Goal: Task Accomplishment & Management: Use online tool/utility

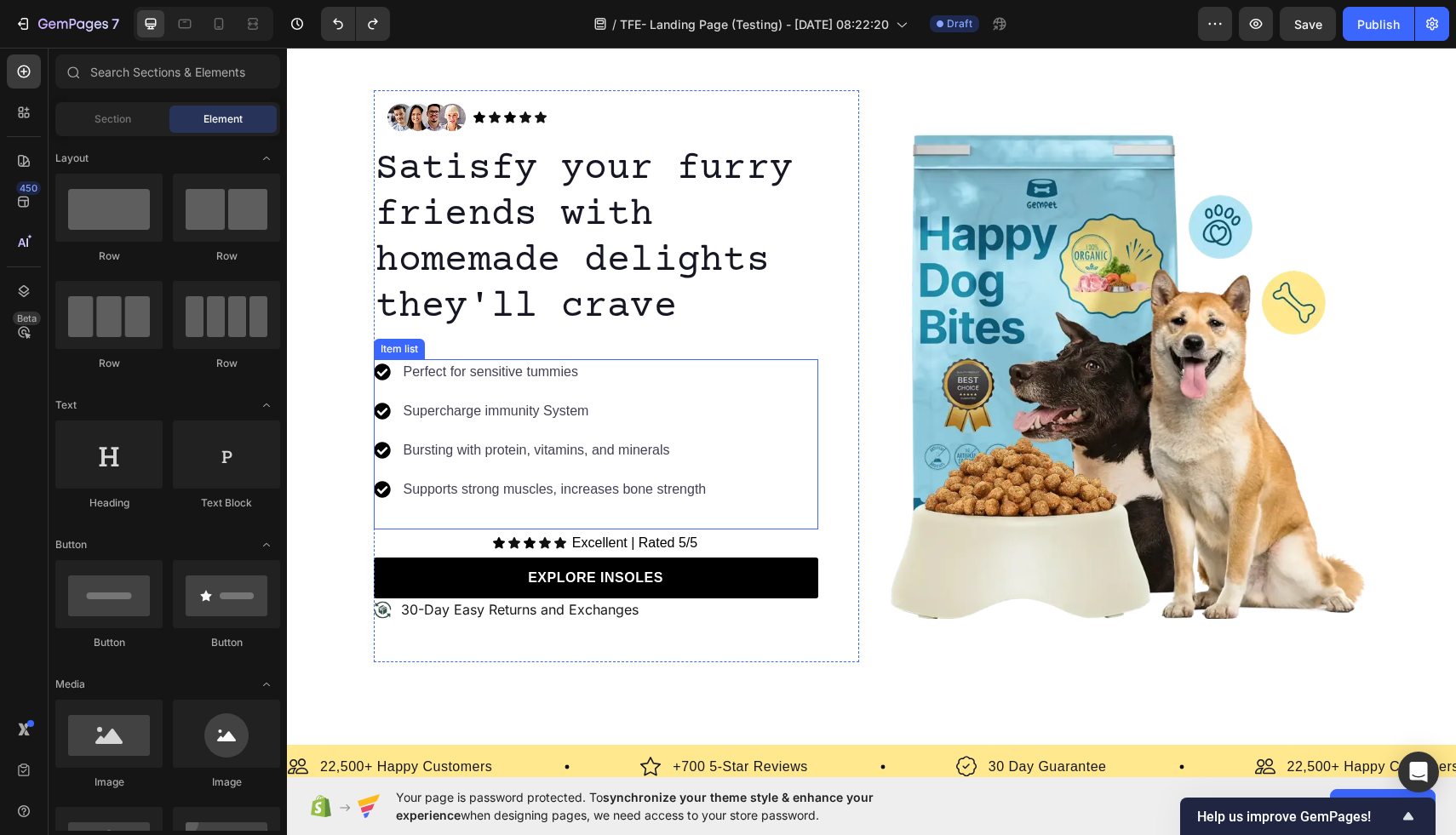
scroll to position [110, 0]
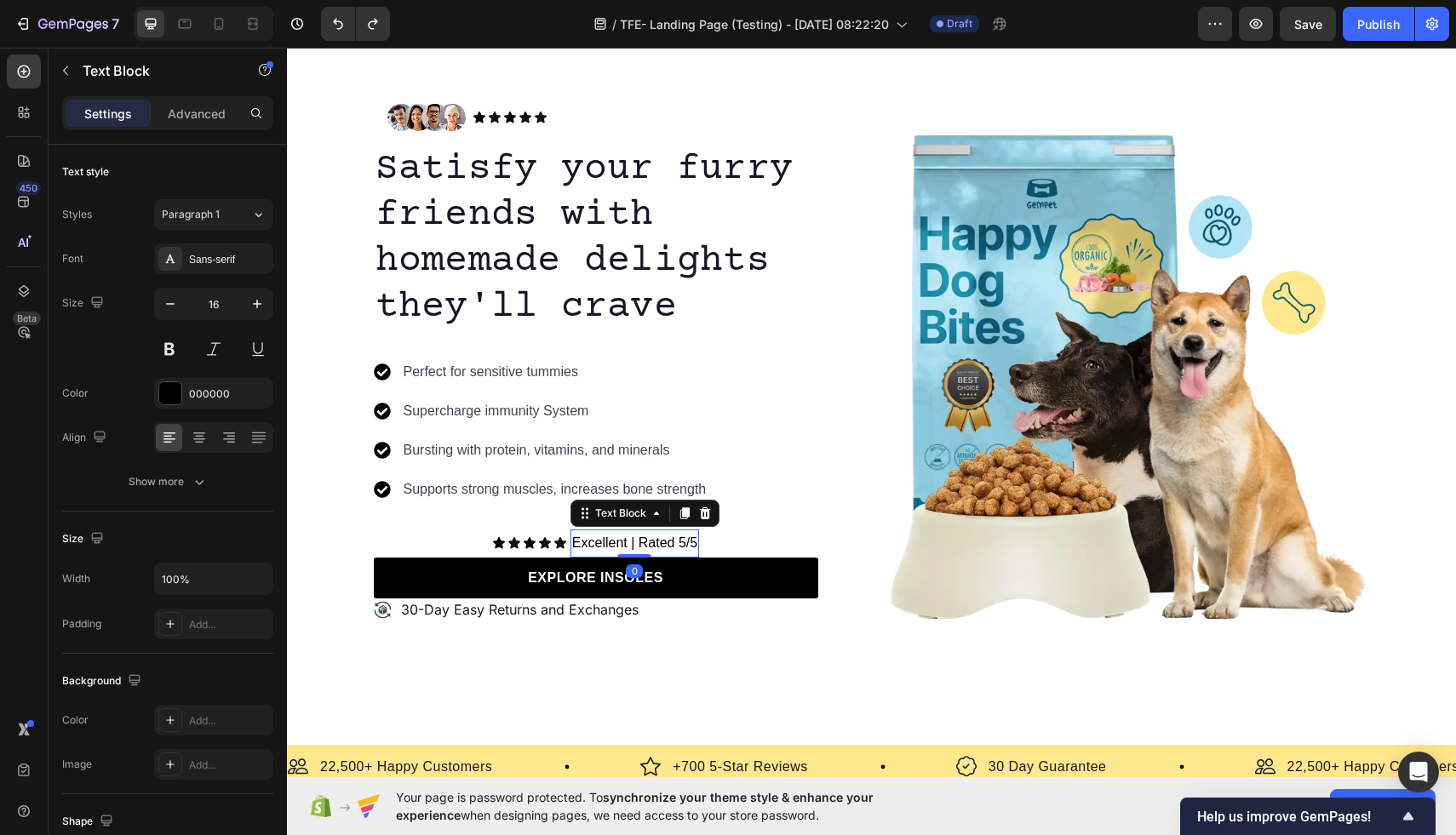
click at [669, 538] on p "Excellent | Rated 5/5" at bounding box center [635, 543] width 125 height 24
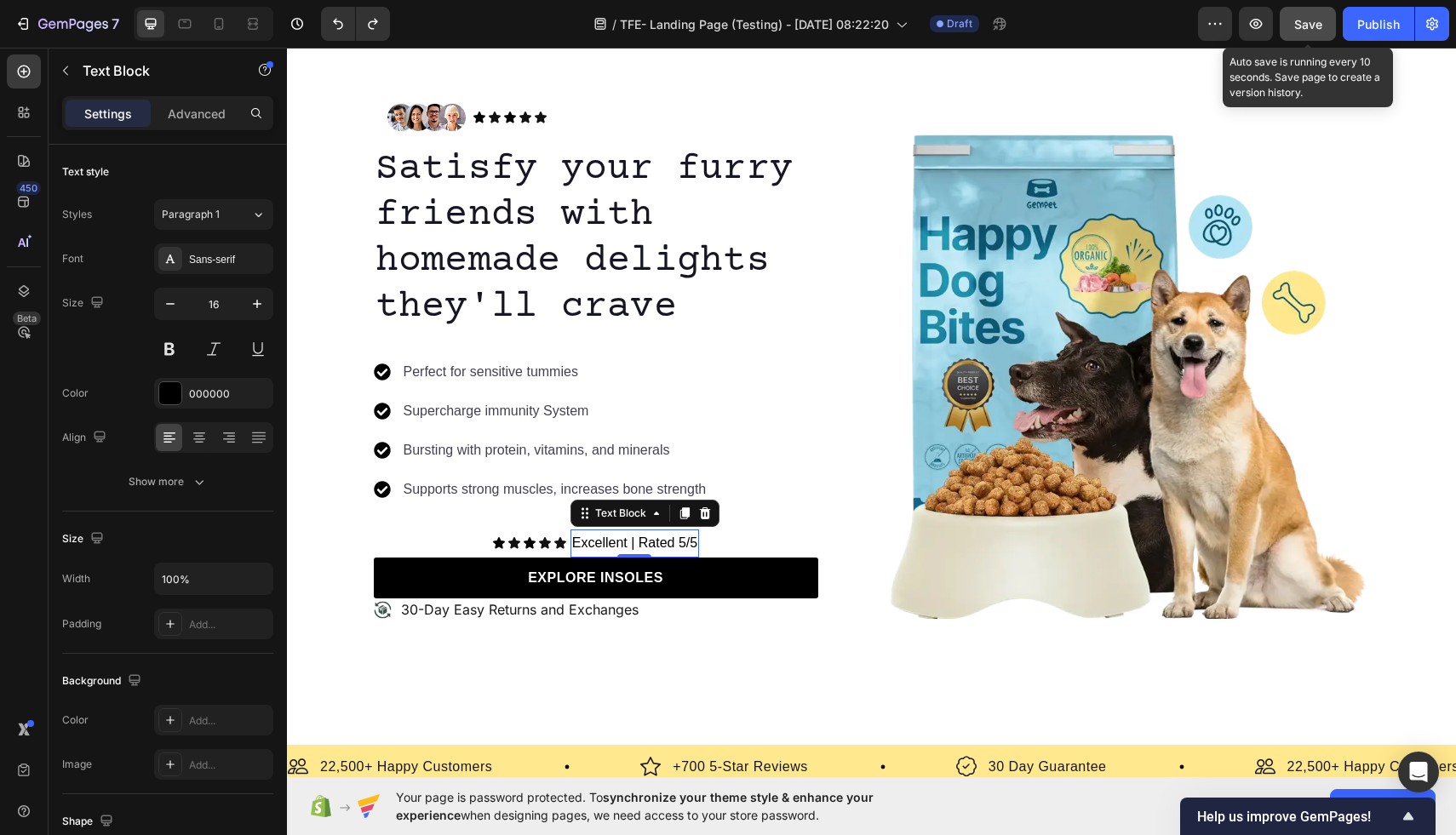
click at [1316, 24] on span "Save" at bounding box center [1308, 24] width 28 height 15
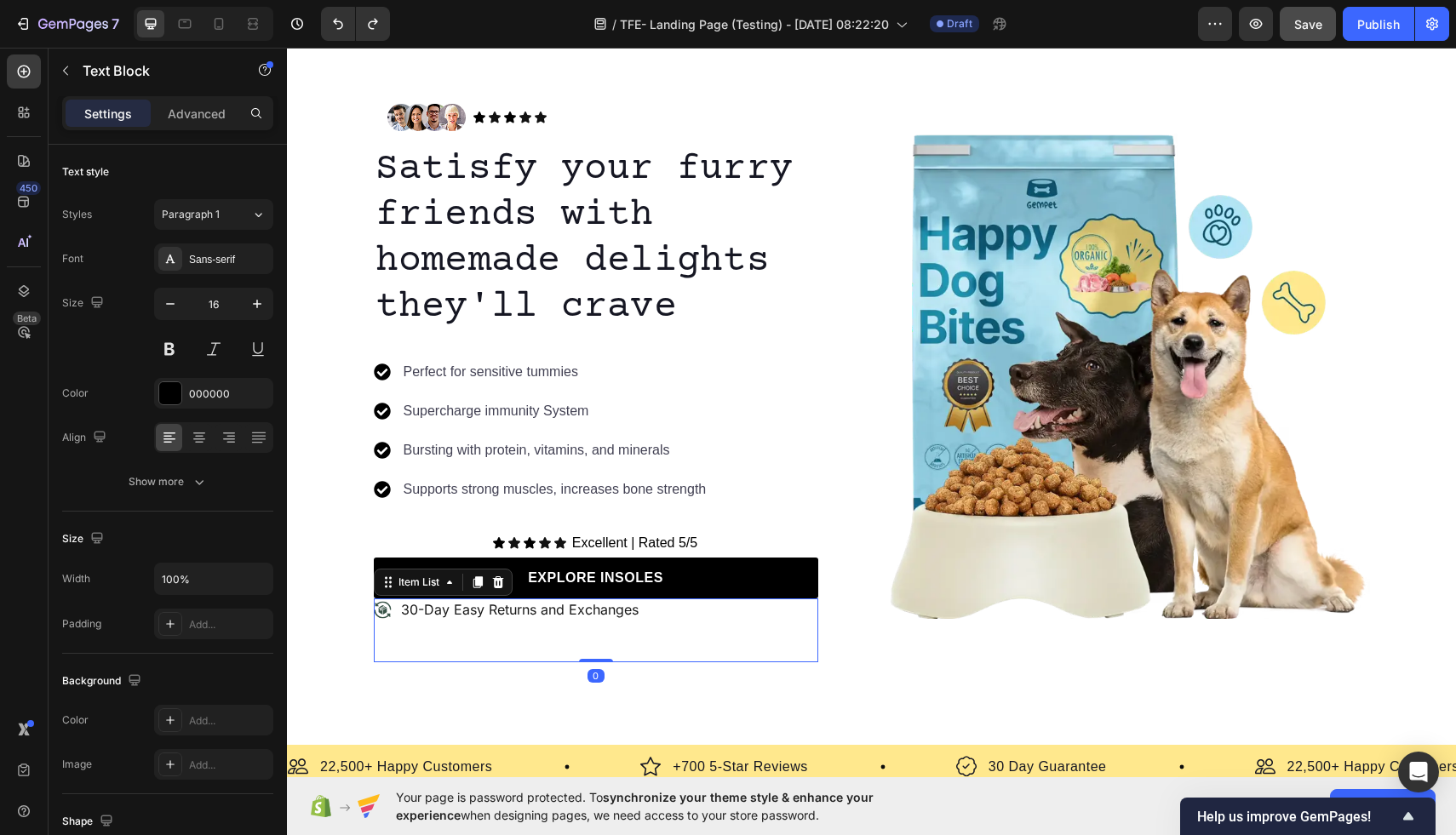
click at [513, 612] on p "30-Day Easy Returns and Exchanges" at bounding box center [519, 610] width 237 height 17
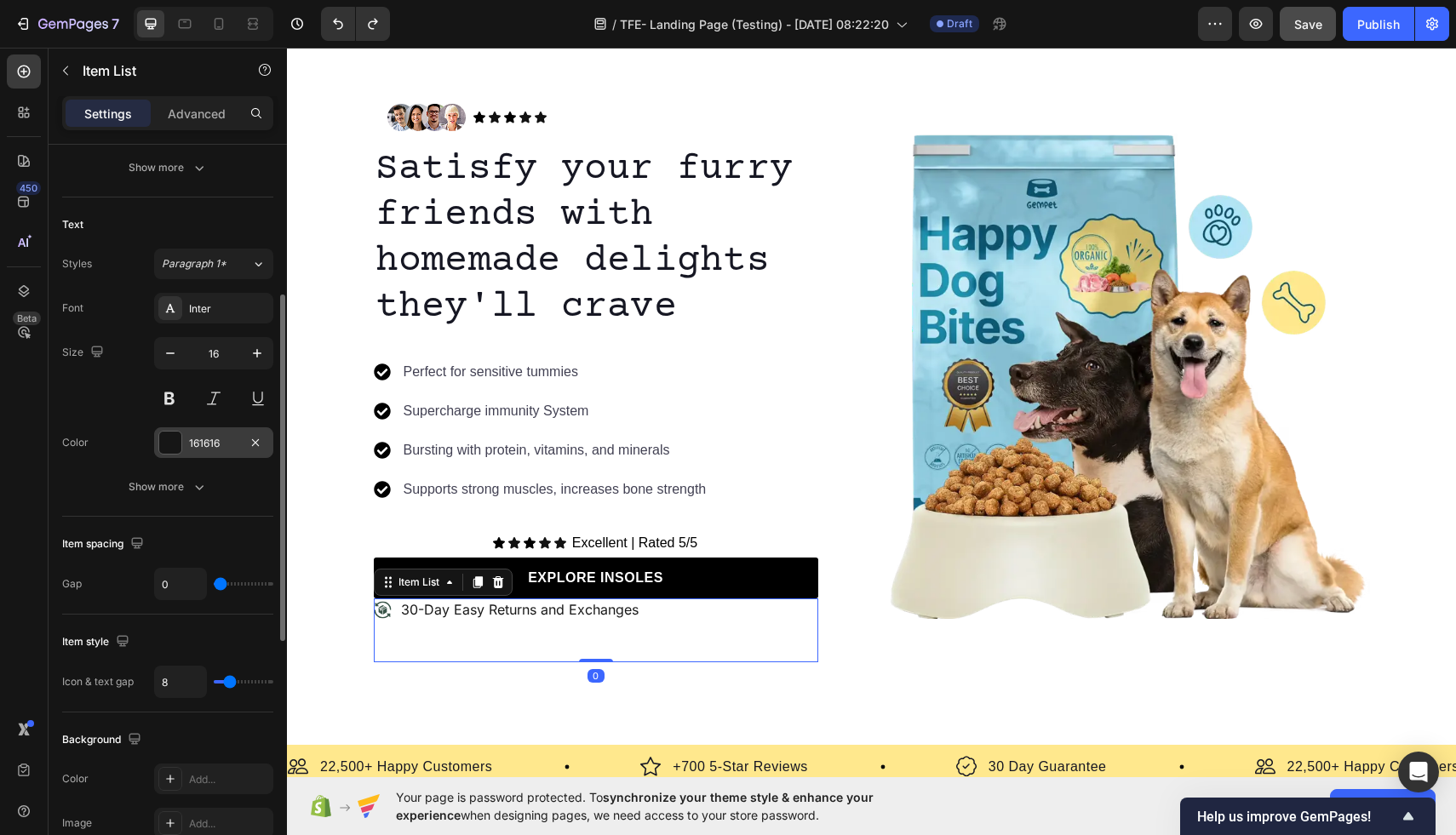
scroll to position [323, 0]
click at [174, 437] on div at bounding box center [170, 438] width 22 height 22
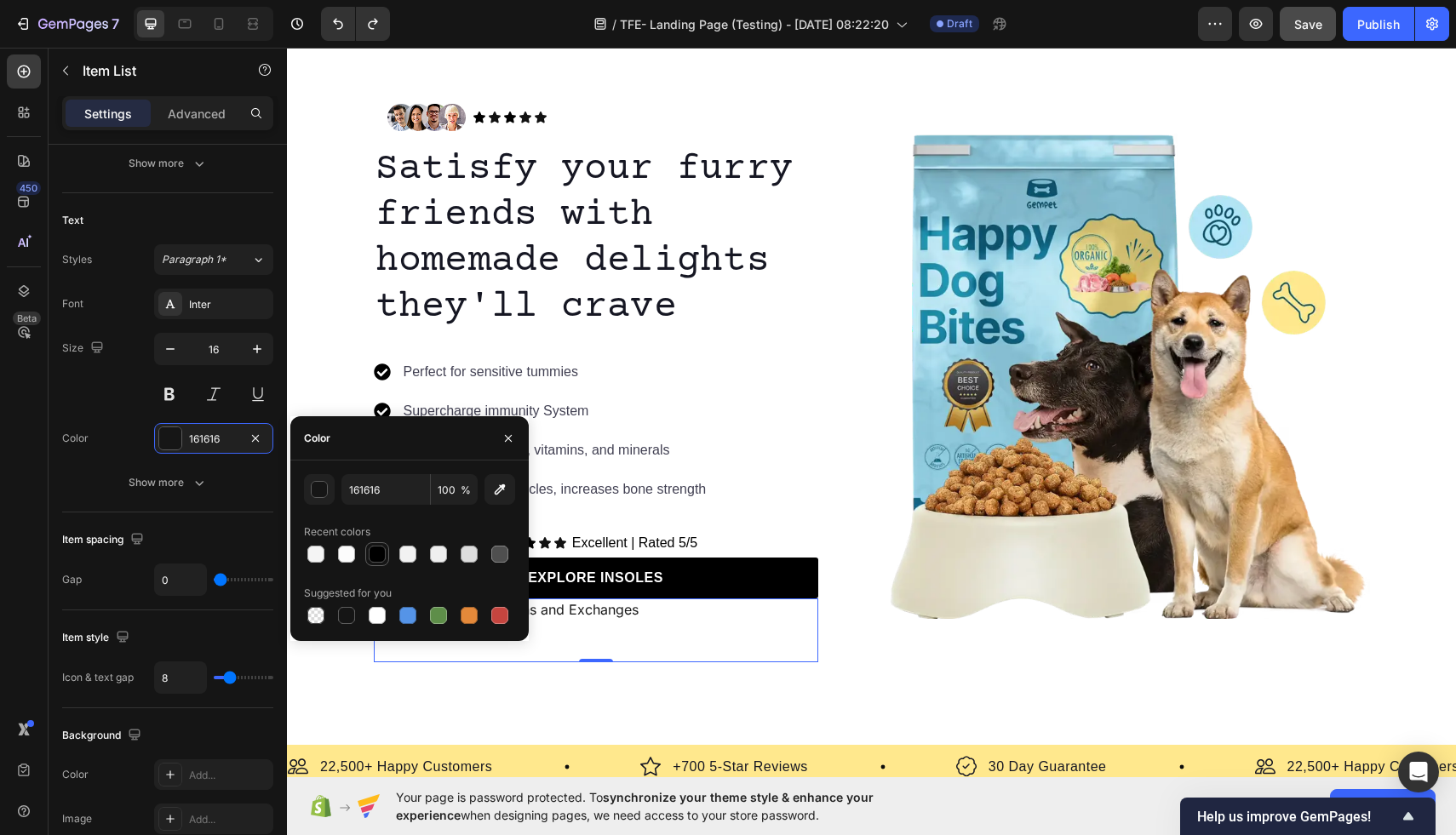
click at [371, 553] on div at bounding box center [378, 555] width 17 height 17
type input "000000"
click at [664, 426] on div "Perfect for sensitive tummies Supercharge immunity System Bursting with protein…" at bounding box center [542, 431] width 335 height 143
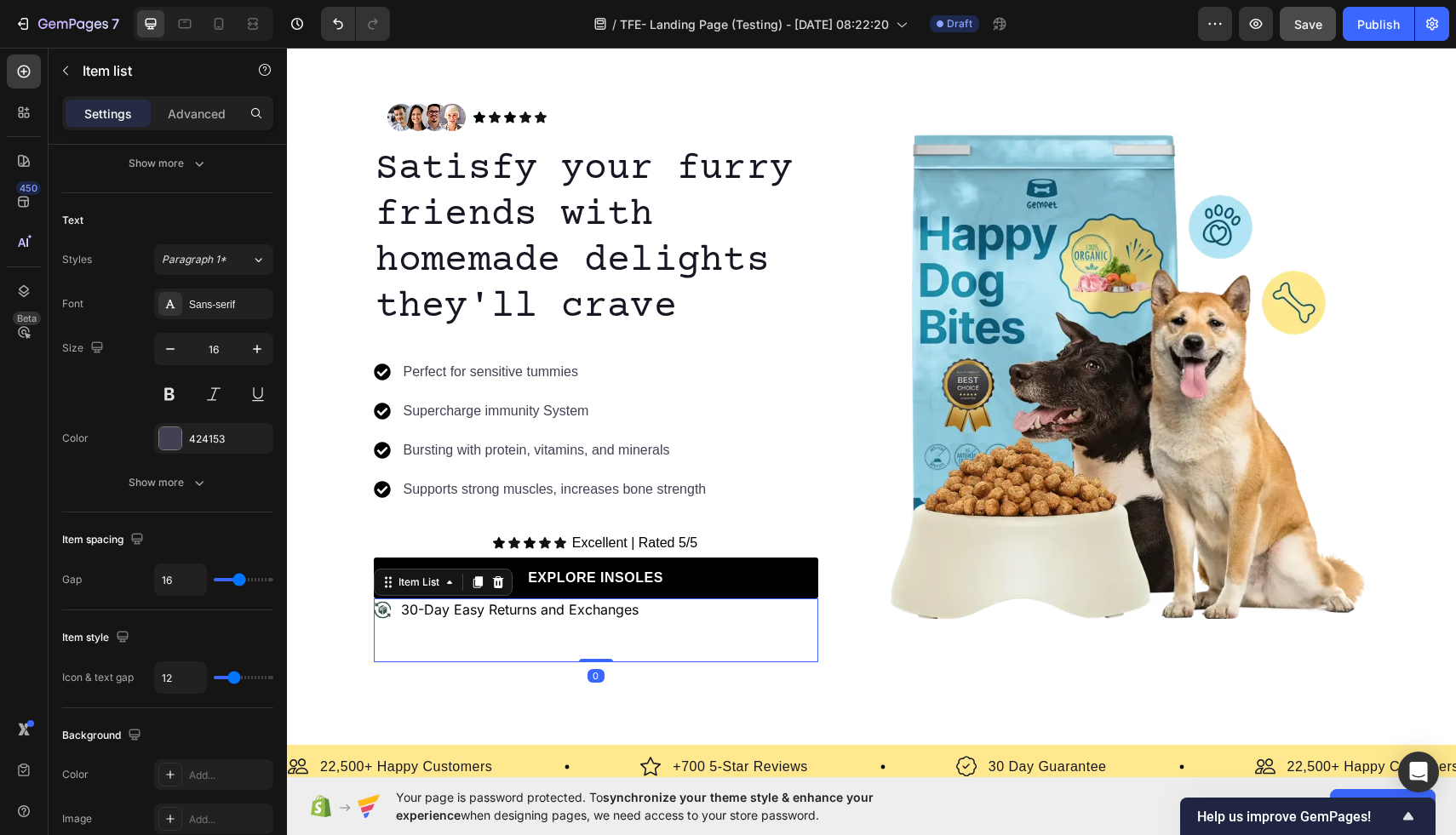
click at [589, 613] on p "30-Day Easy Returns and Exchanges" at bounding box center [519, 610] width 237 height 17
click at [561, 603] on p "30-Day Easy Returns and Exchanges" at bounding box center [519, 610] width 237 height 17
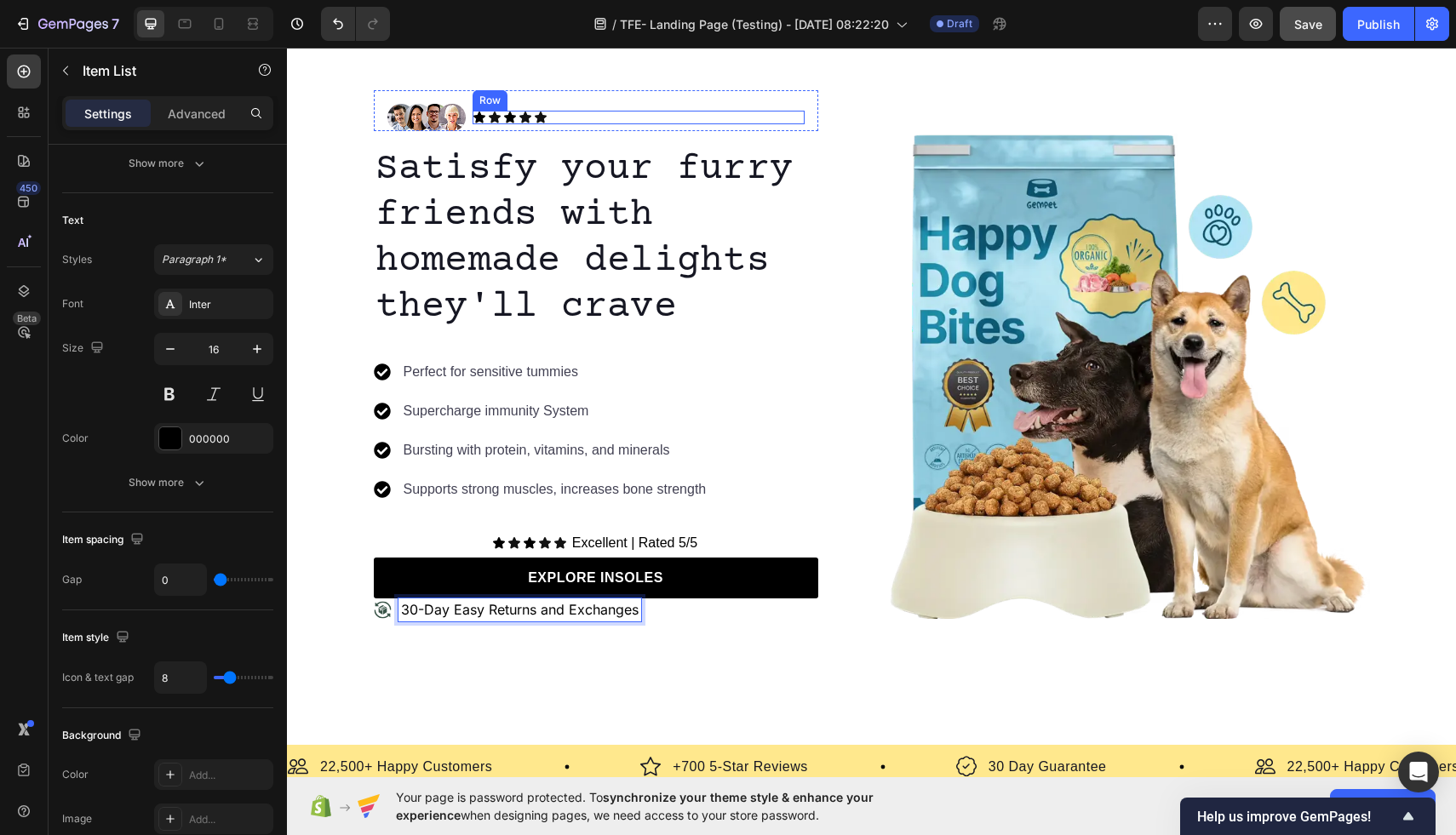
click at [589, 116] on div "Icon Icon Icon Icon Icon Icon List Text Block Row" at bounding box center [638, 117] width 332 height 14
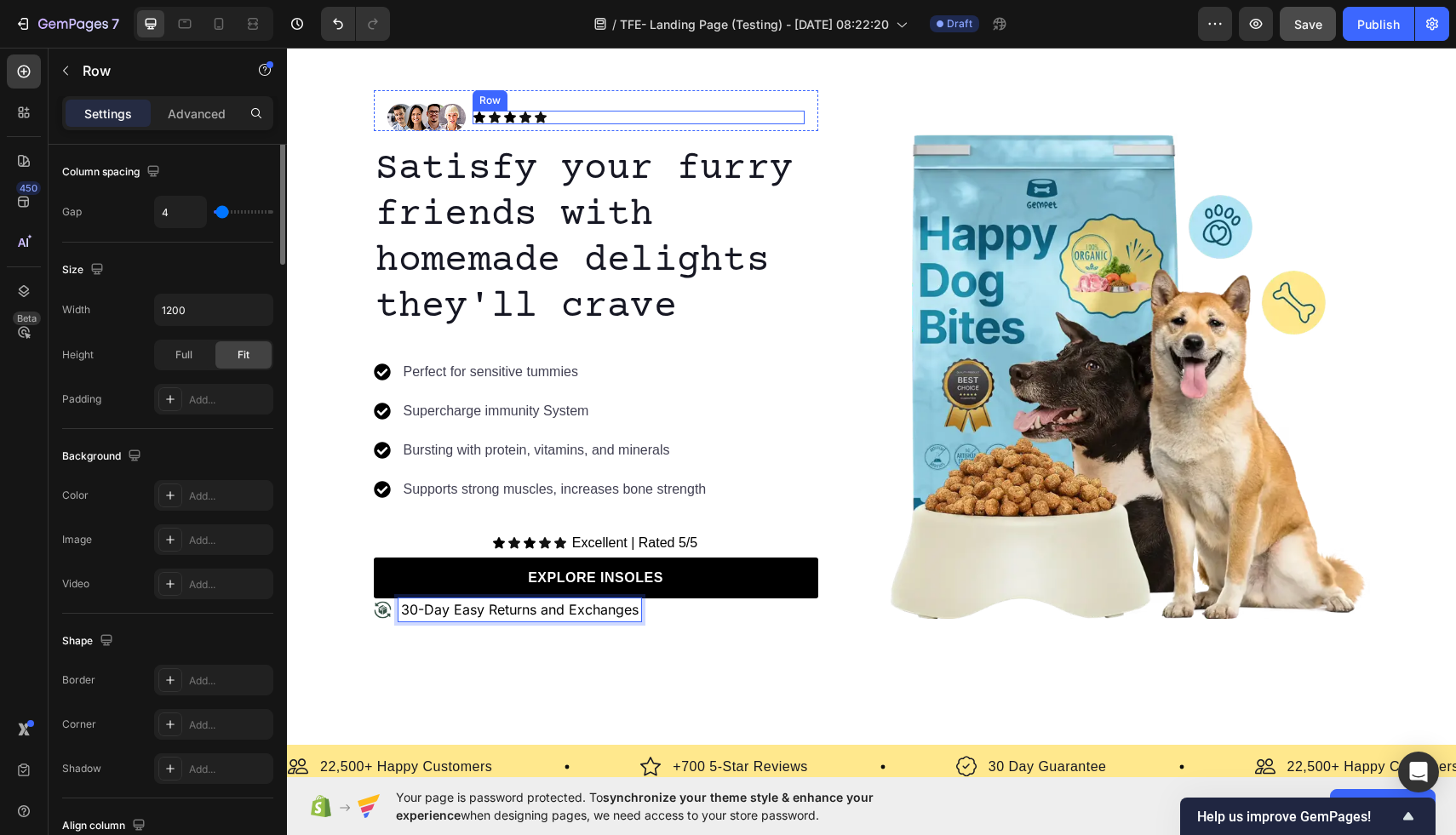
scroll to position [0, 0]
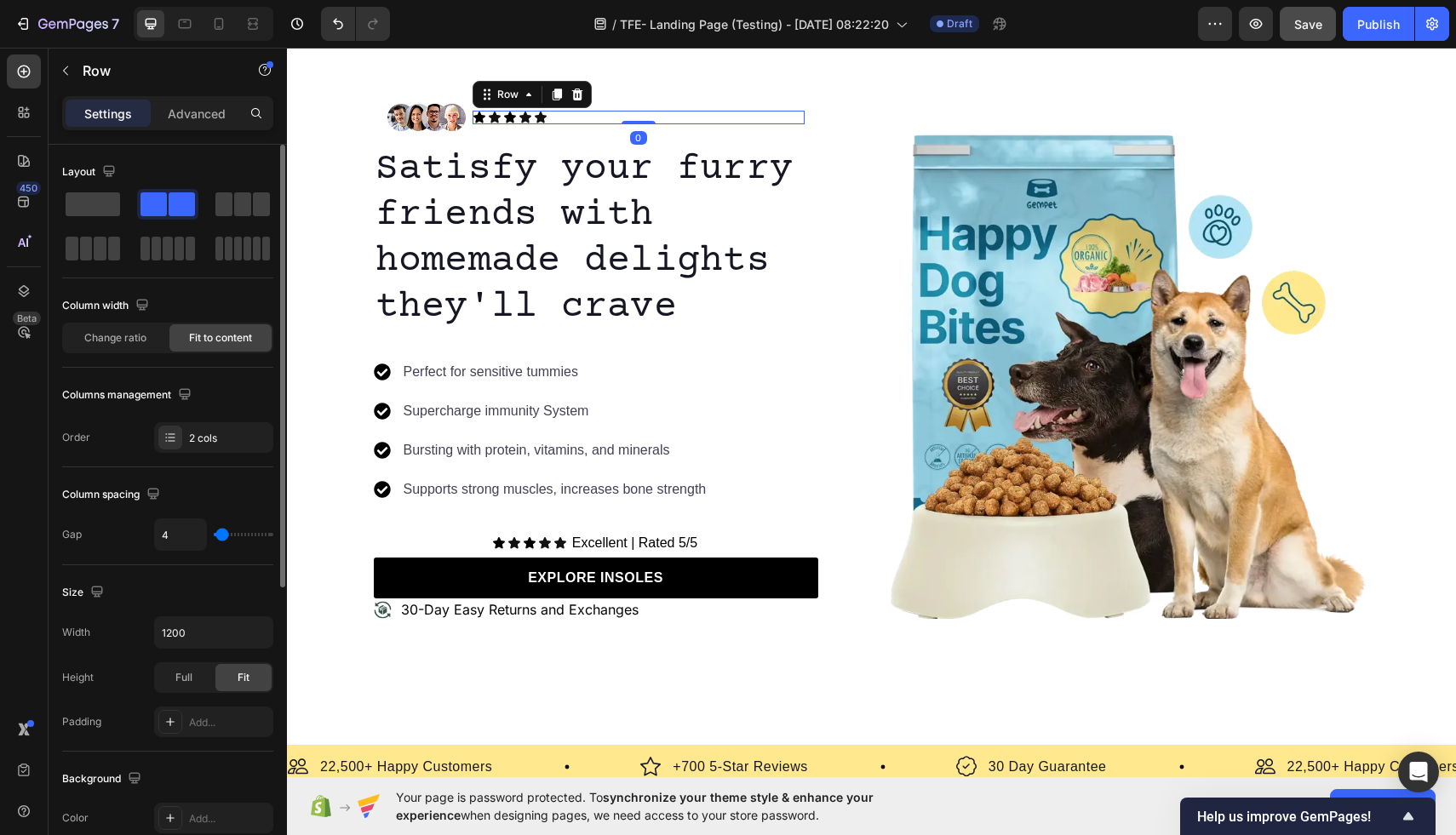
click at [589, 116] on div "Icon Icon Icon Icon Icon Icon List Text Block Row 0" at bounding box center [638, 117] width 332 height 14
click at [586, 113] on div "Icon Icon Icon Icon Icon Icon List Text Block Row 0" at bounding box center [638, 117] width 332 height 14
click at [589, 116] on div "Icon Icon Icon Icon Icon Icon List Text Block Row 0" at bounding box center [638, 117] width 332 height 14
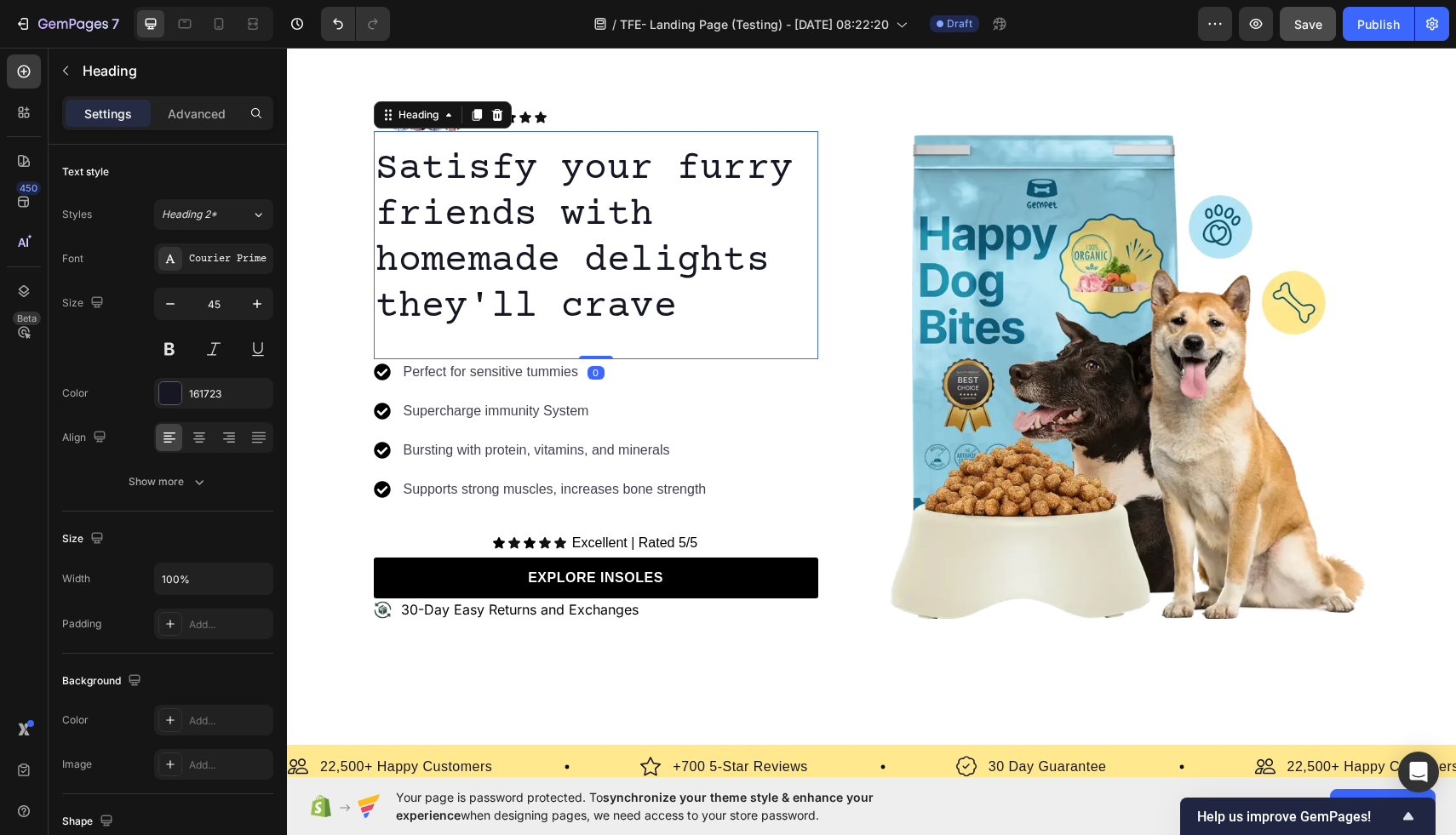
click at [675, 292] on p "Satisfy your furry friends with homemade delights they'll crave" at bounding box center [596, 238] width 441 height 184
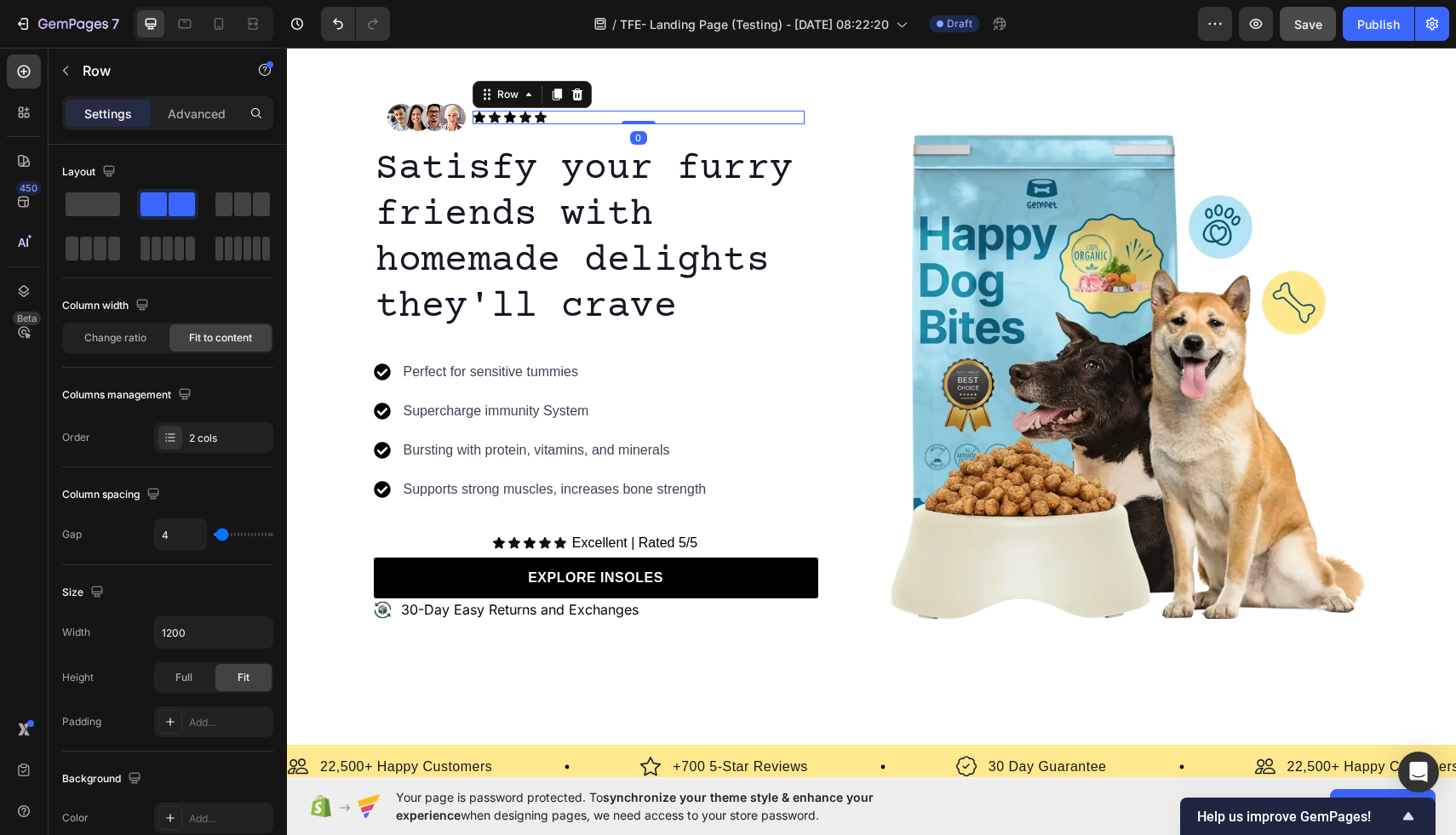
click at [595, 116] on div "Icon Icon Icon Icon Icon Icon List Text Block Row 0" at bounding box center [638, 117] width 332 height 14
click at [71, 71] on icon "button" at bounding box center [66, 71] width 14 height 14
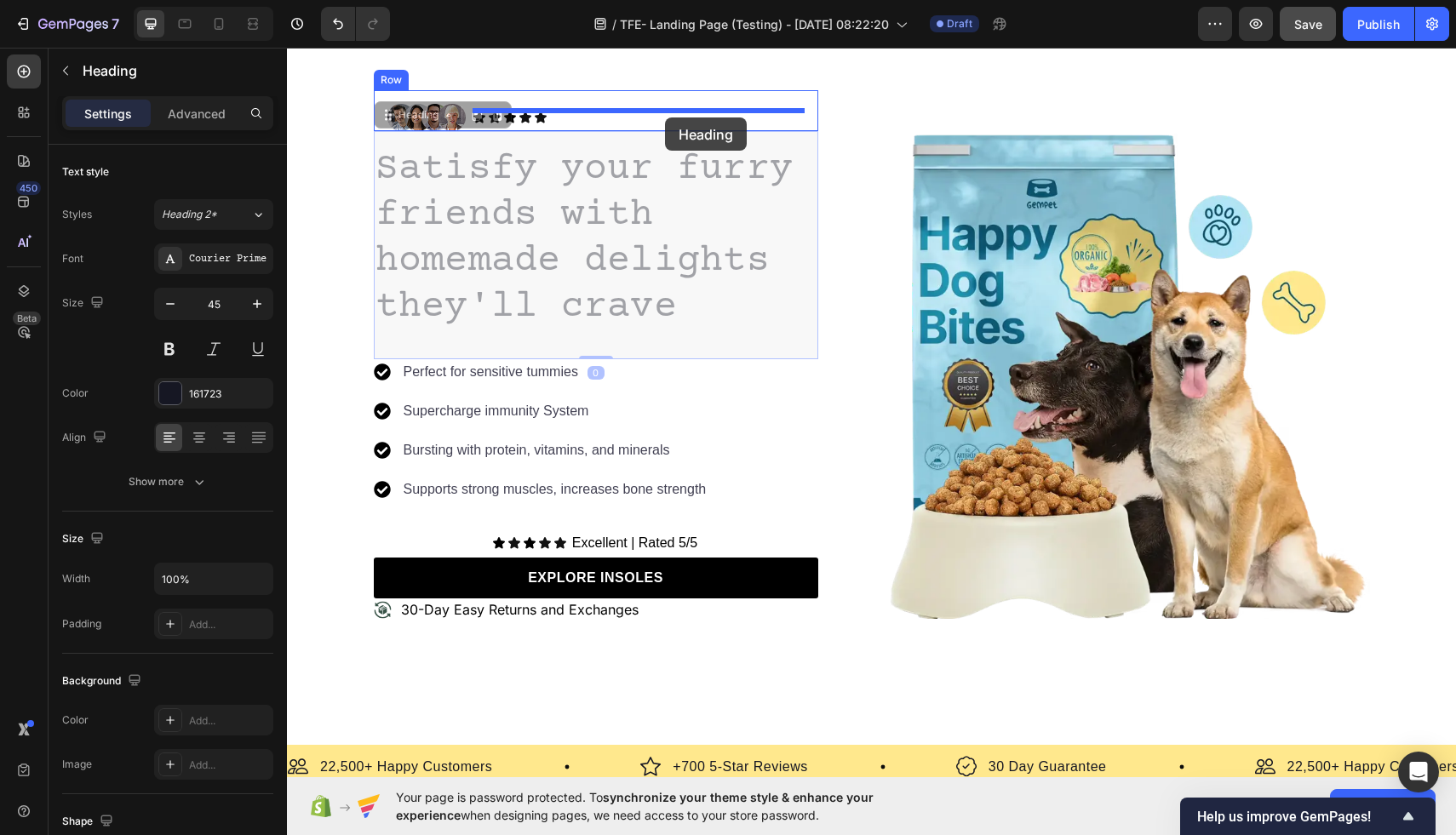
drag, startPoint x: 507, startPoint y: 242, endPoint x: 666, endPoint y: 117, distance: 202.3
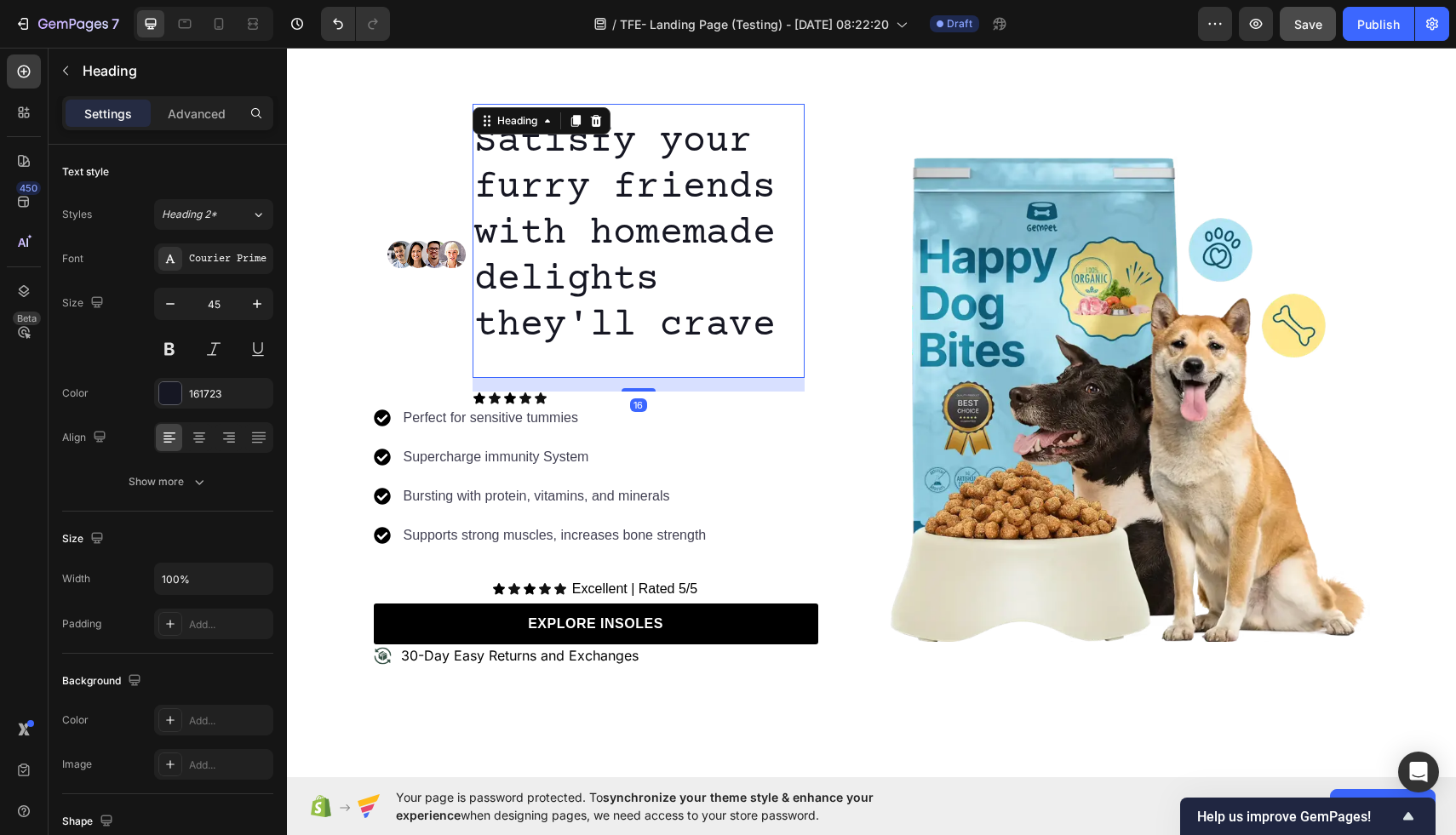
click at [596, 109] on div "Heading" at bounding box center [542, 121] width 138 height 27
click at [330, 37] on button "Undo/Redo" at bounding box center [337, 23] width 34 height 34
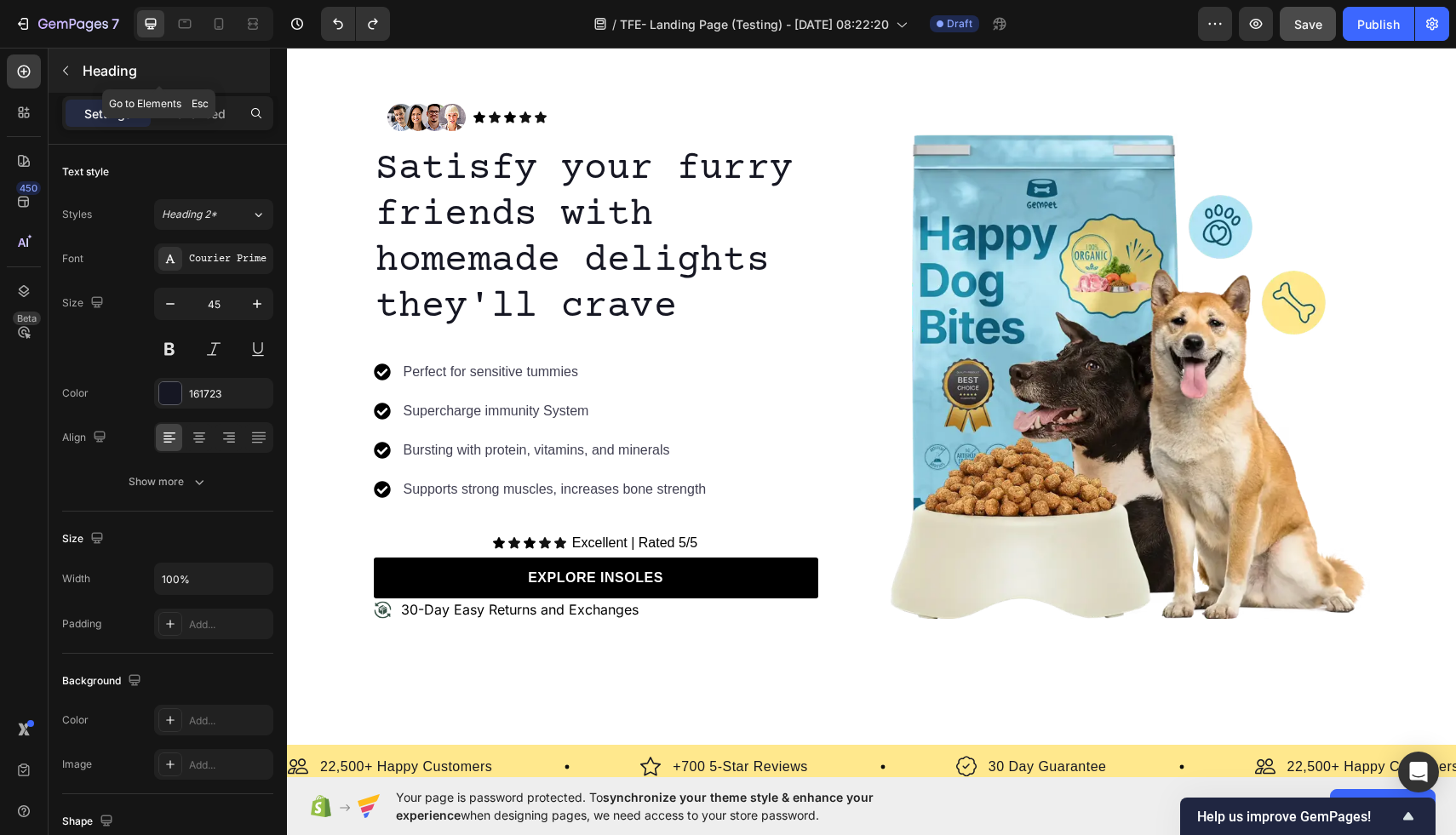
click at [53, 77] on button "button" at bounding box center [66, 71] width 27 height 27
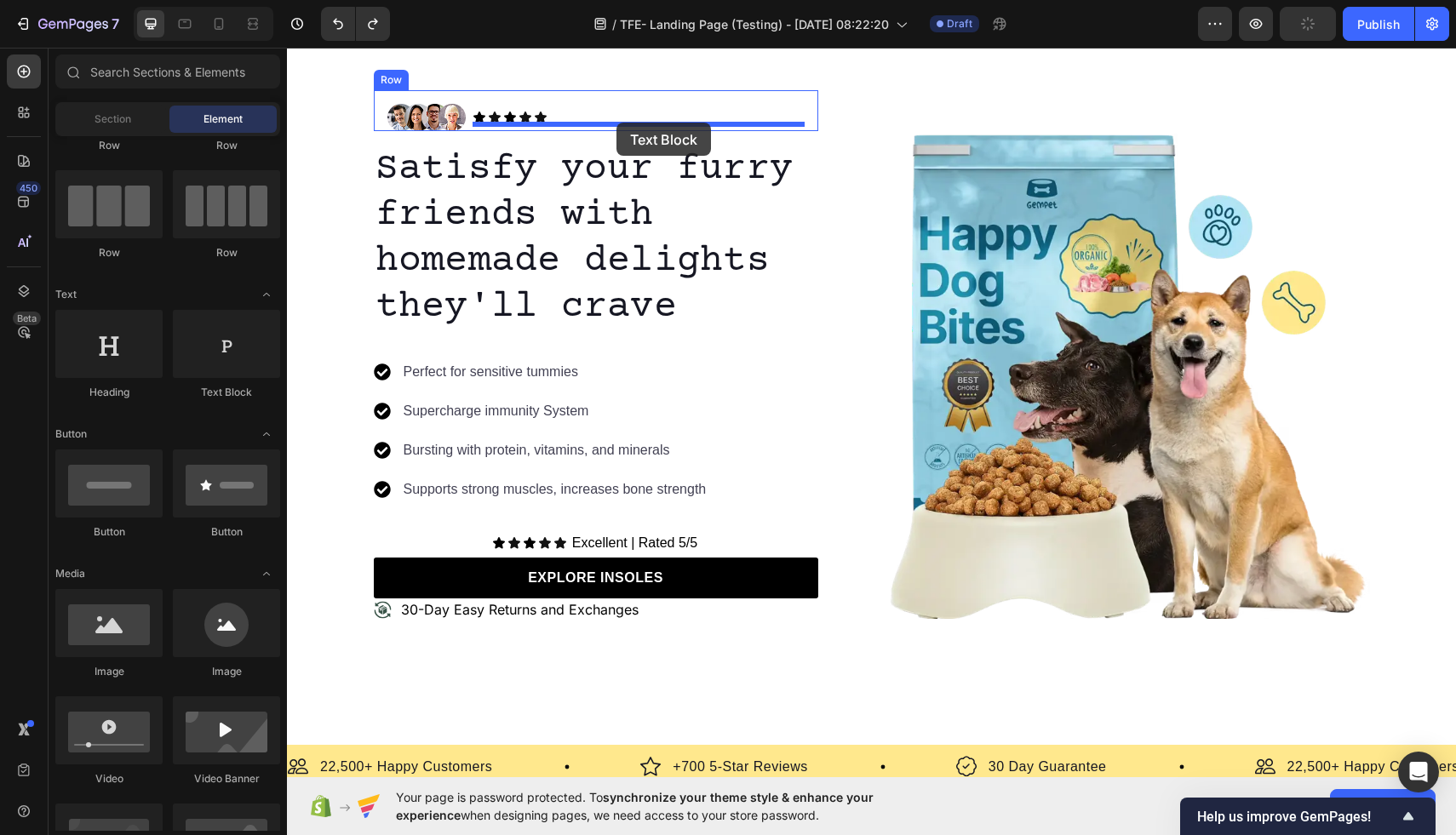
drag, startPoint x: 507, startPoint y: 419, endPoint x: 616, endPoint y: 121, distance: 317.3
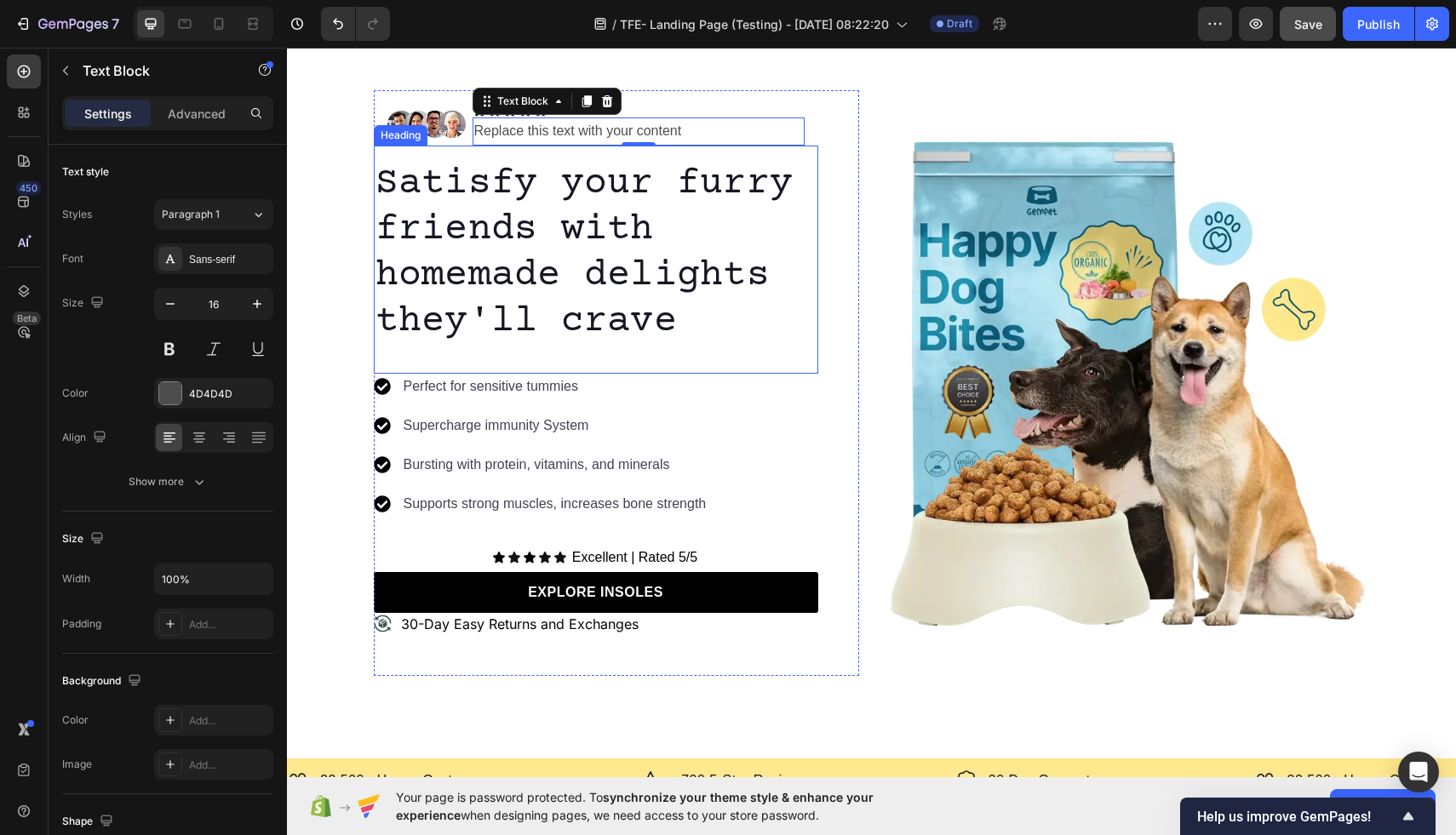
click at [755, 270] on p "Satisfy your furry friends with homemade delights they'll crave" at bounding box center [596, 253] width 441 height 184
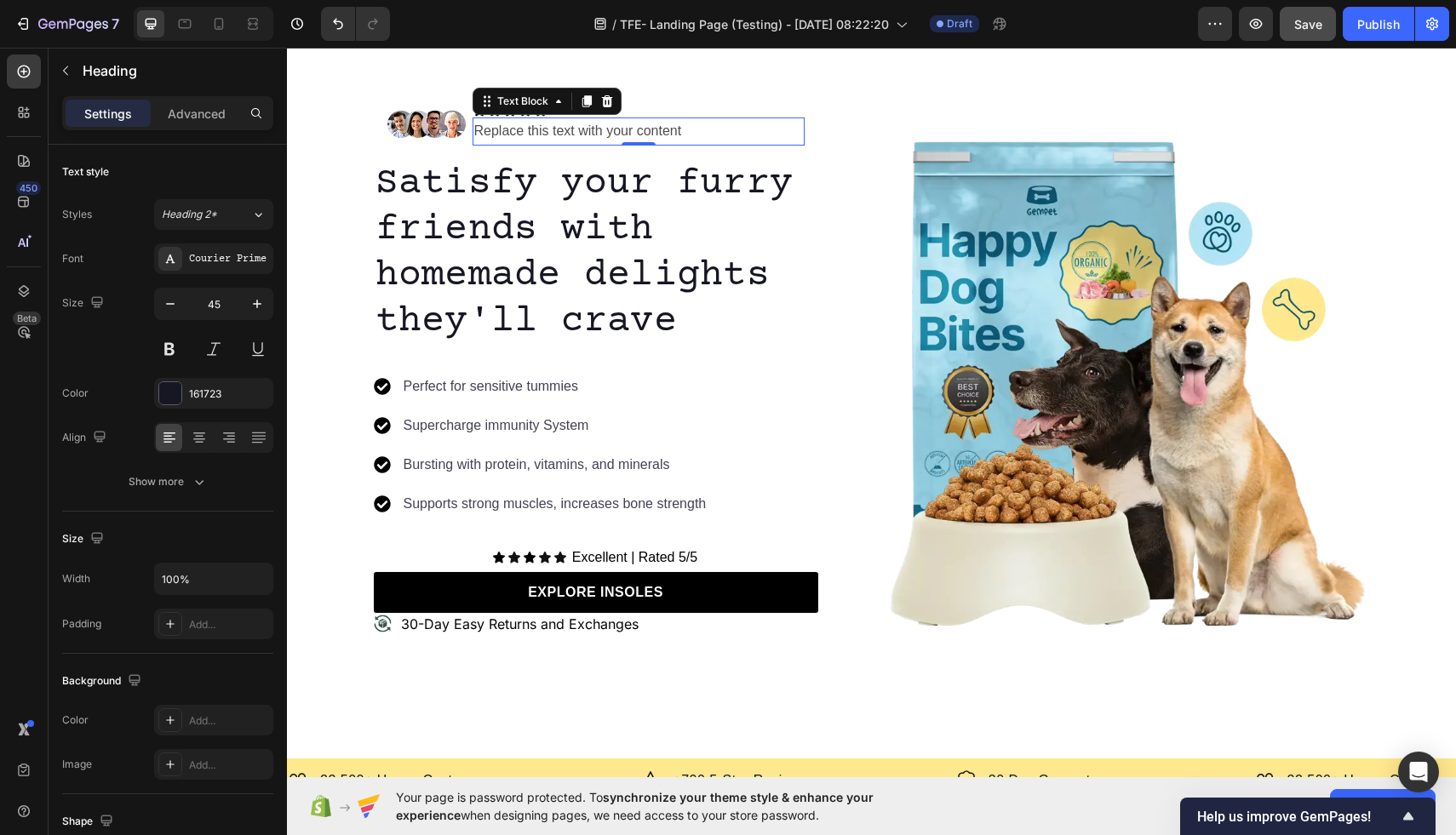
click at [637, 135] on div "Replace this text with your content" at bounding box center [638, 131] width 332 height 28
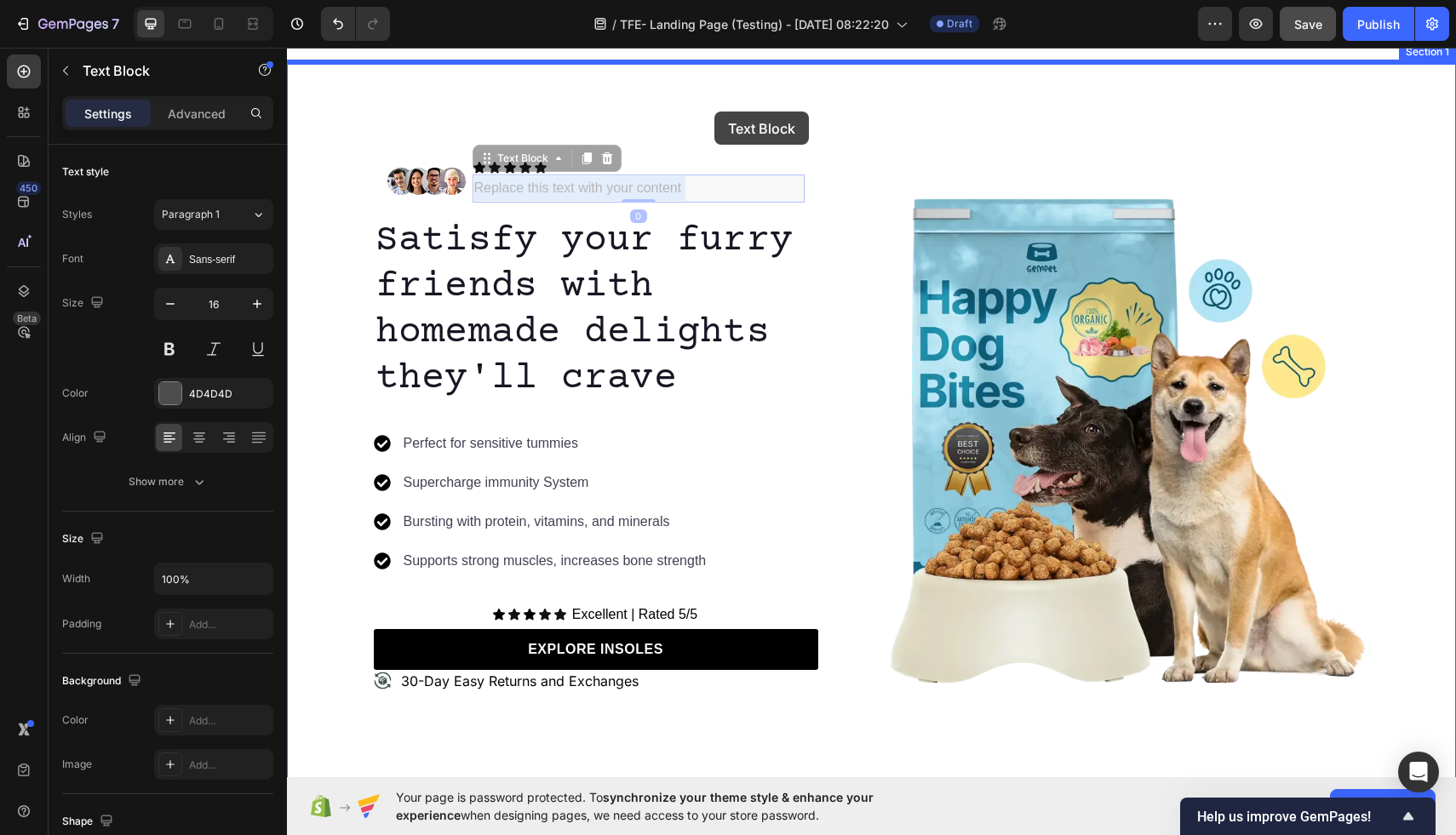
scroll to position [17, 0]
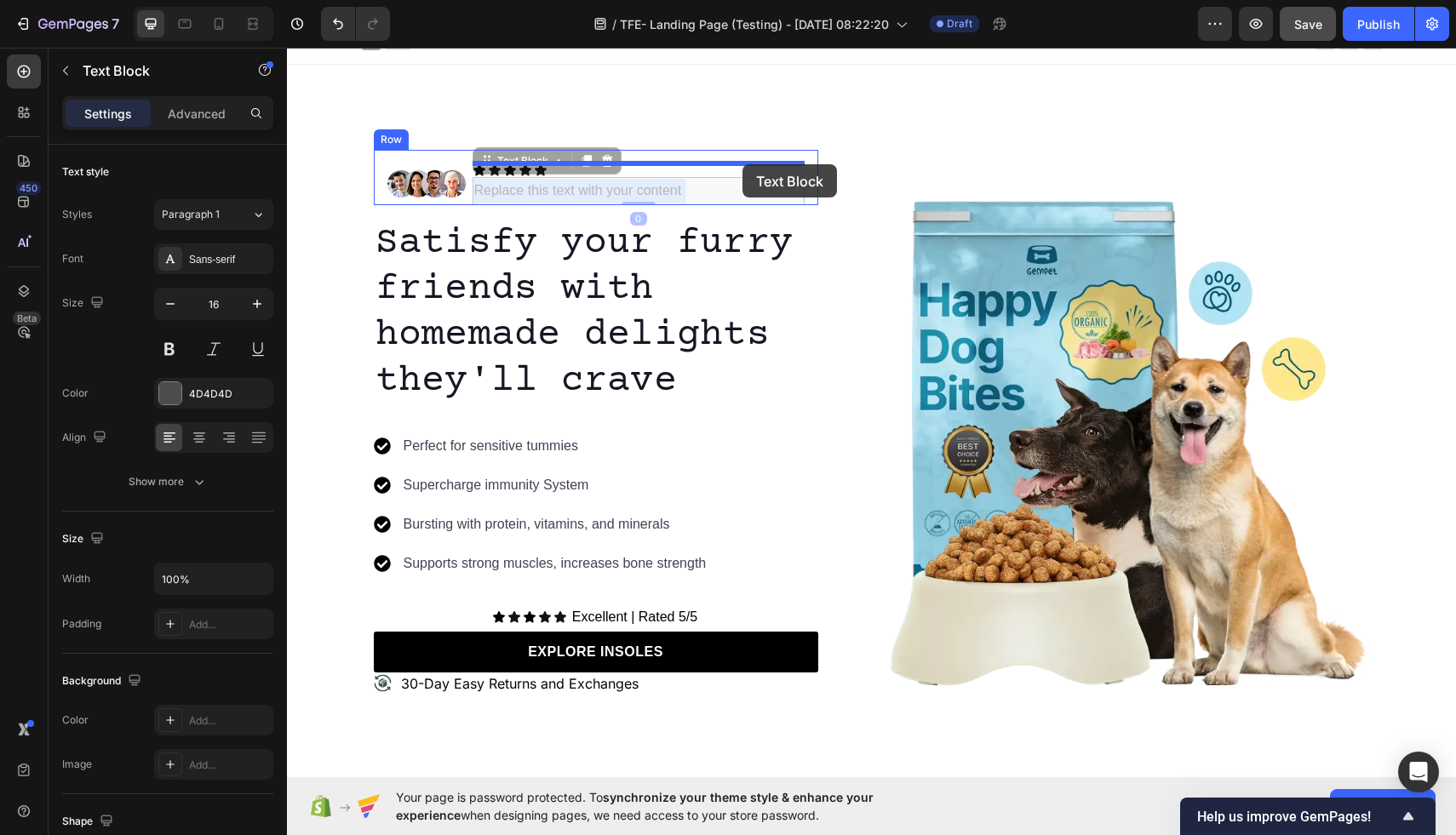
drag, startPoint x: 637, startPoint y: 135, endPoint x: 743, endPoint y: 165, distance: 110.2
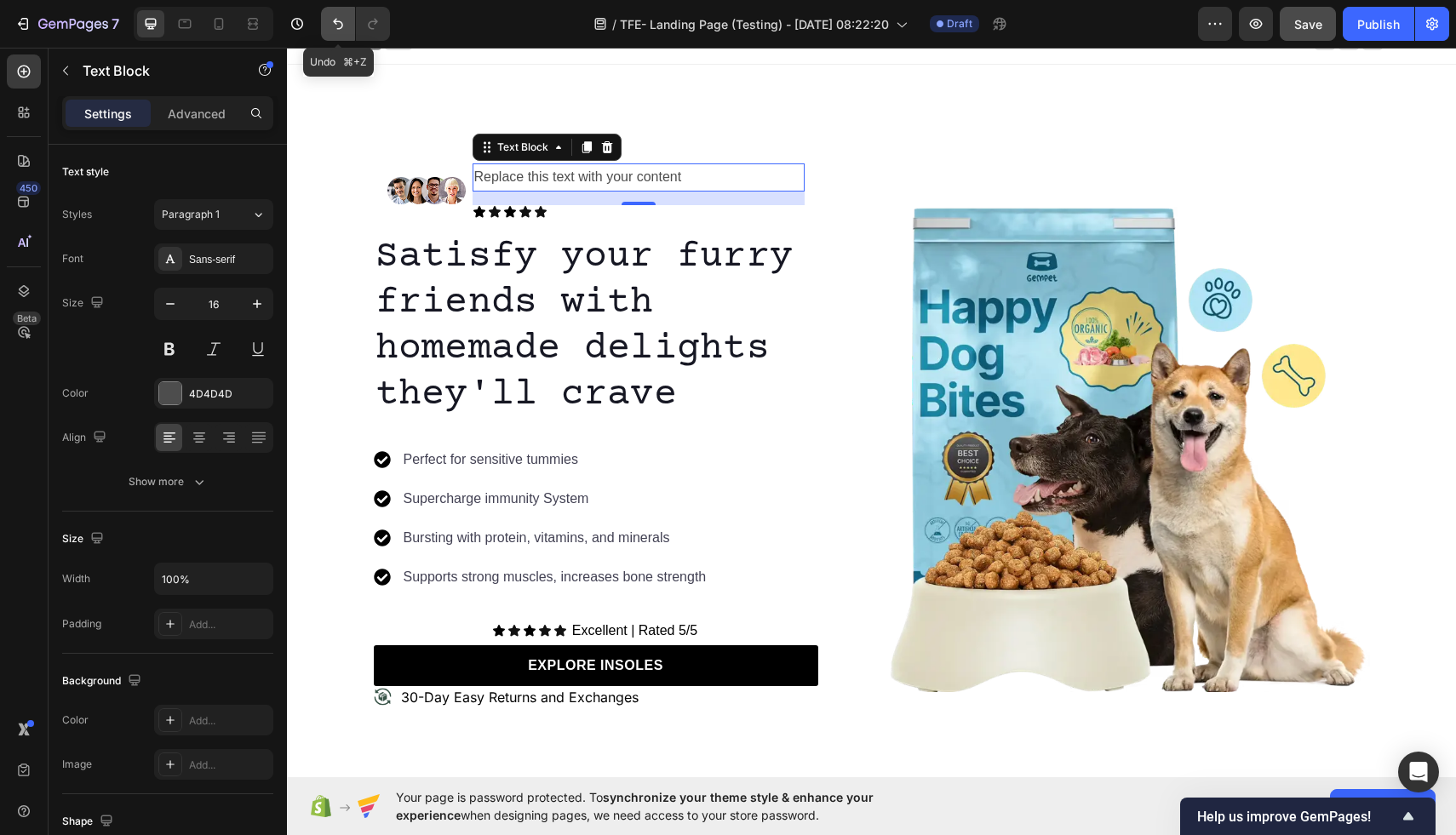
click at [336, 25] on icon "Undo/Redo" at bounding box center [338, 24] width 17 height 17
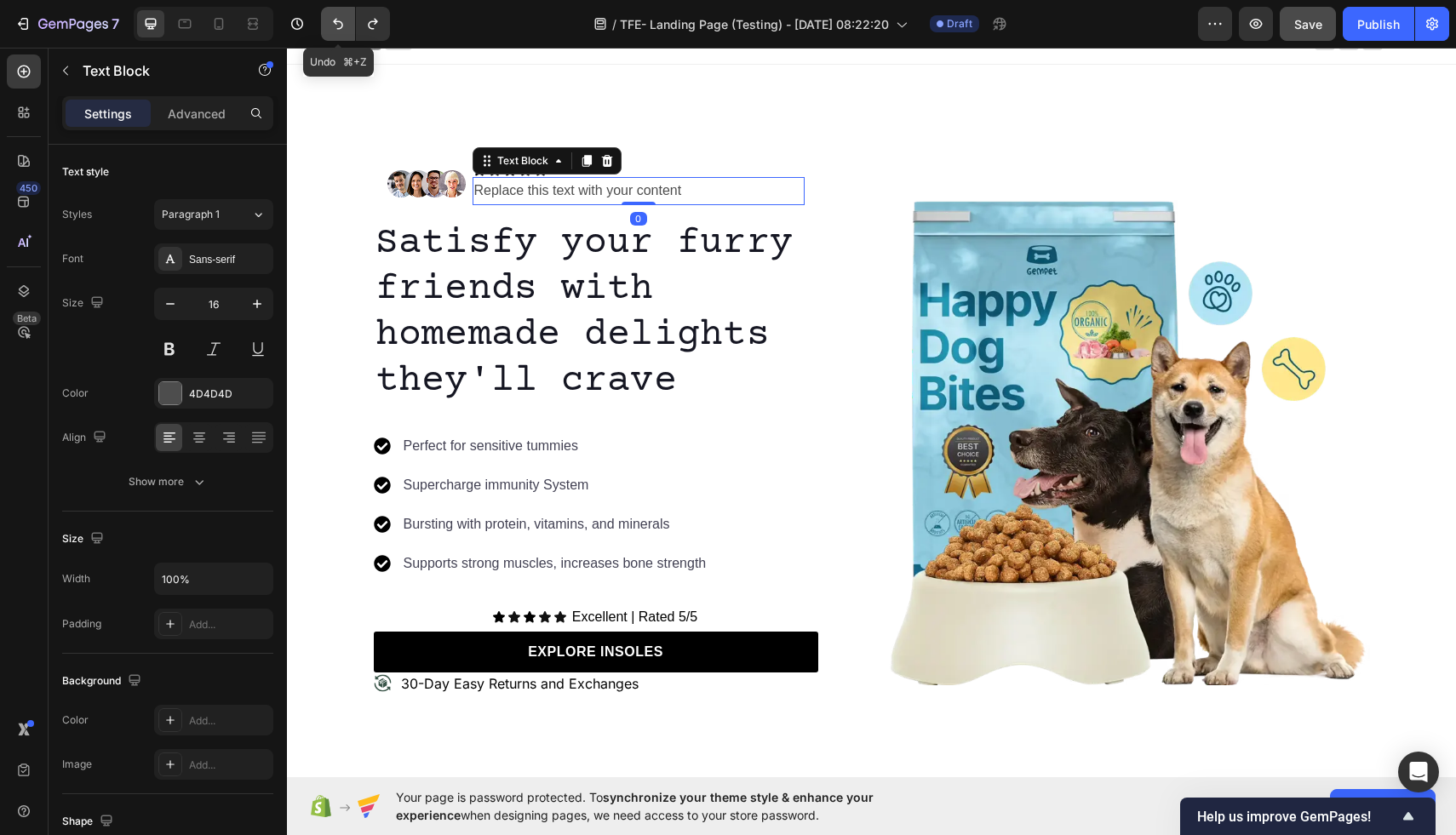
click at [336, 25] on icon "Undo/Redo" at bounding box center [338, 24] width 17 height 17
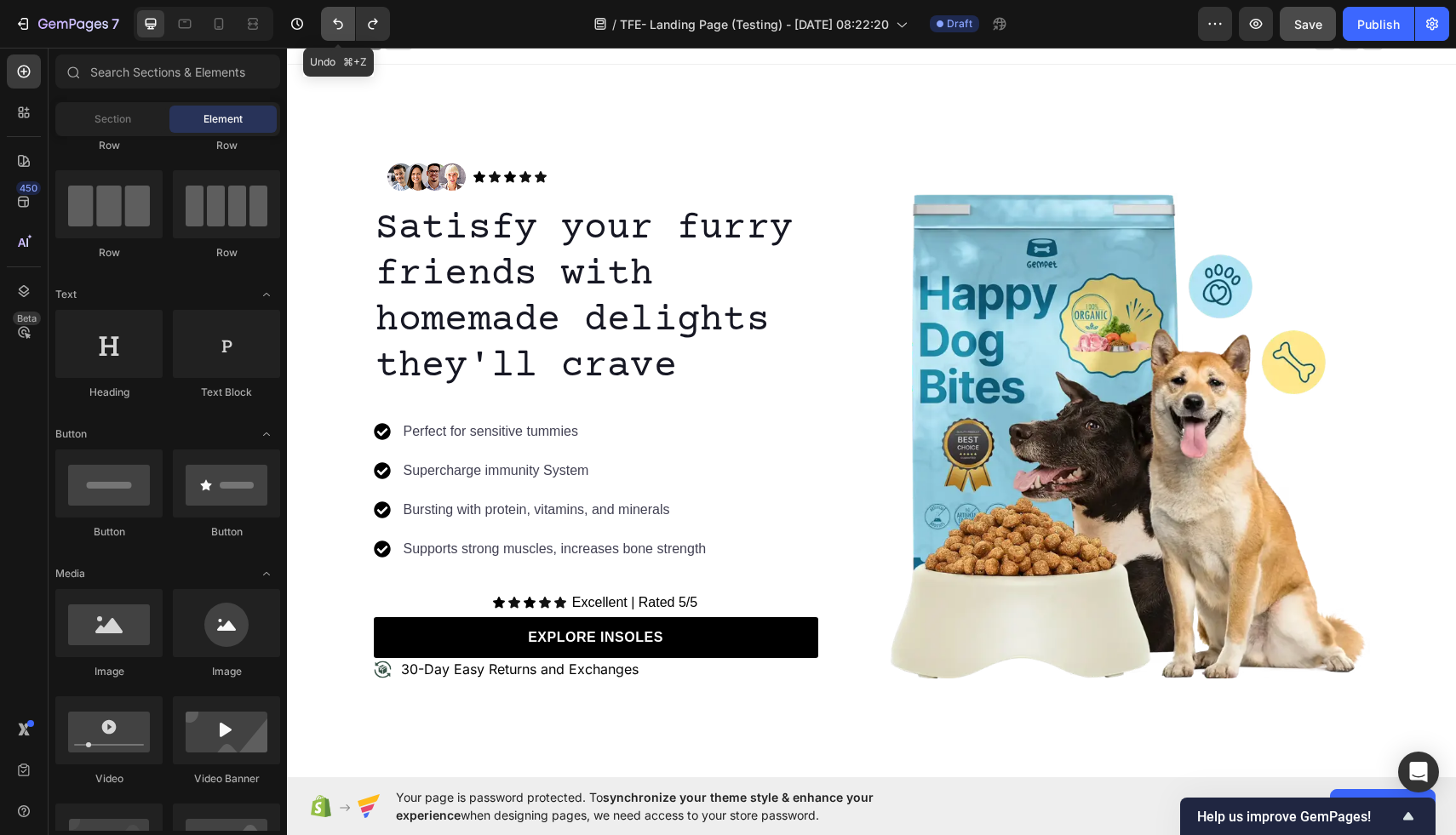
click at [336, 25] on icon "Undo/Redo" at bounding box center [338, 24] width 17 height 17
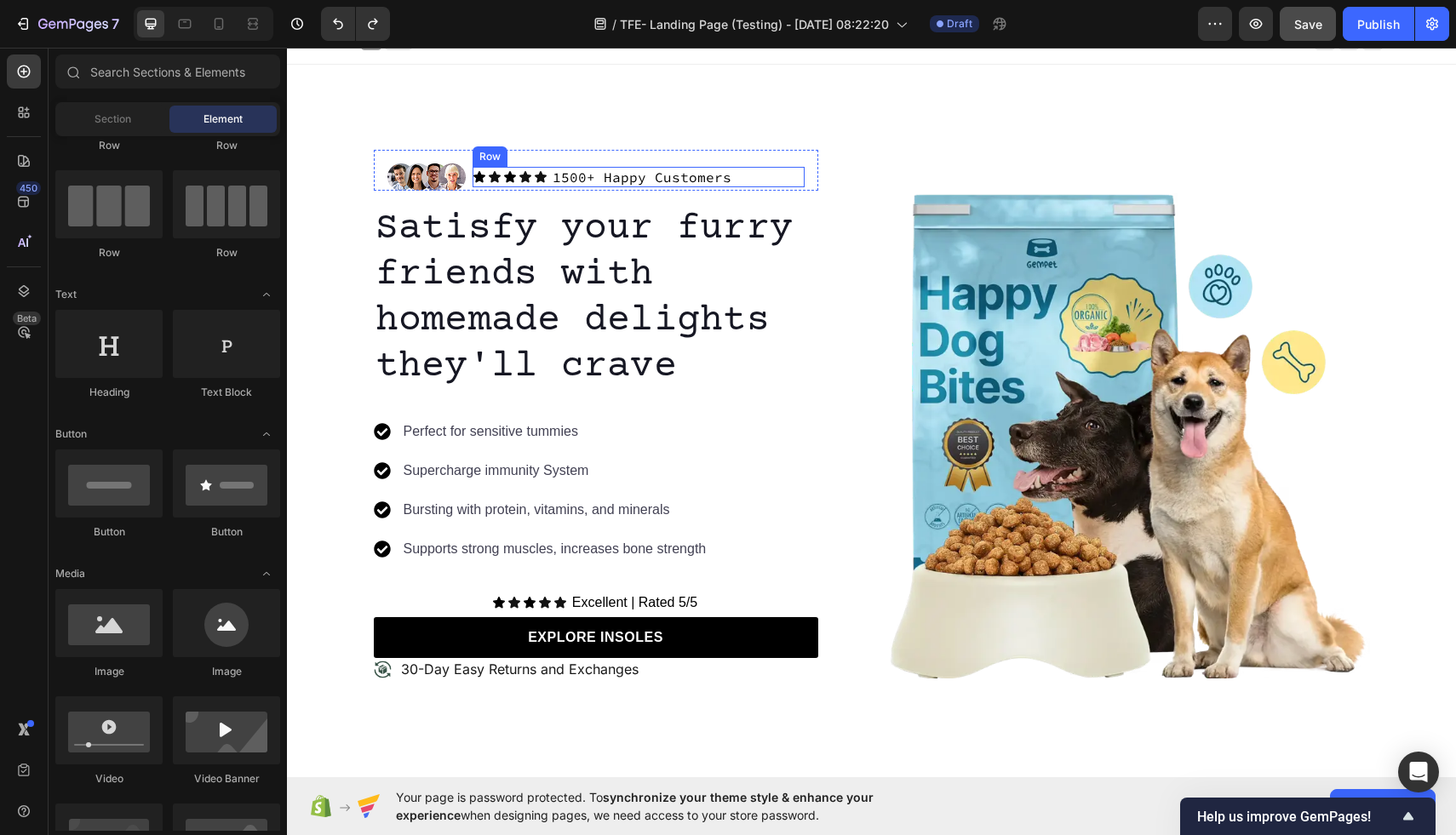
click at [736, 175] on div "Icon Icon Icon Icon Icon Icon List 1500+ Happy Customers Text Block Row" at bounding box center [638, 177] width 332 height 21
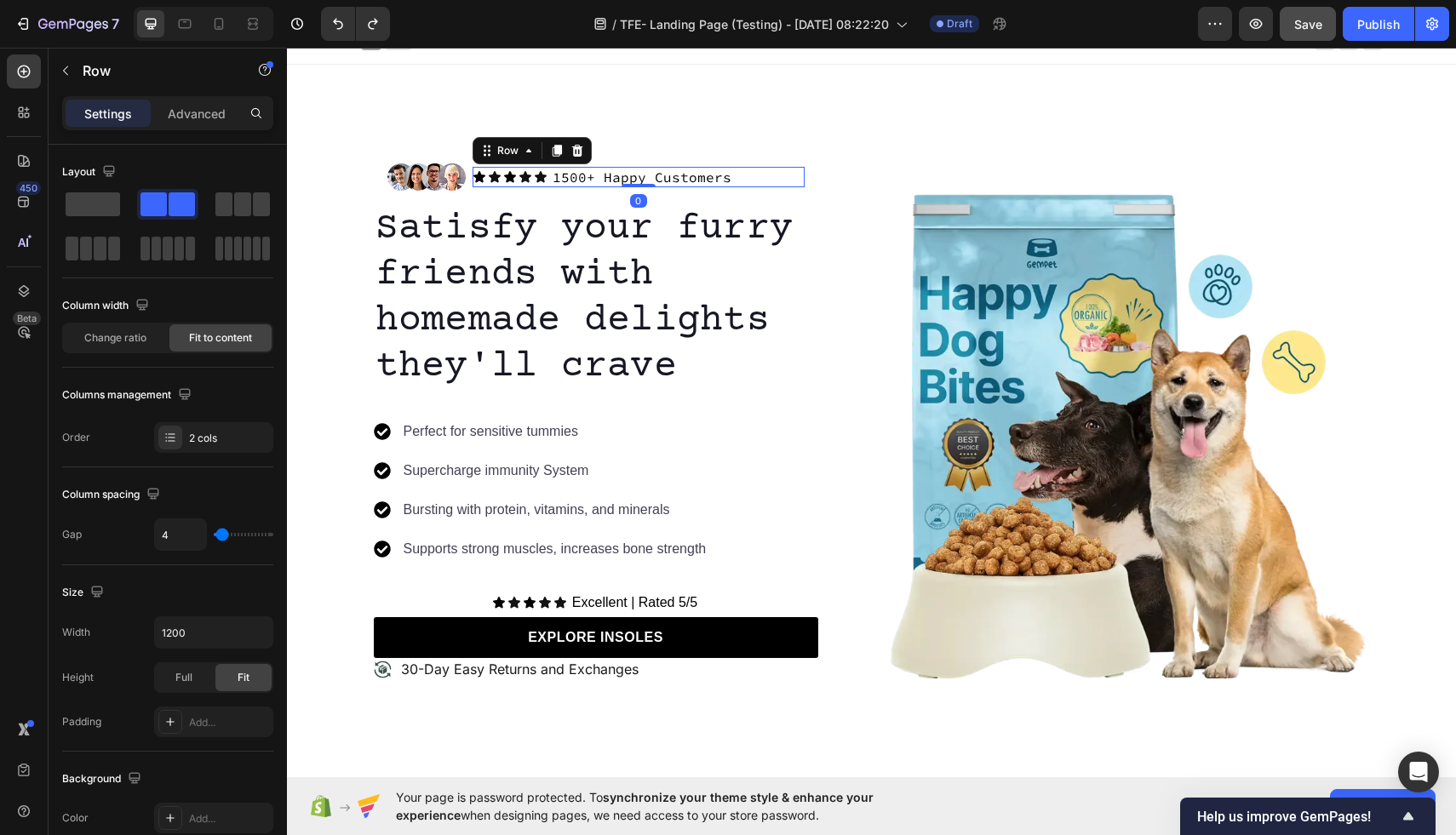
click at [736, 175] on div "Icon Icon Icon Icon Icon Icon List 1500+ Happy Customers Text Block Row 0" at bounding box center [638, 177] width 332 height 21
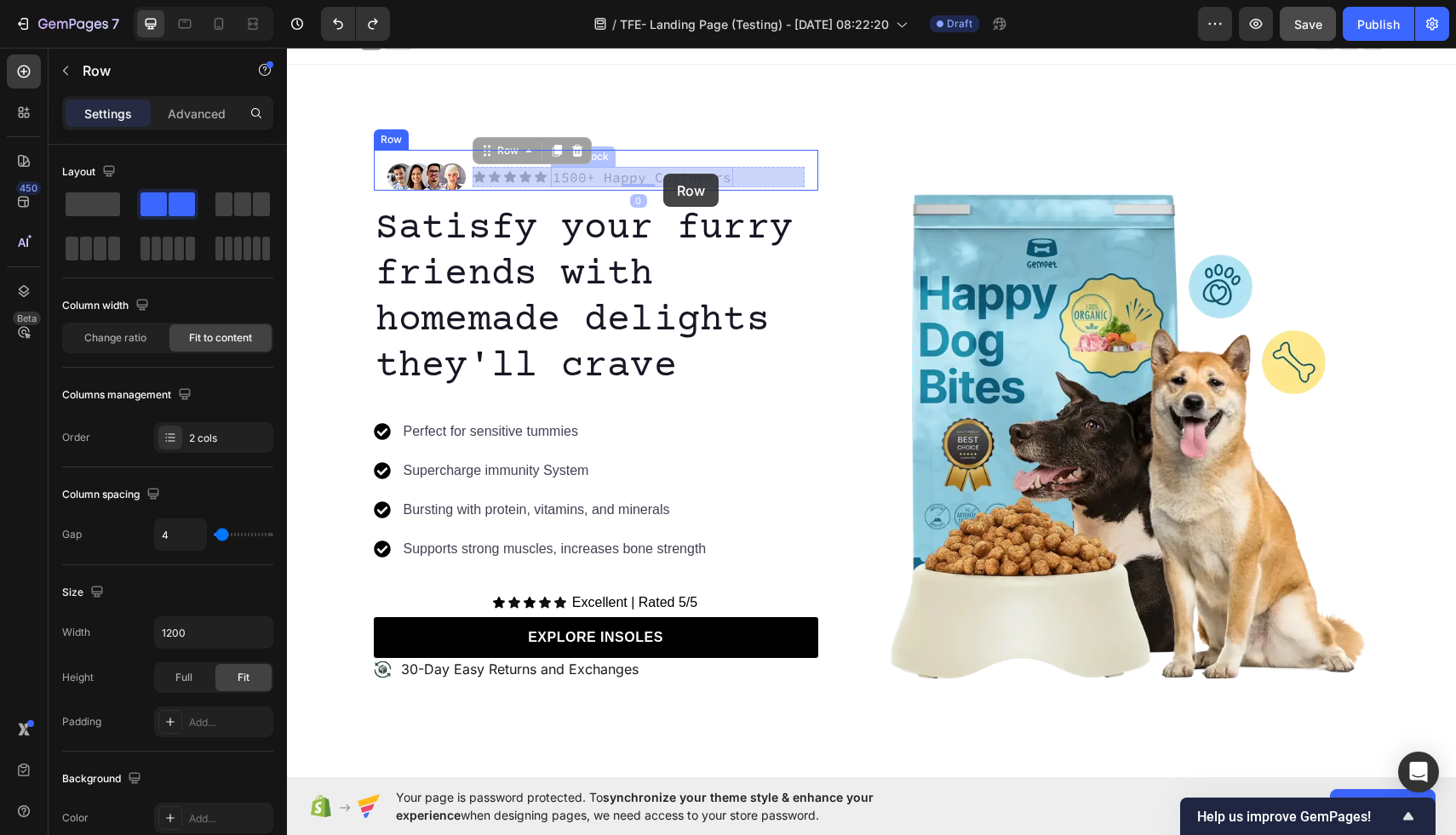
drag, startPoint x: 728, startPoint y: 175, endPoint x: 664, endPoint y: 175, distance: 64.0
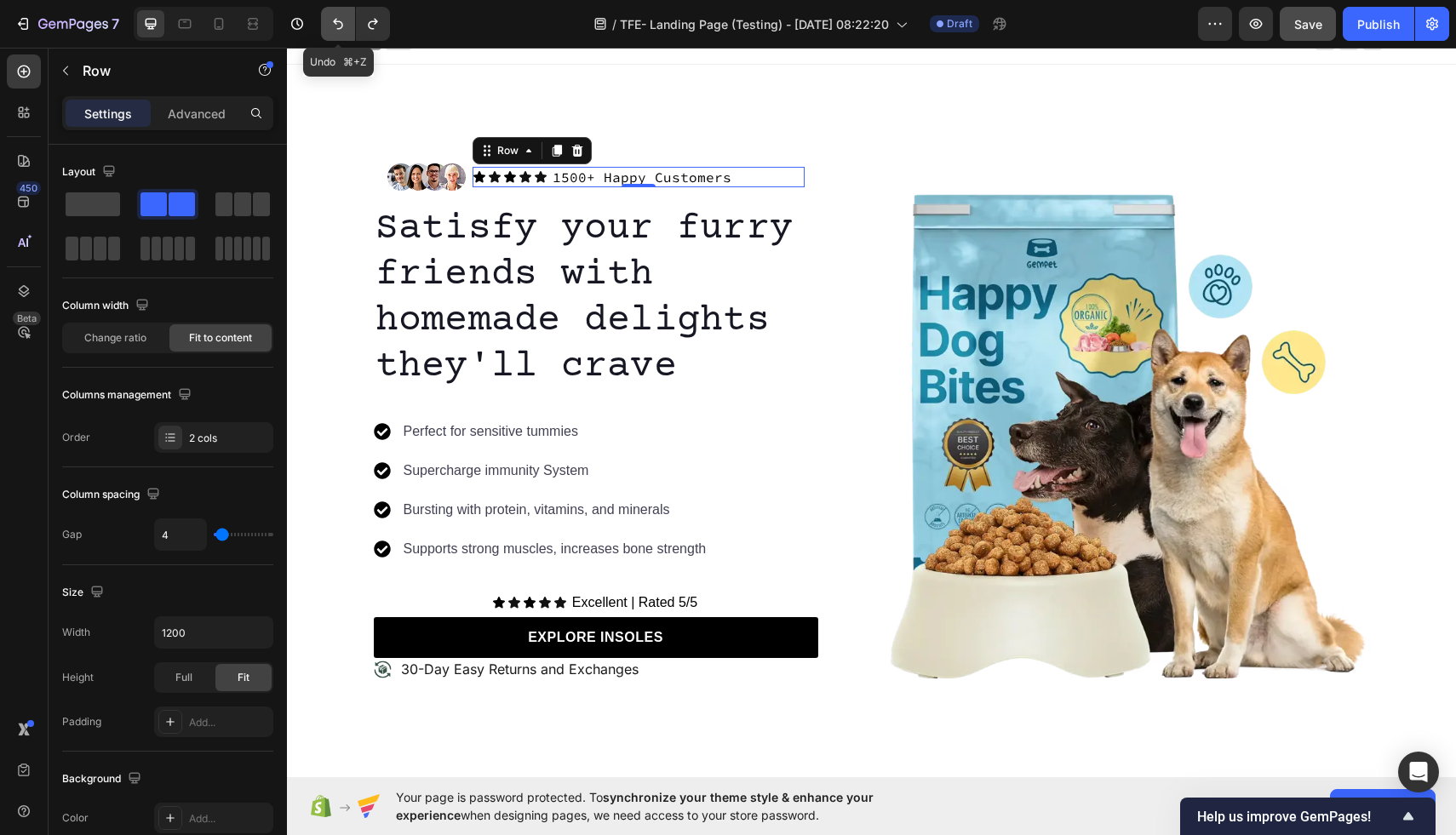
click at [340, 15] on icon "Undo/Redo" at bounding box center [338, 24] width 17 height 17
click at [376, 23] on icon "Undo/Redo" at bounding box center [373, 23] width 10 height 11
click at [717, 178] on p "1500+ Happy Customers" at bounding box center [642, 177] width 179 height 17
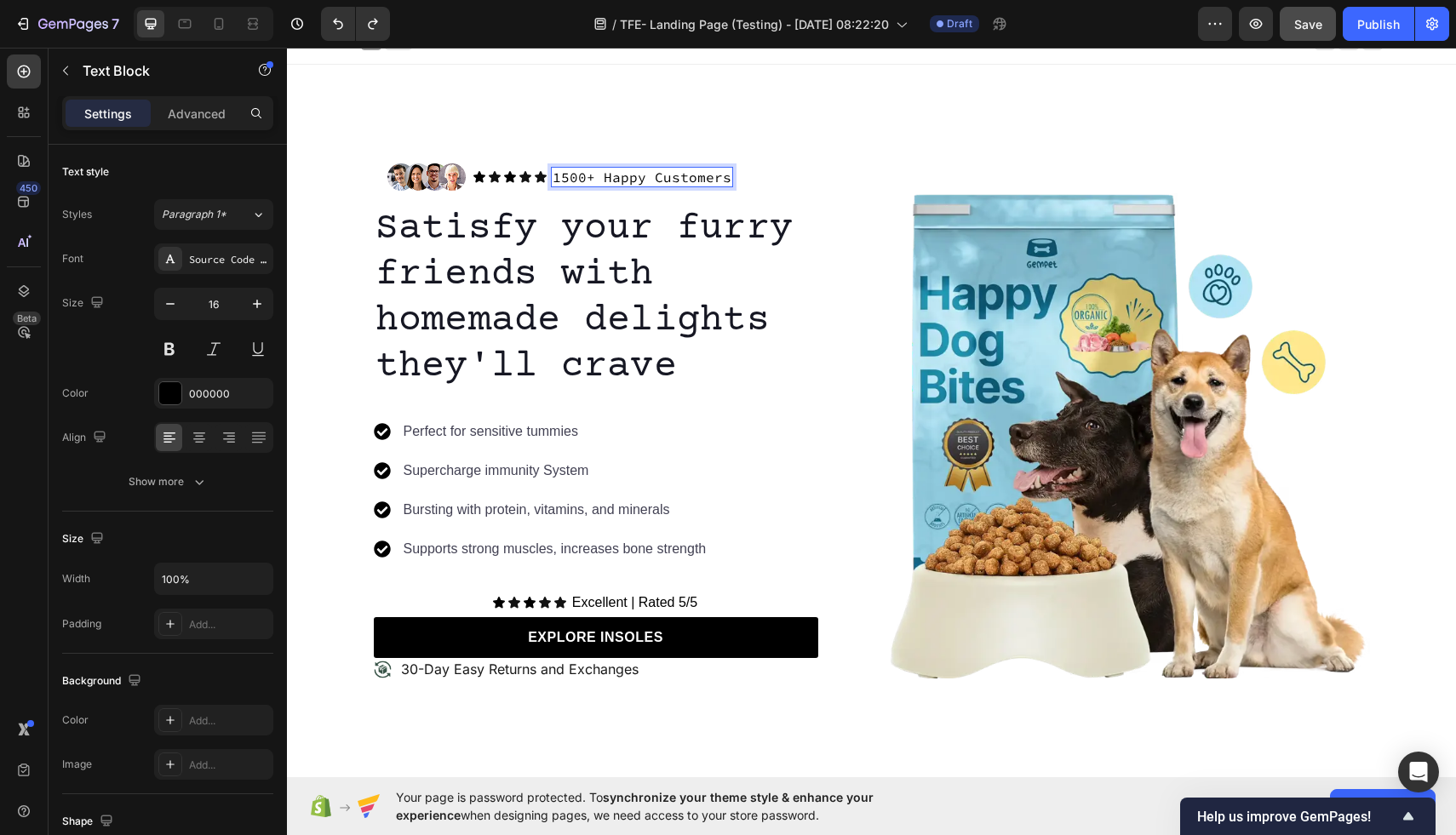
click at [717, 178] on p "1500+ Happy Customers" at bounding box center [642, 177] width 179 height 17
drag, startPoint x: 717, startPoint y: 178, endPoint x: 609, endPoint y: 175, distance: 108.0
click at [609, 175] on p "1500+ Happy Customers" at bounding box center [642, 177] width 179 height 17
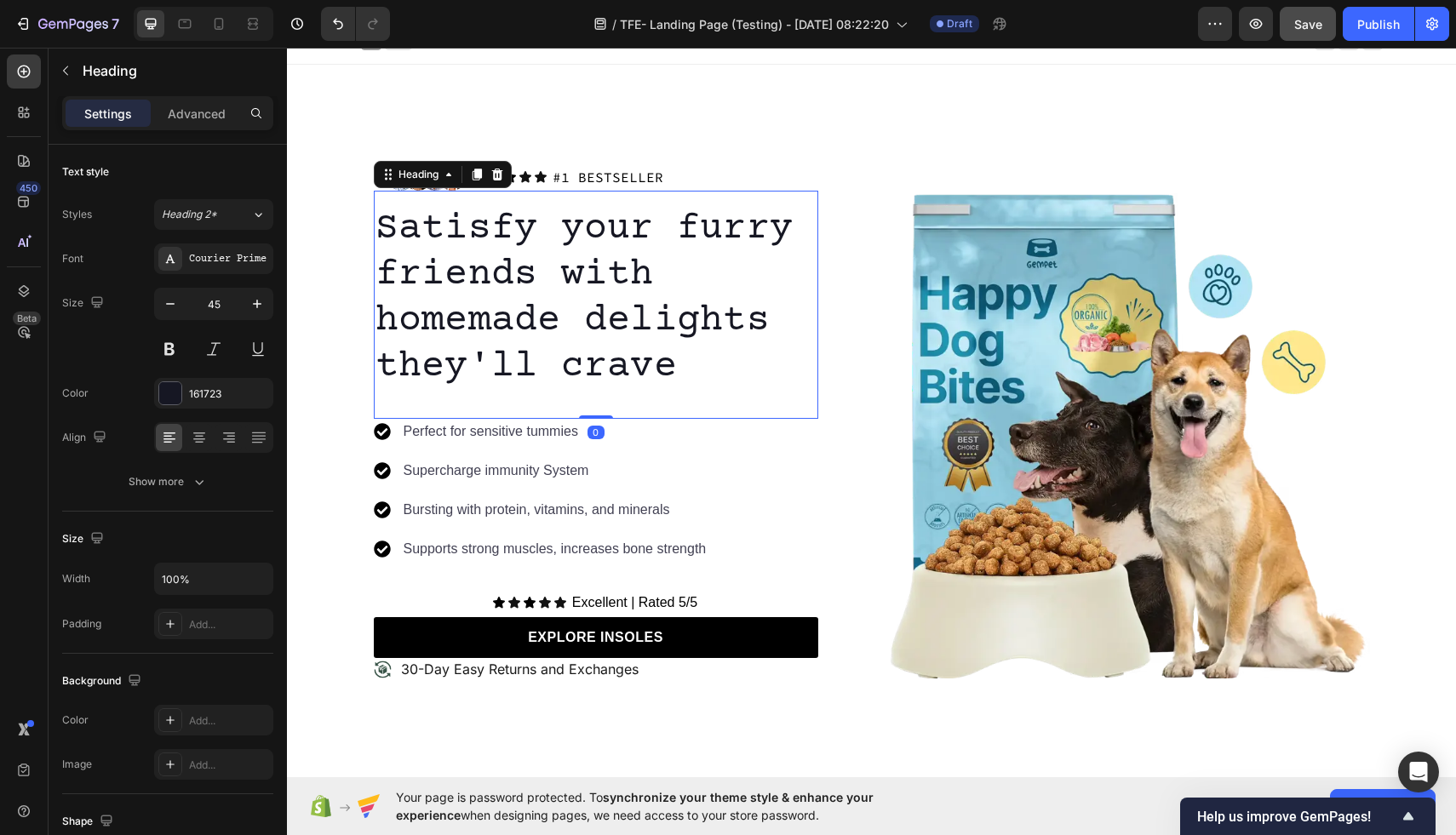
click at [761, 293] on p "Satisfy your furry friends with homemade delights they'll crave" at bounding box center [596, 298] width 441 height 184
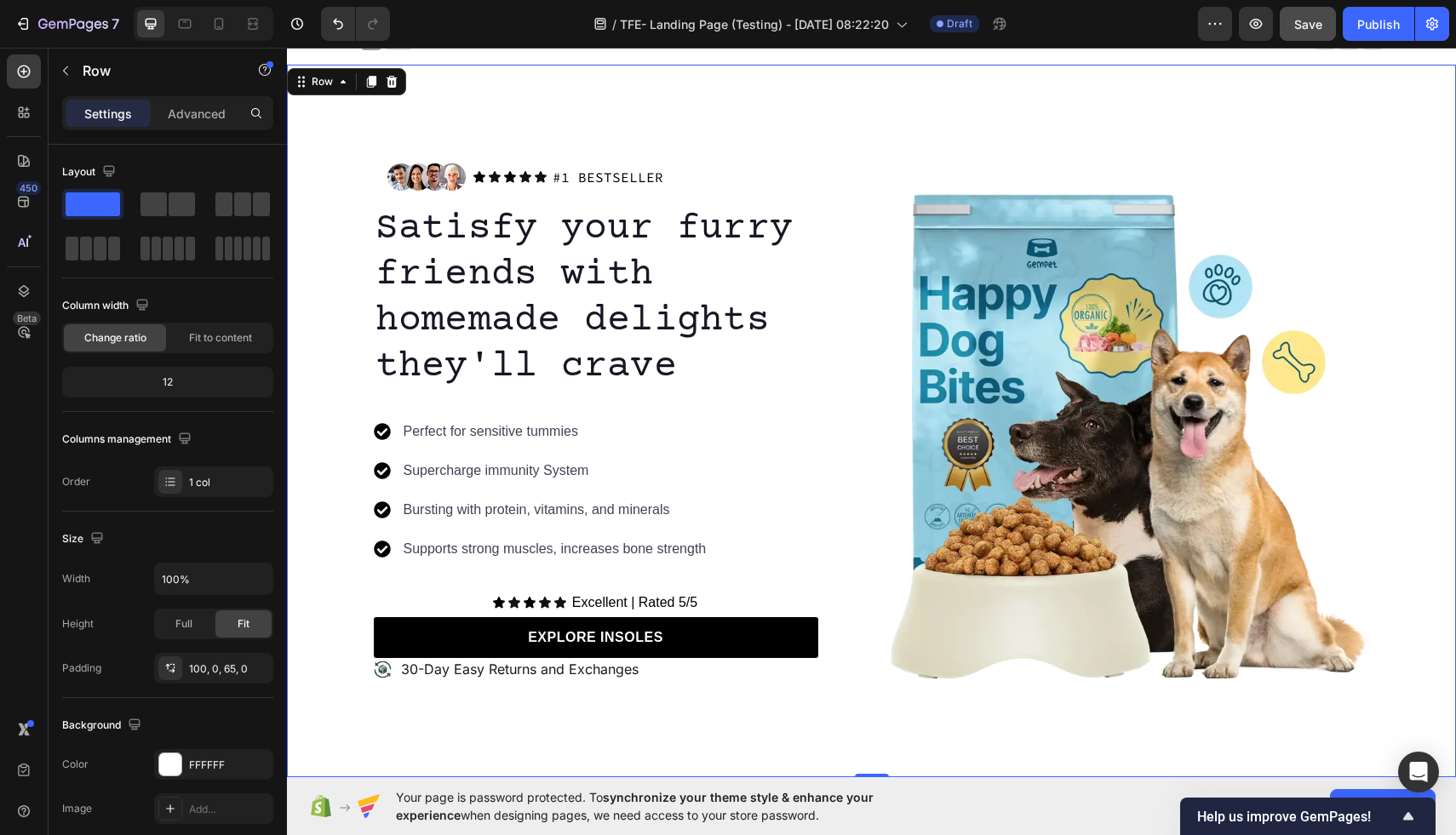
click at [923, 116] on div "Image Icon Icon Icon Icon Icon Icon List #1 BESTSELLER Text Block Row Row Satis…" at bounding box center [871, 421] width 1169 height 713
click at [1295, 31] on div "Save" at bounding box center [1308, 24] width 28 height 17
click at [63, 61] on button "button" at bounding box center [66, 71] width 27 height 27
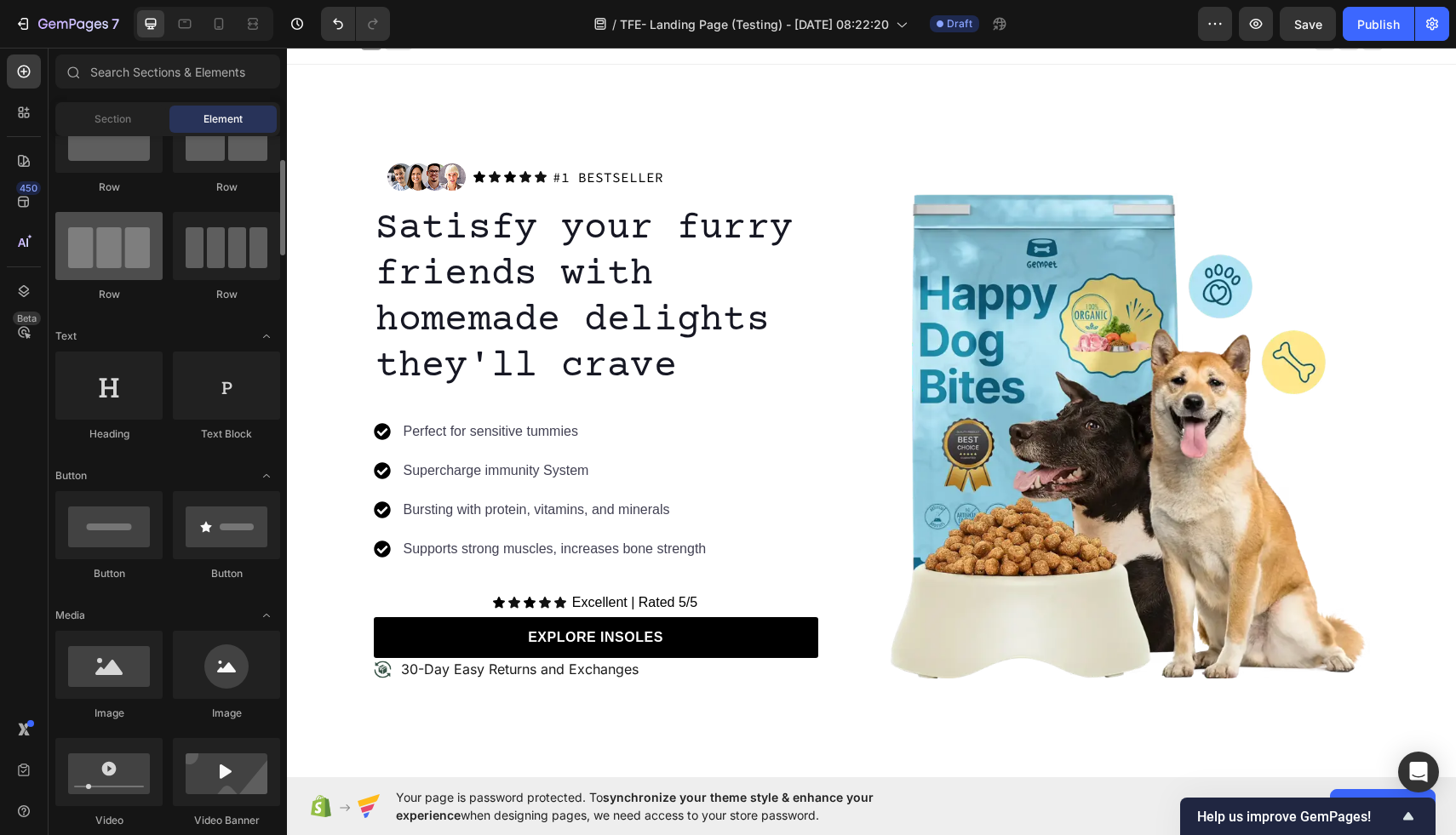
scroll to position [106, 0]
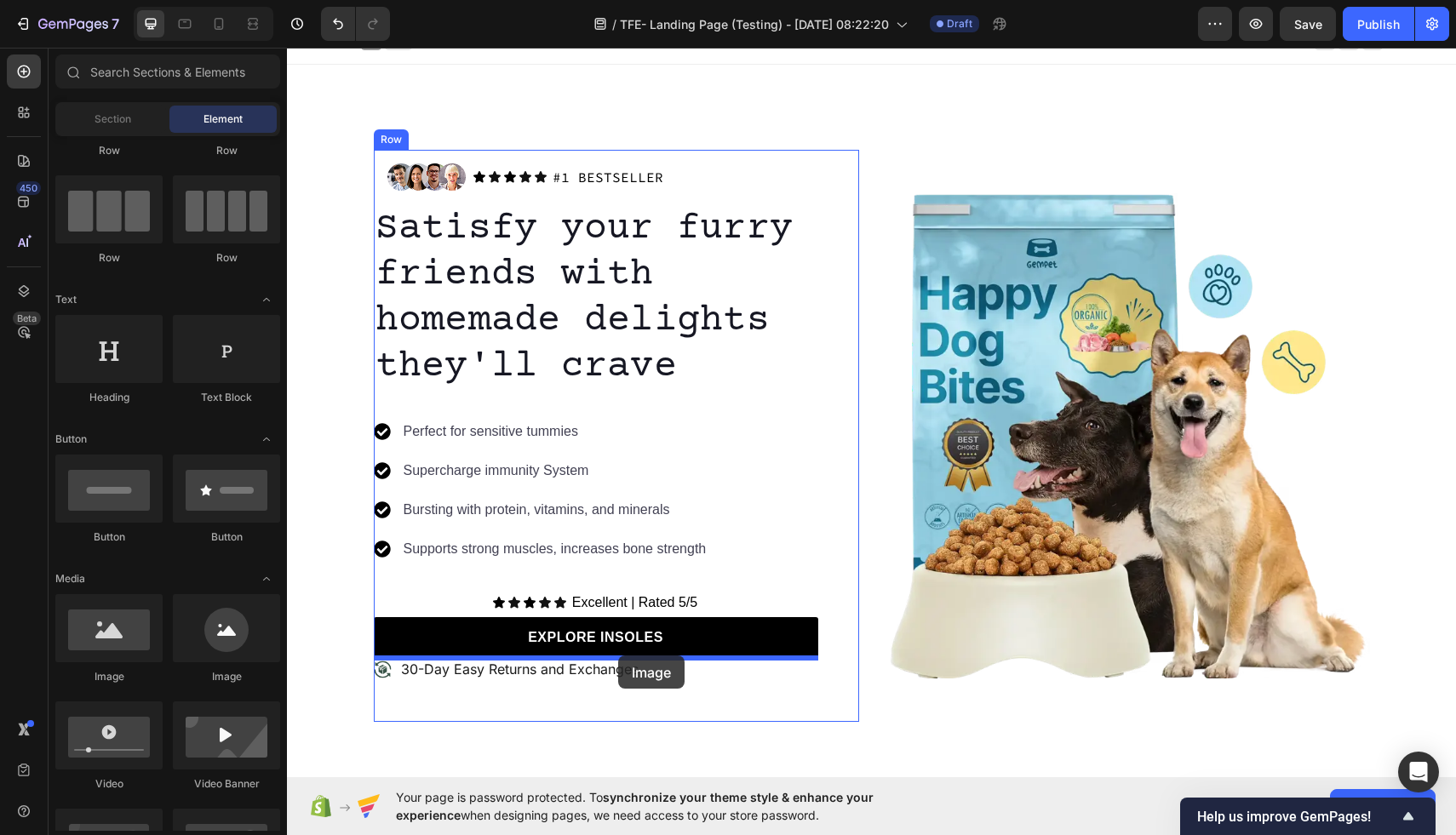
drag, startPoint x: 387, startPoint y: 689, endPoint x: 613, endPoint y: 648, distance: 229.7
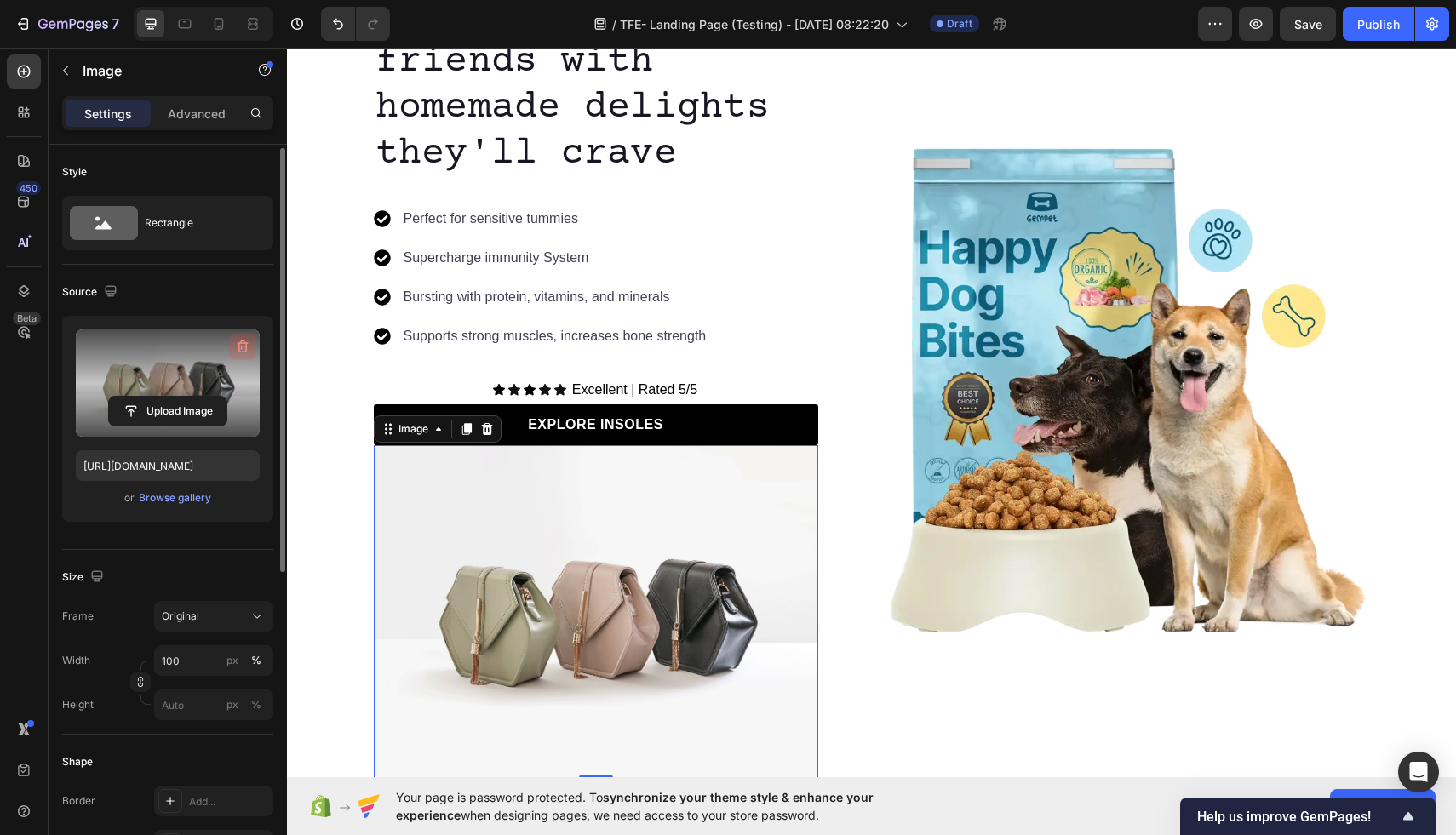
scroll to position [3, 0]
click at [243, 350] on icon "button" at bounding box center [243, 344] width 17 height 17
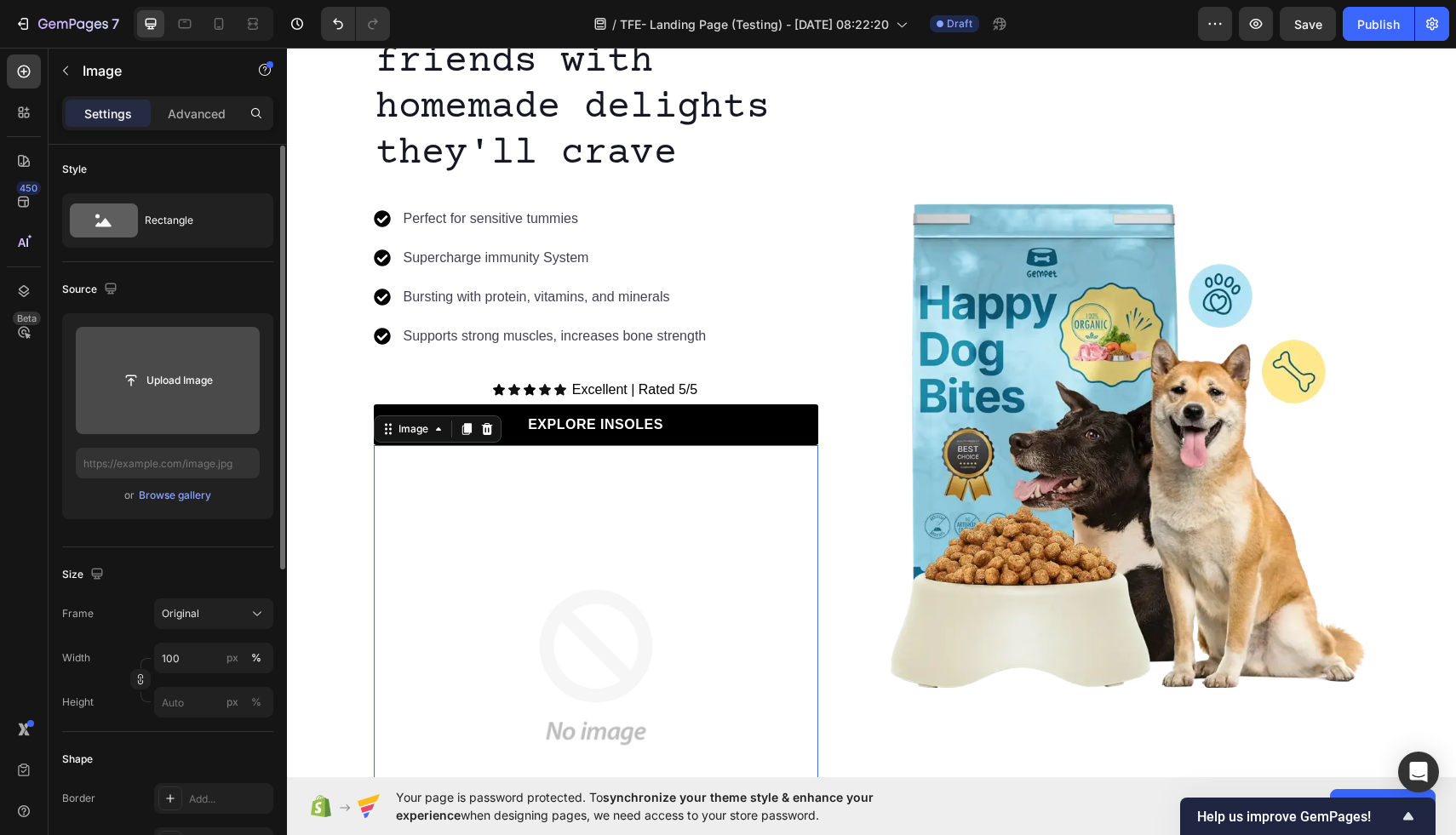
click at [187, 377] on input "file" at bounding box center [168, 381] width 117 height 29
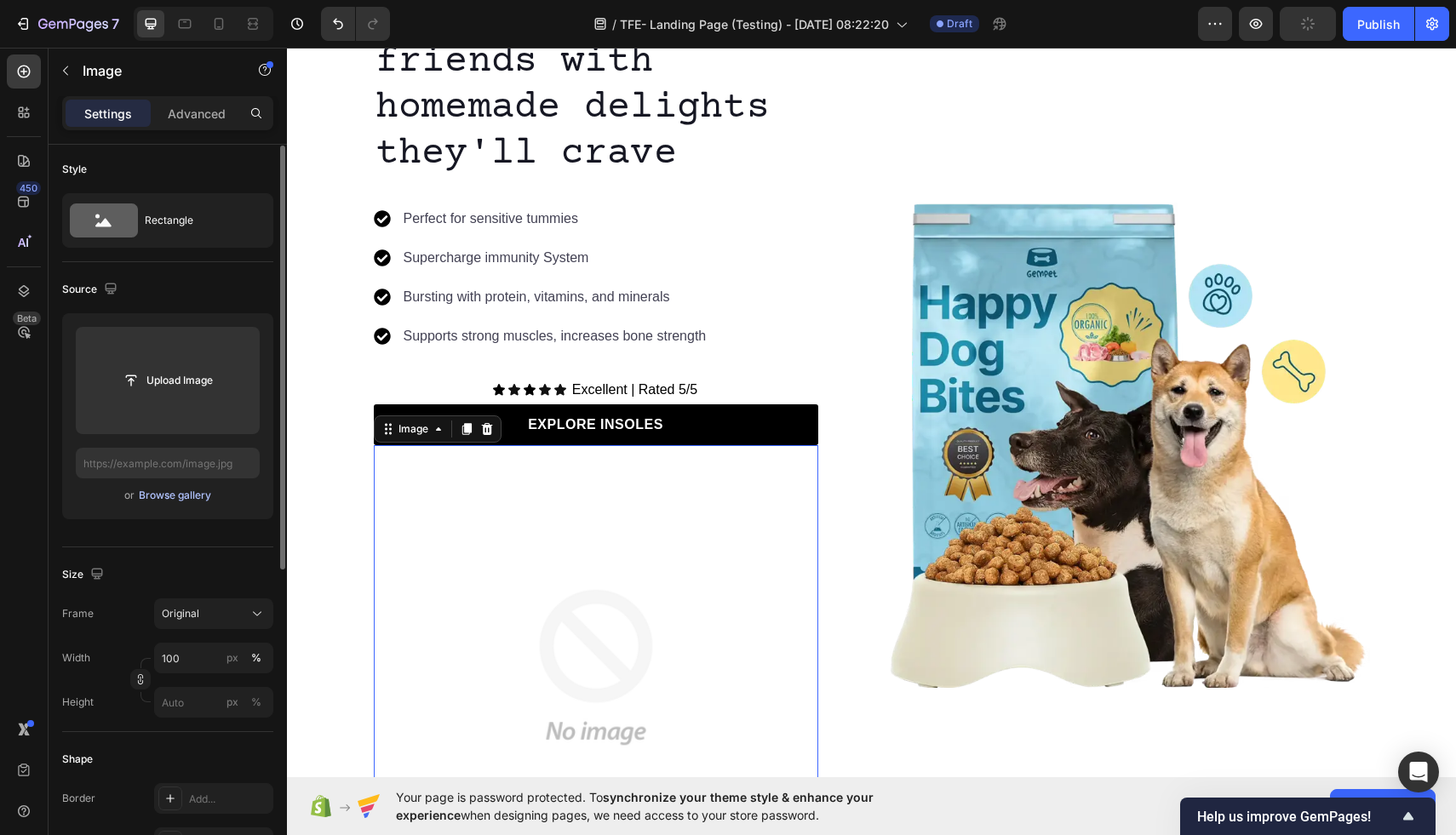
click at [179, 498] on div "Browse gallery" at bounding box center [174, 496] width 73 height 15
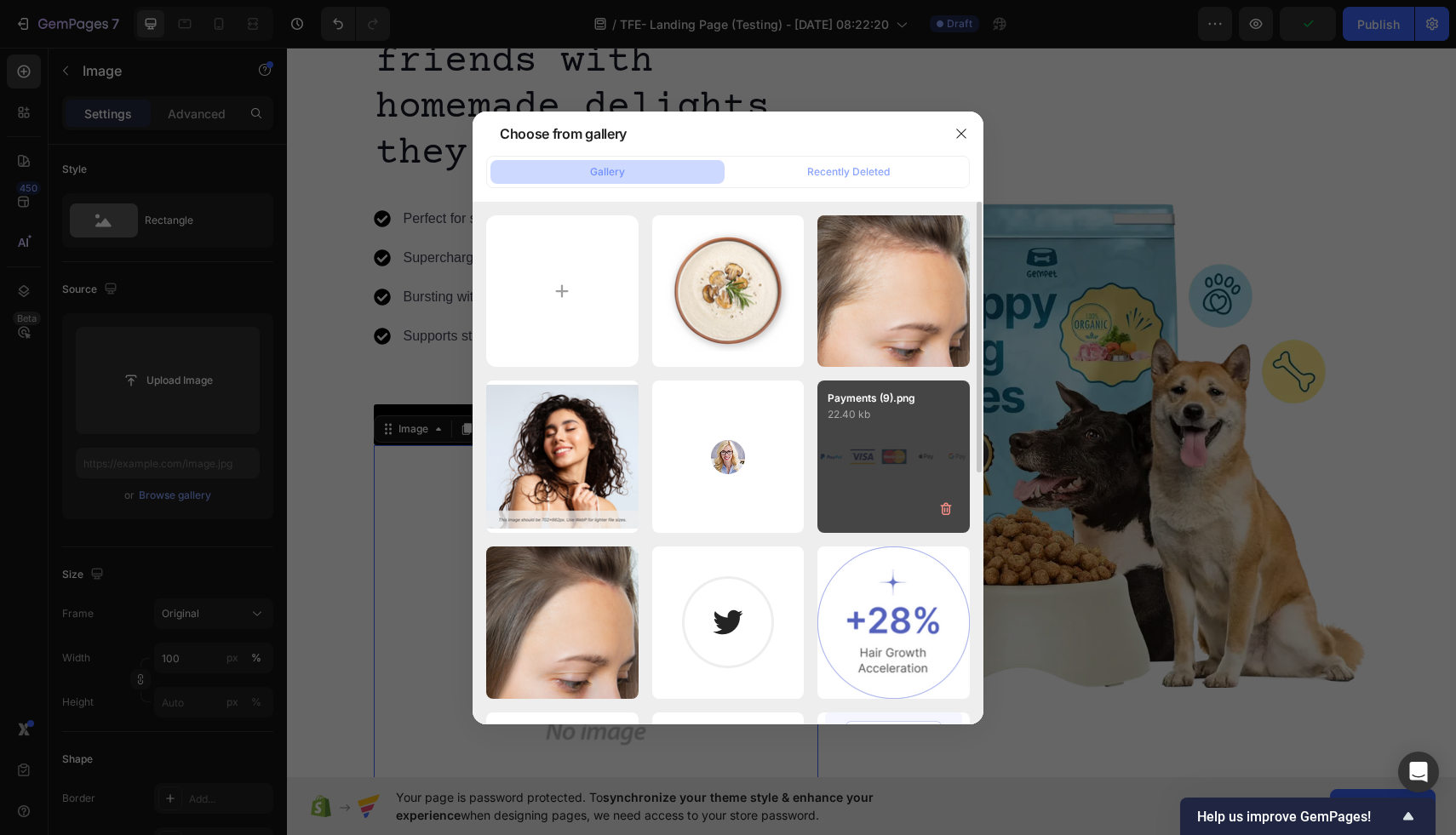
click at [887, 430] on div "Payments (9).png 22.40 kb" at bounding box center [893, 456] width 152 height 152
type input "https://cdn.shopify.com/s/files/1/0656/3561/4838/files/gempages_585709391735423…"
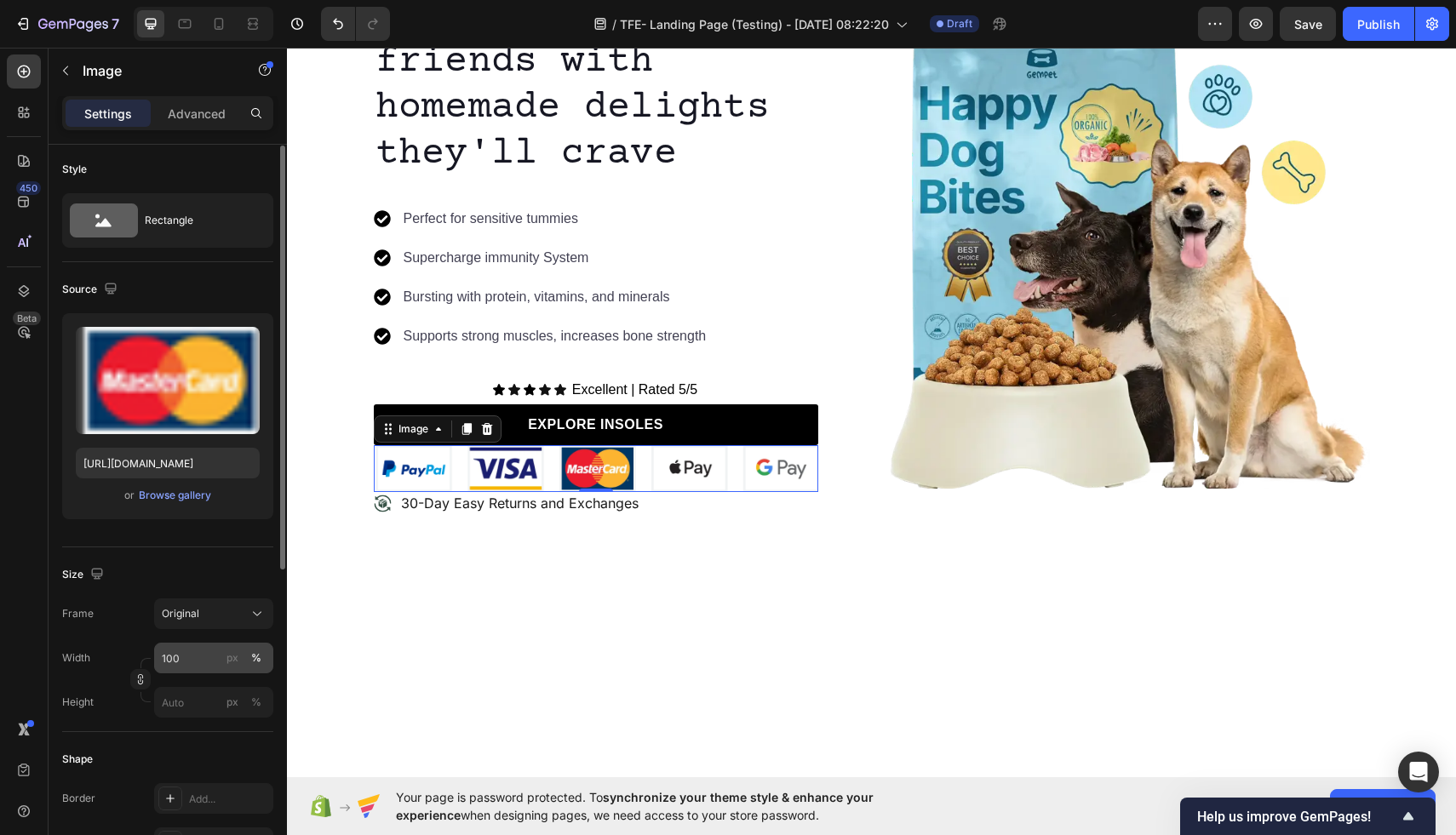
scroll to position [0, 0]
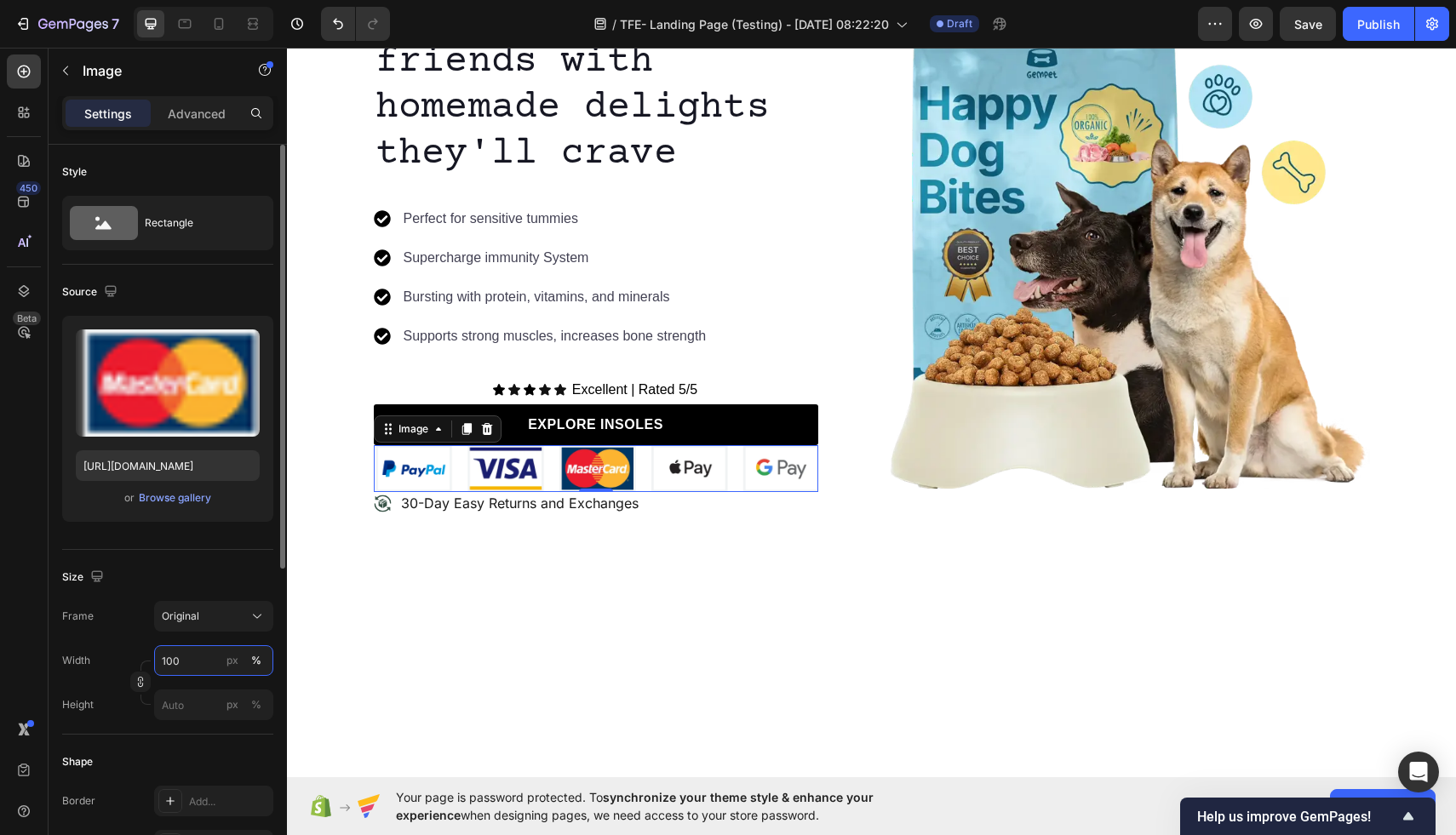
click at [189, 658] on input "100" at bounding box center [213, 661] width 119 height 31
click at [193, 662] on input "100" at bounding box center [213, 661] width 119 height 31
click at [232, 626] on button "Original" at bounding box center [213, 617] width 119 height 31
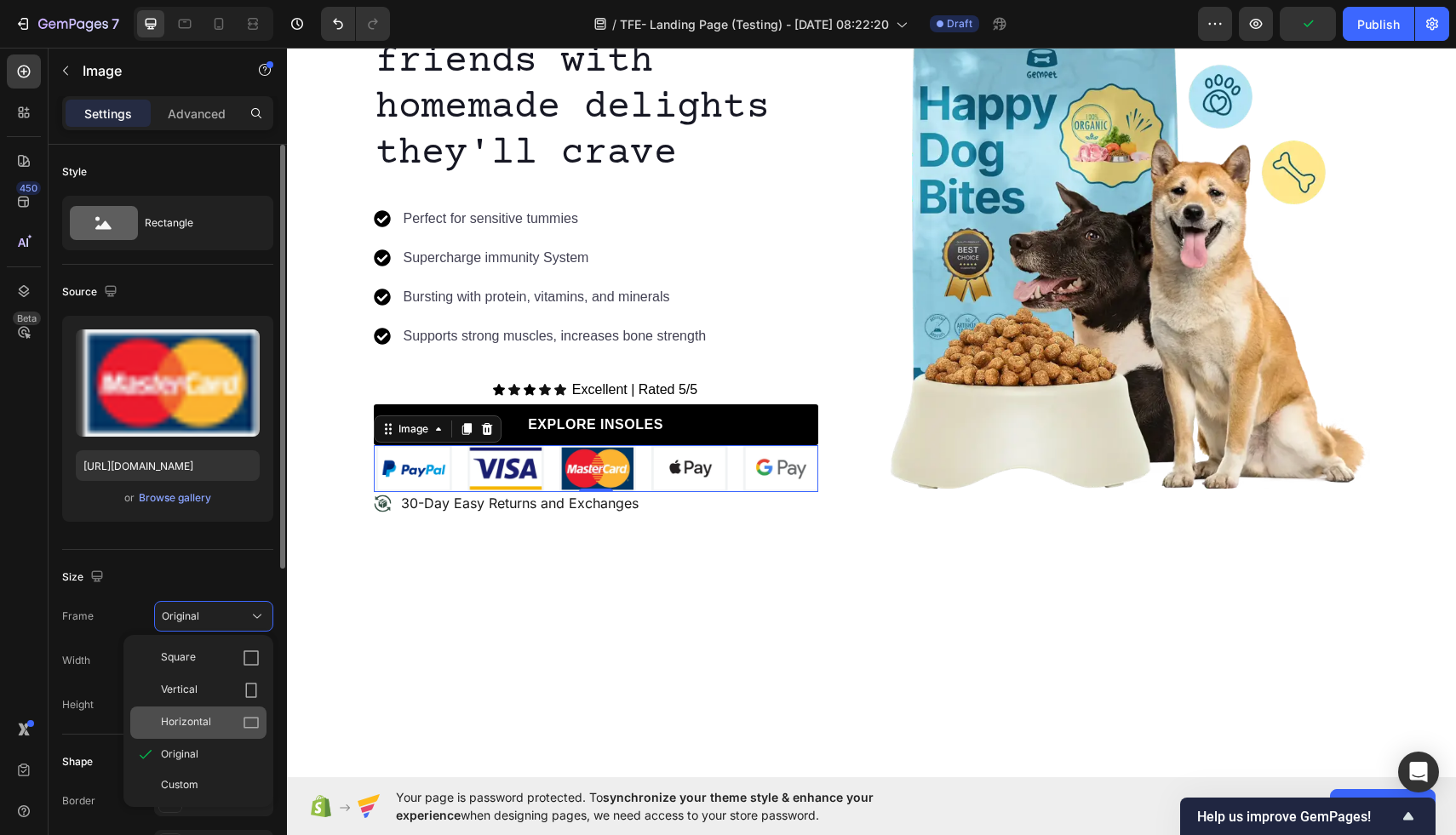
click at [195, 711] on div "Horizontal" at bounding box center [199, 723] width 137 height 32
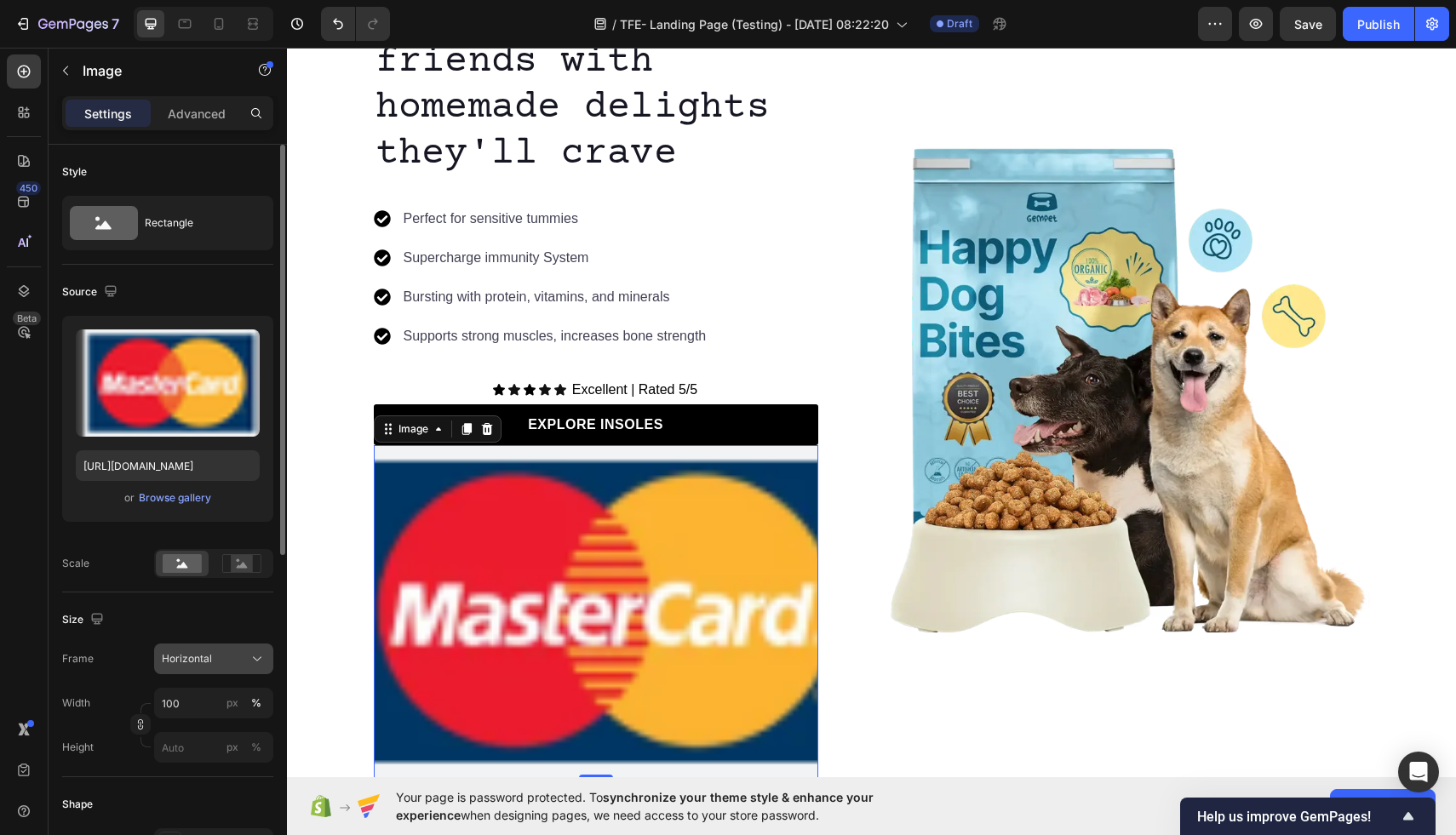
click at [235, 659] on div "Horizontal" at bounding box center [203, 660] width 83 height 15
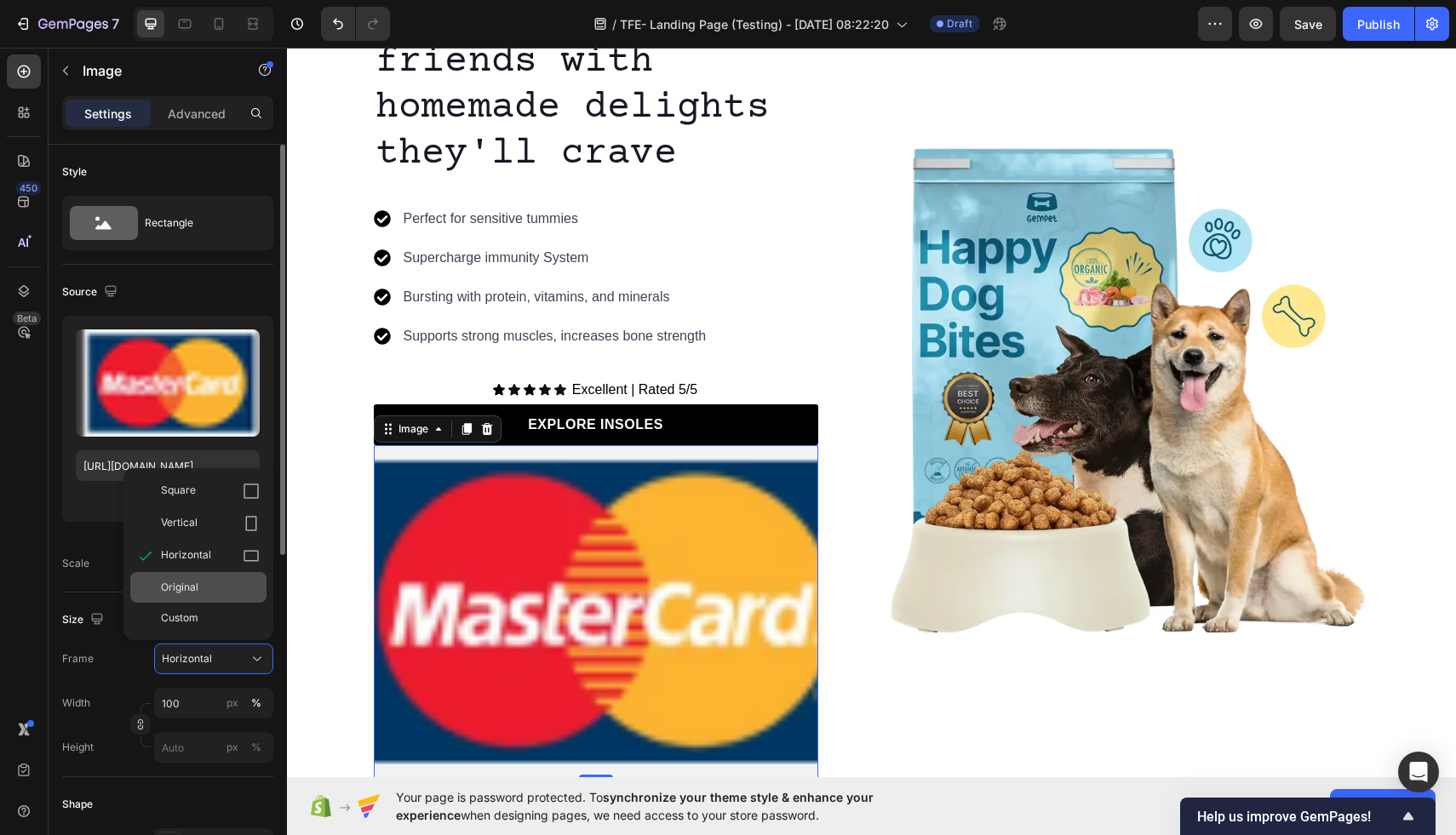
click at [234, 587] on div "Original" at bounding box center [210, 588] width 99 height 15
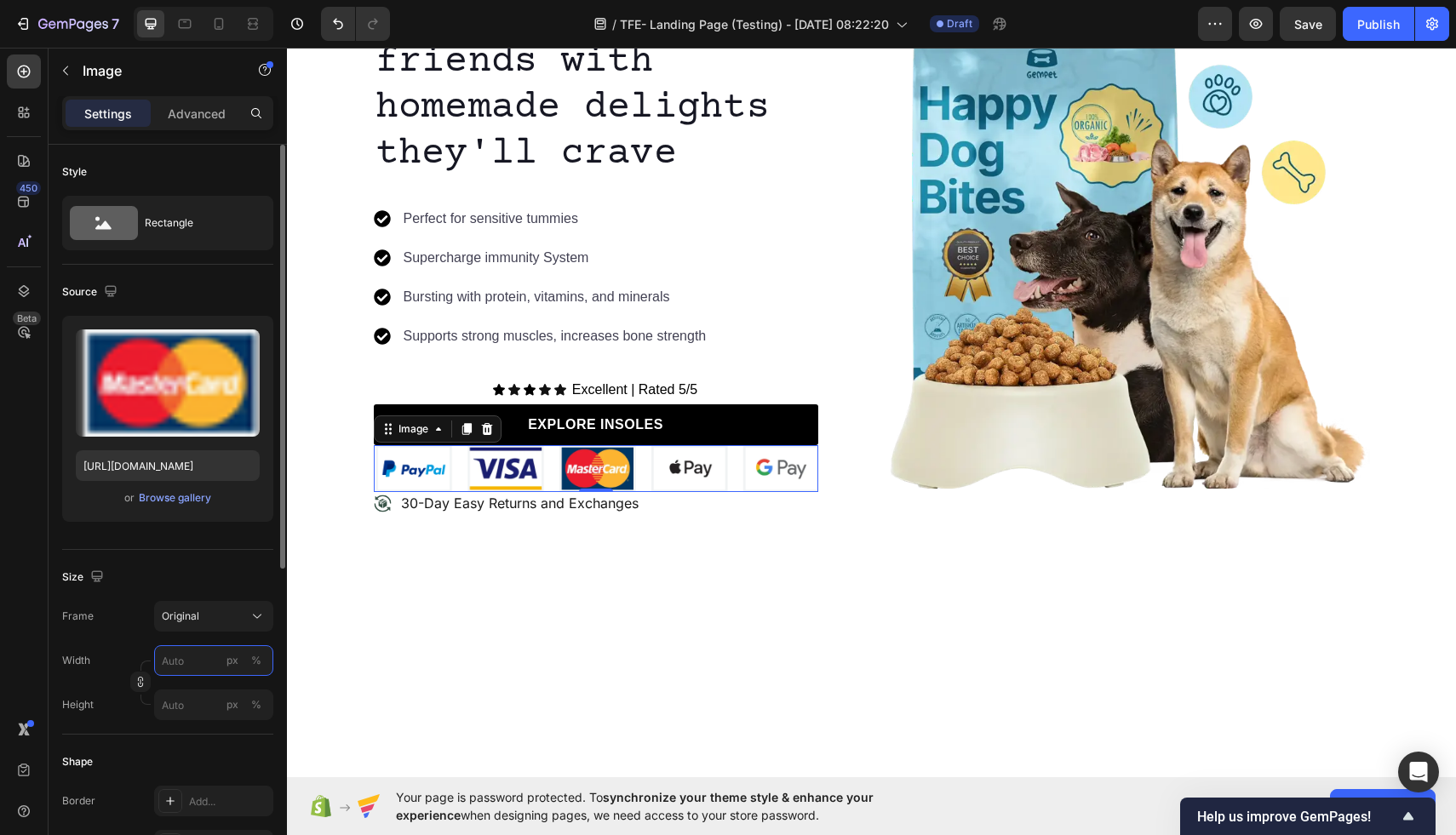
click at [196, 672] on input "px %" at bounding box center [213, 661] width 119 height 31
click at [194, 657] on input "px %" at bounding box center [213, 661] width 119 height 31
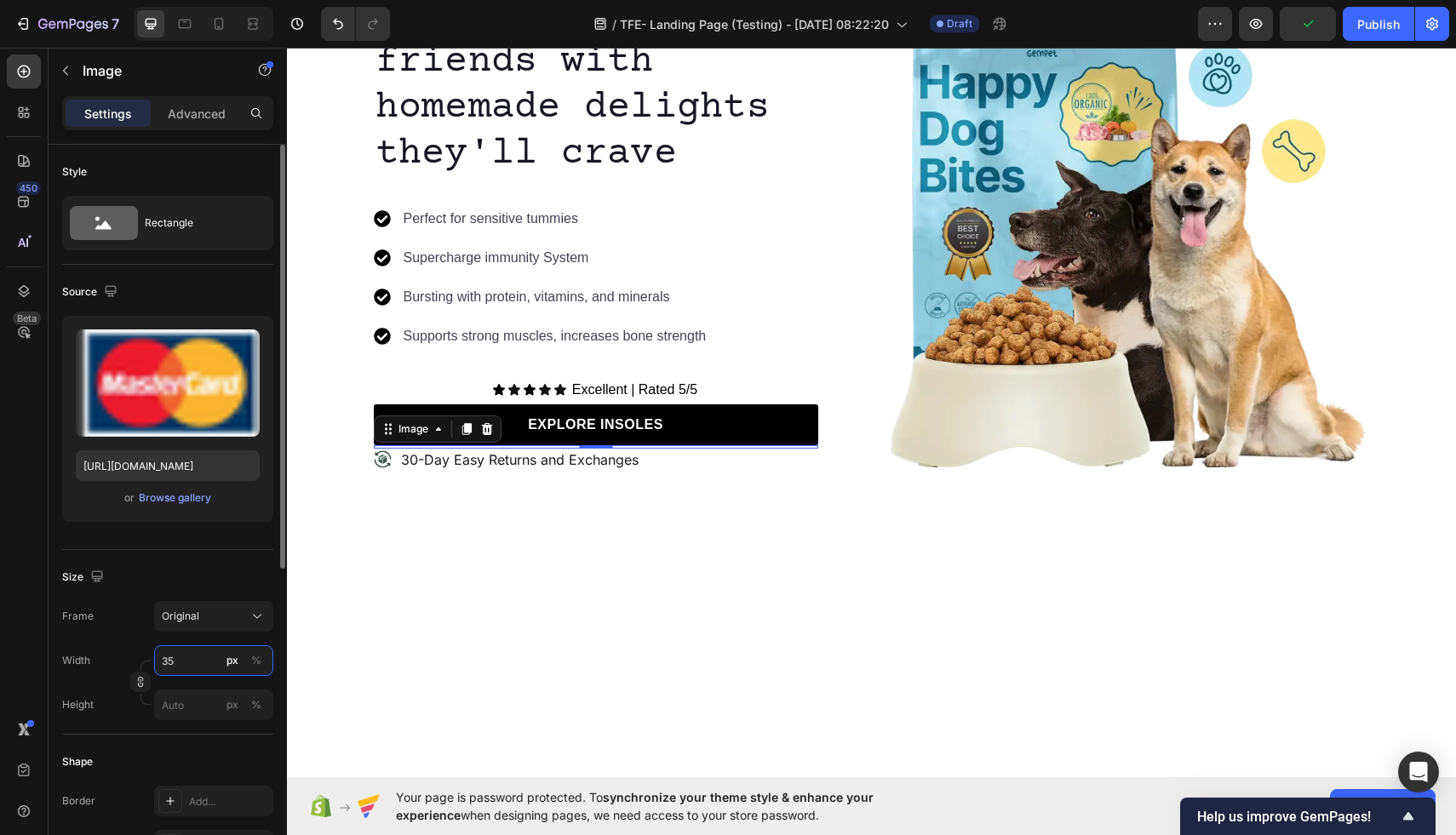
type input "3"
type input "5"
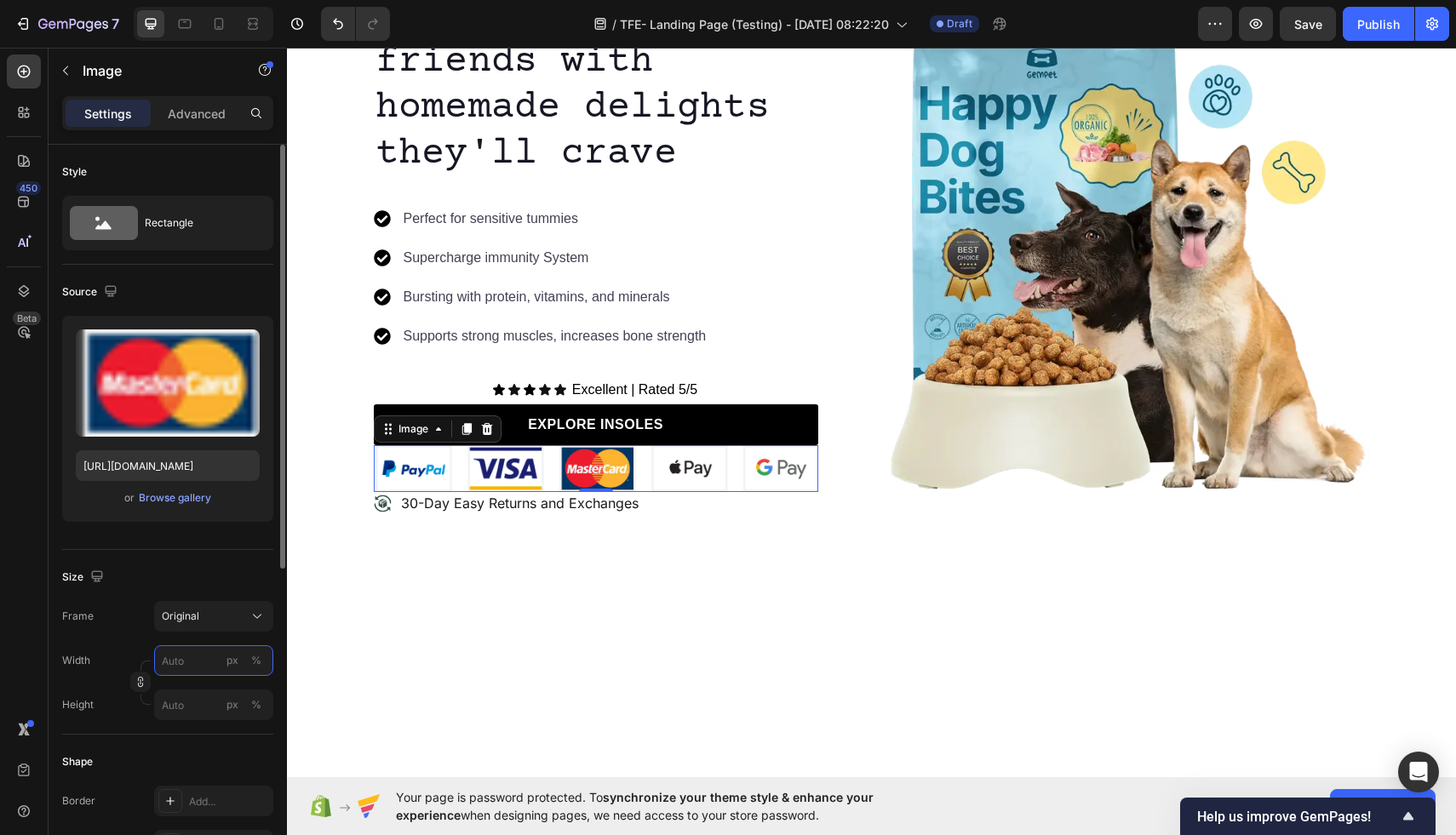
type input "5"
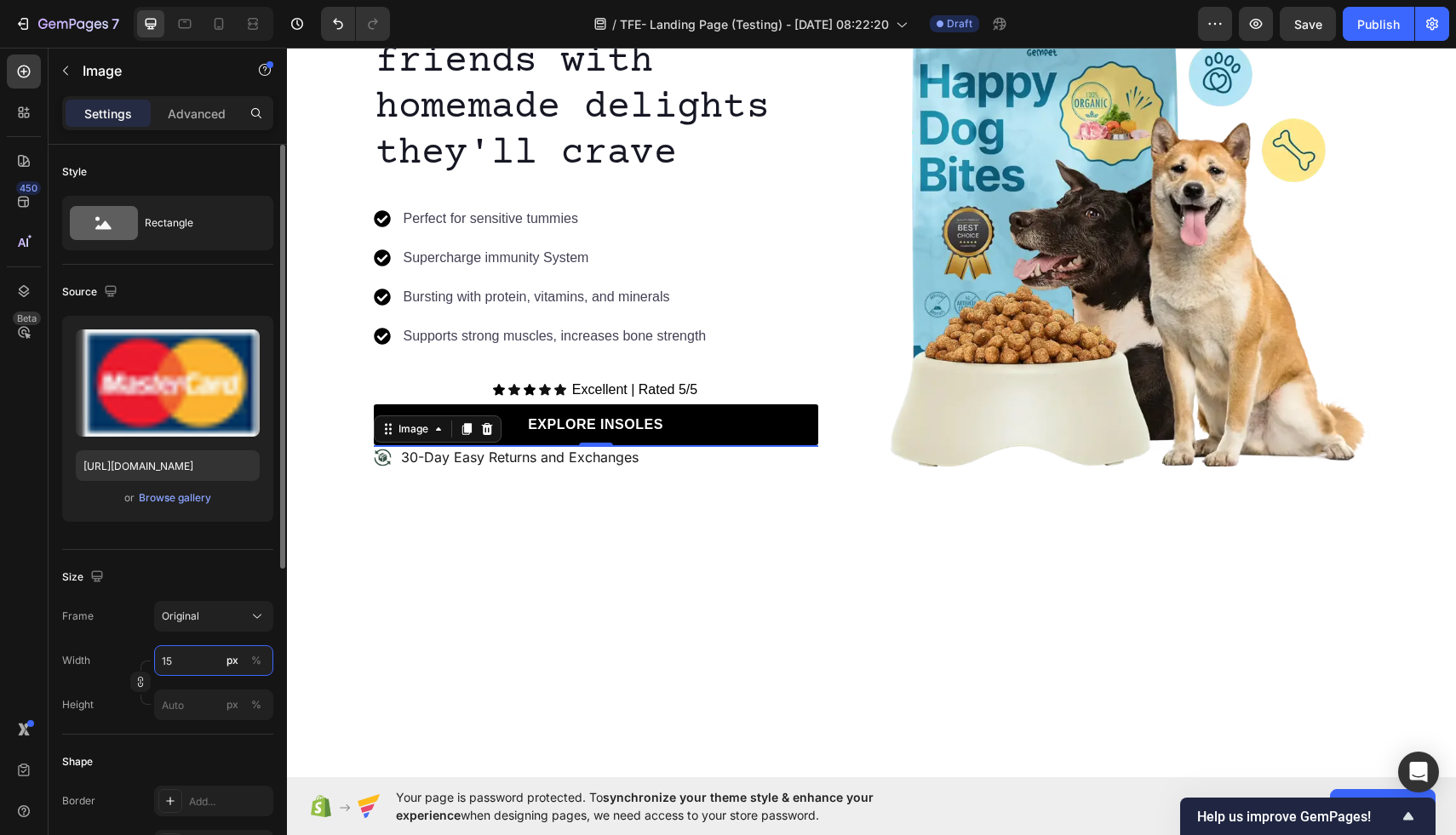
type input "1"
type input "2"
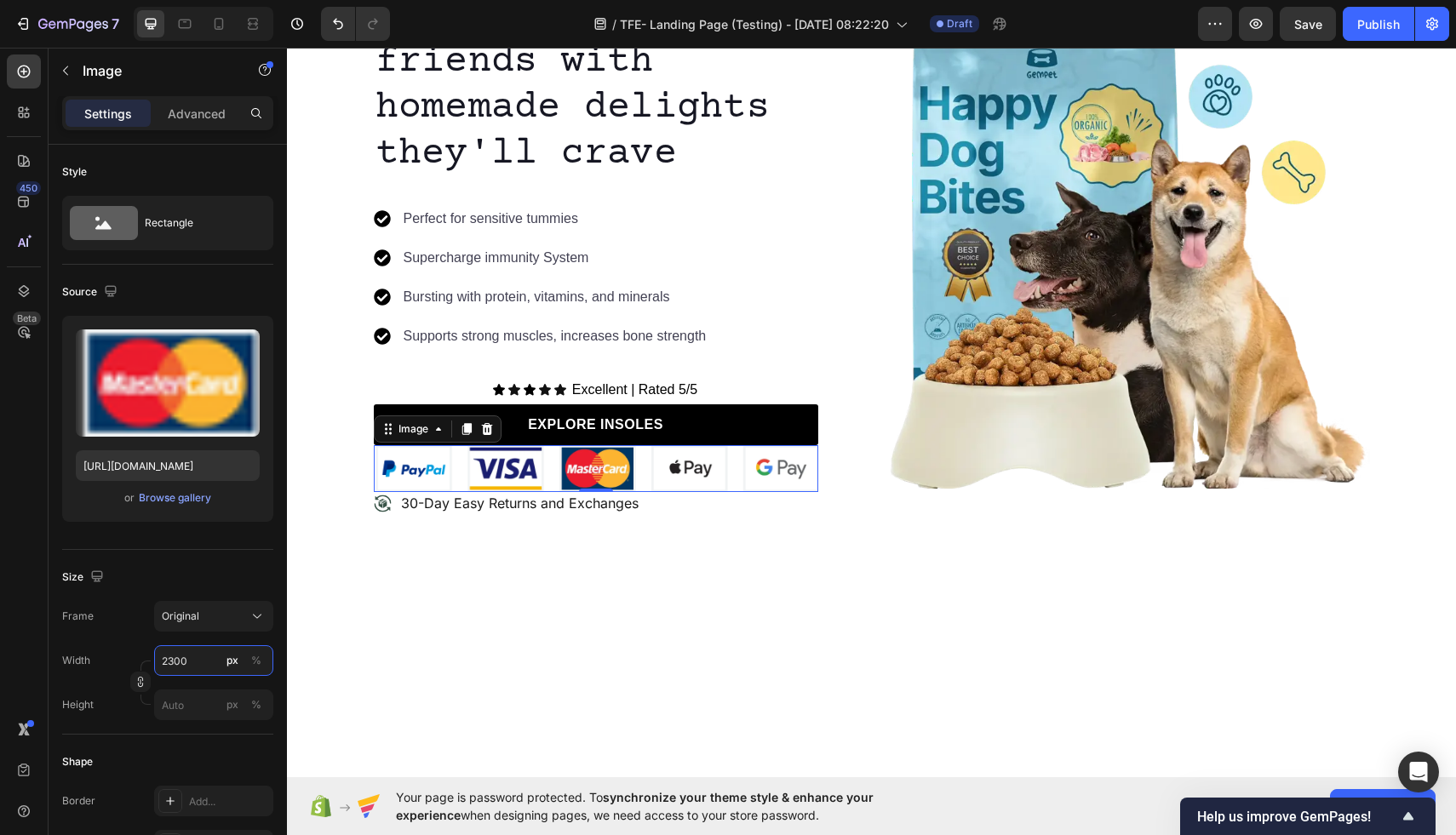
drag, startPoint x: 169, startPoint y: 666, endPoint x: 169, endPoint y: 686, distance: 20.0
click at [169, 667] on input "2300" at bounding box center [213, 661] width 119 height 31
drag, startPoint x: 170, startPoint y: 663, endPoint x: 170, endPoint y: 678, distance: 15.0
click at [170, 663] on input "2300" at bounding box center [213, 661] width 119 height 31
click at [168, 670] on input "2300" at bounding box center [213, 661] width 119 height 31
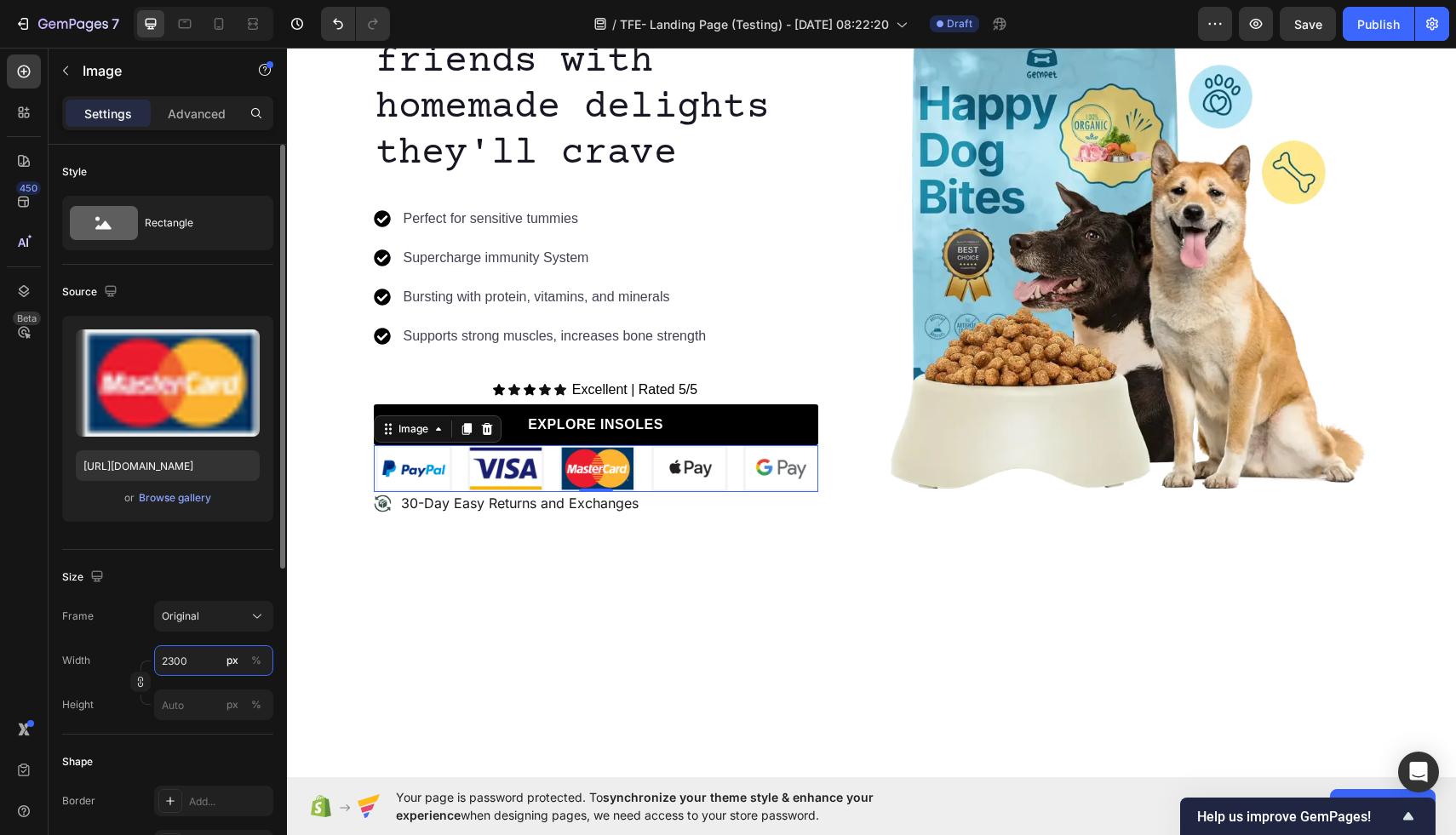
click at [166, 663] on input "2300" at bounding box center [213, 661] width 119 height 31
type input "300"
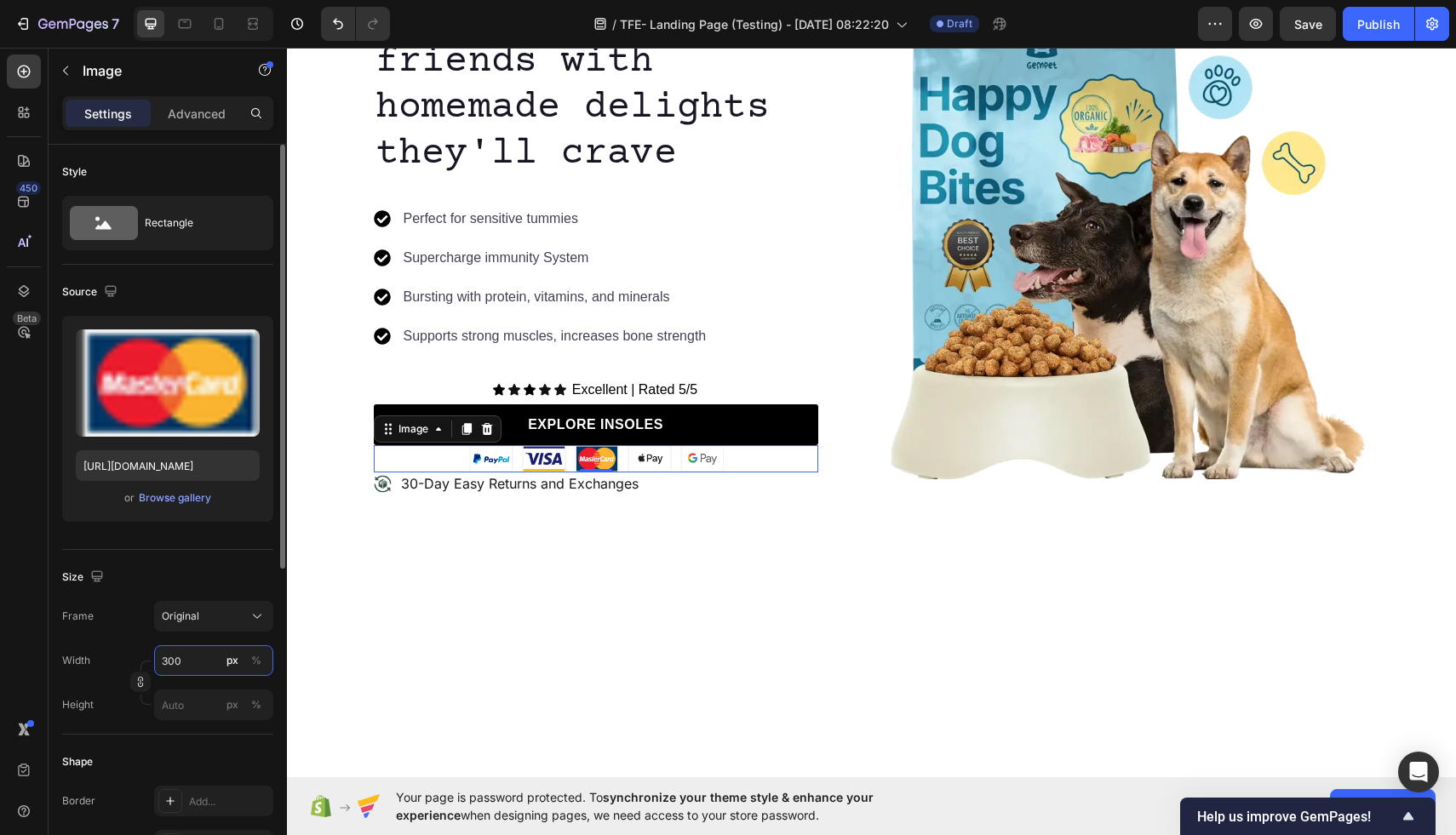
click at [192, 673] on input "300" at bounding box center [213, 661] width 119 height 31
drag, startPoint x: 189, startPoint y: 664, endPoint x: 154, endPoint y: 660, distance: 35.2
click at [154, 662] on input "300" at bounding box center [213, 661] width 119 height 31
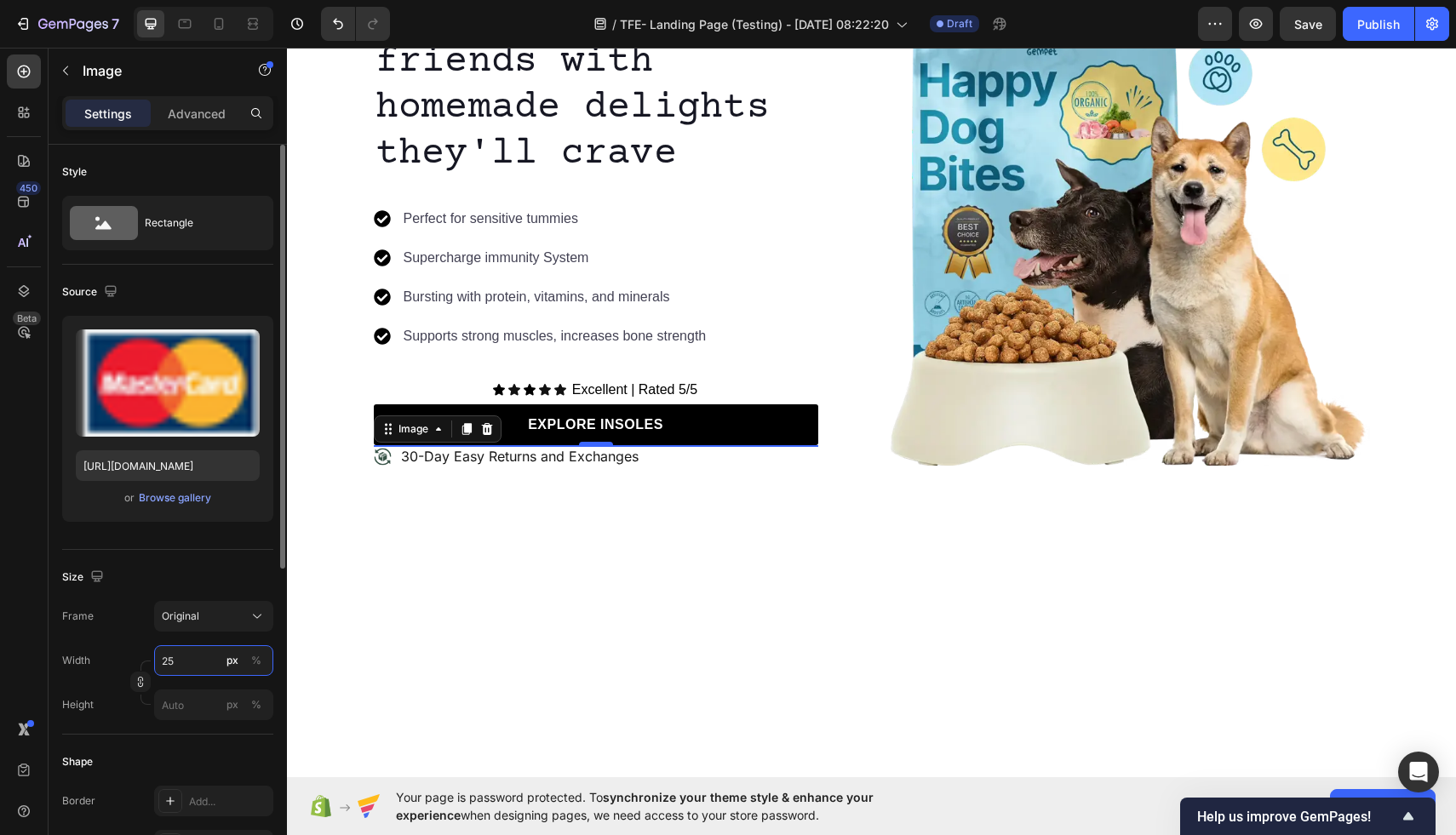
type input "250"
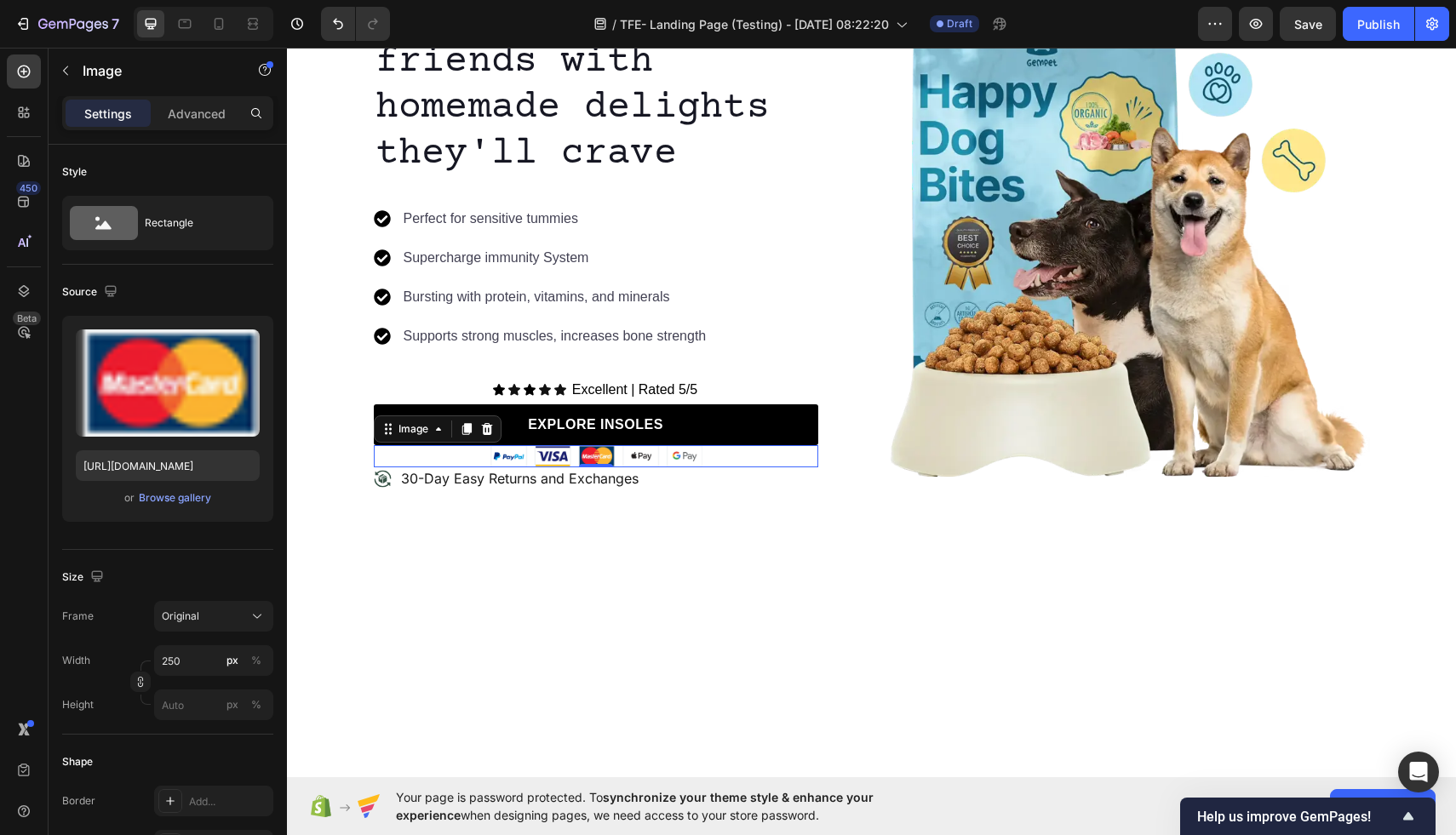
click at [379, 637] on div at bounding box center [871, 636] width 1169 height 99
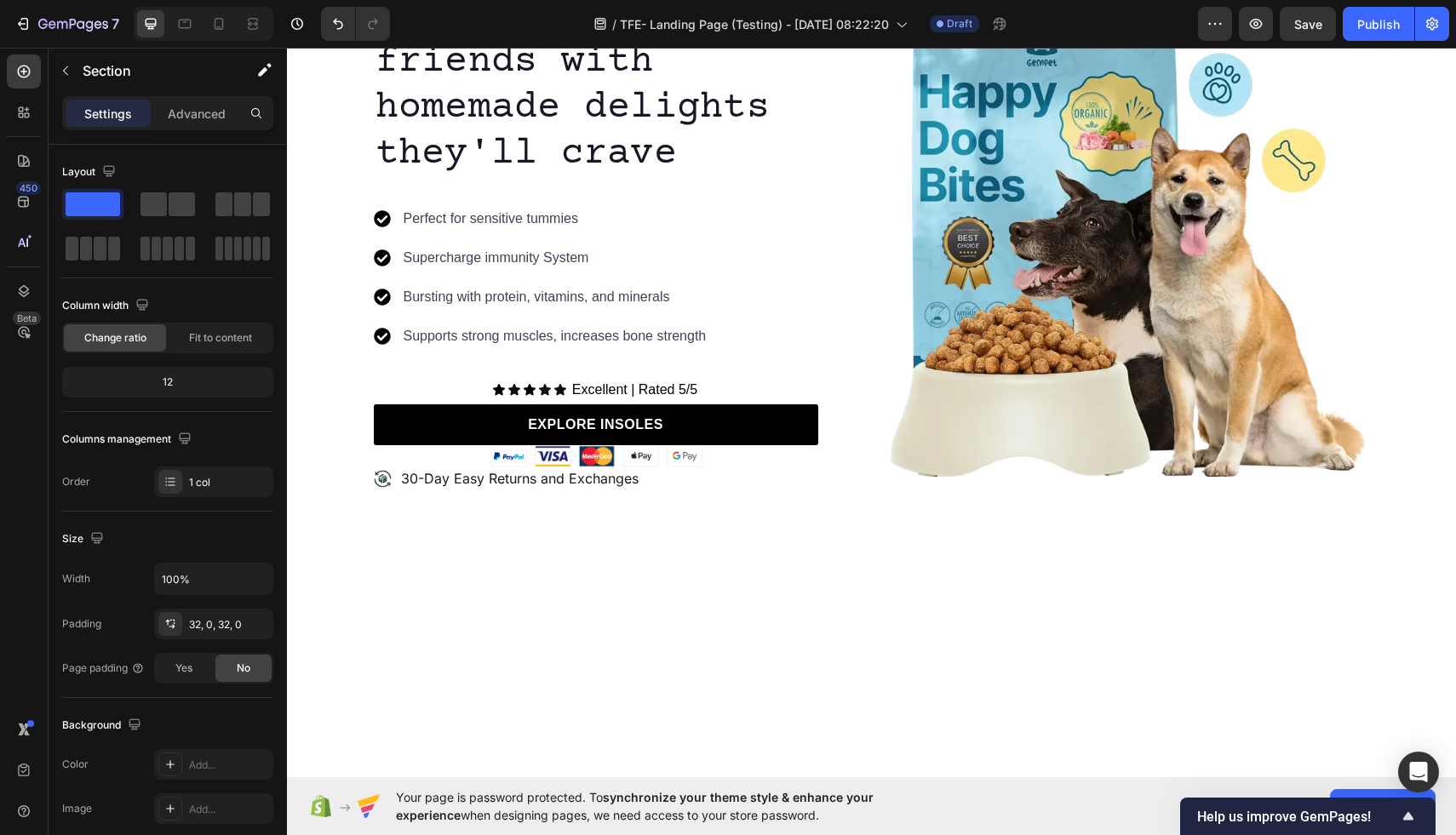
click at [371, 637] on div at bounding box center [871, 636] width 1169 height 99
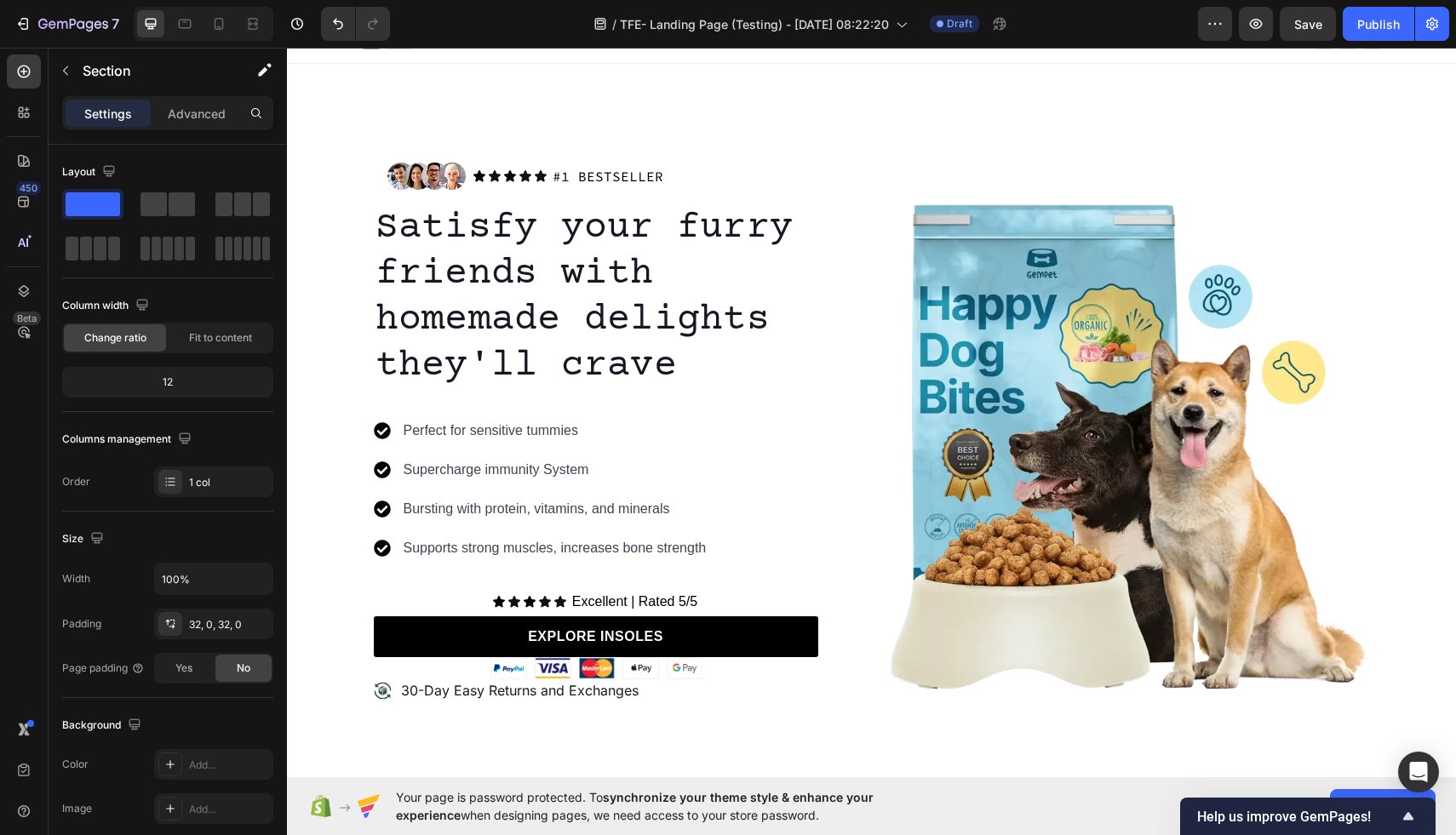
scroll to position [15, 0]
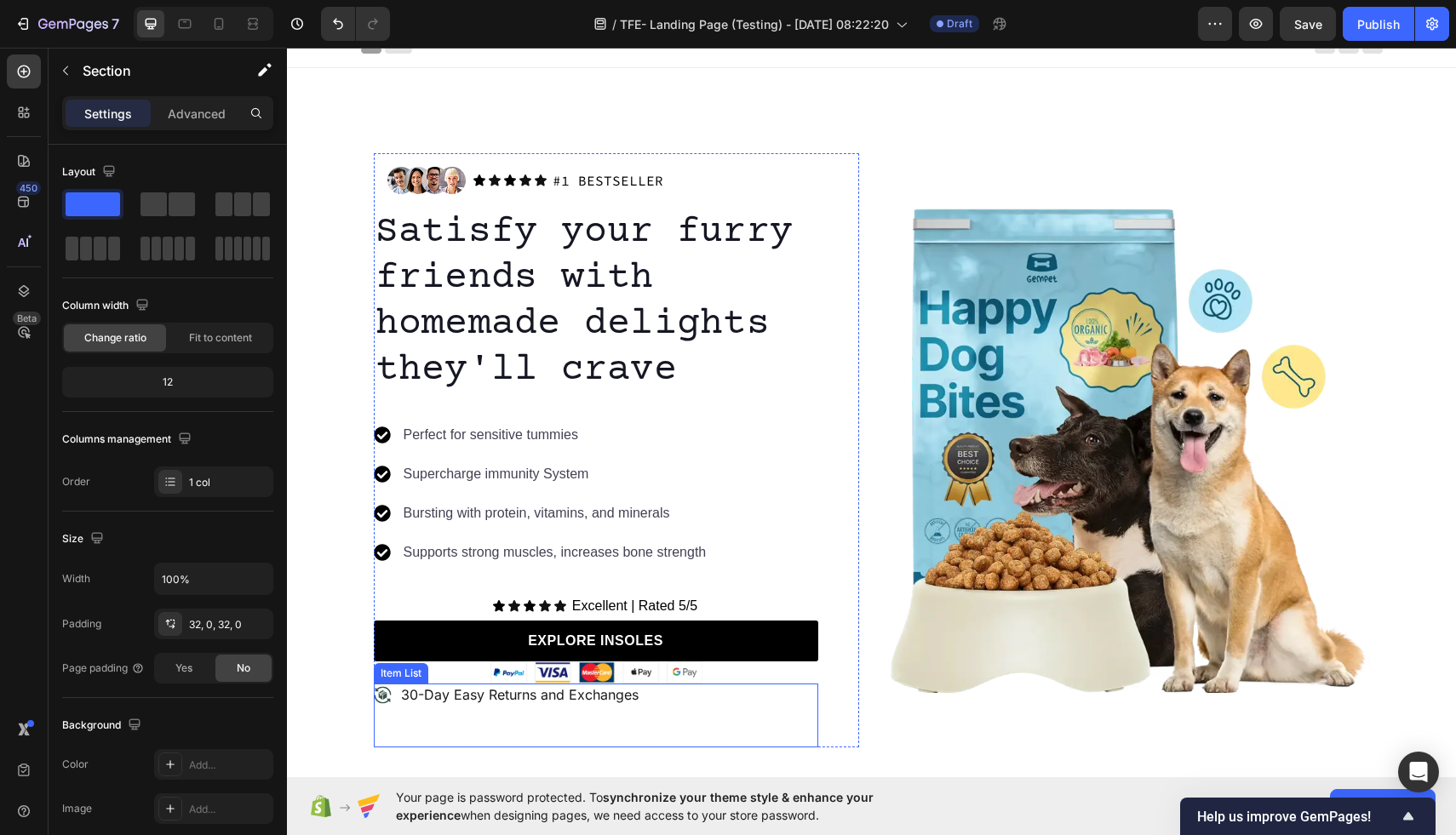
click at [456, 692] on p "30-Day Easy Returns and Exchanges" at bounding box center [519, 696] width 237 height 17
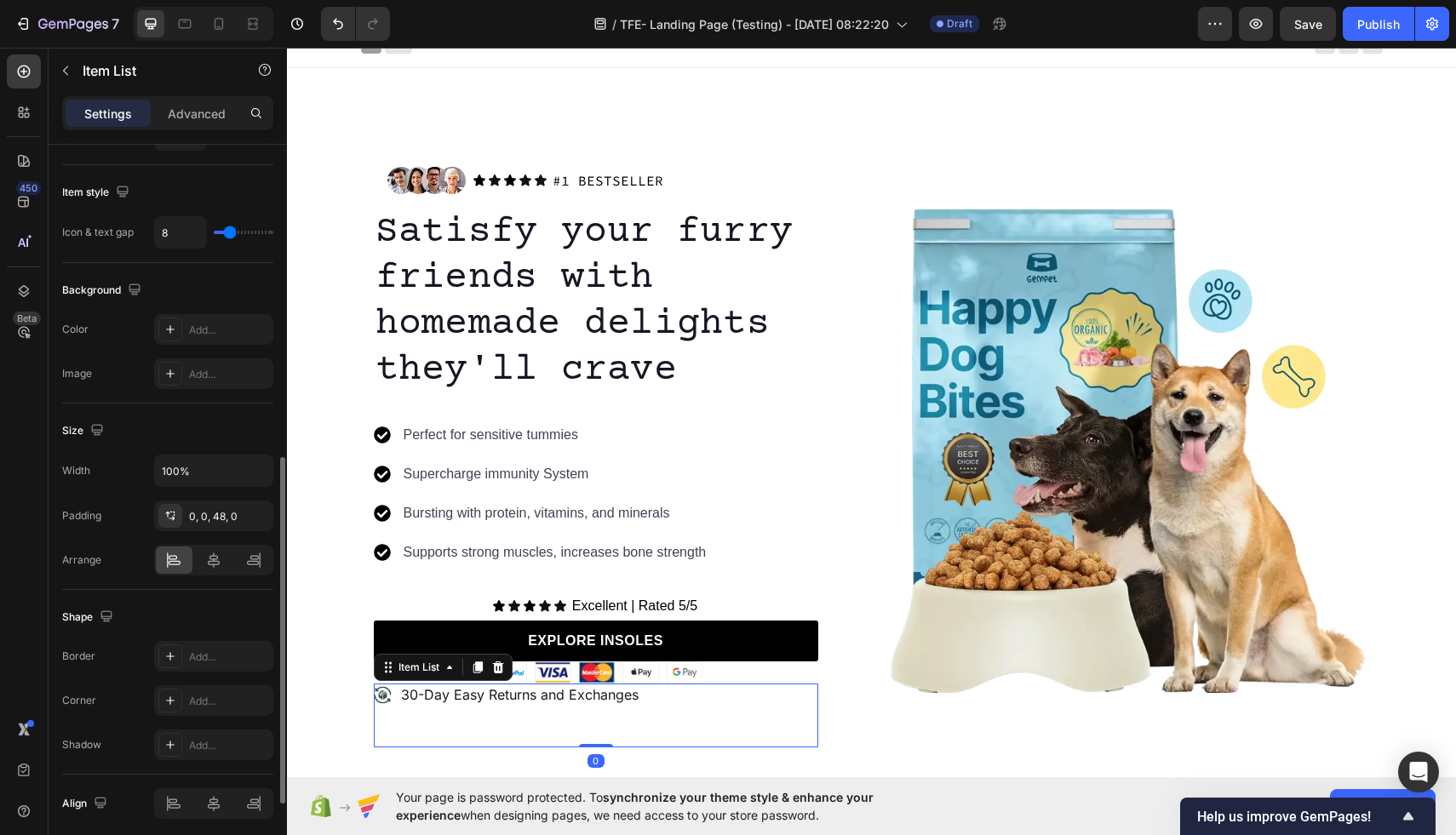
scroll to position [834, 0]
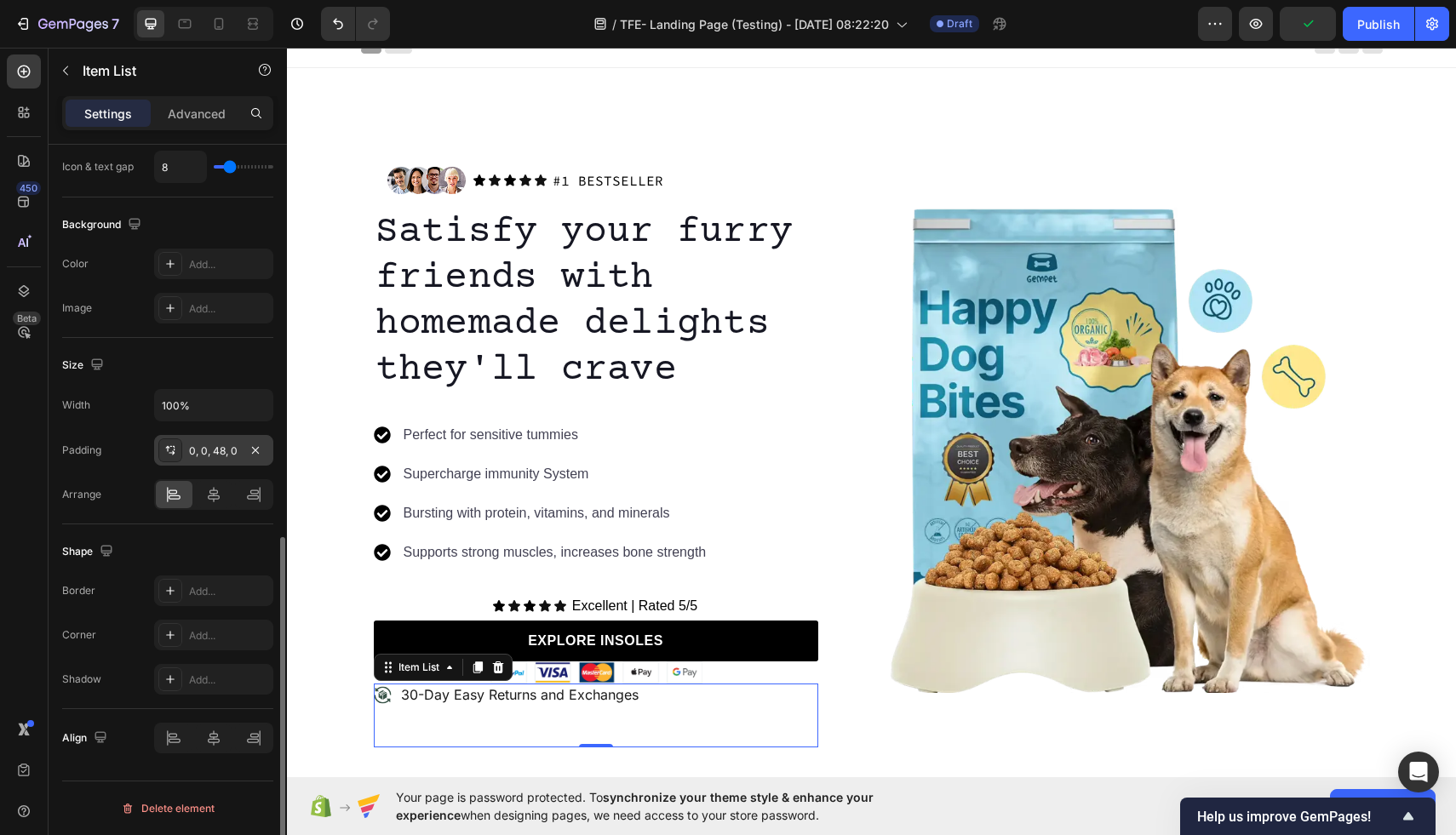
click at [168, 455] on icon at bounding box center [170, 450] width 14 height 14
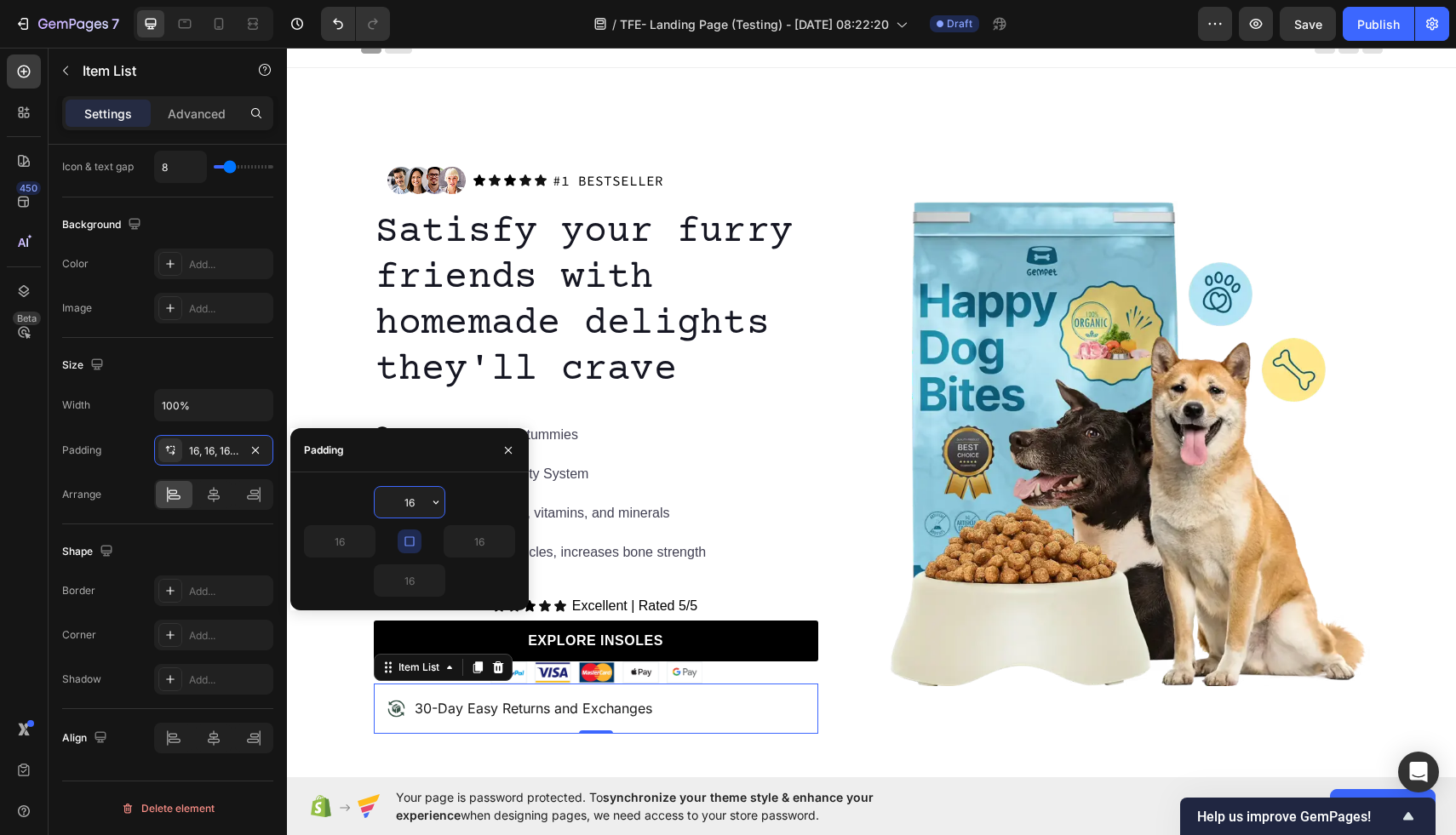
click at [417, 504] on input "16" at bounding box center [410, 503] width 70 height 31
type input "1"
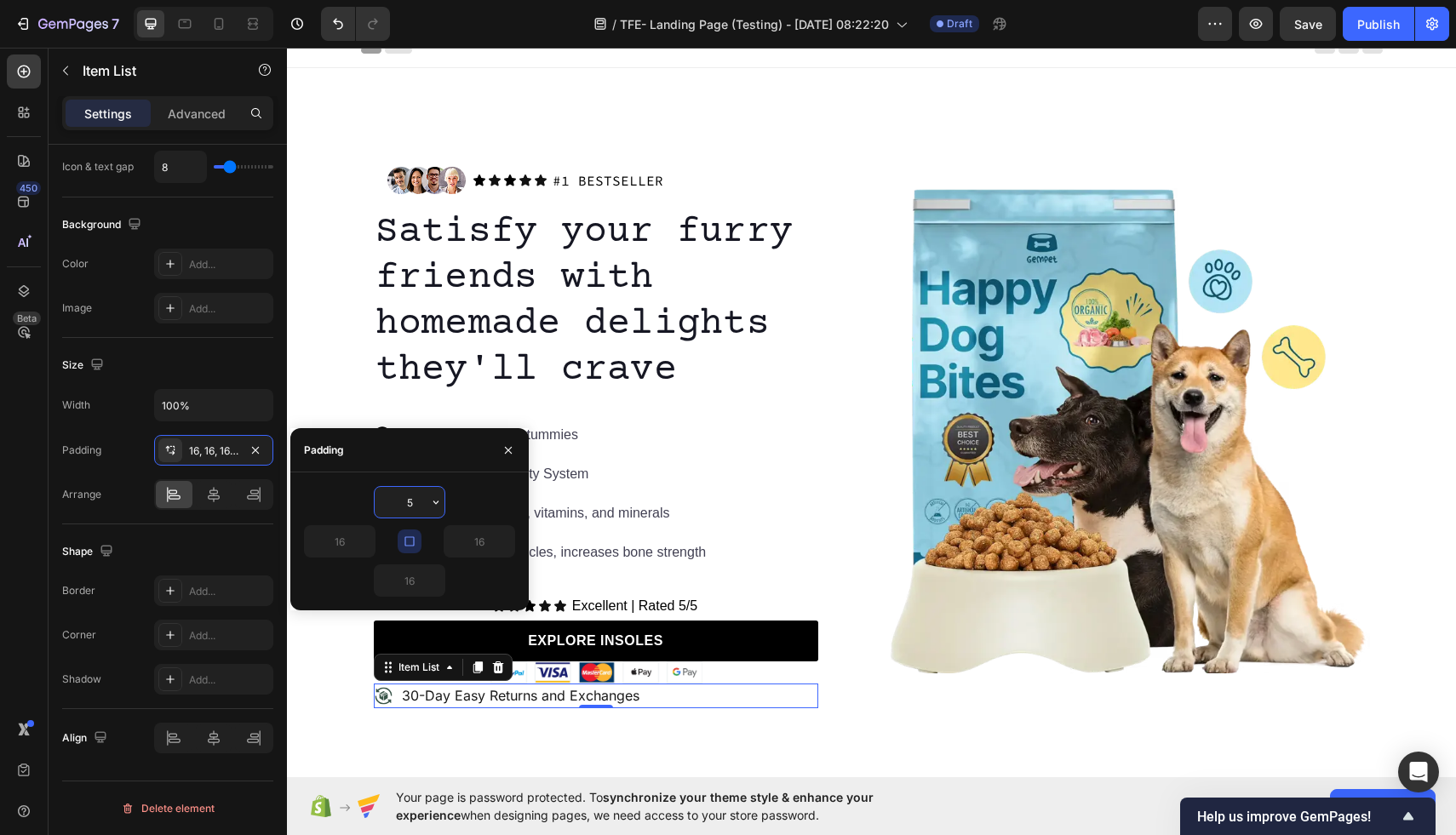
type input "50"
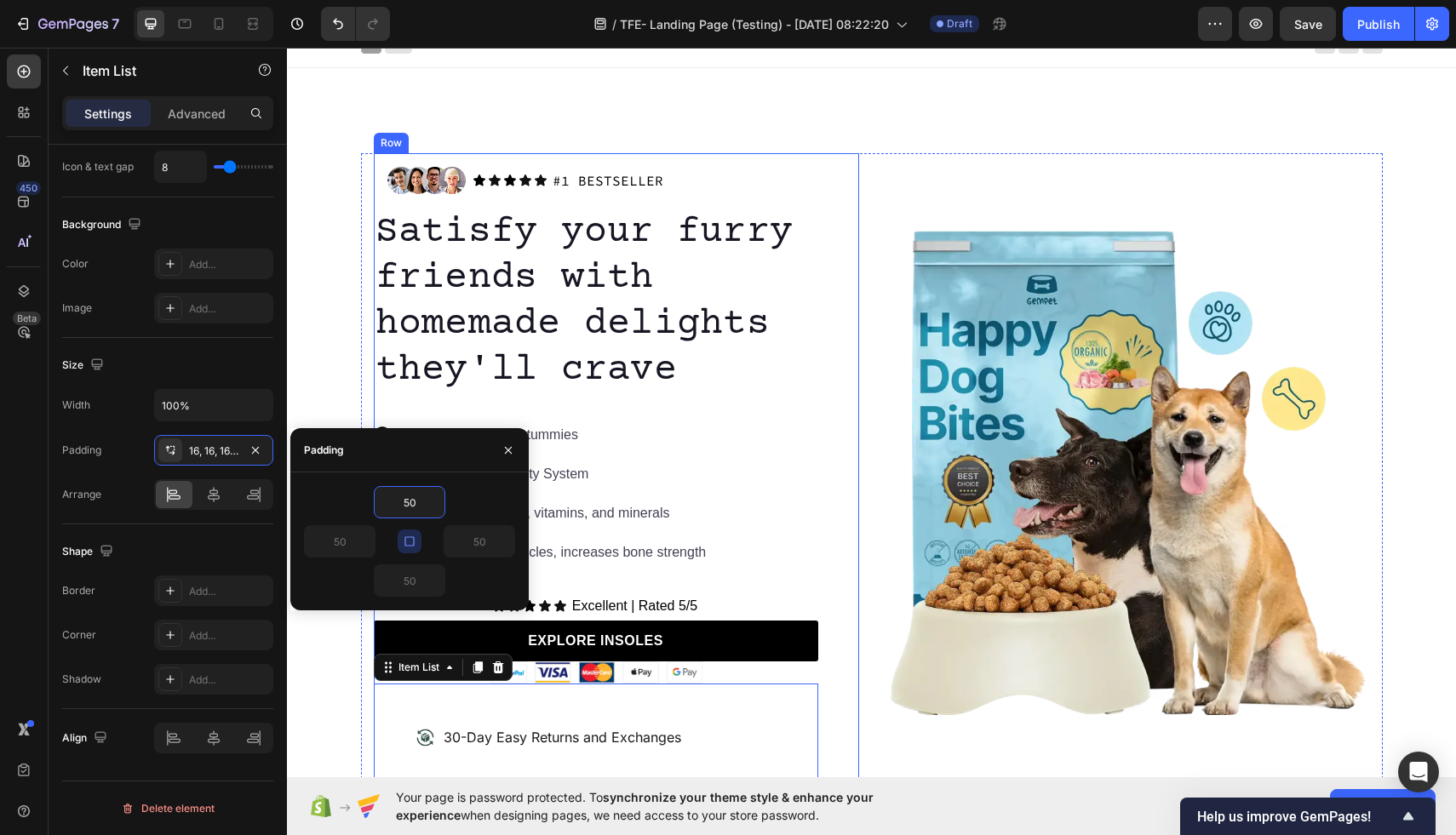
click at [824, 493] on div "Image Icon Icon Icon Icon Icon Icon List #1 BESTSELLER Text Block Row Row Satis…" at bounding box center [616, 472] width 485 height 638
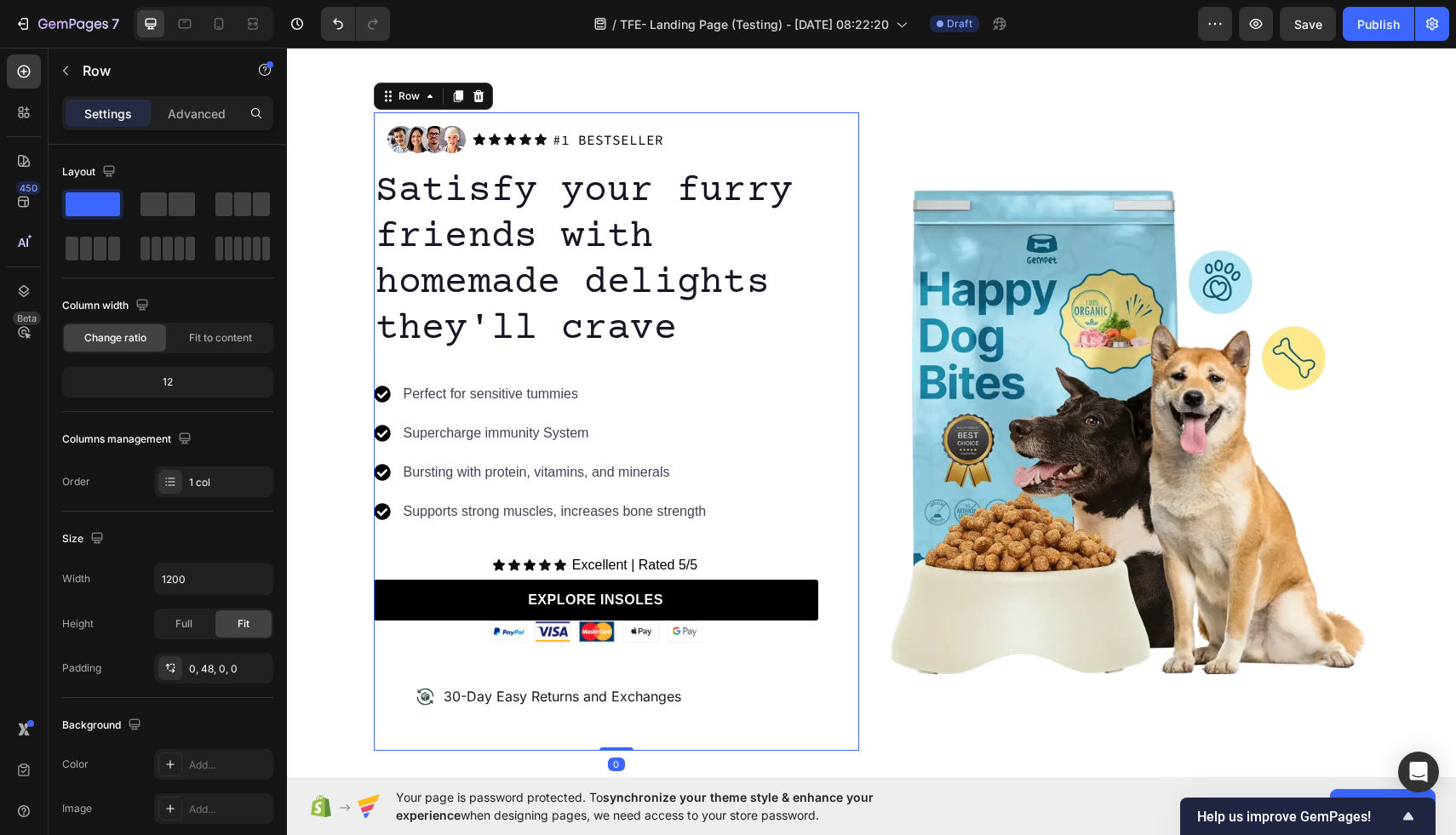
scroll to position [0, 0]
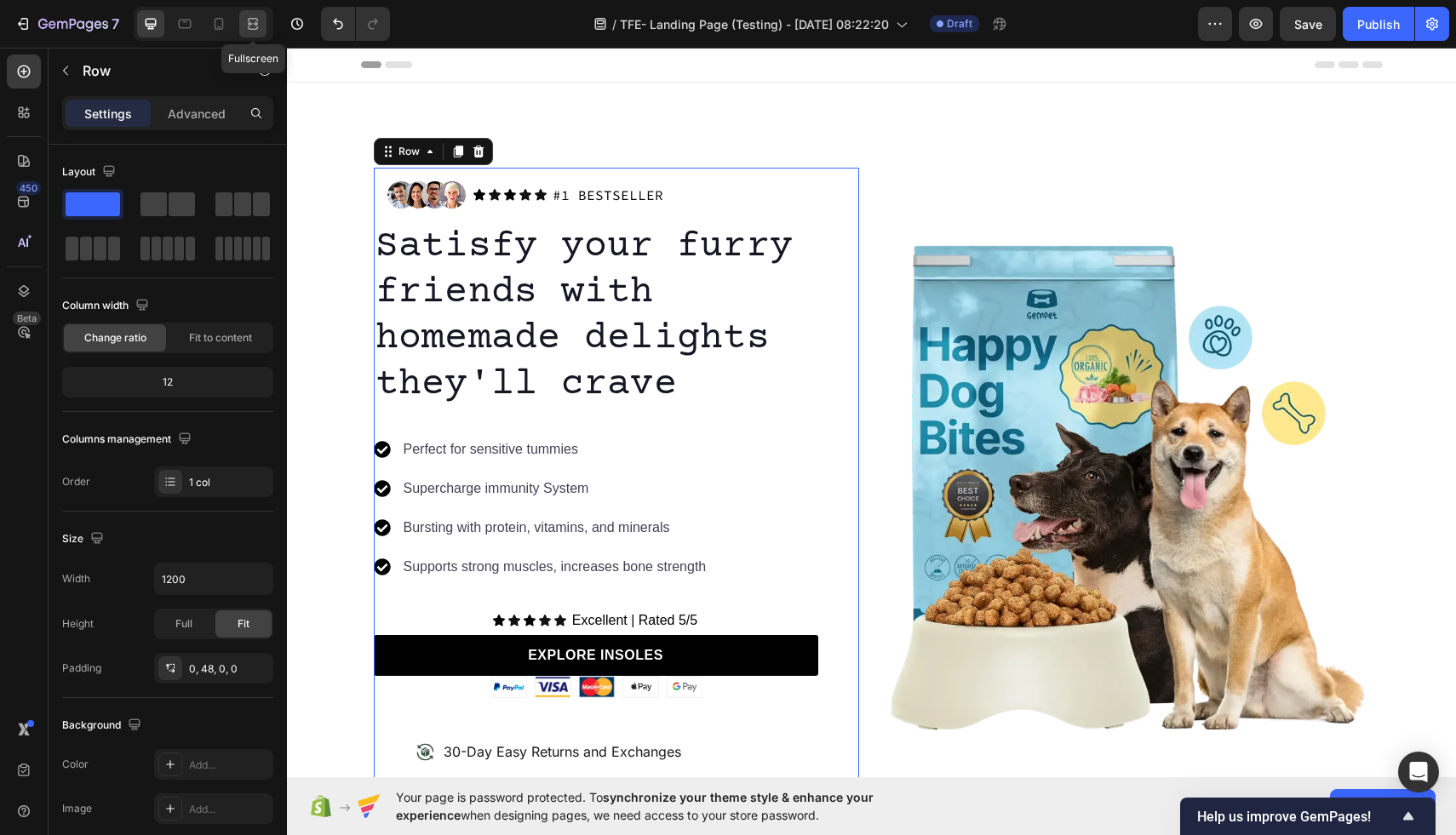
click at [252, 21] on icon at bounding box center [253, 24] width 17 height 17
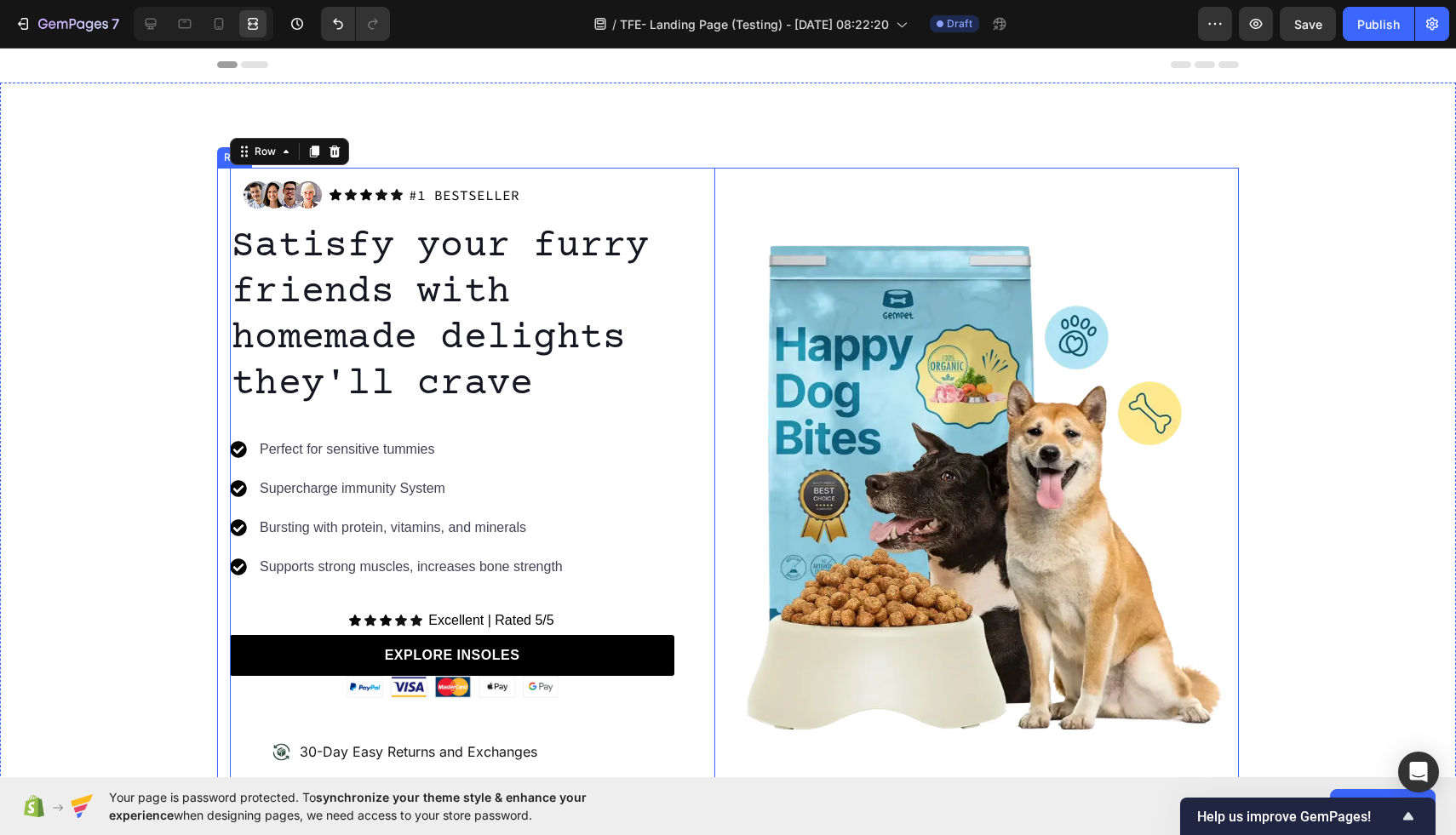
click at [842, 182] on div "Image" at bounding box center [983, 486] width 485 height 638
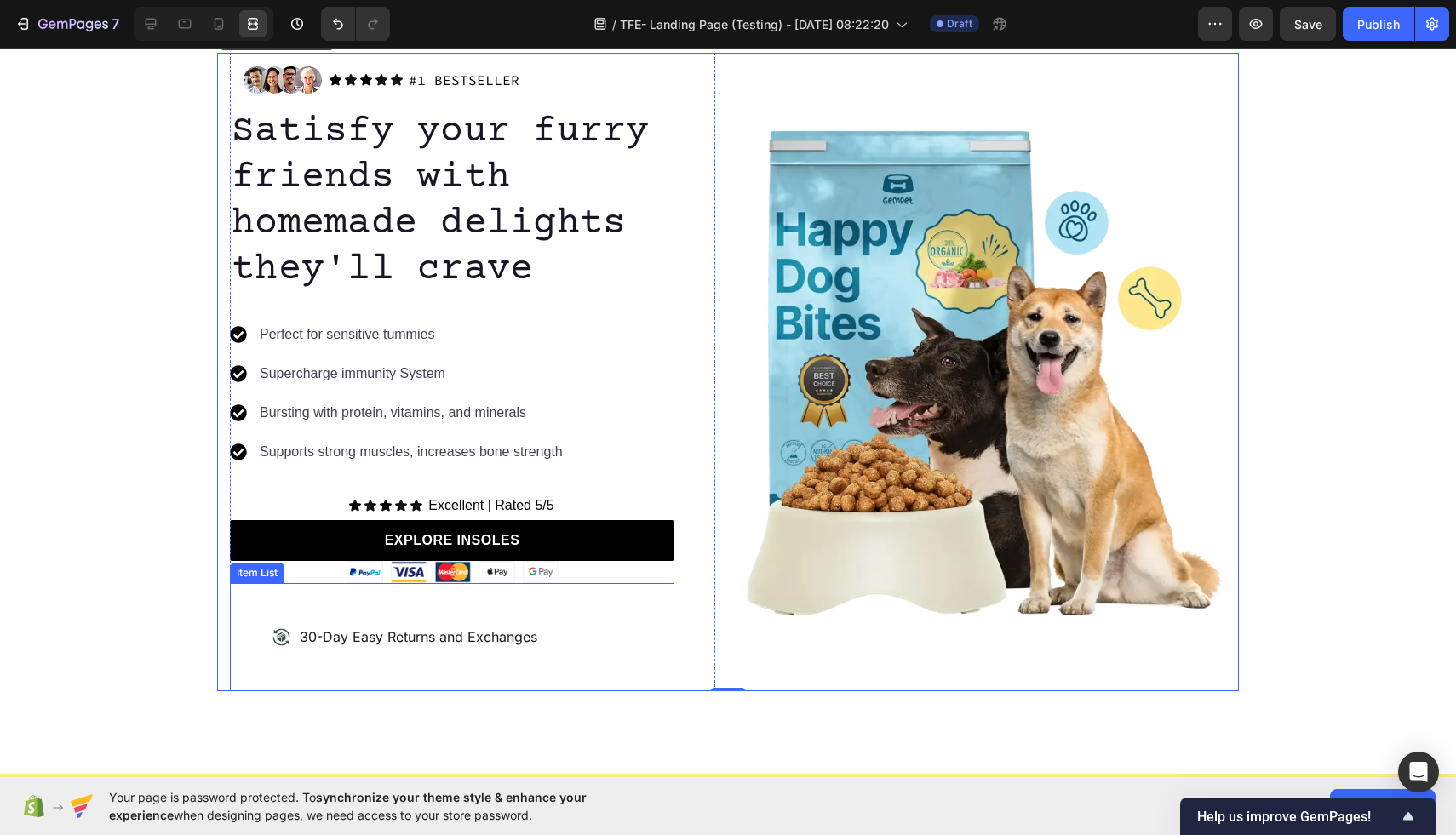
scroll to position [117, 0]
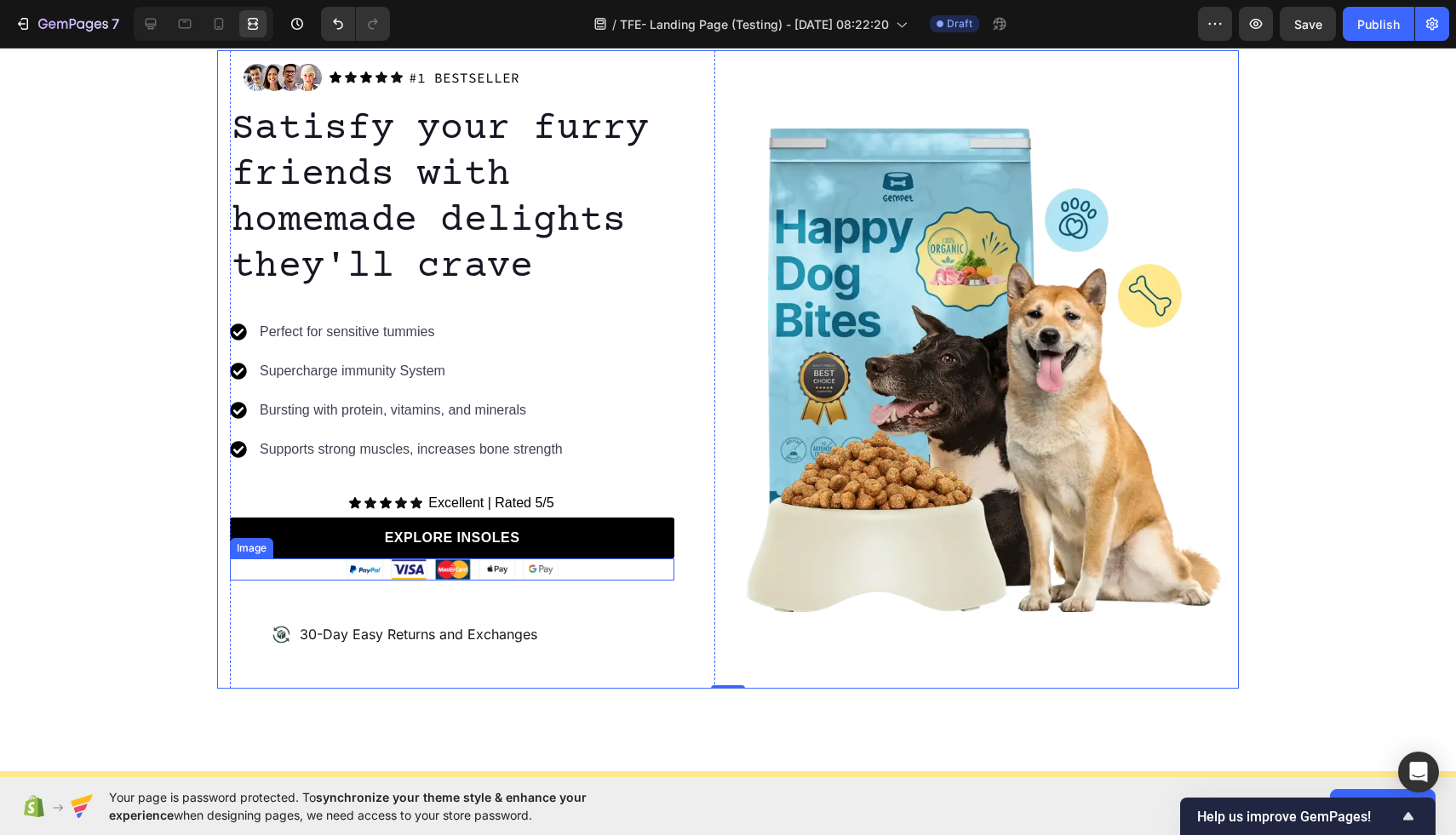
click at [442, 572] on img at bounding box center [452, 571] width 213 height 23
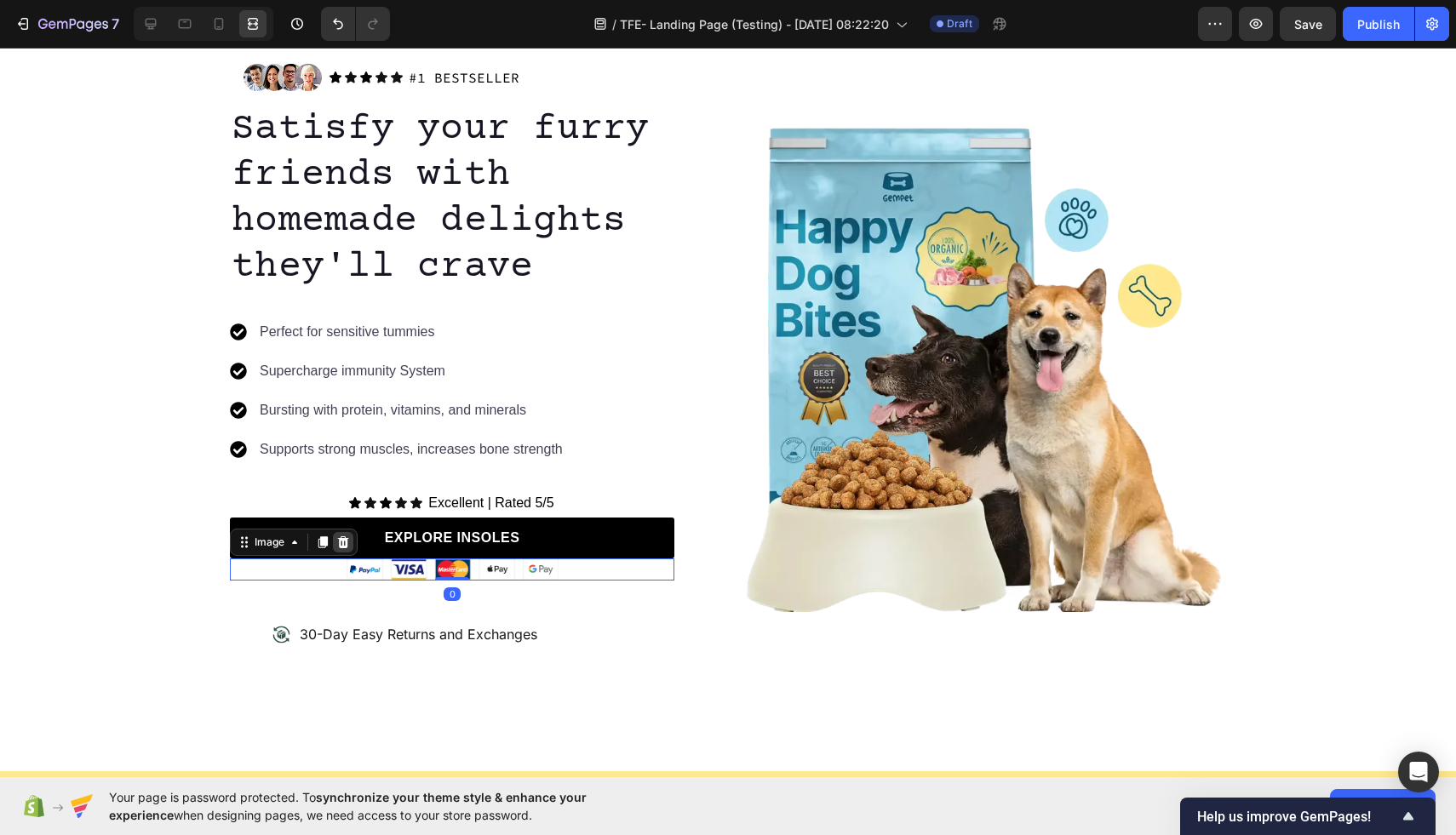
click at [345, 548] on icon at bounding box center [343, 542] width 14 height 14
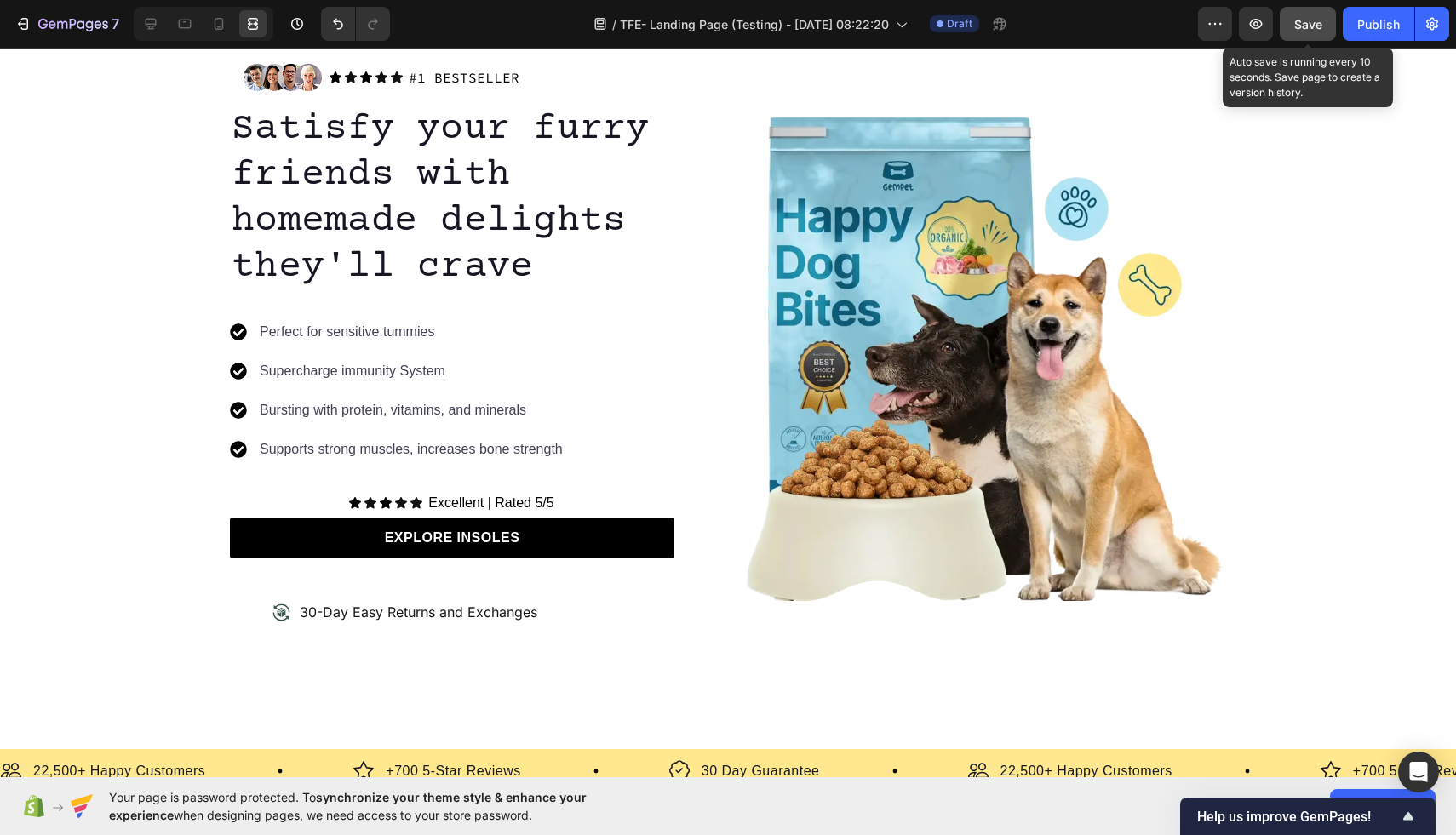
click at [1321, 22] on span "Save" at bounding box center [1308, 24] width 28 height 15
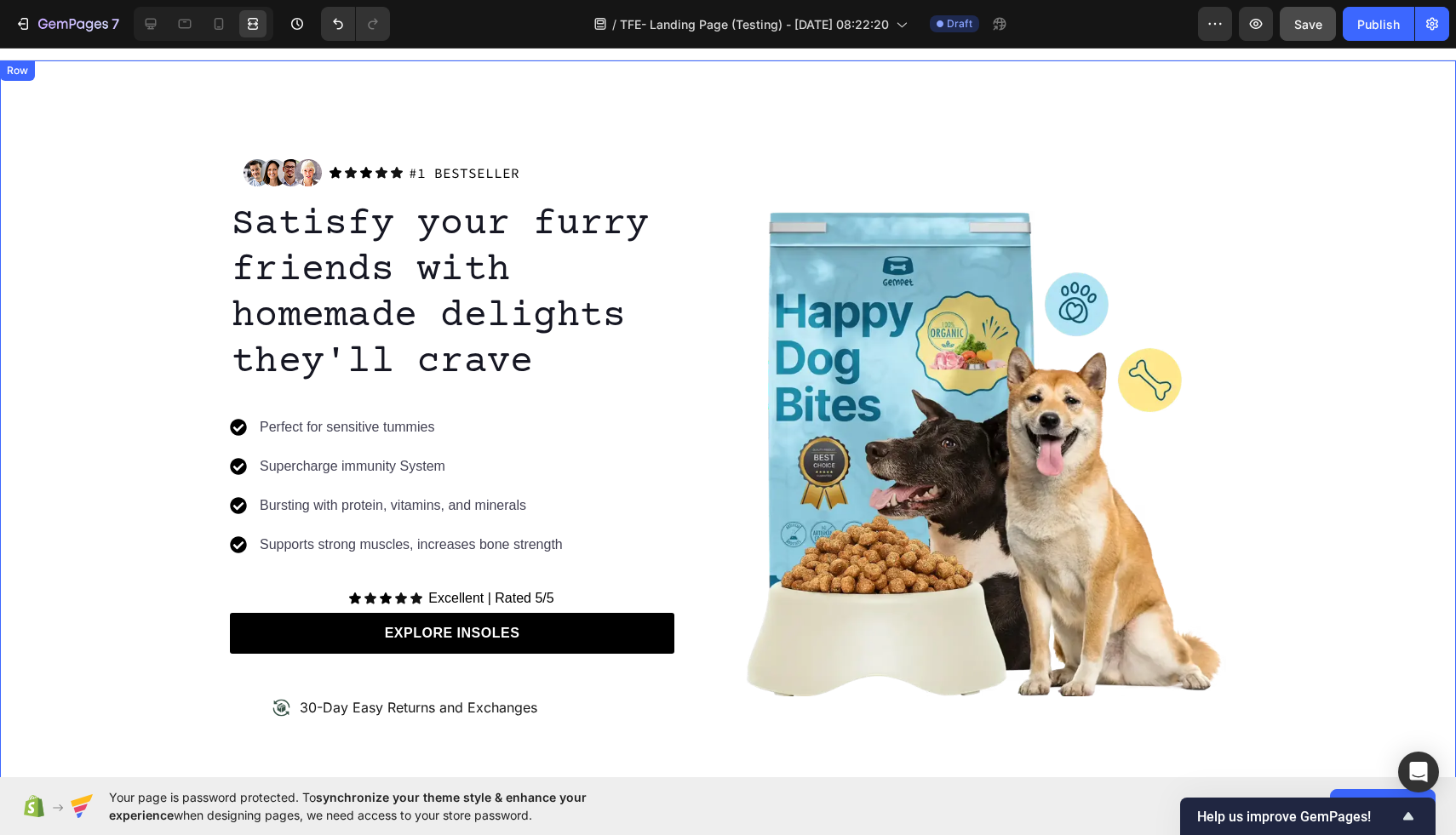
scroll to position [23, 0]
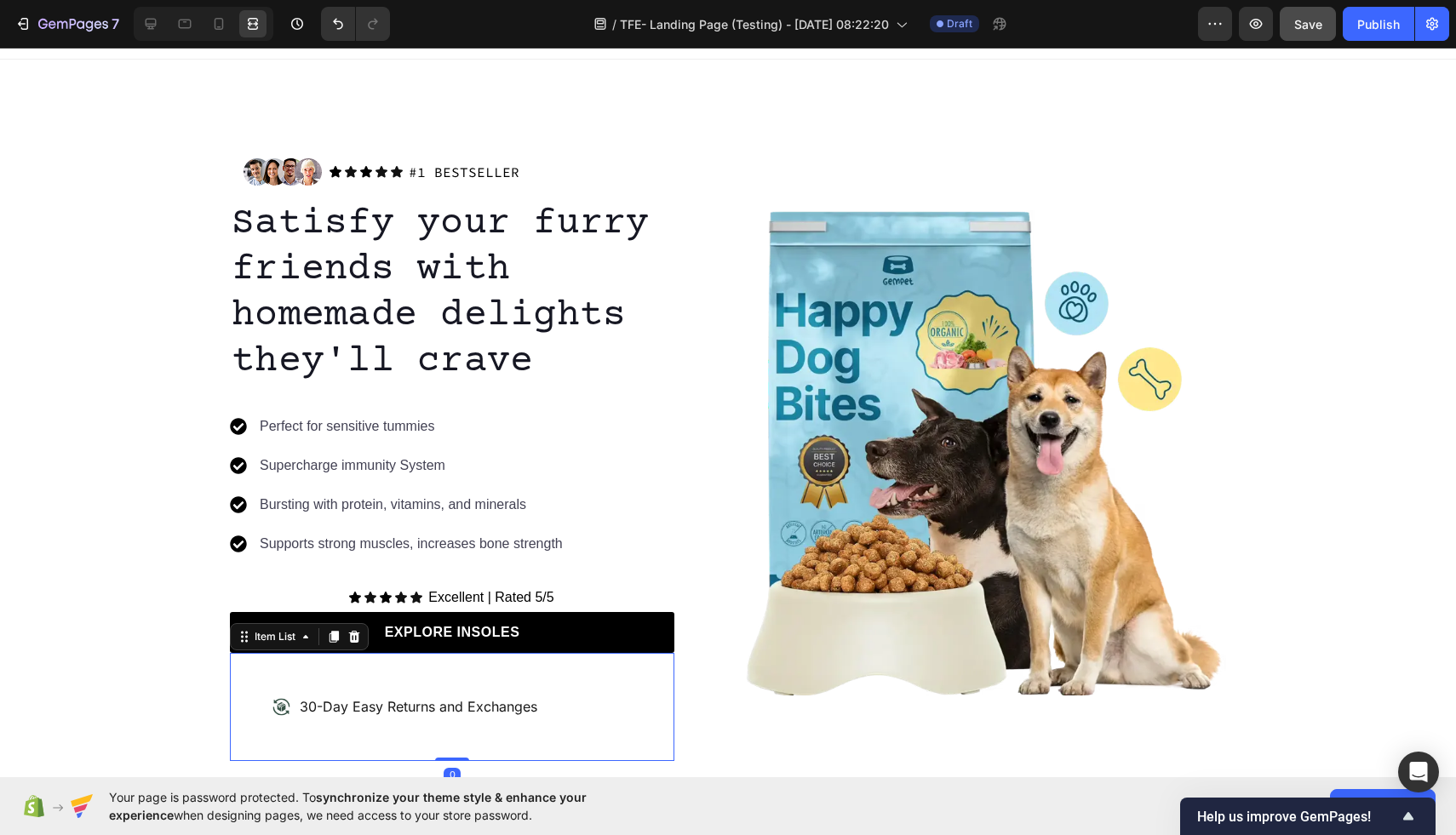
click at [532, 708] on p "30-Day Easy Returns and Exchanges" at bounding box center [418, 707] width 237 height 17
click at [154, 23] on icon at bounding box center [151, 24] width 17 height 17
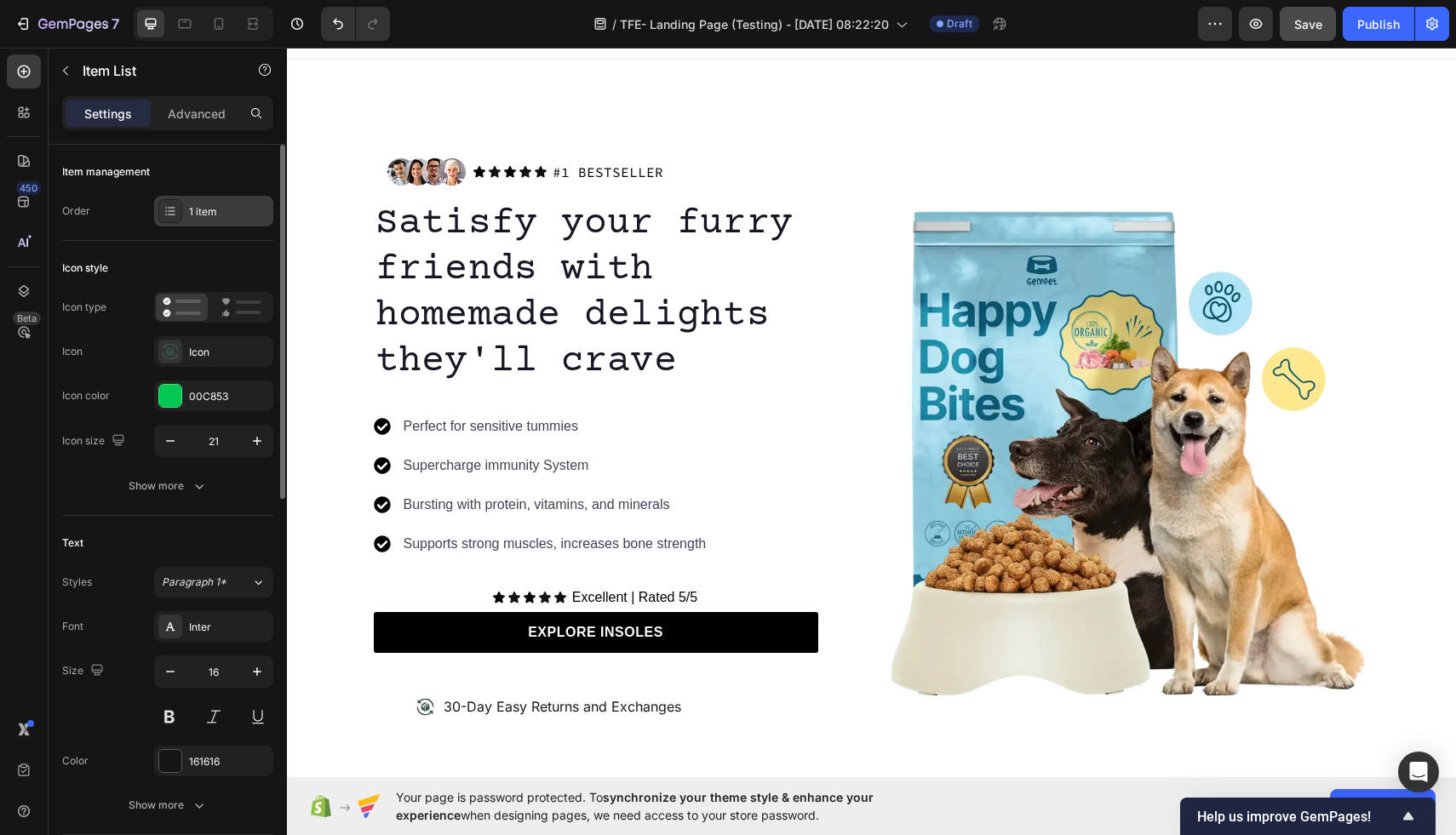
click at [214, 218] on div "1 item" at bounding box center [229, 212] width 80 height 15
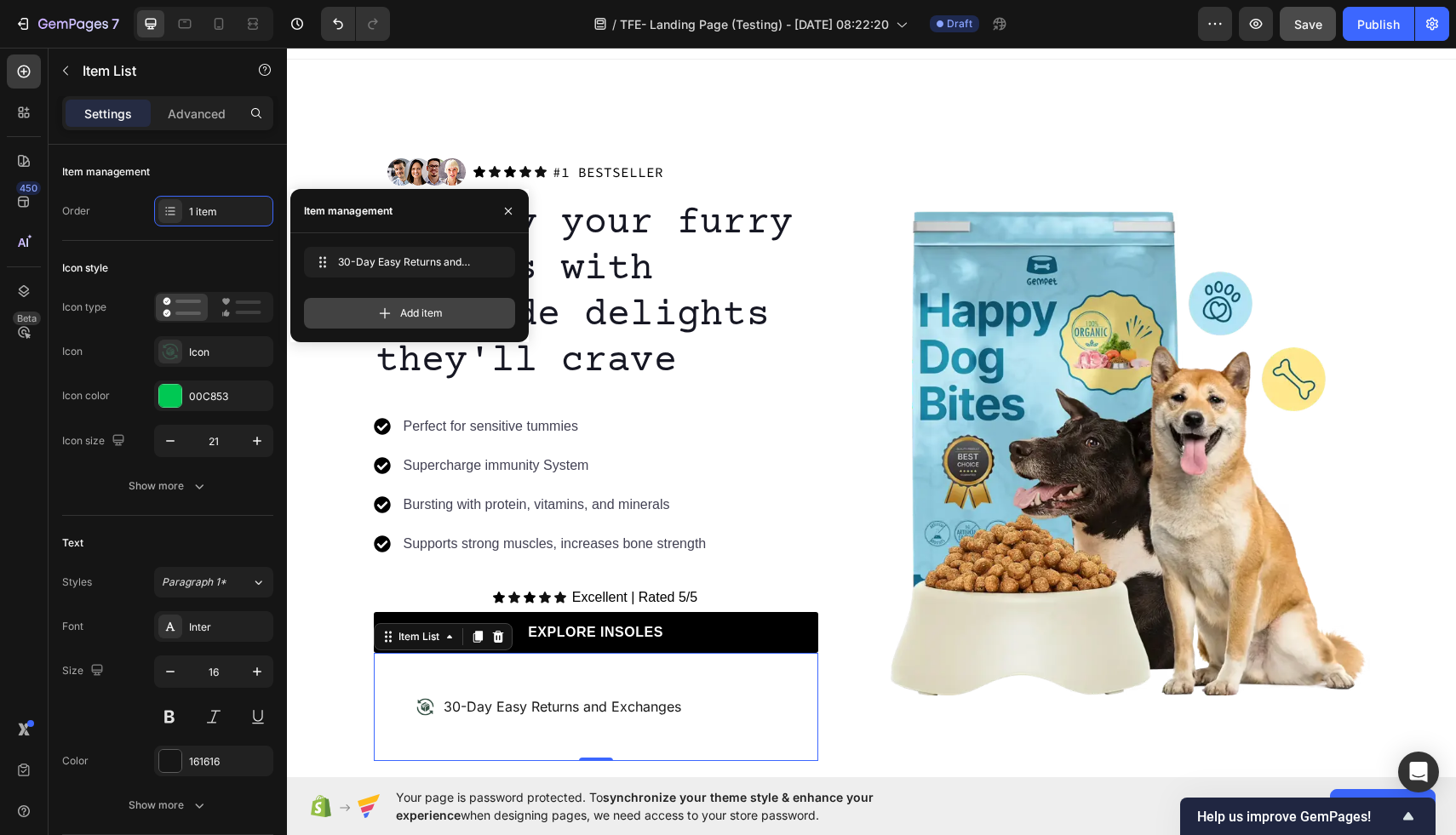
click at [445, 312] on div "Add item" at bounding box center [410, 314] width 211 height 31
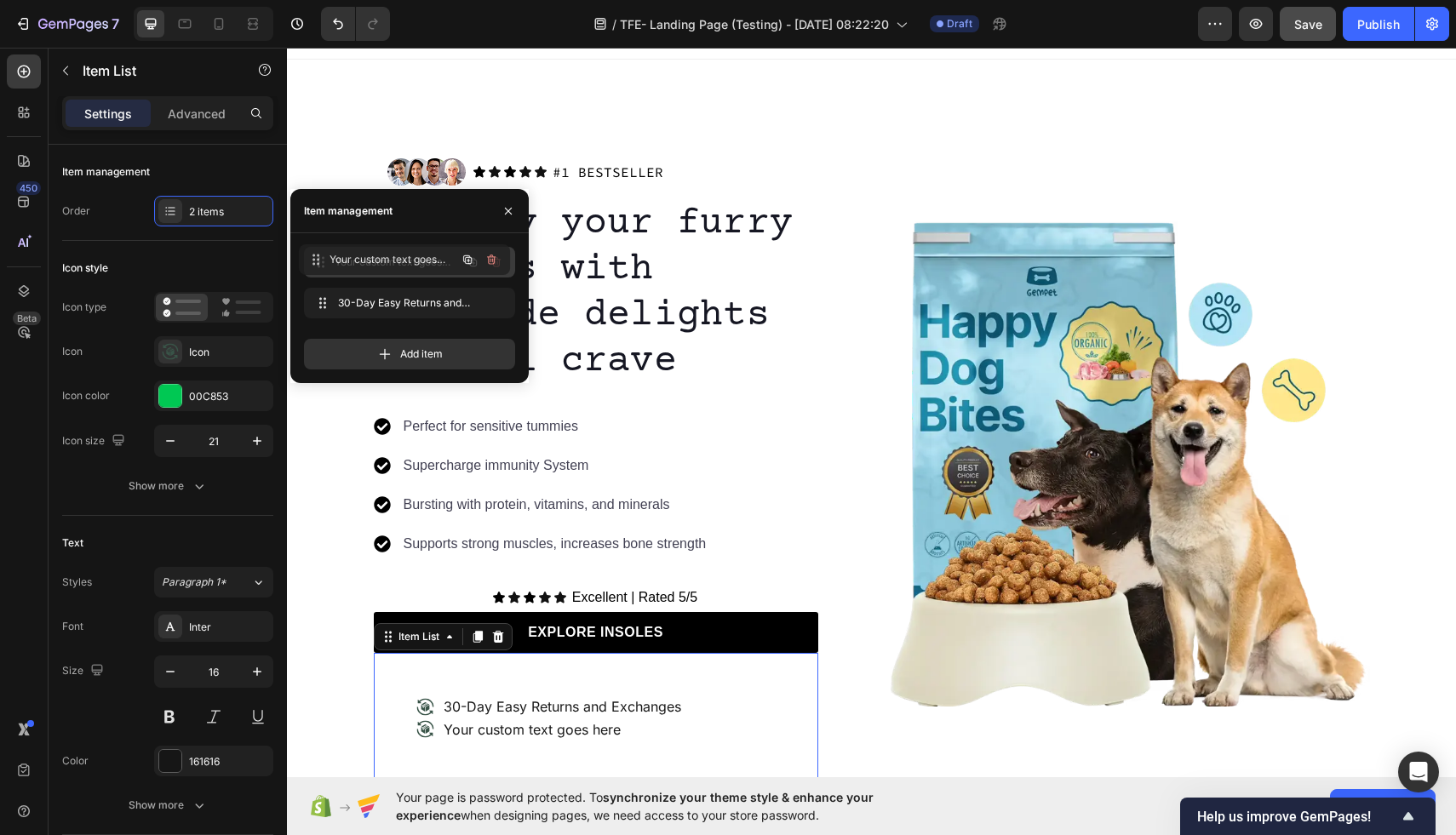
drag, startPoint x: 405, startPoint y: 310, endPoint x: 399, endPoint y: 266, distance: 44.4
click at [174, 400] on div at bounding box center [170, 395] width 22 height 22
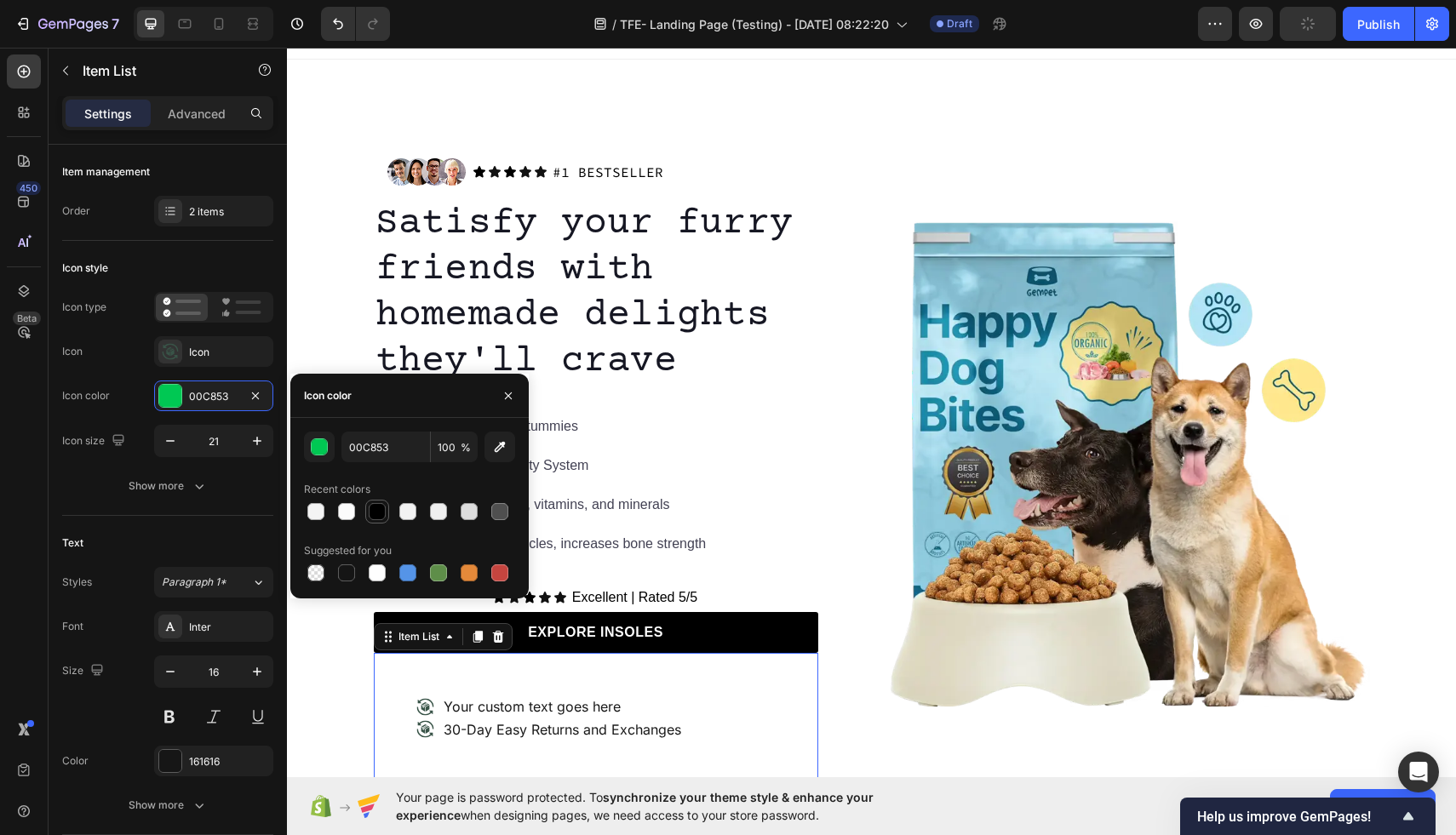
click at [382, 516] on div at bounding box center [378, 512] width 17 height 17
type input "000000"
click at [215, 356] on div "Icon" at bounding box center [229, 353] width 80 height 15
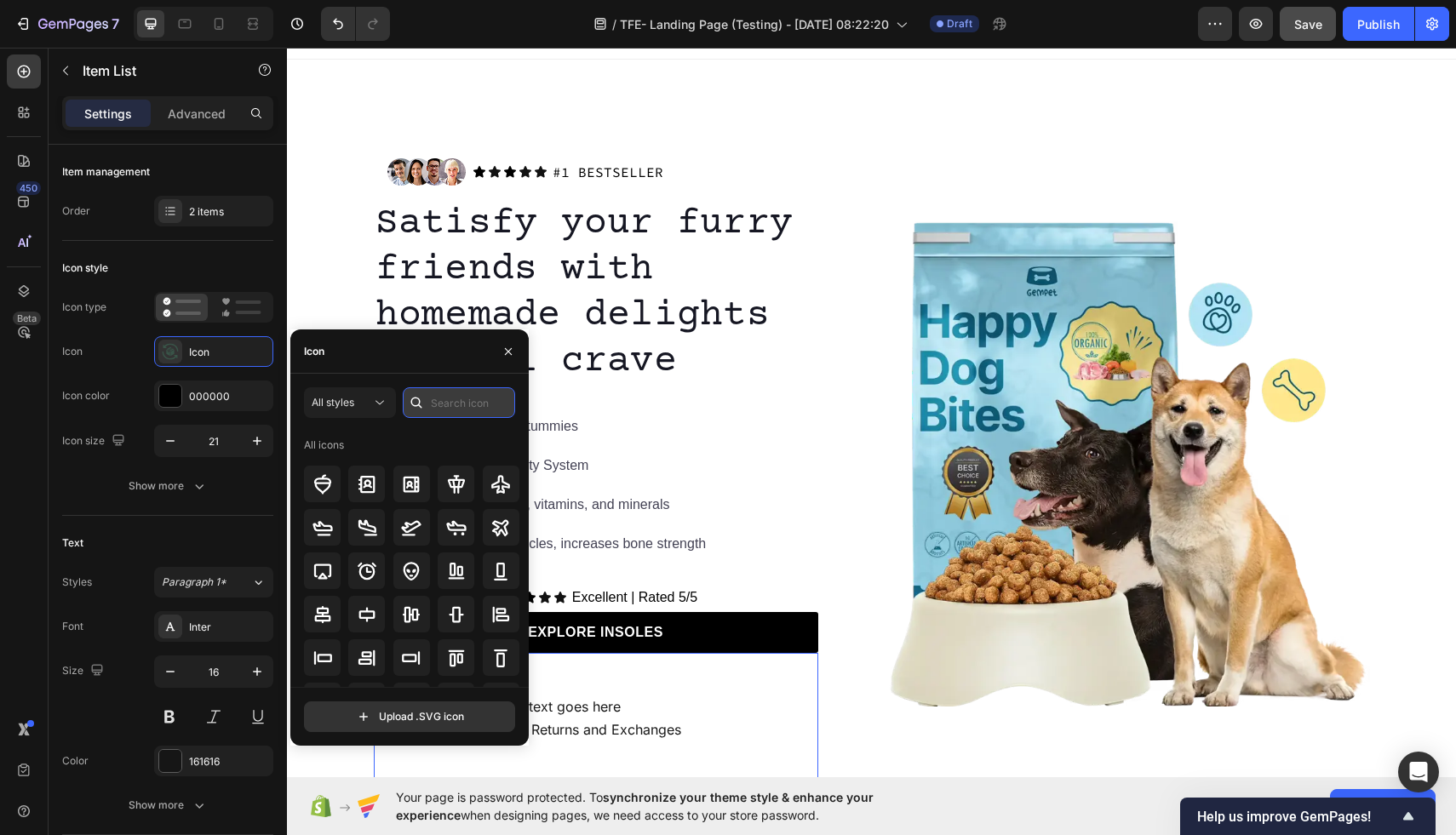
click at [456, 410] on input "text" at bounding box center [459, 403] width 112 height 31
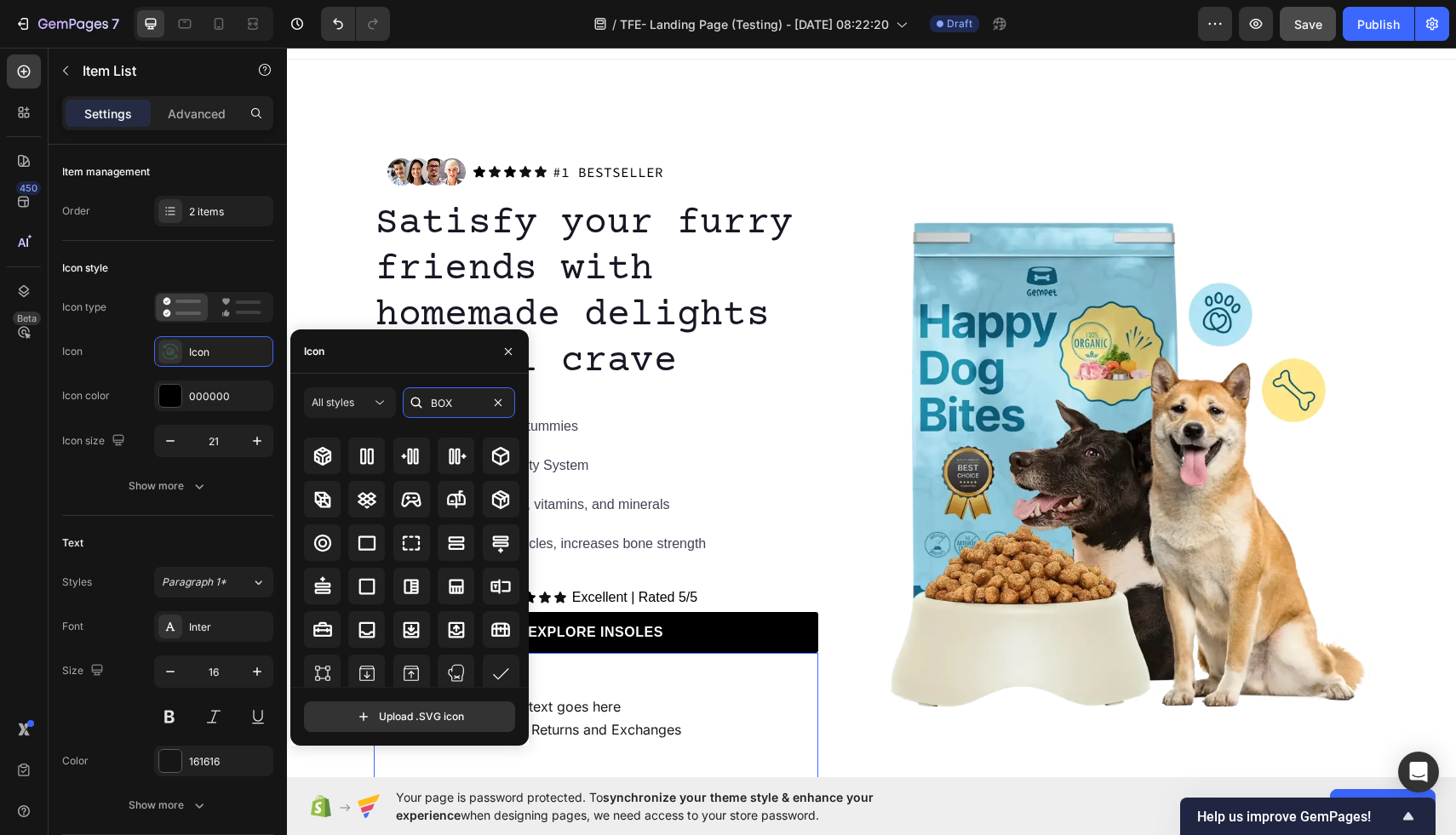
scroll to position [105, 0]
type input "BOX"
click at [502, 494] on icon at bounding box center [501, 498] width 17 height 18
click at [592, 699] on div "Your custom text goes here" at bounding box center [562, 707] width 243 height 23
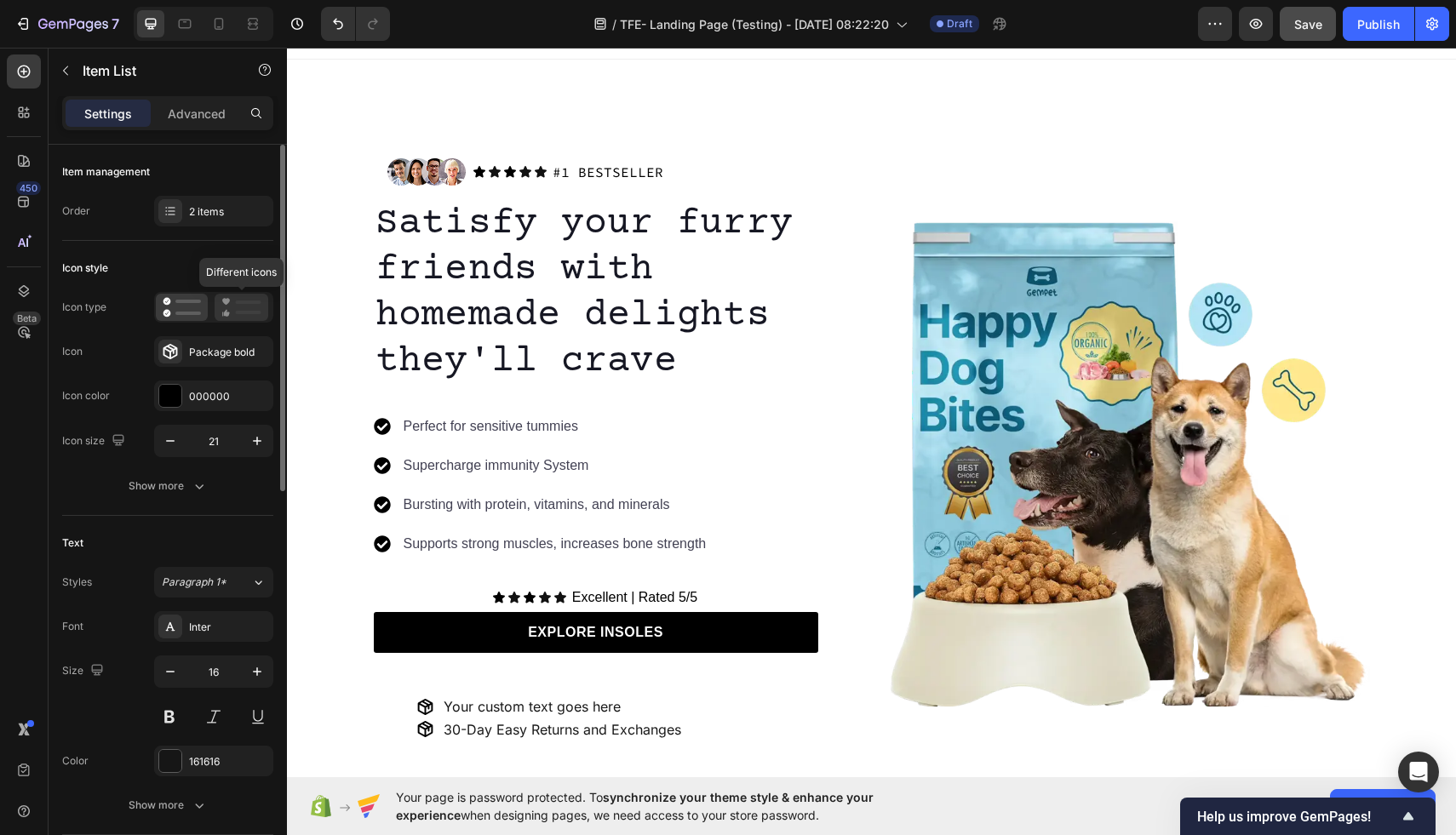
click at [241, 314] on rect at bounding box center [249, 313] width 25 height 4
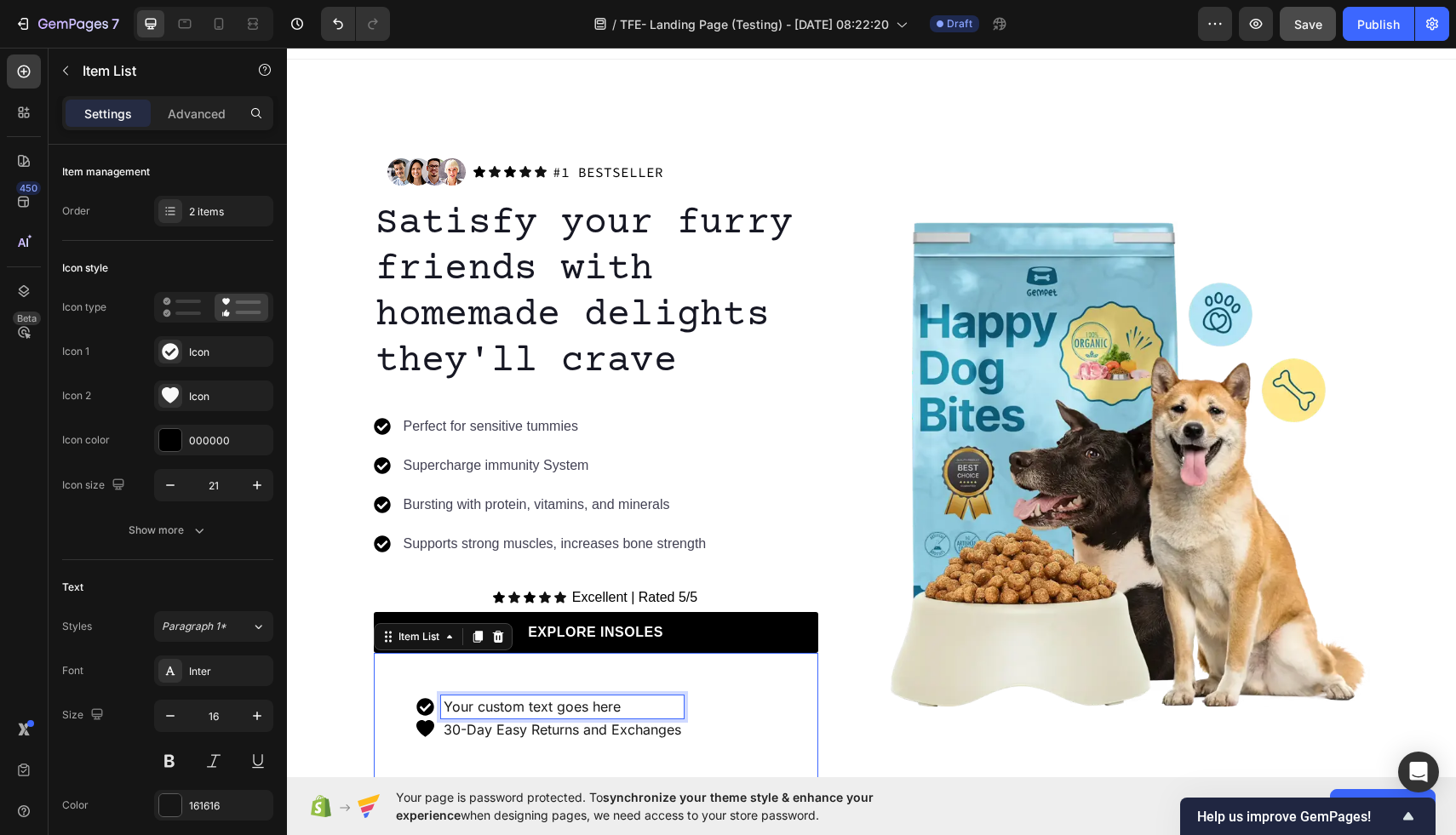
click at [476, 705] on p "Your custom text goes here" at bounding box center [562, 707] width 237 height 17
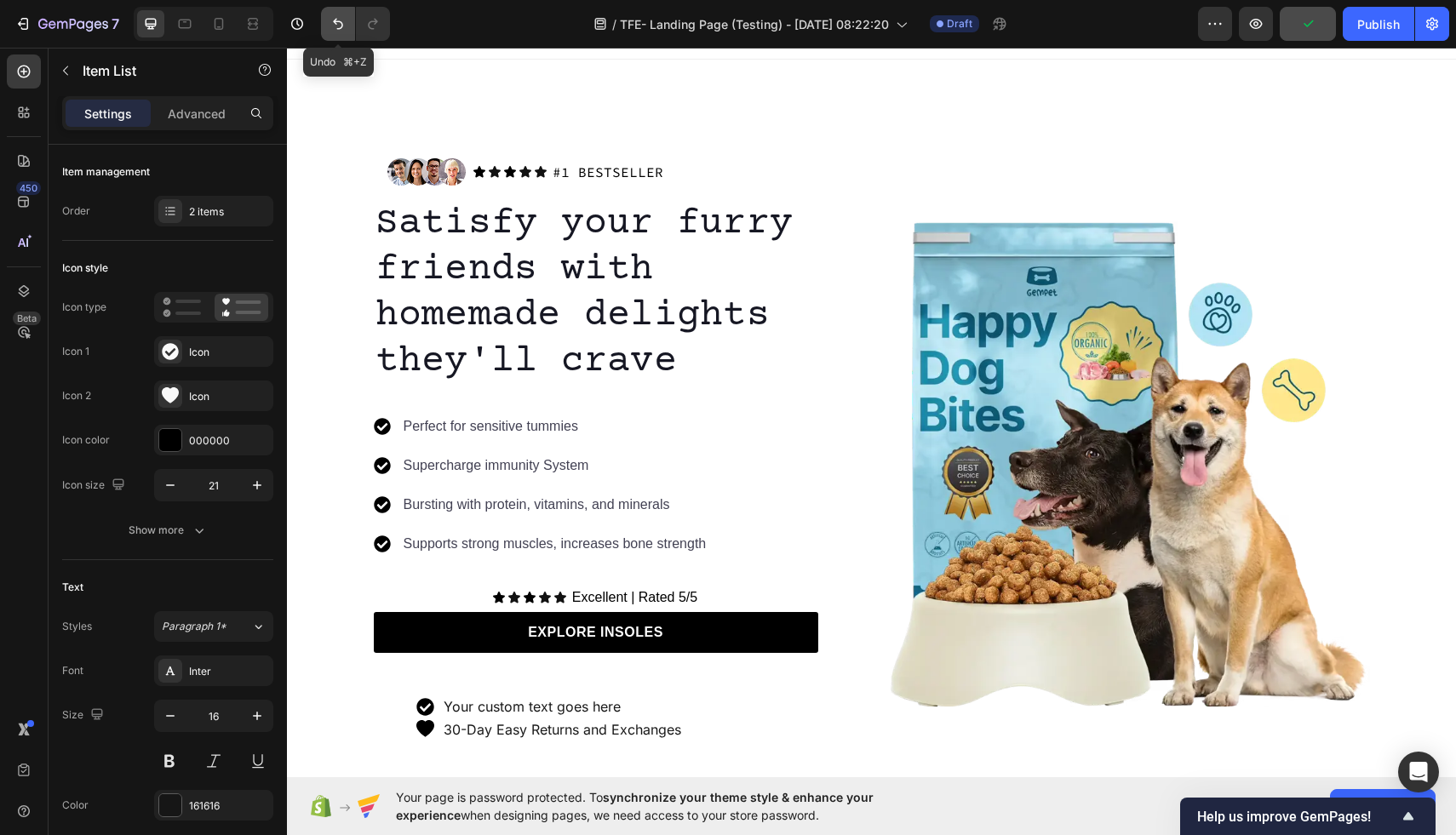
click at [331, 26] on icon "Undo/Redo" at bounding box center [338, 24] width 17 height 17
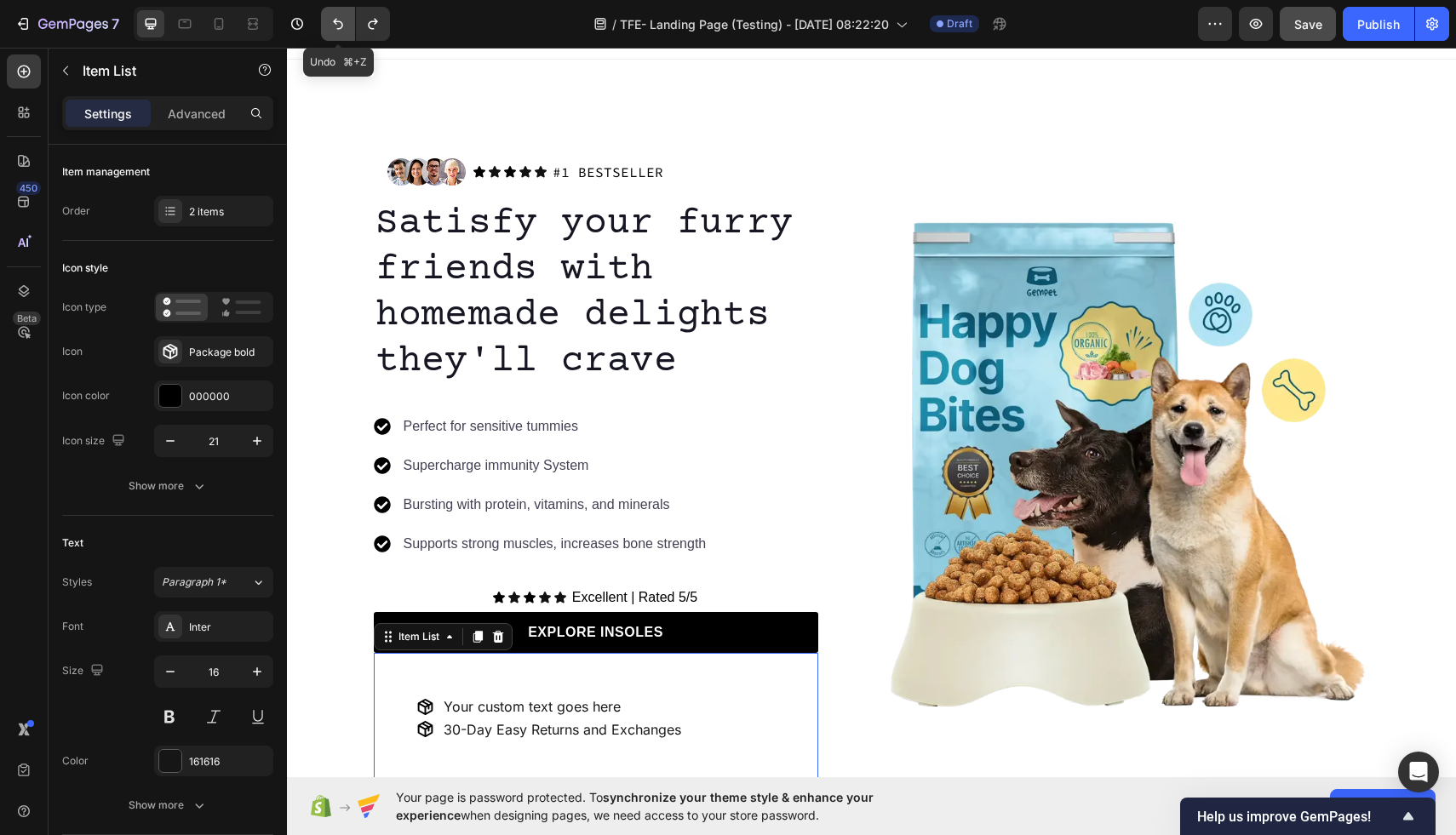
click at [331, 26] on icon "Undo/Redo" at bounding box center [338, 24] width 17 height 17
click at [480, 705] on p "Your custom text goes here" at bounding box center [562, 707] width 237 height 17
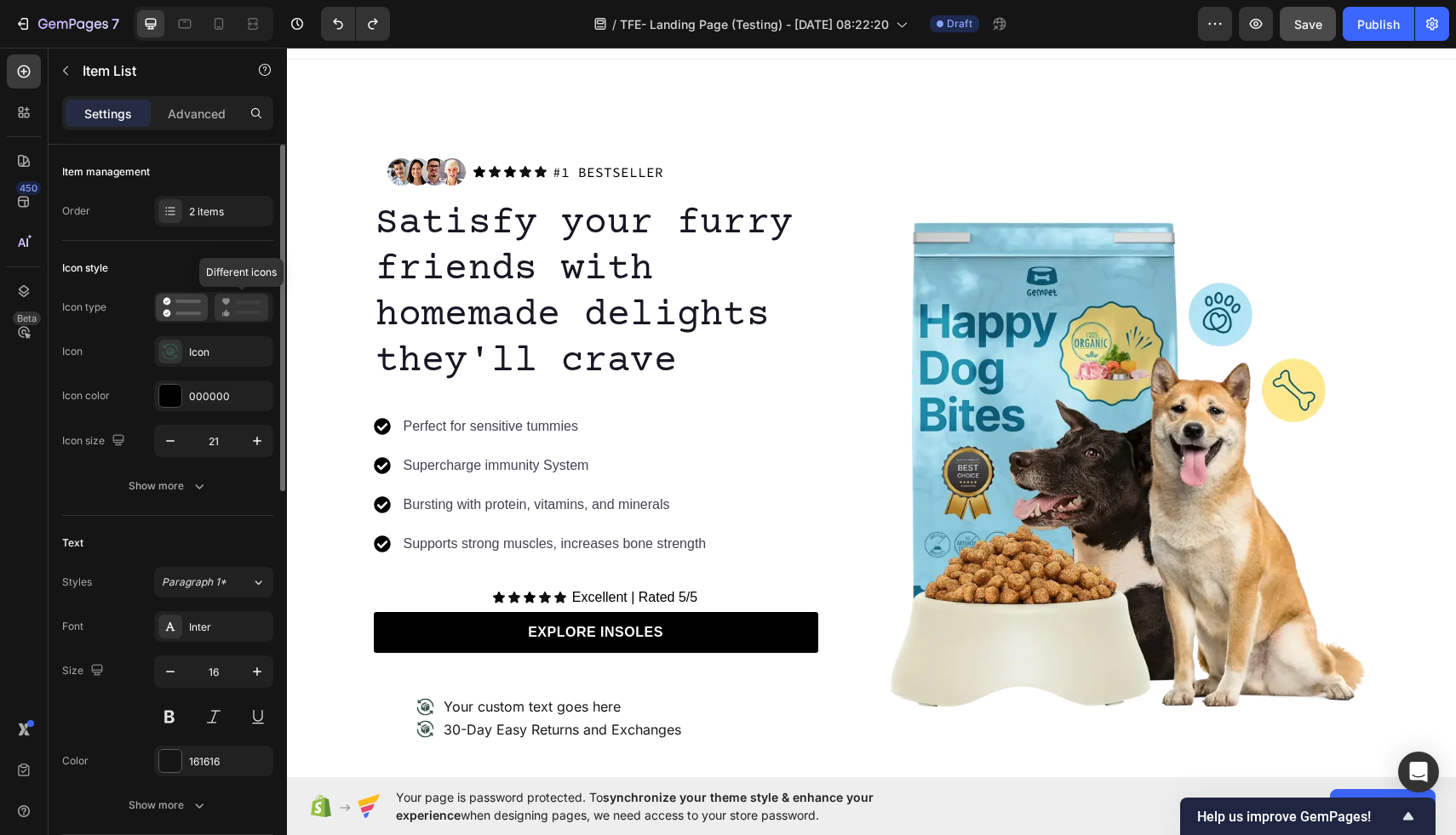
click at [239, 303] on rect at bounding box center [249, 302] width 25 height 4
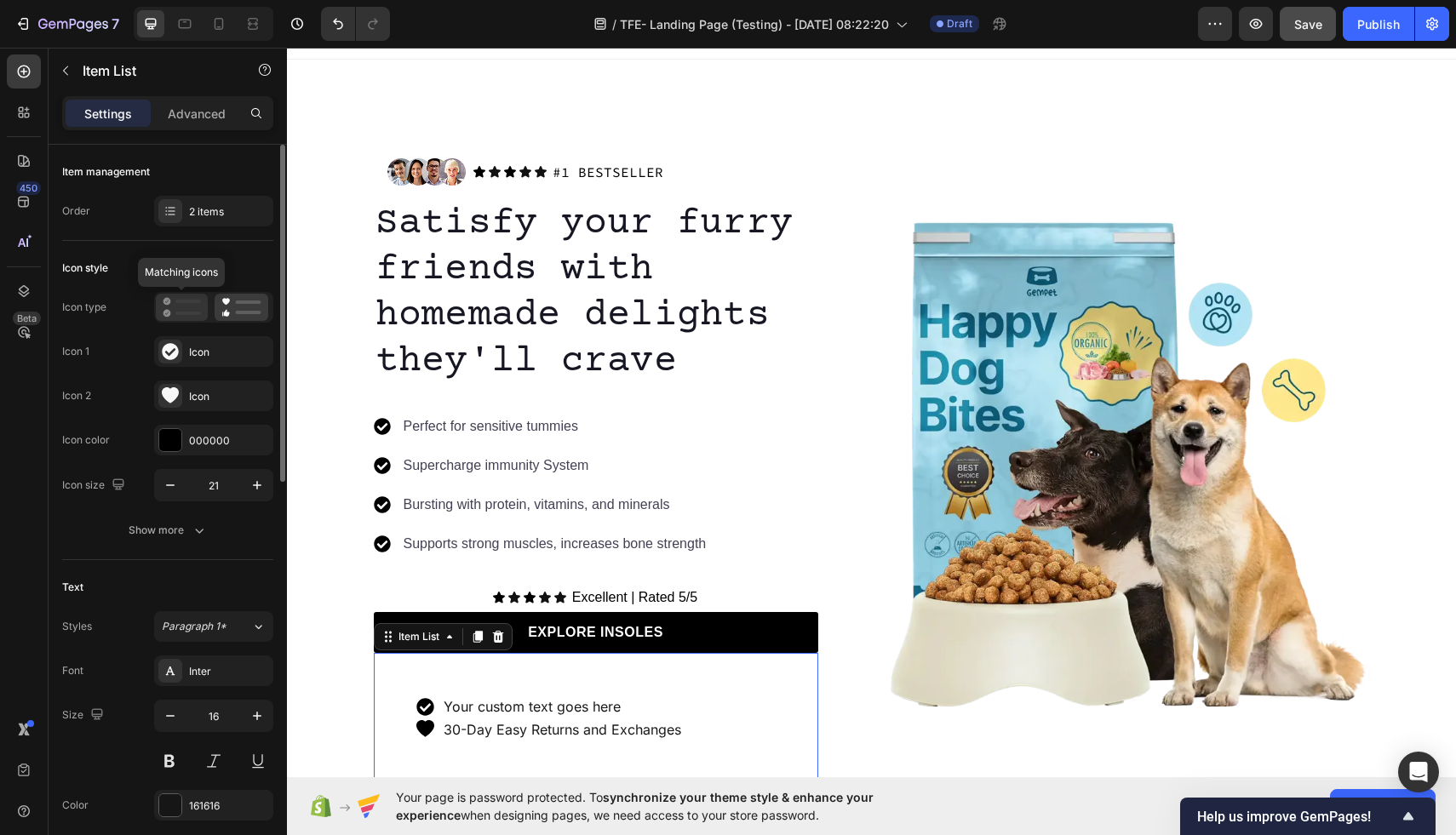
click at [174, 301] on icon at bounding box center [182, 307] width 39 height 20
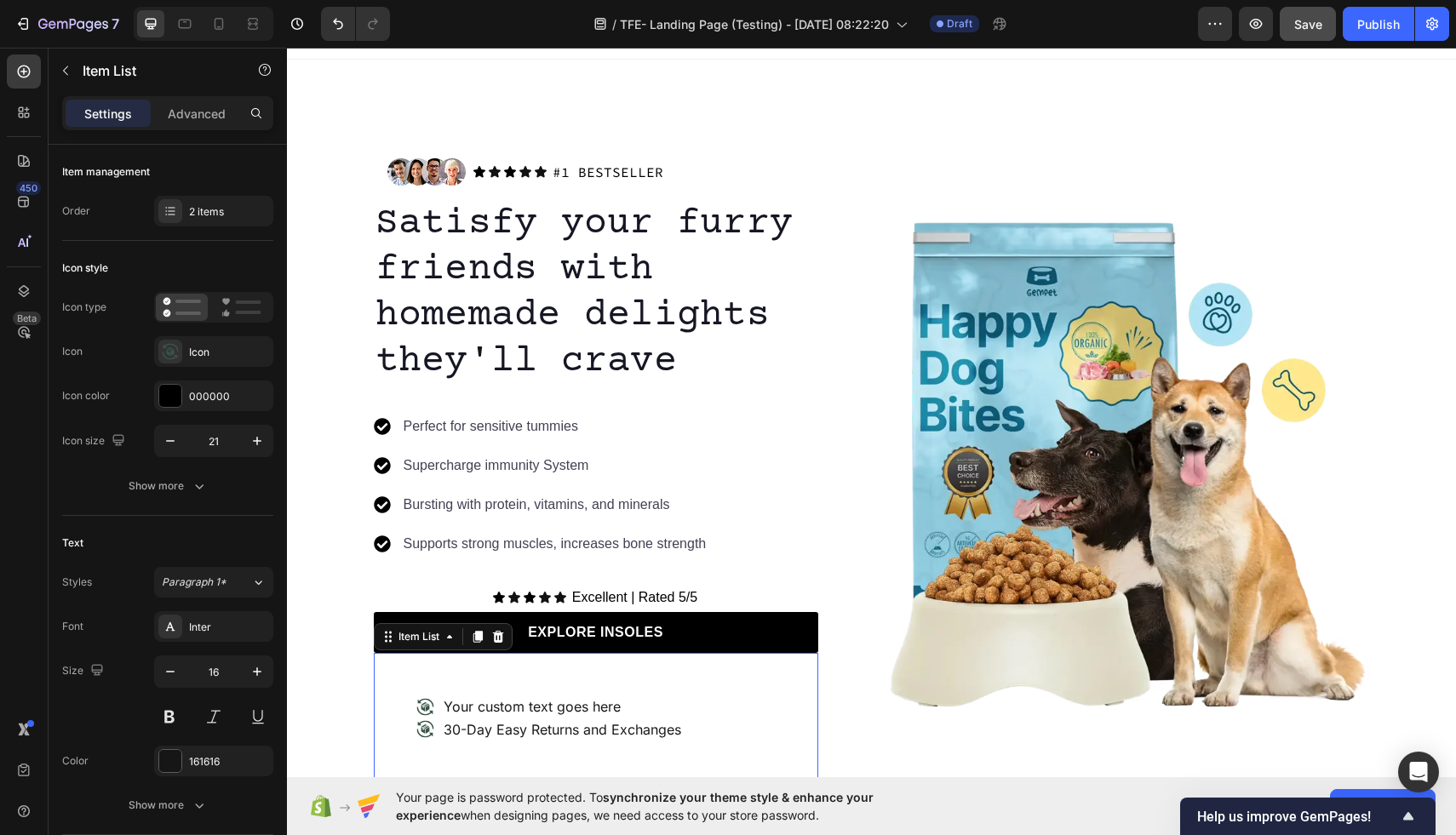
click at [423, 724] on icon at bounding box center [425, 729] width 17 height 17
click at [423, 736] on icon at bounding box center [425, 729] width 17 height 17
click at [489, 732] on p "30-Day Easy Returns and Exchanges" at bounding box center [562, 730] width 237 height 17
click at [172, 344] on icon at bounding box center [170, 351] width 16 height 16
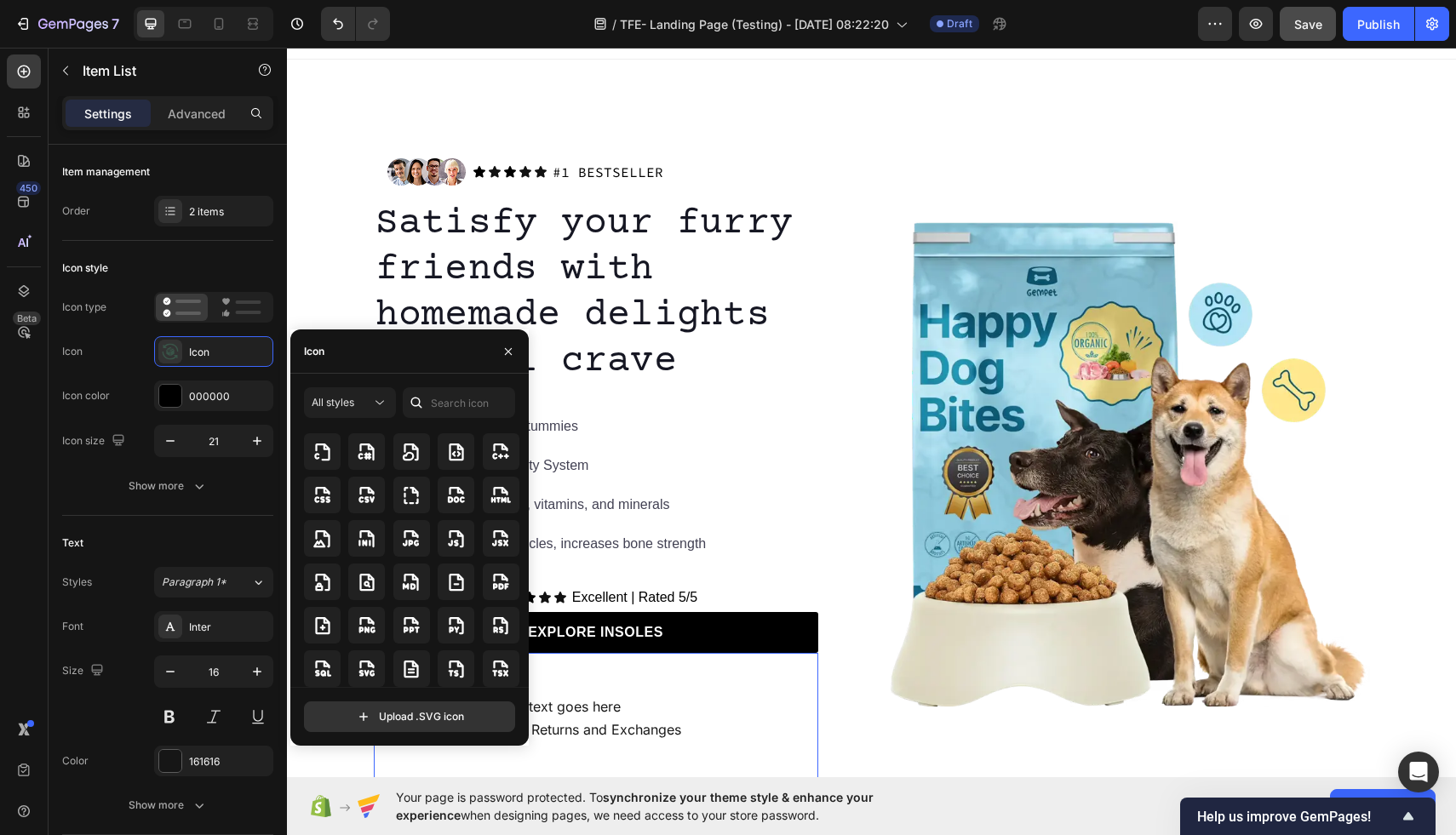
scroll to position [4218, 0]
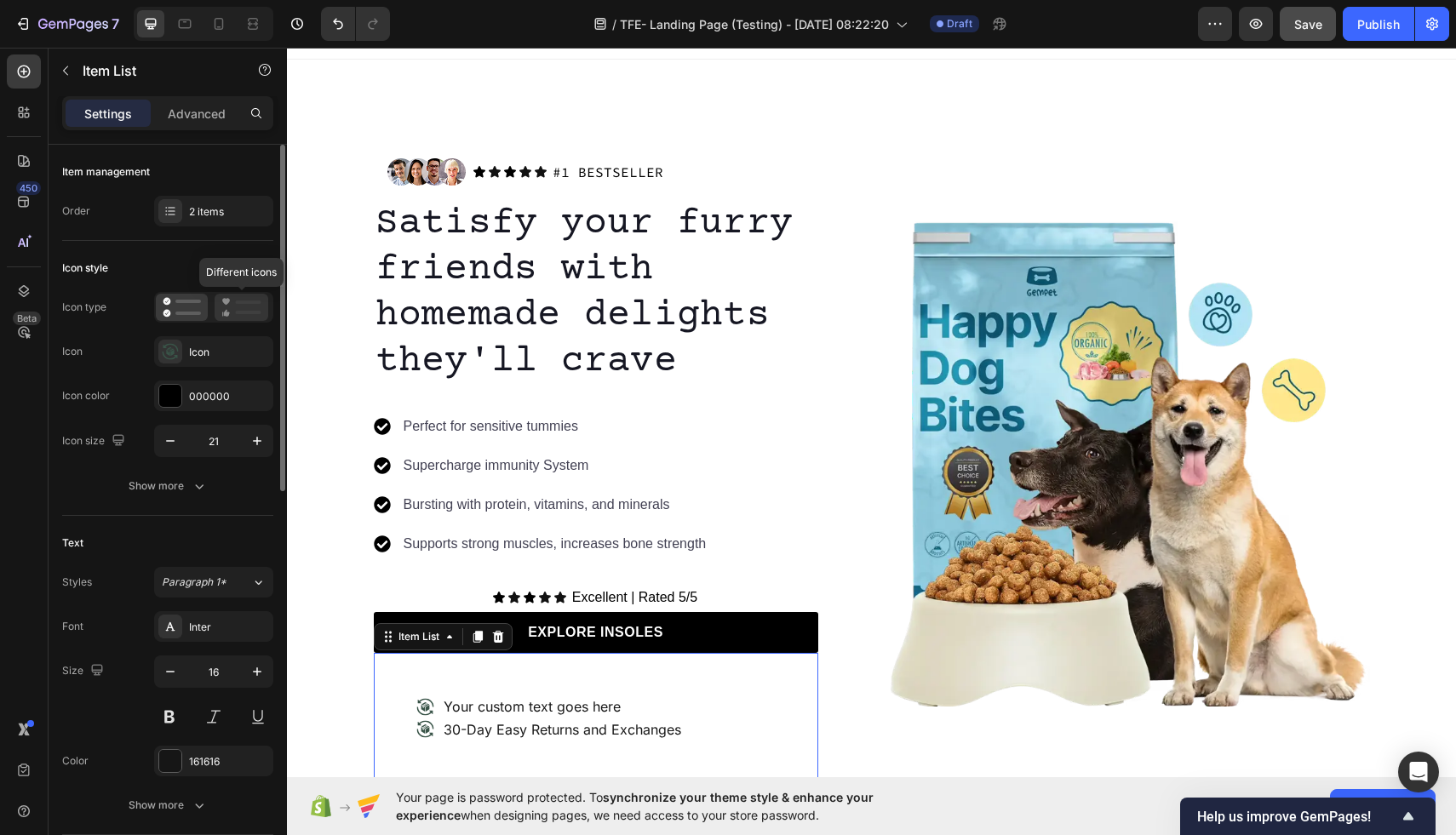
click at [236, 304] on icon at bounding box center [241, 307] width 40 height 20
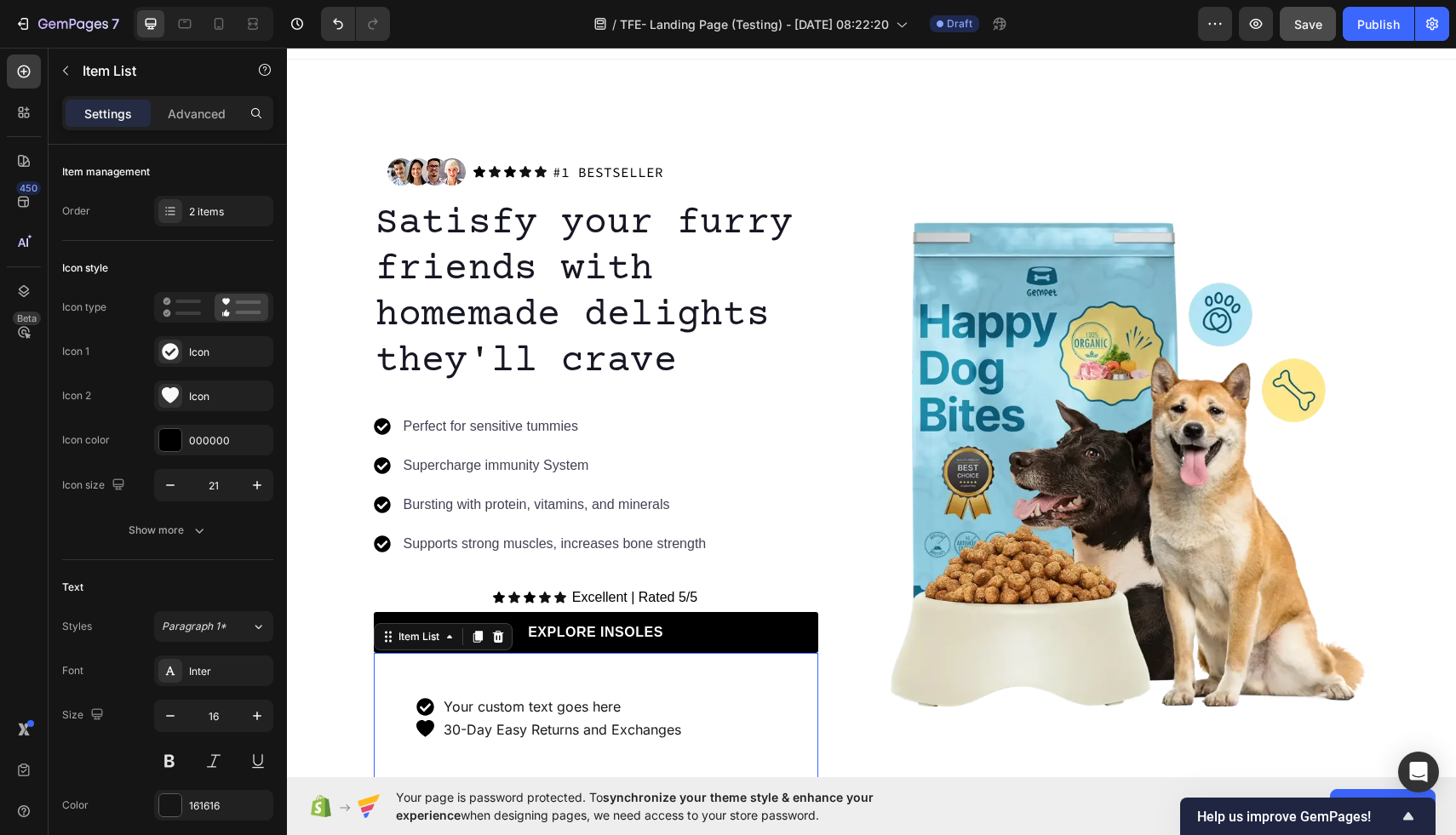
click at [429, 706] on icon at bounding box center [425, 707] width 17 height 17
click at [488, 696] on div "Your custom text goes here" at bounding box center [562, 707] width 243 height 23
click at [552, 703] on p "Your custom text goes here" at bounding box center [562, 707] width 237 height 17
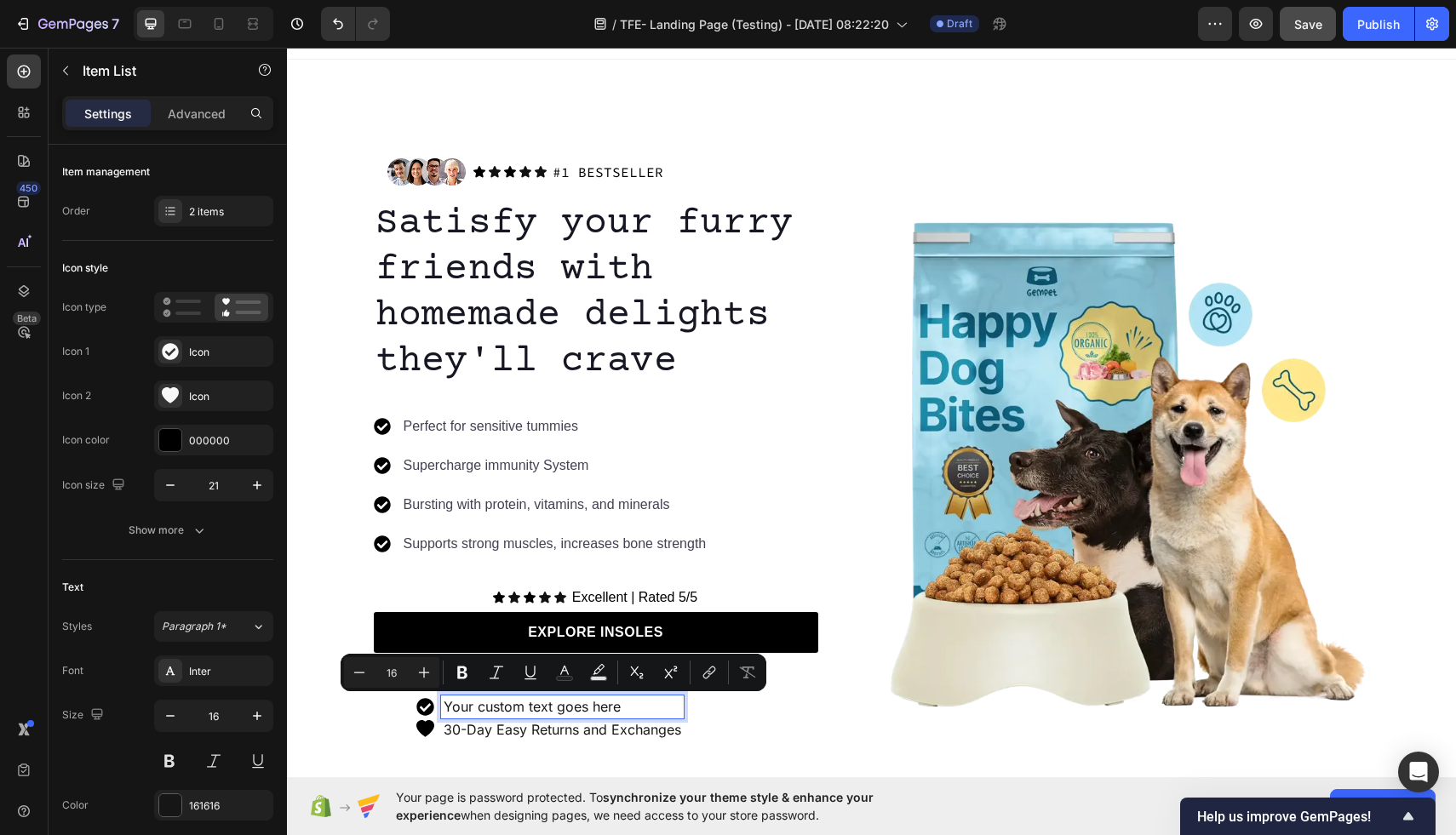
drag, startPoint x: 635, startPoint y: 708, endPoint x: 538, endPoint y: 707, distance: 97.0
click at [538, 707] on p "Your custom text goes here" at bounding box center [562, 707] width 237 height 17
click at [645, 701] on p "Your custom text goes here" at bounding box center [562, 707] width 237 height 17
click at [627, 708] on p "Your custom text goes here" at bounding box center [562, 707] width 237 height 17
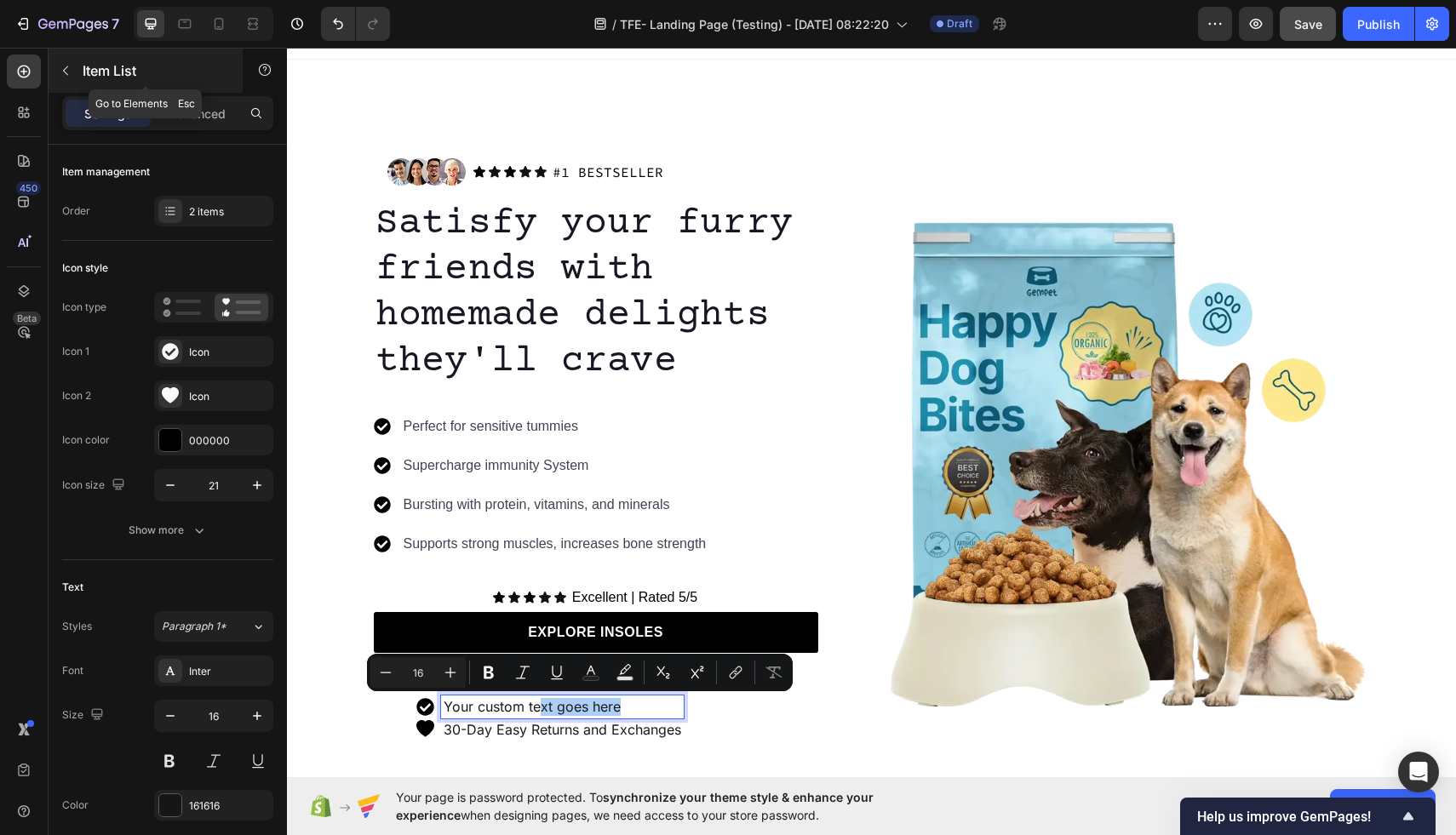
click at [74, 70] on button "button" at bounding box center [66, 71] width 27 height 27
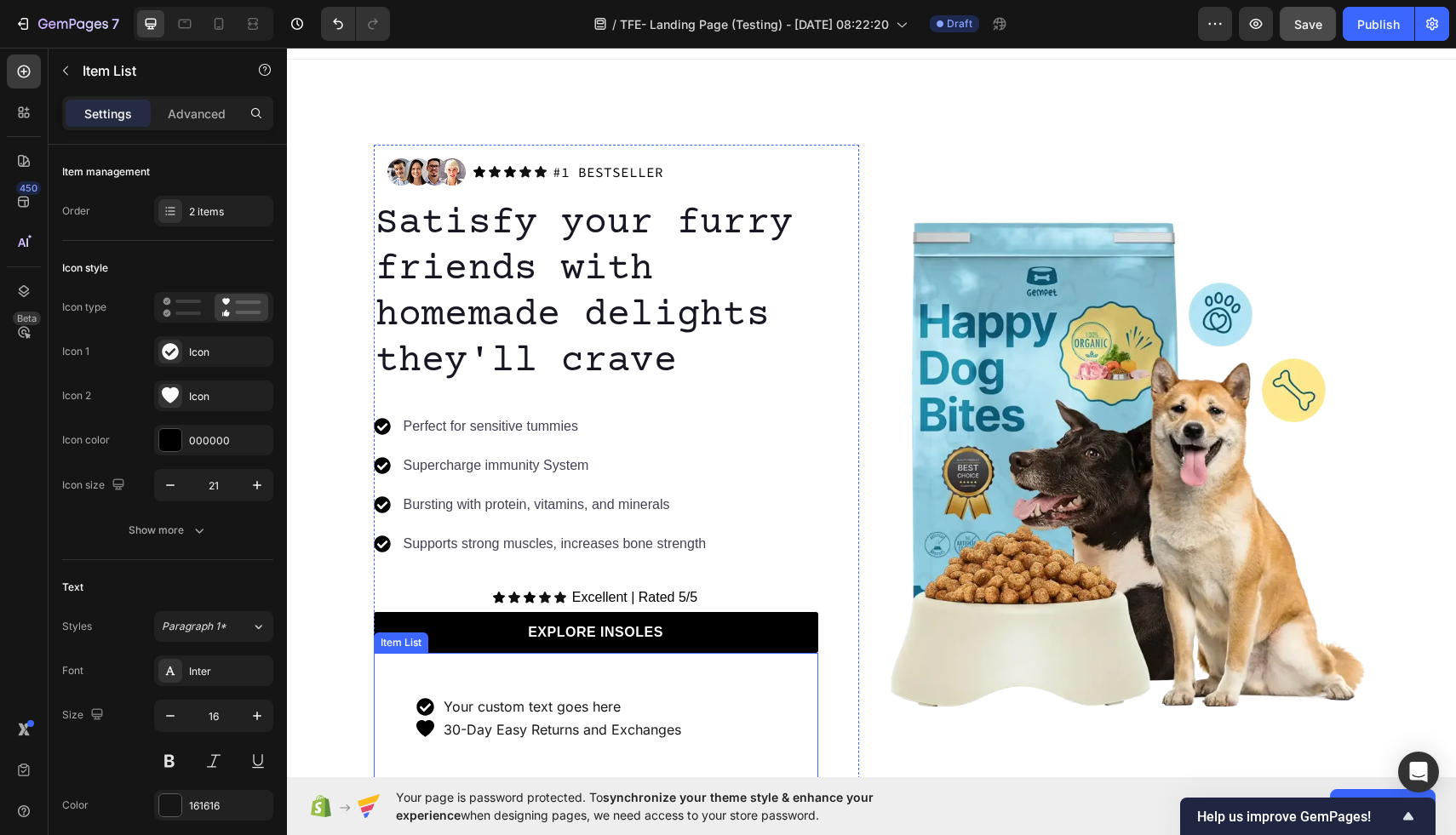
click at [564, 712] on p "Your custom text goes here" at bounding box center [562, 707] width 237 height 17
click at [207, 619] on span "Paragraph 1*" at bounding box center [194, 625] width 65 height 15
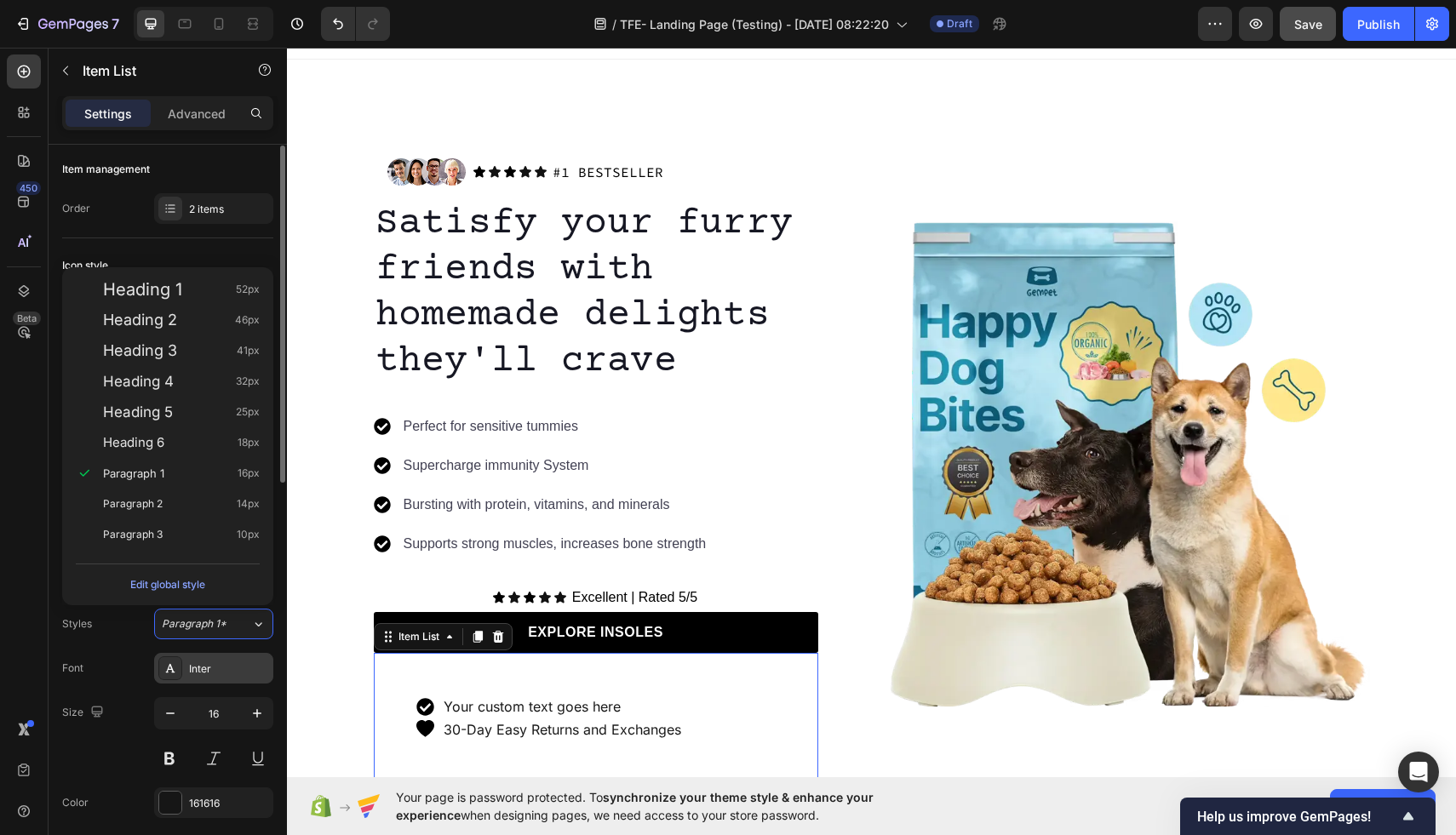
click at [226, 673] on div "Inter" at bounding box center [229, 669] width 80 height 15
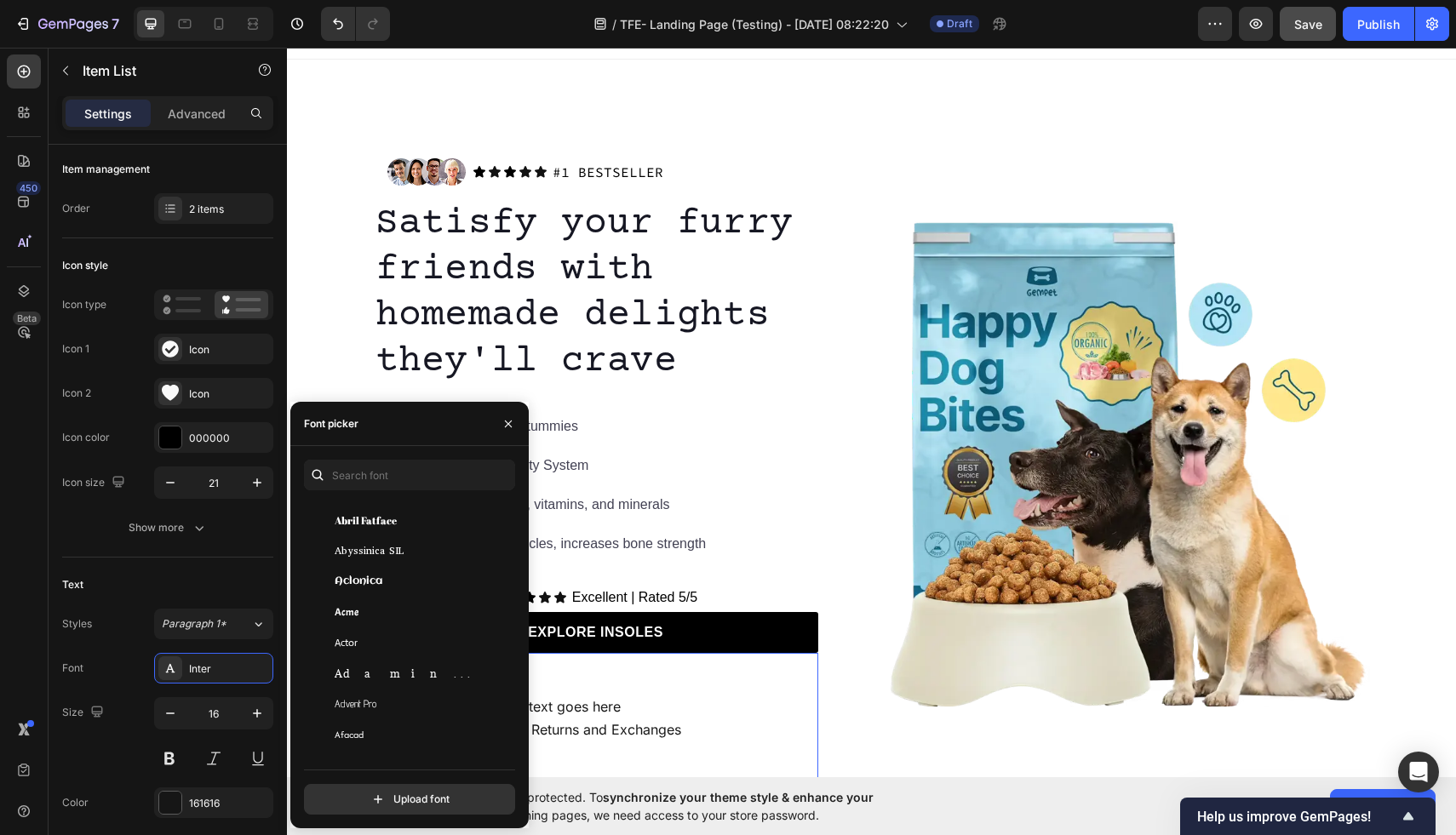
scroll to position [385, 0]
click at [391, 476] on input "text" at bounding box center [410, 476] width 211 height 31
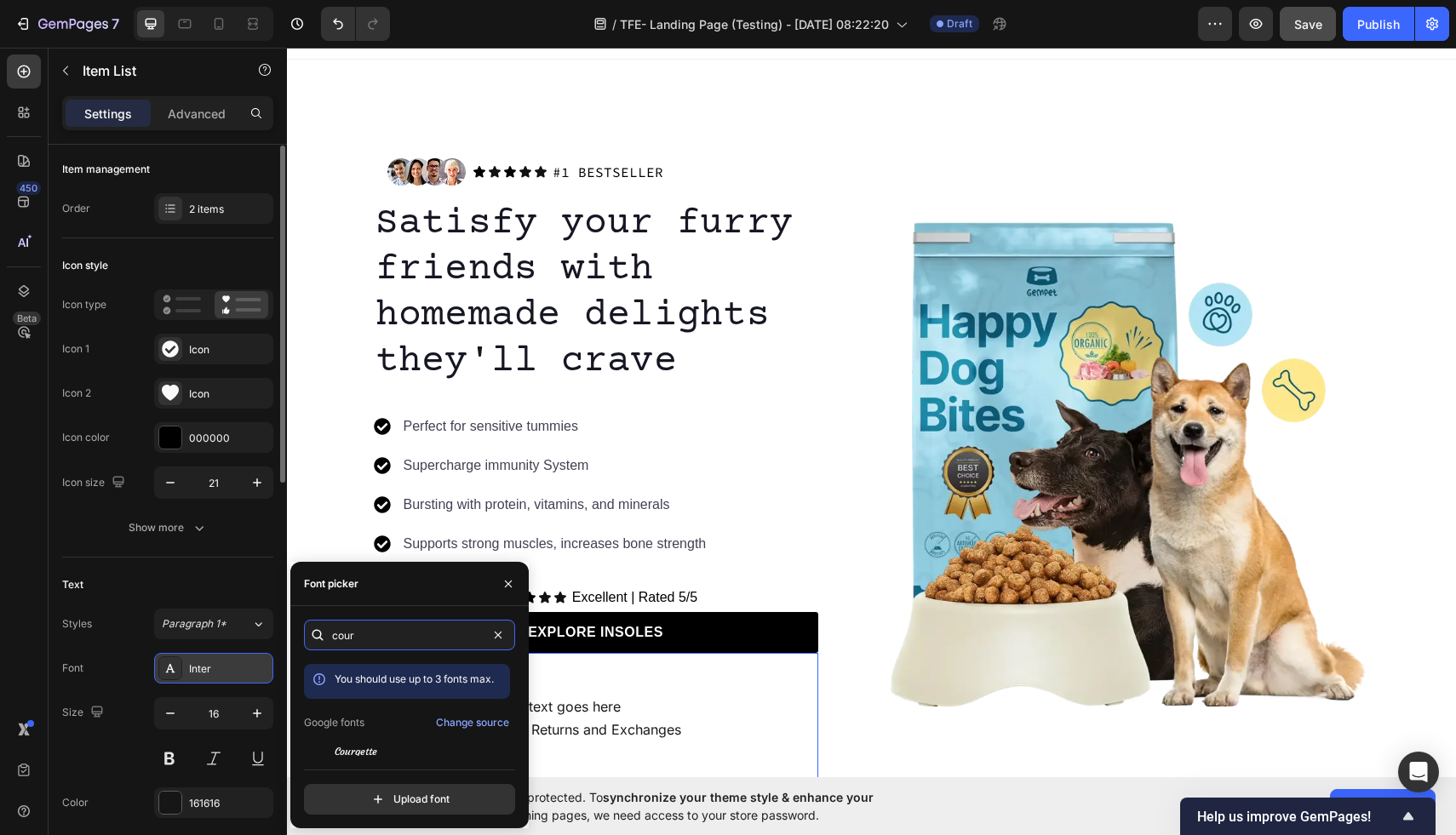
type input "cour"
click at [214, 664] on div "Inter" at bounding box center [229, 669] width 80 height 15
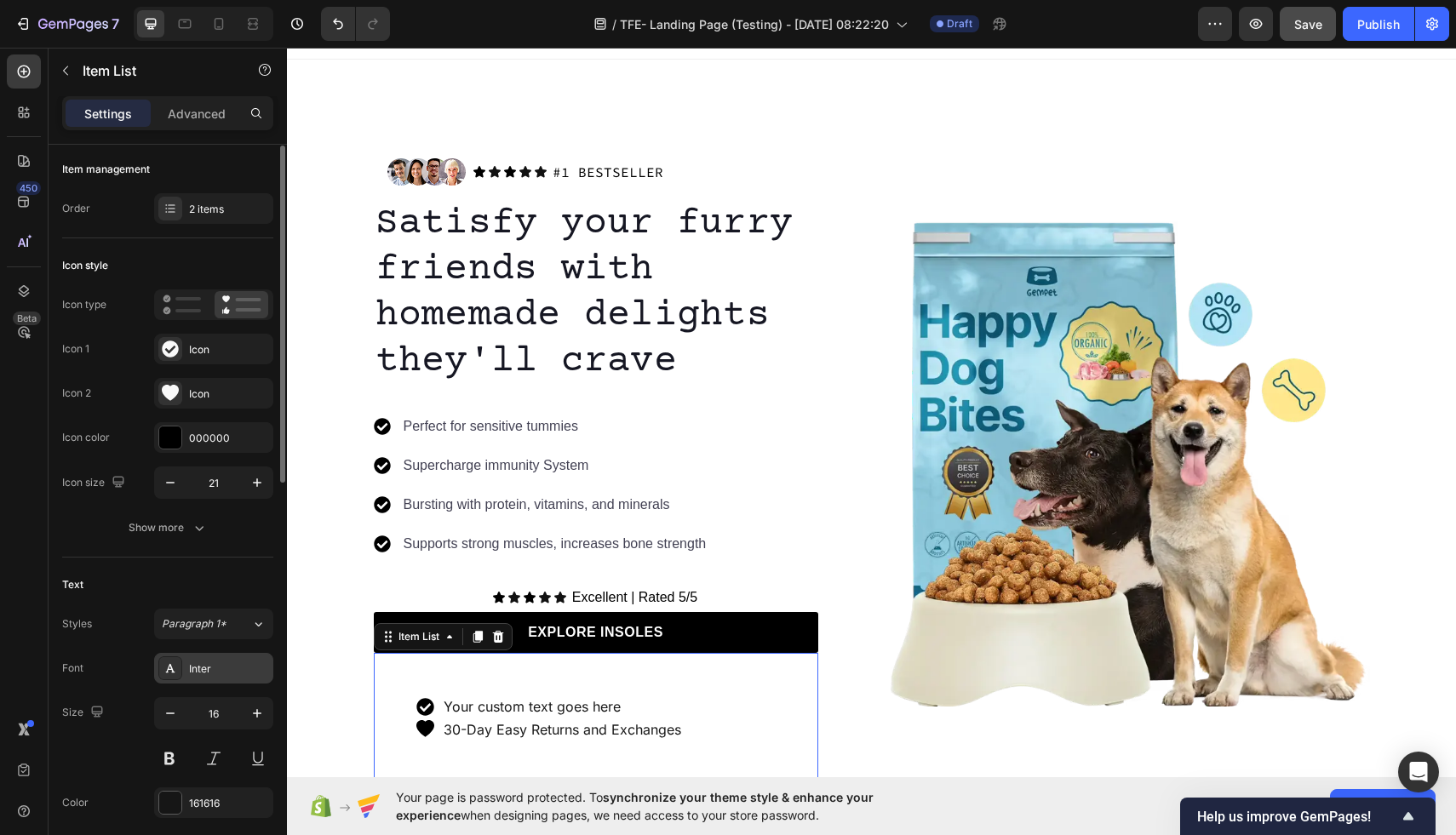
click at [235, 662] on div "Inter" at bounding box center [229, 669] width 80 height 15
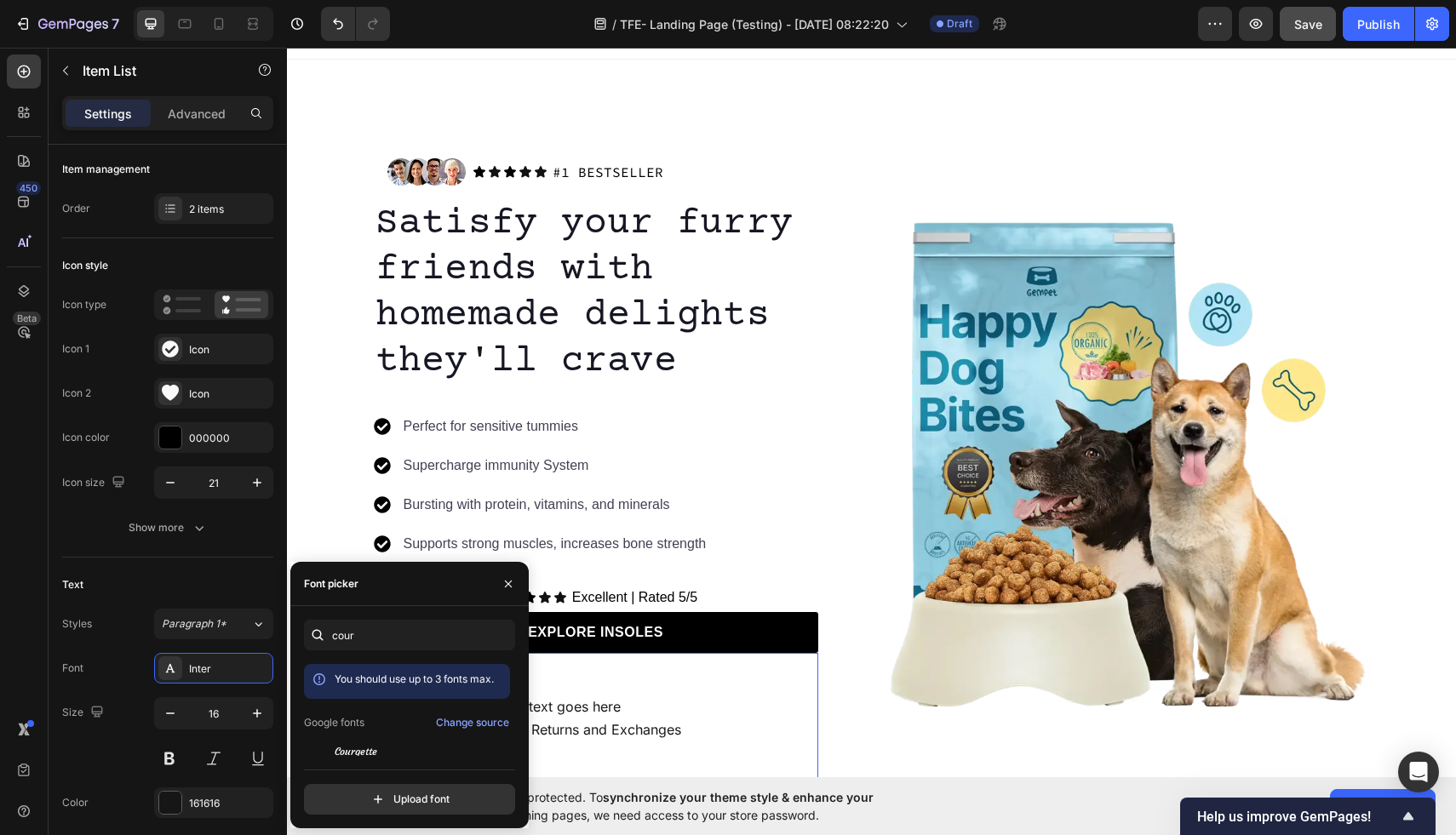
scroll to position [42, 0]
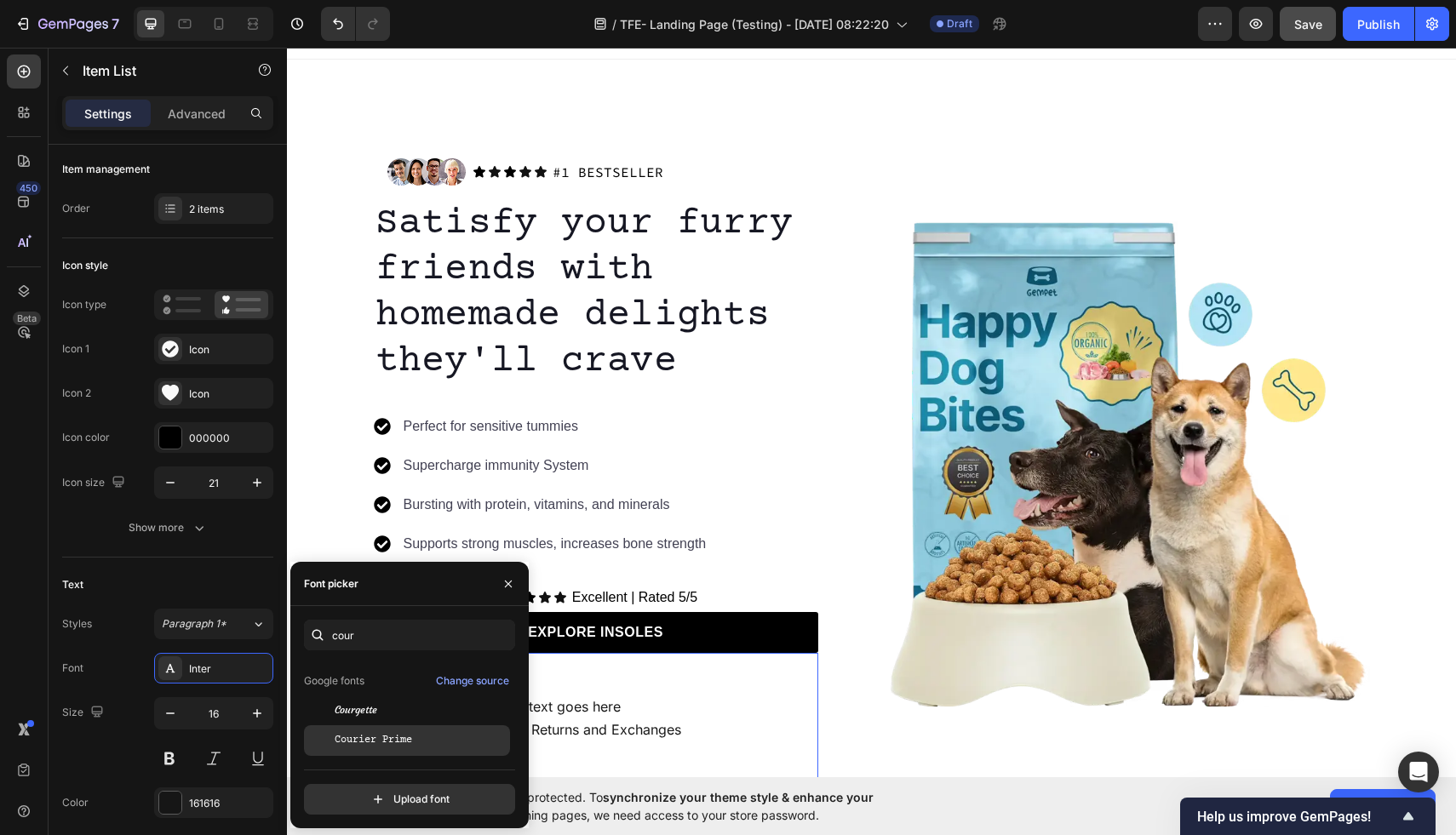
click at [396, 746] on span "Courier Prime" at bounding box center [374, 741] width 77 height 15
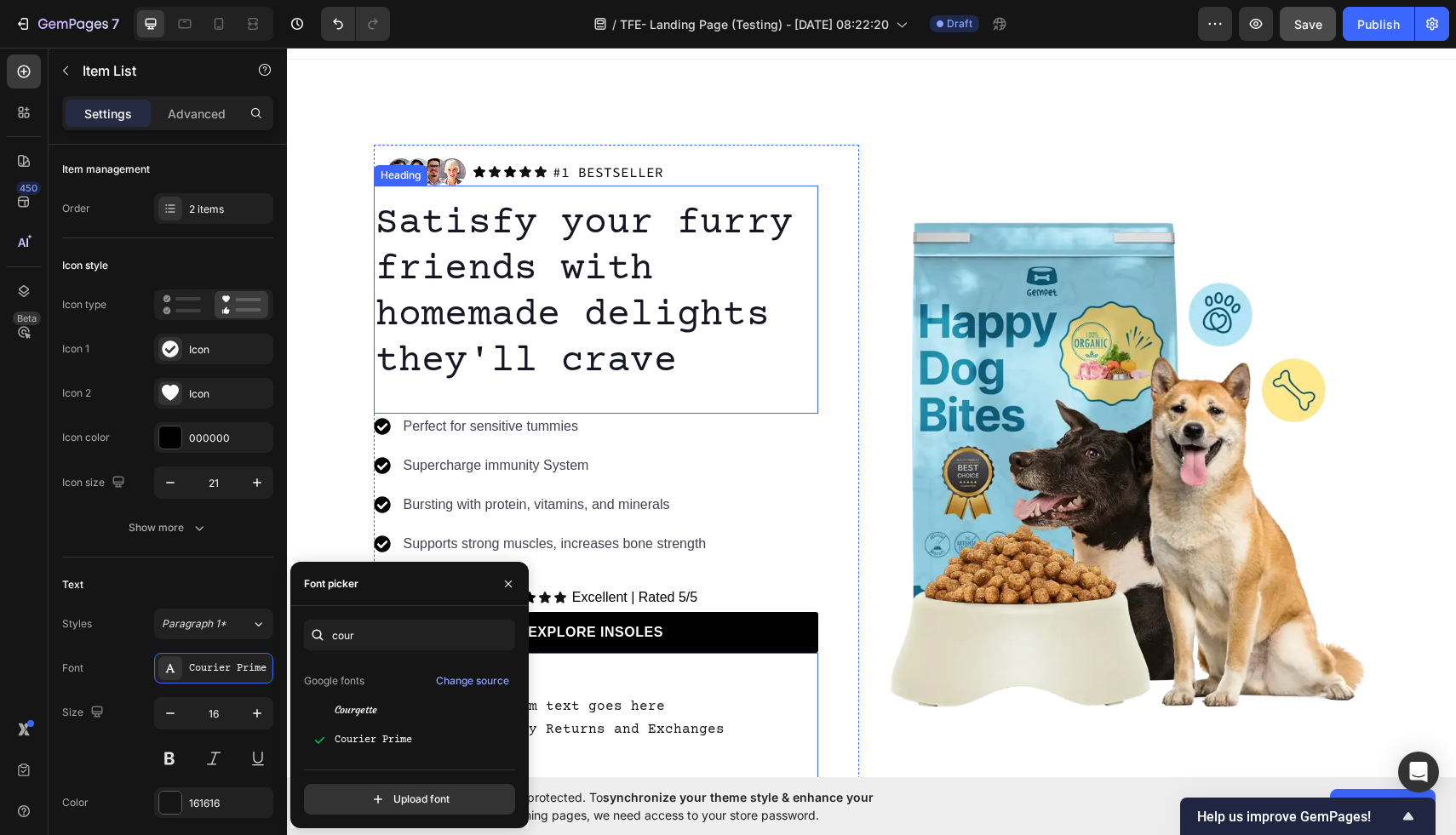
click at [734, 387] on div "Satisfy your furry friends with homemade delights they'll crave Heading" at bounding box center [596, 300] width 445 height 229
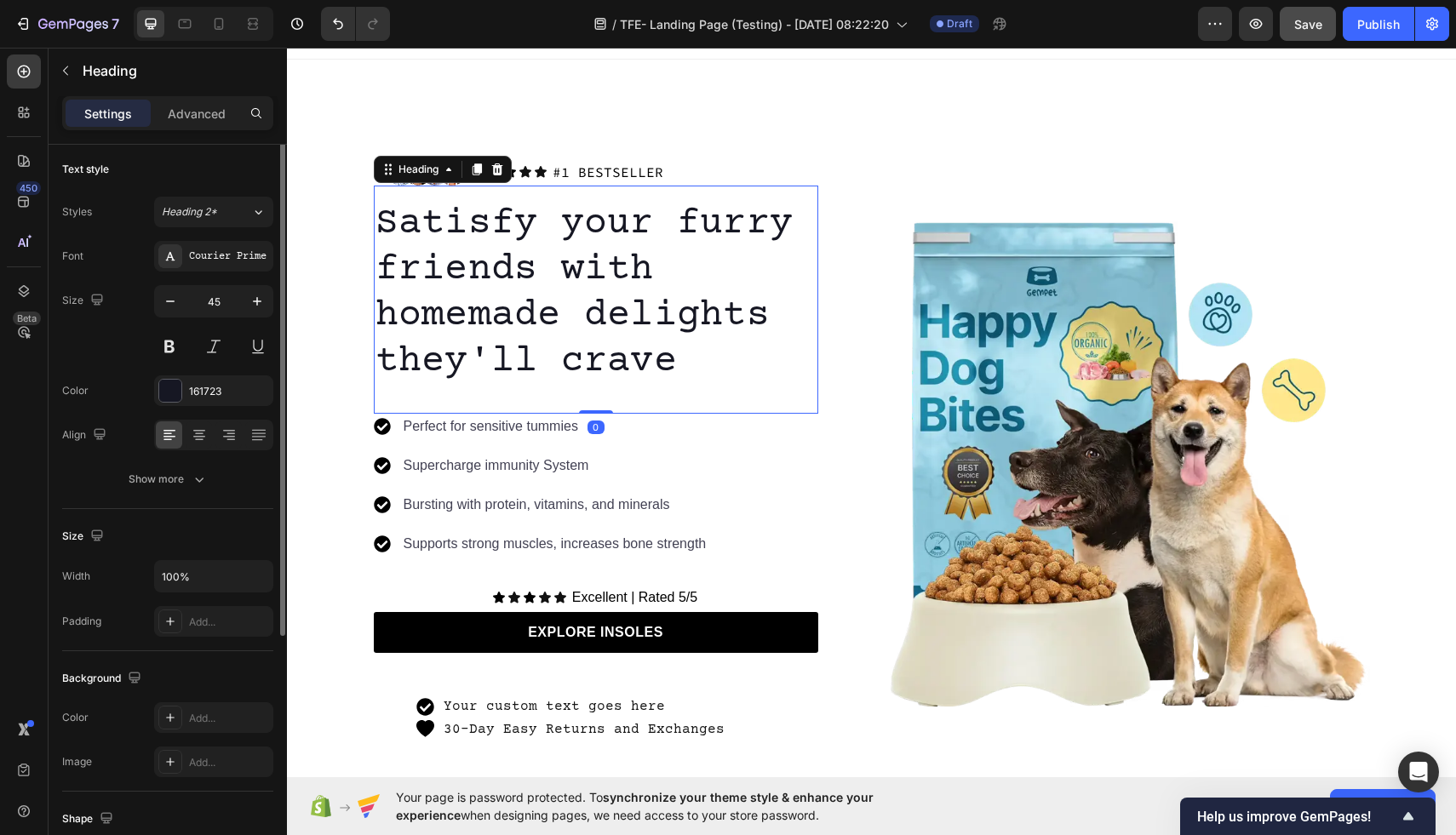
scroll to position [0, 0]
click at [633, 596] on p "Excellent | Rated 5/5" at bounding box center [635, 598] width 125 height 24
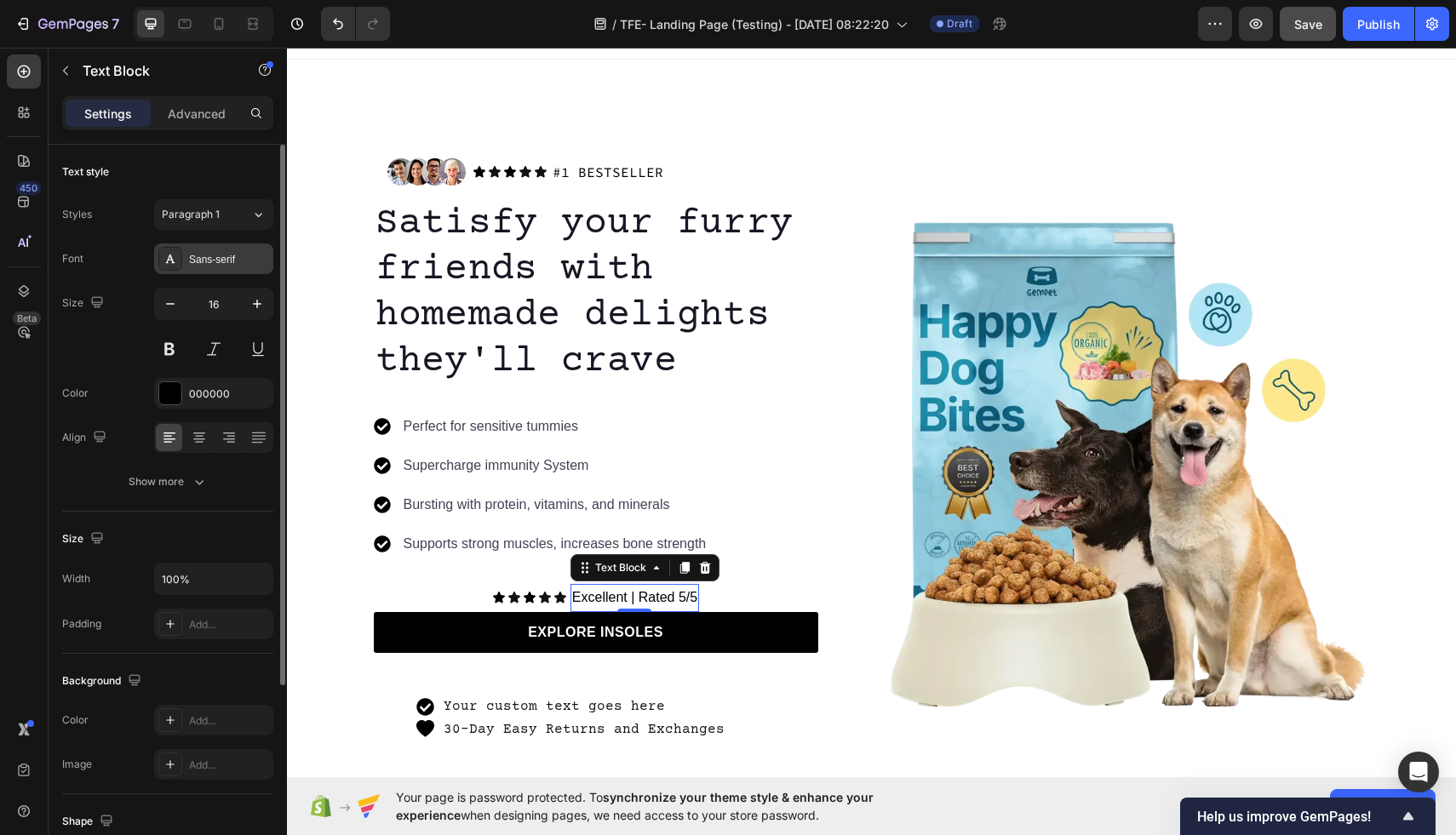
click at [208, 263] on div "Sans-serif" at bounding box center [229, 260] width 80 height 15
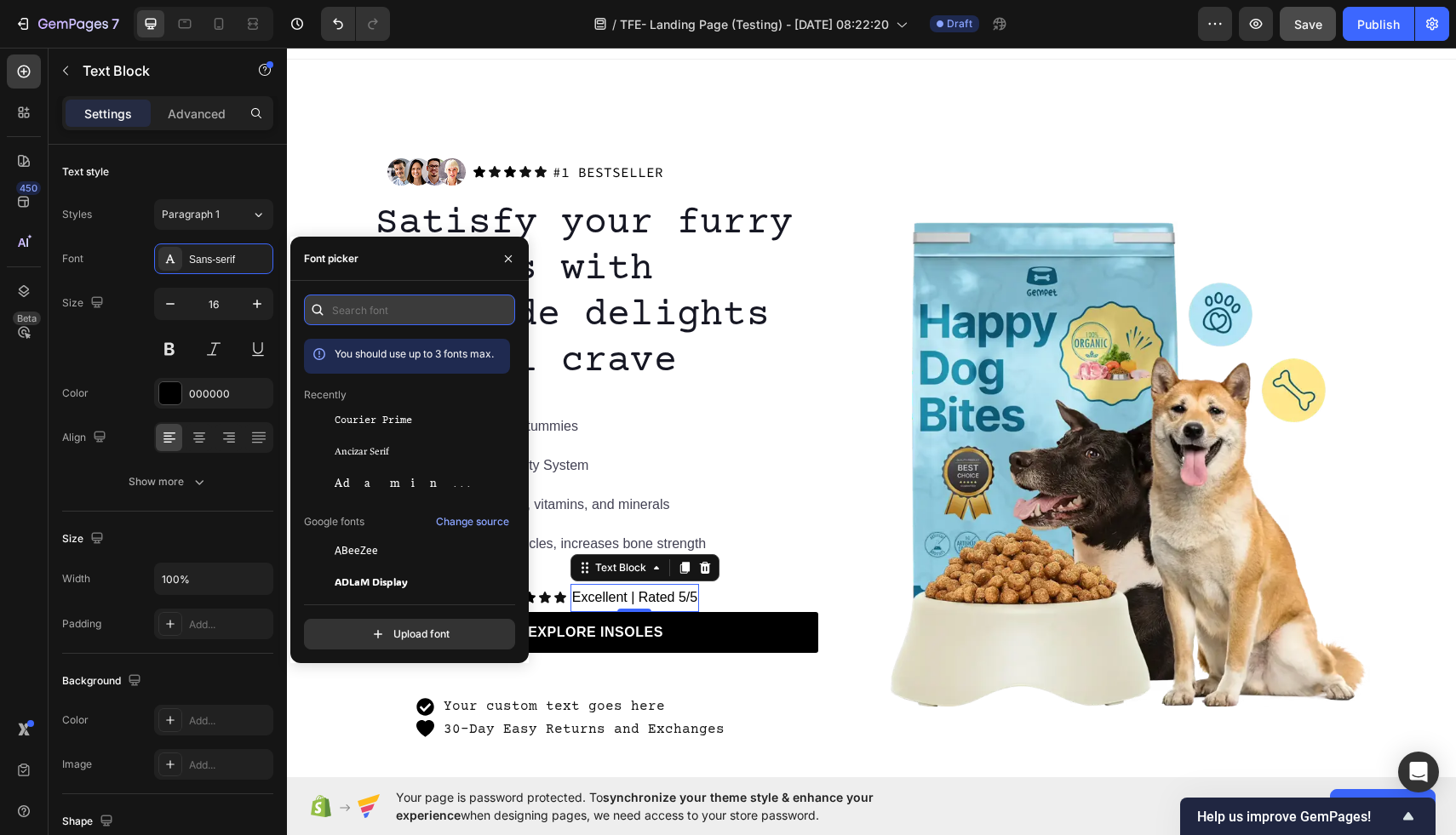
click at [408, 315] on input "text" at bounding box center [410, 310] width 211 height 31
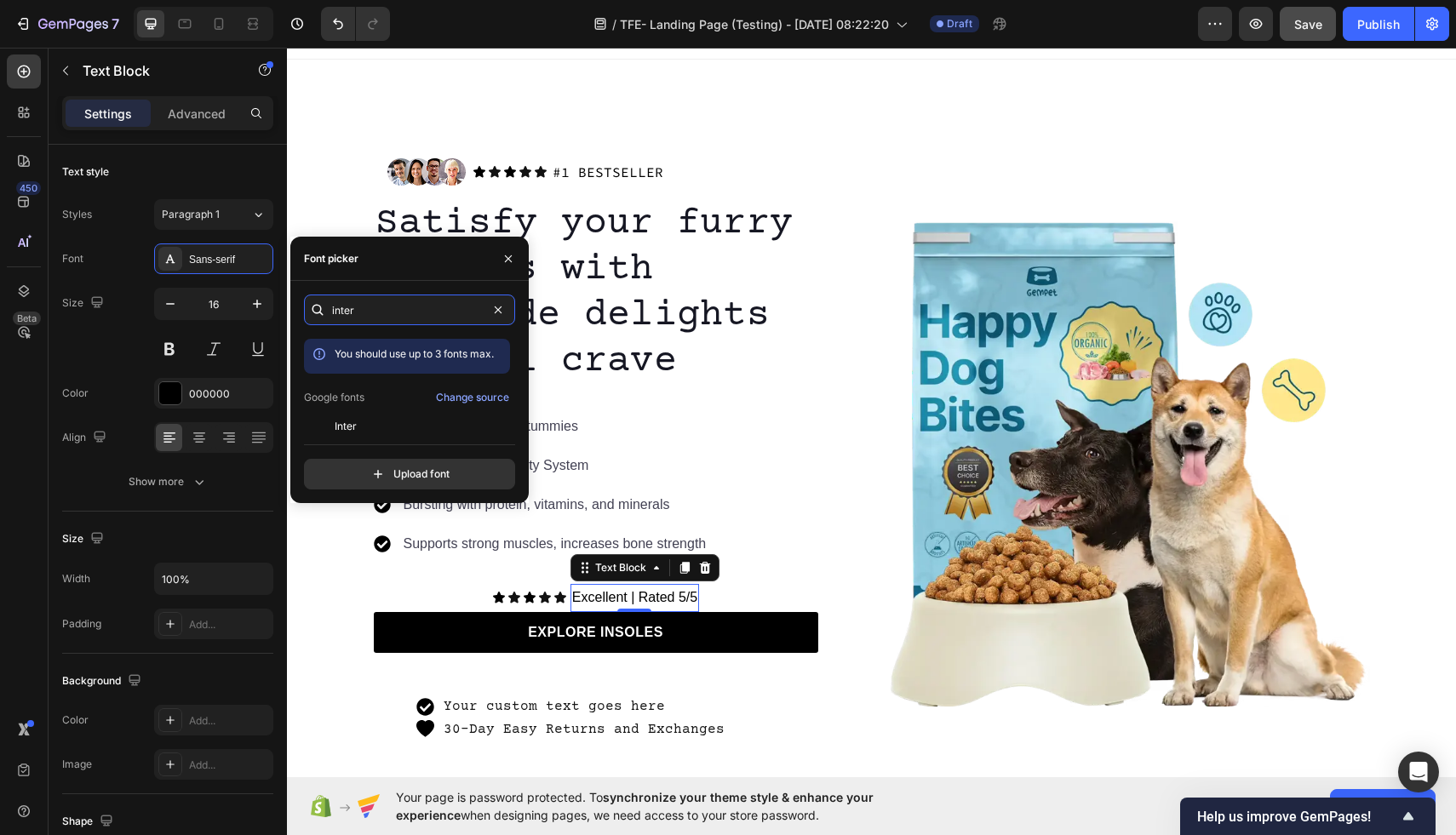
type input "inter"
click at [405, 438] on div "inter You should use up to 3 fonts max. Google fonts Change source Inter Inter …" at bounding box center [410, 391] width 211 height 195
click at [401, 422] on div "Inter" at bounding box center [421, 427] width 172 height 15
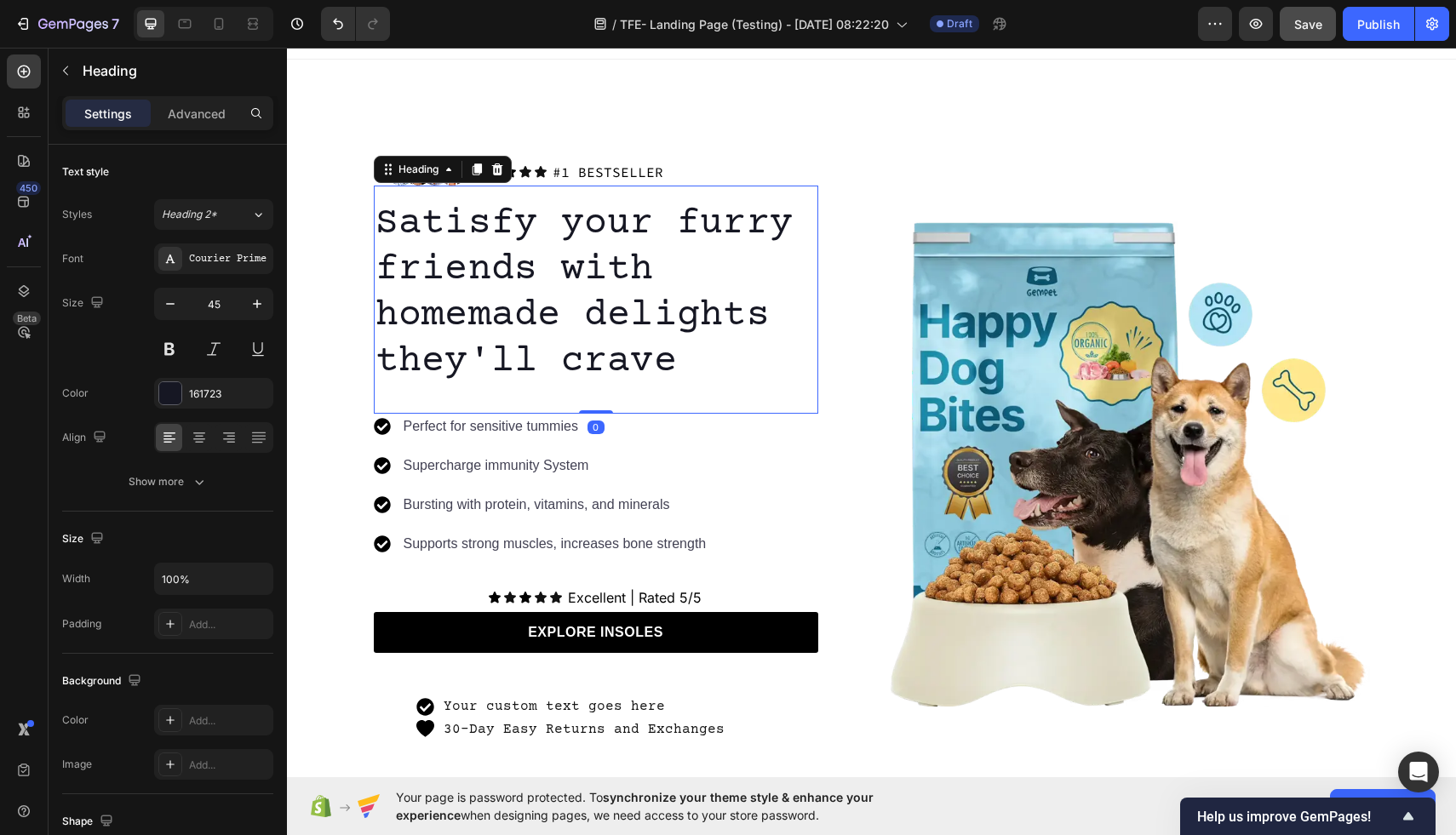
click at [701, 343] on p "Satisfy your furry friends with homemade delights they'll crave" at bounding box center [596, 293] width 441 height 184
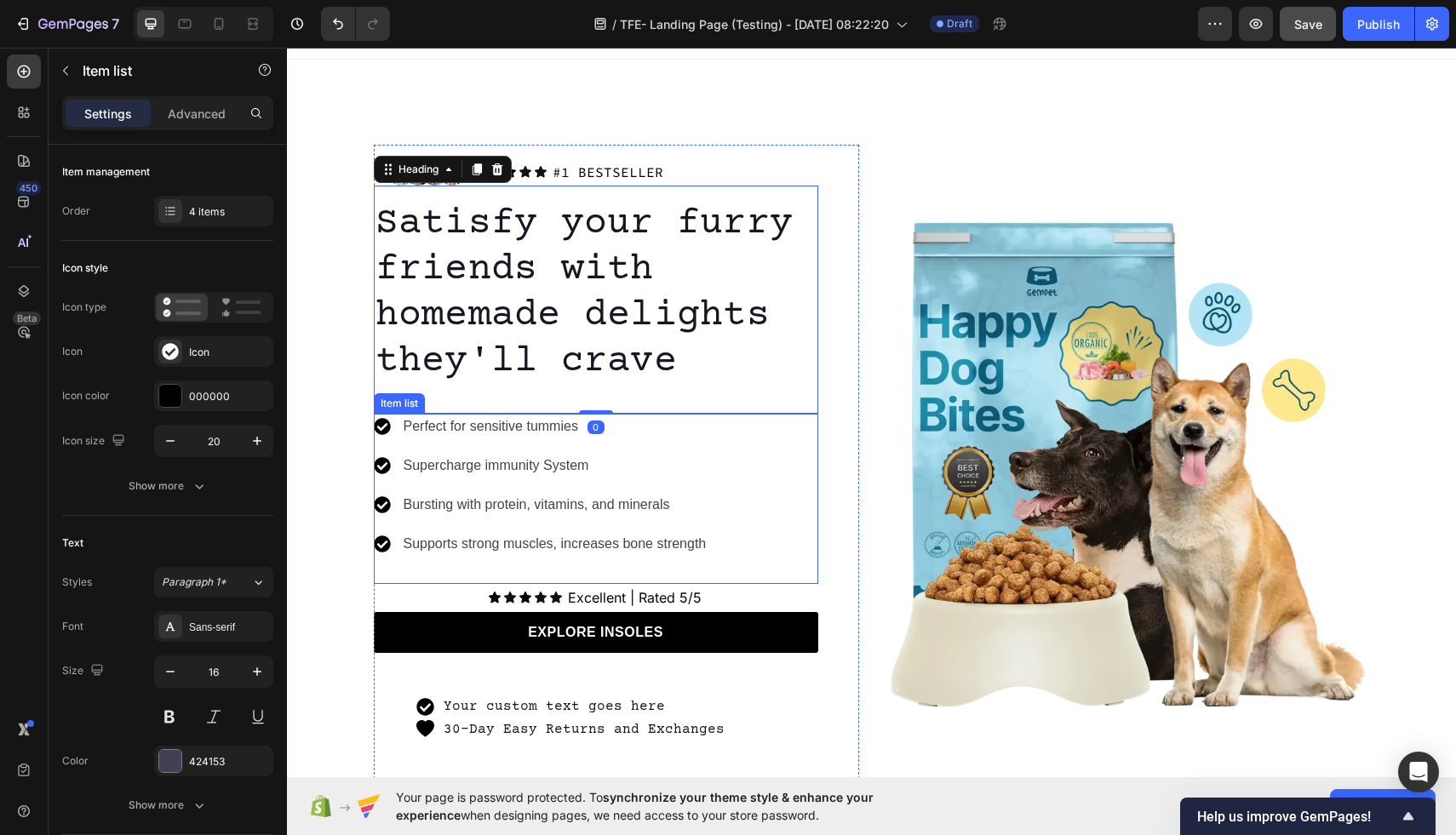
click at [571, 437] on div "Perfect for sensitive tummies" at bounding box center [555, 426] width 308 height 25
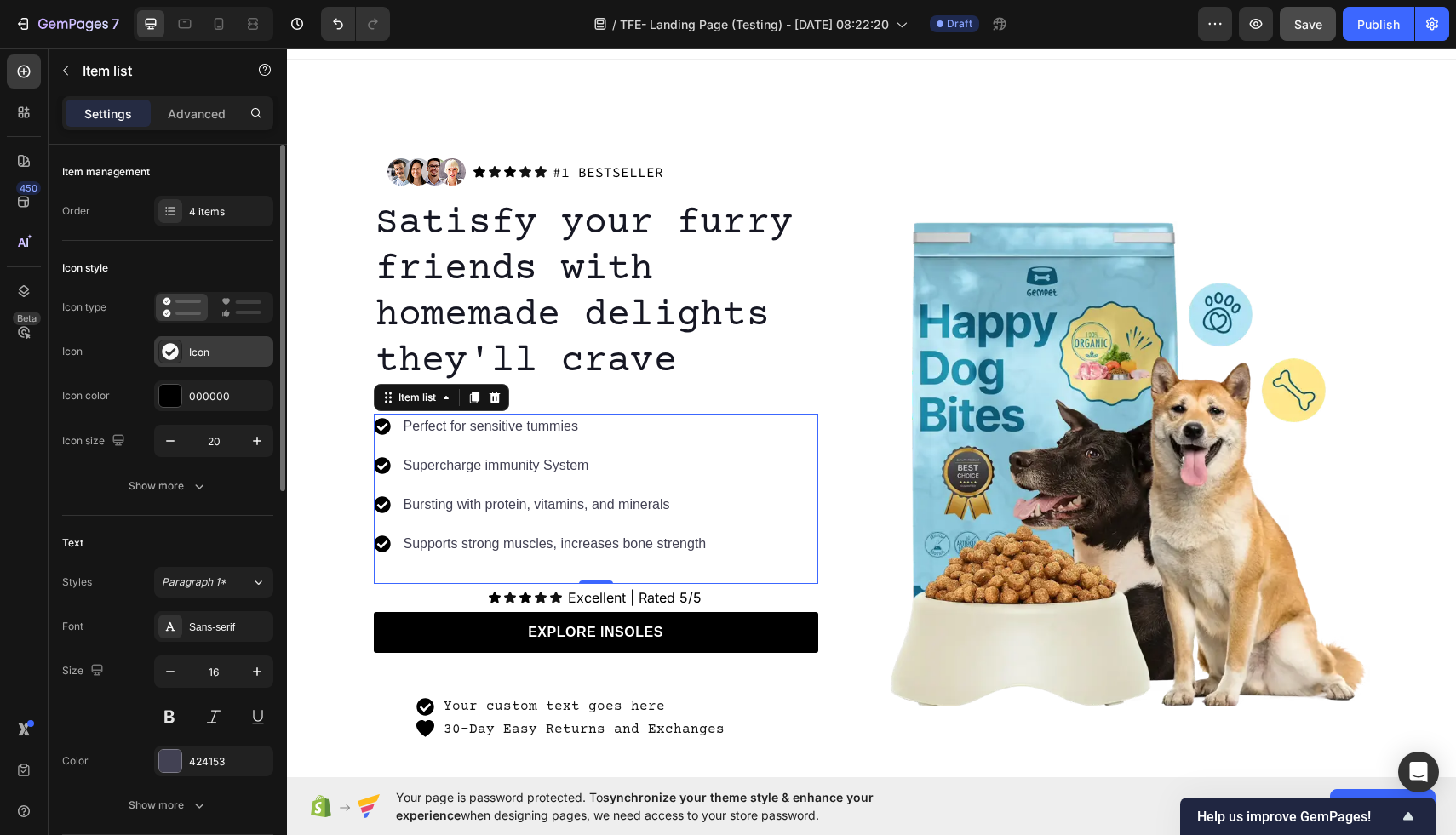
click at [225, 356] on div "Icon" at bounding box center [229, 353] width 80 height 15
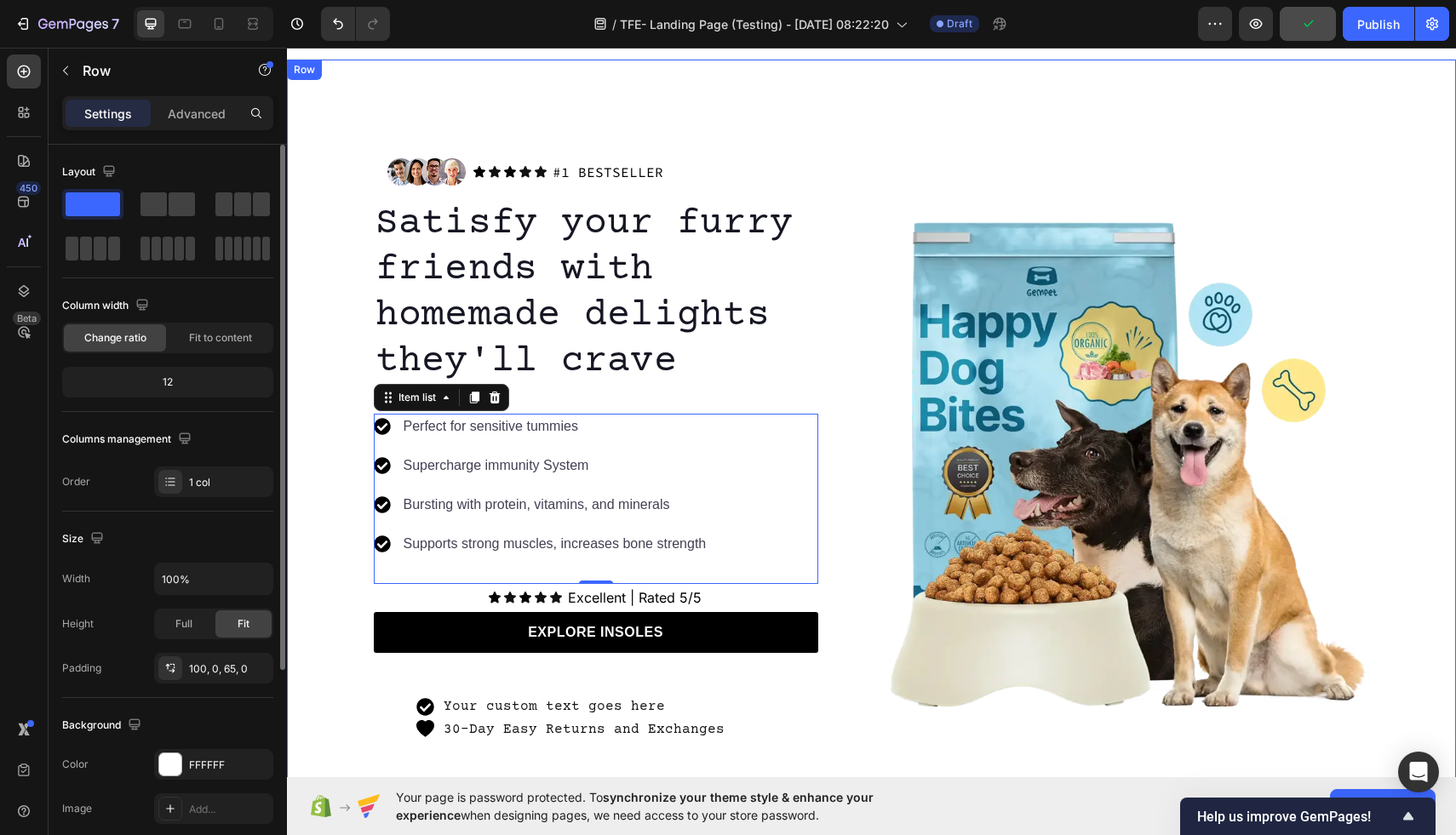
click at [337, 278] on div "Image Icon Icon Icon Icon Icon Icon List #1 BESTSELLER Text Block Row Row Satis…" at bounding box center [871, 463] width 1169 height 638
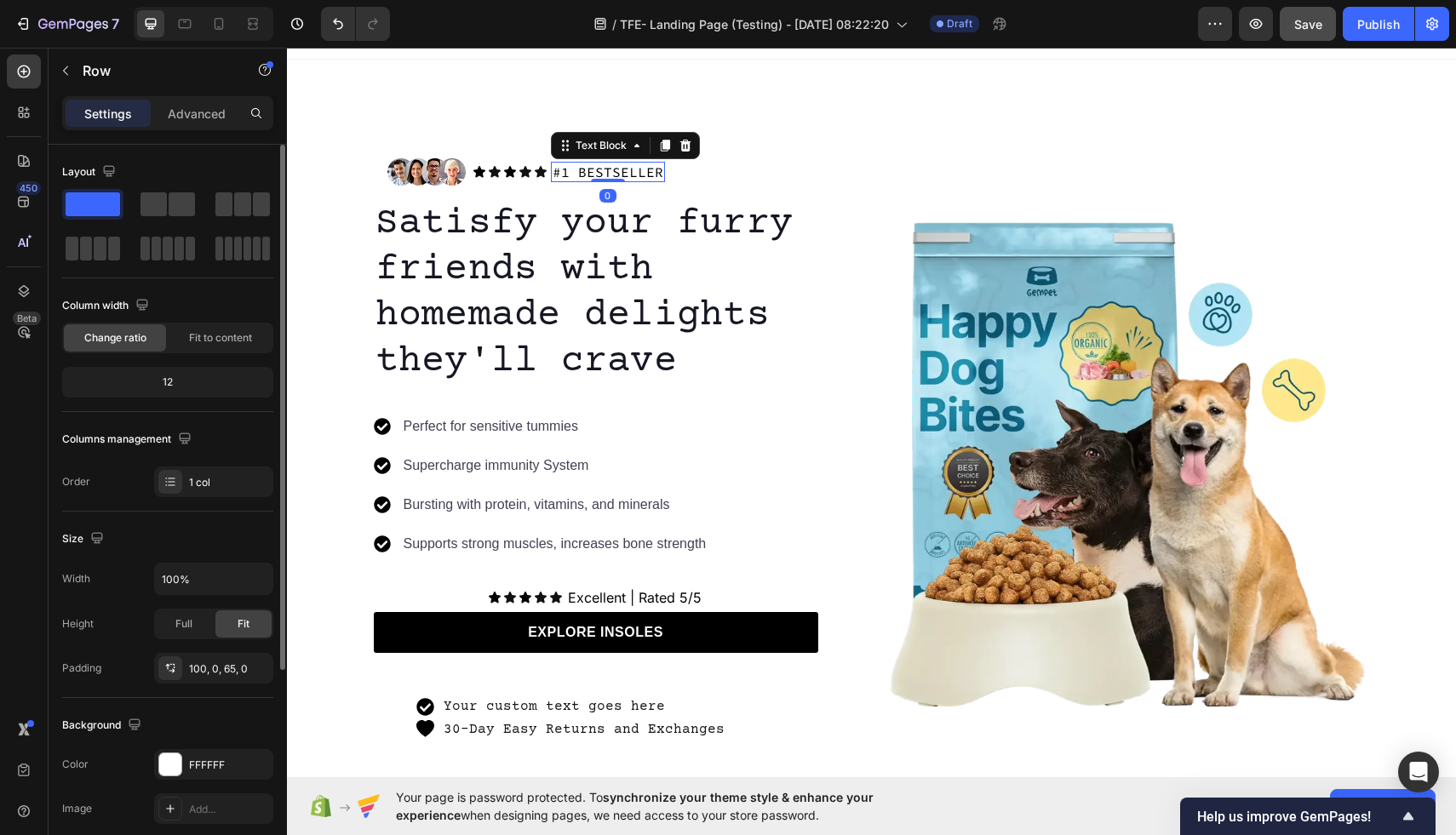
click at [606, 174] on p "#1 BESTSELLER" at bounding box center [608, 172] width 110 height 17
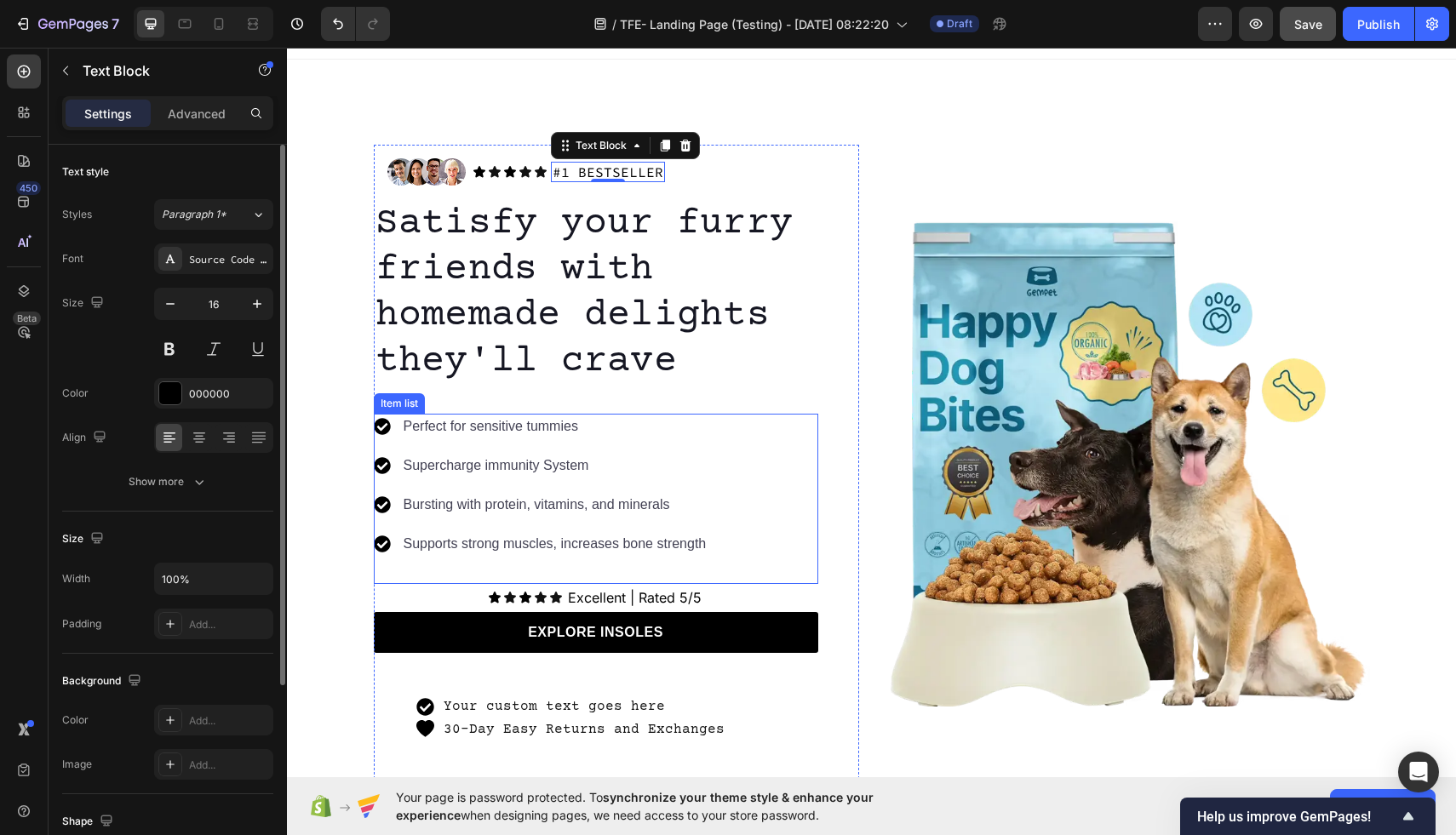
click at [449, 430] on p "Perfect for sensitive tummies" at bounding box center [555, 426] width 303 height 20
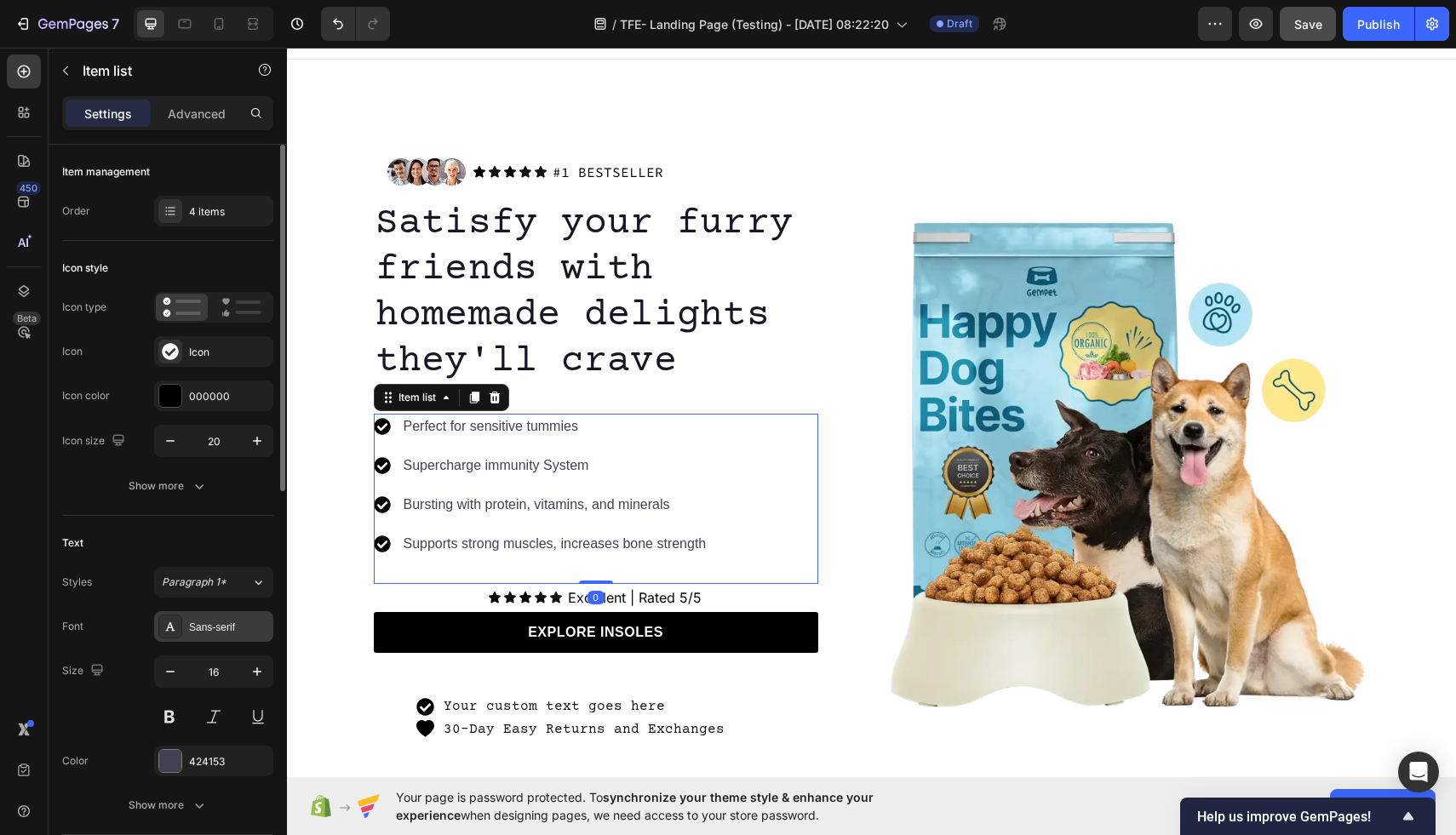
click at [212, 629] on div "Sans-serif" at bounding box center [229, 628] width 80 height 15
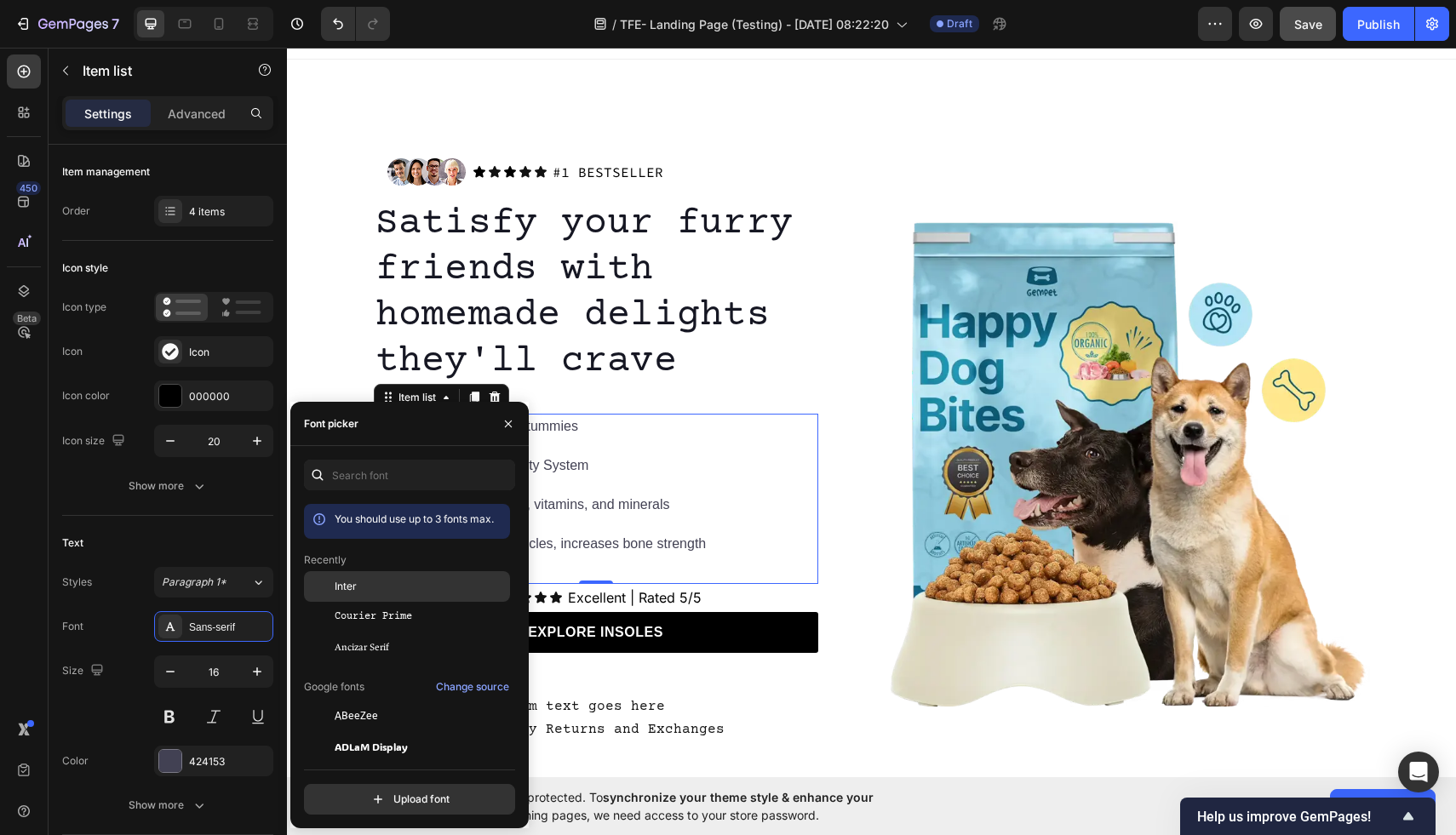
click at [374, 589] on div "Inter" at bounding box center [421, 587] width 172 height 15
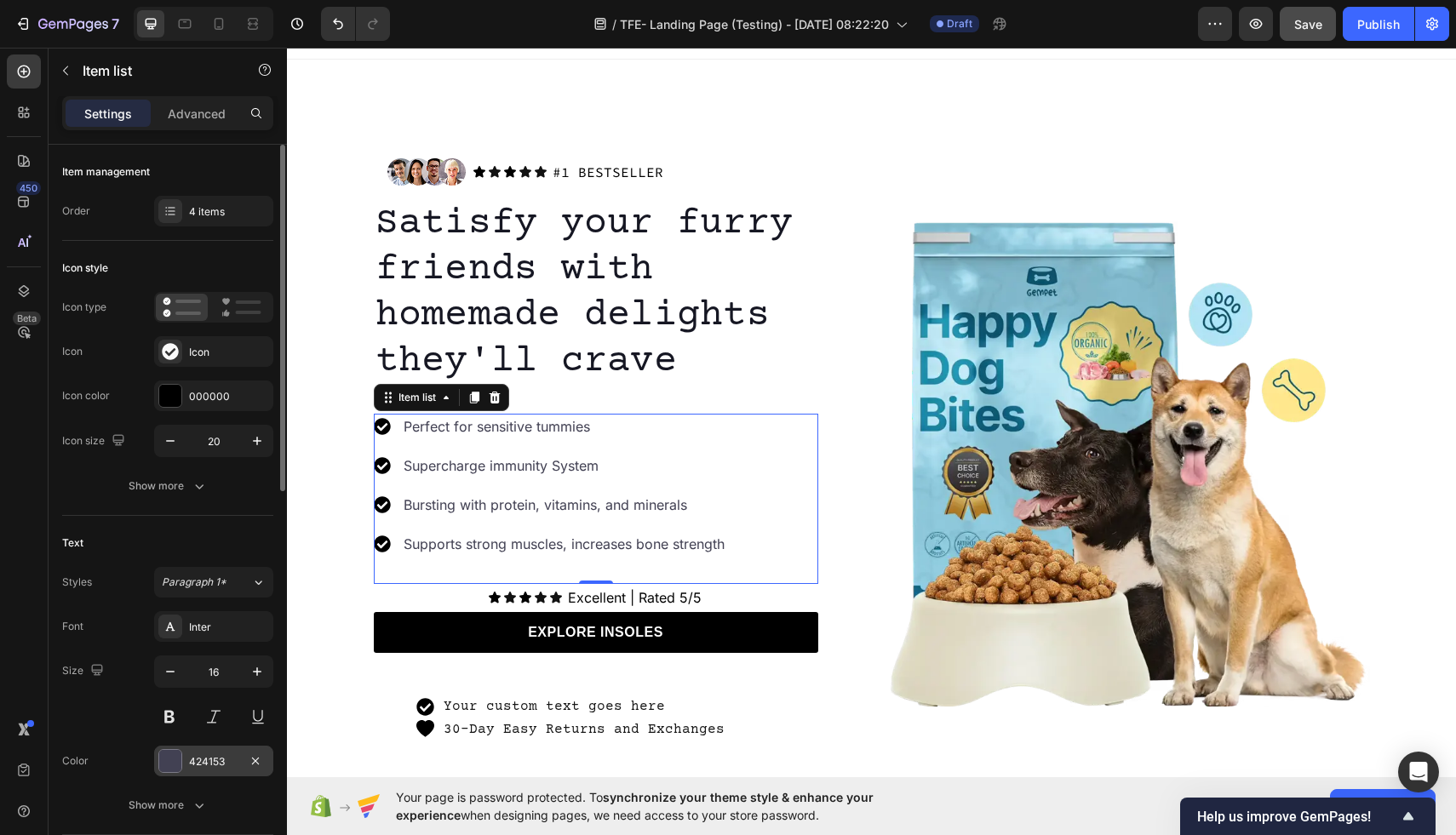
click at [168, 758] on div at bounding box center [170, 761] width 22 height 22
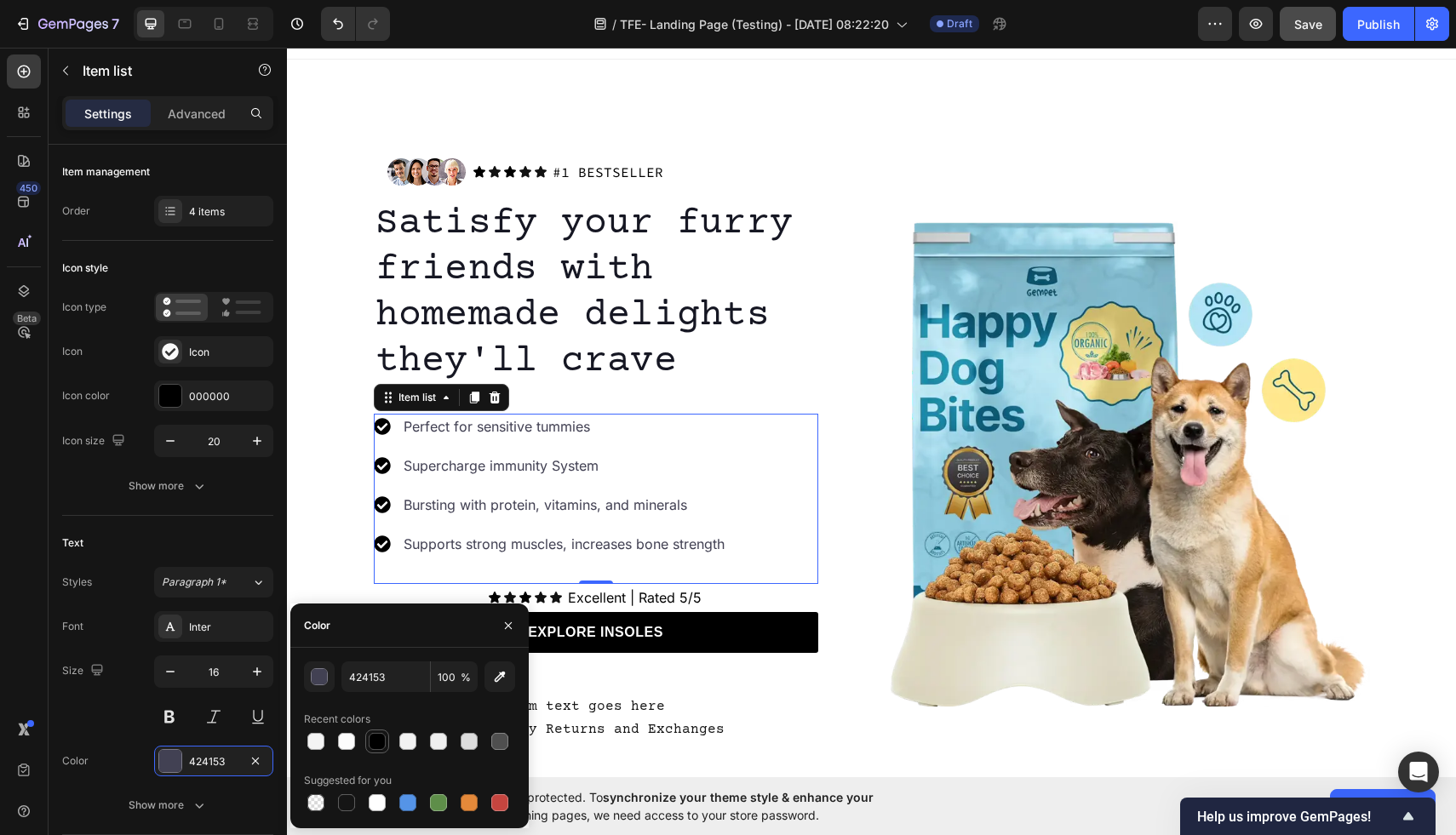
click at [374, 742] on div at bounding box center [378, 742] width 17 height 17
type input "000000"
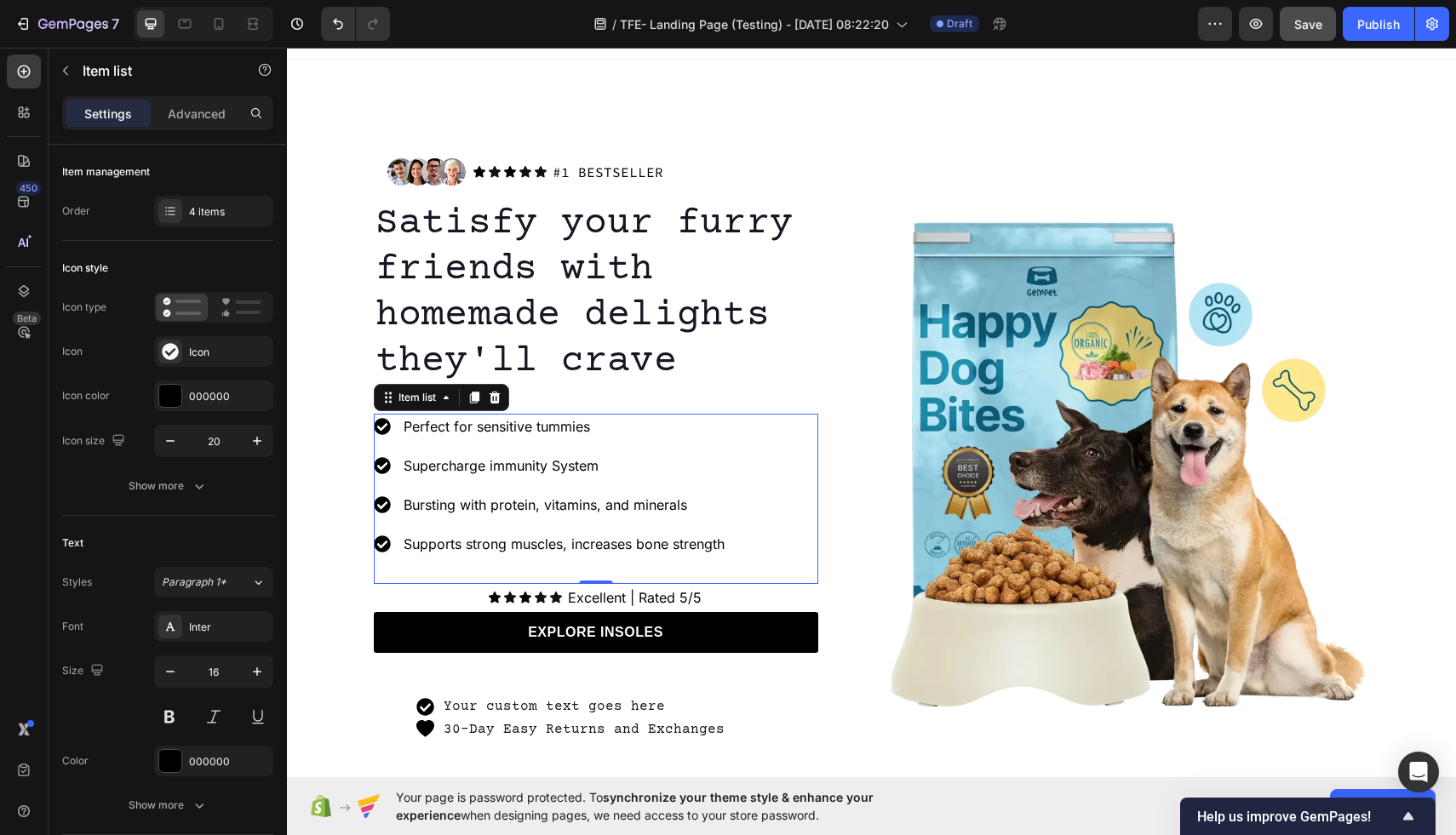
click at [637, 517] on div "Bursting with protein, vitamins, and minerals" at bounding box center [564, 505] width 326 height 25
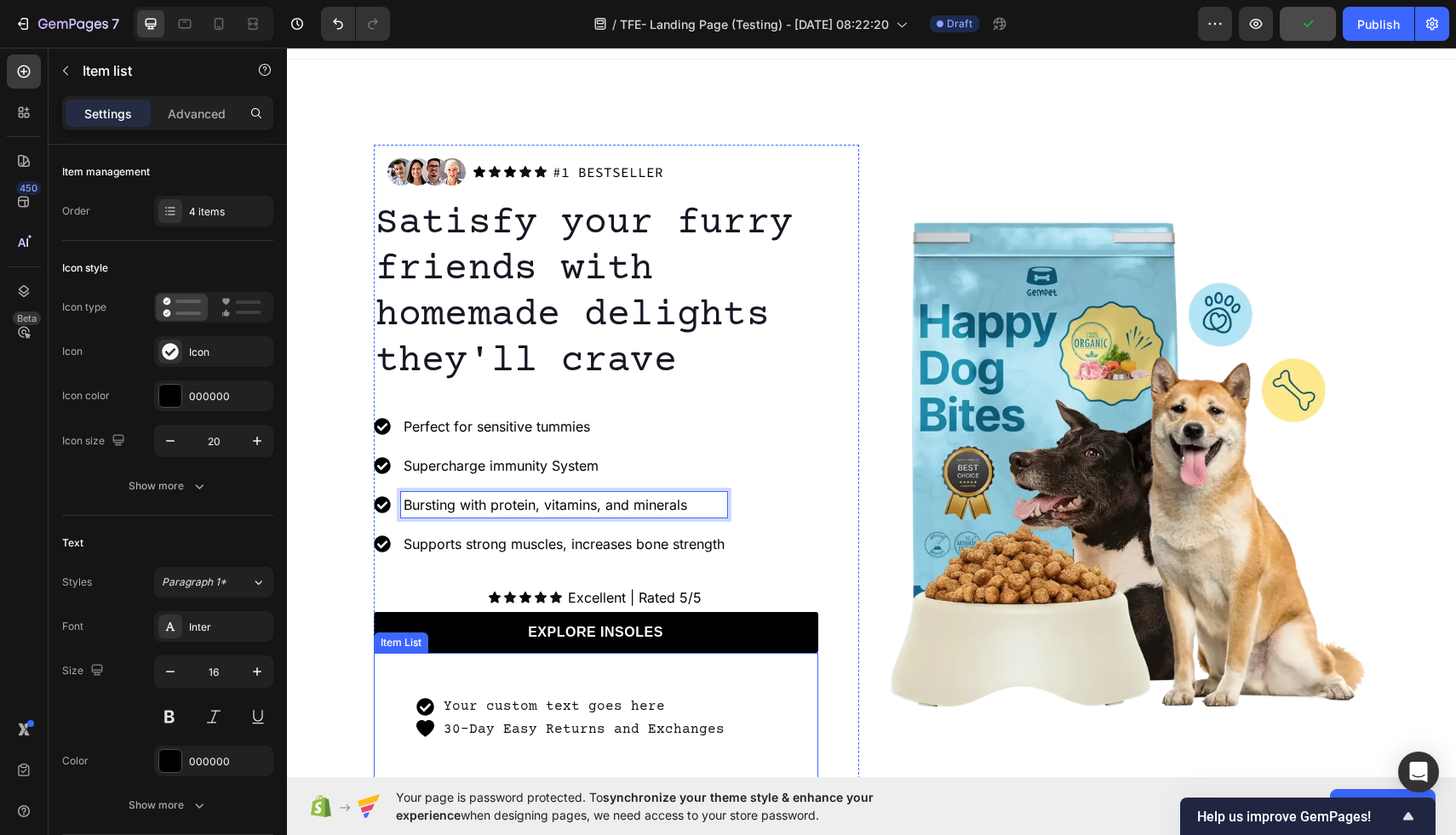
click at [462, 706] on p "Your custom text goes here" at bounding box center [584, 707] width 281 height 17
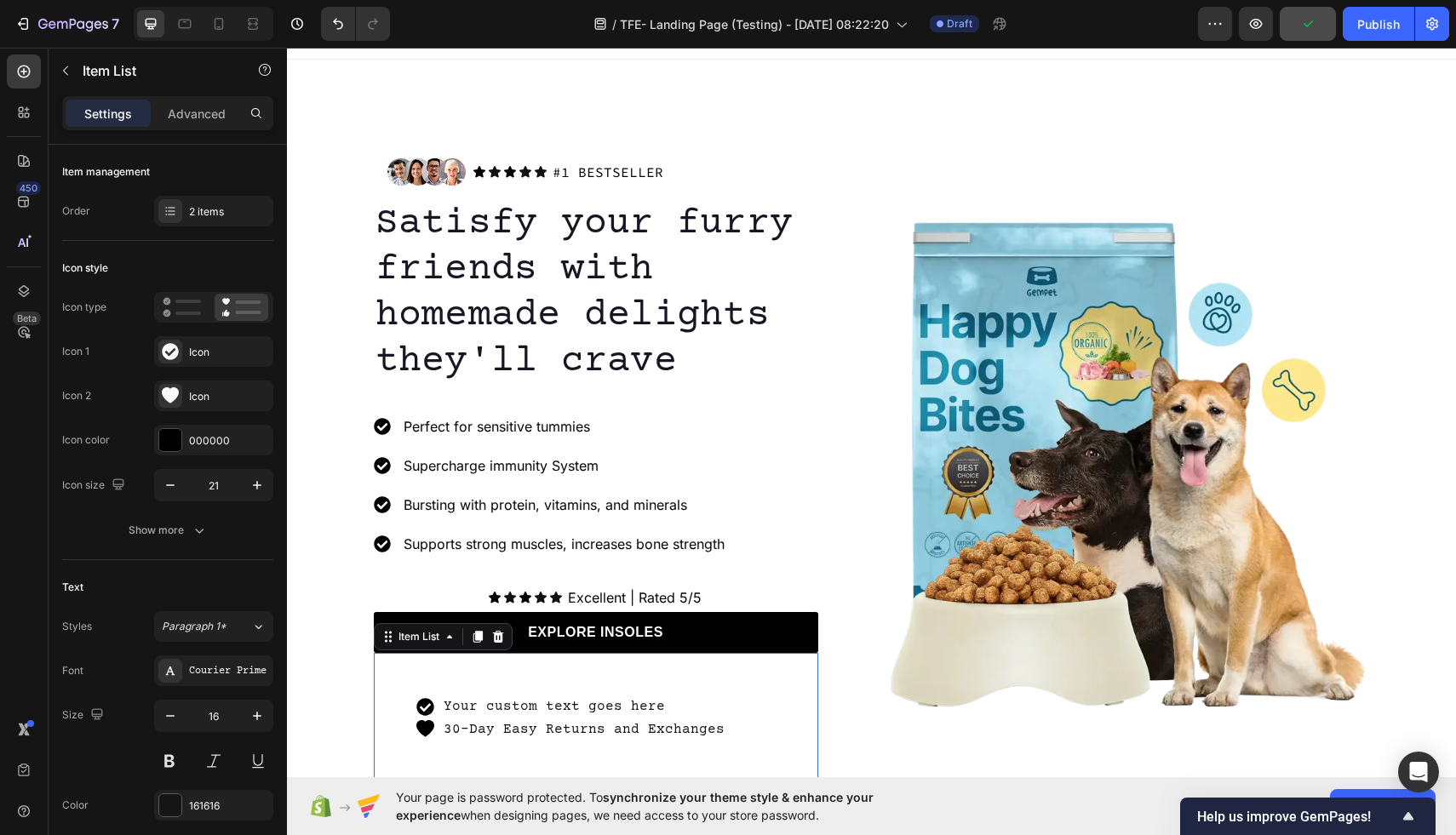
click at [433, 705] on icon at bounding box center [425, 707] width 17 height 17
click at [412, 708] on div "Your custom text goes here 30-Day Easy Returns and Exchanges" at bounding box center [596, 718] width 445 height 131
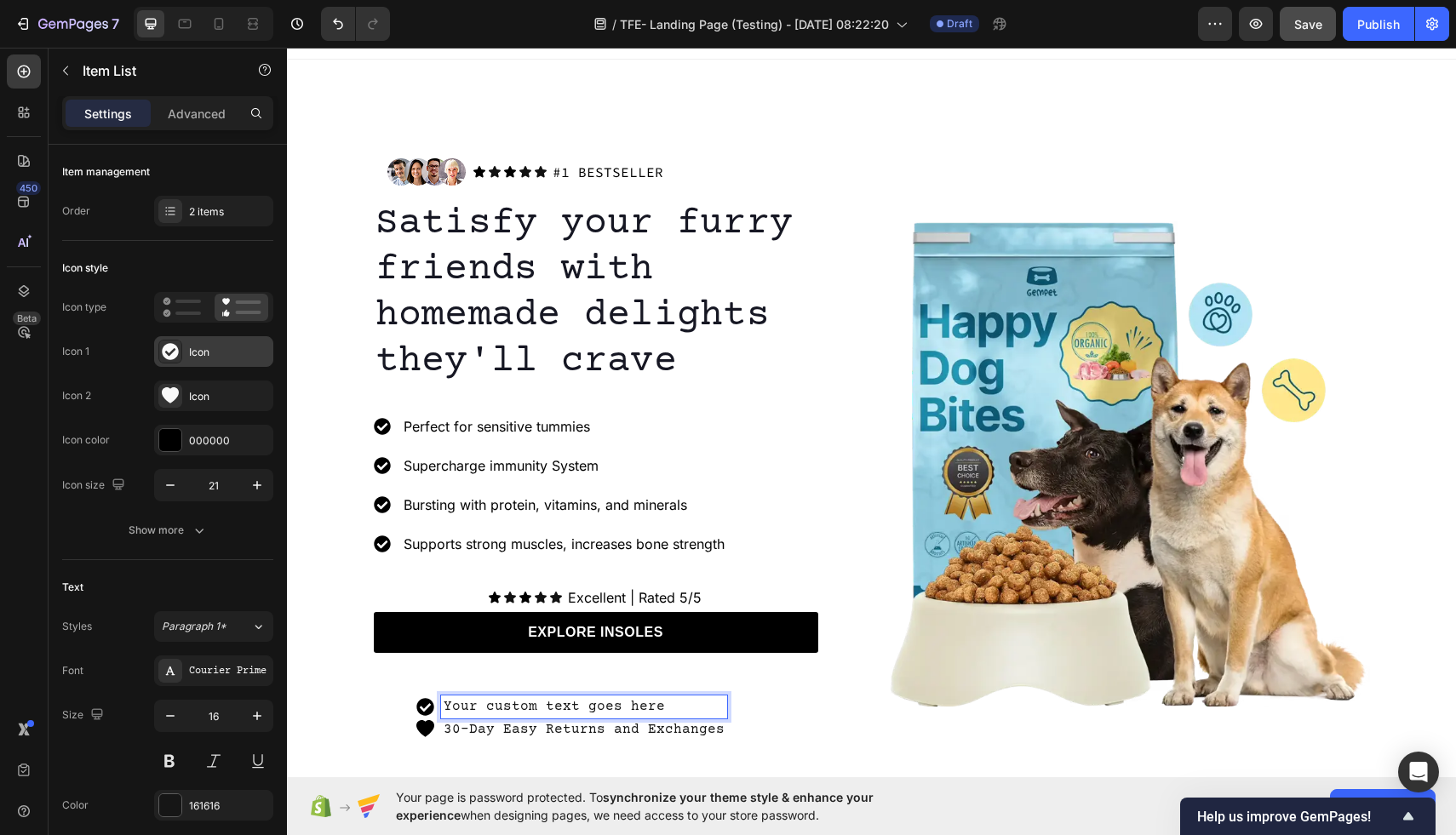
click at [207, 356] on div "Icon" at bounding box center [229, 353] width 80 height 15
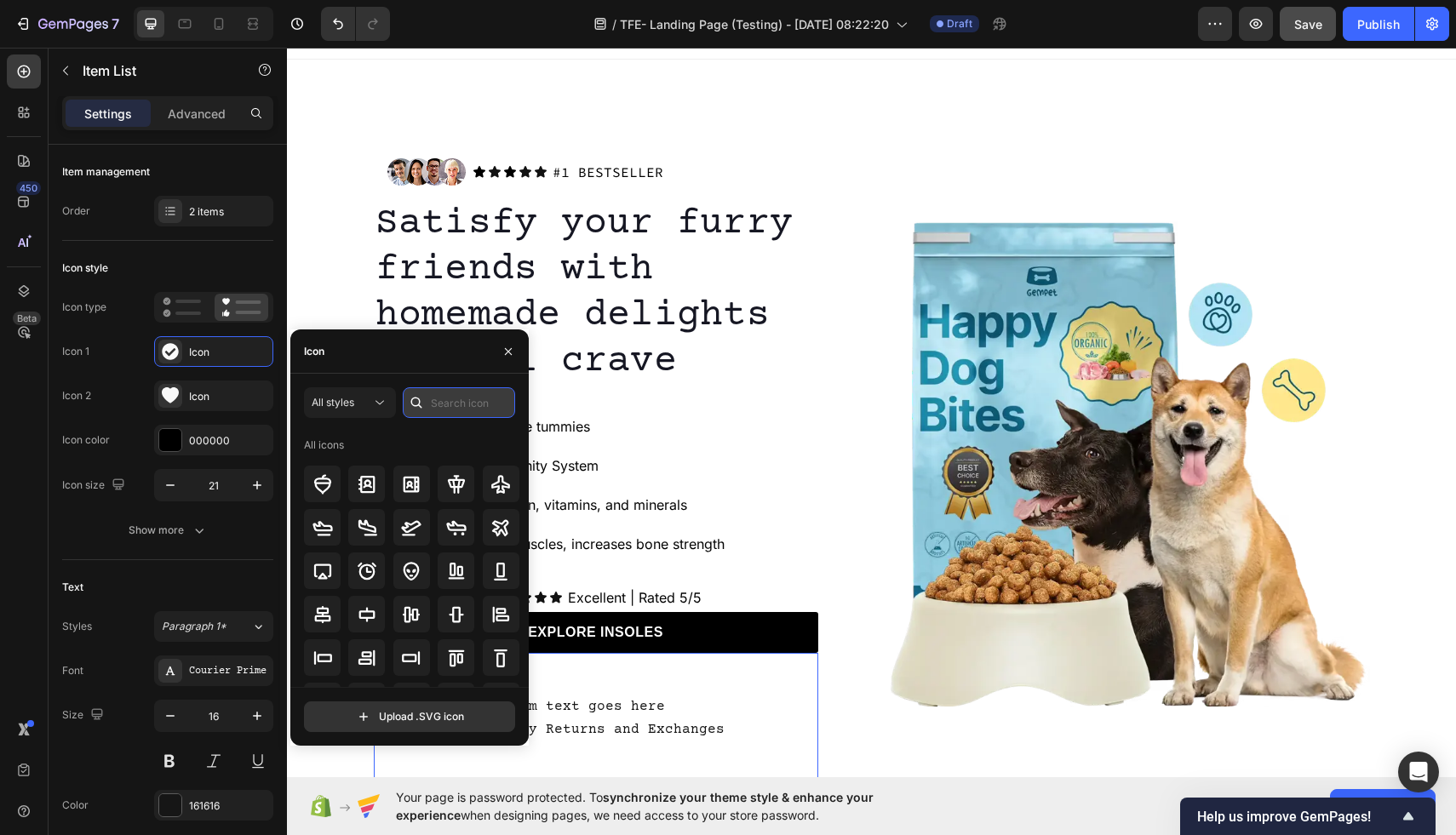
click at [475, 405] on input "text" at bounding box center [459, 403] width 112 height 31
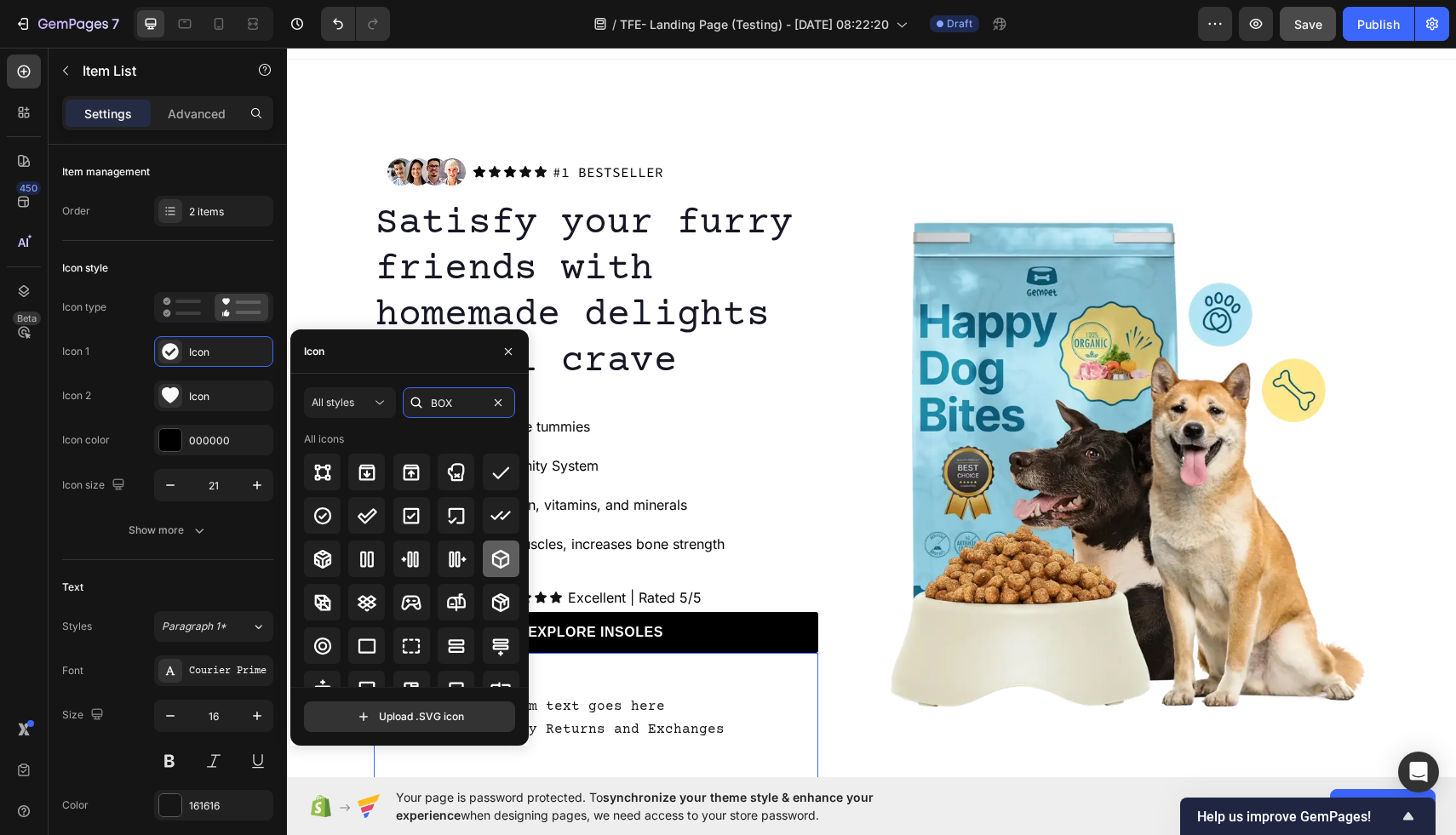
type input "BOX"
click at [492, 560] on icon at bounding box center [501, 559] width 17 height 18
click at [623, 694] on div "Your custom text goes here 30-Day Easy Returns and Exchanges" at bounding box center [596, 718] width 445 height 131
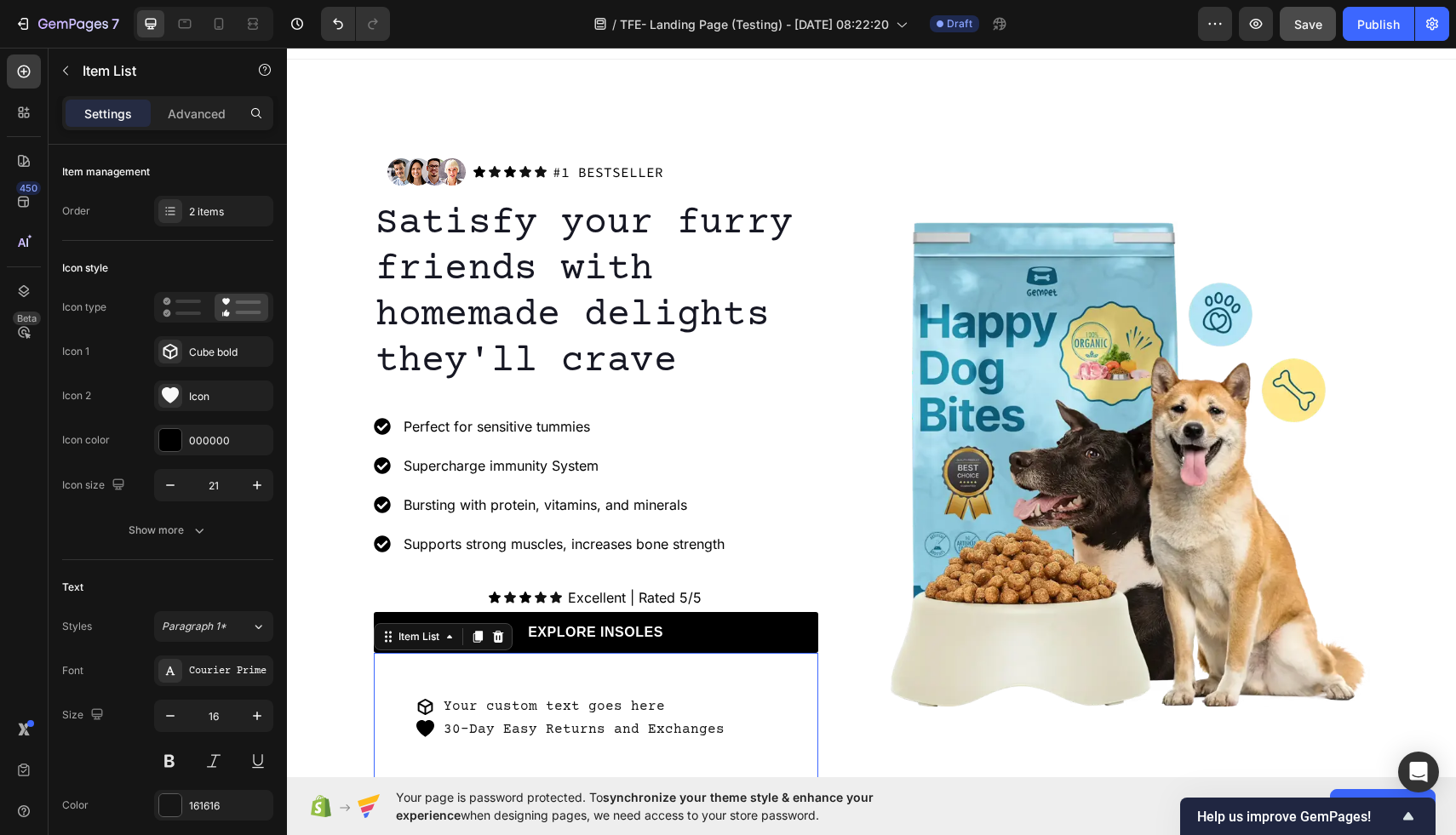
click at [439, 728] on div "30-Day Easy Returns and Exchanges" at bounding box center [572, 730] width 311 height 23
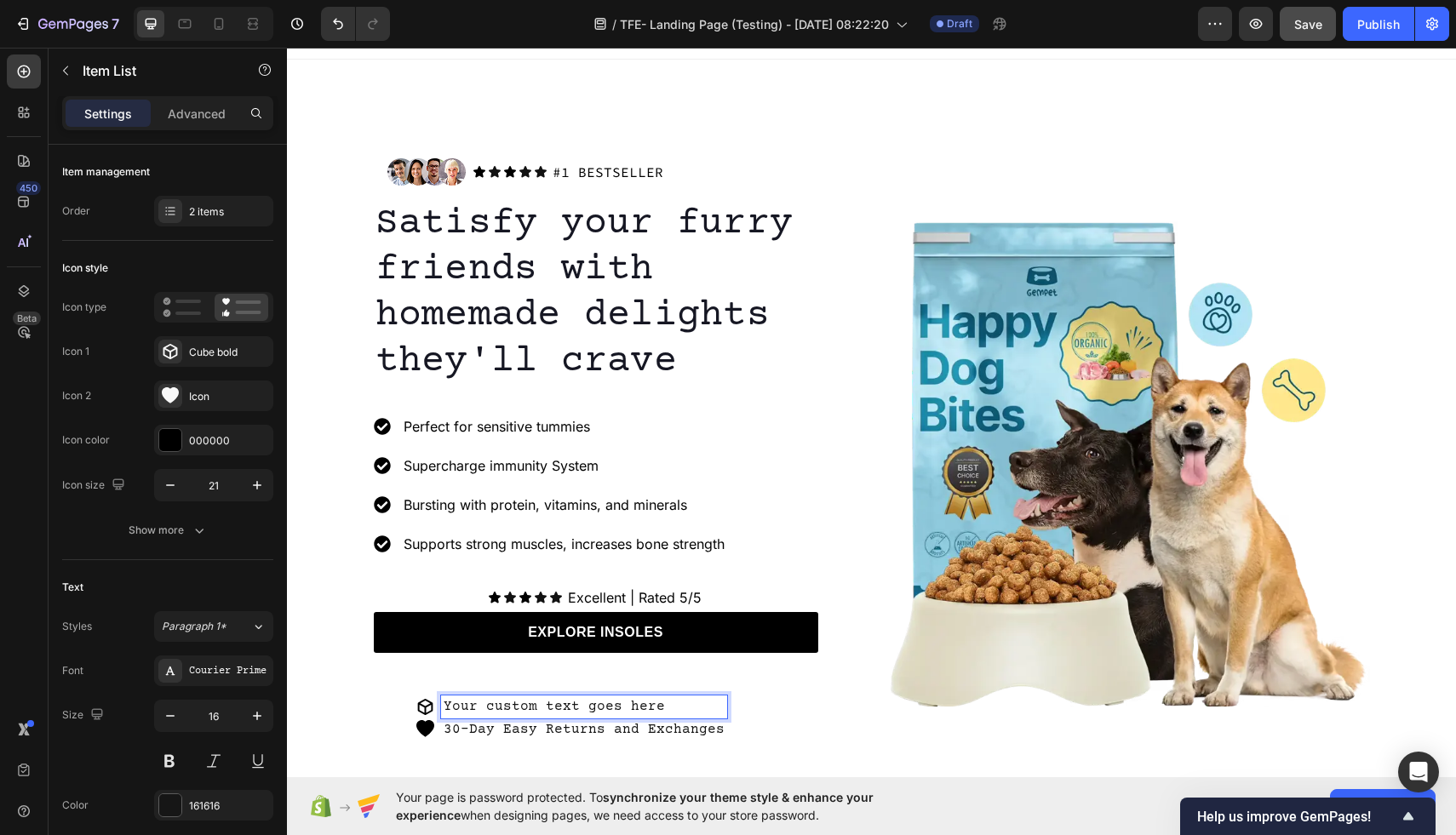
click at [530, 705] on p "Your custom text goes here" at bounding box center [584, 707] width 281 height 17
drag, startPoint x: 685, startPoint y: 701, endPoint x: 444, endPoint y: 706, distance: 241.1
click at [444, 706] on p "Your custom text goes here" at bounding box center [584, 707] width 281 height 17
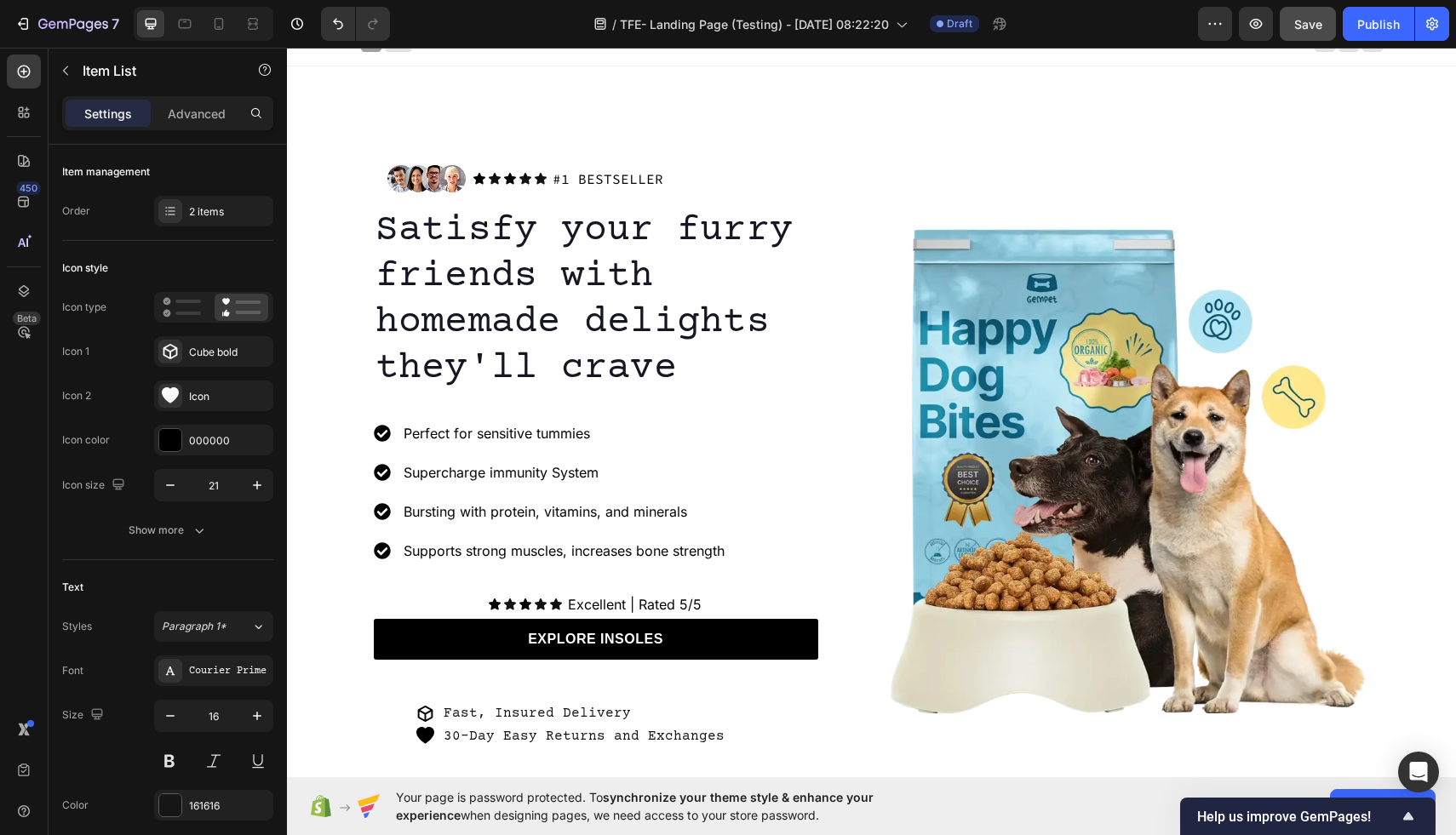
click at [611, 715] on p "Fast, Insured Delivery" at bounding box center [584, 714] width 281 height 17
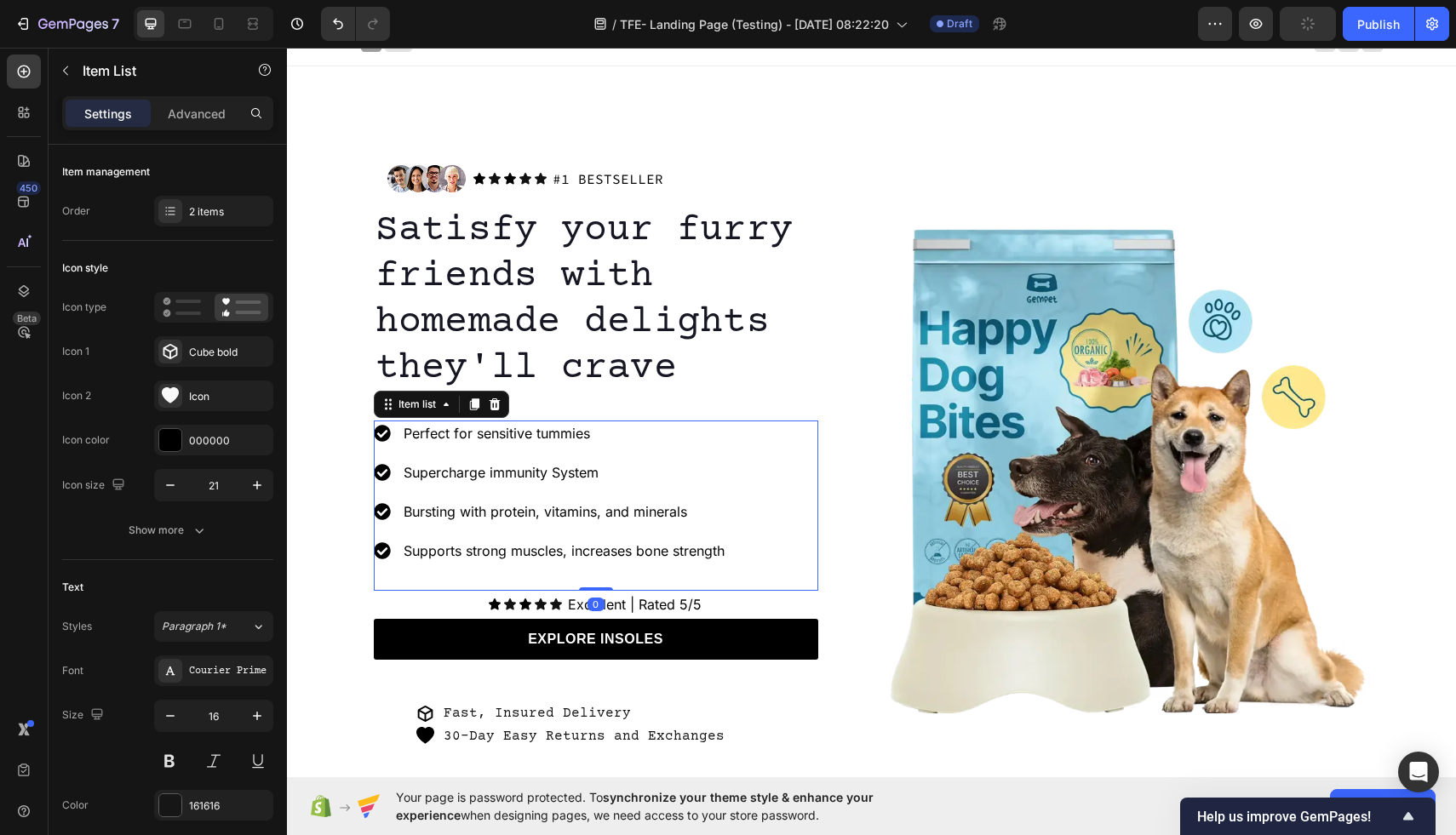
click at [748, 468] on div "Perfect for sensitive tummies Supercharge immunity System Bursting with protein…" at bounding box center [596, 506] width 445 height 170
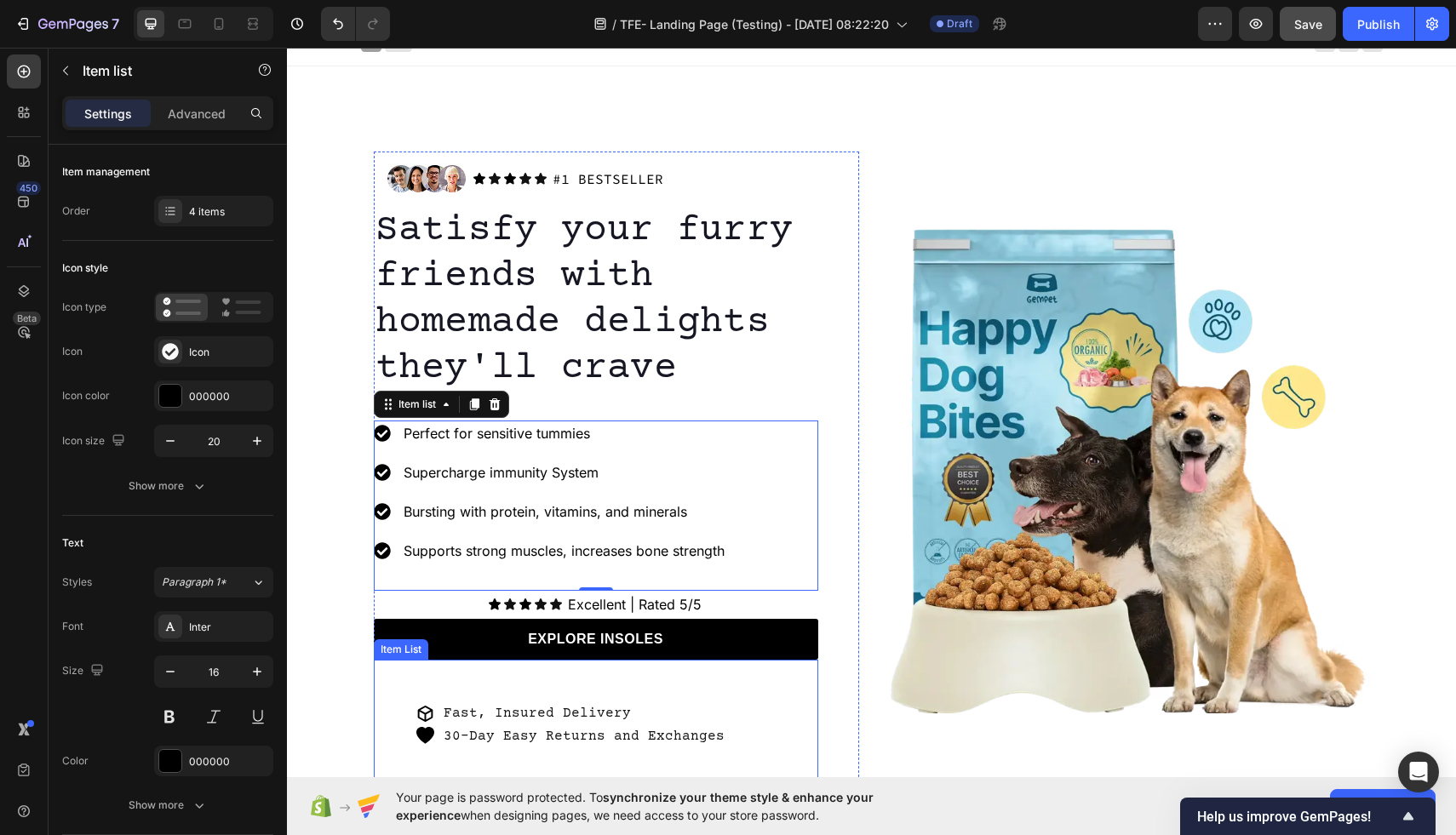
click at [448, 736] on p "30-Day Easy Returns and Exchanges" at bounding box center [584, 737] width 281 height 17
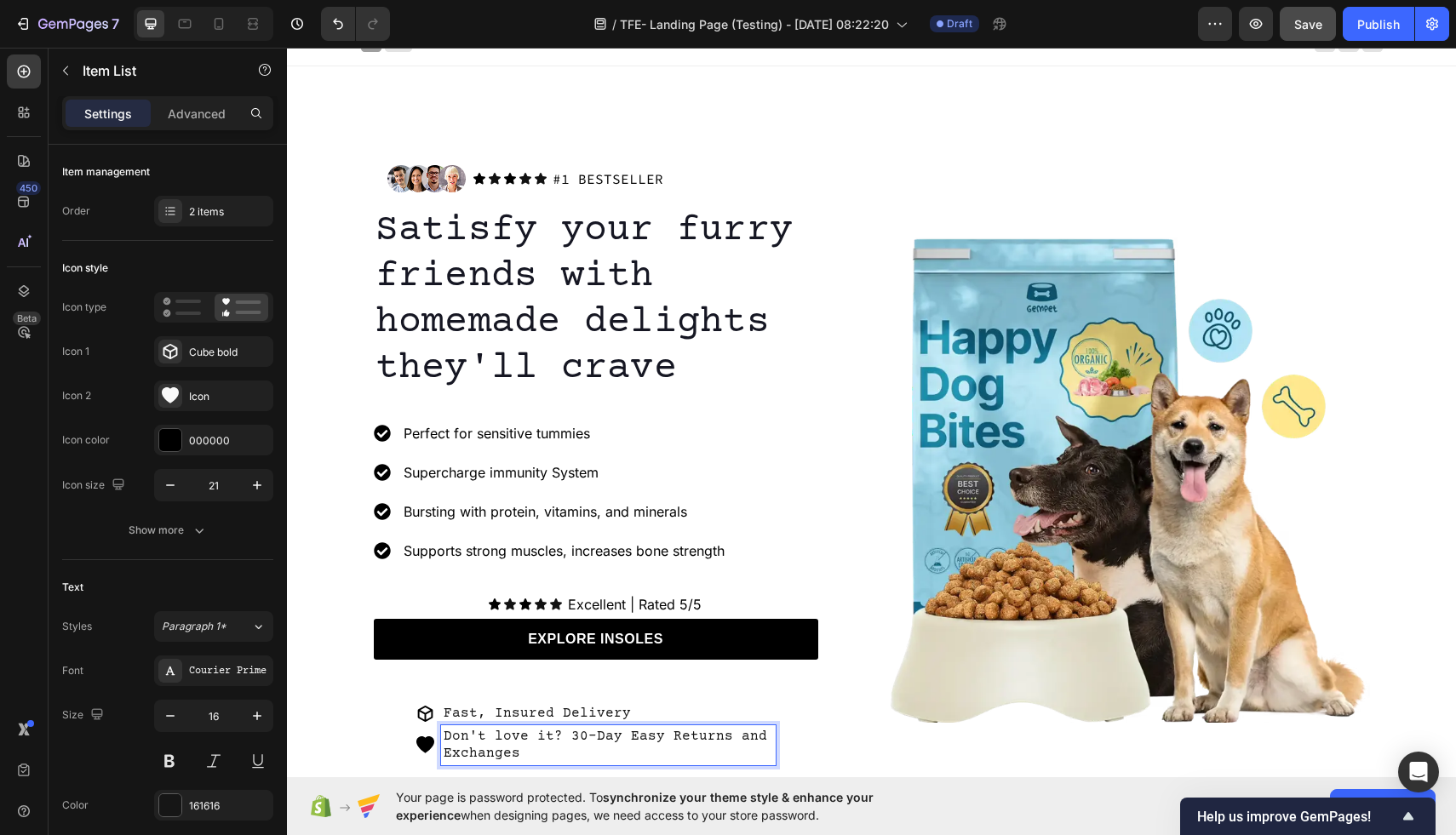
click at [667, 741] on p "Don't love it? 30-Day Easy Returns and Exchanges" at bounding box center [608, 746] width 329 height 36
drag, startPoint x: 656, startPoint y: 736, endPoint x: 625, endPoint y: 736, distance: 31.0
click at [625, 736] on p "Don't love it? 30-Day Easy Returns and Exchanges" at bounding box center [608, 746] width 329 height 36
click at [772, 682] on div "Fast, Insured Delivery Don't love it? 30-Day Returns and Exchanges" at bounding box center [596, 733] width 445 height 148
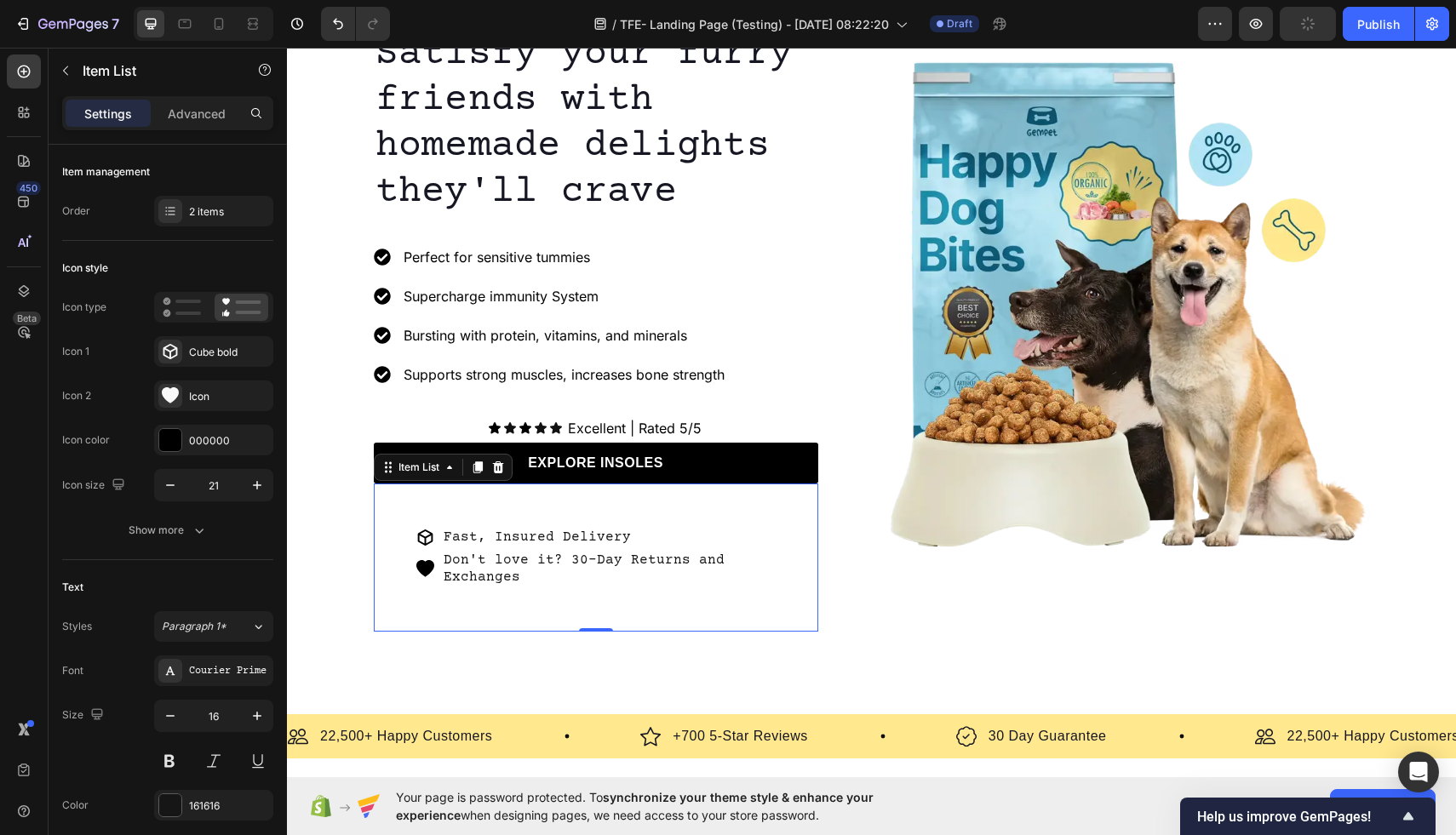
scroll to position [267, 0]
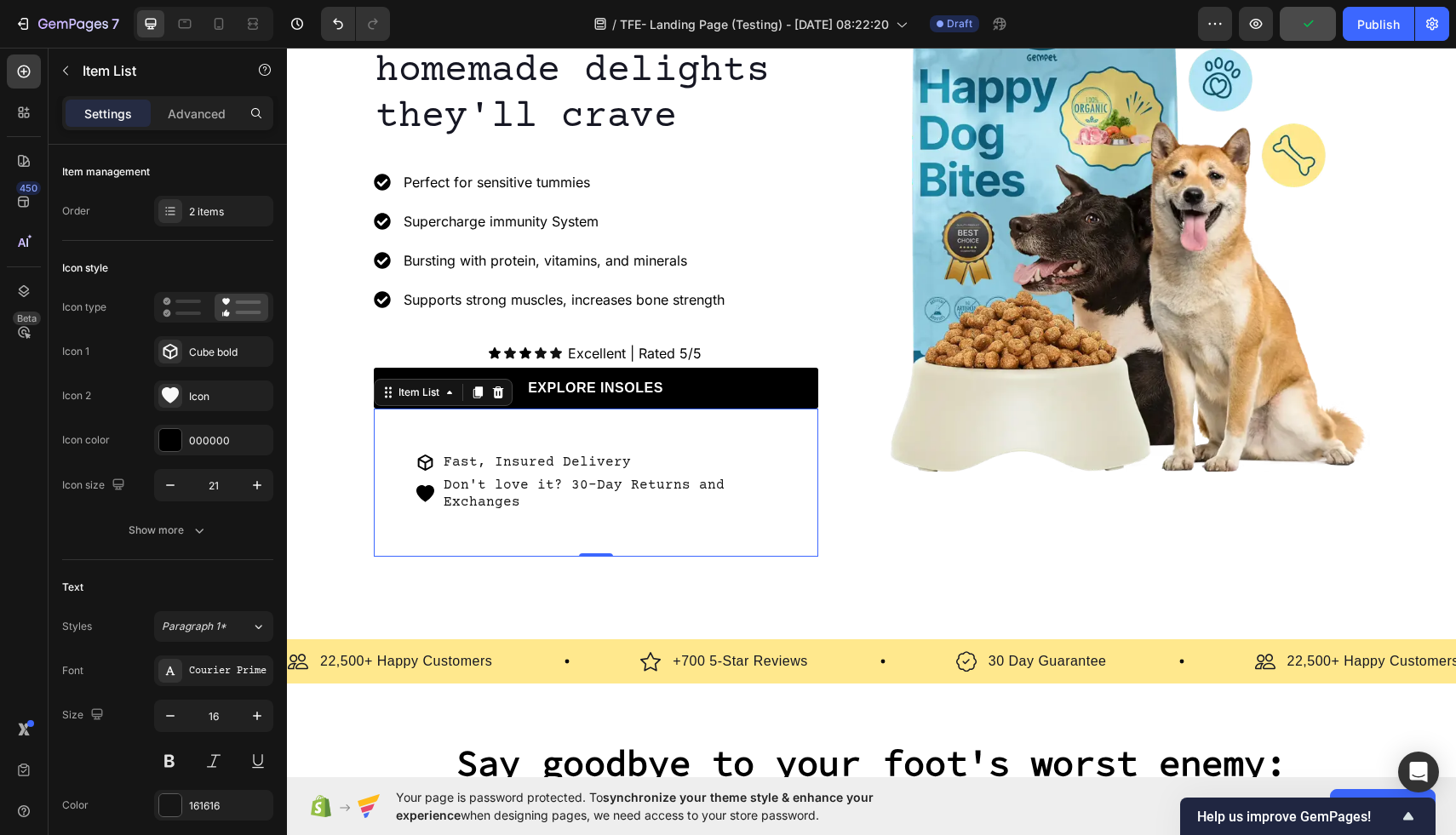
click at [762, 508] on p "Don't love it? 30-Day Returns and Exchanges" at bounding box center [608, 494] width 329 height 36
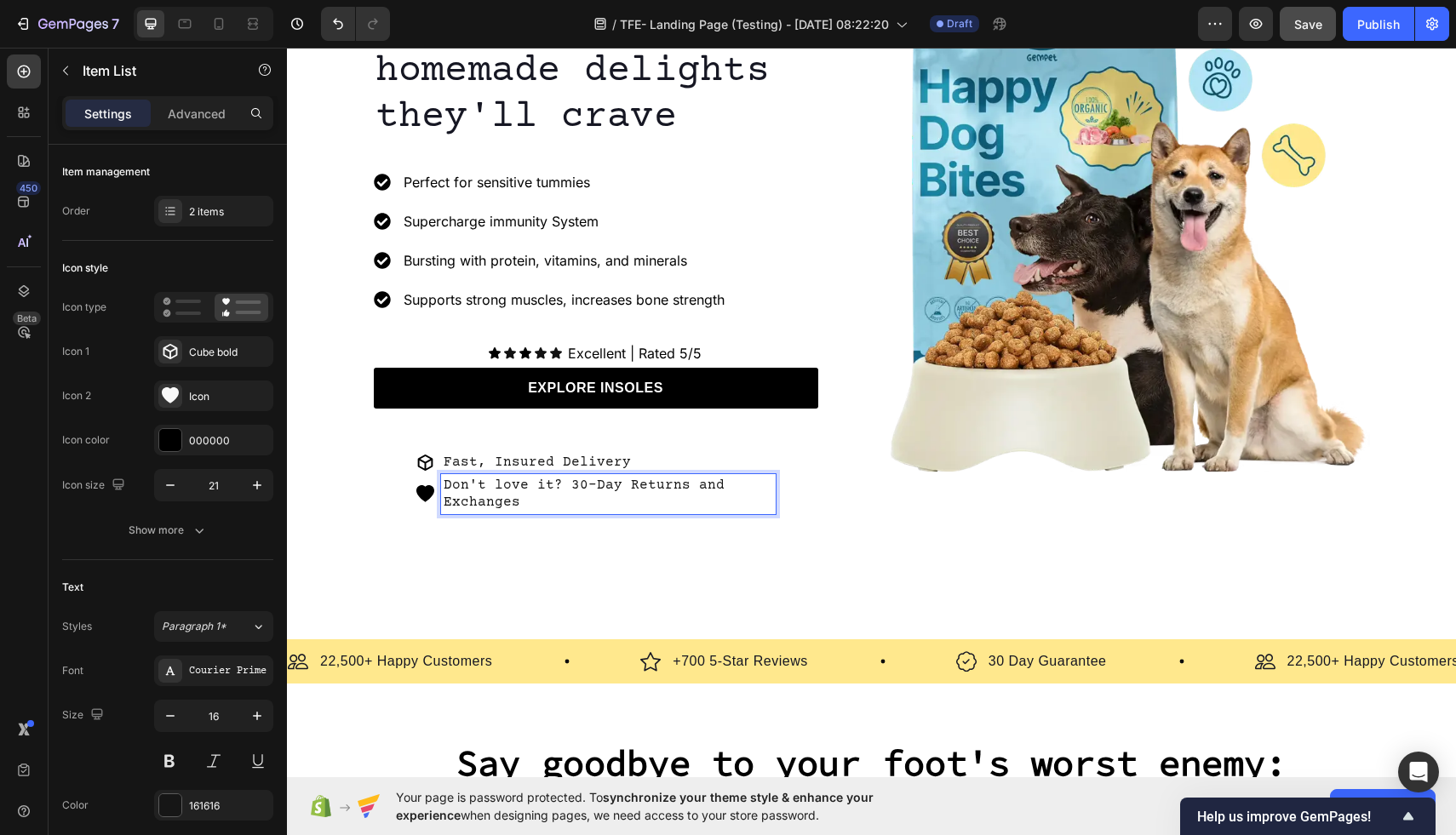
click at [565, 490] on p "Don't love it? 30-Day Returns and Exchanges" at bounding box center [608, 494] width 329 height 36
drag, startPoint x: 603, startPoint y: 484, endPoint x: 447, endPoint y: 483, distance: 156.0
click at [447, 483] on p "Don't love it? Free 30-Day Returns and Exchanges" at bounding box center [608, 494] width 329 height 36
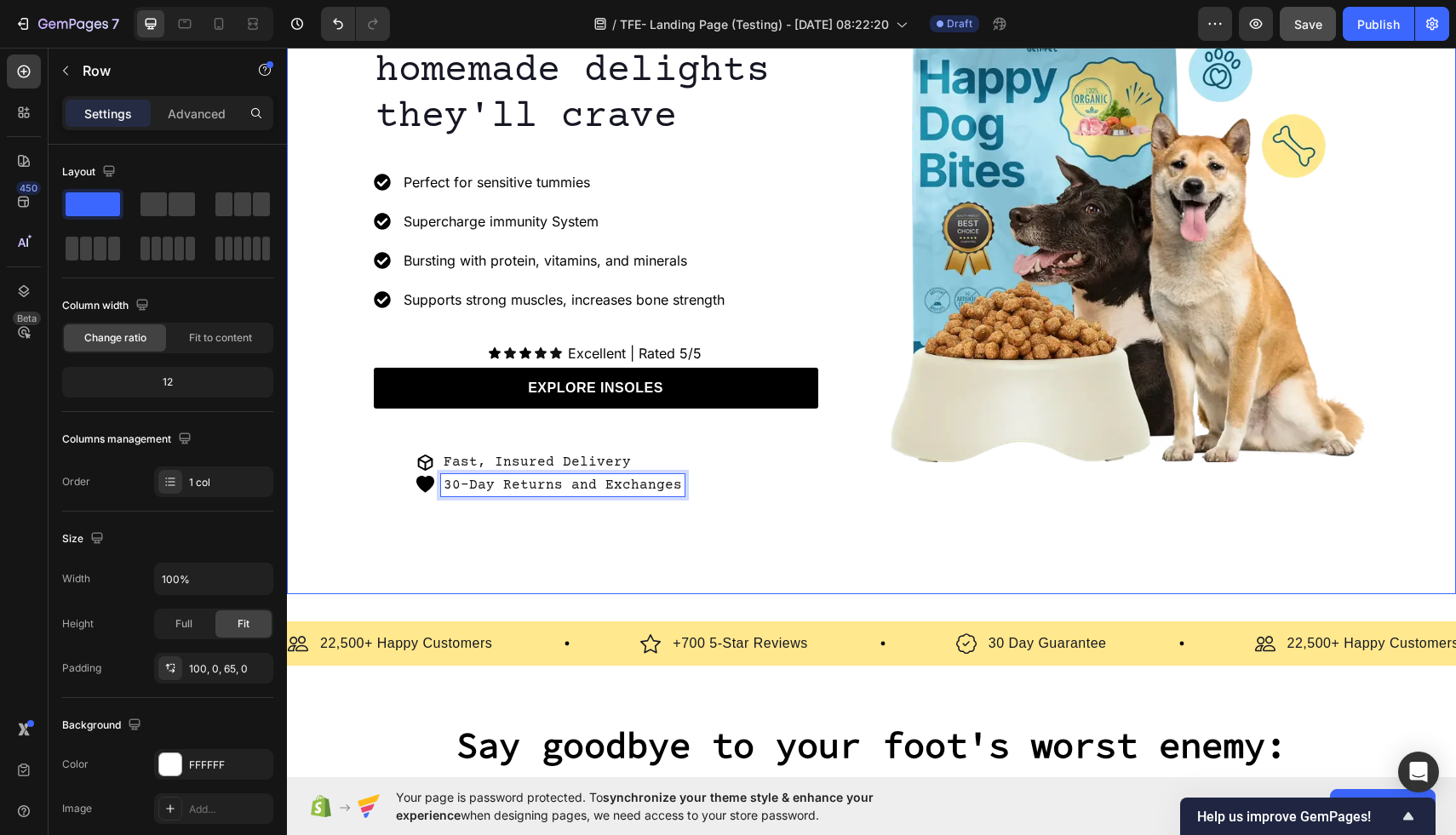
click at [514, 567] on div "Image Icon Icon Icon Icon Icon Icon List #1 BESTSELLER Text Block Row Row Satis…" at bounding box center [871, 204] width 1169 height 779
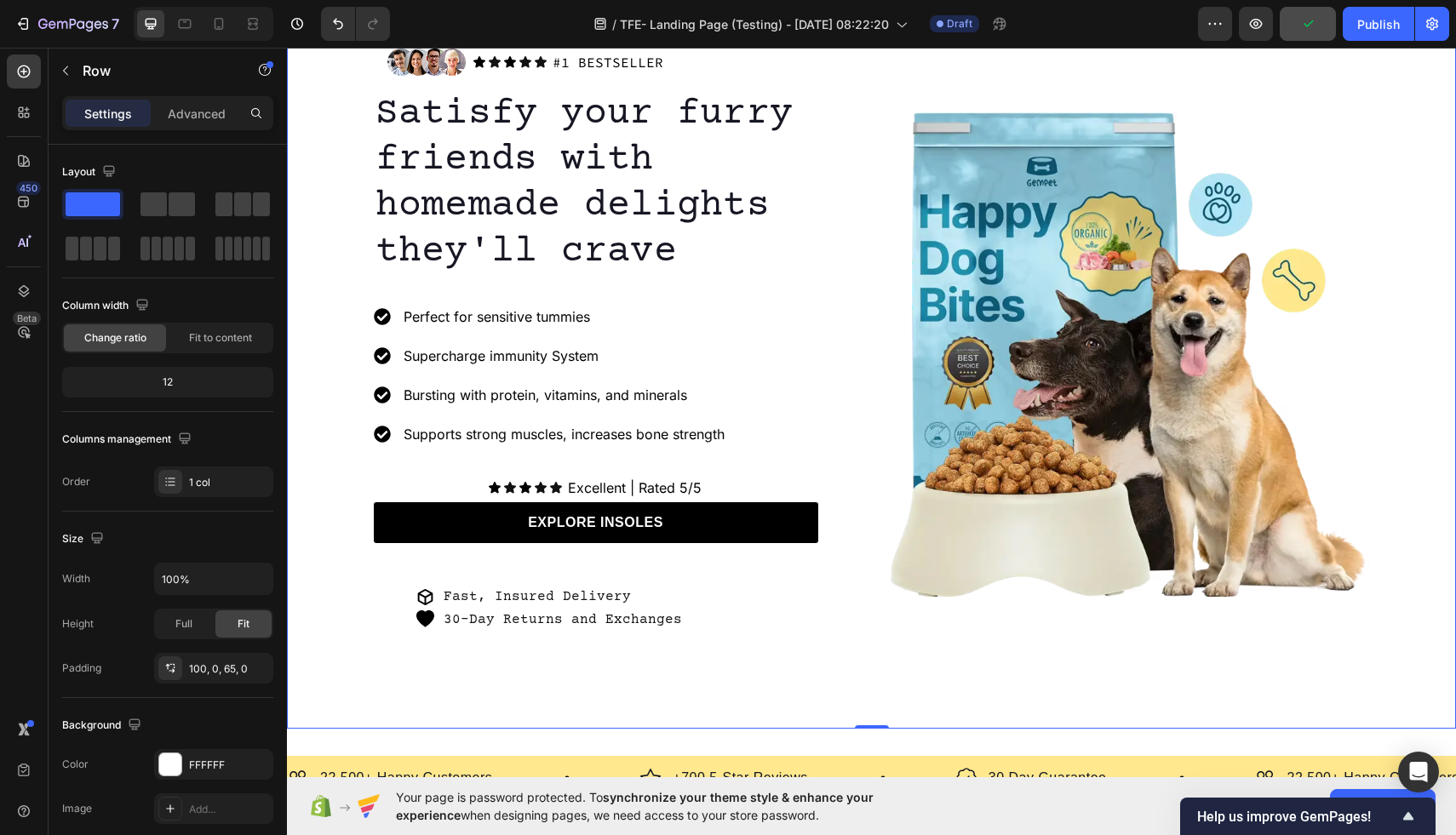
scroll to position [131, 0]
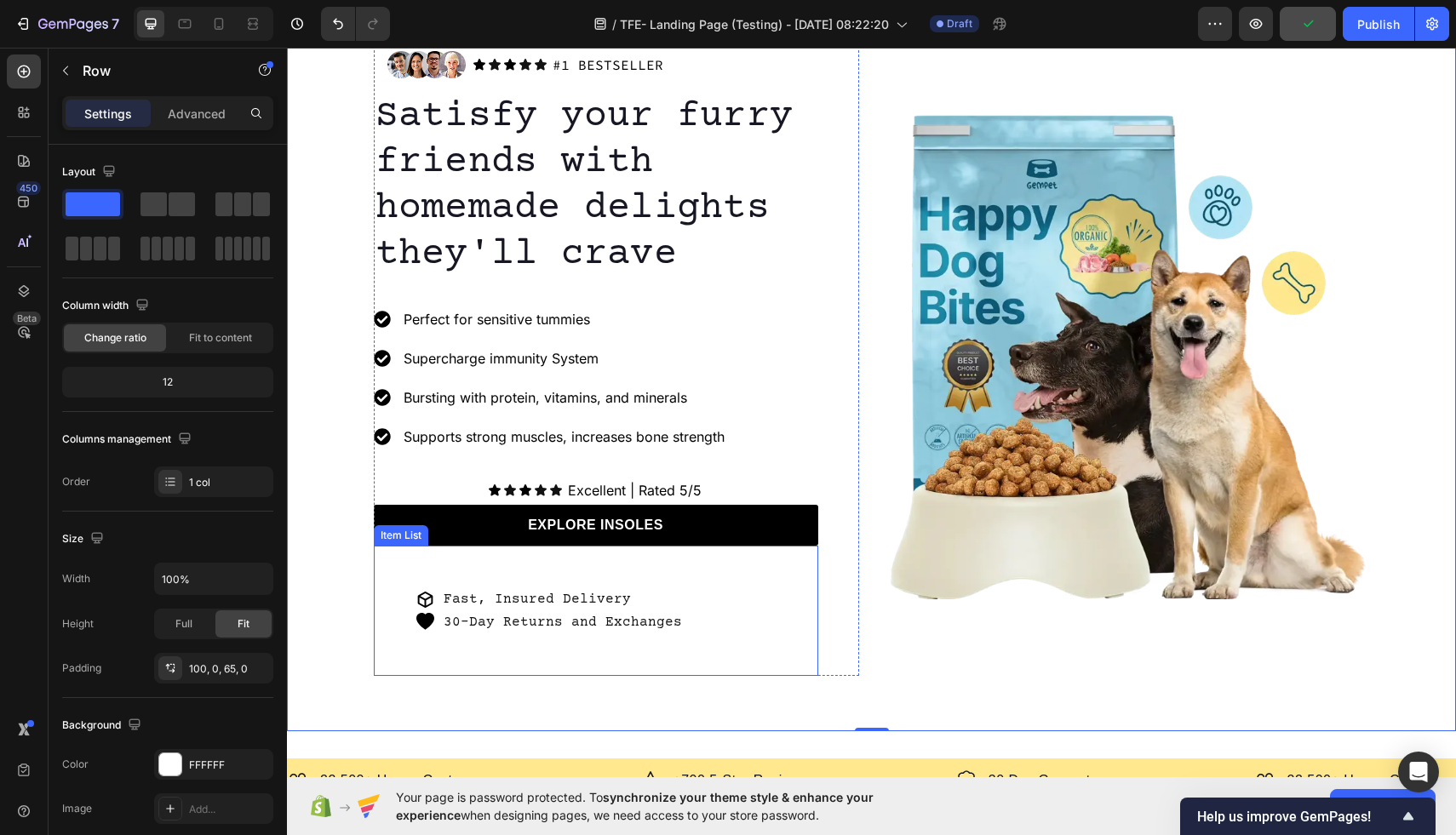
click at [423, 619] on icon at bounding box center [425, 622] width 17 height 17
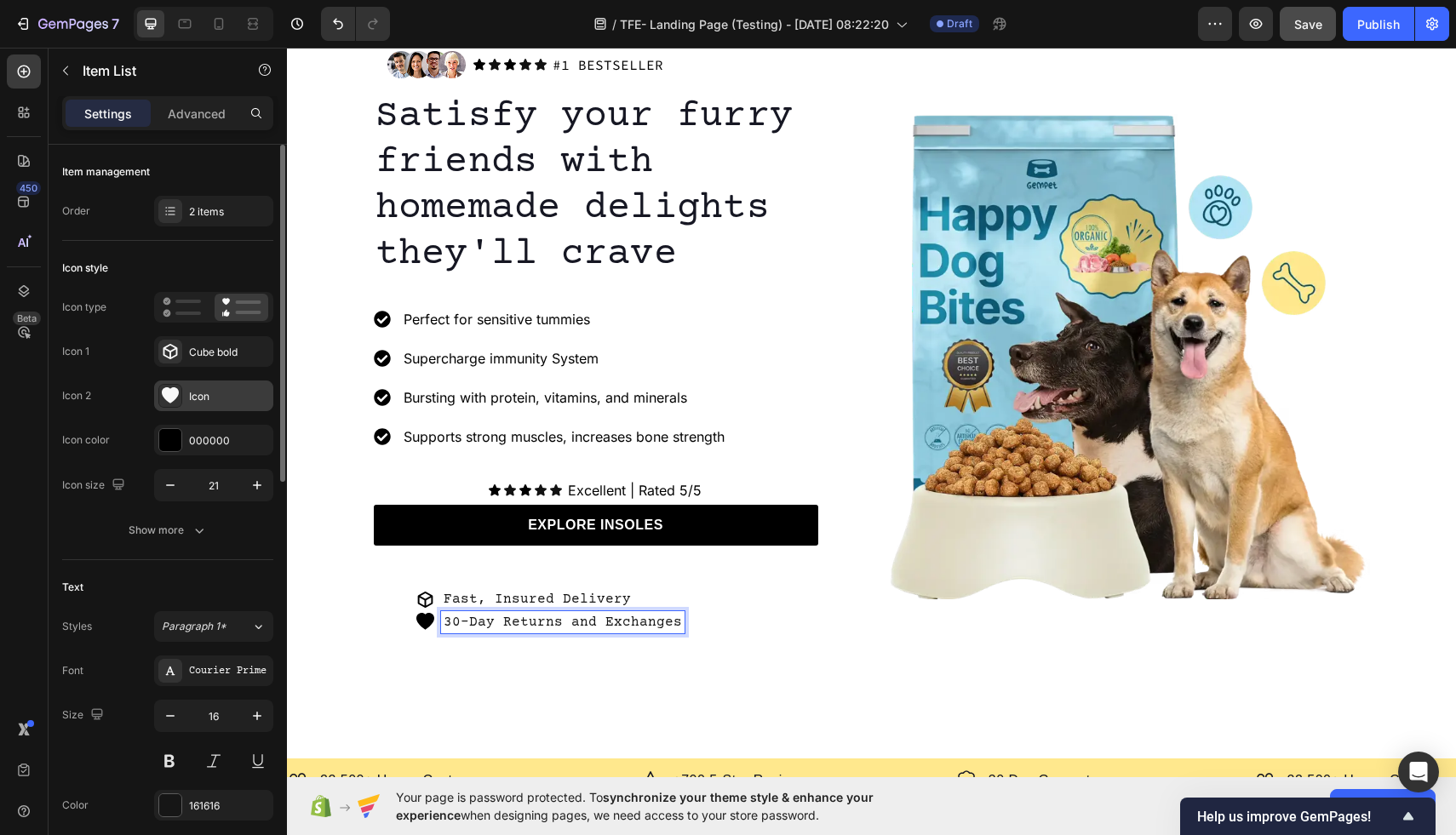
click at [191, 398] on div "Icon" at bounding box center [229, 397] width 80 height 15
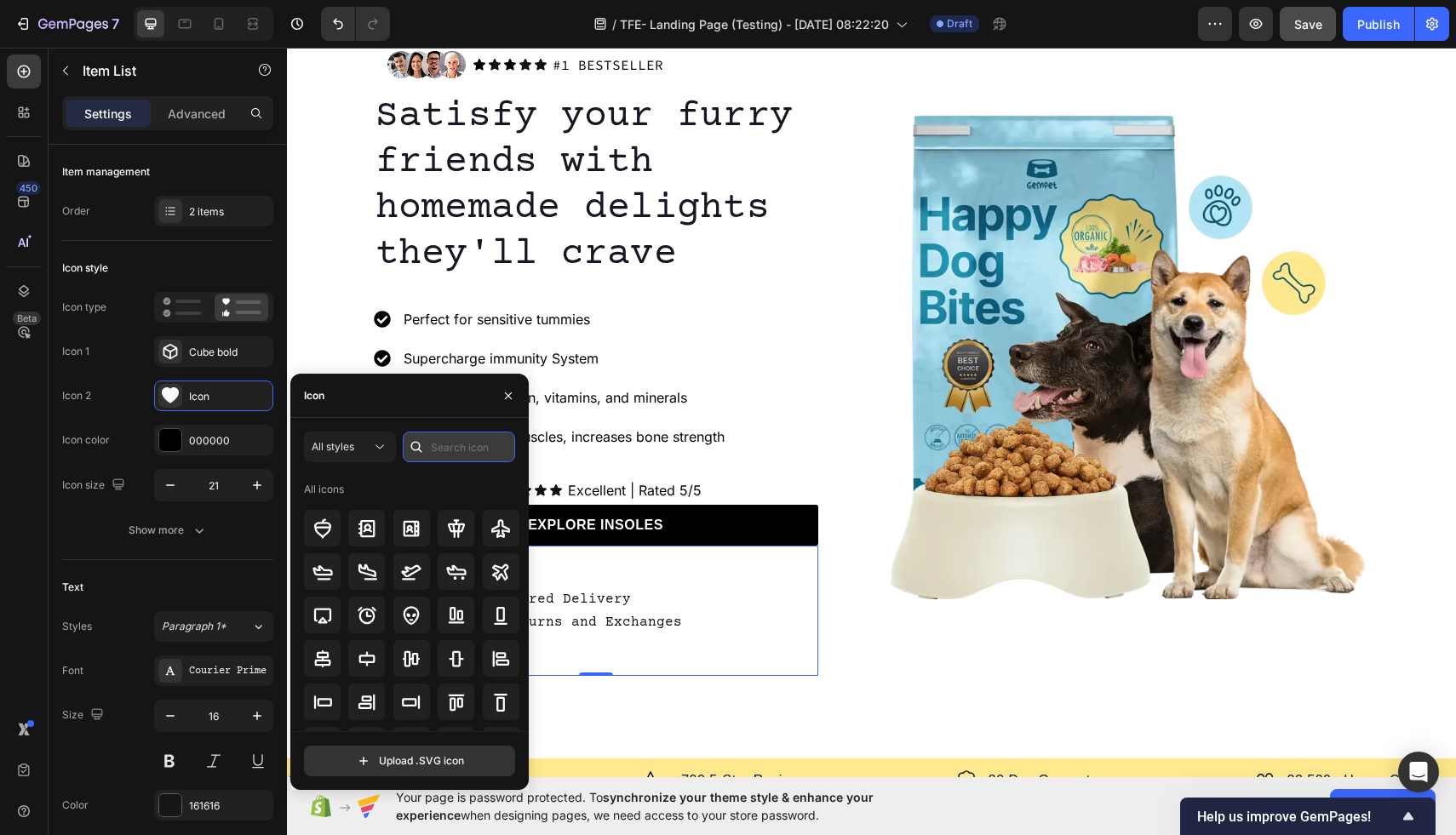
click at [440, 448] on input "text" at bounding box center [459, 448] width 112 height 31
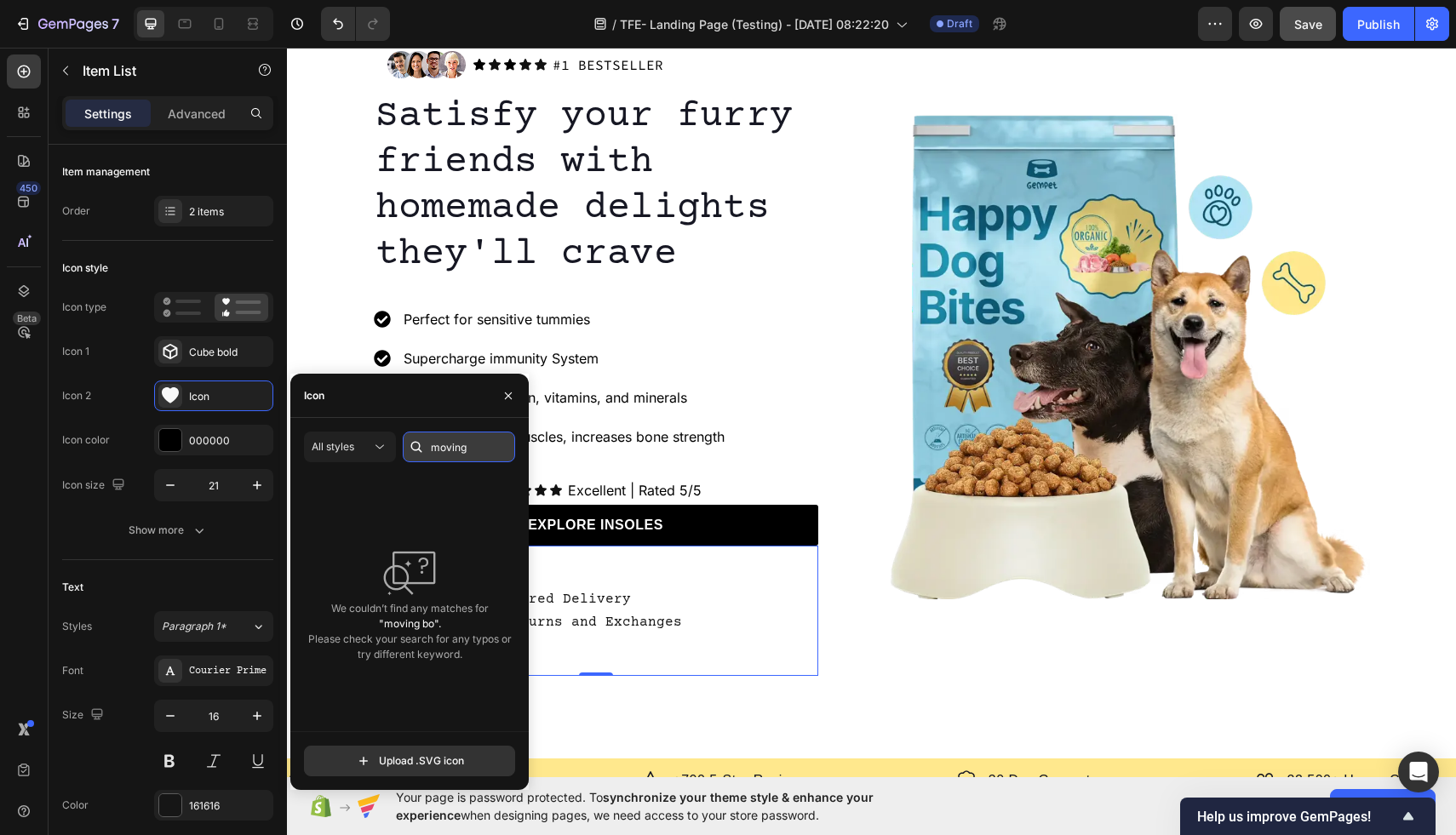
scroll to position [0, 0]
type input "m"
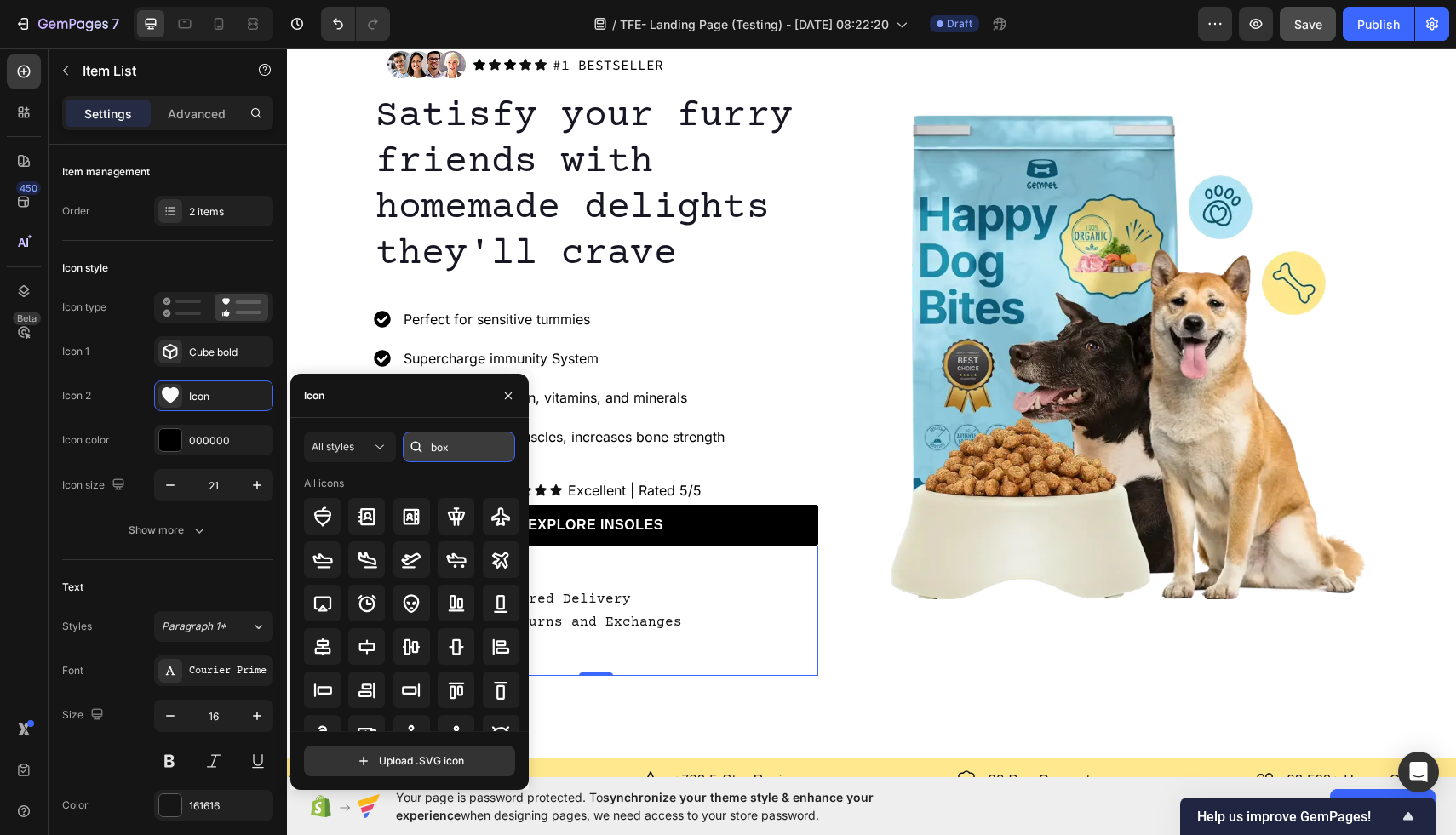
type input "box"
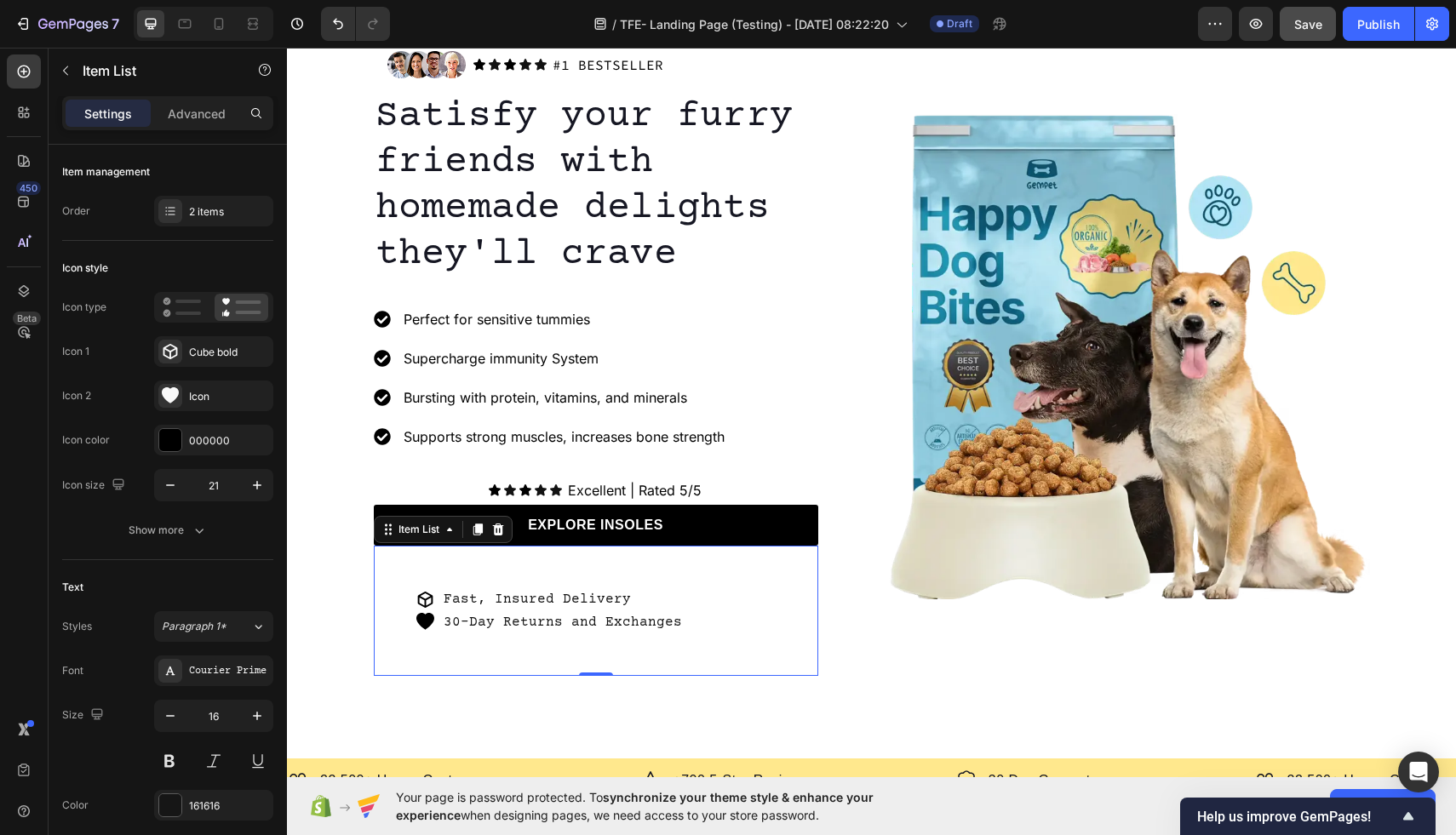
click at [697, 652] on div "Fast, Insured Delivery 30-Day Returns and Exchanges" at bounding box center [596, 611] width 445 height 131
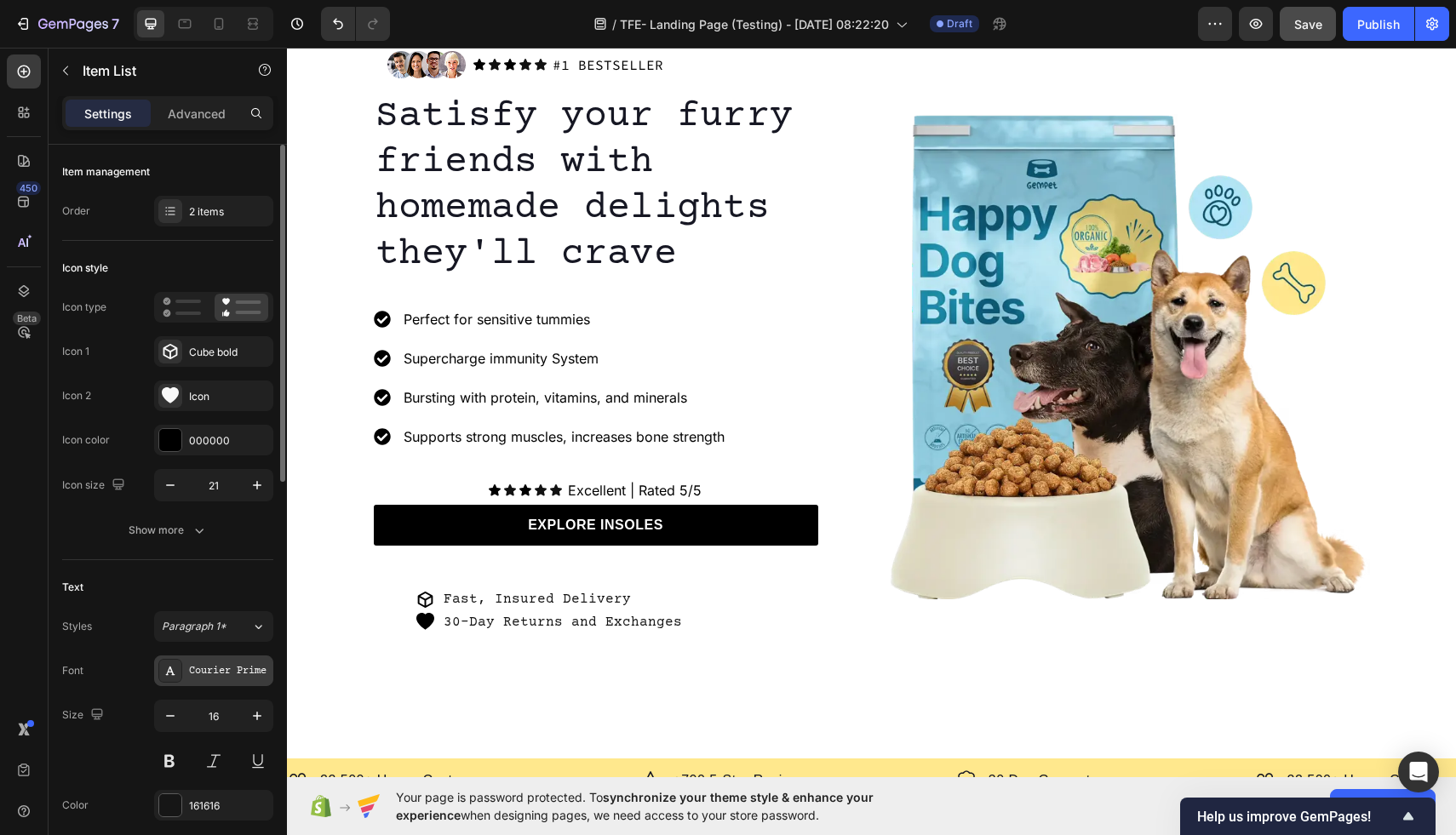
click at [216, 678] on div "Courier Prime" at bounding box center [229, 672] width 80 height 15
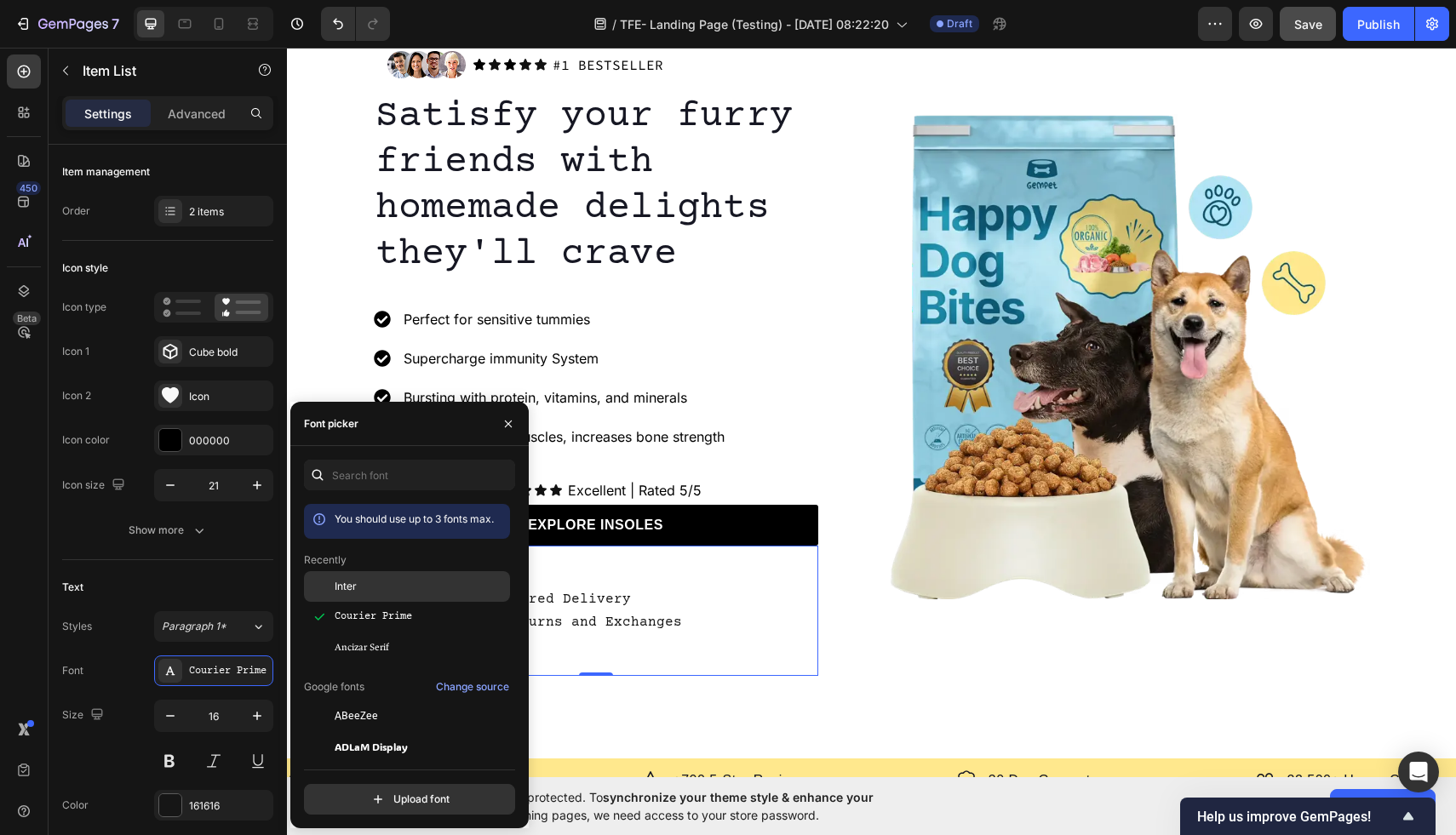
click at [377, 578] on div "Inter" at bounding box center [407, 587] width 206 height 31
click at [703, 600] on div "Fast, Insured Delivery 30-Day Returns and Exchanges" at bounding box center [596, 611] width 445 height 131
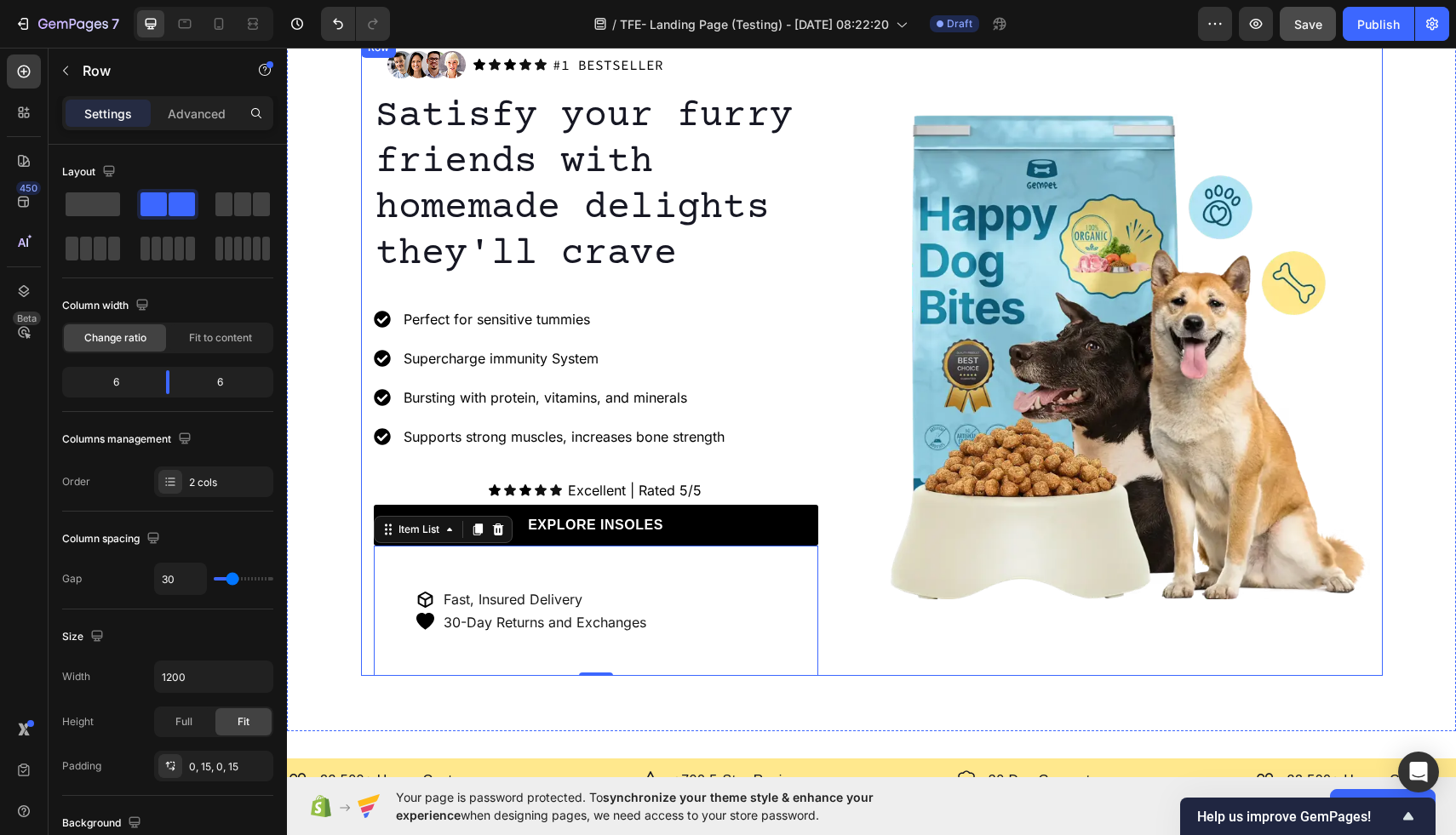
click at [891, 643] on div "Image" at bounding box center [1127, 356] width 485 height 638
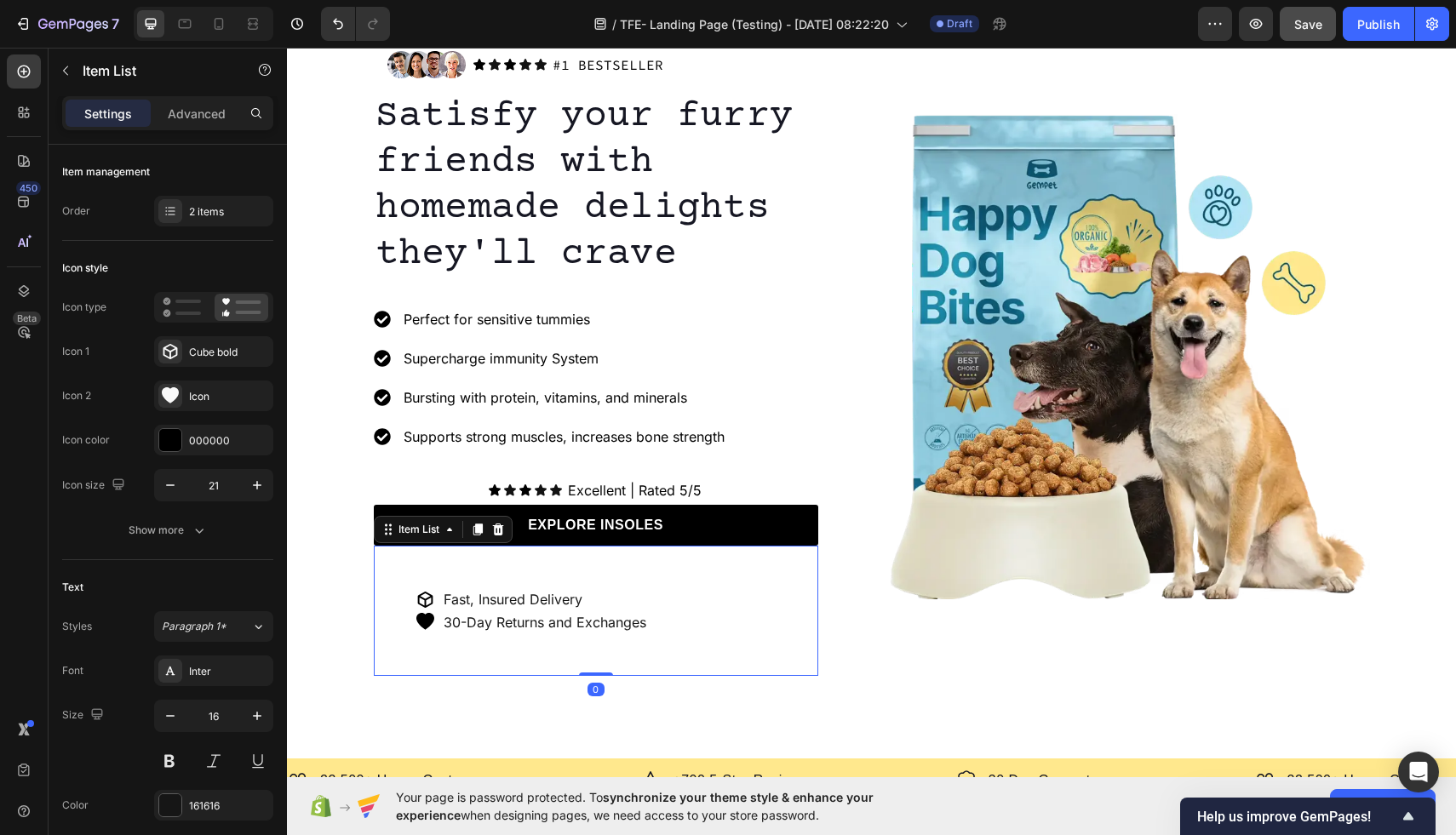
click at [582, 597] on p "Fast, Insured Delivery" at bounding box center [544, 600] width 202 height 17
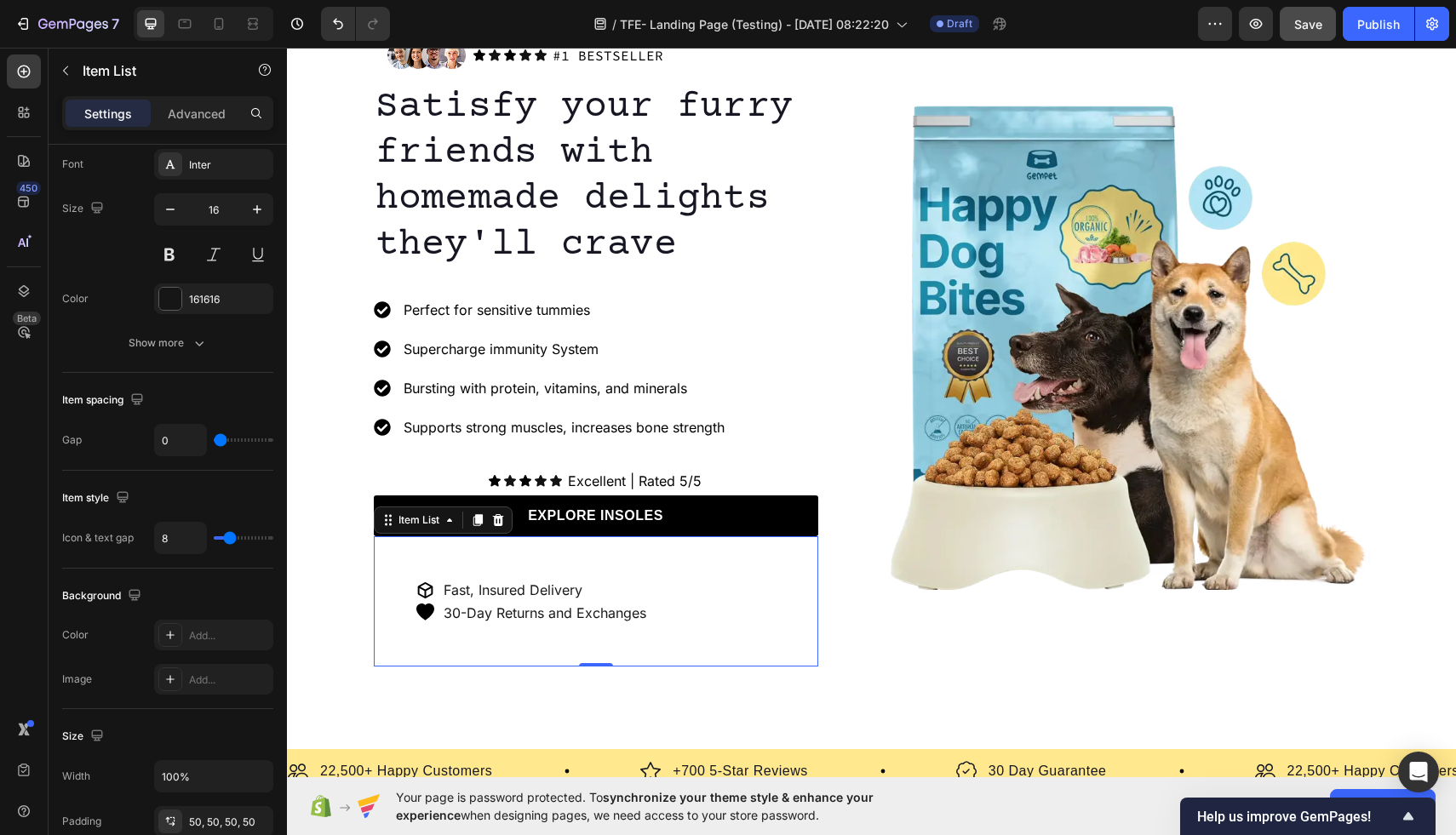
scroll to position [142, 0]
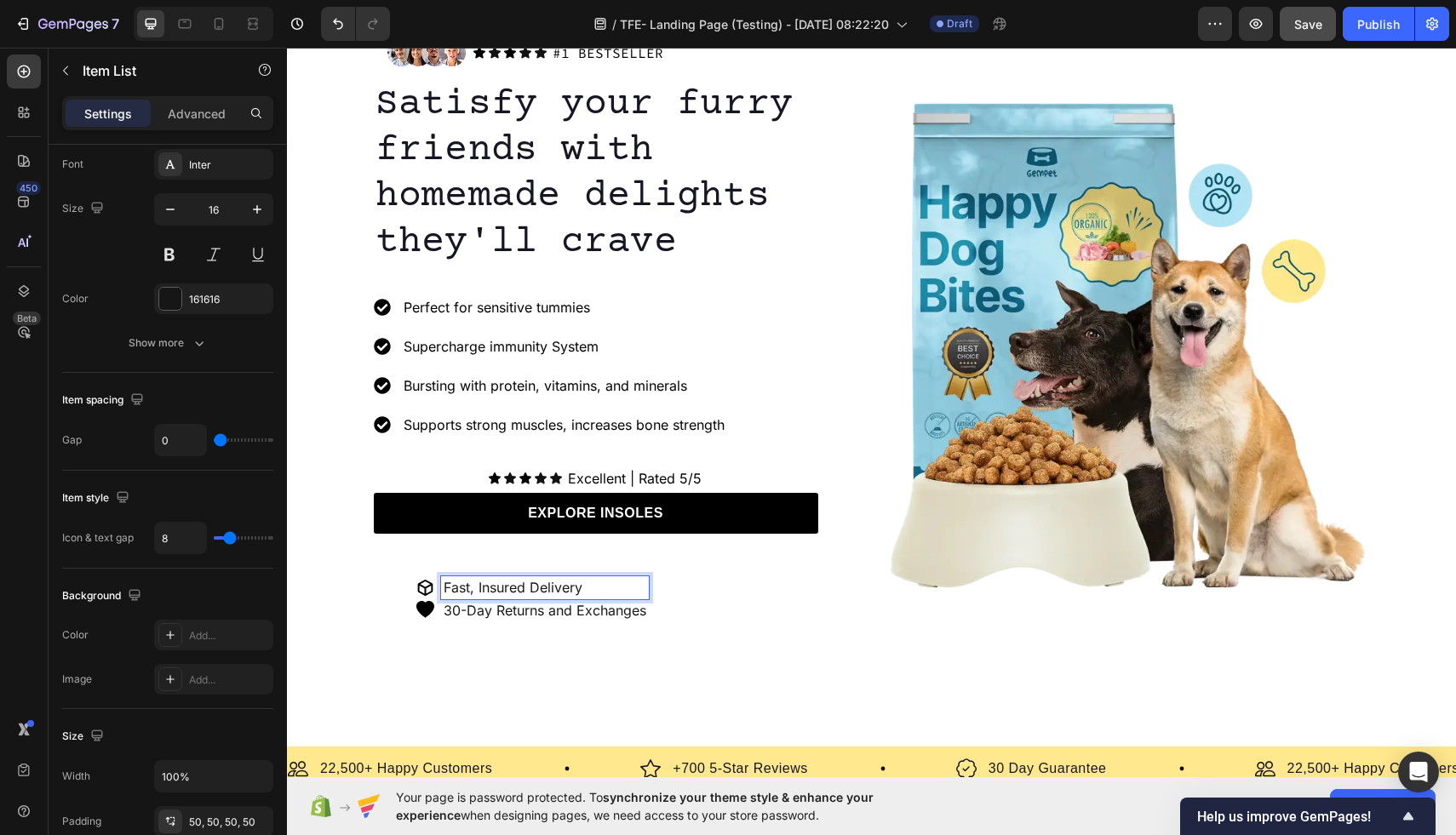
click at [518, 582] on p "Fast, Insured Delivery" at bounding box center [544, 588] width 202 height 17
click at [67, 62] on button "button" at bounding box center [66, 71] width 27 height 27
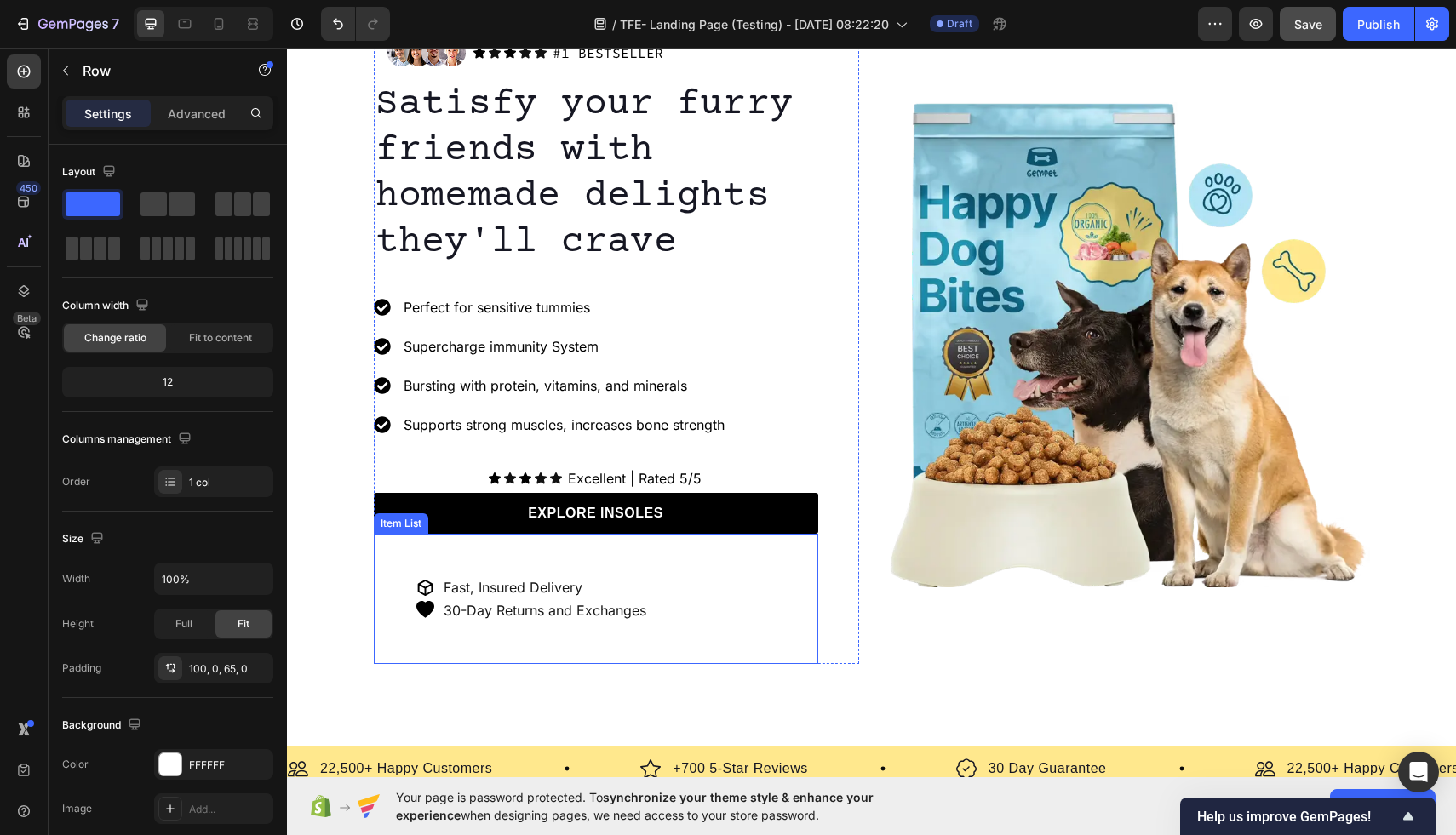
click at [575, 674] on div "Image Icon Icon Icon Icon Icon Icon List #1 BESTSELLER Text Block Row Row Satis…" at bounding box center [871, 329] width 1169 height 779
click at [536, 587] on p "Fast, Insured Delivery" at bounding box center [544, 588] width 202 height 17
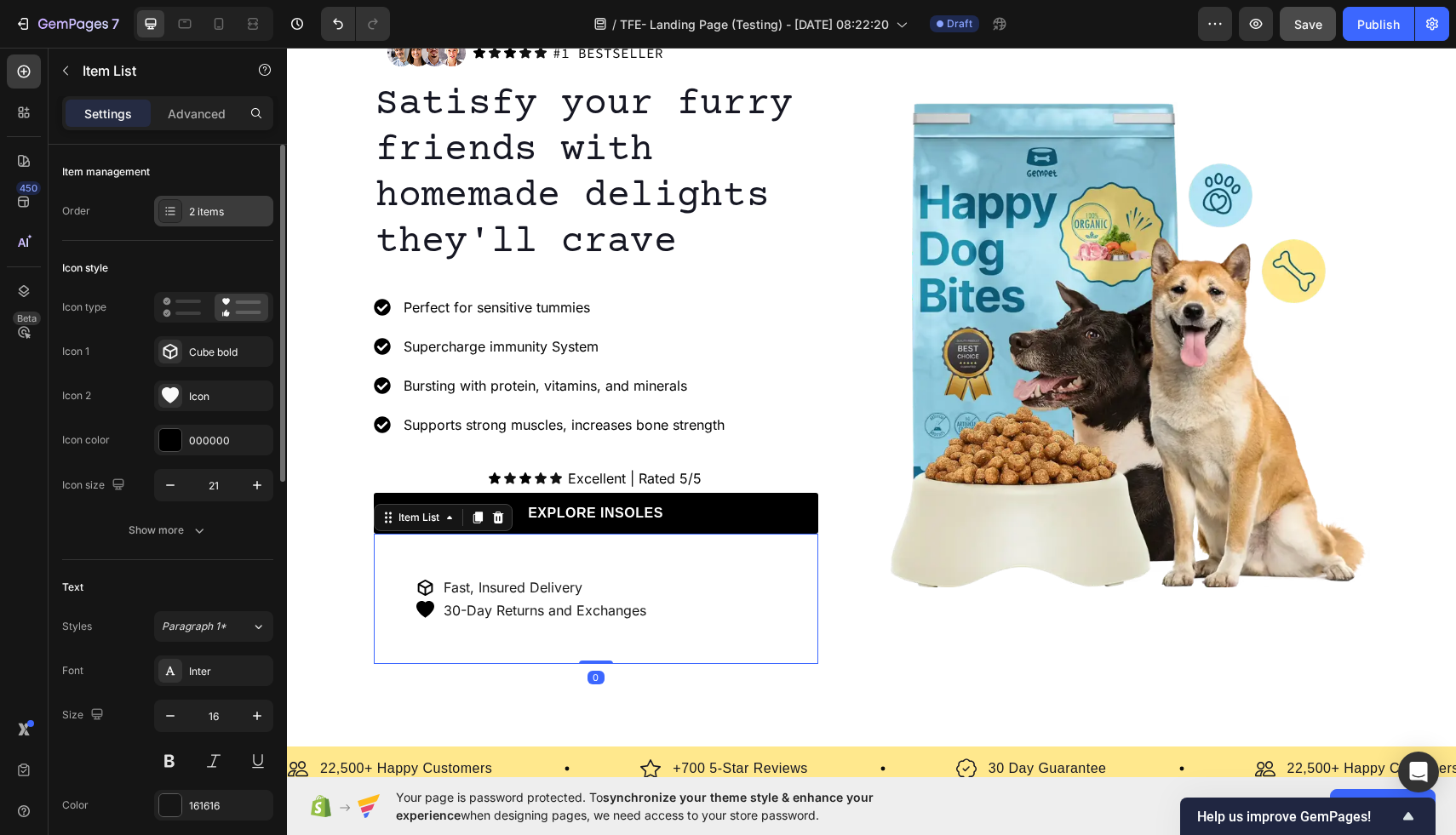
click at [168, 215] on icon at bounding box center [170, 211] width 14 height 14
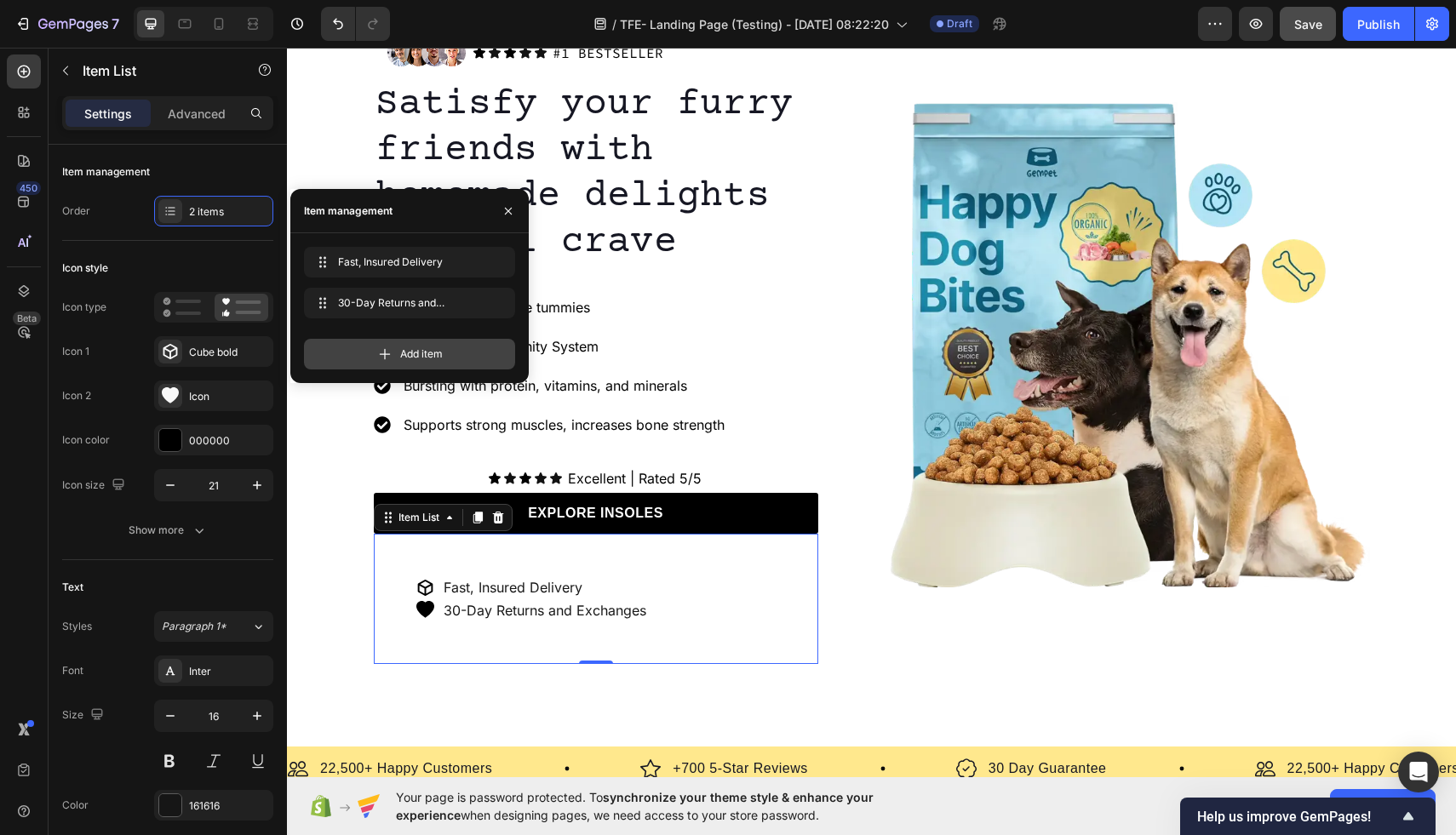
click at [398, 356] on div "Add item" at bounding box center [410, 355] width 211 height 31
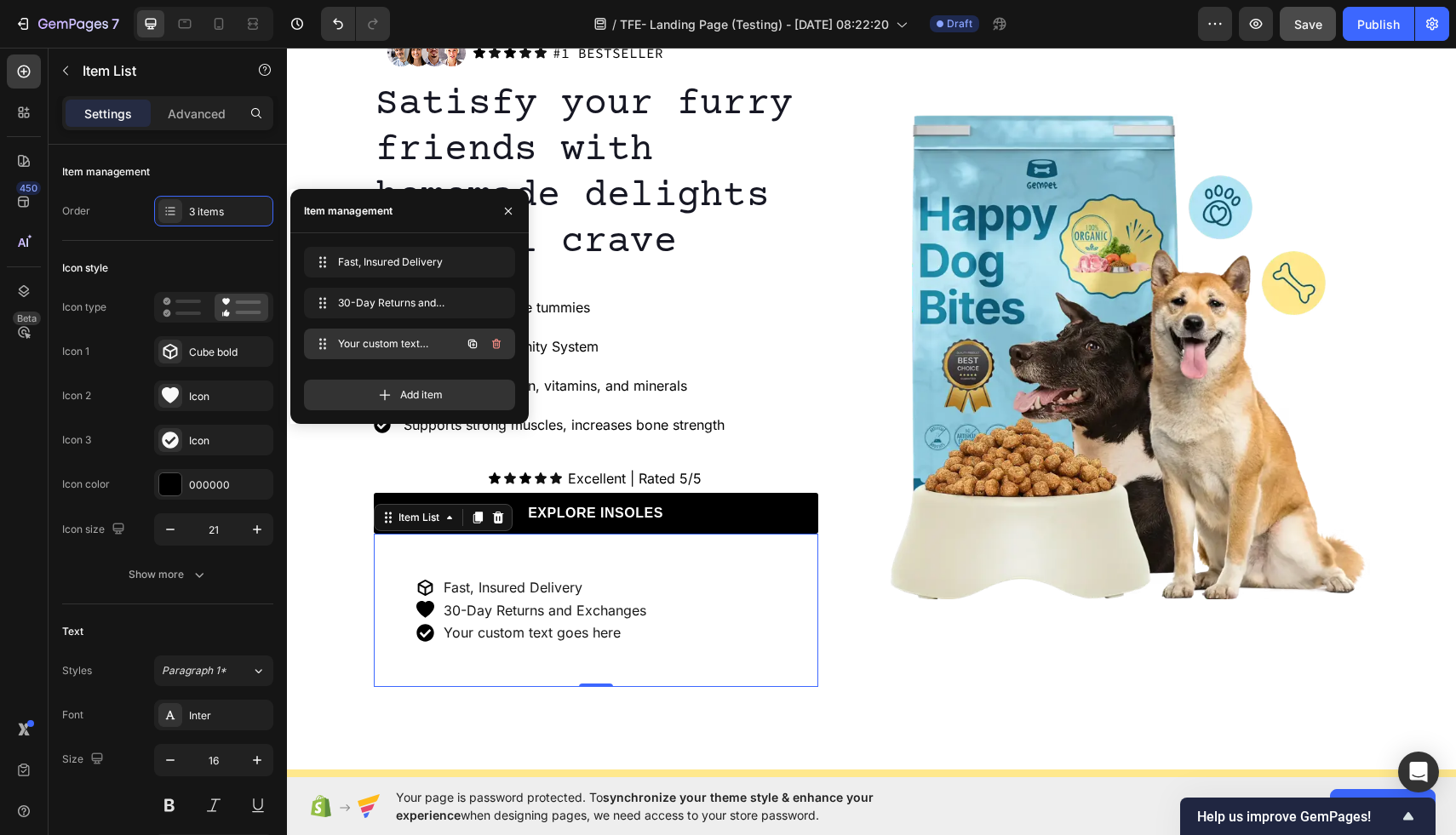
click at [413, 341] on span "Your custom text goes here" at bounding box center [386, 344] width 96 height 15
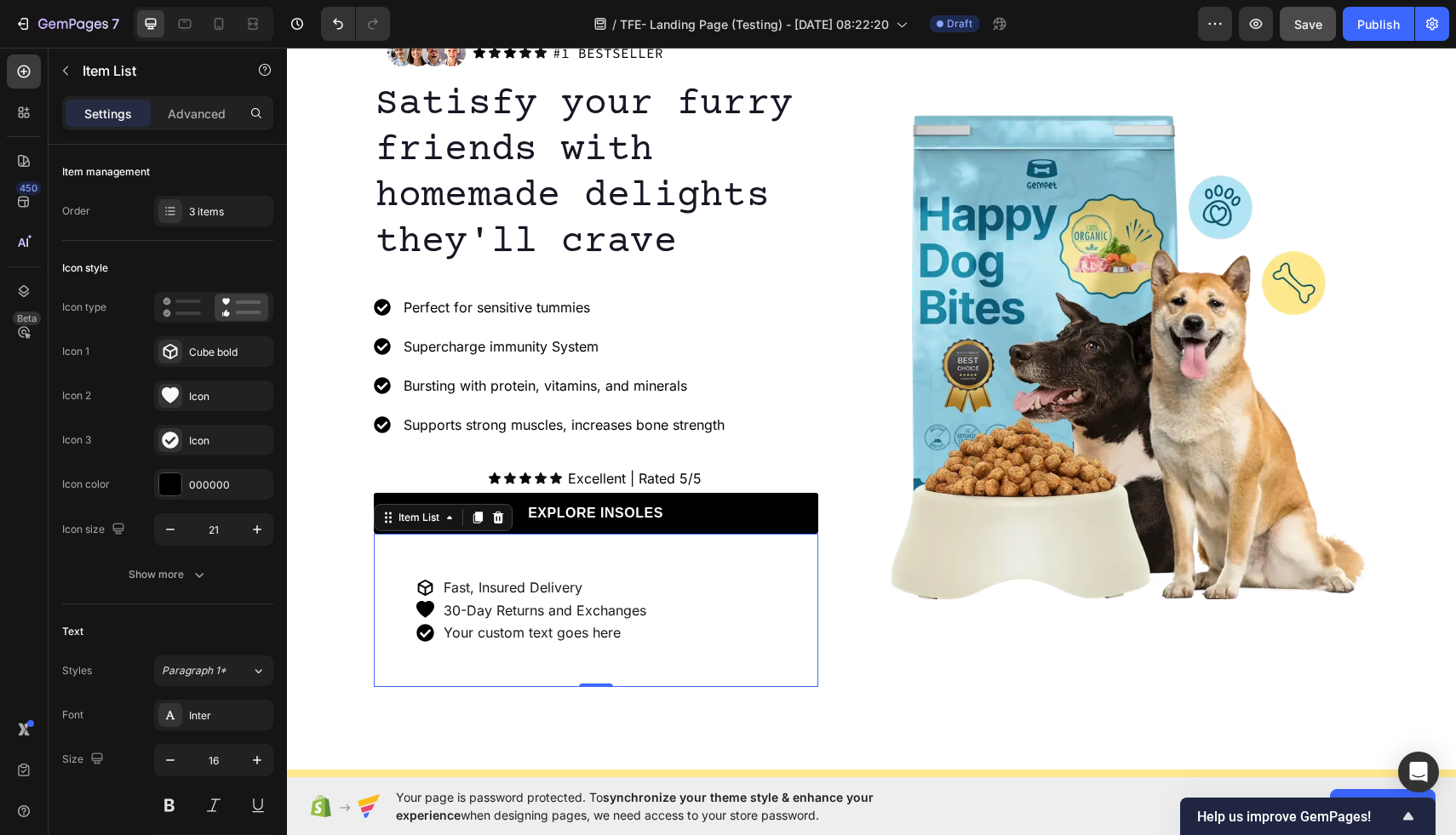
click at [496, 634] on div "Your custom text goes here" at bounding box center [544, 634] width 208 height 23
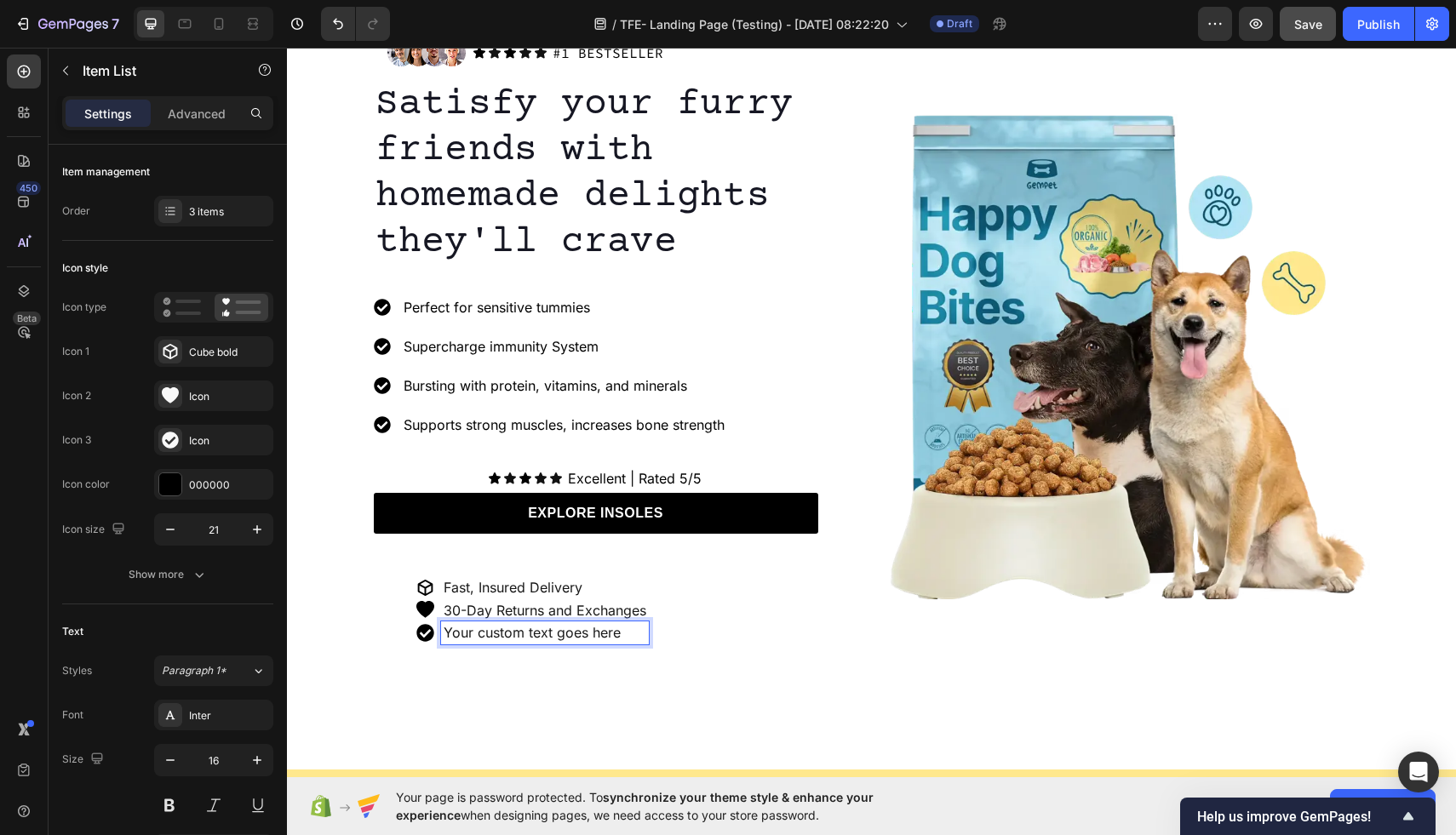
click at [624, 631] on p "Your custom text goes here" at bounding box center [544, 633] width 202 height 17
drag, startPoint x: 624, startPoint y: 631, endPoint x: 450, endPoint y: 630, distance: 174.0
click at [450, 630] on p "Your custom text goes here" at bounding box center [544, 633] width 202 height 17
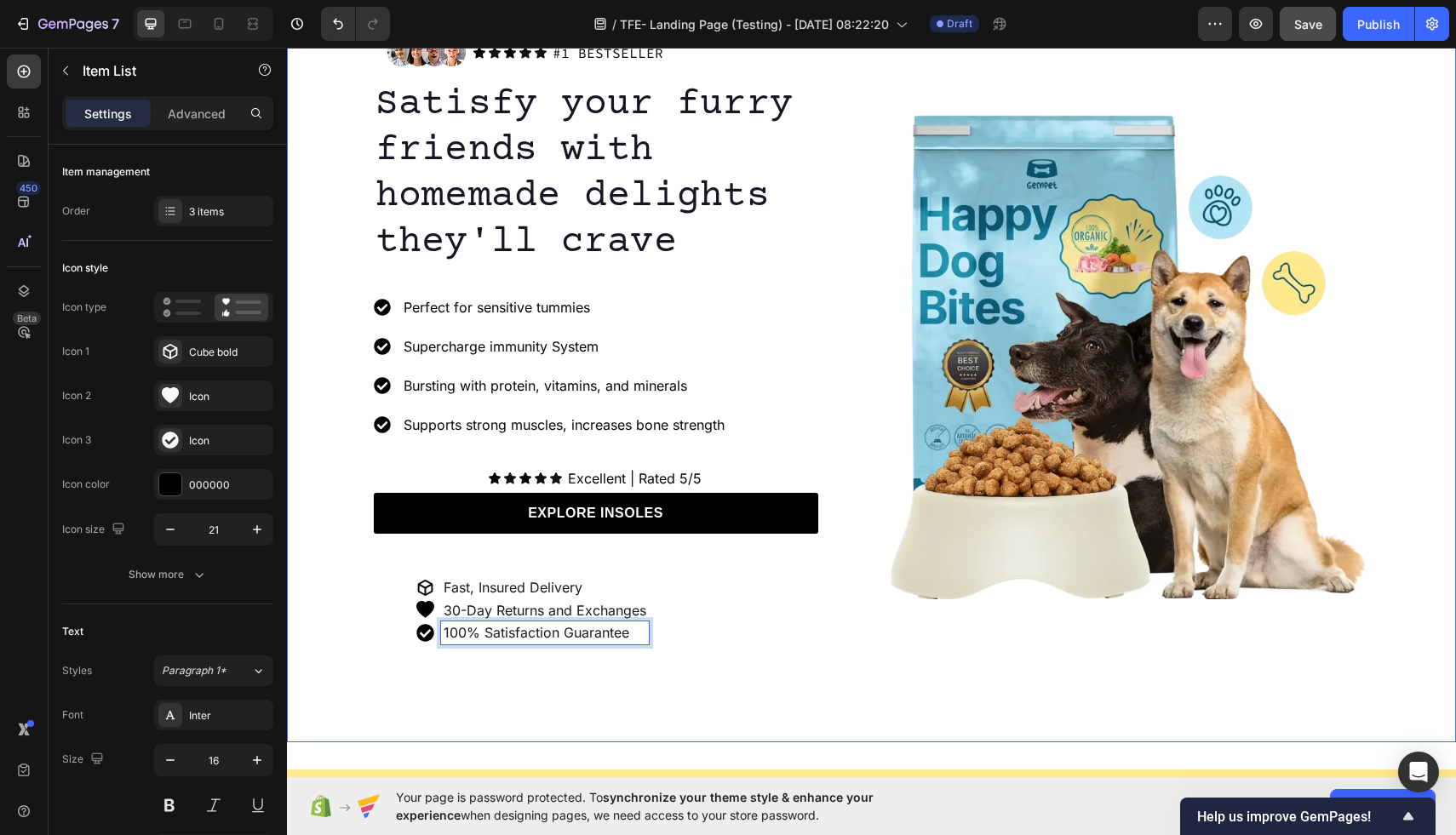
click at [525, 701] on div "Image Icon Icon Icon Icon Icon Icon List #1 BESTSELLER Text Block Row Row Satis…" at bounding box center [871, 341] width 1169 height 802
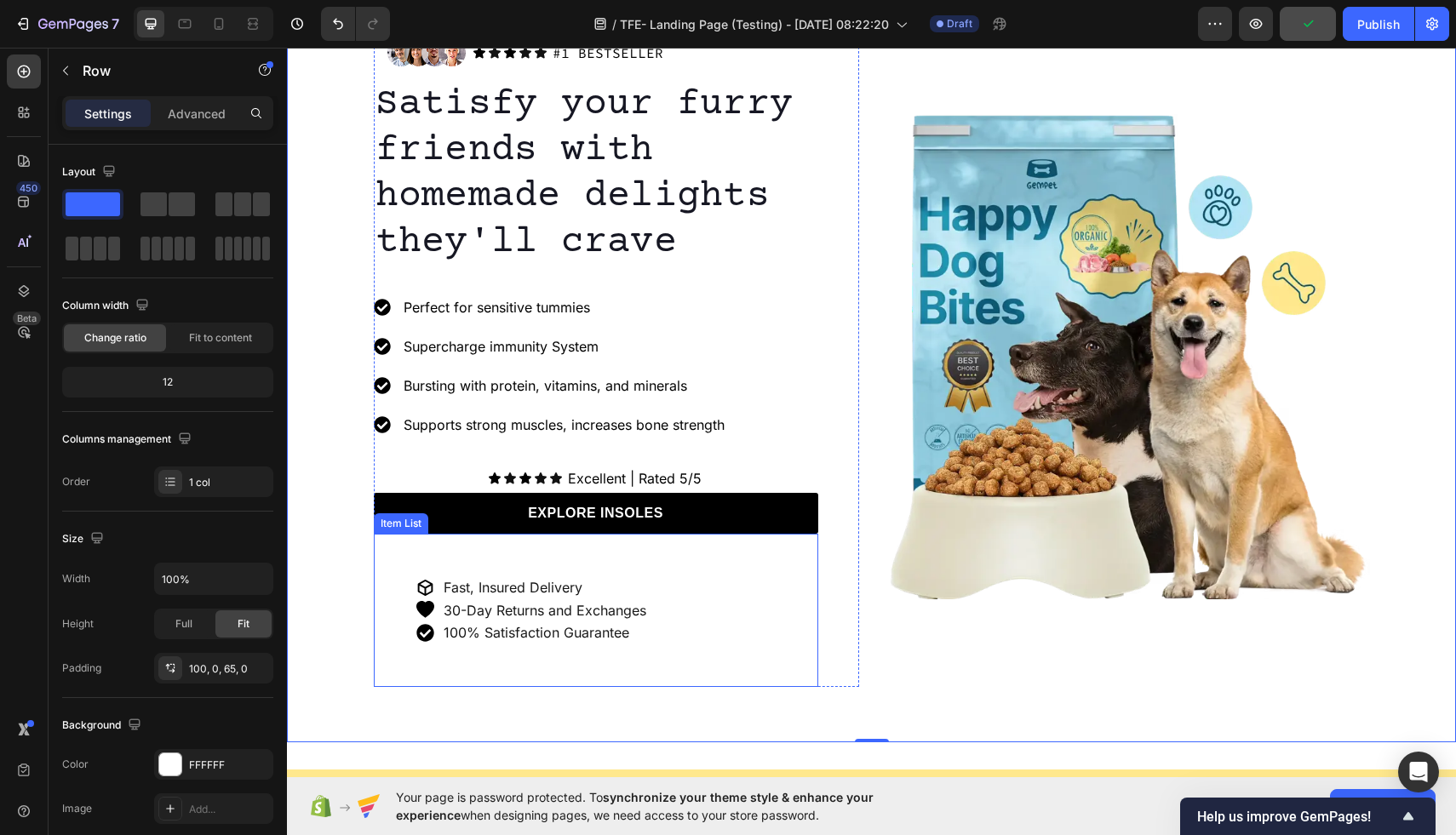
click at [391, 580] on div "Fast, Insured Delivery 30-Day Returns and Exchanges 100% Satisfaction Guarantee" at bounding box center [596, 610] width 445 height 153
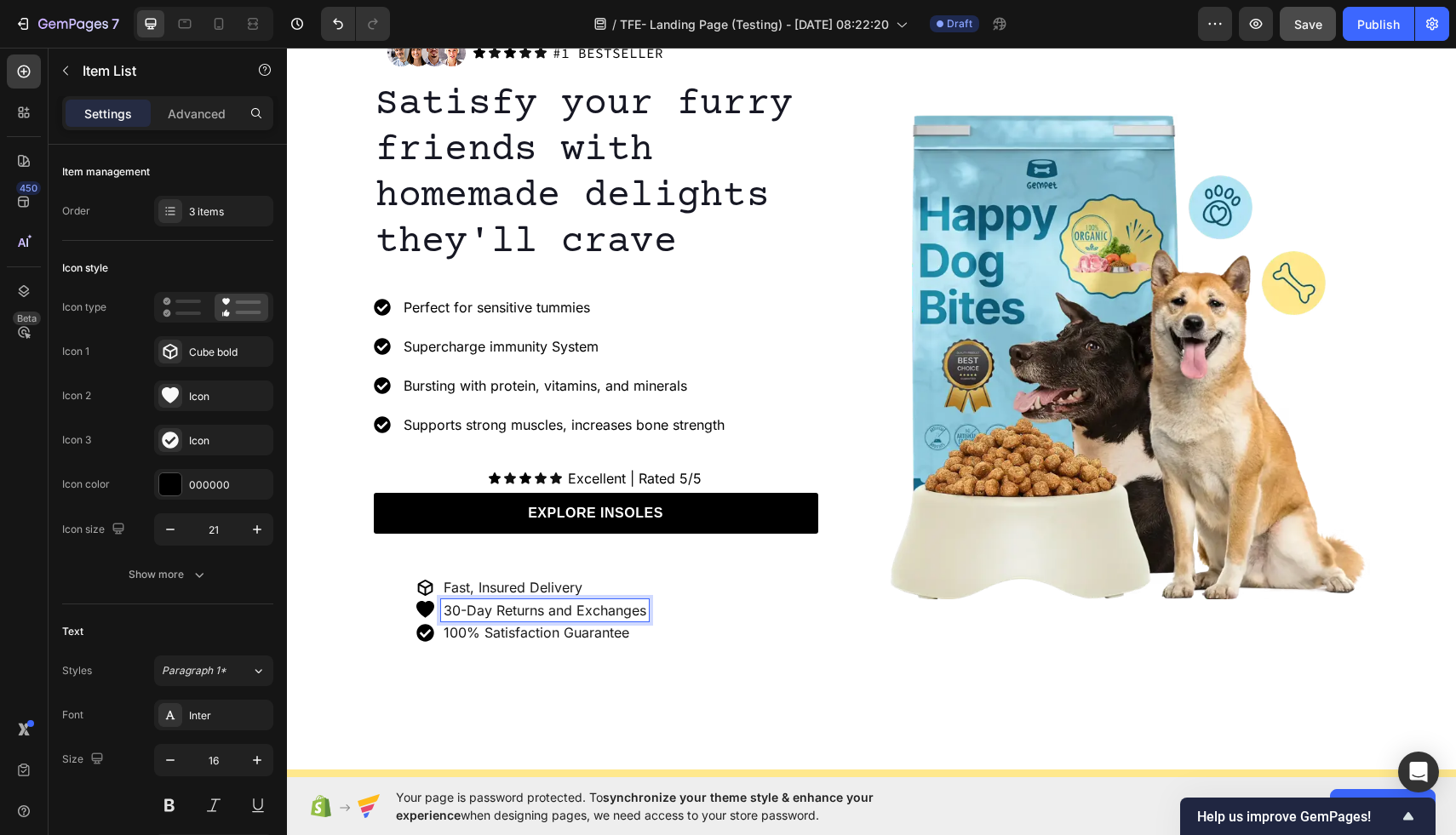
click at [565, 612] on p "30-Day Returns and Exchanges" at bounding box center [544, 611] width 202 height 17
click at [530, 585] on p "Fast, Insured Delivery" at bounding box center [544, 588] width 202 height 17
click at [542, 610] on p "30-Day Returns and Exchanges" at bounding box center [544, 611] width 202 height 17
click at [553, 634] on p "100% Satisfaction Guarantee" at bounding box center [544, 633] width 202 height 17
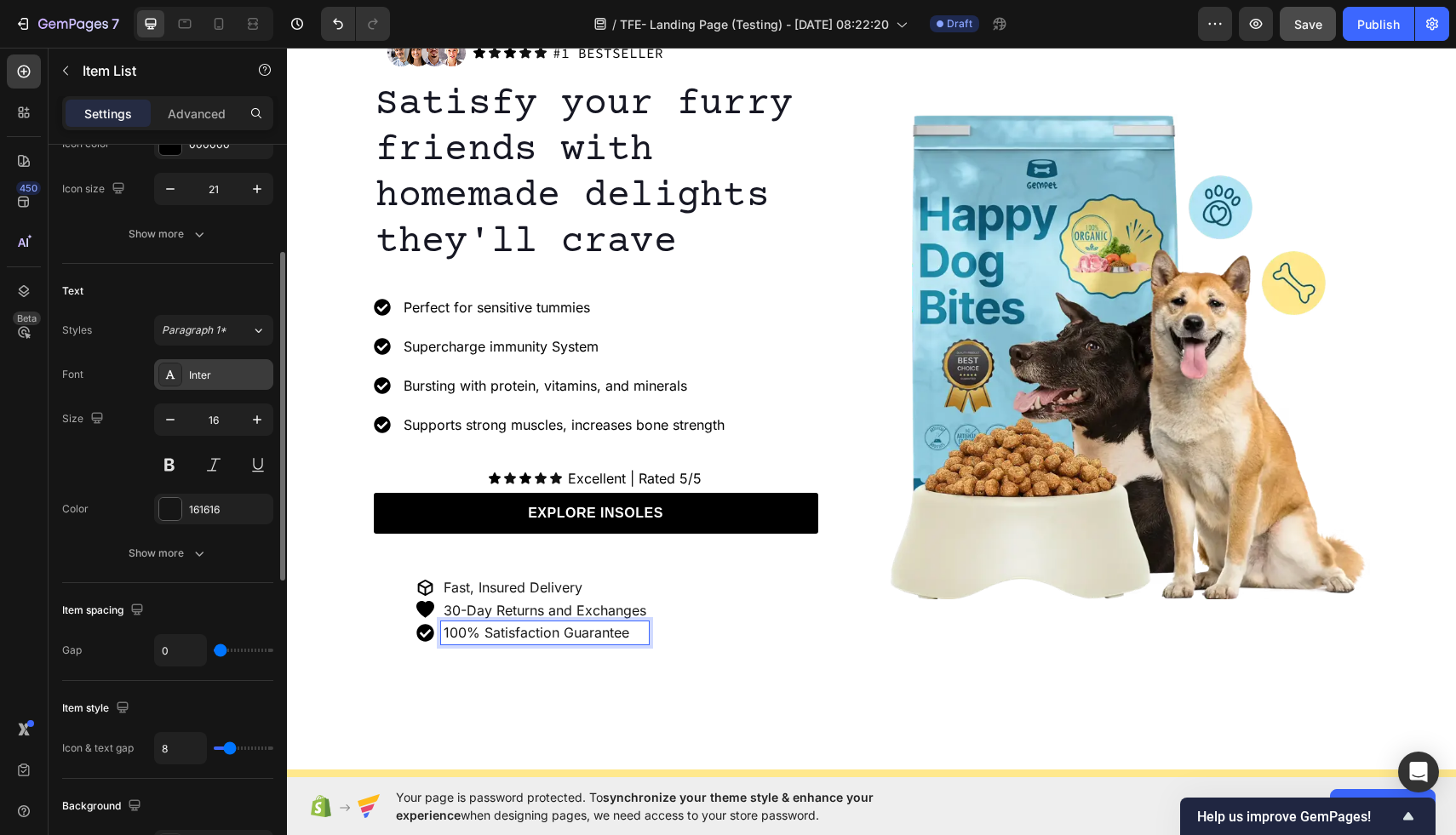
scroll to position [387, 0]
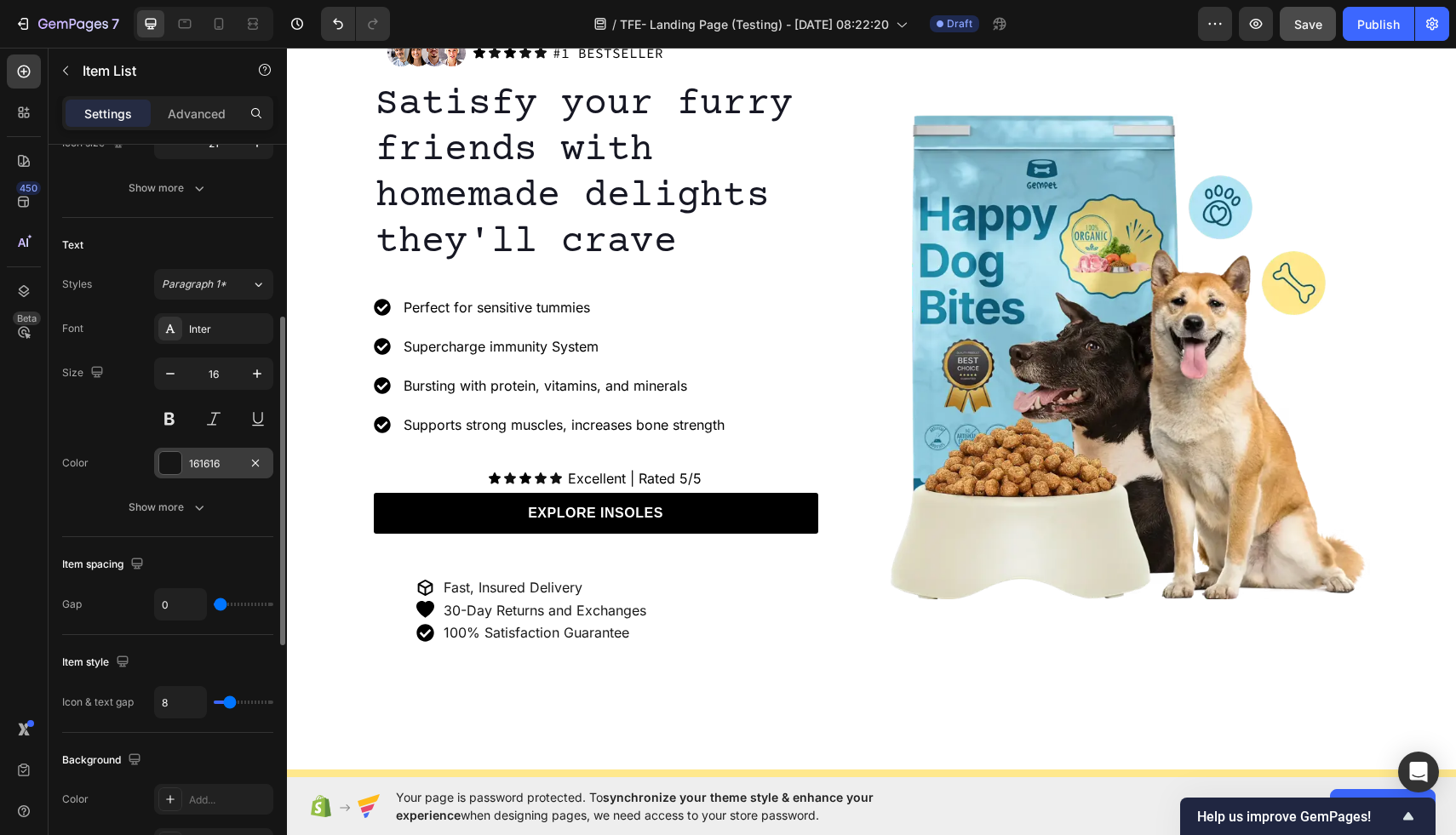
click at [175, 455] on div at bounding box center [170, 463] width 22 height 22
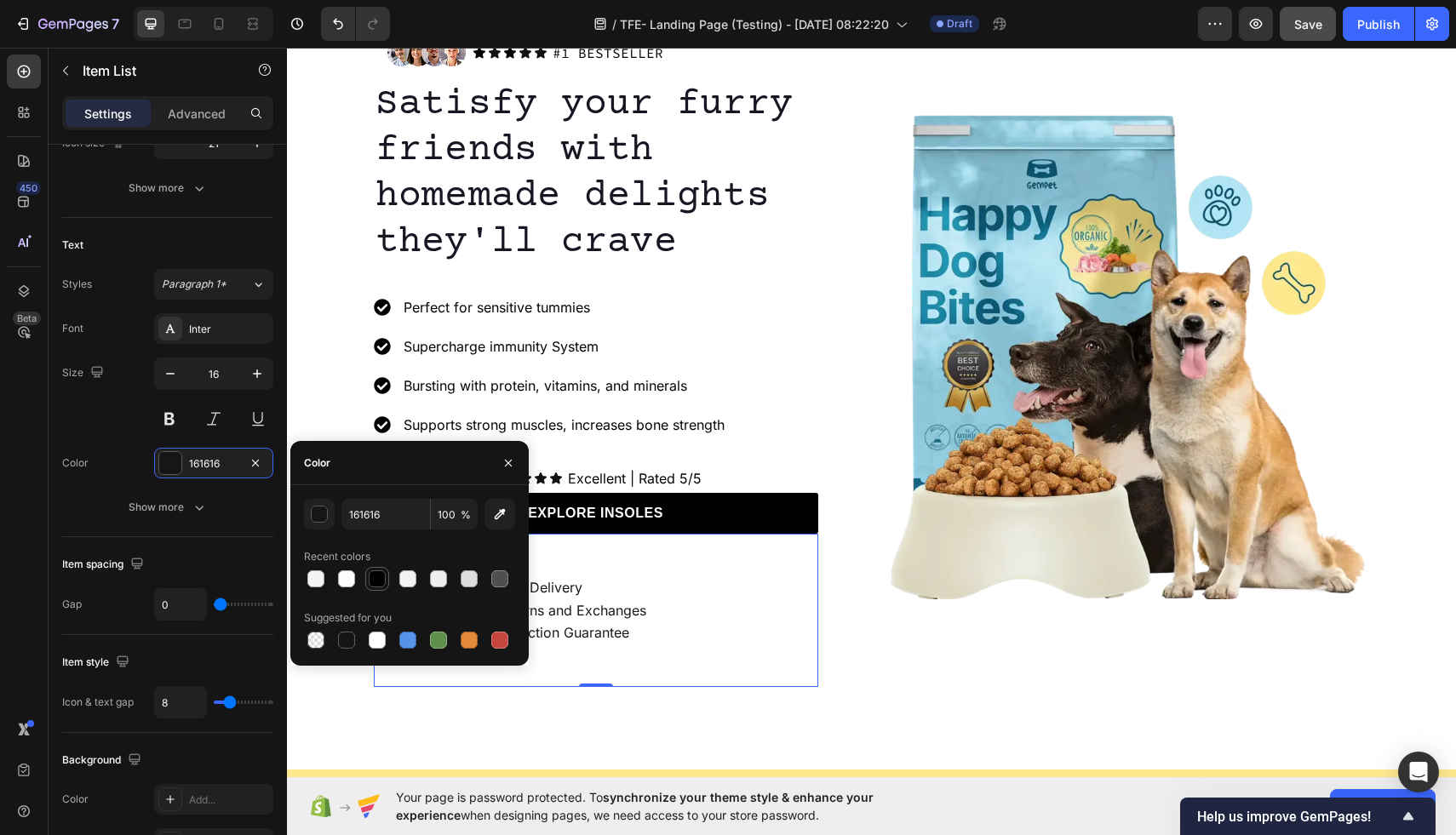
click at [377, 582] on div at bounding box center [378, 579] width 17 height 17
type input "000000"
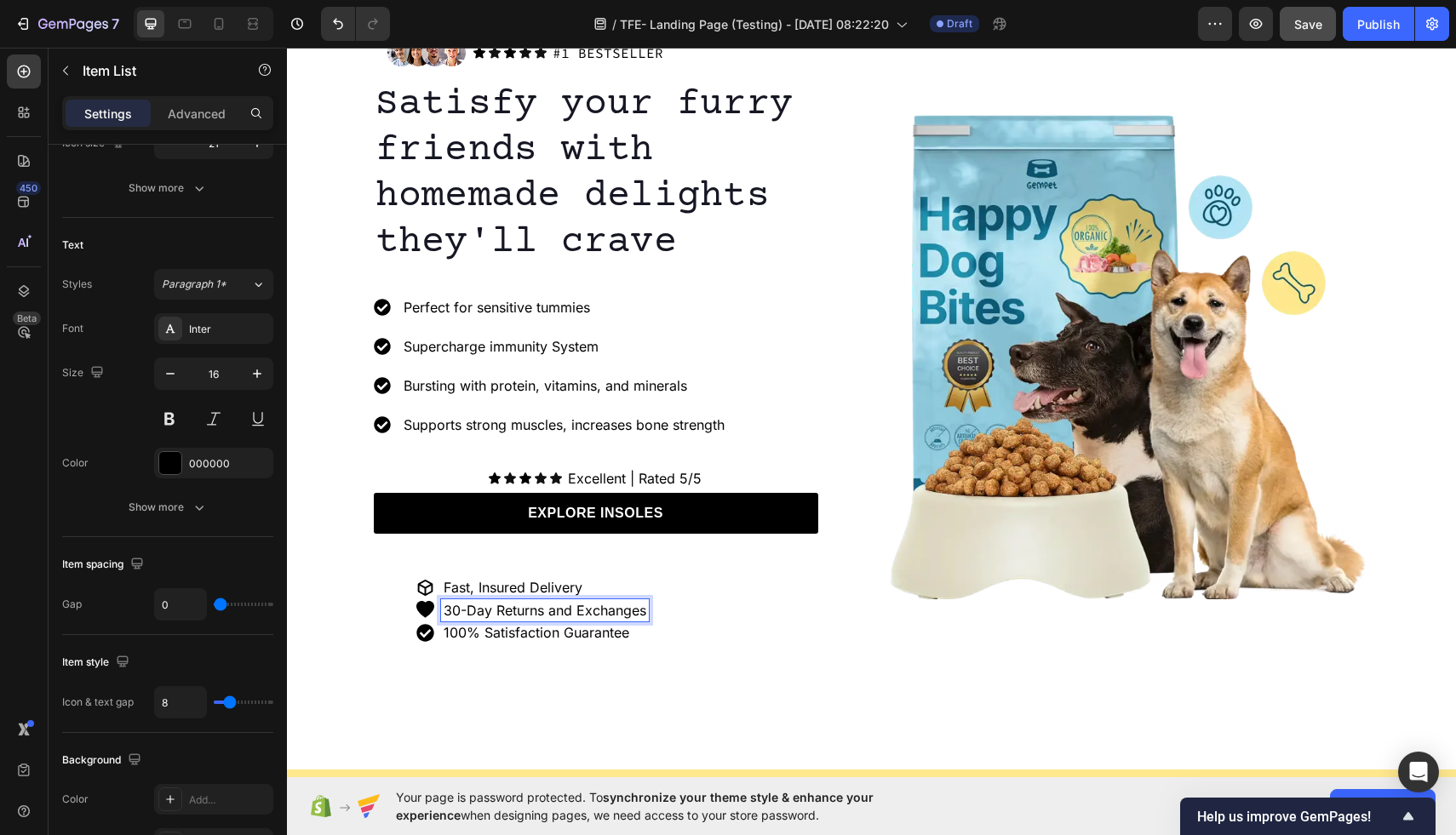
click at [519, 614] on p "30-Day Returns and Exchanges" at bounding box center [544, 611] width 202 height 17
click at [509, 581] on p "Fast, Insured Delivery" at bounding box center [544, 588] width 202 height 17
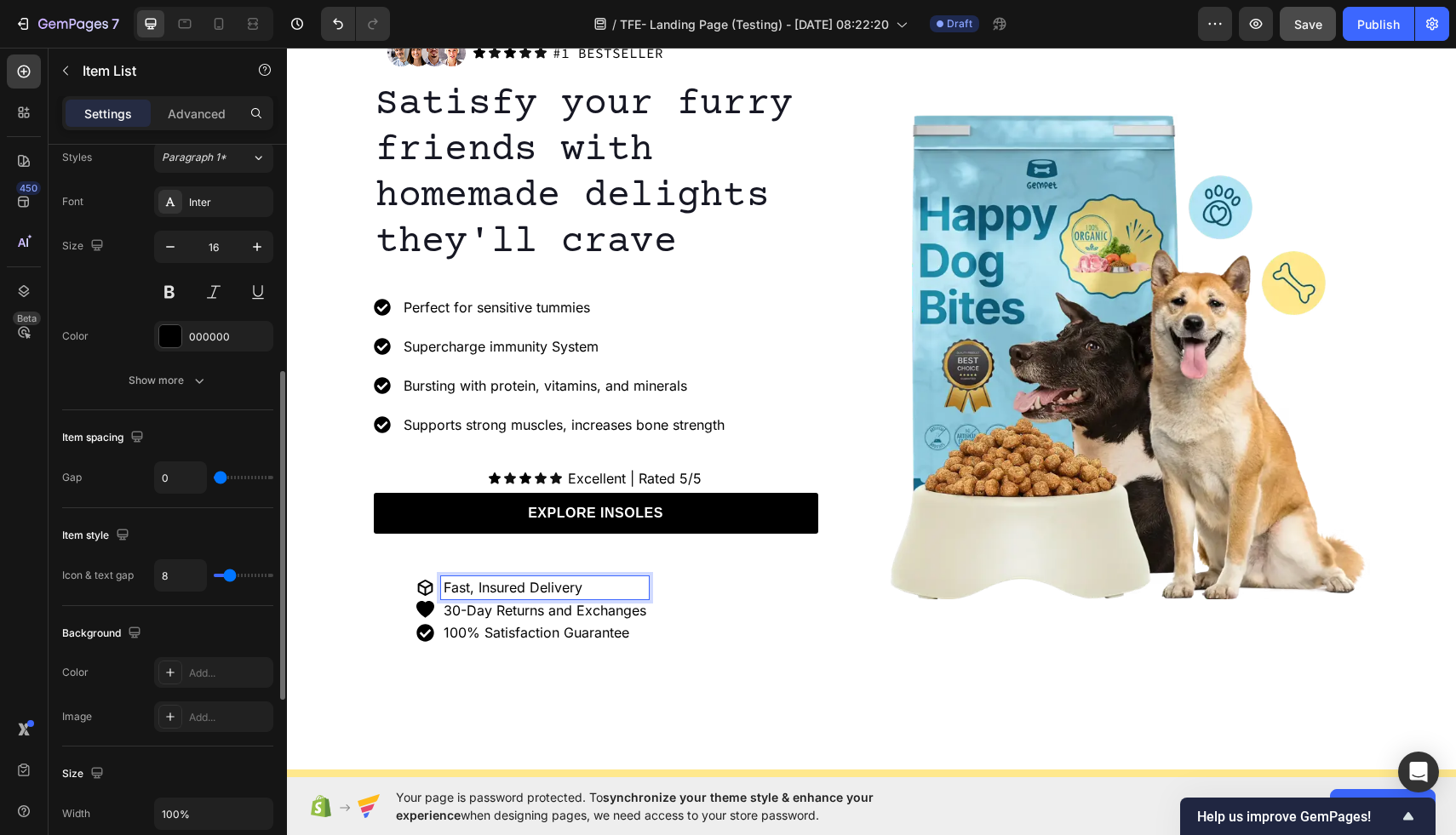
scroll to position [514, 0]
type input "4"
type input "1"
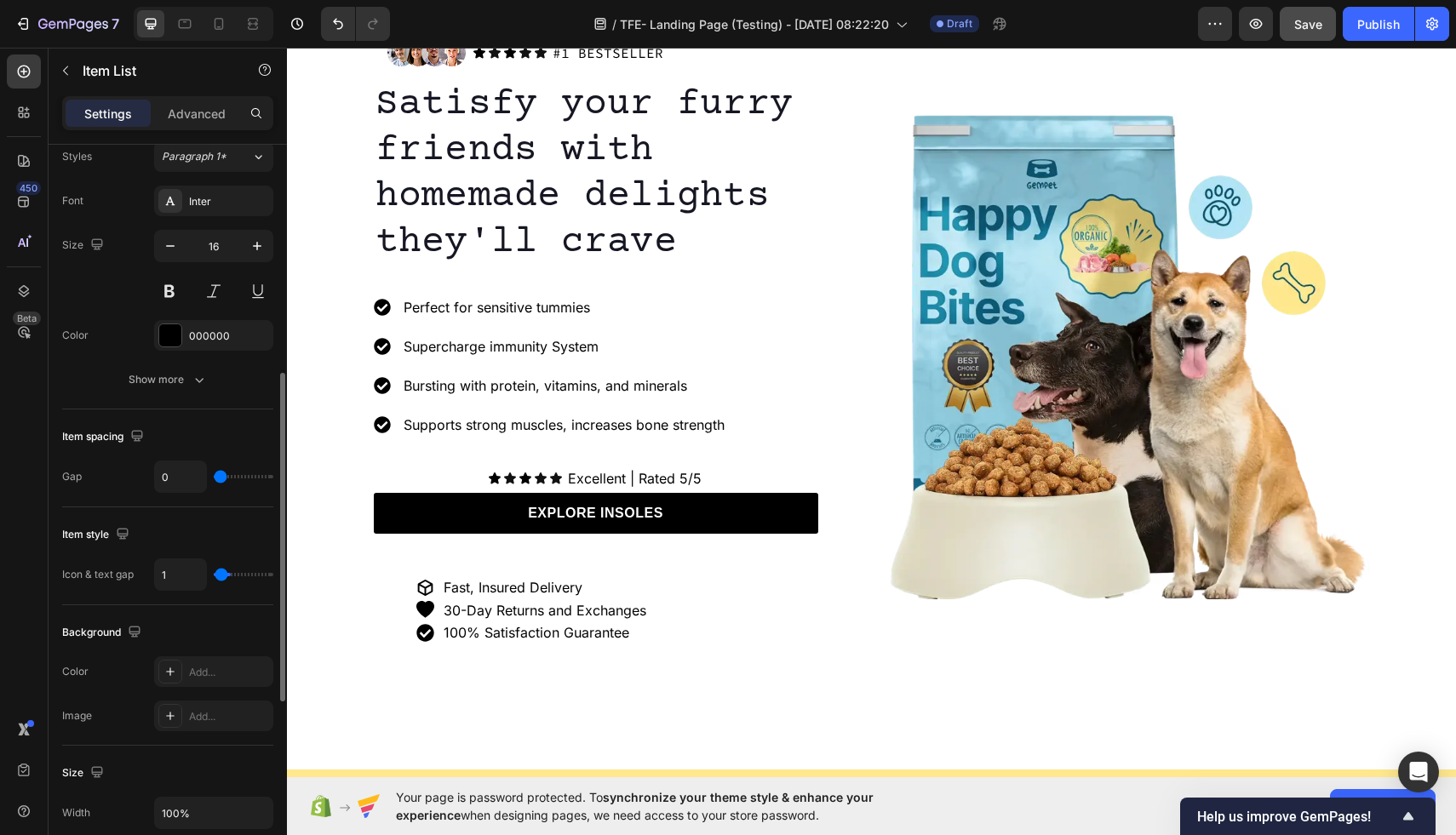
type input "0"
drag, startPoint x: 225, startPoint y: 578, endPoint x: 205, endPoint y: 578, distance: 20.0
type input "0"
click at [214, 576] on input "range" at bounding box center [244, 575] width 60 height 4
type input "4"
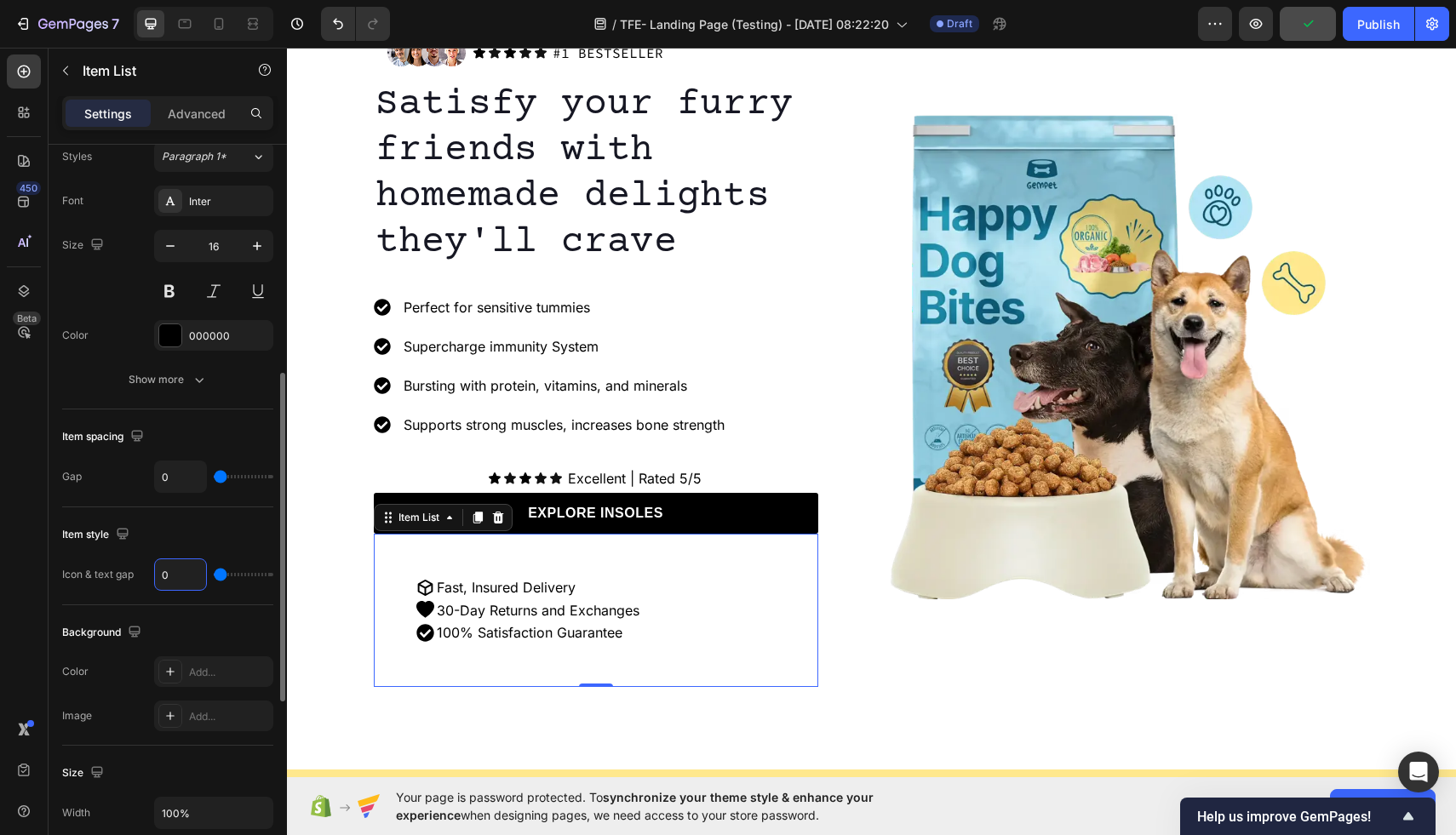
type input "4"
type input "5"
type input "6"
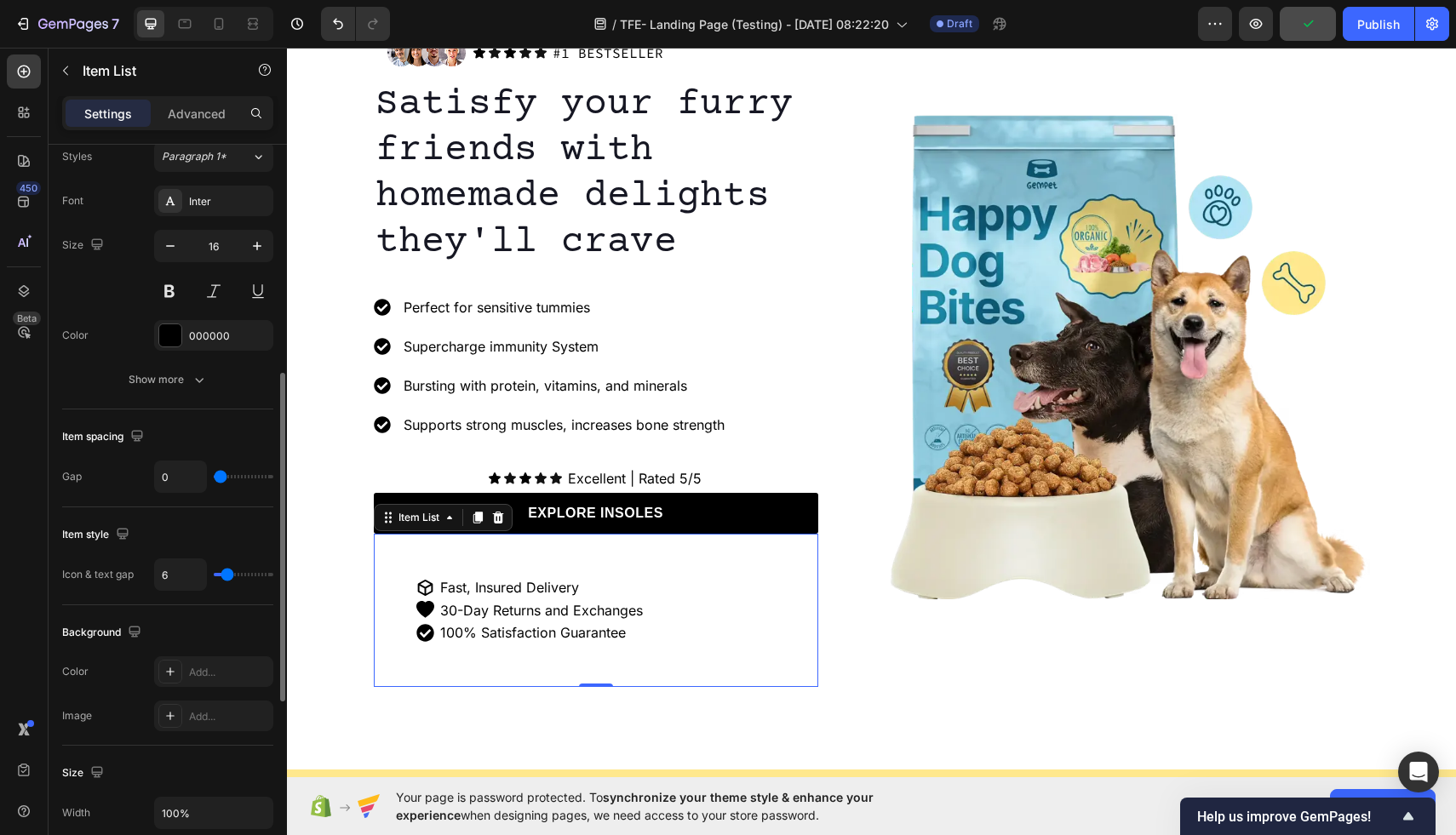
type input "7"
type input "8"
type input "9"
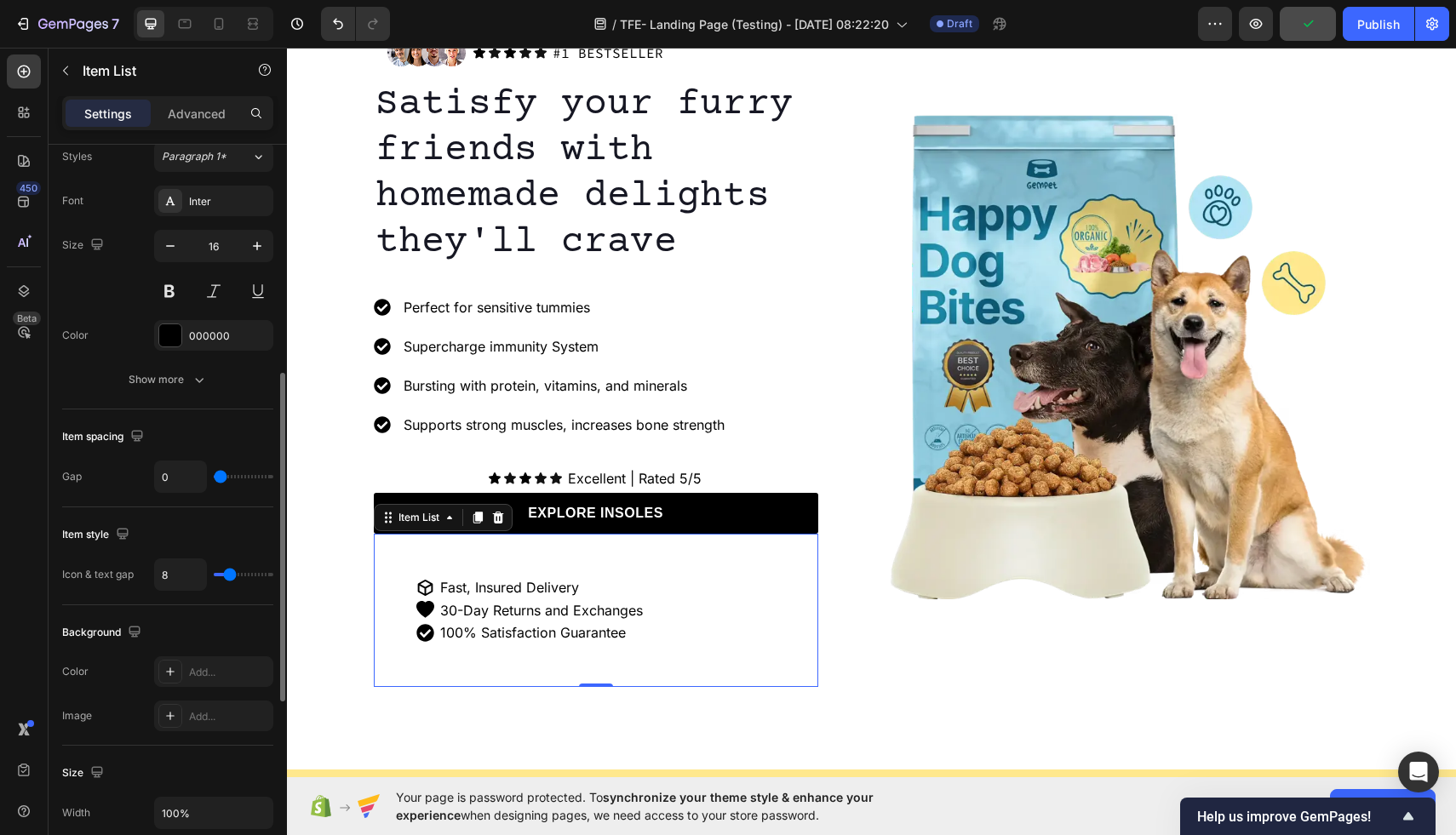
type input "9"
type input "10"
type input "11"
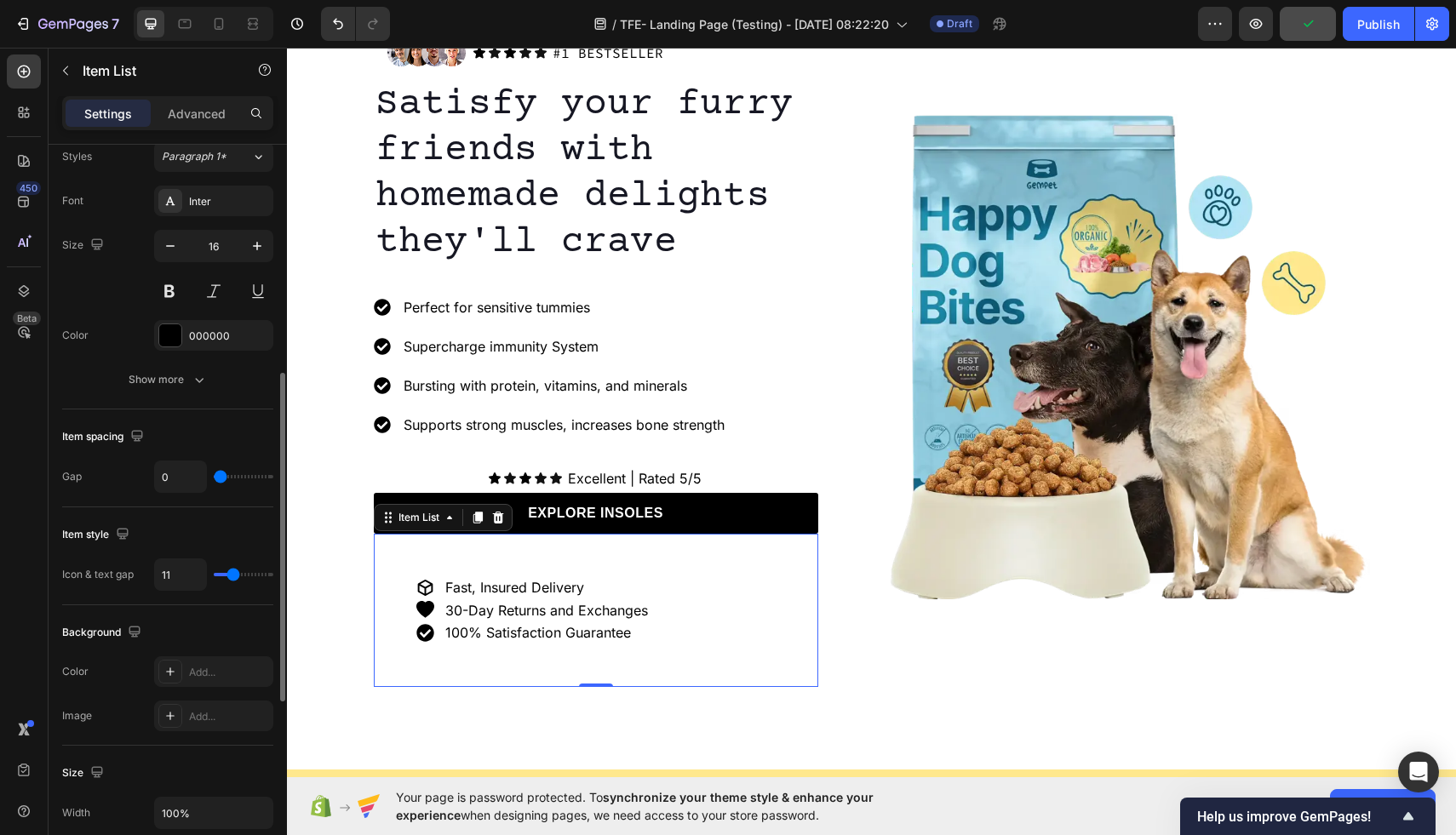
type input "12"
type input "13"
type input "14"
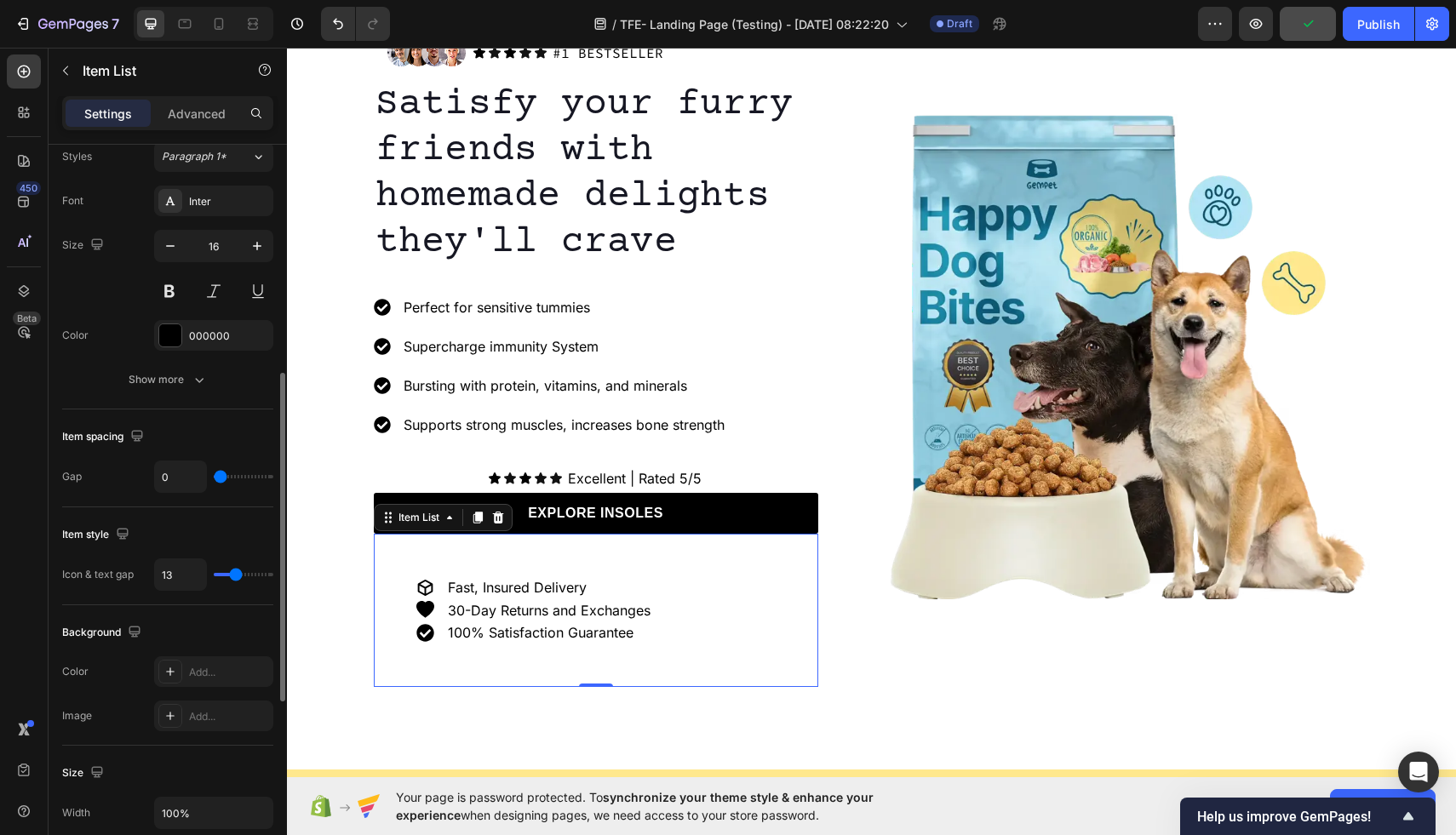
type input "14"
type input "15"
type input "16"
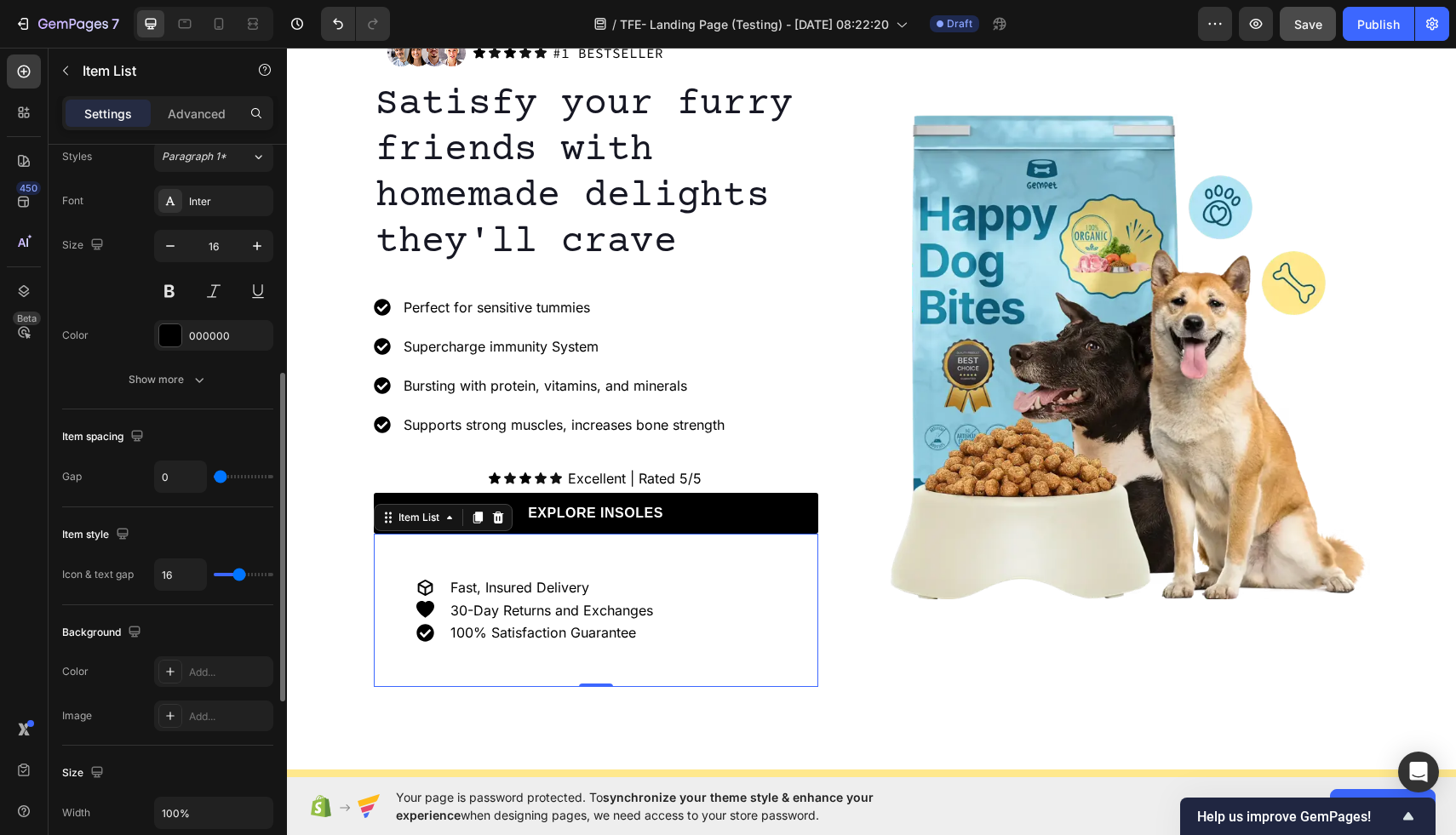
type input "15"
type input "14"
type input "13"
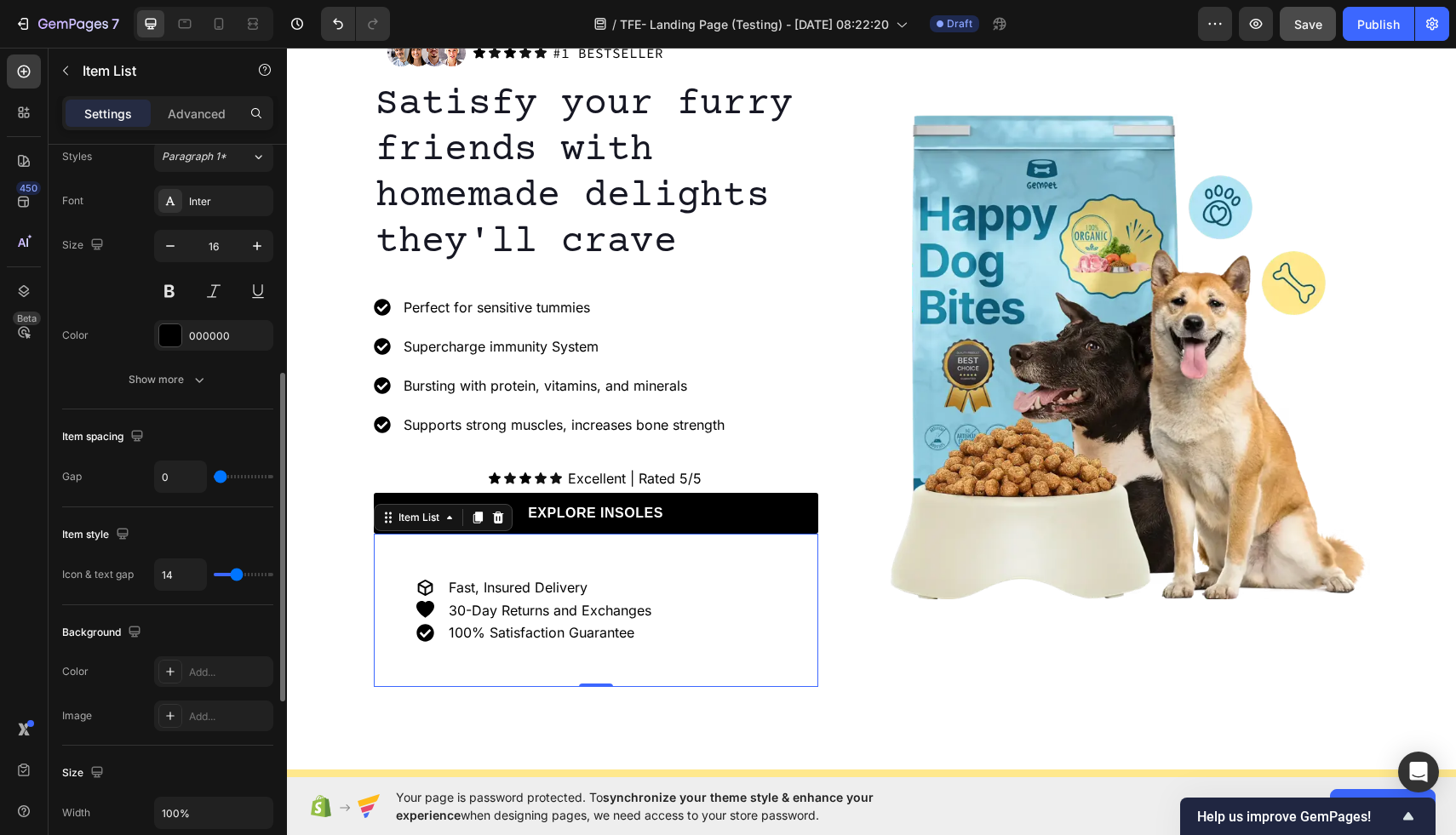
type input "13"
type input "12"
drag, startPoint x: 225, startPoint y: 574, endPoint x: 233, endPoint y: 572, distance: 8.2
type input "12"
click at [233, 573] on input "range" at bounding box center [244, 575] width 60 height 4
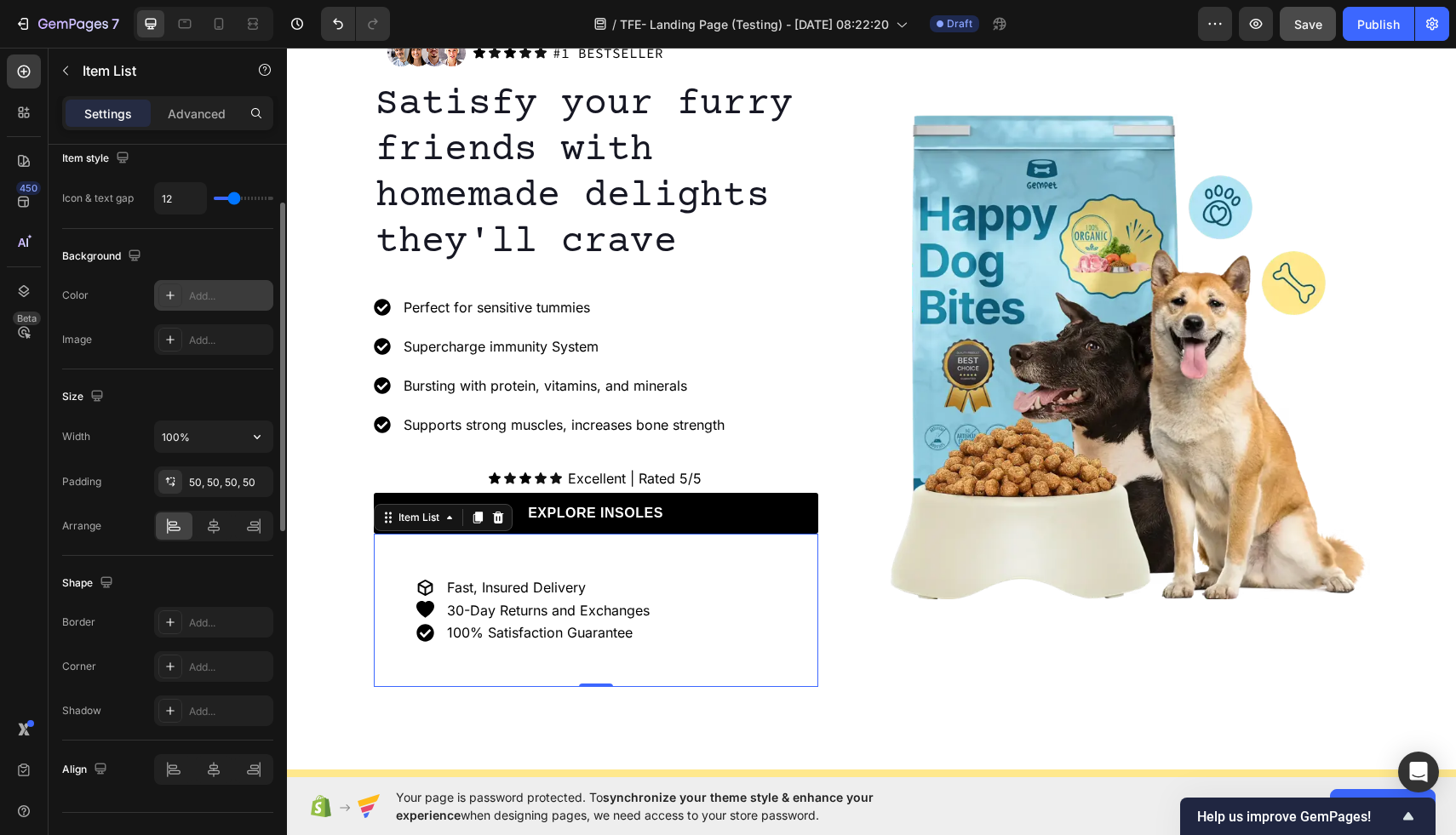
scroll to position [922, 0]
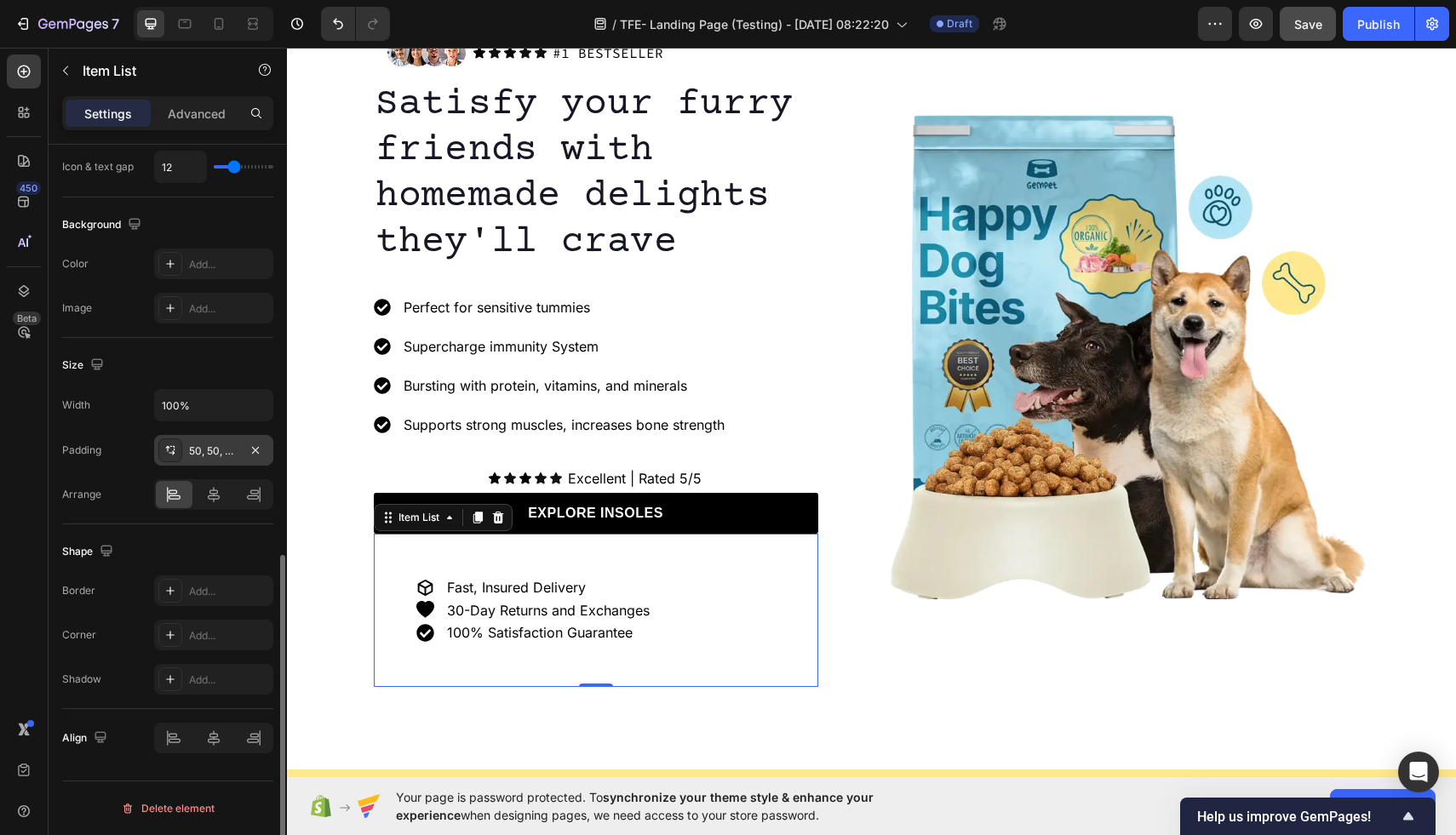
click at [203, 448] on div "50, 50, 50, 50" at bounding box center [213, 451] width 49 height 15
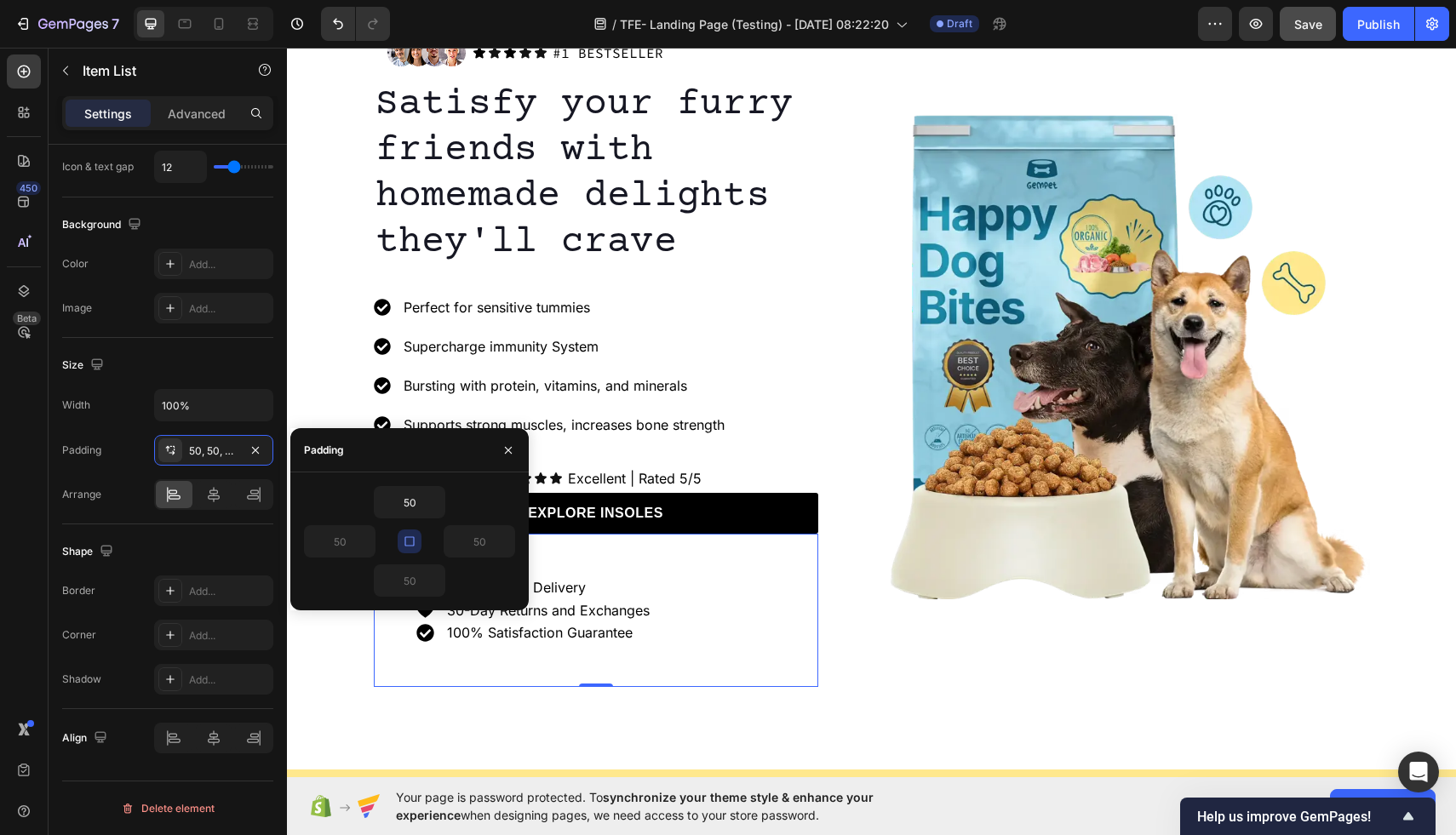
click at [412, 541] on icon "button" at bounding box center [410, 541] width 14 height 14
click at [351, 545] on input "50" at bounding box center [340, 541] width 70 height 31
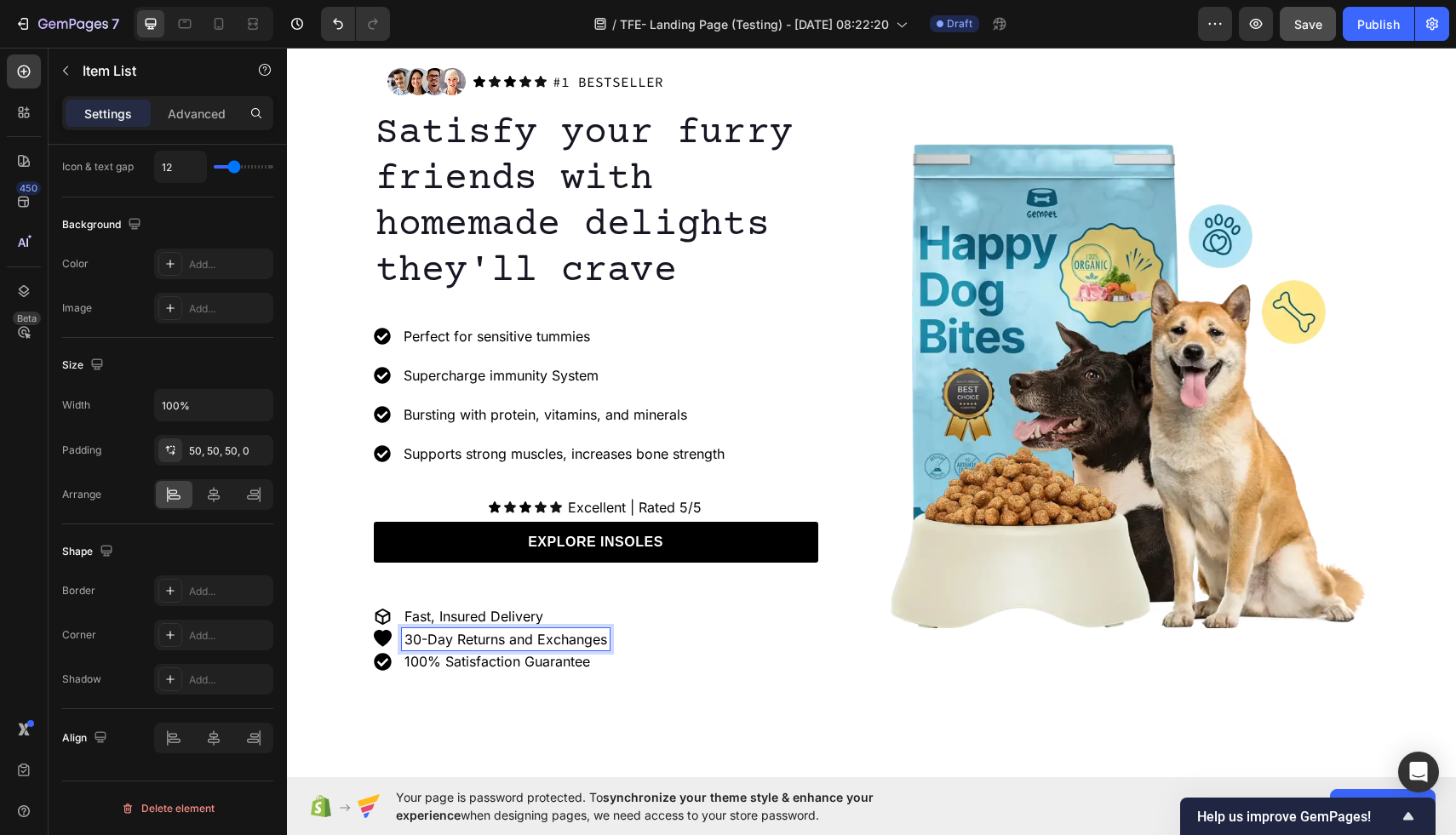
scroll to position [110, 0]
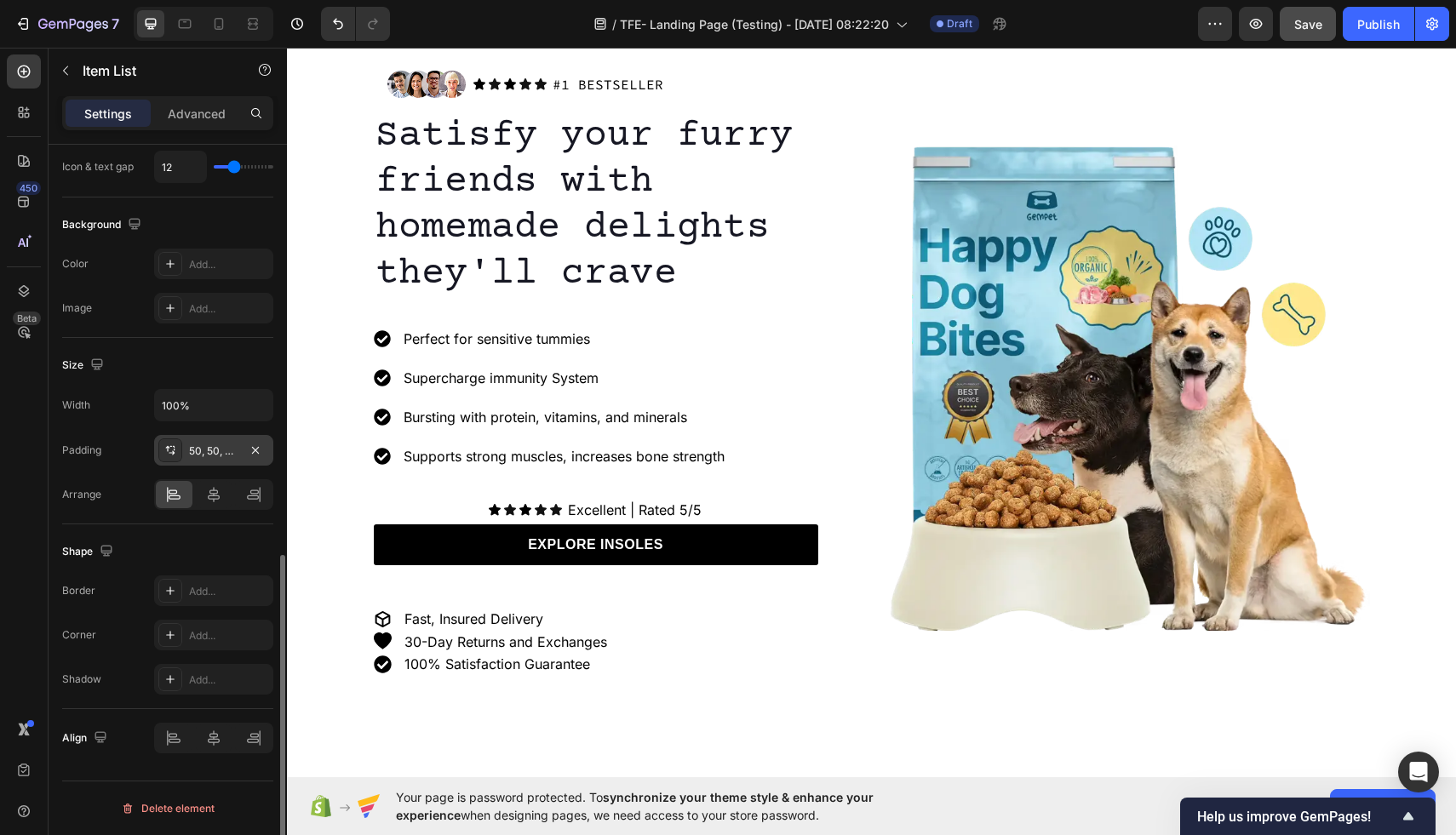
click at [201, 452] on div "50, 50, 50, 0" at bounding box center [213, 451] width 49 height 15
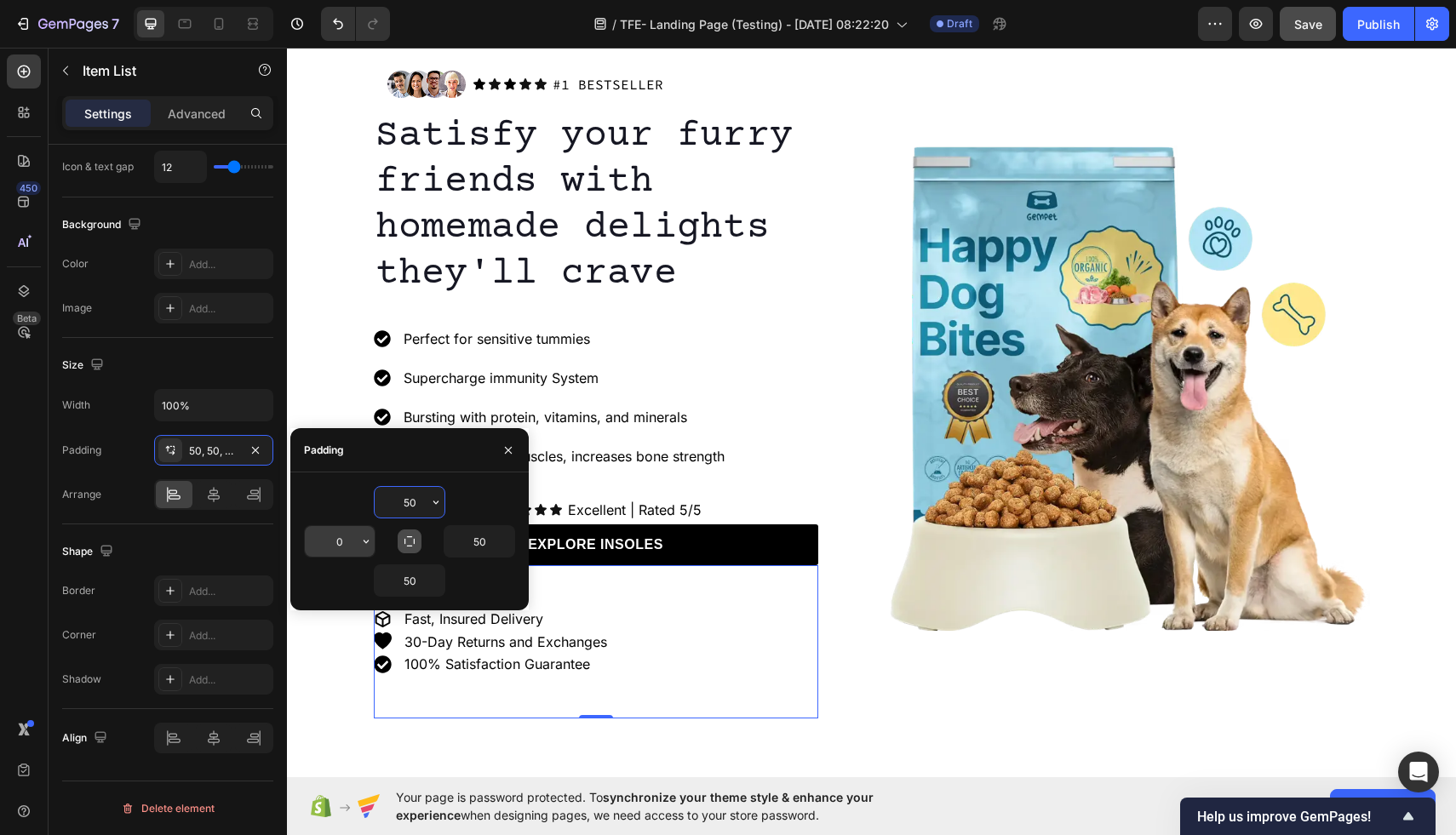
click at [356, 546] on input "0" at bounding box center [340, 541] width 70 height 31
click at [356, 548] on input "25" at bounding box center [340, 541] width 70 height 31
type input "2"
type input "30"
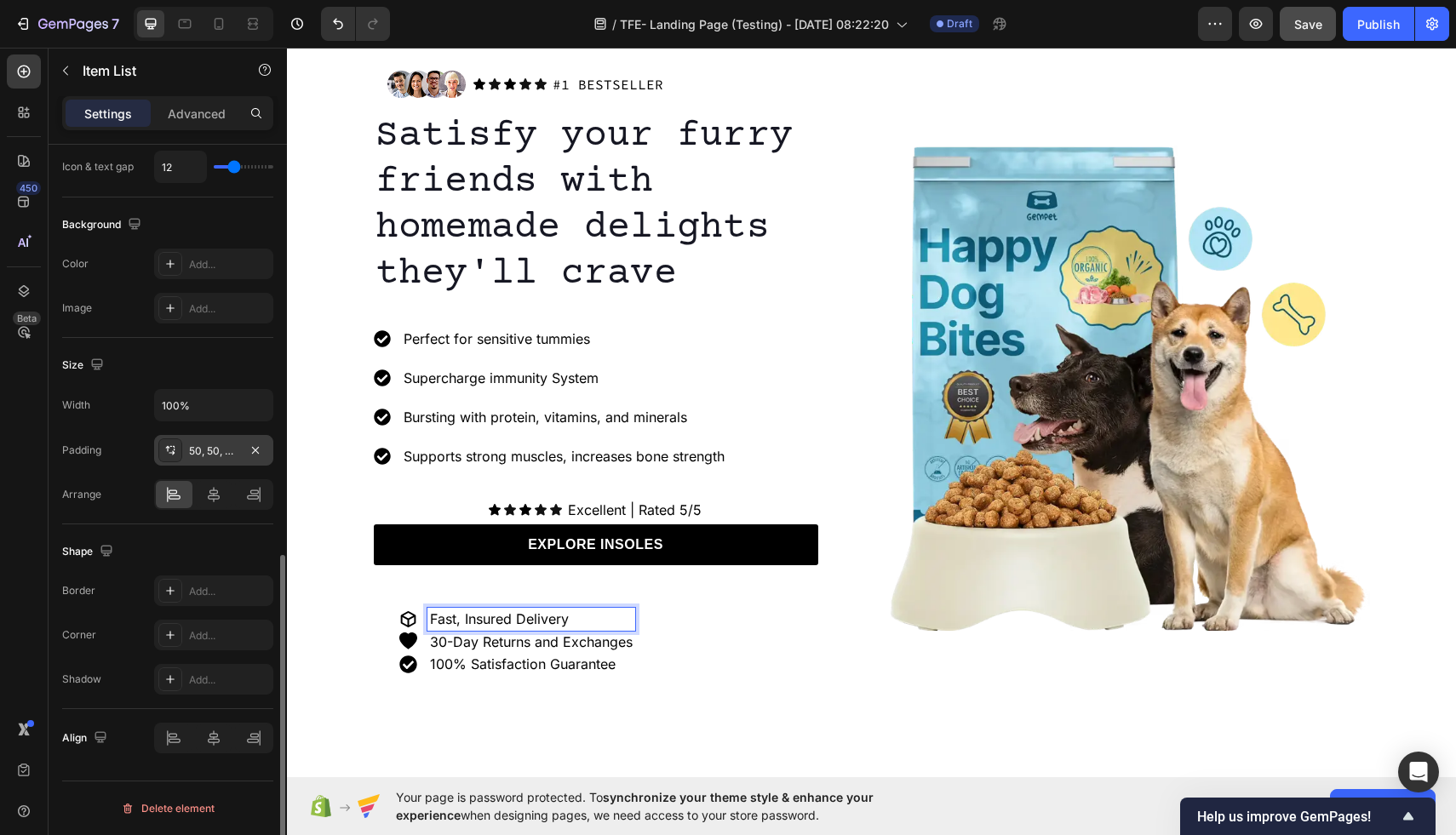
click at [205, 449] on div "50, 50, 50, 30" at bounding box center [213, 451] width 49 height 15
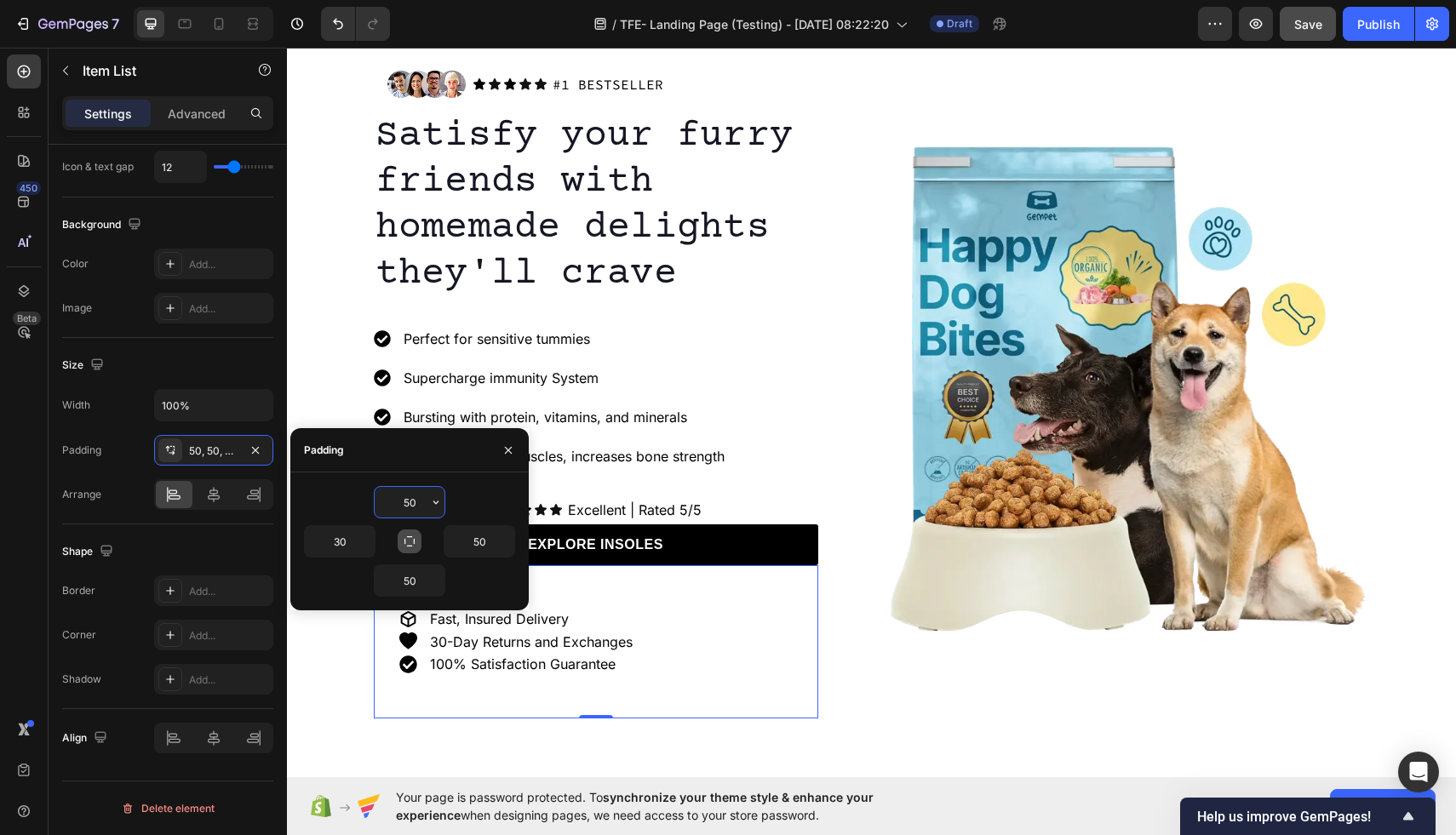
click at [416, 505] on input "50" at bounding box center [410, 503] width 70 height 31
type input "5"
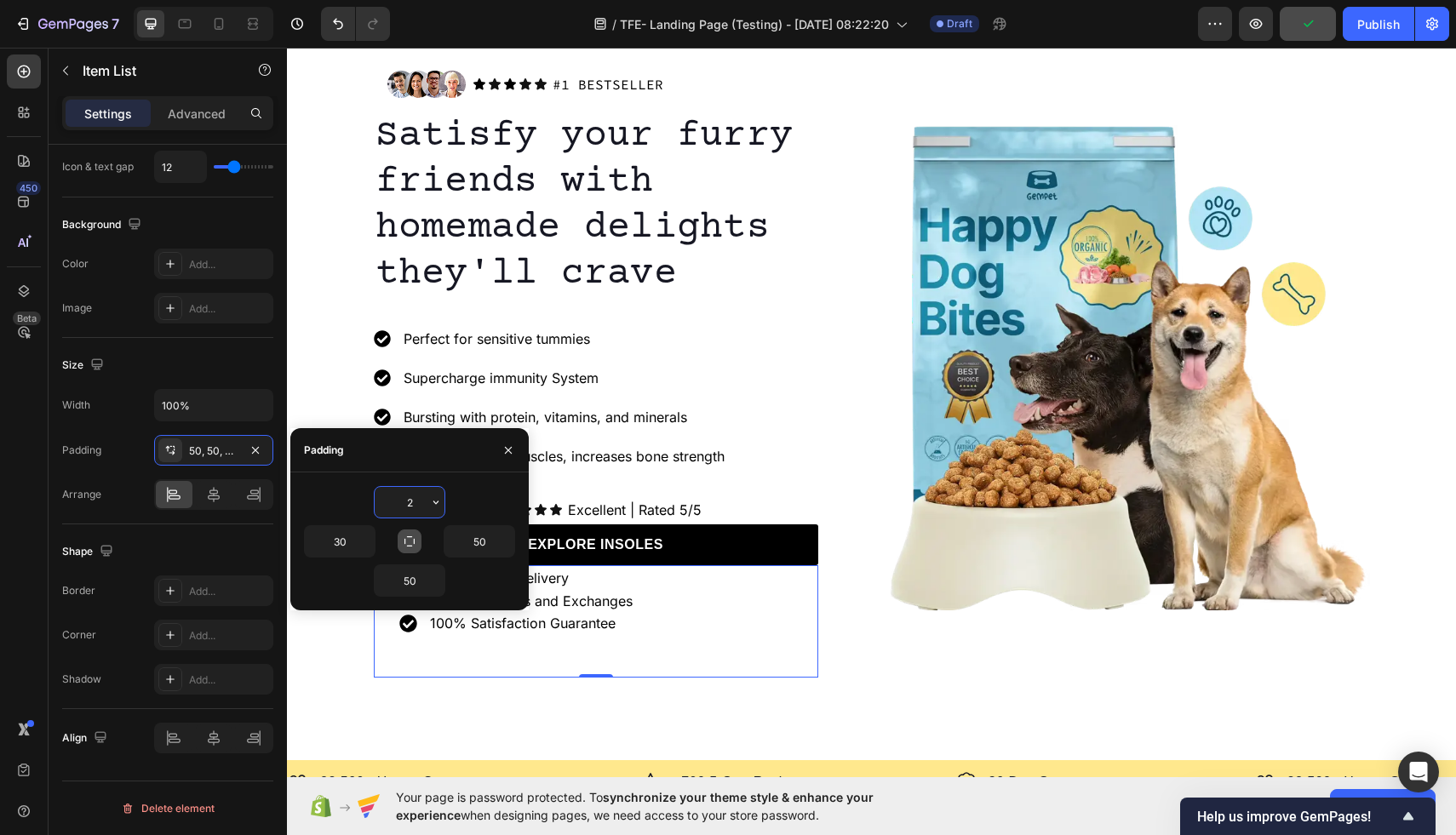
type input "25"
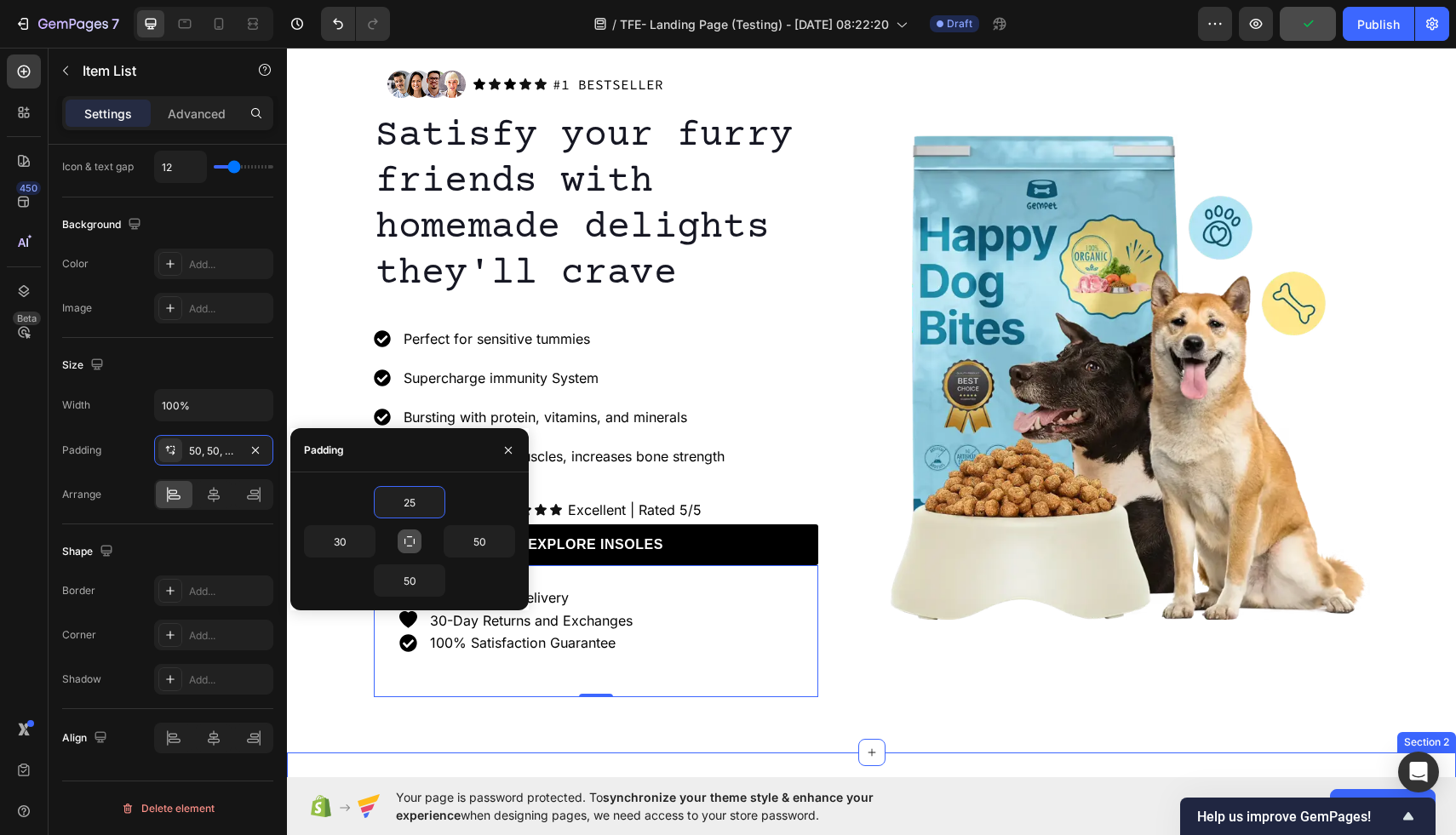
click at [525, 754] on div "Image 22,500+ Happy Customers Text Block Row Image +700 5-Star Reviews Text Blo…" at bounding box center [871, 802] width 1169 height 99
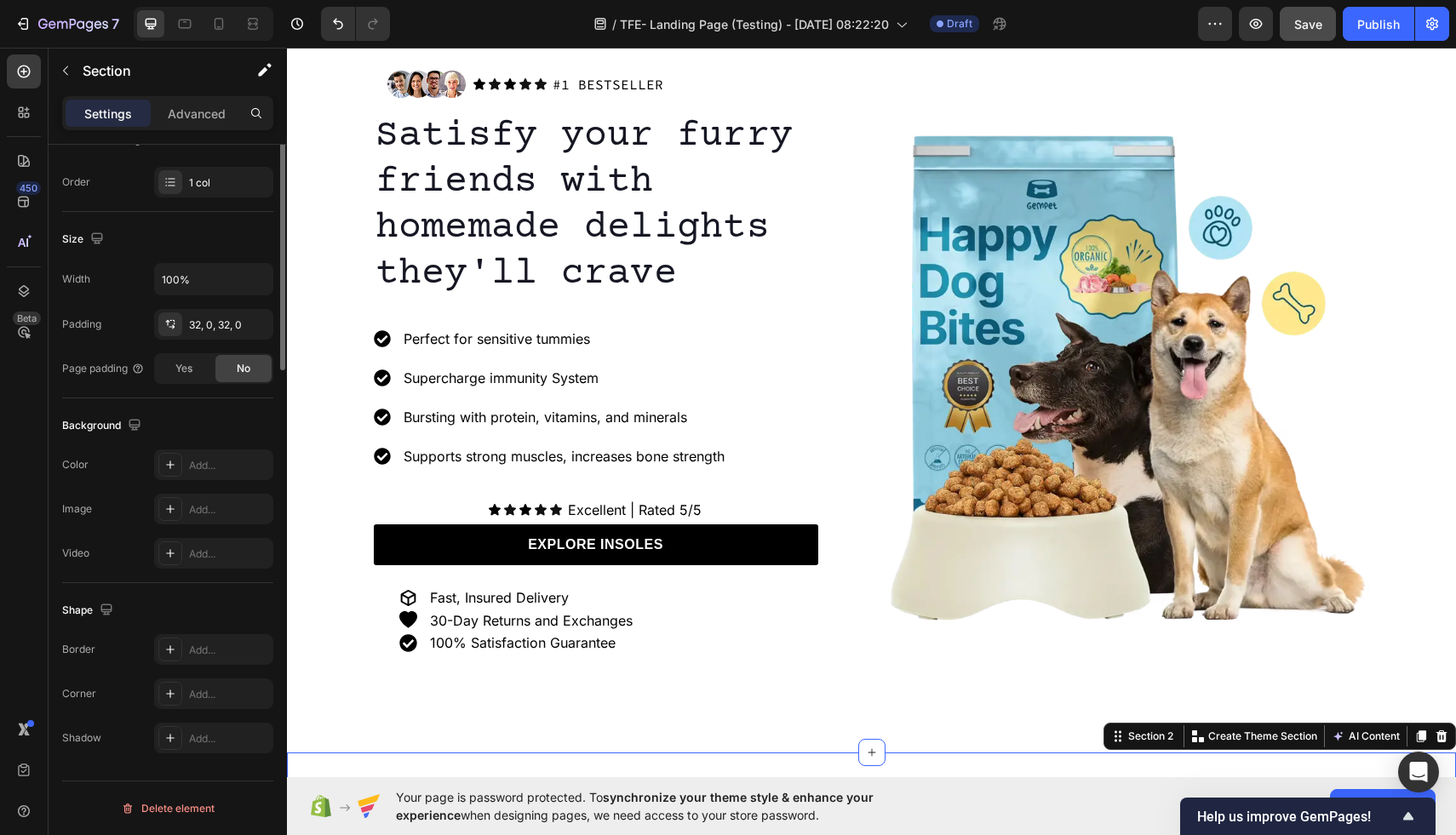
scroll to position [0, 0]
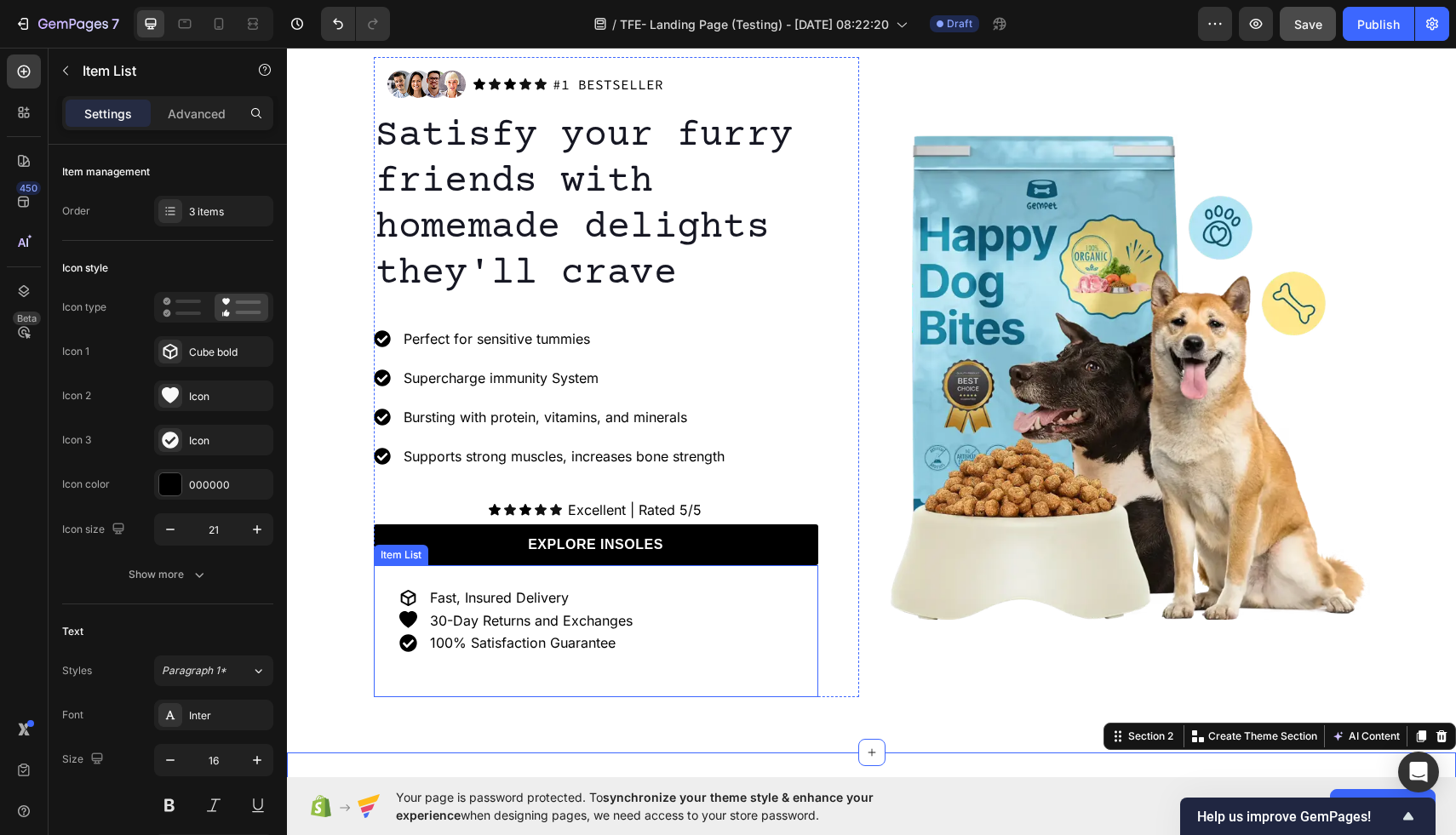
click at [548, 599] on p "Fast, Insured Delivery" at bounding box center [531, 598] width 202 height 17
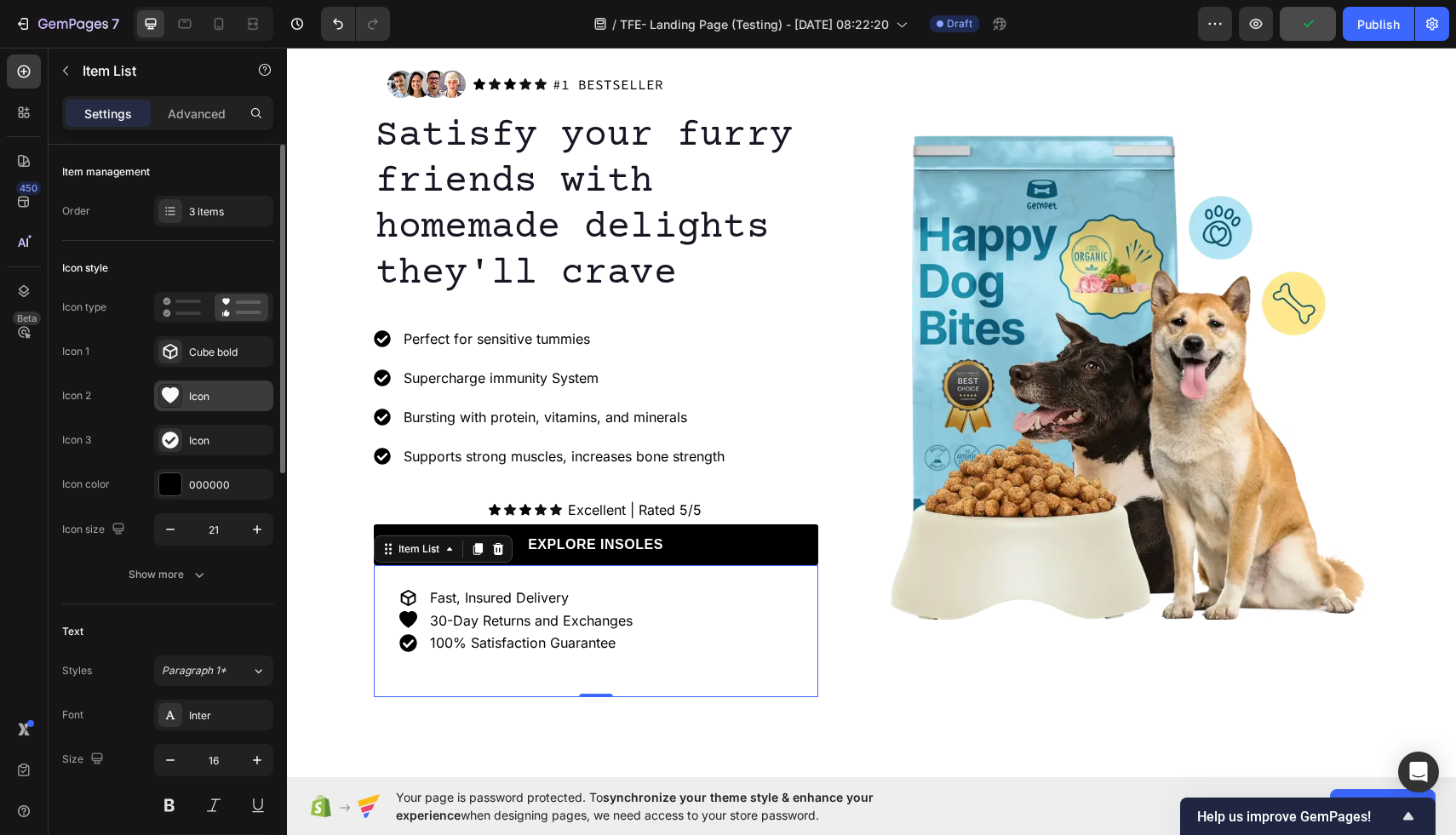
click at [175, 392] on icon at bounding box center [170, 395] width 17 height 16
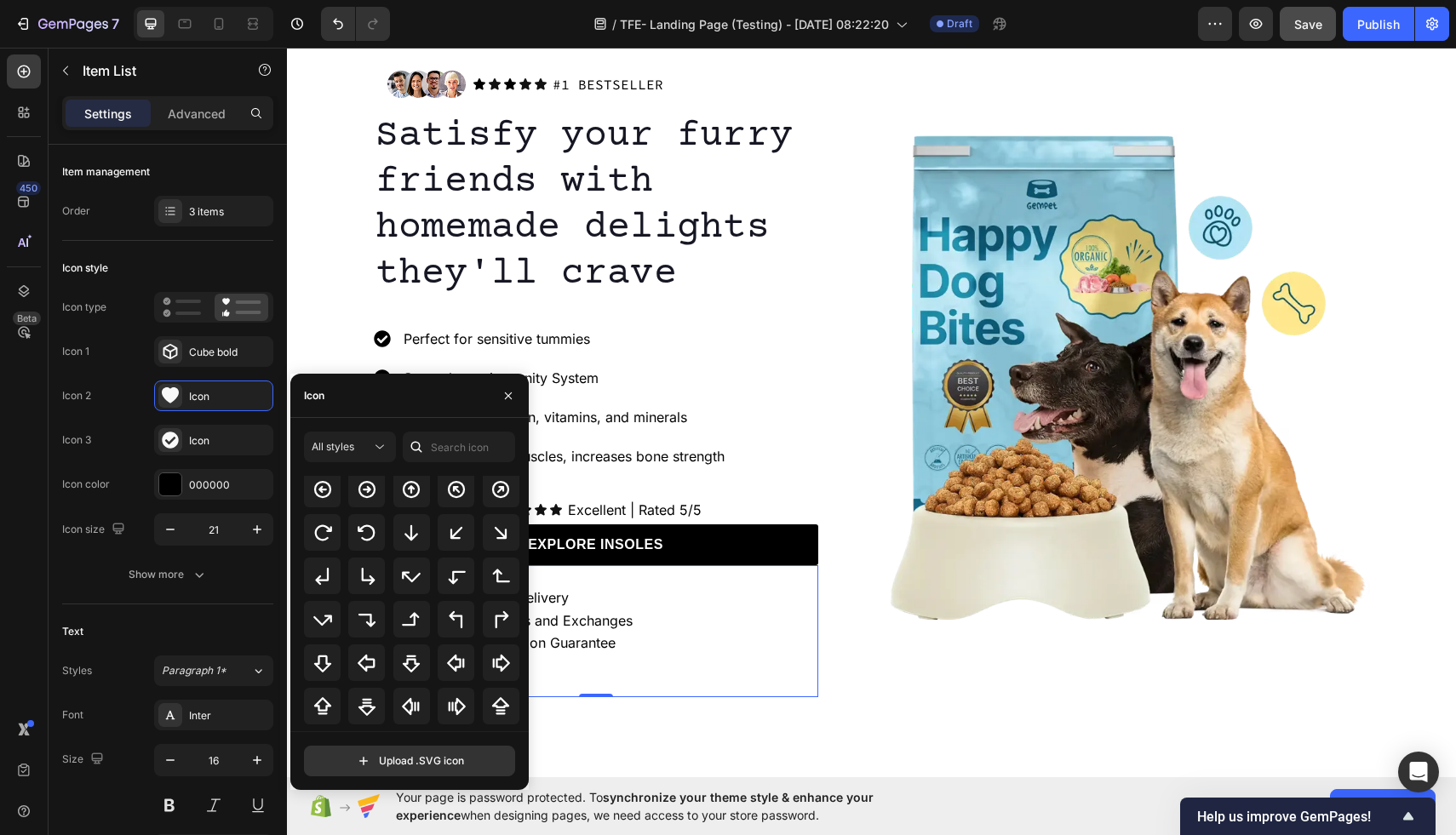
scroll to position [462, 0]
click at [360, 537] on icon at bounding box center [366, 534] width 20 height 20
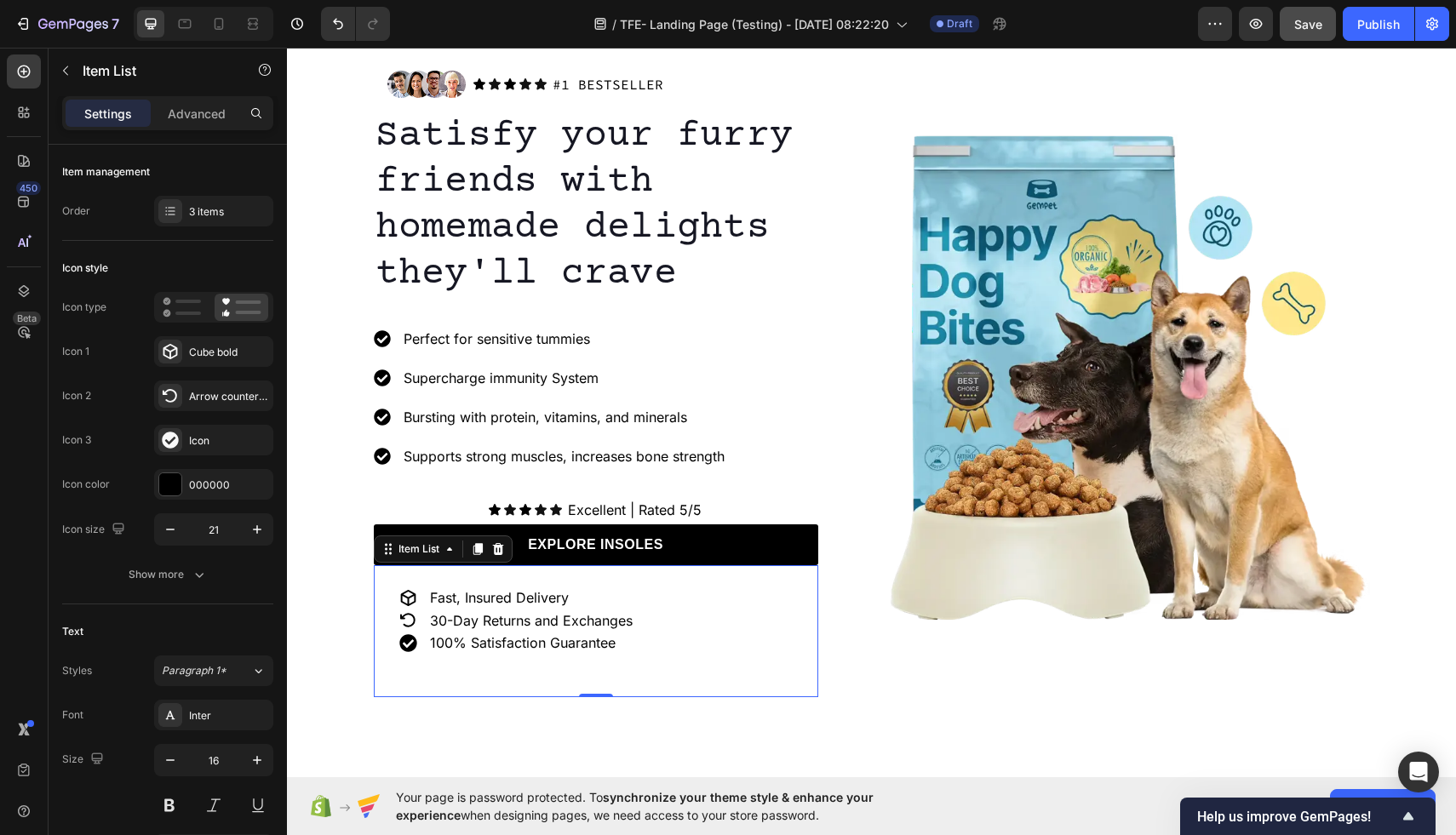
click at [640, 633] on div "Fast, Insured Delivery 30-Day Returns and Exchanges 100% Satisfaction Guarantee" at bounding box center [596, 632] width 445 height 132
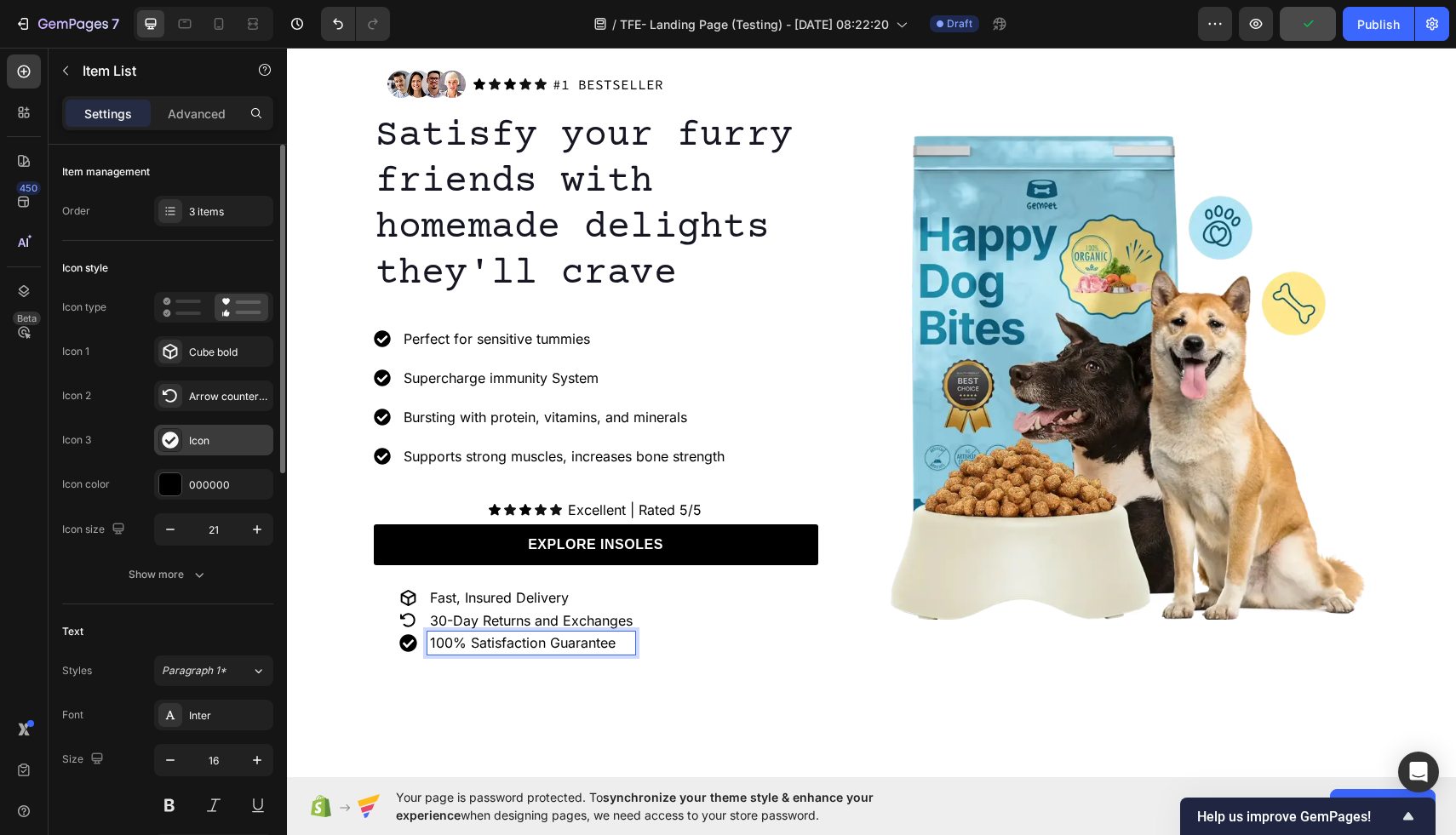
click at [172, 440] on icon at bounding box center [170, 441] width 17 height 17
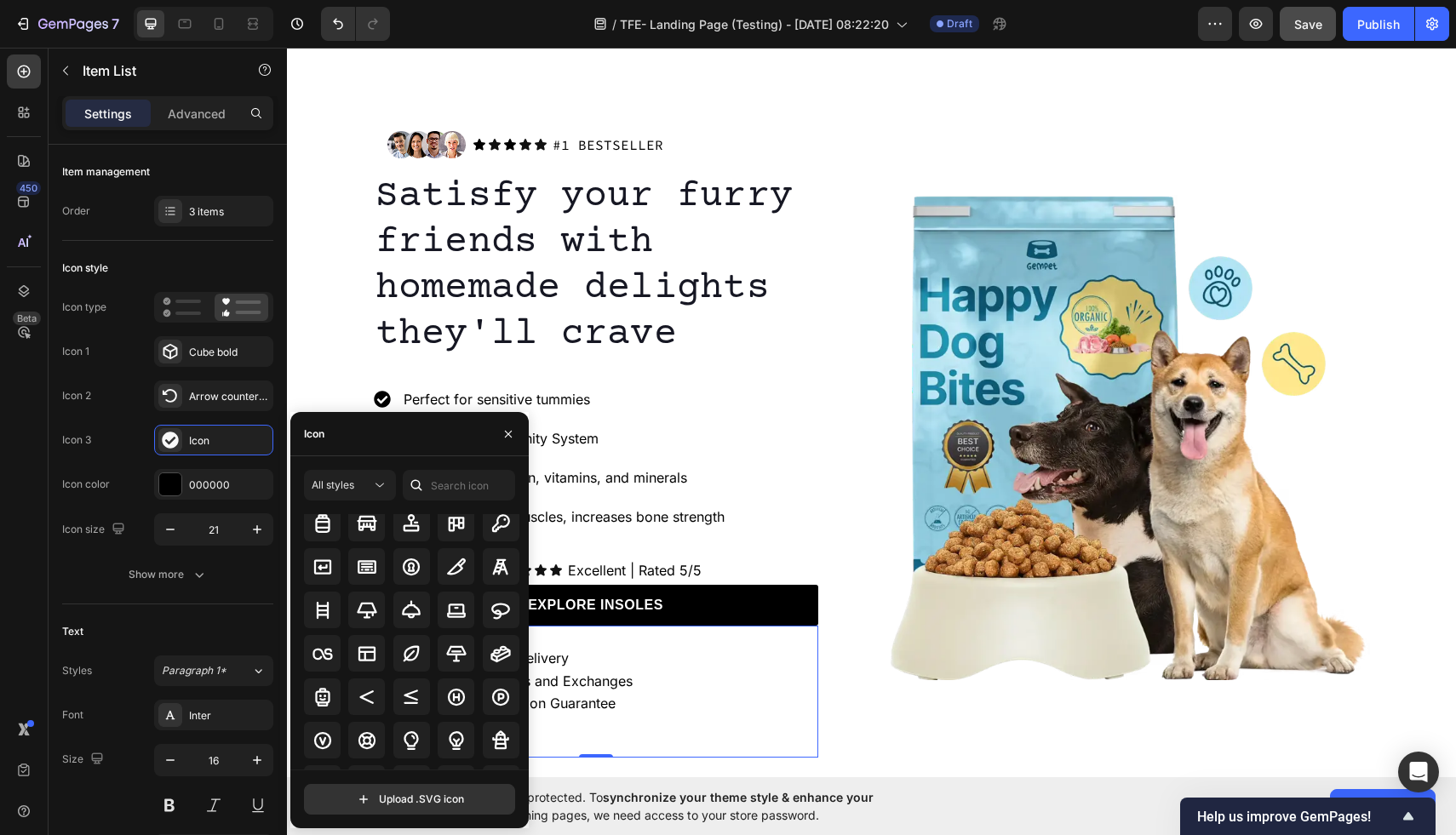
scroll to position [6046, 0]
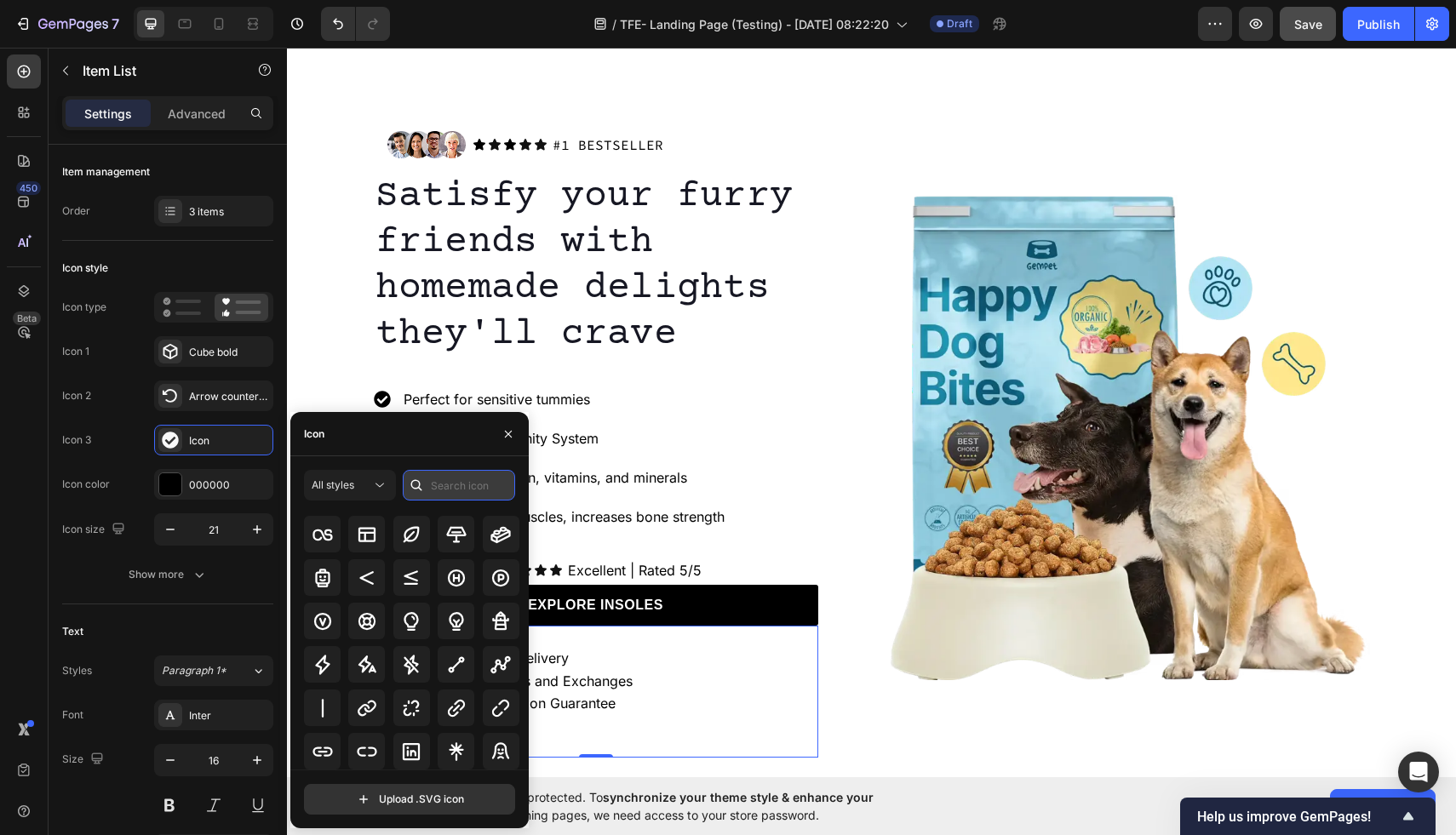
click at [457, 481] on input "text" at bounding box center [459, 485] width 112 height 31
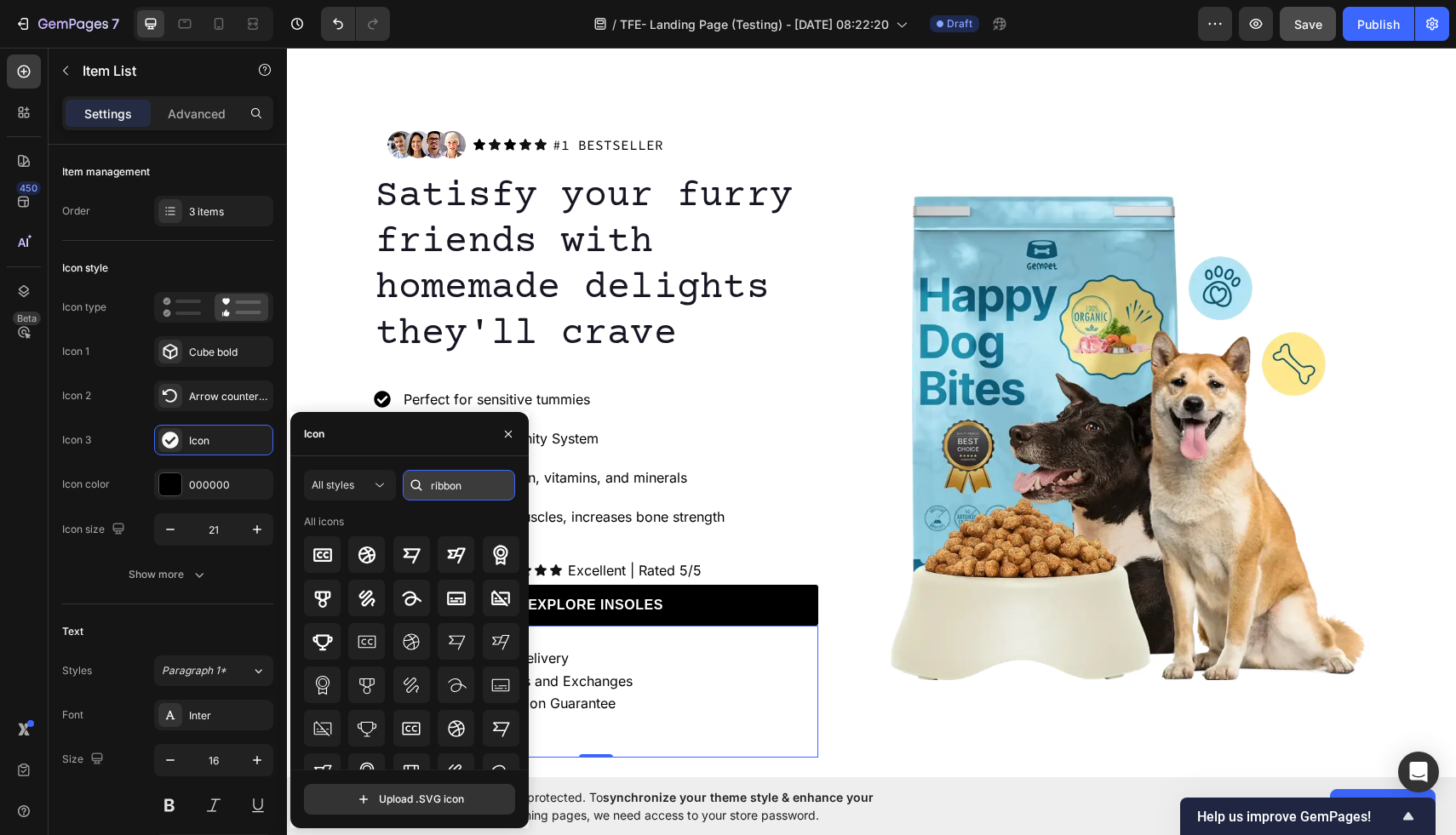
type input "ribbon"
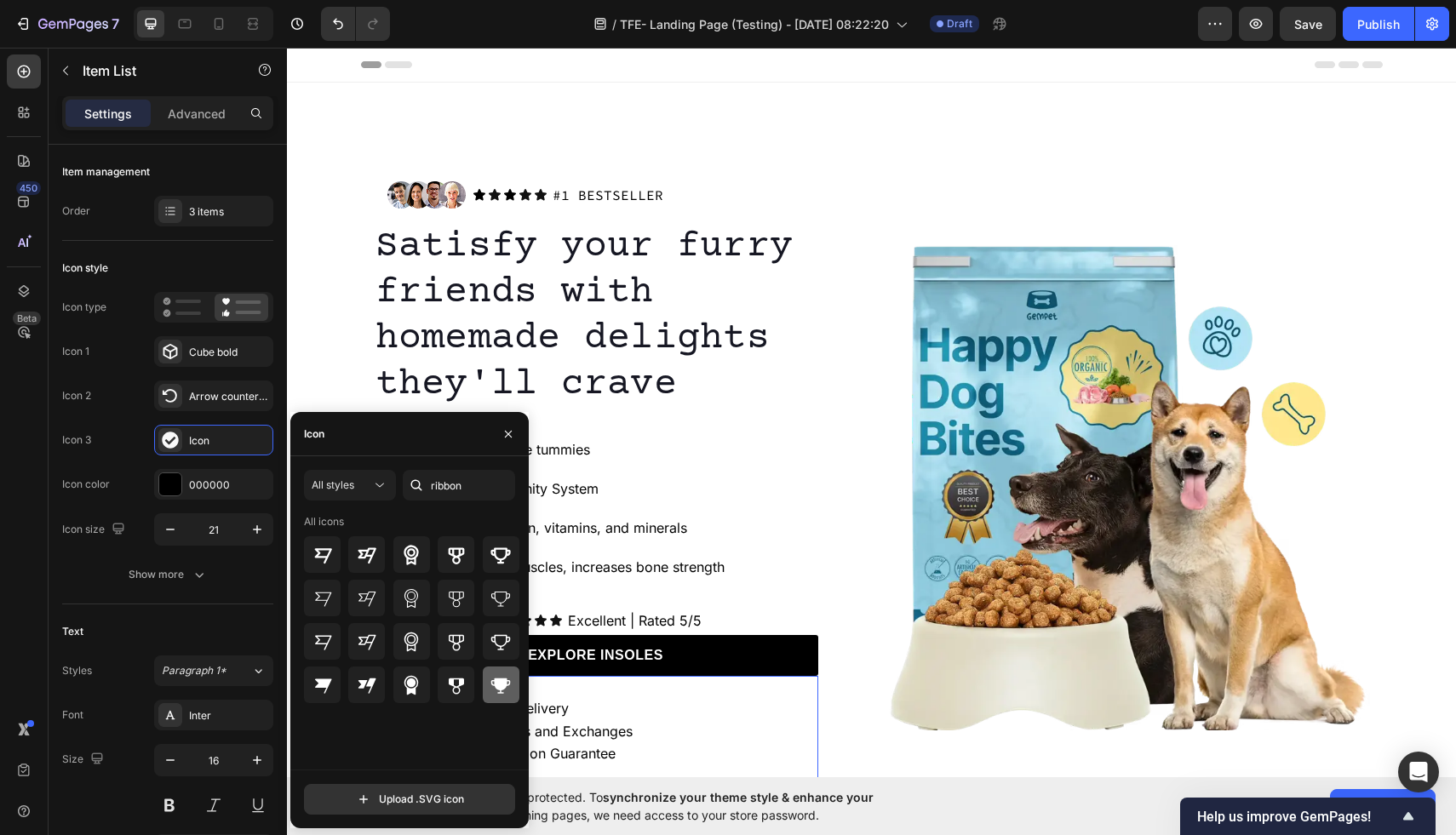
scroll to position [50, 0]
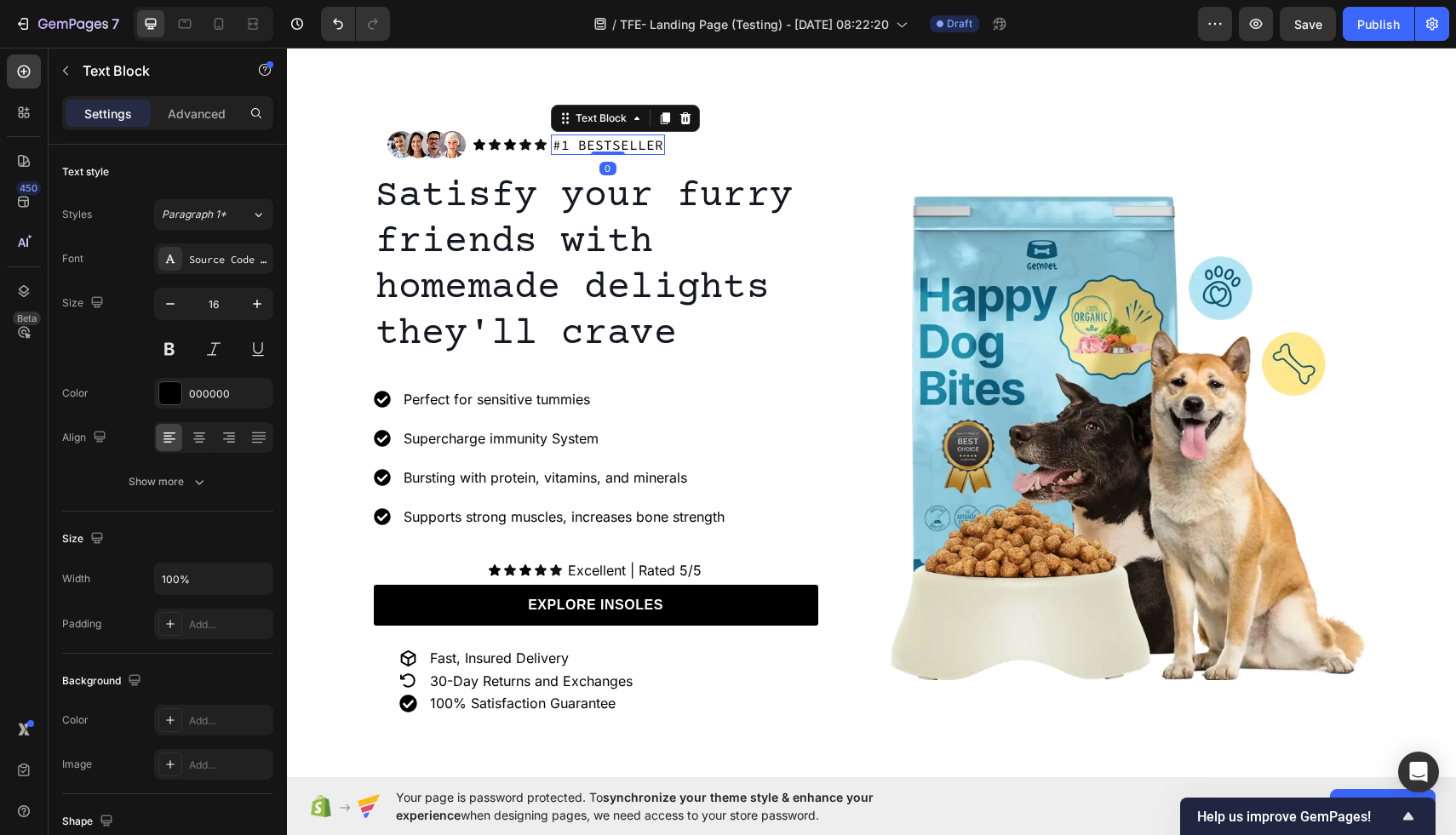
click at [570, 145] on p "#1 BESTSELLER" at bounding box center [608, 145] width 110 height 17
click at [553, 144] on p "#1 BESTSELLER" at bounding box center [608, 145] width 110 height 17
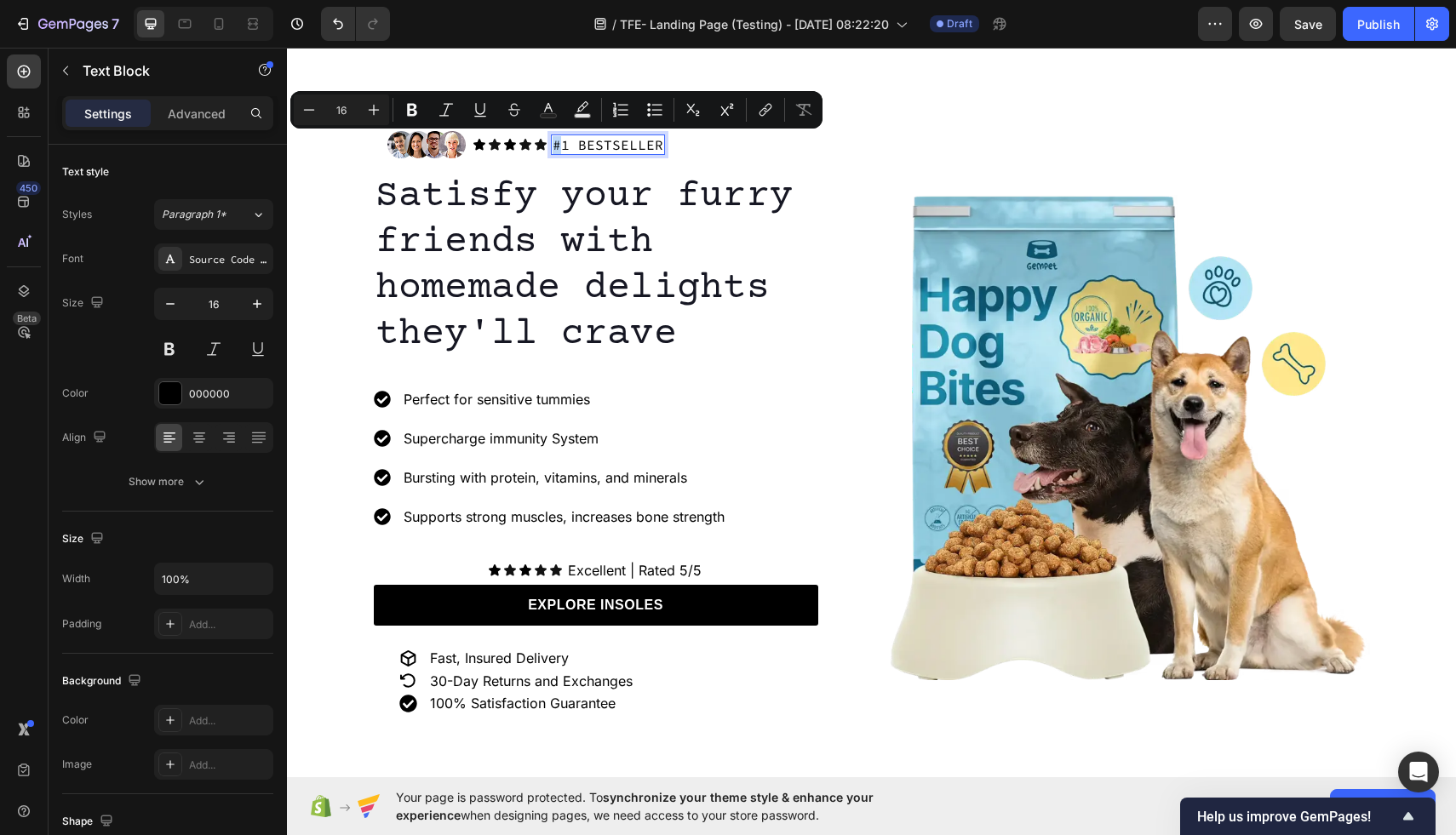
click at [553, 145] on p "#1 BESTSELLER" at bounding box center [608, 145] width 110 height 17
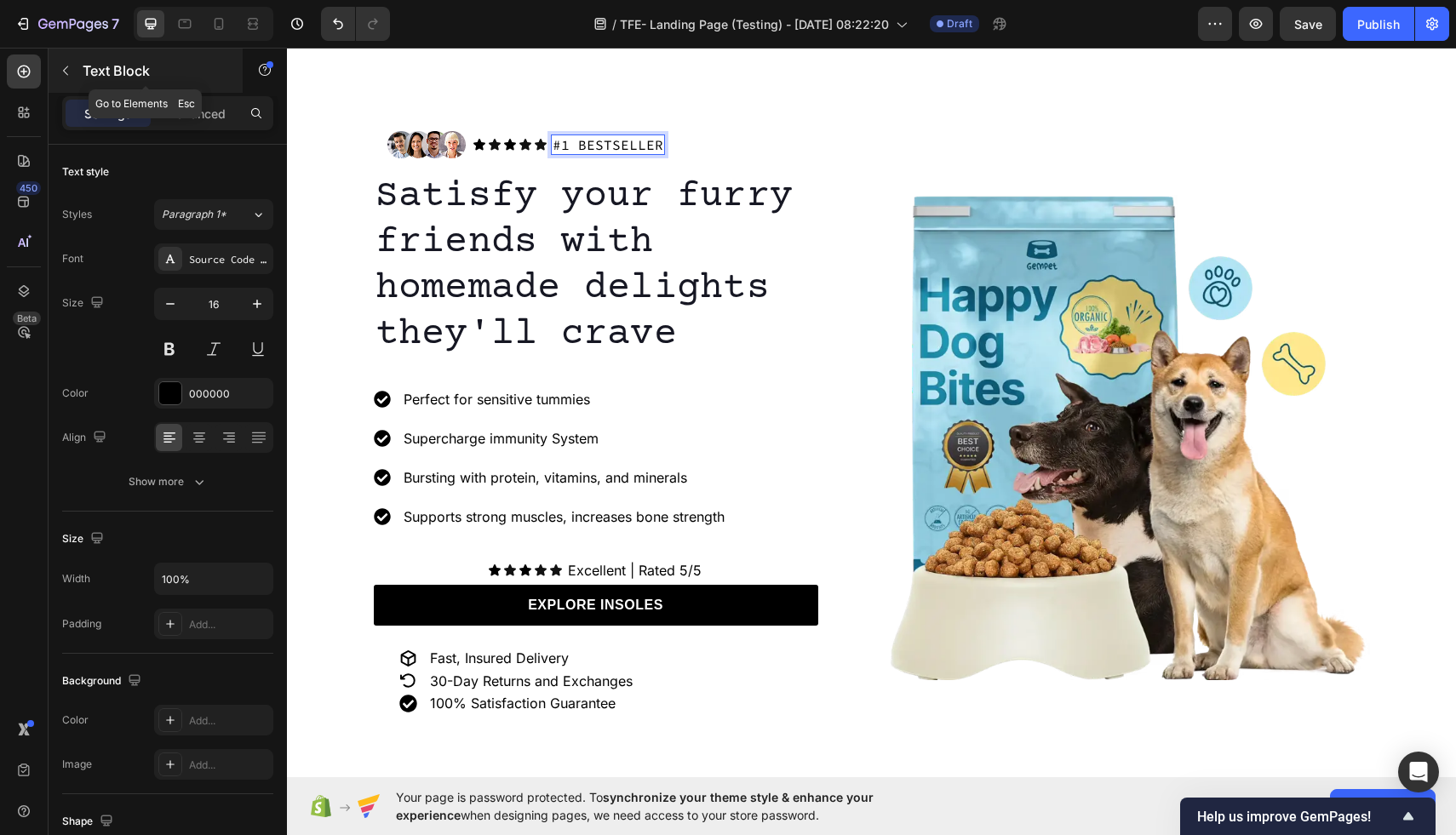
click at [66, 67] on icon "button" at bounding box center [66, 71] width 14 height 14
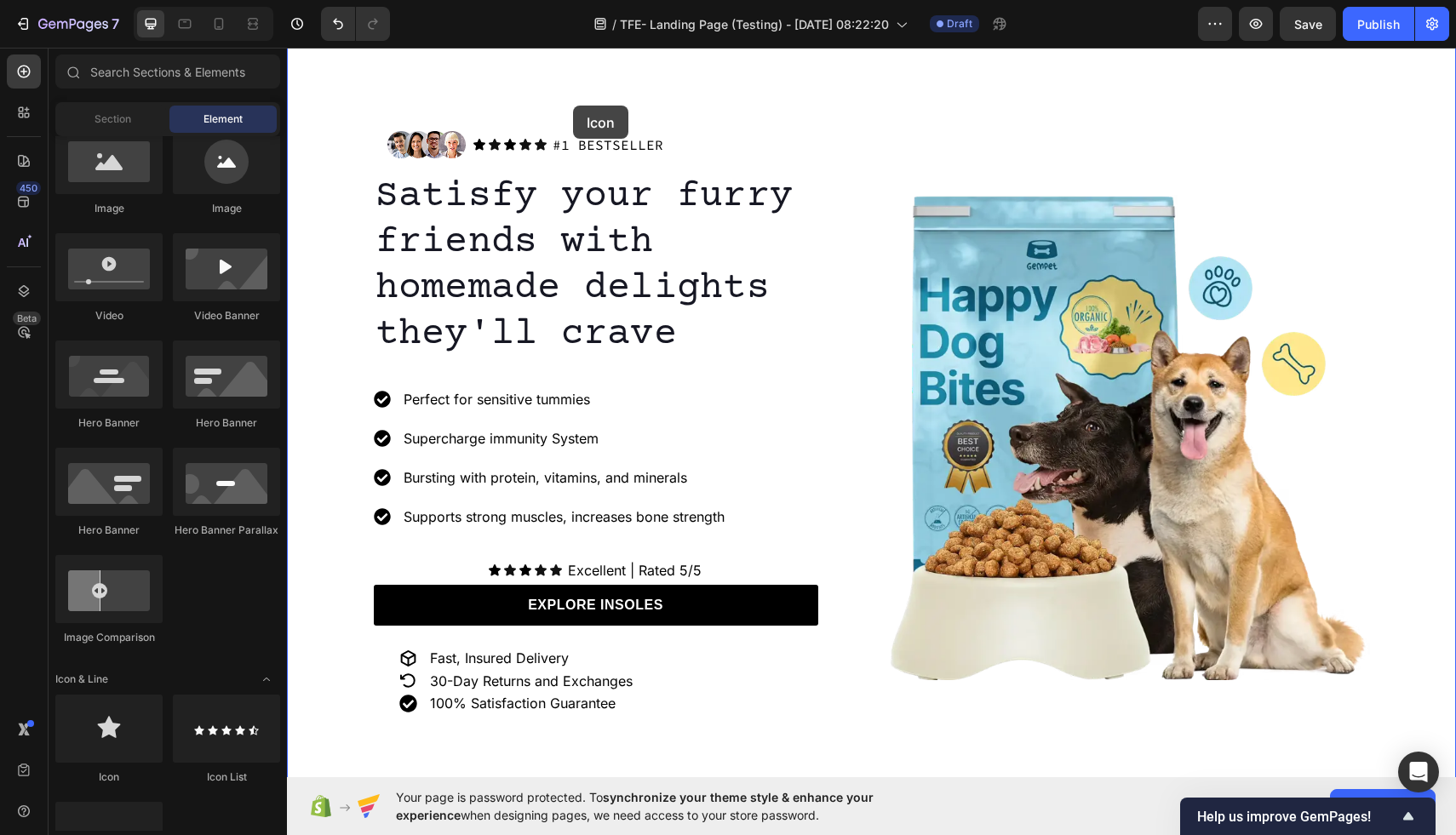
scroll to position [36, 0]
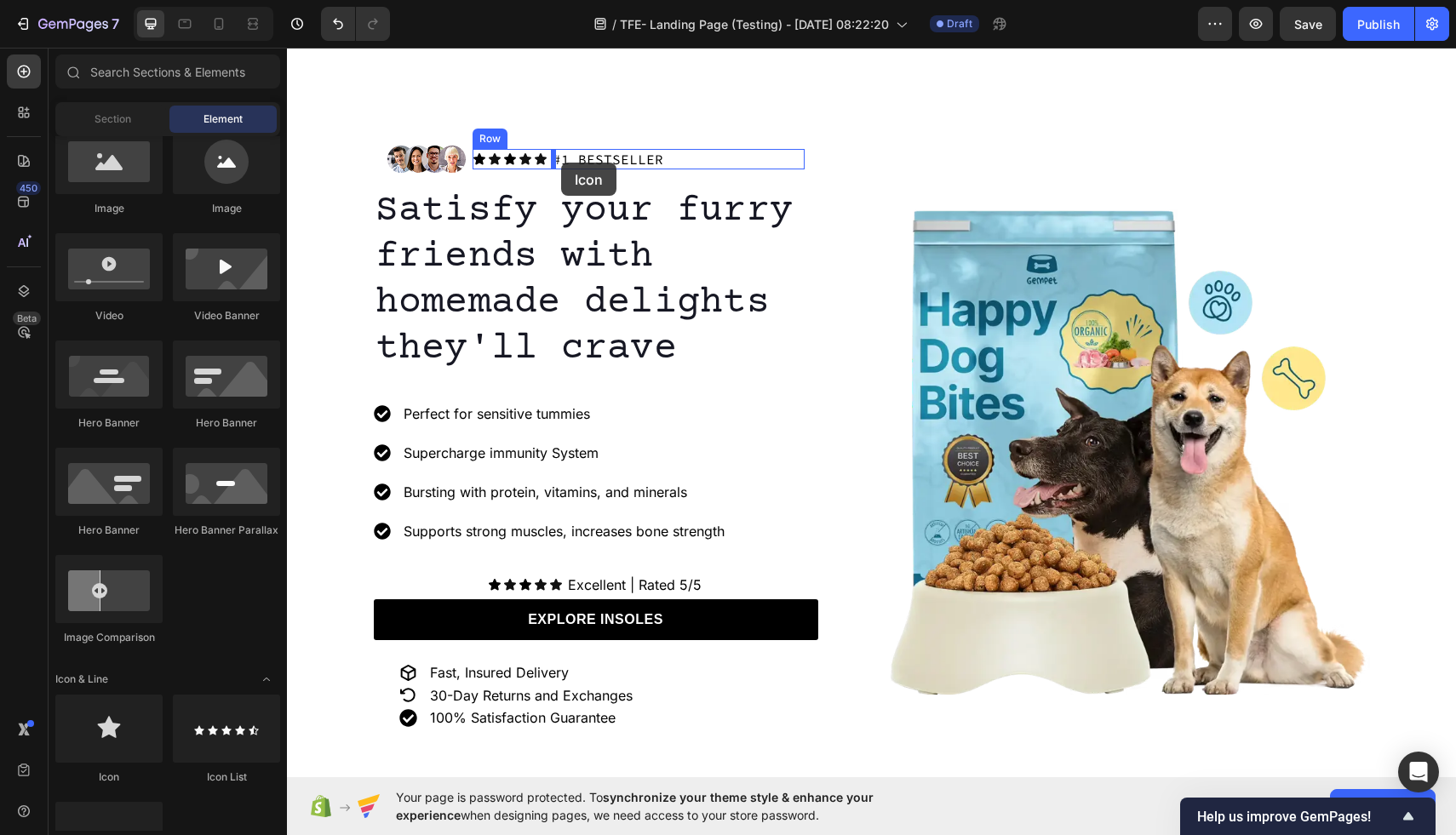
drag, startPoint x: 420, startPoint y: 790, endPoint x: 561, endPoint y: 163, distance: 642.7
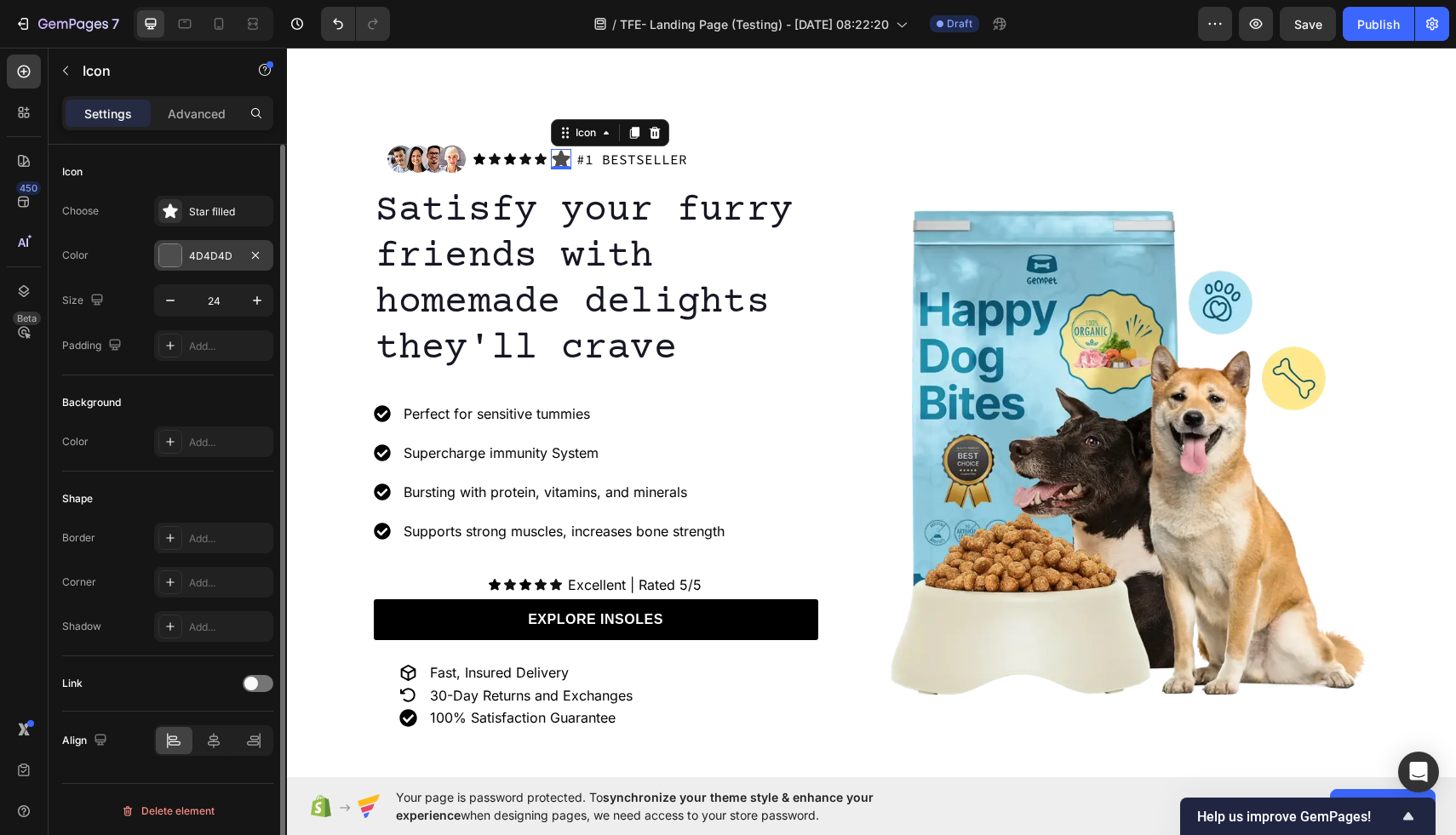
click at [172, 252] on div at bounding box center [170, 255] width 22 height 22
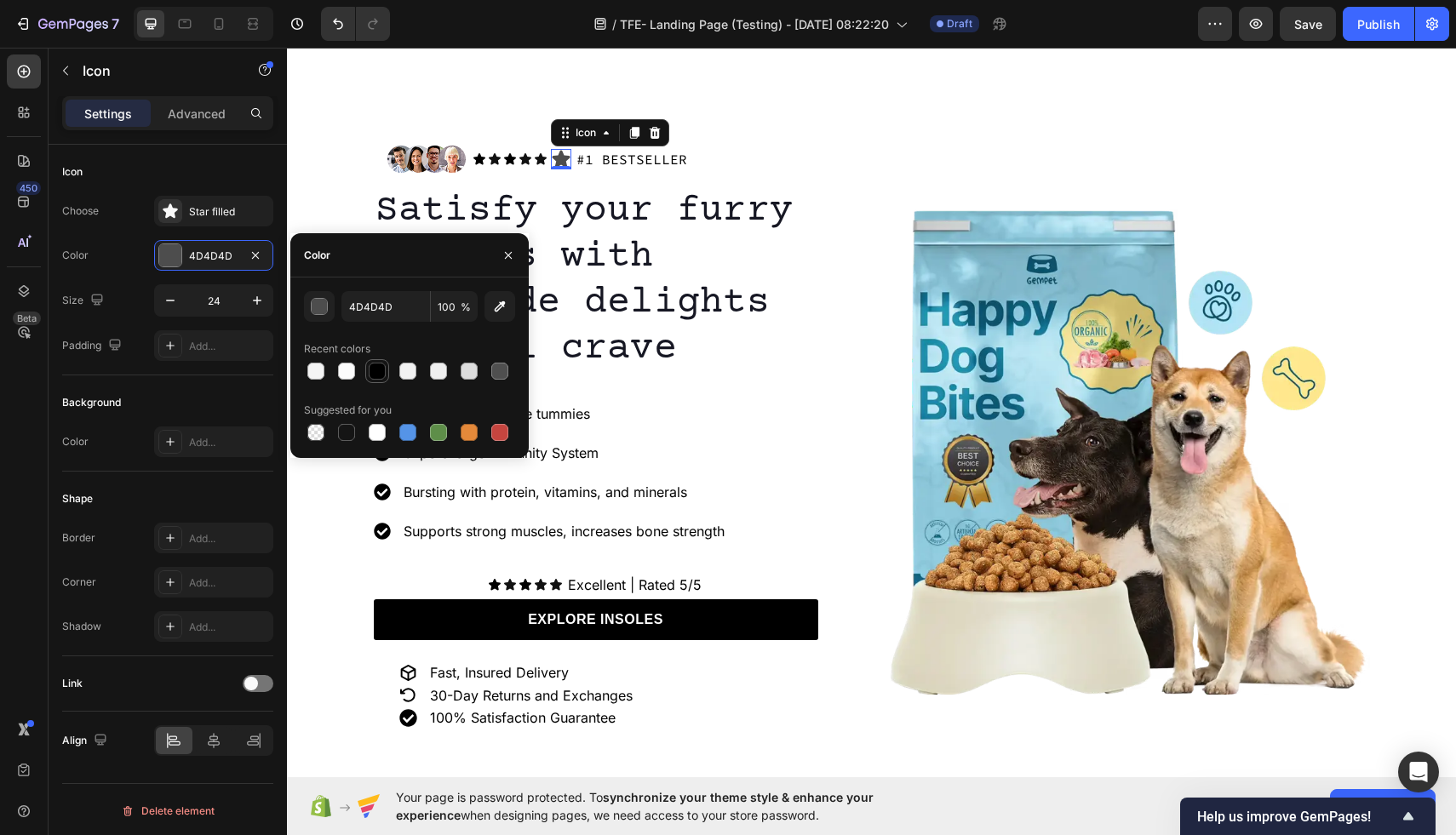
click at [372, 370] on div at bounding box center [378, 372] width 17 height 17
type input "000000"
click at [215, 214] on div "Star filled" at bounding box center [229, 212] width 80 height 15
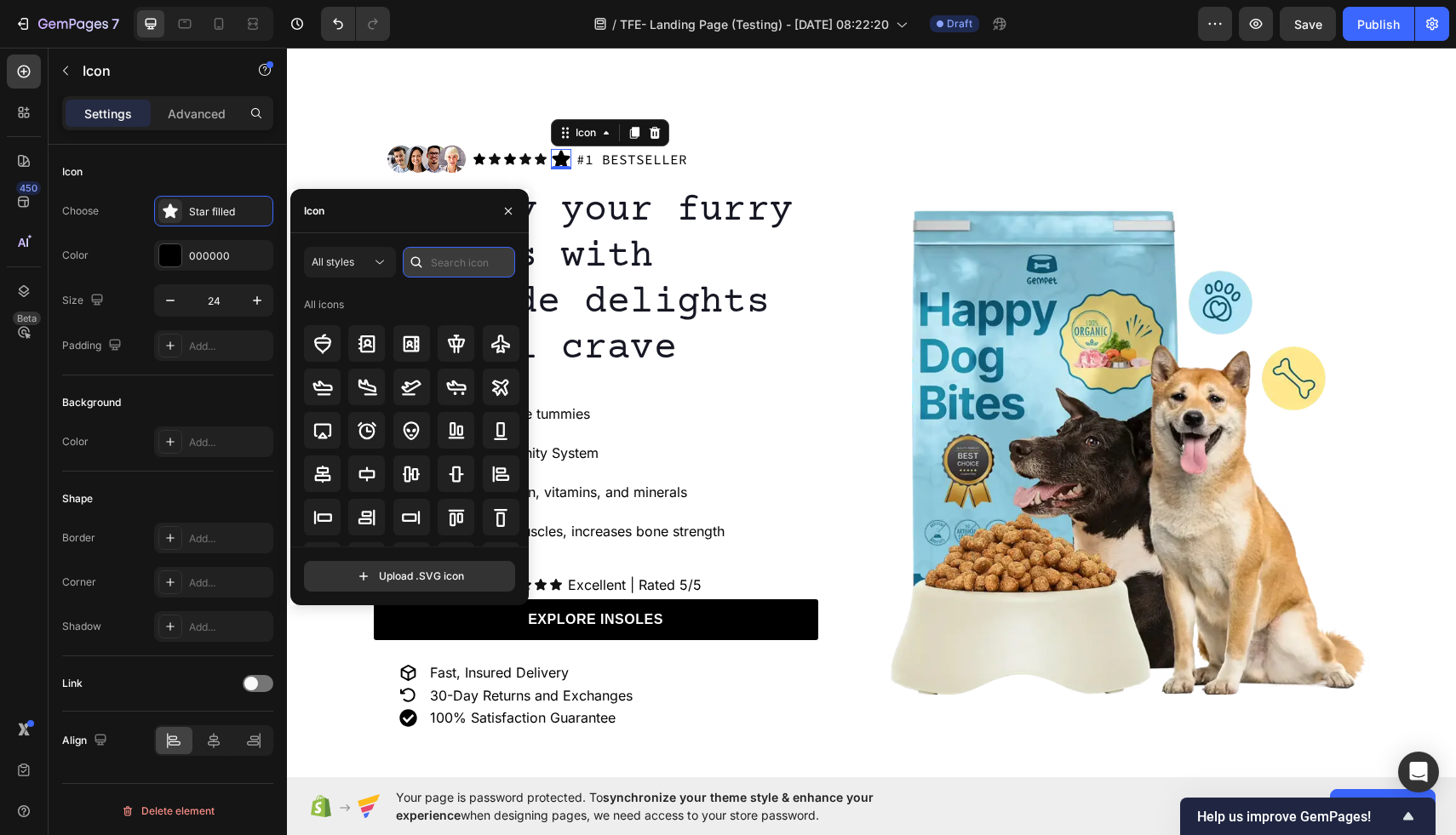
click at [489, 263] on input "text" at bounding box center [459, 263] width 112 height 31
type input "ribbon"
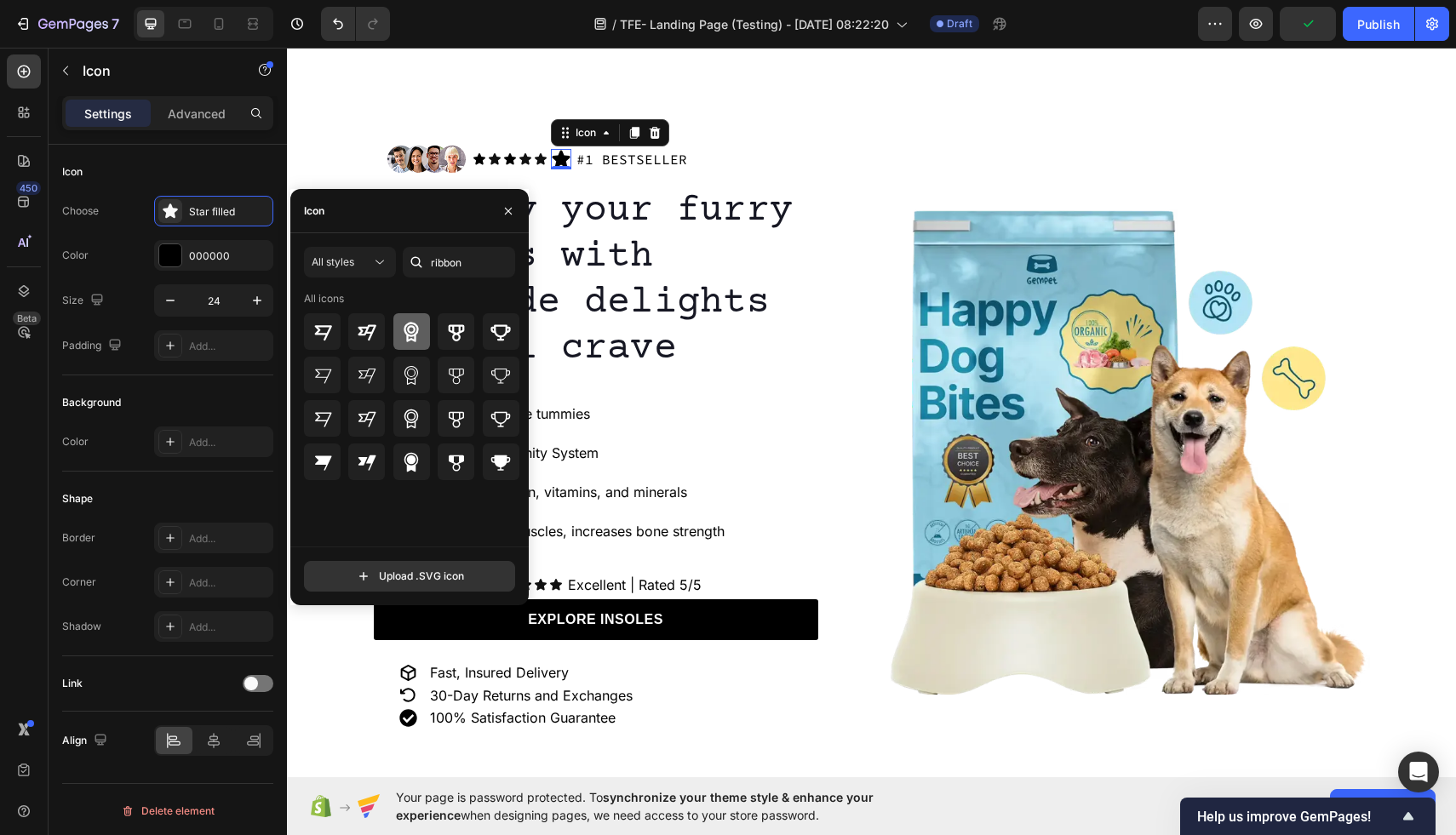
click at [412, 332] on icon at bounding box center [412, 331] width 15 height 19
click at [414, 452] on icon at bounding box center [411, 462] width 20 height 20
click at [419, 365] on icon at bounding box center [411, 375] width 20 height 20
click at [495, 459] on icon at bounding box center [501, 462] width 19 height 15
click at [504, 331] on icon at bounding box center [500, 331] width 20 height 20
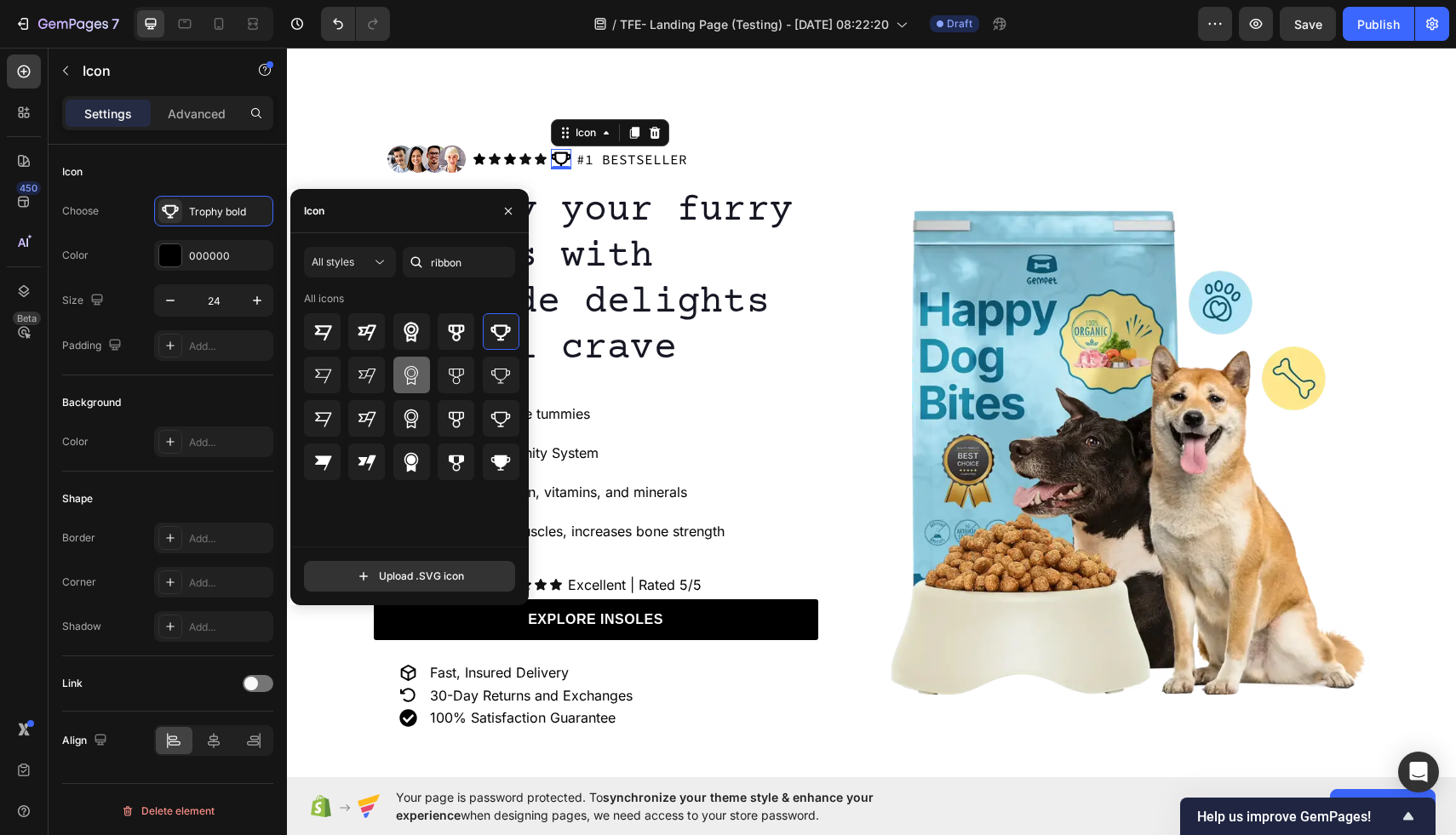
click at [417, 371] on icon at bounding box center [411, 375] width 20 height 20
click at [408, 417] on icon at bounding box center [411, 418] width 20 height 20
click at [215, 297] on input "24" at bounding box center [214, 301] width 56 height 31
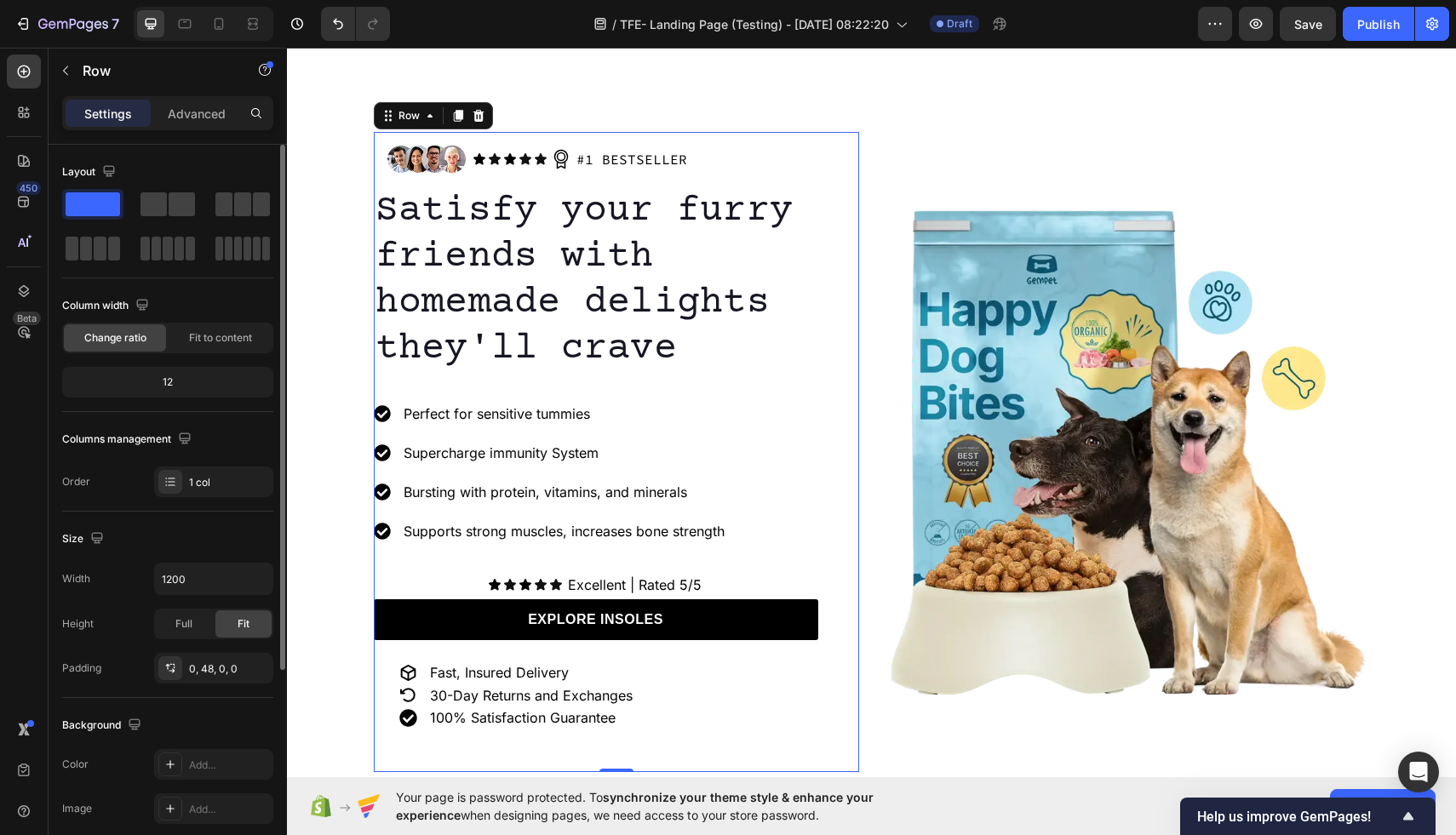
click at [818, 165] on div "Image Icon Icon Icon Icon Icon Icon List Icon #1 BESTSELLER Text Block Row Row …" at bounding box center [616, 451] width 485 height 640
click at [537, 159] on div "Icon" at bounding box center [541, 159] width 14 height 14
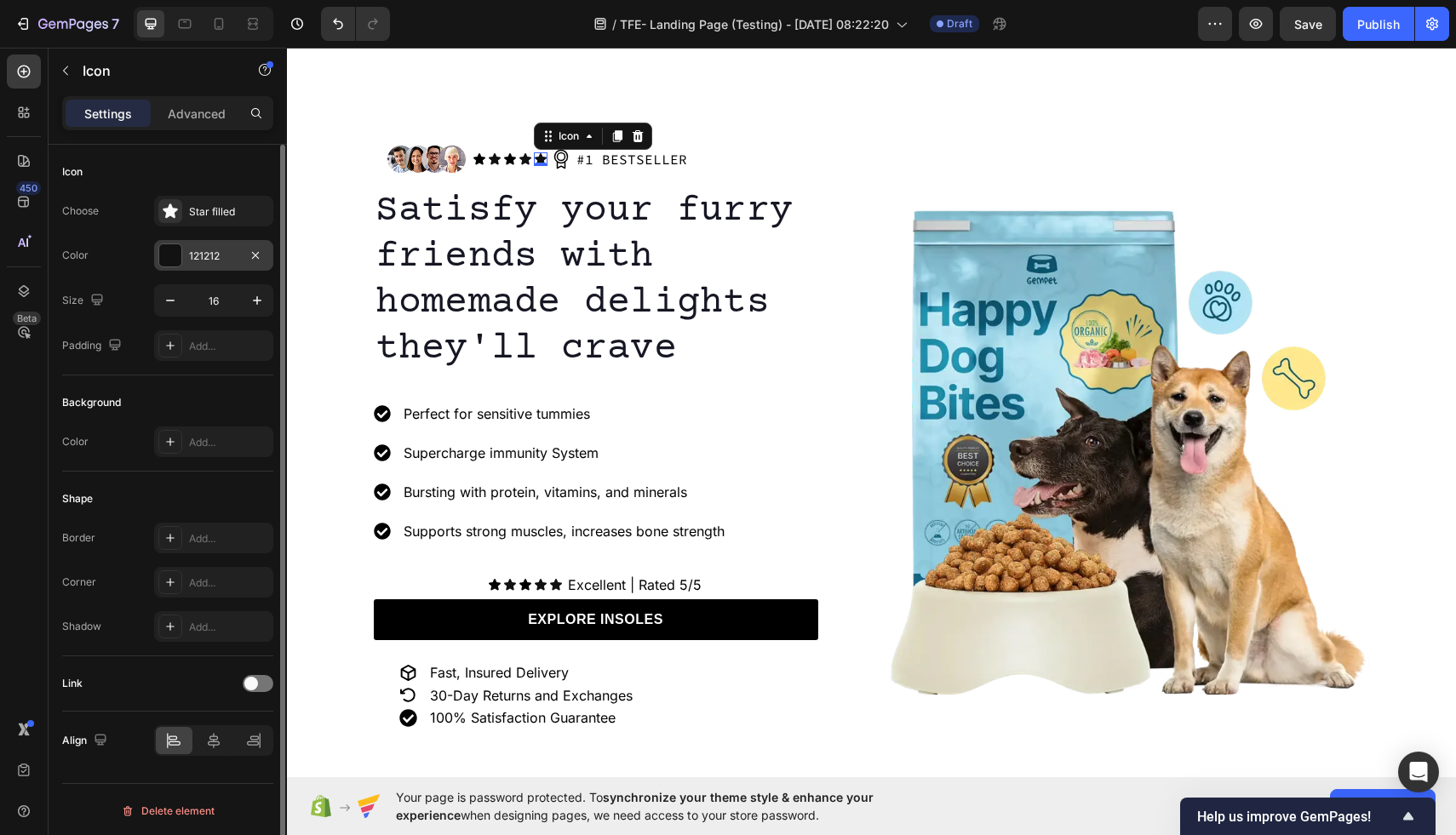
click at [184, 244] on div "121212" at bounding box center [213, 256] width 119 height 31
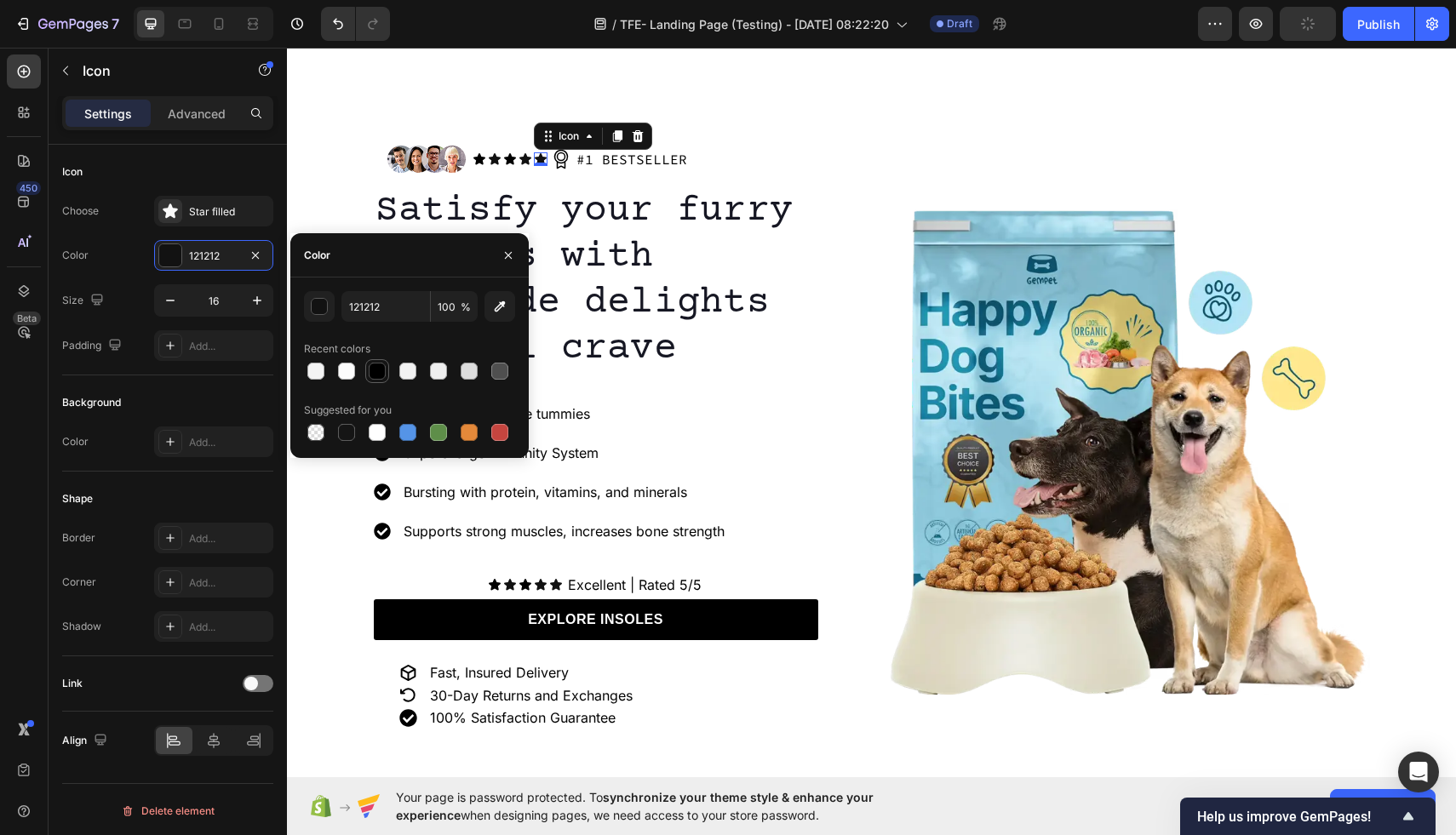
click at [372, 365] on div at bounding box center [378, 372] width 17 height 17
type input "000000"
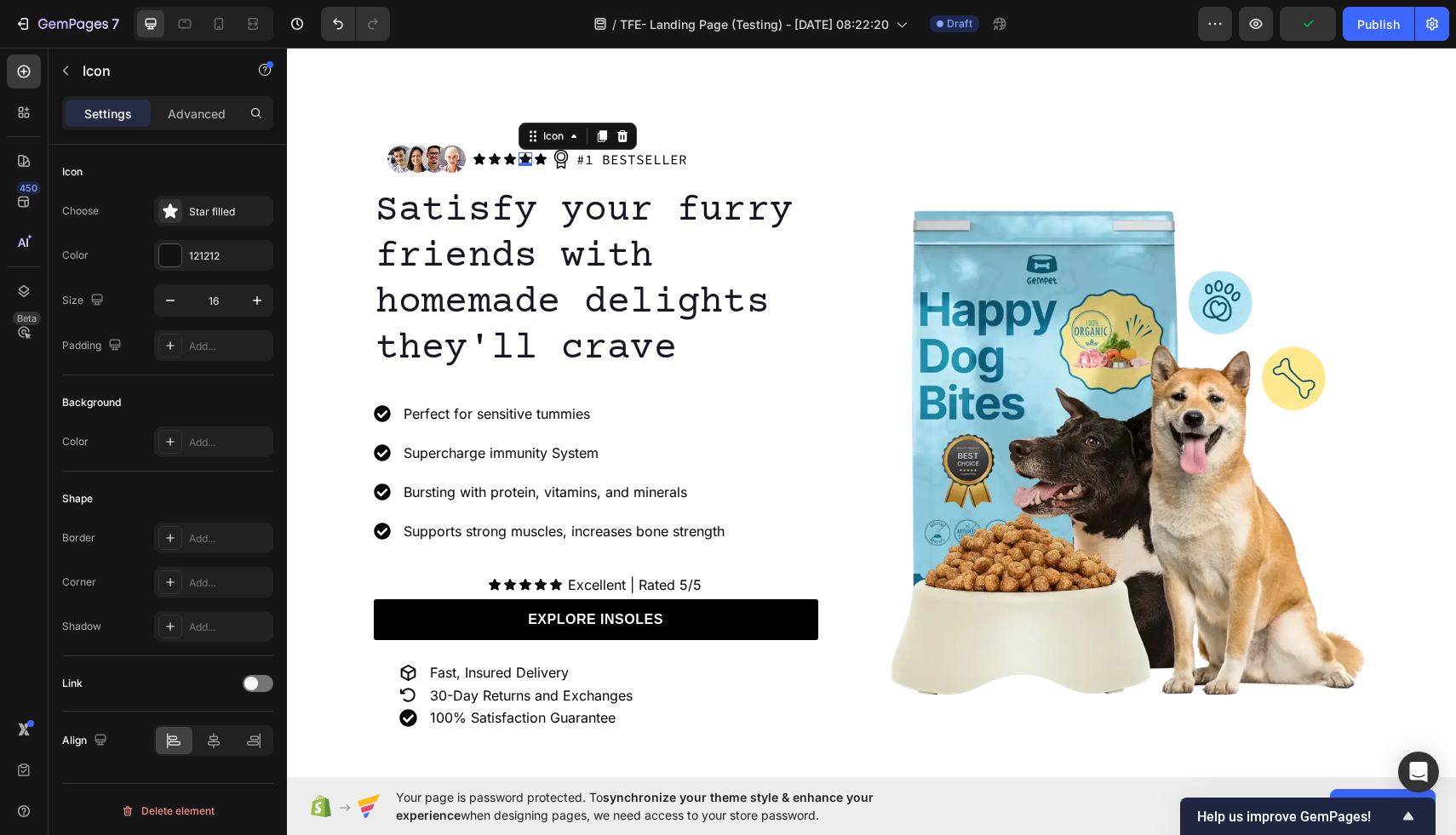
click at [524, 156] on icon at bounding box center [525, 158] width 12 height 11
click at [167, 251] on div at bounding box center [170, 255] width 22 height 22
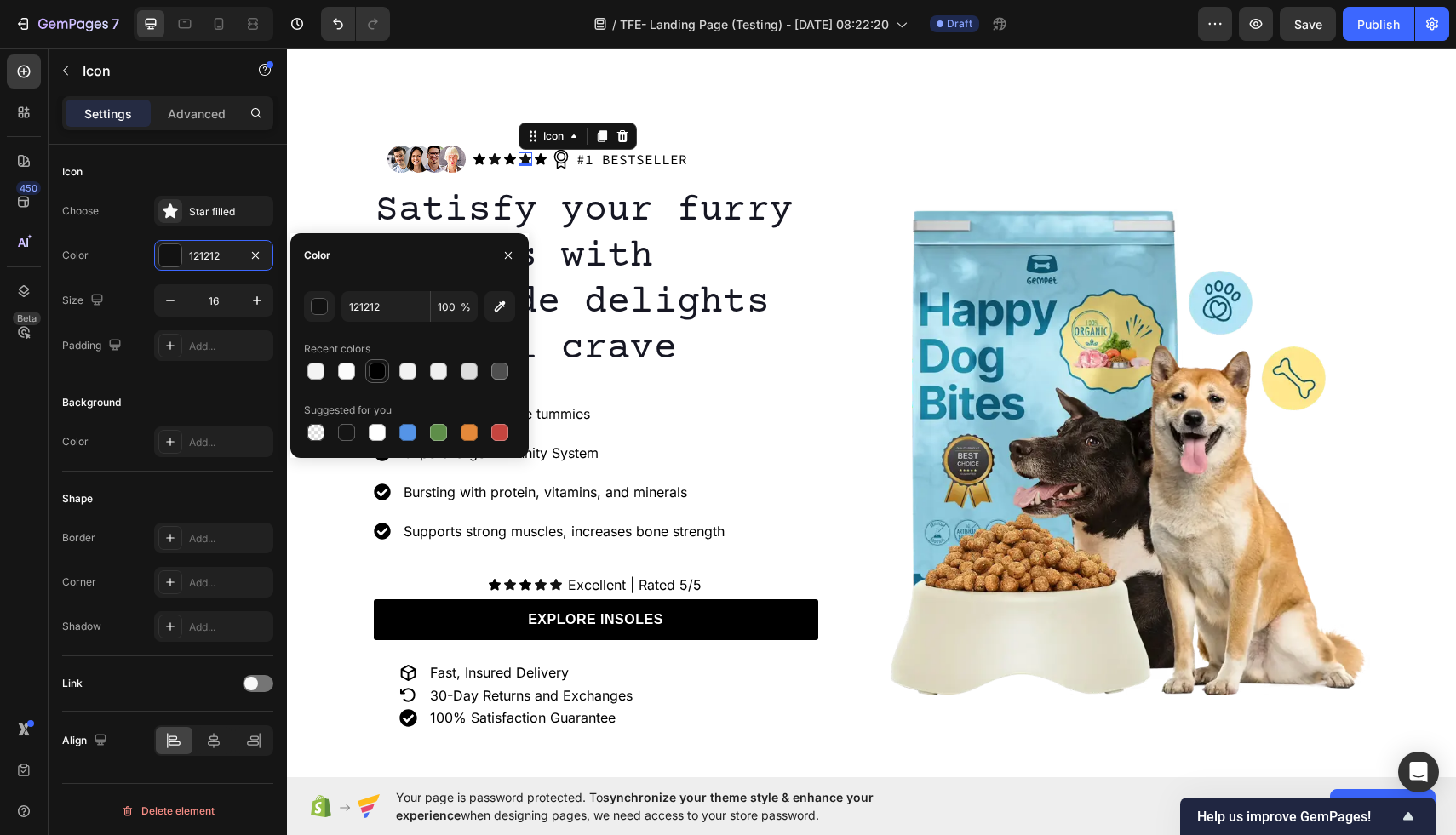
click at [375, 378] on div at bounding box center [378, 372] width 17 height 17
type input "000000"
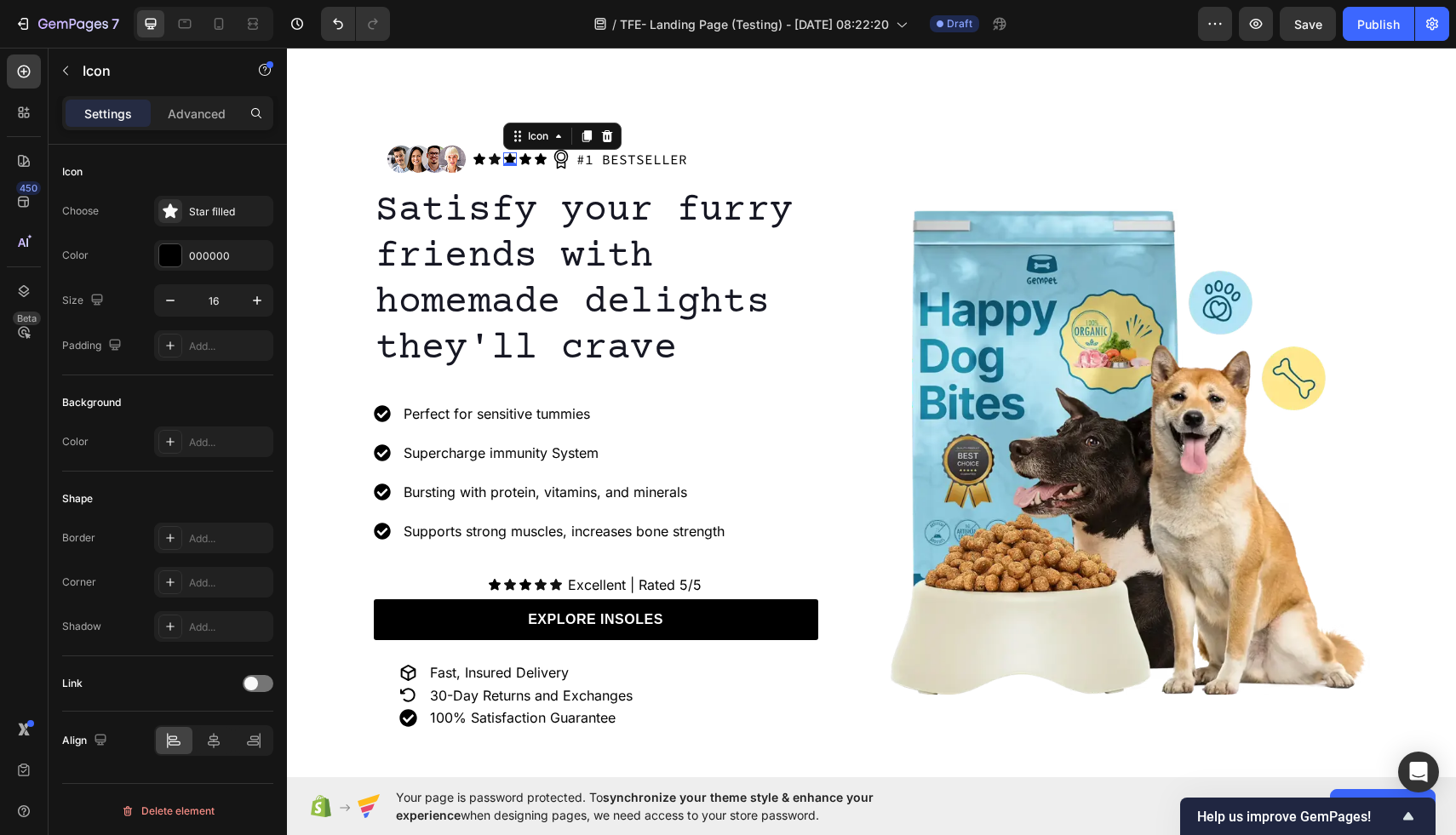
click at [507, 156] on icon at bounding box center [510, 158] width 12 height 11
click at [491, 160] on div "Icon" at bounding box center [495, 159] width 14 height 14
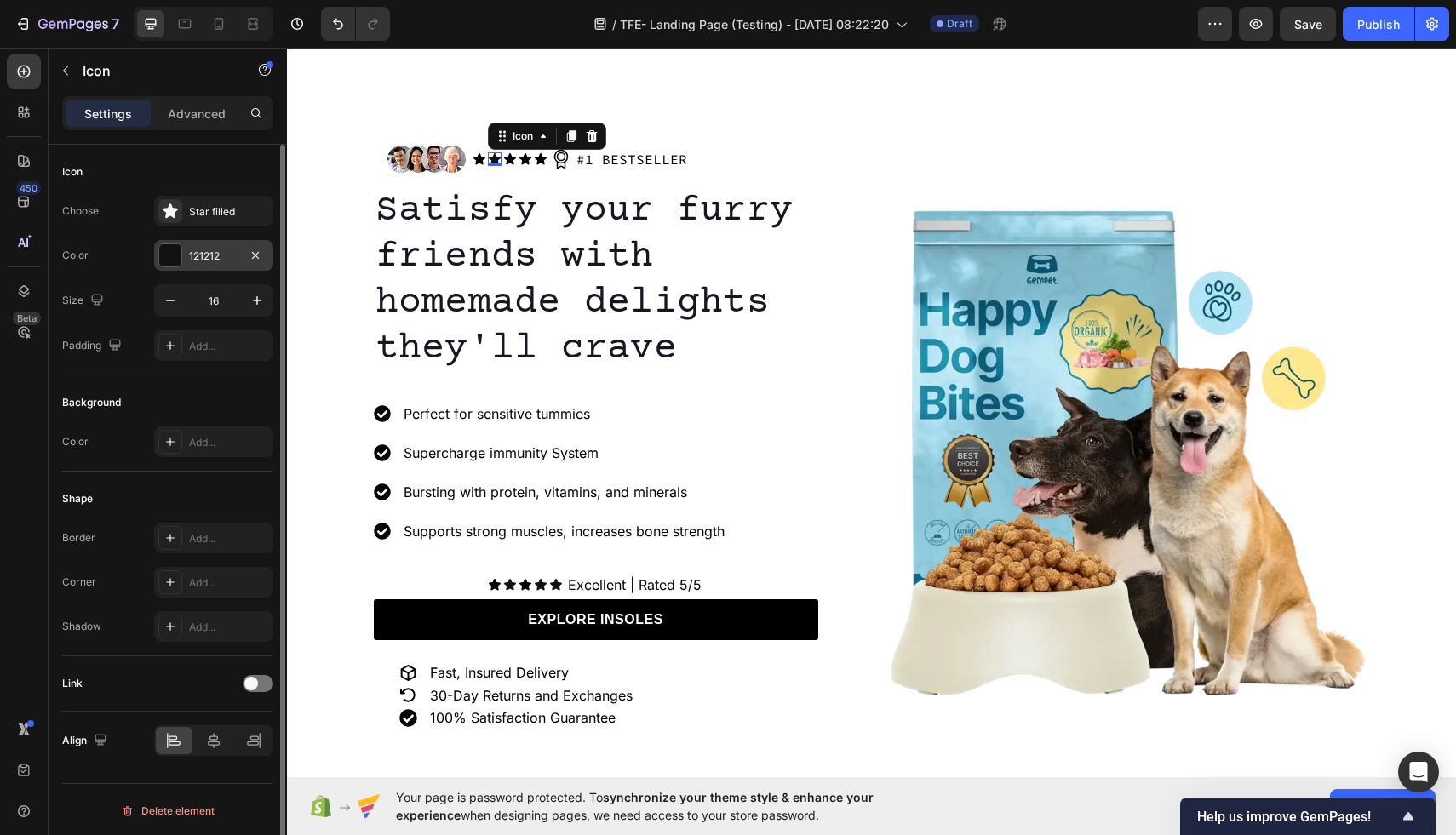
click at [162, 260] on div at bounding box center [170, 255] width 22 height 22
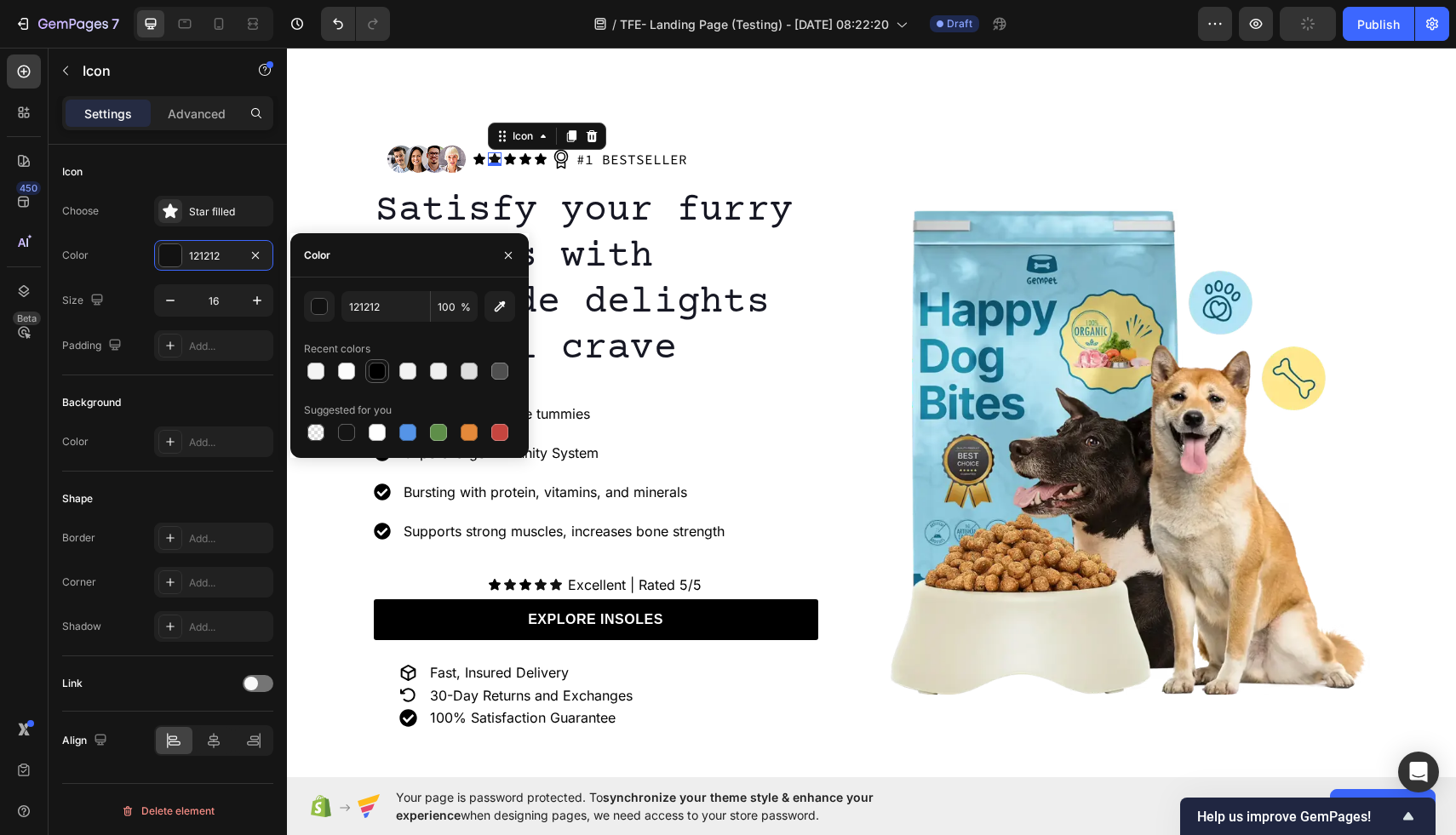
click at [372, 368] on div at bounding box center [378, 372] width 17 height 17
type input "000000"
click at [477, 159] on div "Icon" at bounding box center [480, 159] width 14 height 14
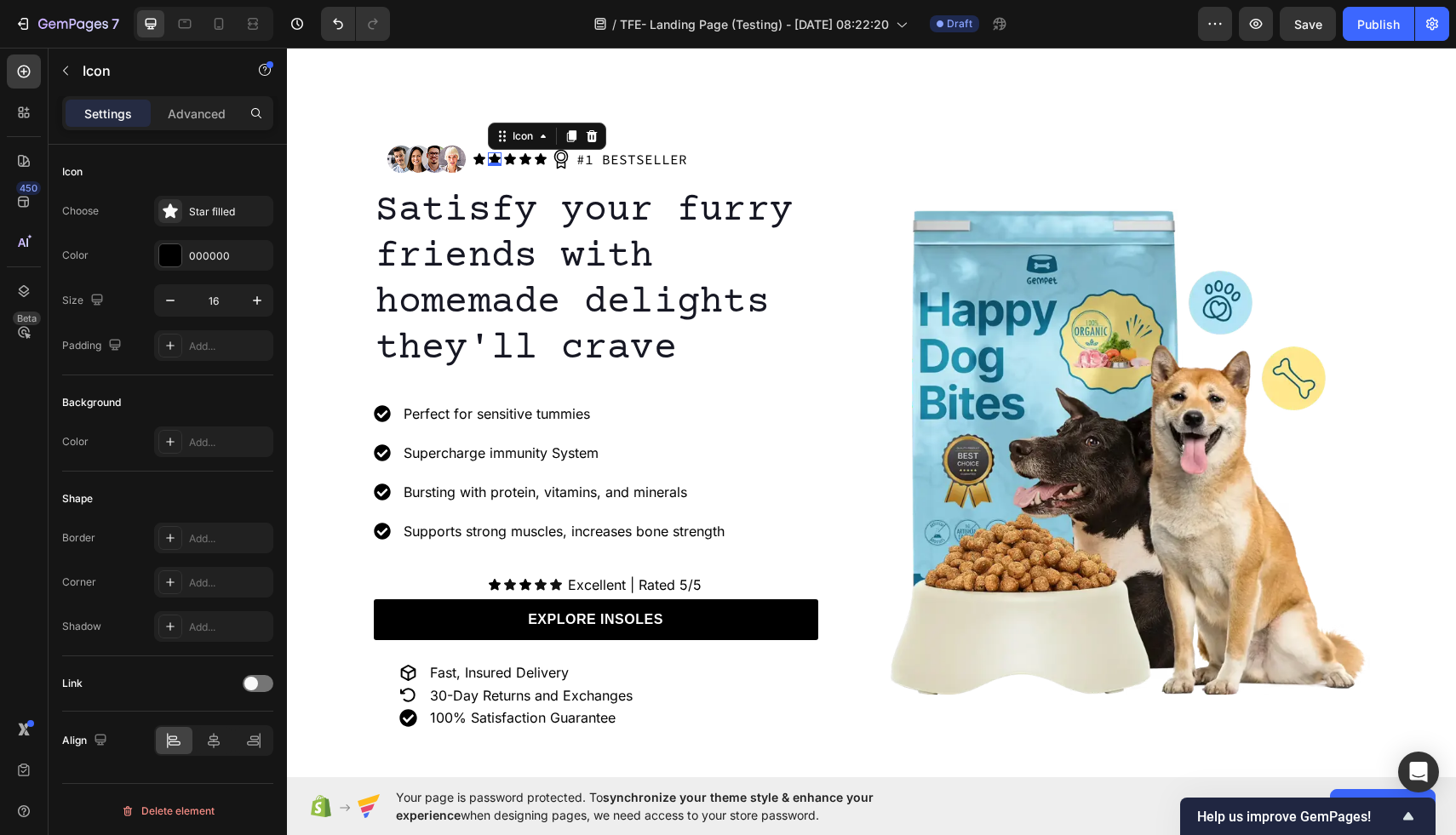
click at [495, 164] on div "Icon 0" at bounding box center [495, 159] width 14 height 14
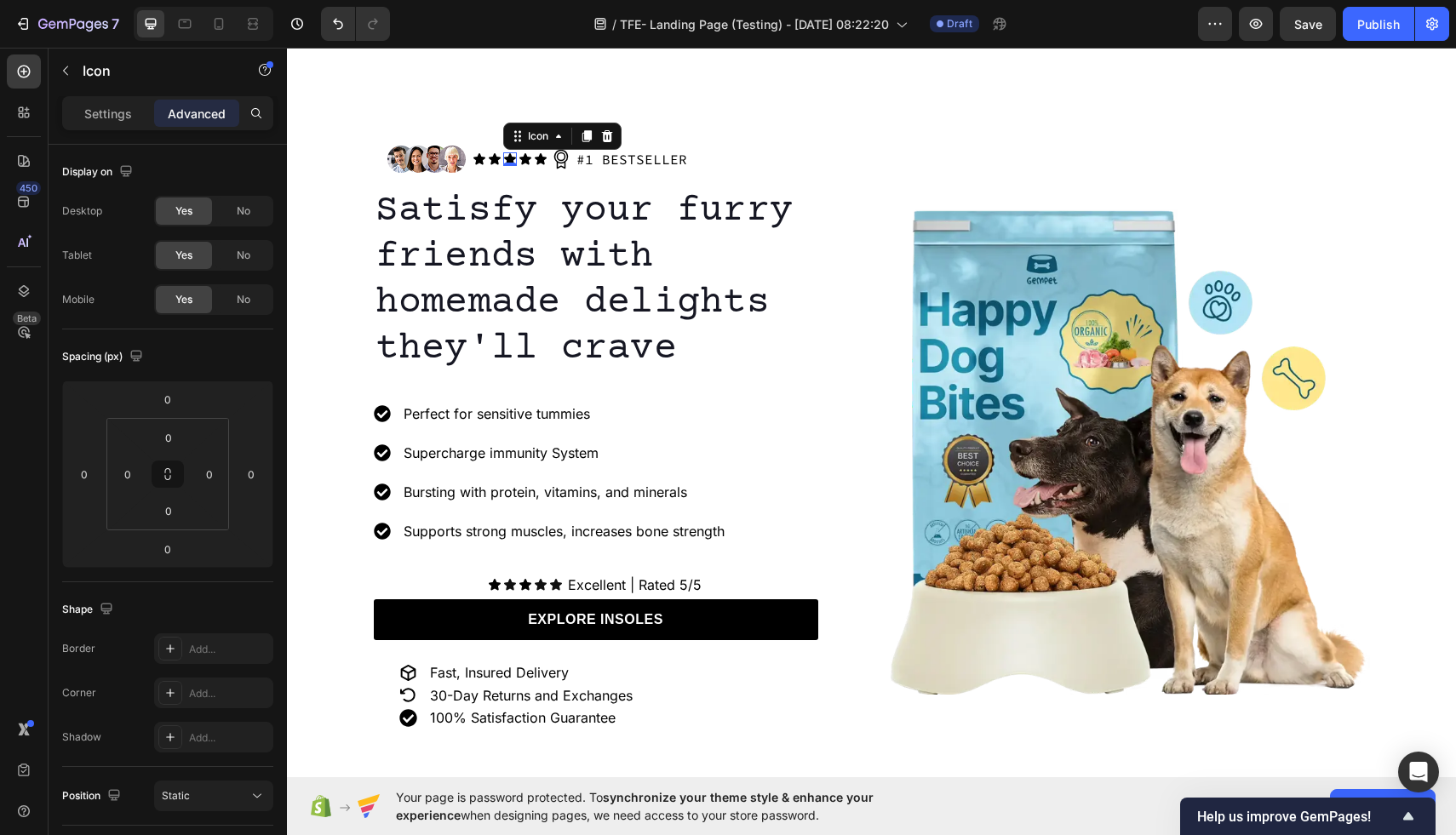
click at [513, 163] on div "Icon 0" at bounding box center [511, 159] width 14 height 14
click at [105, 117] on p "Settings" at bounding box center [108, 113] width 47 height 17
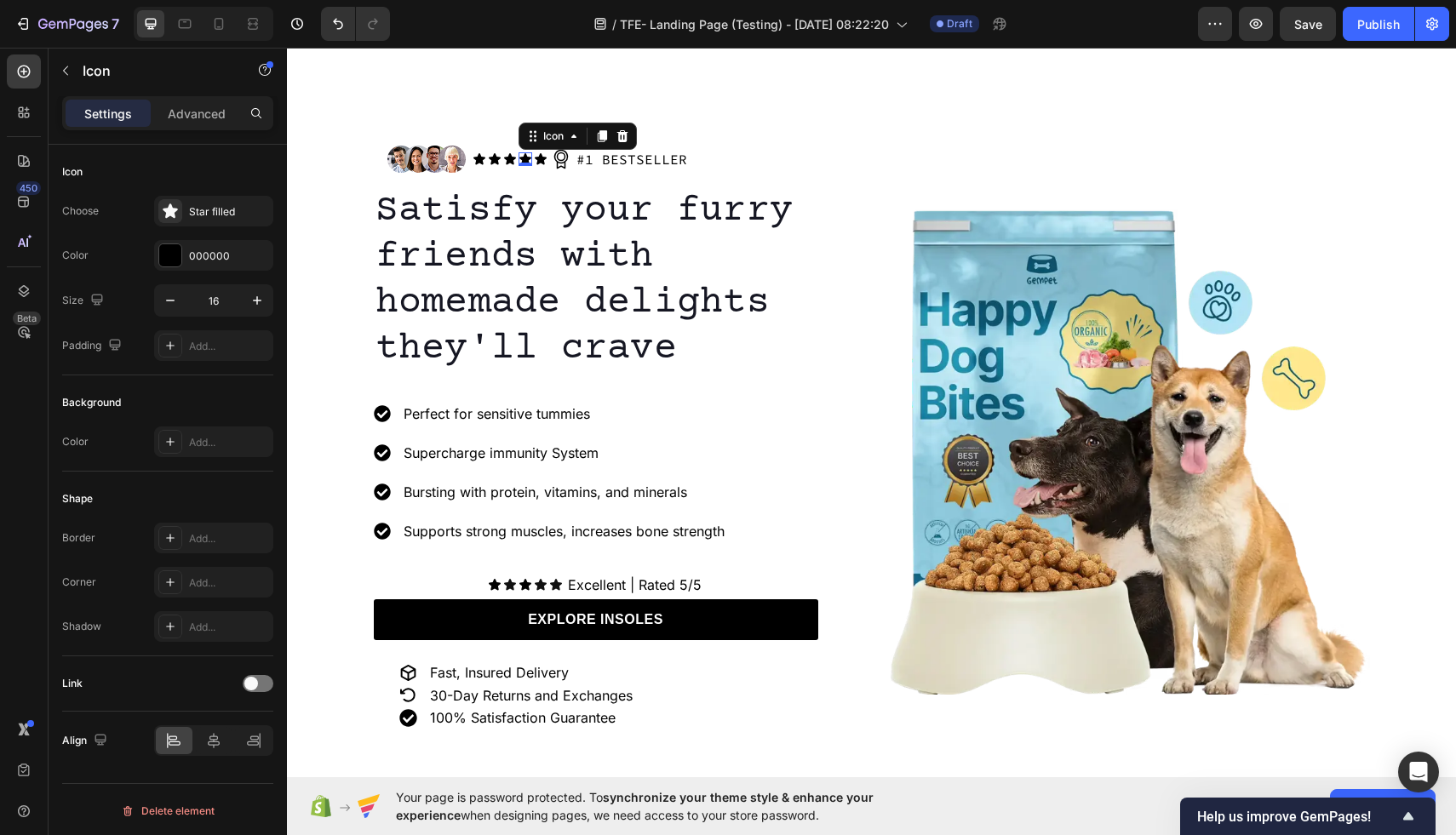
click at [524, 157] on icon at bounding box center [525, 158] width 12 height 11
click at [539, 159] on div "Icon 0" at bounding box center [541, 159] width 14 height 14
click at [562, 164] on icon at bounding box center [561, 159] width 20 height 20
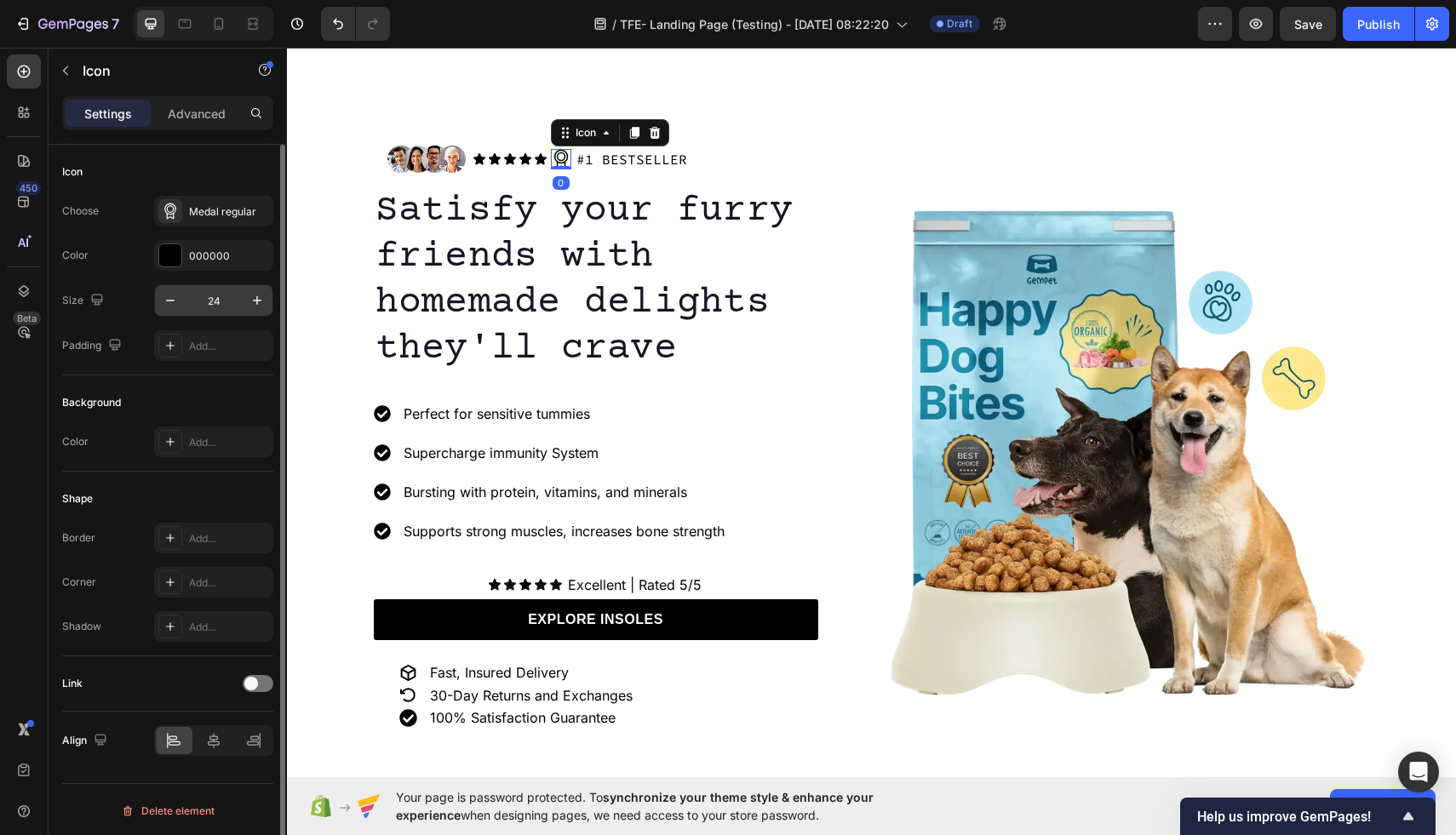
click at [229, 301] on input "24" at bounding box center [214, 301] width 56 height 31
type input "16"
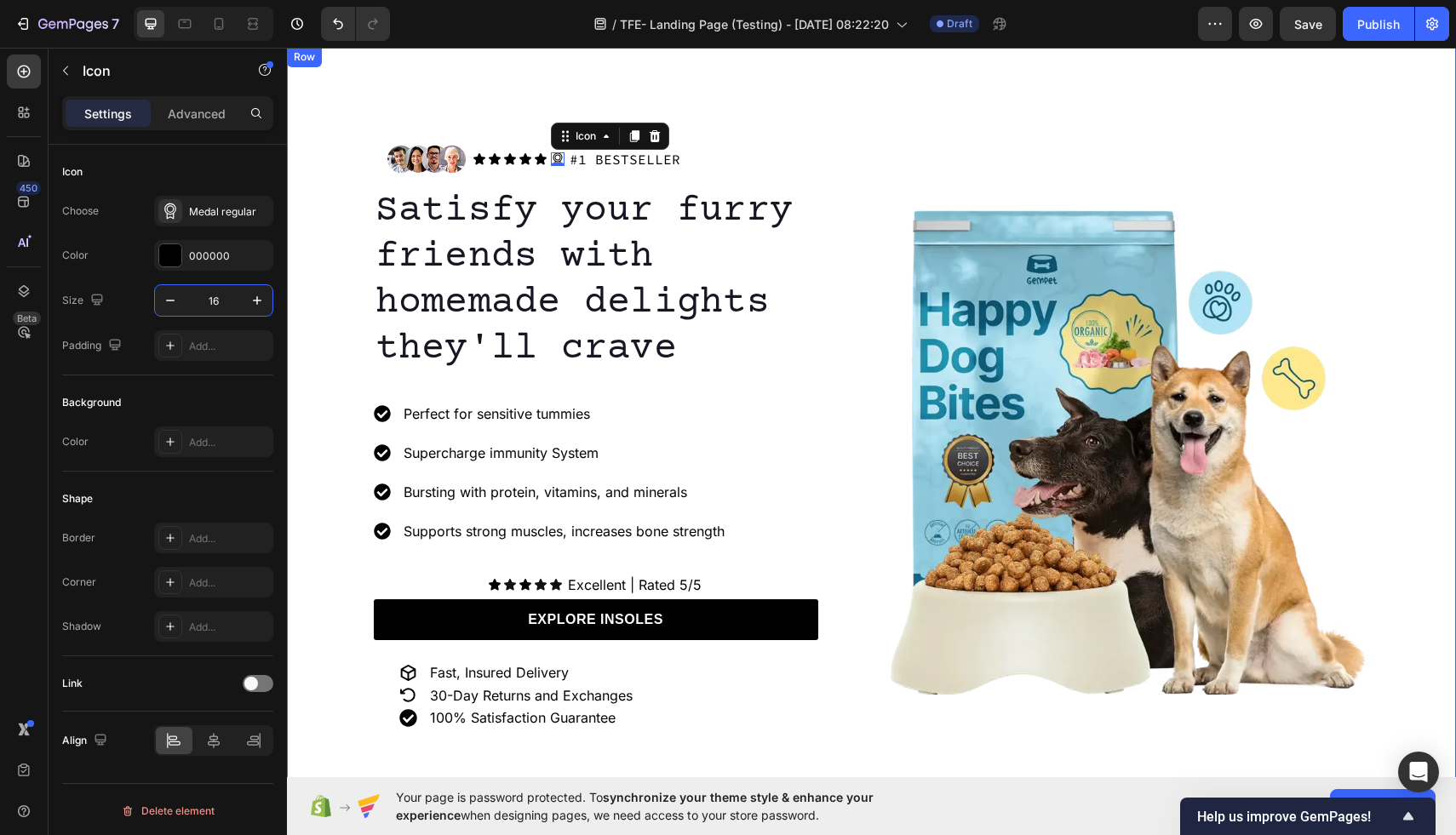
click at [796, 127] on div "Image Icon Icon Icon Icon Icon Icon List Icon 0 #1 BESTSELLER Text Block Row Ro…" at bounding box center [871, 437] width 1169 height 781
click at [557, 160] on icon at bounding box center [558, 159] width 14 height 14
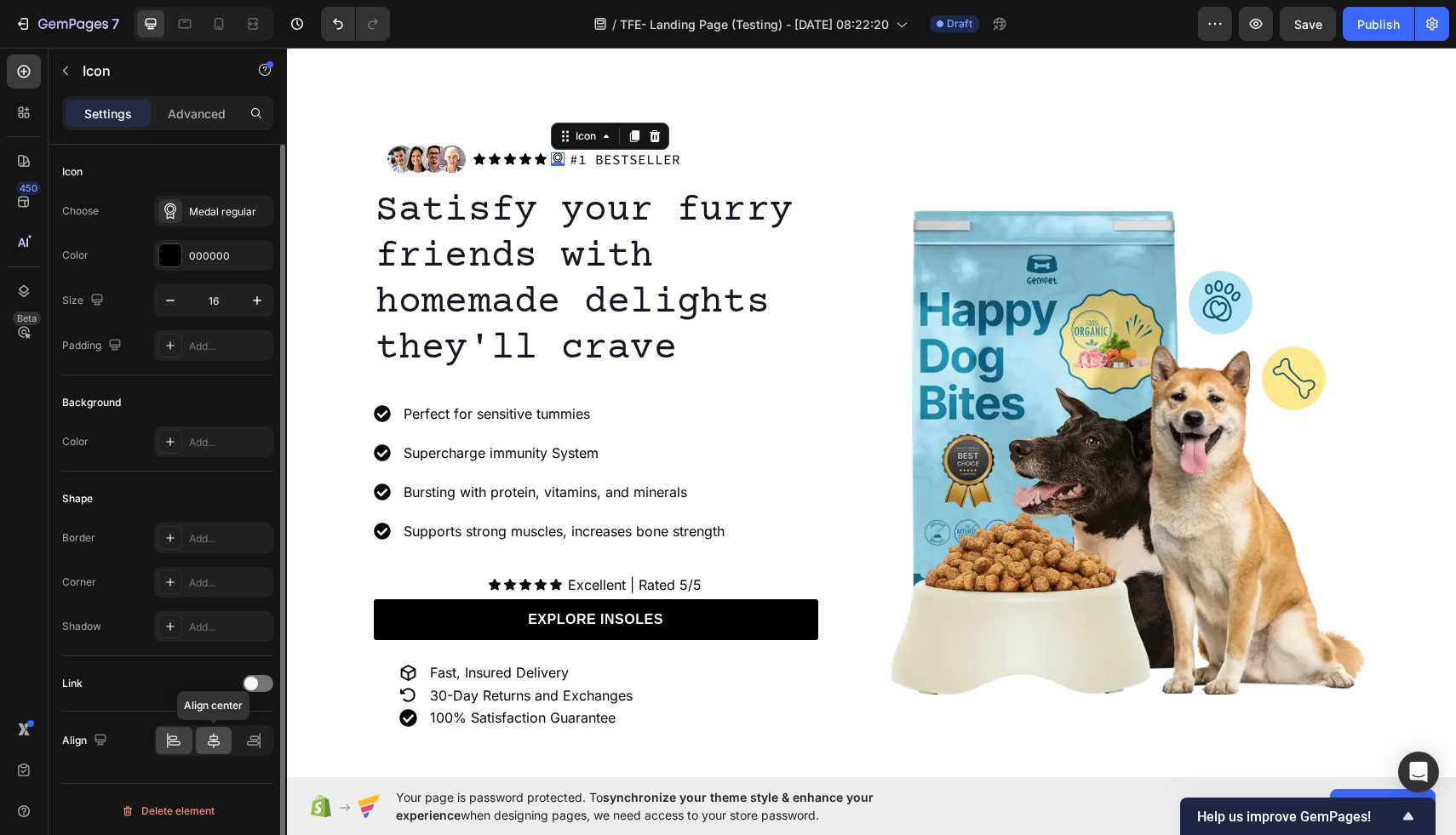
click at [215, 736] on icon at bounding box center [214, 741] width 12 height 15
click at [216, 738] on icon at bounding box center [214, 741] width 17 height 17
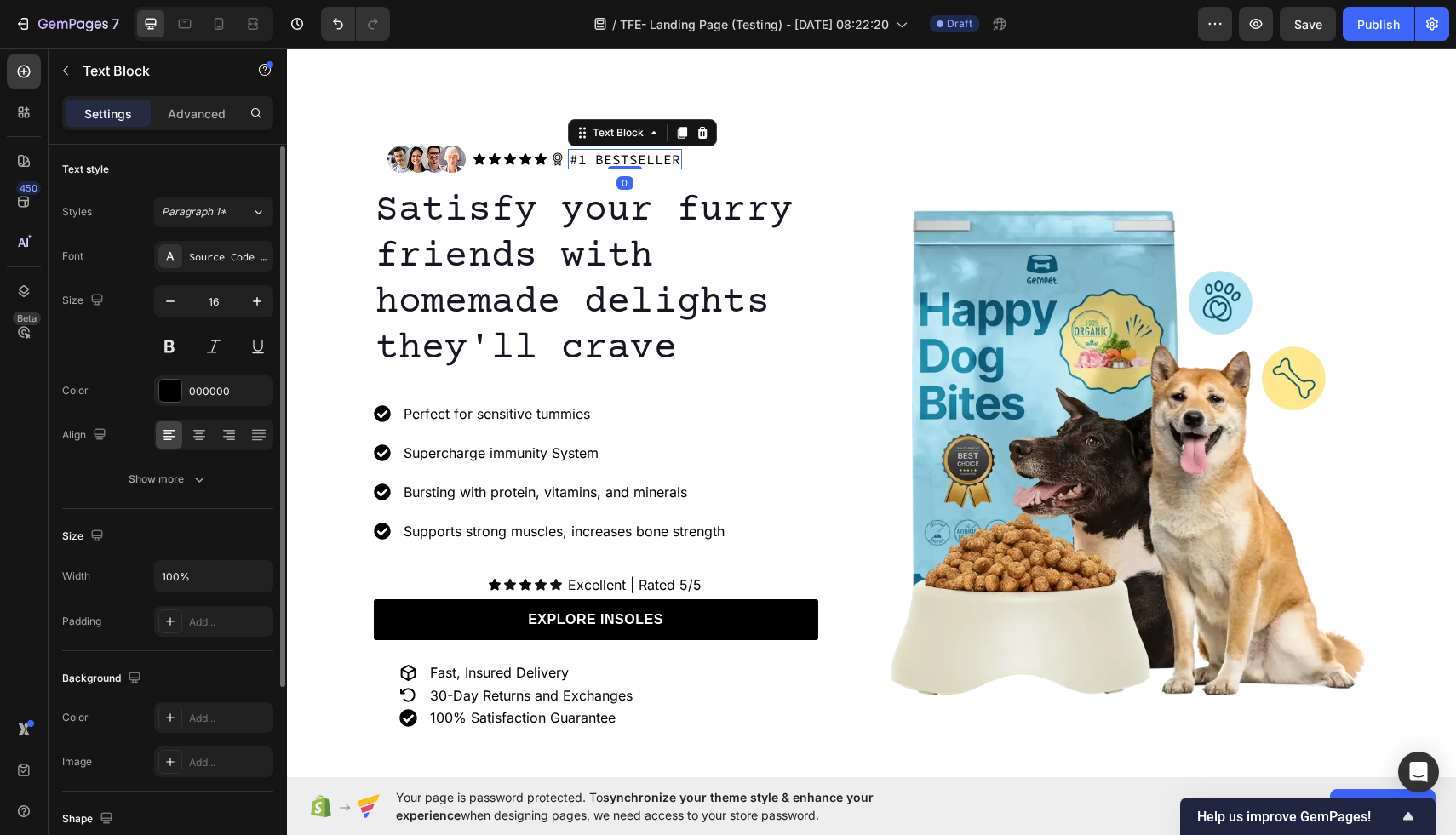
click at [573, 159] on p "#1 BESTSELLER" at bounding box center [625, 160] width 110 height 17
click at [75, 68] on button "button" at bounding box center [66, 71] width 27 height 27
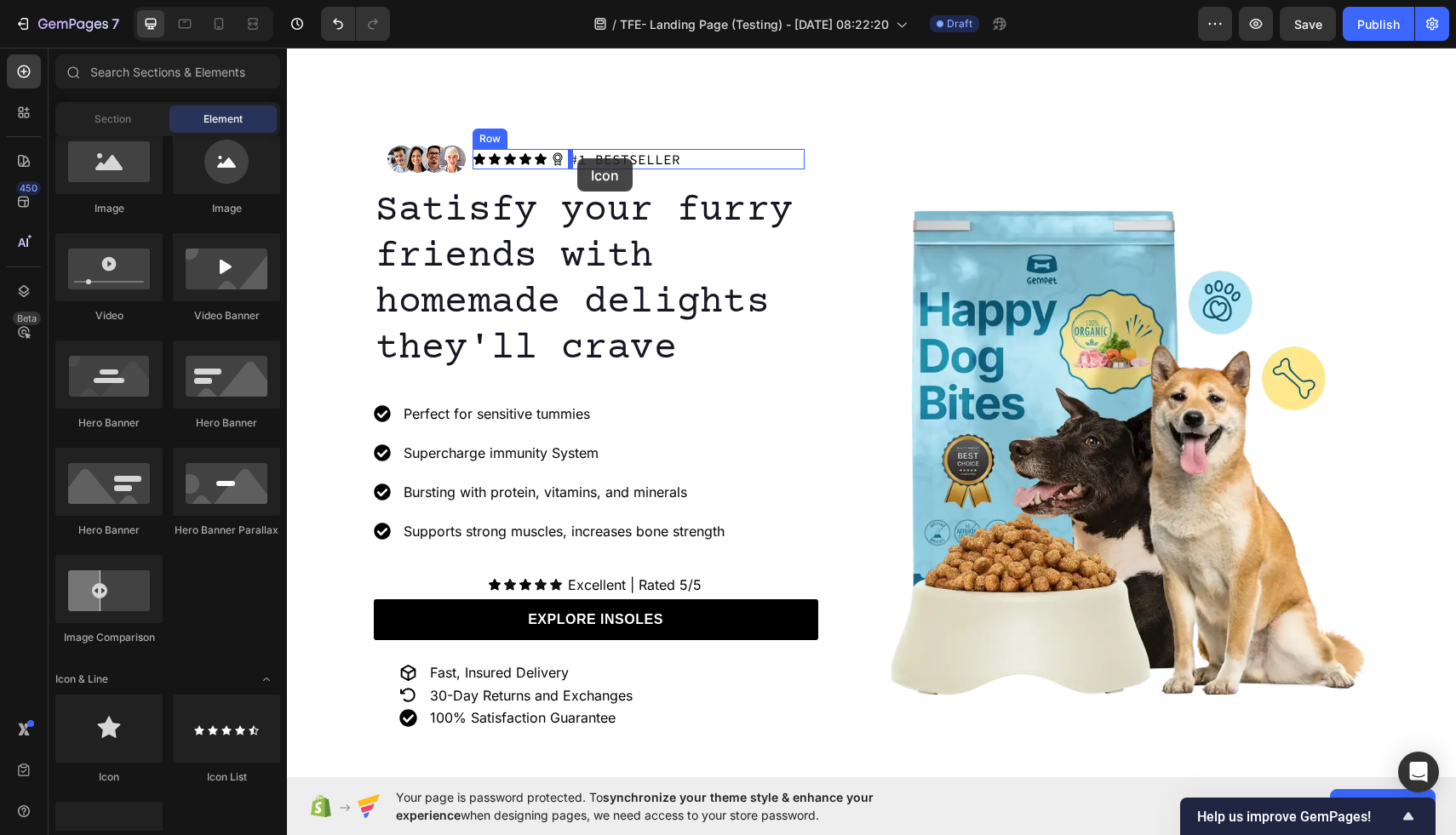
drag, startPoint x: 377, startPoint y: 800, endPoint x: 577, endPoint y: 159, distance: 671.5
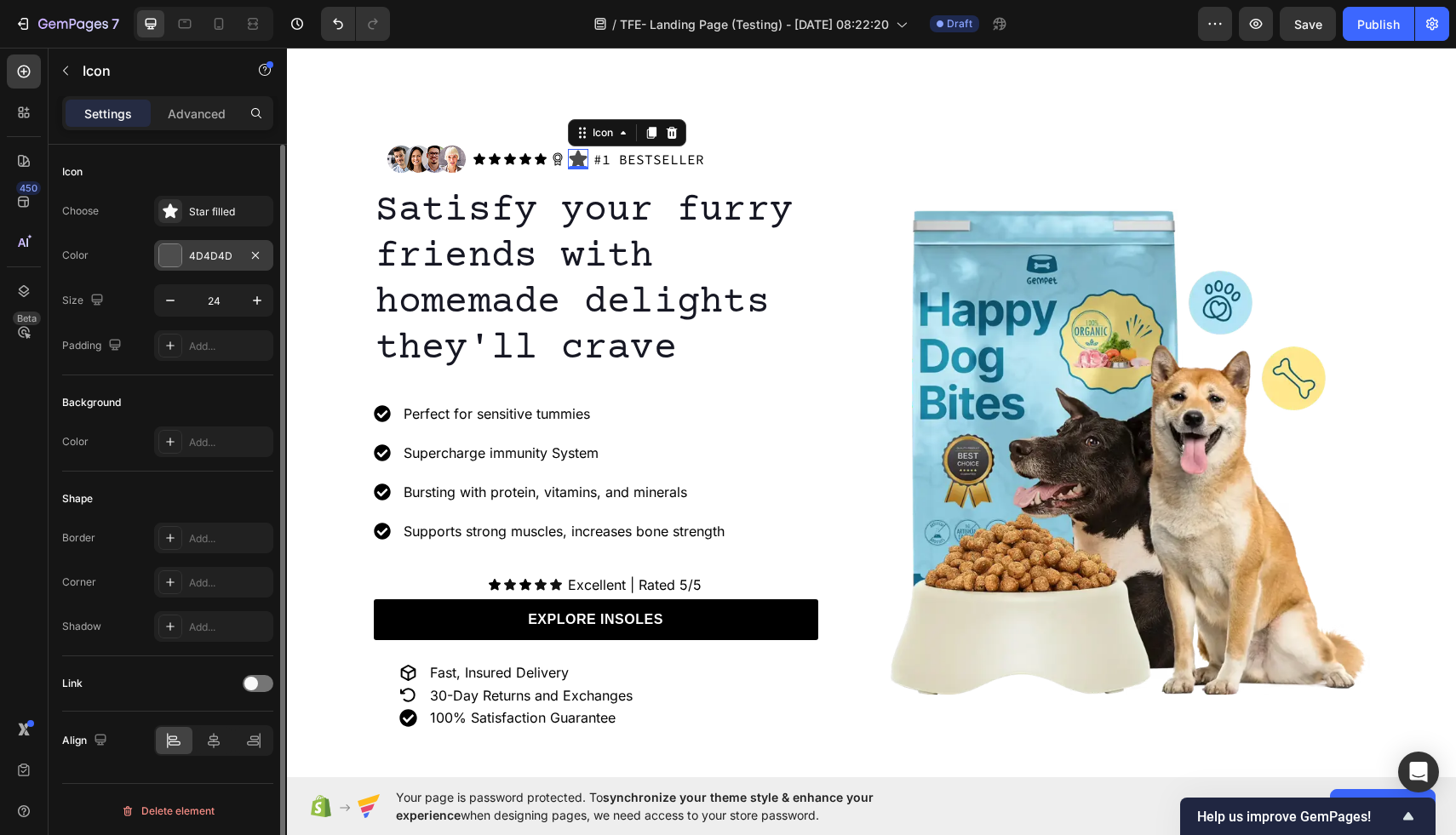
click at [175, 255] on div at bounding box center [170, 255] width 22 height 22
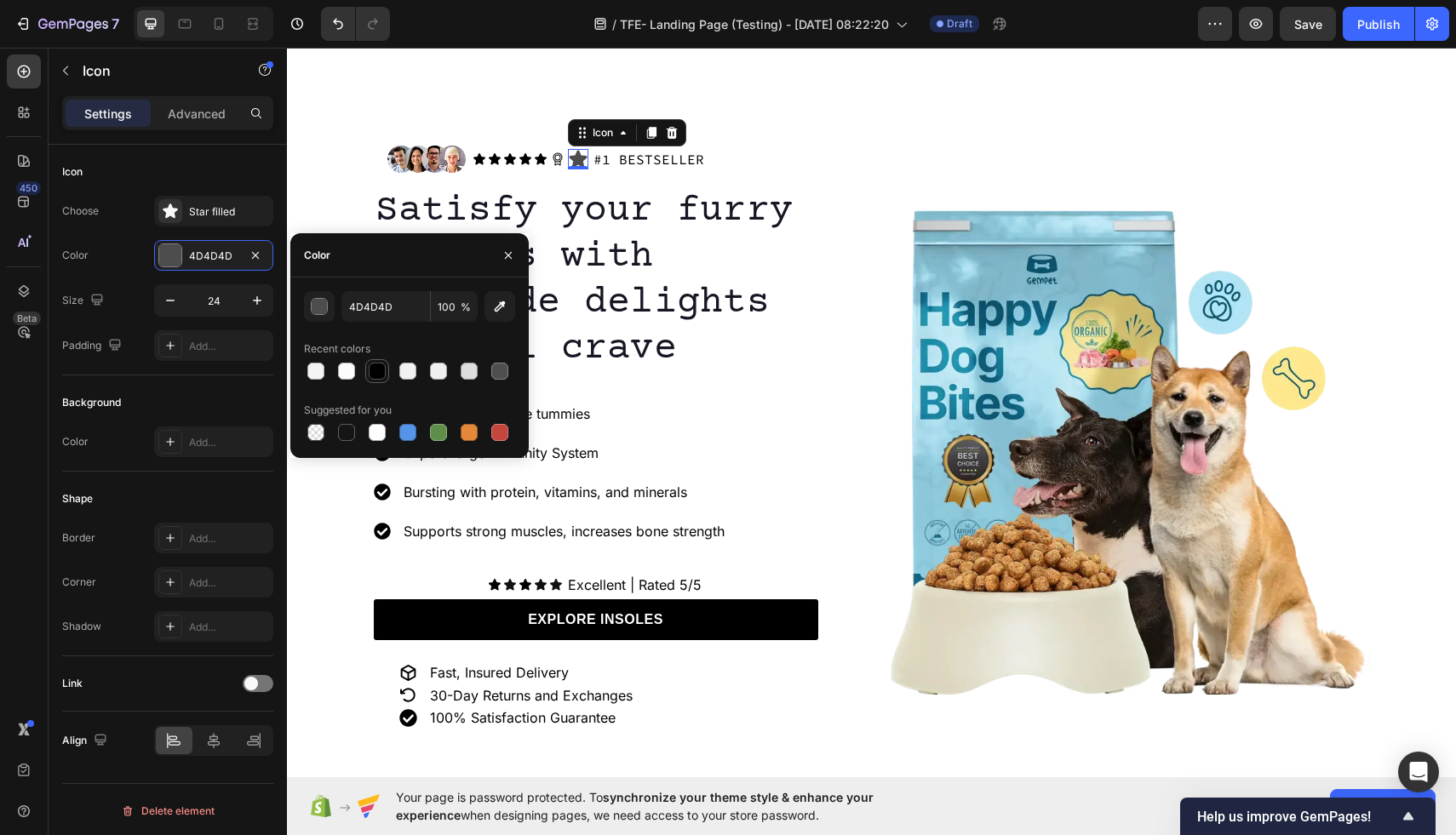
click at [382, 374] on div at bounding box center [378, 372] width 17 height 17
type input "000000"
click at [222, 298] on input "24" at bounding box center [214, 301] width 56 height 31
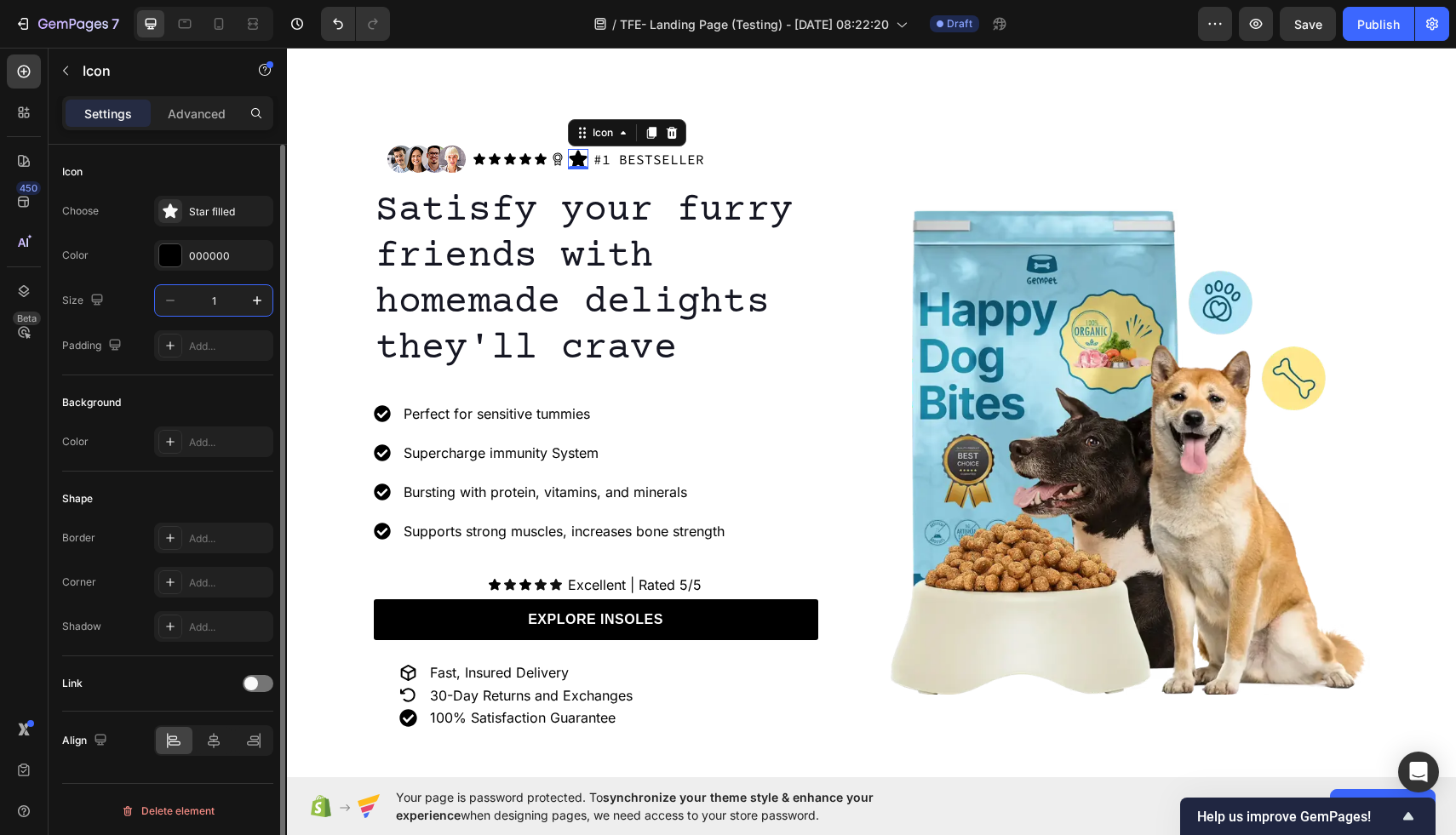
type input "18"
click at [557, 159] on icon at bounding box center [558, 159] width 14 height 14
click at [660, 128] on div at bounding box center [655, 136] width 20 height 20
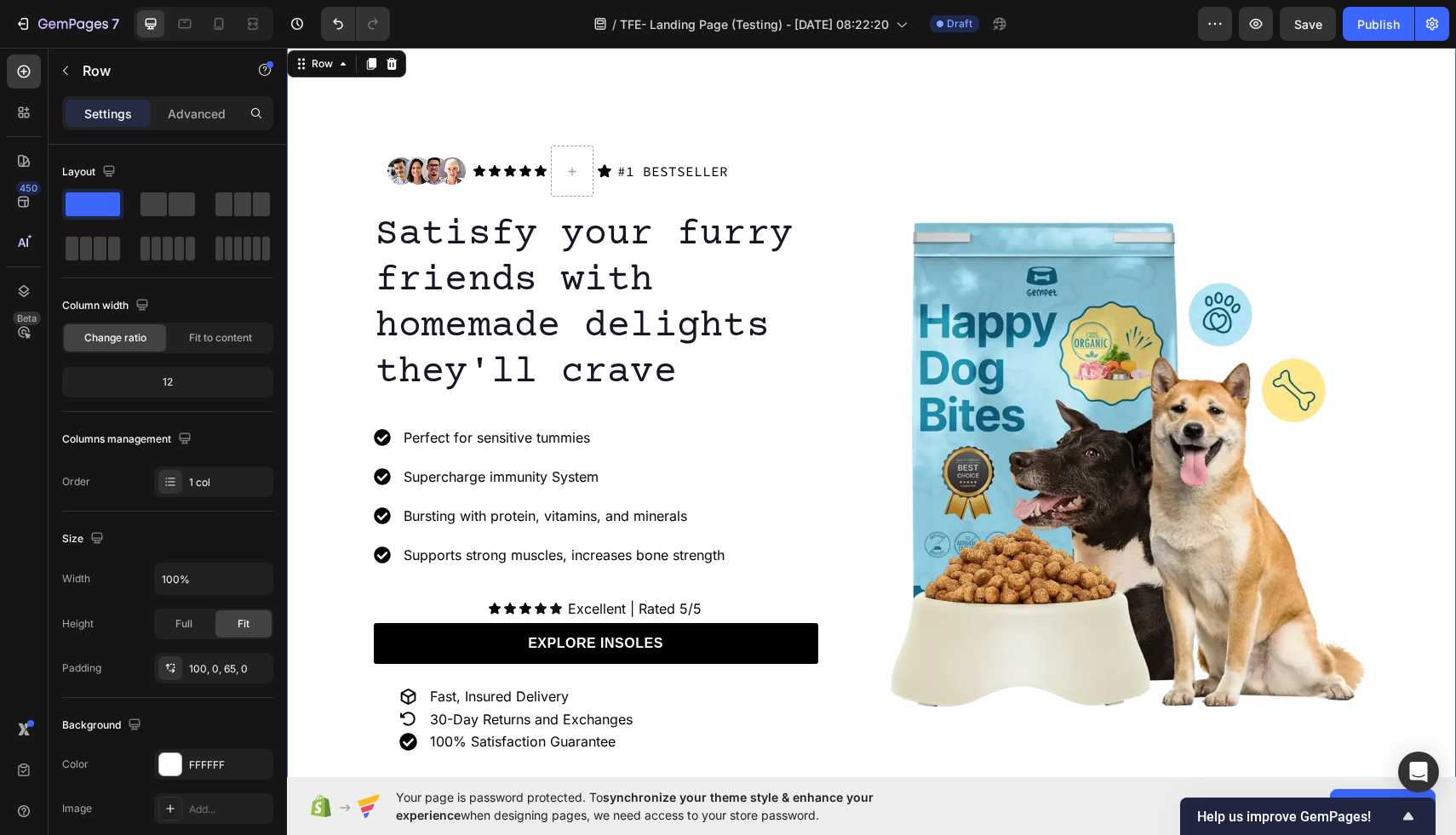
click at [706, 129] on div "Image Icon Icon Icon Icon Icon Icon List Icon #1 BESTSELLER Text Block Row Row …" at bounding box center [871, 448] width 1169 height 805
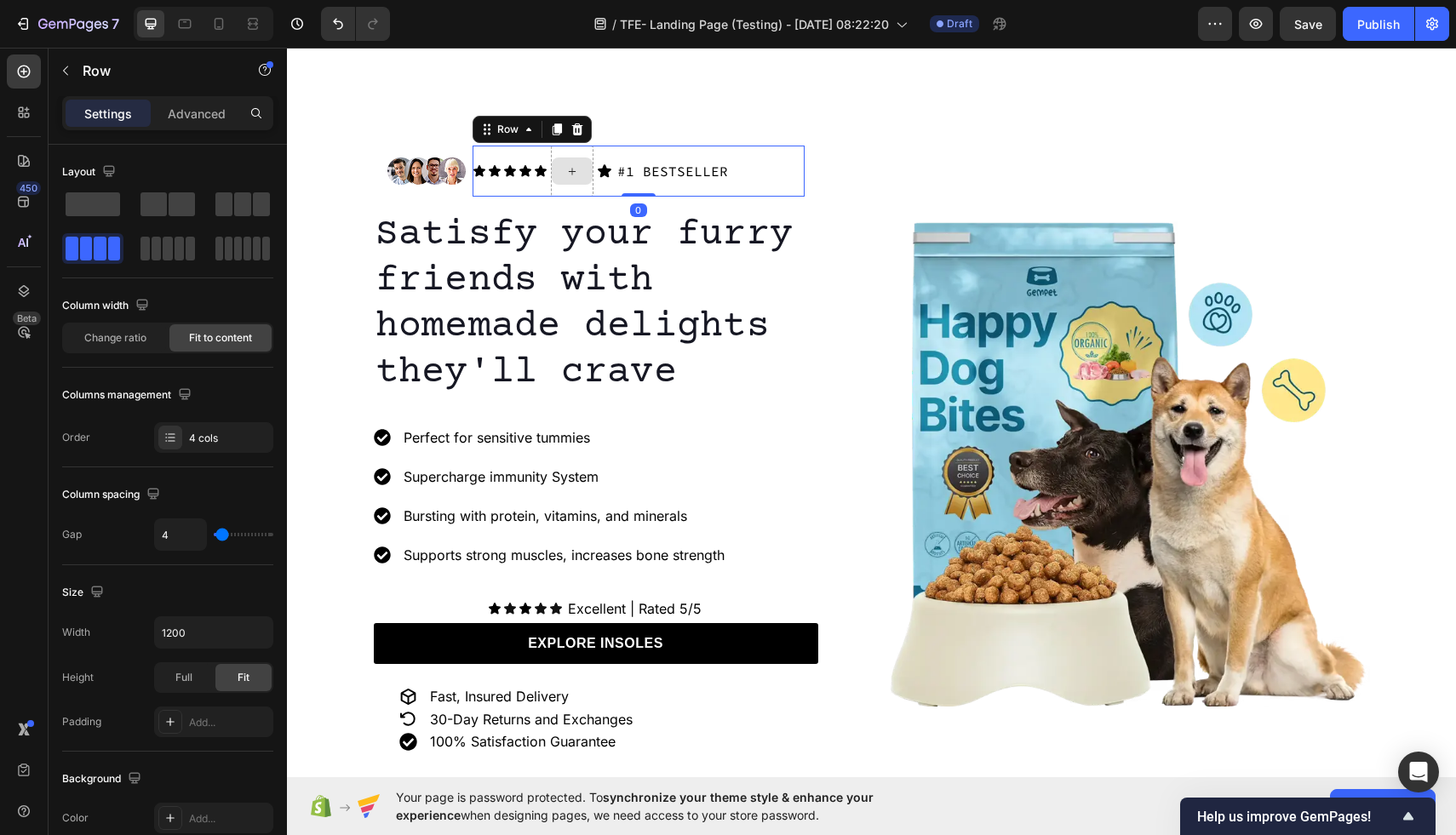
click at [583, 186] on div at bounding box center [573, 170] width 43 height 51
click at [584, 127] on div at bounding box center [577, 129] width 20 height 20
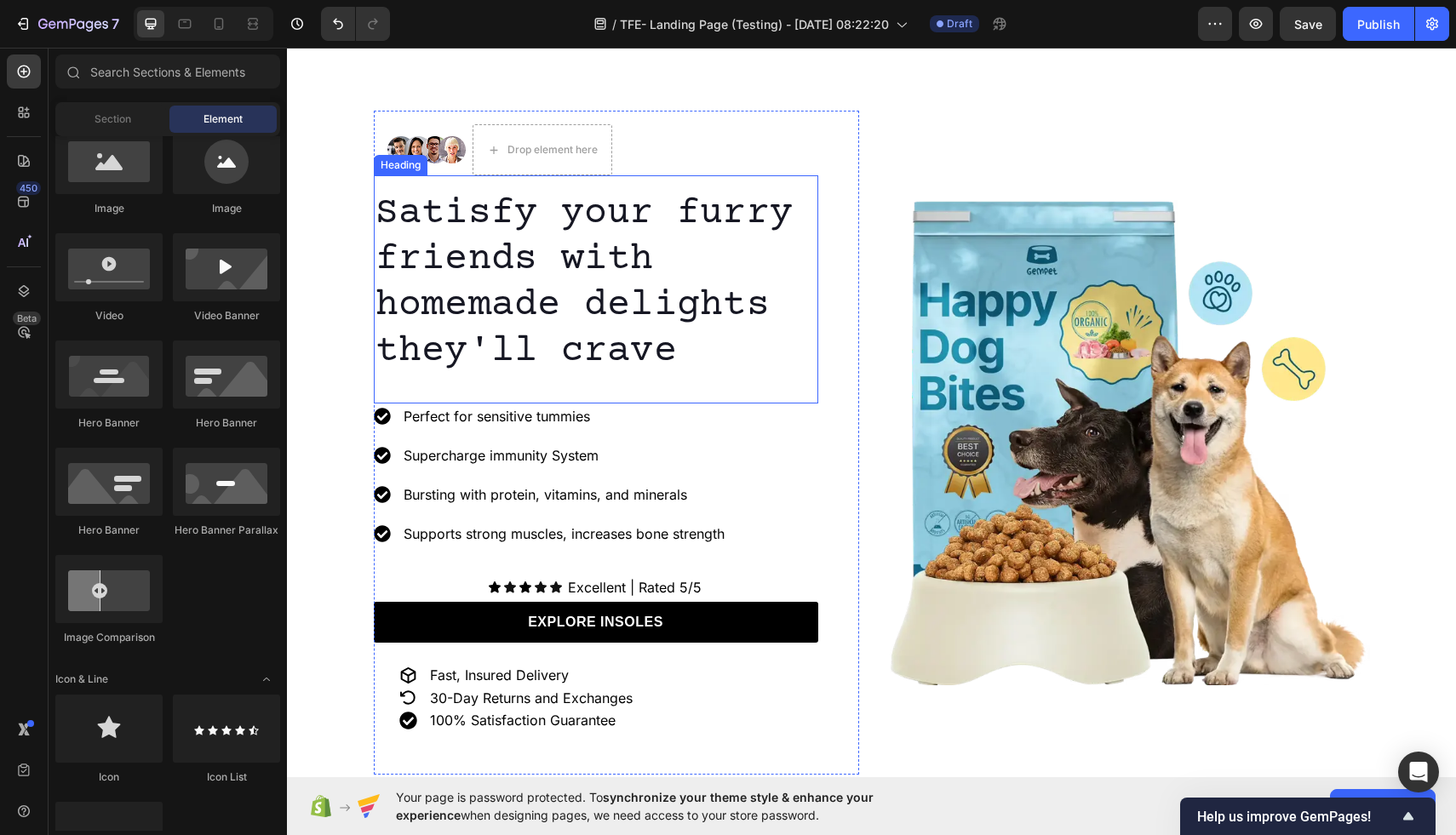
scroll to position [50, 0]
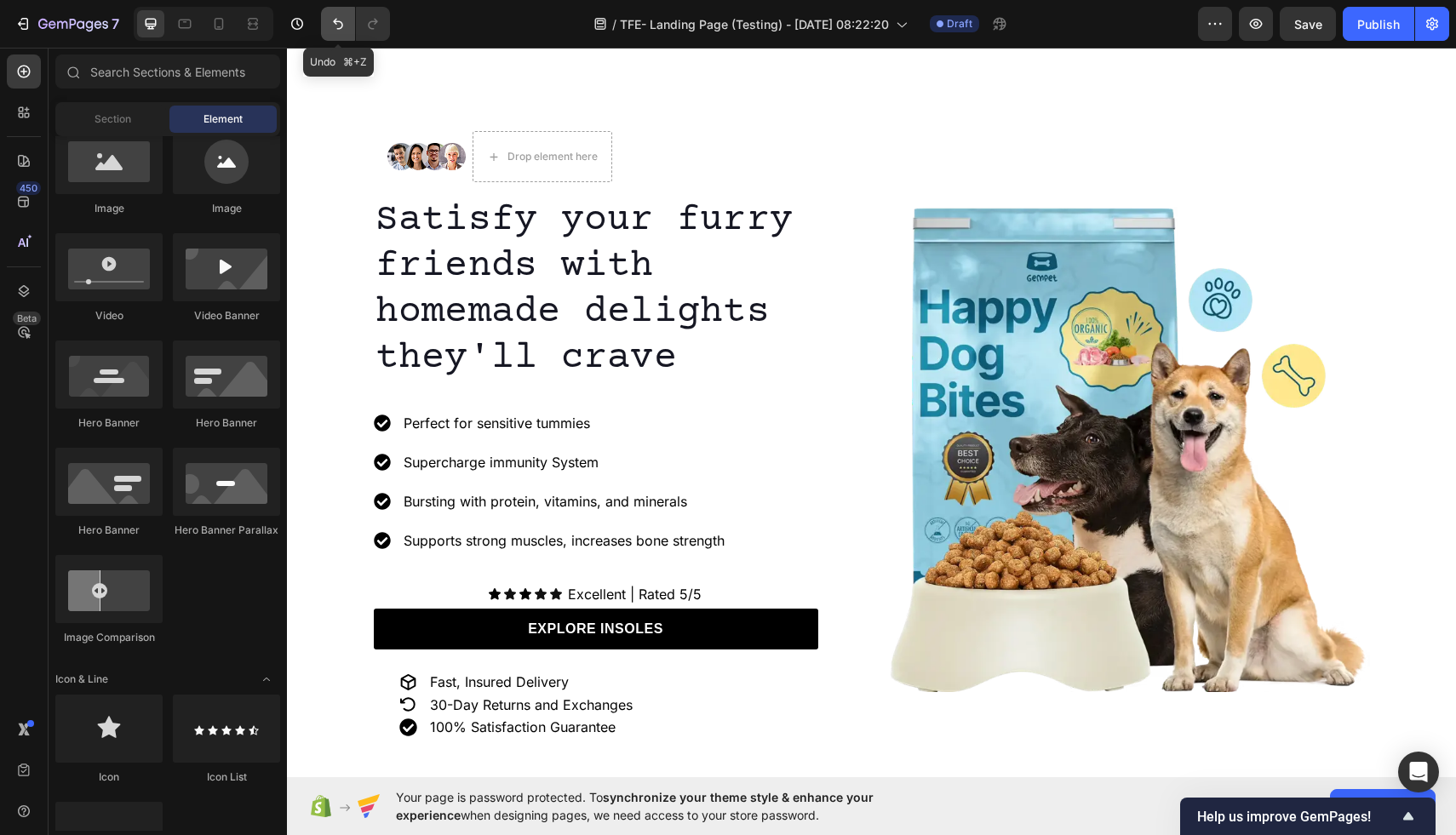
click at [330, 33] on button "Undo/Redo" at bounding box center [337, 23] width 34 height 34
click at [343, 17] on icon "Undo/Redo" at bounding box center [338, 24] width 17 height 17
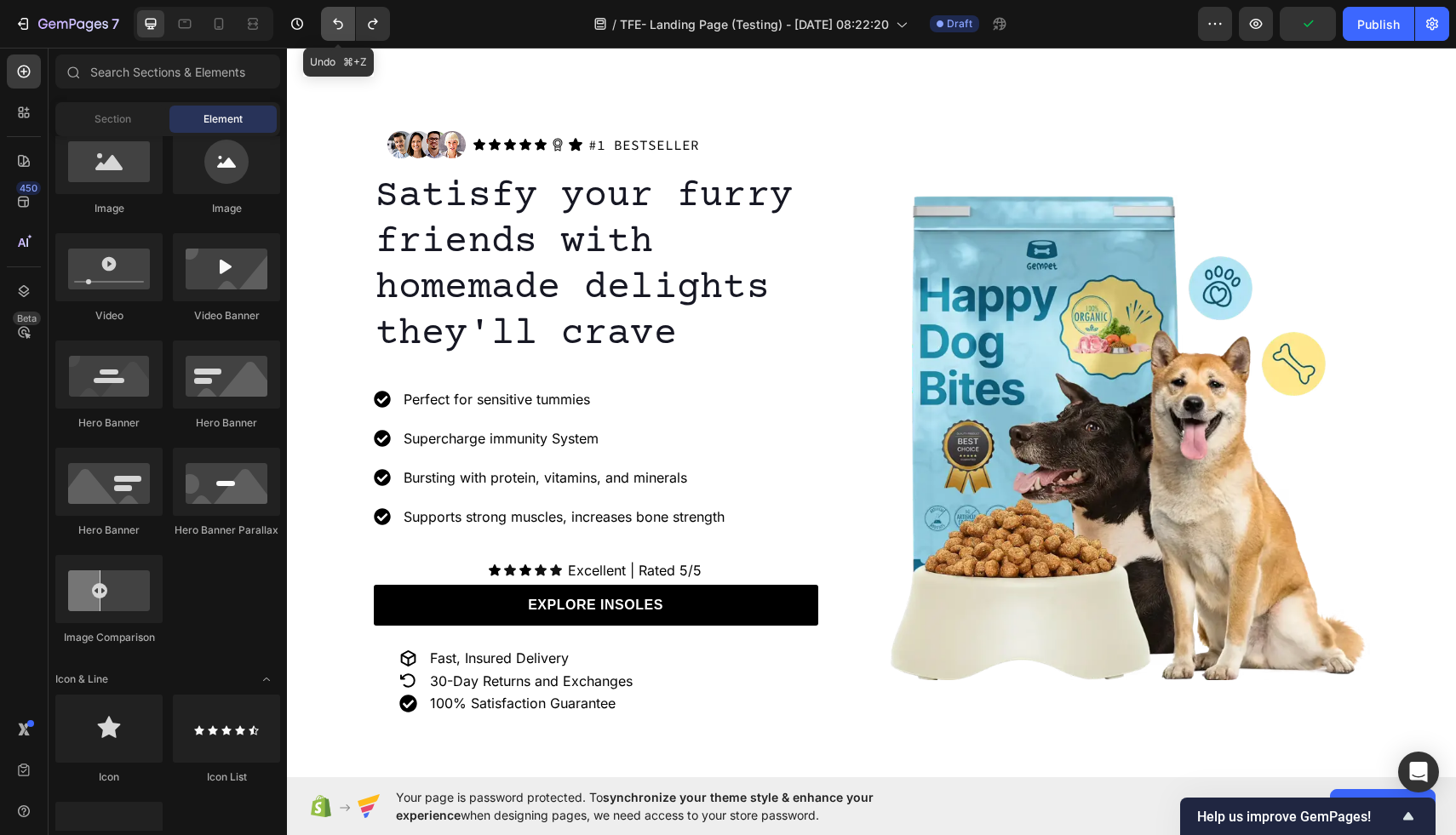
click at [343, 17] on icon "Undo/Redo" at bounding box center [338, 24] width 17 height 17
click at [343, 16] on icon "Undo/Redo" at bounding box center [338, 24] width 17 height 17
click at [371, 17] on icon "Undo/Redo" at bounding box center [373, 24] width 17 height 17
click at [576, 147] on icon at bounding box center [577, 144] width 17 height 17
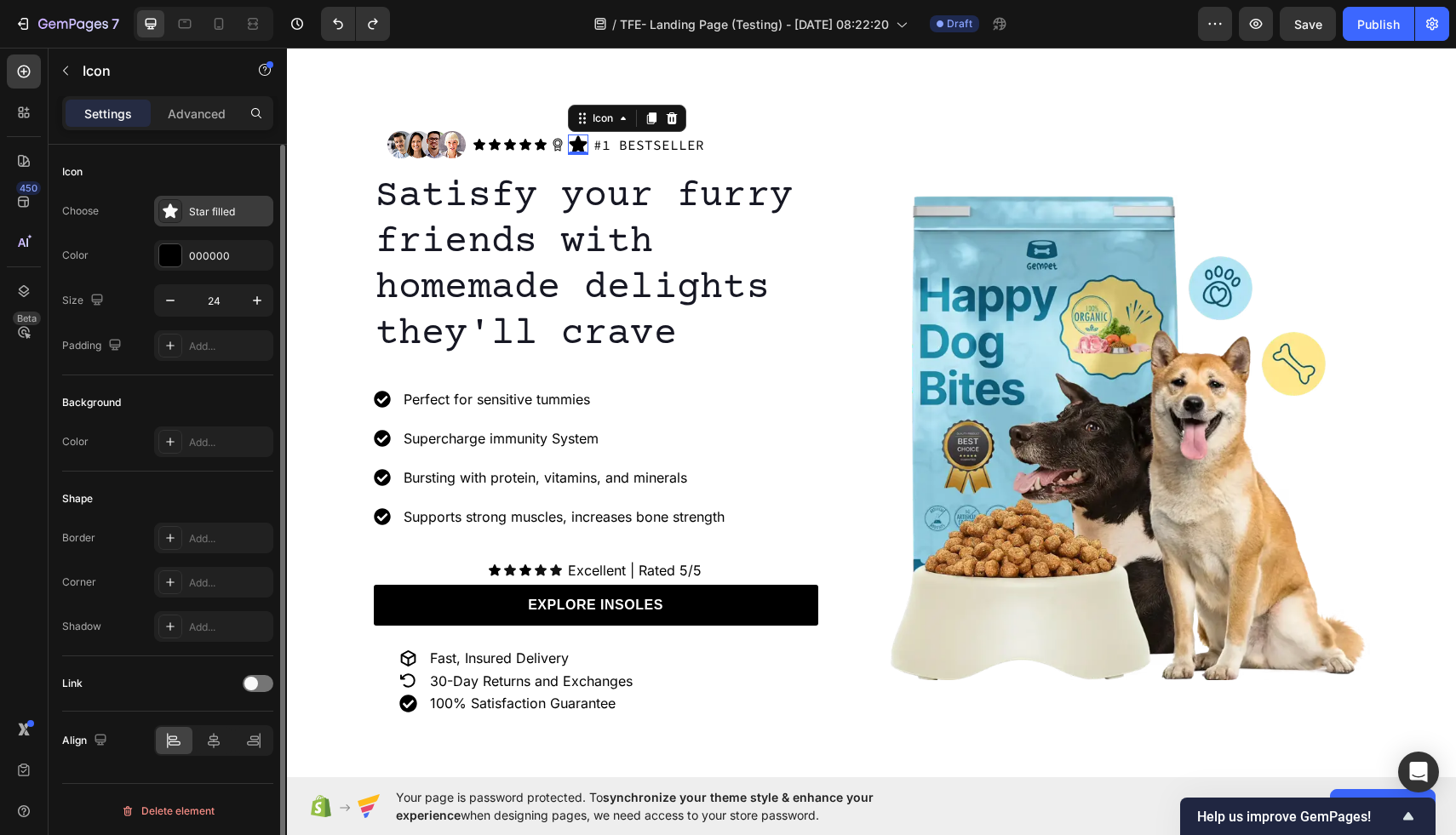
click at [172, 213] on icon at bounding box center [170, 210] width 15 height 15
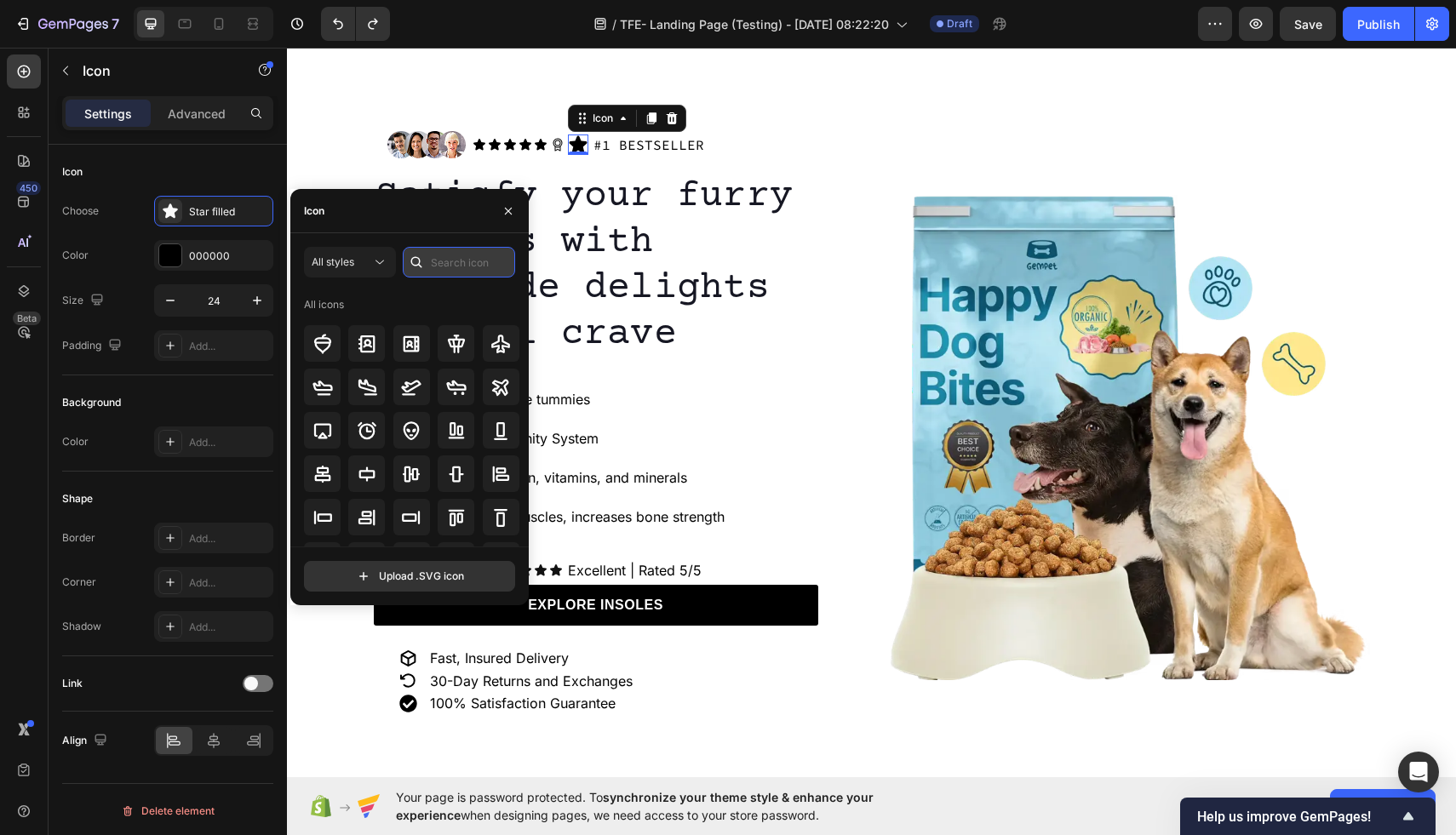
click at [440, 267] on input "text" at bounding box center [459, 263] width 112 height 31
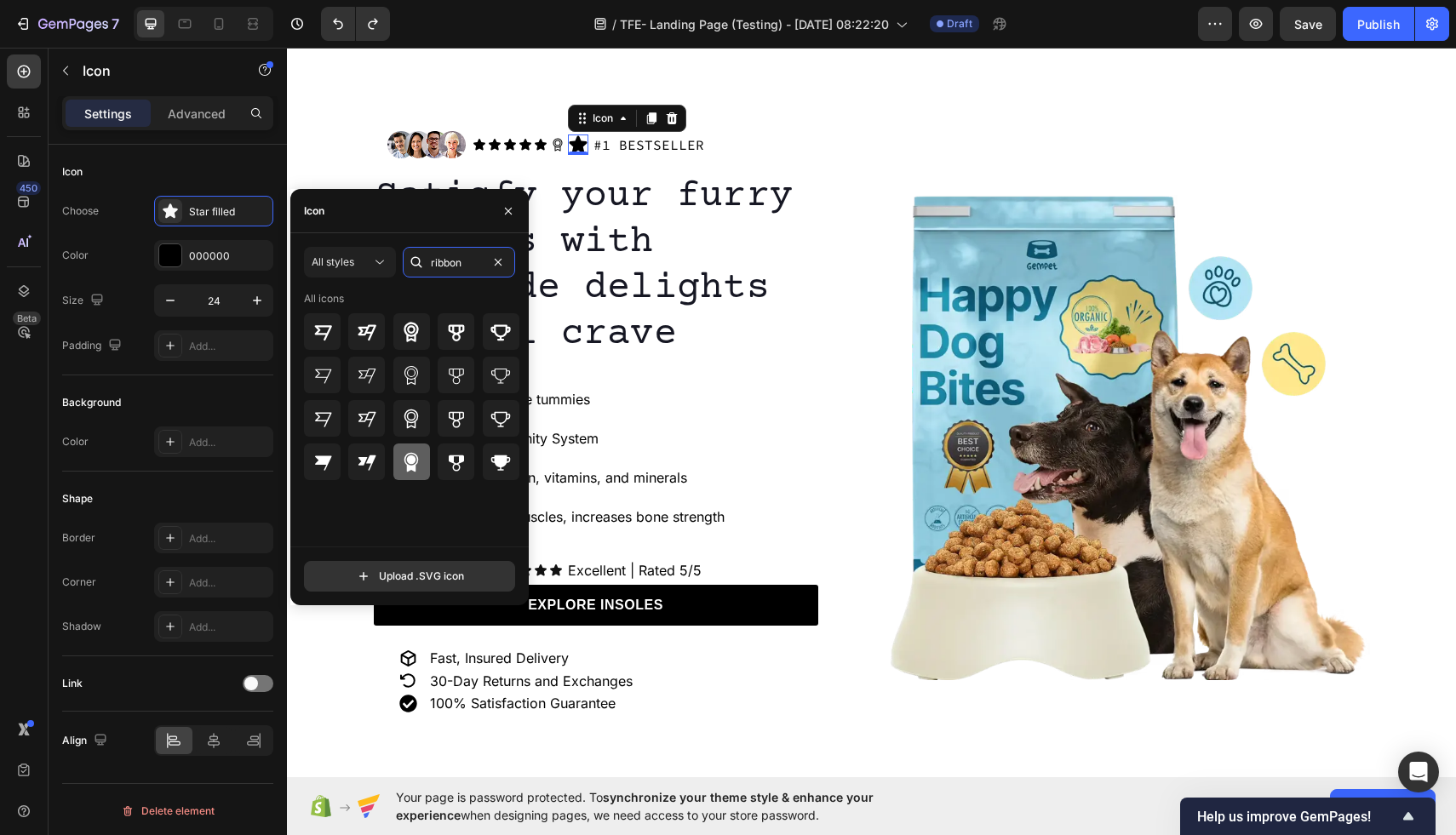
type input "ribbon"
click at [419, 454] on icon at bounding box center [411, 462] width 20 height 20
click at [418, 412] on icon at bounding box center [411, 418] width 20 height 20
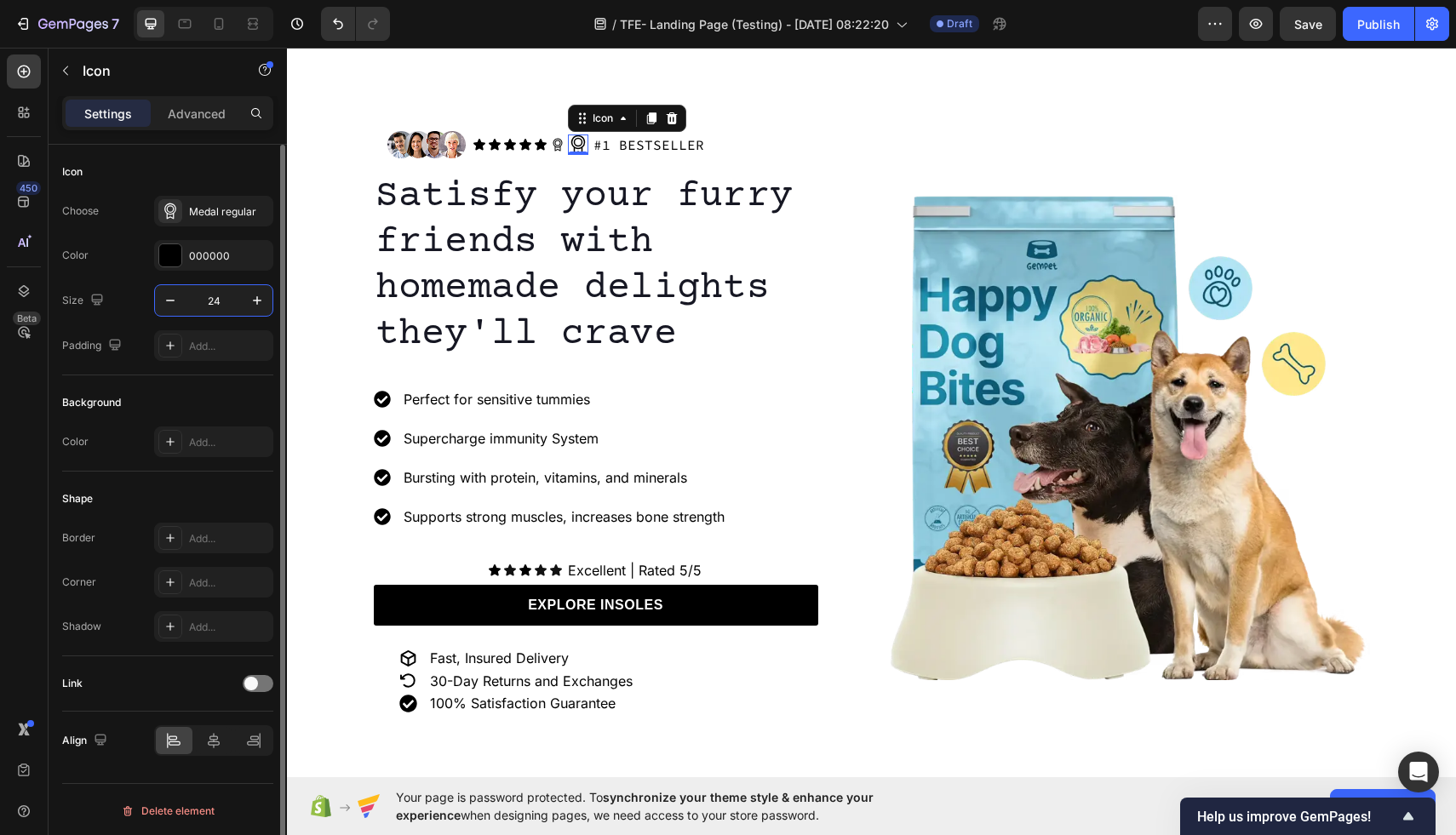
click at [224, 309] on input "24" at bounding box center [214, 301] width 56 height 31
type input "16"
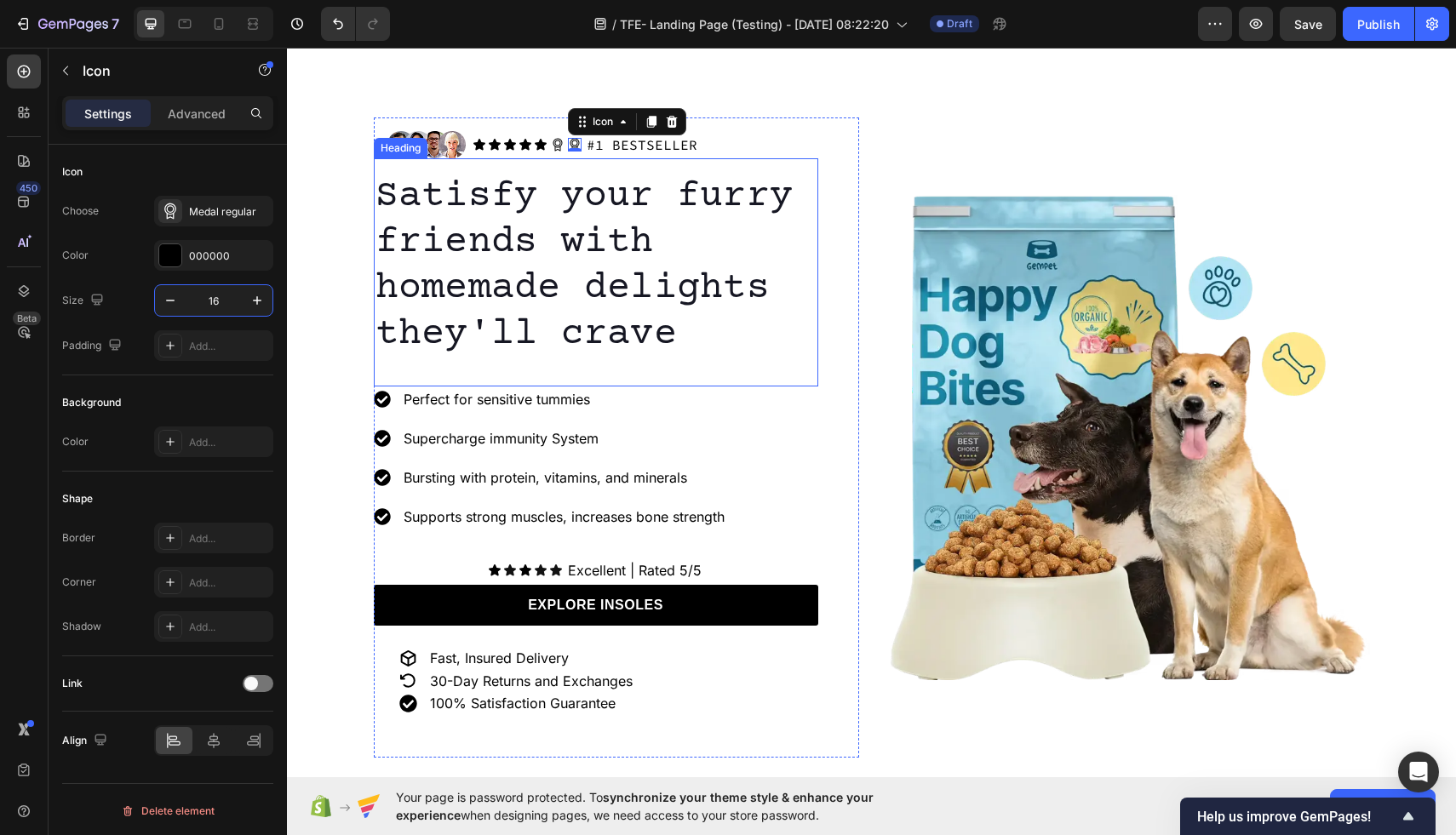
click at [624, 248] on p "Satisfy your furry friends with homemade delights they'll crave" at bounding box center [596, 265] width 441 height 184
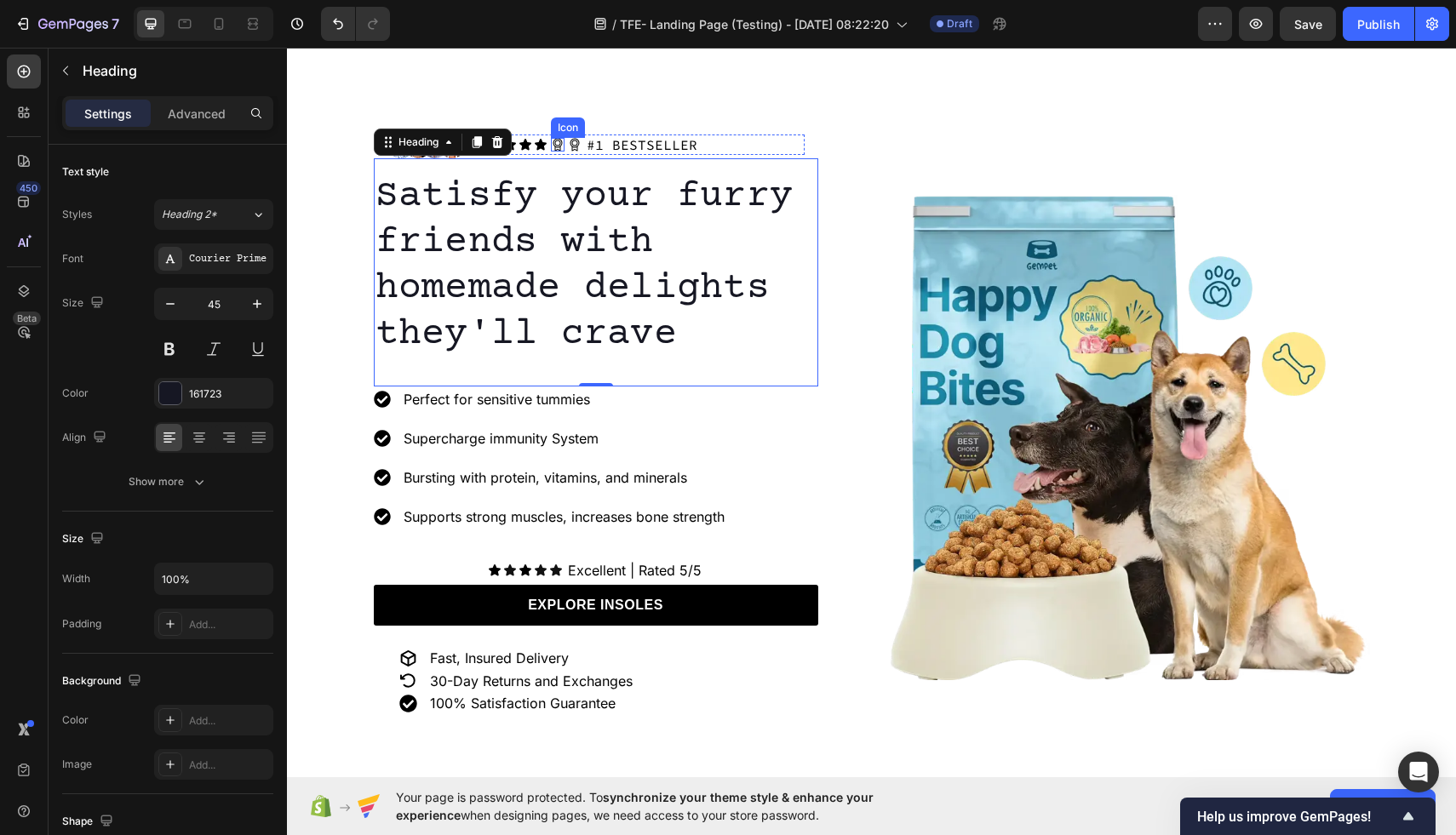
click at [554, 144] on icon at bounding box center [558, 144] width 14 height 14
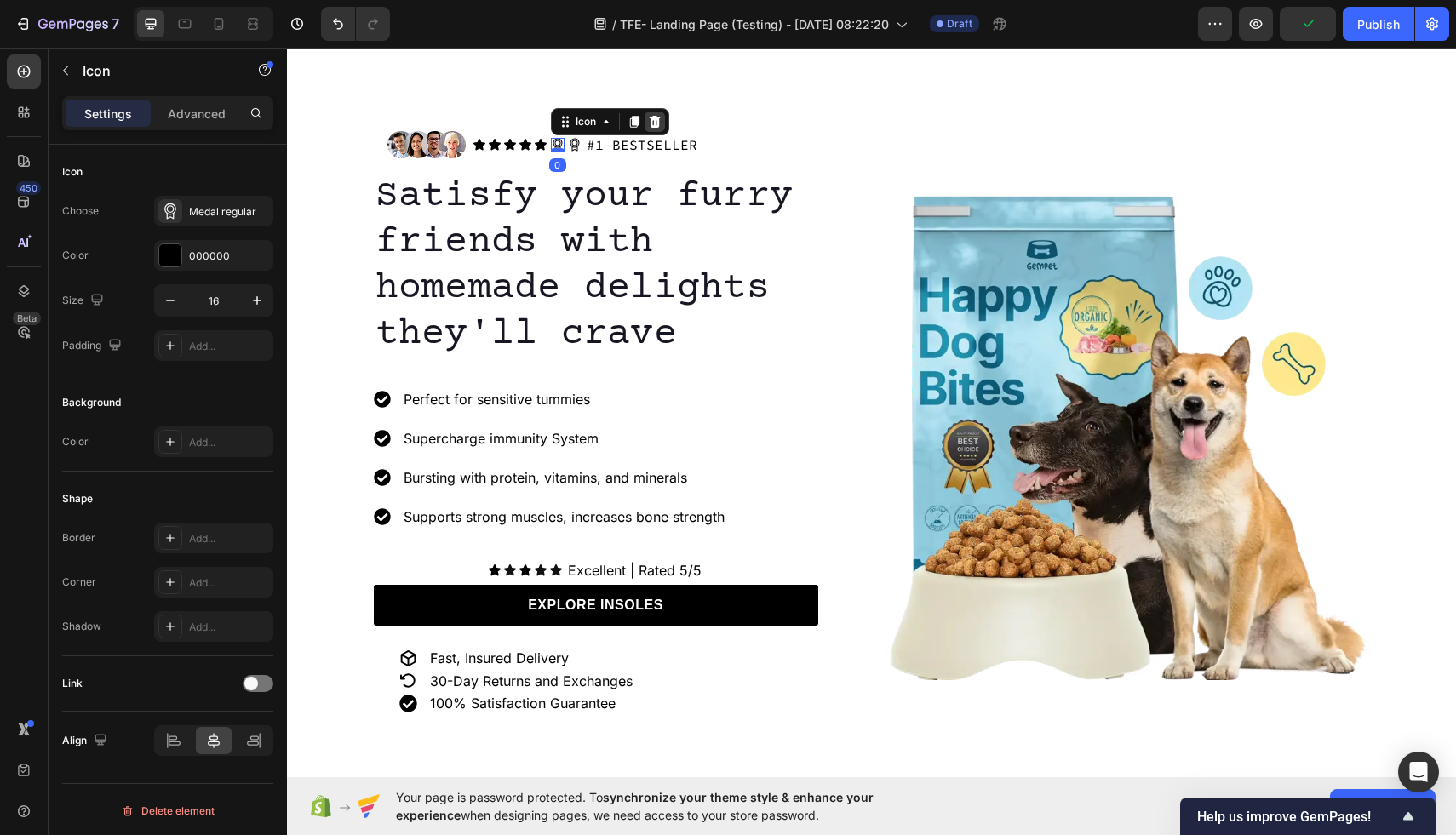
click at [658, 116] on icon at bounding box center [654, 122] width 11 height 12
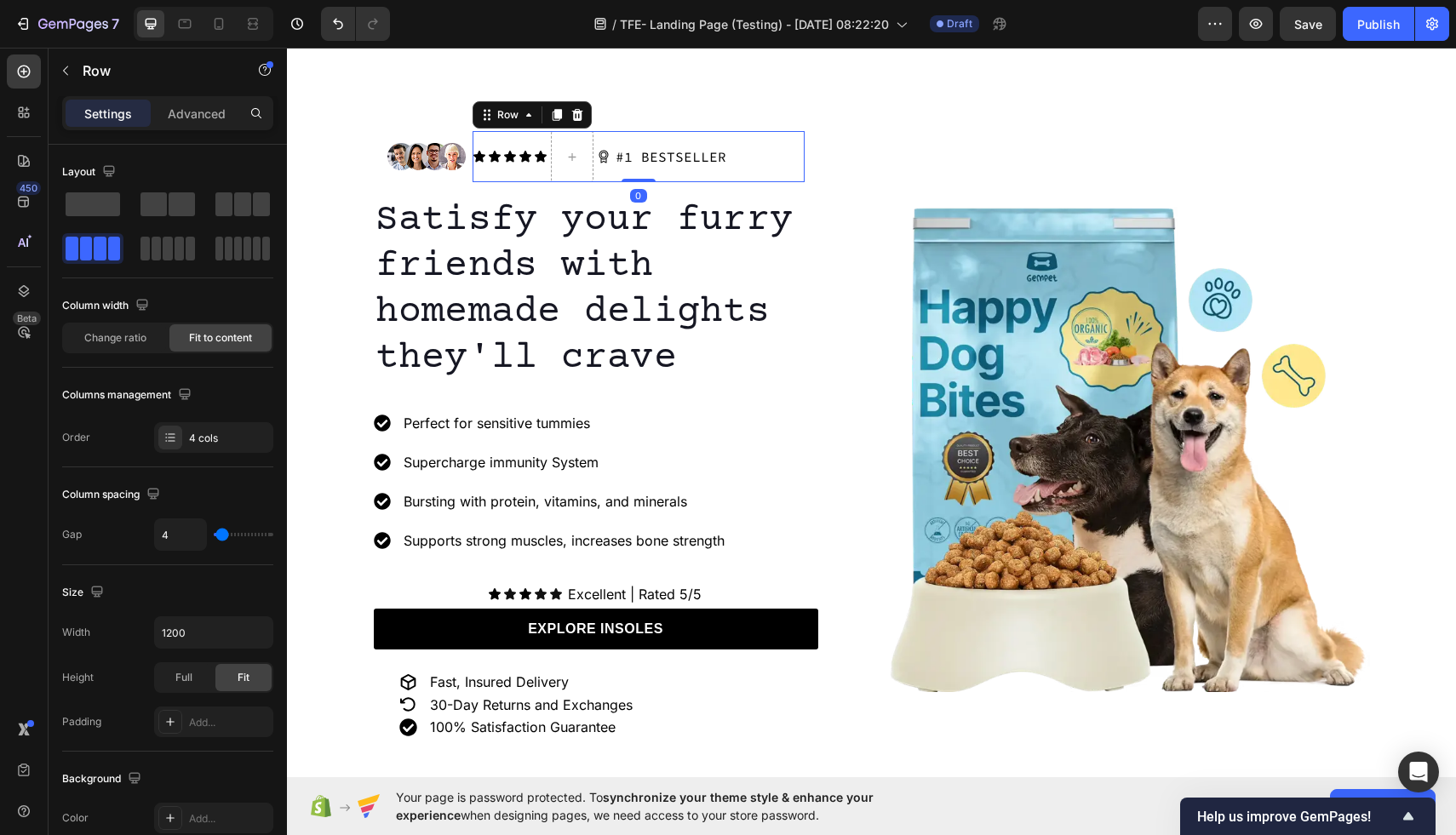
click at [539, 138] on div "Icon Icon Icon Icon Icon Icon List" at bounding box center [510, 156] width 75 height 51
click at [576, 138] on div at bounding box center [573, 156] width 43 height 51
click at [193, 109] on p "Advanced" at bounding box center [197, 113] width 58 height 17
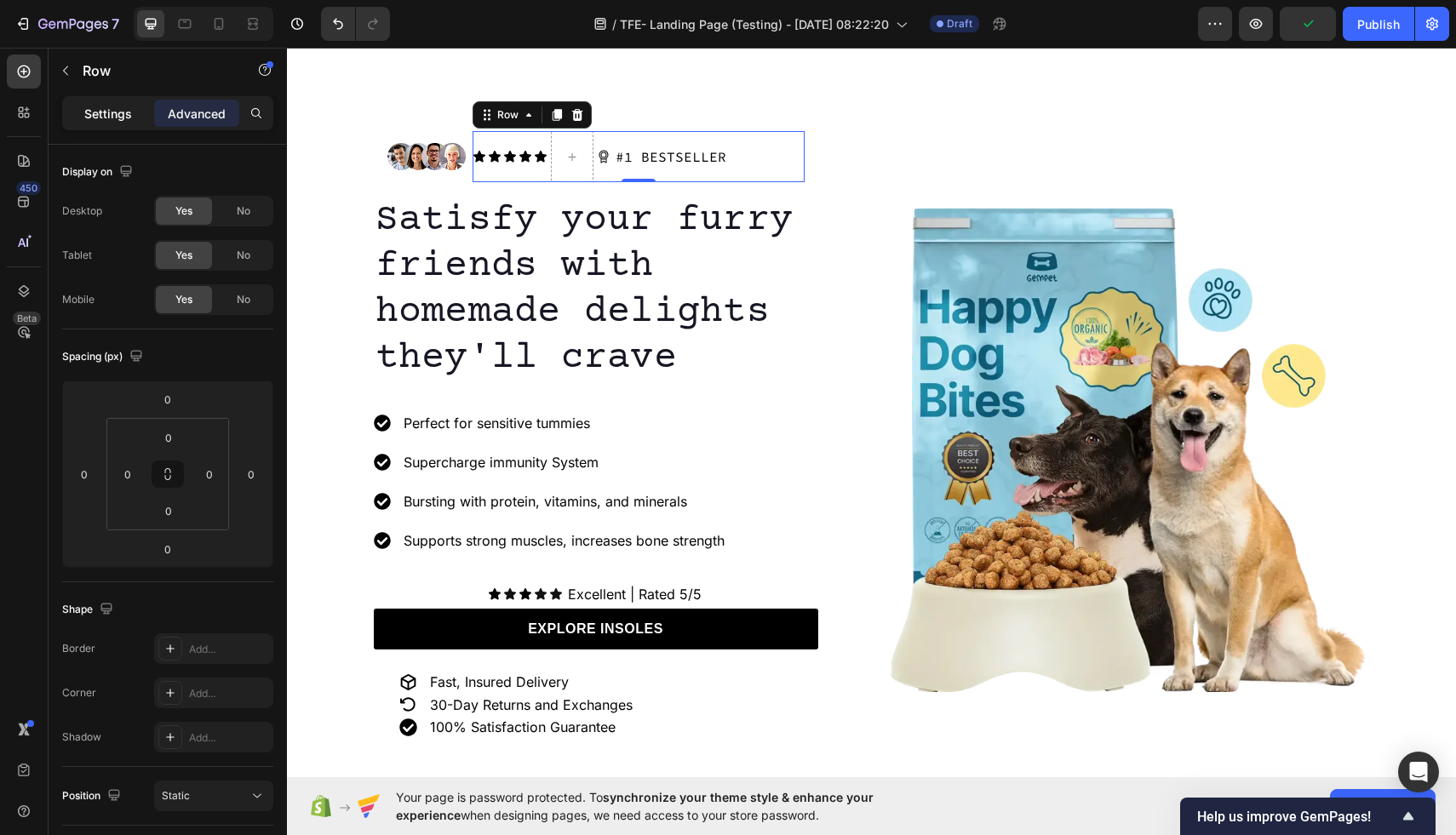
click at [104, 109] on p "Settings" at bounding box center [108, 113] width 47 height 17
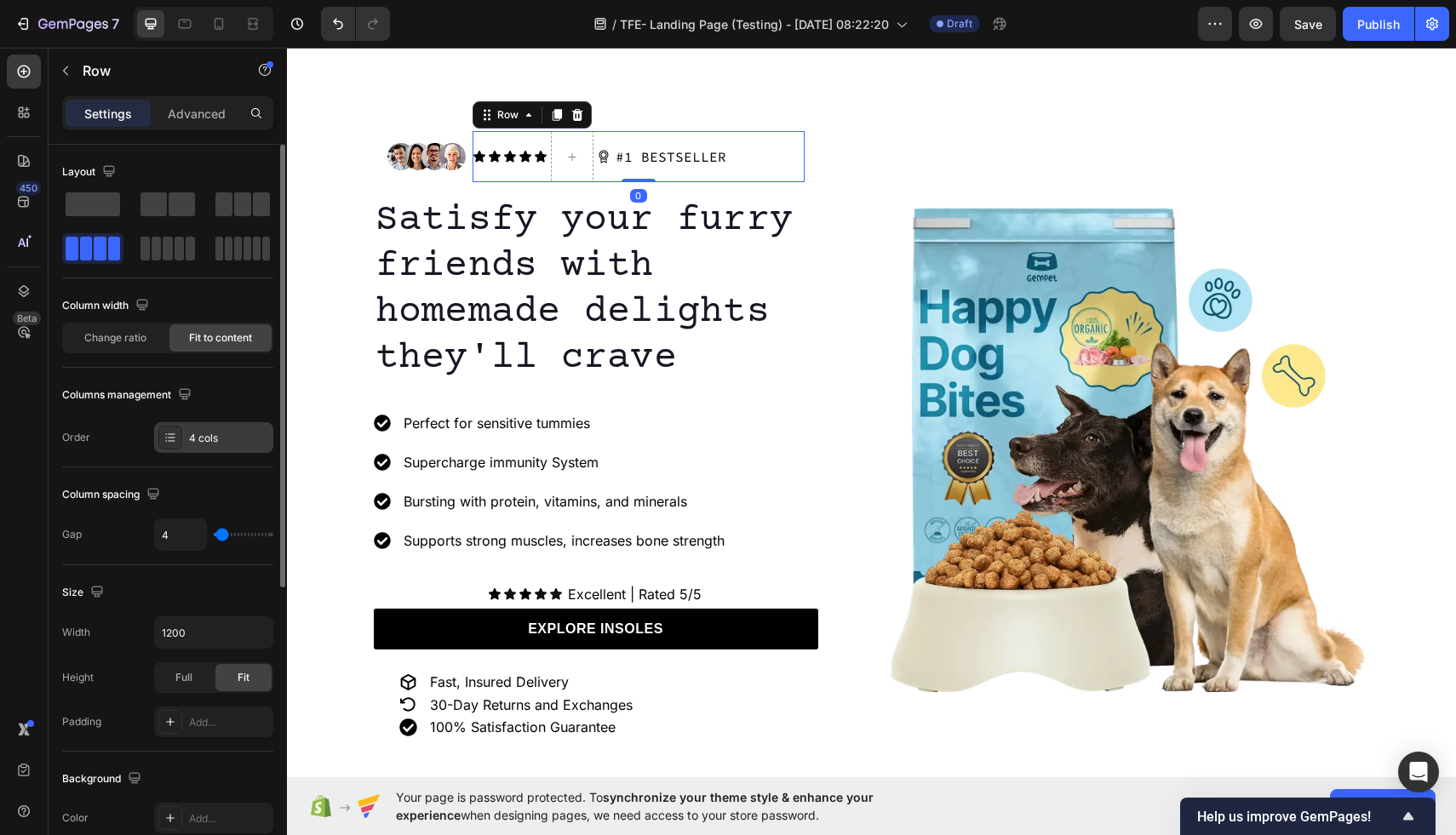
click at [189, 443] on div "4 cols" at bounding box center [229, 439] width 80 height 15
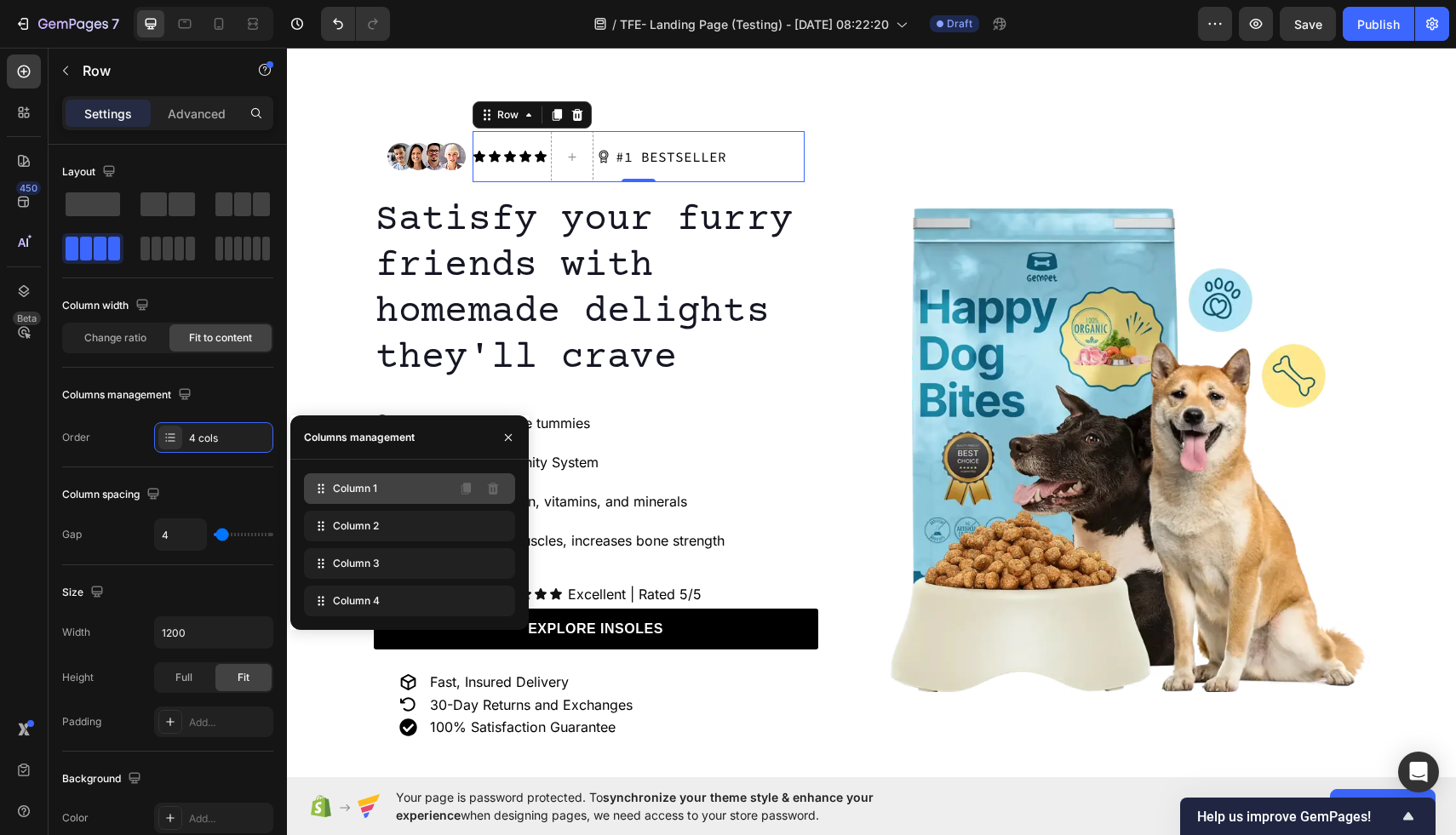
click at [358, 499] on div "Column 1" at bounding box center [410, 489] width 211 height 31
drag, startPoint x: 381, startPoint y: 500, endPoint x: 381, endPoint y: 546, distance: 46.0
drag, startPoint x: 388, startPoint y: 534, endPoint x: 388, endPoint y: 490, distance: 44.0
click at [428, 525] on div "Column 2" at bounding box center [410, 526] width 211 height 31
click at [497, 526] on icon at bounding box center [493, 526] width 11 height 12
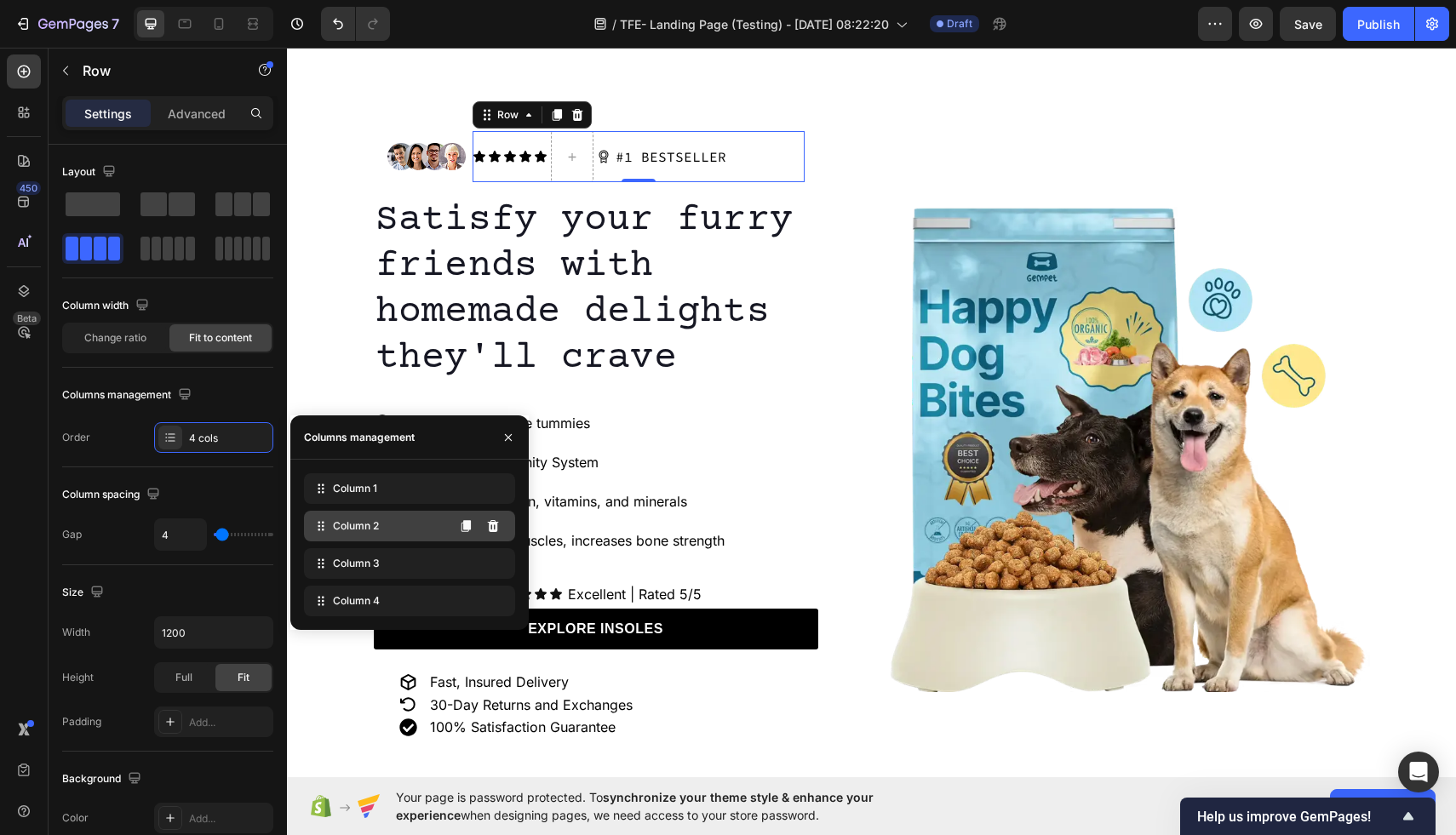
click at [412, 528] on div "Column 2" at bounding box center [410, 526] width 211 height 31
click at [391, 565] on div "Column 3" at bounding box center [410, 564] width 211 height 31
click at [494, 563] on icon at bounding box center [493, 564] width 14 height 14
click at [495, 564] on icon at bounding box center [493, 564] width 14 height 14
click at [494, 564] on icon at bounding box center [493, 564] width 14 height 14
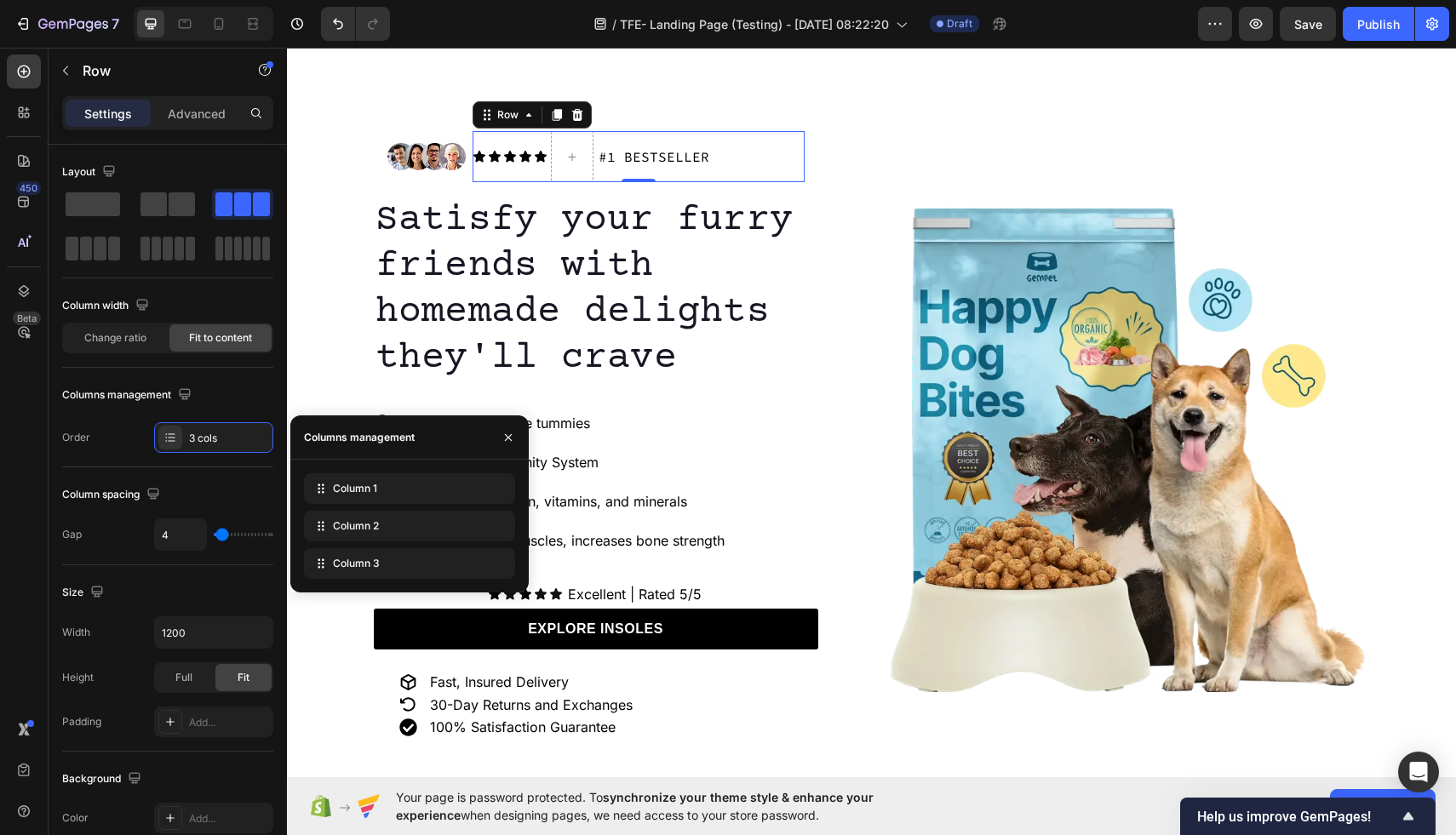
click at [0, 0] on icon at bounding box center [0, 0] width 0 height 0
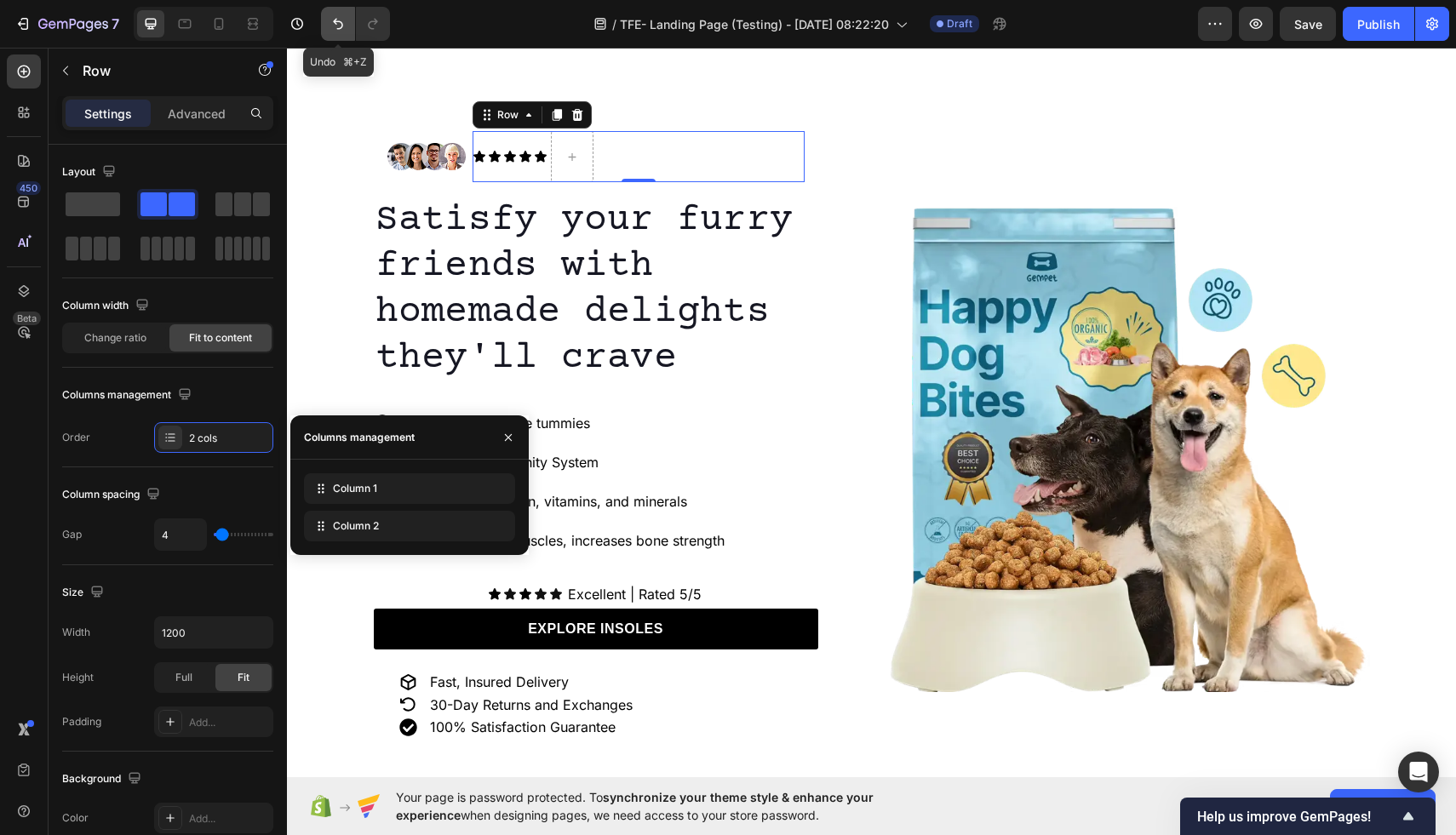
click at [327, 27] on button "Undo/Redo" at bounding box center [337, 23] width 34 height 34
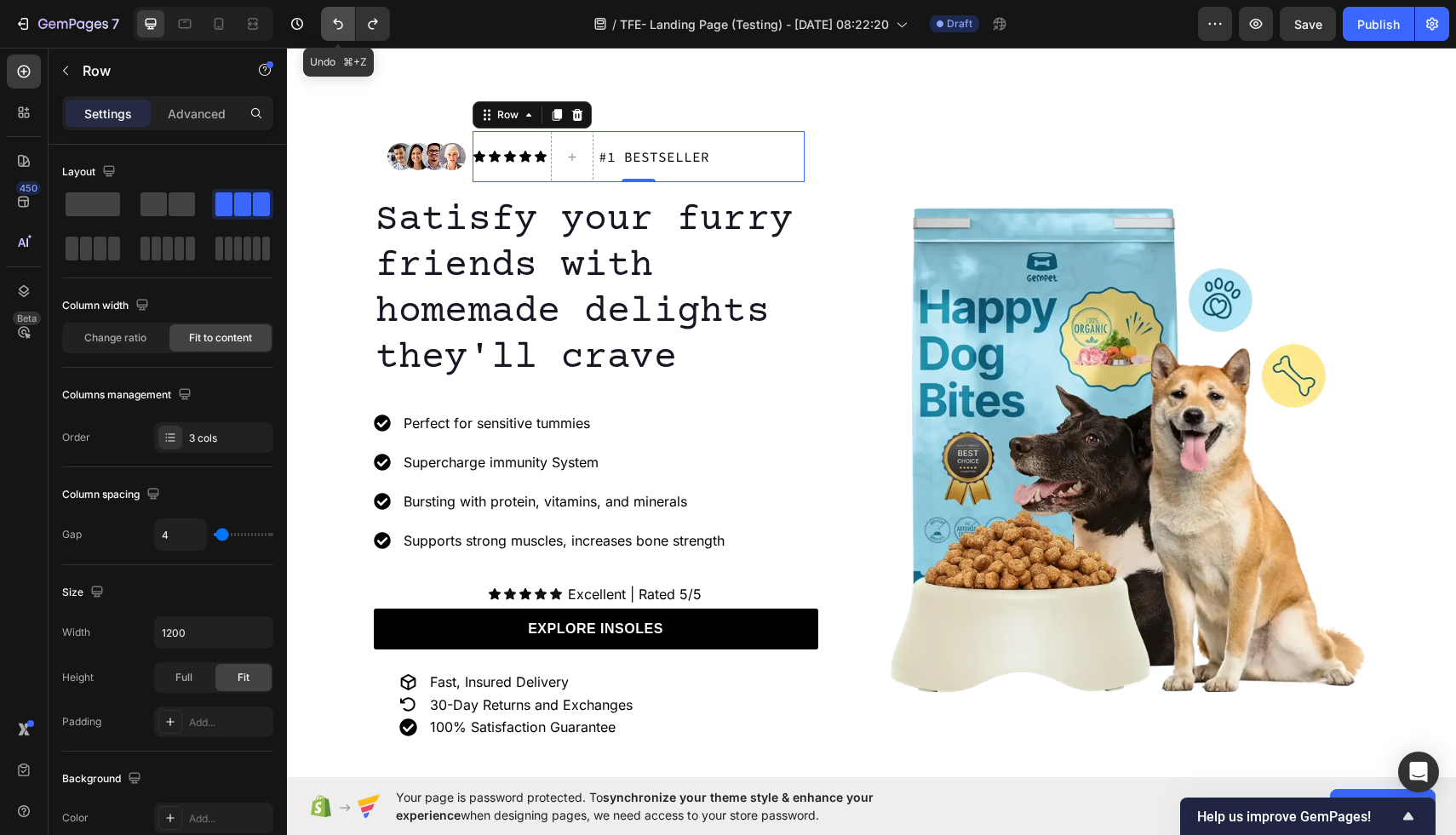
click at [340, 11] on button "Undo/Redo" at bounding box center [337, 23] width 34 height 34
click at [513, 139] on div "Icon Icon Icon Icon Icon Icon List" at bounding box center [510, 156] width 75 height 51
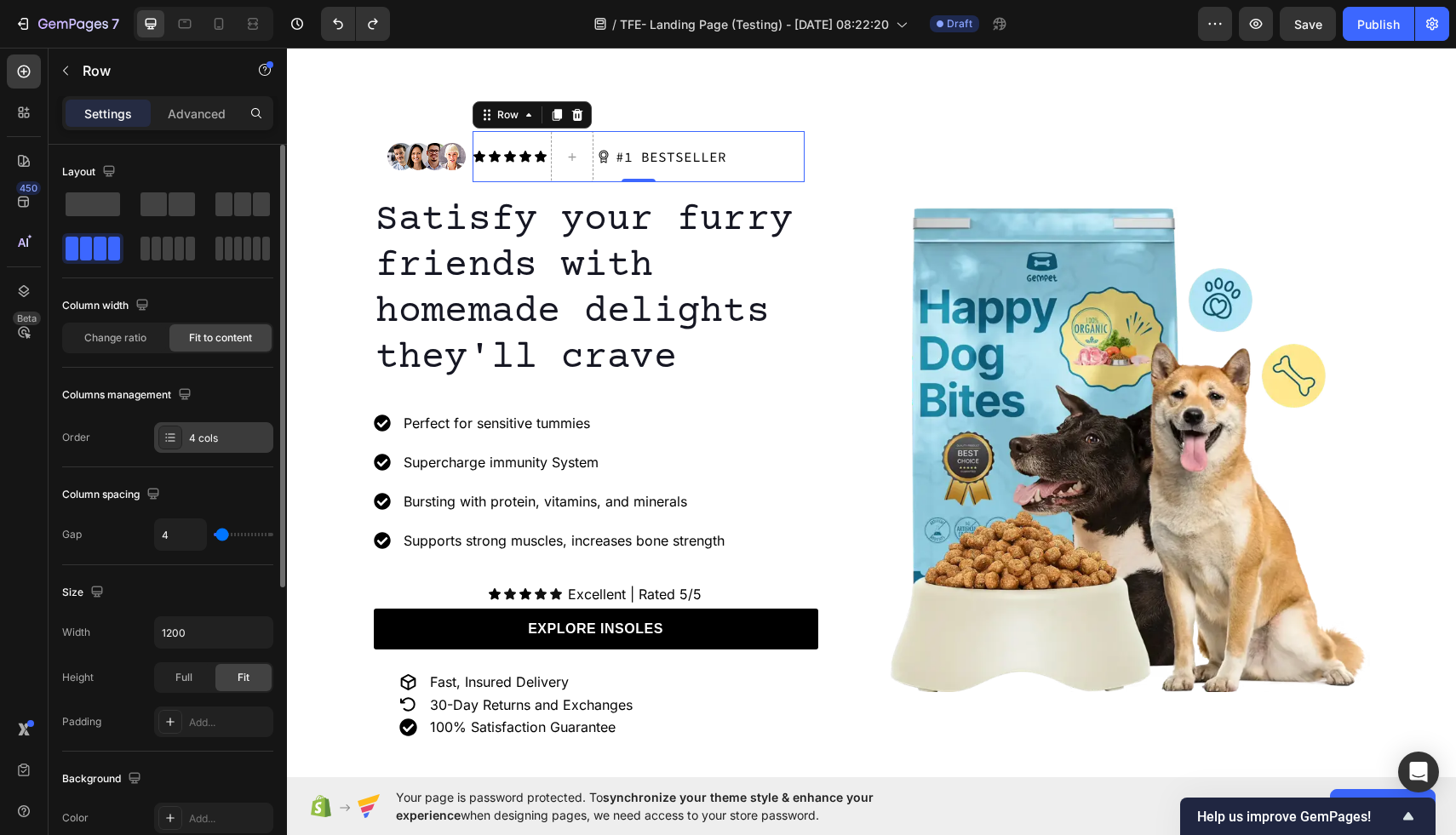
click at [172, 439] on icon at bounding box center [170, 438] width 14 height 14
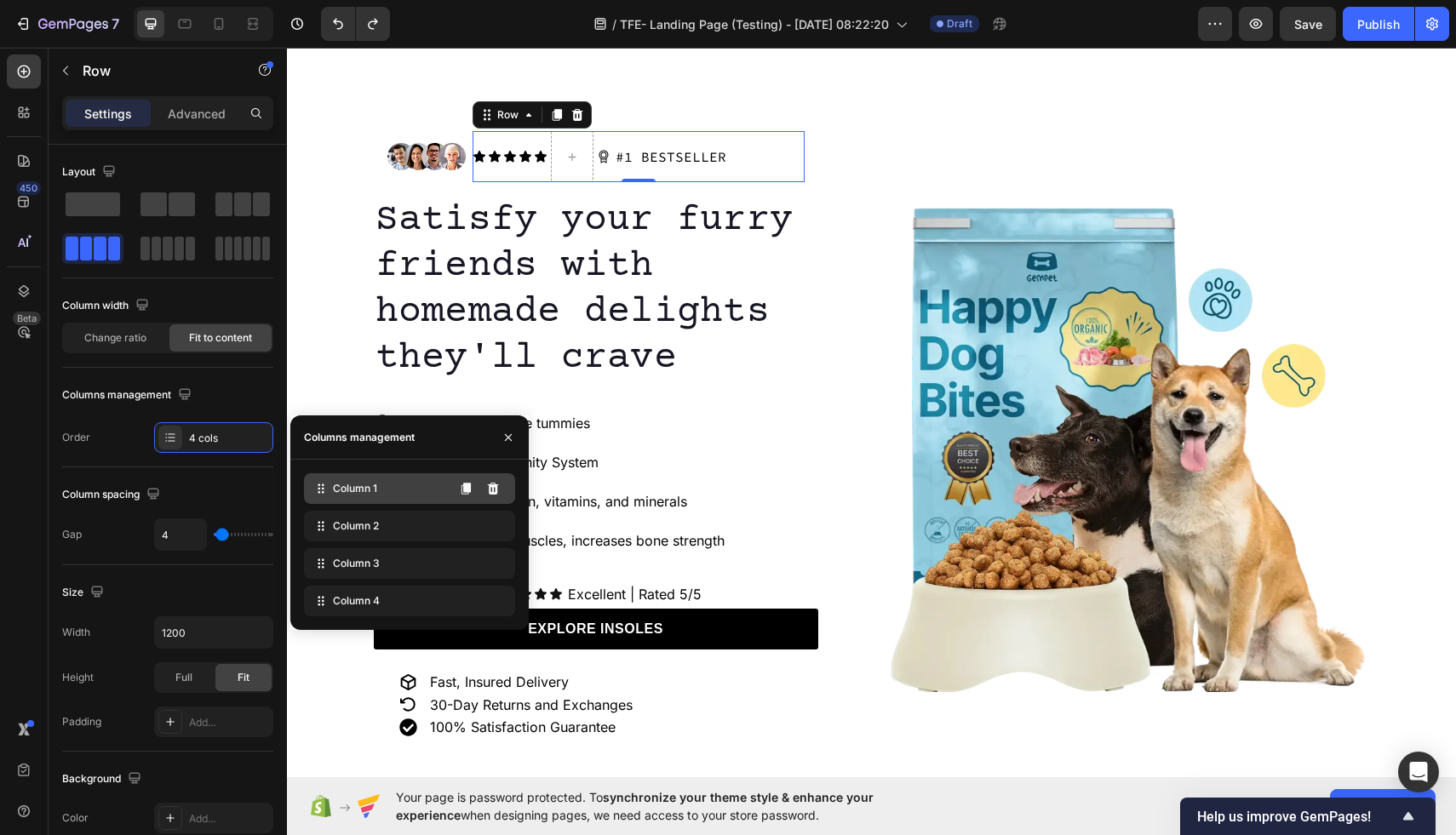
click at [417, 490] on div "Column 1" at bounding box center [410, 489] width 211 height 31
click at [402, 525] on div "Column 2" at bounding box center [410, 526] width 211 height 31
click at [398, 550] on div "Column 3" at bounding box center [410, 564] width 211 height 31
click at [500, 567] on button at bounding box center [493, 564] width 27 height 27
click at [490, 565] on icon at bounding box center [493, 564] width 11 height 12
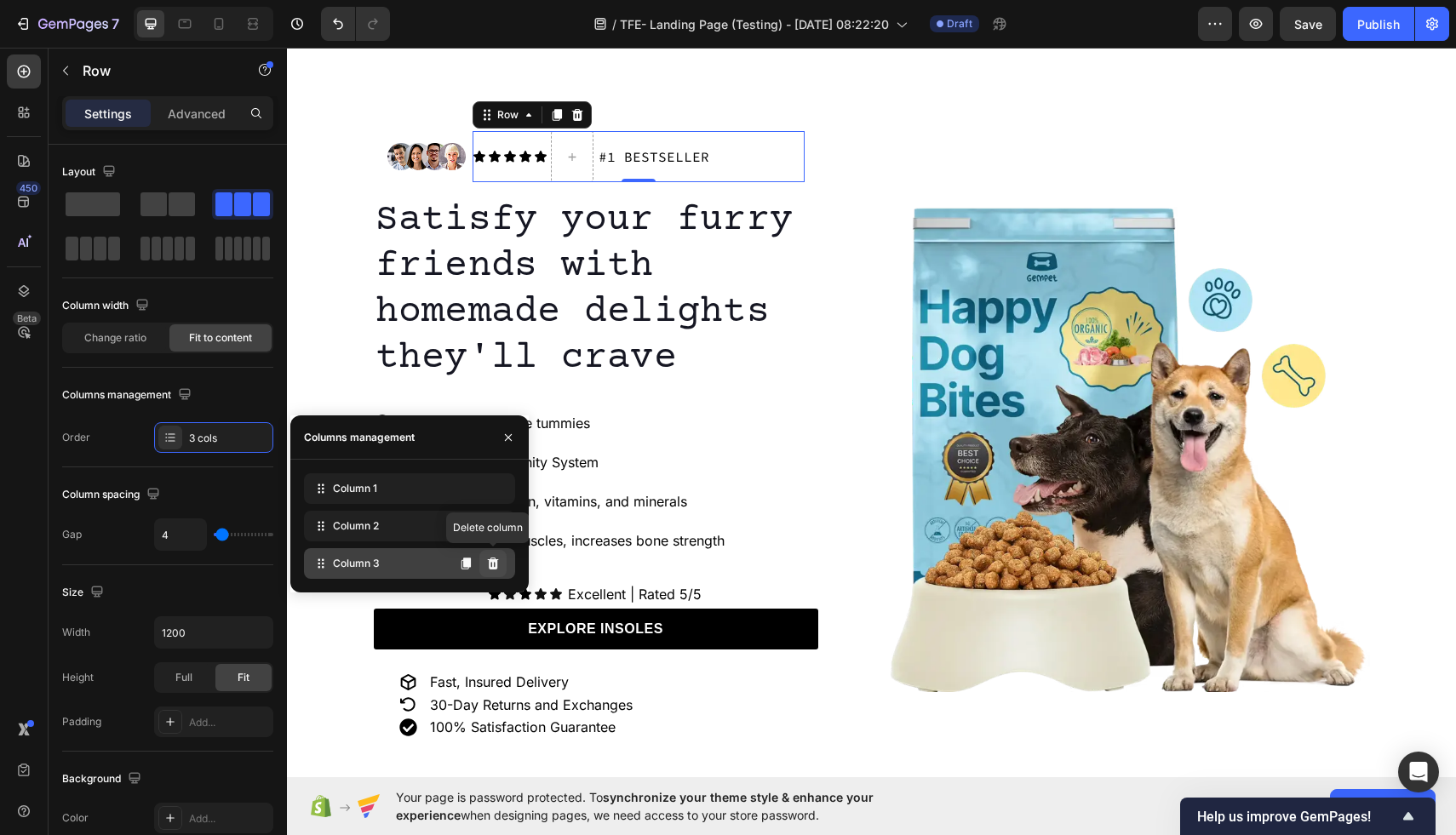
click at [490, 567] on icon at bounding box center [493, 564] width 11 height 12
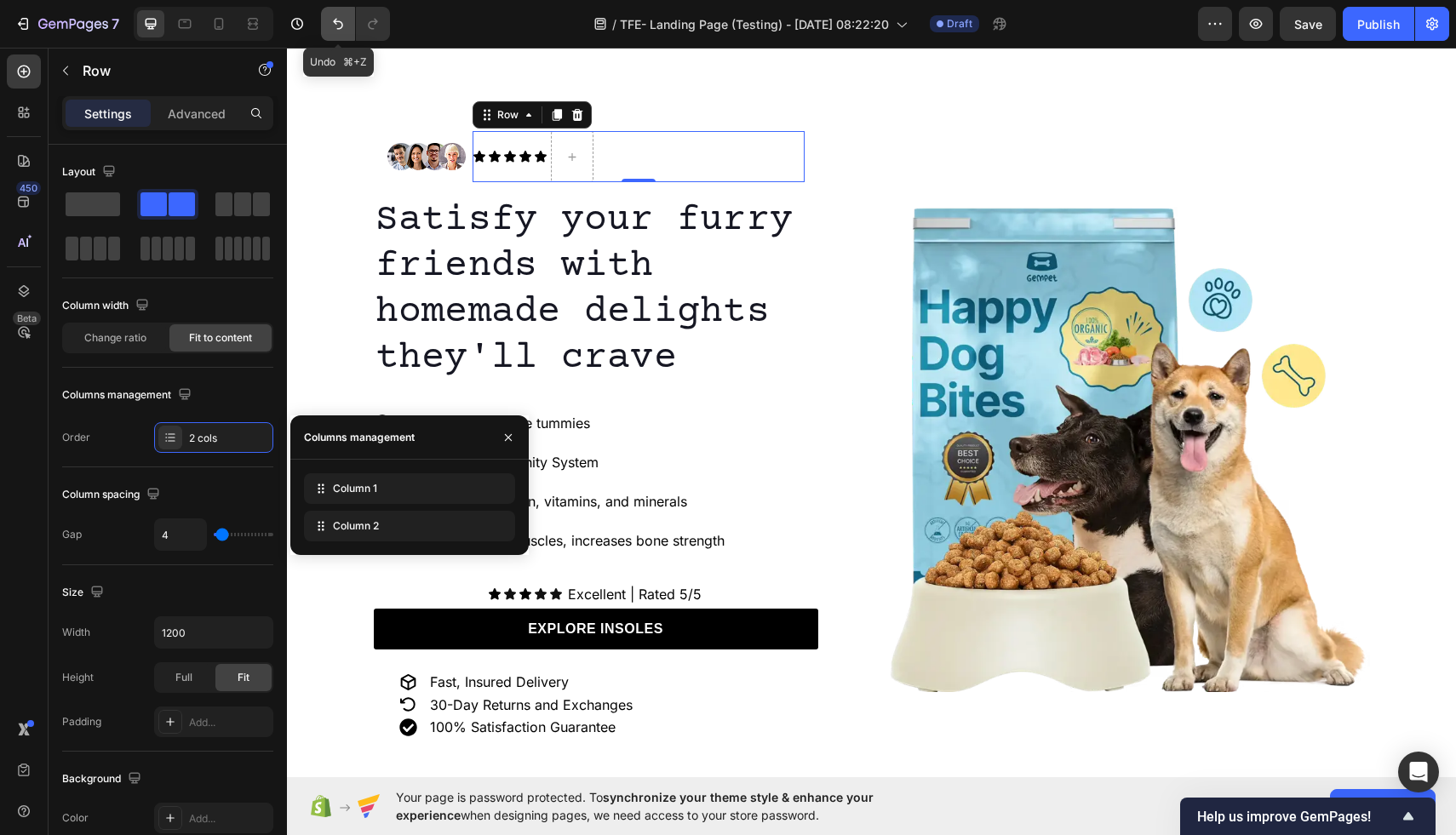
click at [338, 24] on icon "Undo/Redo" at bounding box center [338, 24] width 17 height 17
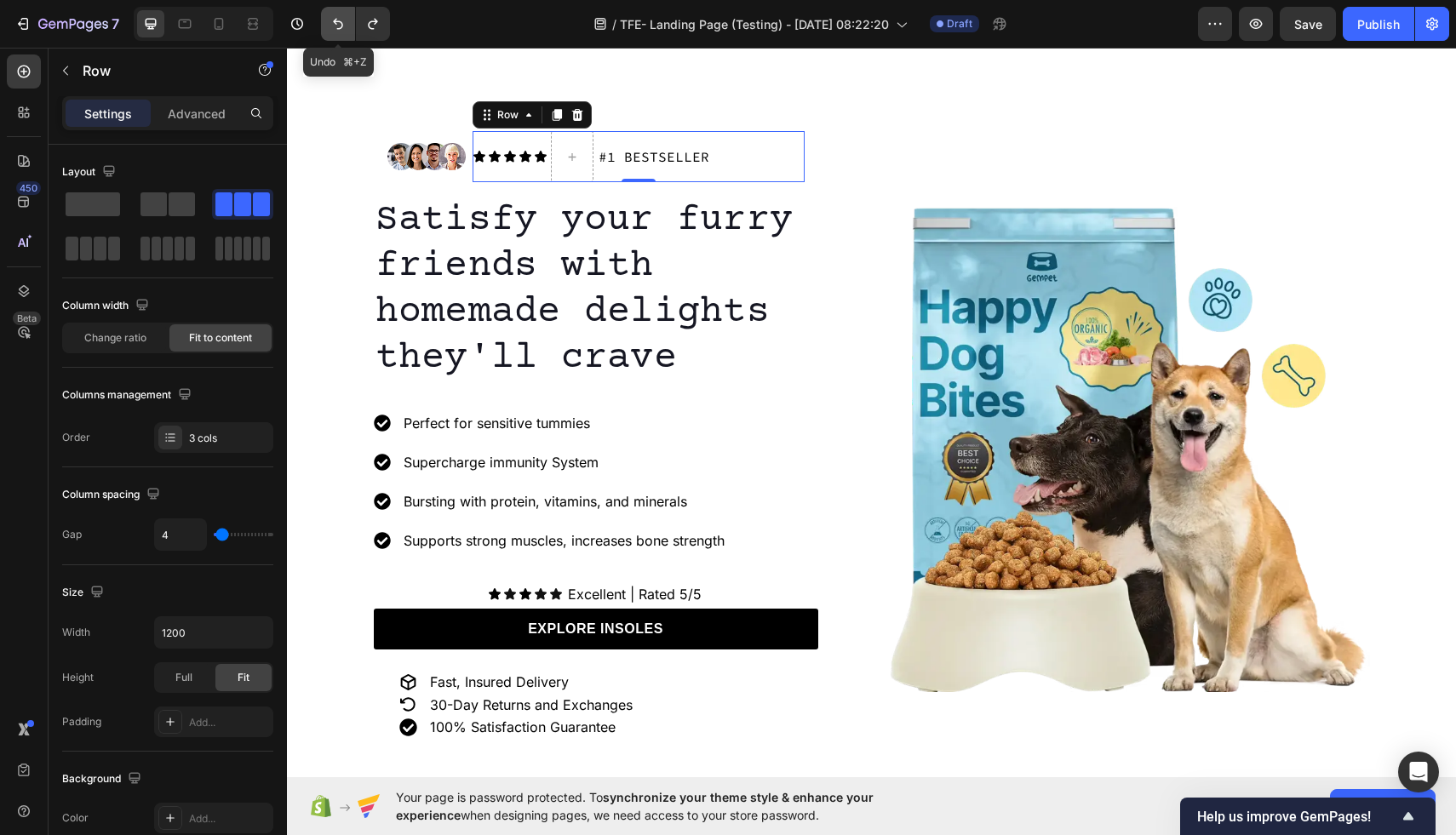
click at [338, 24] on icon "Undo/Redo" at bounding box center [338, 24] width 17 height 17
click at [254, 24] on icon at bounding box center [253, 24] width 17 height 17
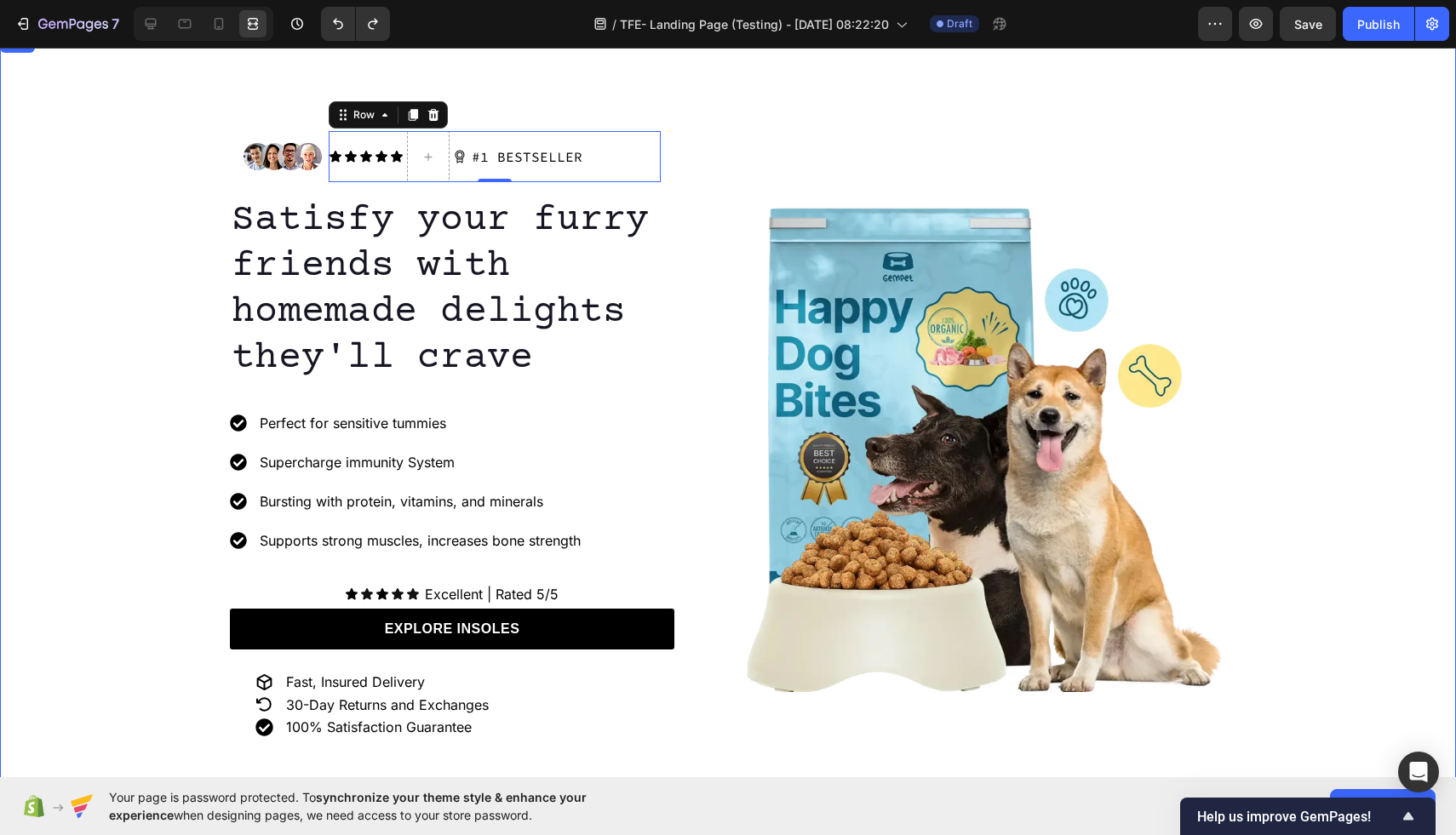
click at [170, 239] on div "Image Icon Icon Icon Icon Icon Icon List Icon #1 BESTSELLER Text Block Row 0 Ro…" at bounding box center [728, 449] width 1456 height 665
click at [437, 173] on div at bounding box center [428, 156] width 43 height 51
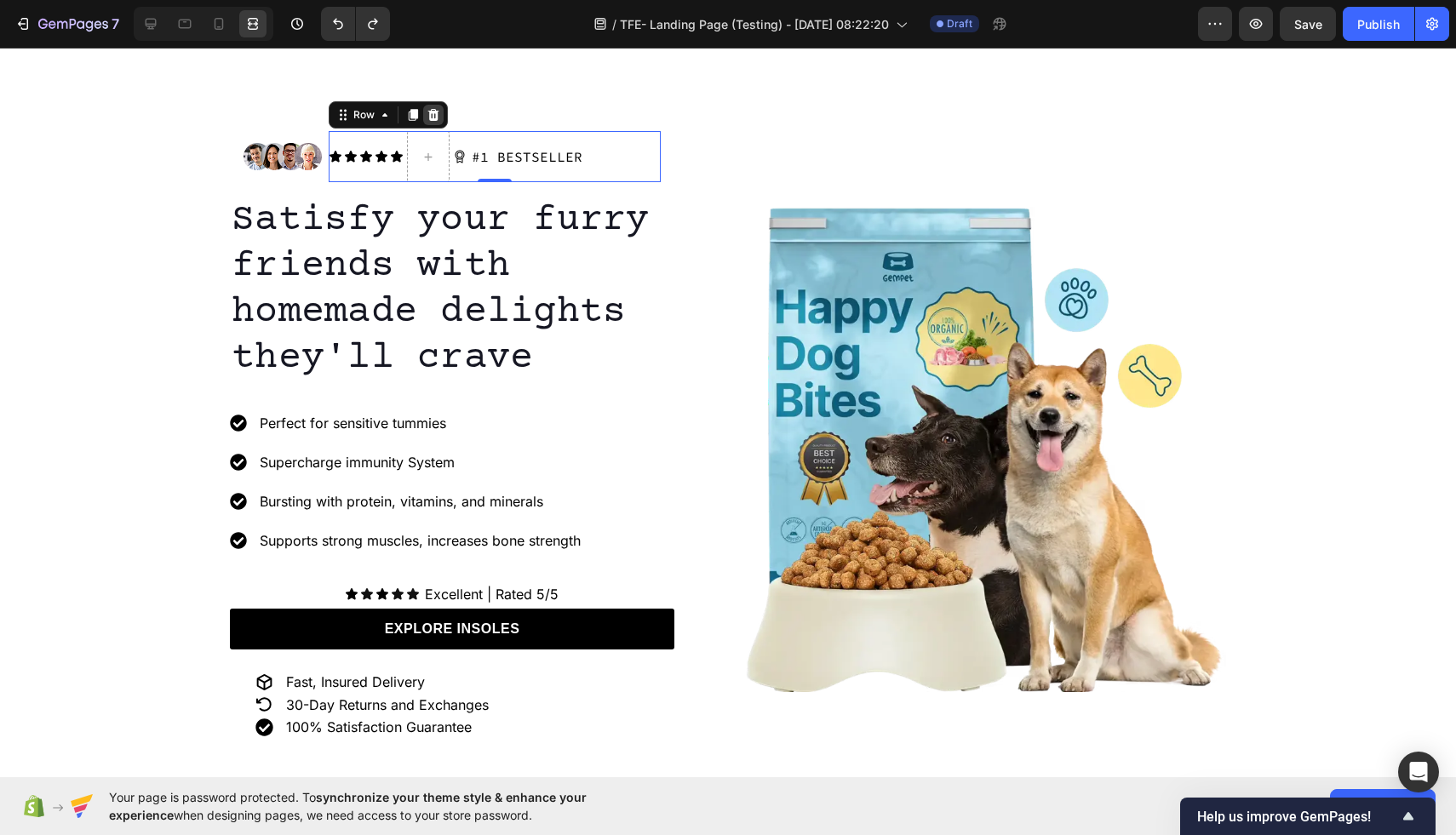
click at [435, 116] on icon at bounding box center [433, 115] width 11 height 12
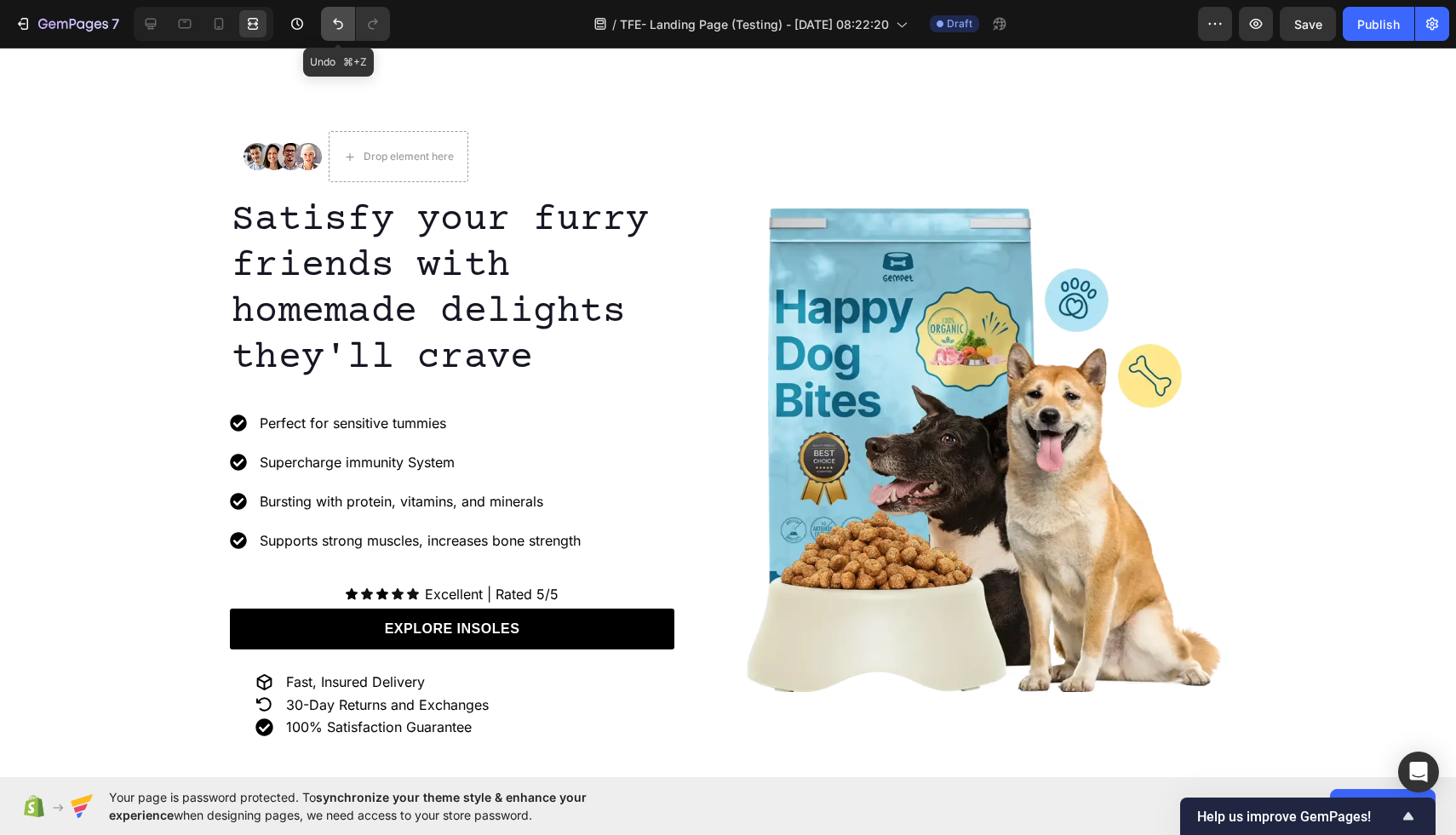
click at [333, 32] on icon "Undo/Redo" at bounding box center [338, 24] width 17 height 17
click at [149, 22] on icon at bounding box center [151, 24] width 17 height 17
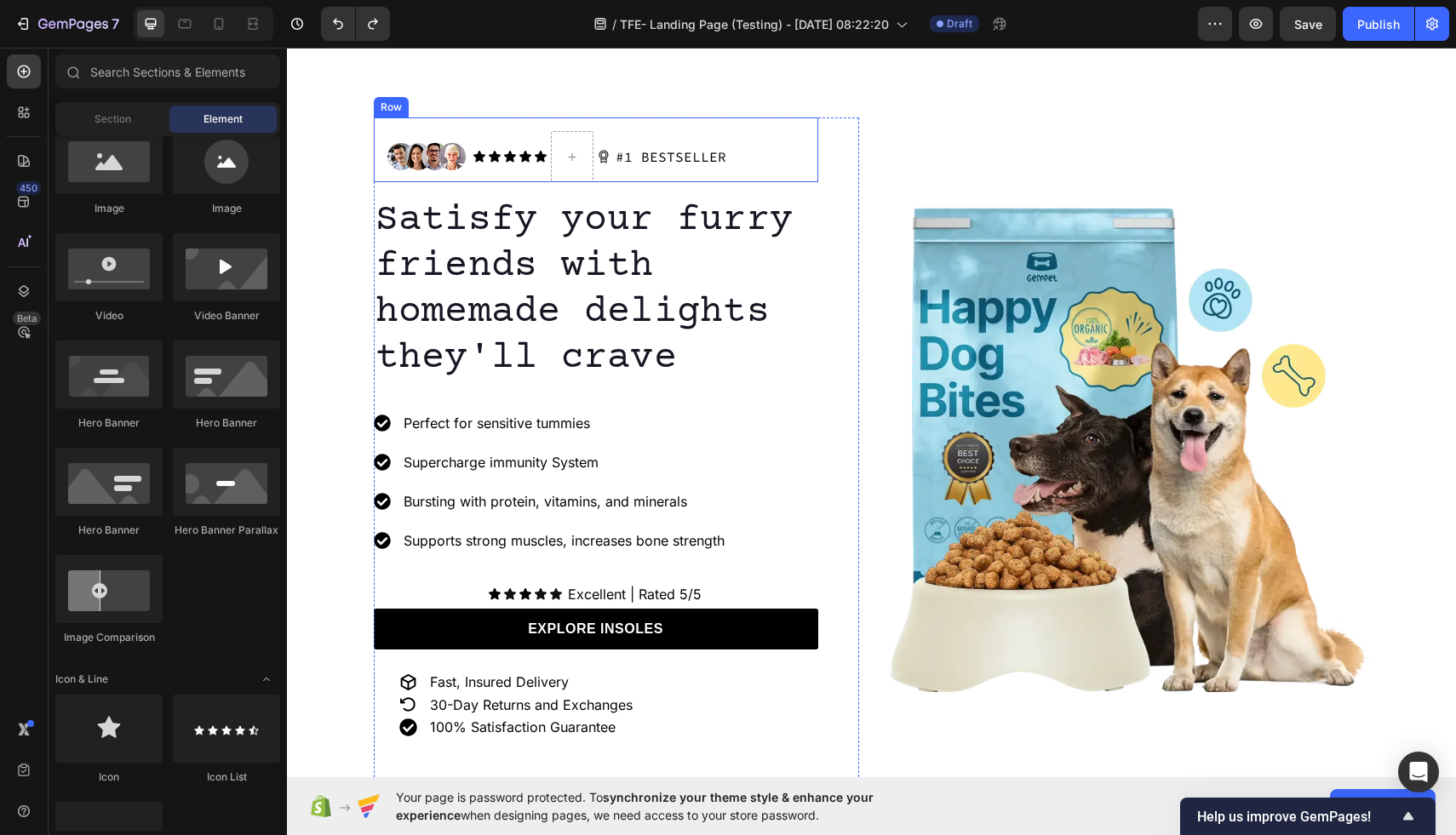
click at [422, 130] on div "Image Icon Icon Icon Icon Icon Icon List Icon #1 BESTSELLER Text Block Row Row" at bounding box center [596, 149] width 445 height 65
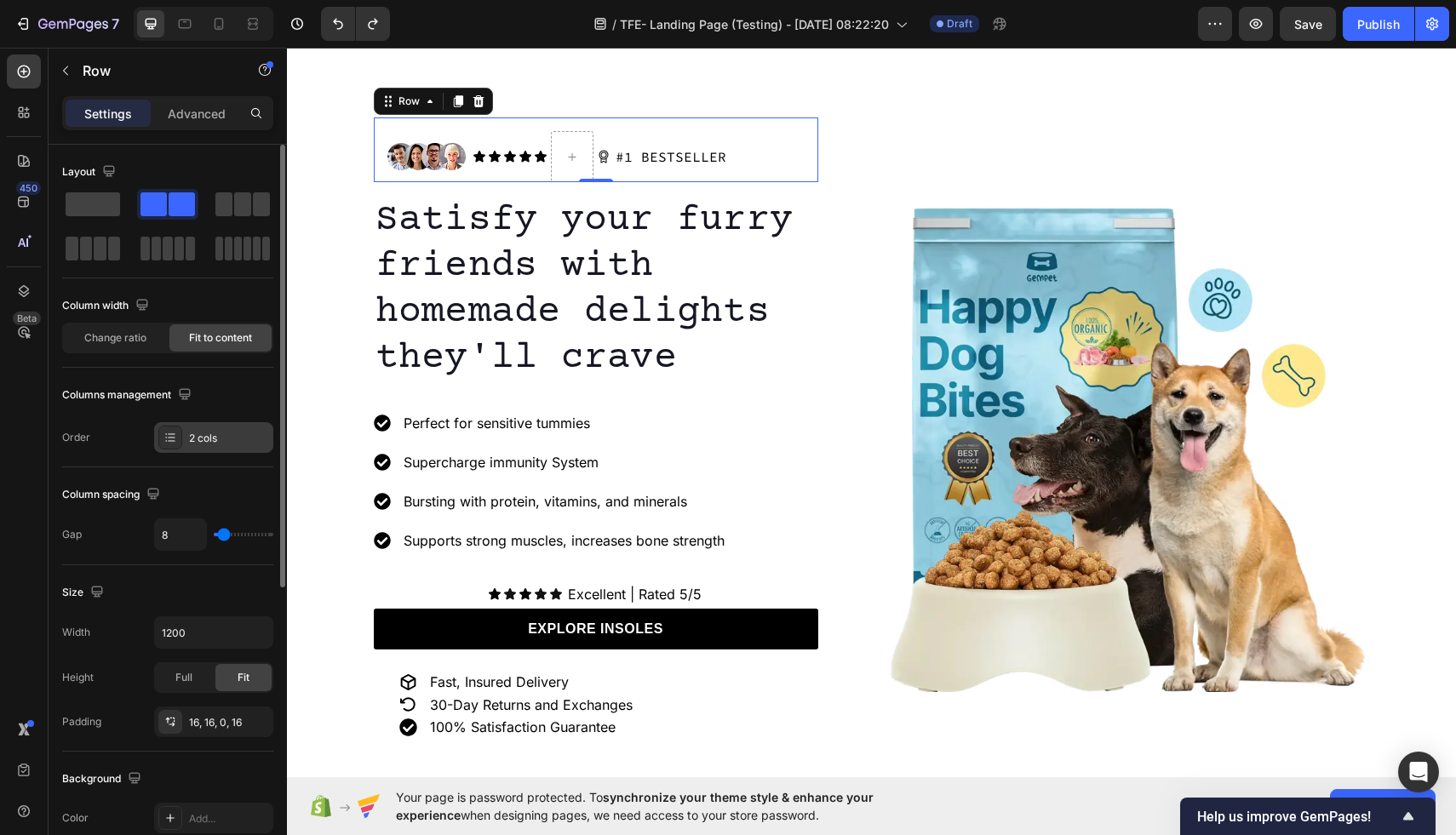
click at [171, 438] on icon at bounding box center [170, 438] width 14 height 14
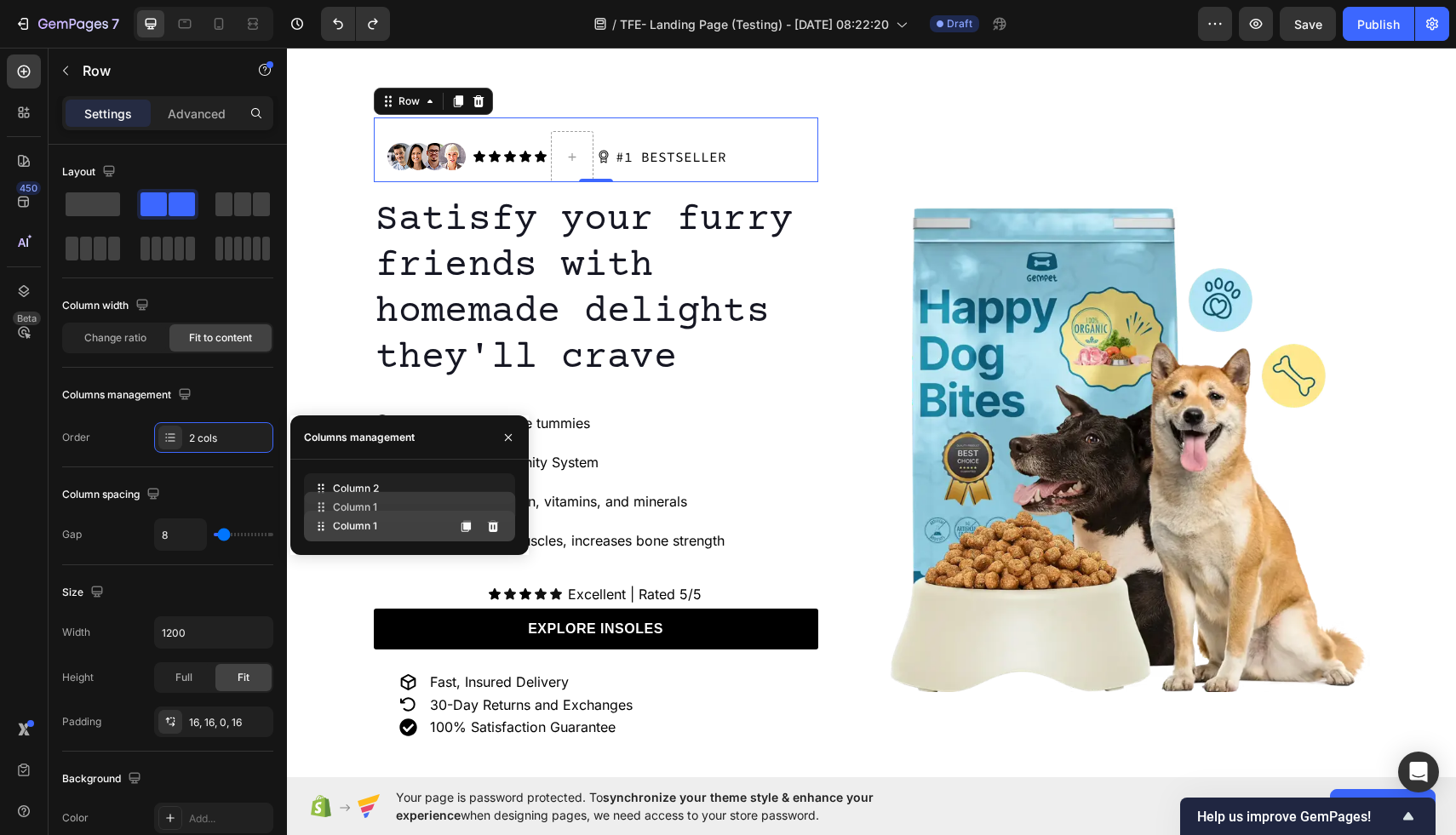
drag, startPoint x: 347, startPoint y: 497, endPoint x: 347, endPoint y: 518, distance: 21.0
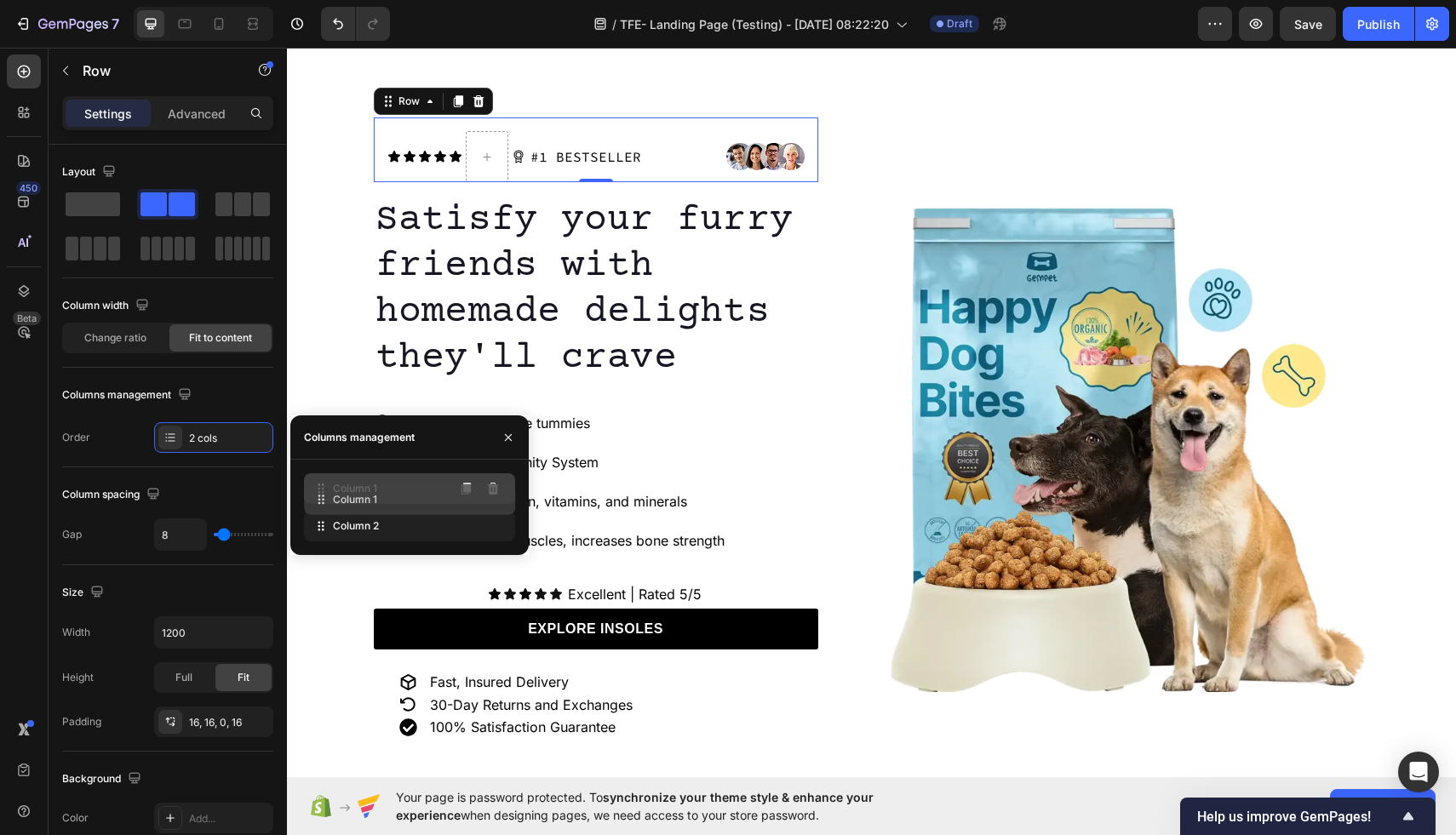
drag, startPoint x: 356, startPoint y: 525, endPoint x: 353, endPoint y: 488, distance: 37.1
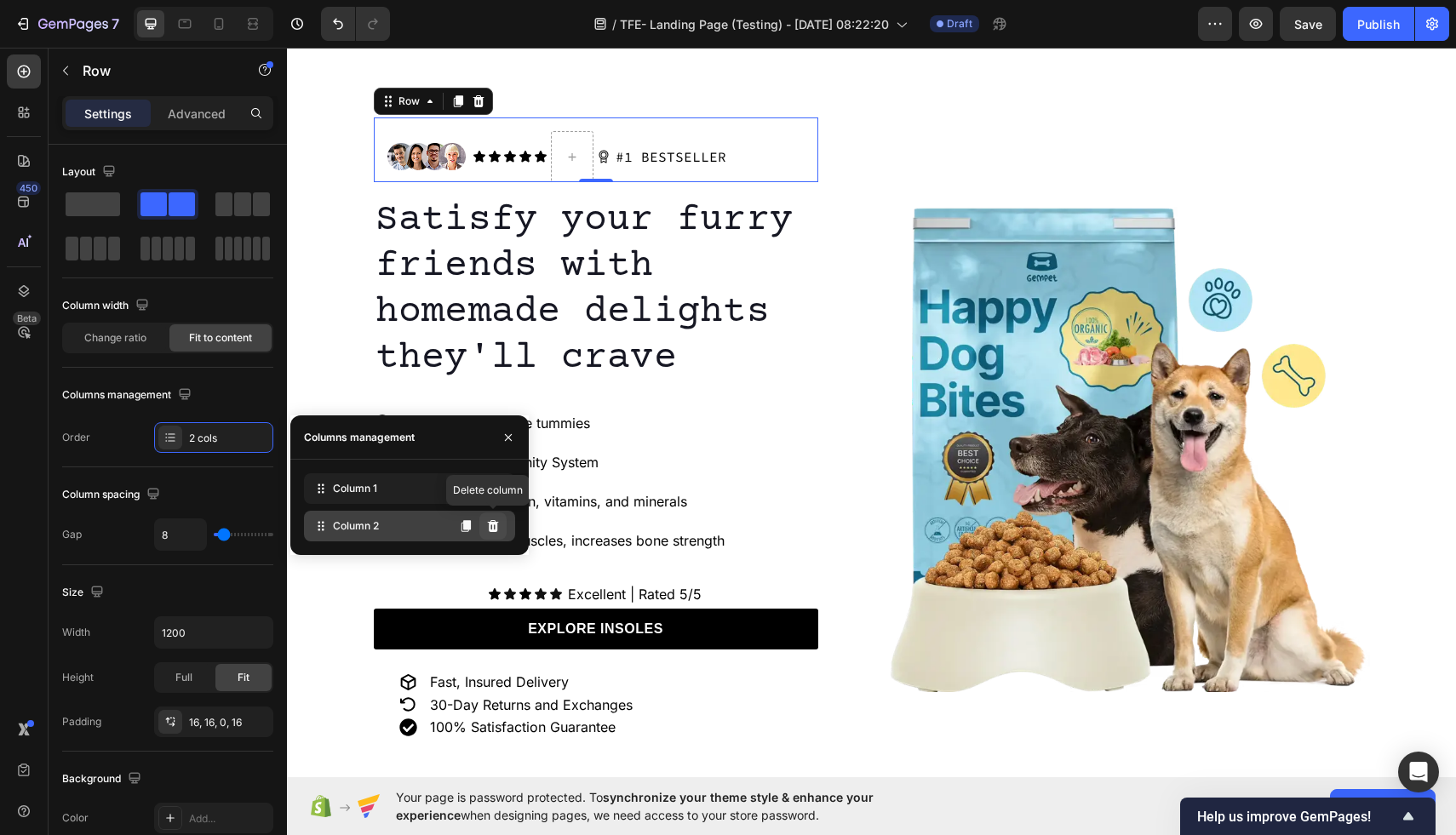
click at [493, 522] on icon at bounding box center [493, 526] width 11 height 12
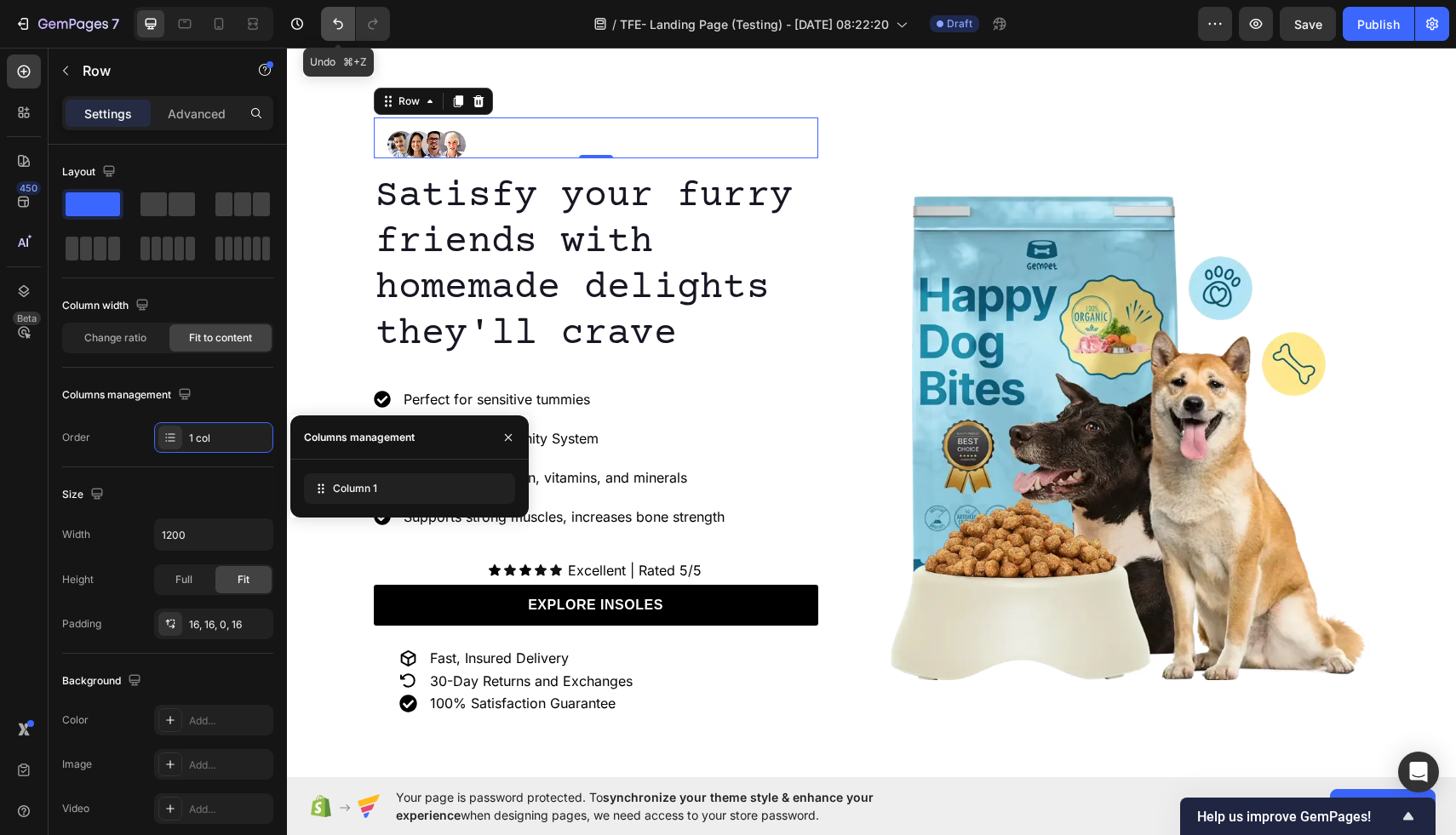
click at [335, 32] on icon "Undo/Redo" at bounding box center [338, 24] width 17 height 17
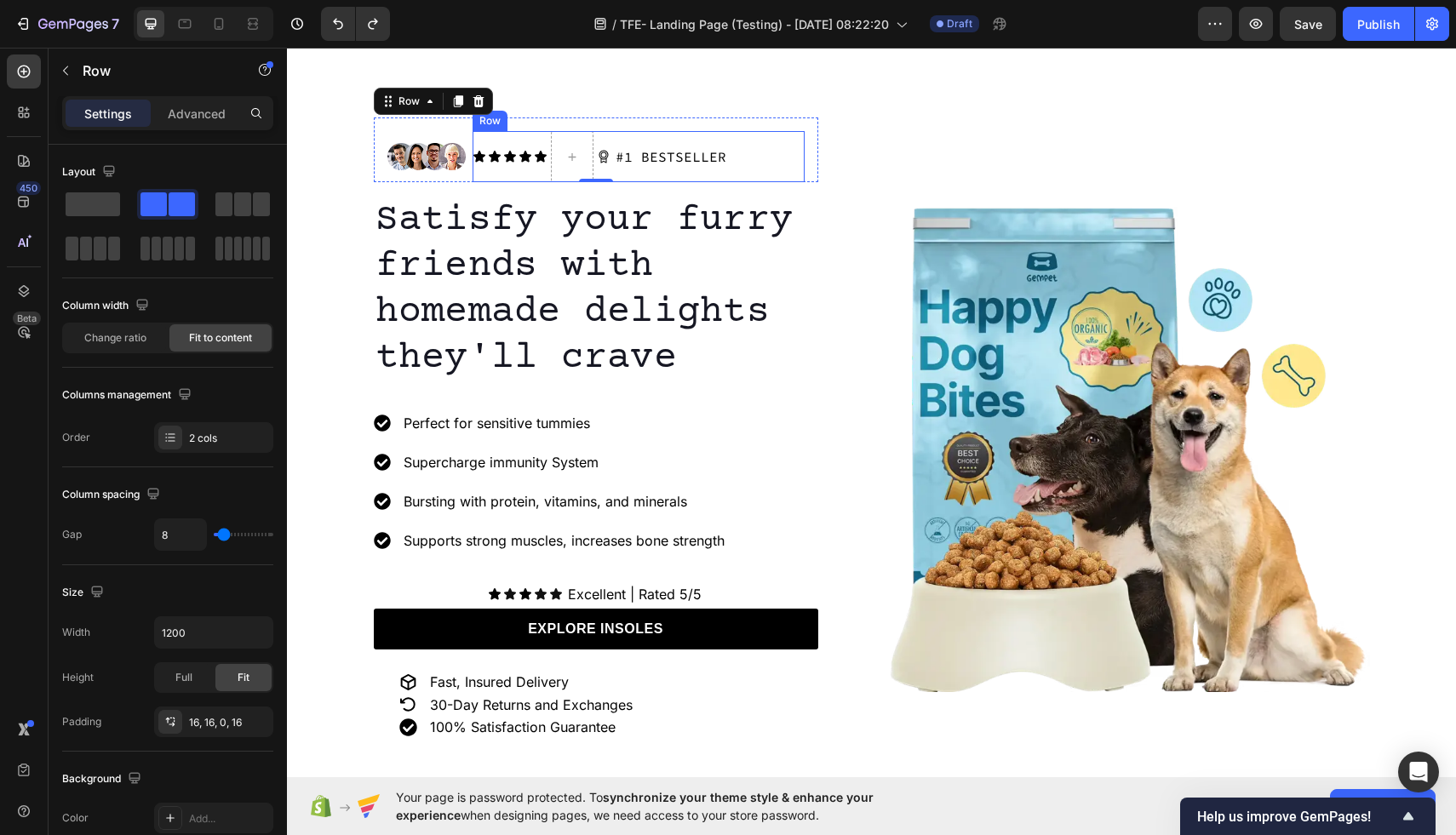
click at [501, 135] on div "Icon Icon Icon Icon Icon Icon List" at bounding box center [510, 156] width 75 height 51
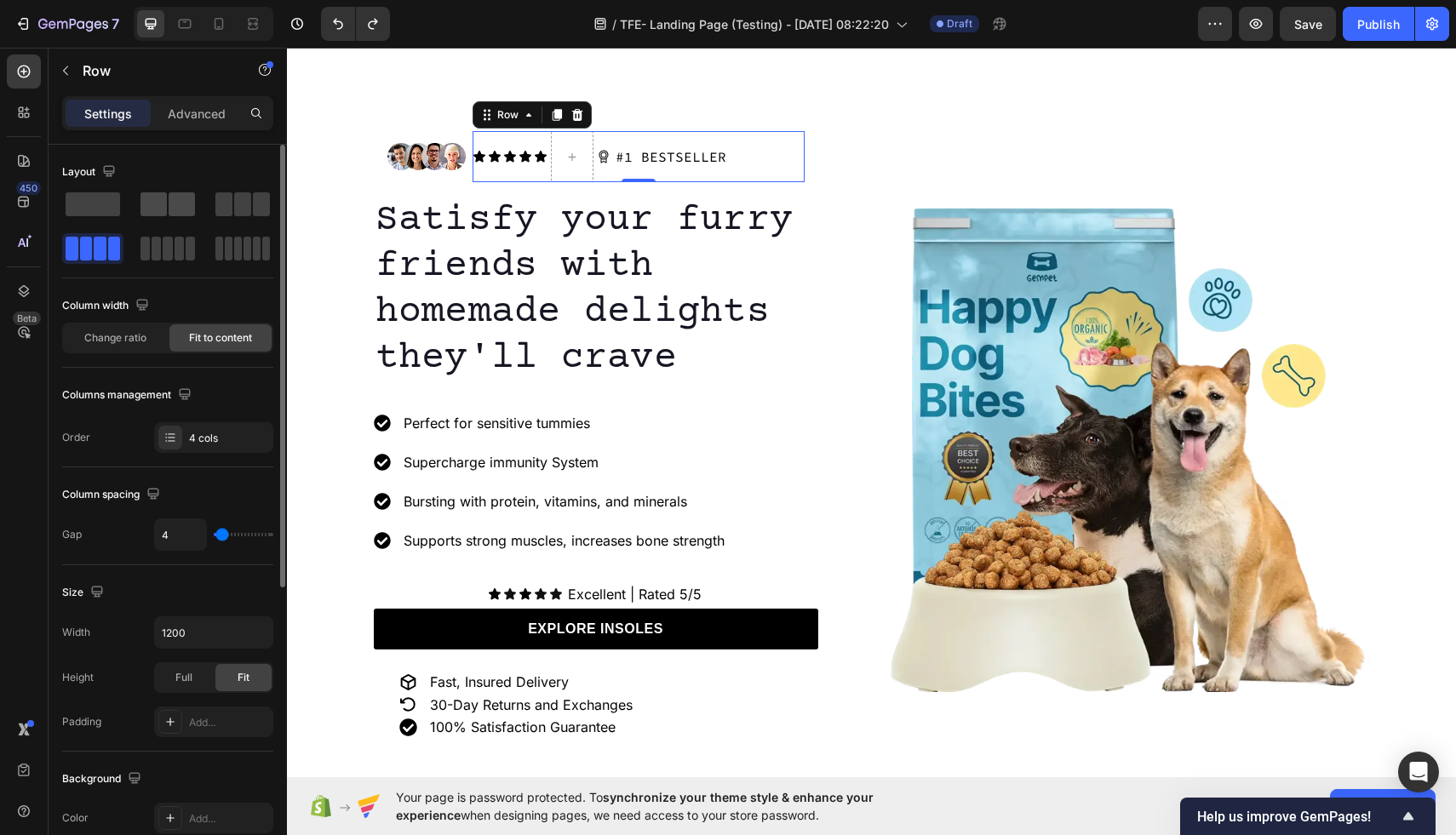
click at [173, 210] on span at bounding box center [181, 204] width 26 height 24
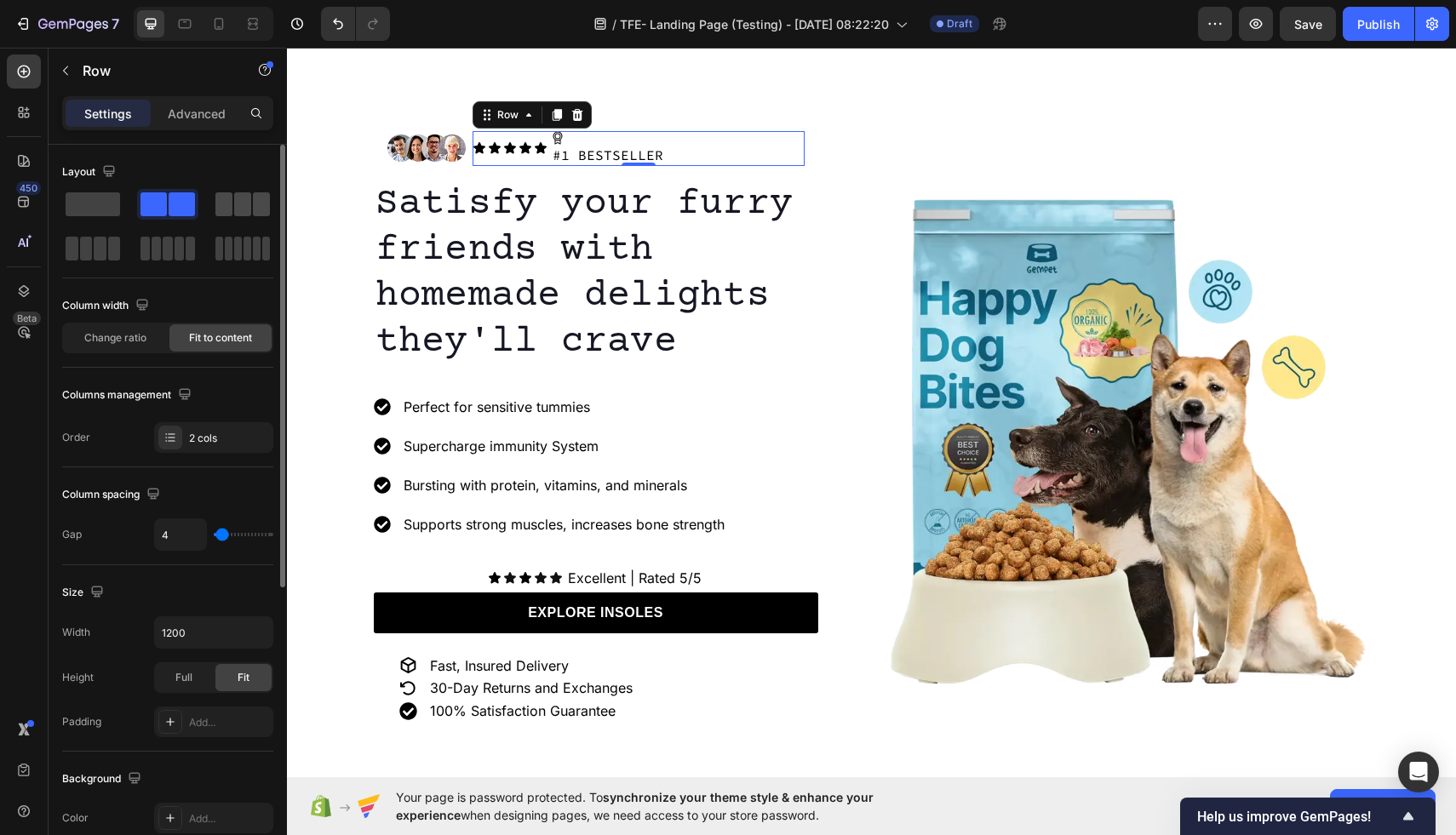
click at [235, 203] on span at bounding box center [243, 204] width 17 height 24
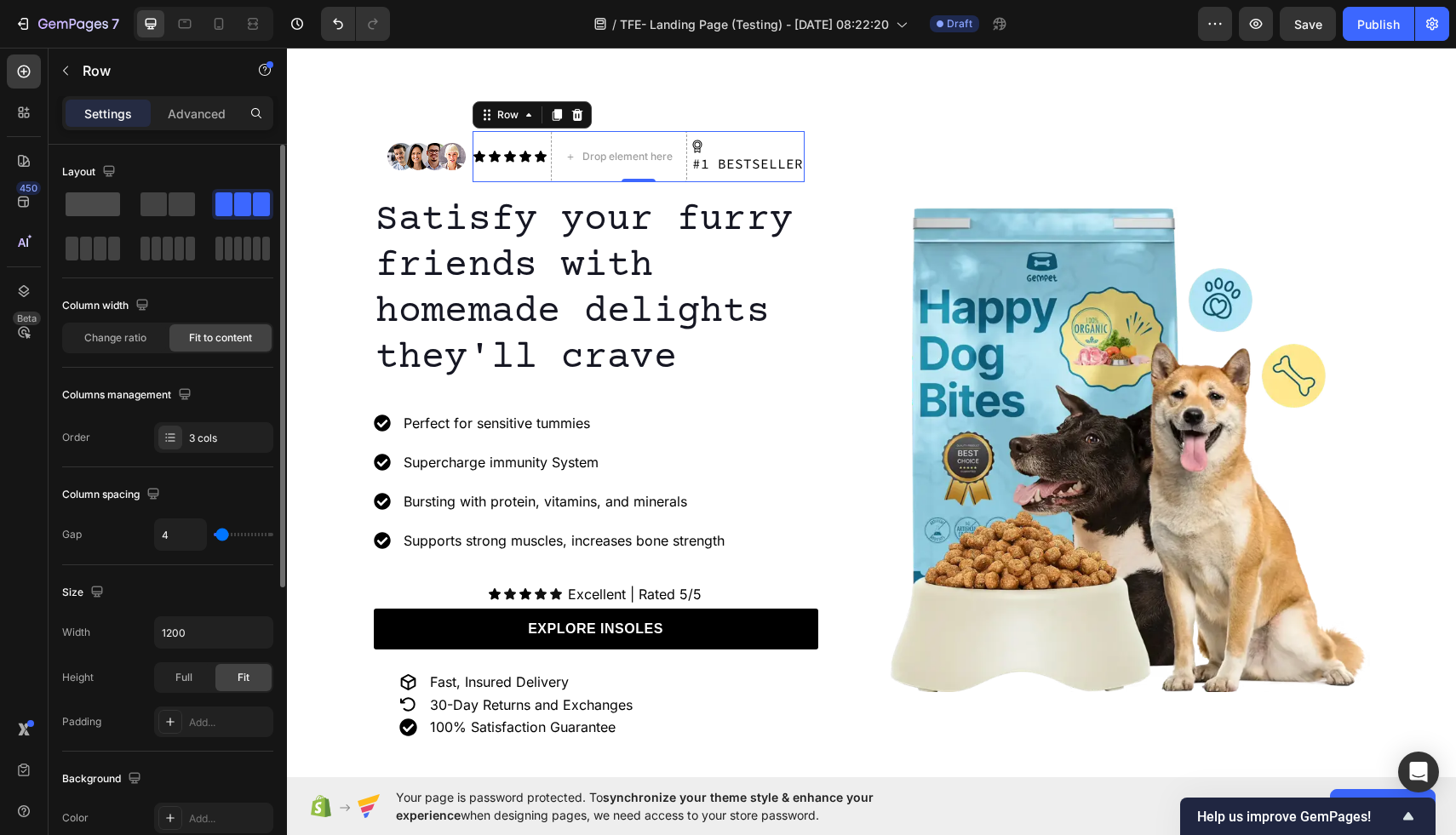
click at [107, 204] on span at bounding box center [93, 204] width 54 height 24
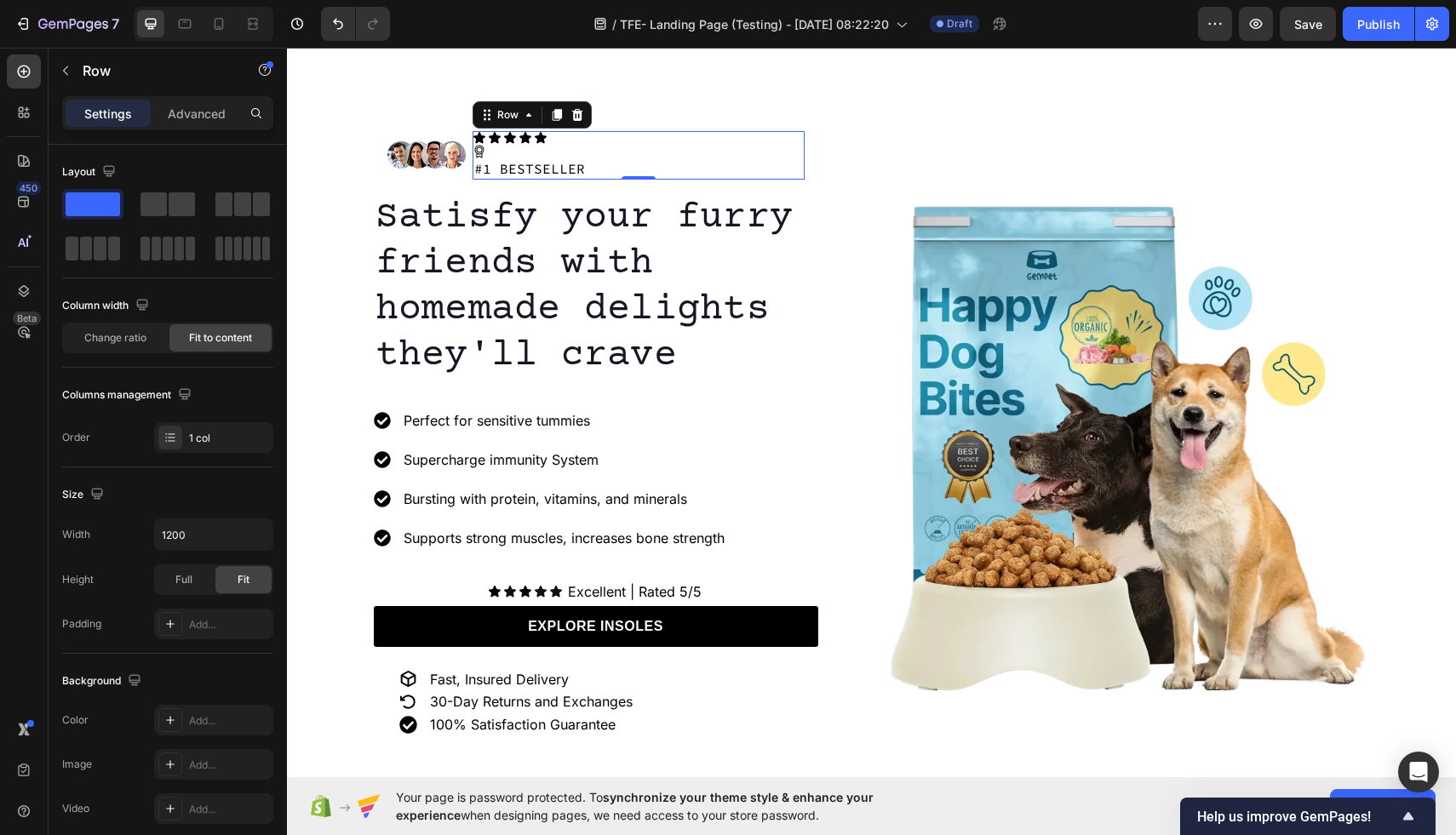
click at [590, 146] on div "Icon Icon Icon Icon Icon Icon List Icon #1 BESTSELLER Text Block Row 0" at bounding box center [638, 155] width 332 height 48
click at [477, 151] on icon at bounding box center [480, 151] width 14 height 14
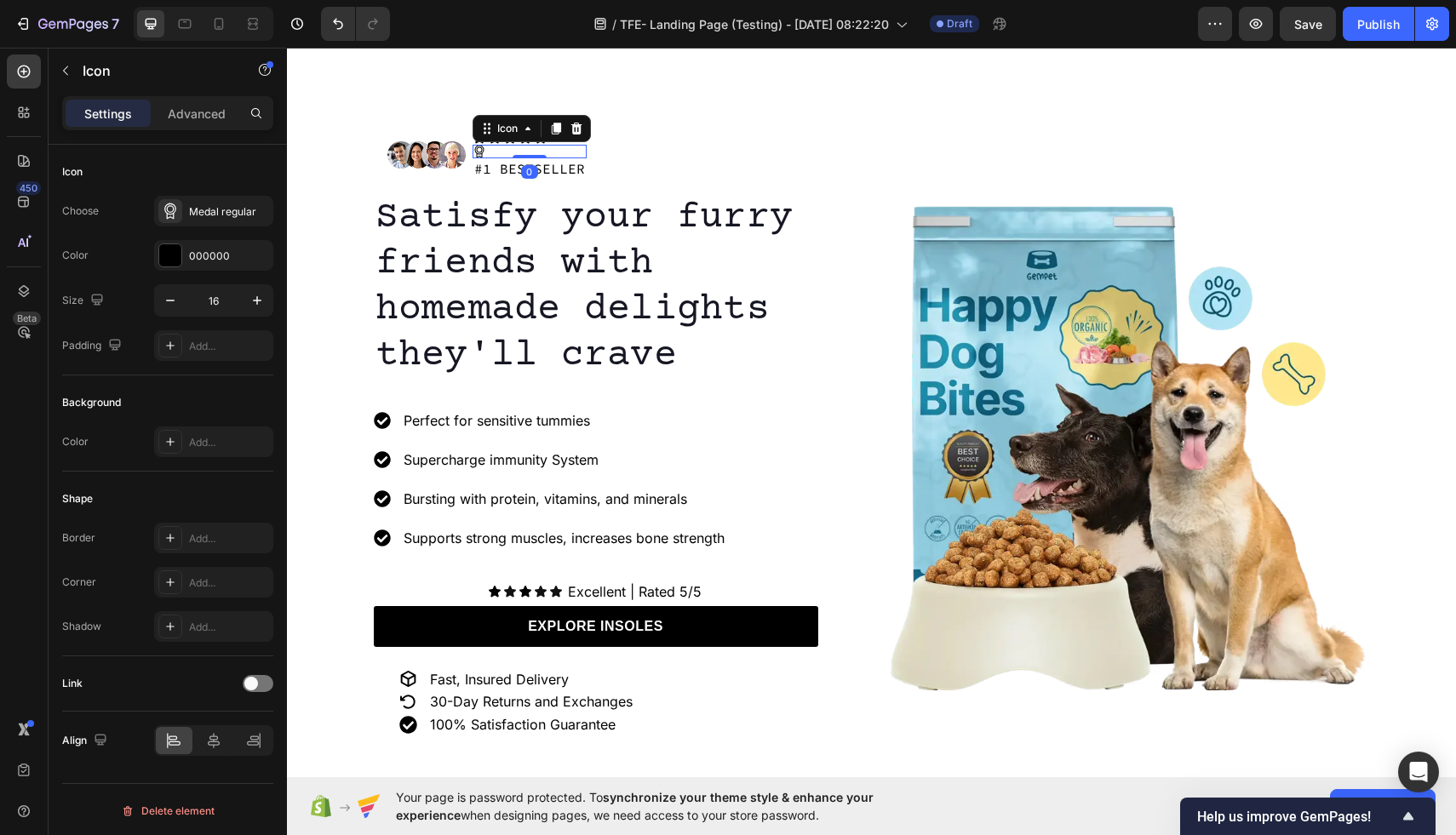
click at [477, 151] on icon at bounding box center [480, 151] width 14 height 14
click at [473, 150] on icon at bounding box center [480, 151] width 14 height 14
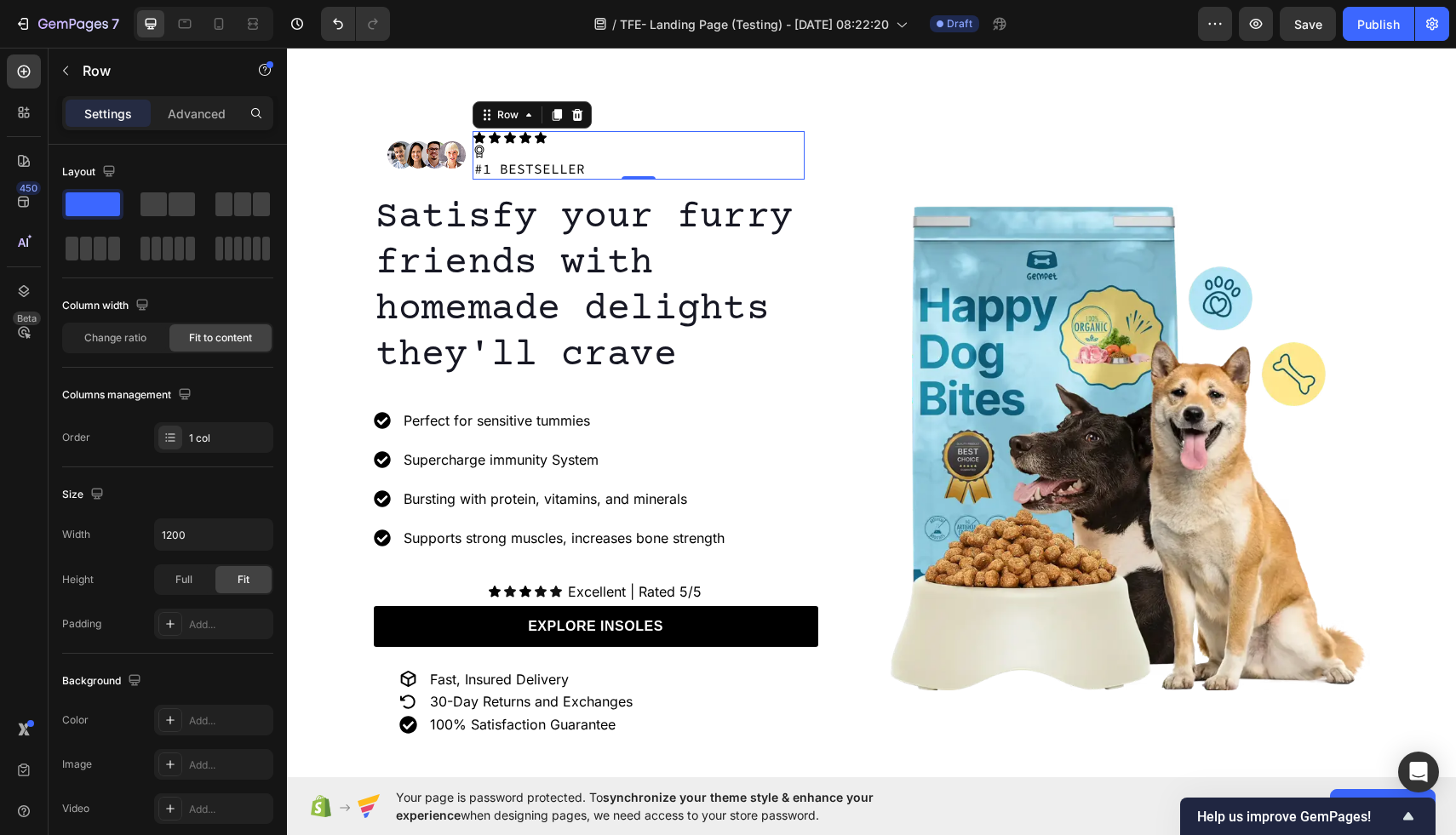
click at [609, 151] on div "Icon Icon Icon Icon Icon Icon List Icon #1 BESTSELLER Text Block Row 0" at bounding box center [638, 155] width 332 height 48
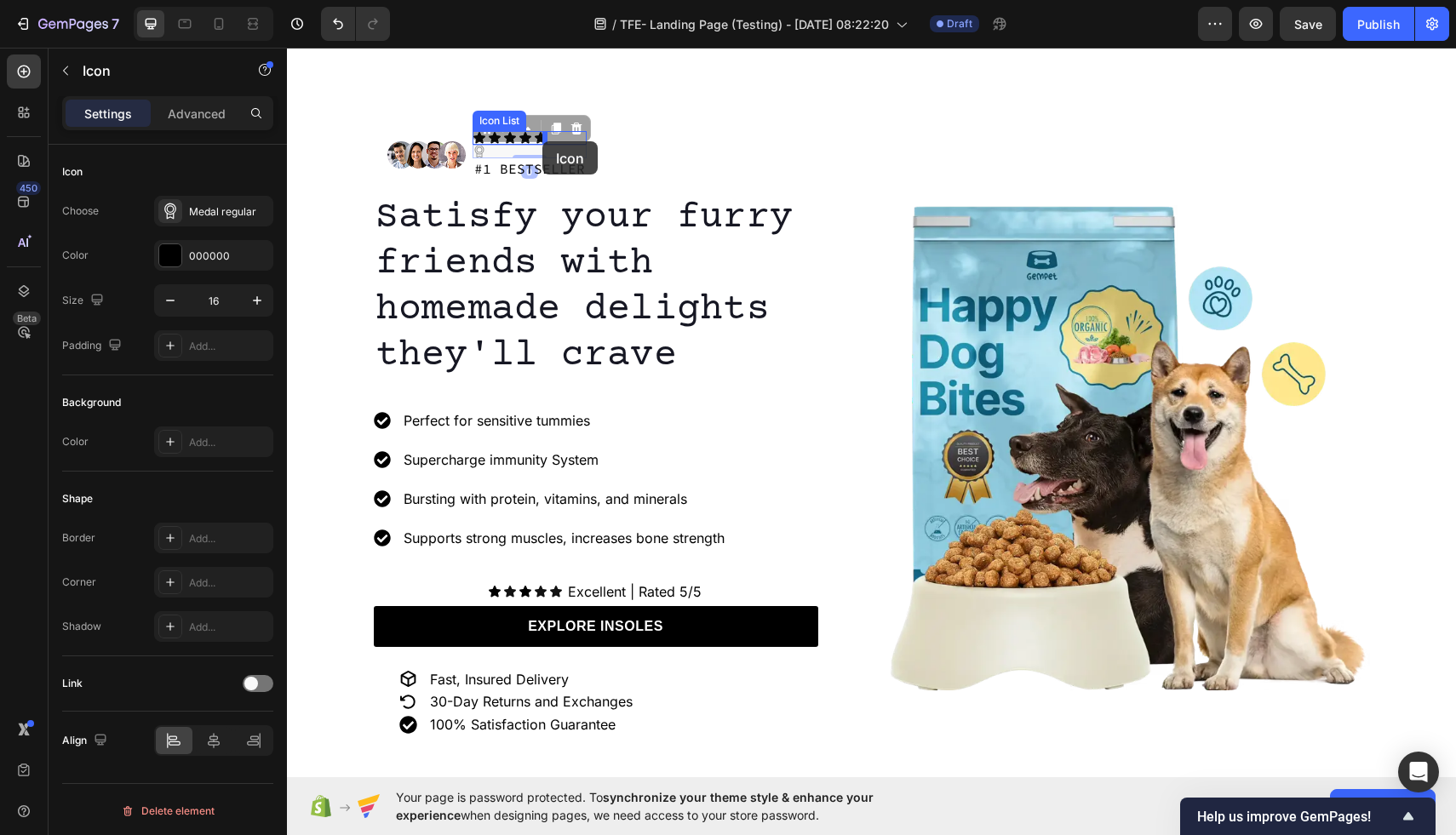
drag, startPoint x: 543, startPoint y: 155, endPoint x: 542, endPoint y: 140, distance: 15.0
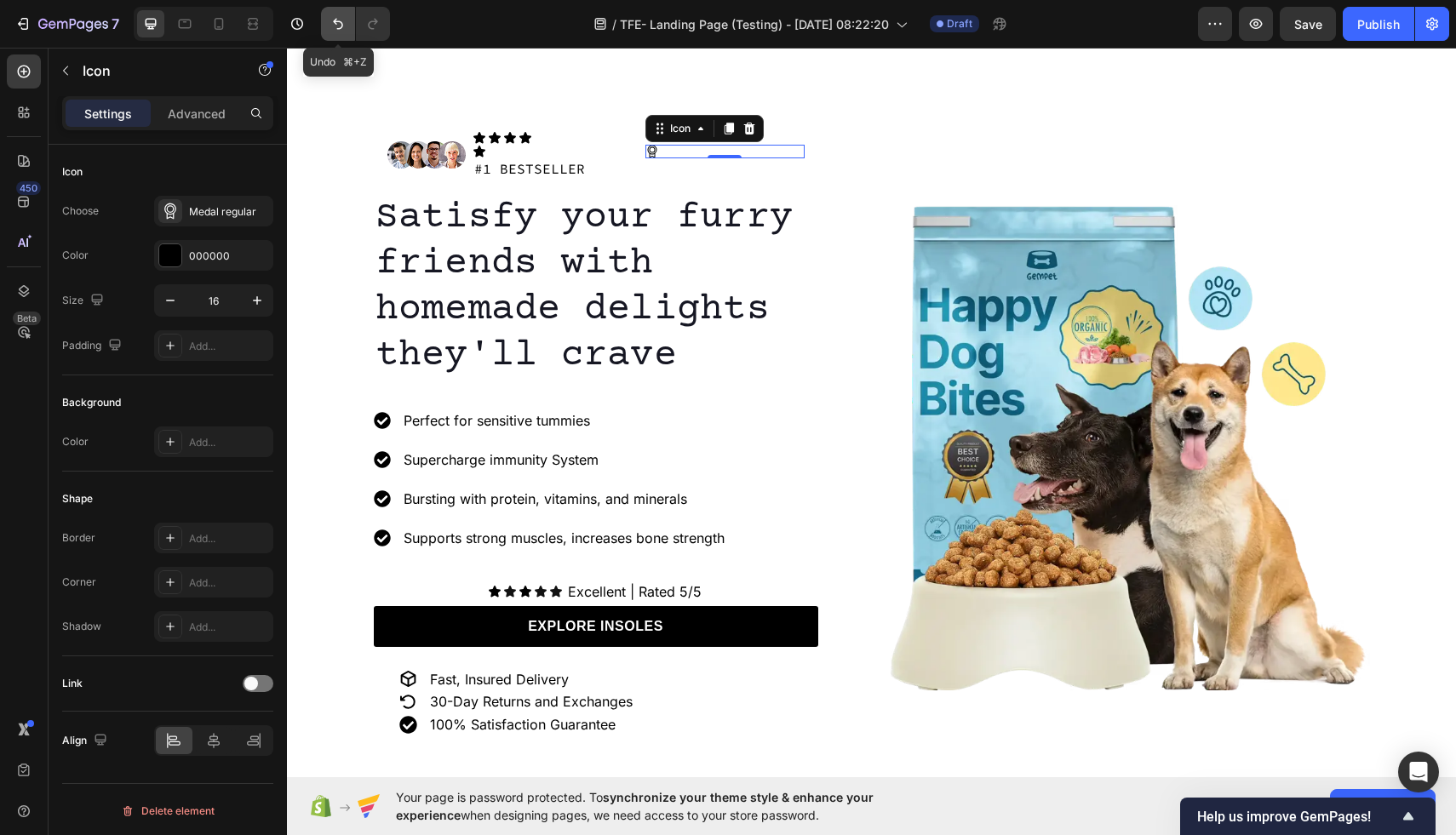
click at [335, 16] on icon "Undo/Redo" at bounding box center [338, 24] width 17 height 17
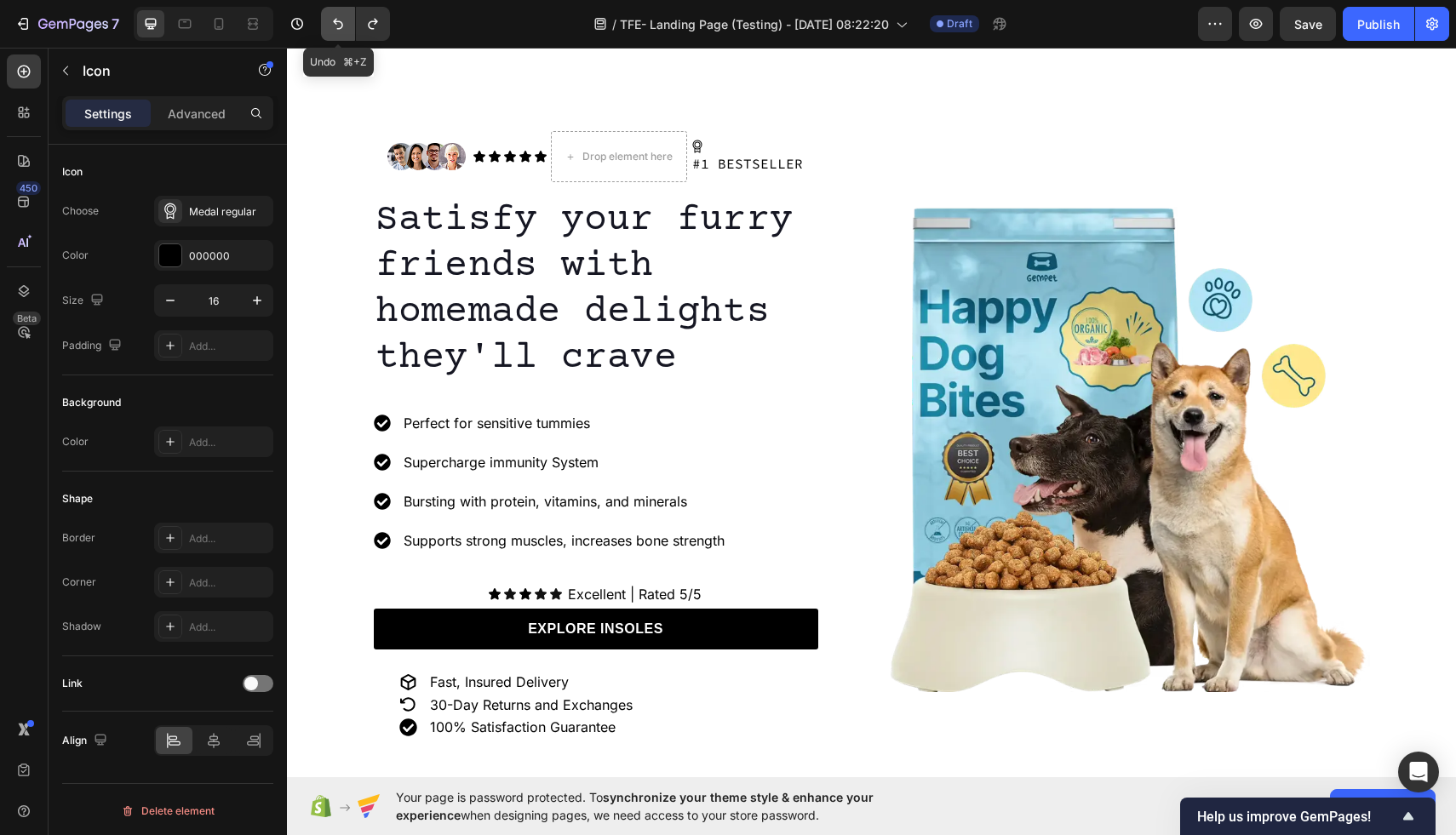
click at [335, 16] on icon "Undo/Redo" at bounding box center [338, 24] width 17 height 17
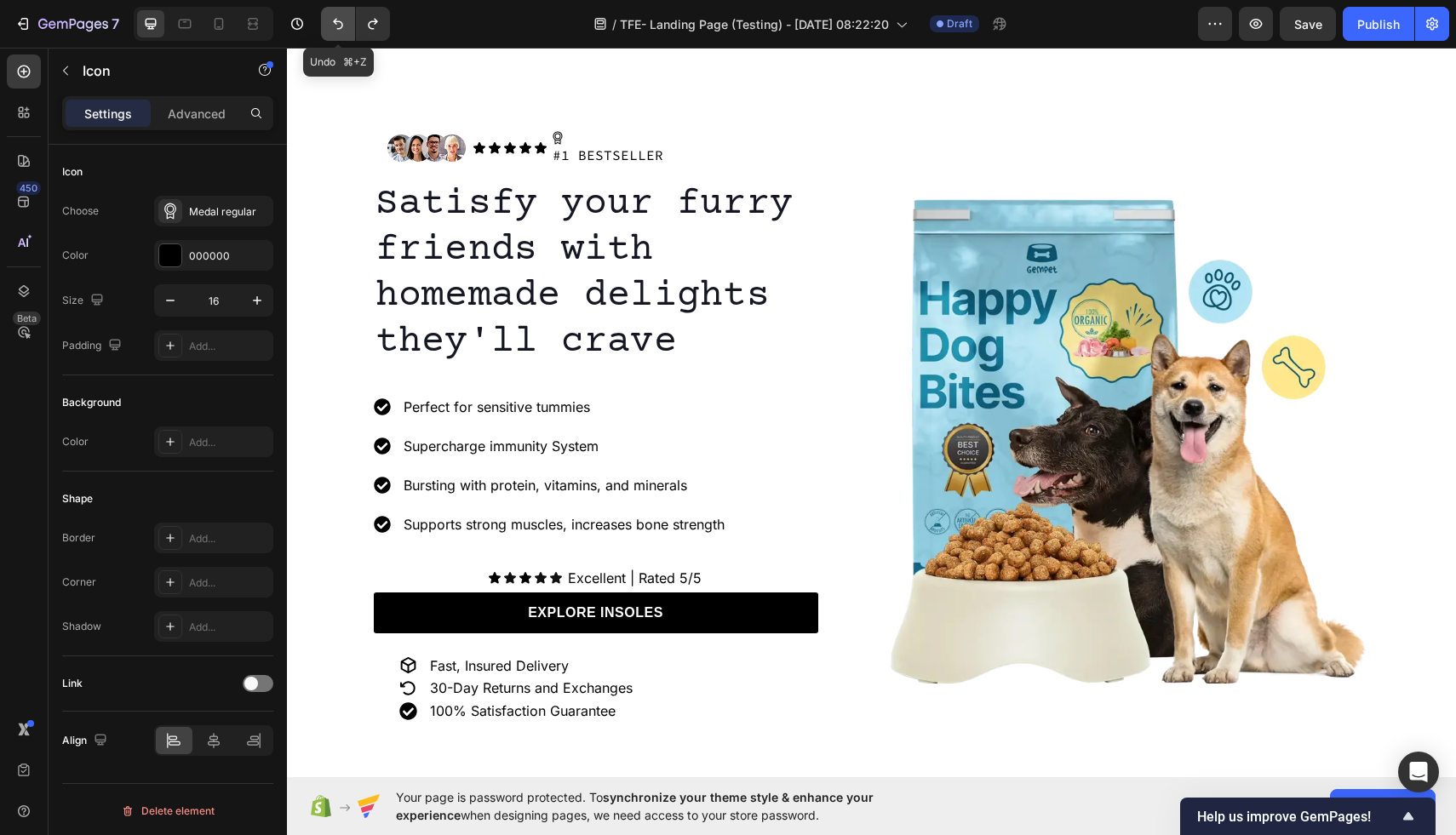
click at [334, 17] on icon "Undo/Redo" at bounding box center [338, 24] width 17 height 17
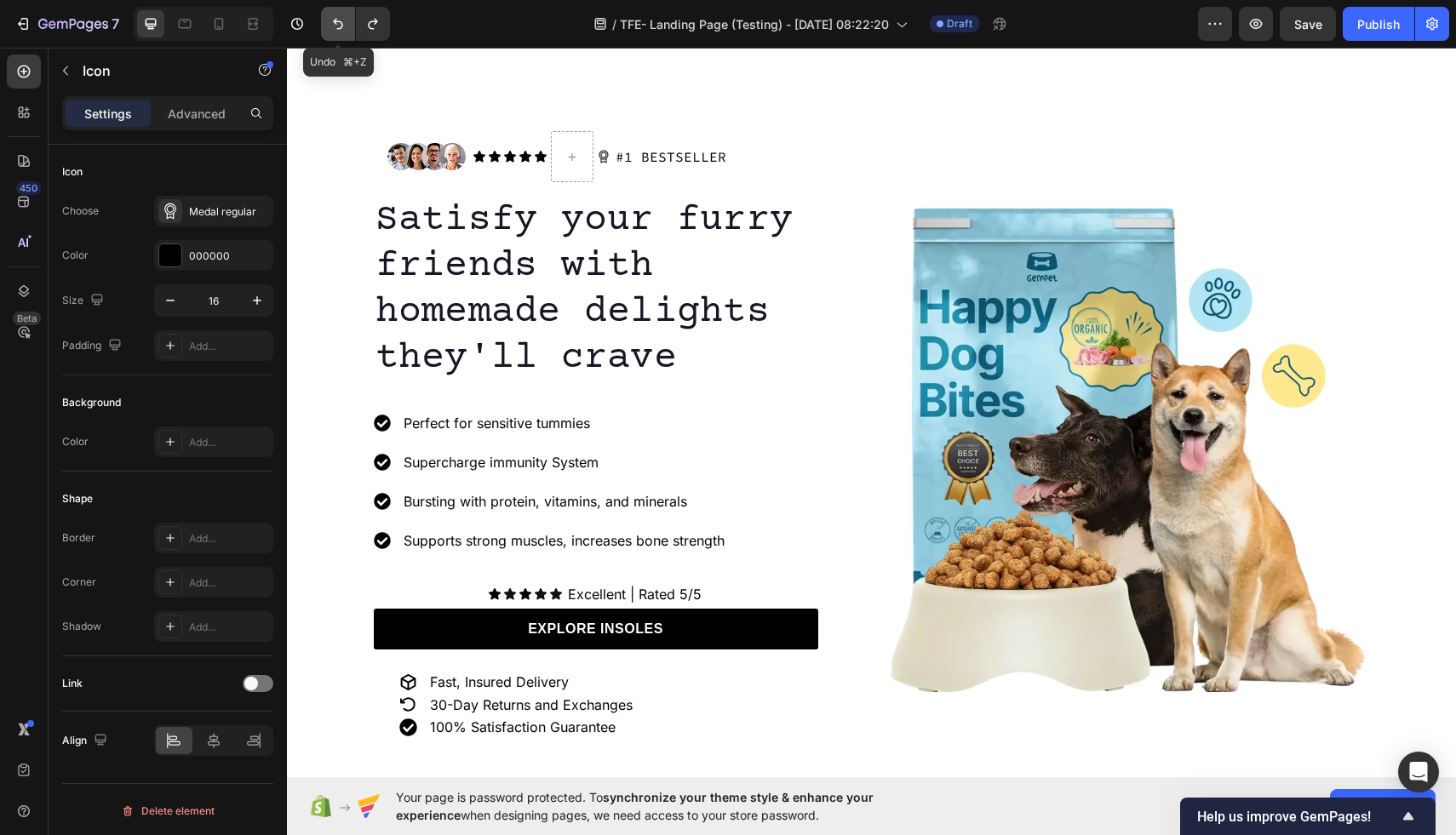
click at [333, 17] on icon "Undo/Redo" at bounding box center [338, 24] width 17 height 17
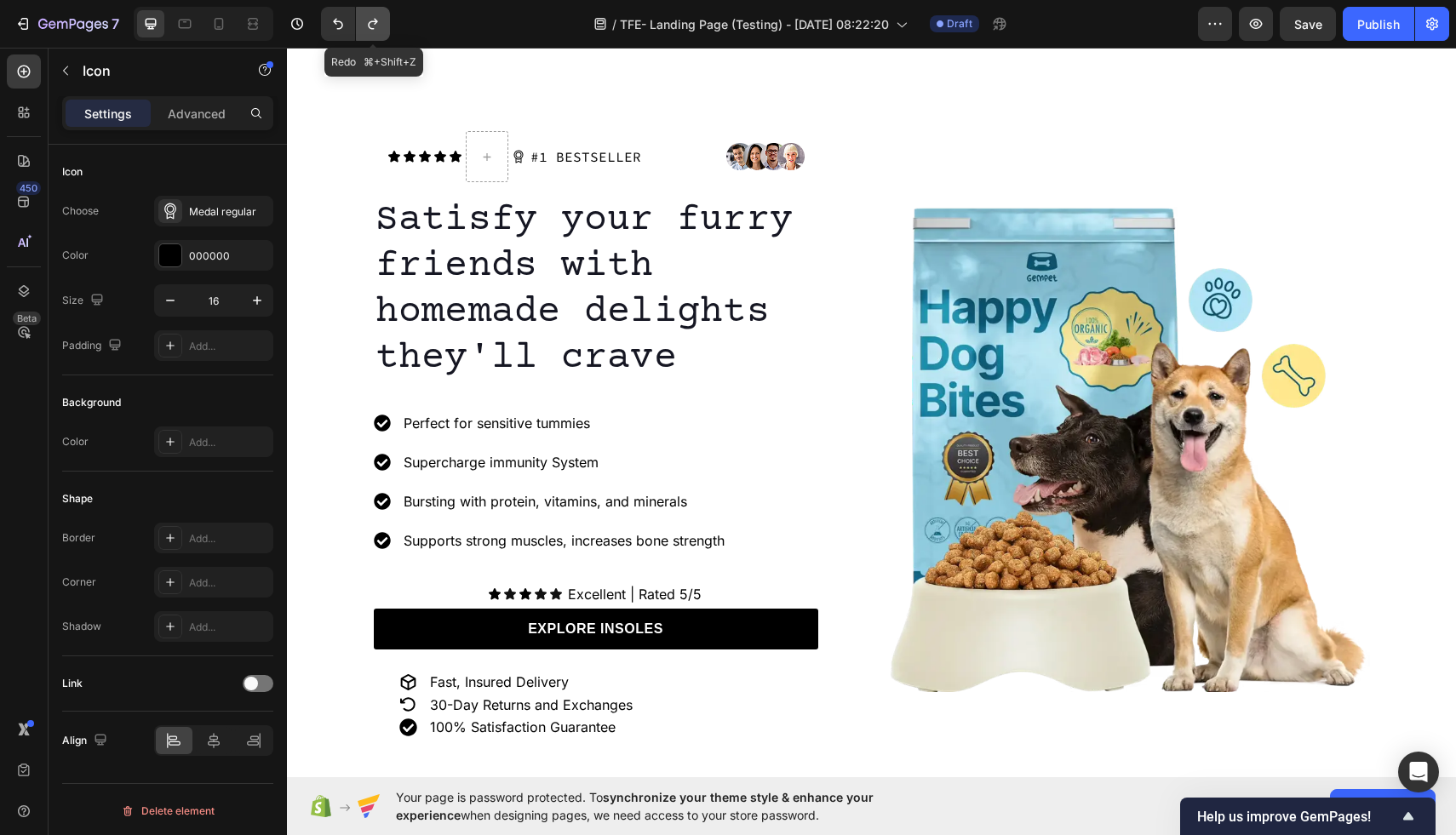
click at [364, 21] on icon "Undo/Redo" at bounding box center [373, 24] width 17 height 17
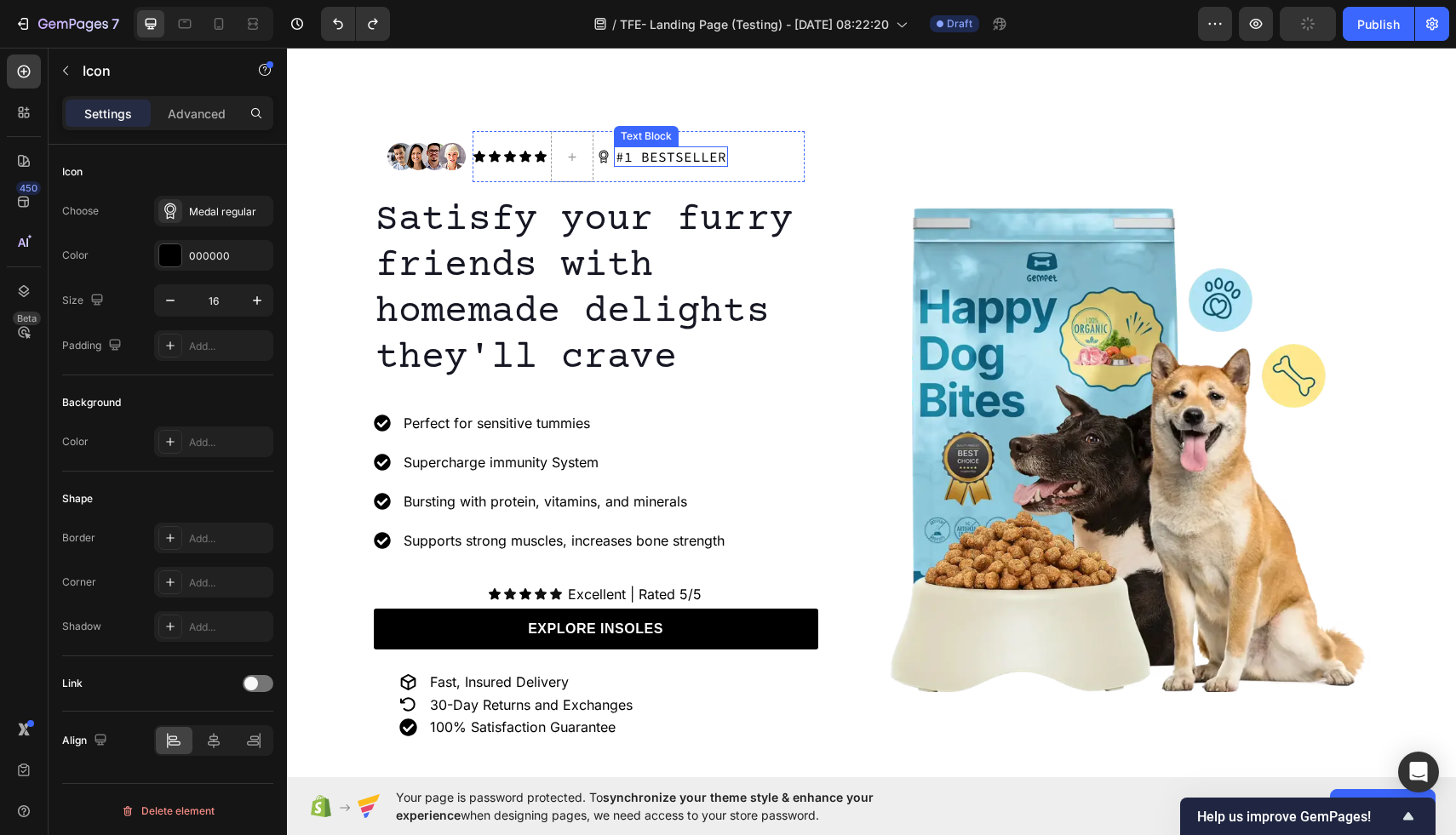
click at [641, 148] on p "#1 BESTSELLER" at bounding box center [671, 157] width 110 height 17
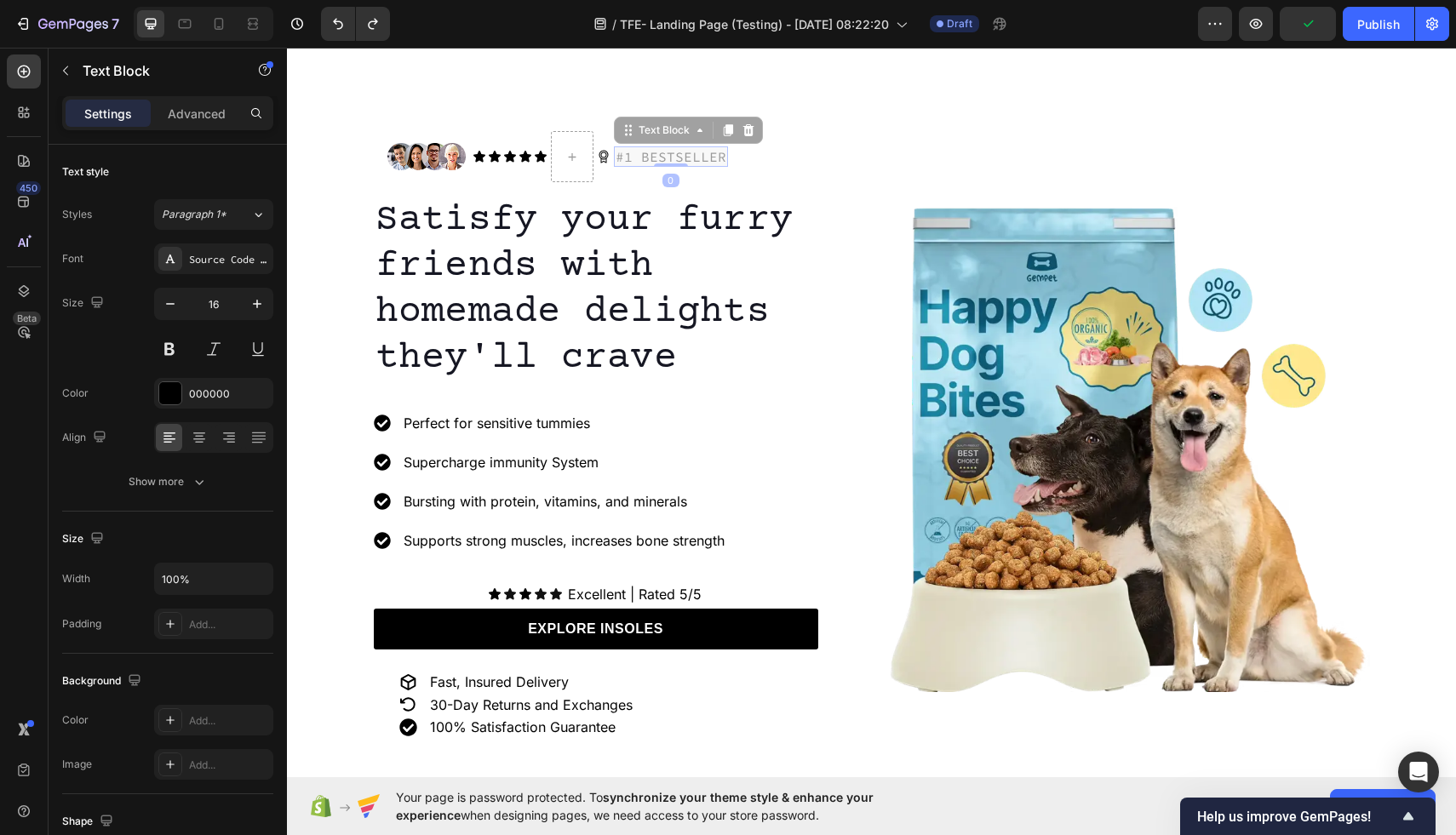
scroll to position [40, 0]
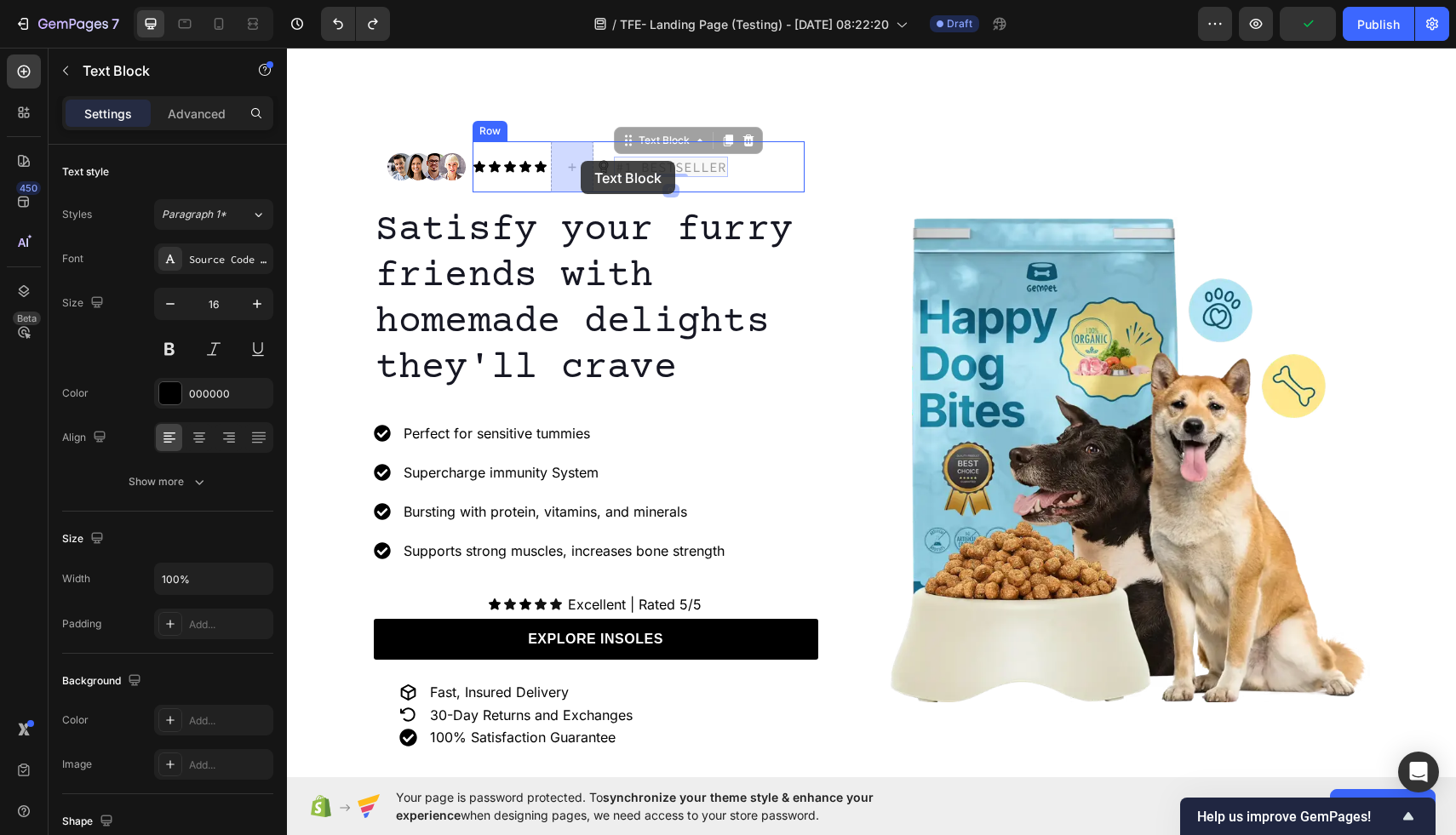
drag, startPoint x: 656, startPoint y: 148, endPoint x: 581, endPoint y: 161, distance: 76.1
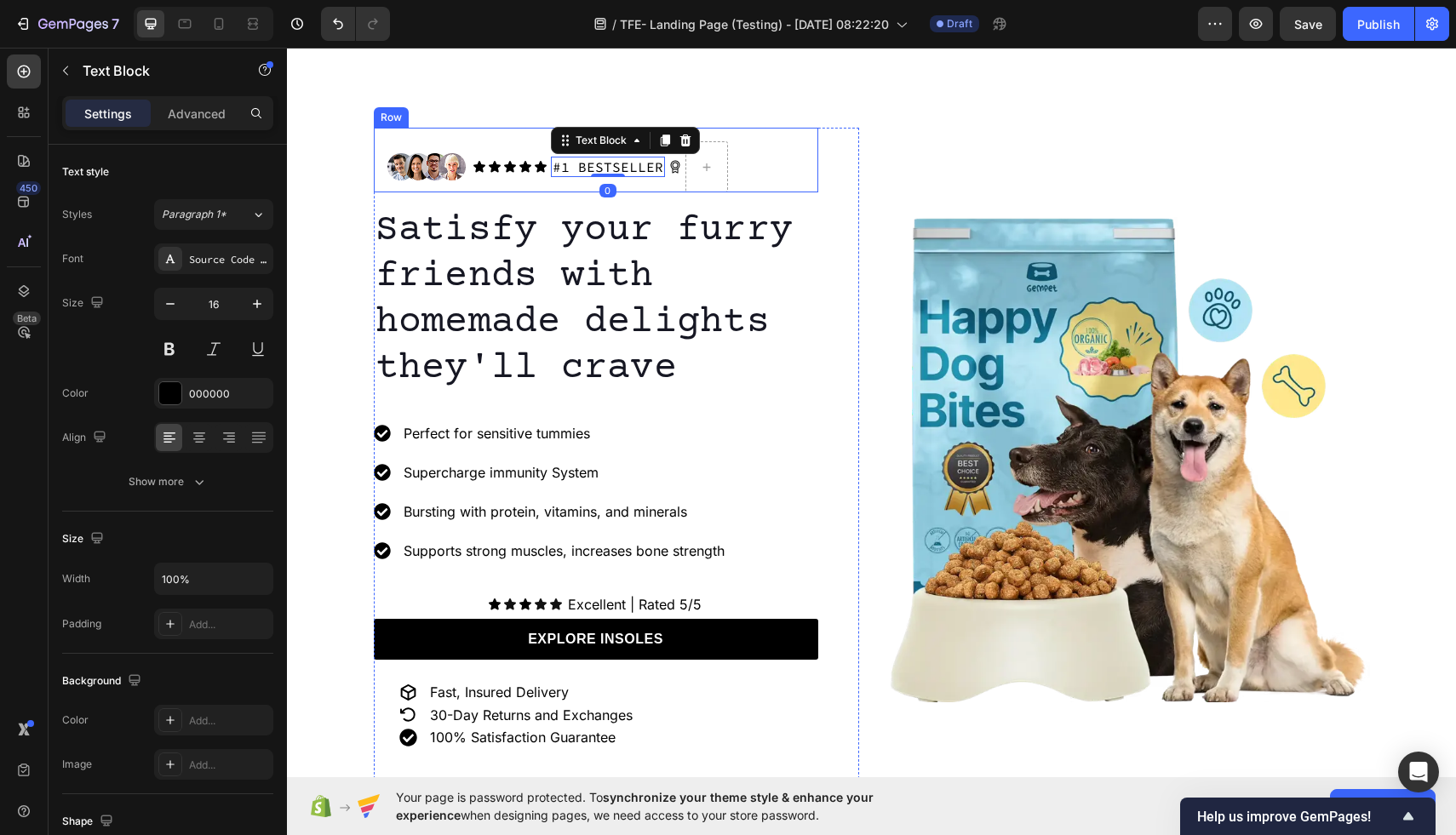
click at [758, 137] on div "Image Icon Icon Icon Icon Icon Icon List #1 BESTSELLER Text Block 0 Icon [GEOGR…" at bounding box center [596, 160] width 445 height 65
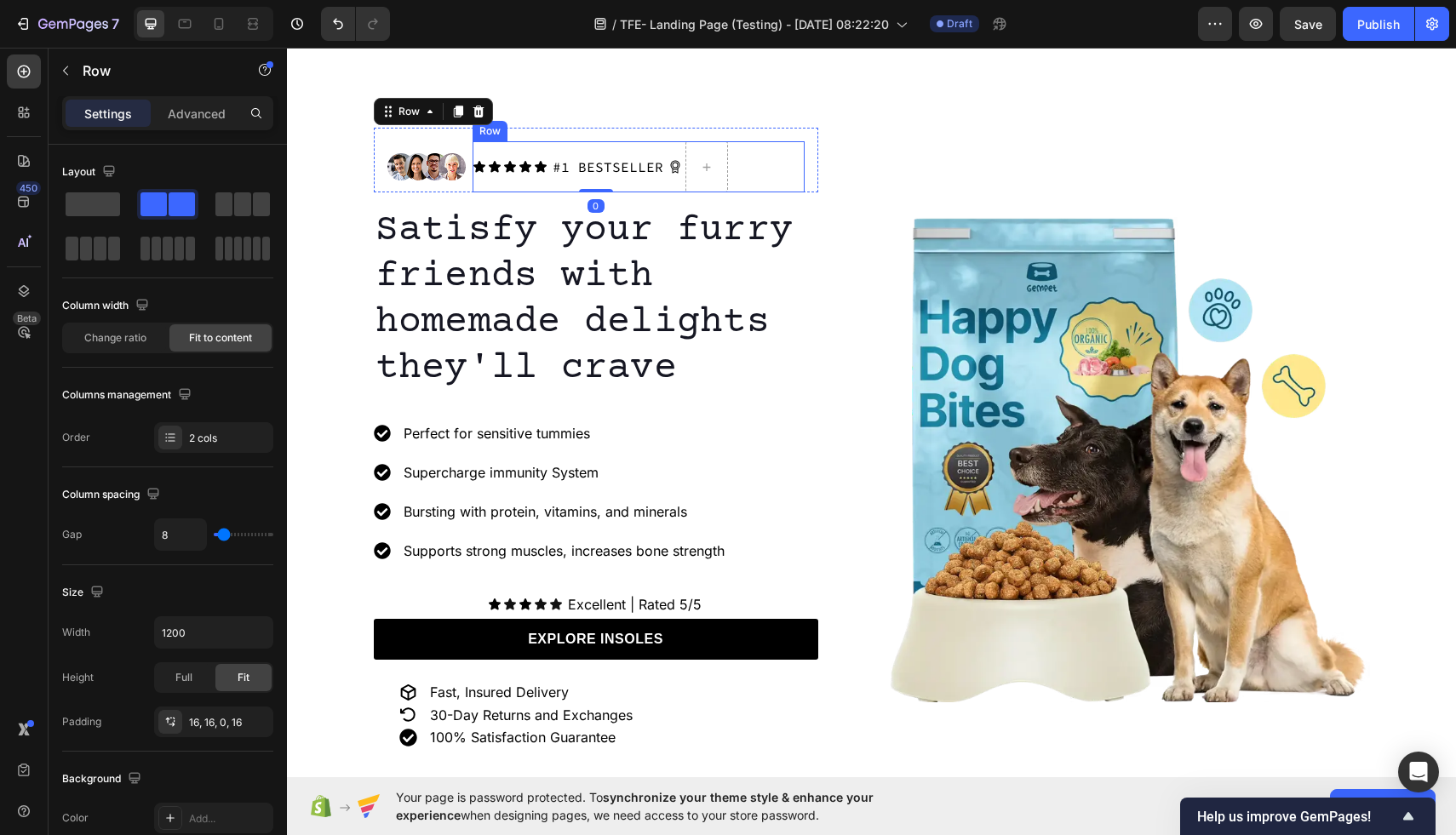
click at [728, 145] on div "Icon Icon Icon Icon Icon Icon List #1 BESTSELLER Text Block Icon Row" at bounding box center [638, 167] width 332 height 51
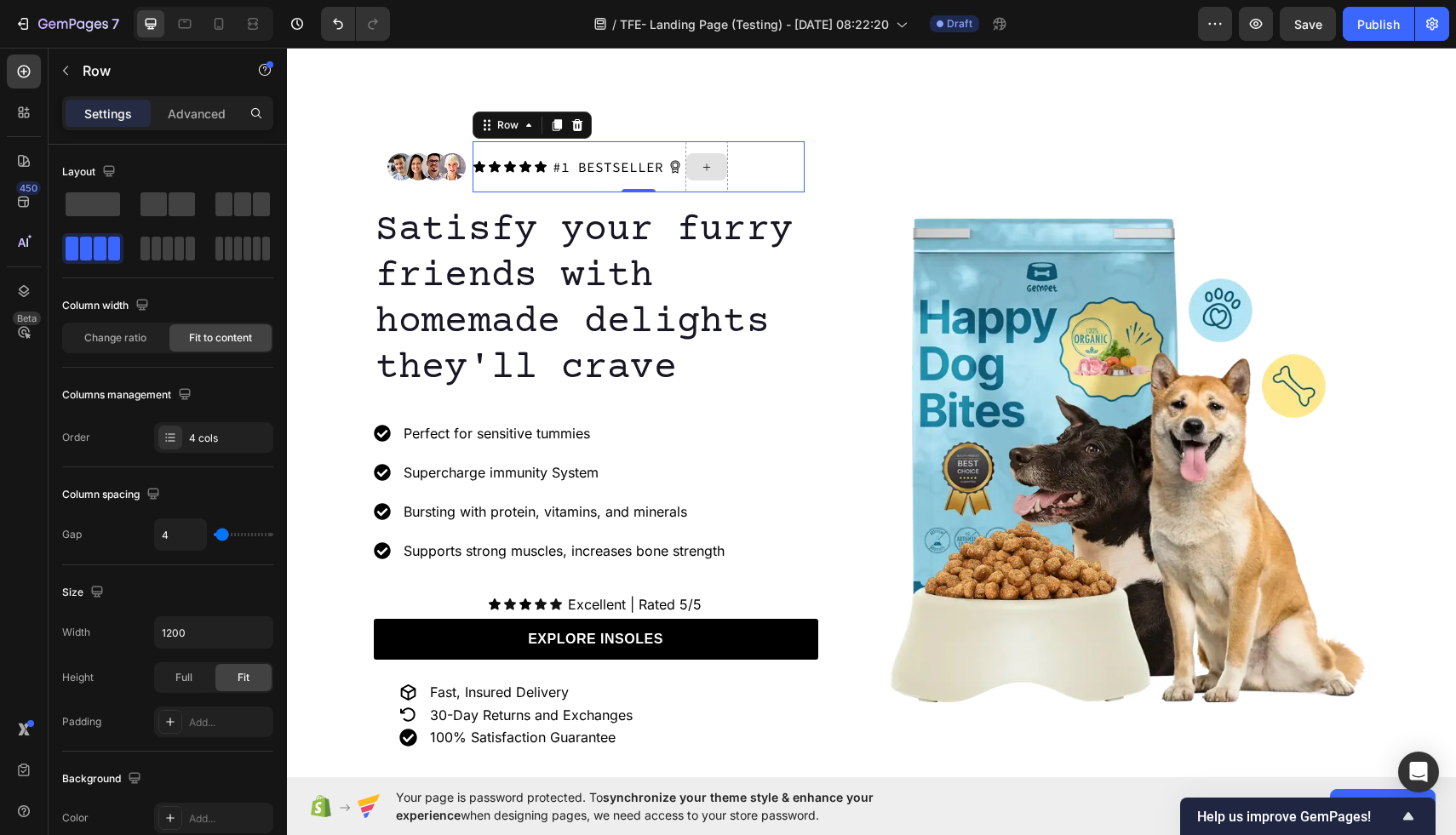
click at [717, 145] on div at bounding box center [707, 167] width 43 height 51
click at [850, 164] on div "Image Icon Icon Icon Icon Icon Icon List #1 BESTSELLER Text Block Icon Row 0 Ro…" at bounding box center [616, 460] width 485 height 665
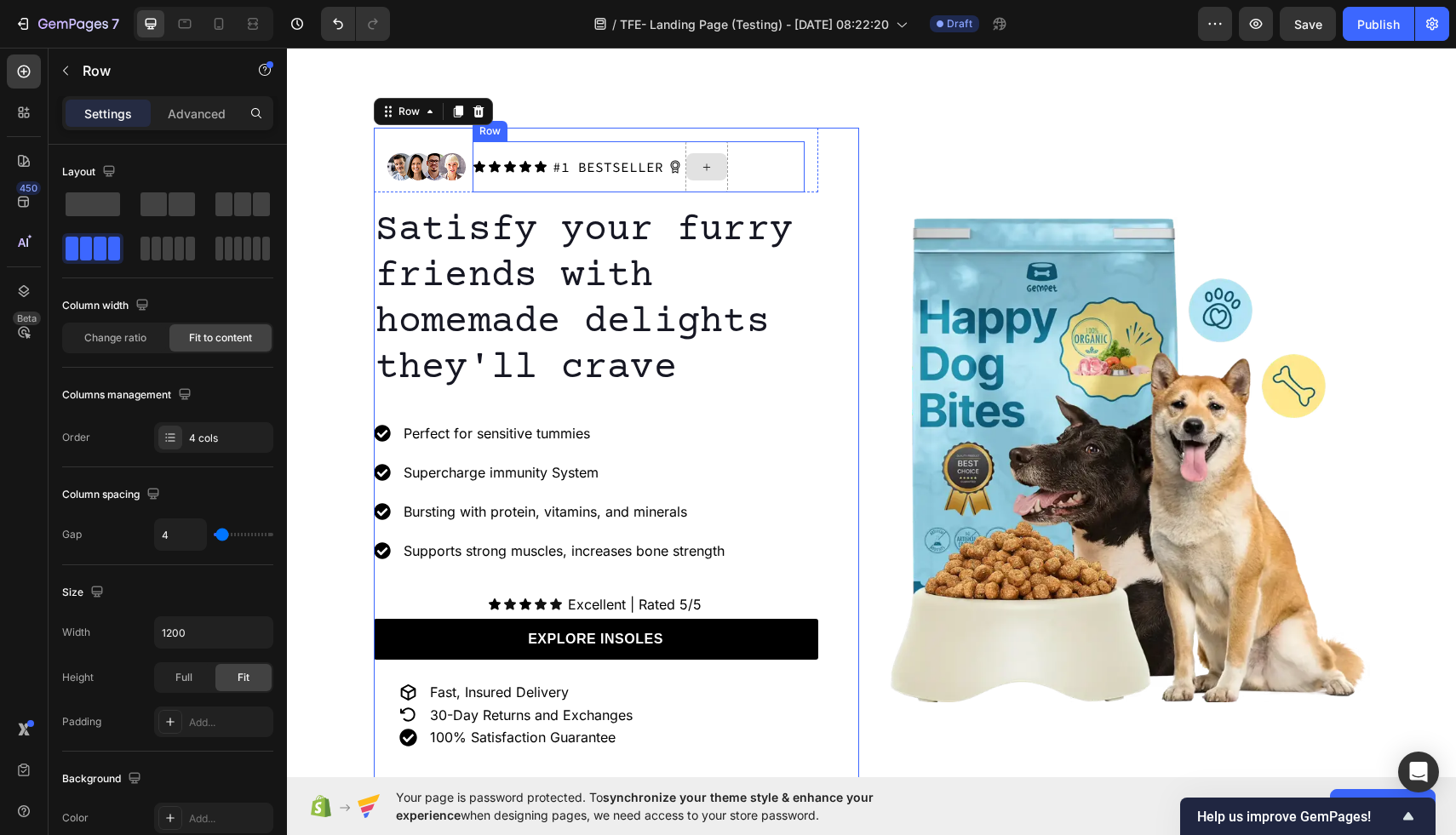
click at [713, 151] on div at bounding box center [707, 167] width 43 height 51
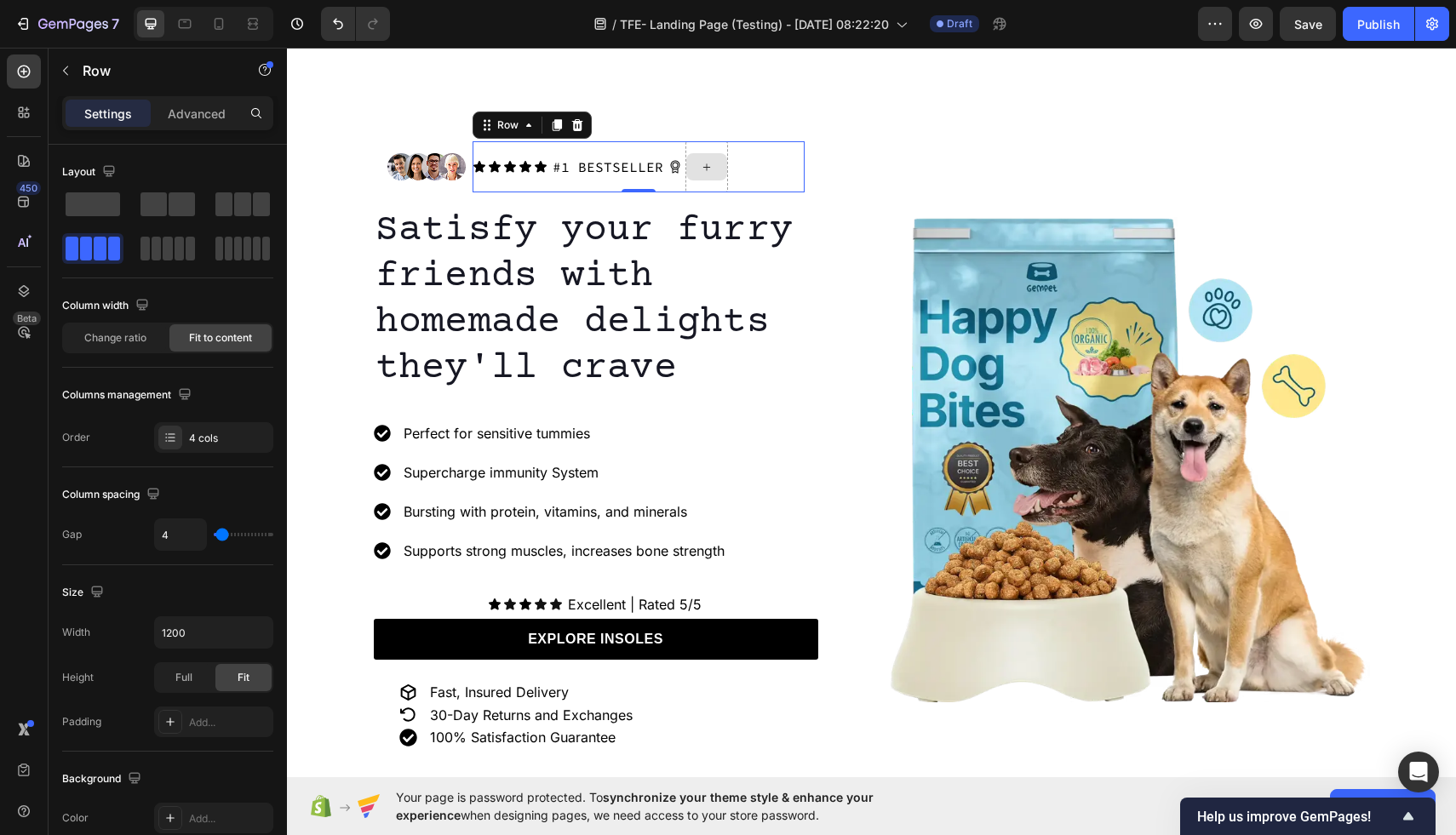
click at [710, 146] on div at bounding box center [707, 167] width 43 height 51
click at [180, 436] on div at bounding box center [170, 438] width 24 height 24
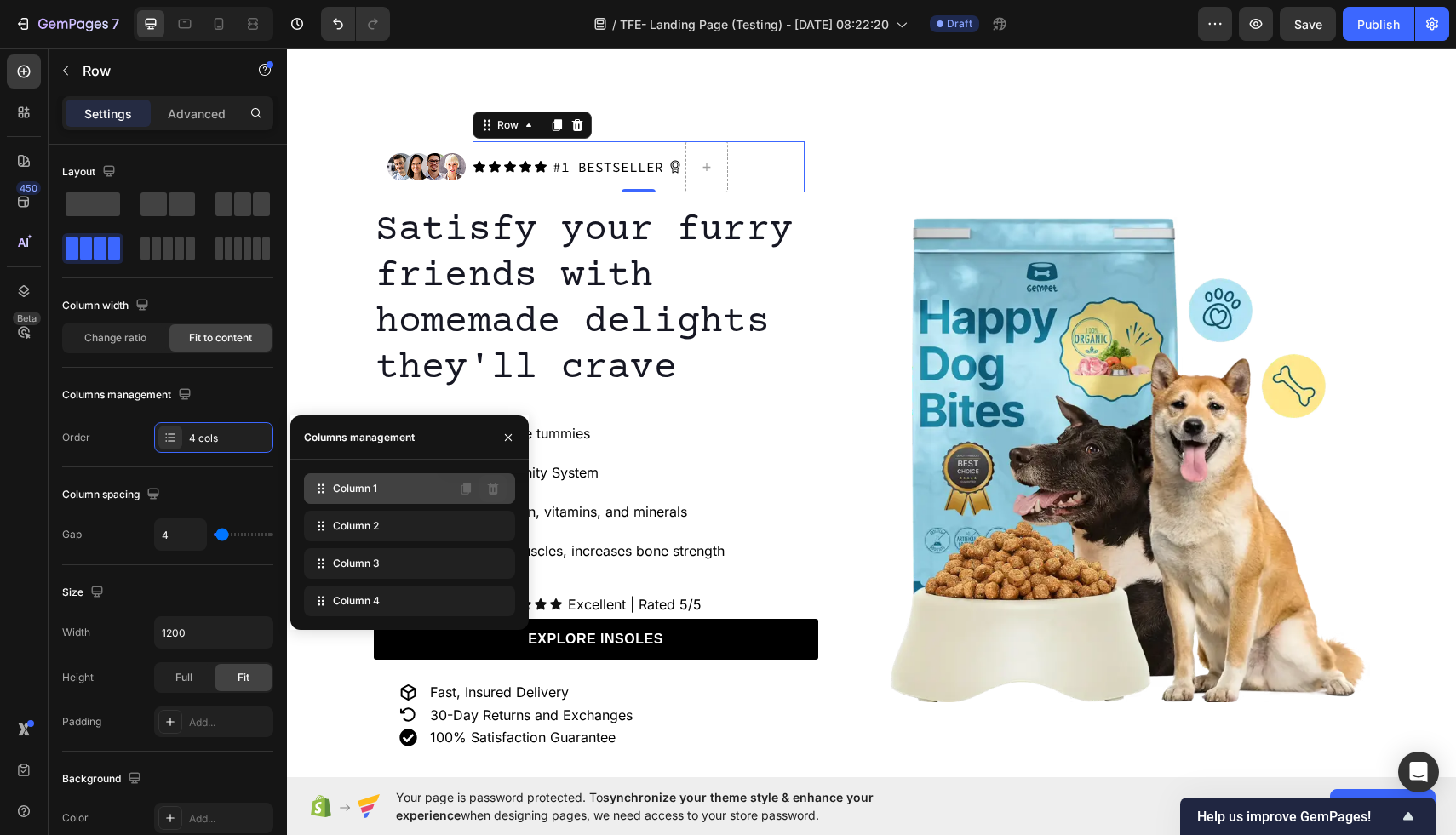
click at [494, 485] on icon at bounding box center [493, 488] width 11 height 12
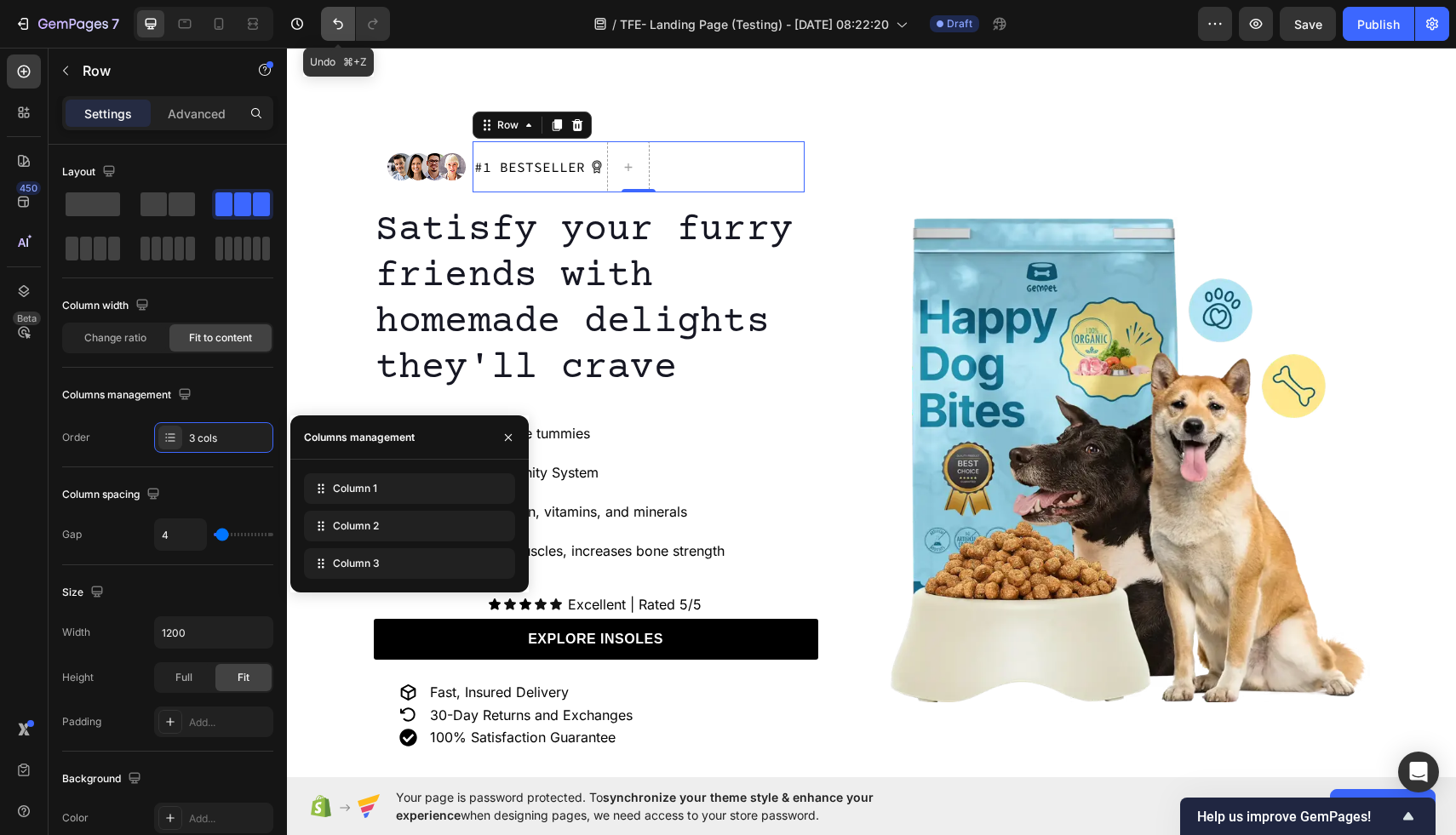
click at [335, 19] on icon "Undo/Redo" at bounding box center [338, 23] width 11 height 11
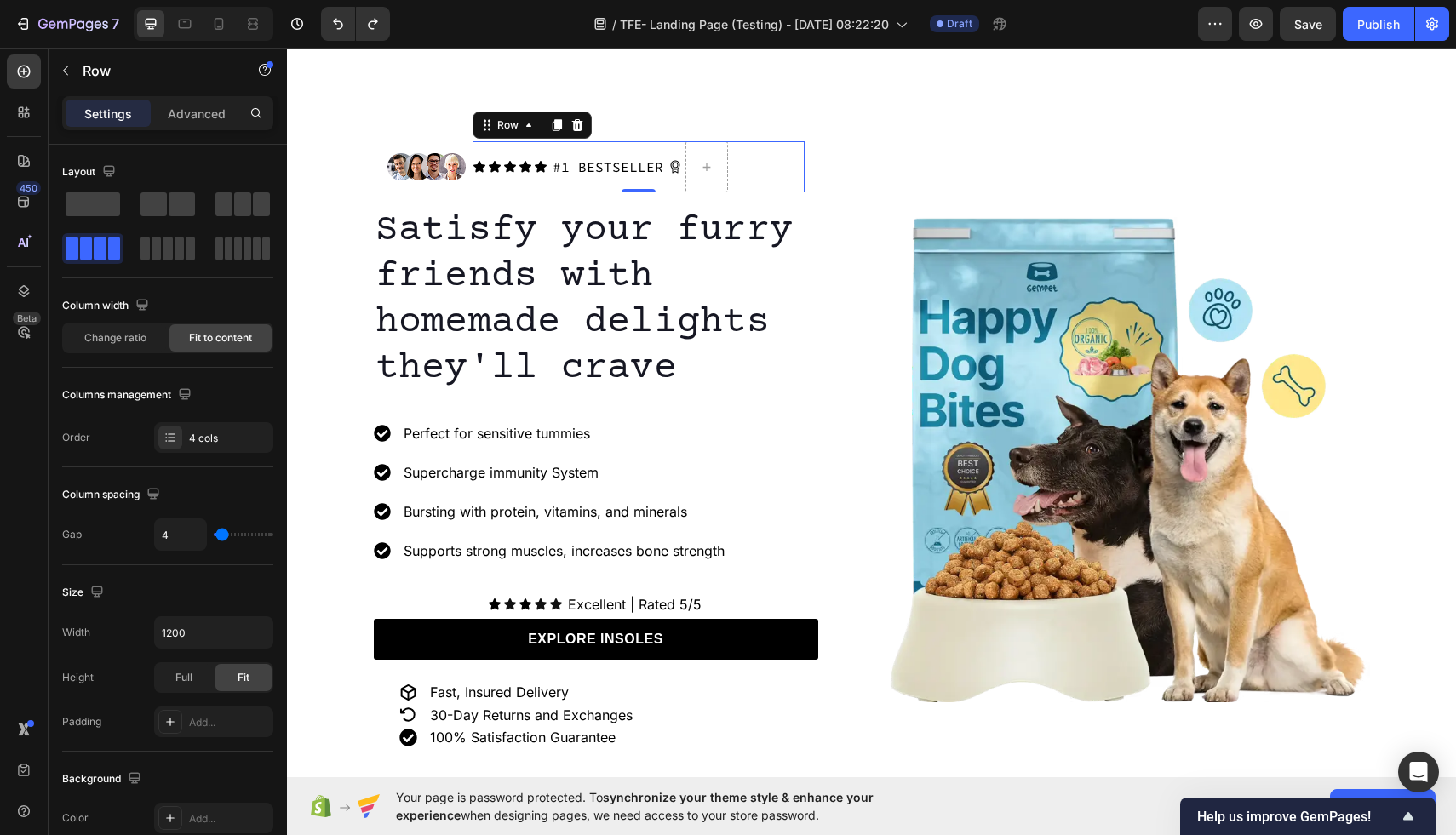
click at [635, 148] on div "#1 BESTSELLER Text Block" at bounding box center [608, 167] width 114 height 51
click at [222, 444] on div "4 cols" at bounding box center [229, 439] width 80 height 15
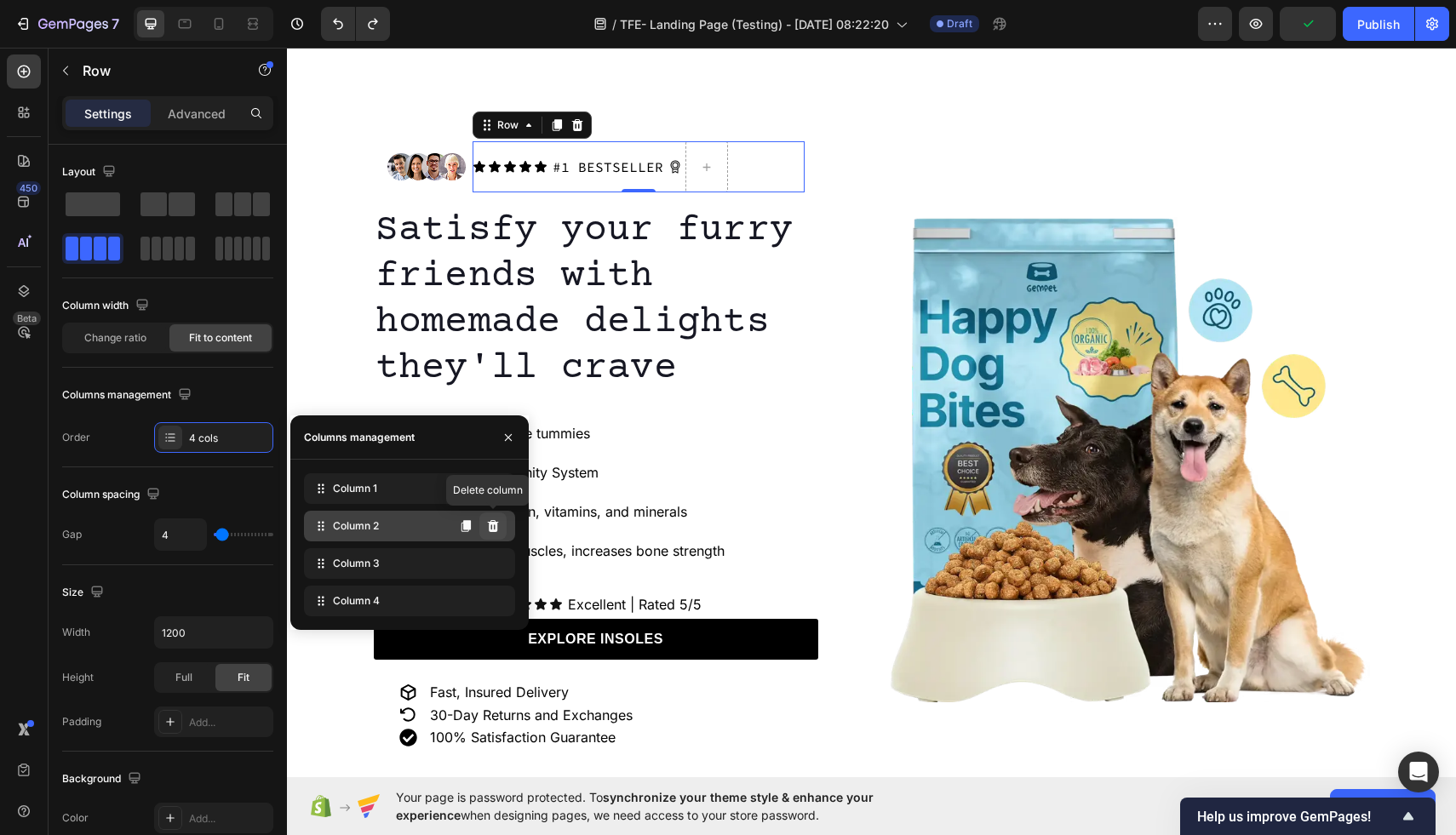
click at [497, 528] on icon at bounding box center [493, 526] width 11 height 12
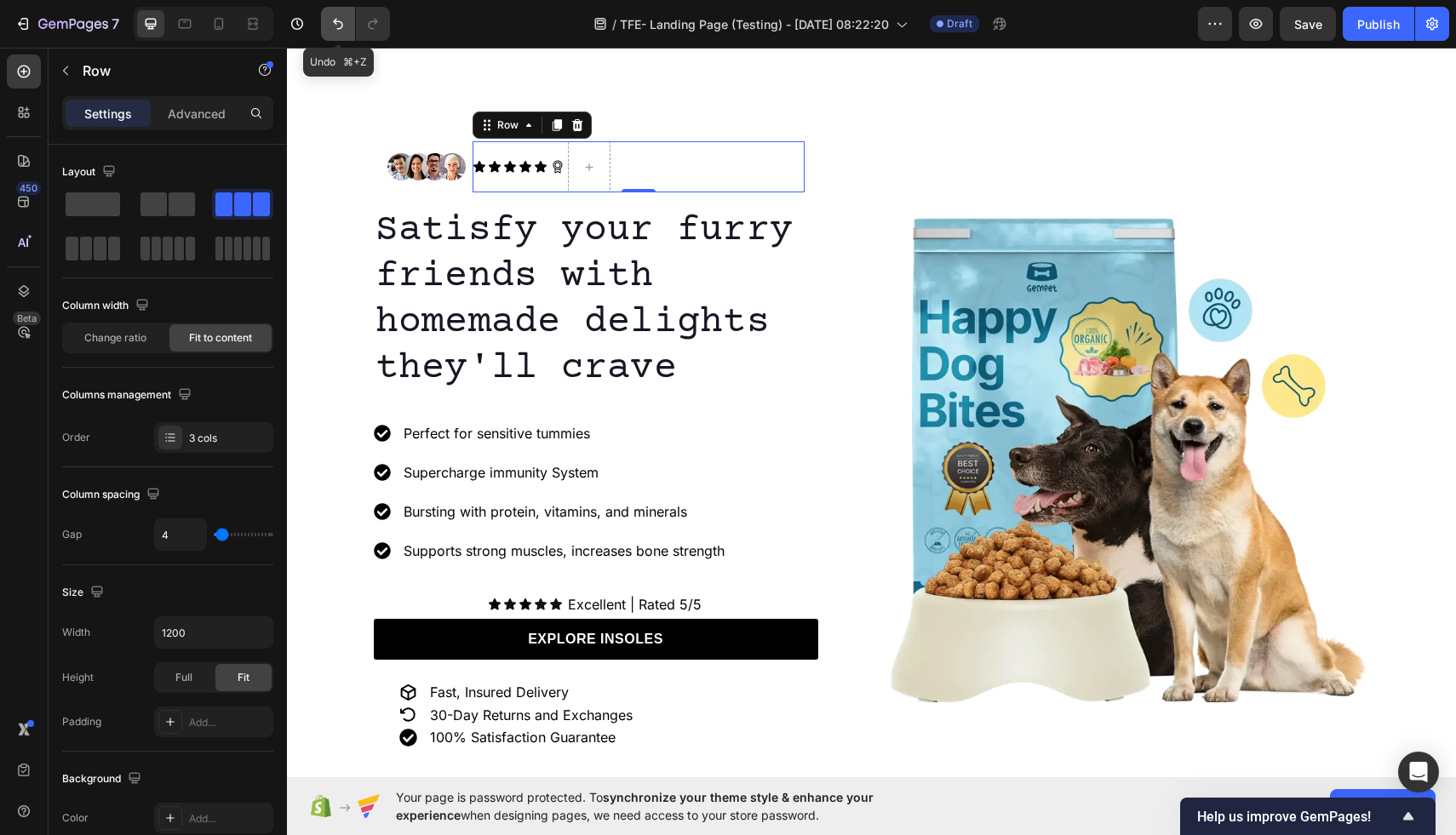
click at [335, 20] on icon "Undo/Redo" at bounding box center [338, 23] width 11 height 11
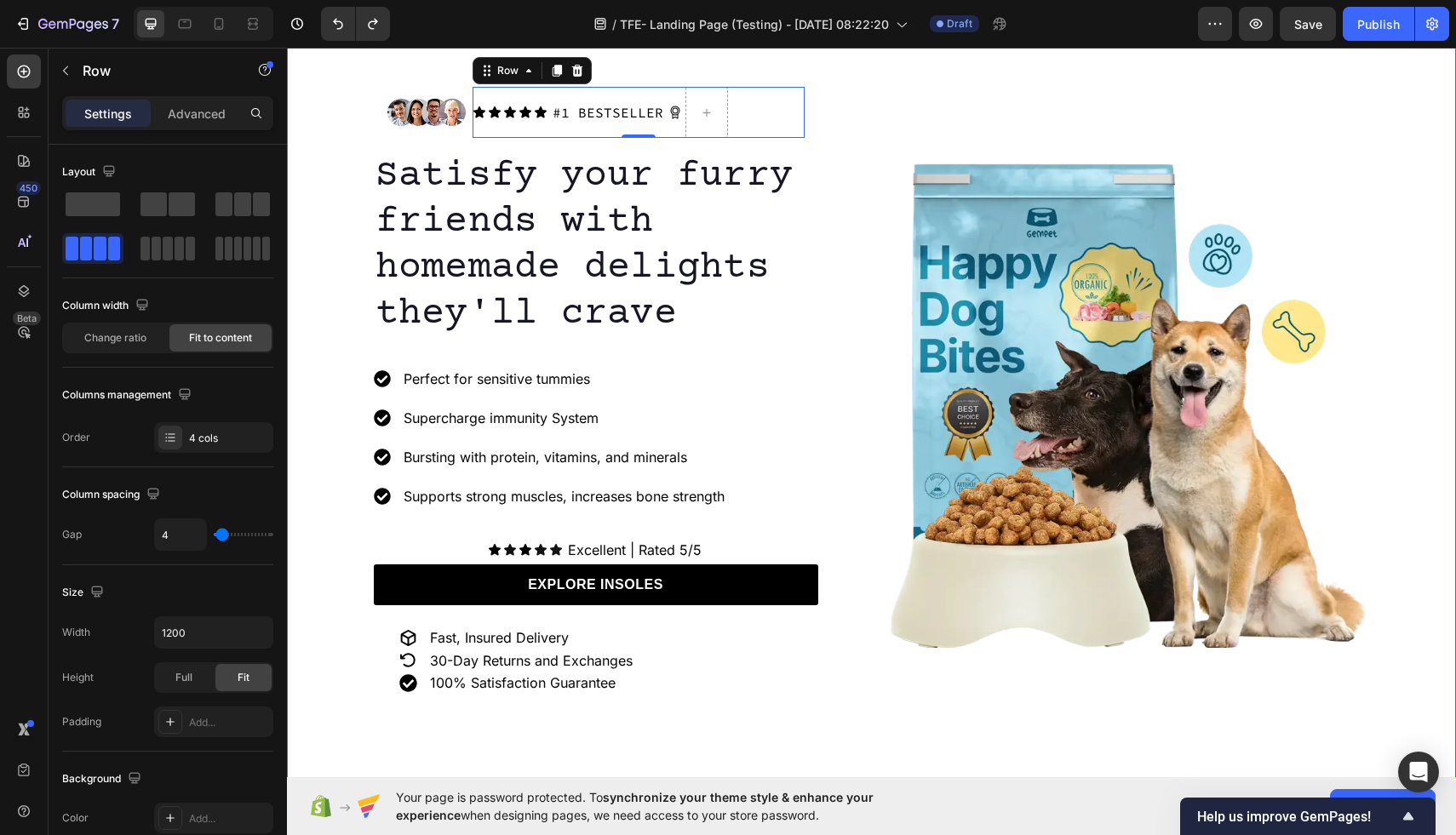
scroll to position [66, 0]
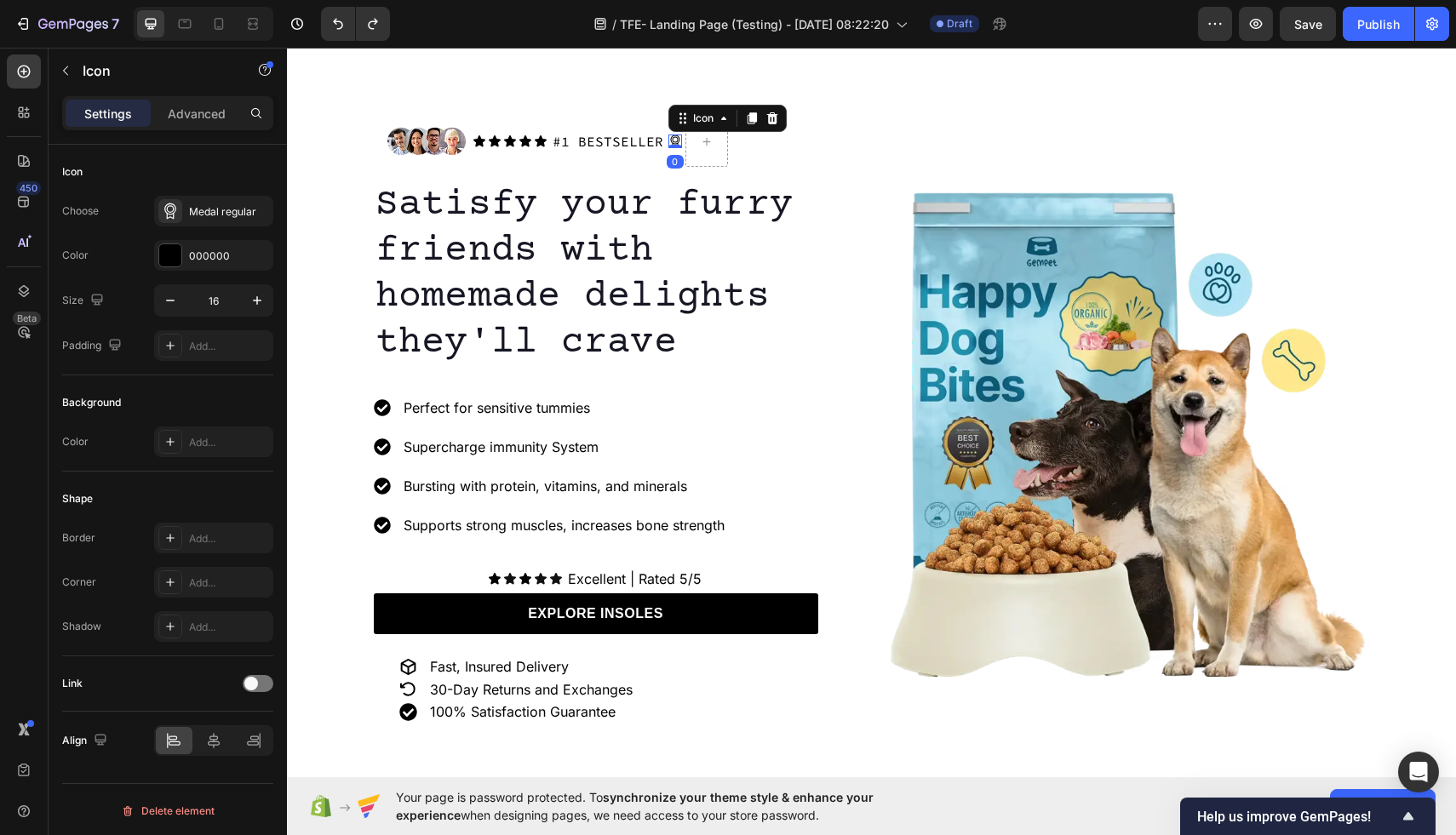
click at [672, 142] on icon at bounding box center [675, 141] width 14 height 14
click at [771, 120] on icon at bounding box center [771, 118] width 11 height 12
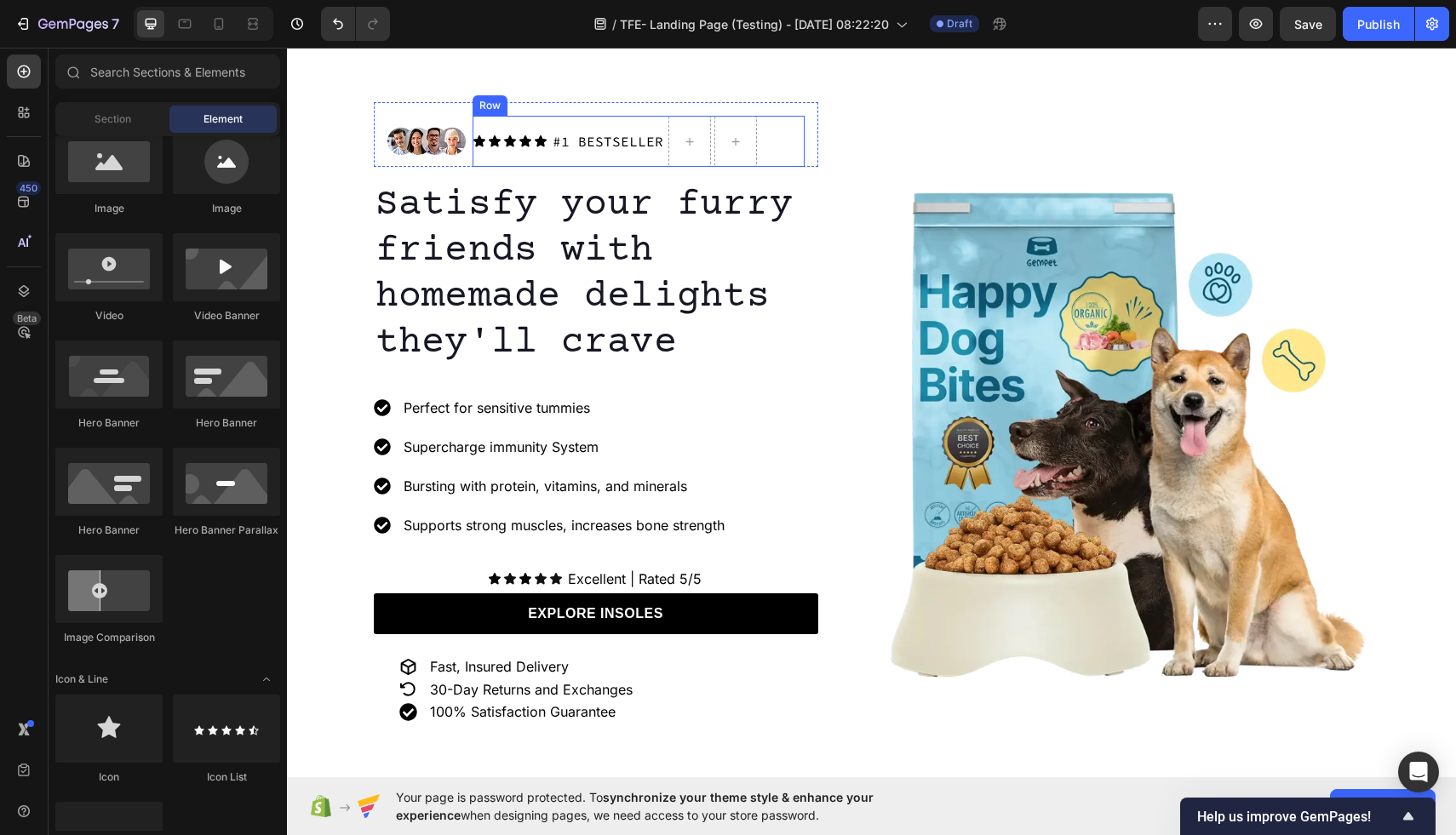
click at [768, 137] on div "Icon Icon Icon Icon Icon Icon List #1 BESTSELLER Text Block Row" at bounding box center [638, 141] width 332 height 51
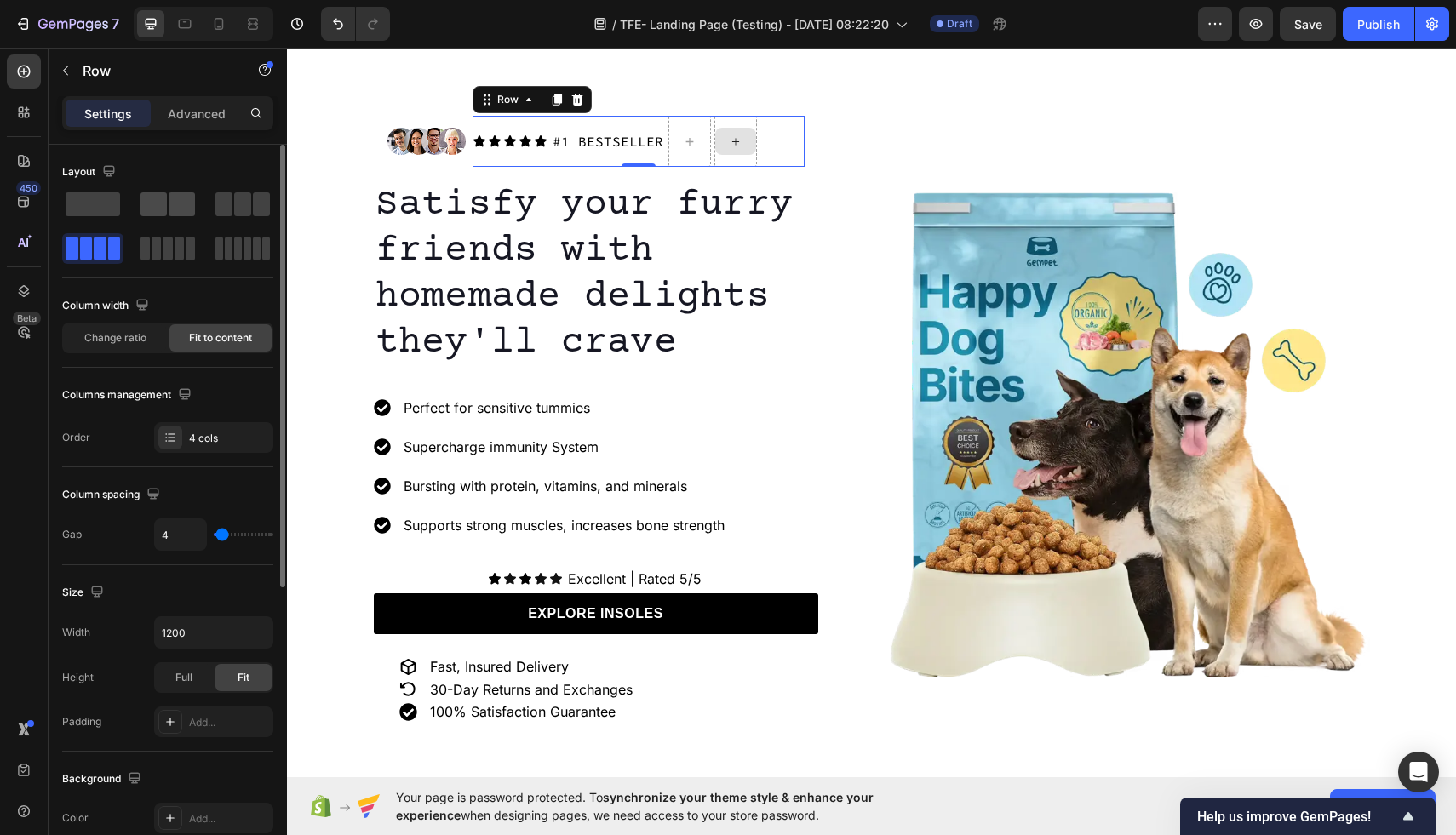
click at [178, 200] on span at bounding box center [181, 204] width 26 height 24
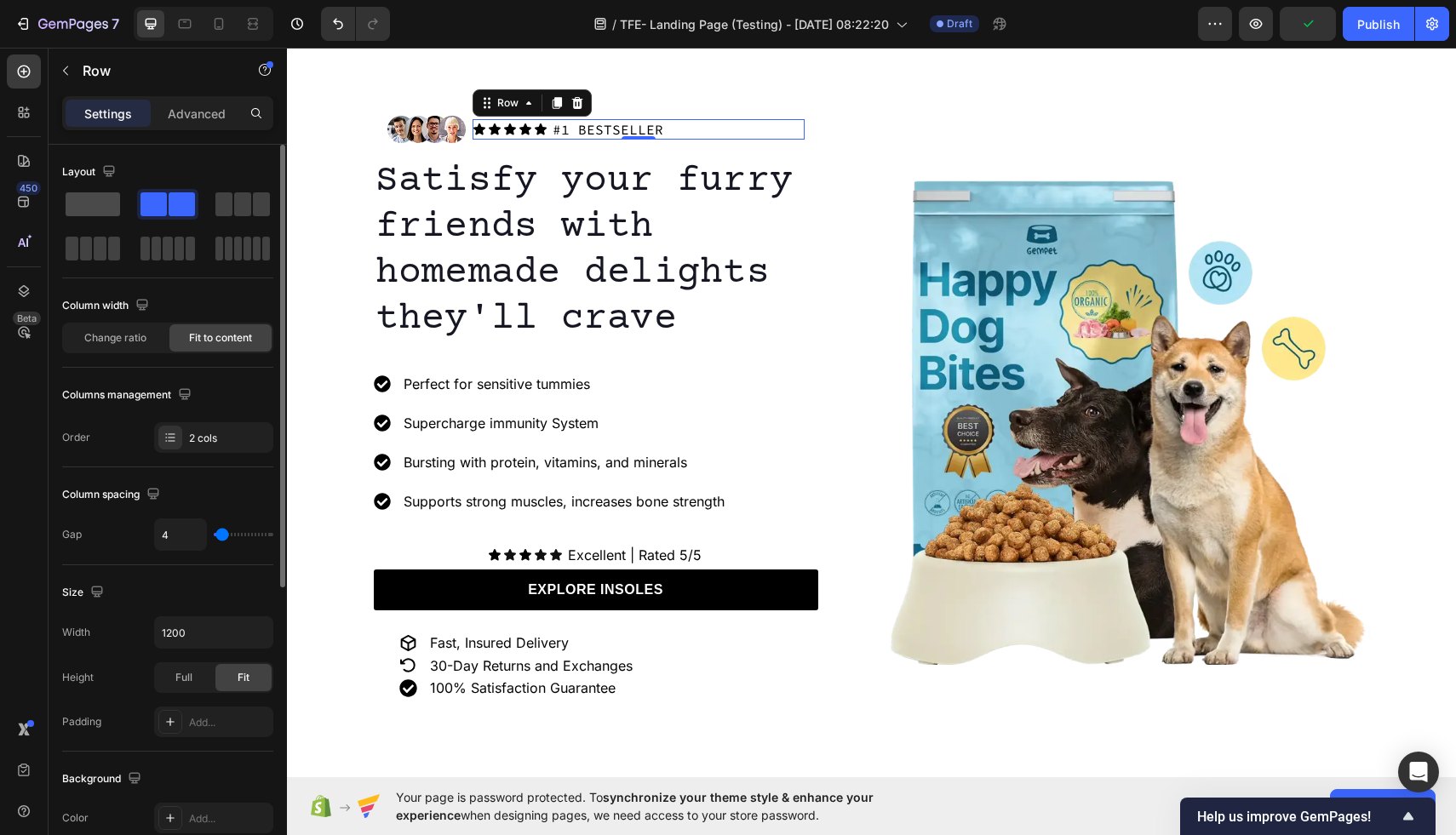
click at [109, 208] on span at bounding box center [93, 204] width 54 height 24
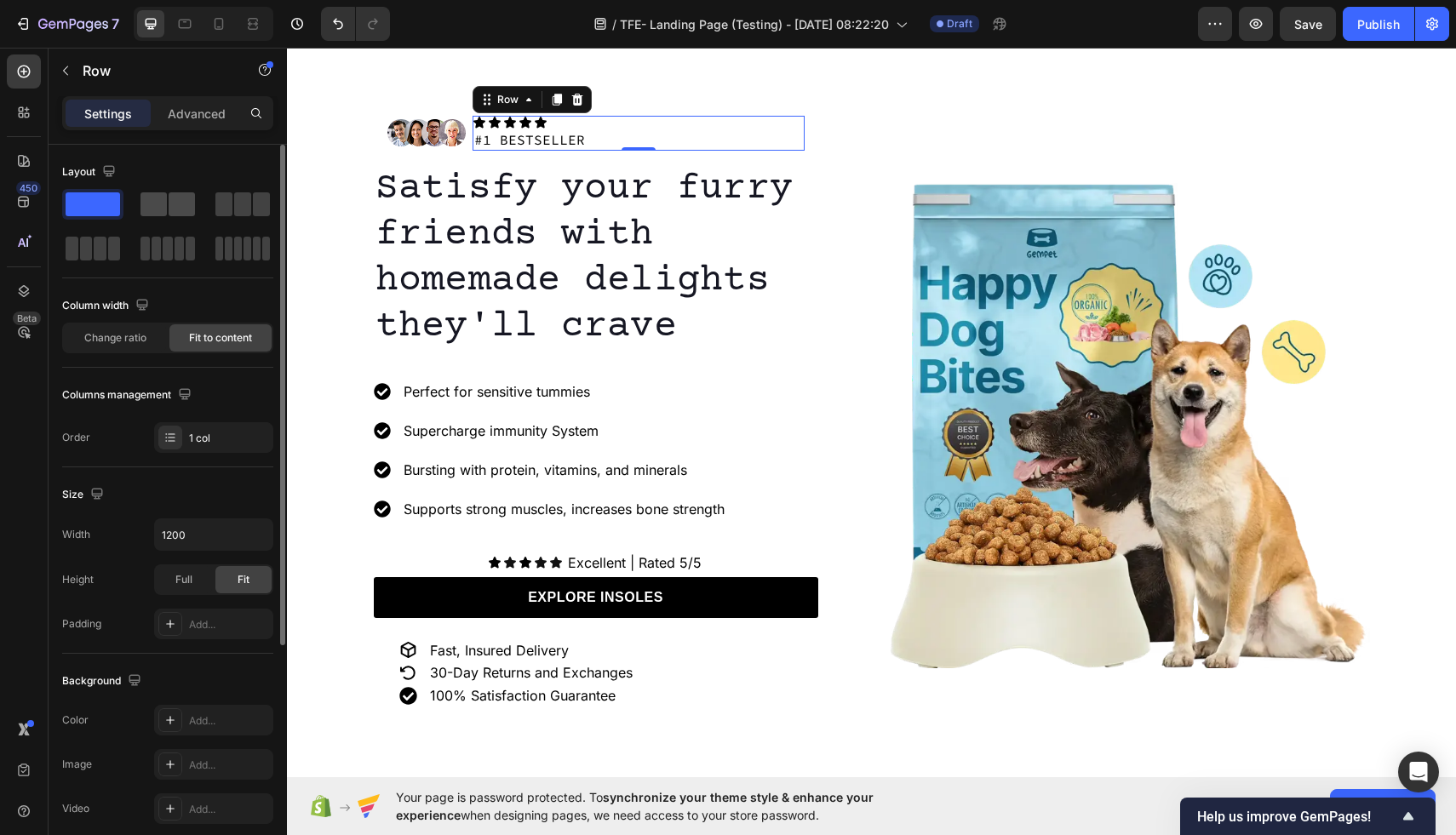
click at [181, 206] on span at bounding box center [181, 204] width 26 height 24
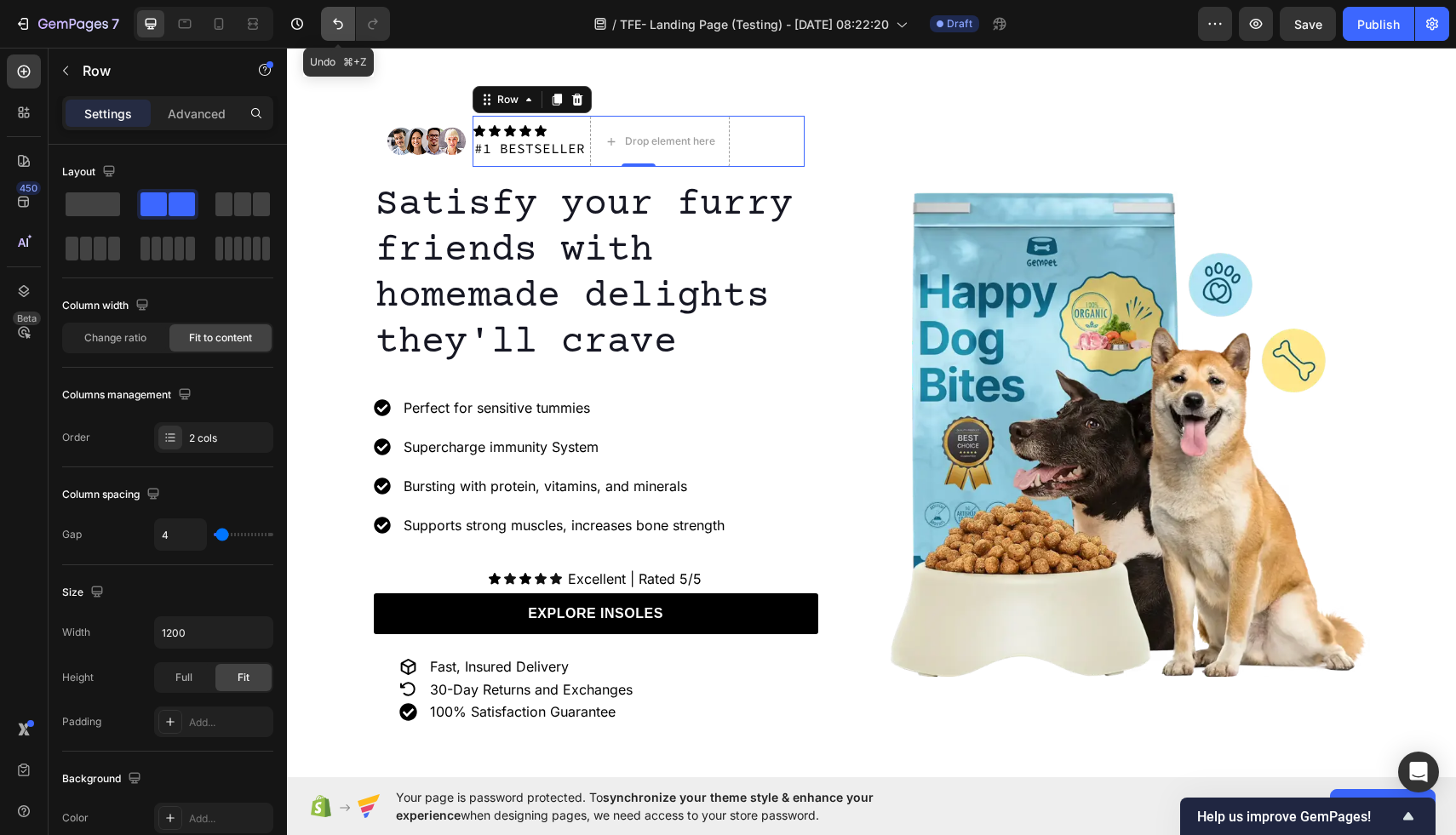
click at [339, 11] on button "Undo/Redo" at bounding box center [337, 23] width 34 height 34
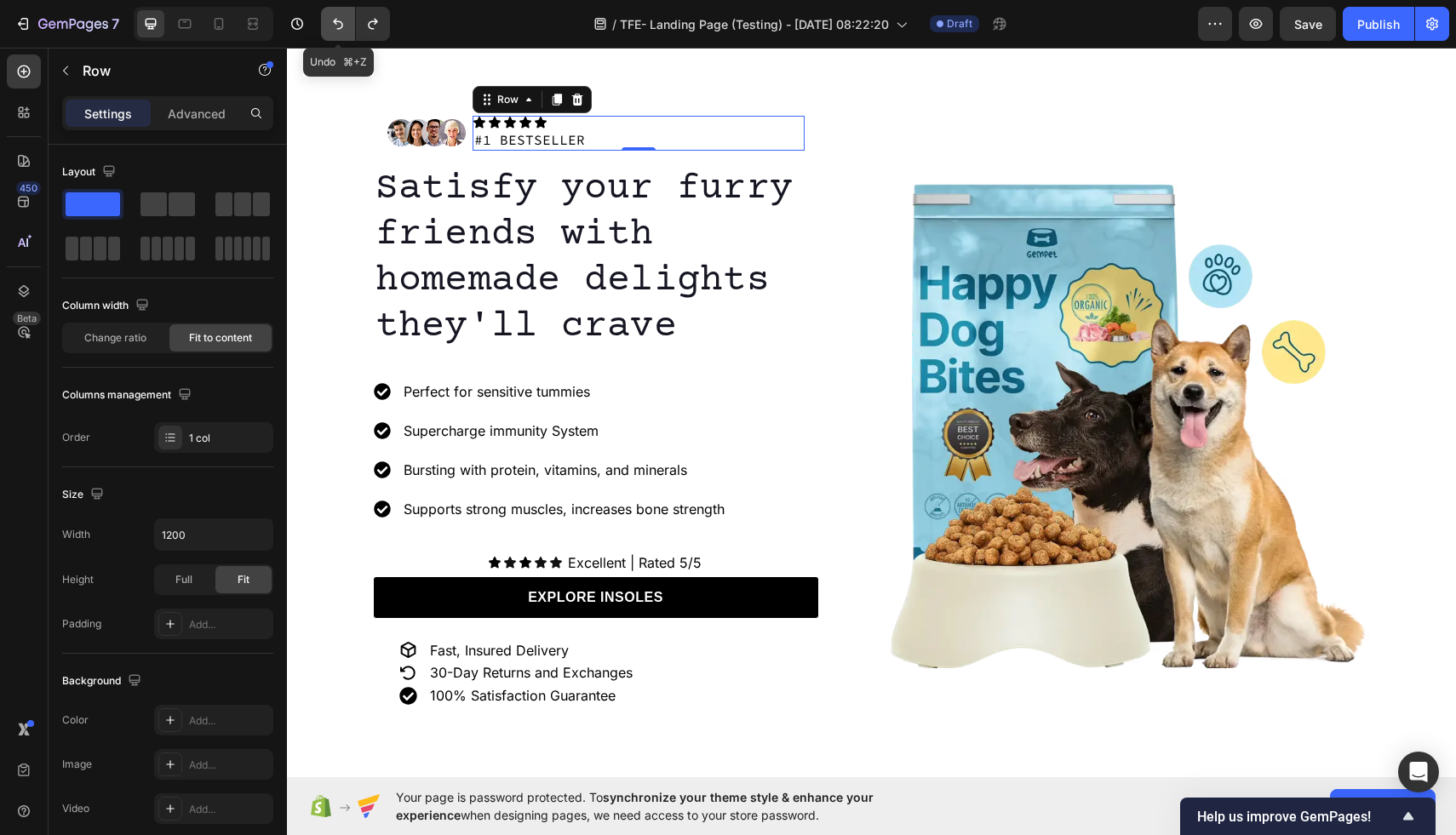
click at [342, 24] on icon "Undo/Redo" at bounding box center [338, 23] width 11 height 11
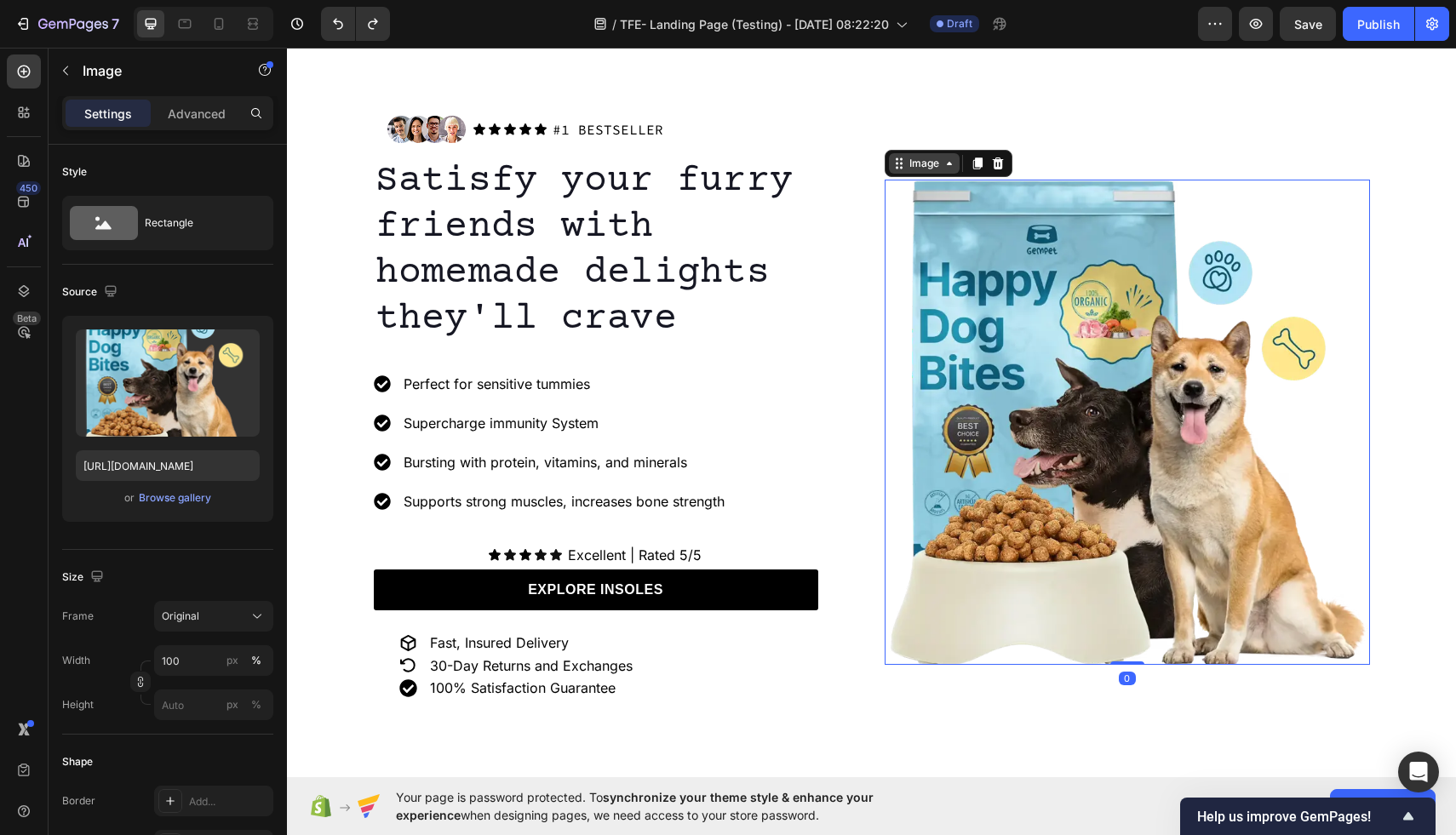
click at [922, 165] on div "Image" at bounding box center [924, 164] width 37 height 15
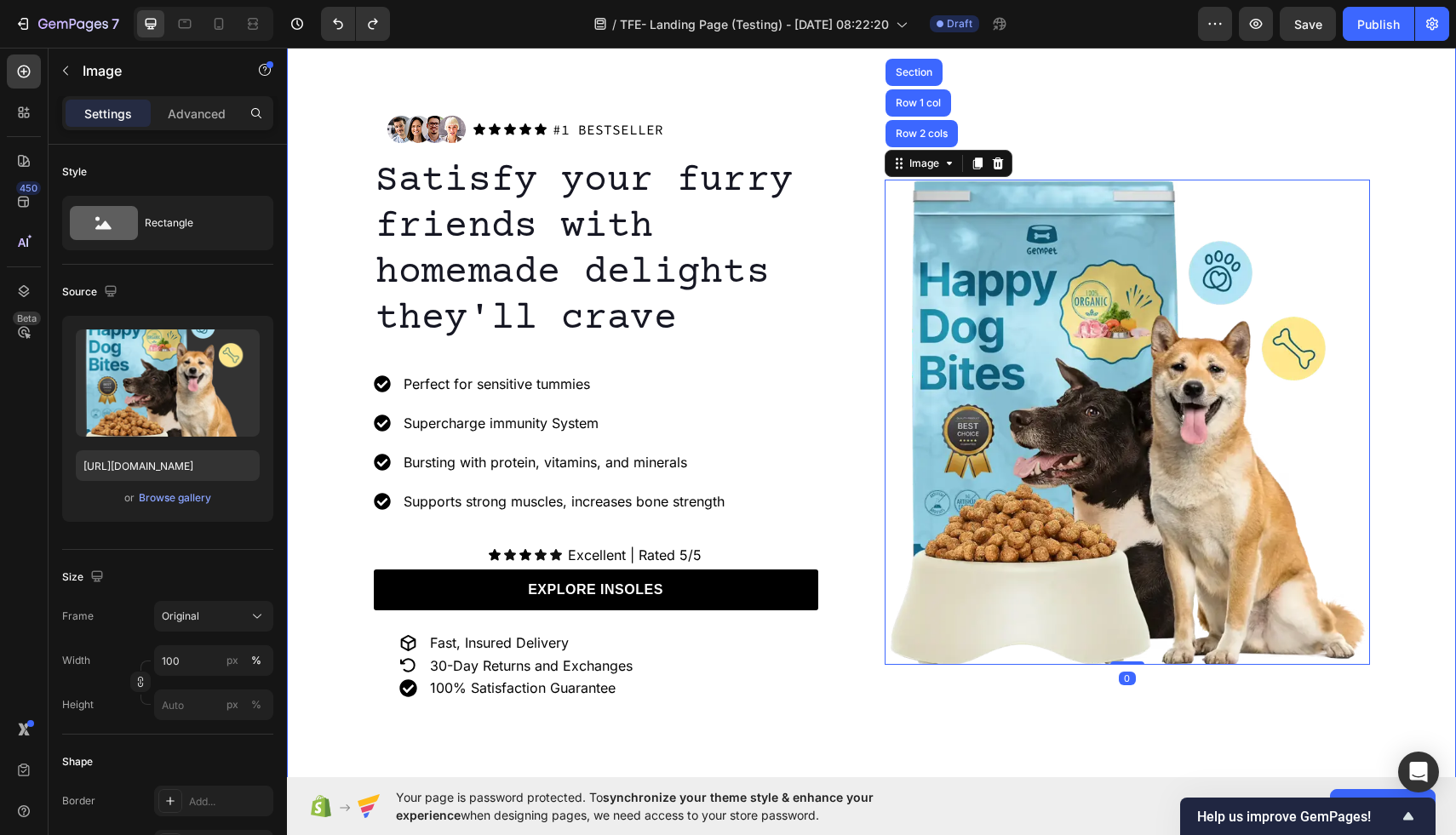
click at [800, 83] on div "Image Icon Icon Icon Icon Icon Icon List #1 BESTSELLER Text Block Row Row Satis…" at bounding box center [871, 408] width 1169 height 781
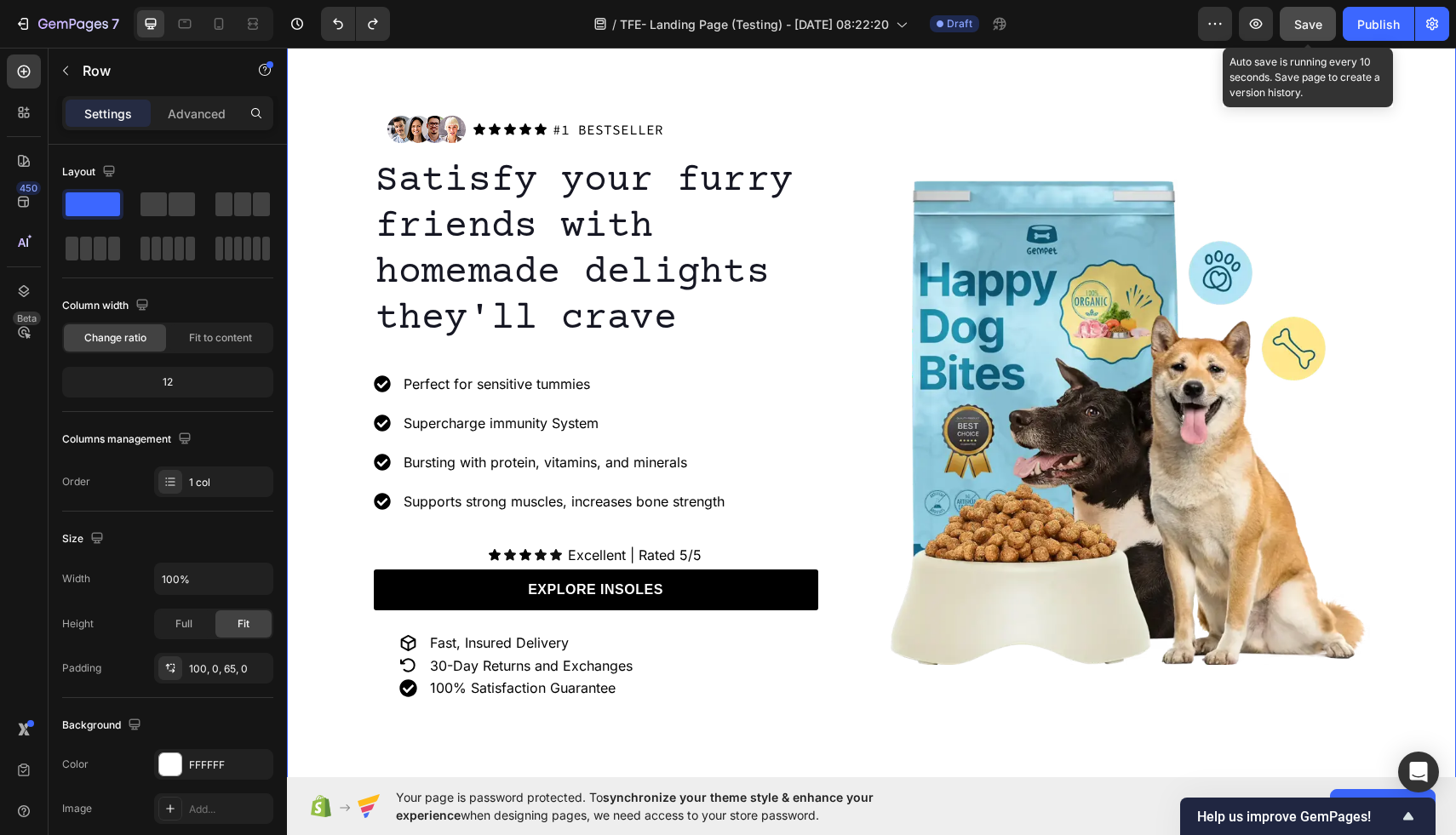
click at [1309, 25] on span "Save" at bounding box center [1308, 24] width 28 height 15
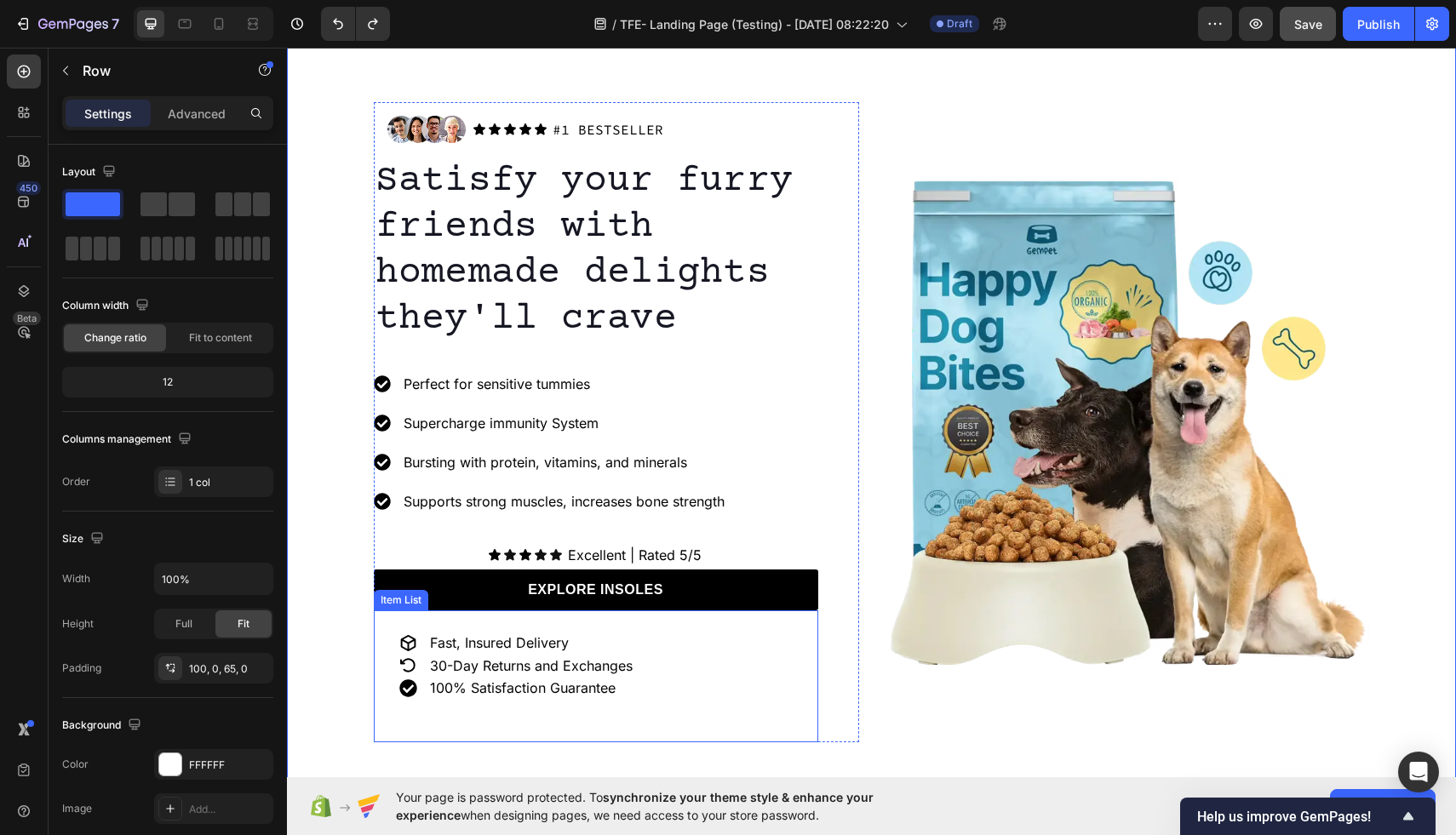
click at [602, 652] on div "Fast, Insured Delivery" at bounding box center [531, 643] width 208 height 23
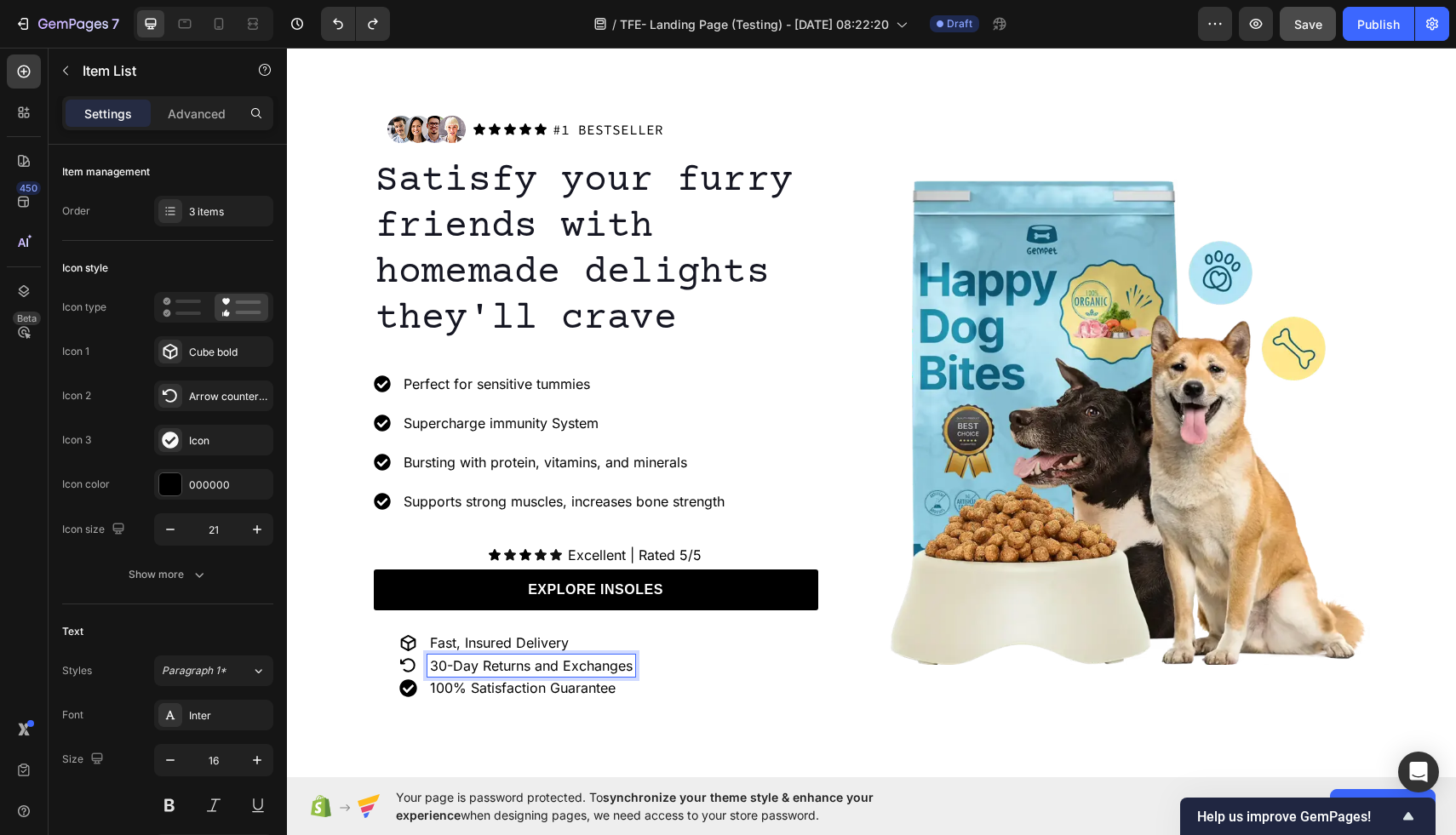
click at [436, 666] on p "30-Day Returns and Exchanges" at bounding box center [531, 666] width 202 height 17
click at [540, 657] on div "30-Day Returns and Exchanges" at bounding box center [531, 666] width 208 height 23
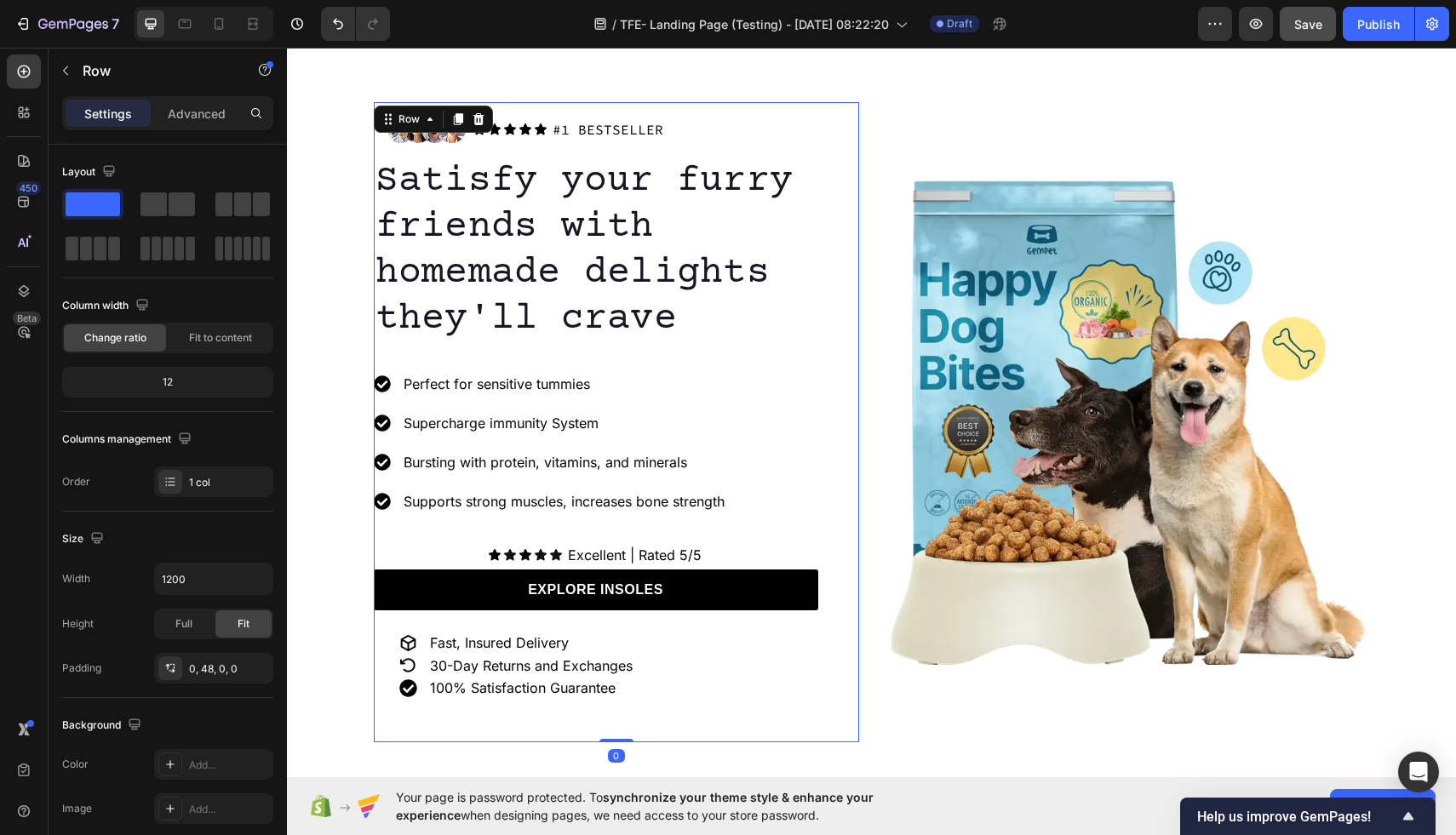
click at [818, 312] on div "Image Icon Icon Icon Icon Icon Icon List #1 BESTSELLER Text Block Row Row Satis…" at bounding box center [616, 421] width 485 height 640
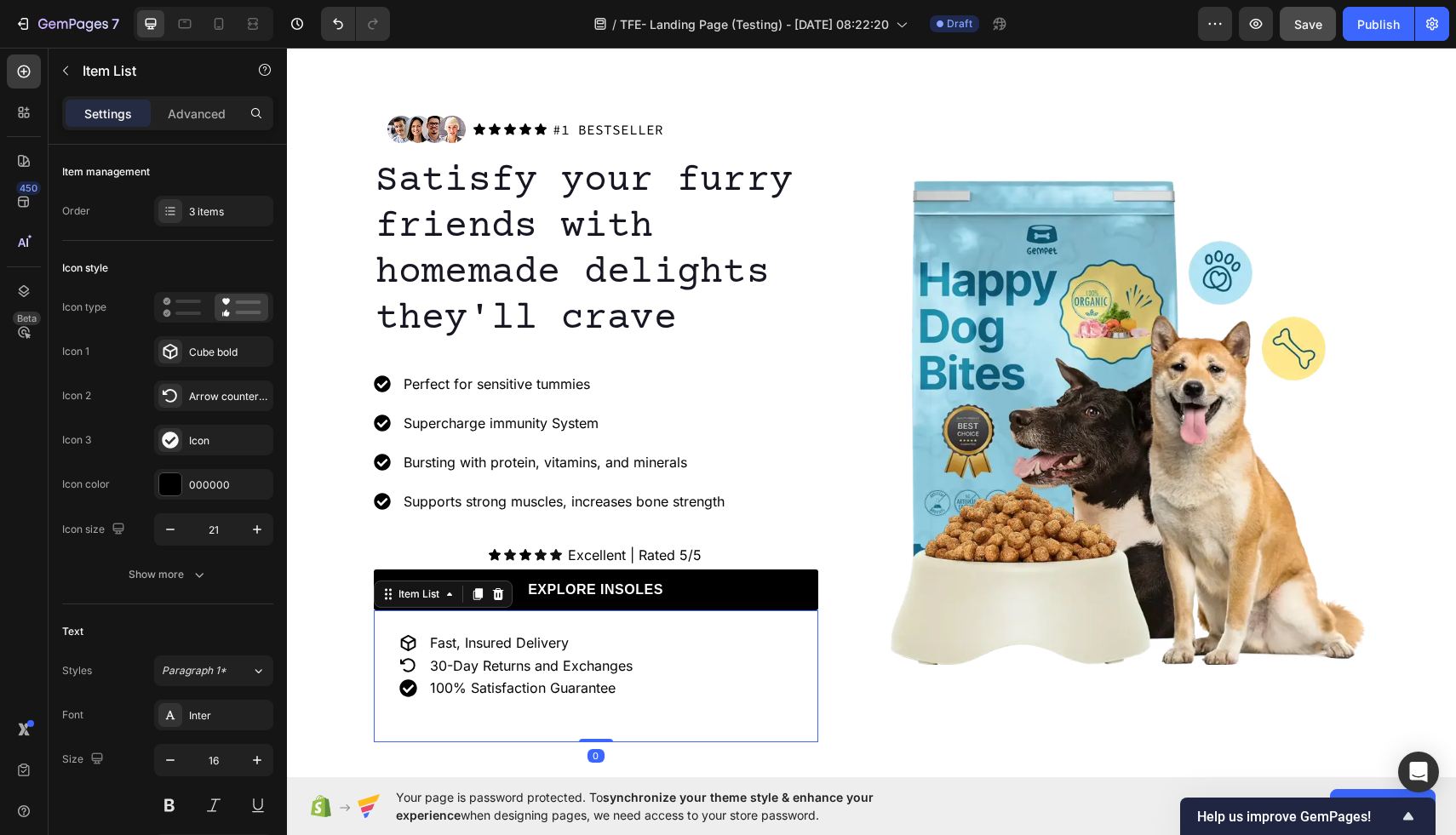
click at [512, 655] on div "30-Day Returns and Exchanges" at bounding box center [531, 666] width 208 height 23
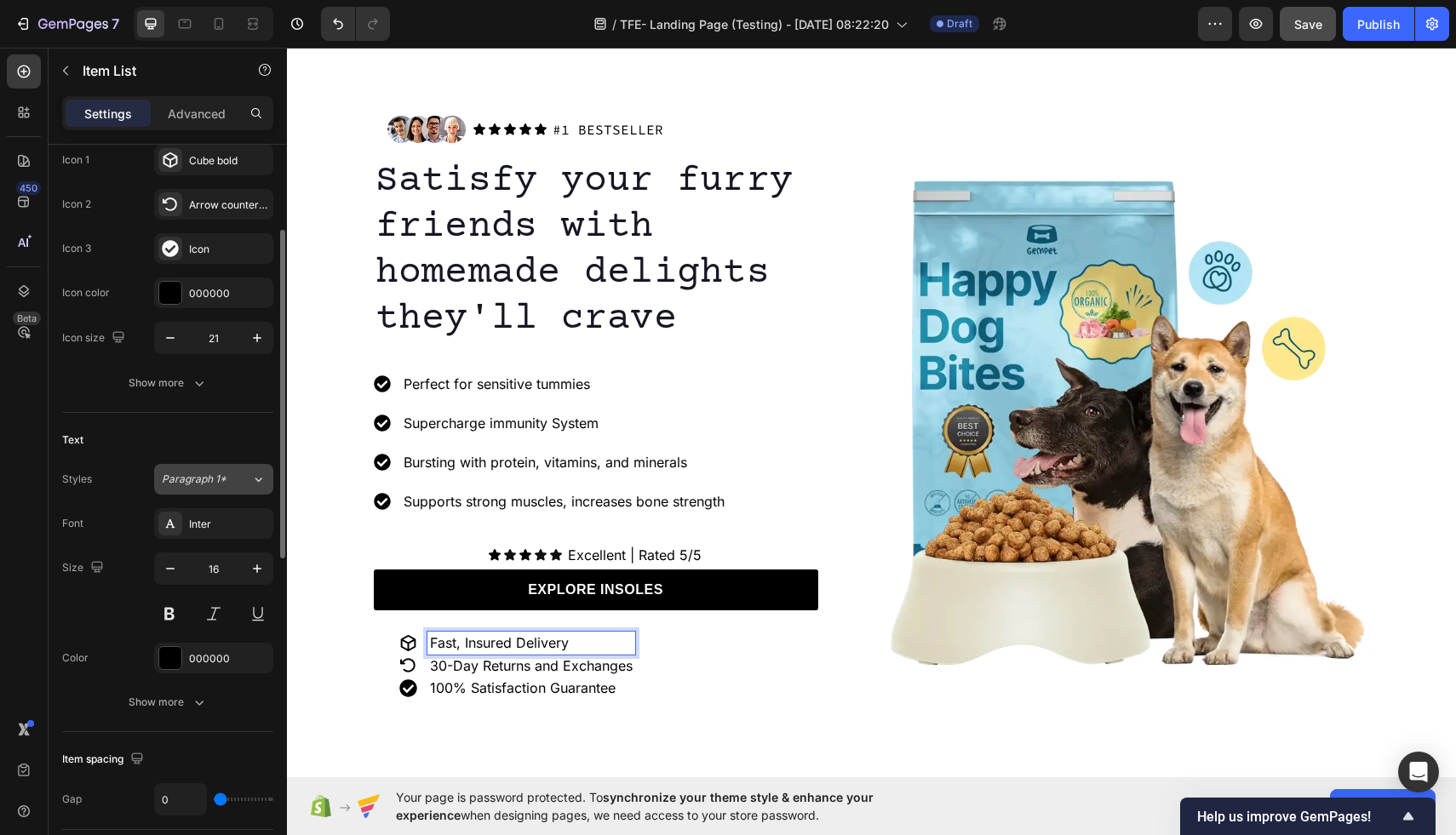
scroll to position [228, 0]
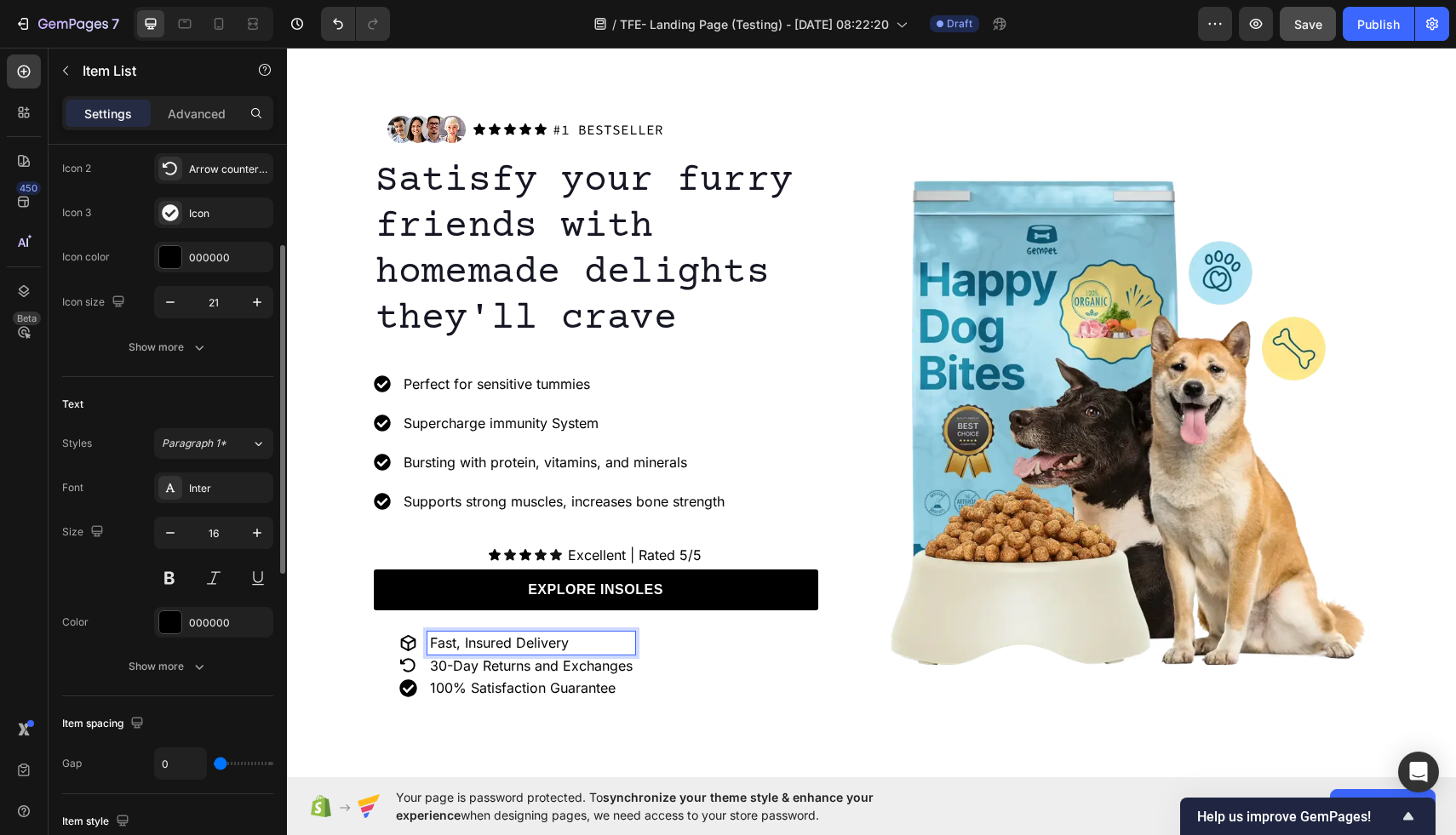
click at [386, 641] on div "Fast, Insured Delivery 30-Day Returns and Exchanges 100% Satisfaction Guarantee" at bounding box center [596, 676] width 445 height 132
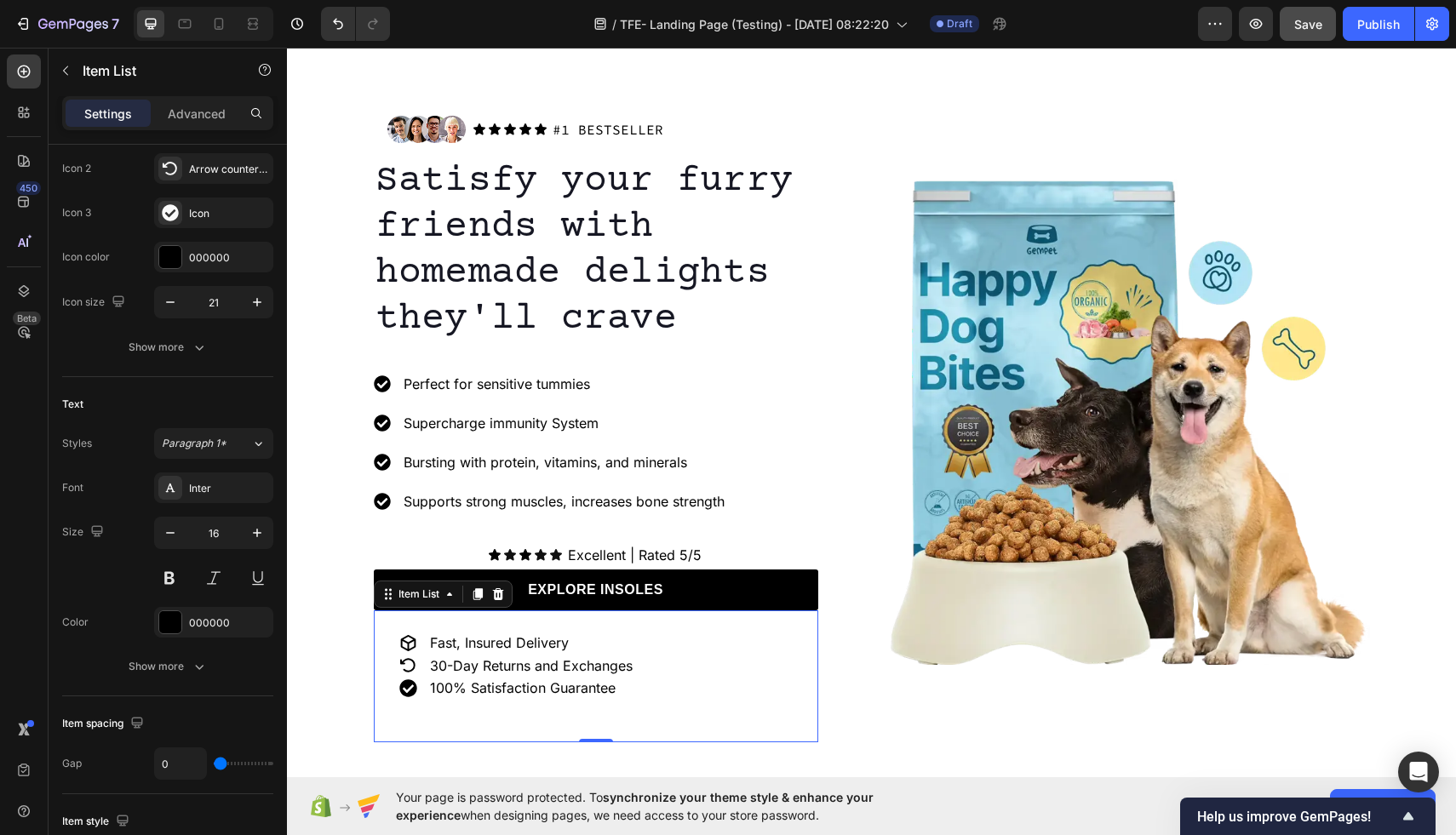
click at [386, 641] on div "Fast, Insured Delivery 30-Day Returns and Exchanges 100% Satisfaction Guarantee" at bounding box center [596, 676] width 445 height 132
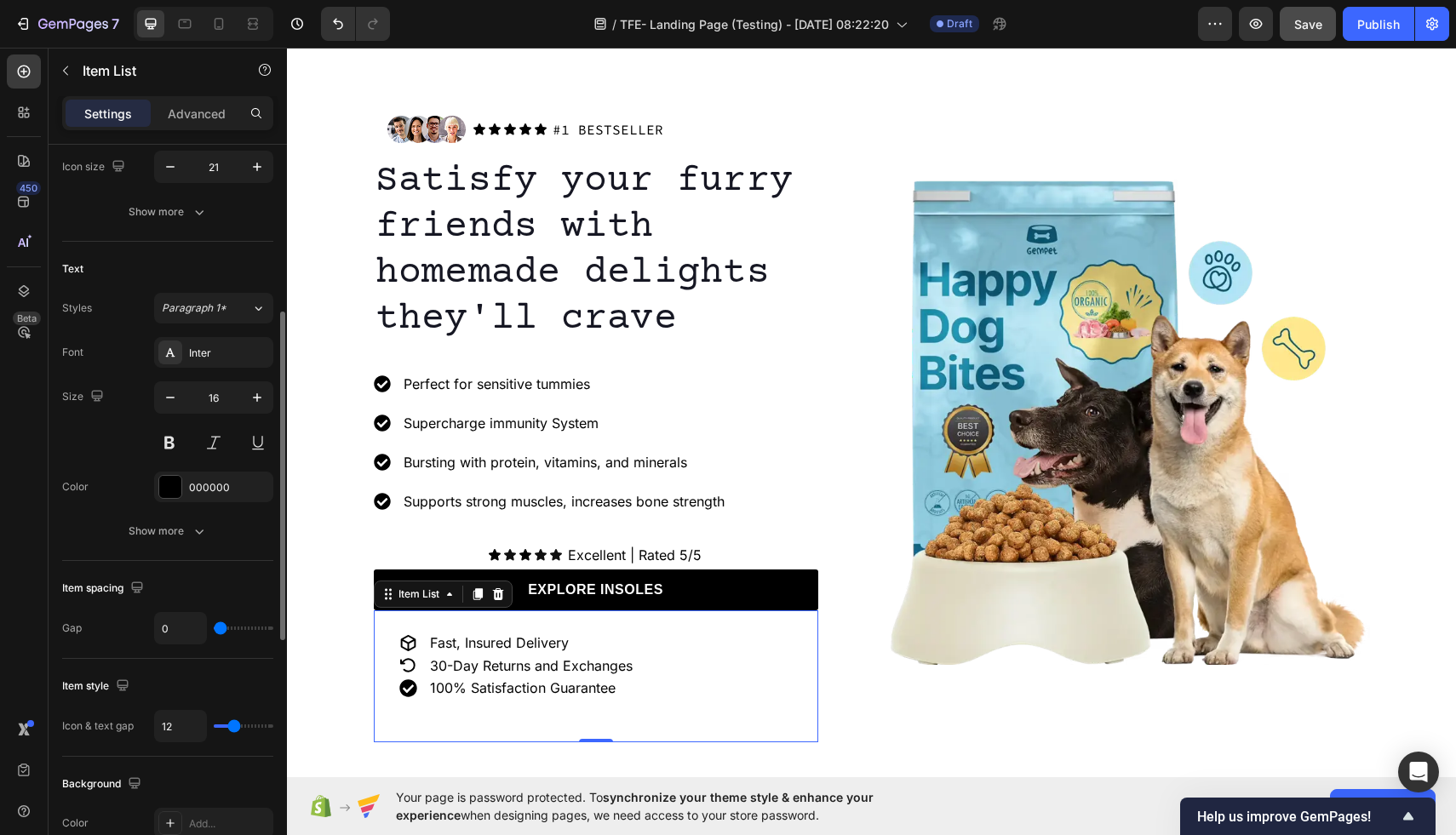
scroll to position [376, 0]
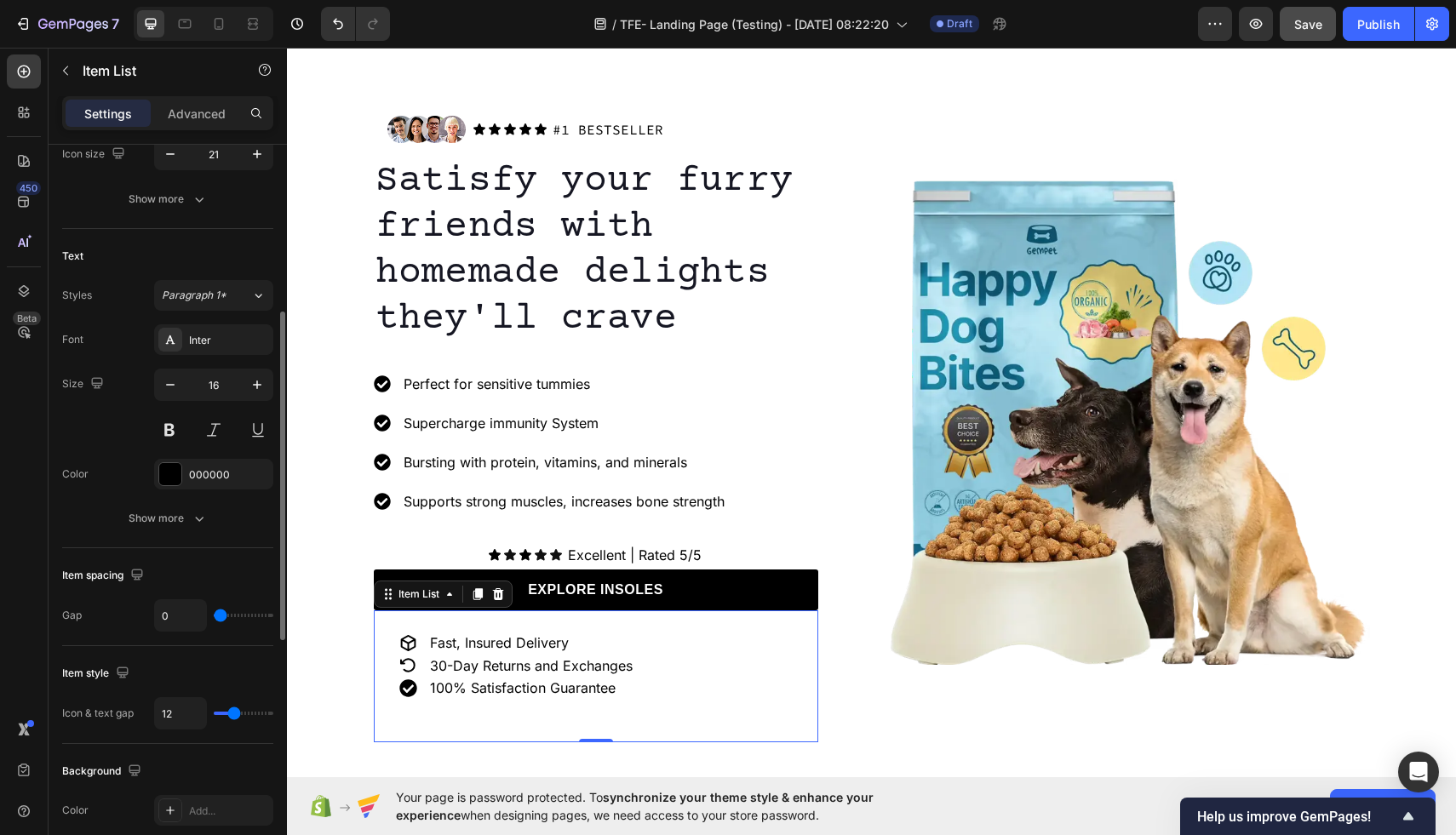
type input "1"
type input "2"
type input "3"
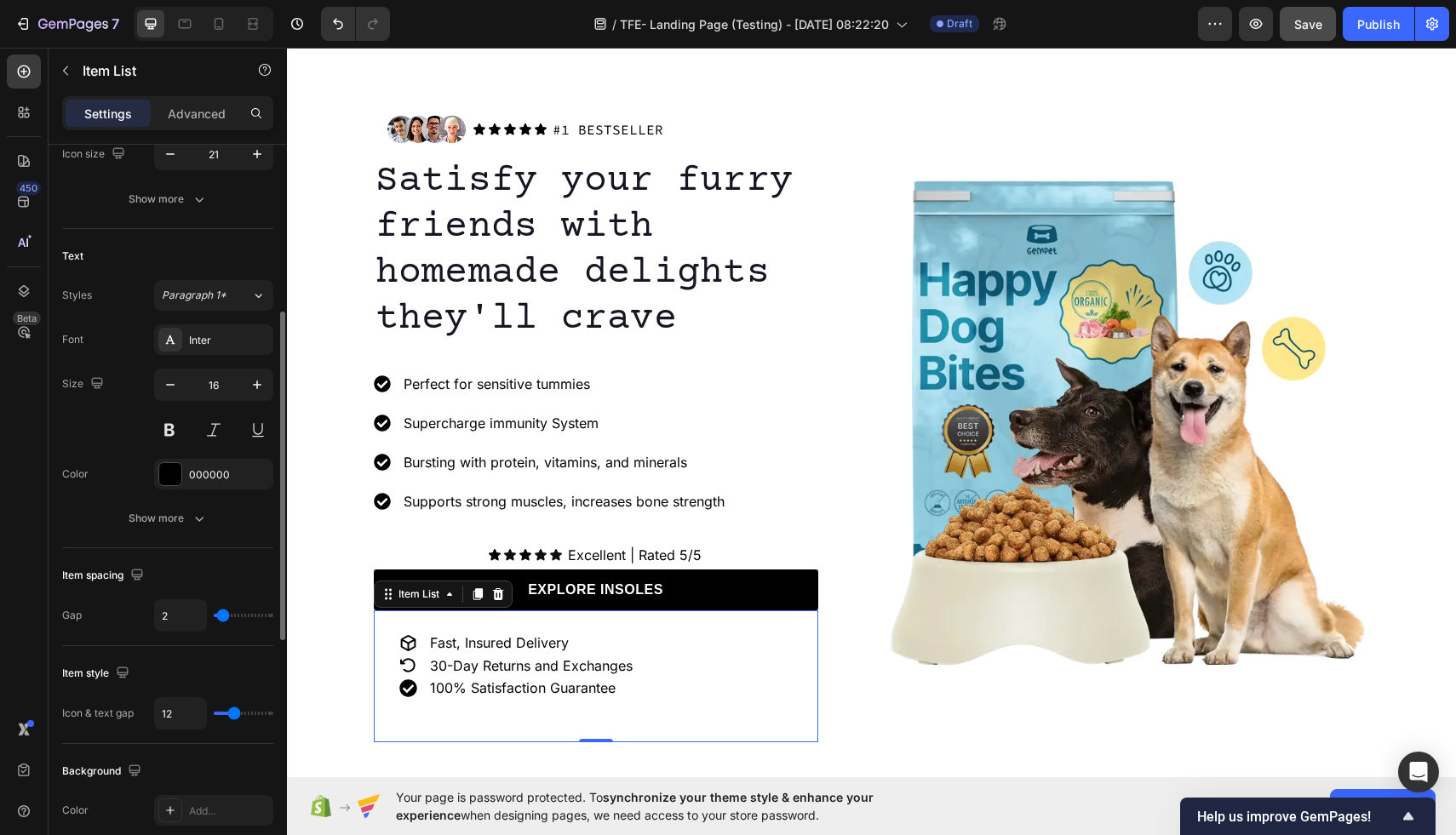
type input "3"
type input "4"
type input "5"
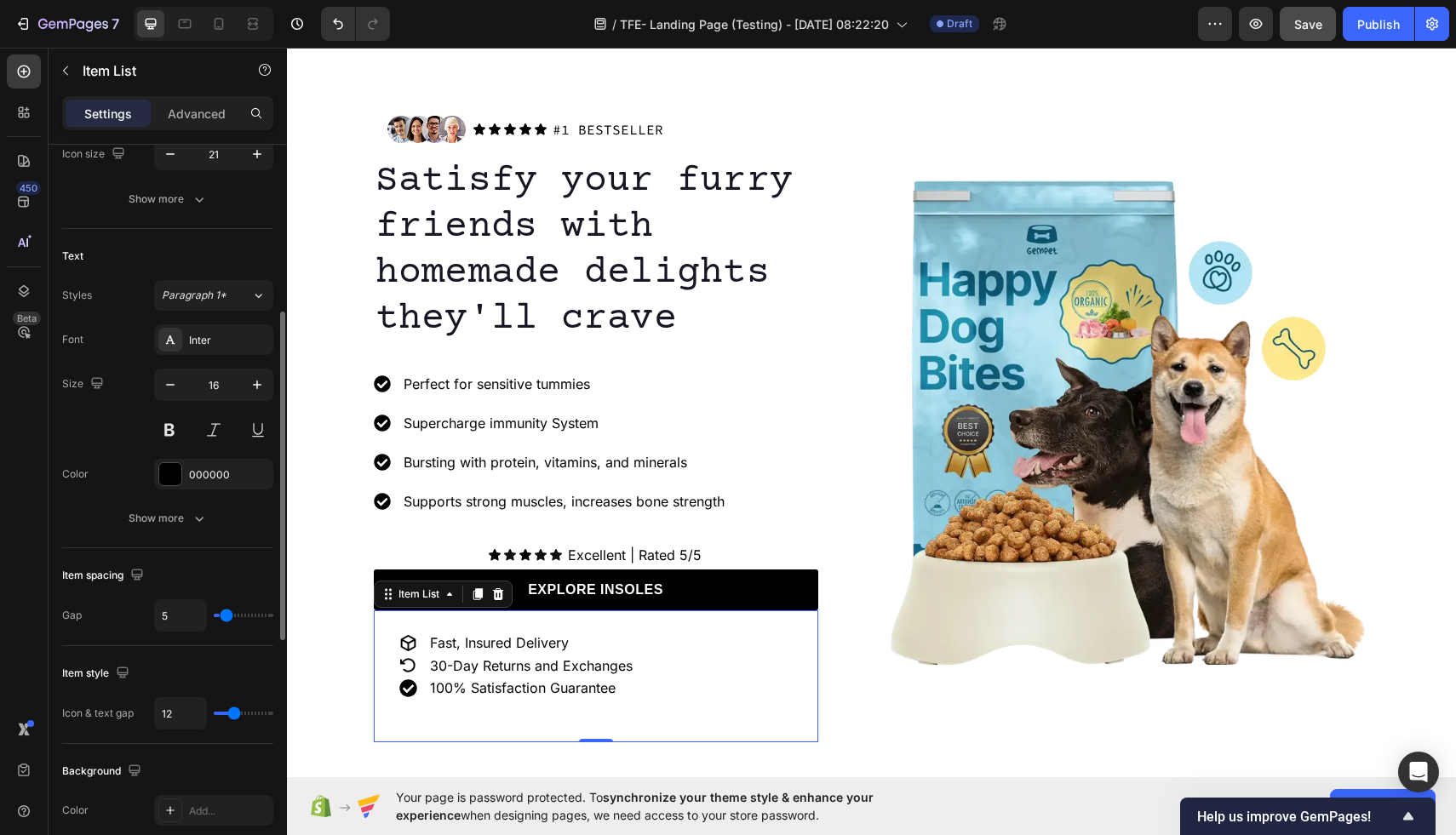
type input "6"
type input "7"
type input "8"
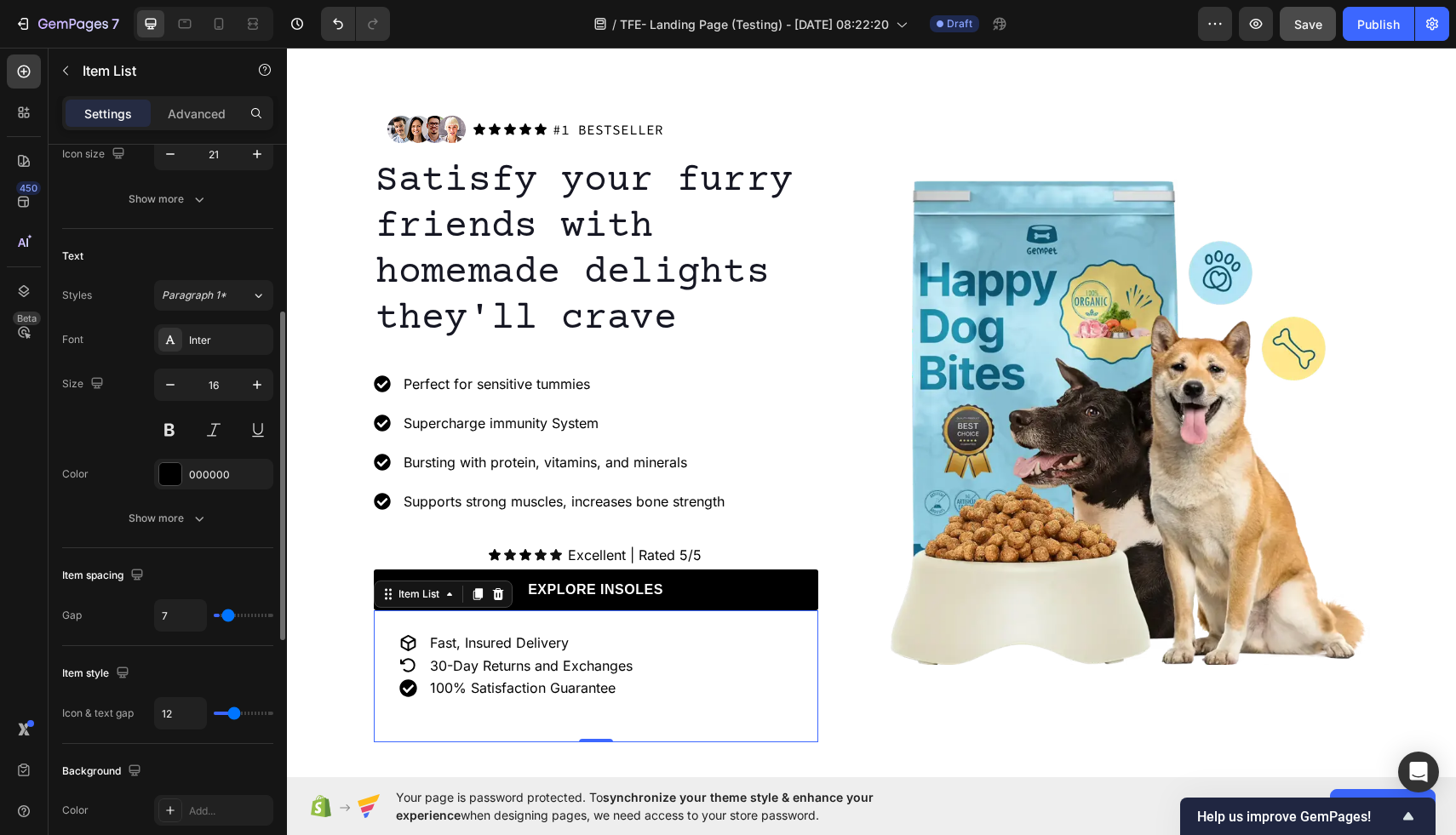
type input "8"
type input "9"
type input "10"
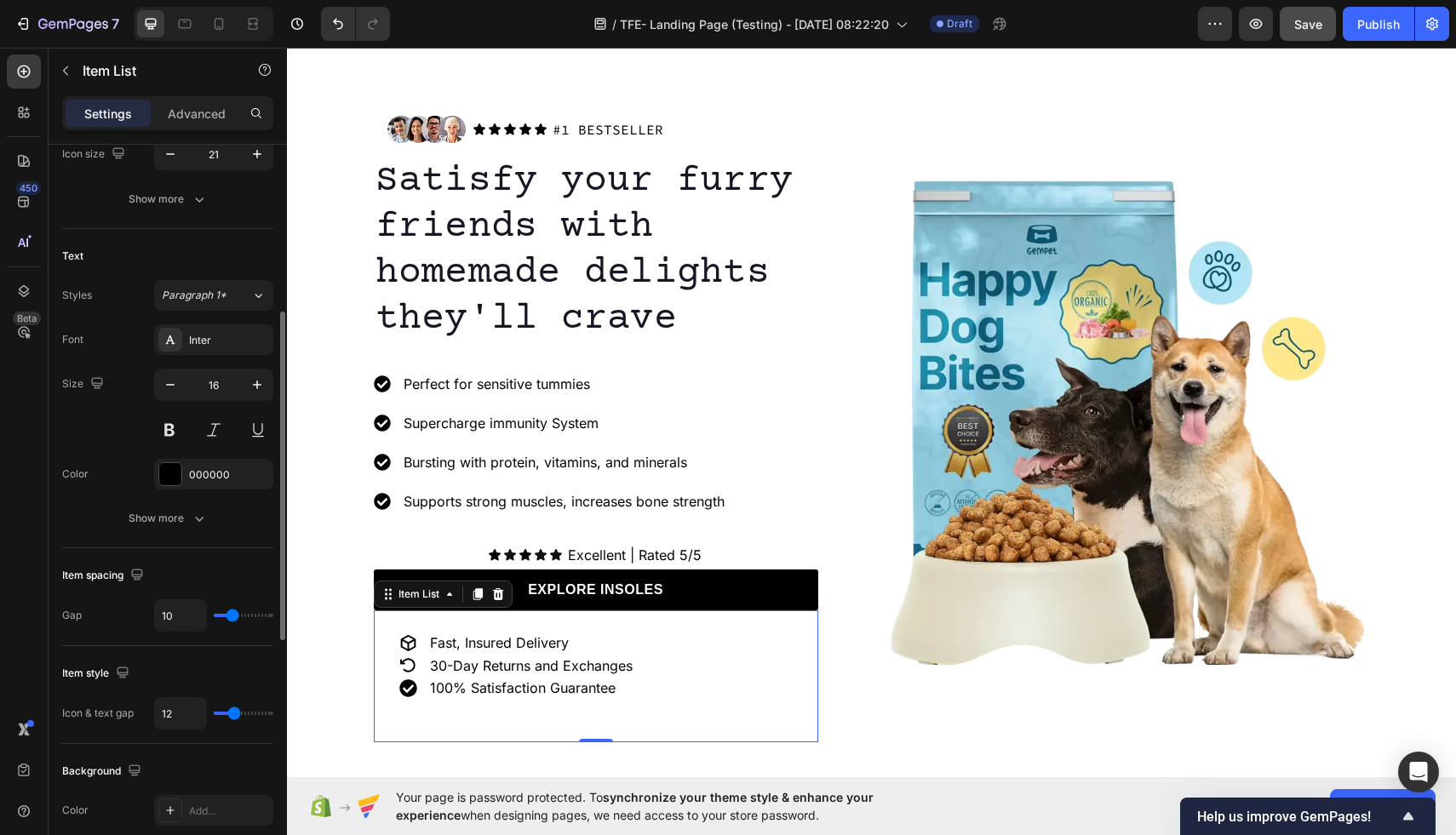
type input "11"
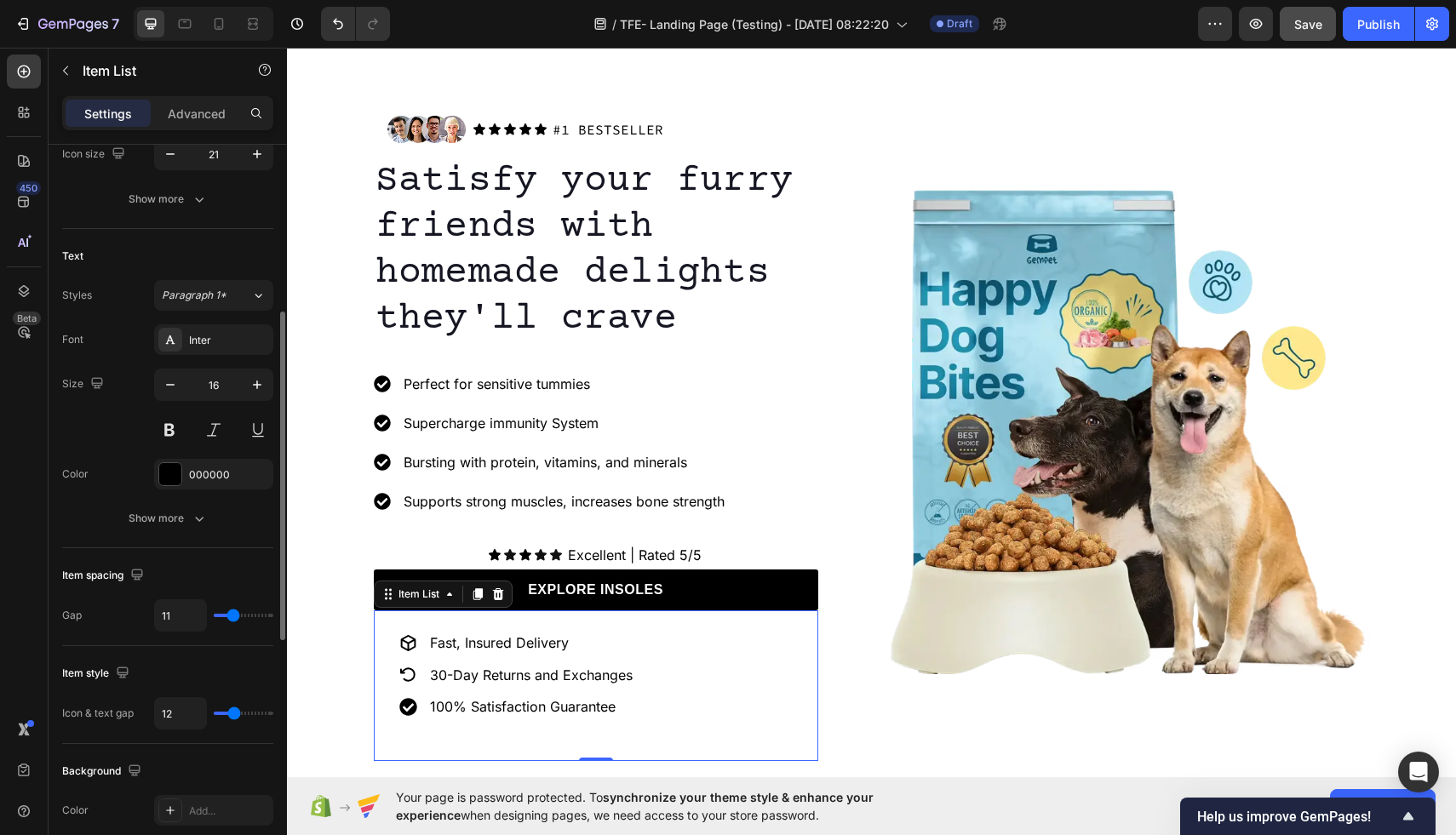
type input "12"
type input "13"
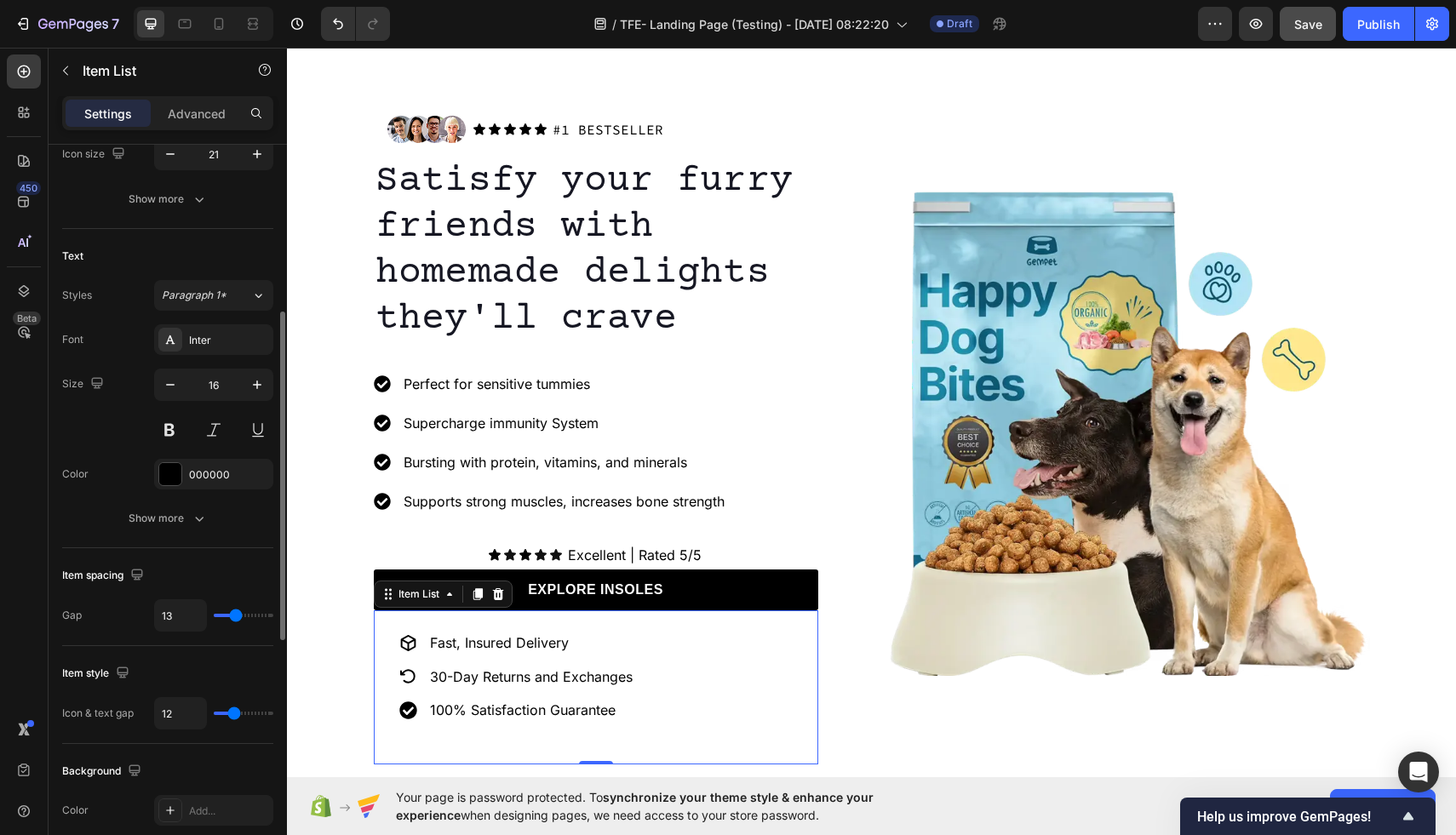
type input "12"
type input "11"
type input "10"
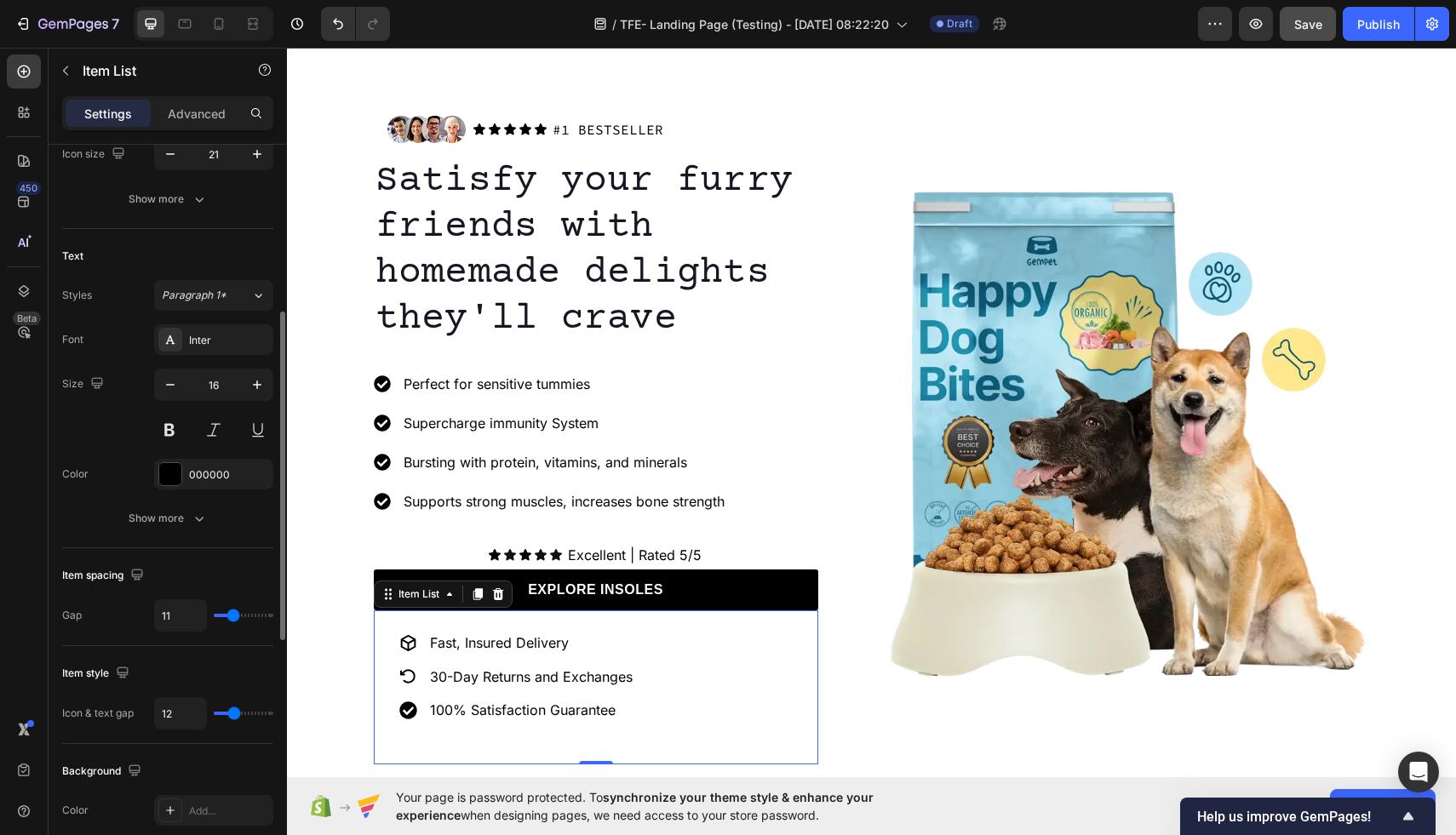
type input "10"
type input "9"
type input "8"
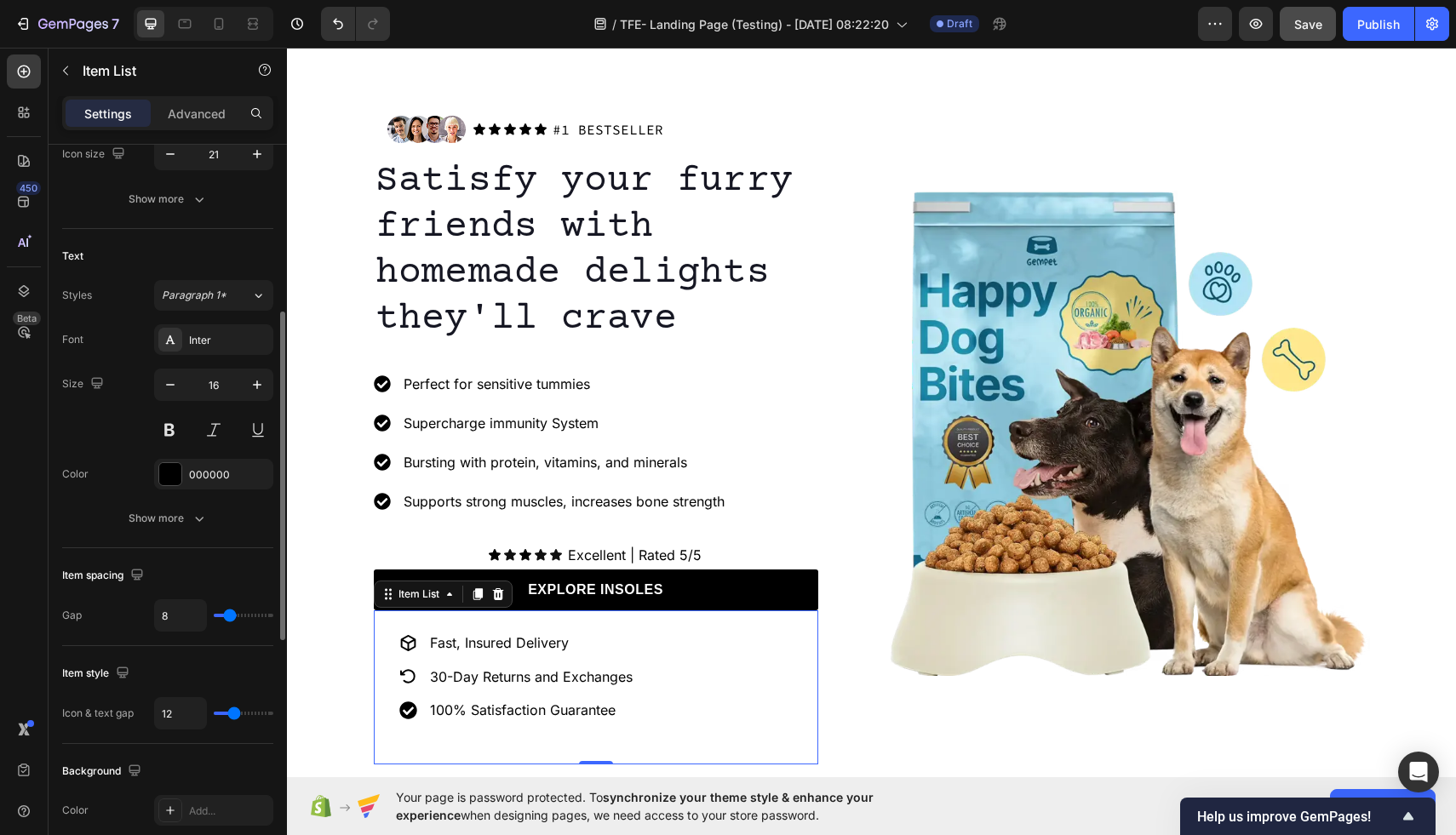
type input "7"
type input "6"
type input "5"
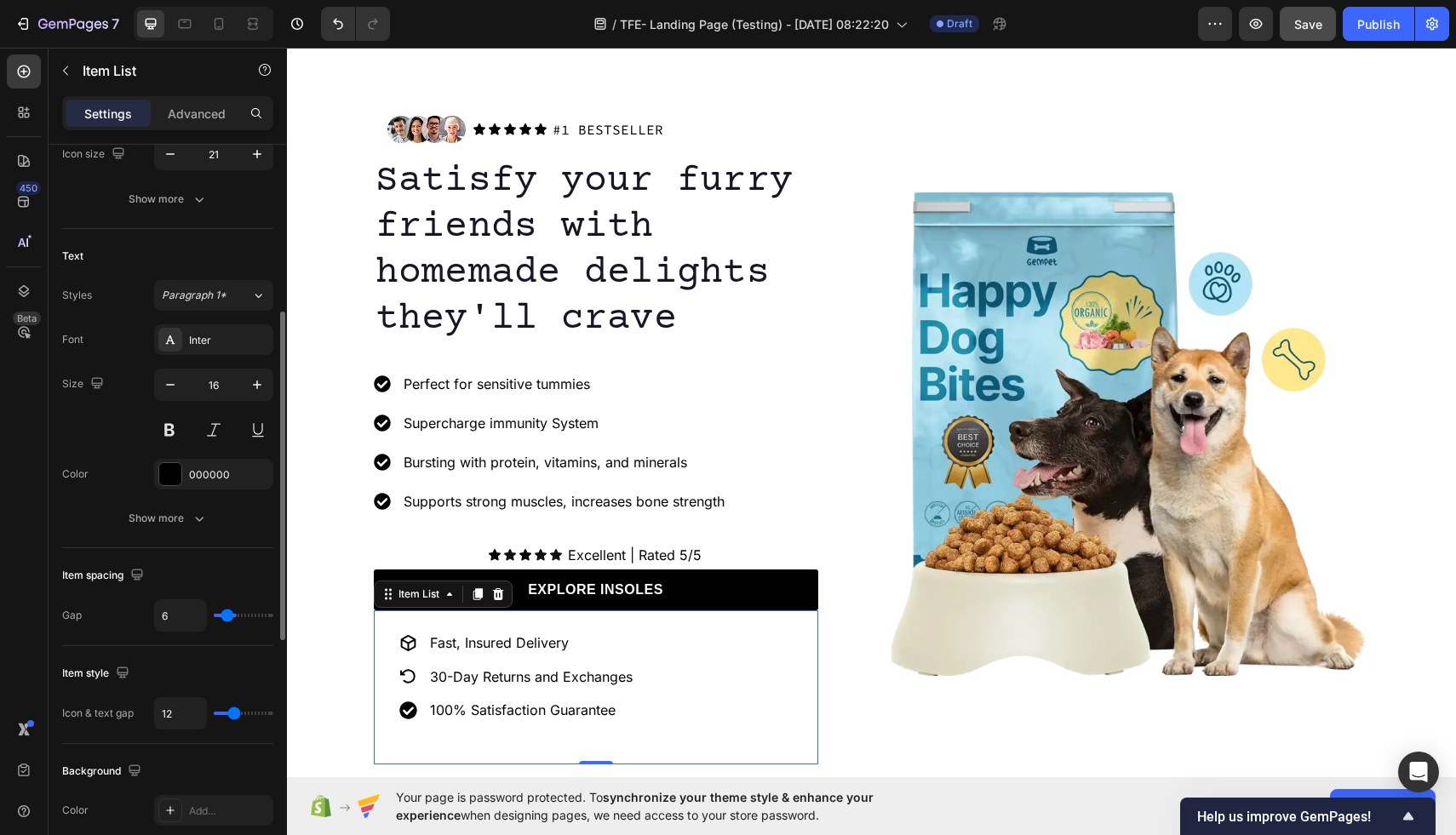
type input "5"
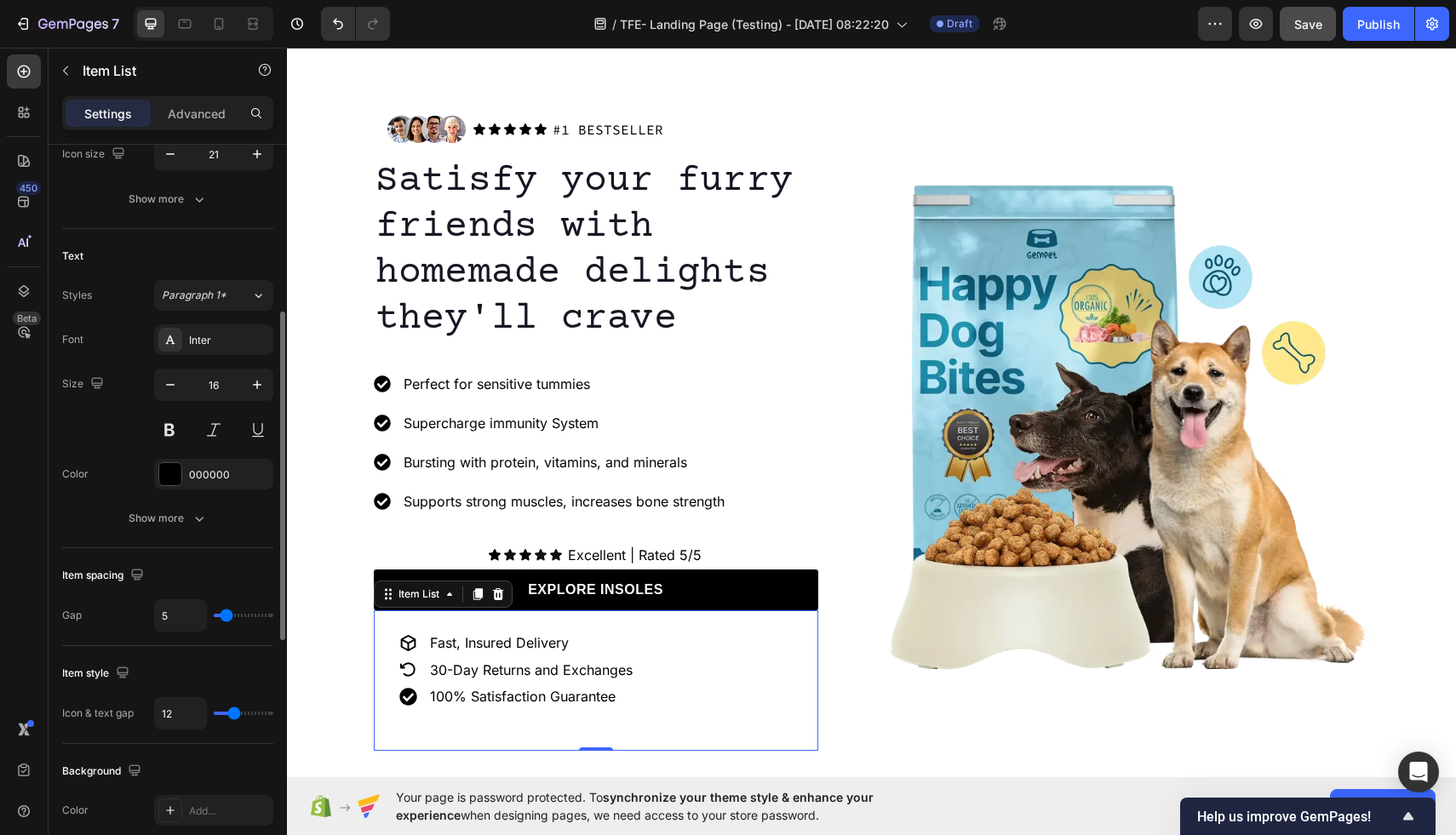
type input "4"
type input "3"
type input "2"
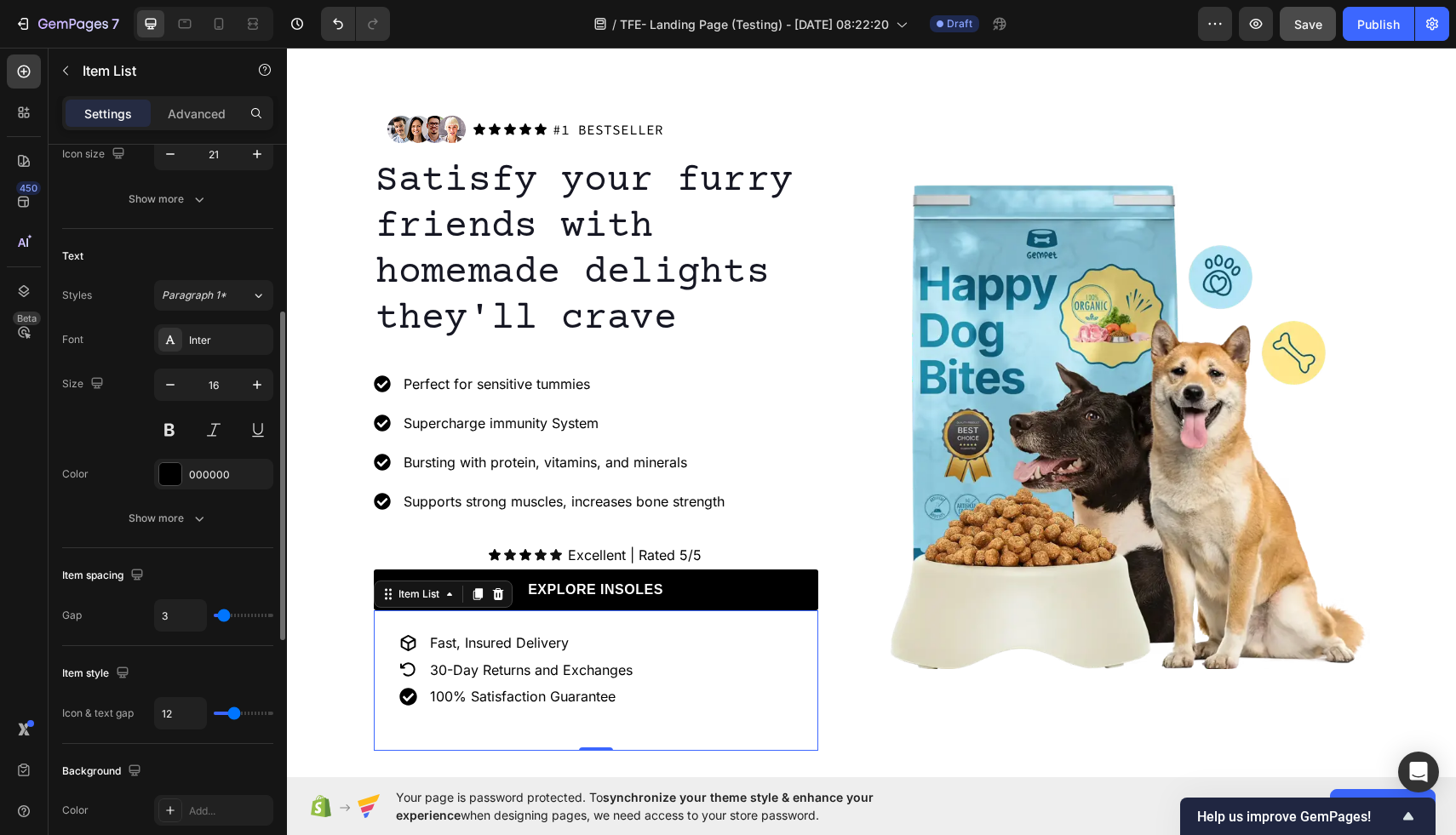
type input "2"
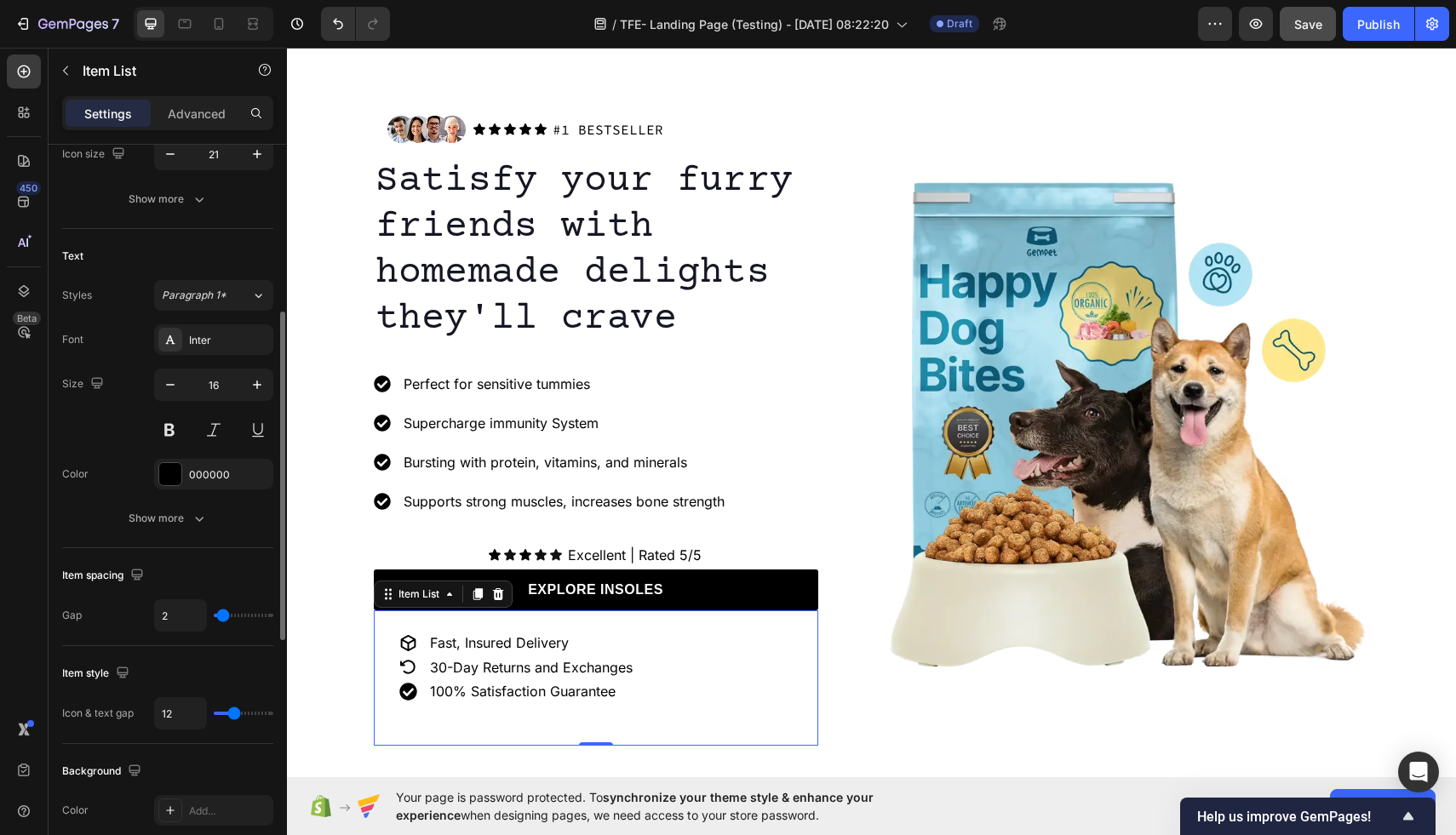
type input "3"
type input "4"
click at [225, 617] on input "range" at bounding box center [244, 616] width 60 height 4
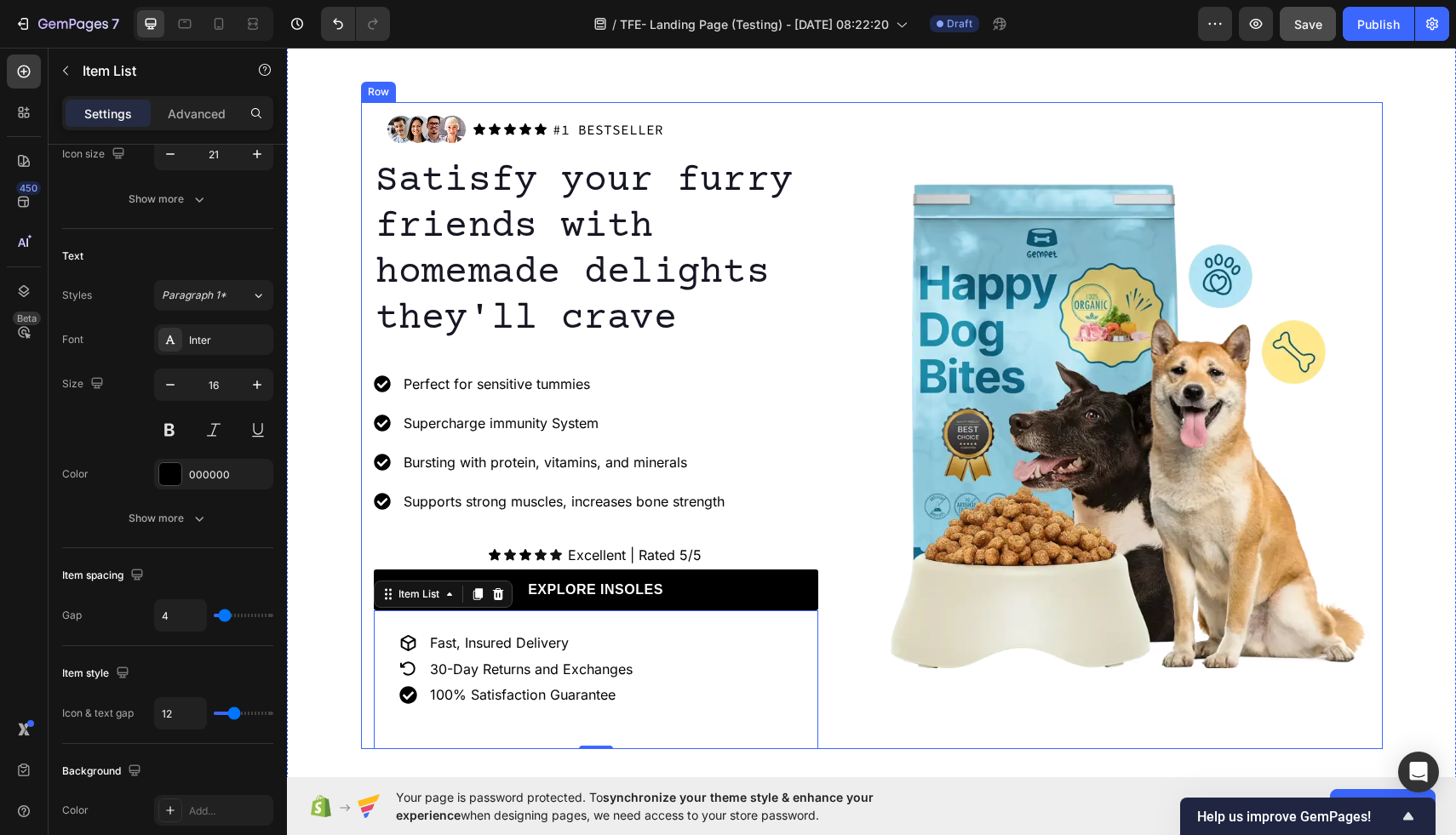
click at [978, 122] on div "Image" at bounding box center [1127, 425] width 485 height 647
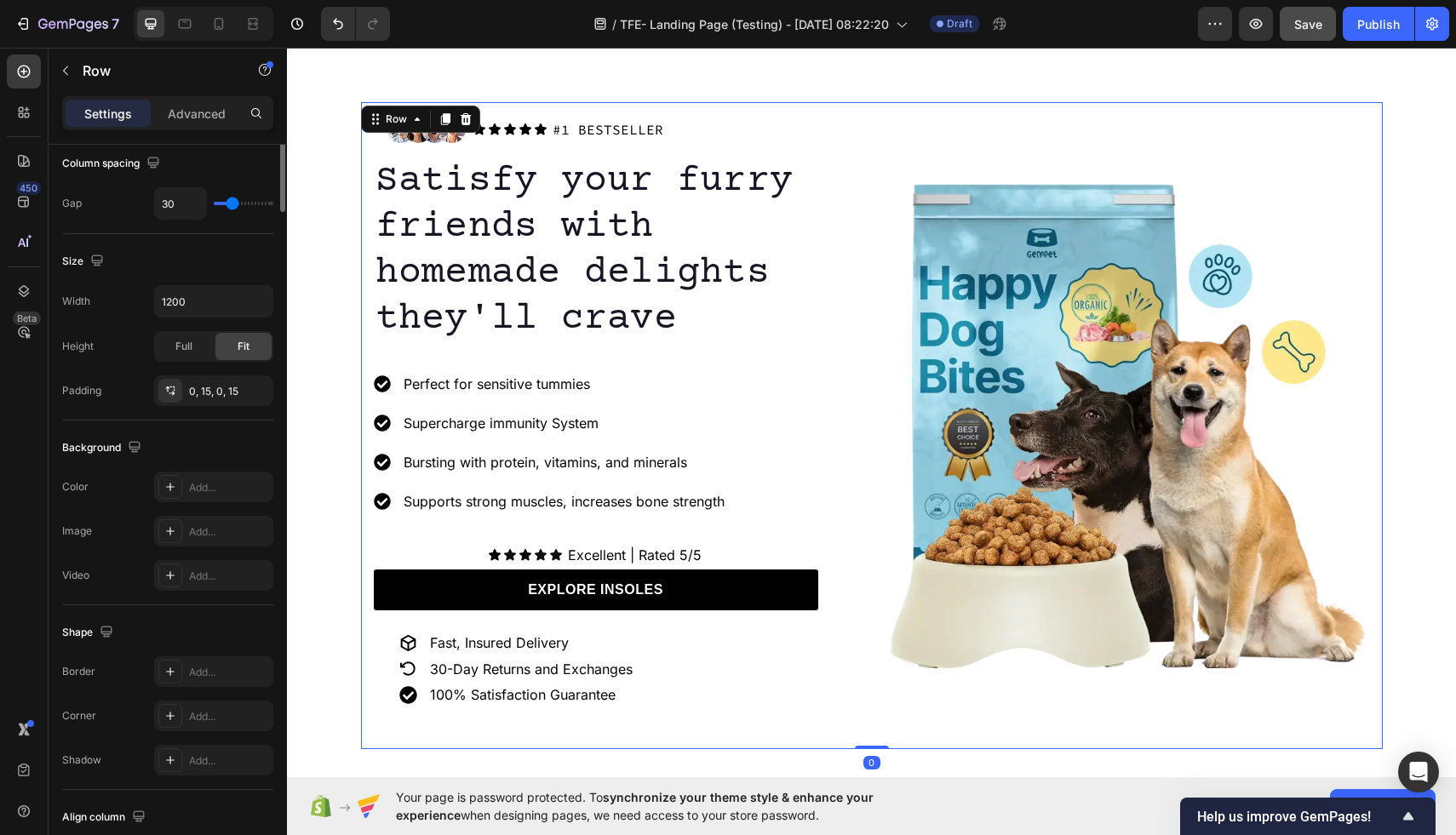
scroll to position [0, 0]
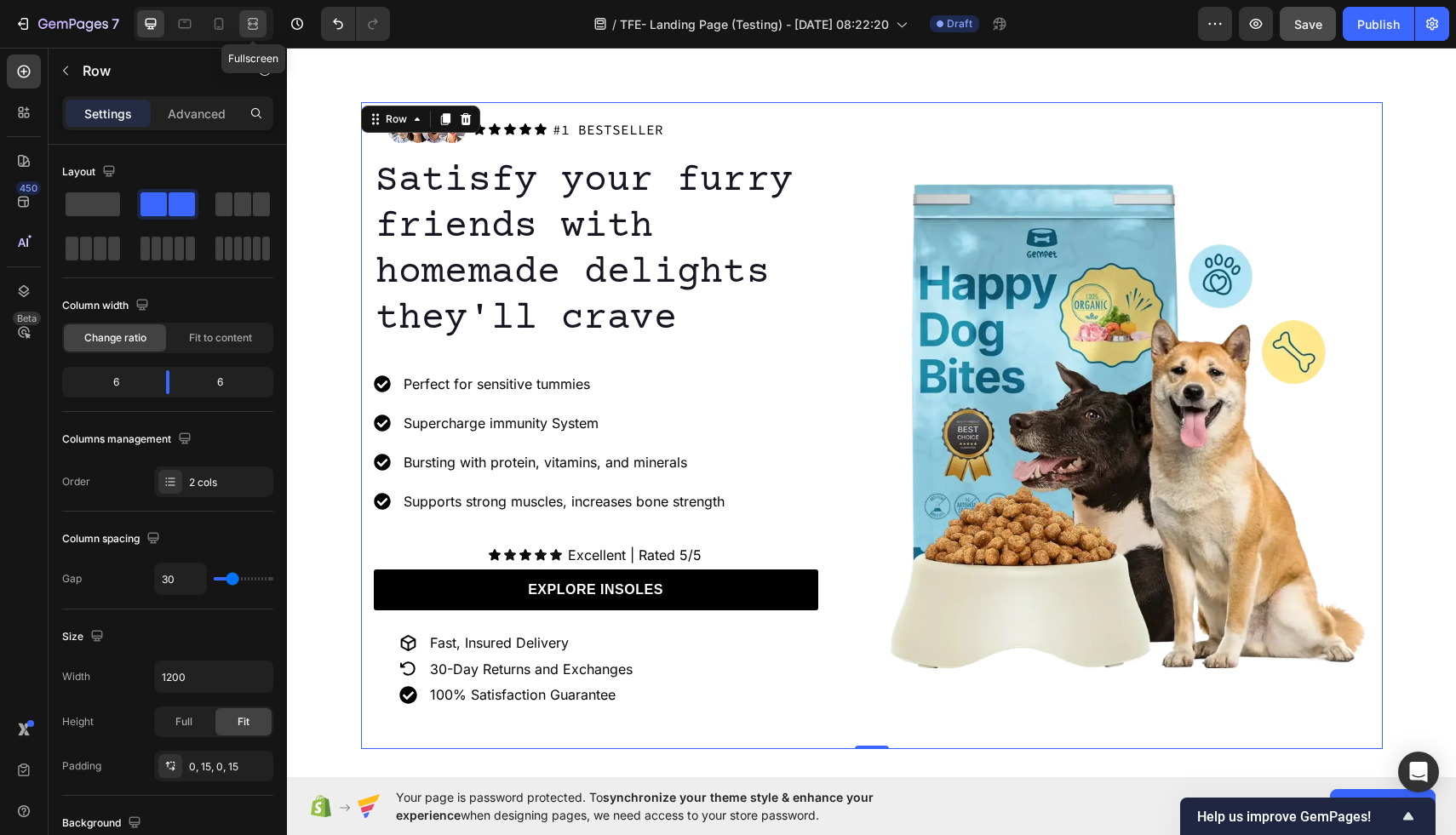
click at [251, 34] on div at bounding box center [253, 24] width 27 height 27
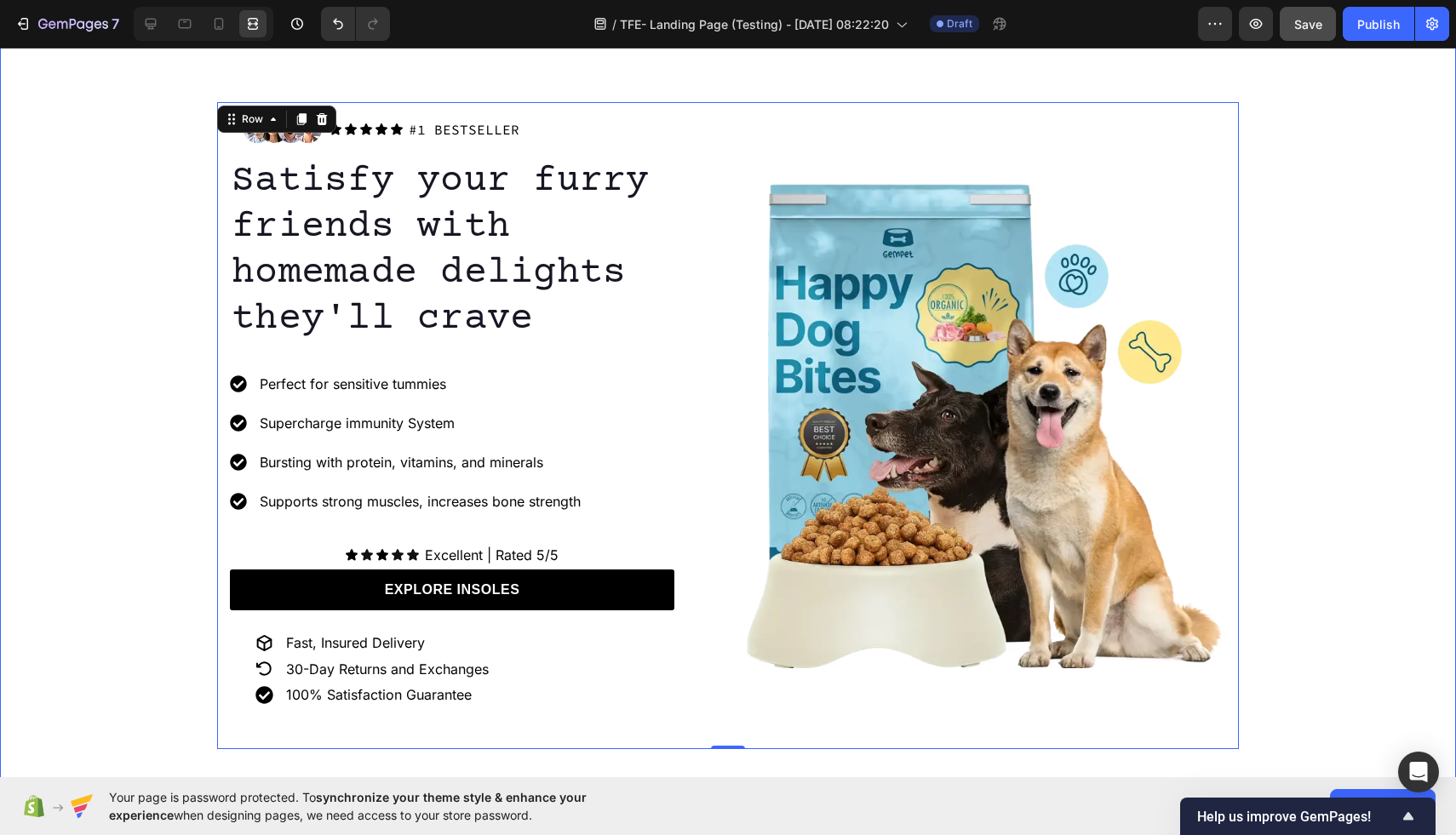
click at [157, 286] on div "Image Icon Icon Icon Icon Icon Icon List #1 BESTSELLER Text Block Row Row Satis…" at bounding box center [728, 425] width 1456 height 647
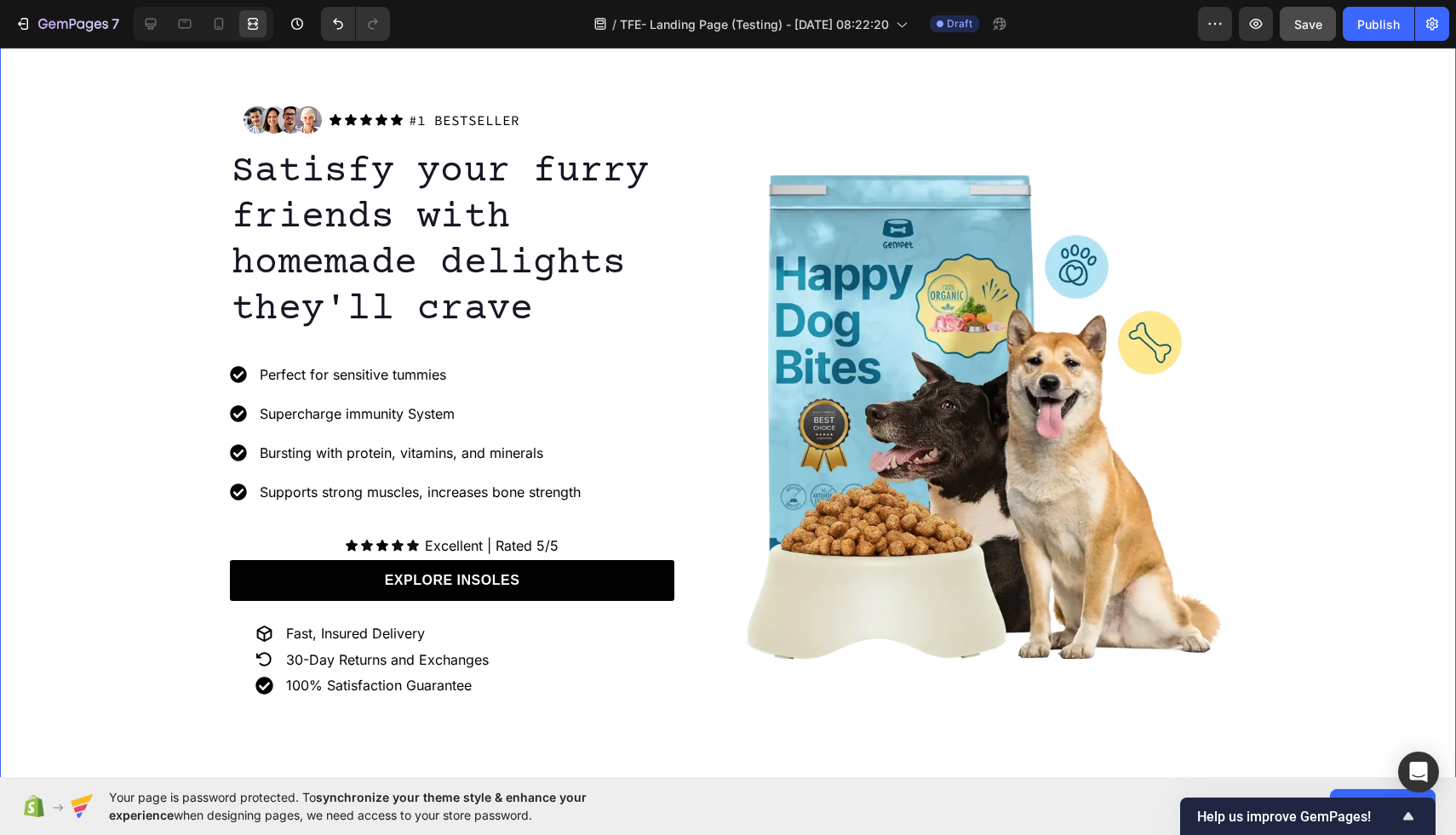
scroll to position [97, 0]
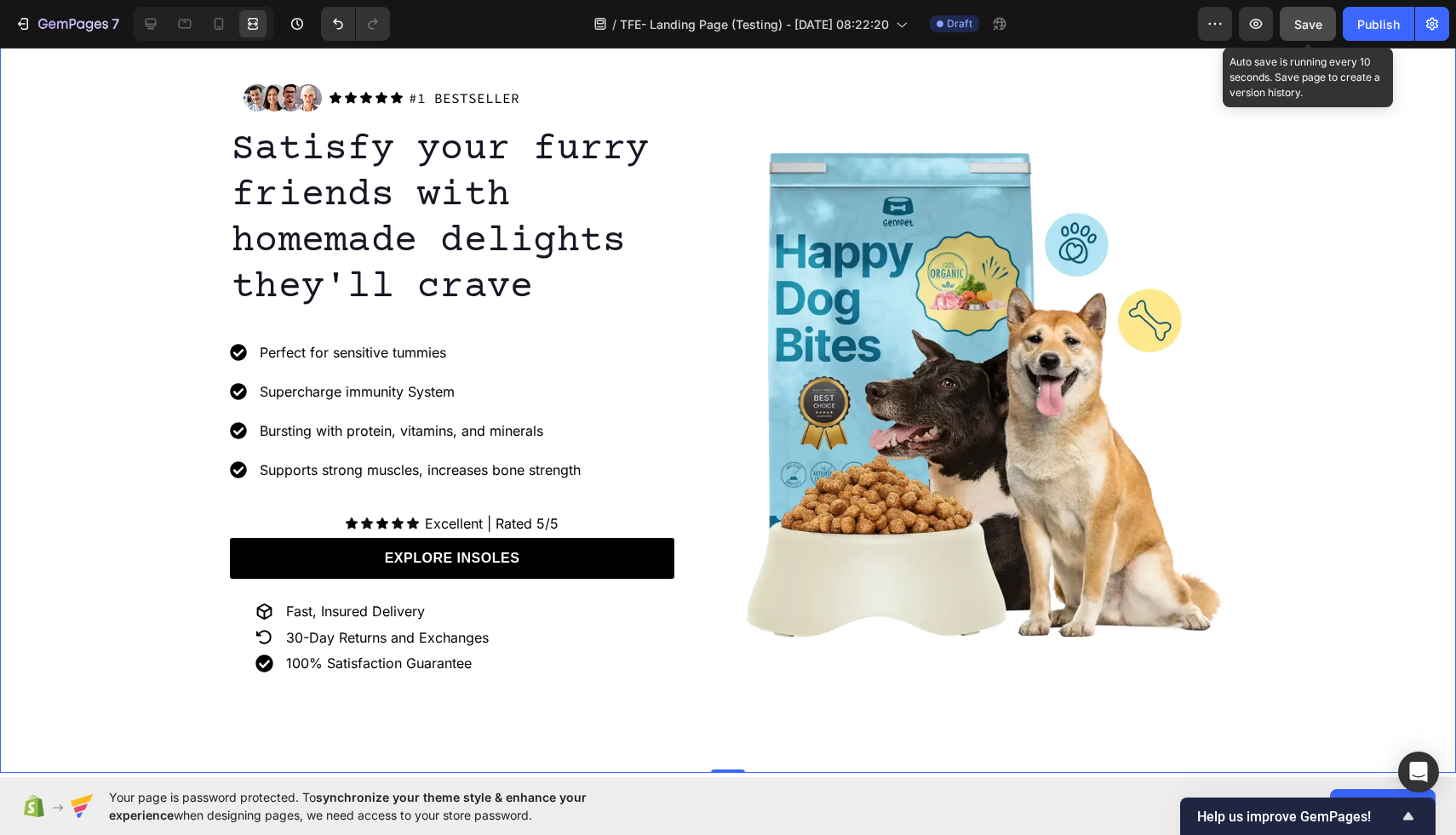
click at [1308, 37] on button "Save" at bounding box center [1308, 23] width 56 height 34
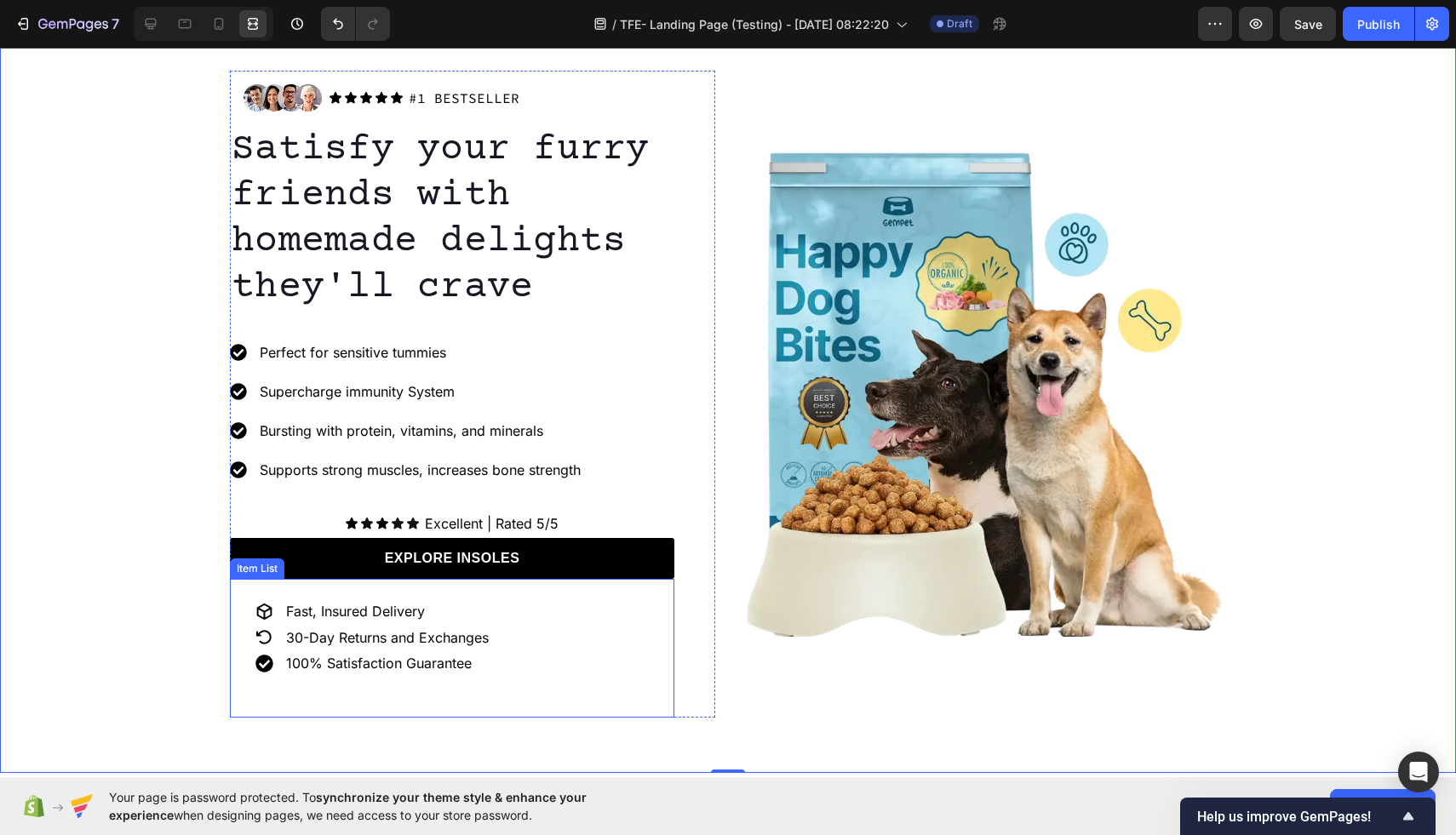
click at [478, 634] on p "30-Day Returns and Exchanges" at bounding box center [387, 638] width 202 height 17
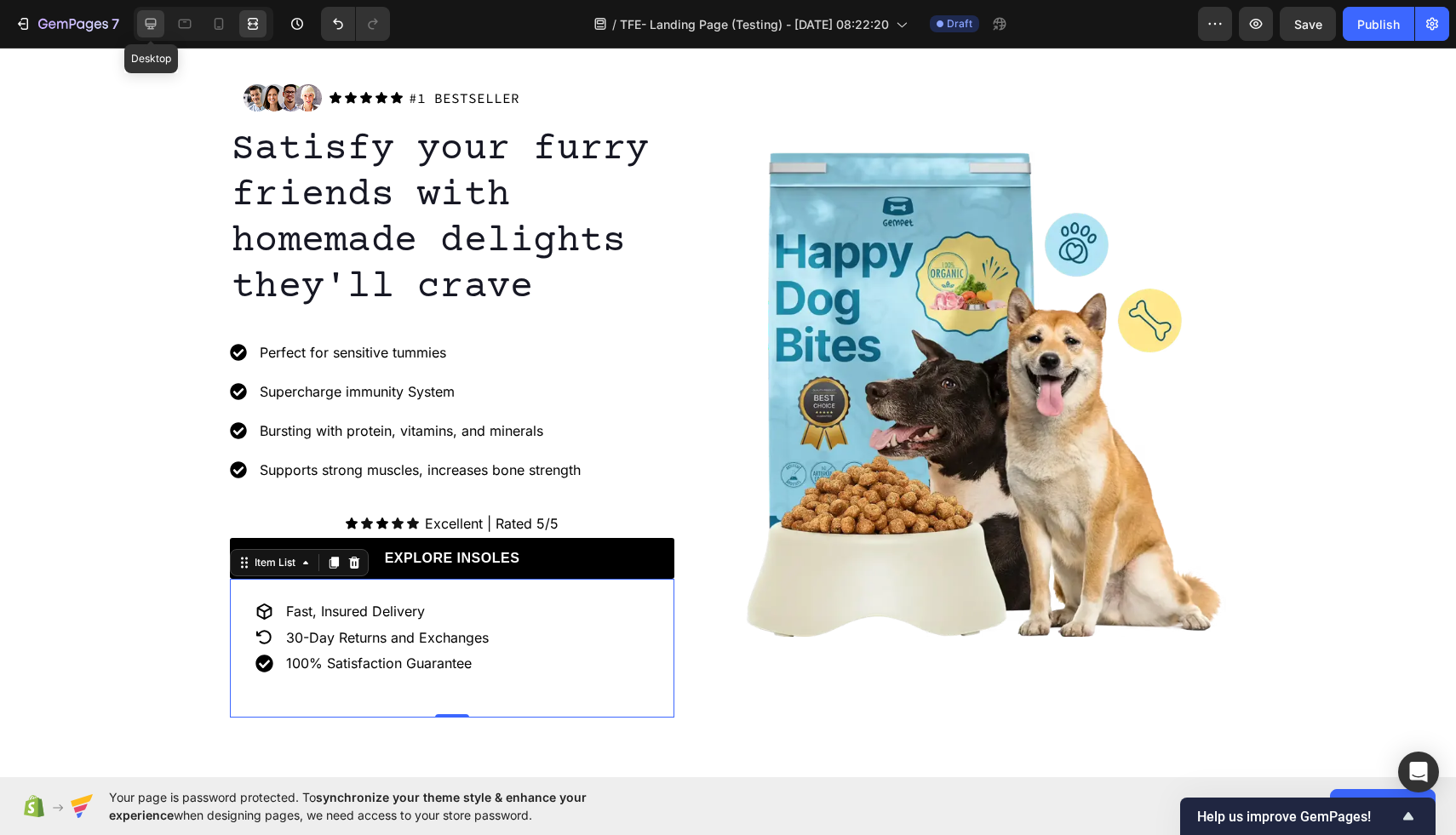
click at [154, 26] on icon at bounding box center [150, 23] width 11 height 11
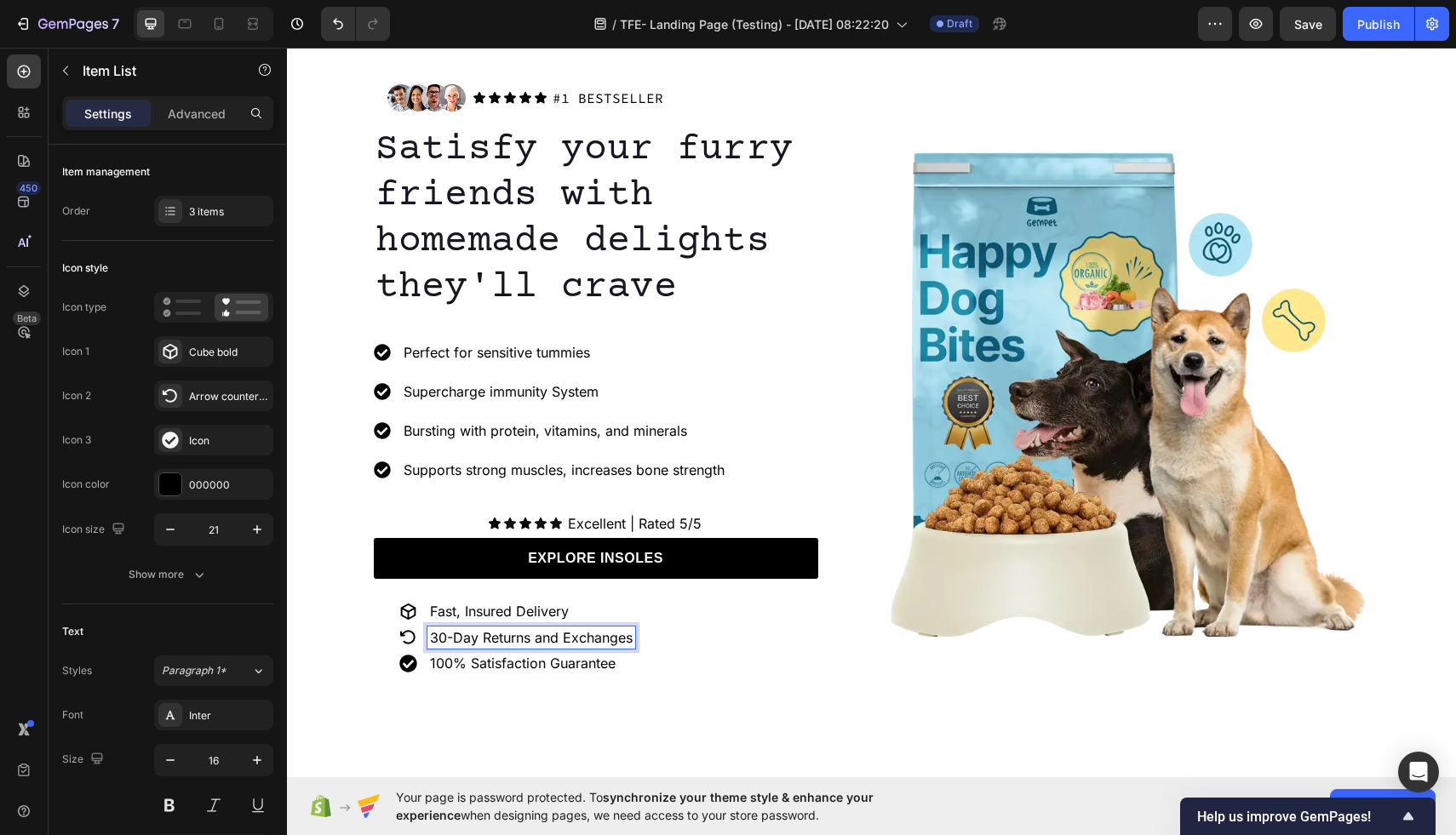
click at [558, 642] on p "30-Day Returns and Exchanges" at bounding box center [531, 638] width 202 height 17
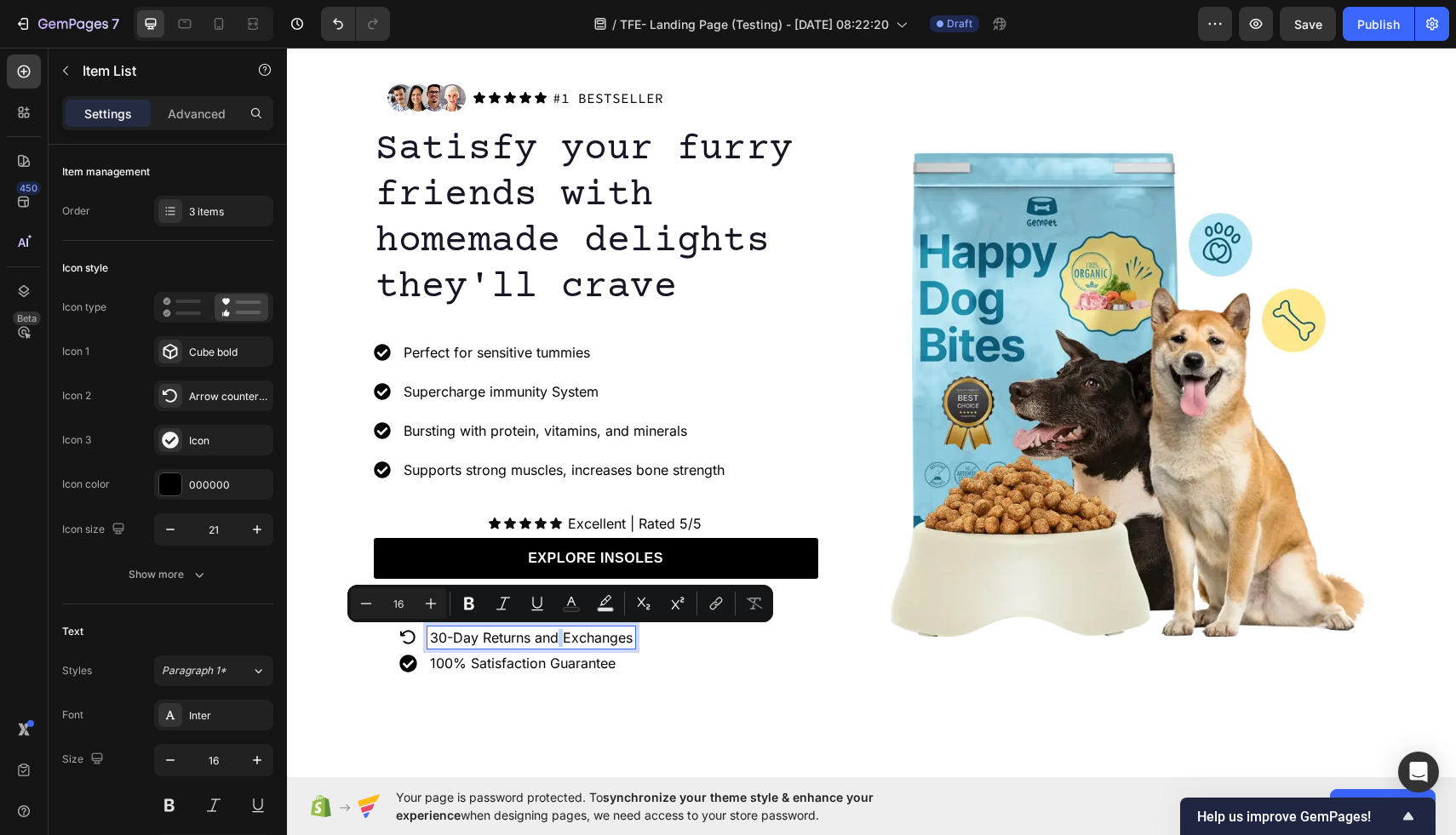
click at [555, 638] on p "30-Day Returns and Exchanges" at bounding box center [531, 638] width 202 height 17
click at [560, 638] on p "30-Day Returns and Exchanges" at bounding box center [531, 638] width 202 height 17
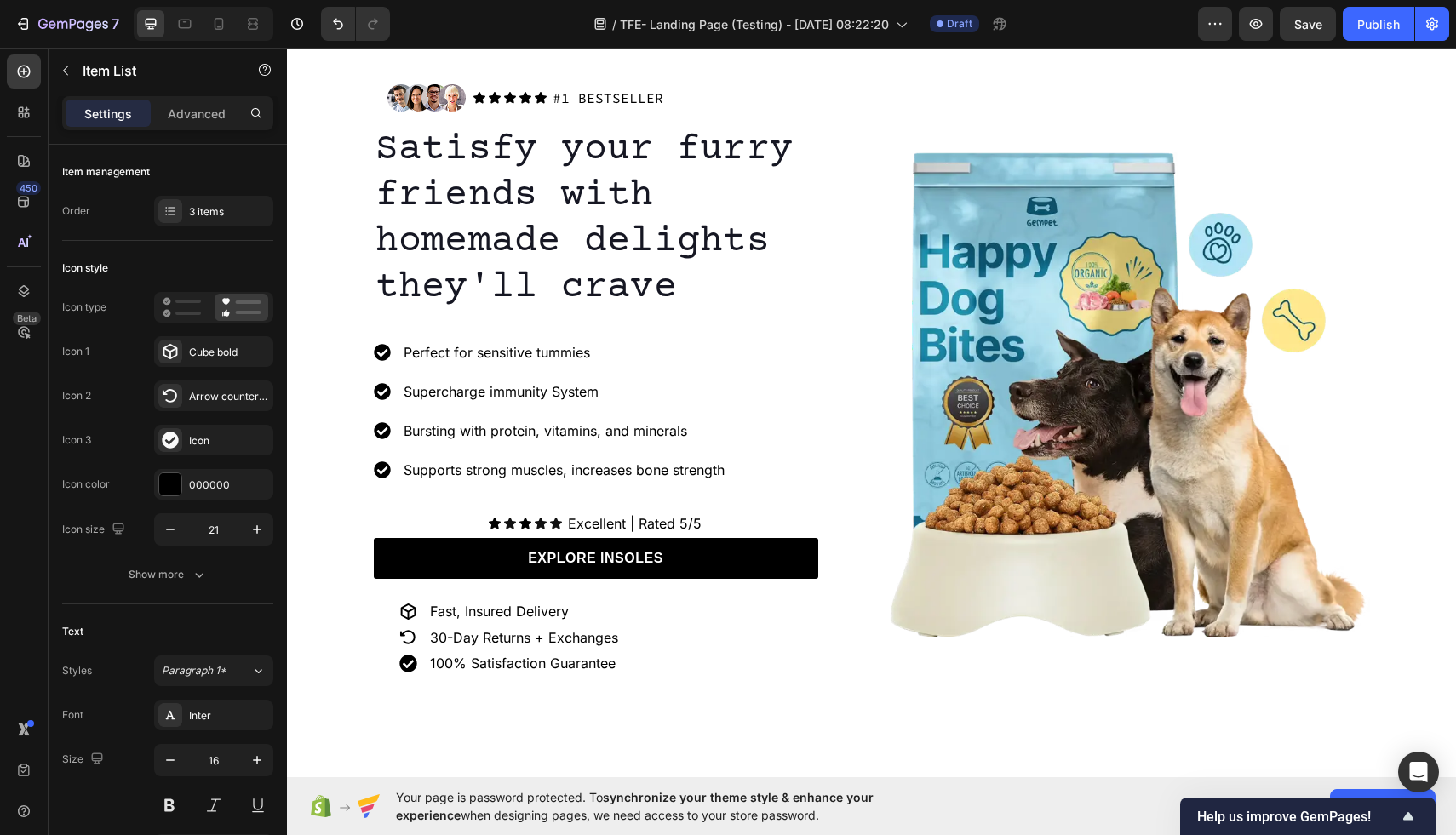
click at [666, 701] on div "Fast, Insured Delivery 30-Day Returns + Exchanges 100% Satisfaction Guarantee" at bounding box center [596, 648] width 445 height 139
click at [413, 665] on icon at bounding box center [408, 665] width 17 height 17
click at [476, 665] on p "100% Satisfaction Guarantee" at bounding box center [524, 664] width 188 height 17
click at [170, 443] on icon at bounding box center [170, 441] width 17 height 17
click at [724, 684] on div "Fast, Insured Delivery 30-Day Returns + Exchanges 100% Satisfaction Guarantee" at bounding box center [596, 648] width 445 height 139
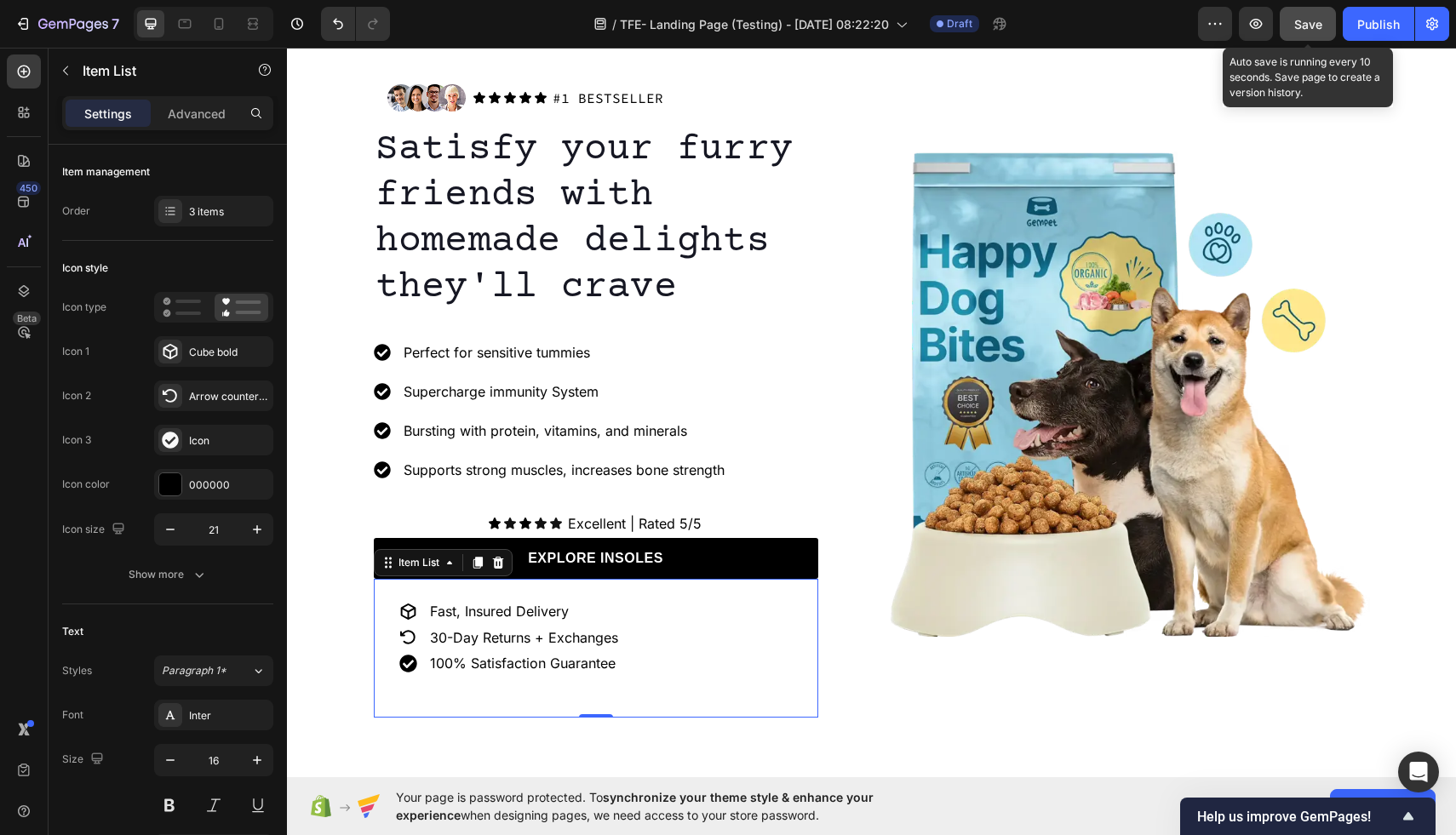
click at [1314, 33] on button "Save" at bounding box center [1308, 23] width 56 height 34
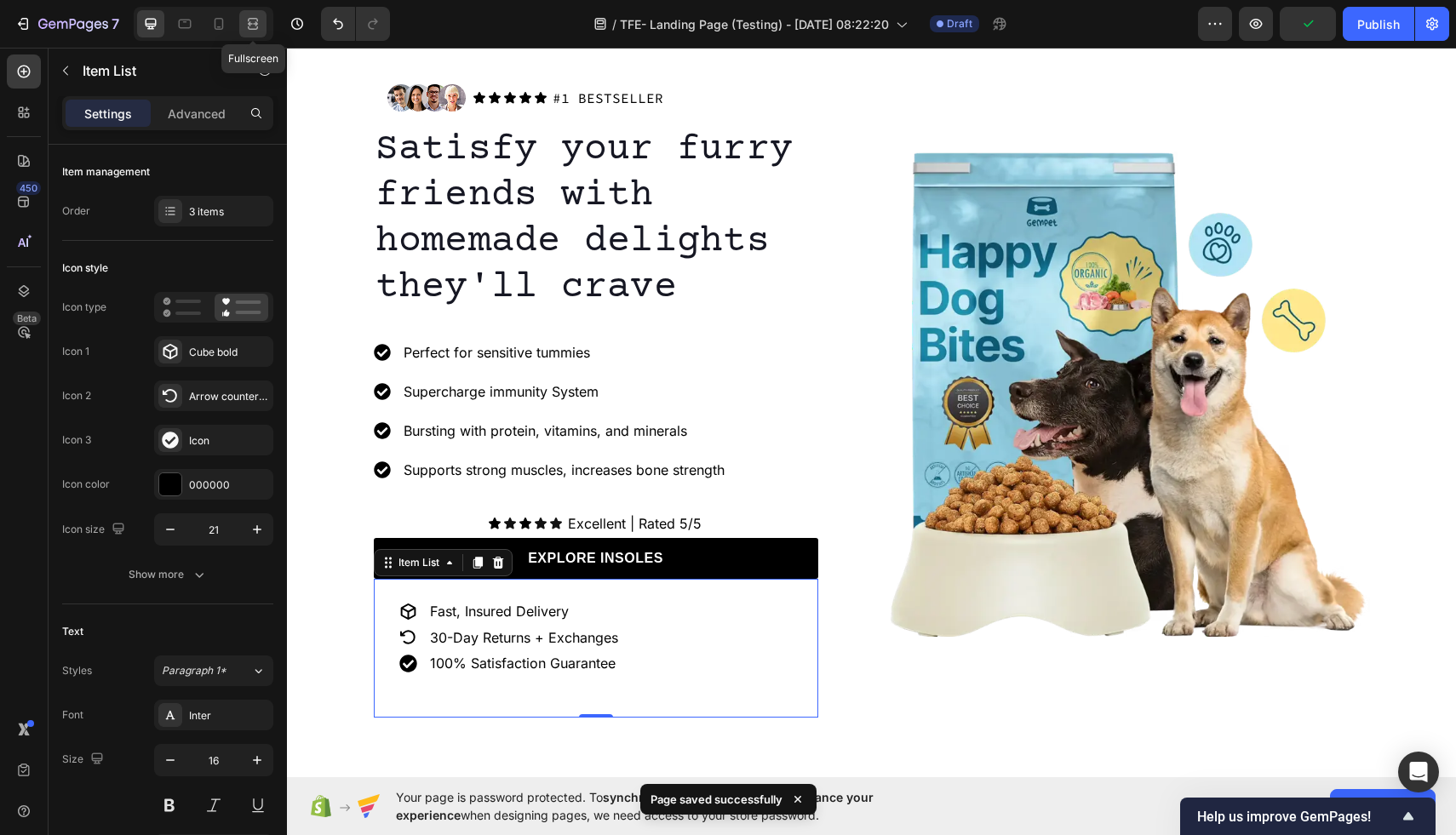
click at [260, 28] on icon at bounding box center [253, 24] width 17 height 17
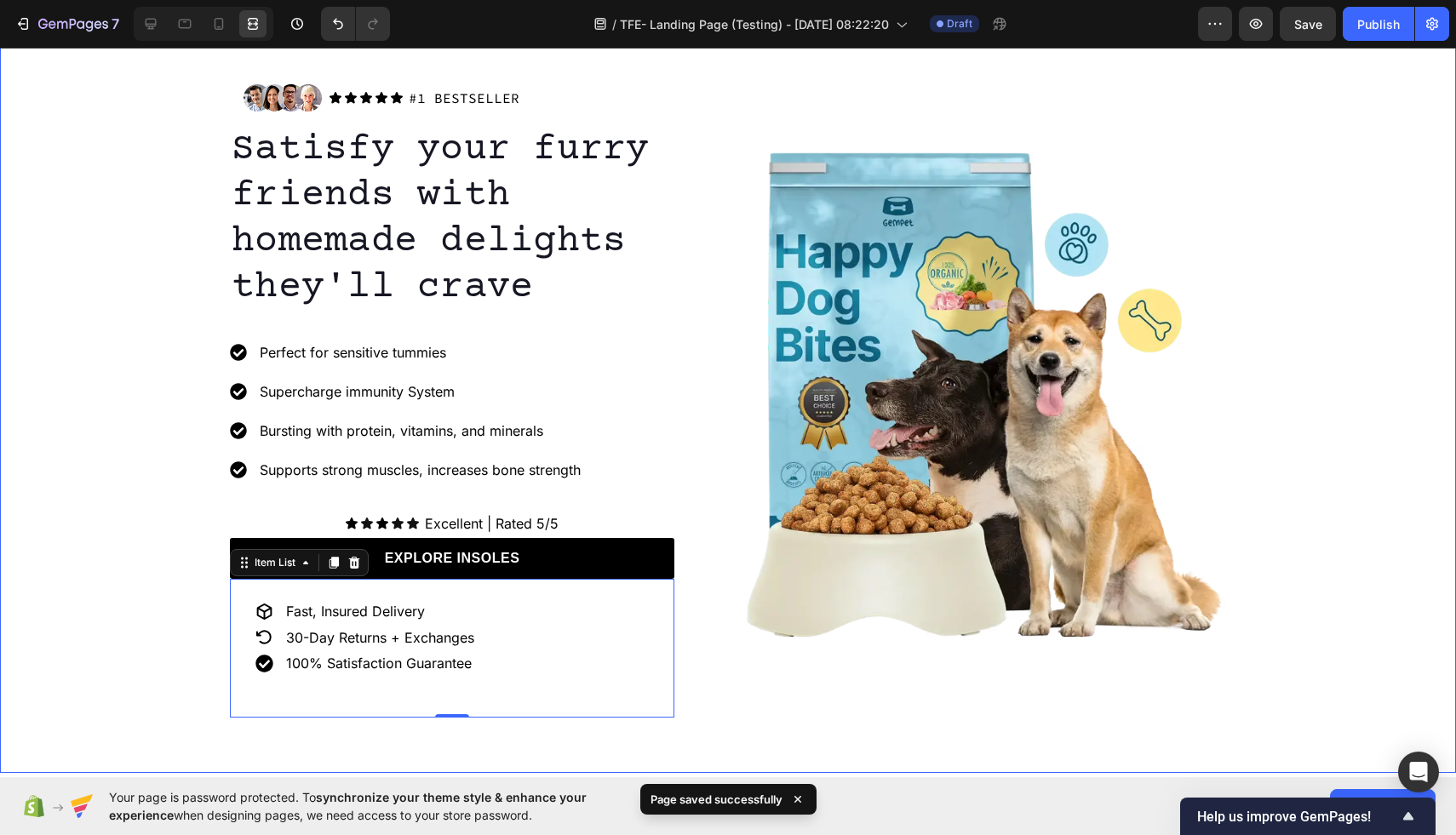
click at [108, 446] on div "Image Icon Icon Icon Icon Icon Icon List #1 BESTSELLER Text Block Row Row Satis…" at bounding box center [728, 394] width 1456 height 647
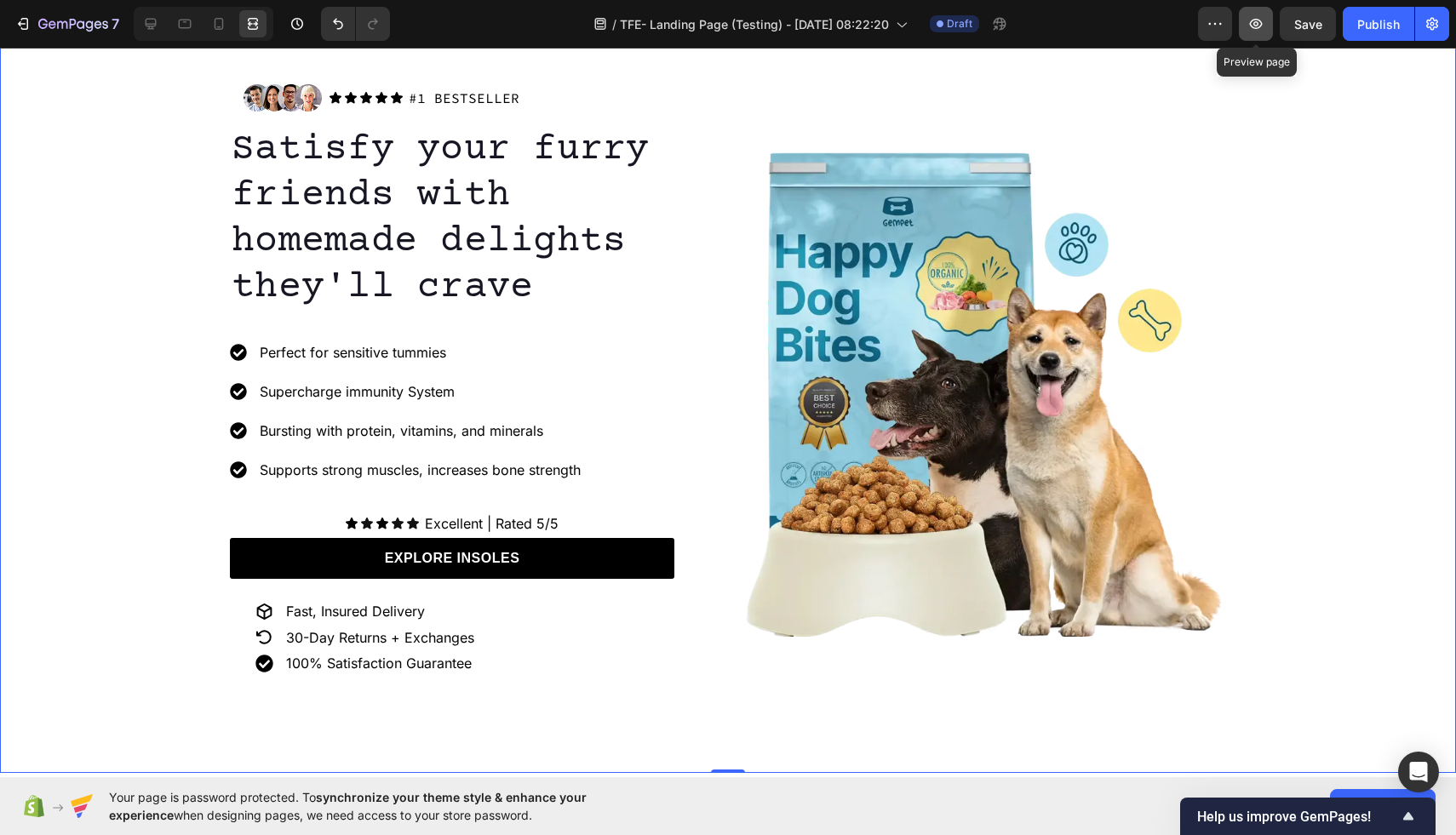
click at [1268, 33] on button "button" at bounding box center [1255, 23] width 34 height 34
click at [157, 24] on icon at bounding box center [151, 24] width 17 height 17
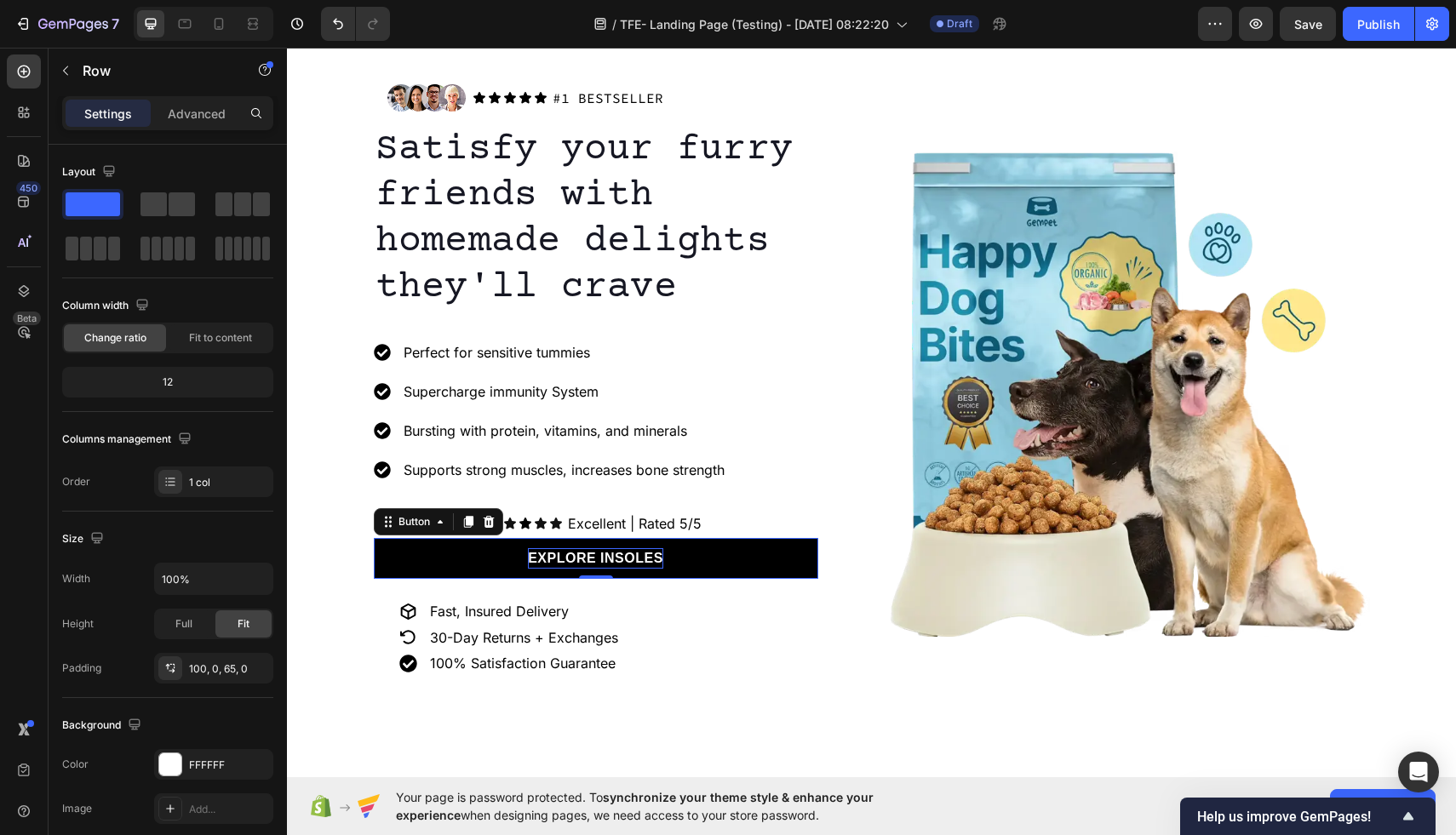
click at [583, 557] on p "EXPLORE INSOLES" at bounding box center [596, 558] width 136 height 20
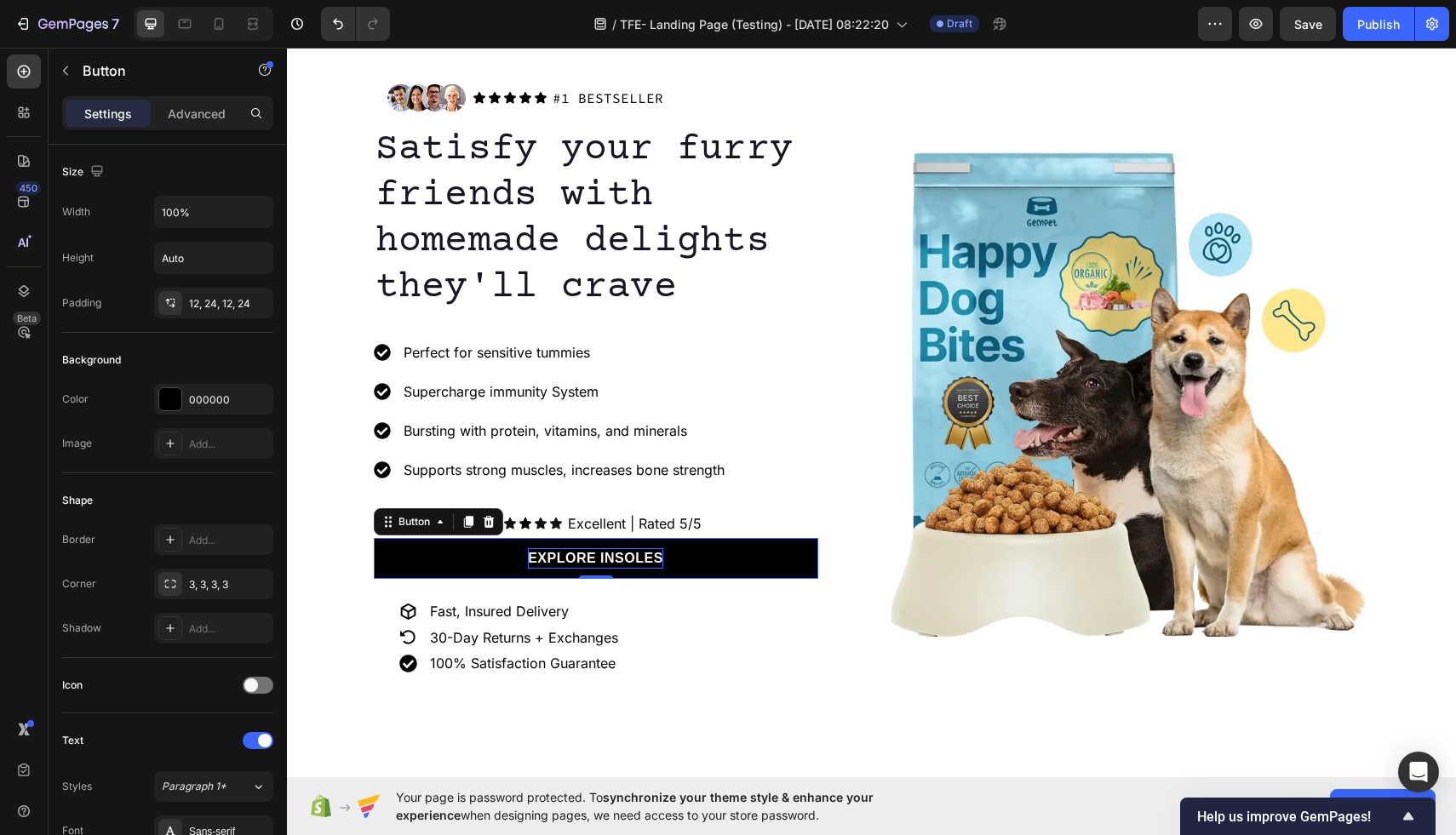
click at [583, 557] on p "EXPLORE INSOLES" at bounding box center [596, 558] width 136 height 20
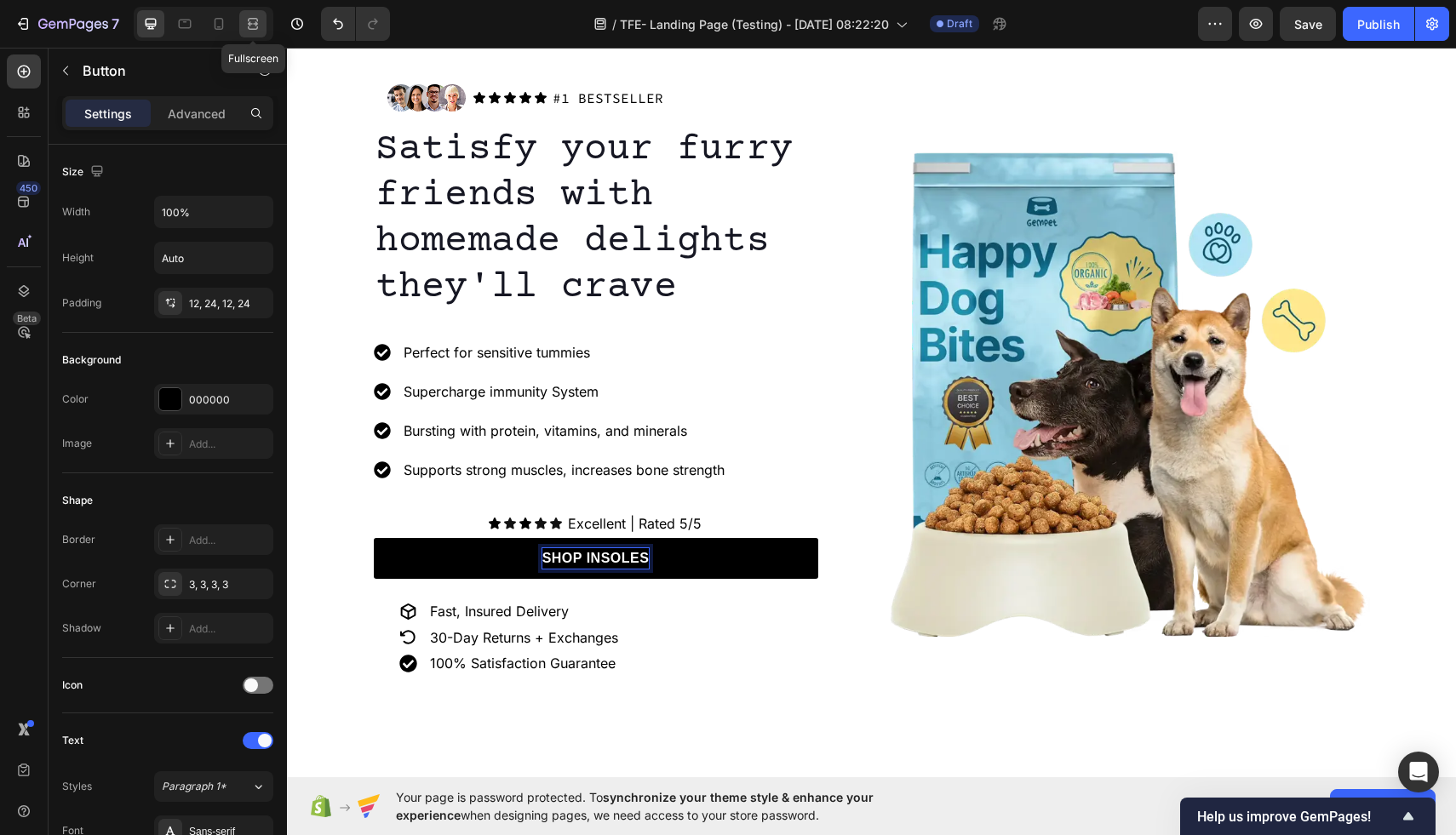
click at [248, 25] on icon at bounding box center [253, 24] width 17 height 17
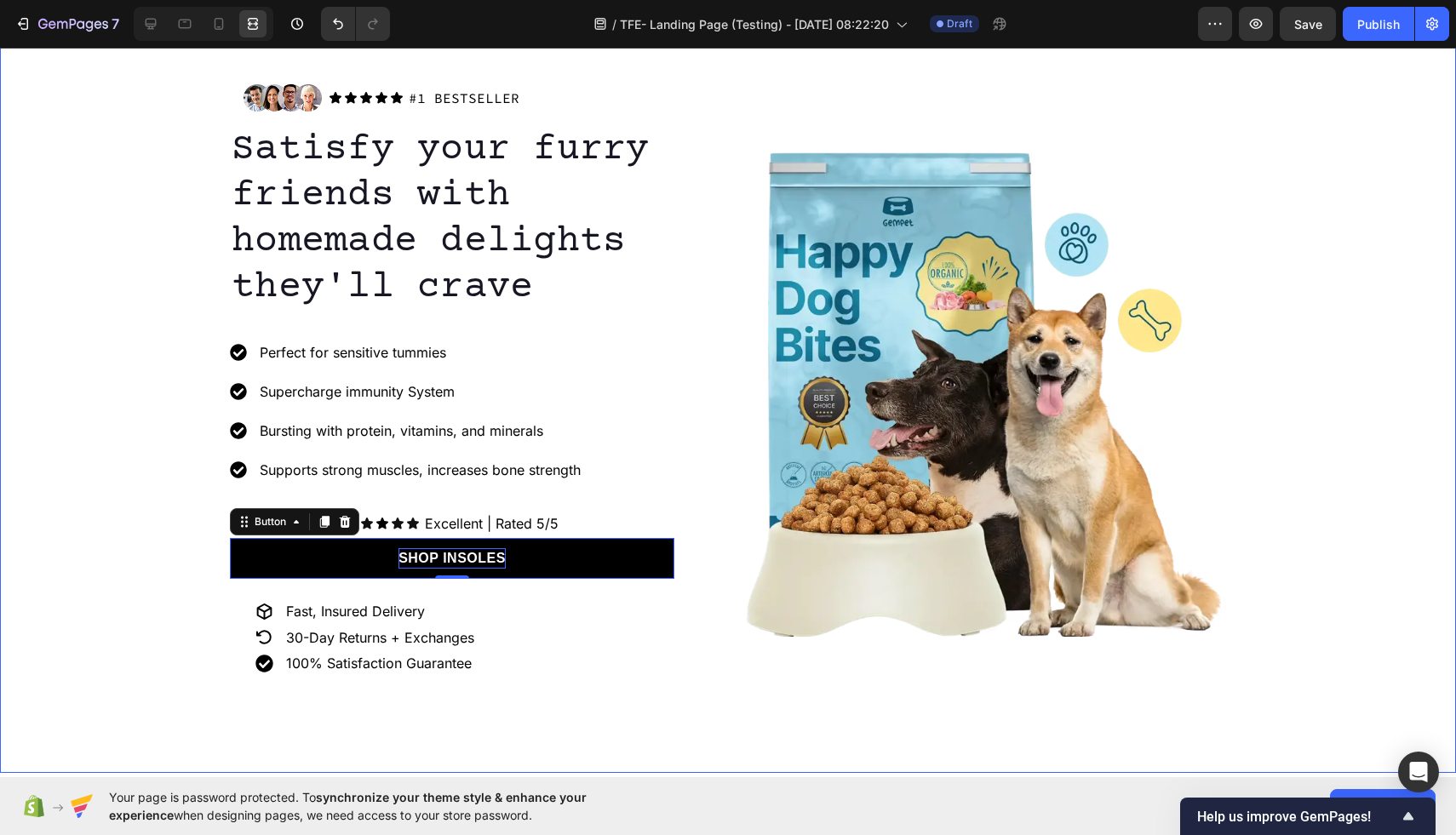
click at [171, 356] on div "Image Icon Icon Icon Icon Icon Icon List #1 BESTSELLER Text Block Row Row Satis…" at bounding box center [728, 394] width 1456 height 647
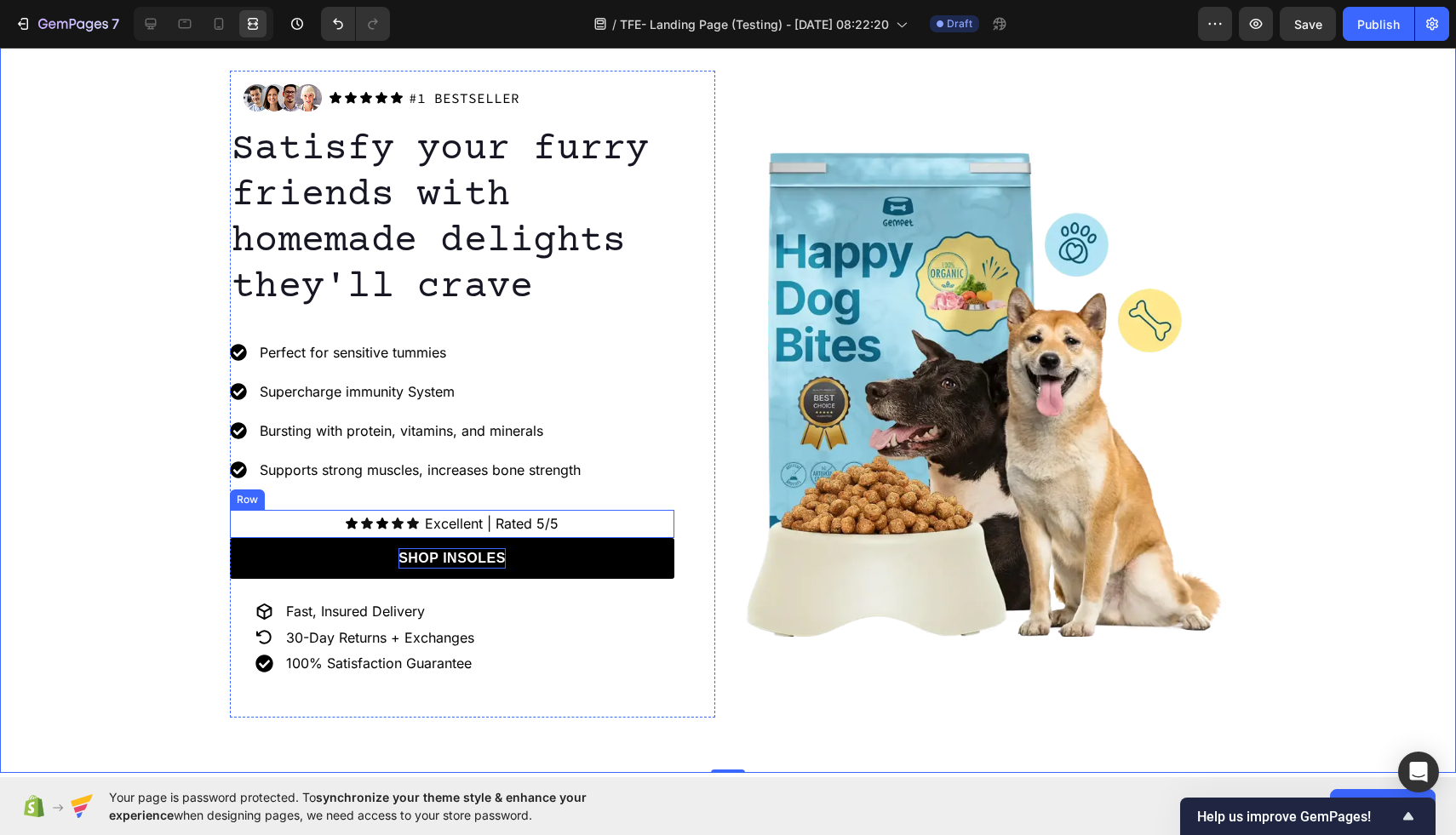
click at [573, 525] on div "Icon Icon Icon Icon Icon Icon List Excellent | Rated 5/5 Text Block Row" at bounding box center [451, 524] width 445 height 28
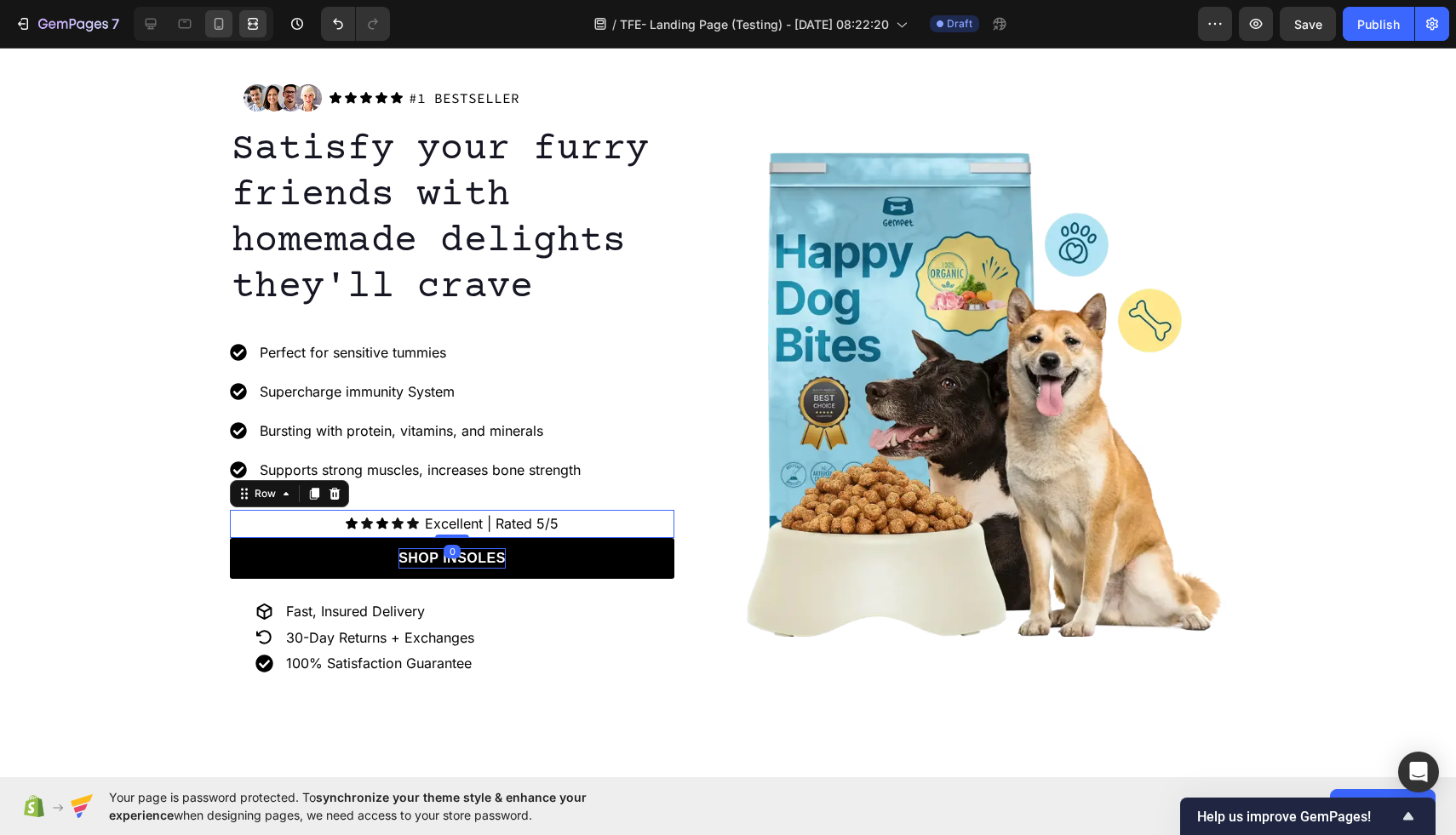
click at [217, 32] on icon at bounding box center [219, 24] width 17 height 17
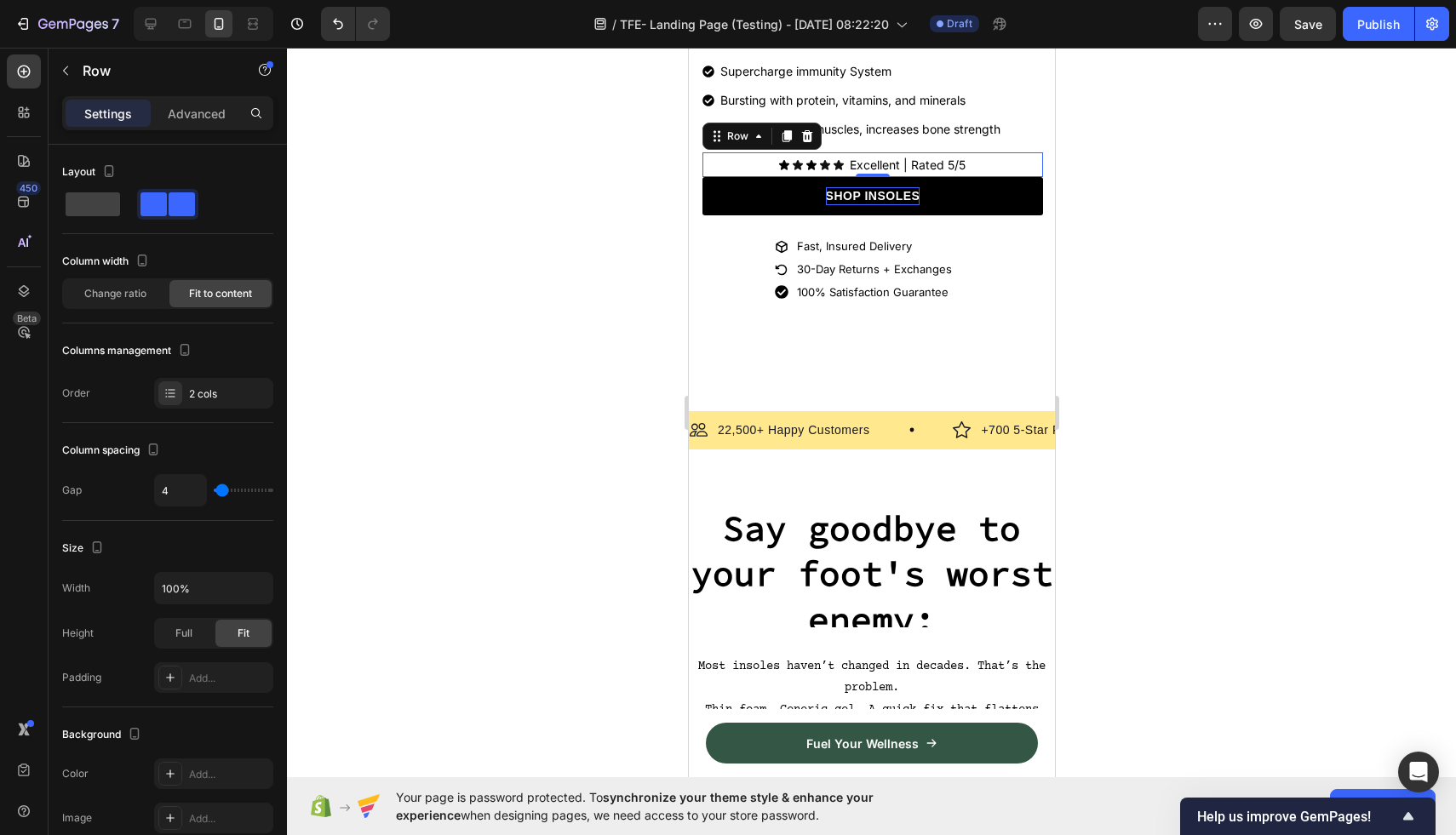
scroll to position [602, 0]
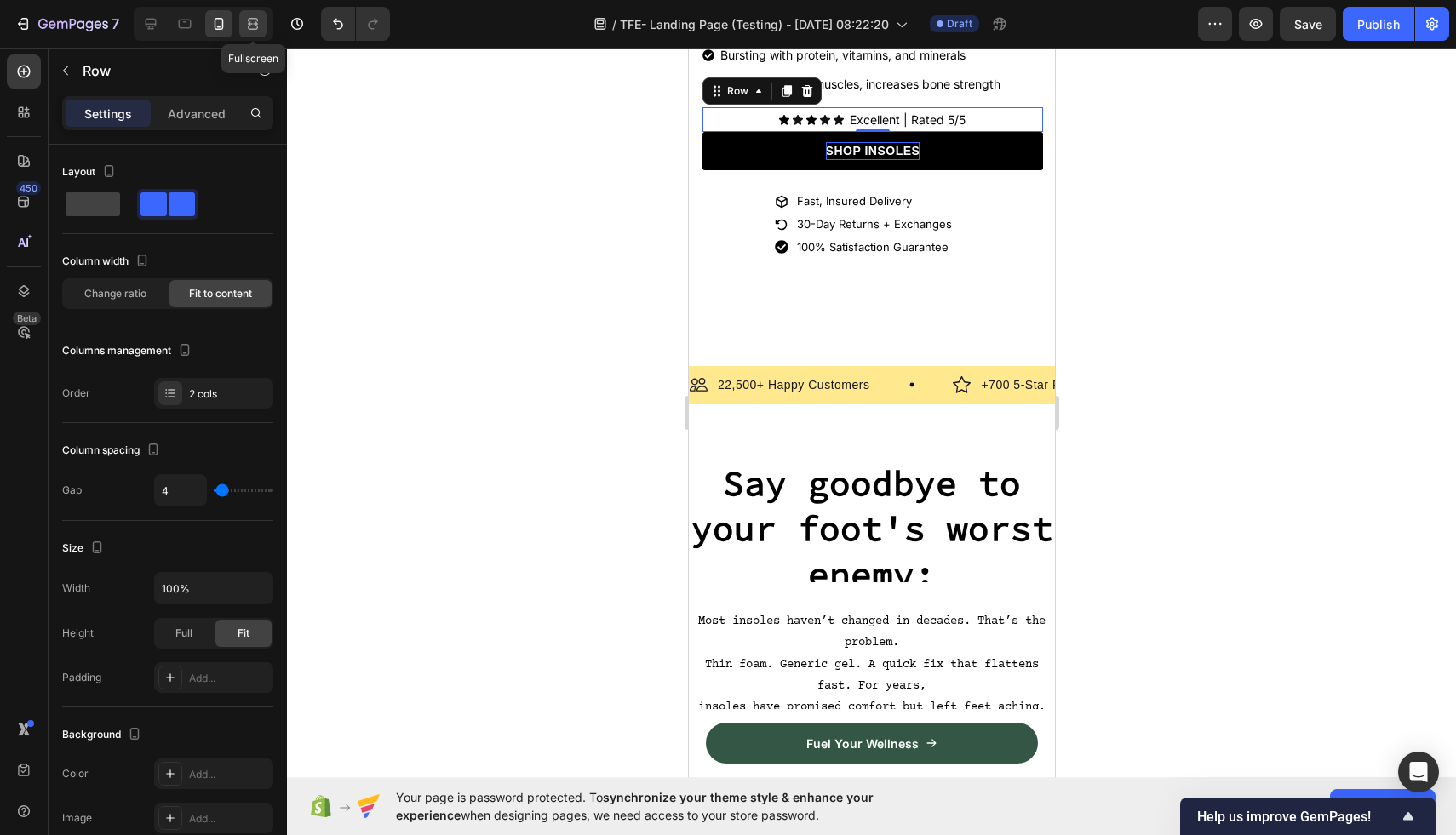
click at [253, 24] on icon at bounding box center [253, 24] width 17 height 17
type input "1200"
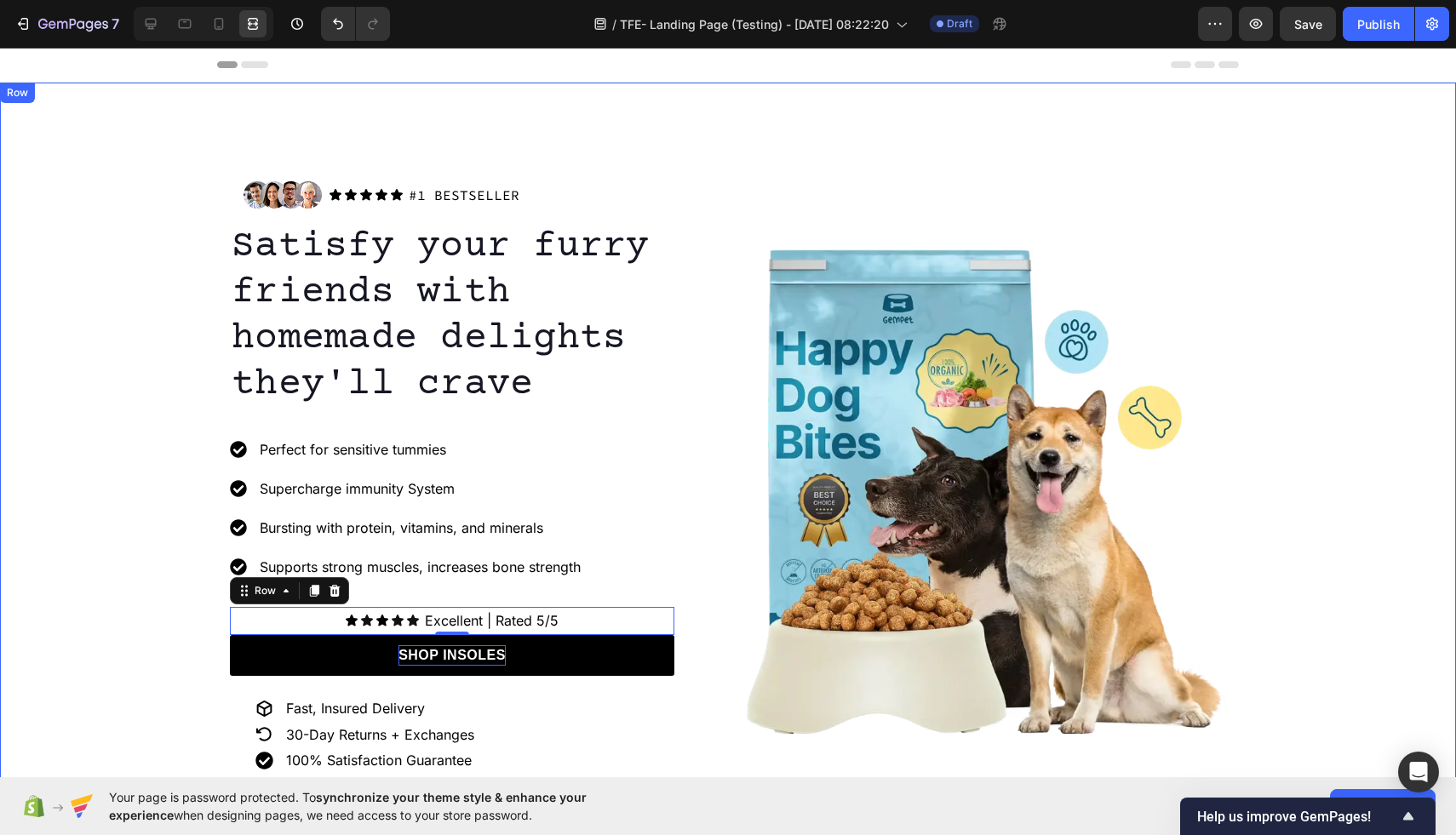
click at [149, 318] on div "Image Icon Icon Icon Icon Icon Icon List #1 BESTSELLER Text Block Row Row Satis…" at bounding box center [728, 491] width 1456 height 647
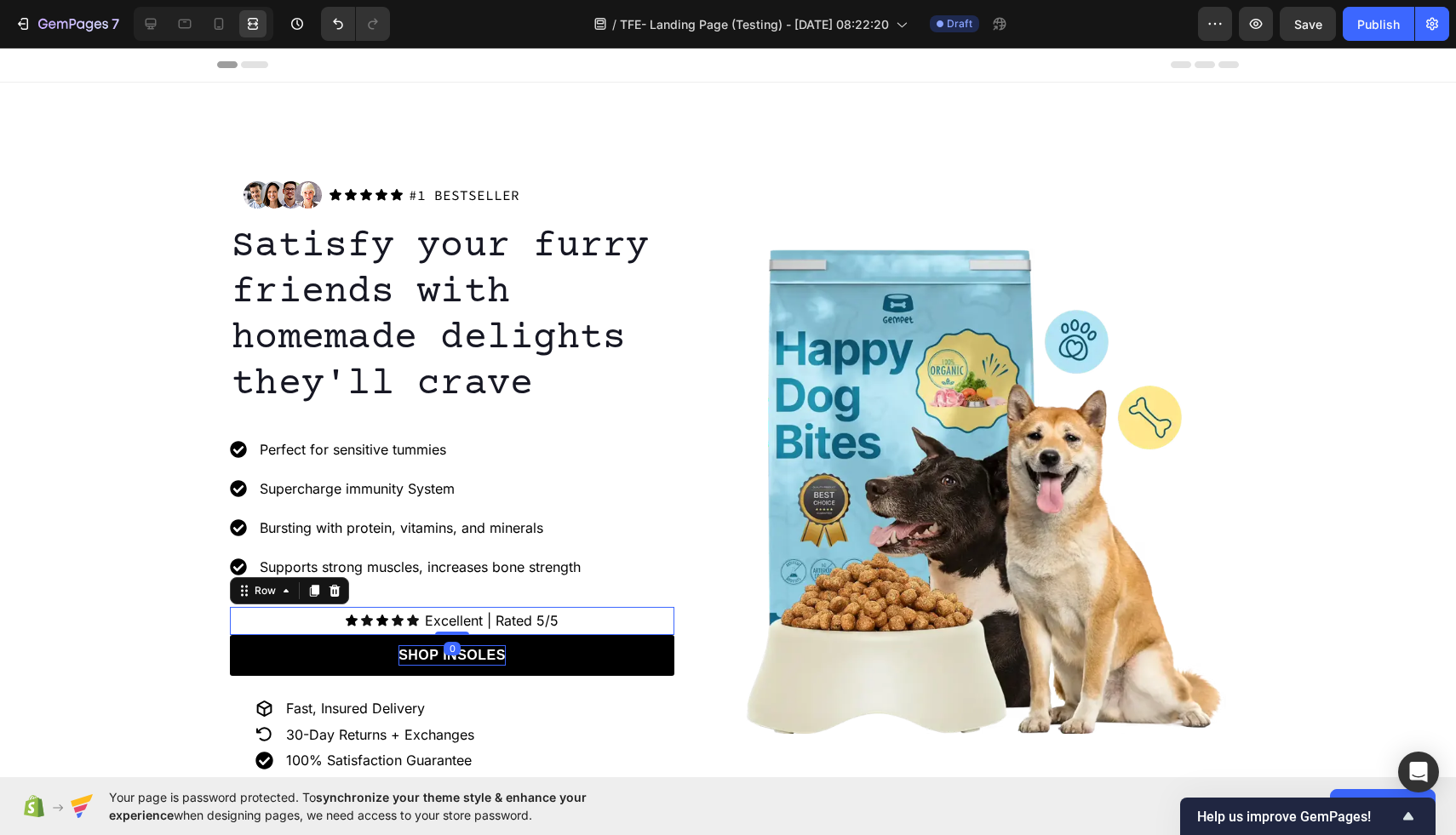
click at [583, 624] on div "Icon Icon Icon Icon Icon Icon List Excellent | Rated 5/5 Text Block Row 0" at bounding box center [451, 621] width 445 height 28
click at [141, 24] on div at bounding box center [151, 24] width 27 height 27
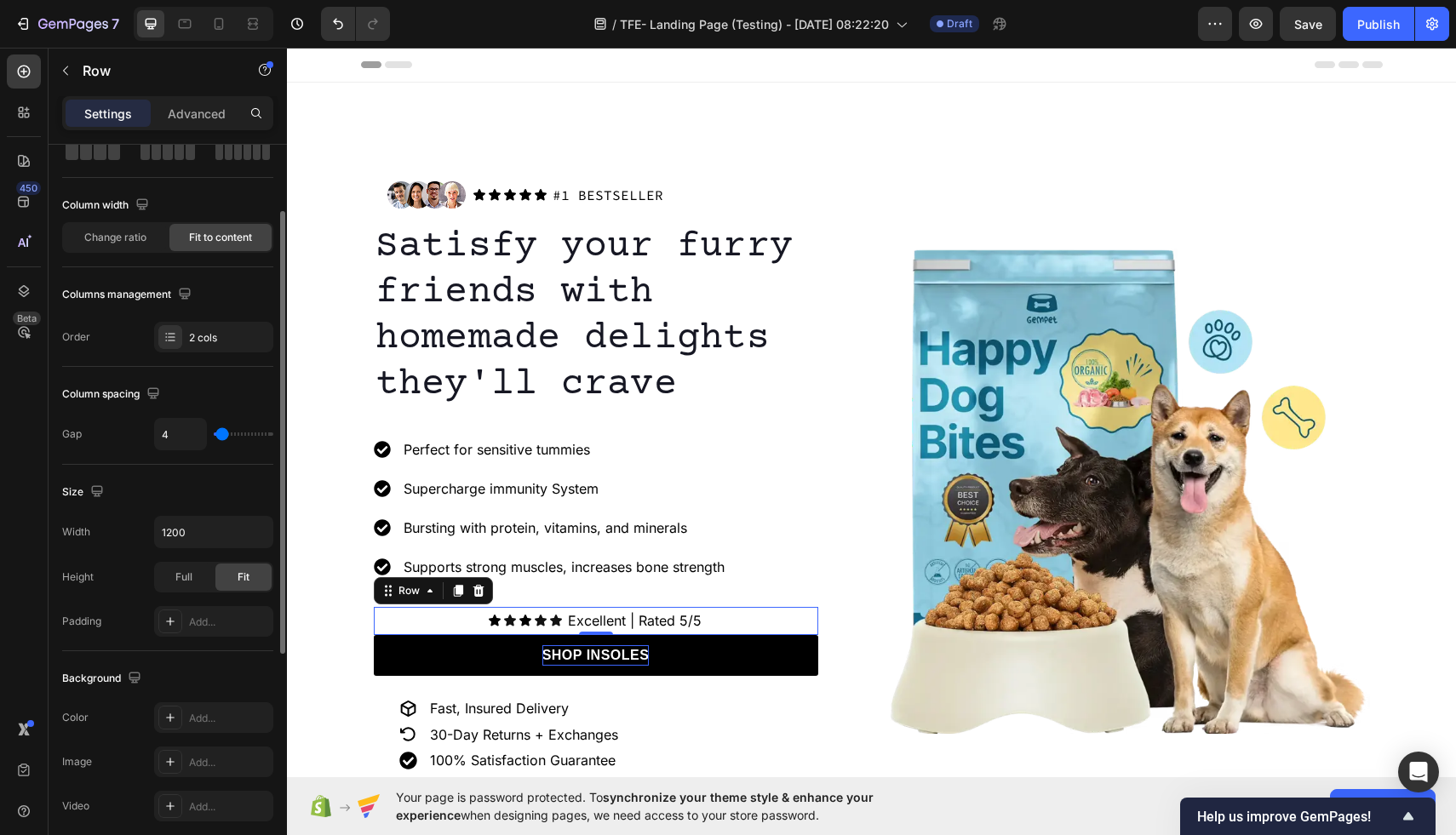
scroll to position [105, 0]
click at [212, 617] on div "Add..." at bounding box center [229, 618] width 80 height 15
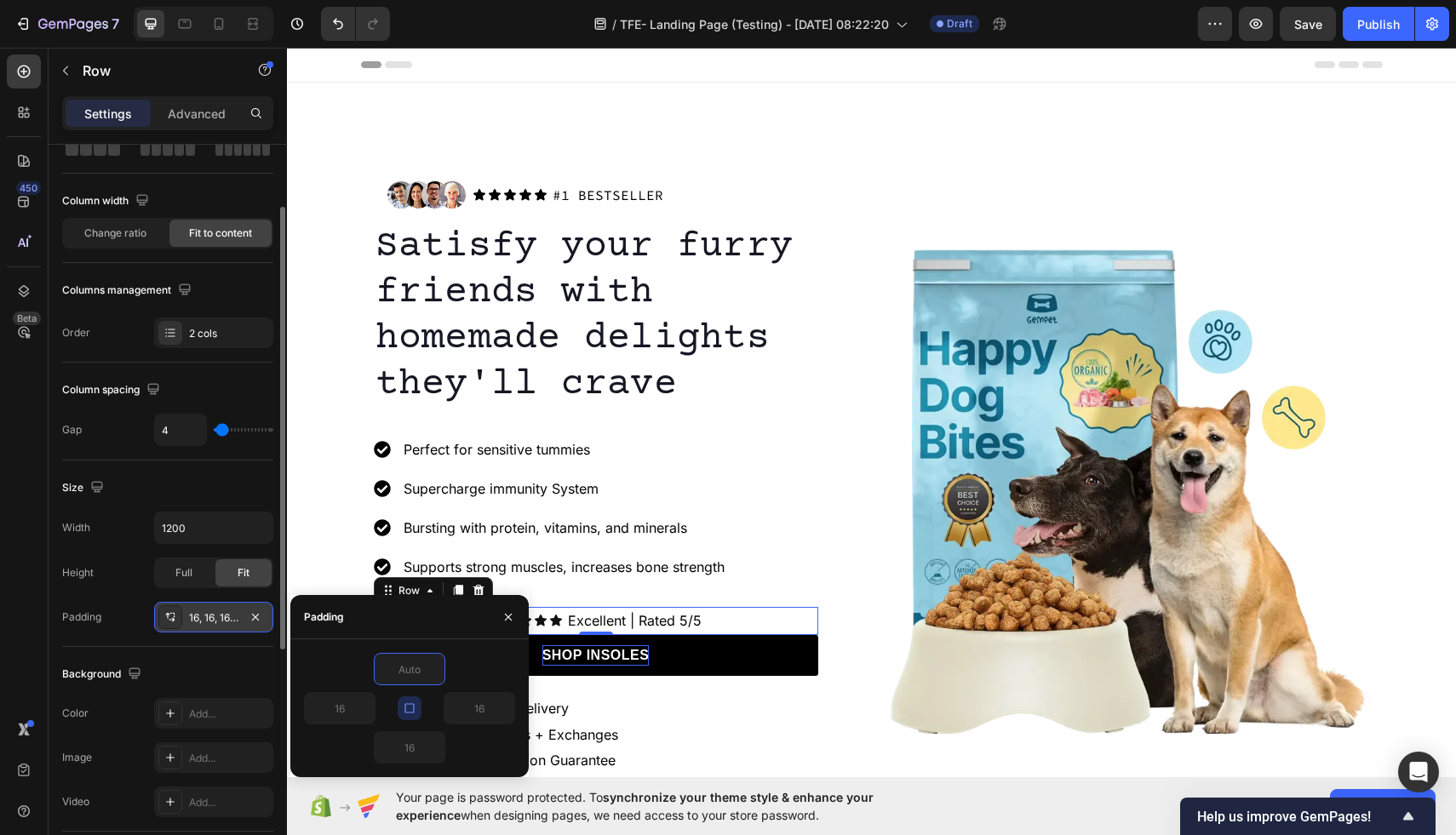
type input "0"
click at [415, 715] on button "button" at bounding box center [410, 708] width 24 height 24
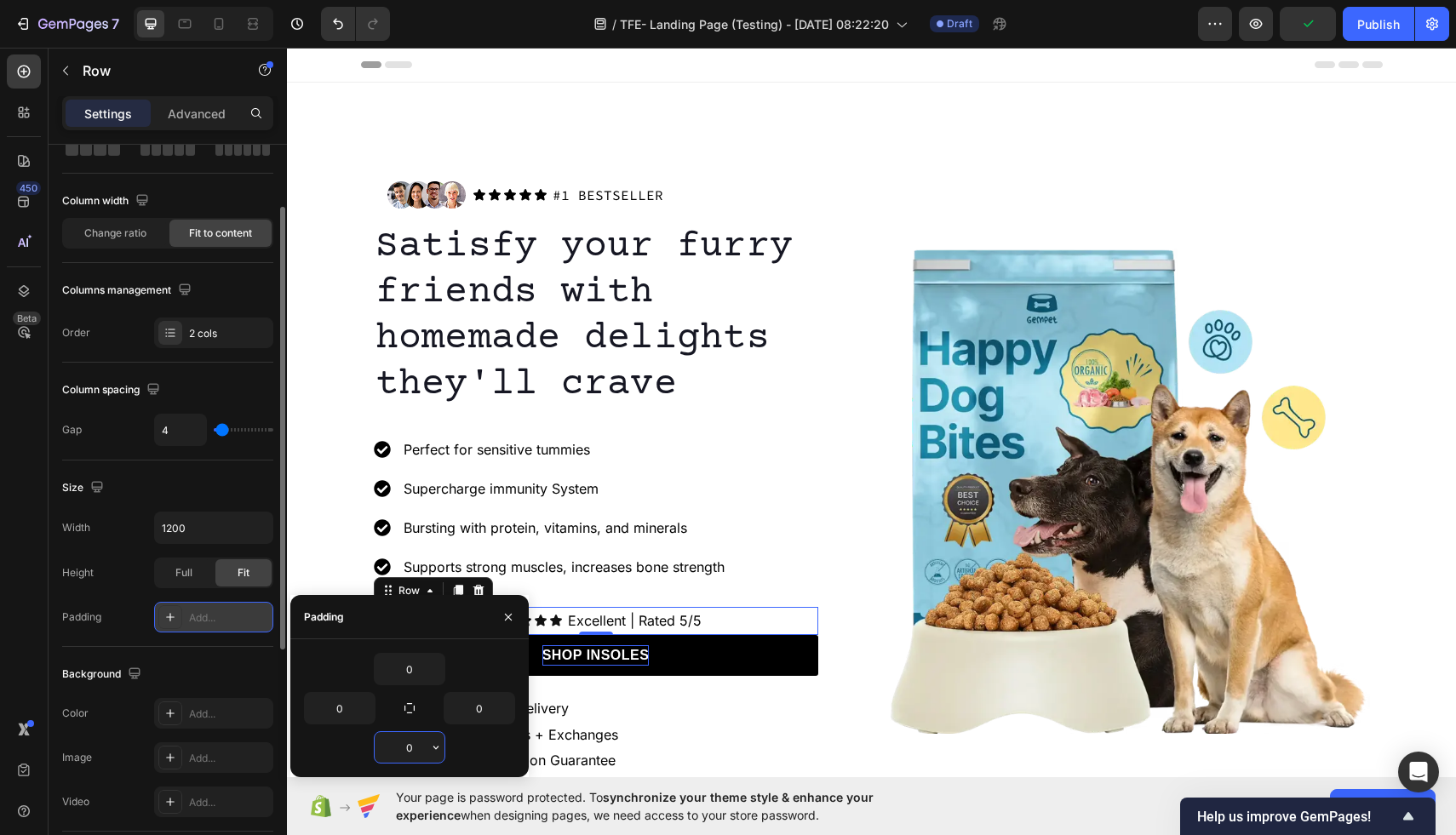
click at [421, 753] on input "0" at bounding box center [410, 748] width 70 height 31
type input "5"
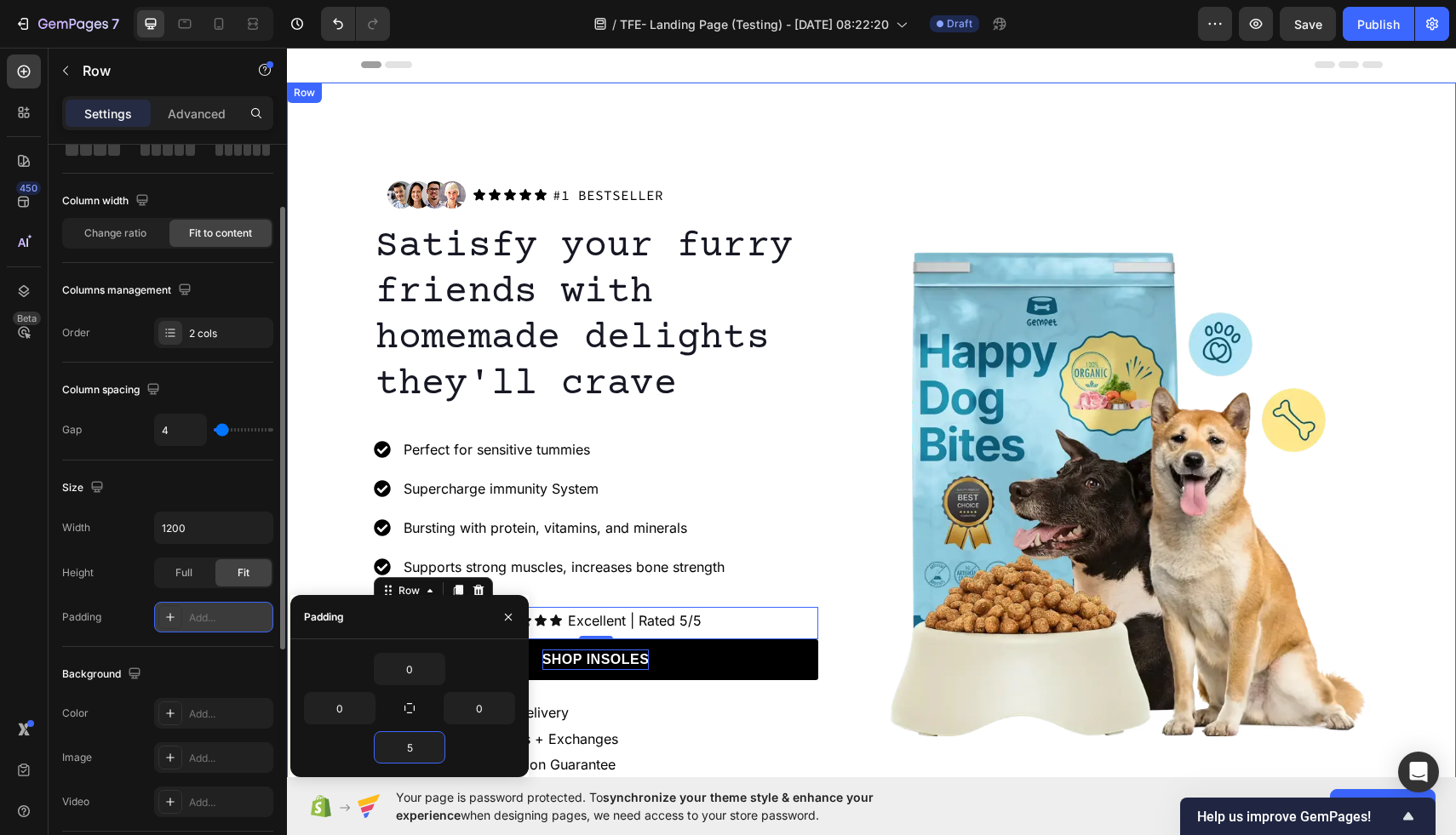
click at [888, 150] on div "Image Icon Icon Icon Icon Icon Icon List #1 BESTSELLER Text Block Row Row Satis…" at bounding box center [871, 479] width 1169 height 792
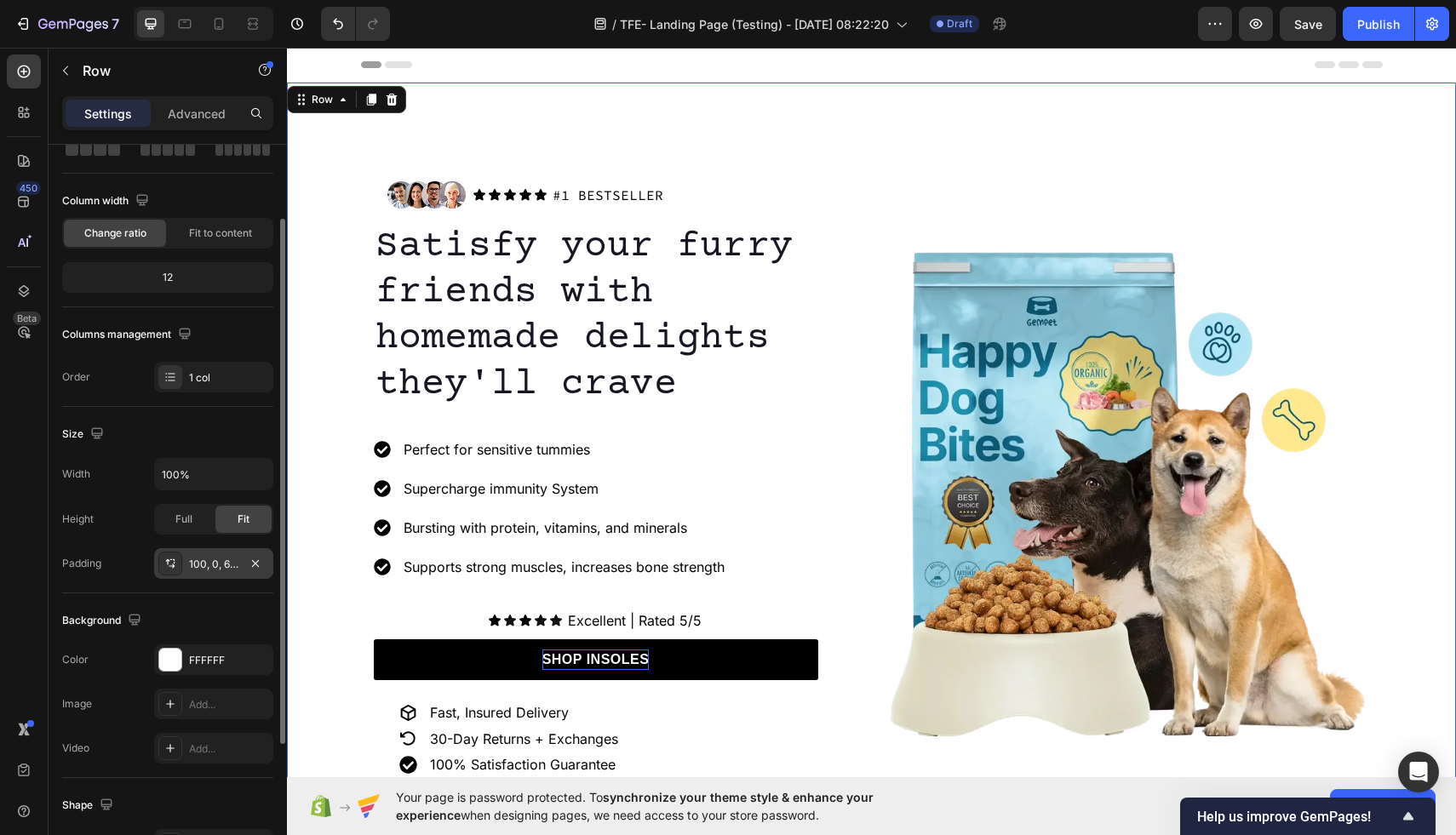
click at [215, 568] on div "100, 0, 65, 0" at bounding box center [213, 565] width 49 height 15
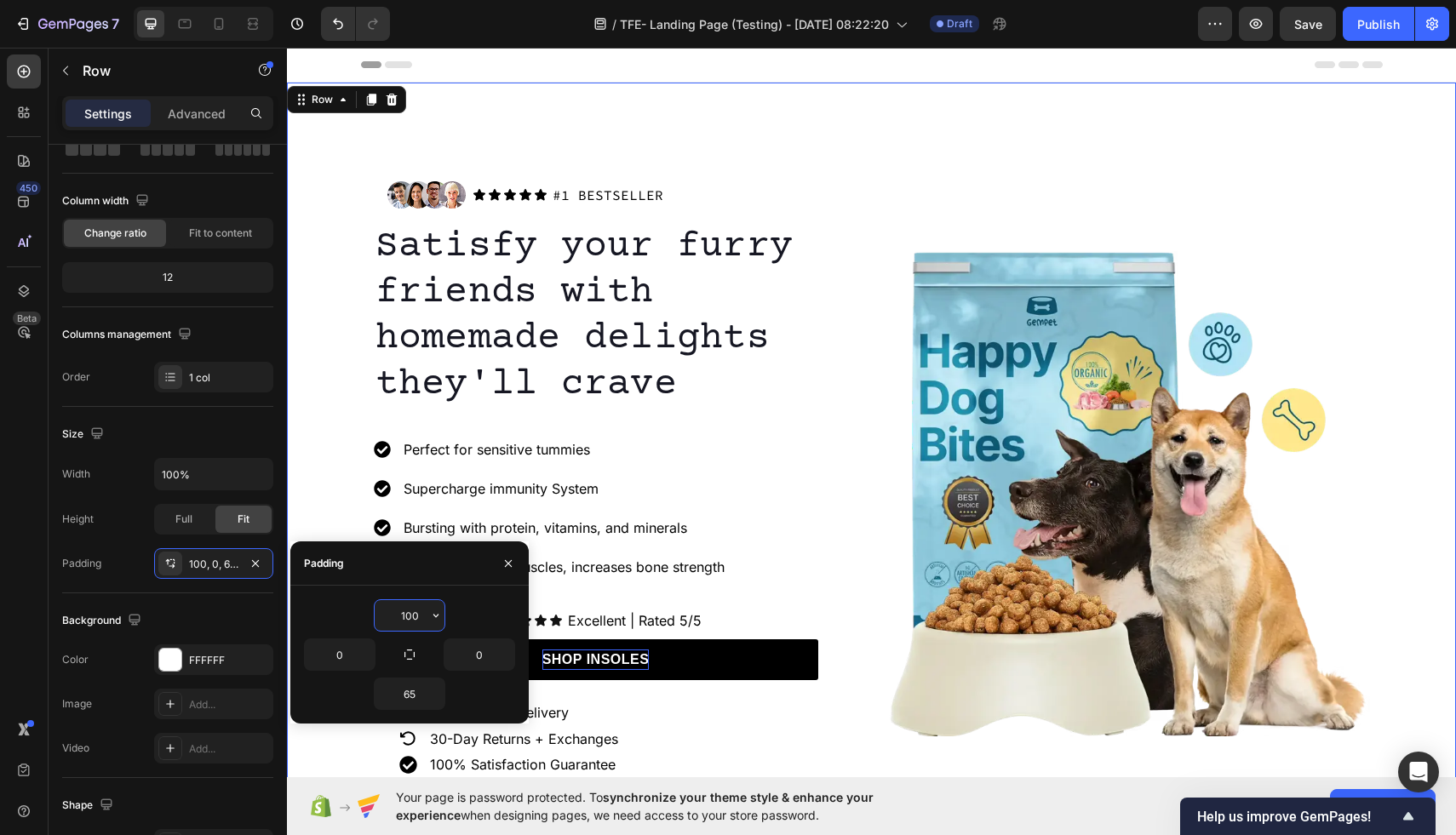
click at [421, 616] on input "100" at bounding box center [410, 616] width 70 height 31
click at [419, 615] on input "100" at bounding box center [410, 616] width 70 height 31
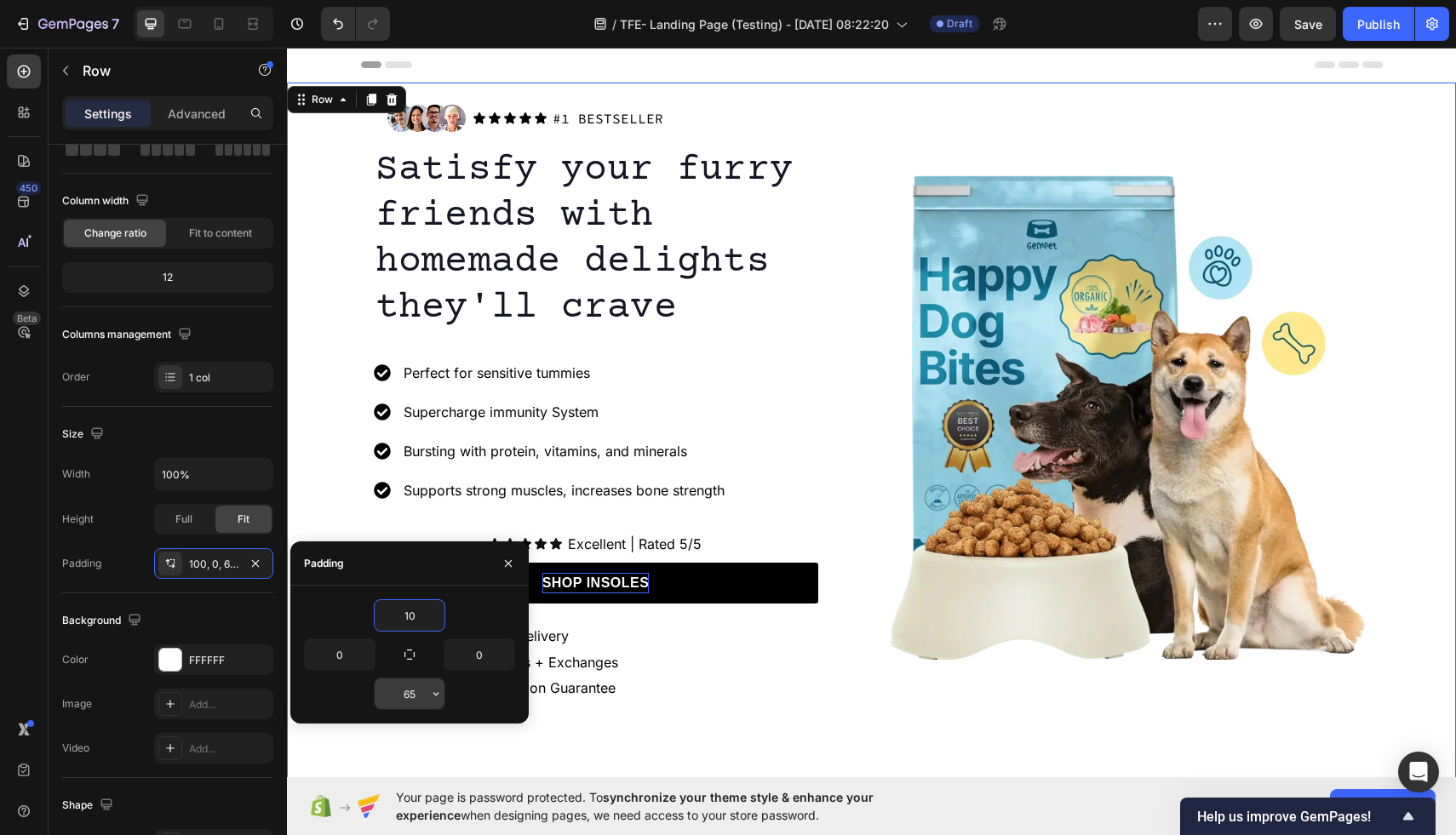
type input "10"
click at [415, 697] on input "65" at bounding box center [410, 695] width 70 height 31
type input "10"
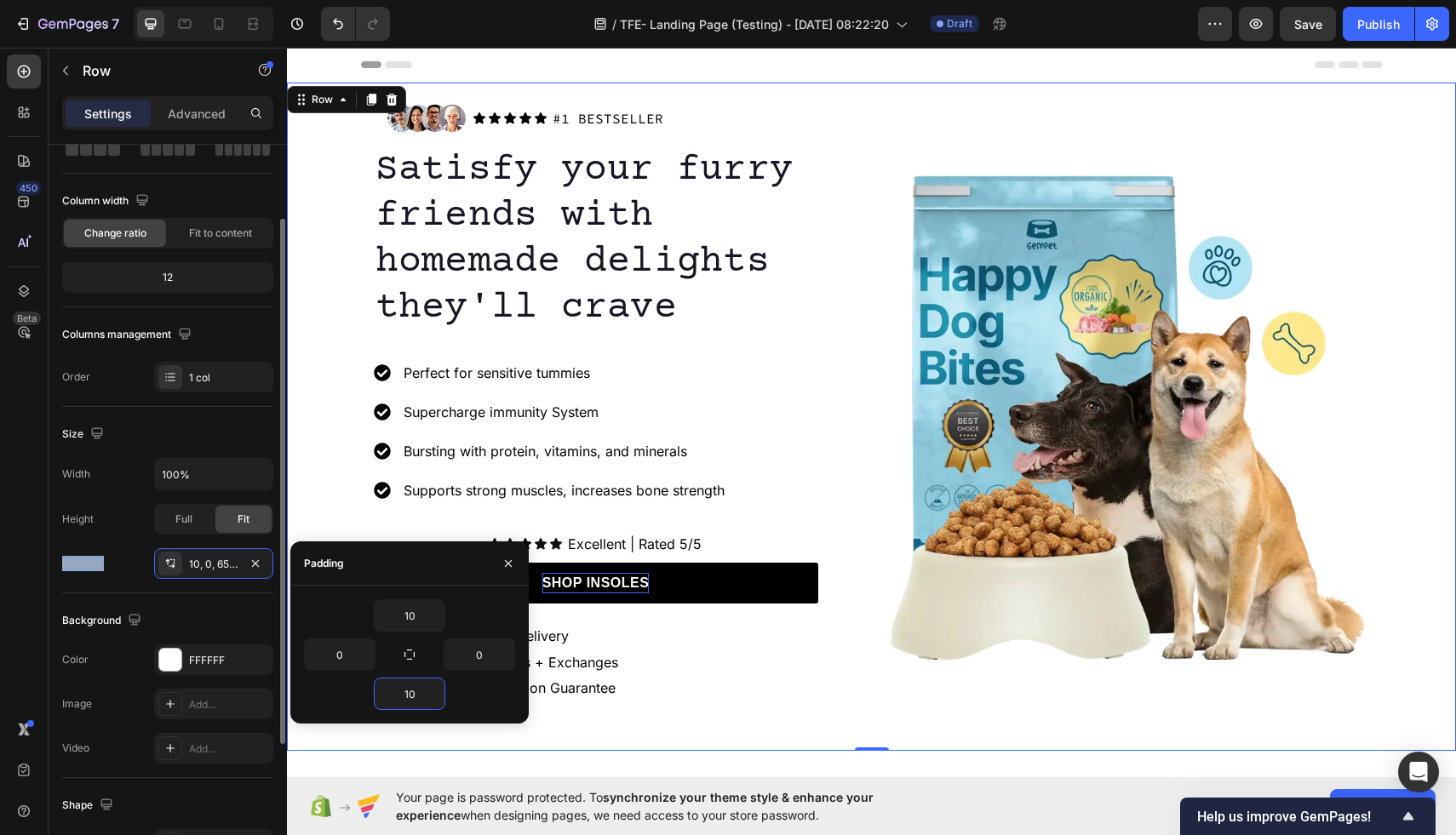
click at [128, 553] on div "Padding 10, 0, 65, 0" at bounding box center [168, 564] width 211 height 31
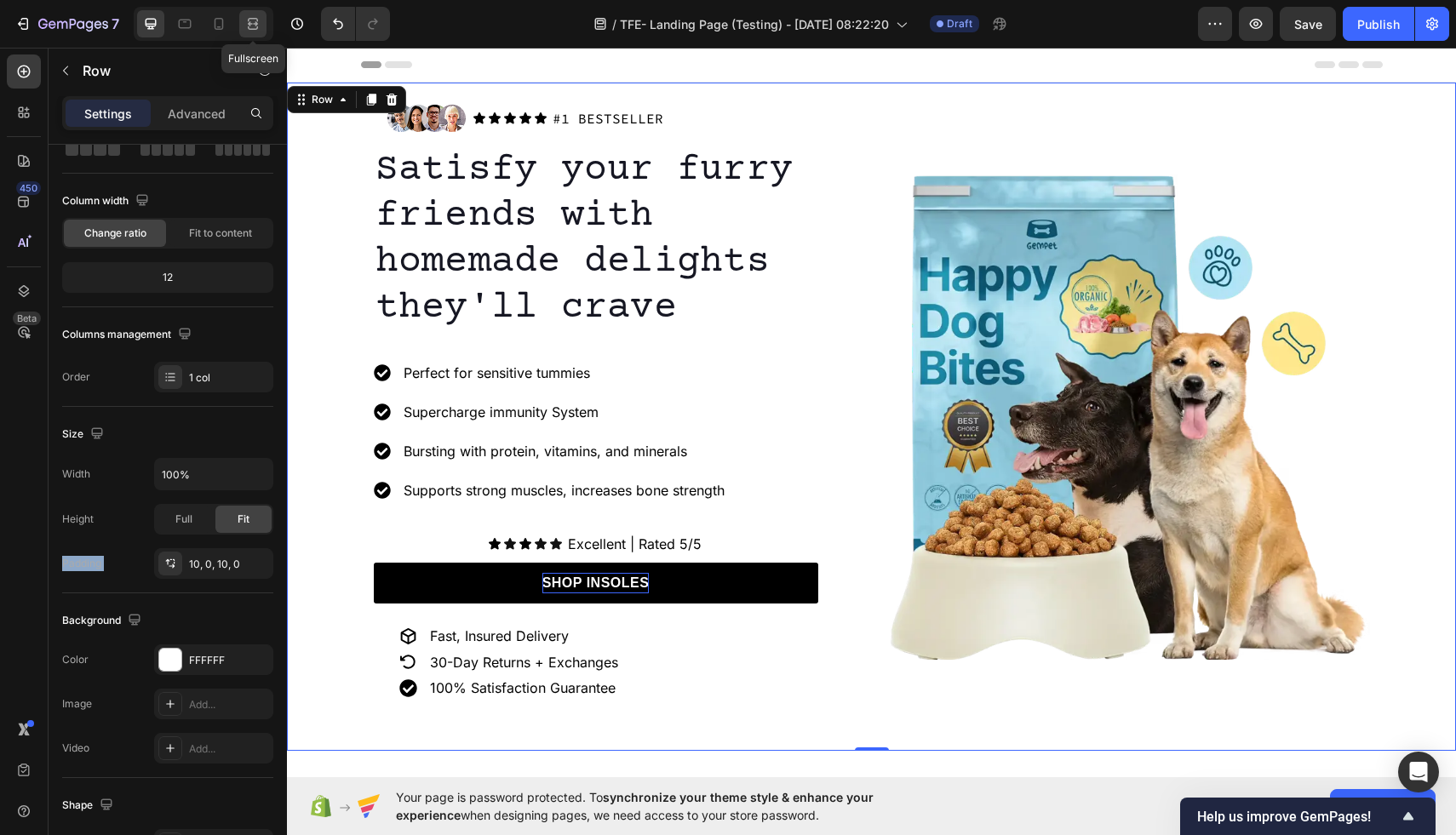
click at [258, 24] on icon at bounding box center [253, 24] width 17 height 17
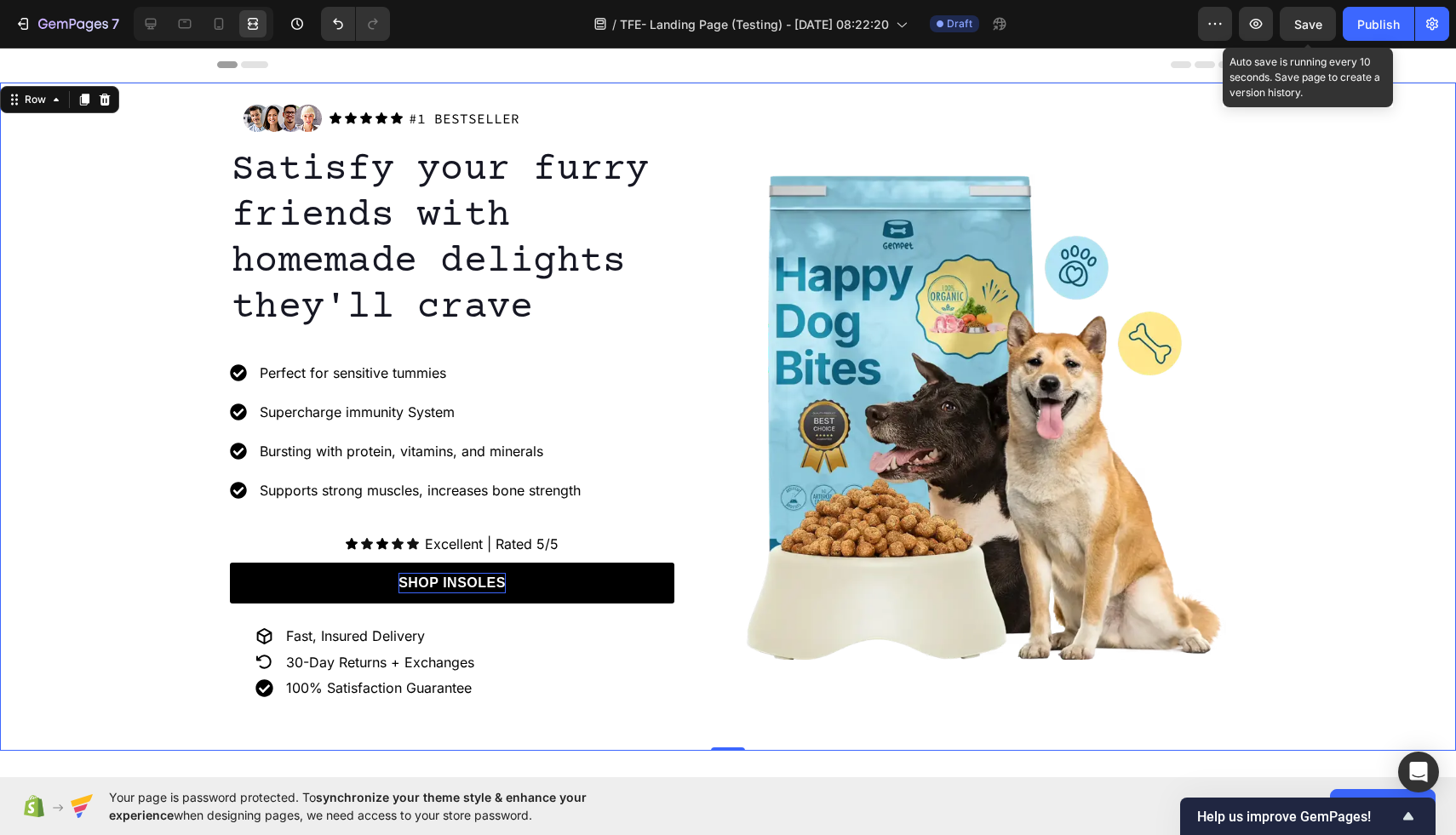
click at [1306, 20] on span "Save" at bounding box center [1308, 24] width 28 height 15
click at [1322, 15] on button "Save" at bounding box center [1308, 23] width 56 height 34
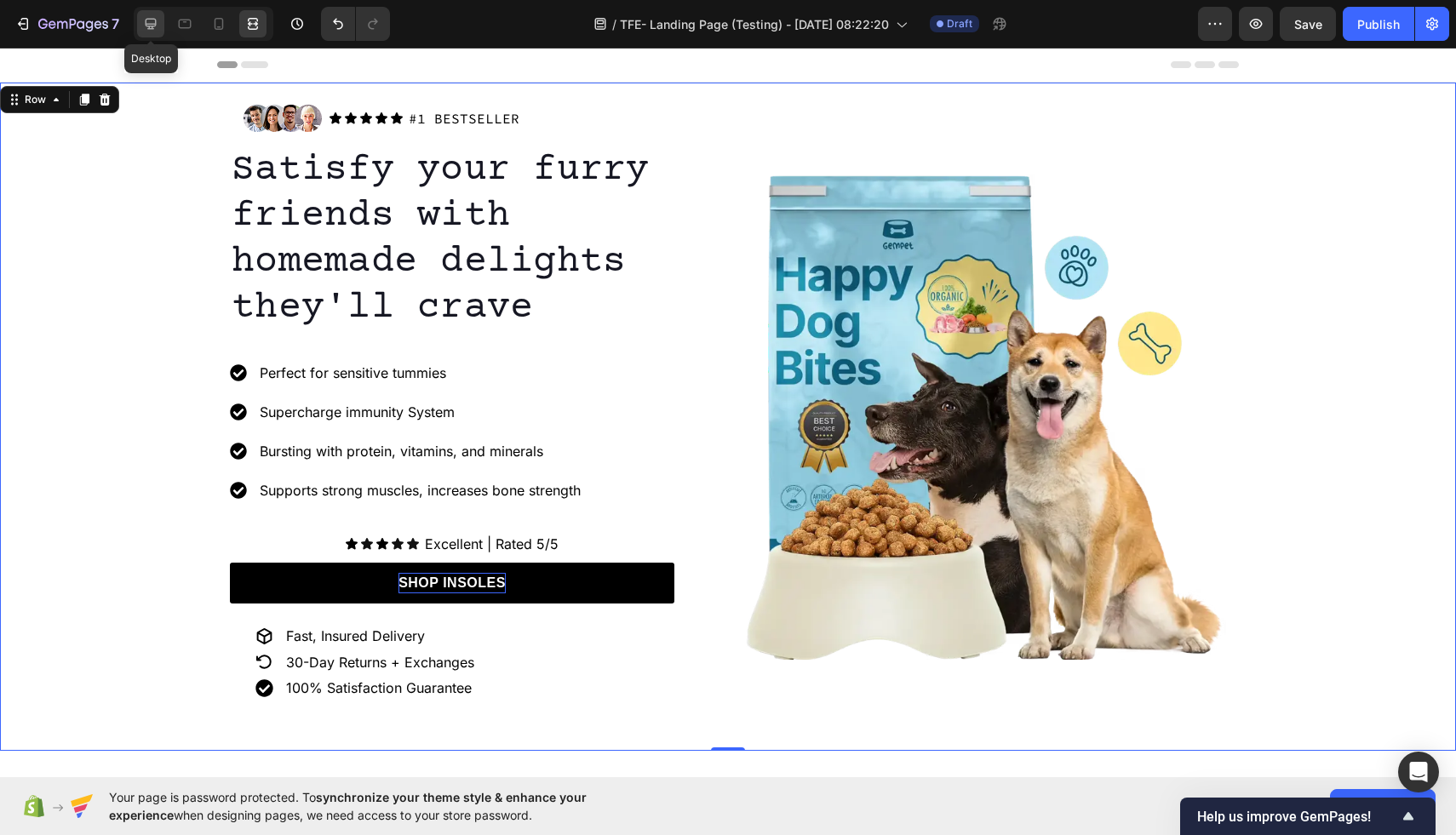
click at [144, 32] on div at bounding box center [151, 24] width 27 height 27
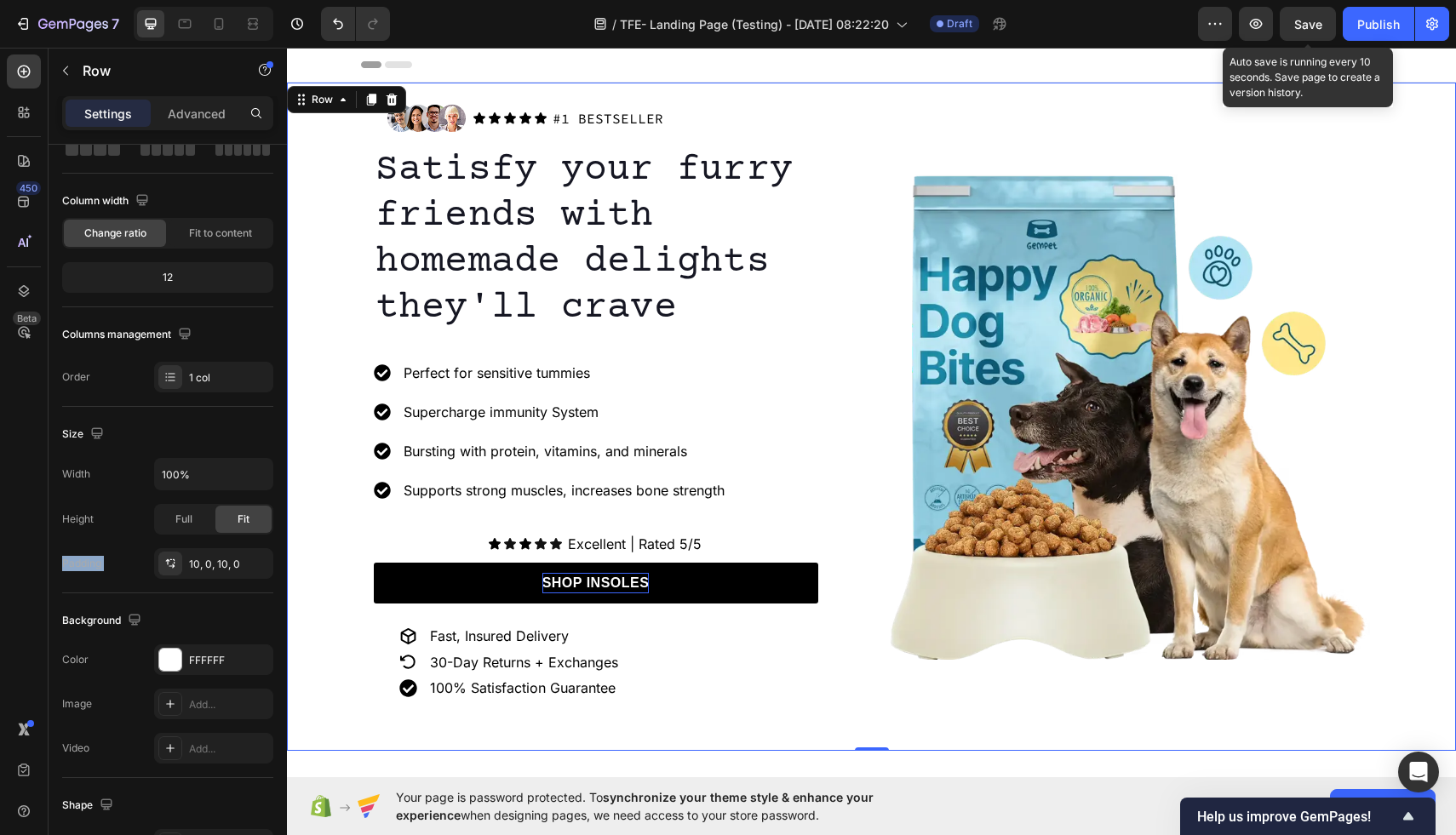
click at [1301, 27] on span "Save" at bounding box center [1308, 24] width 28 height 15
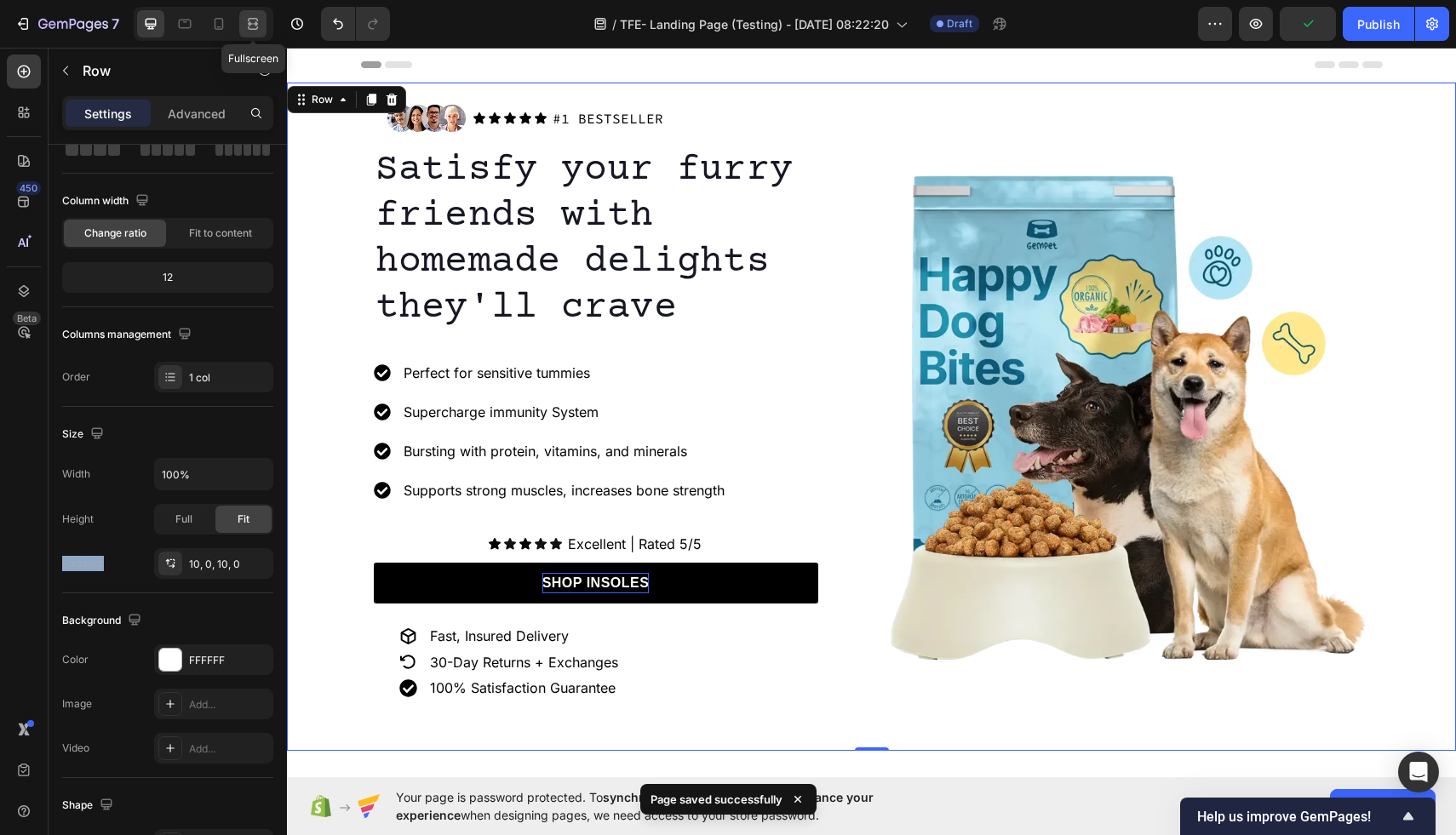
drag, startPoint x: 250, startPoint y: 32, endPoint x: 258, endPoint y: 109, distance: 77.4
click at [250, 32] on div at bounding box center [253, 24] width 27 height 27
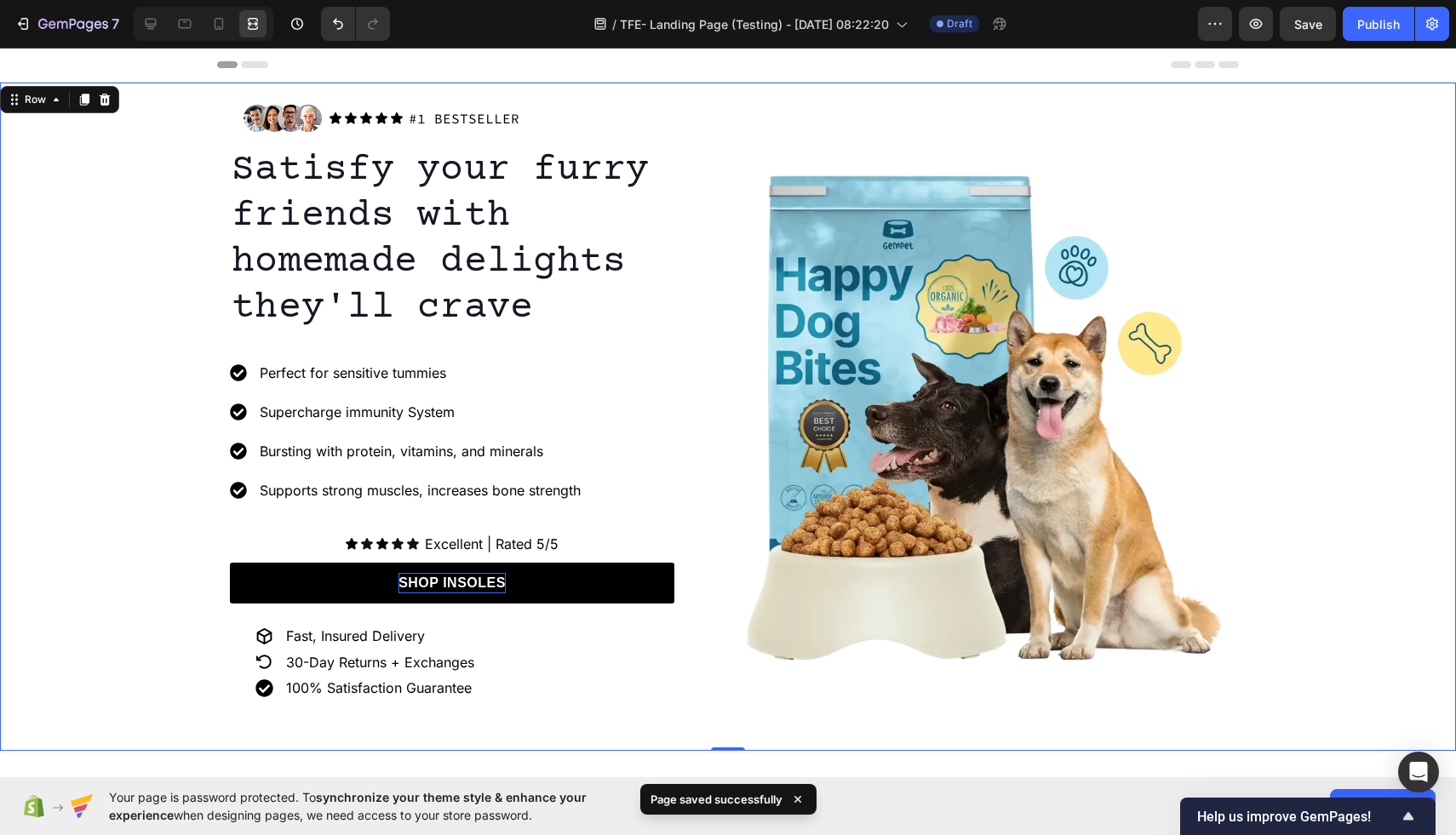
click at [114, 399] on div "Image Icon Icon Icon Icon Icon Icon List #1 BESTSELLER Text Block Row Row Satis…" at bounding box center [728, 417] width 1456 height 652
click at [1259, 19] on icon "button" at bounding box center [1256, 23] width 13 height 11
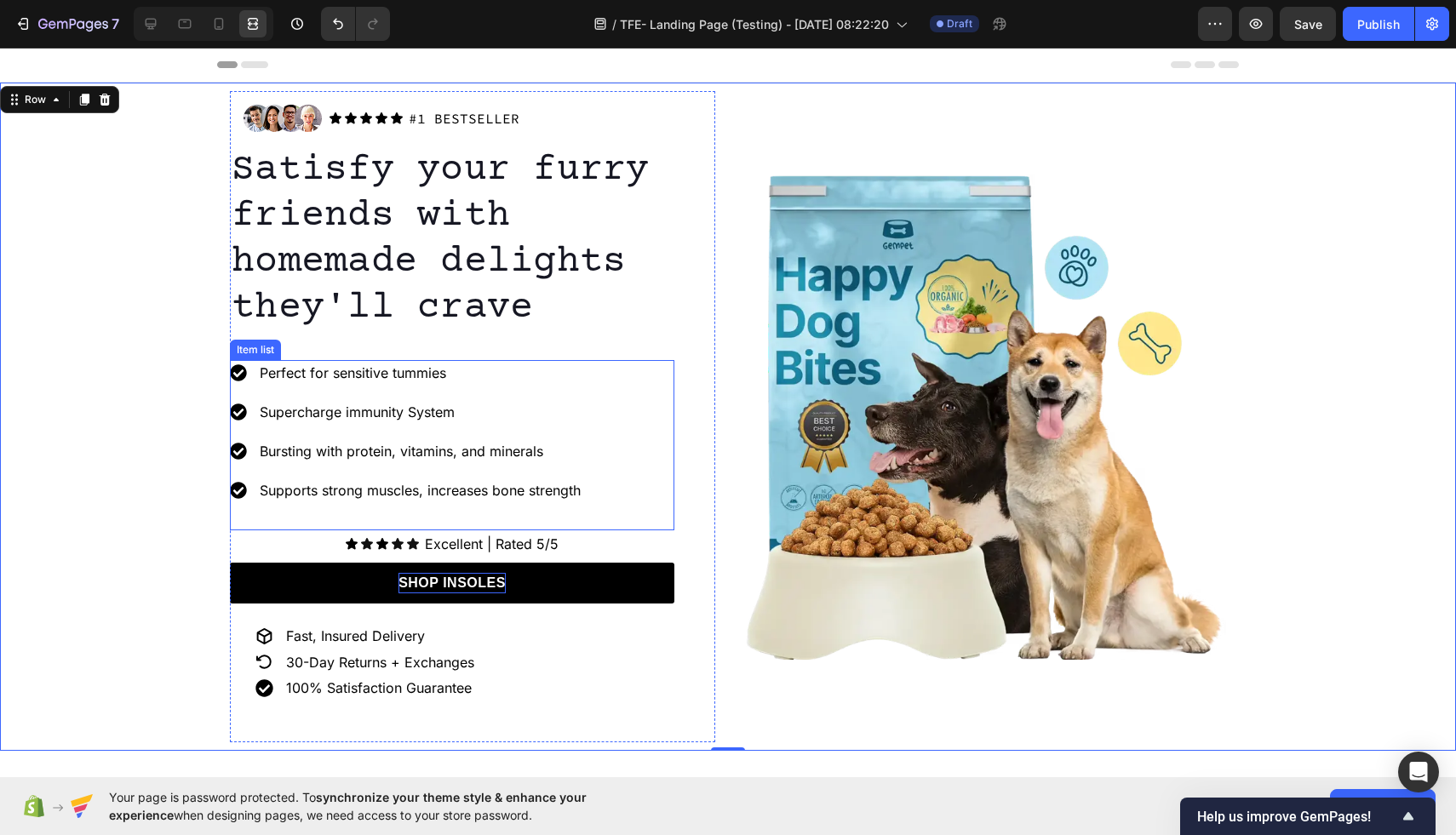
click at [494, 394] on div "Perfect for sensitive tummies Supercharge immunity System Bursting with protein…" at bounding box center [406, 432] width 354 height 143
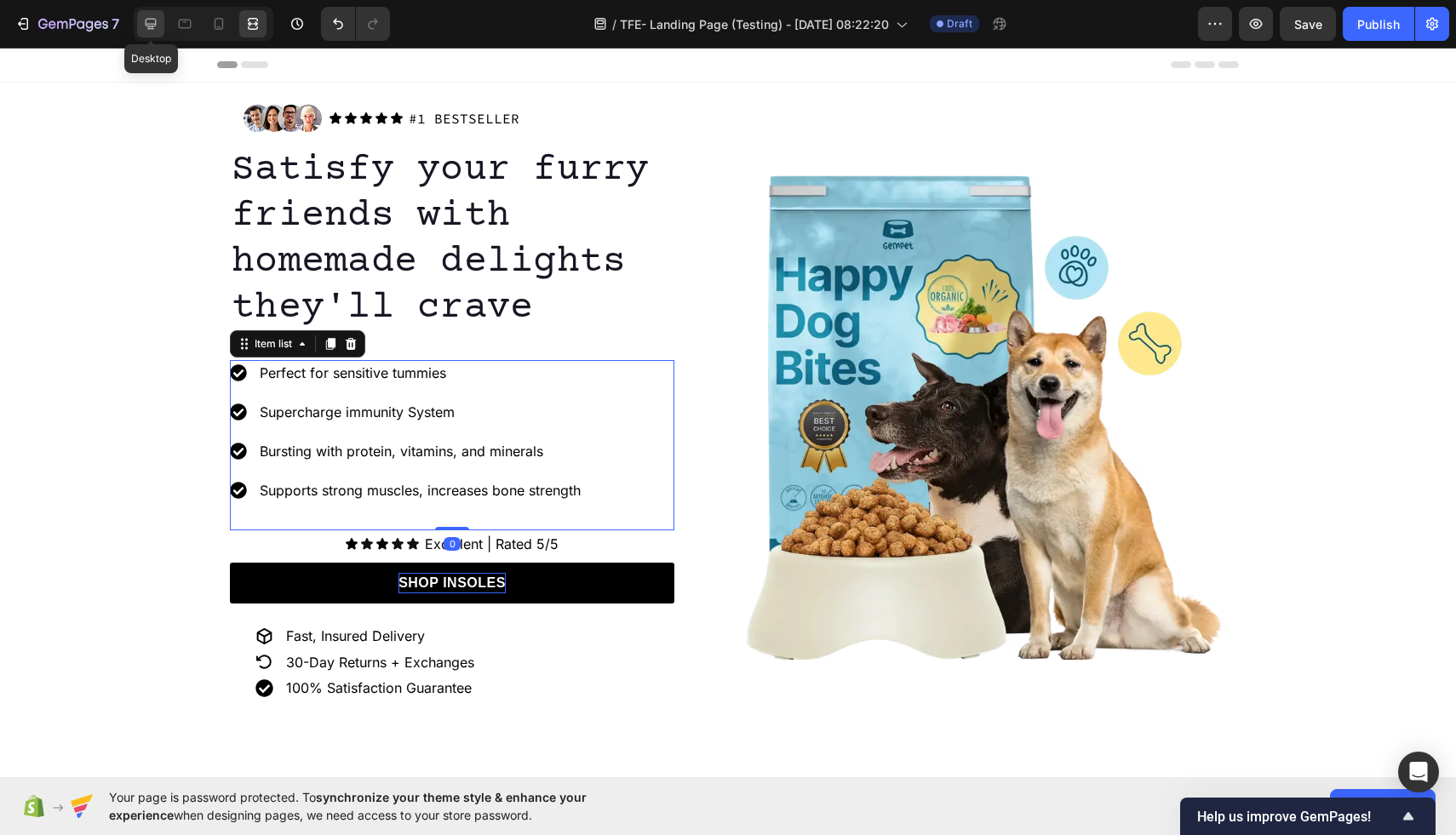
click at [140, 22] on div at bounding box center [151, 24] width 27 height 27
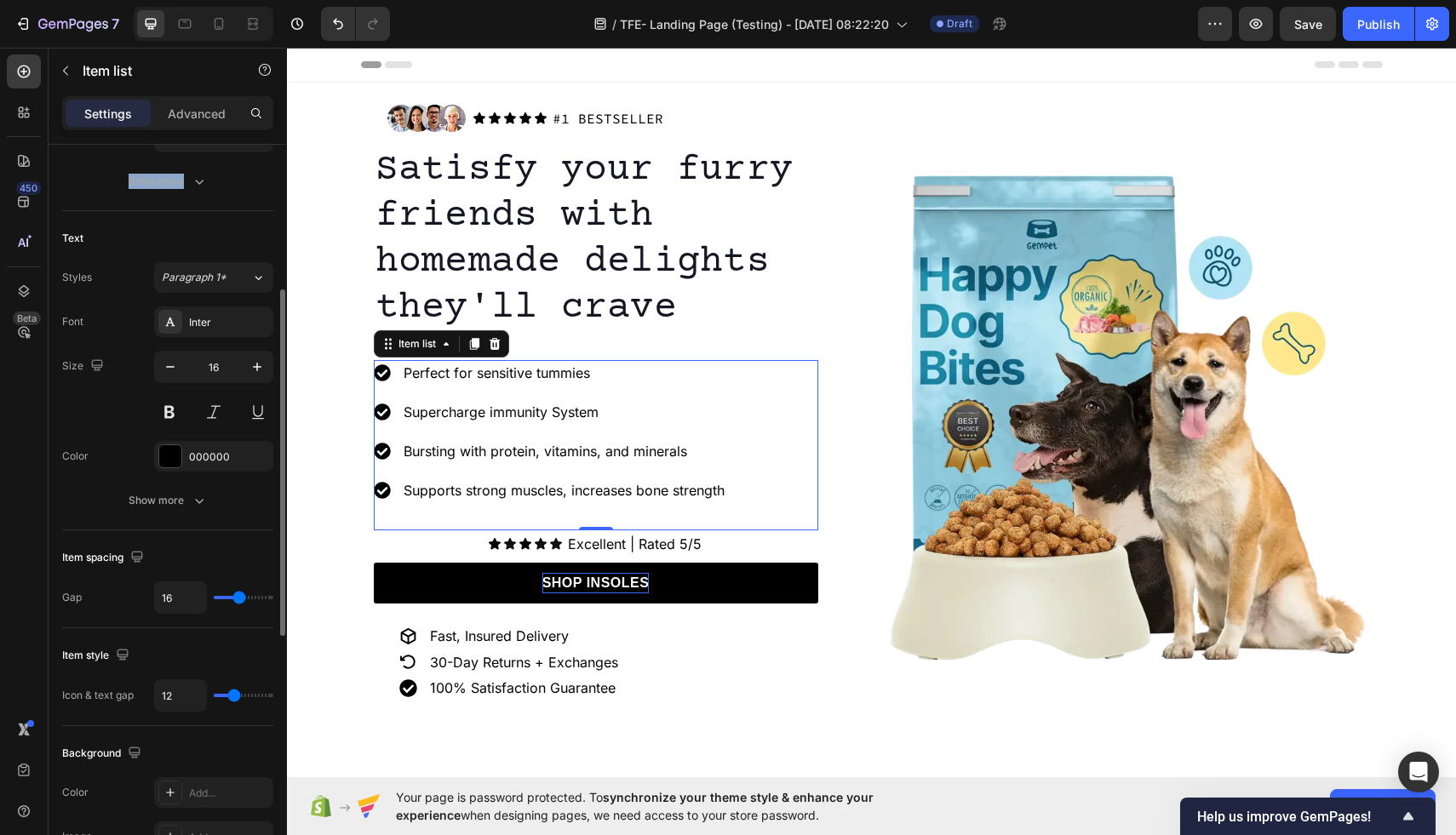
scroll to position [306, 0]
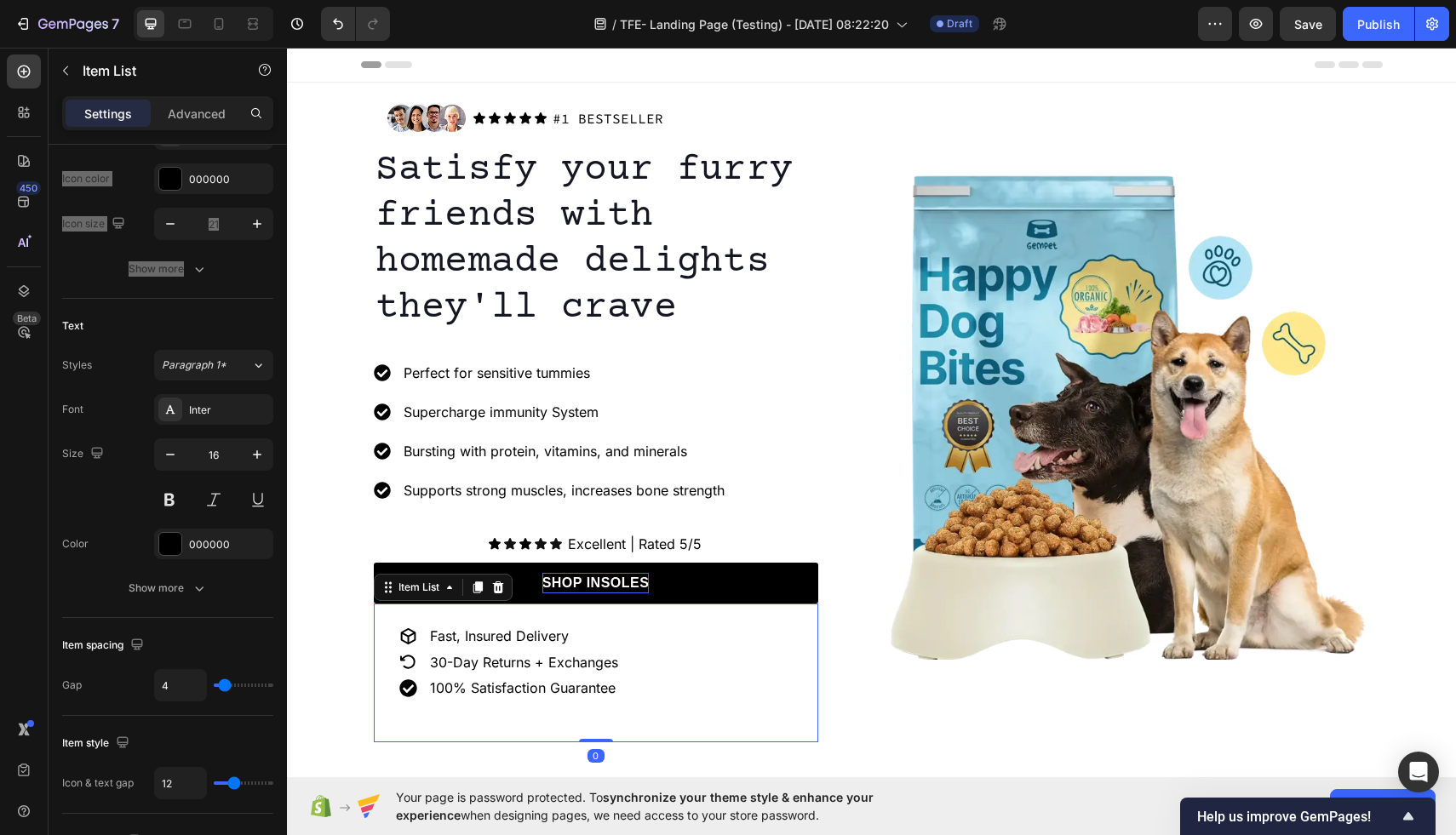
click at [680, 645] on div "Fast, Insured Delivery 30-Day Returns + Exchanges 100% Satisfaction Guarantee" at bounding box center [596, 672] width 445 height 139
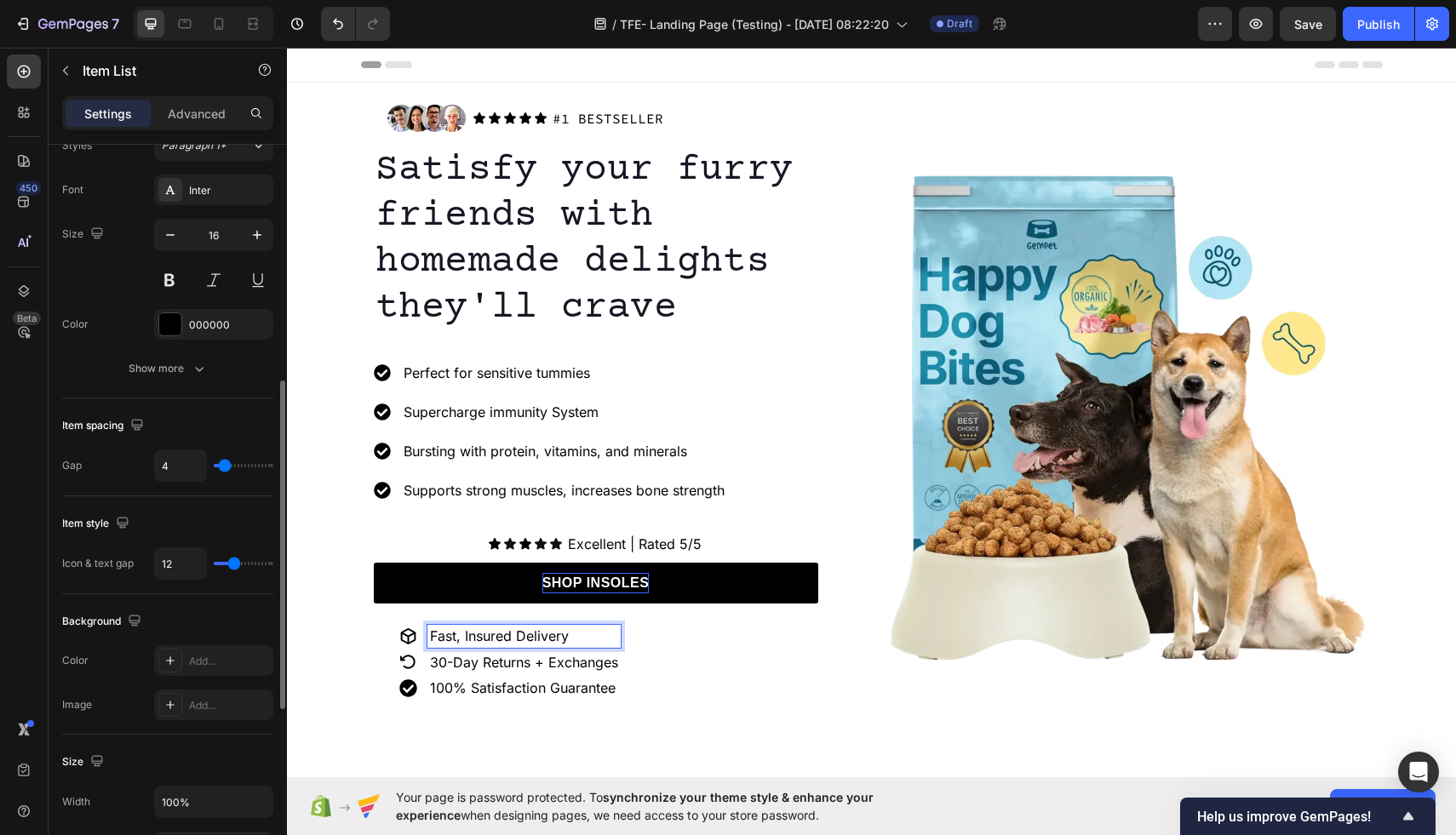
scroll to position [527, 0]
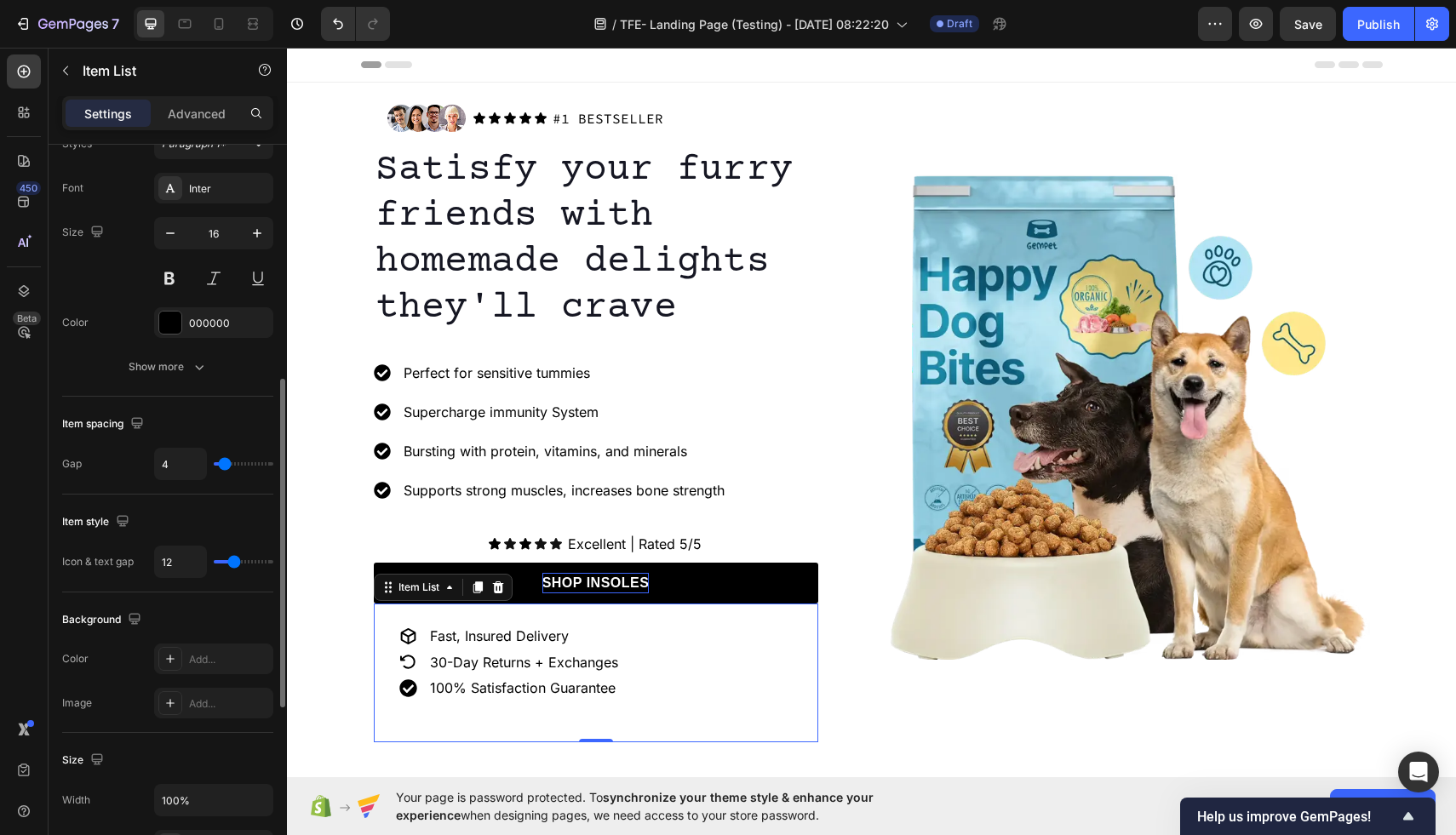
type input "5"
type input "6"
type input "7"
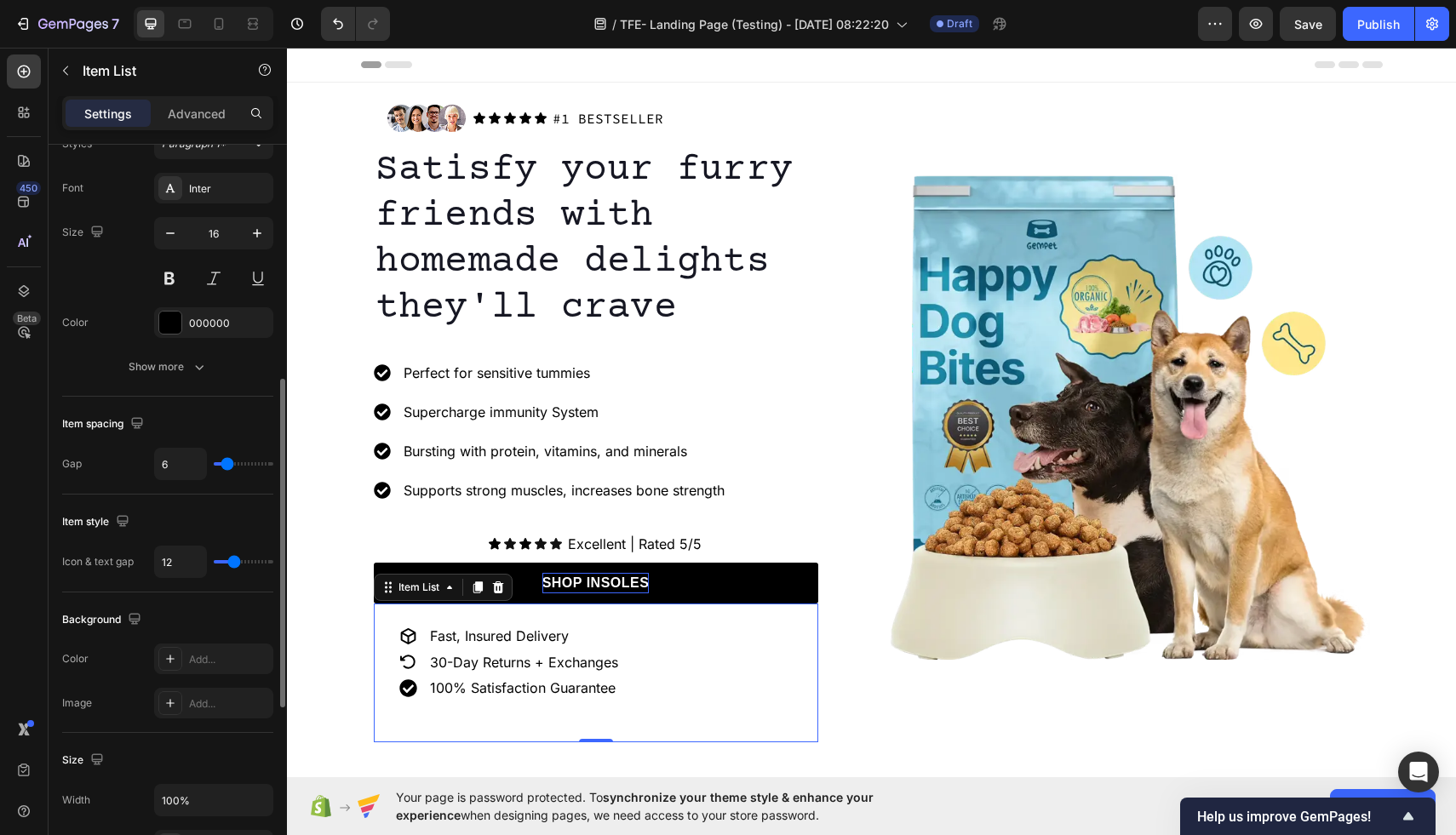
type input "7"
type input "8"
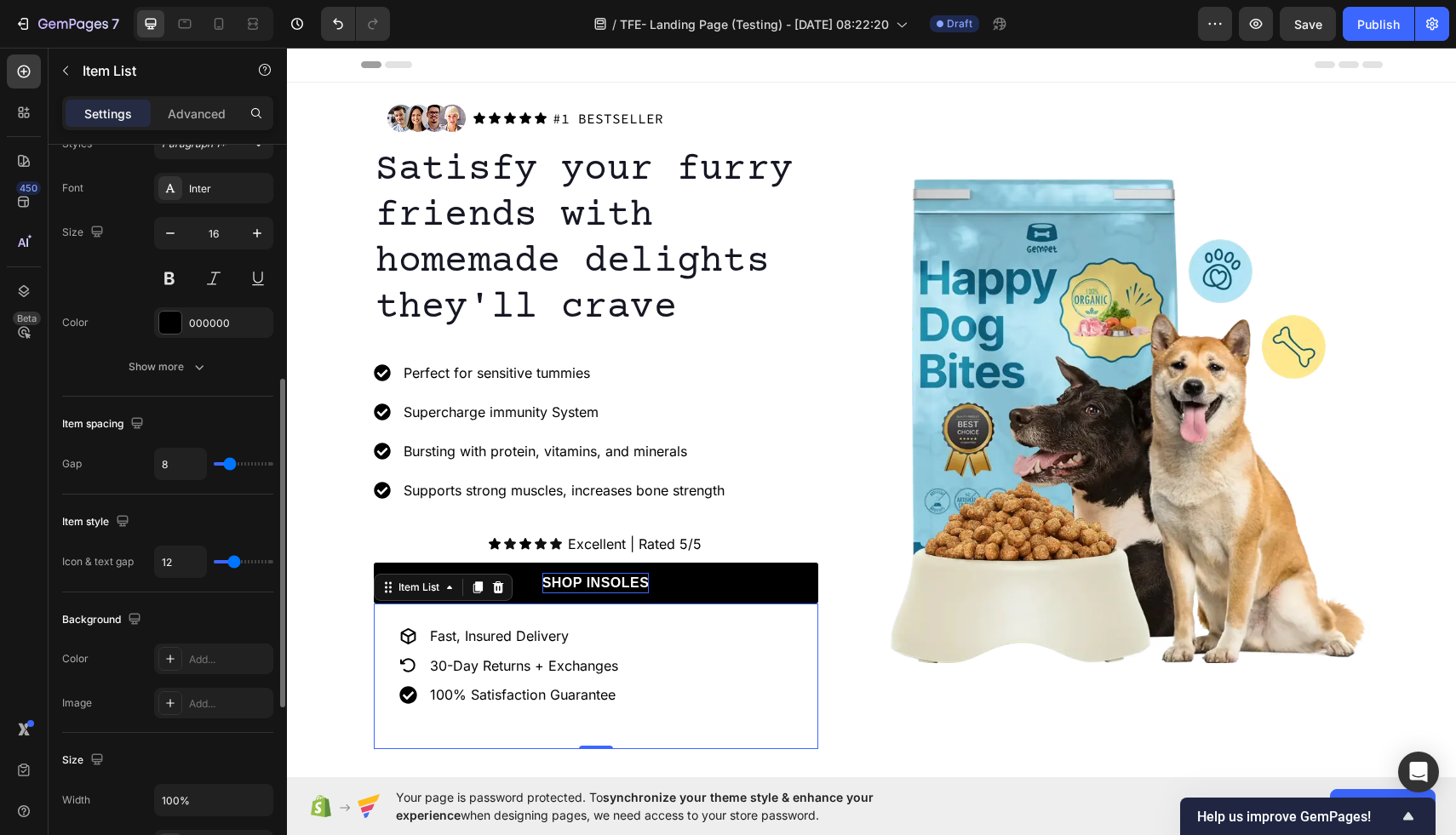
type input "9"
type input "10"
type input "11"
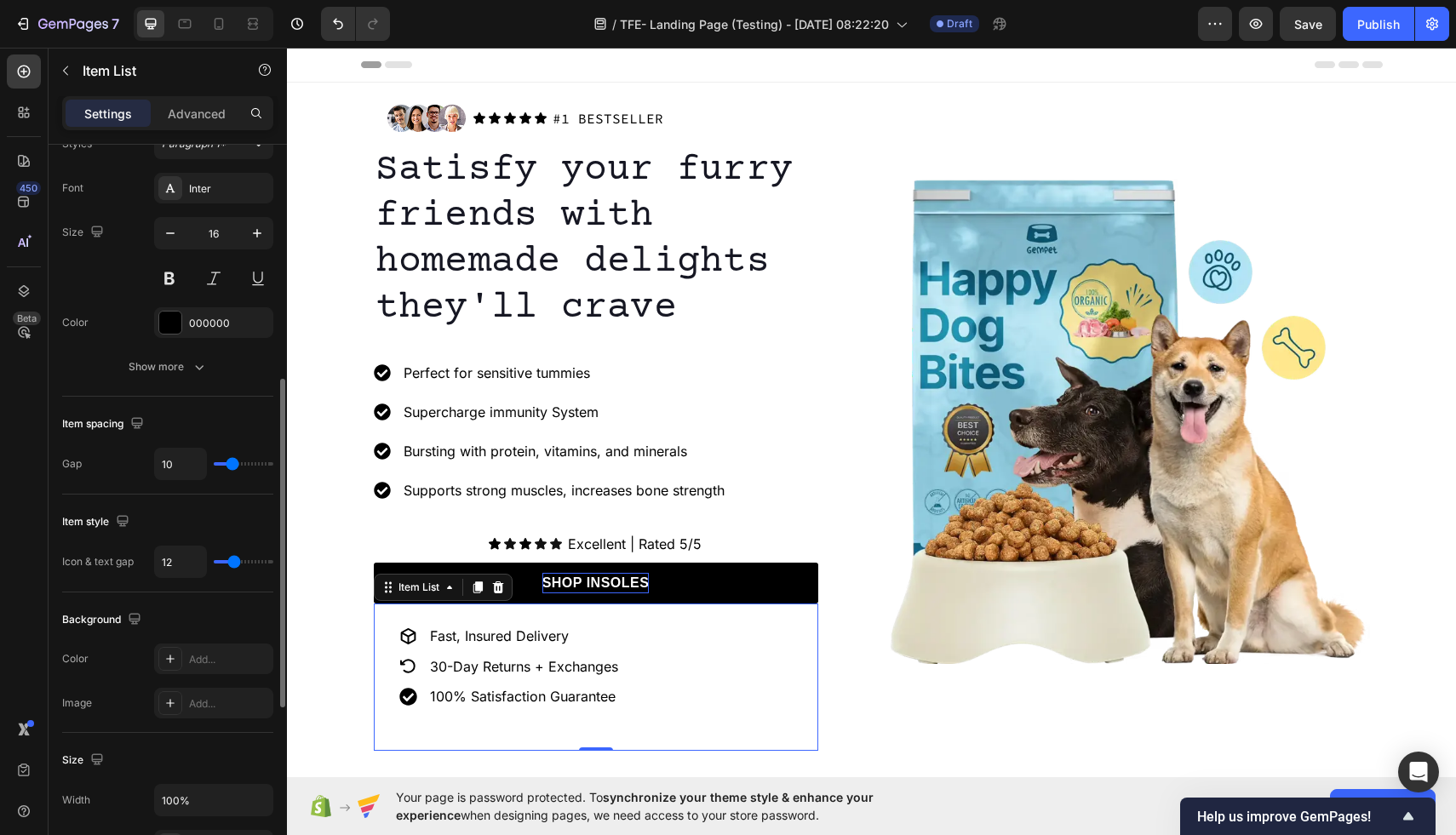
type input "11"
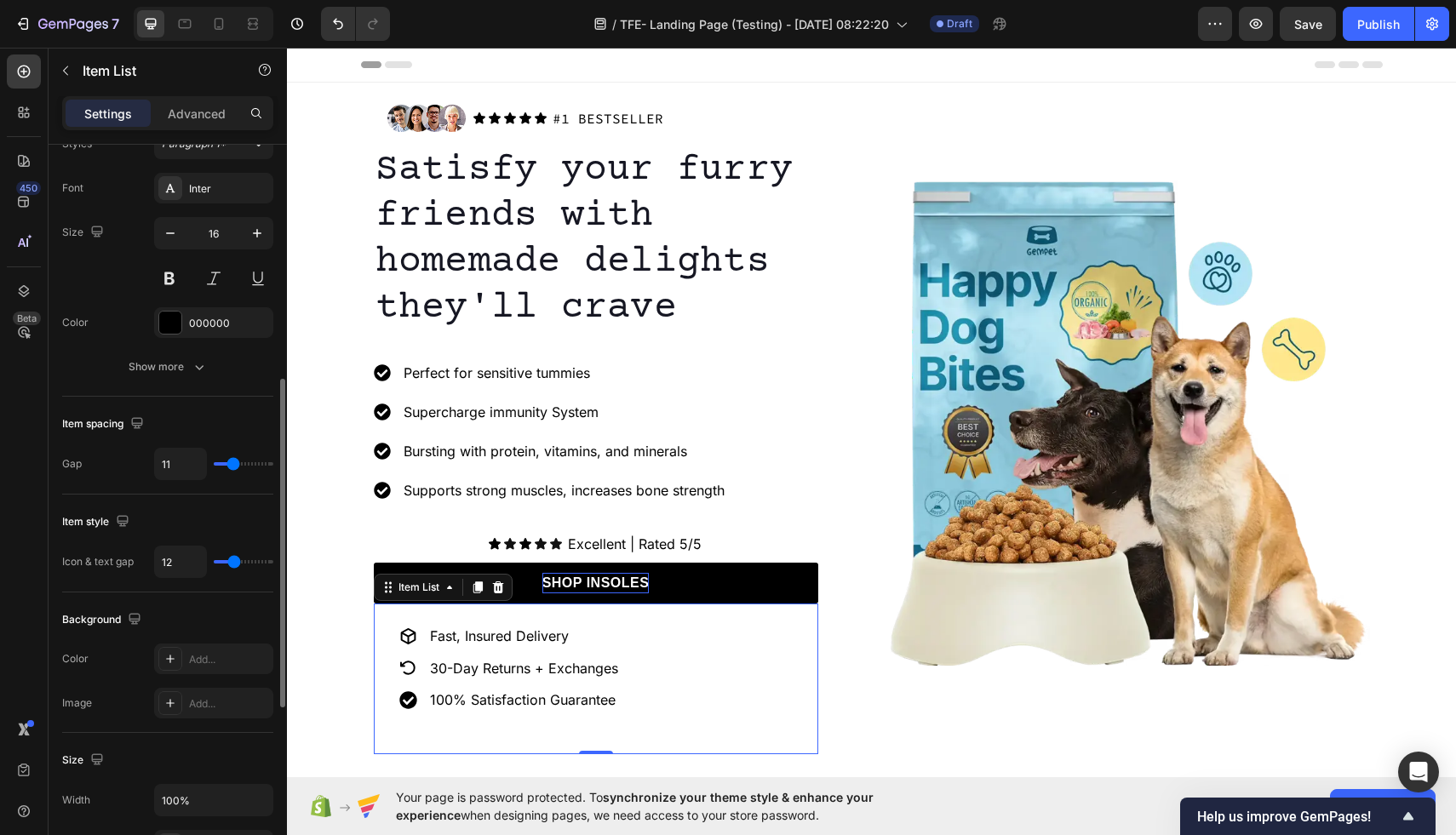
type input "12"
type input "13"
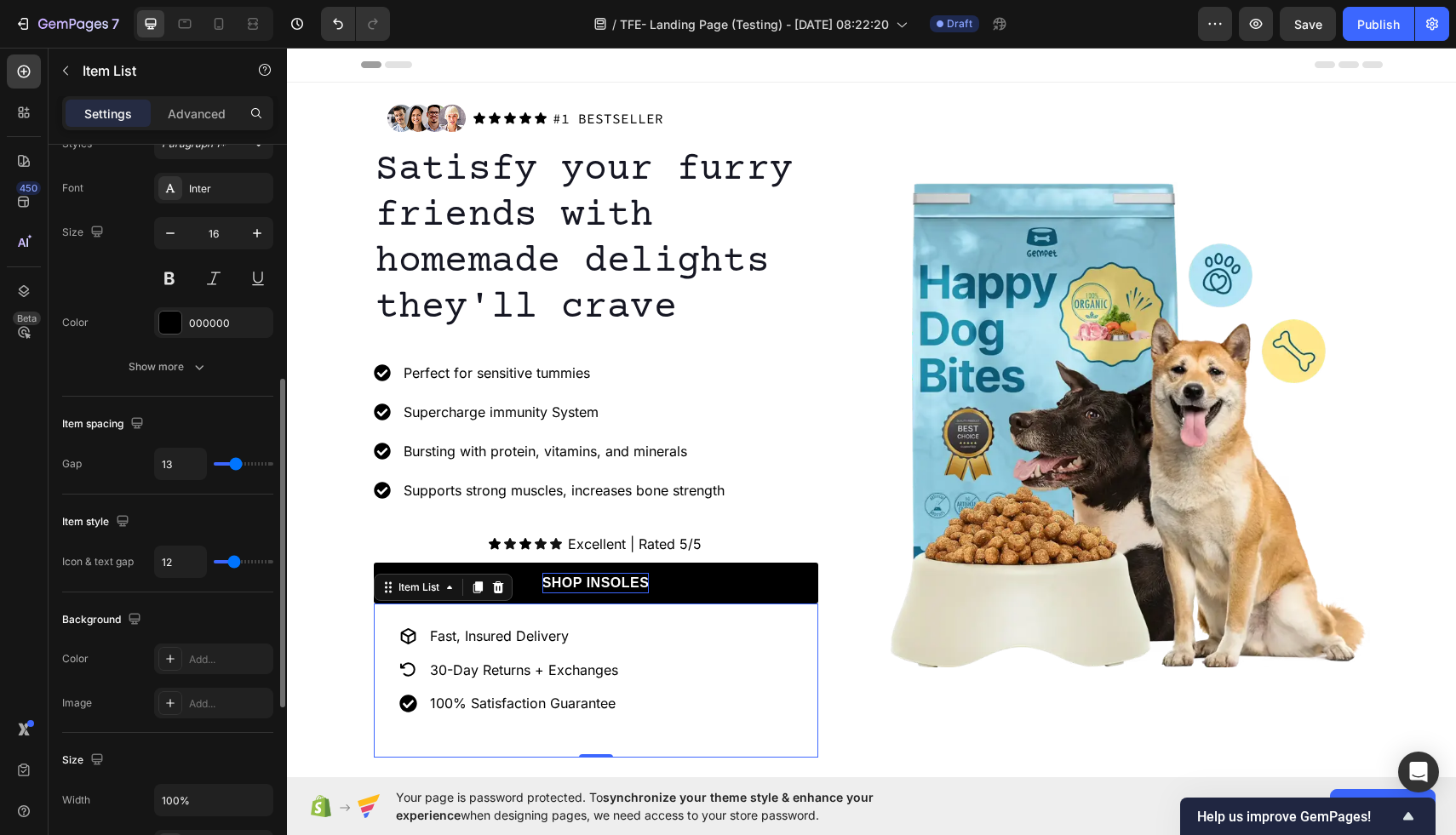
type input "14"
type input "15"
type input "16"
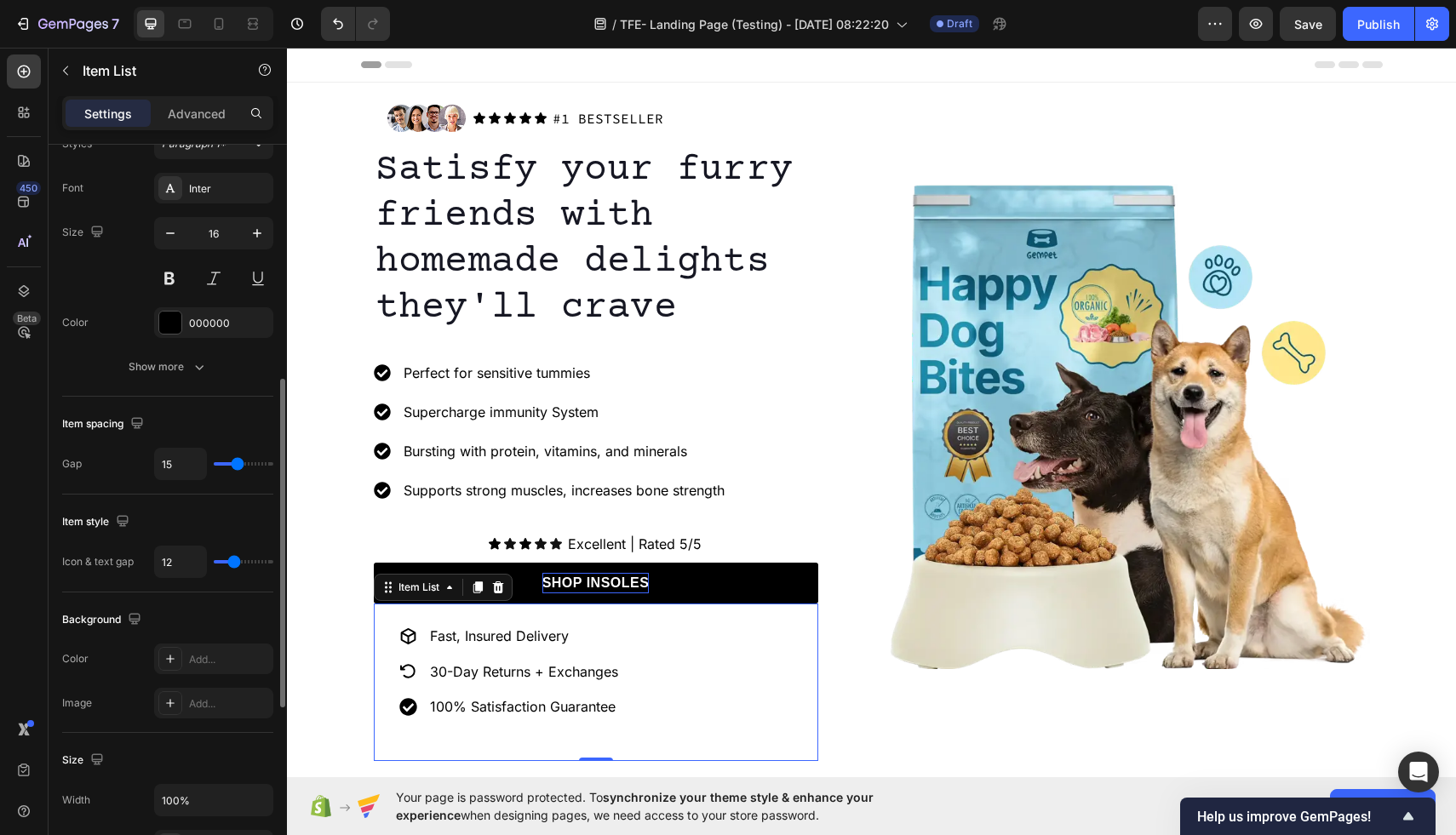
type input "16"
type input "17"
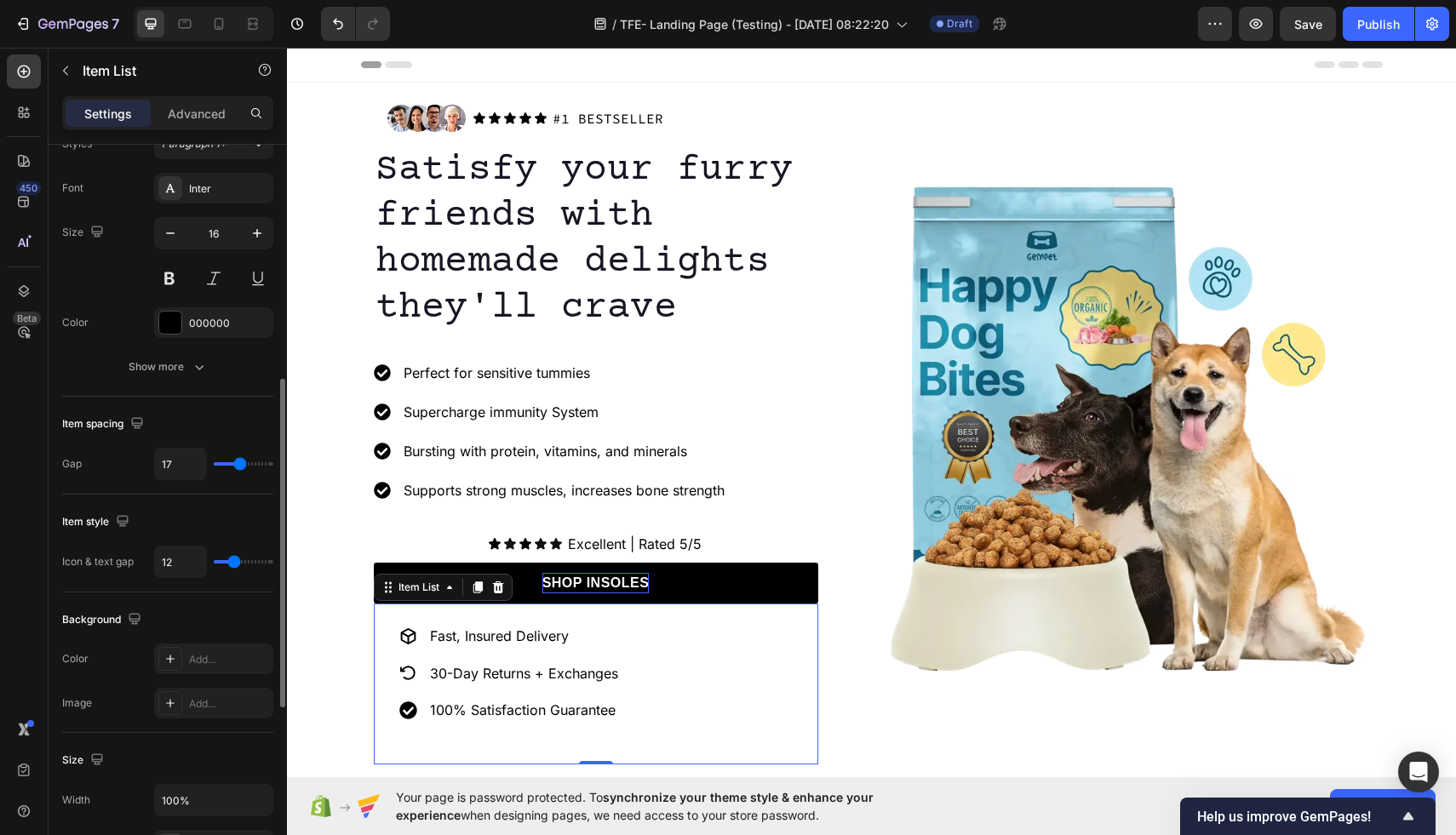
type input "16"
drag, startPoint x: 226, startPoint y: 467, endPoint x: 238, endPoint y: 465, distance: 12.2
type input "16"
click at [238, 465] on input "range" at bounding box center [244, 464] width 60 height 4
click at [254, 20] on icon at bounding box center [253, 24] width 17 height 17
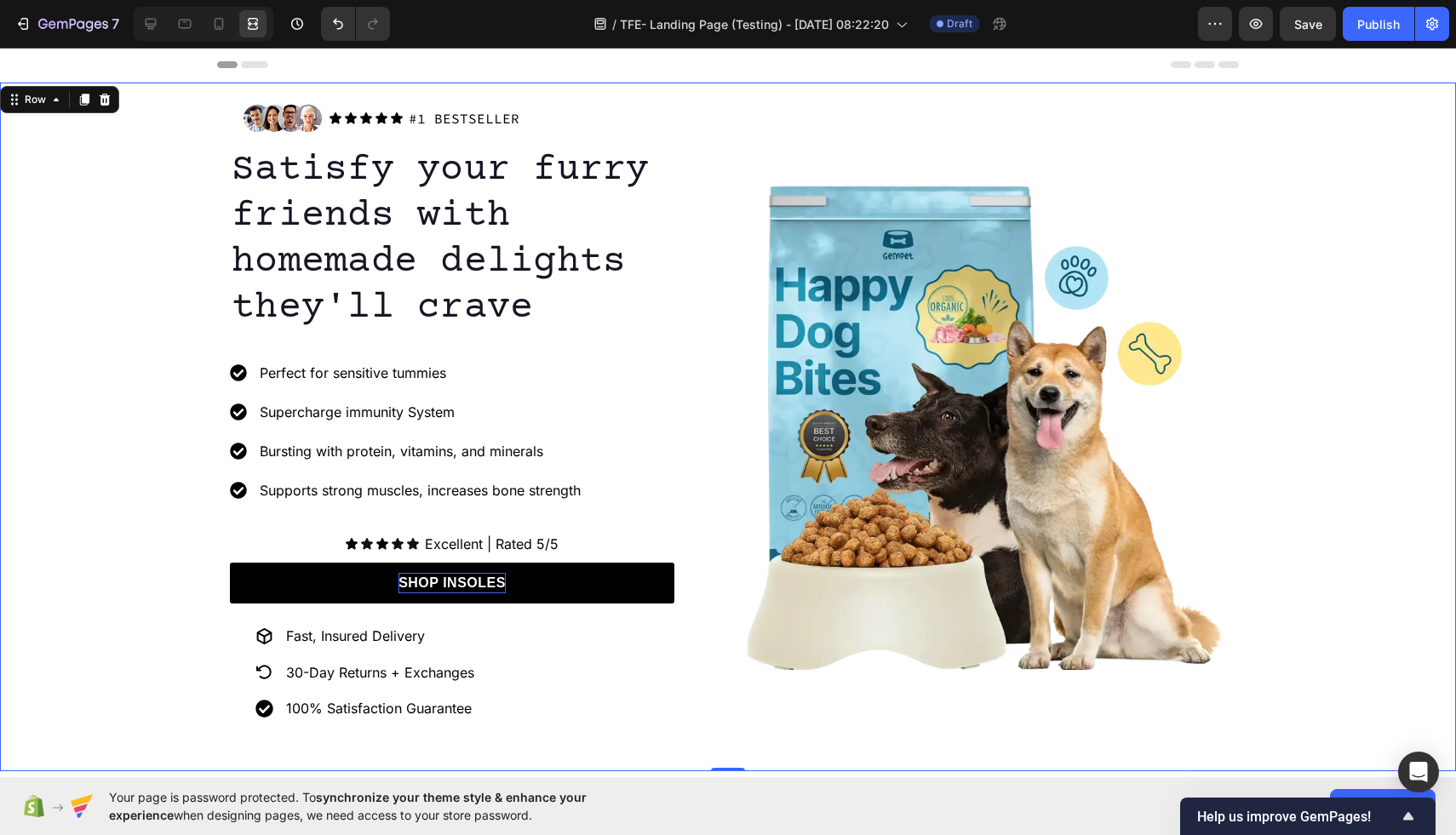
click at [72, 577] on div "Image Icon Icon Icon Icon Icon Icon List #1 BESTSELLER Text Block Row Row Satis…" at bounding box center [728, 427] width 1456 height 672
click at [424, 631] on p "Fast, Insured Delivery" at bounding box center [380, 636] width 188 height 17
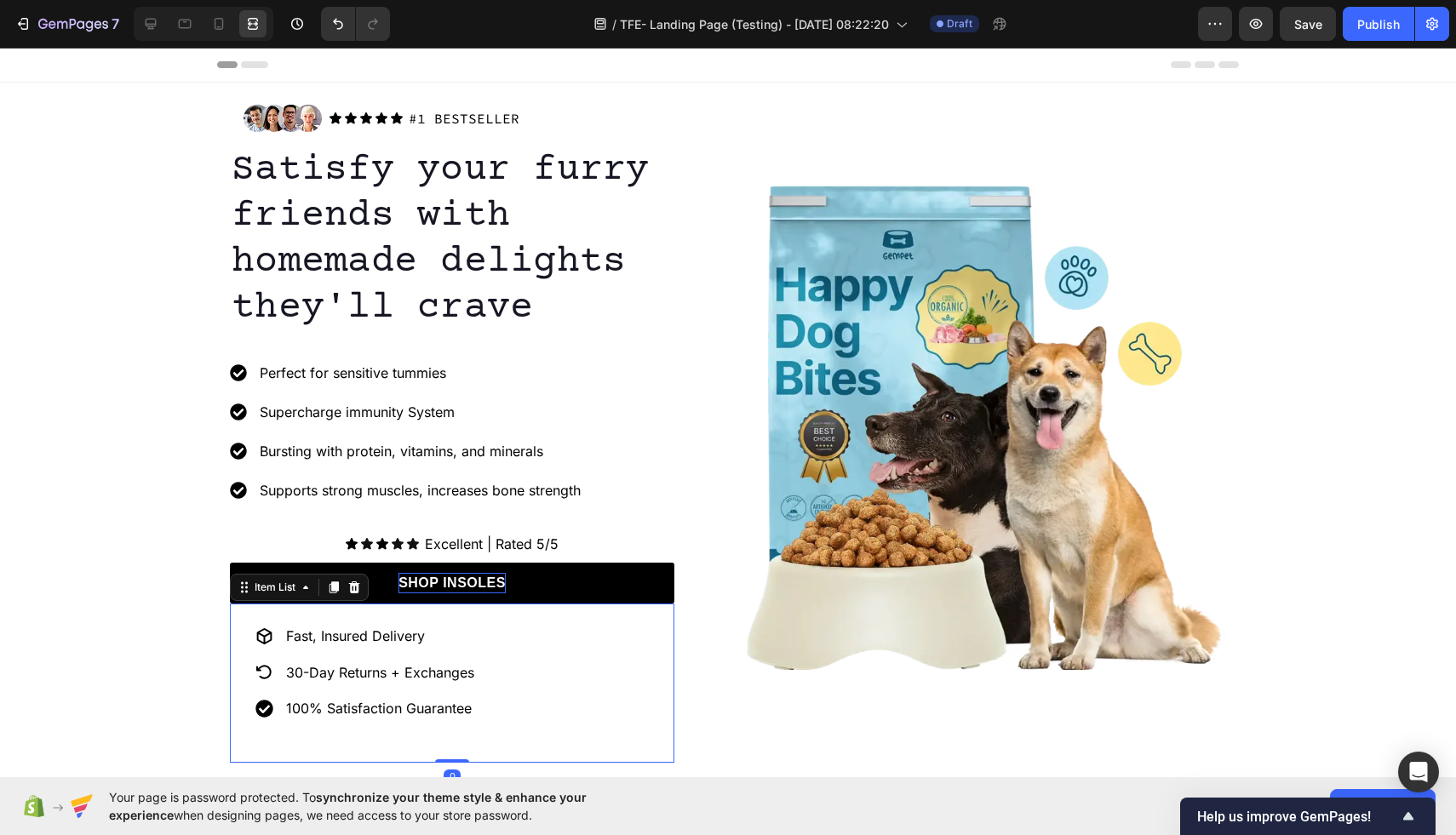
click at [148, 39] on div at bounding box center [203, 23] width 139 height 34
click at [148, 25] on icon at bounding box center [150, 23] width 11 height 11
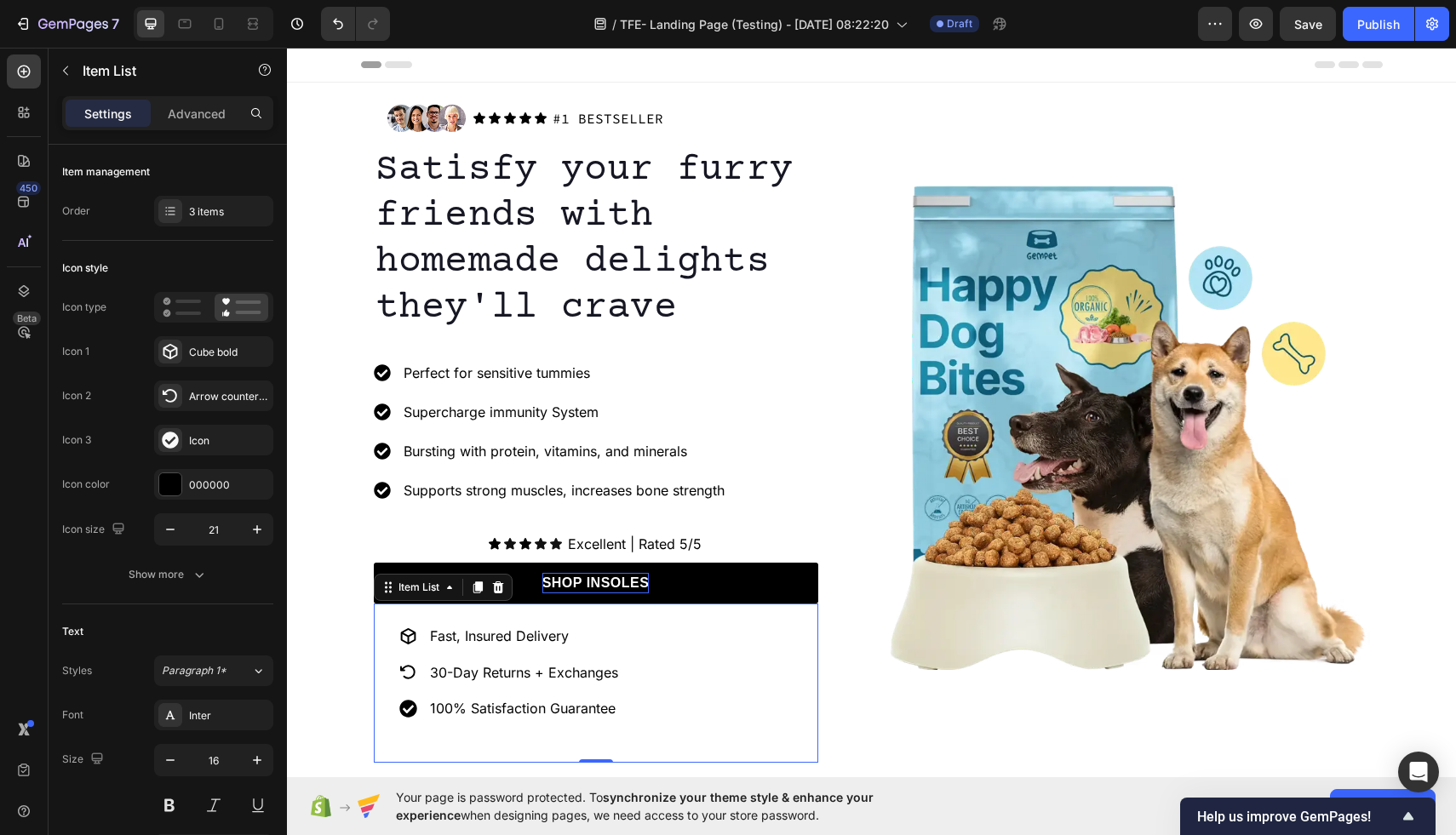
click at [632, 632] on div "Fast, Insured Delivery 30-Day Returns + Exchanges 100% Satisfaction Guarantee" at bounding box center [596, 683] width 445 height 159
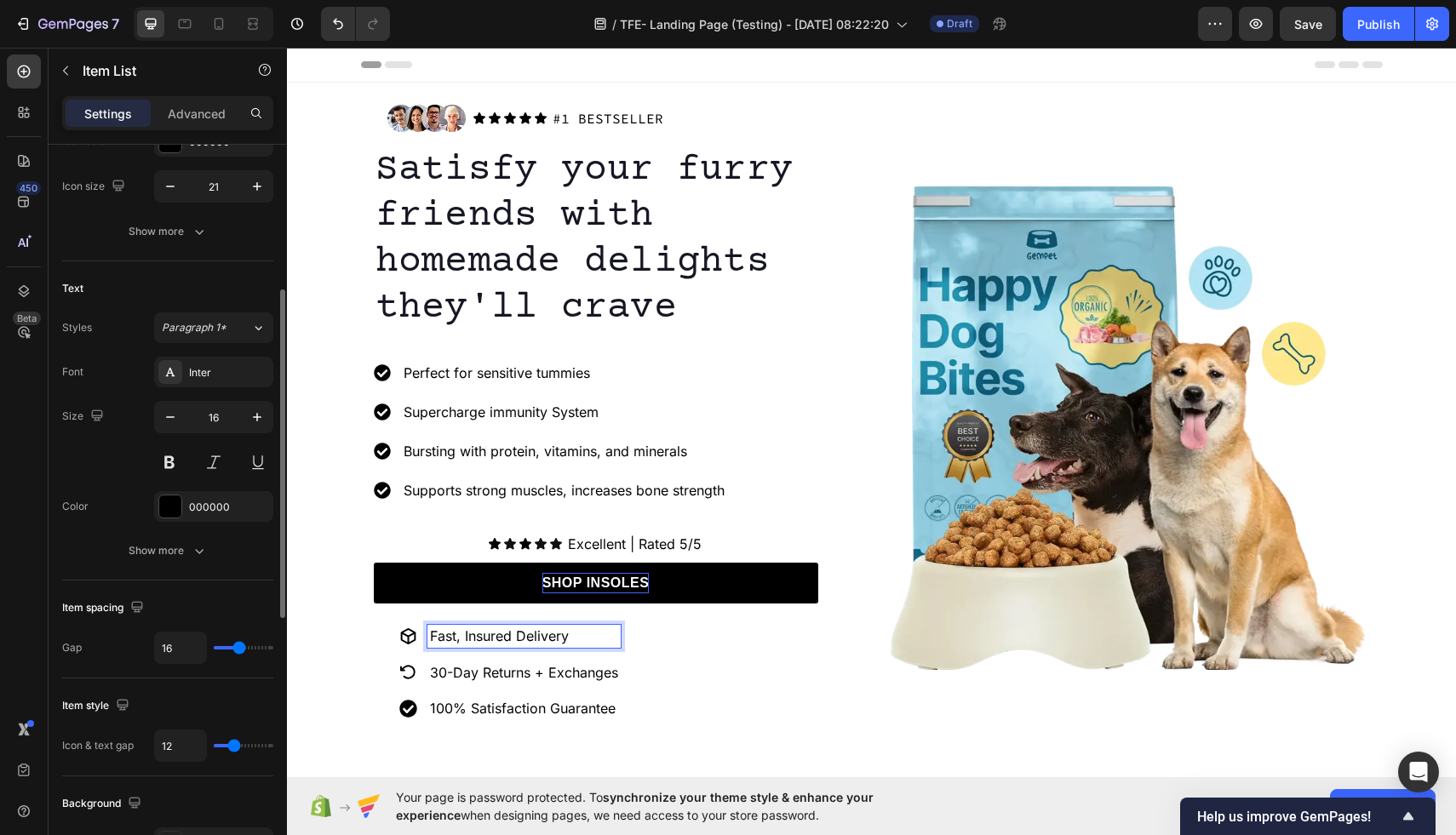
scroll to position [345, 0]
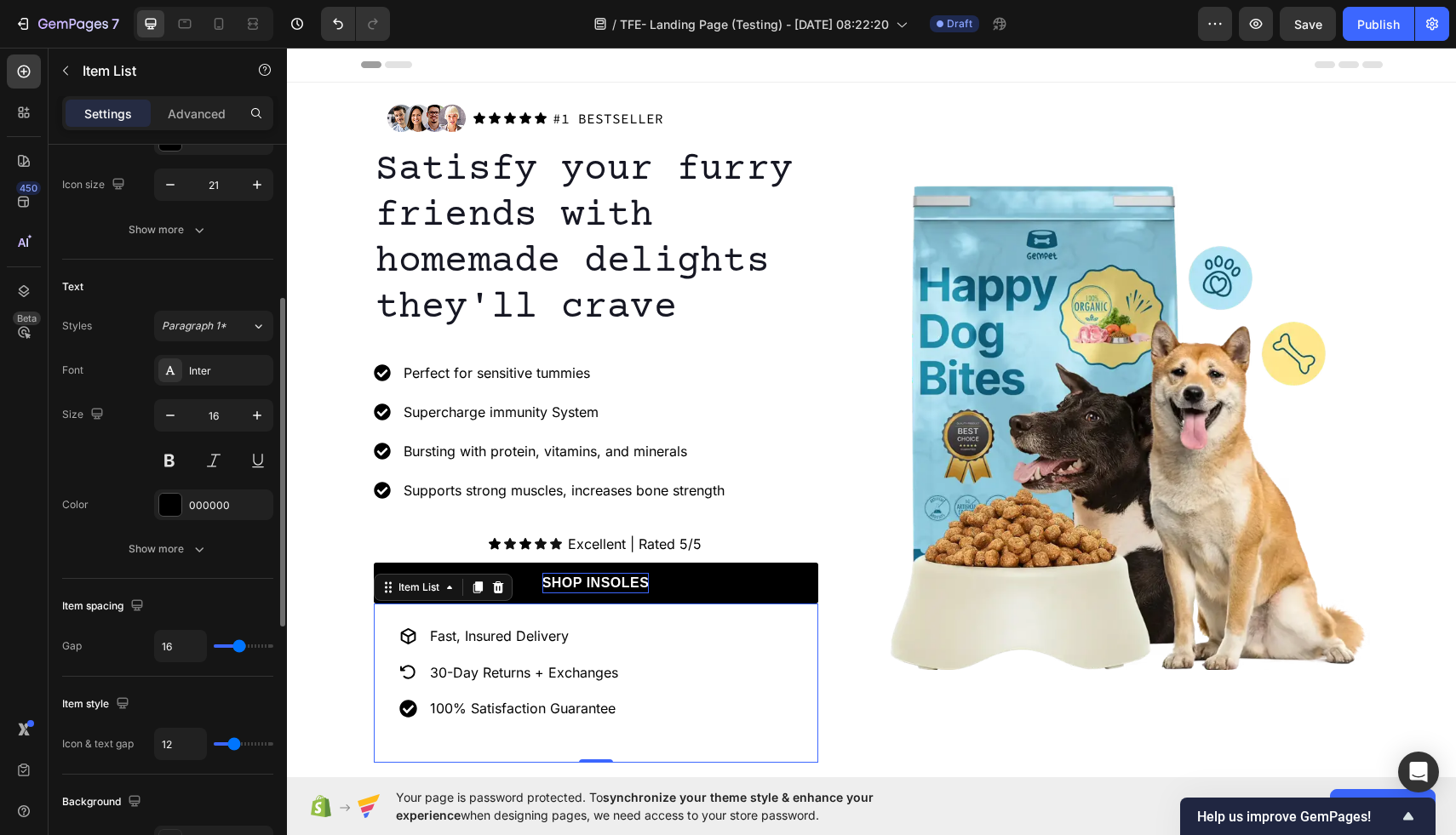
type input "13"
type input "12"
type input "11"
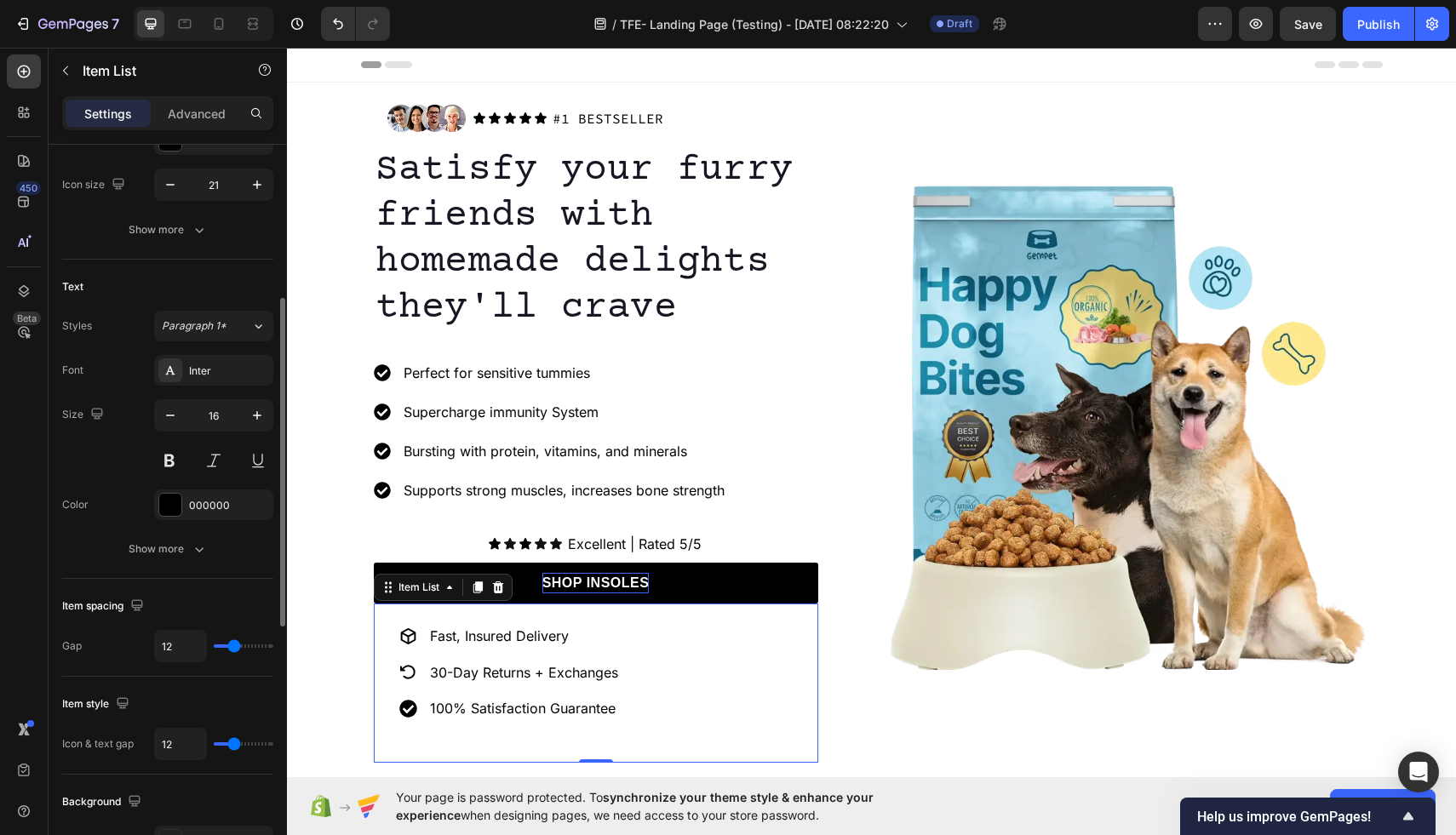
type input "11"
type input "10"
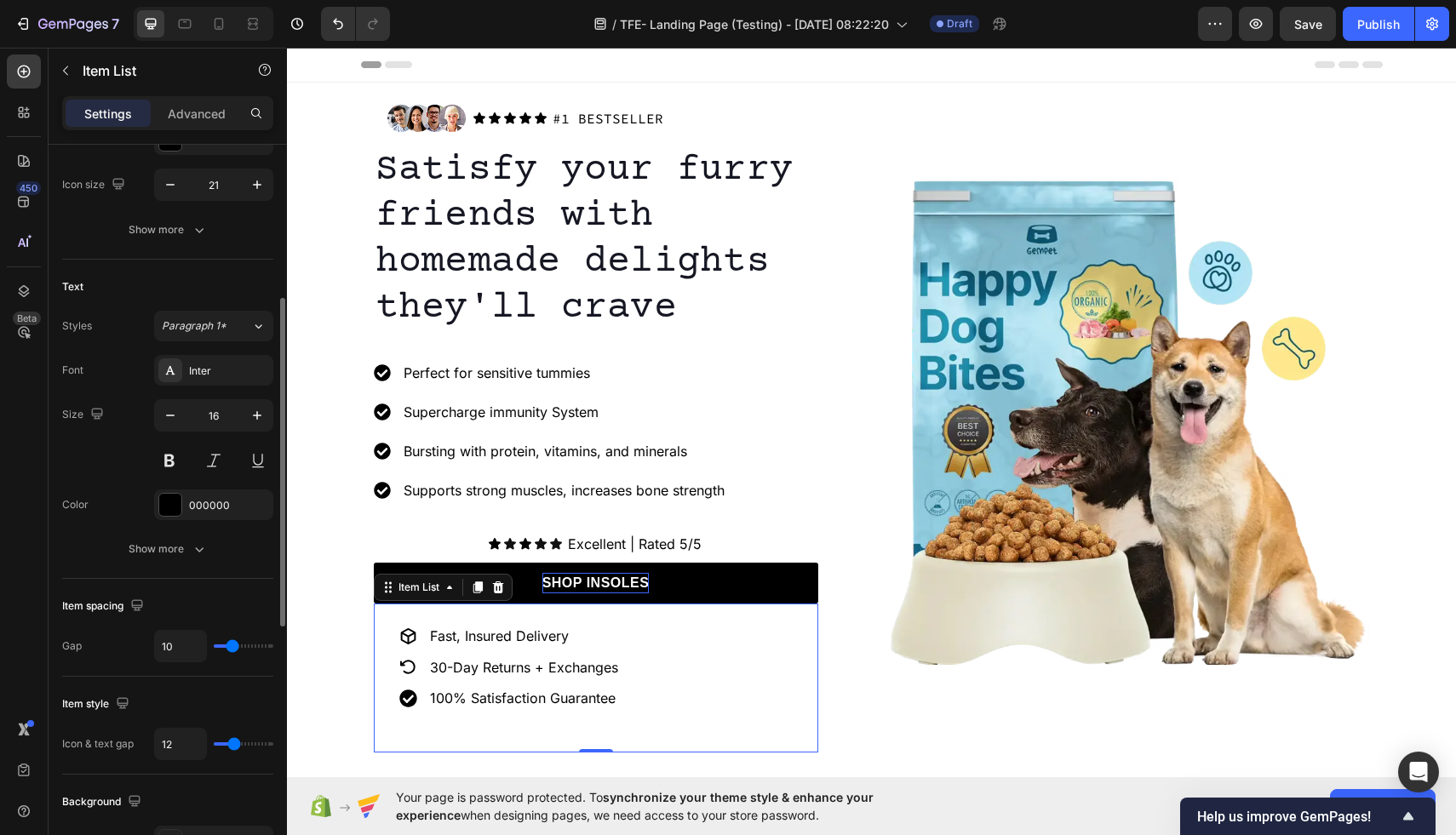
type input "9"
type input "8"
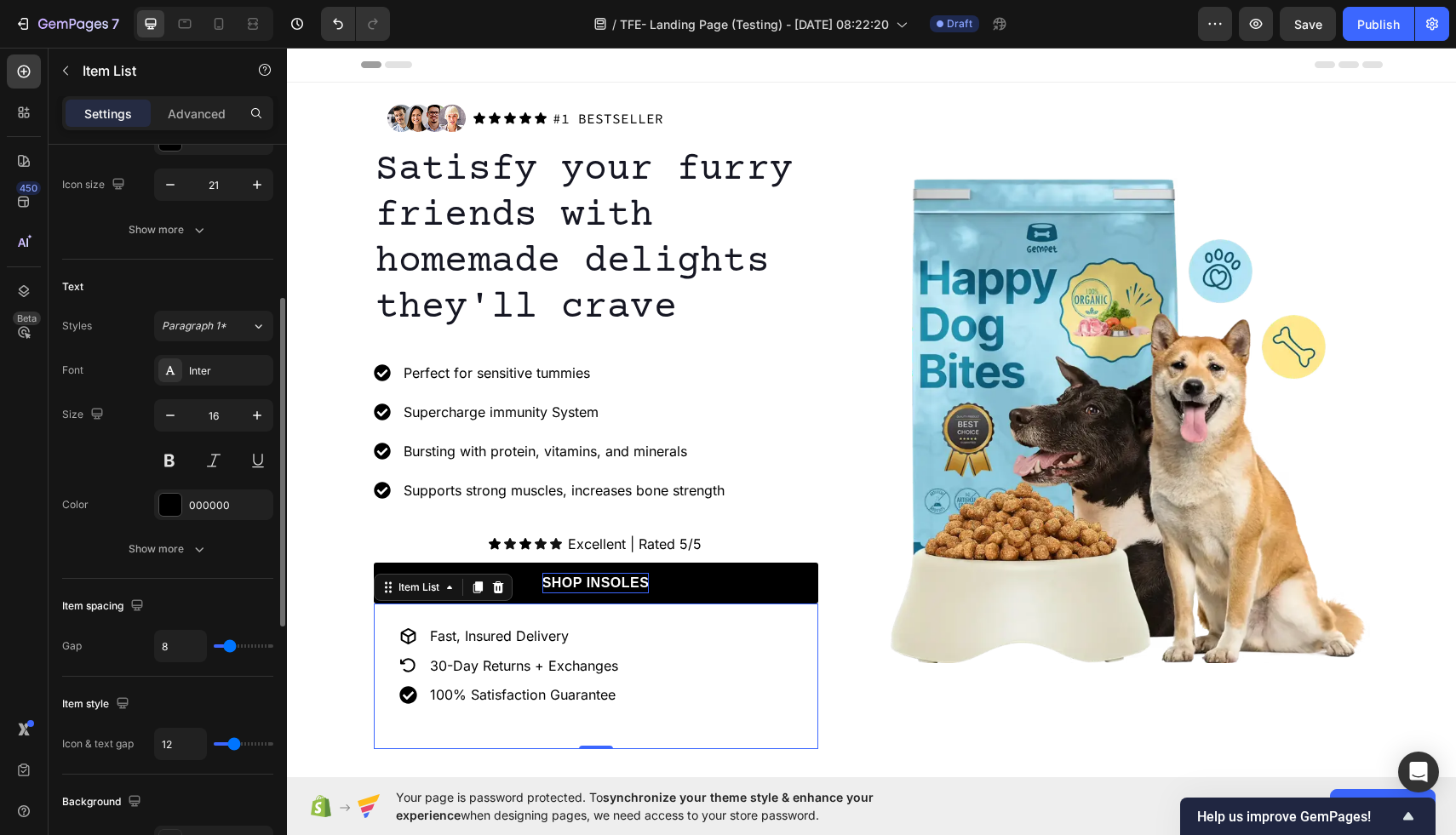
type input "8"
click at [229, 648] on input "range" at bounding box center [244, 647] width 60 height 4
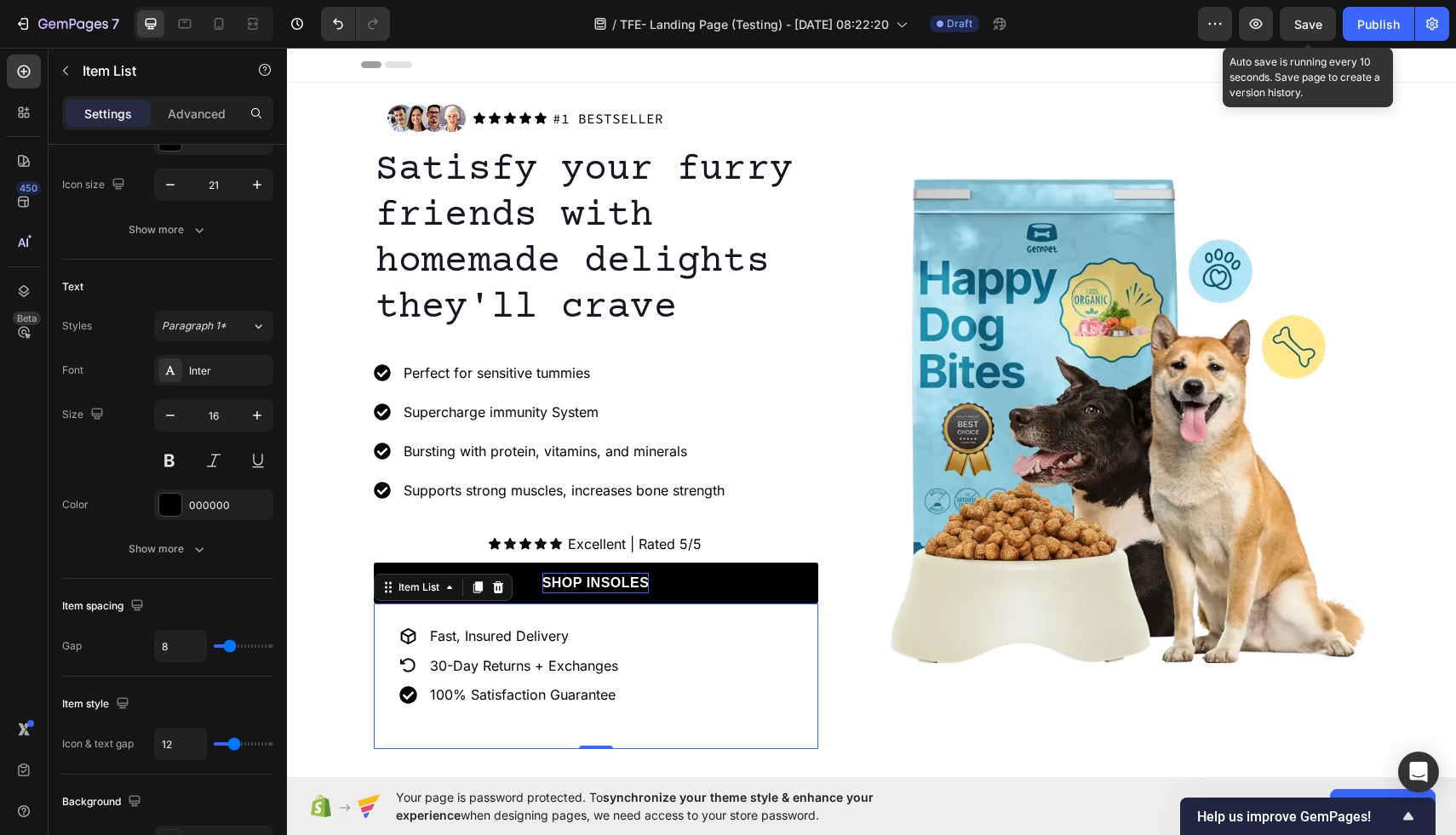
click at [1300, 28] on span "Save" at bounding box center [1308, 24] width 28 height 15
click at [1261, 18] on icon "button" at bounding box center [1256, 24] width 17 height 17
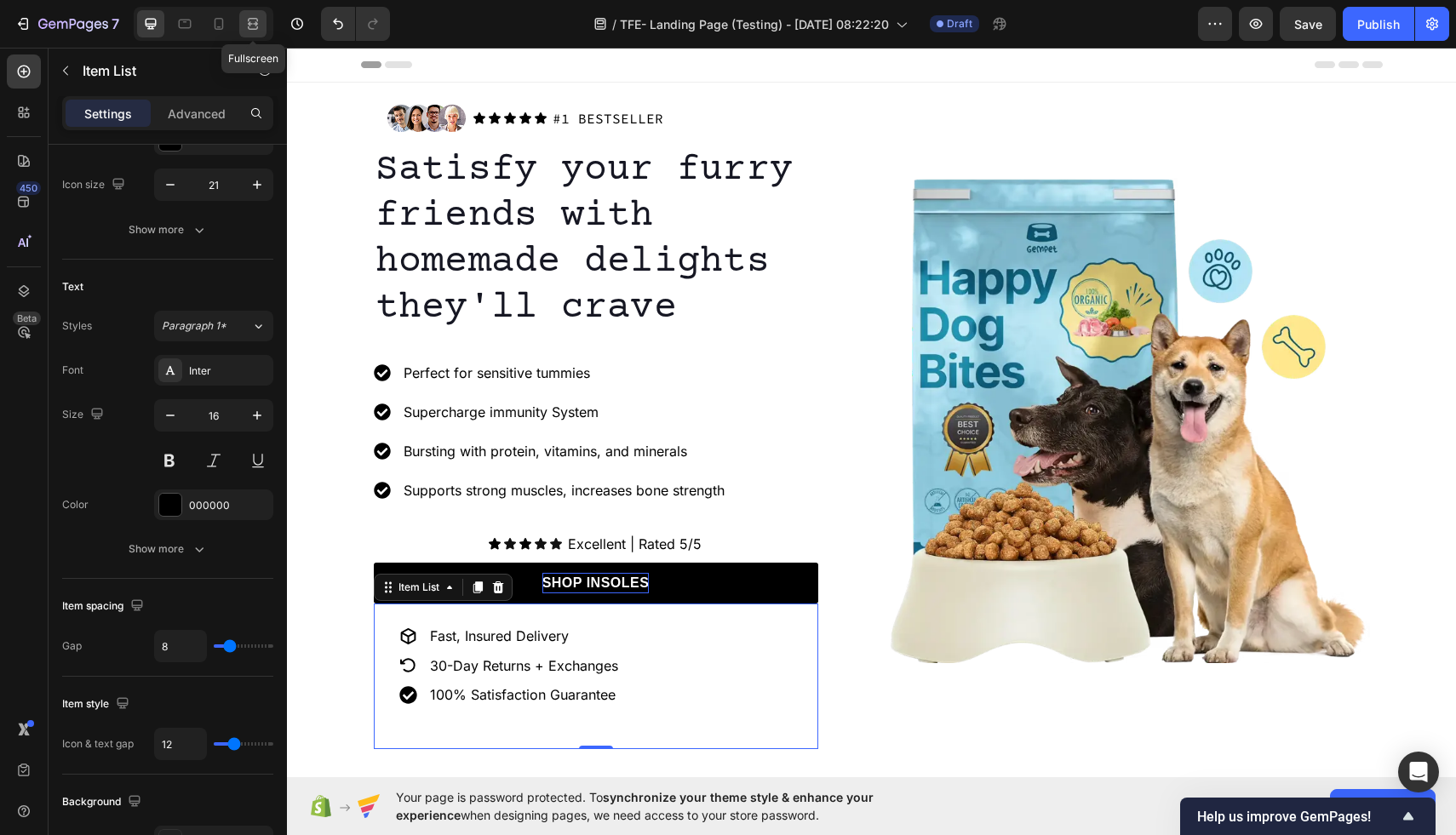
click at [241, 32] on div at bounding box center [253, 24] width 27 height 27
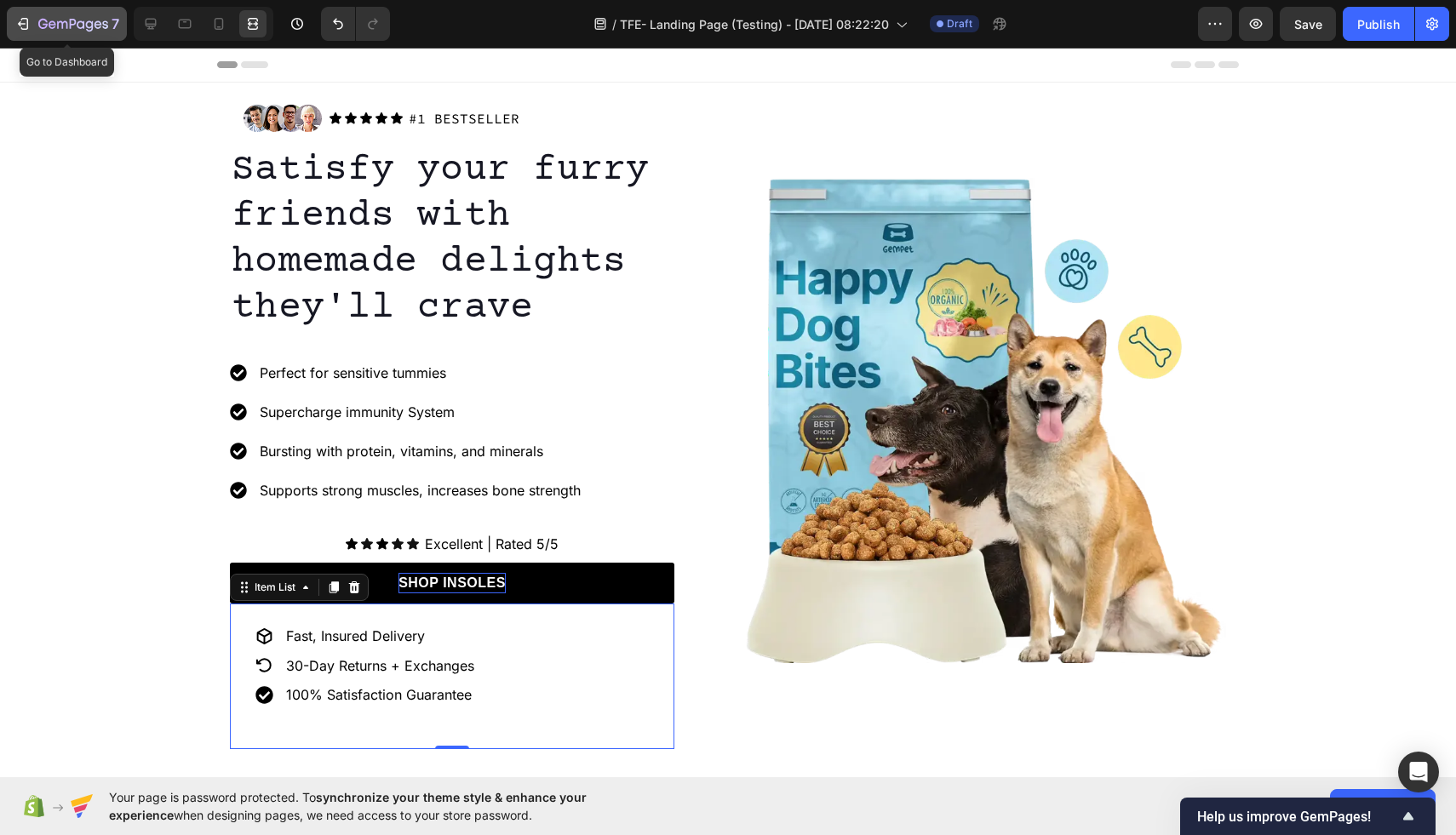
click at [17, 26] on icon "button" at bounding box center [23, 24] width 17 height 17
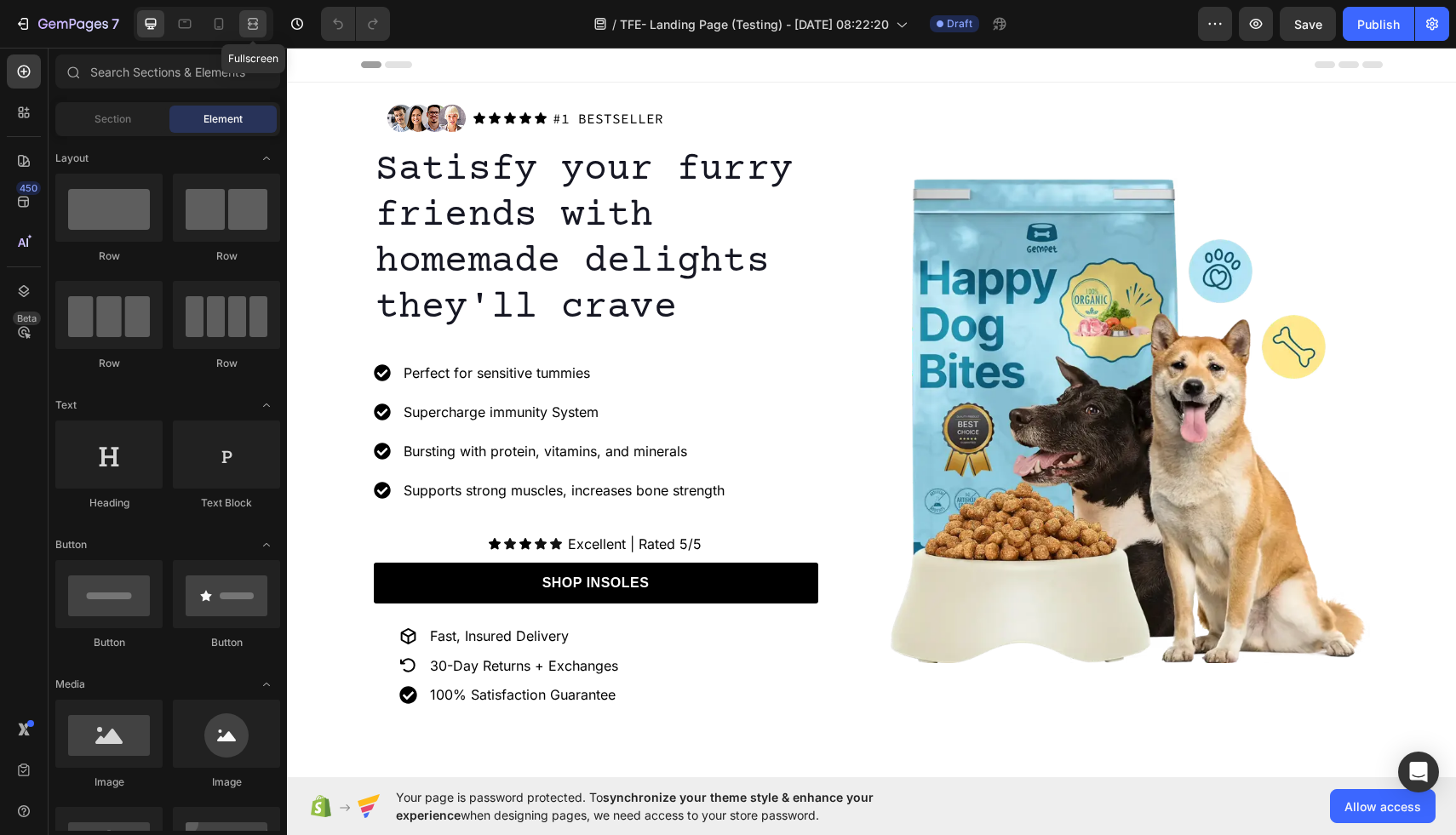
click at [253, 18] on icon at bounding box center [253, 24] width 17 height 17
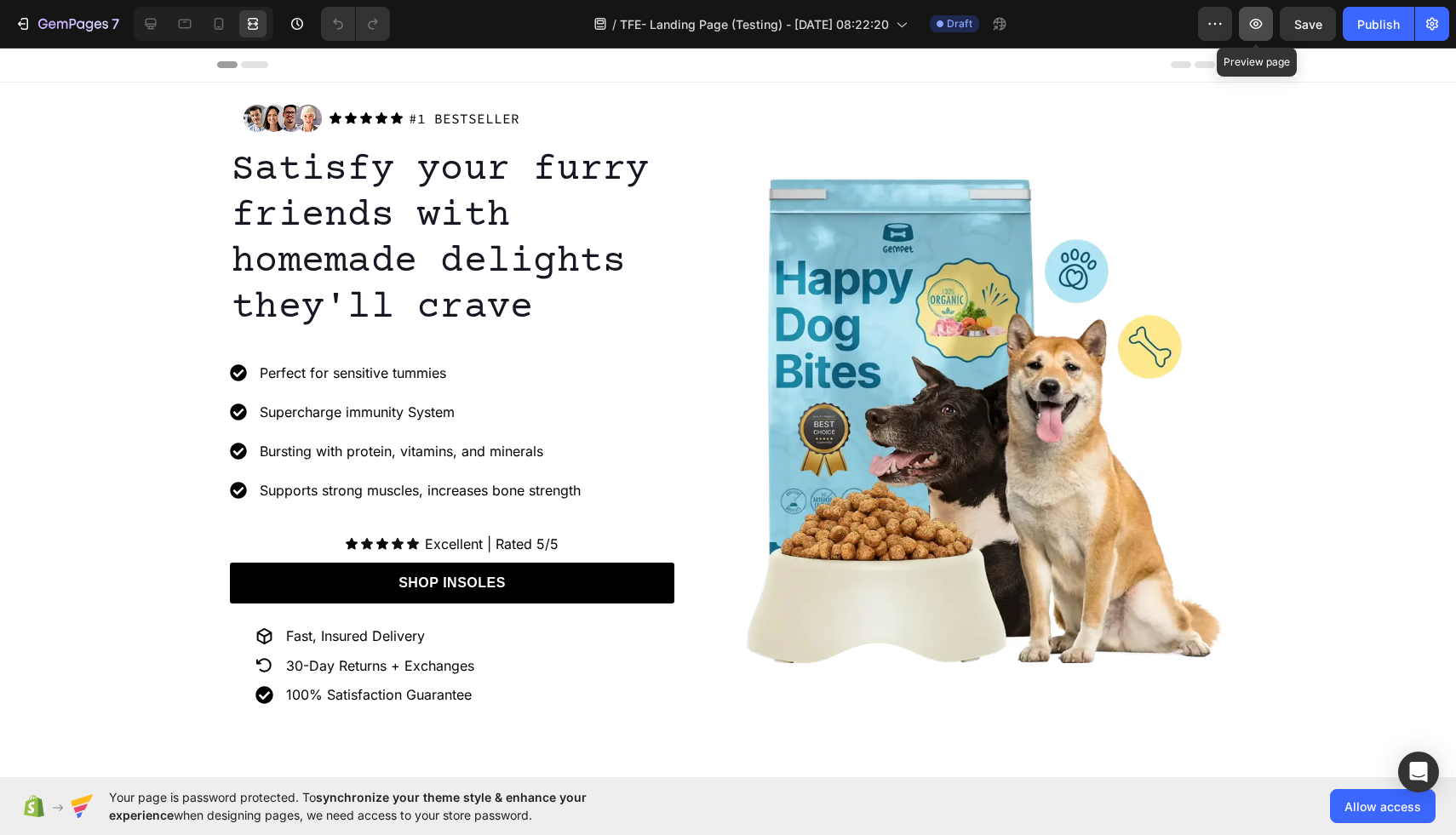
click at [1255, 27] on icon "button" at bounding box center [1256, 23] width 13 height 11
click at [292, 665] on p "30-Day Returns + Exchanges" at bounding box center [380, 666] width 188 height 17
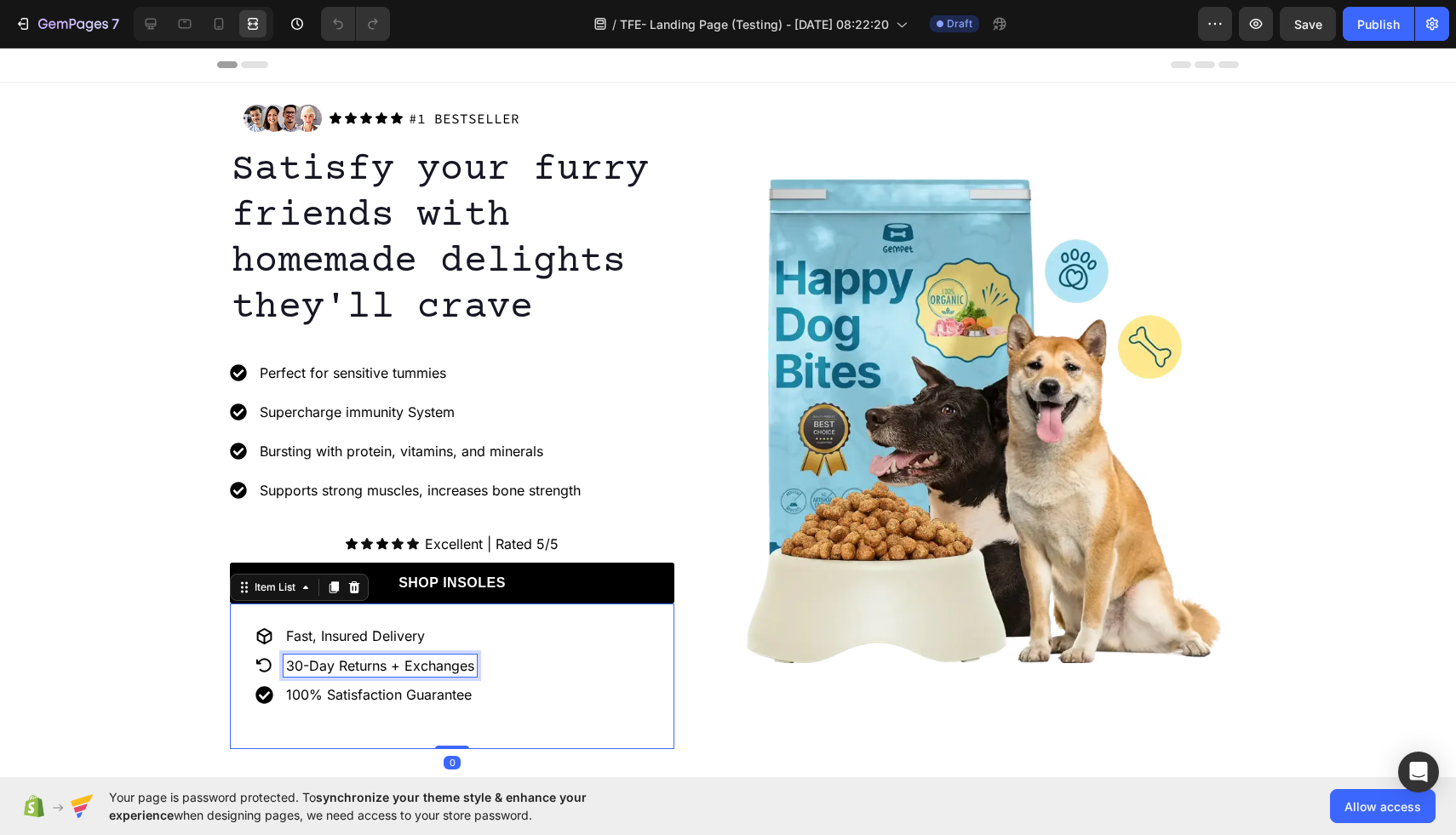
click at [289, 665] on p "30-Day Returns + Exchanges" at bounding box center [380, 666] width 188 height 17
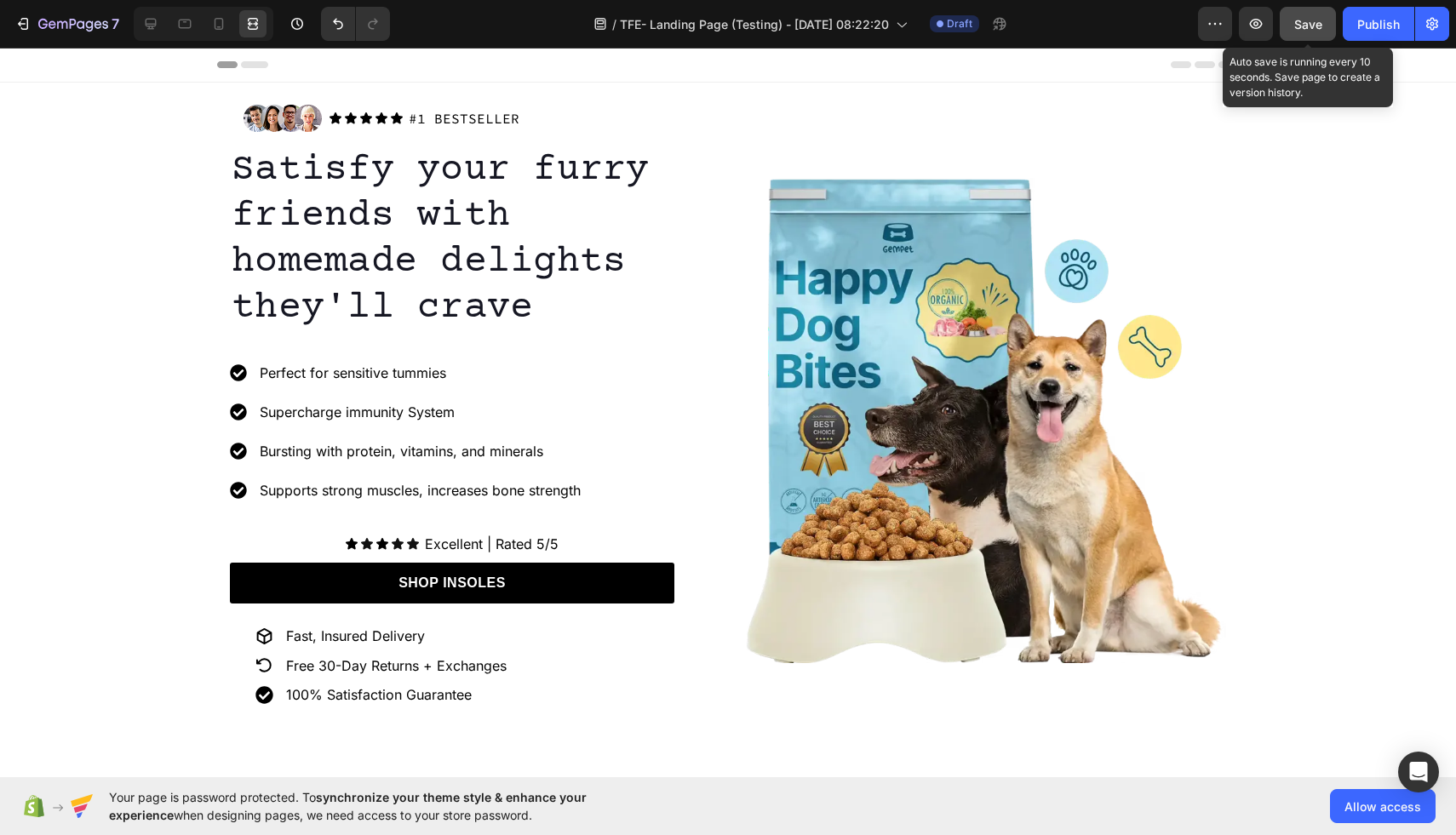
click at [1318, 33] on button "Save" at bounding box center [1308, 23] width 56 height 34
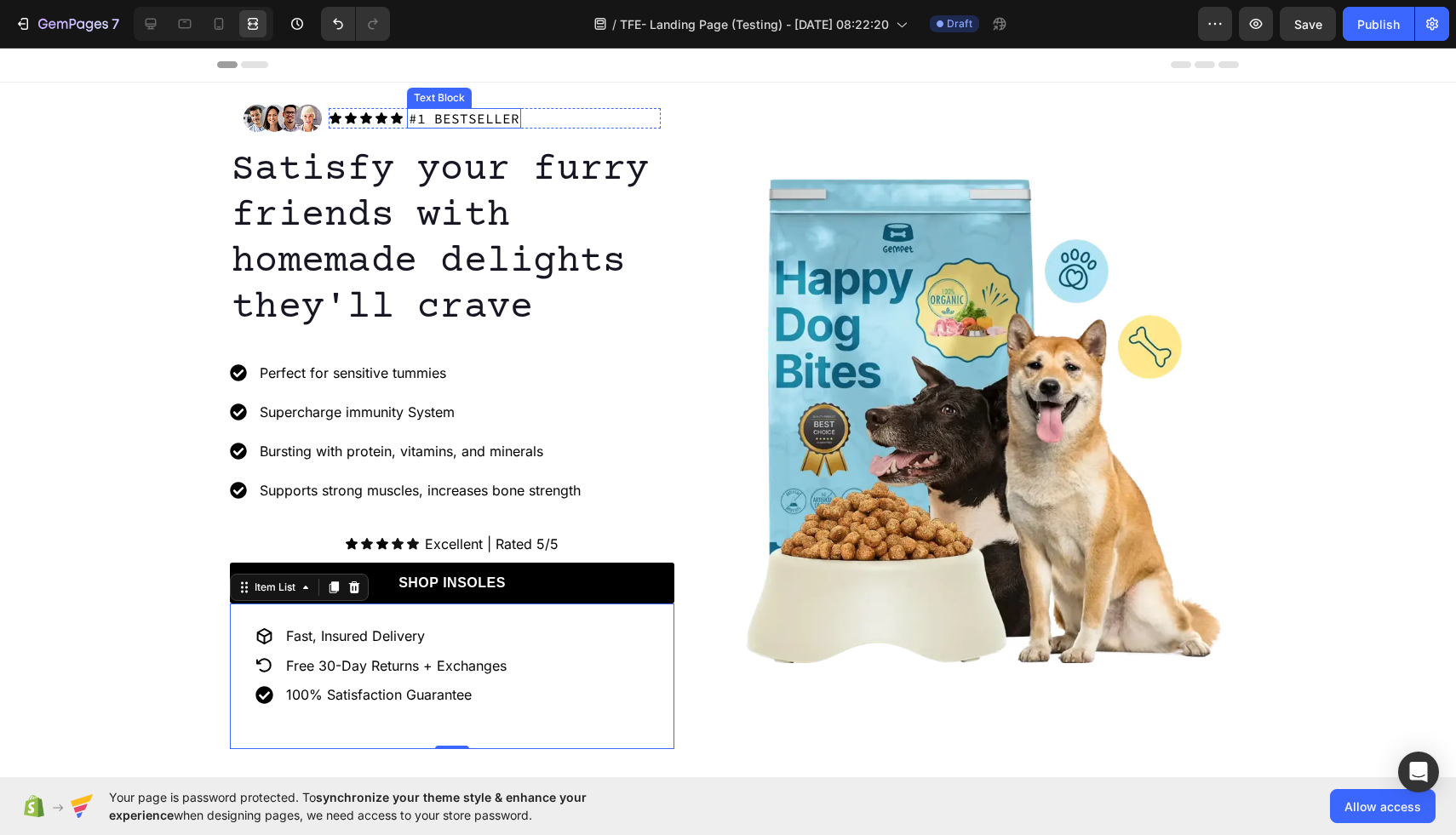
click at [449, 113] on p "#1 BESTSELLER" at bounding box center [464, 118] width 110 height 17
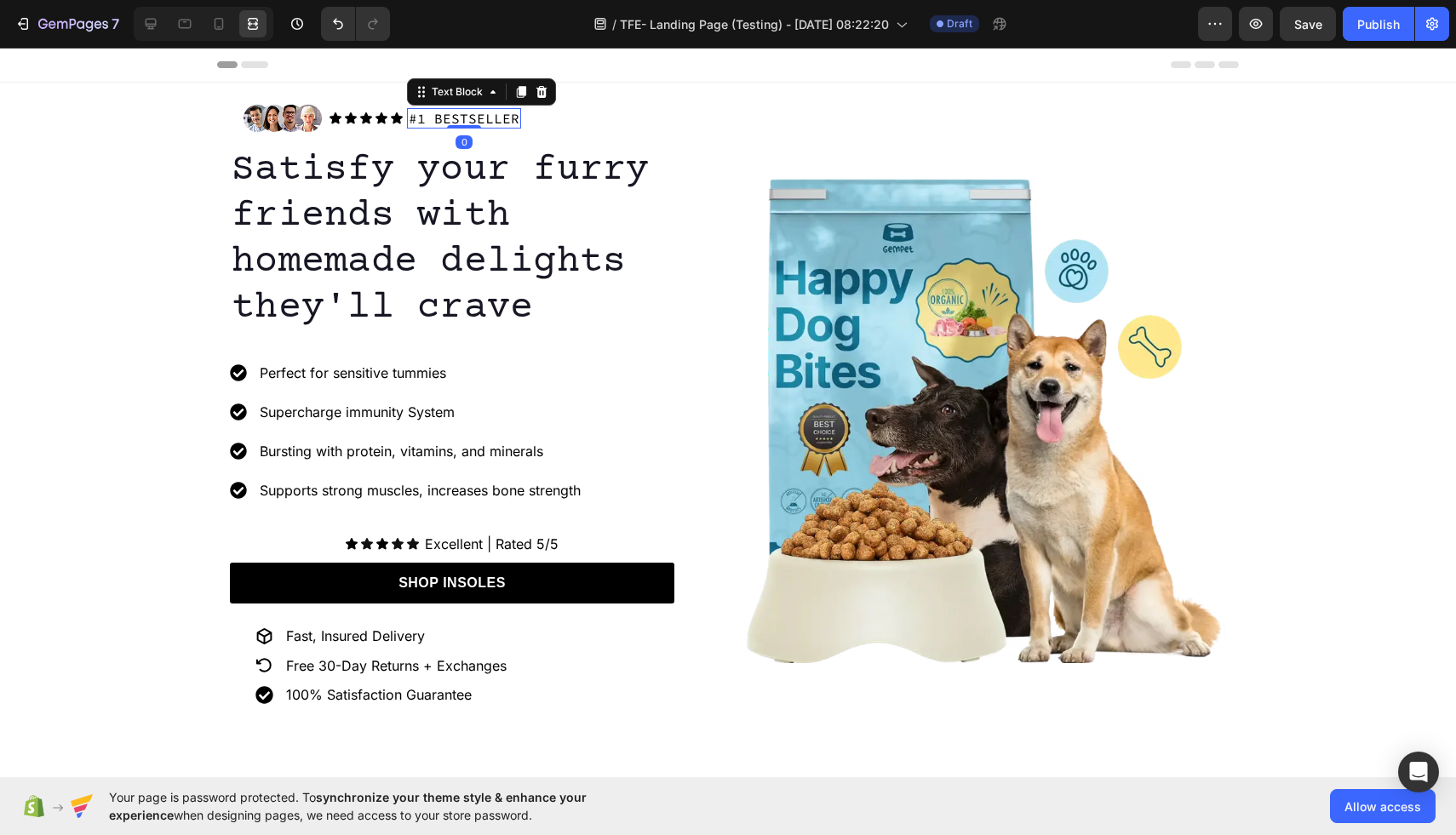
click at [426, 116] on p "#1 BESTSELLER" at bounding box center [464, 118] width 110 height 17
drag, startPoint x: 511, startPoint y: 117, endPoint x: 442, endPoint y: 119, distance: 69.0
click at [442, 119] on p "#1 BESTSELLER" at bounding box center [464, 118] width 110 height 17
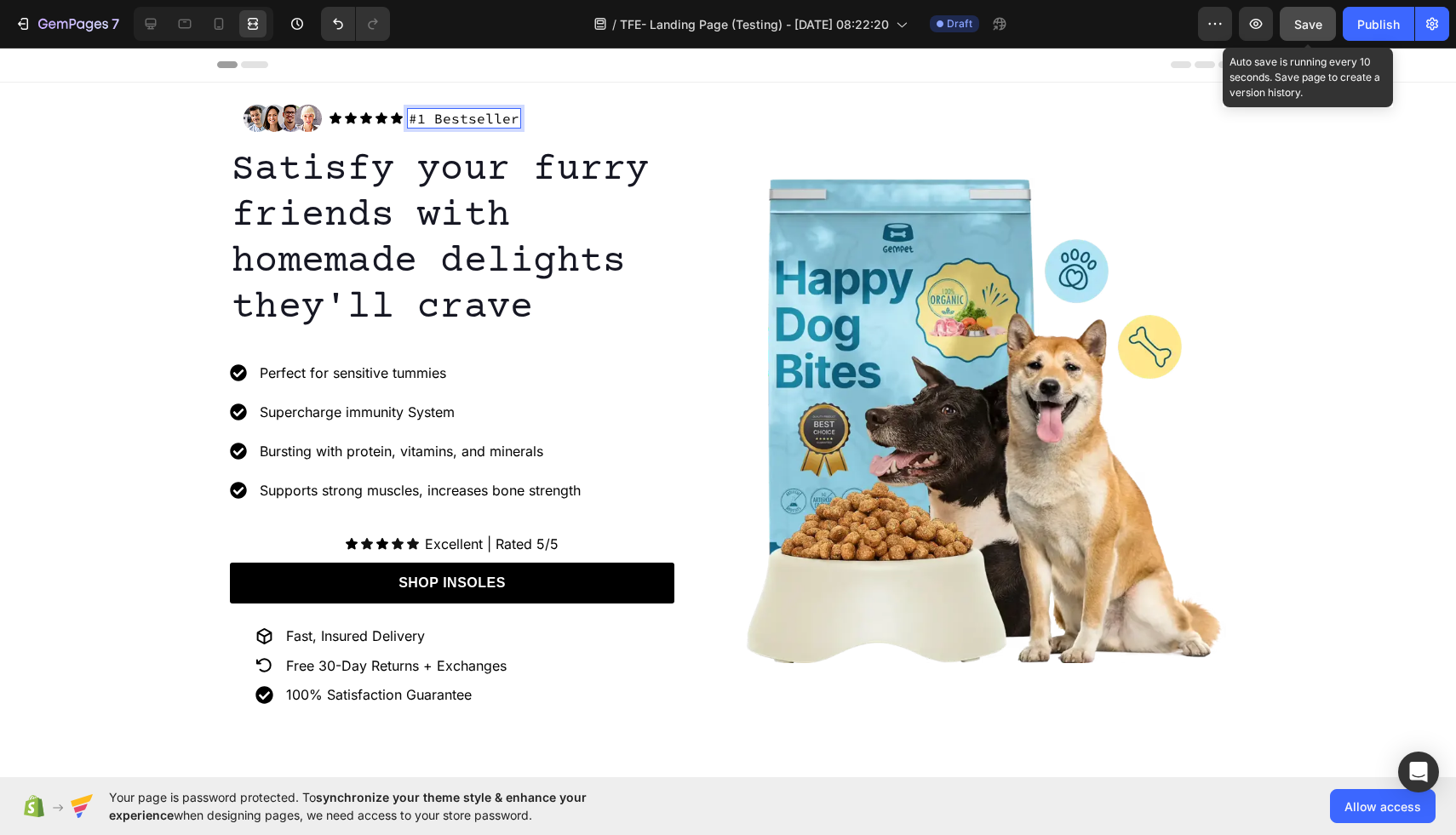
click at [1318, 17] on span "Save" at bounding box center [1308, 24] width 28 height 15
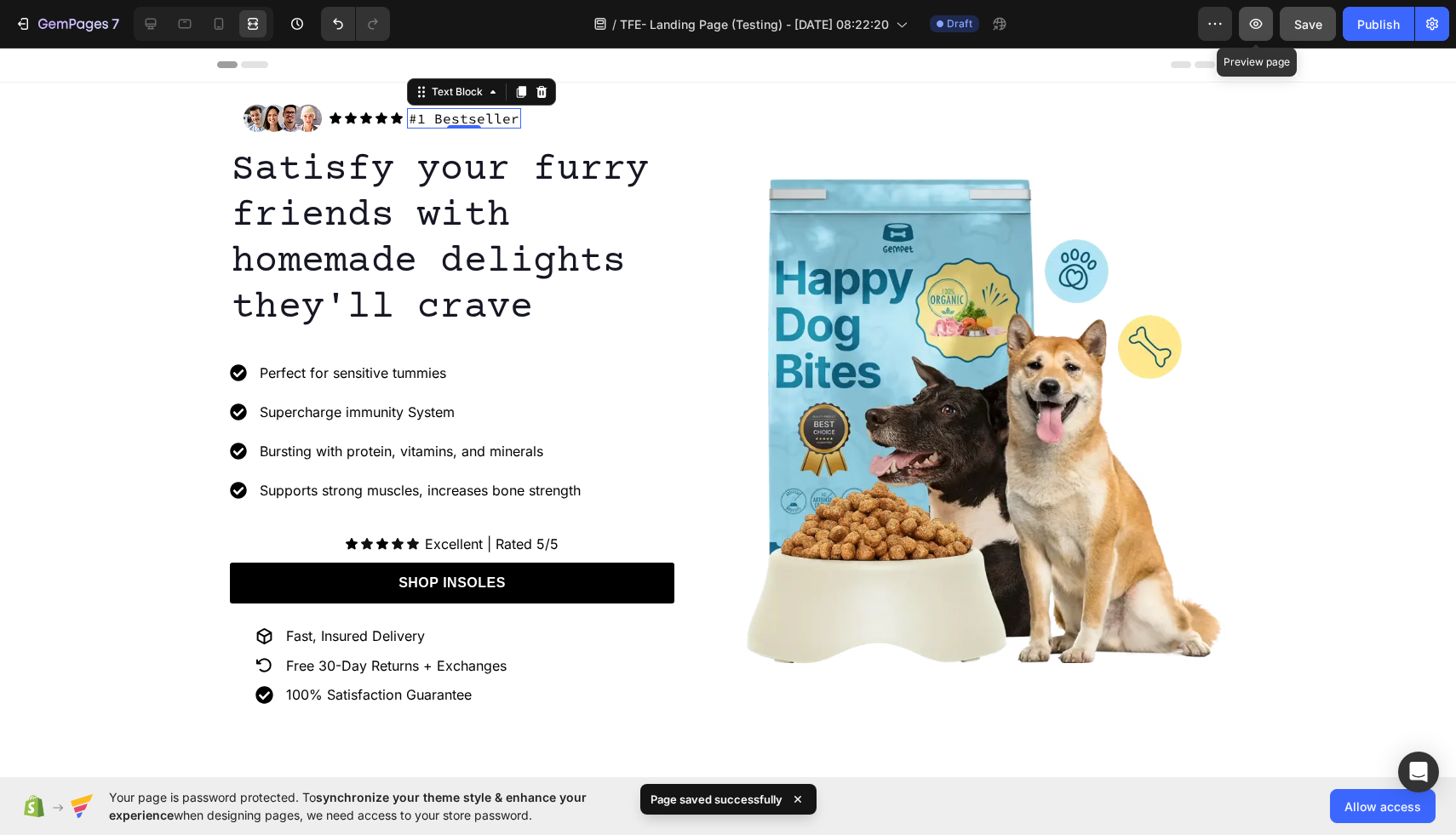
click at [1257, 24] on icon "button" at bounding box center [1256, 24] width 17 height 17
click at [1255, 28] on icon "button" at bounding box center [1256, 23] width 13 height 11
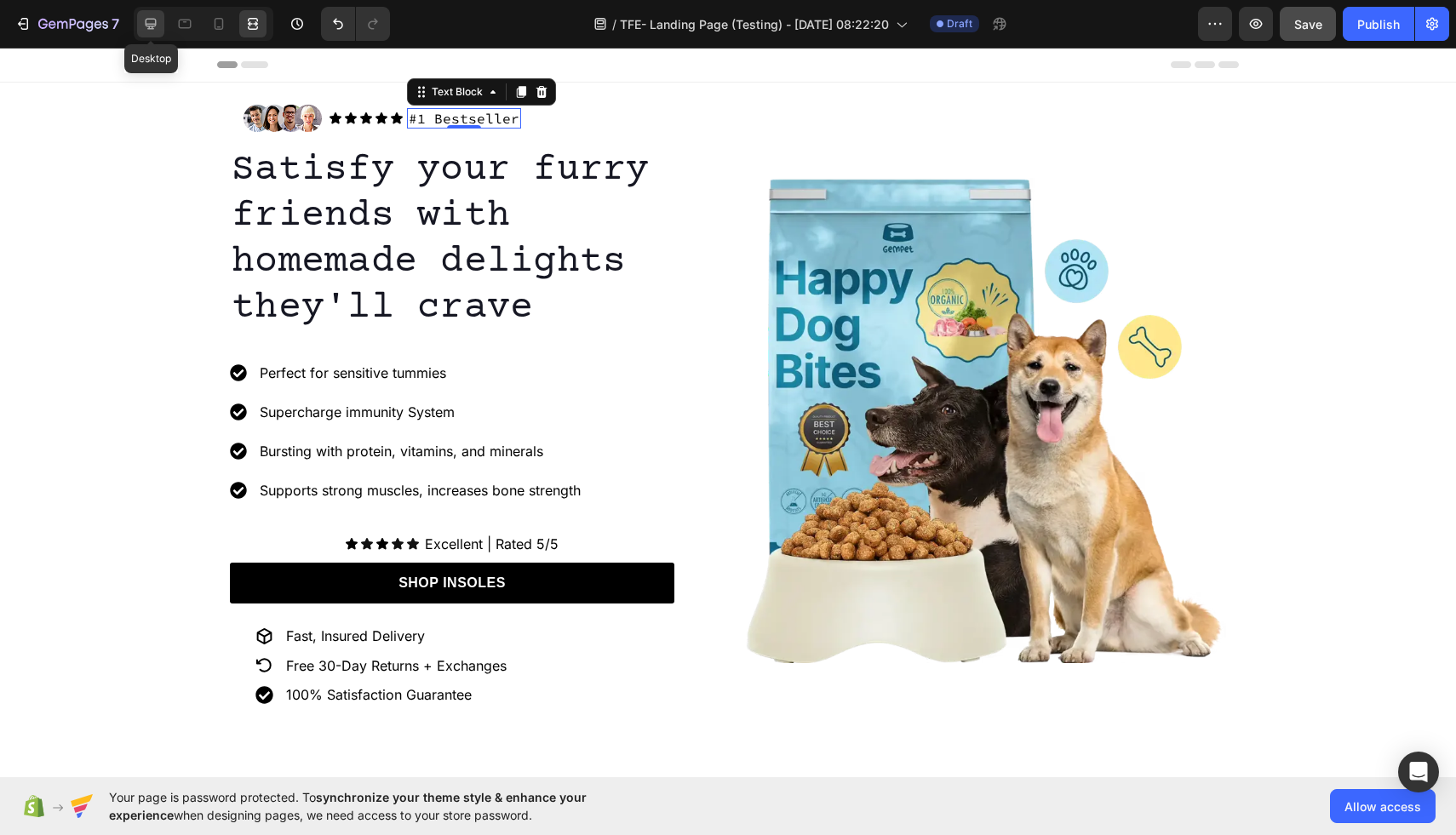
click at [151, 17] on icon at bounding box center [151, 24] width 17 height 17
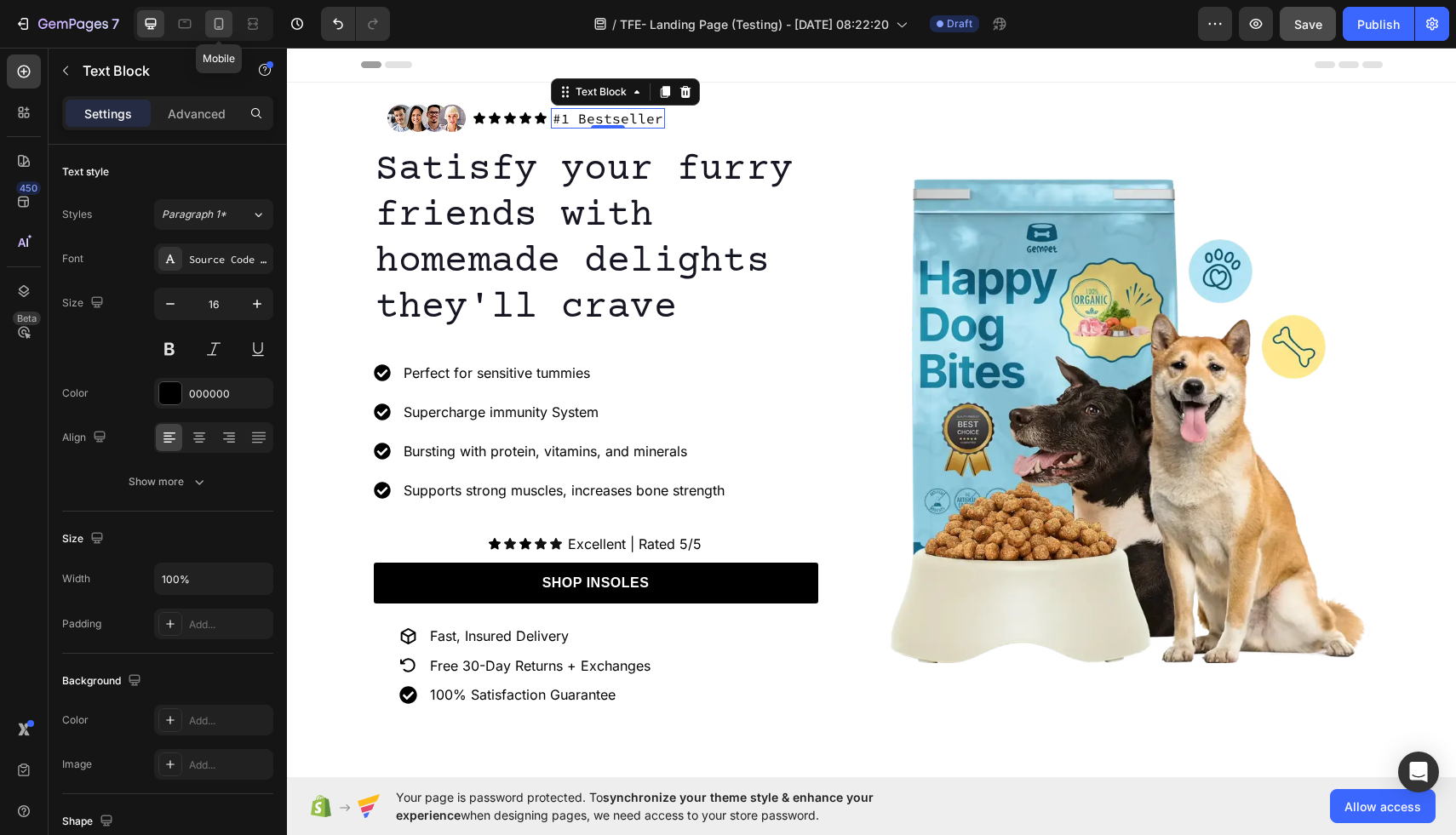
click at [221, 26] on icon at bounding box center [219, 24] width 17 height 17
type input "11"
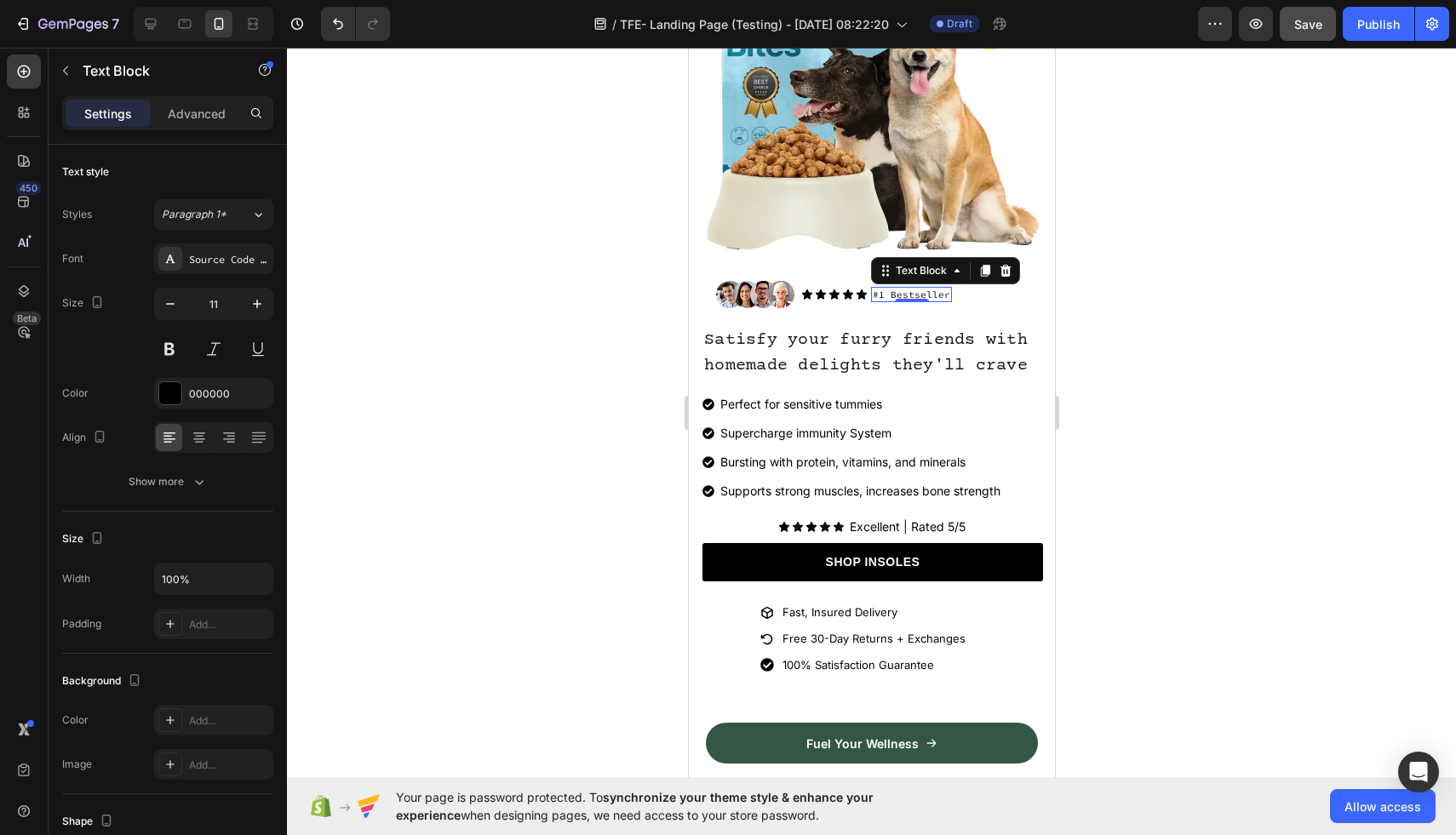
scroll to position [325, 0]
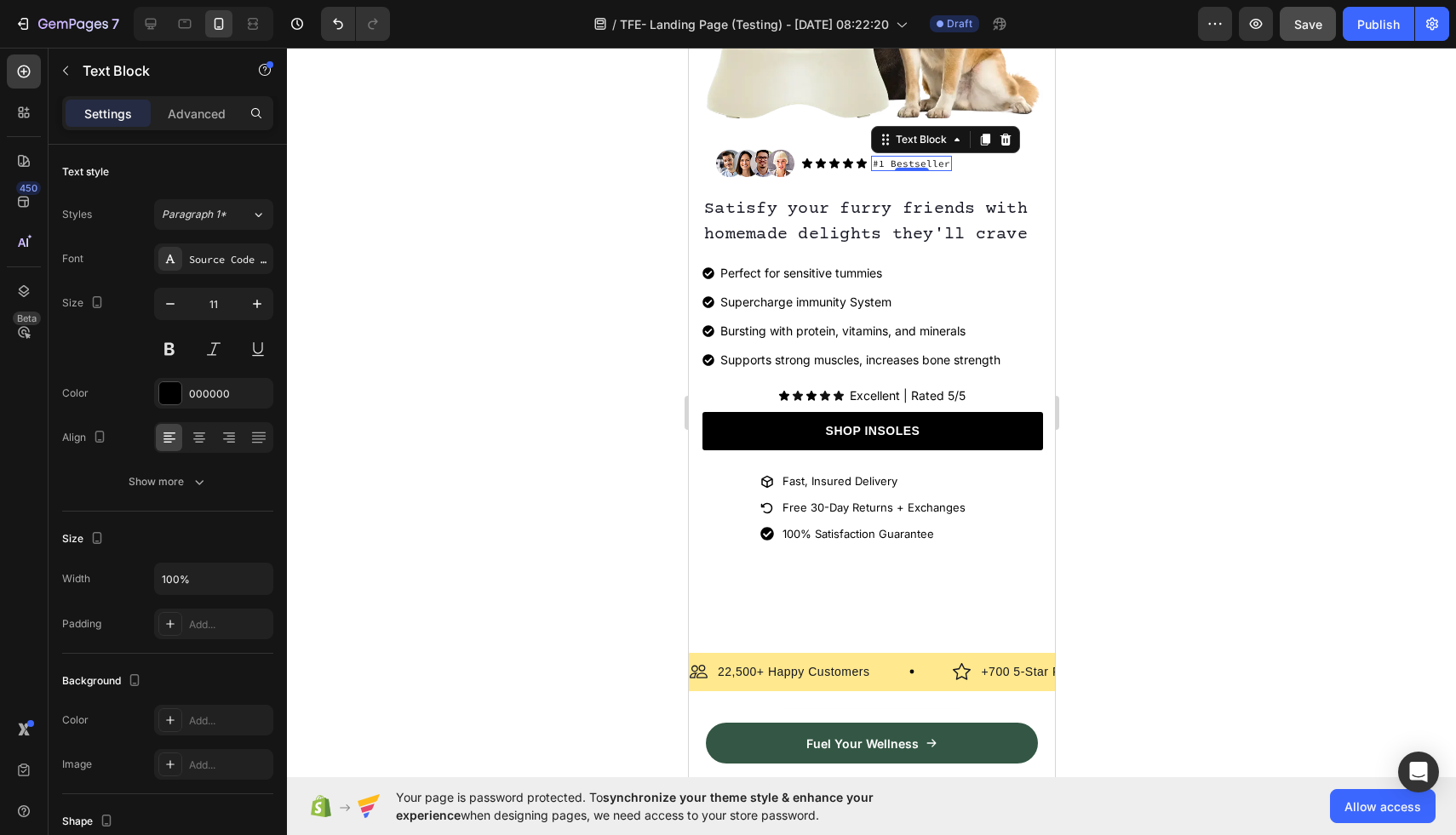
click at [1117, 381] on div at bounding box center [871, 441] width 1169 height 788
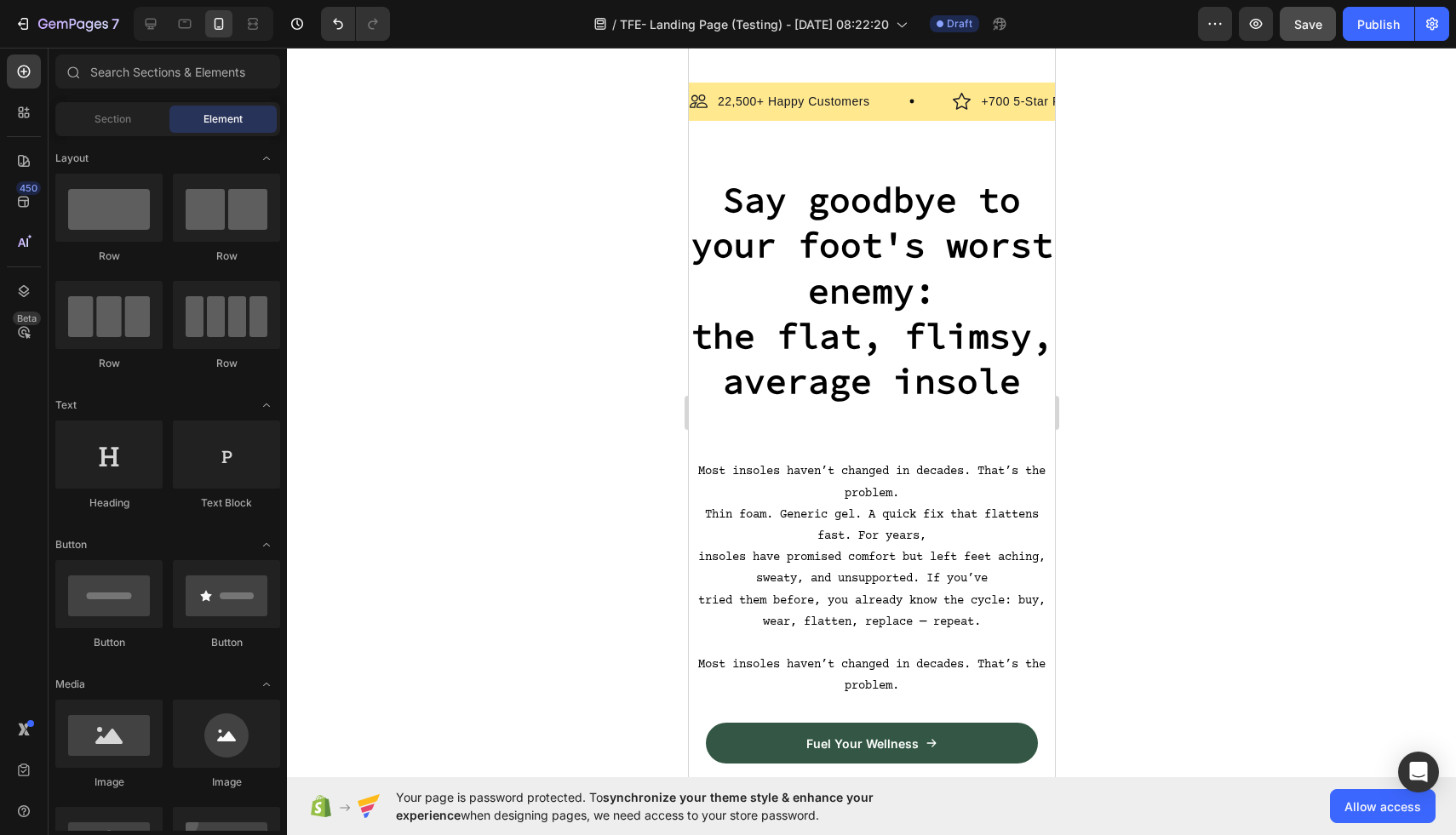
scroll to position [897, 0]
click at [263, 22] on div at bounding box center [253, 24] width 27 height 27
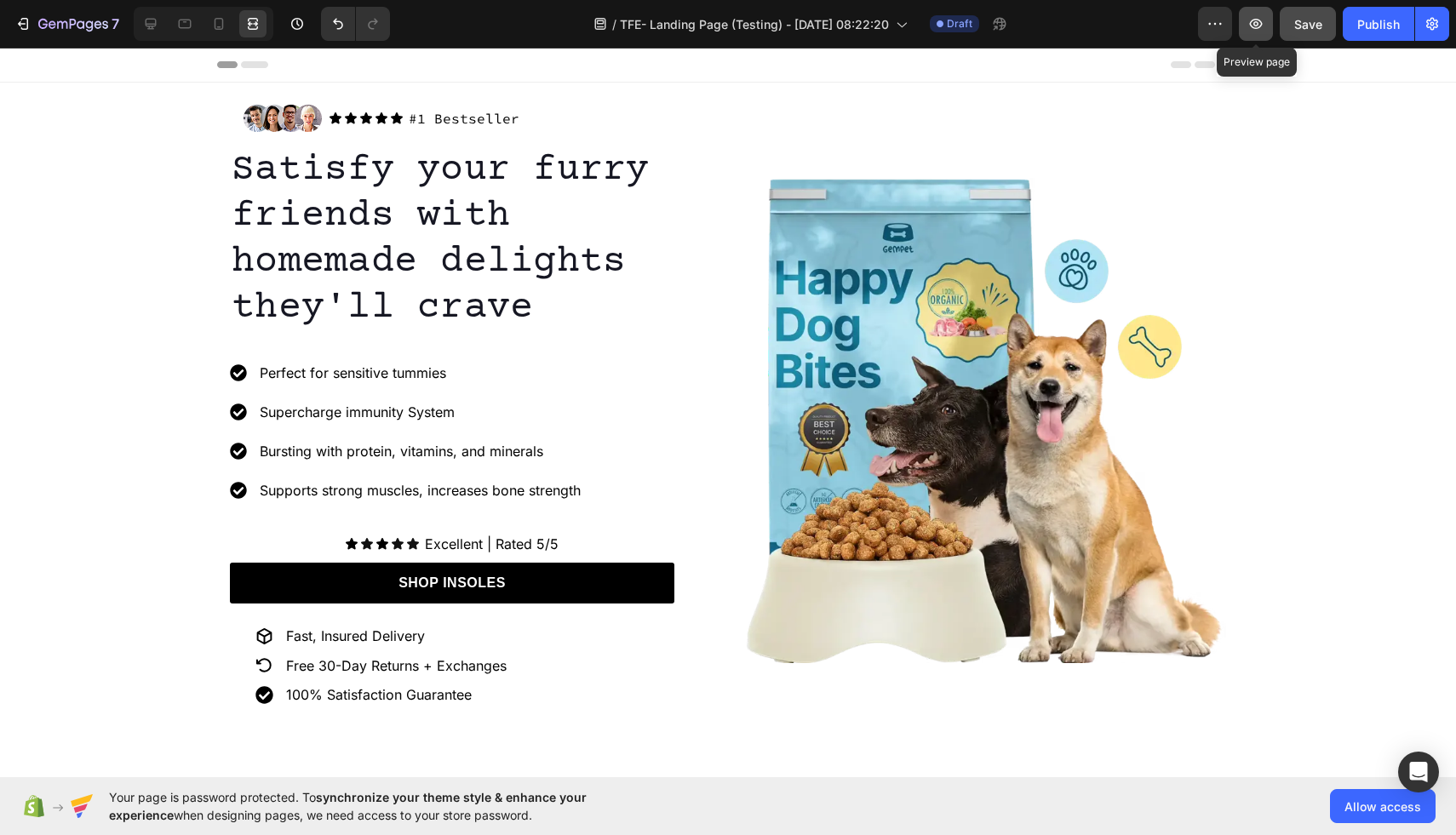
click at [1254, 26] on icon "button" at bounding box center [1256, 24] width 17 height 17
click at [138, 25] on div at bounding box center [151, 24] width 27 height 27
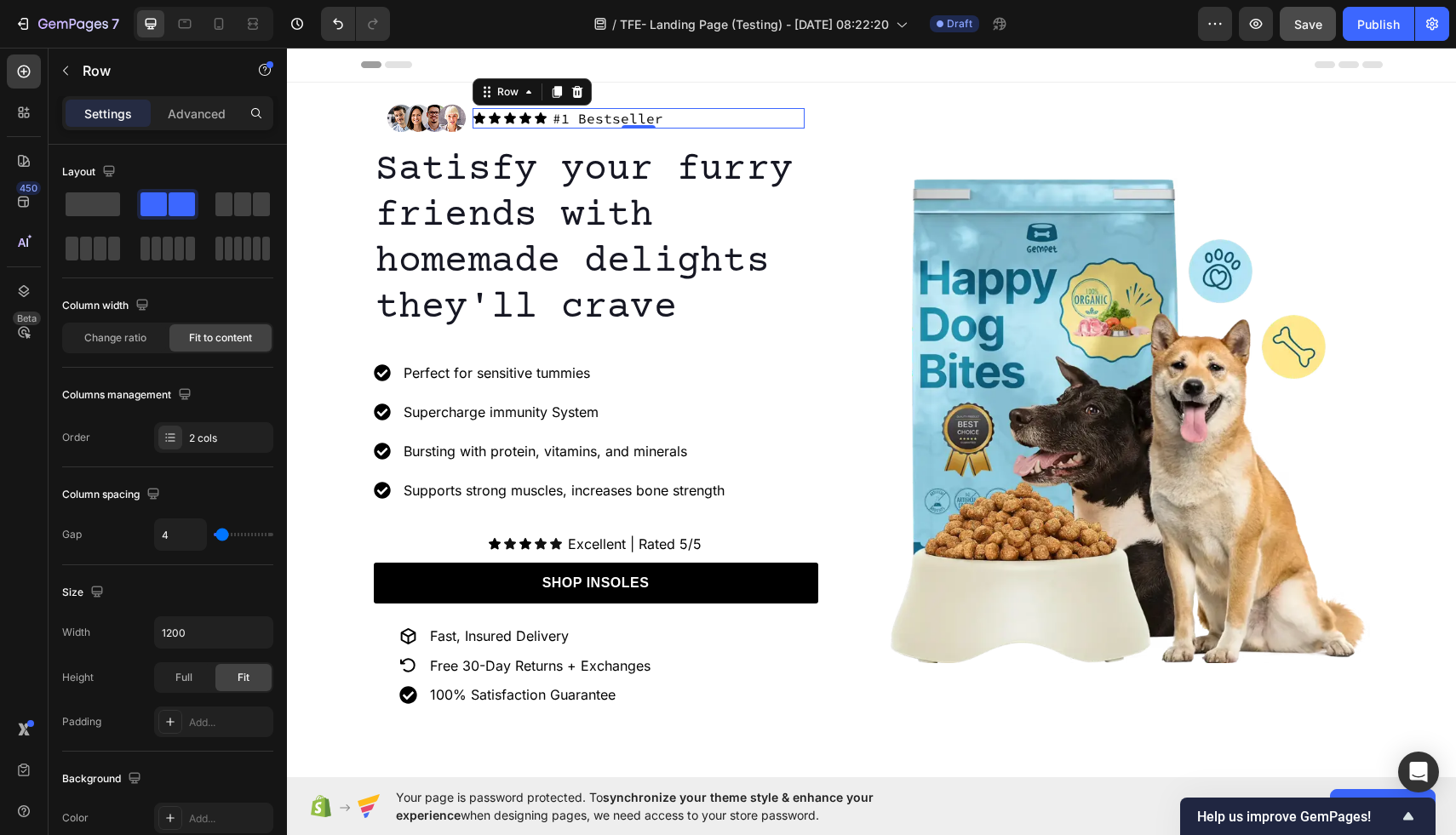
click at [671, 119] on div "Icon Icon Icon Icon Icon Icon List #1 Bestseller Text Block Row 0" at bounding box center [638, 119] width 332 height 21
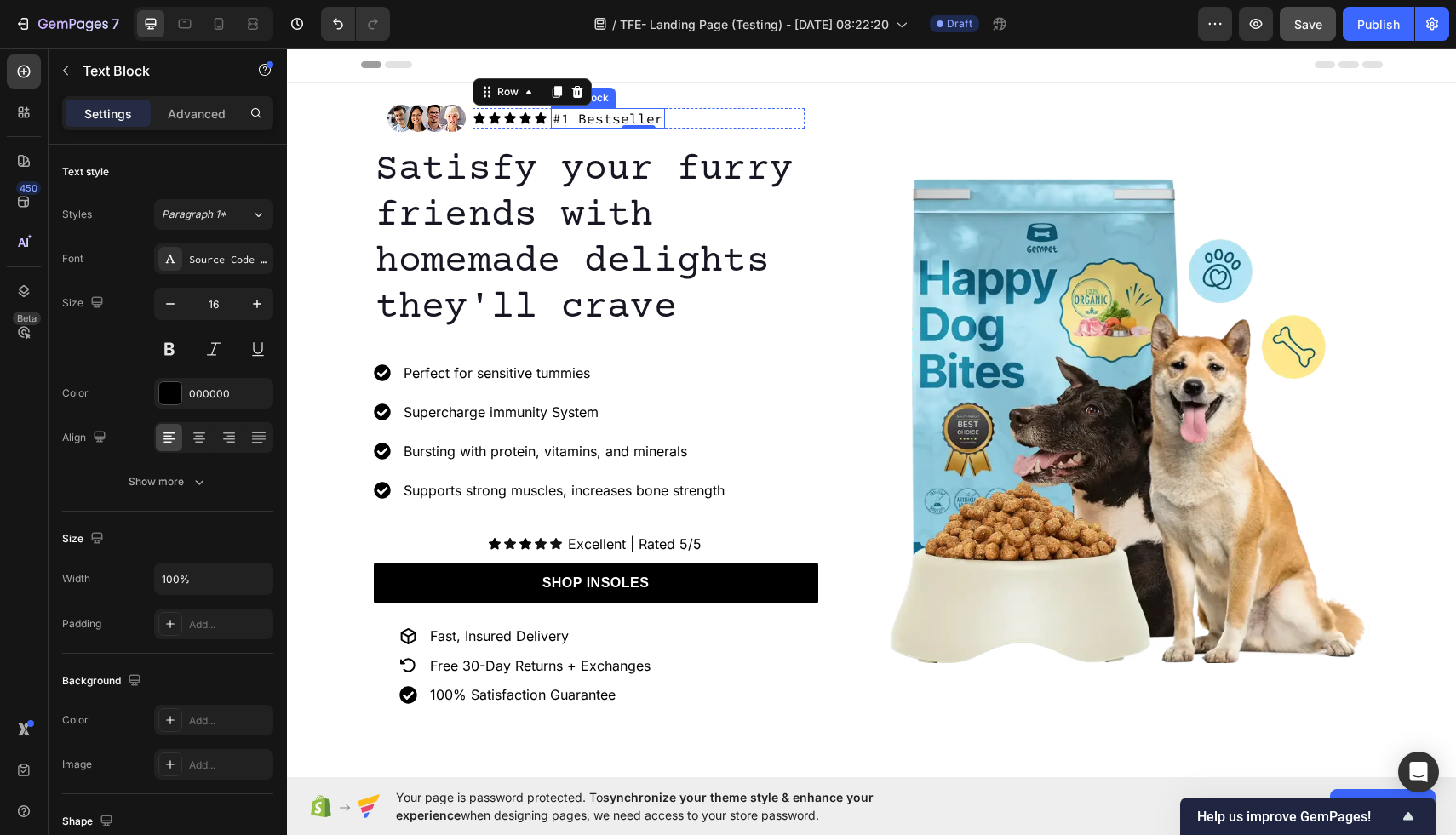
click at [644, 119] on p "#1 Bestseller" at bounding box center [608, 118] width 110 height 17
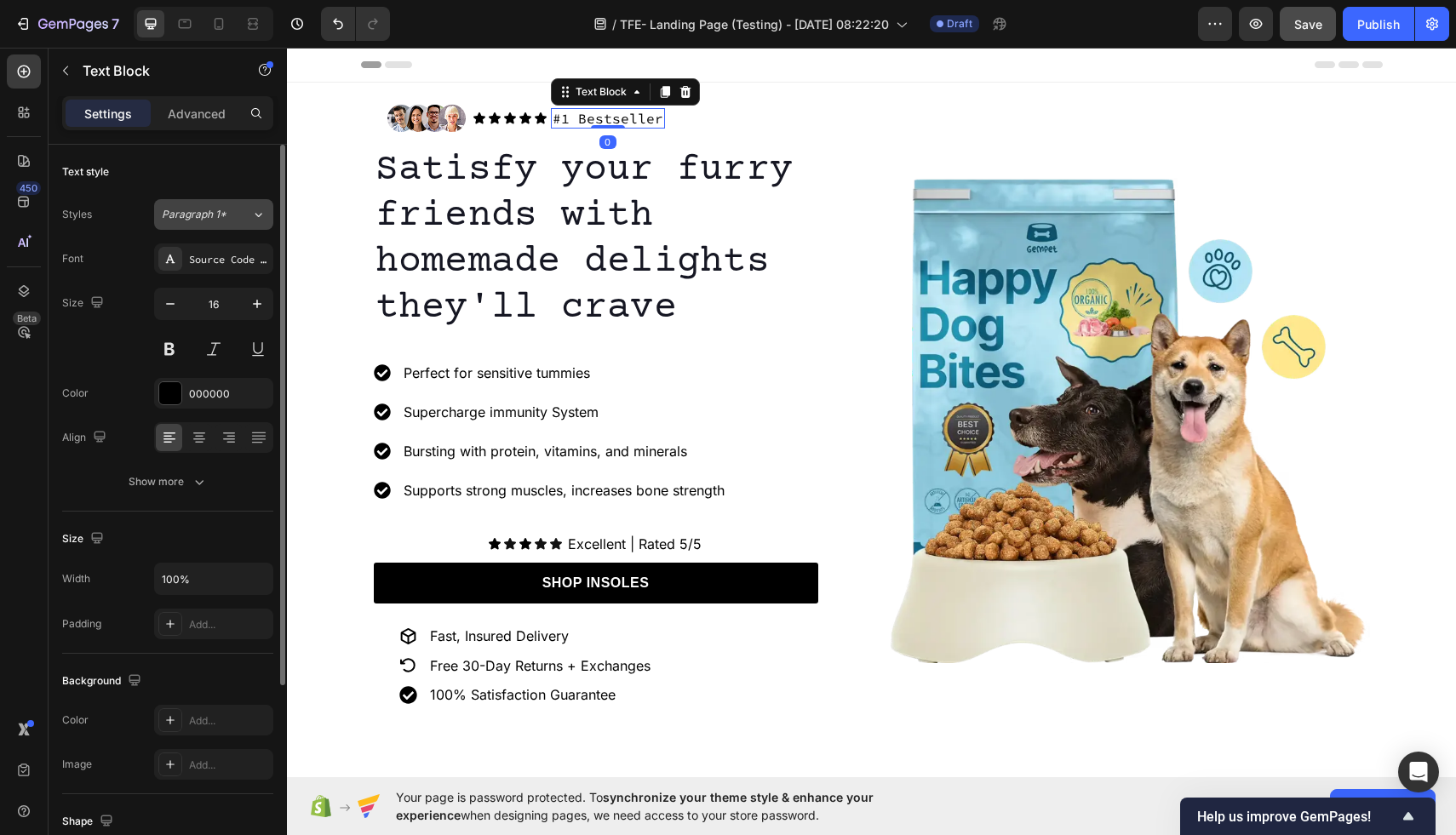
click at [204, 220] on span "Paragraph 1*" at bounding box center [194, 215] width 65 height 15
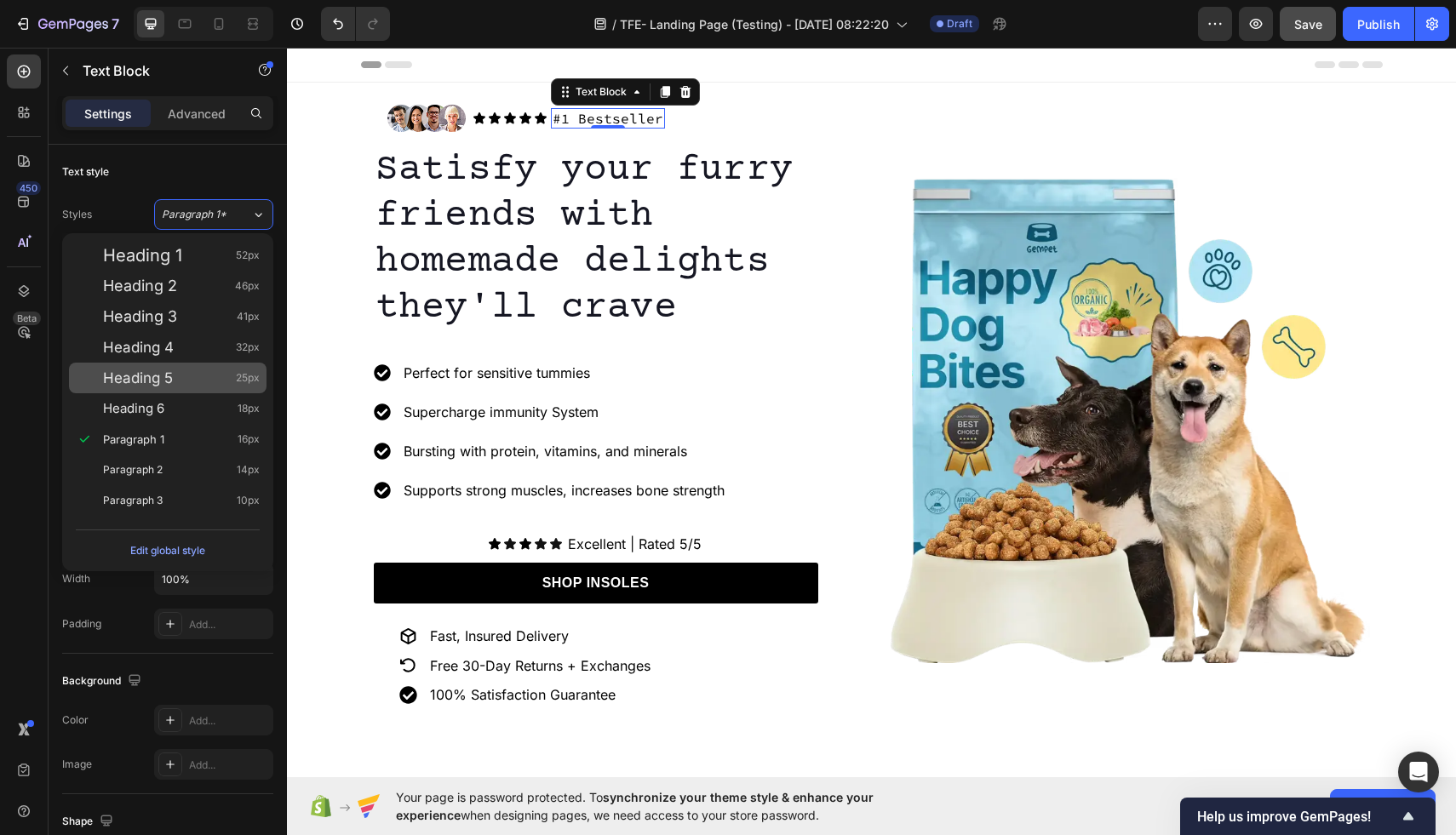
click at [180, 380] on div "Heading 5 25px" at bounding box center [181, 379] width 157 height 17
type input "25"
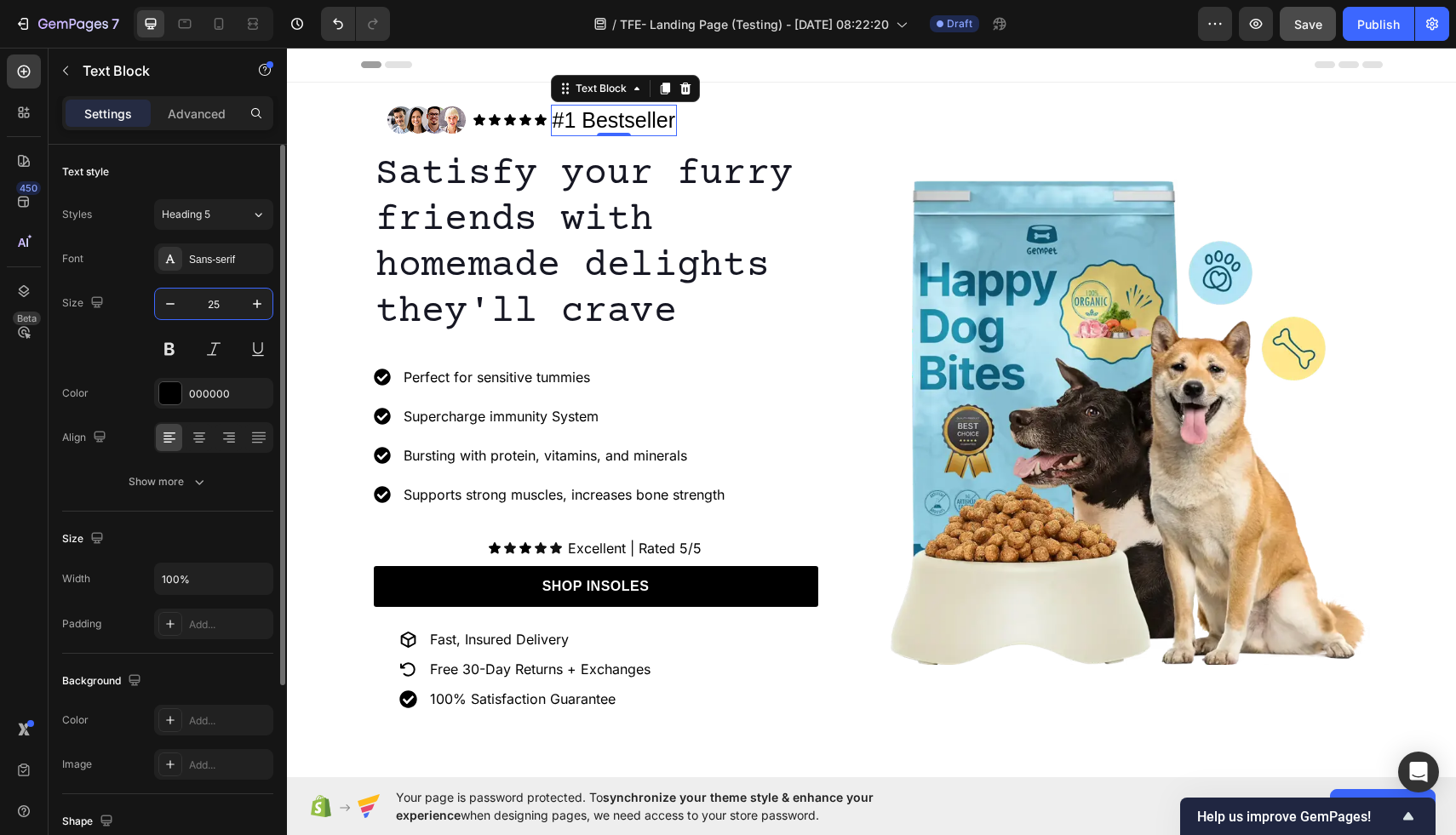
click at [223, 300] on input "25" at bounding box center [214, 304] width 56 height 31
type input "8"
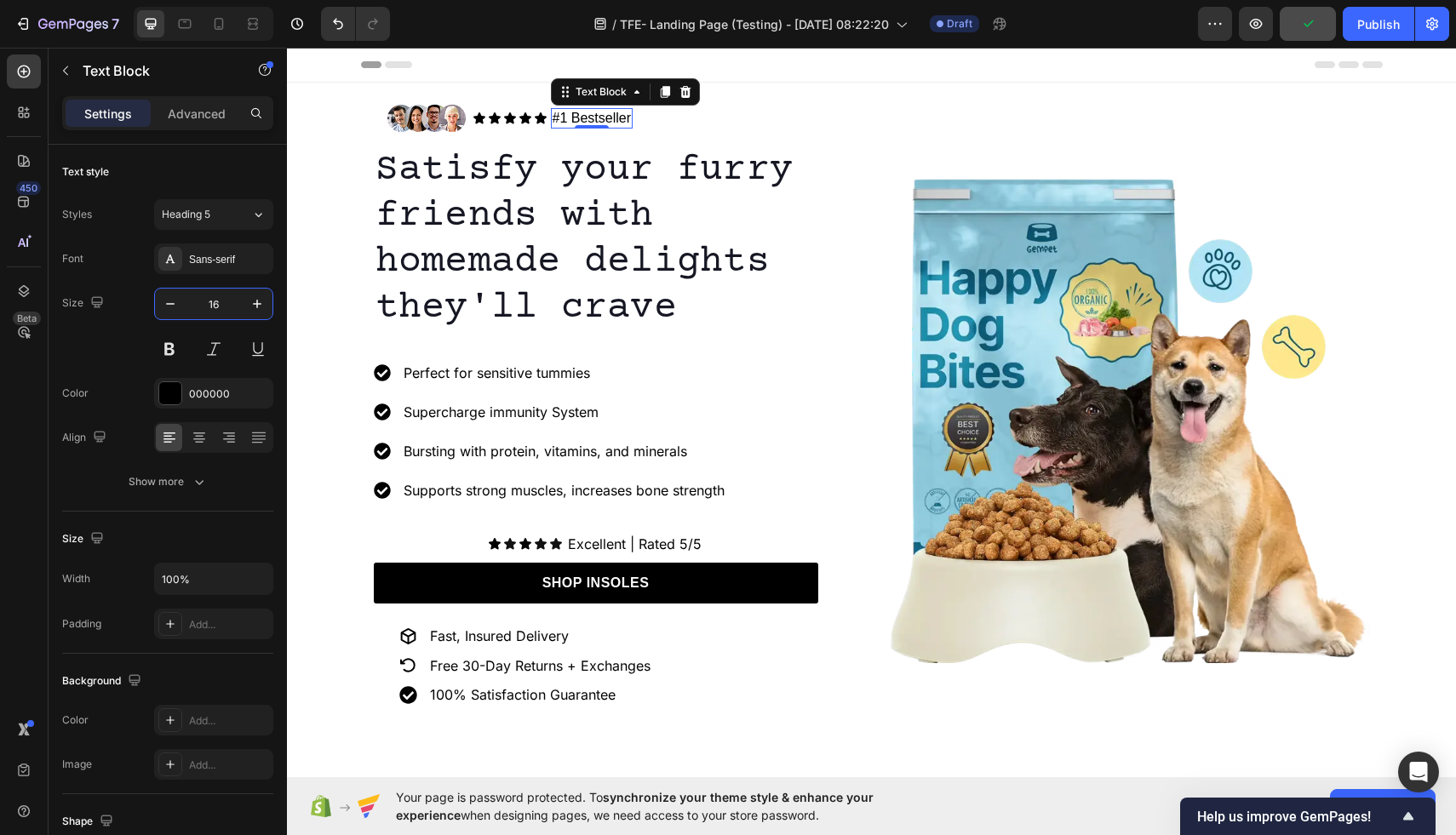
click at [628, 122] on p "#1 Bestseller" at bounding box center [593, 118] width 79 height 17
drag, startPoint x: 629, startPoint y: 123, endPoint x: 588, endPoint y: 122, distance: 41.0
click at [588, 122] on p "#1 Bestseller" at bounding box center [593, 118] width 79 height 17
click at [201, 262] on div "Sans-serif" at bounding box center [229, 260] width 80 height 15
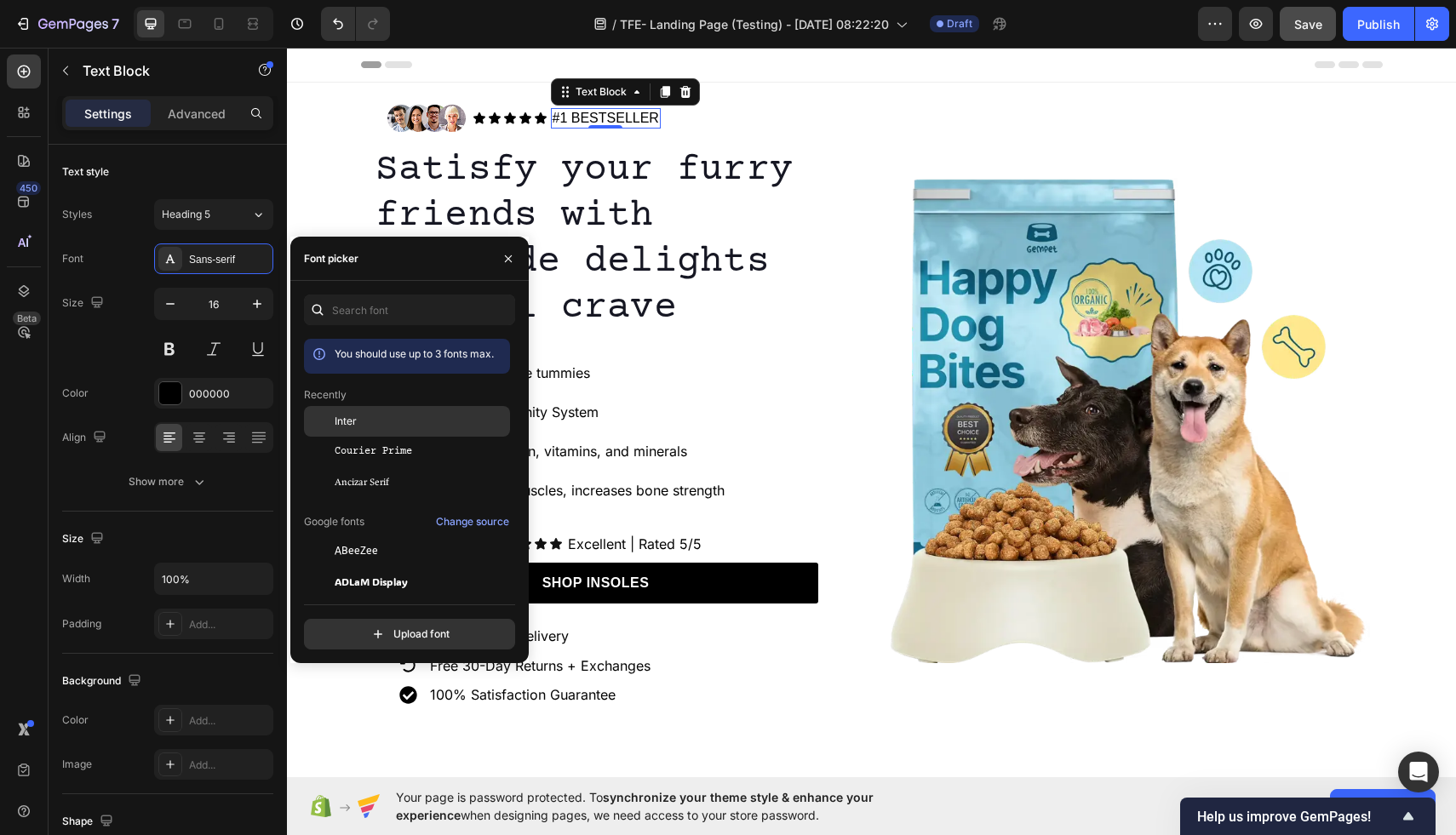
click at [377, 424] on div "Inter" at bounding box center [421, 421] width 172 height 15
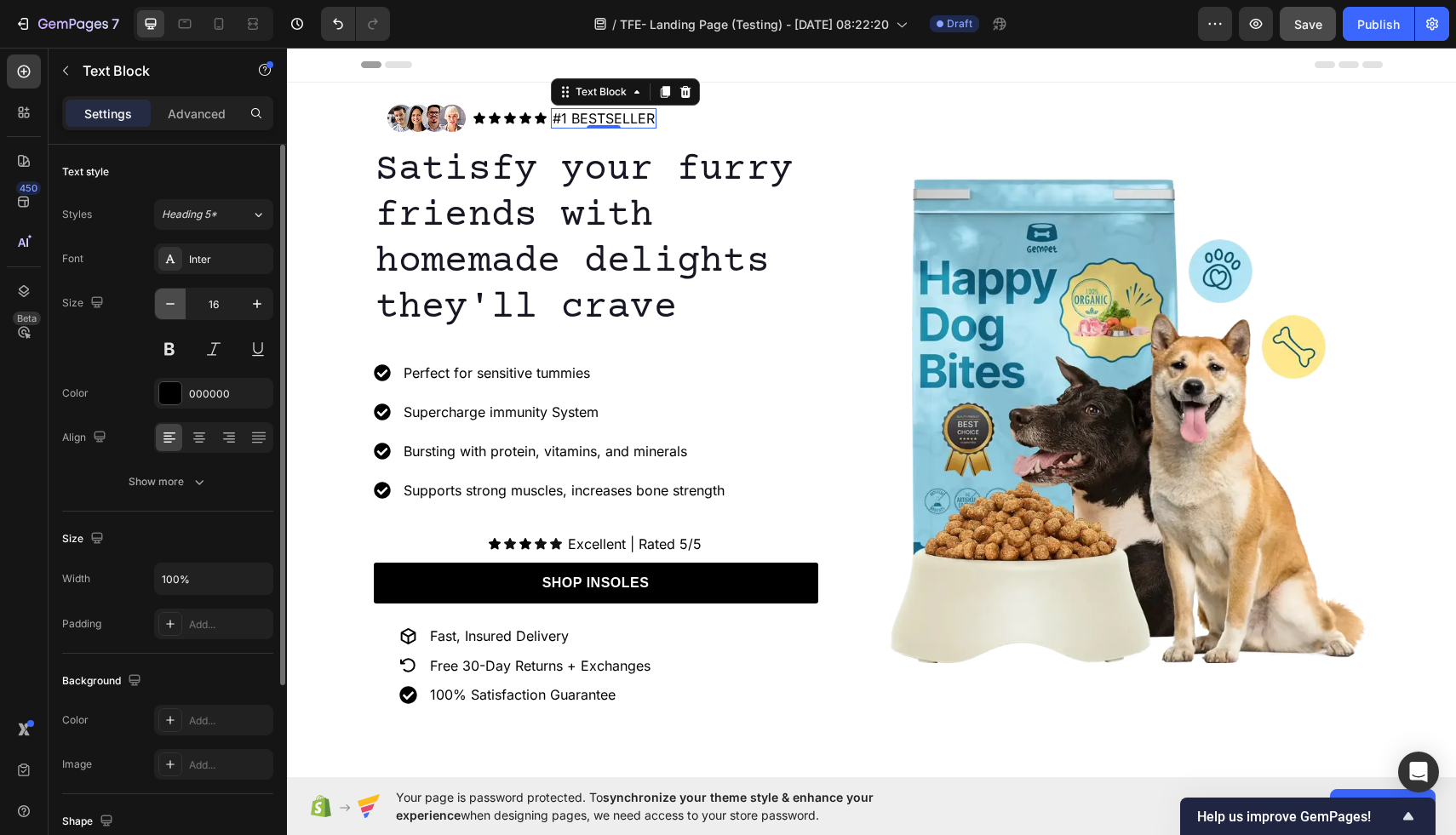
click at [181, 309] on button "button" at bounding box center [170, 304] width 31 height 31
click at [177, 309] on icon "button" at bounding box center [170, 304] width 17 height 17
type input "14"
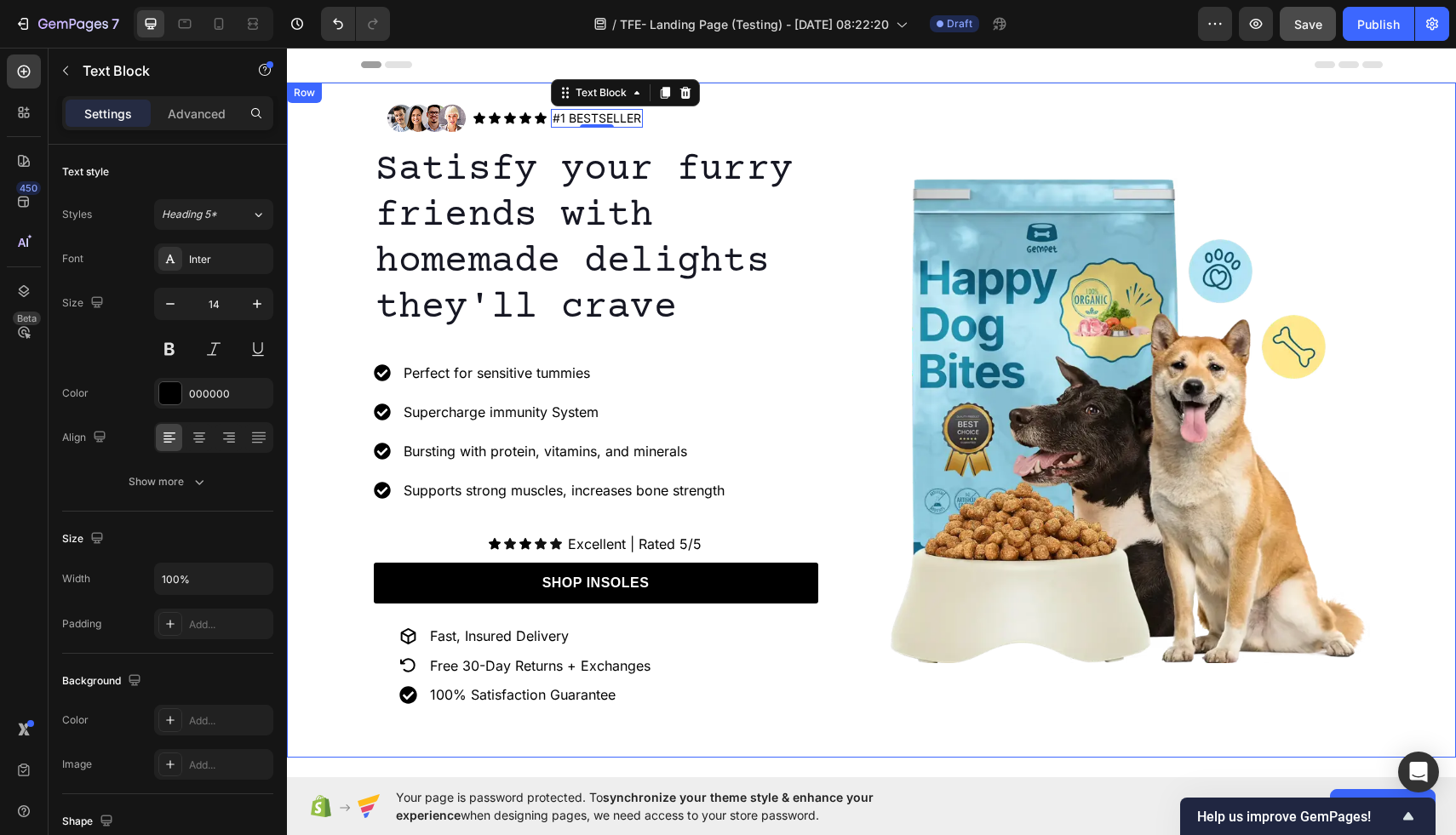
click at [984, 88] on div "Image Icon Icon Icon Icon Icon Icon List #1 BESTSELLER Text Block 0 Row Row Sat…" at bounding box center [871, 419] width 1169 height 675
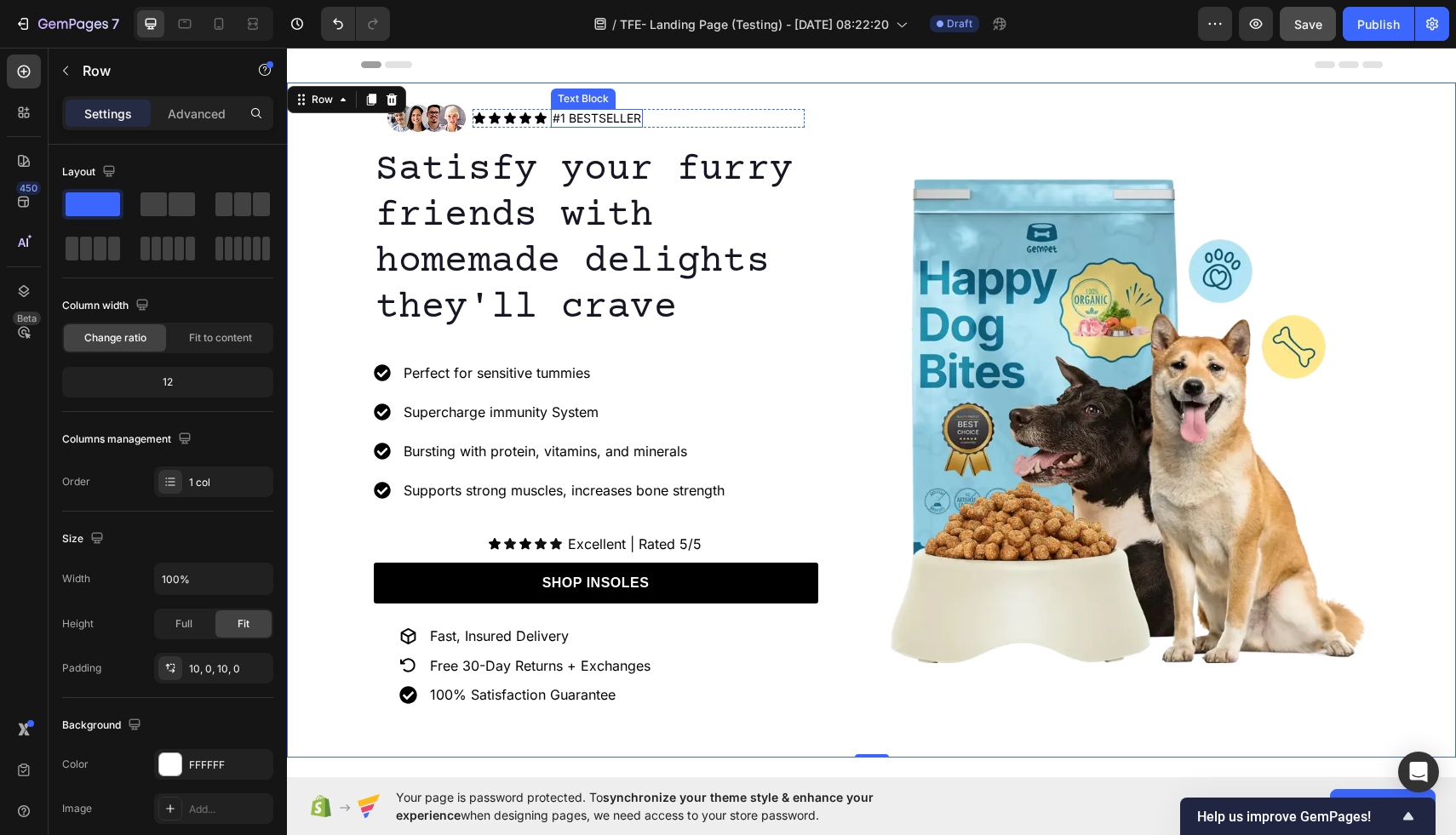
click at [601, 119] on p "#1 BESTSELLER" at bounding box center [597, 118] width 88 height 15
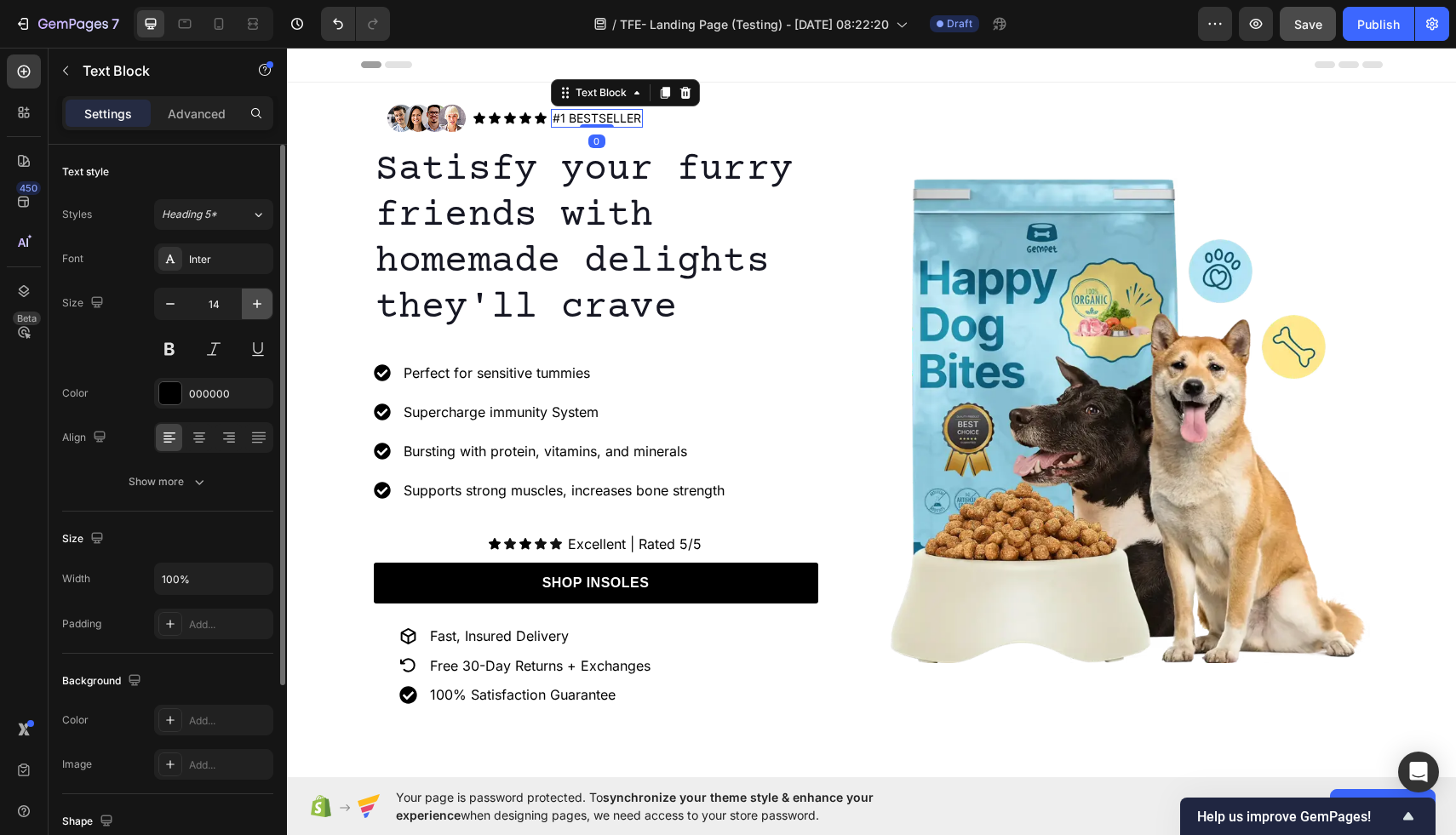
click at [256, 305] on icon "button" at bounding box center [258, 304] width 17 height 17
type input "15"
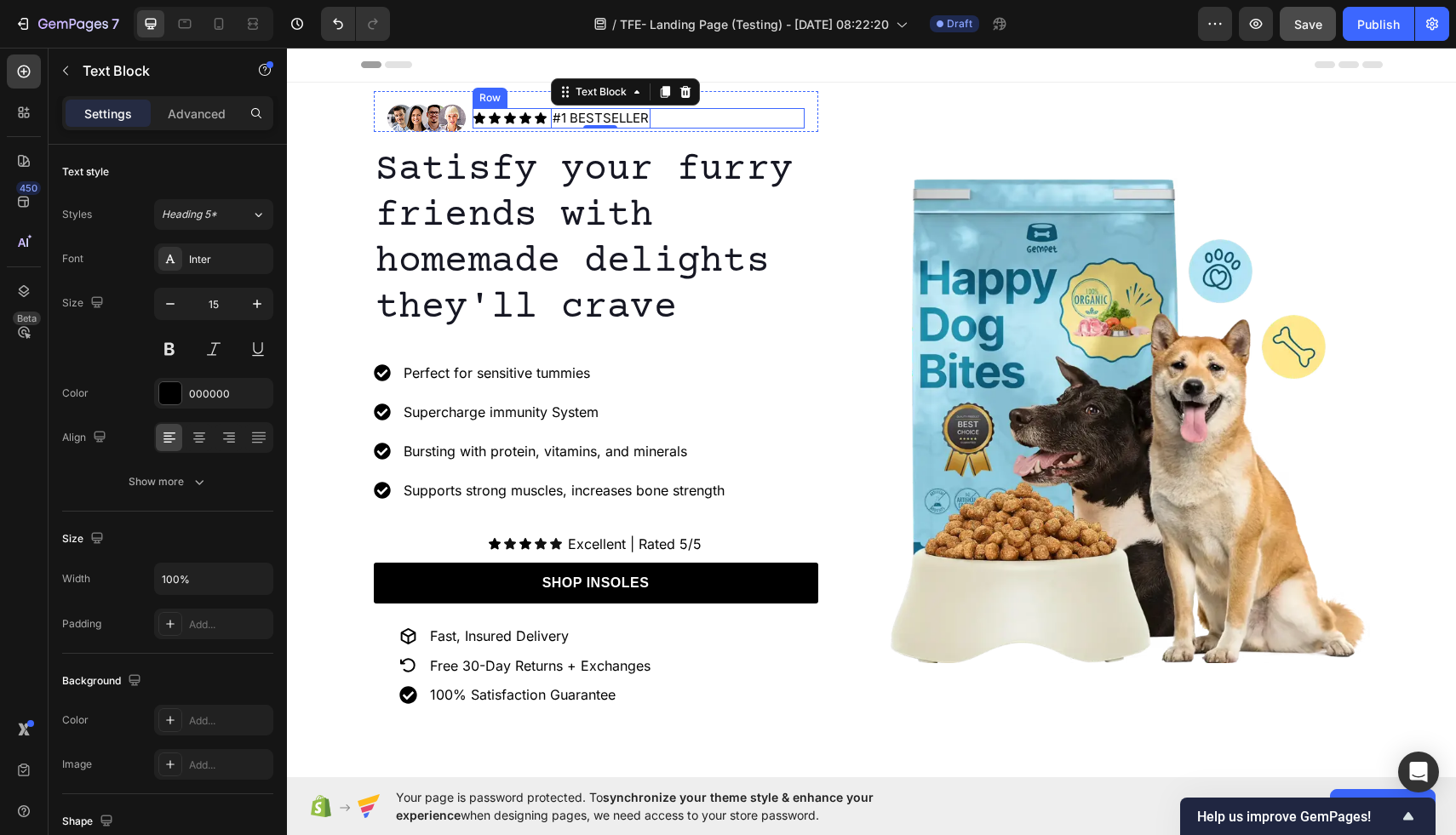
click at [720, 113] on div "Icon Icon Icon Icon Icon Icon List #1 BESTSELLER Text Block 0 Row" at bounding box center [638, 118] width 332 height 20
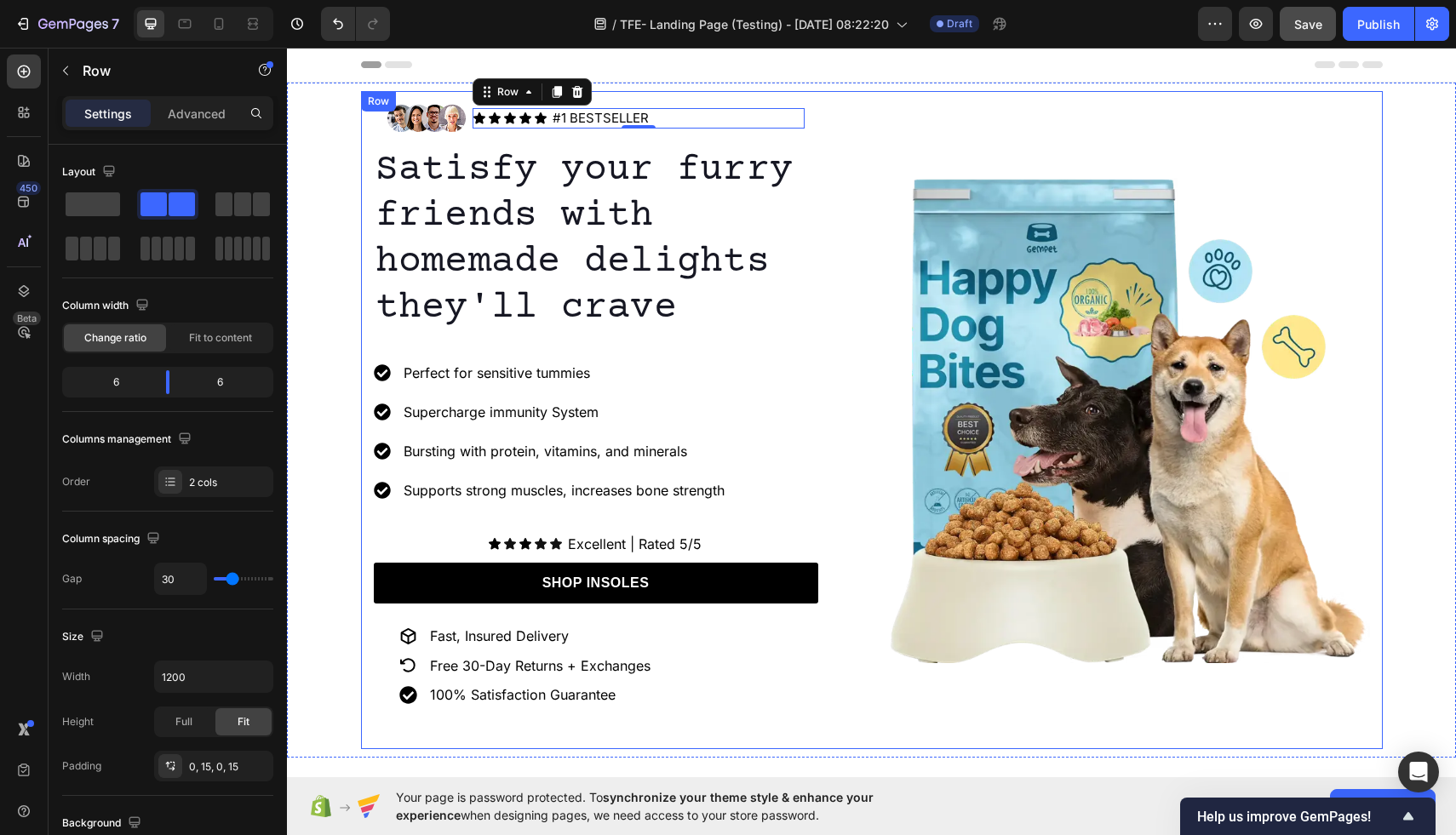
click at [938, 102] on div "Image" at bounding box center [1127, 420] width 485 height 659
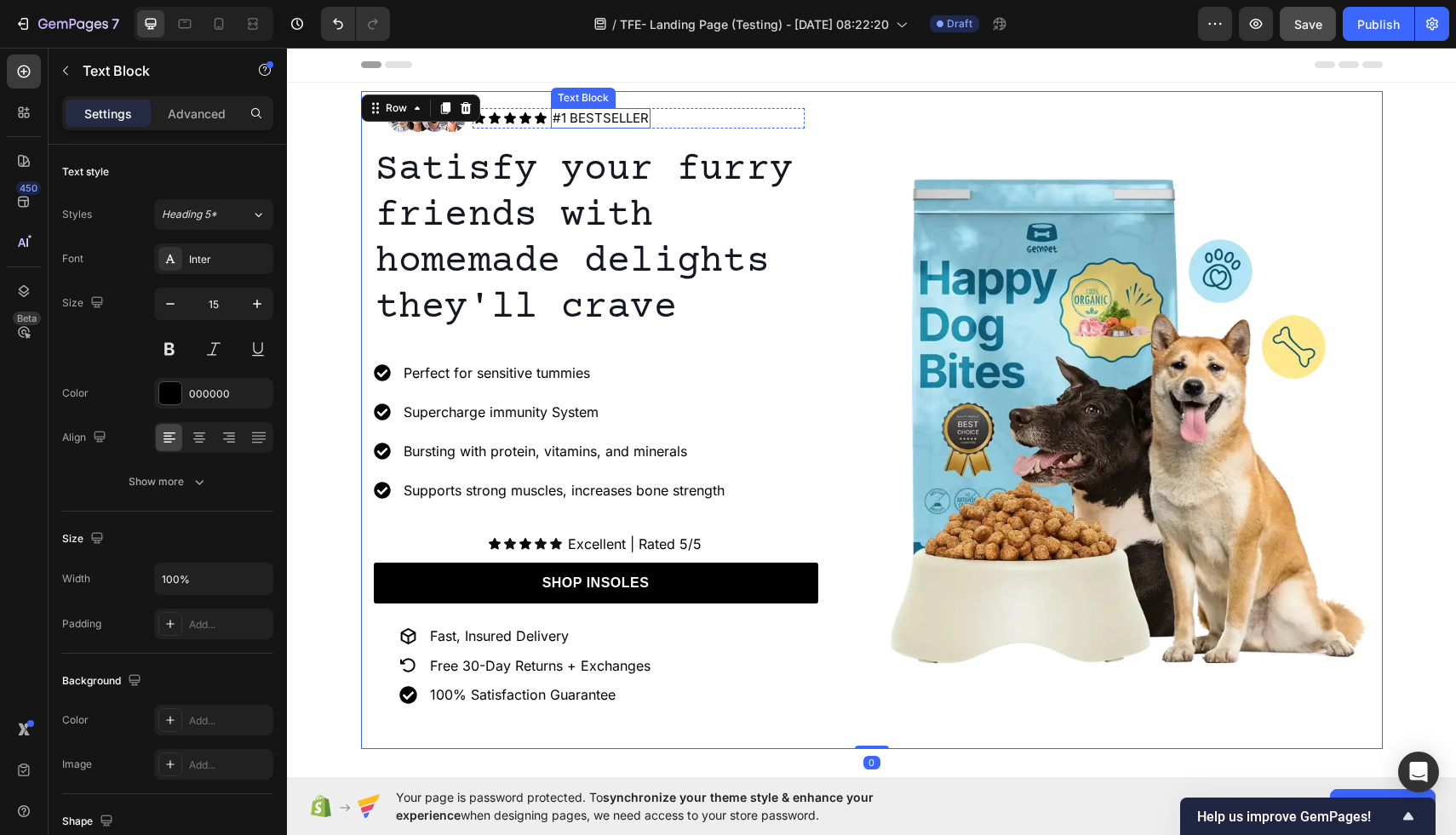
click at [560, 122] on p "#1 BESTSELLER" at bounding box center [601, 118] width 96 height 17
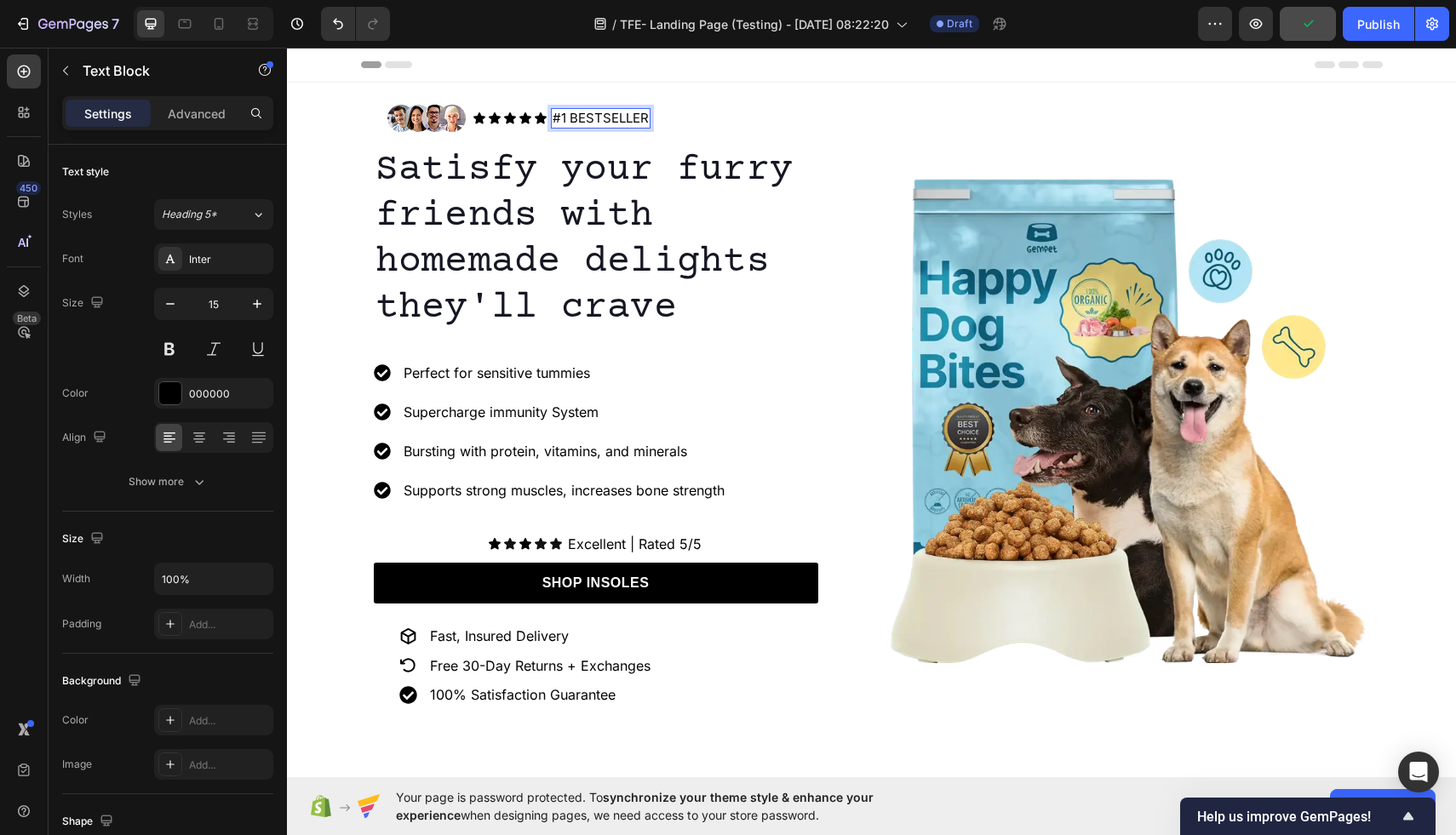
click at [573, 121] on p "#1 BESTSELLER" at bounding box center [601, 118] width 96 height 17
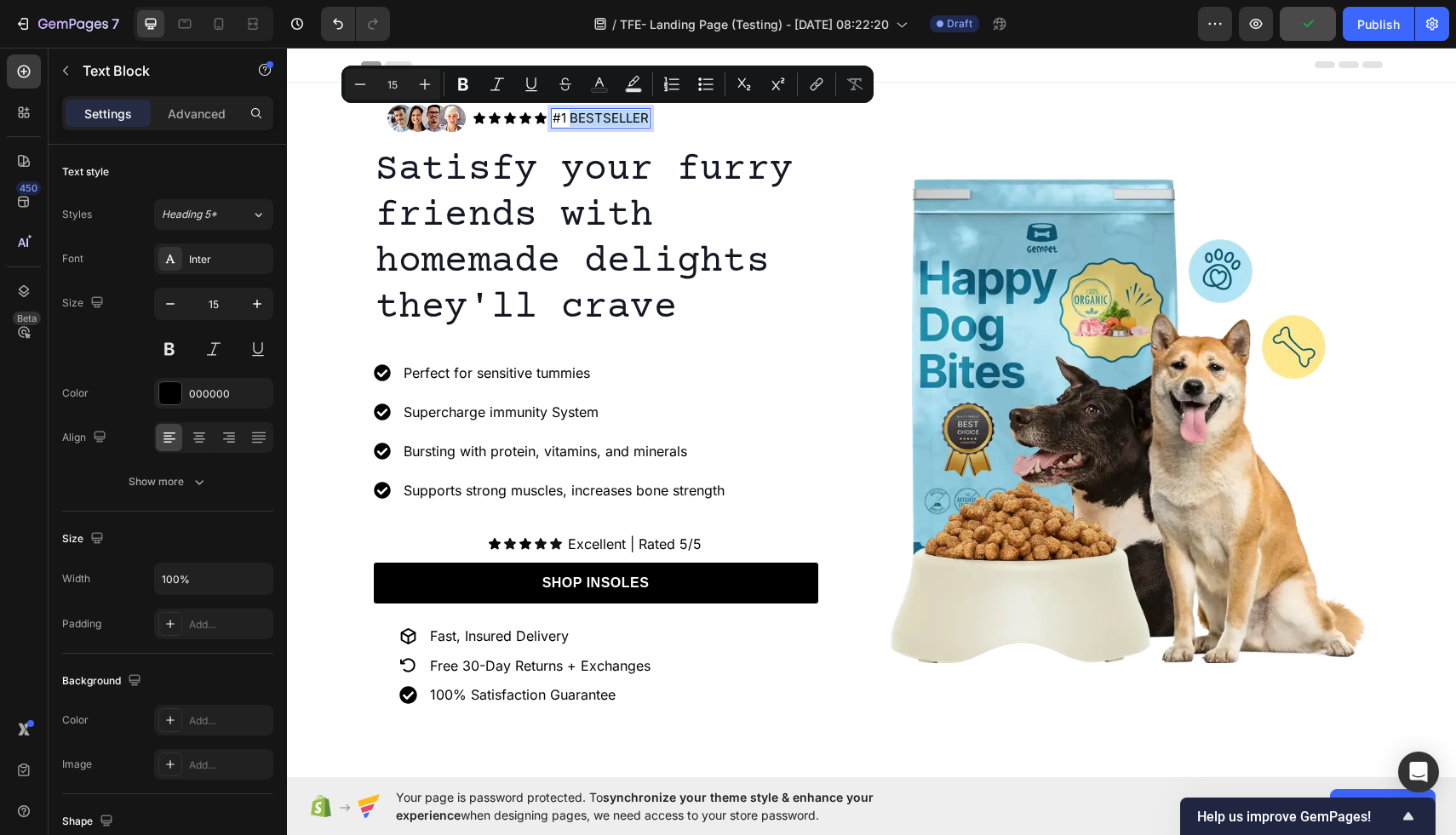
click at [572, 121] on p "#1 BESTSELLER" at bounding box center [601, 118] width 96 height 17
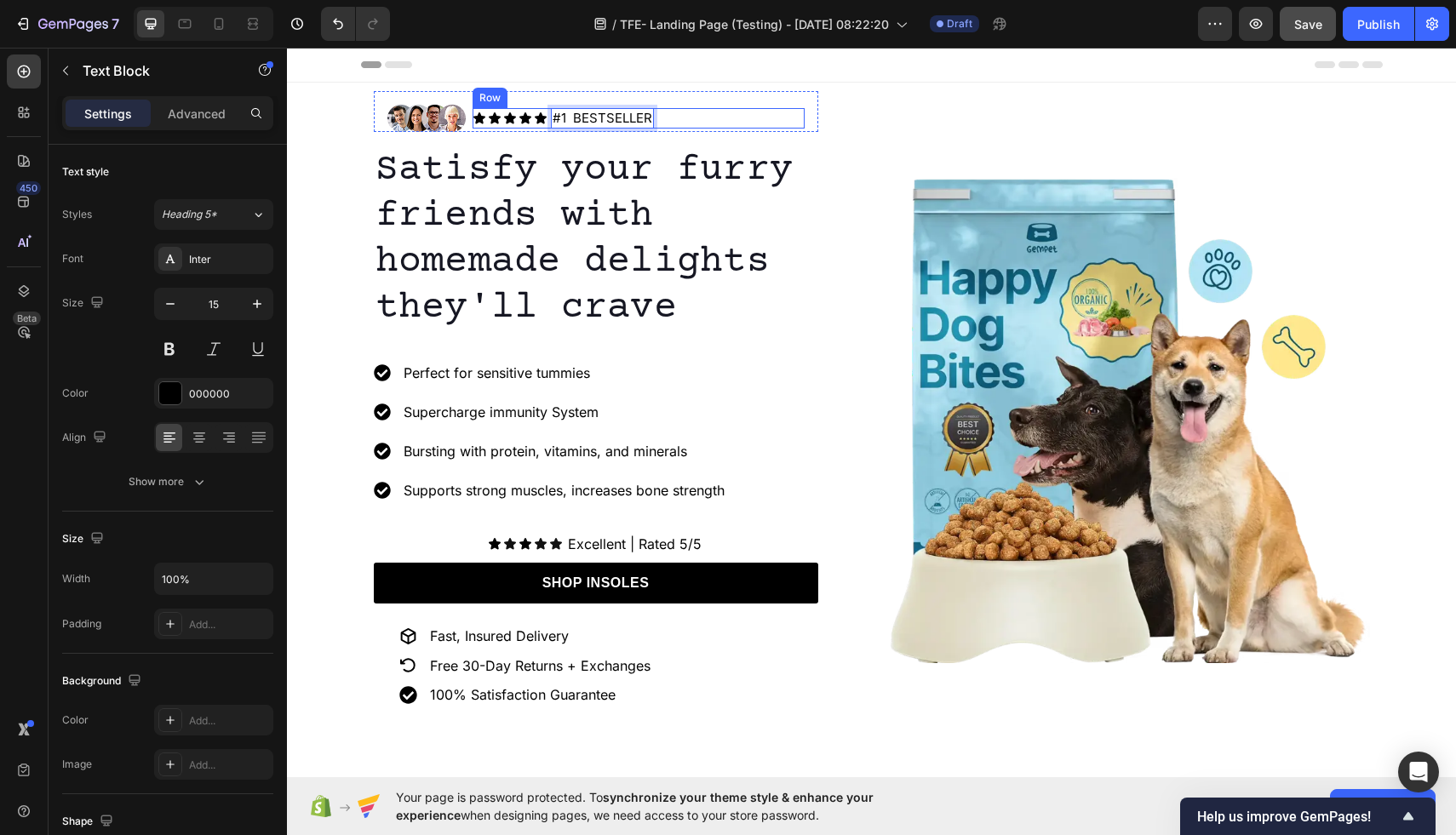
click at [777, 126] on div "Icon Icon Icon Icon Icon Icon List #1 BESTSELLER Text Block 0 Row" at bounding box center [638, 118] width 332 height 20
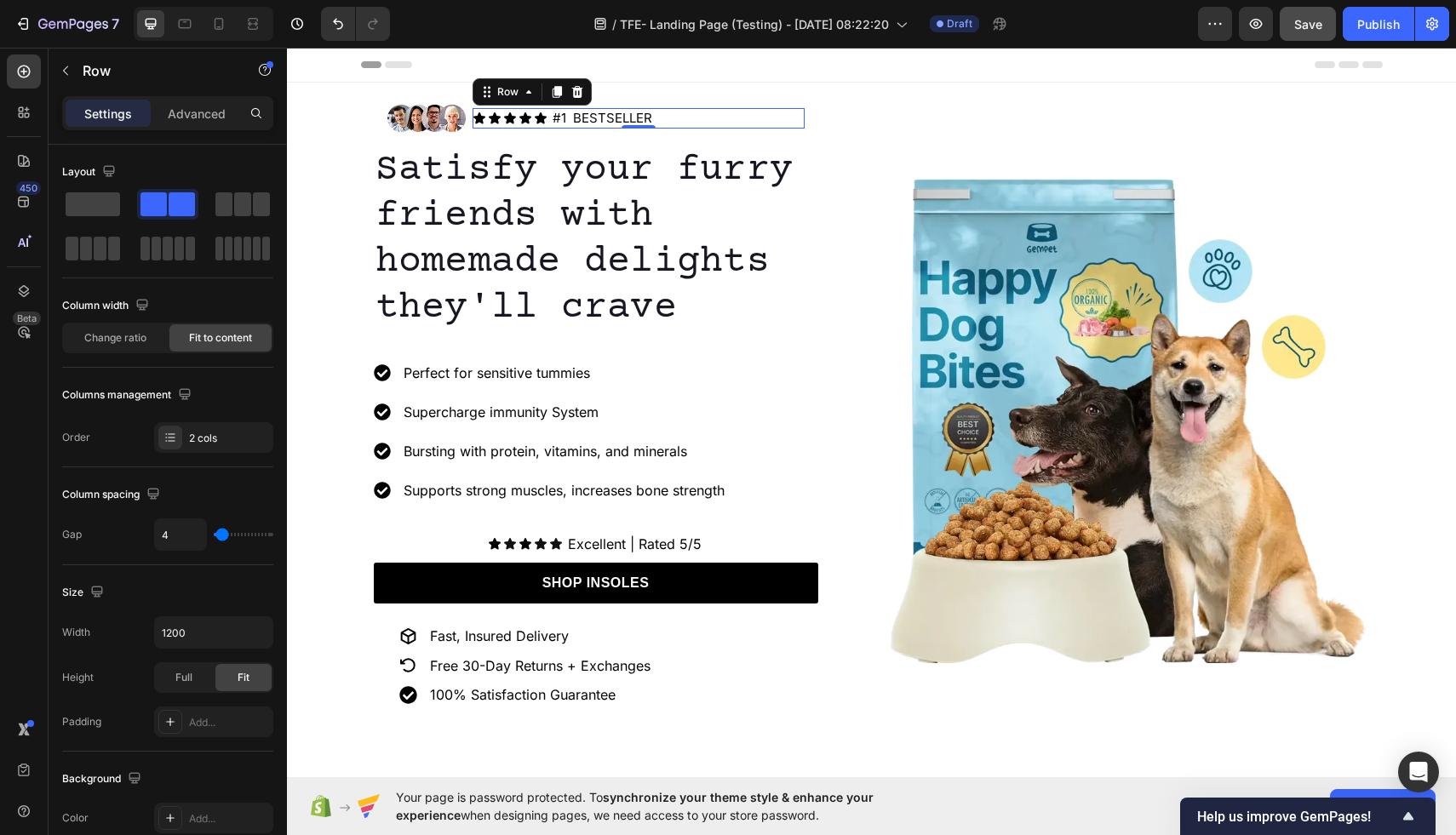
click at [548, 121] on div "Icon Icon Icon Icon Icon Icon List #1 BESTSELLER Text Block Row 0" at bounding box center [638, 118] width 332 height 20
click at [554, 121] on p "#1 BESTSELLER" at bounding box center [603, 118] width 100 height 17
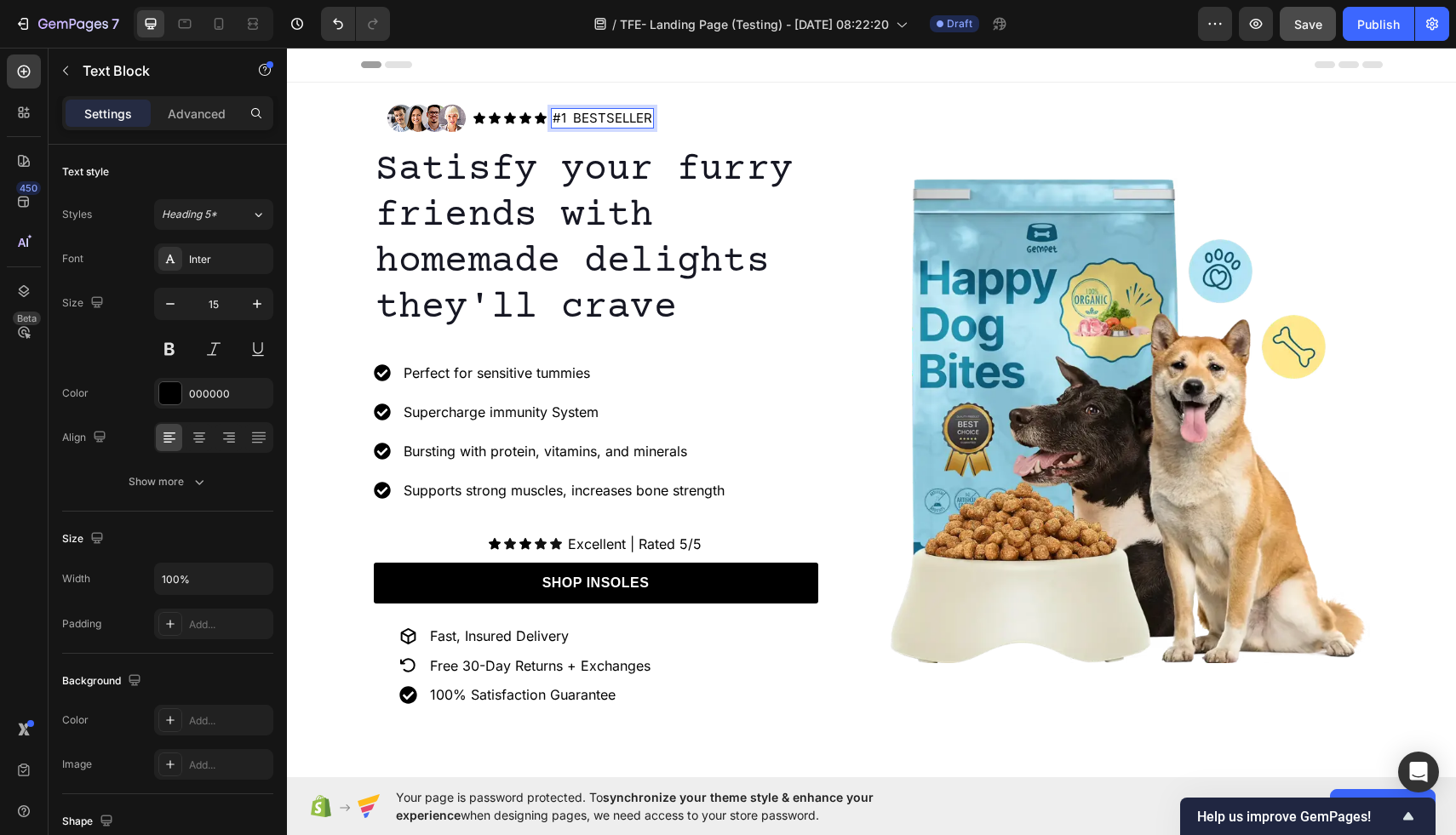
click at [578, 121] on p "#1 BESTSELLER" at bounding box center [603, 118] width 100 height 17
click at [862, 105] on div "Image Icon Icon Icon Icon Icon Icon List #1 BESTSELLER Text Block Row Row Satis…" at bounding box center [872, 420] width 1022 height 659
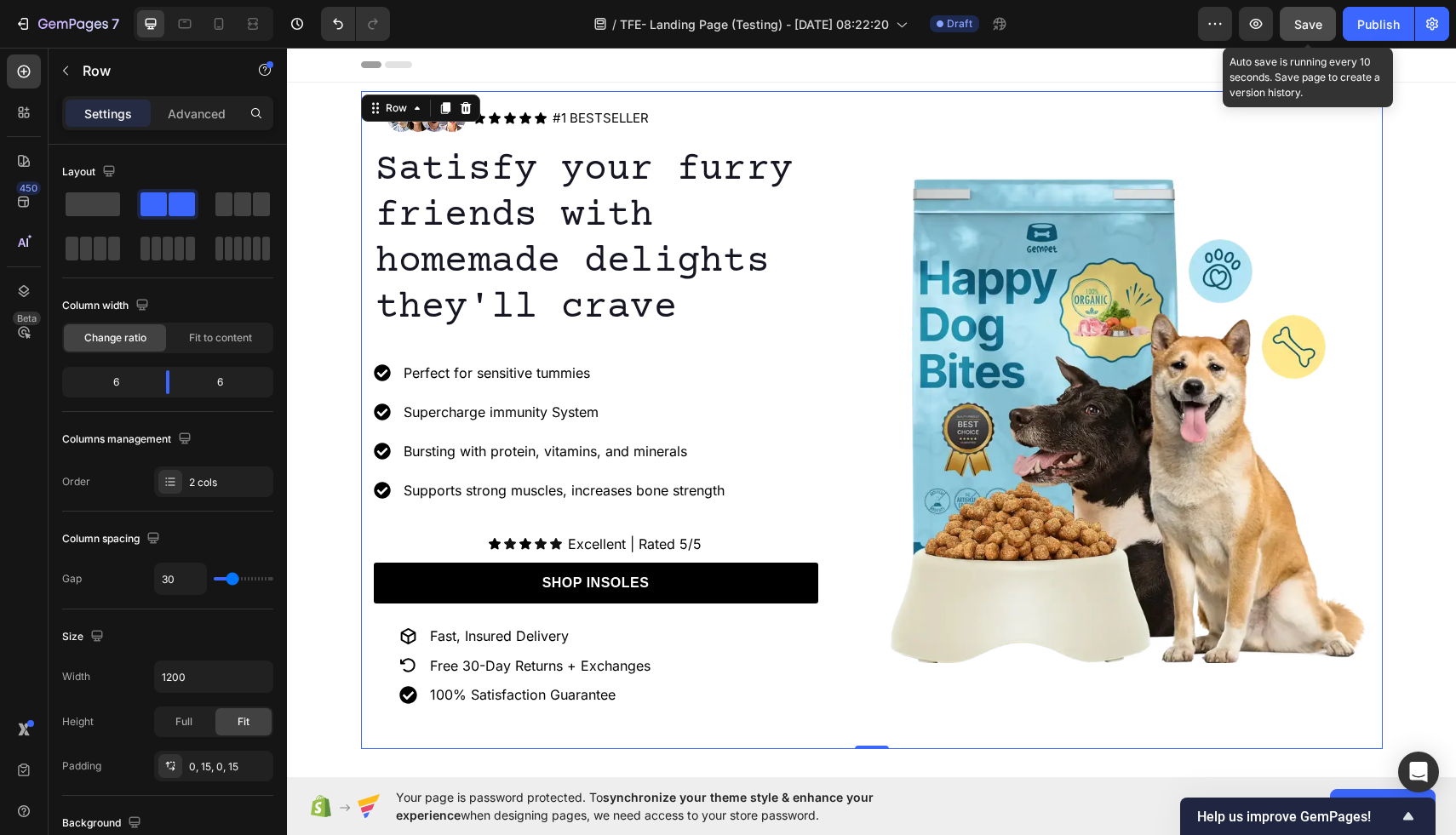
click at [1315, 24] on span "Save" at bounding box center [1308, 24] width 28 height 15
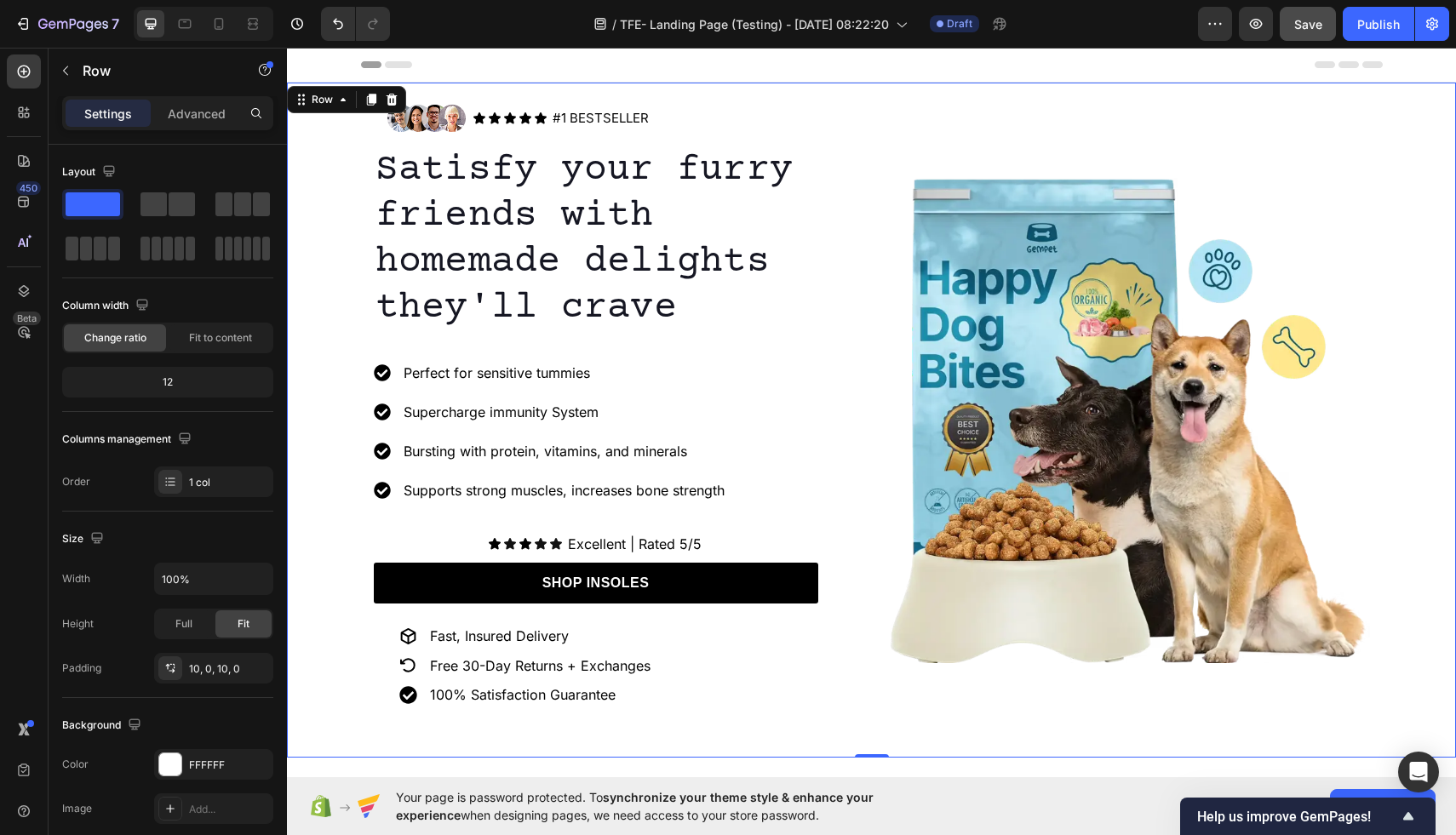
click at [340, 101] on div "Image Icon Icon Icon Icon Icon Icon List #1 BESTSELLER Text Block Row Row Satis…" at bounding box center [871, 419] width 1169 height 675
click at [370, 100] on icon at bounding box center [372, 100] width 10 height 12
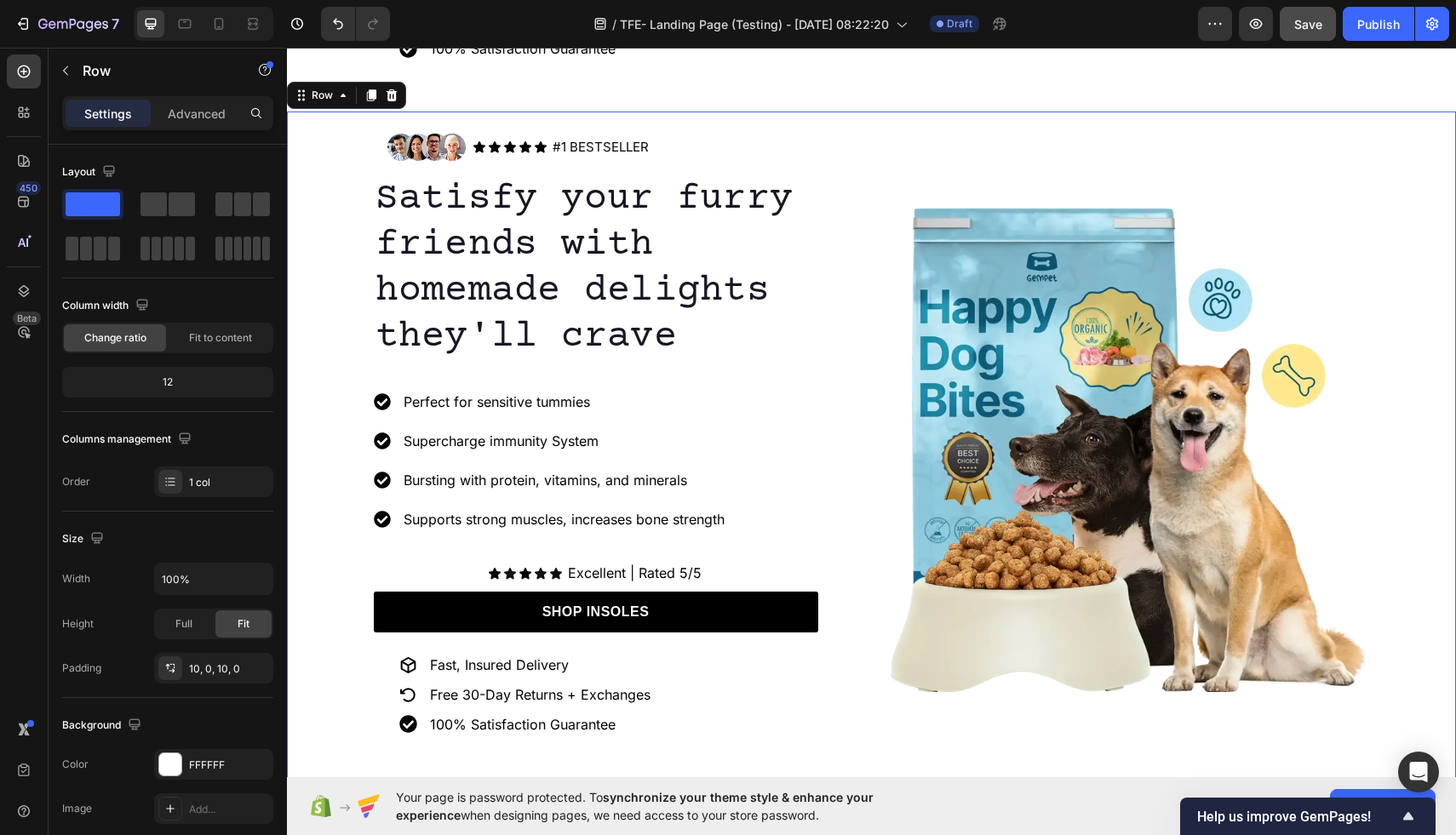
scroll to position [651, 0]
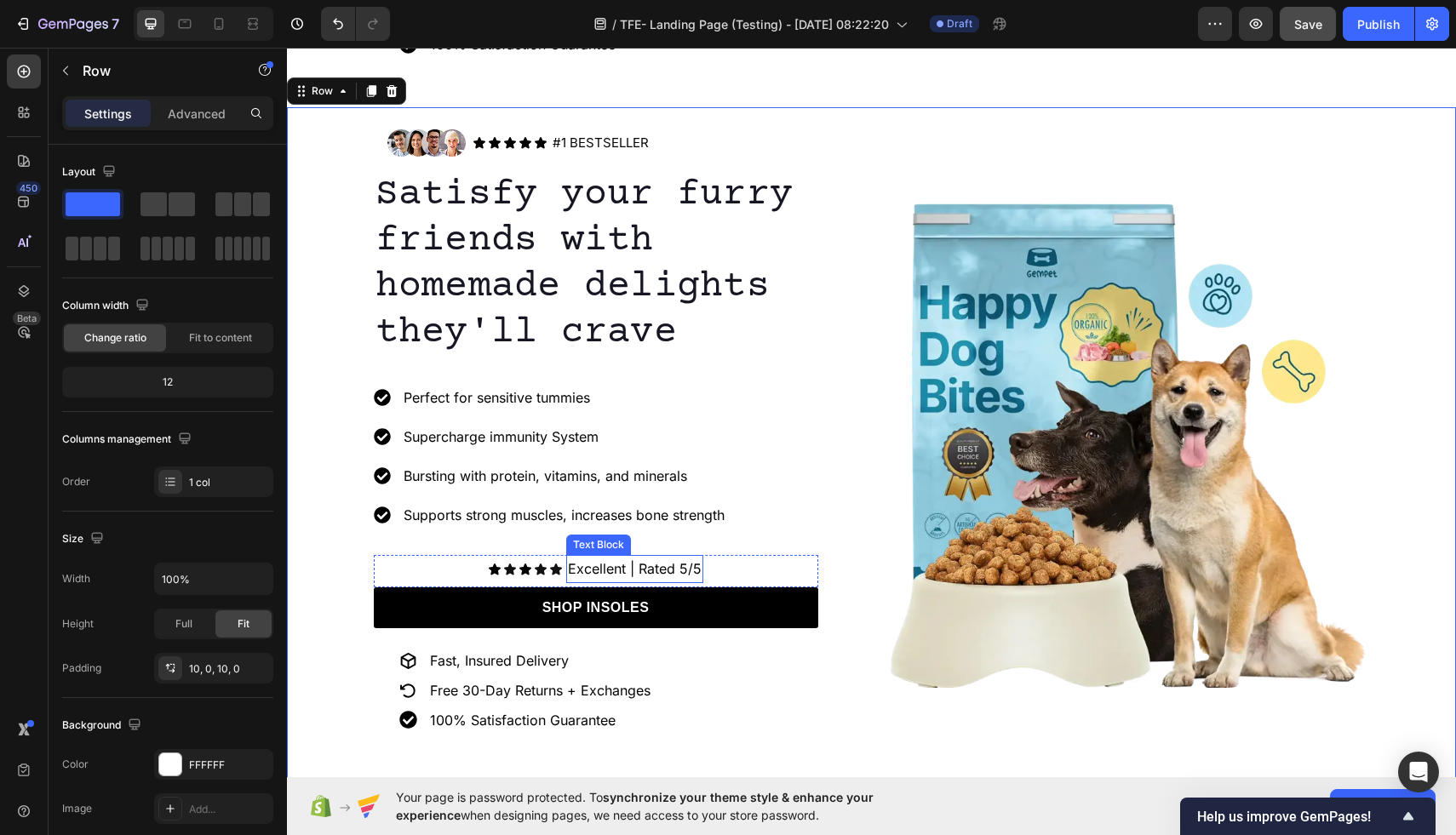
click at [615, 572] on p "Excellent | Rated 5/5" at bounding box center [635, 569] width 134 height 24
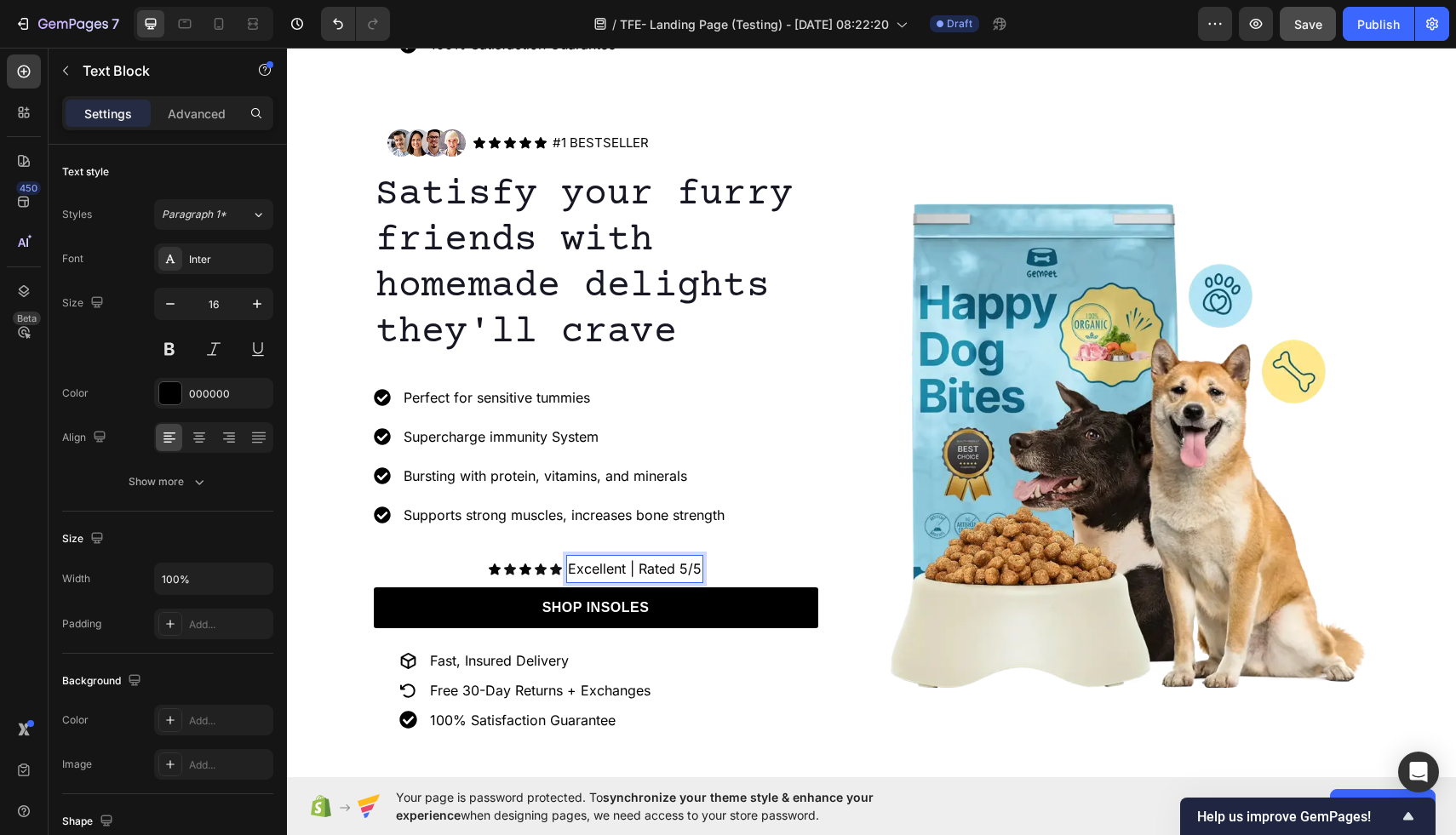
click at [570, 572] on p "Excellent | Rated 5/5" at bounding box center [635, 569] width 134 height 24
drag, startPoint x: 570, startPoint y: 572, endPoint x: 695, endPoint y: 573, distance: 125.0
click at [695, 573] on p "Excellent | Rated 5/5" at bounding box center [635, 569] width 134 height 24
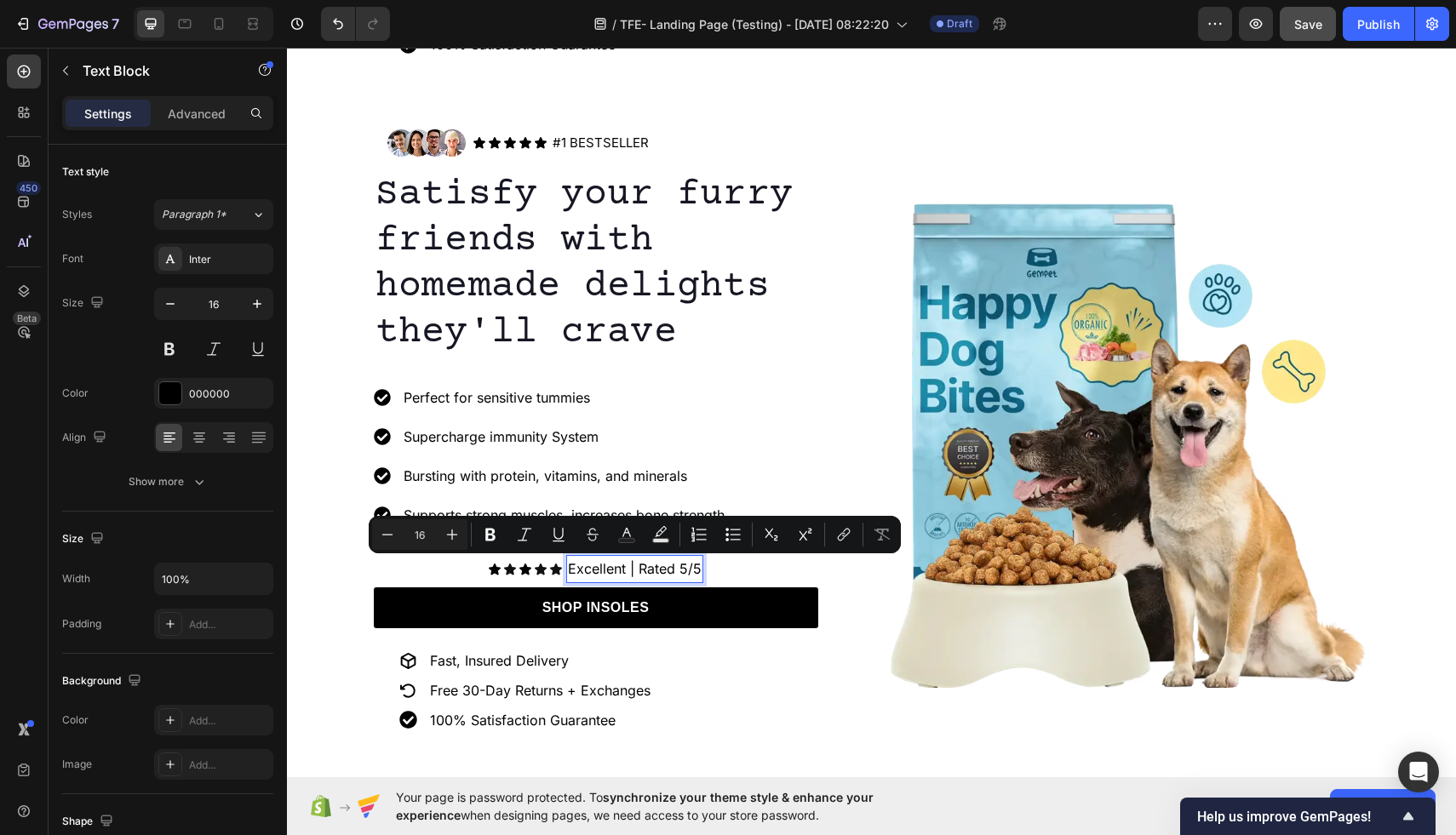
copy p "Excellent | Rated 5/5"
click at [697, 571] on p "Excellent | Rated 5/5" at bounding box center [635, 569] width 134 height 24
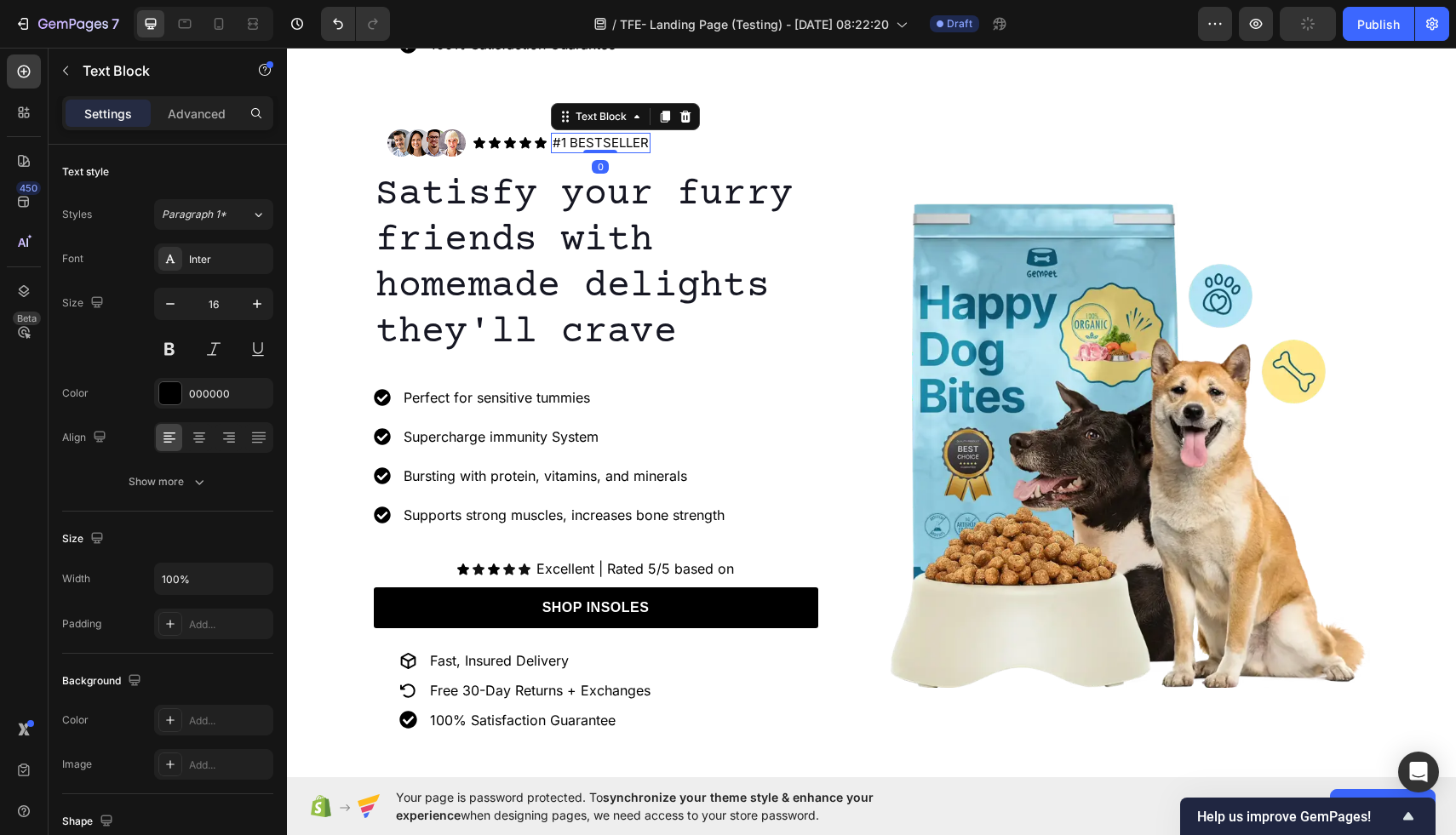
click at [649, 144] on p "#1 BESTSELLER" at bounding box center [601, 143] width 96 height 17
click at [649, 143] on p "#1 BESTSELLER" at bounding box center [601, 143] width 96 height 17
drag, startPoint x: 650, startPoint y: 143, endPoint x: 582, endPoint y: 144, distance: 68.0
click at [582, 144] on p "#1 BESTSELLER" at bounding box center [601, 143] width 96 height 17
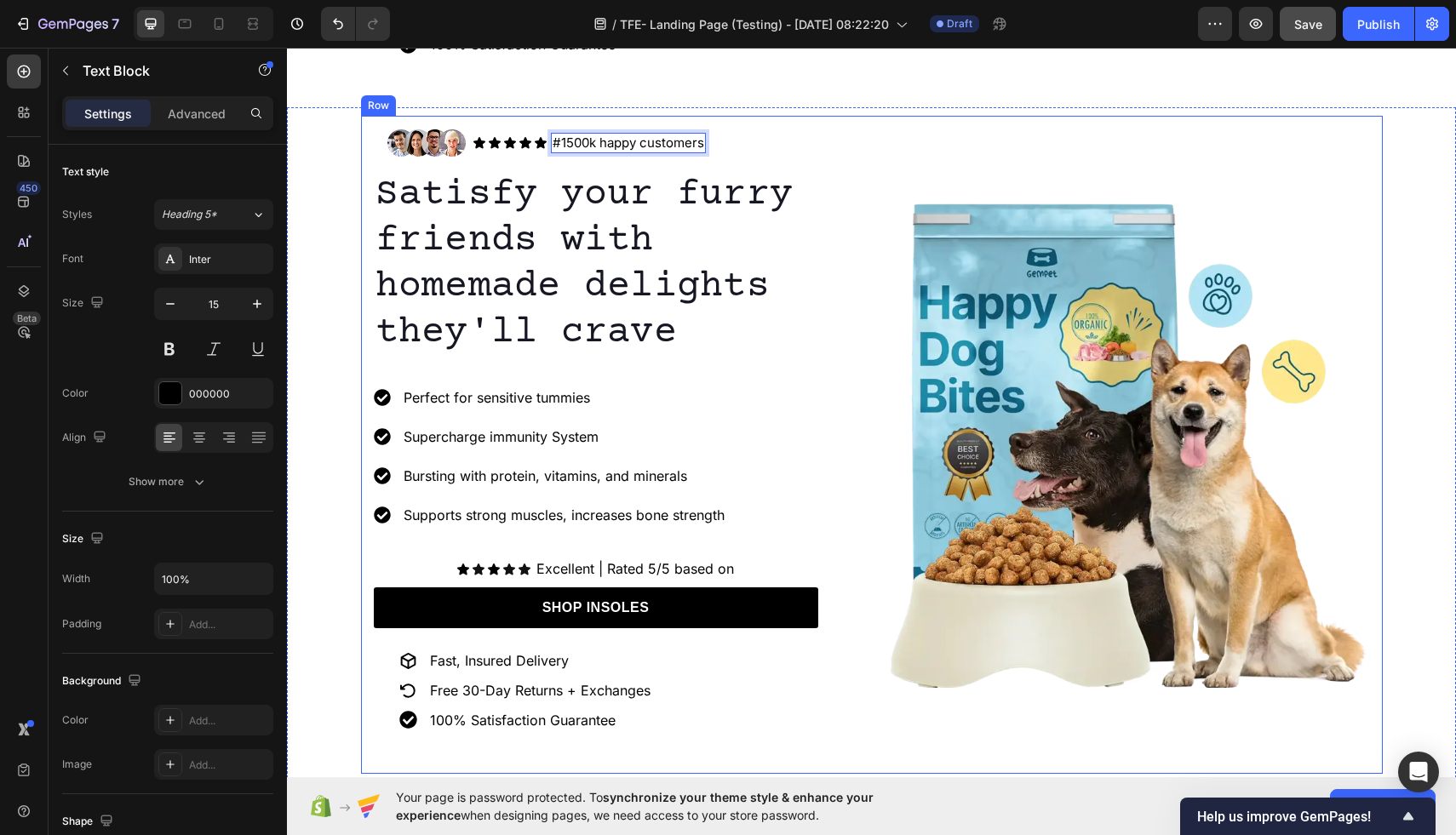
click at [881, 314] on div "Image Icon Icon Icon Icon Icon Icon List #1500k happy customers Text Block 0 Ro…" at bounding box center [872, 446] width 1022 height 659
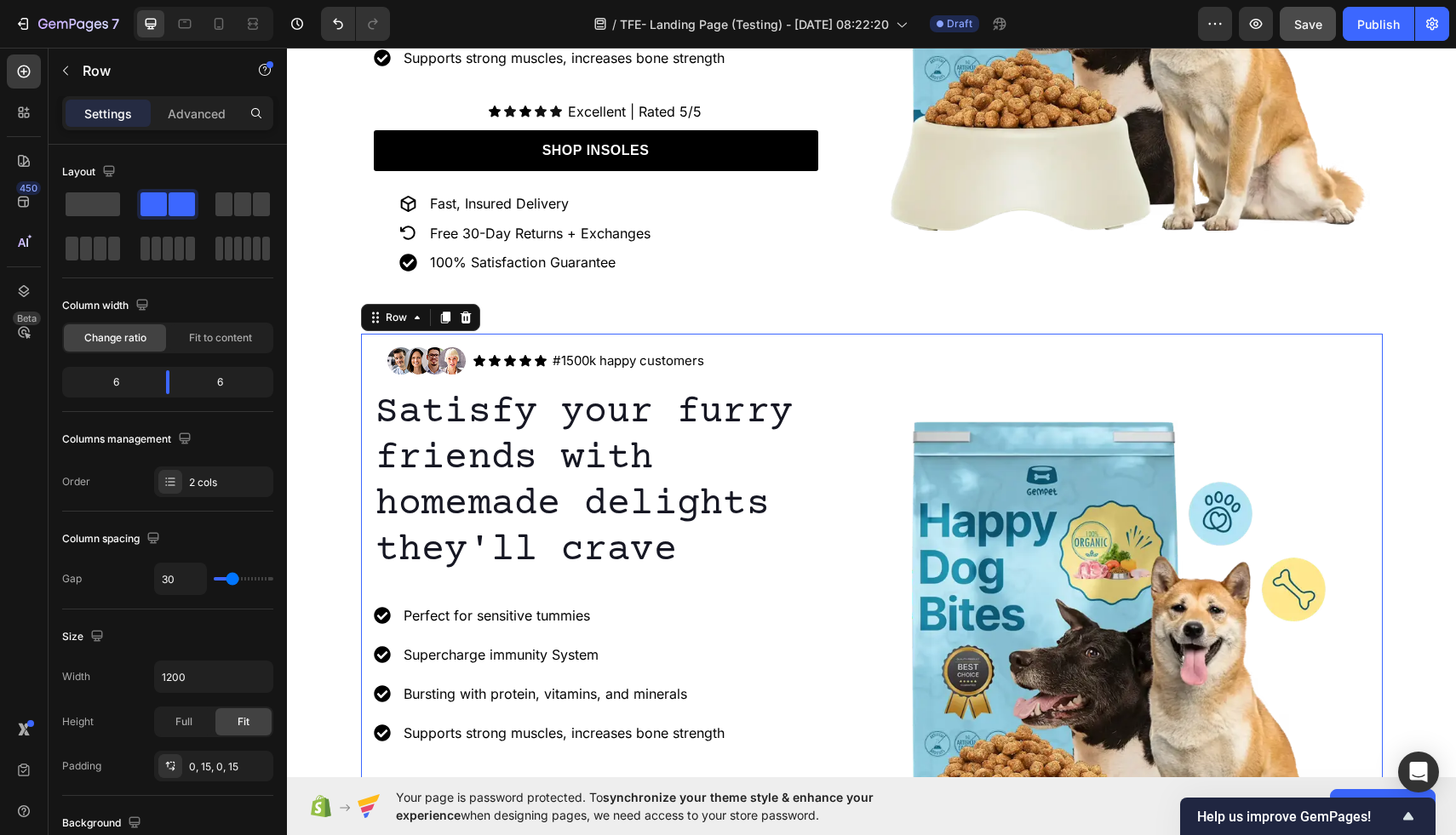
scroll to position [644, 0]
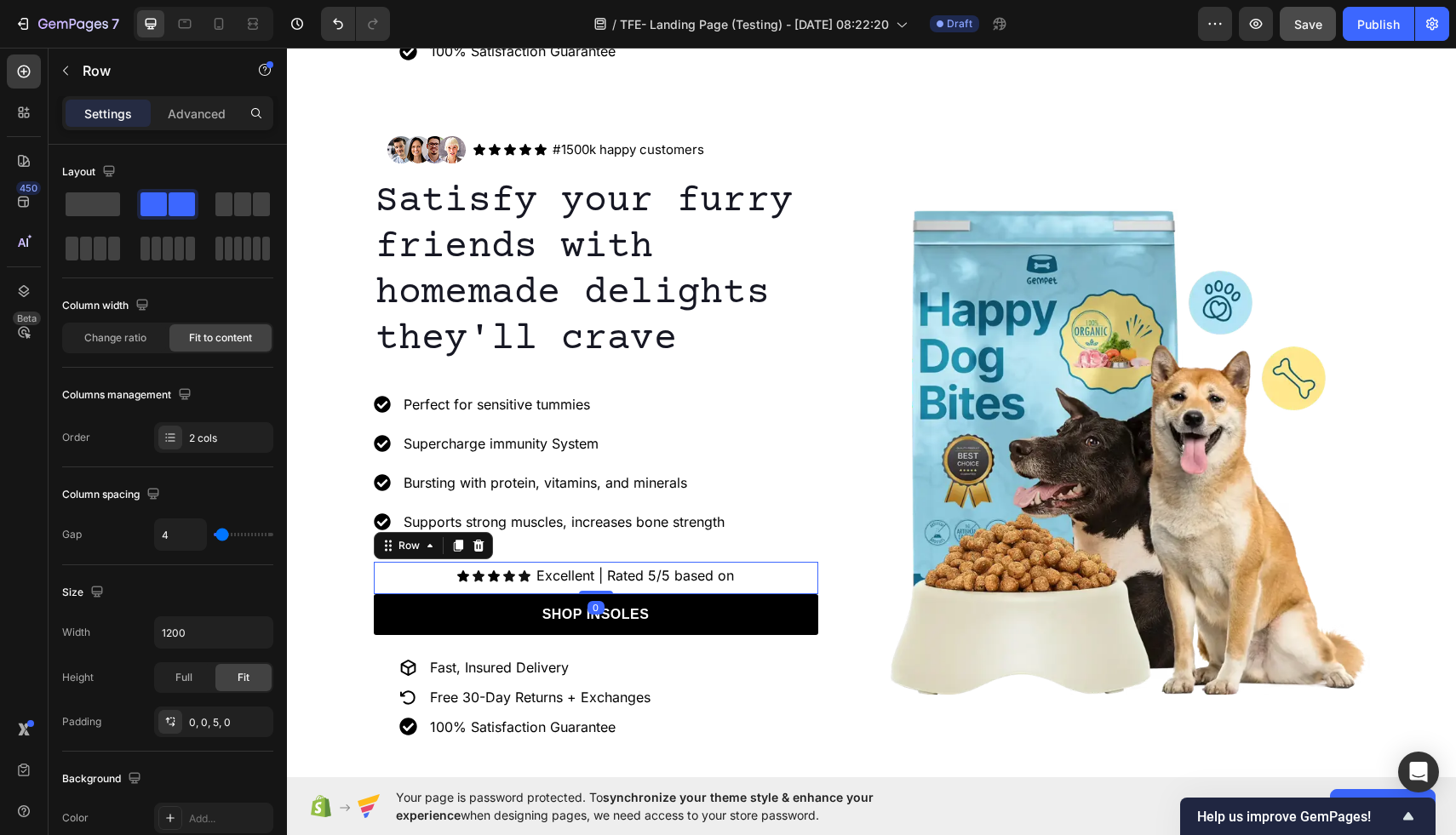
click at [744, 576] on div "Icon Icon Icon Icon Icon Icon List Excellent | Rated 5/5 based on Text Block Ro…" at bounding box center [596, 577] width 445 height 32
click at [730, 575] on p "Excellent | Rated 5/5 based on" at bounding box center [635, 575] width 198 height 24
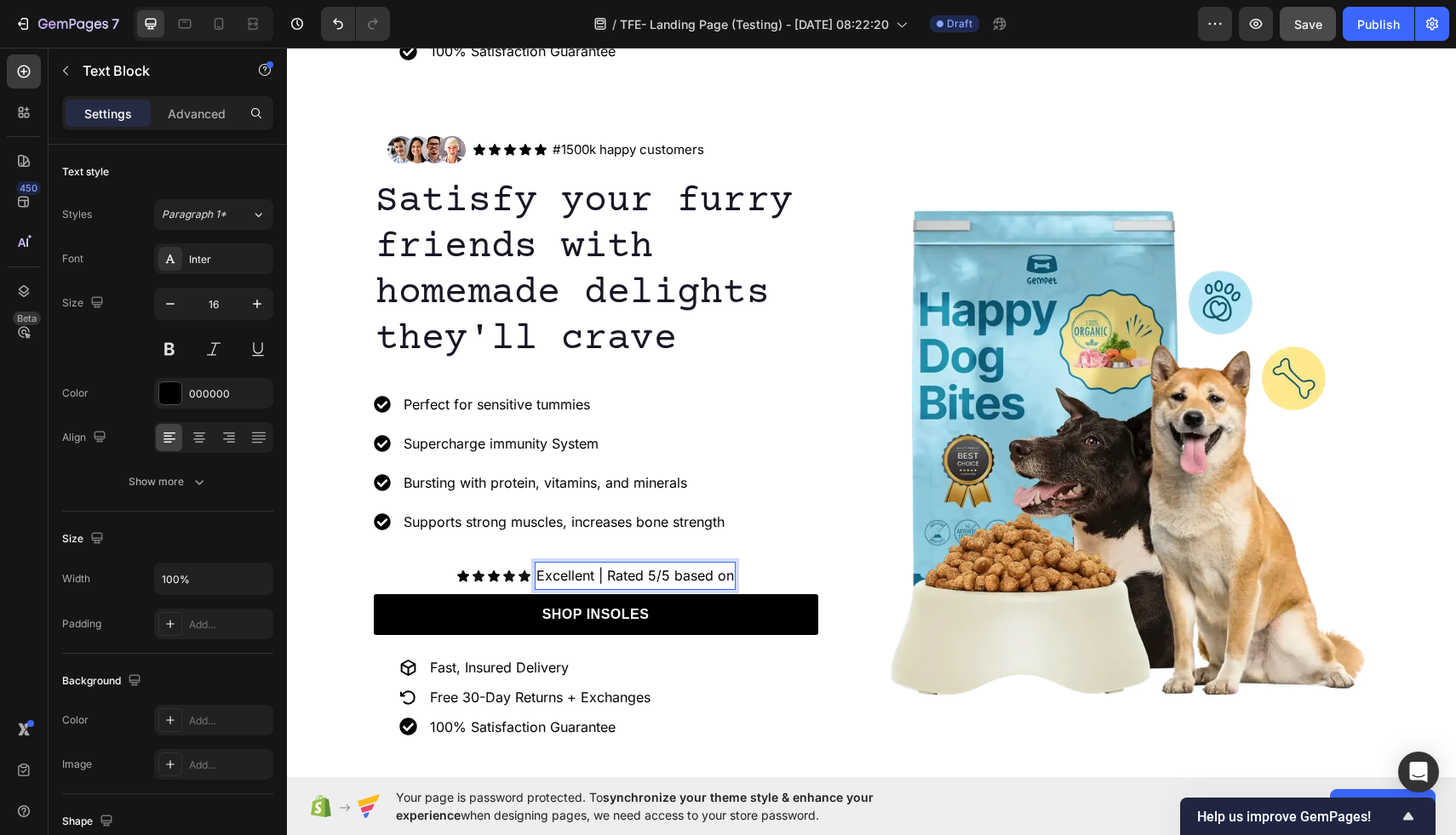
click at [728, 578] on p "Excellent | Rated 5/5 based on" at bounding box center [635, 575] width 198 height 24
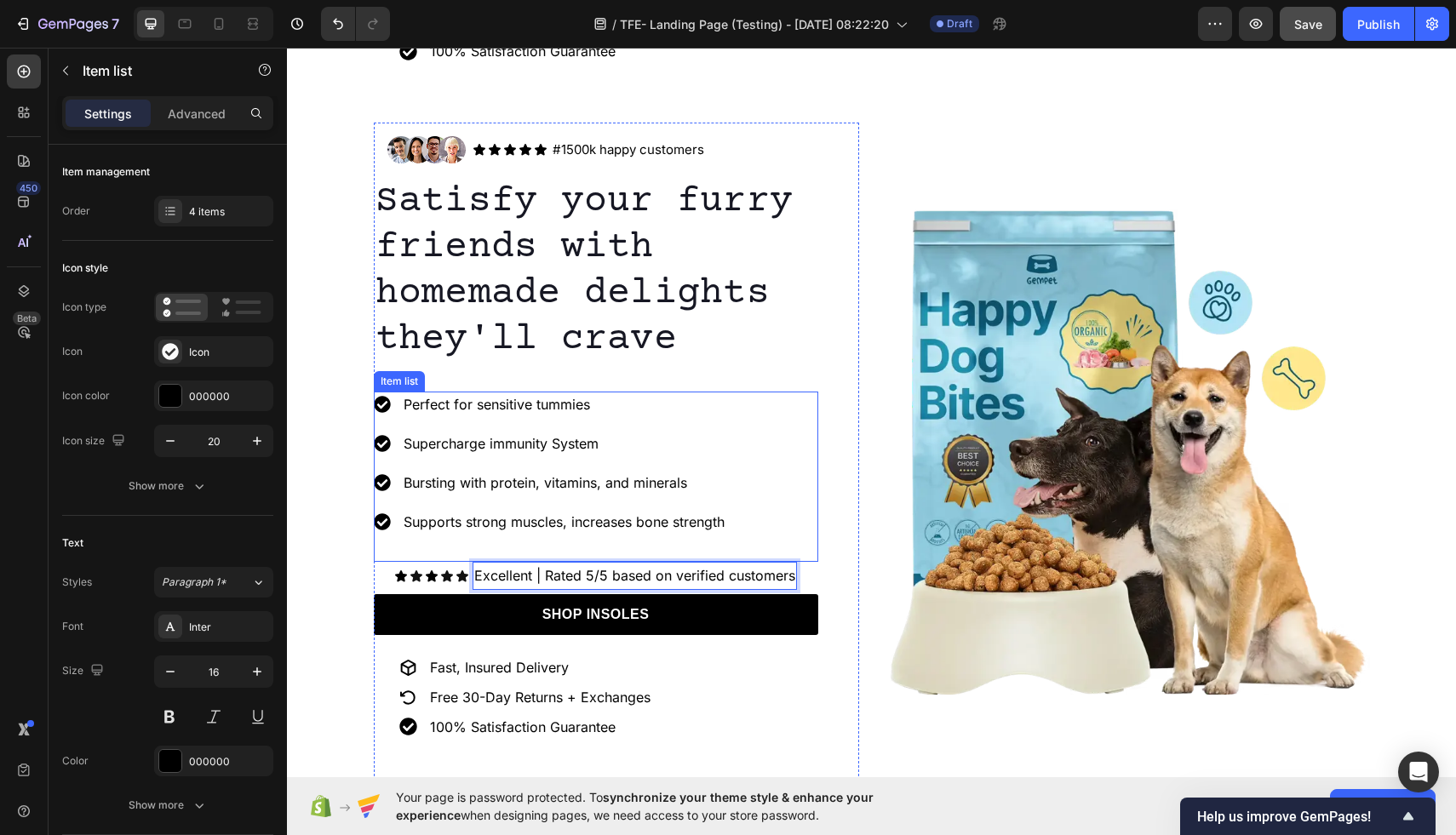
click at [767, 456] on div "Perfect for sensitive tummies Supercharge immunity System Bursting with protein…" at bounding box center [596, 477] width 445 height 170
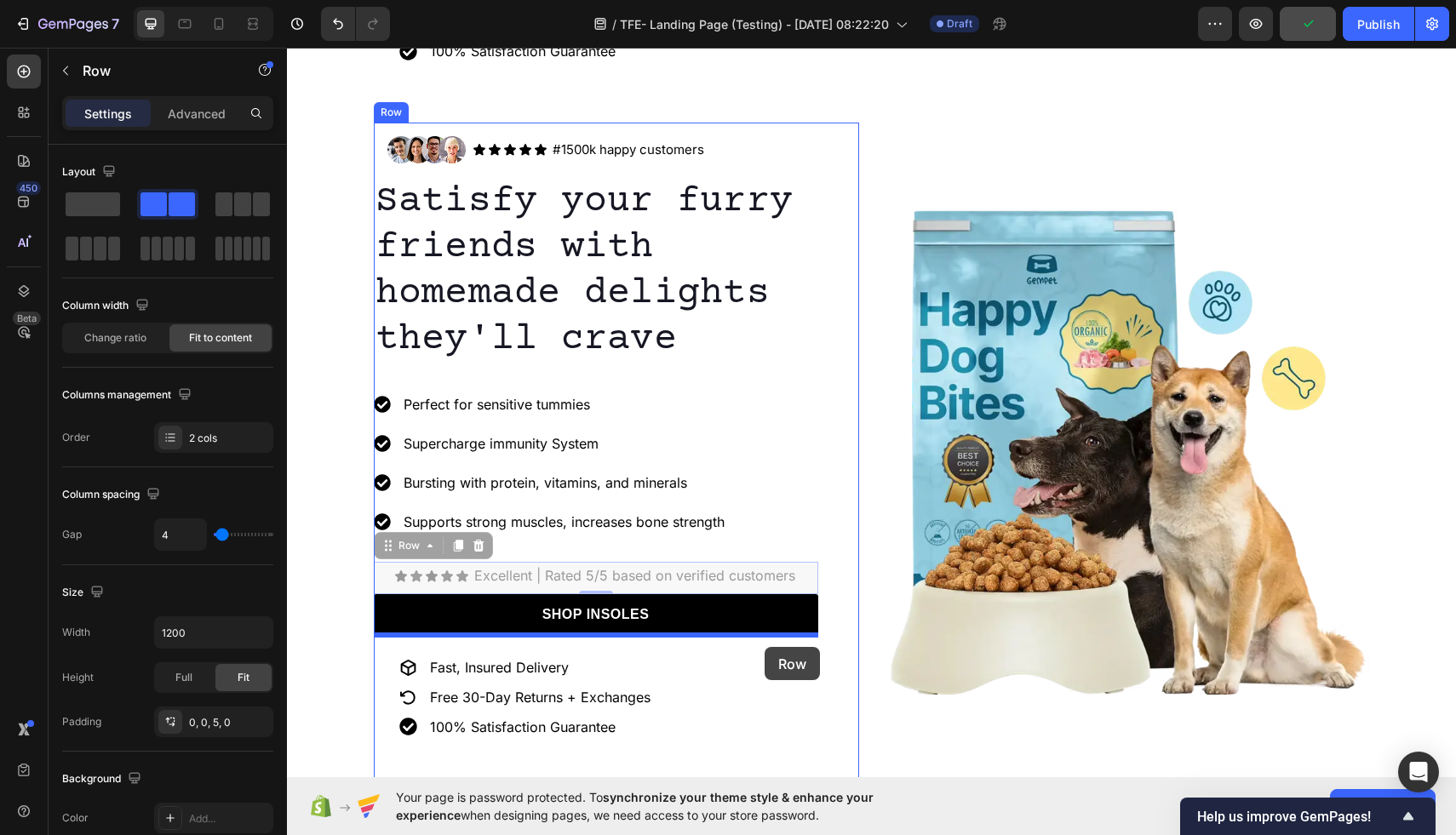
drag, startPoint x: 807, startPoint y: 572, endPoint x: 764, endPoint y: 647, distance: 86.5
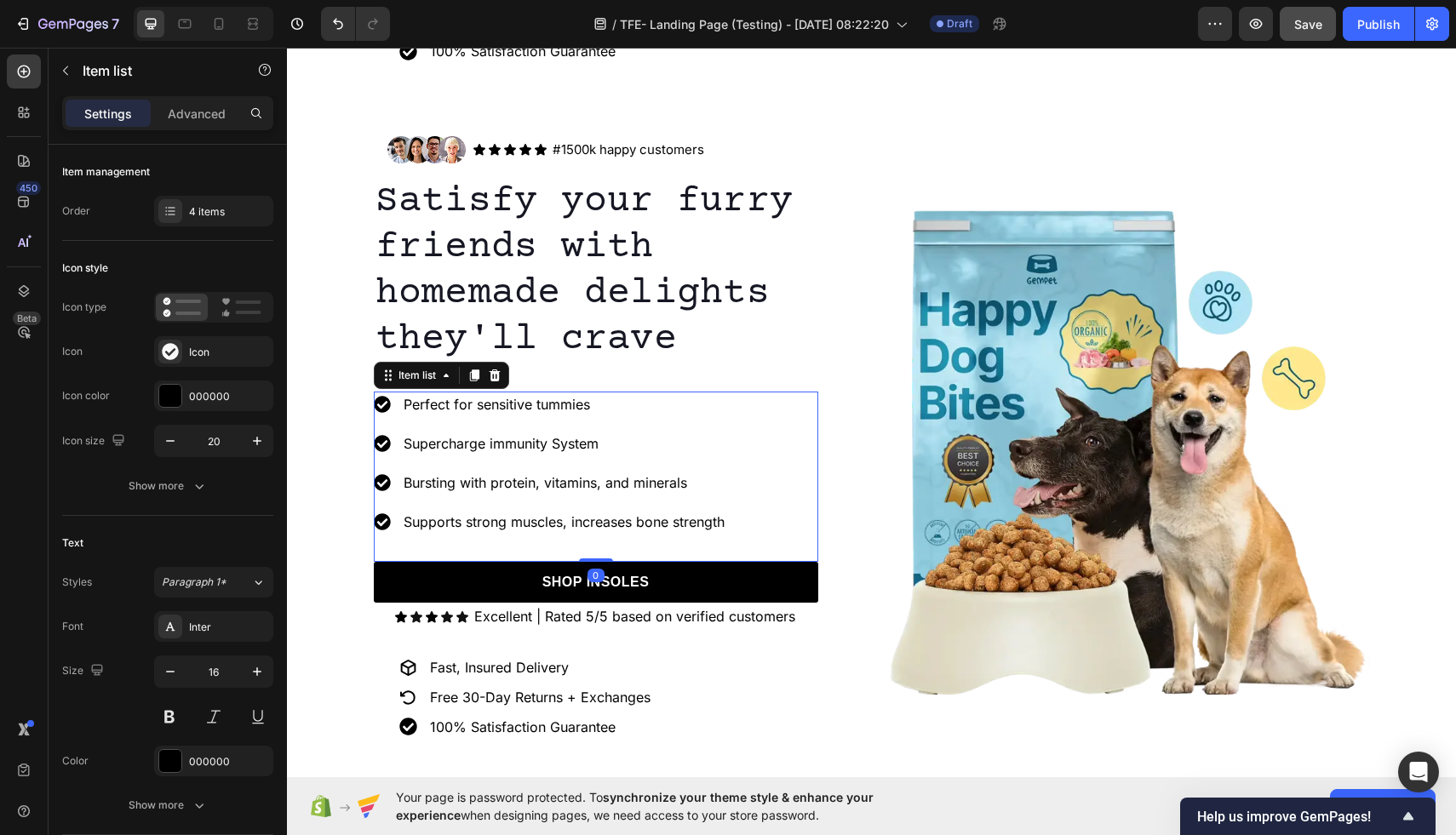
click at [805, 501] on div "Perfect for sensitive tummies Supercharge immunity System Bursting with protein…" at bounding box center [596, 477] width 445 height 170
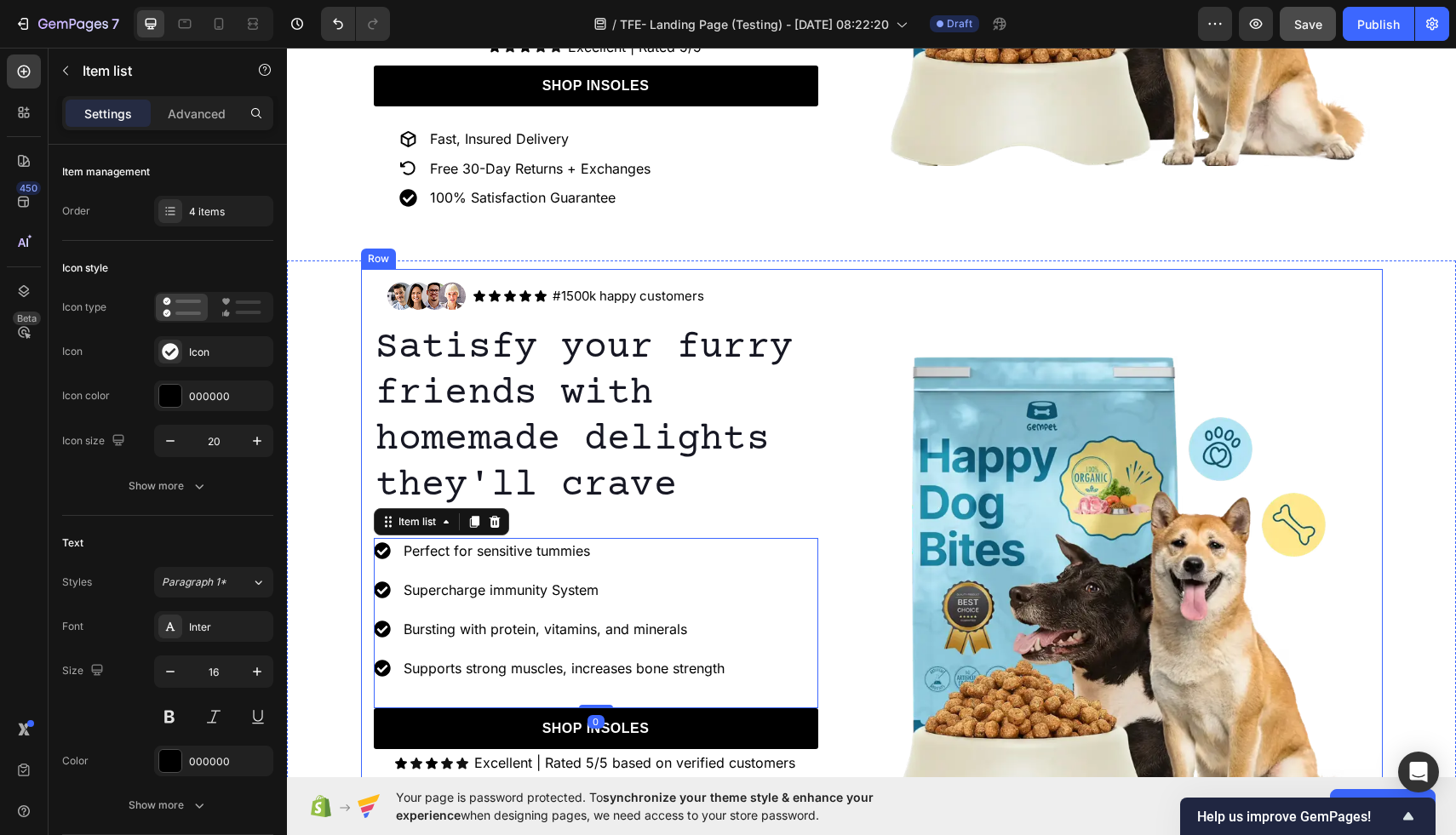
click at [871, 327] on div "Image Icon Icon Icon Icon Icon Icon List #1500k happy customers Text Block Row …" at bounding box center [872, 599] width 1022 height 659
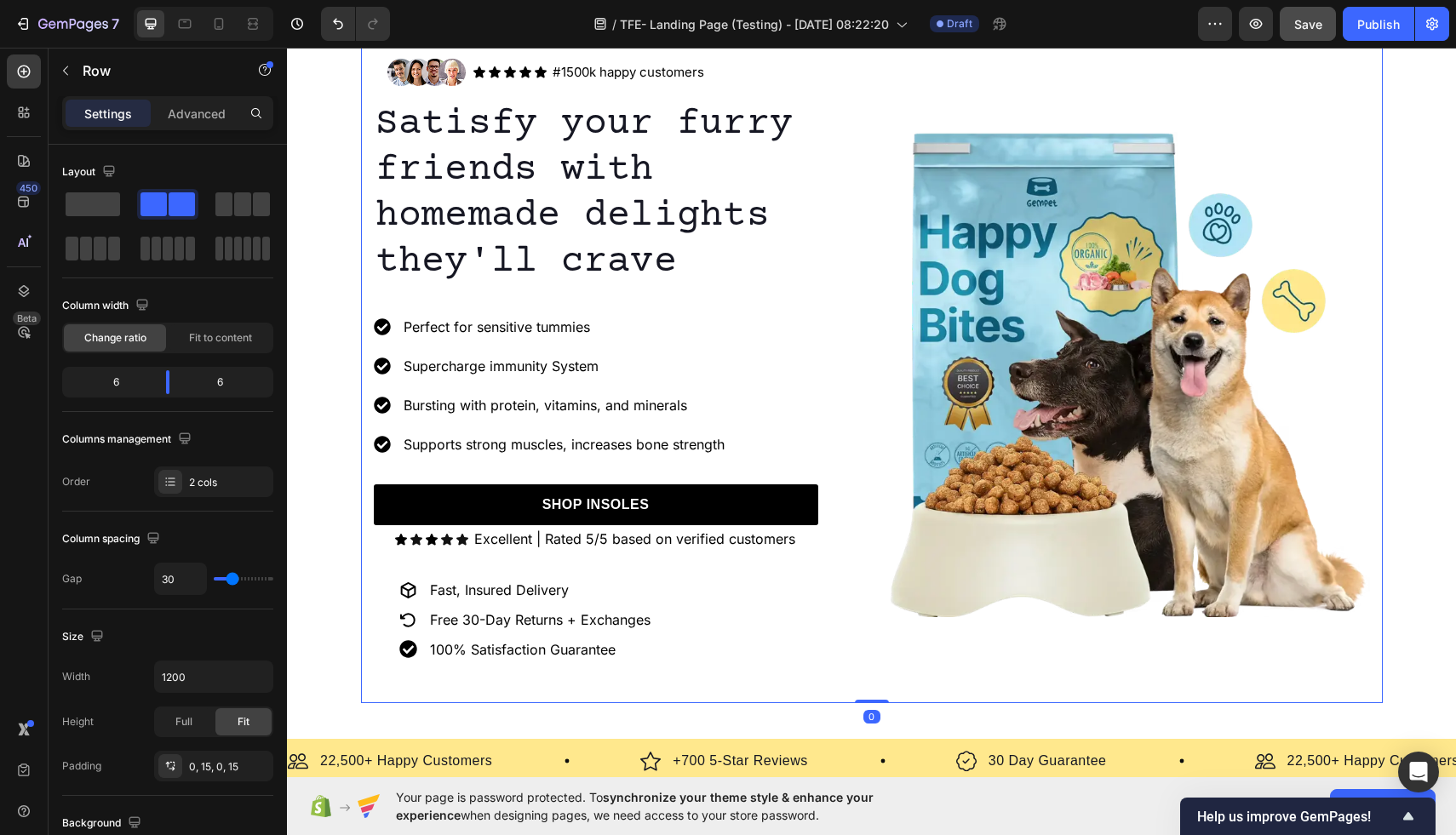
scroll to position [727, 0]
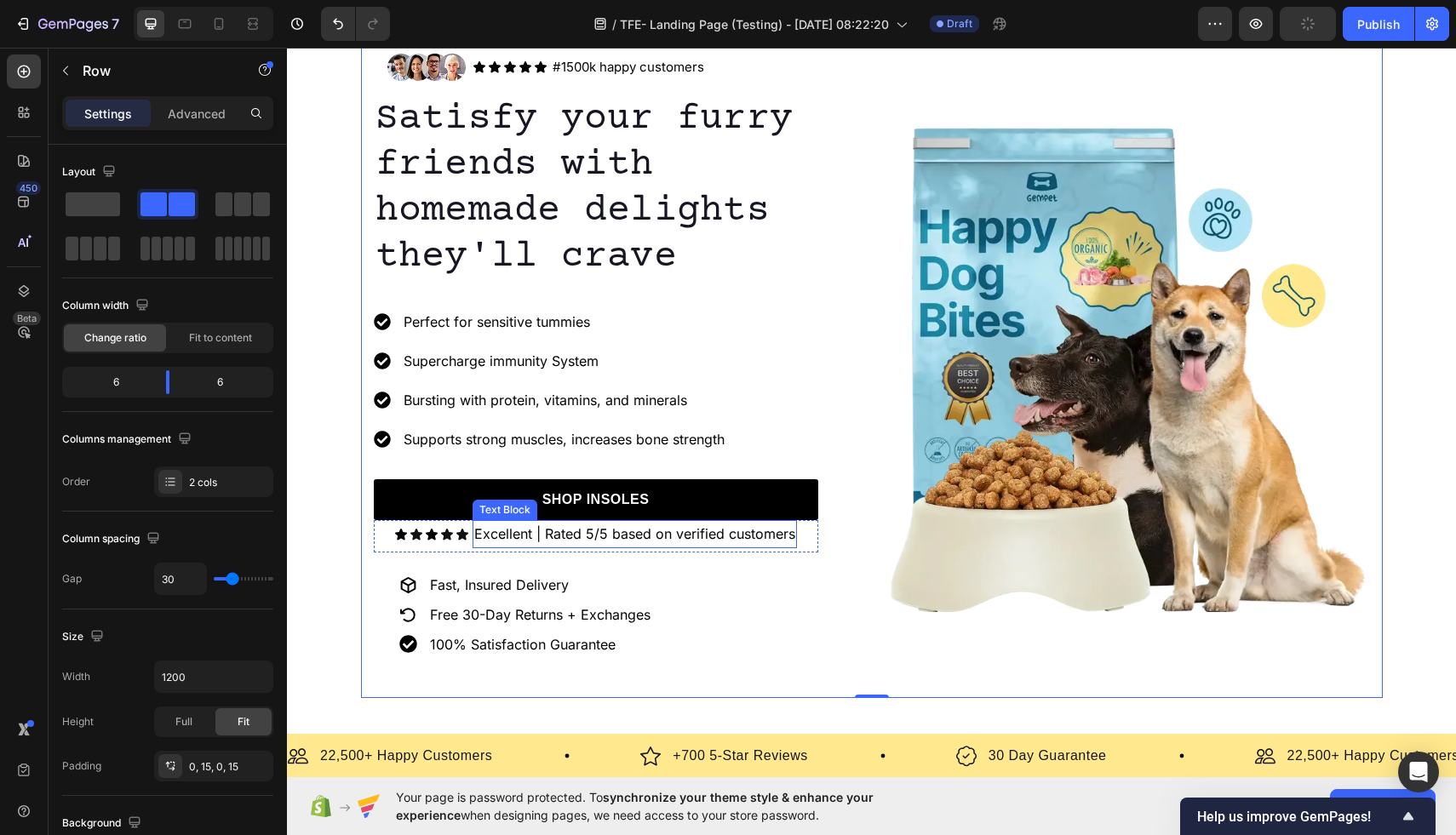
click at [747, 537] on p "Excellent | Rated 5/5 based on verified customers" at bounding box center [635, 534] width 321 height 24
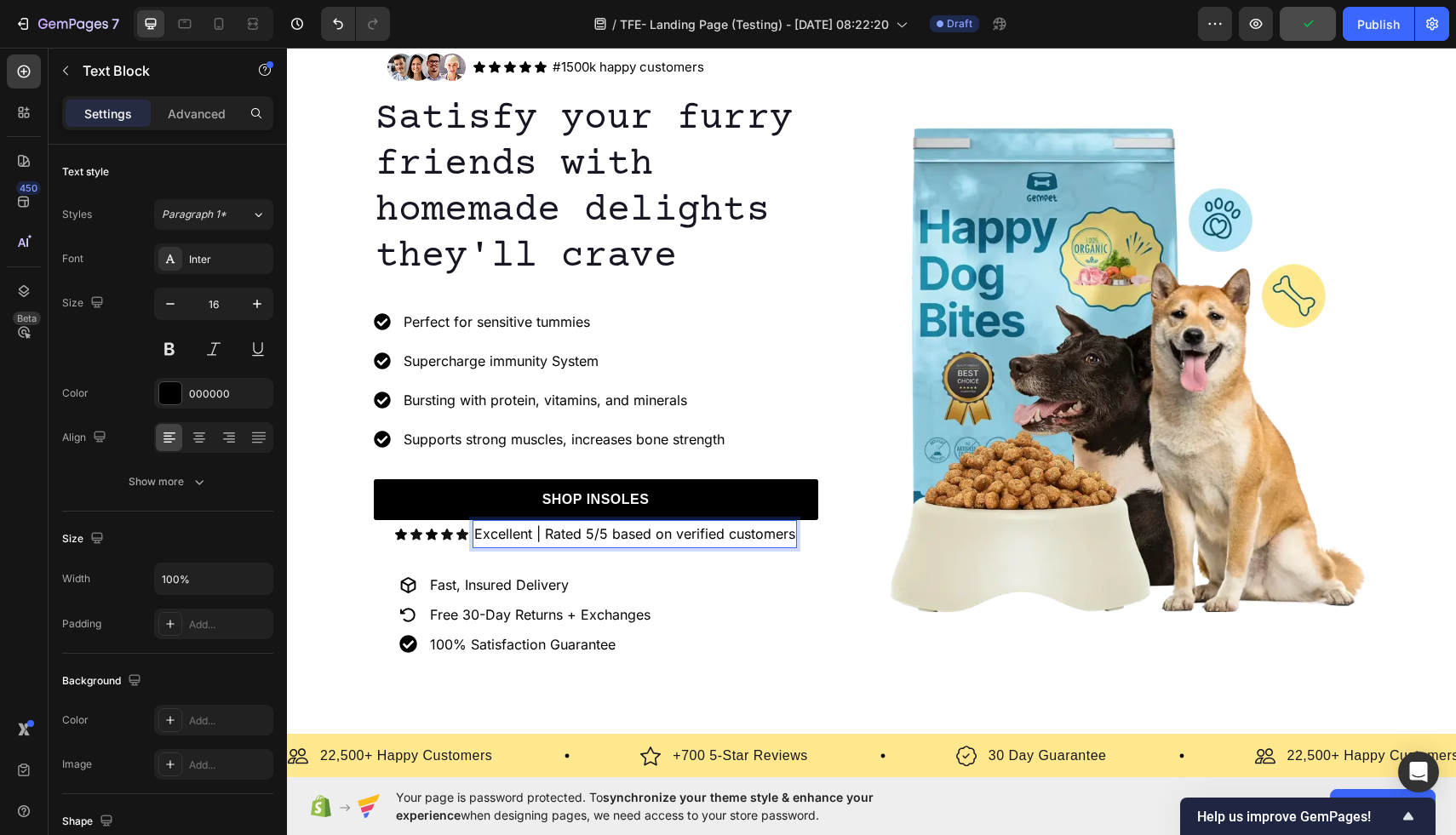
click at [792, 537] on p "Excellent | Rated 5/5 based on verified customers" at bounding box center [635, 534] width 321 height 24
drag, startPoint x: 792, startPoint y: 537, endPoint x: 636, endPoint y: 535, distance: 156.0
click at [636, 535] on p "Excellent | Rated 5/5 based on verified customers" at bounding box center [635, 534] width 321 height 24
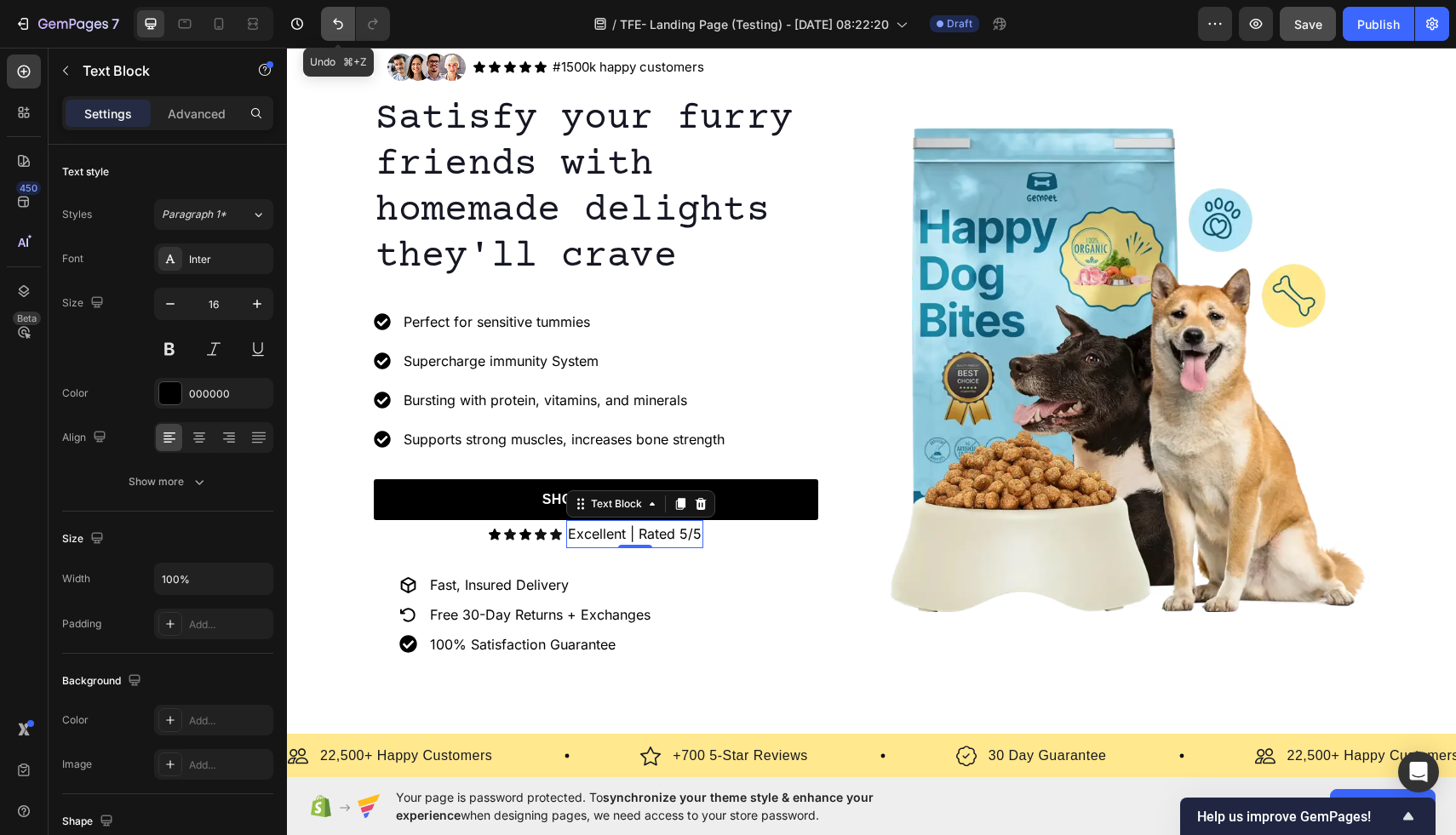
click at [333, 26] on icon "Undo/Redo" at bounding box center [338, 24] width 17 height 17
click at [697, 536] on p "Excellent | Rated 5/5" at bounding box center [635, 534] width 134 height 24
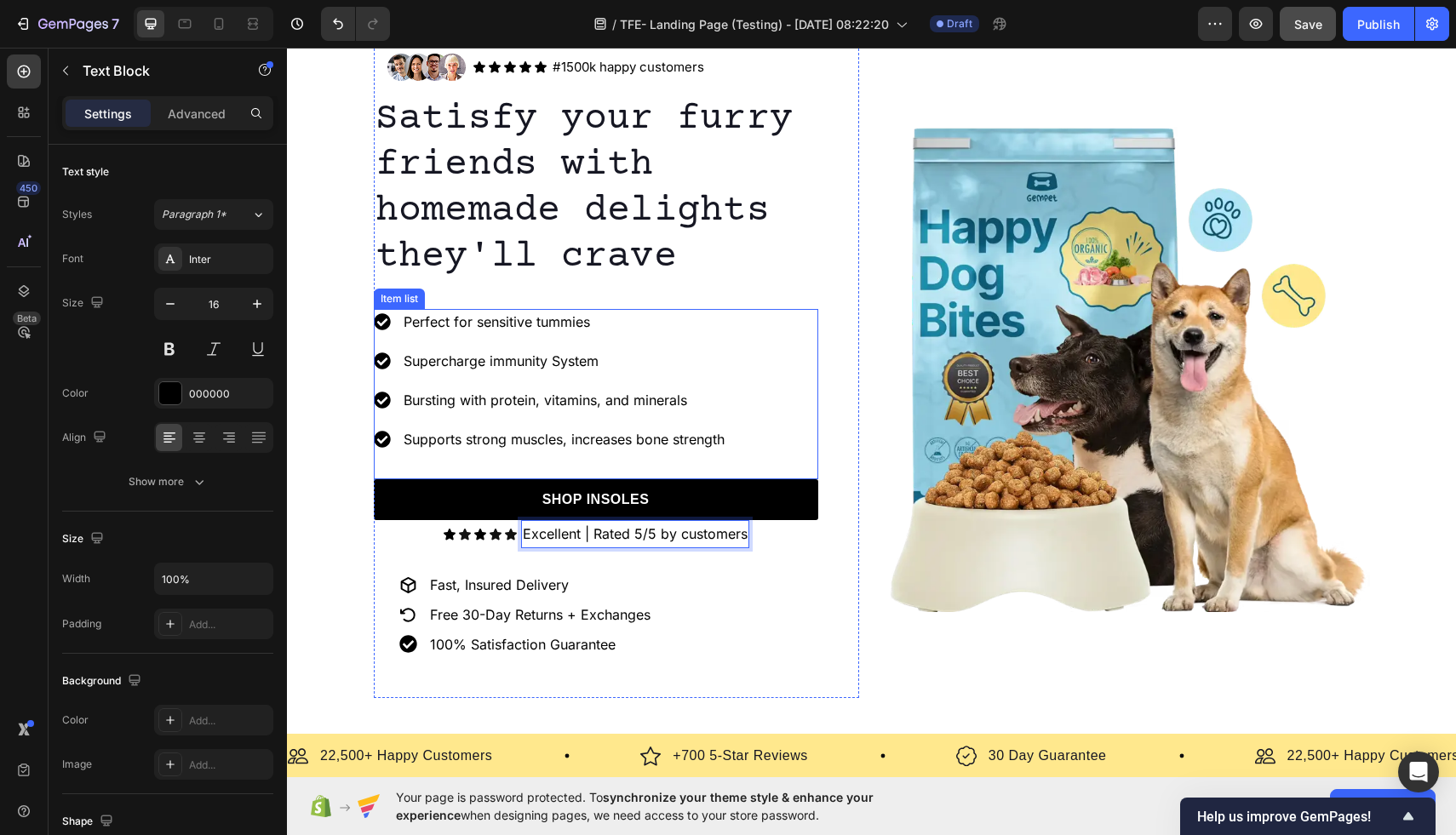
click at [808, 400] on div "Perfect for sensitive tummies Supercharge immunity System Bursting with protein…" at bounding box center [596, 394] width 445 height 170
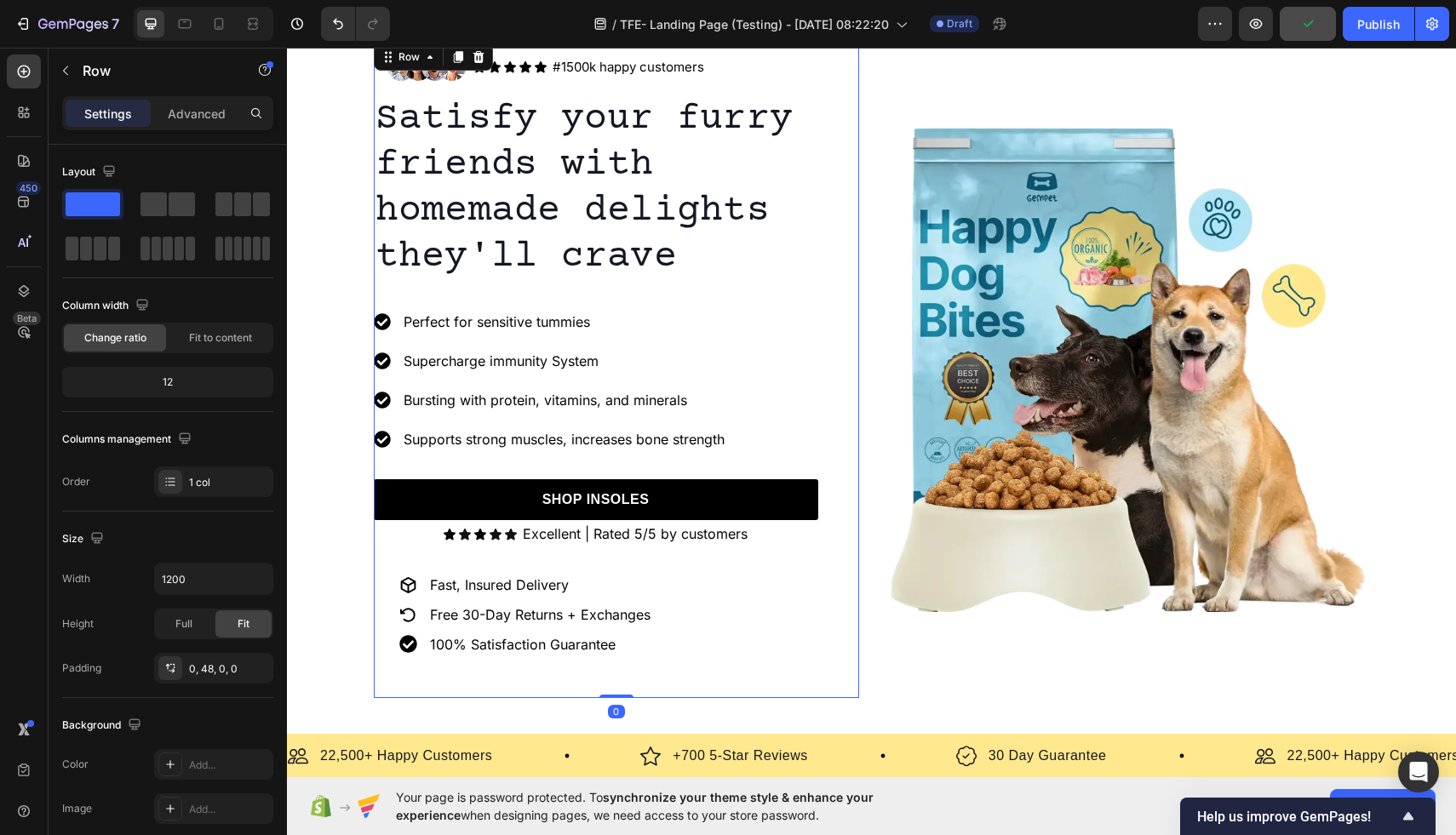
click at [833, 587] on div "Image Icon Icon Icon Icon Icon Icon List #1500k happy customers Text Block Row …" at bounding box center [616, 369] width 485 height 659
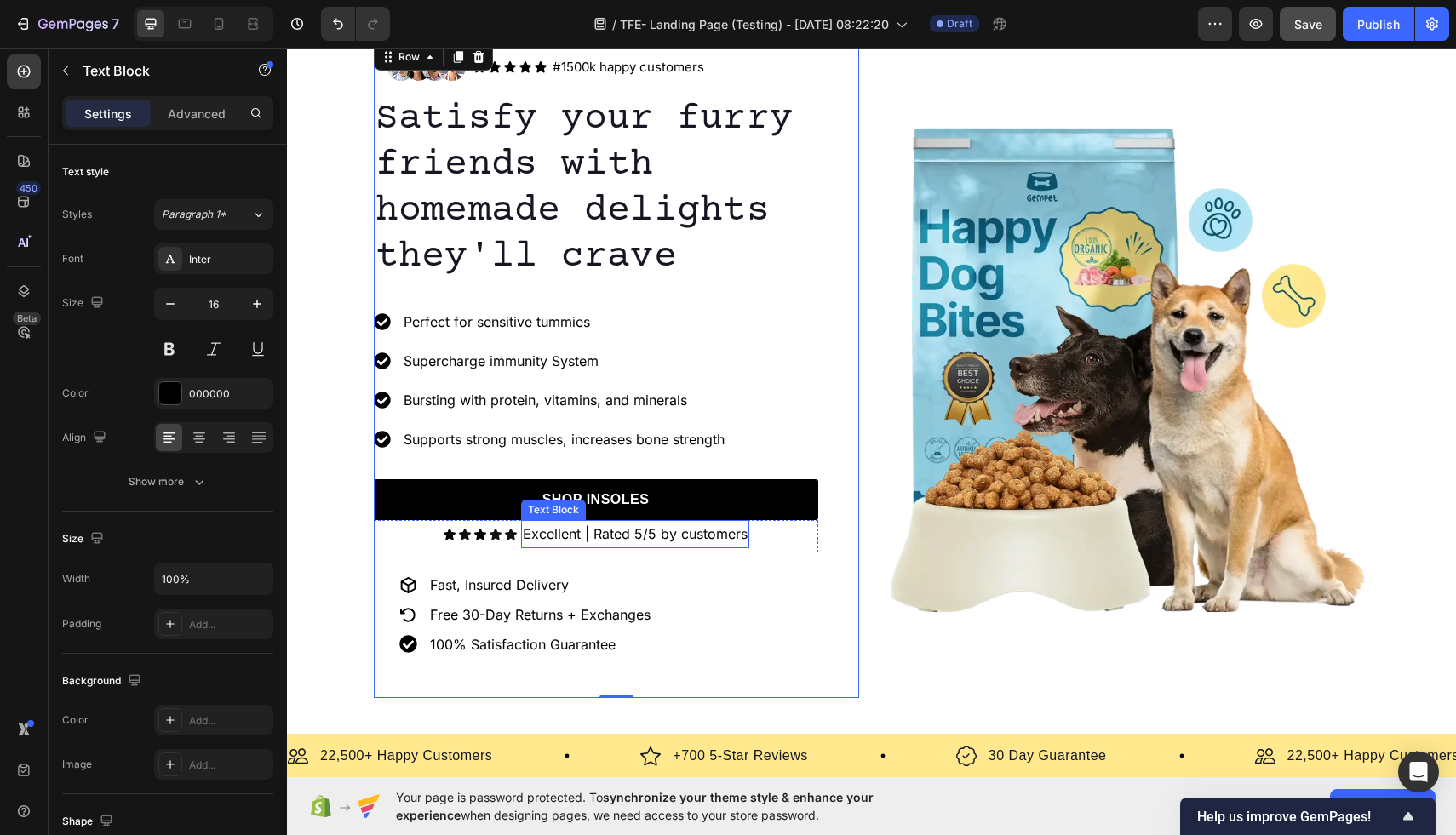
click at [679, 538] on p "Excellent | Rated 5/5 by customers" at bounding box center [635, 534] width 225 height 24
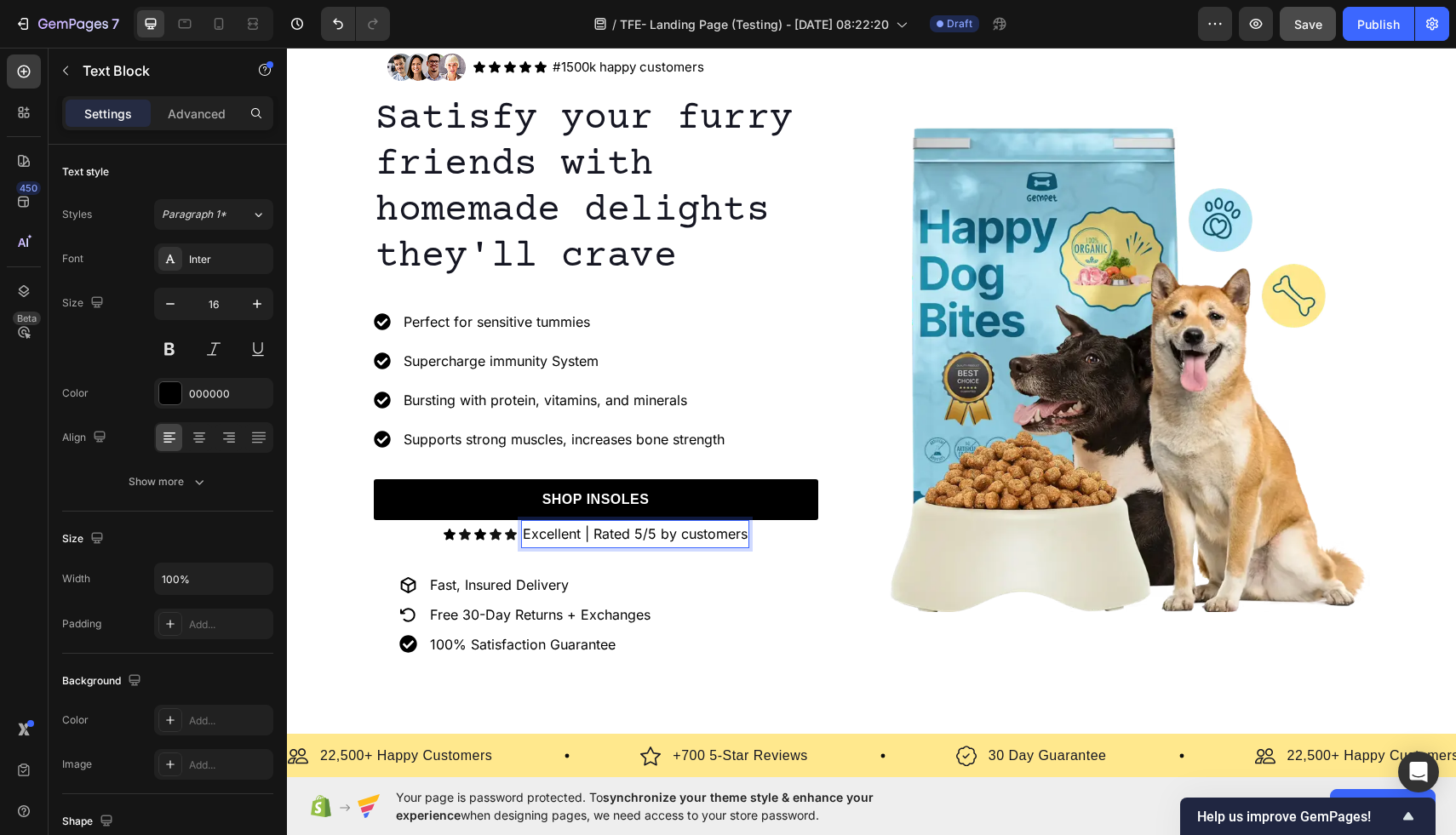
click at [679, 535] on p "Excellent | Rated 5/5 by customers" at bounding box center [635, 534] width 225 height 24
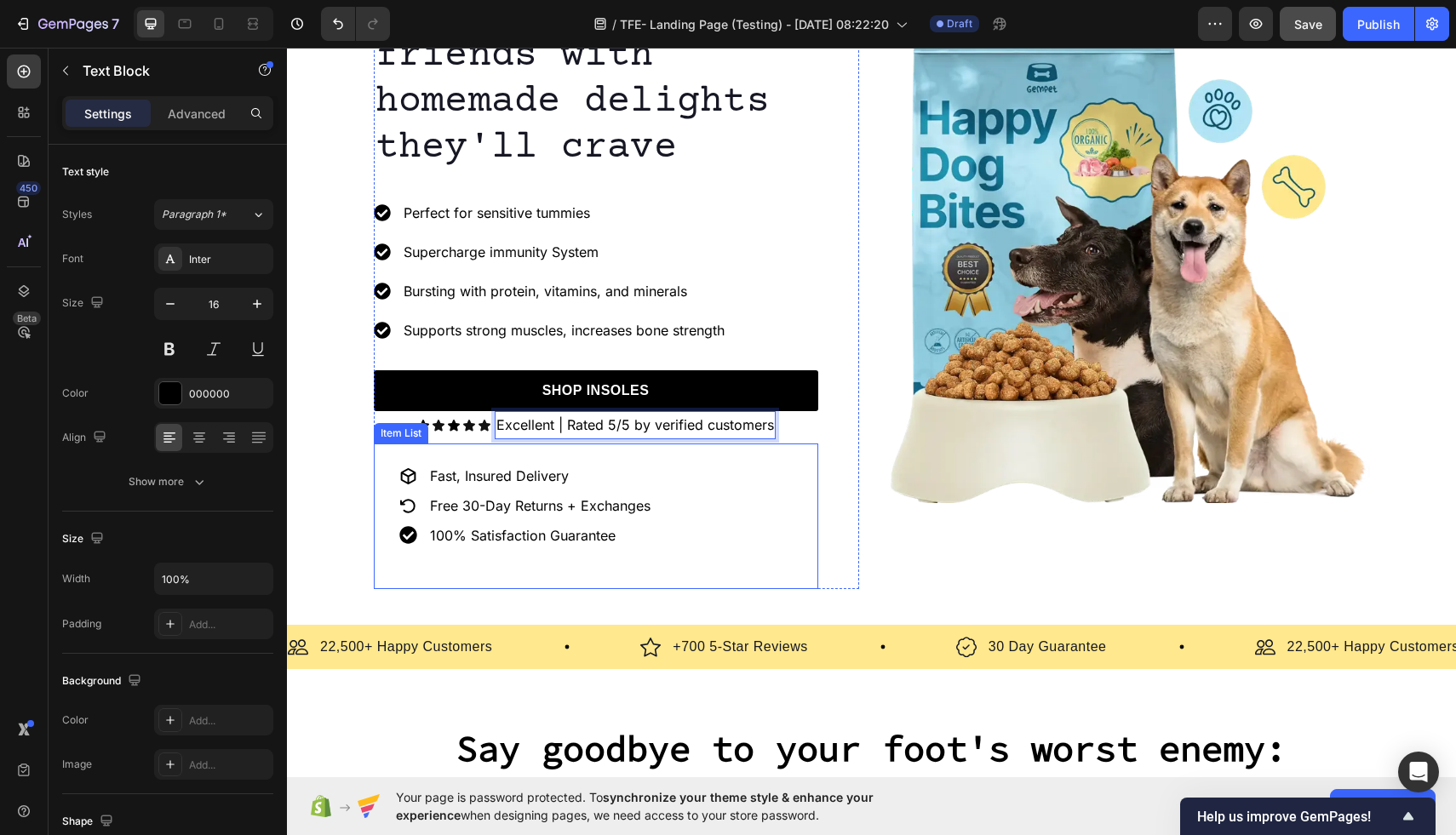
scroll to position [854, 0]
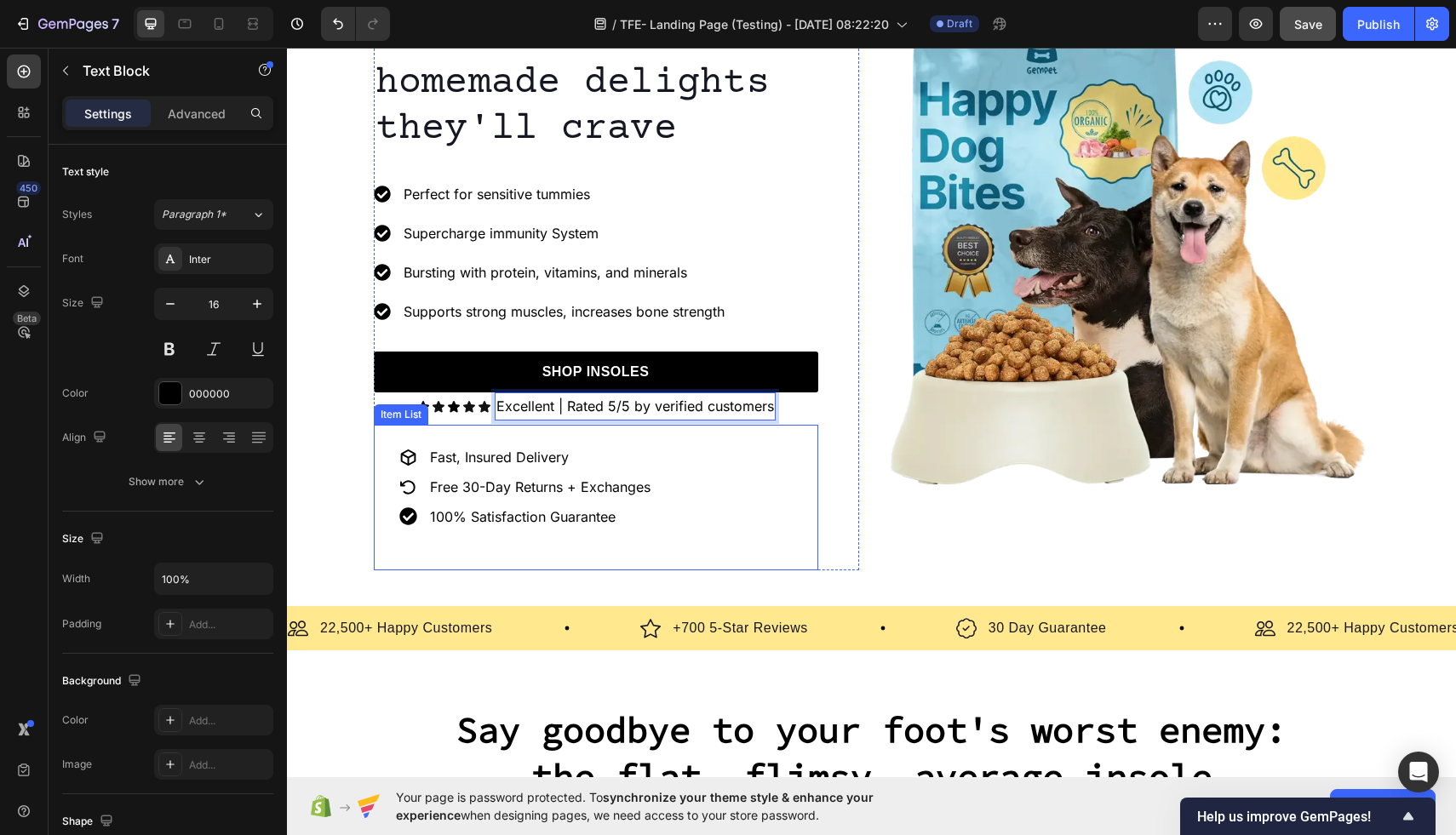
click at [742, 502] on div "Fast, Insured Delivery Free 30-Day Returns + Exchanges 100% Satisfaction Guaran…" at bounding box center [596, 498] width 445 height 145
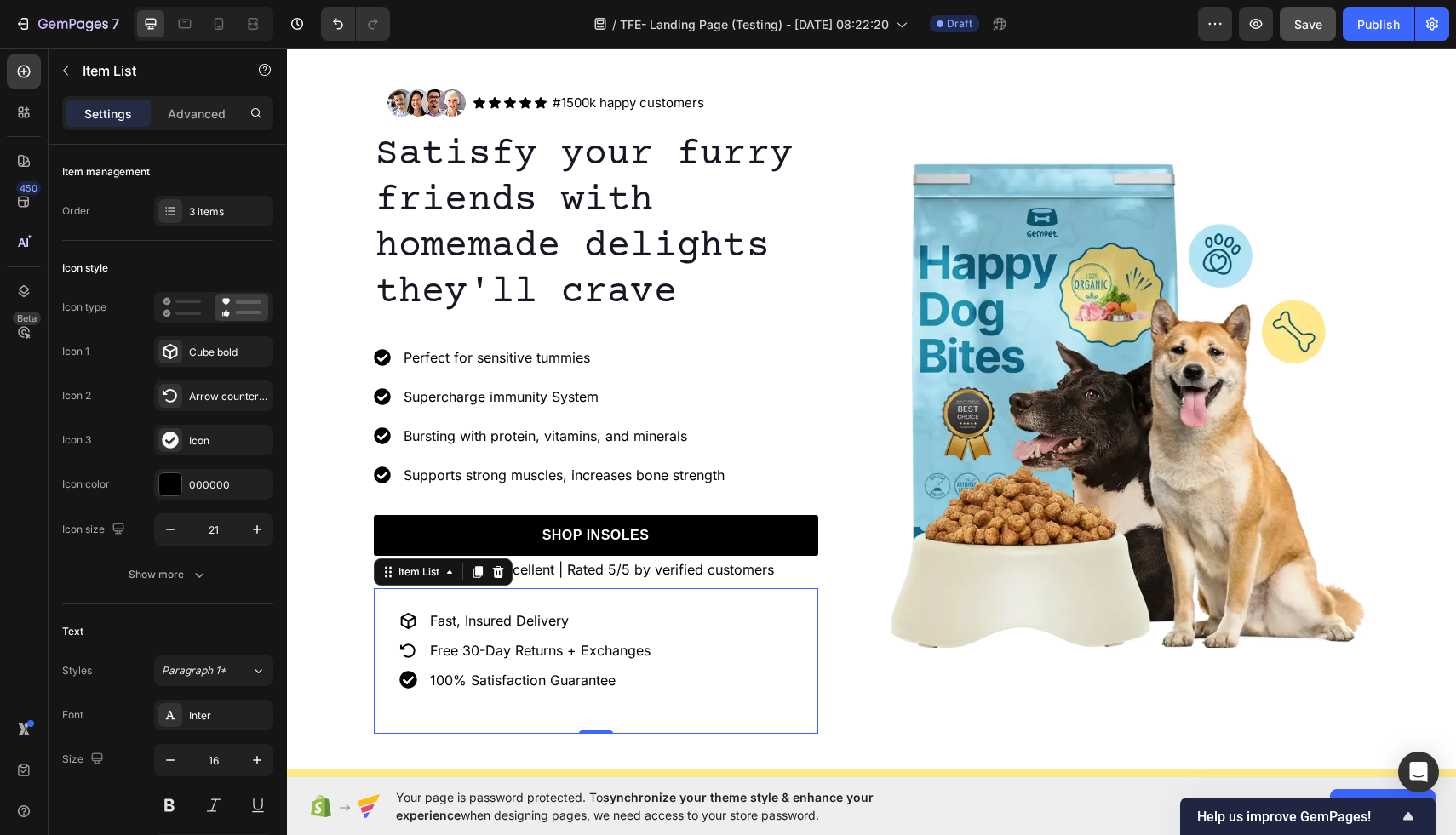
scroll to position [673, 0]
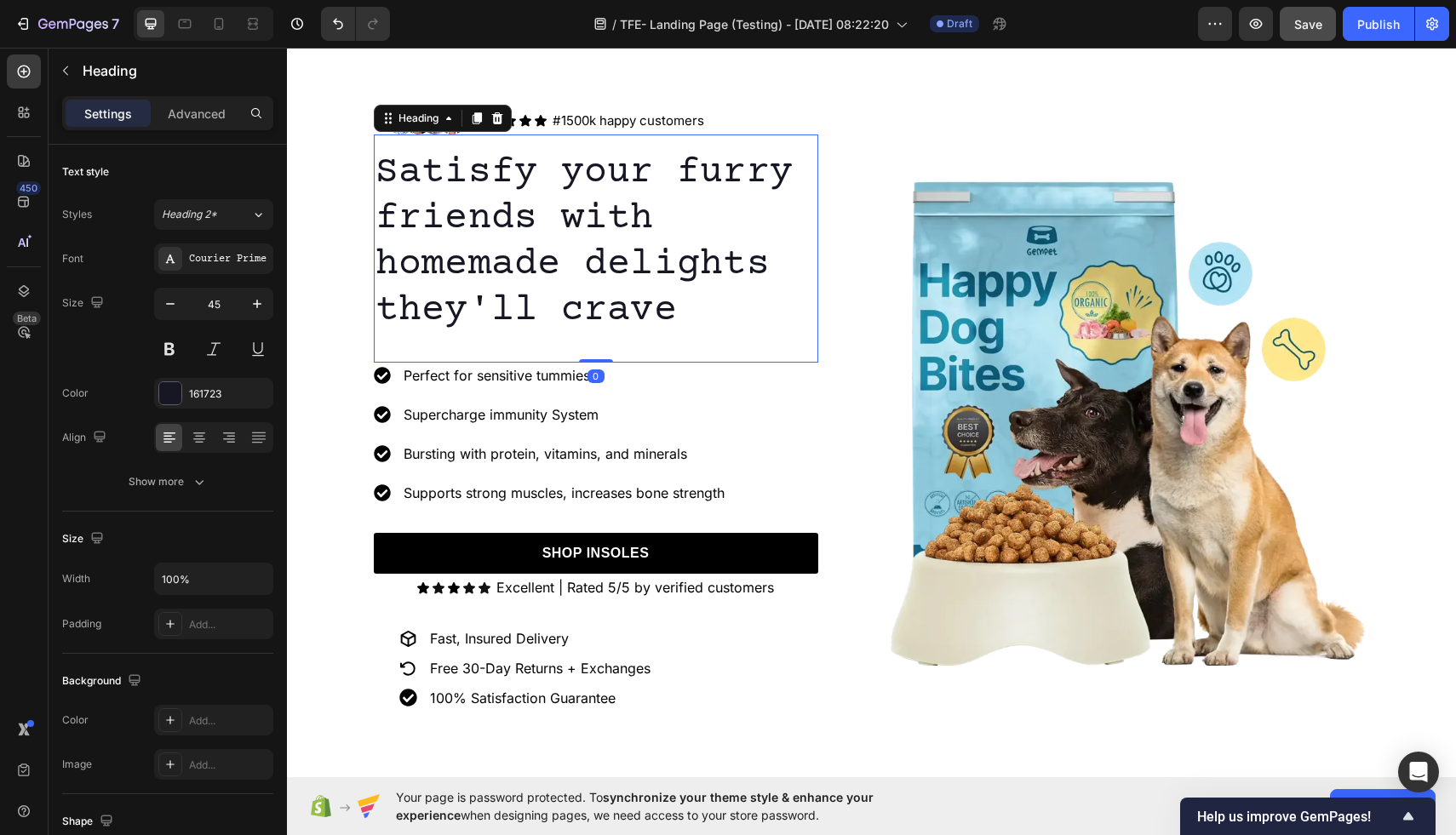
click at [789, 359] on div "Satisfy your furry friends with homemade delights they'll crave Heading 0" at bounding box center [596, 249] width 445 height 229
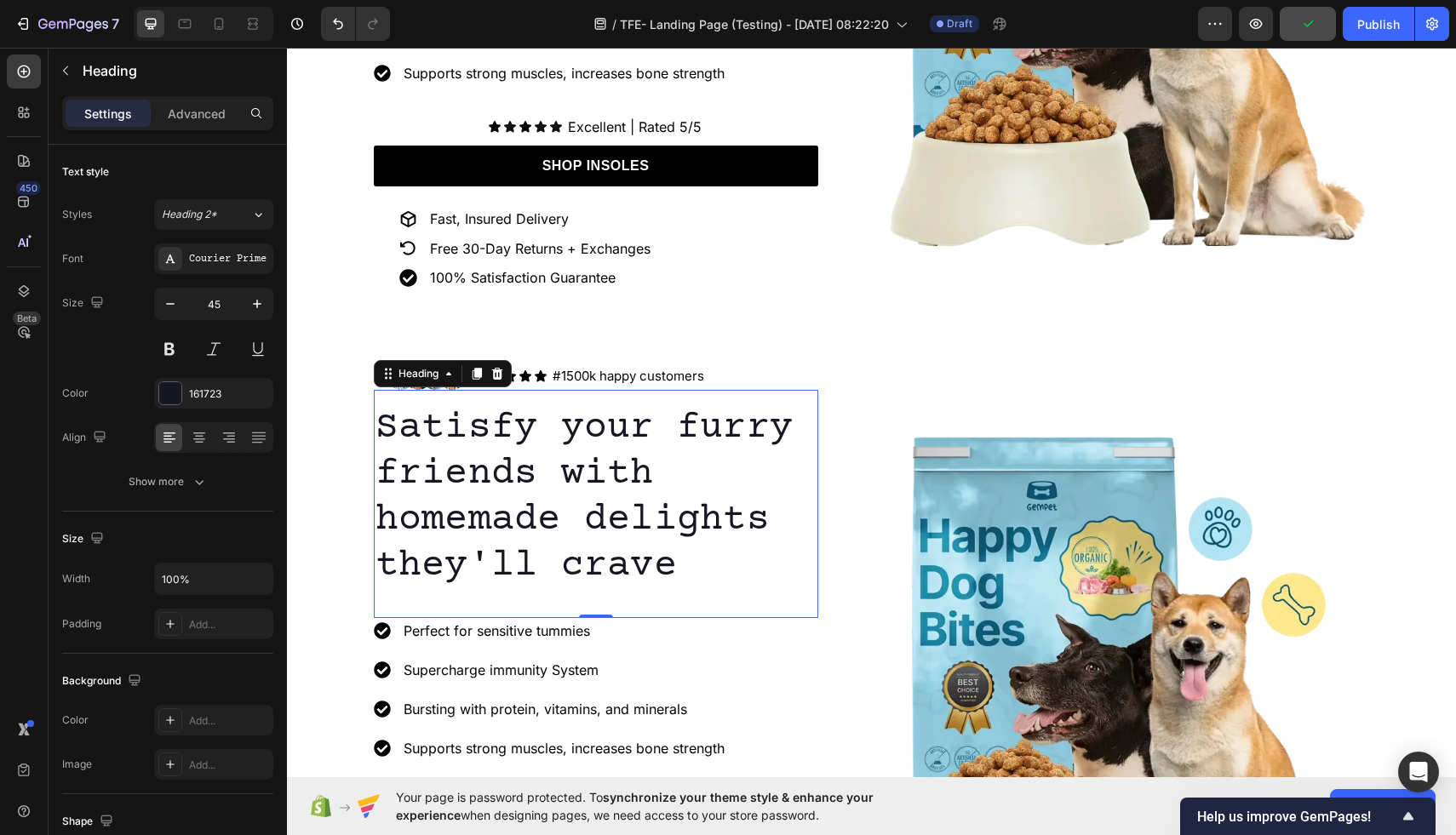
scroll to position [433, 0]
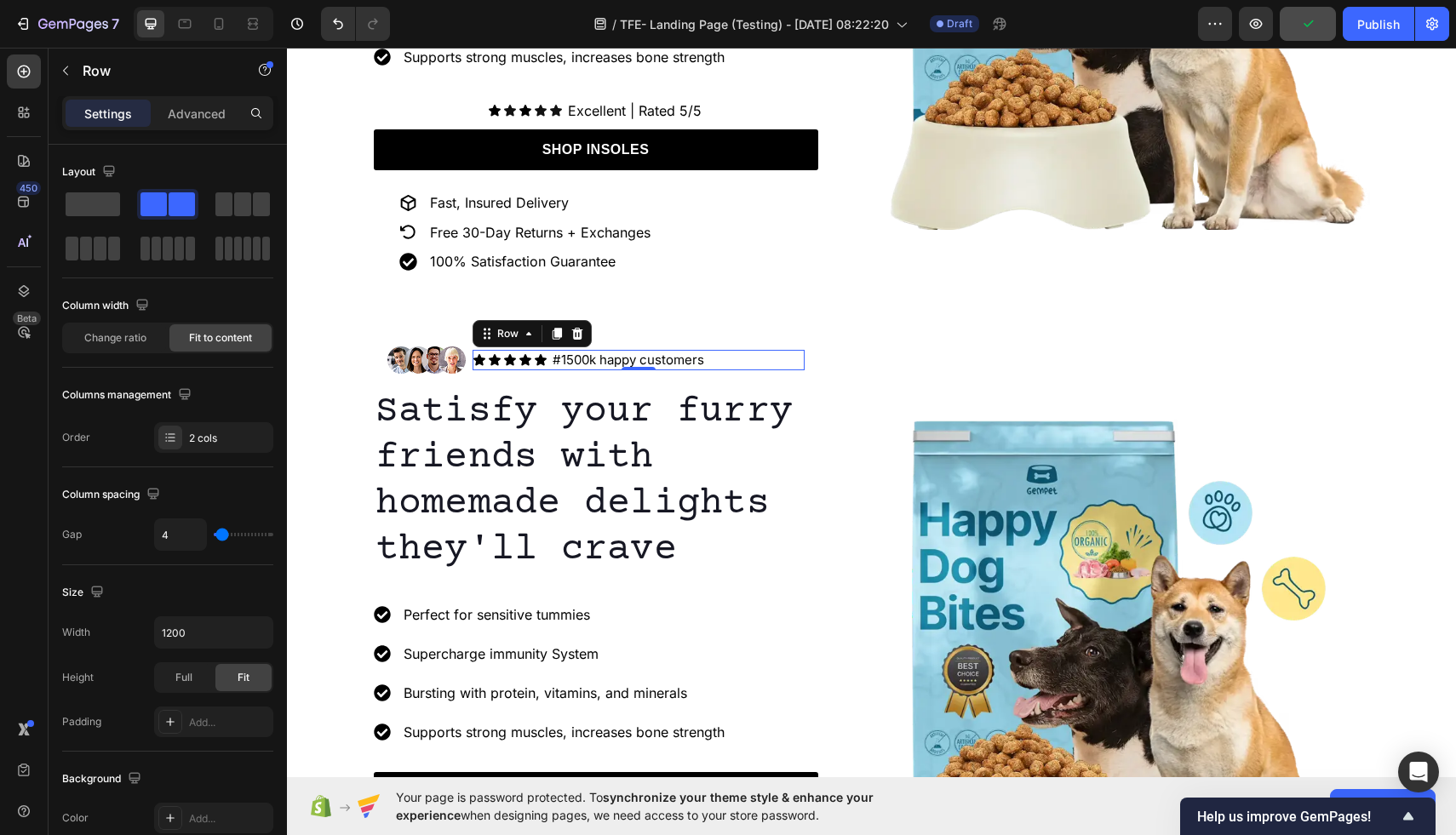
click at [726, 358] on div "Icon Icon Icon Icon Icon Icon List #1500k happy customers Text Block Row 0" at bounding box center [638, 359] width 332 height 20
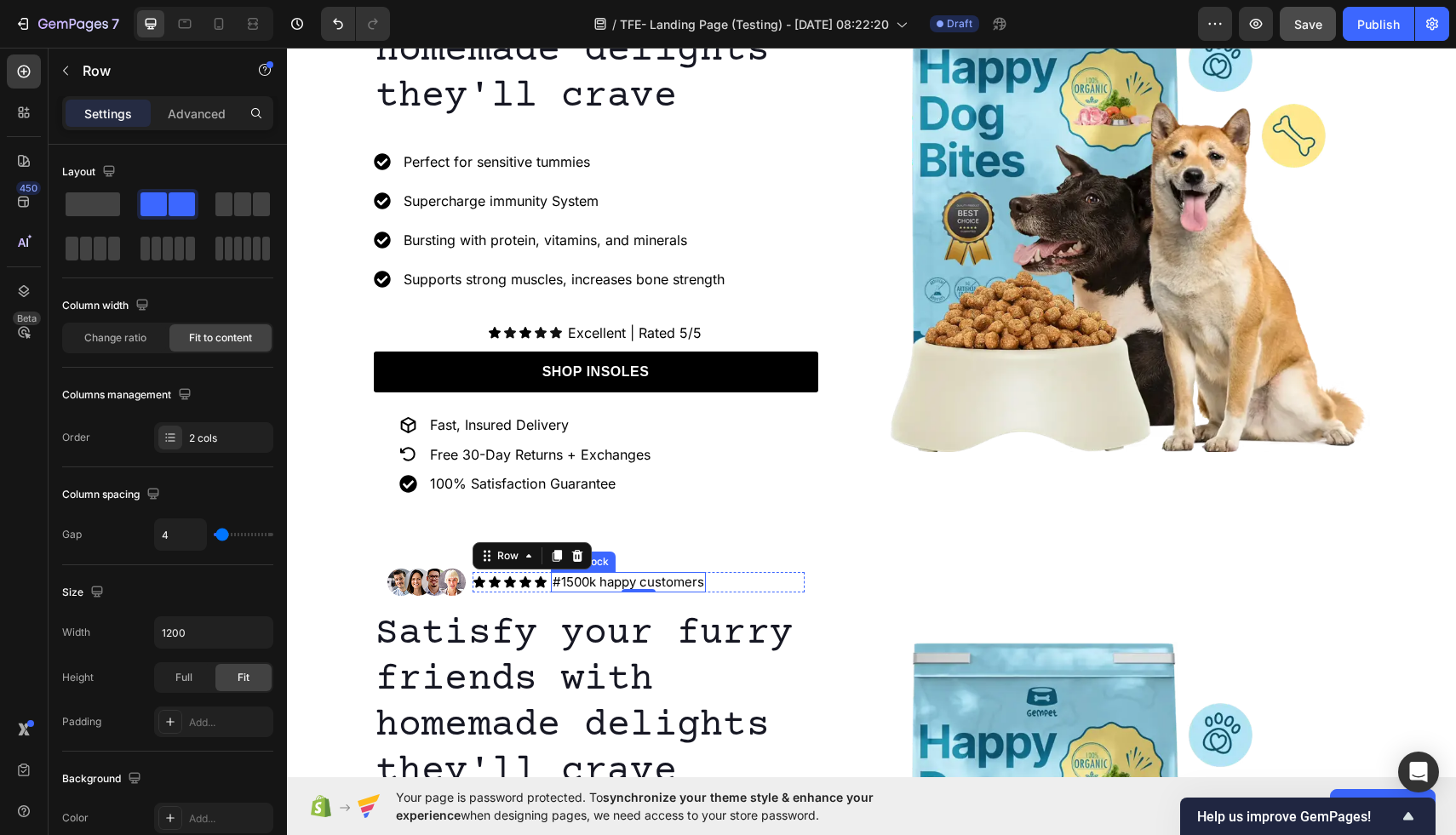
scroll to position [214, 0]
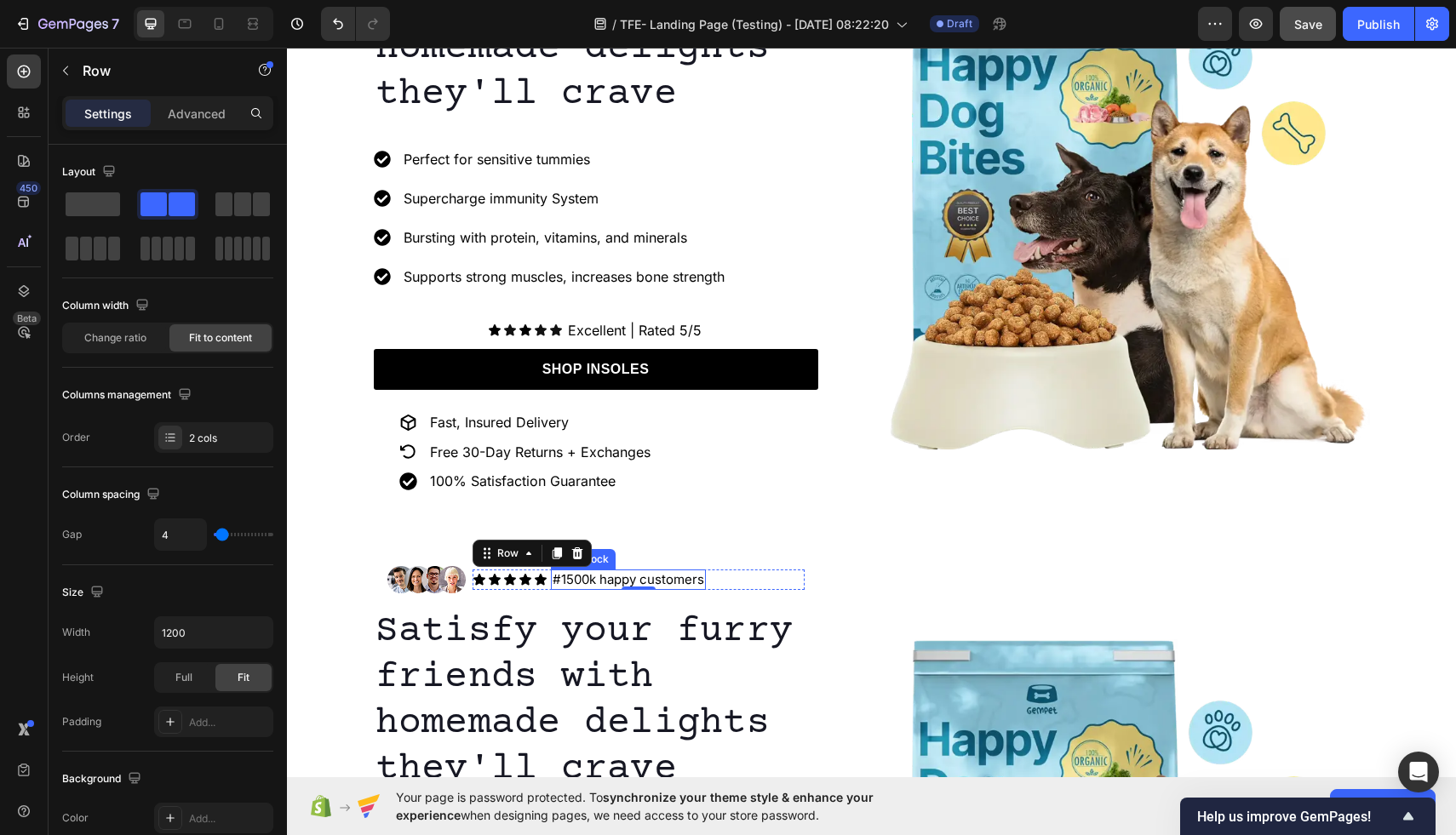
click at [700, 581] on p "#1500k happy customers" at bounding box center [629, 580] width 151 height 17
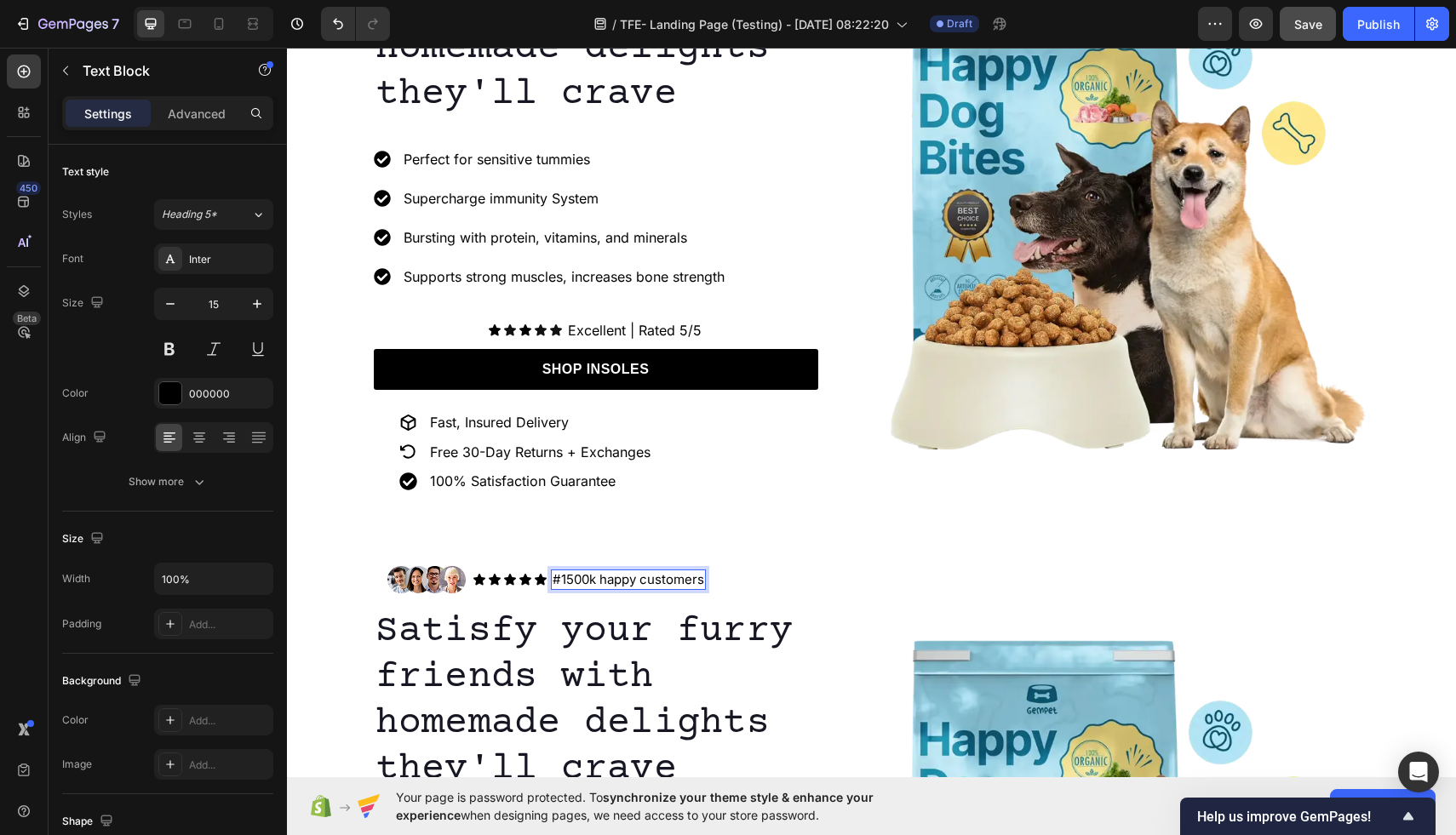
click at [704, 581] on p "#1500k happy customers" at bounding box center [629, 580] width 151 height 17
drag, startPoint x: 703, startPoint y: 583, endPoint x: 604, endPoint y: 577, distance: 99.2
click at [604, 577] on p "#1500k happy customers" at bounding box center [629, 580] width 151 height 17
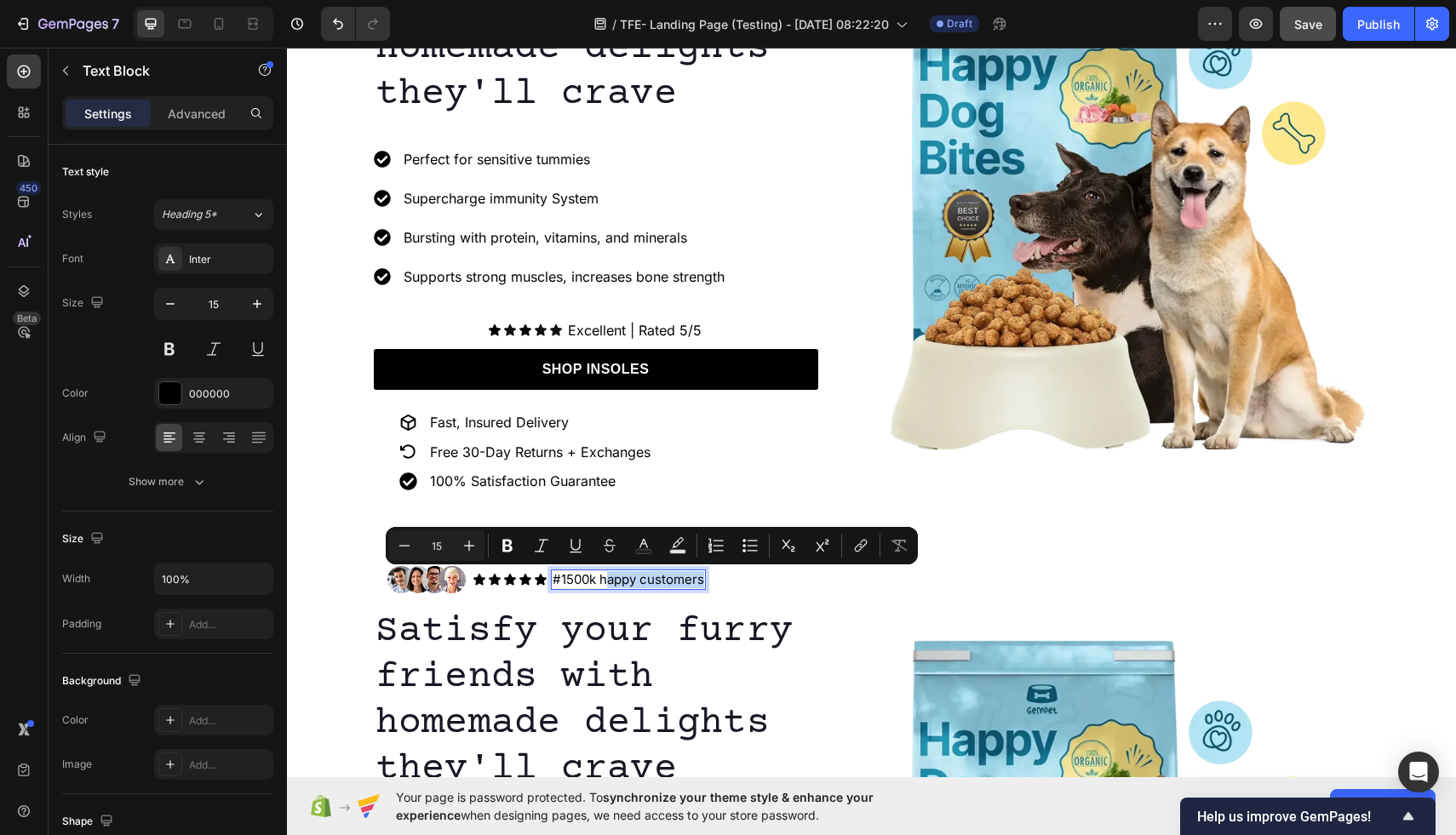
click at [614, 584] on p "#1500k happy customers" at bounding box center [629, 580] width 151 height 17
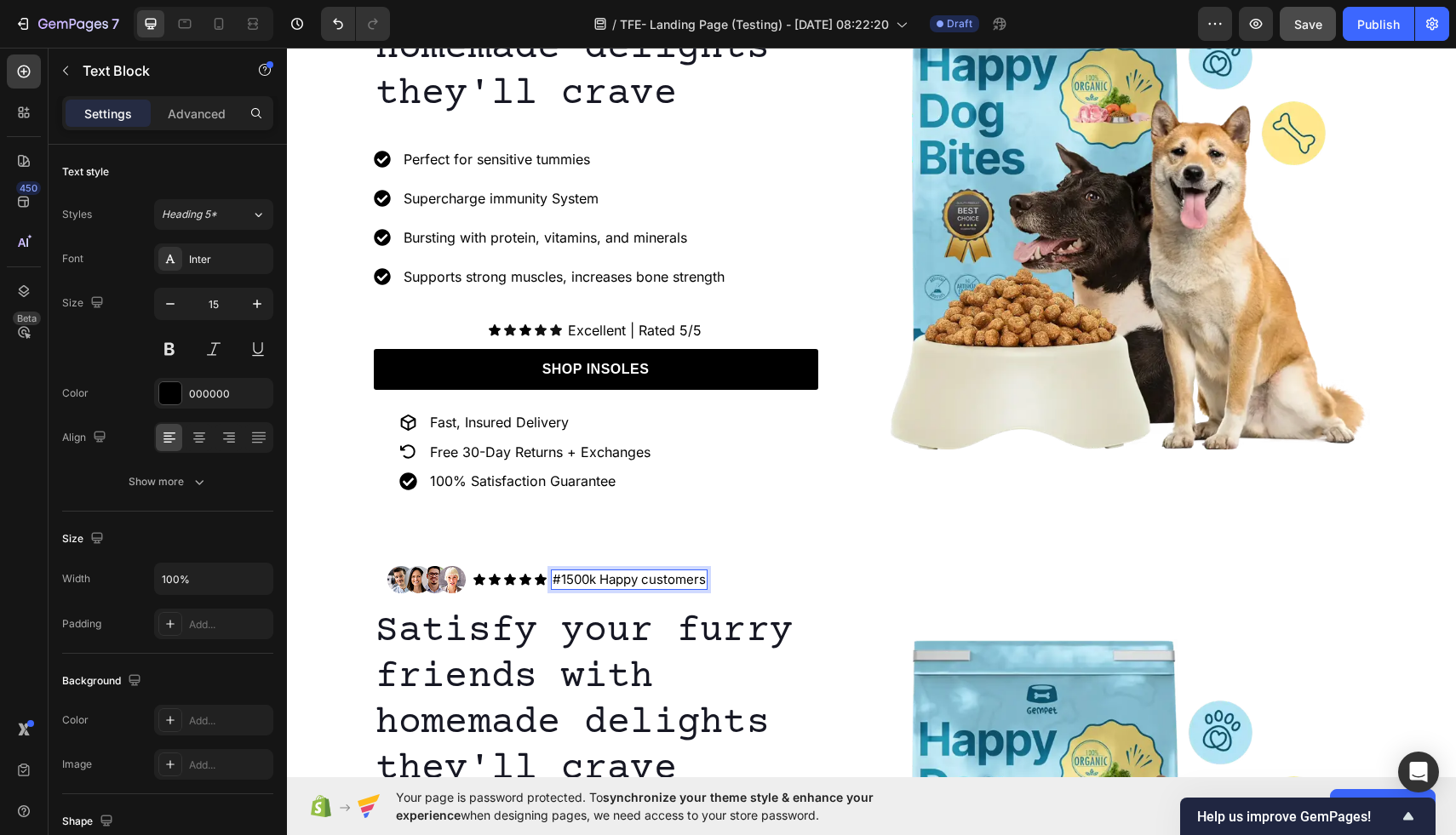
click at [655, 581] on p "#1500k Happy customers" at bounding box center [630, 580] width 153 height 17
click at [565, 584] on p "#1500k Happy Customers" at bounding box center [631, 580] width 155 height 17
click at [586, 581] on p "1500k Happy Customers" at bounding box center [626, 580] width 146 height 17
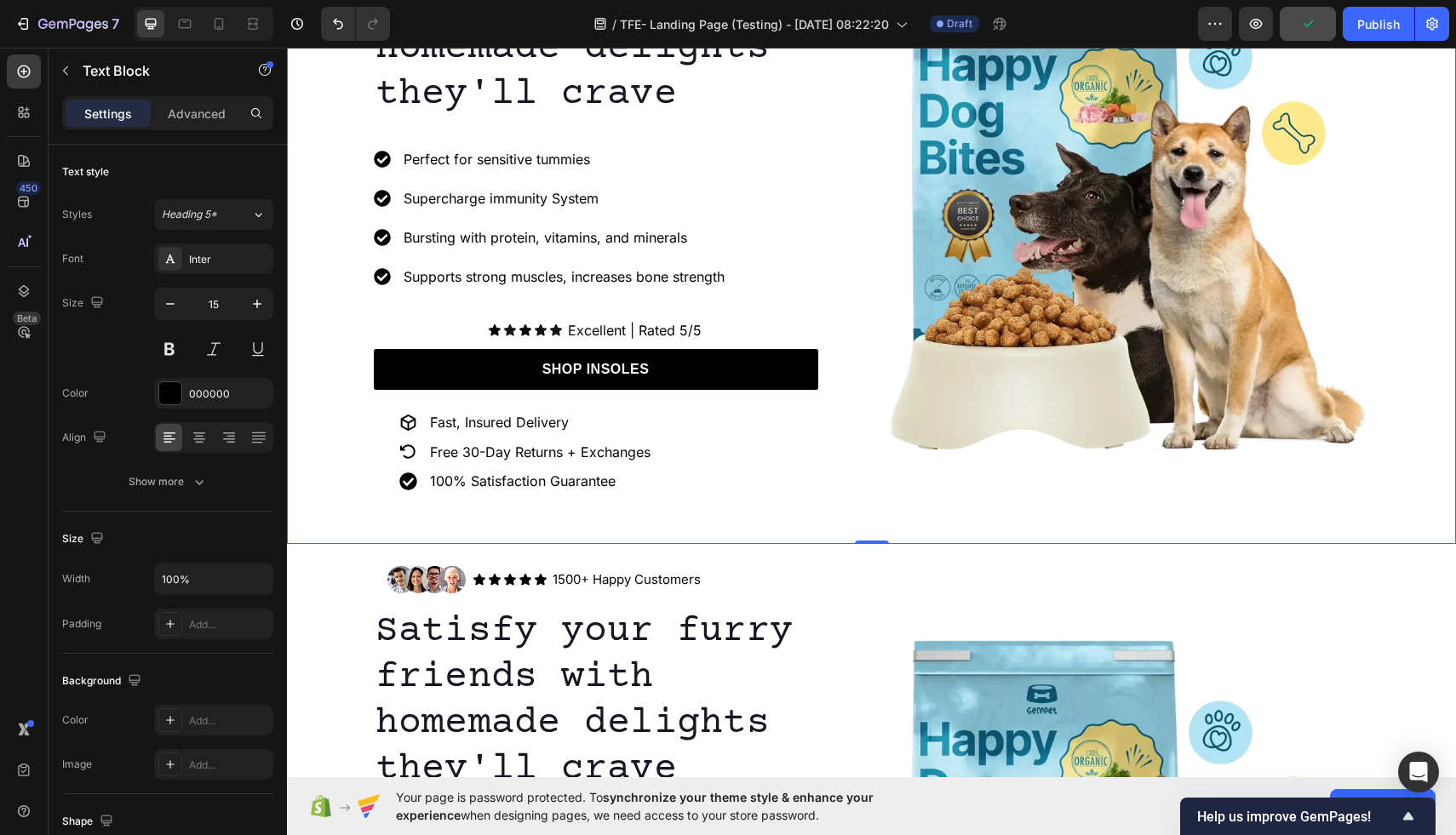
click at [737, 541] on div "Image Icon Icon Icon Icon Icon Icon List #1 BESTSELLER Text Block Row Row Satis…" at bounding box center [871, 206] width 1169 height 675
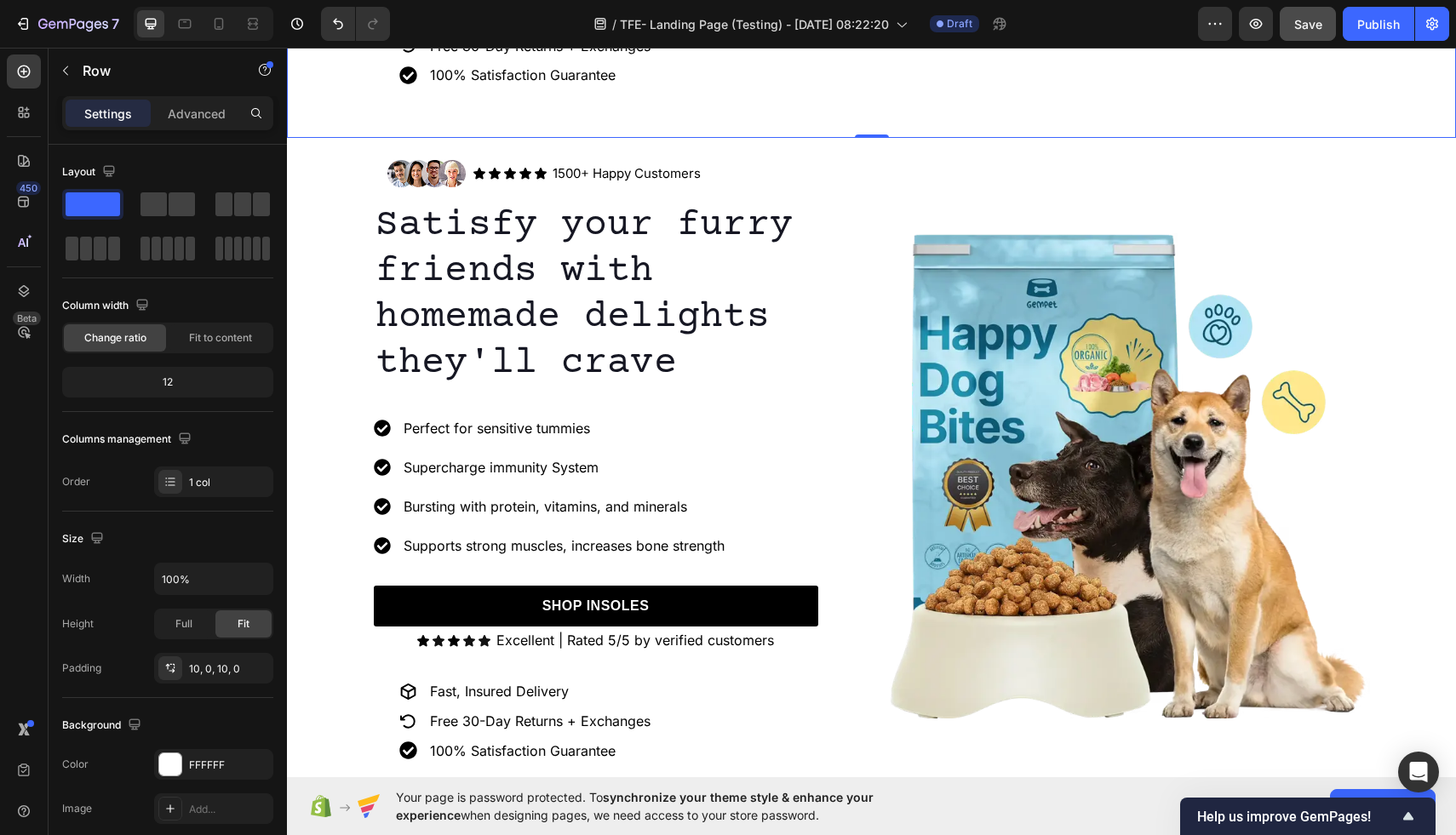
scroll to position [624, 0]
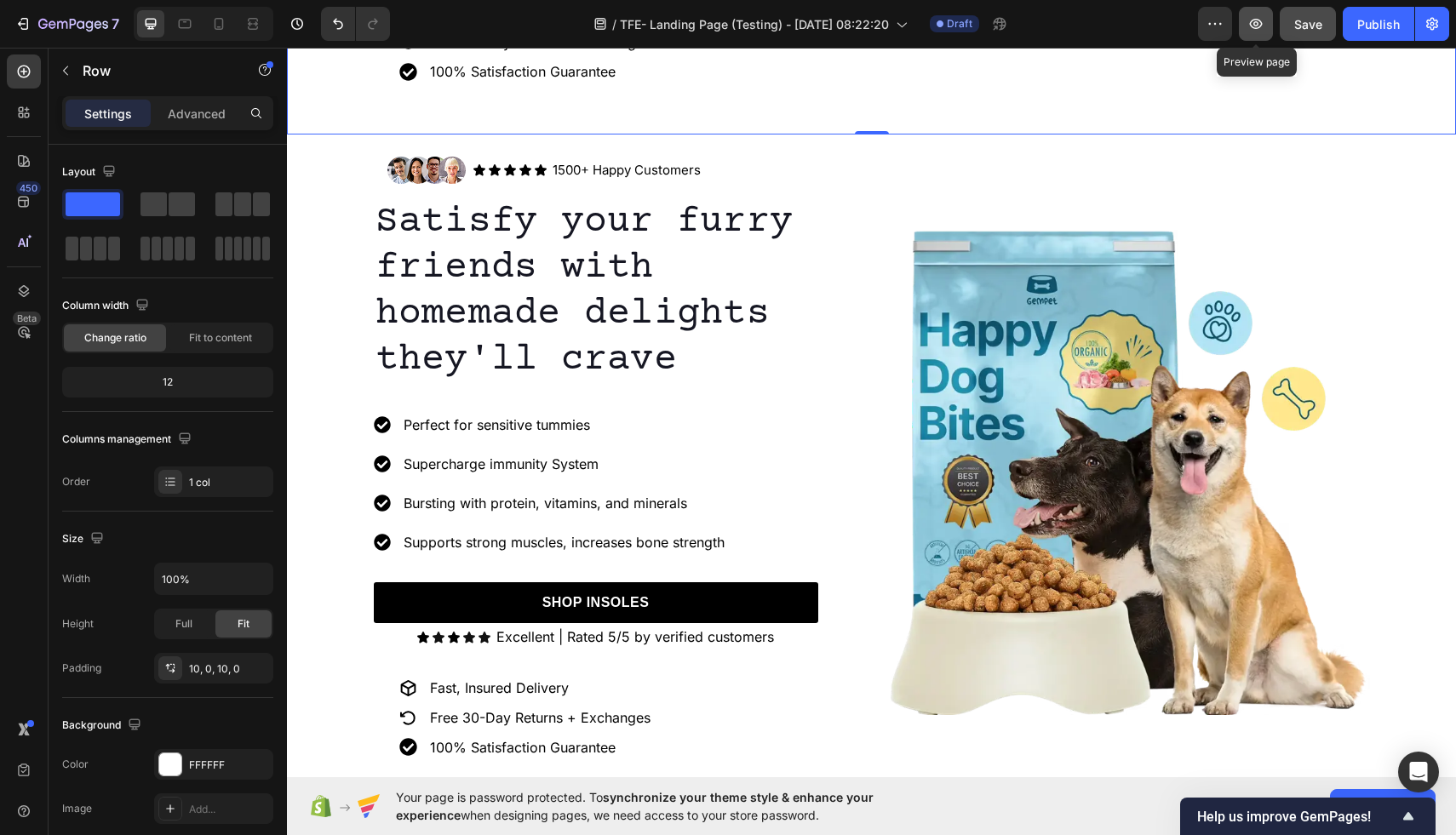
click at [1258, 32] on button "button" at bounding box center [1255, 23] width 34 height 34
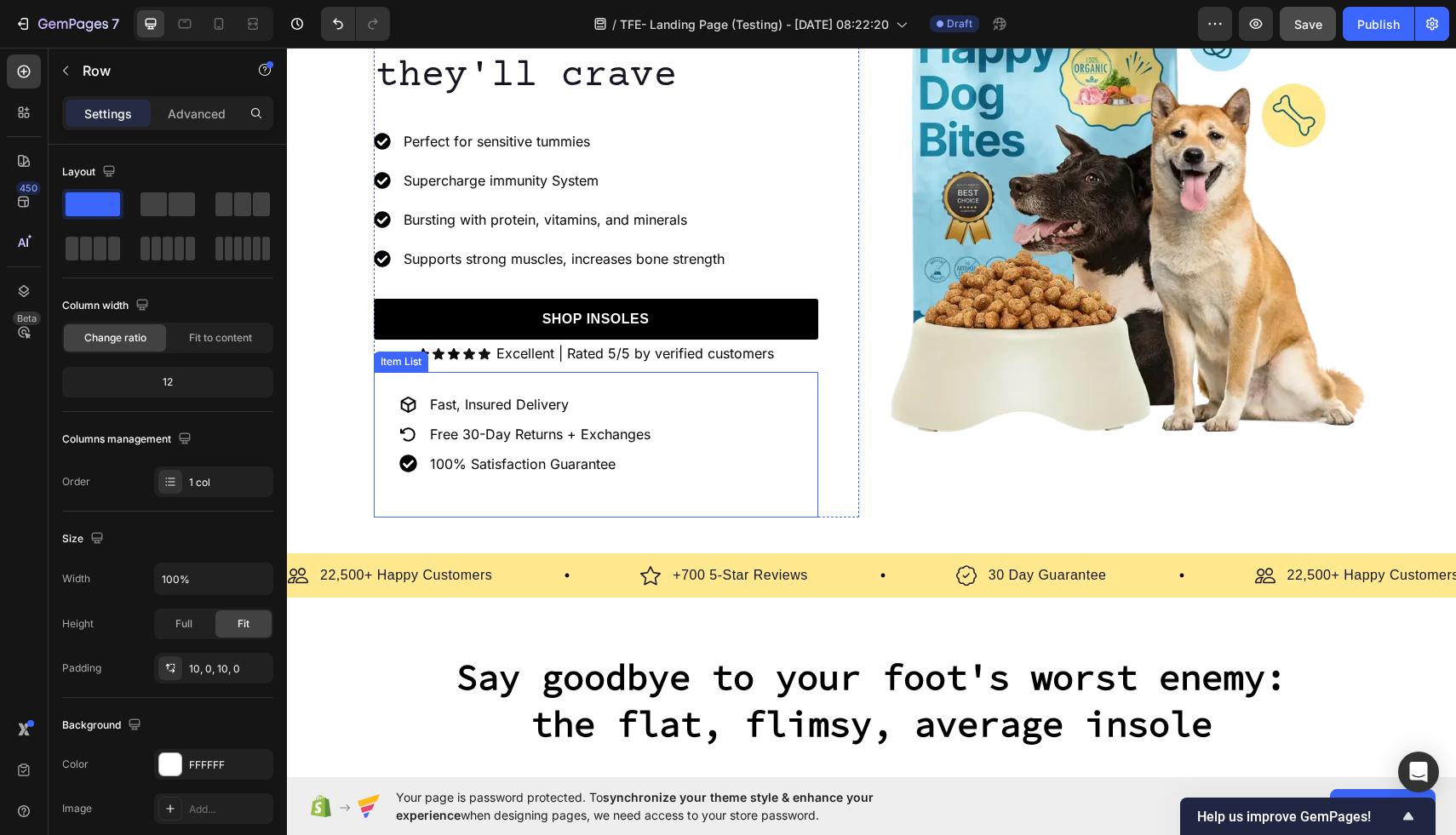
scroll to position [856, 0]
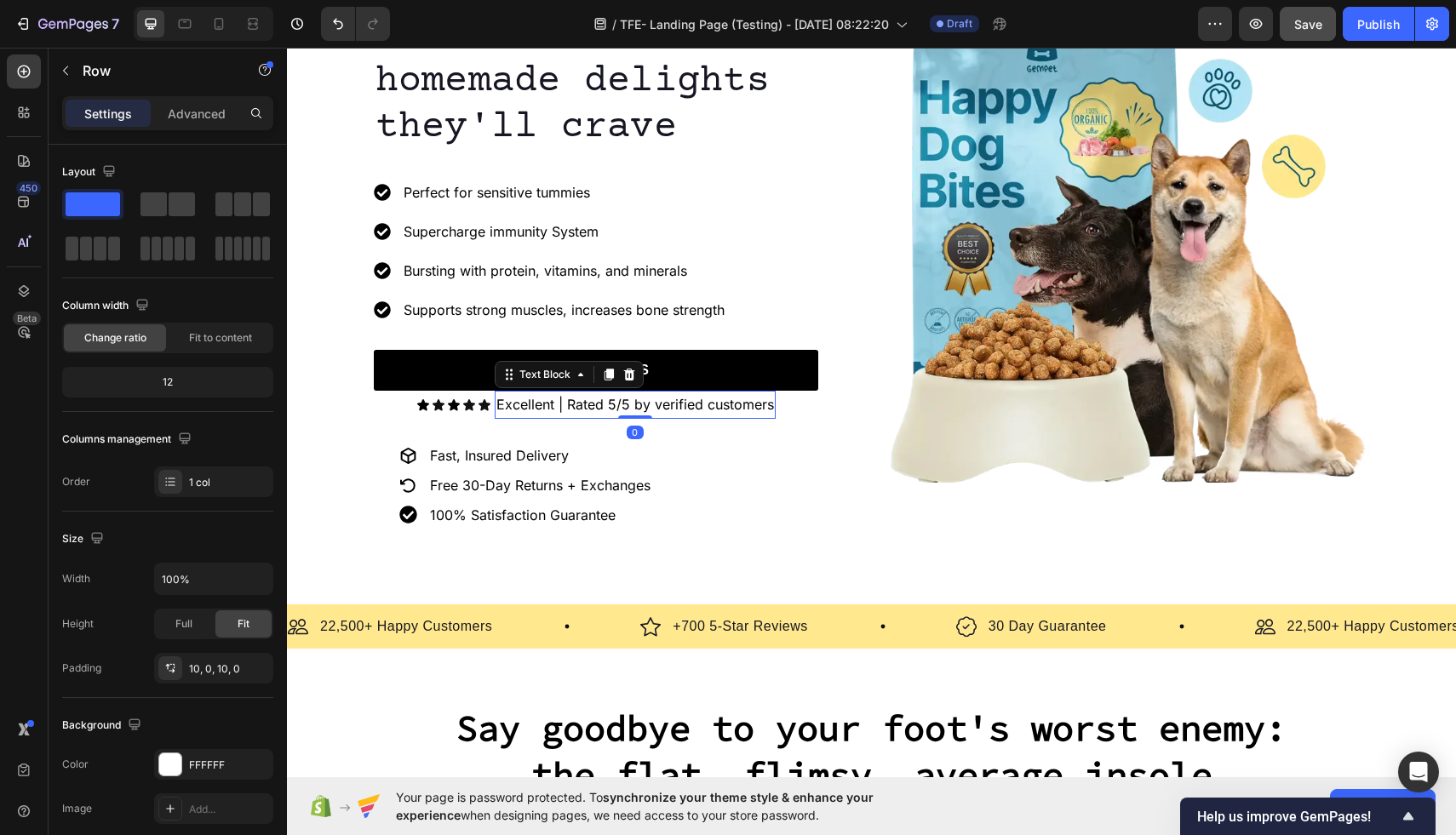
click at [558, 411] on p "Excellent | Rated 5/5 by verified customers" at bounding box center [635, 404] width 278 height 24
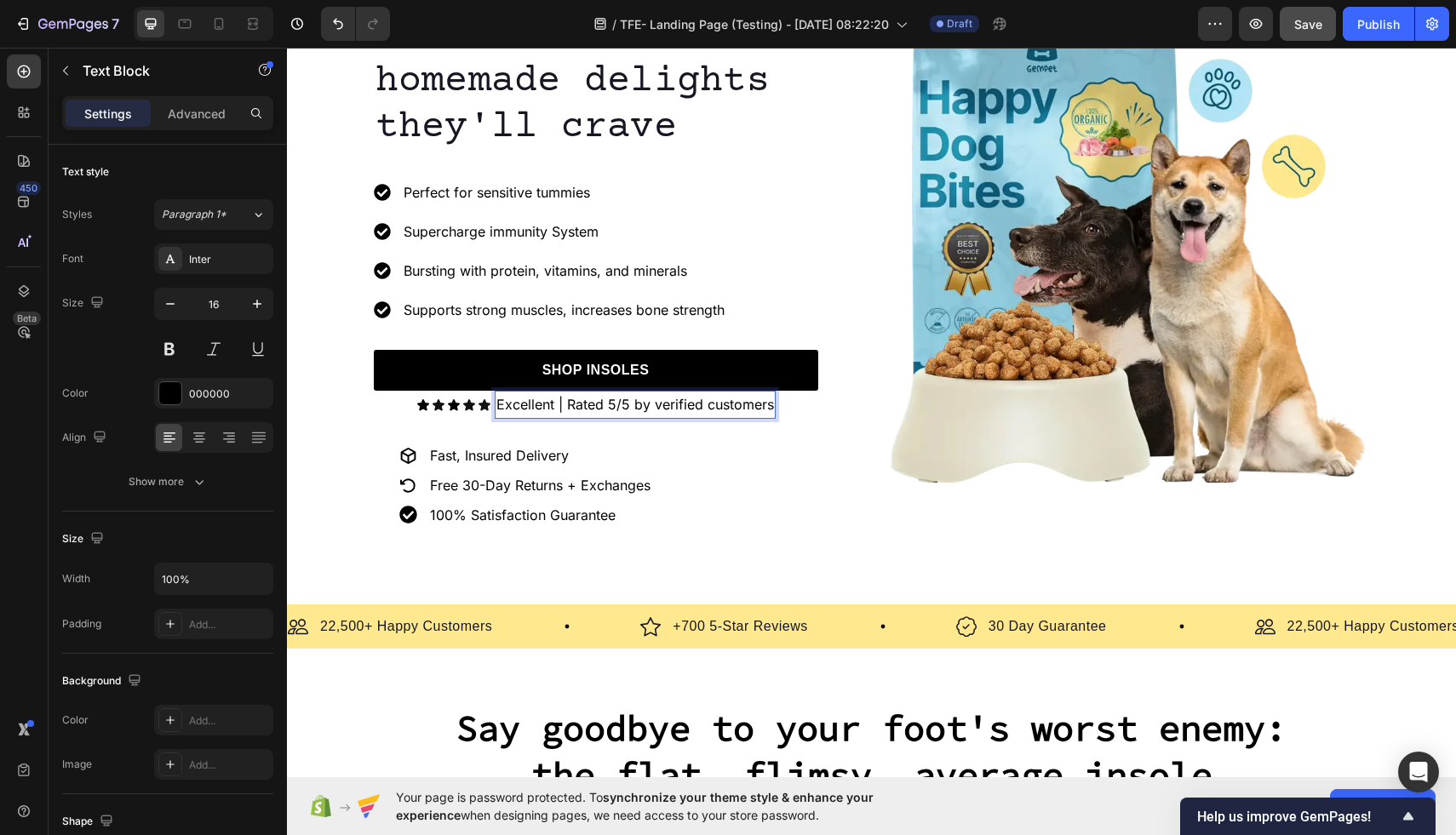
click at [558, 409] on p "Excellent | Rated 5/5 by verified customers" at bounding box center [635, 404] width 278 height 24
click at [566, 405] on p "Excellent| Rated 5/5 by verified customers" at bounding box center [635, 404] width 273 height 24
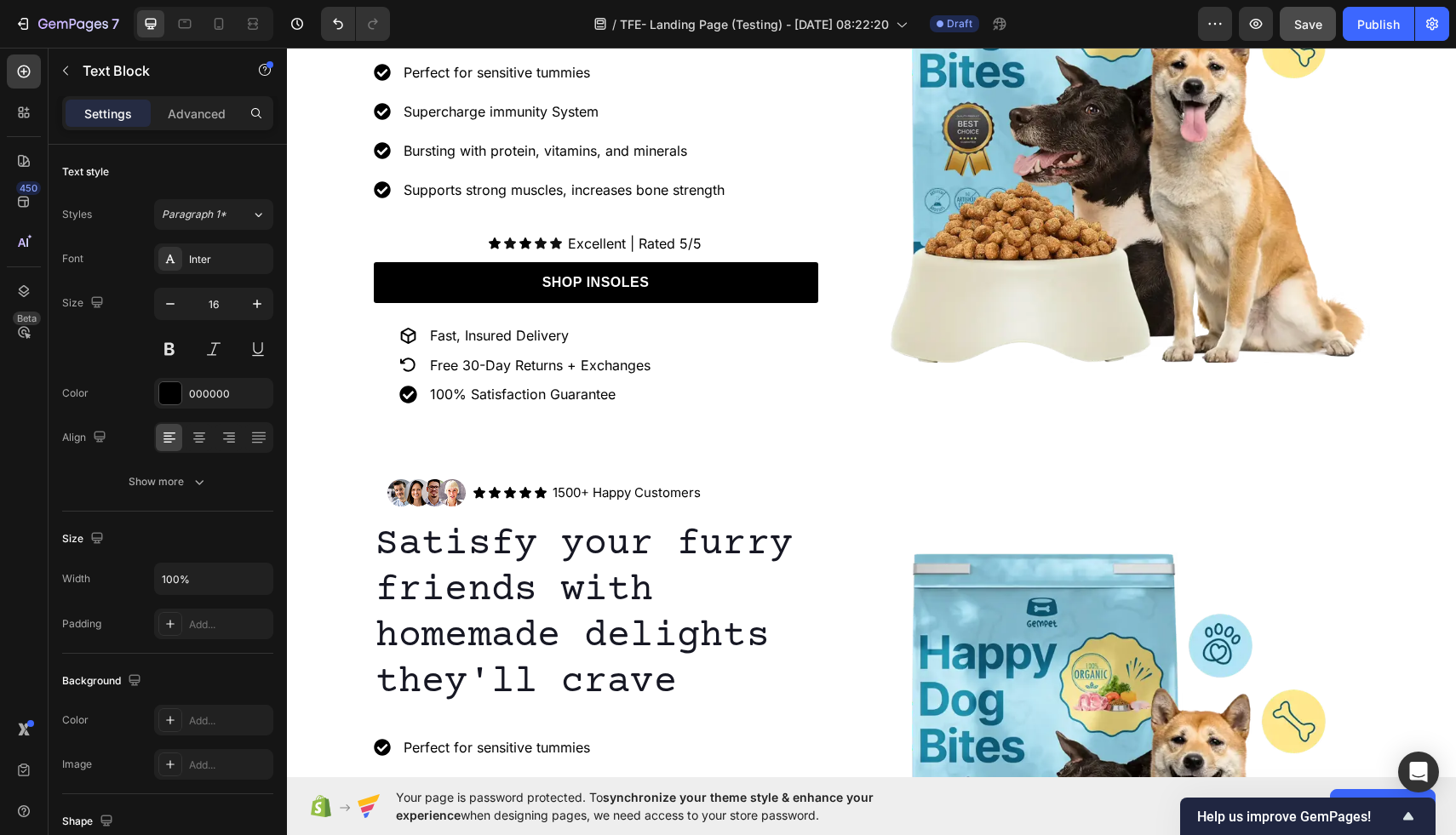
scroll to position [299, 0]
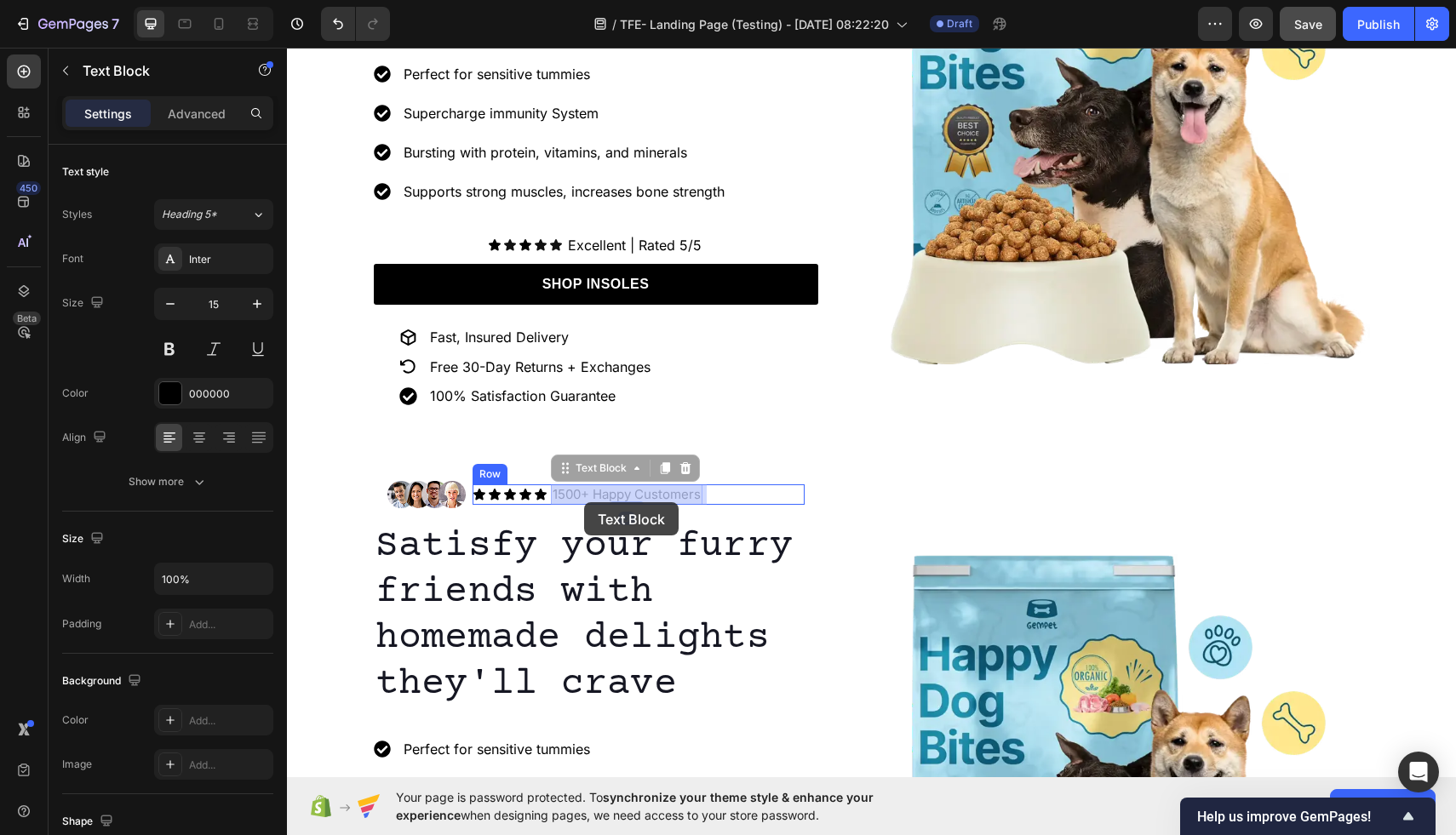
drag, startPoint x: 594, startPoint y: 497, endPoint x: 584, endPoint y: 503, distance: 11.7
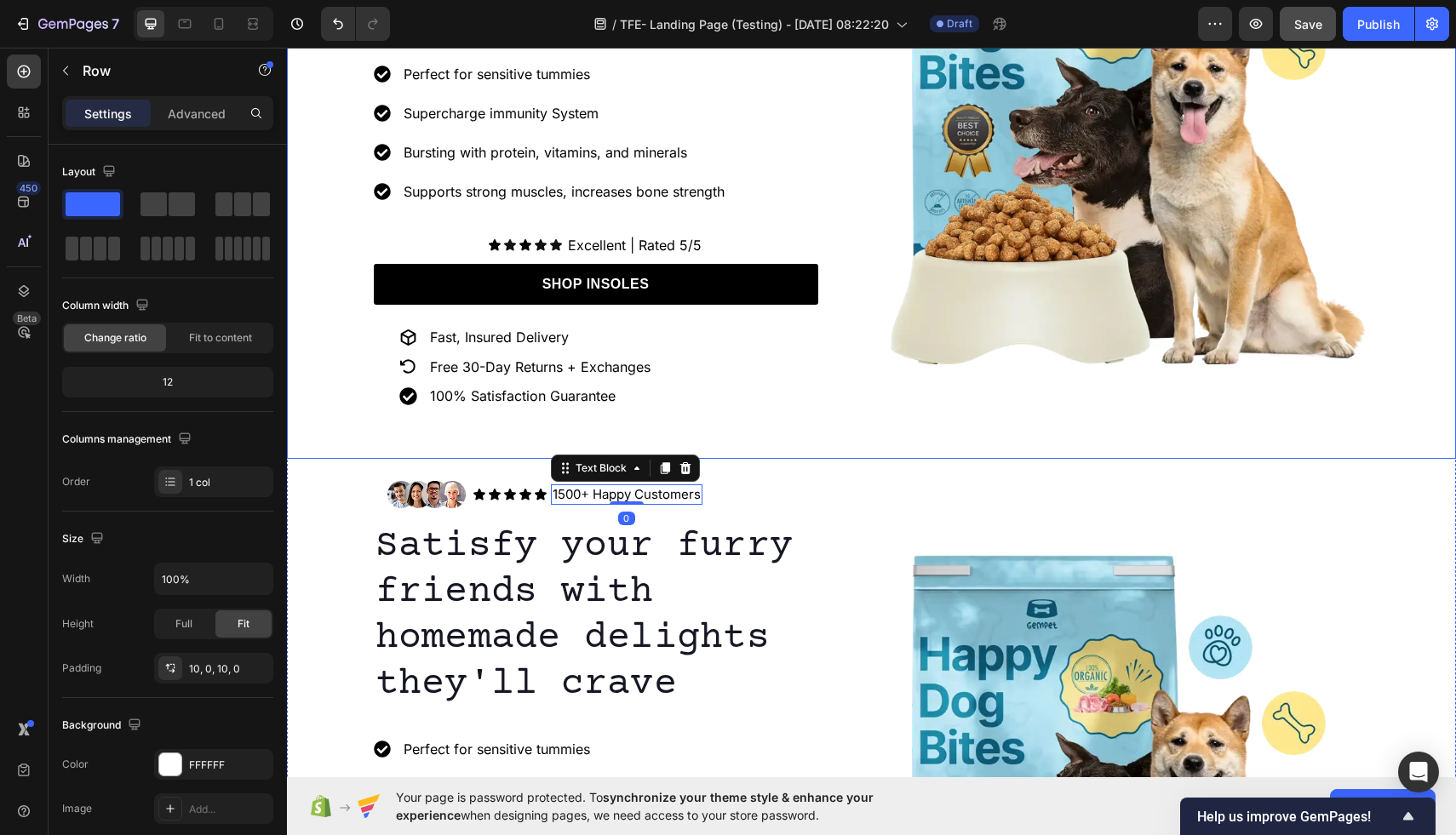
click at [790, 461] on div "Image Icon Icon Icon Icon Icon Icon List 1500+ Happy Customers Text Block 0 Row…" at bounding box center [871, 796] width 1169 height 675
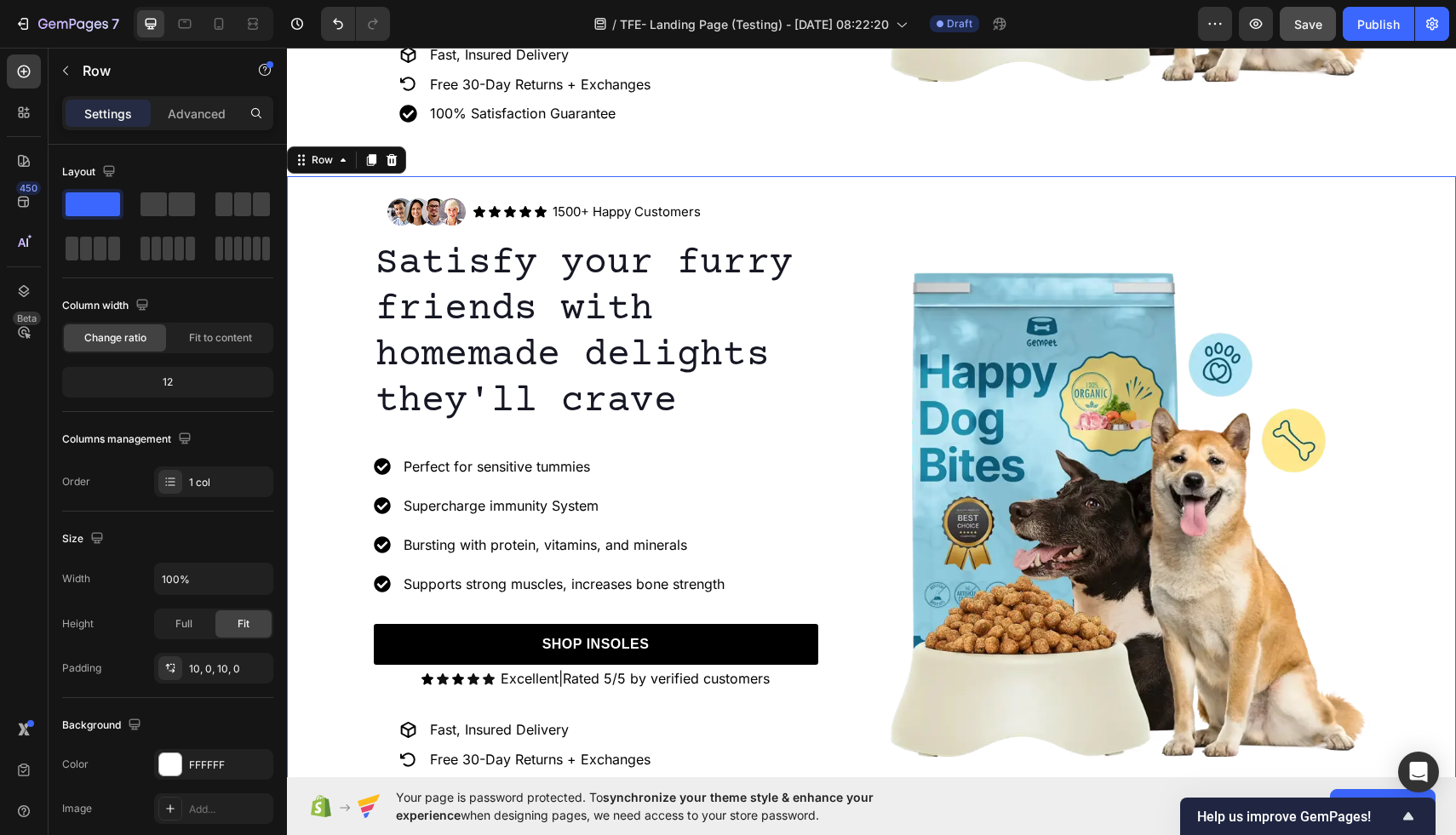
scroll to position [589, 0]
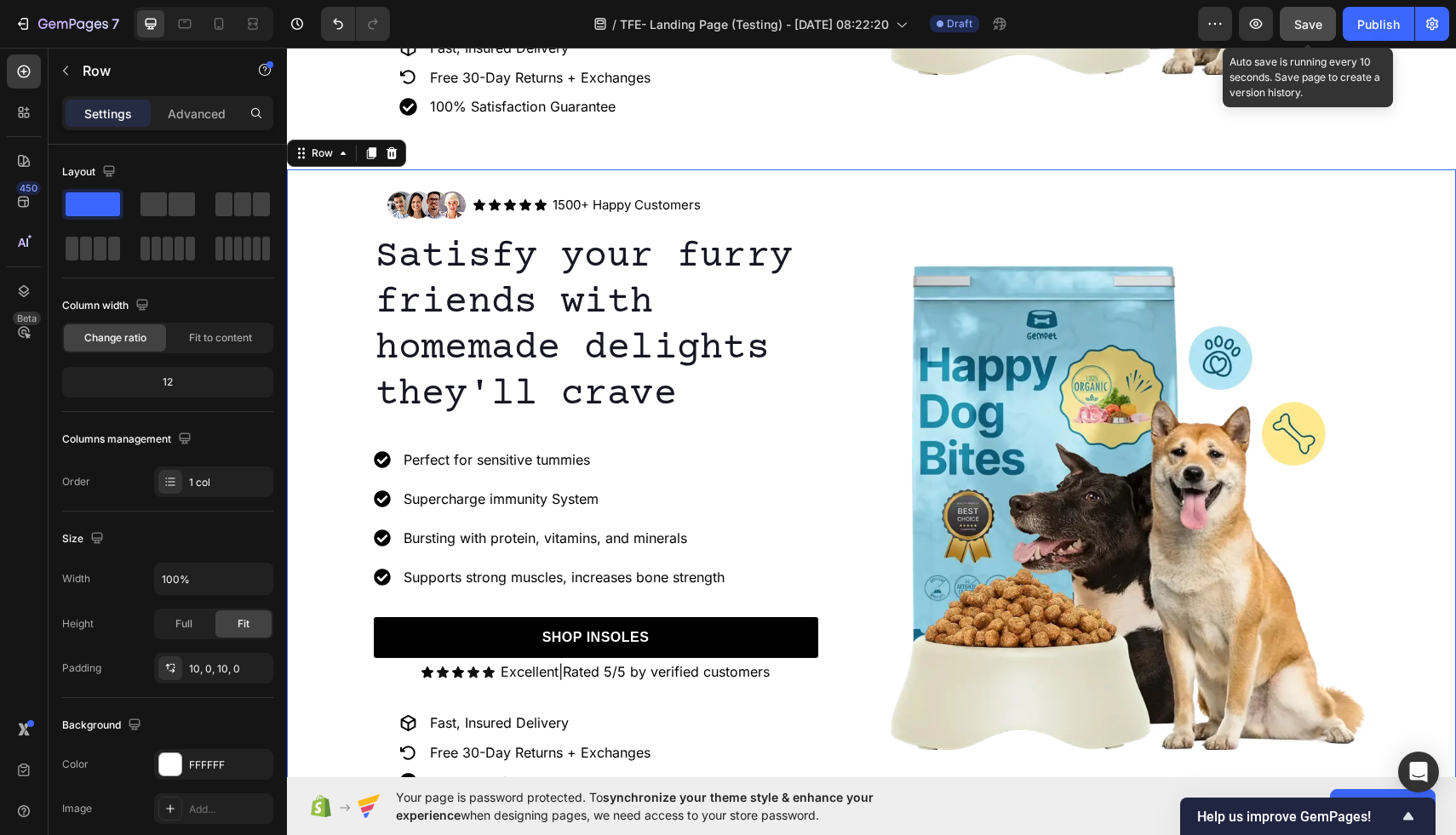
click at [1302, 25] on span "Save" at bounding box center [1308, 24] width 28 height 15
click at [1258, 26] on icon "button" at bounding box center [1256, 24] width 17 height 17
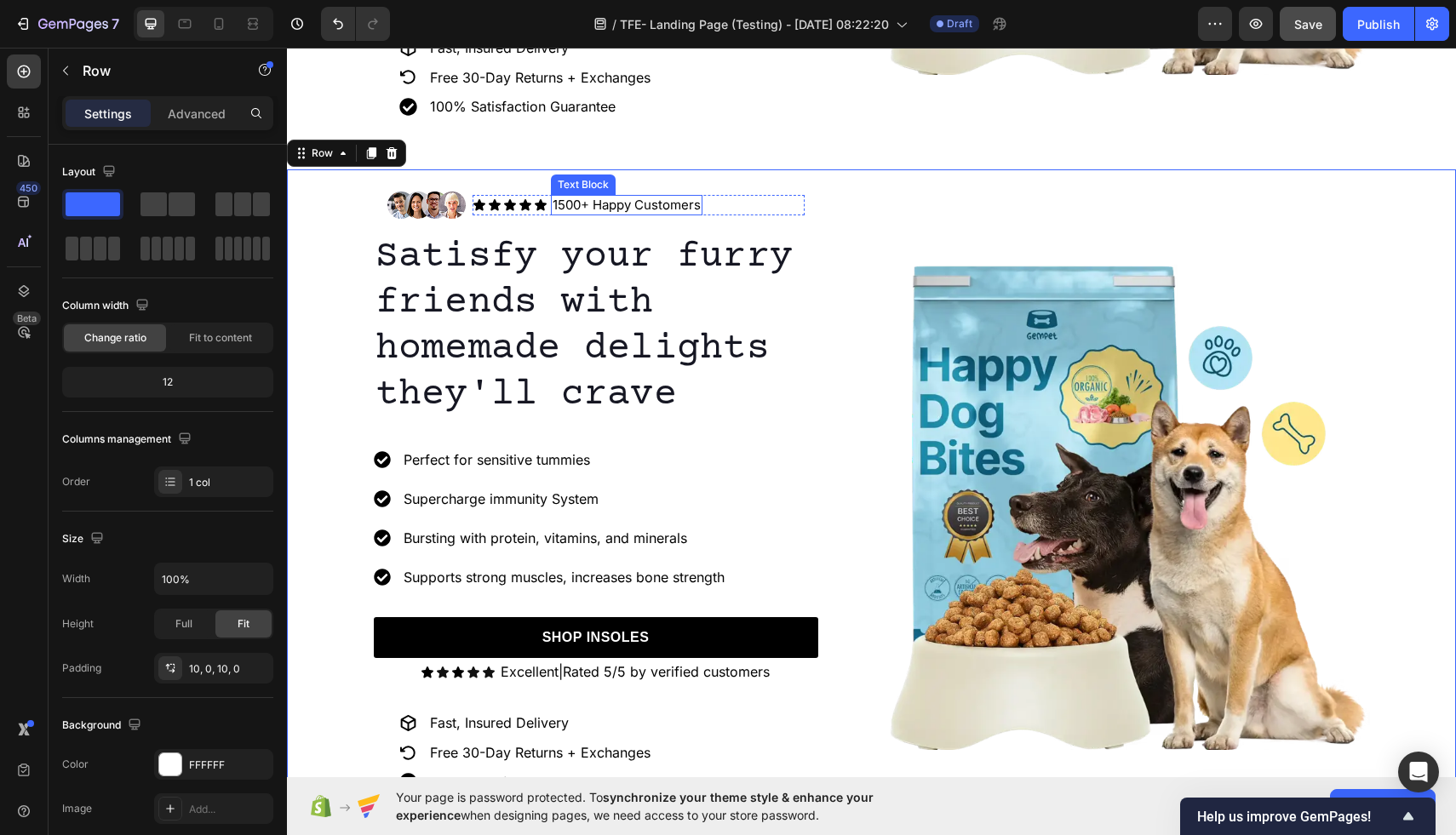
click at [566, 207] on p "1500+ Happy Customers" at bounding box center [627, 205] width 148 height 17
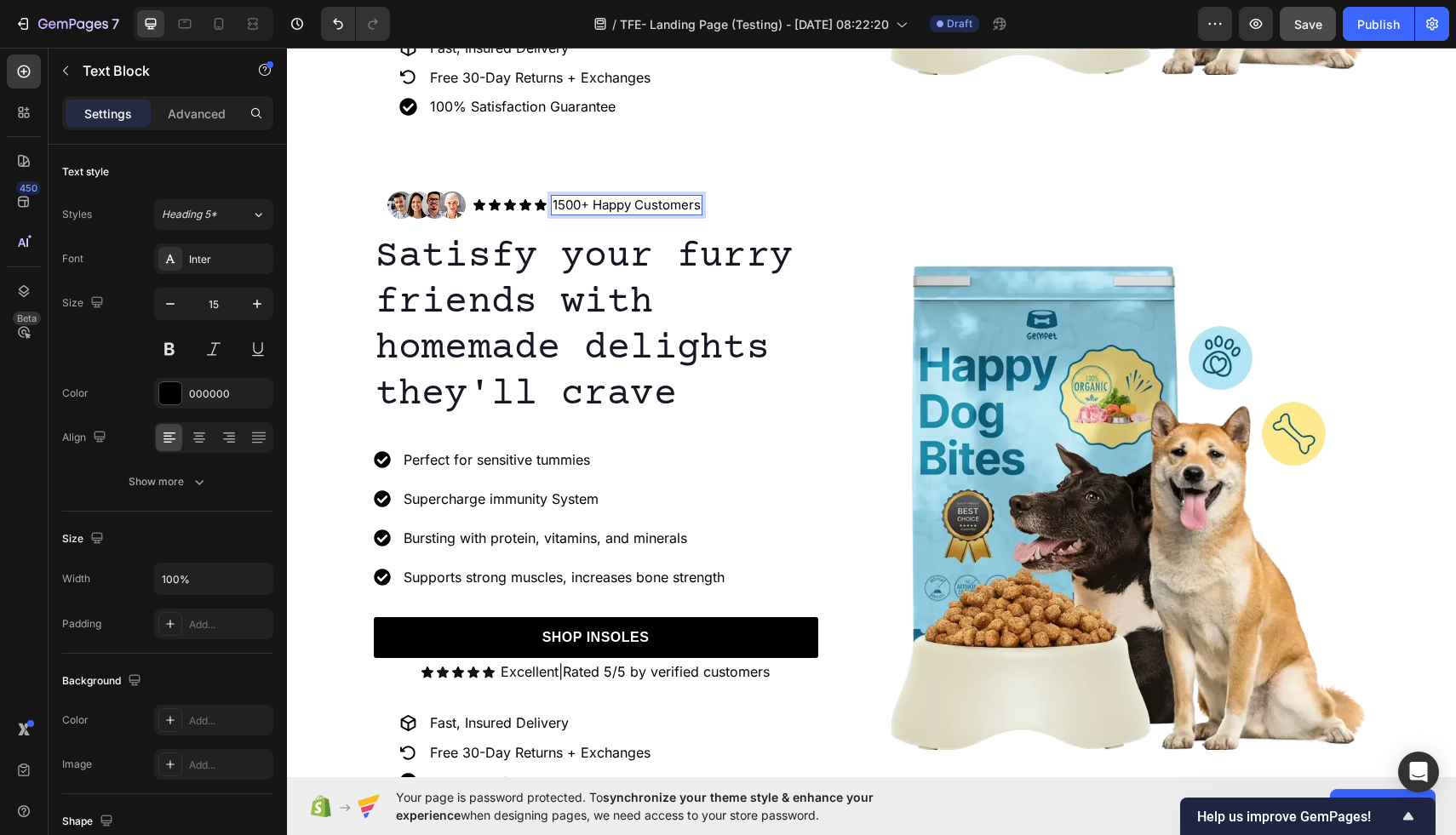
click at [556, 207] on p "1500+ Happy Customers" at bounding box center [627, 205] width 148 height 17
click at [701, 209] on div "1500+ Happy Customers" at bounding box center [627, 204] width 151 height 20
click at [728, 206] on p "1500+ Happy Customers + #1 Bestseller" at bounding box center [674, 205] width 242 height 17
click at [1265, 18] on button "button" at bounding box center [1255, 23] width 34 height 34
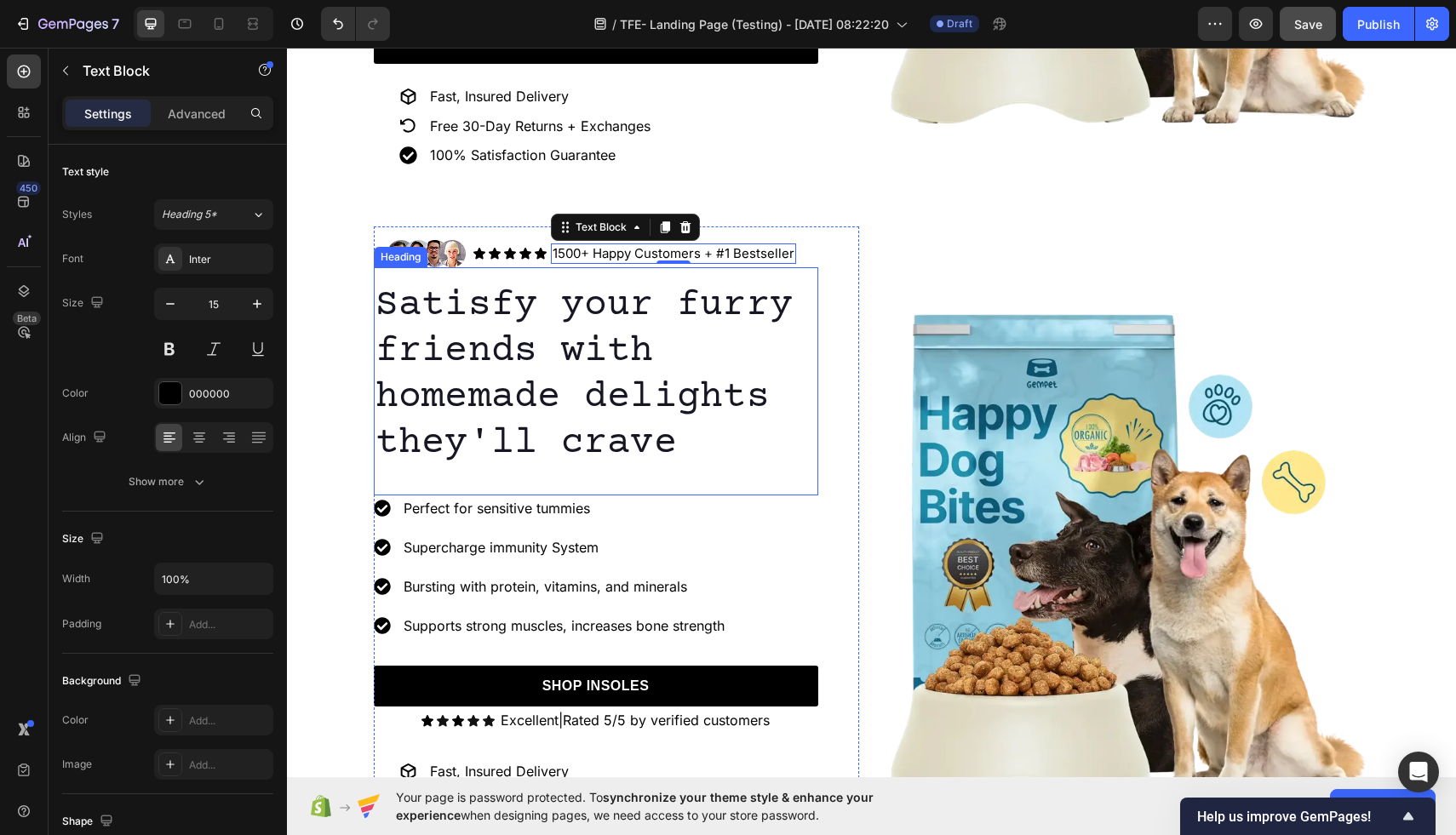
scroll to position [536, 0]
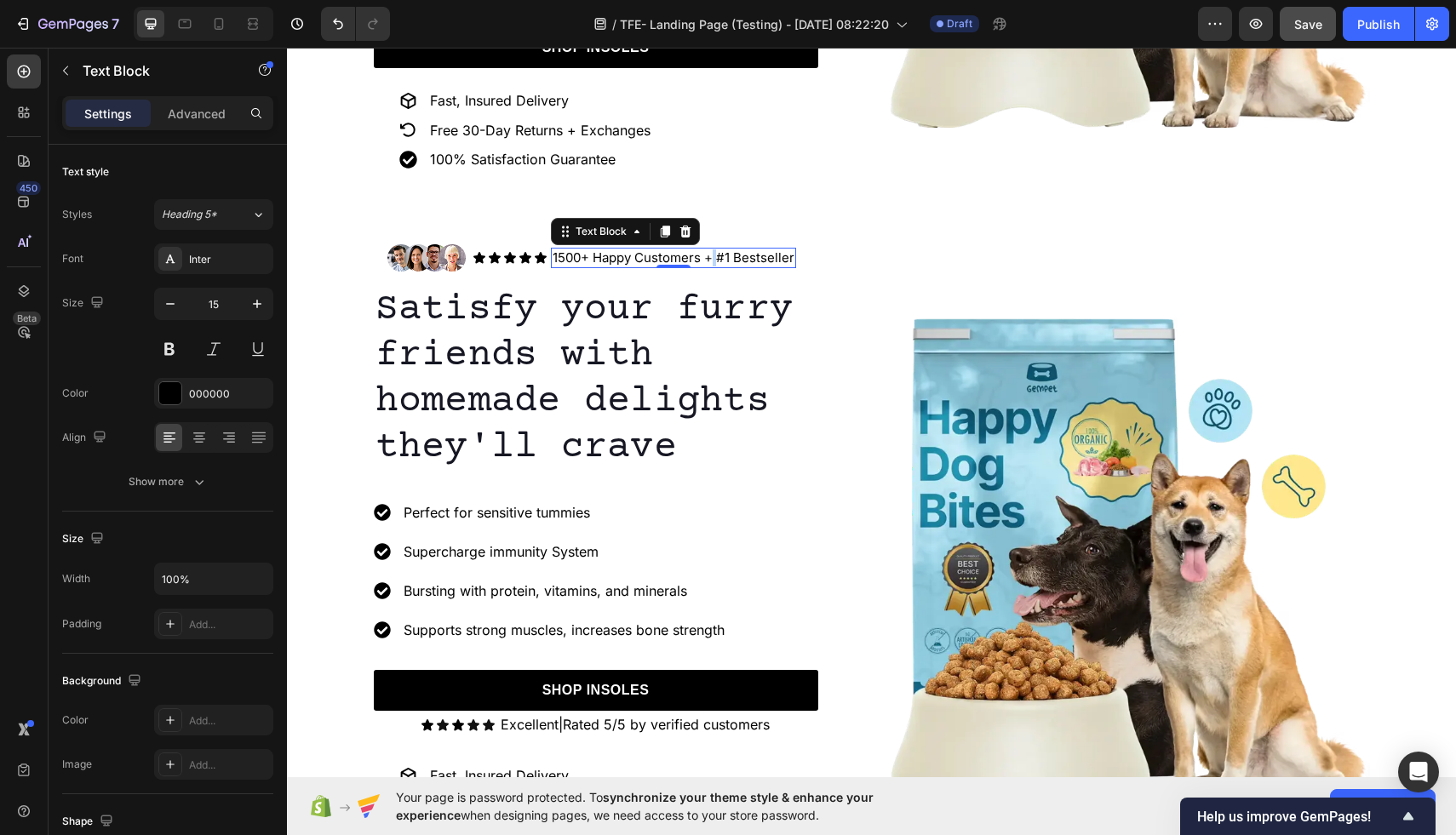
click at [710, 258] on p "1500+ Happy Customers + #1 Bestseller" at bounding box center [674, 259] width 242 height 17
drag, startPoint x: 706, startPoint y: 258, endPoint x: 791, endPoint y: 263, distance: 85.1
click at [791, 263] on p "1500+ Happy Customers + #1 Bestseller" at bounding box center [674, 259] width 242 height 17
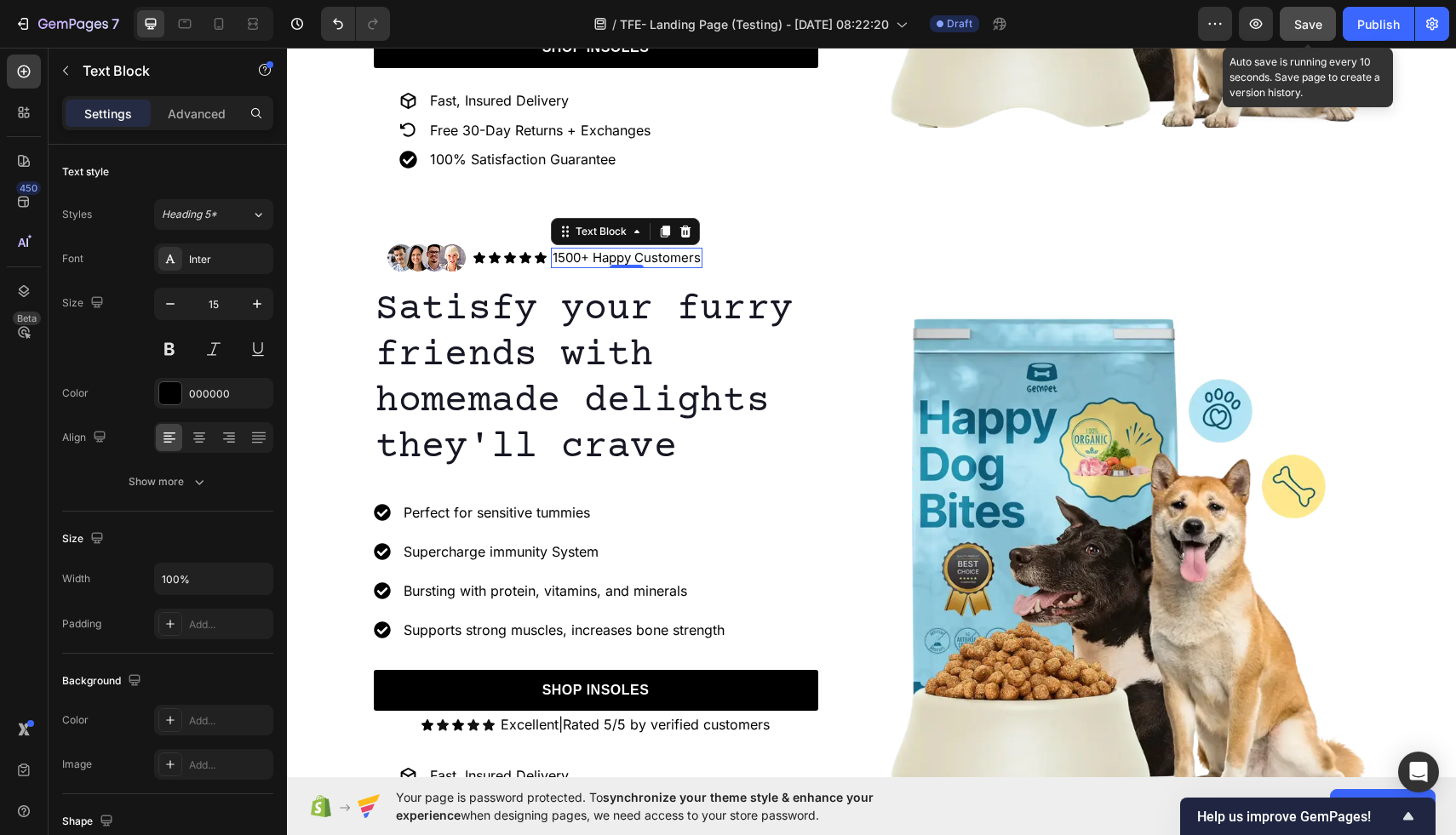
click at [1313, 24] on span "Save" at bounding box center [1308, 24] width 28 height 15
click at [1257, 29] on icon "button" at bounding box center [1256, 24] width 17 height 17
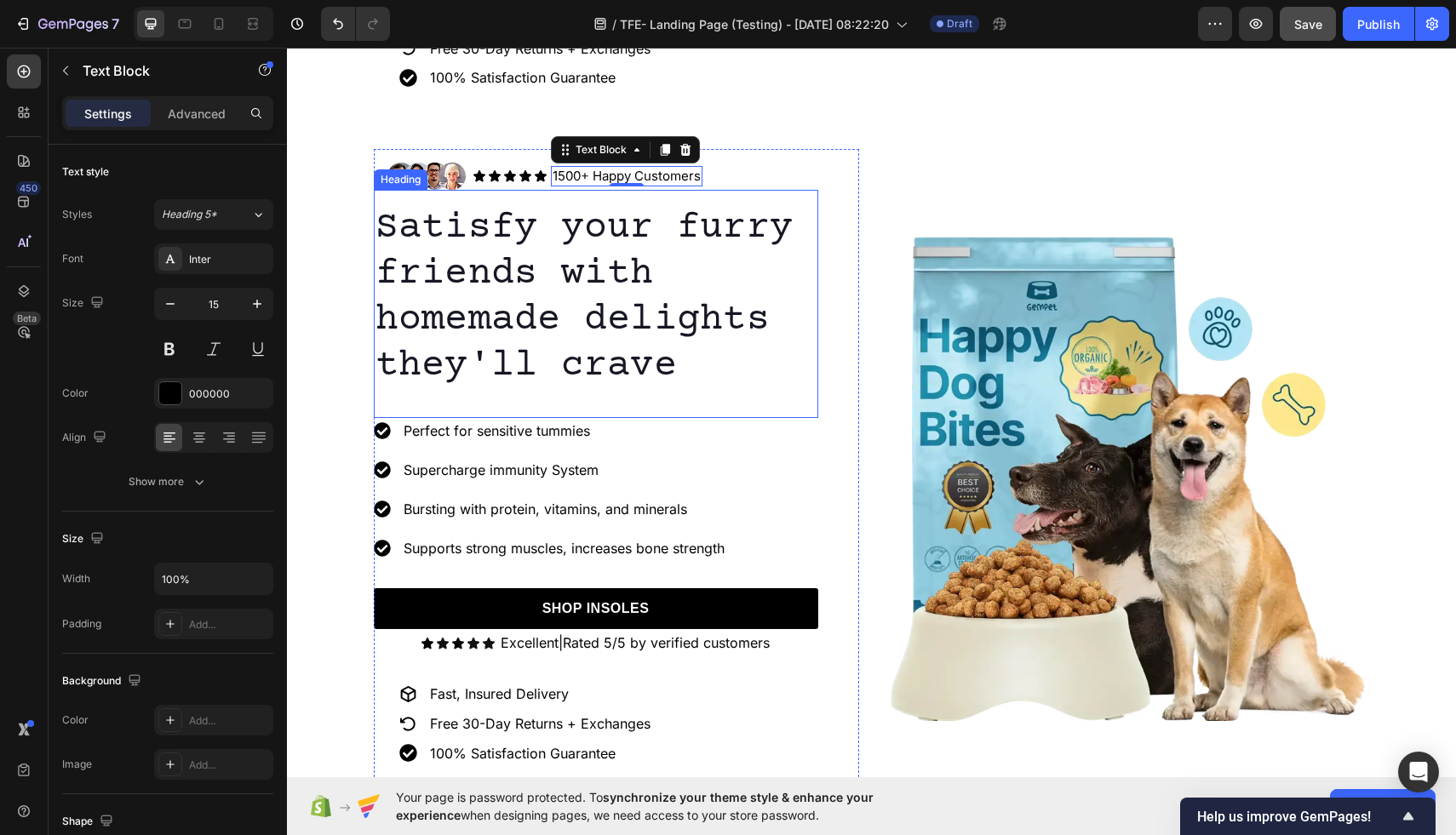
scroll to position [623, 0]
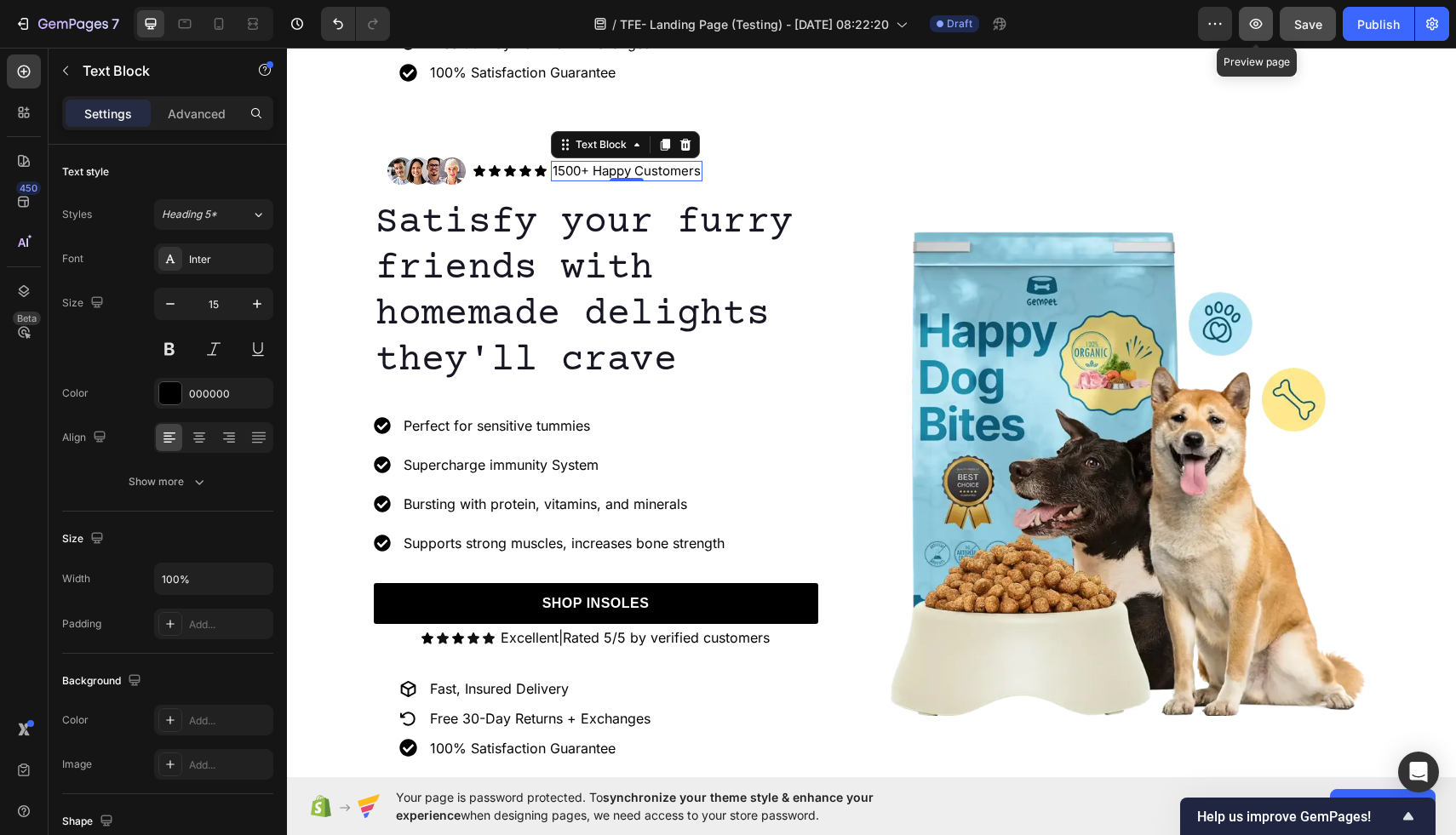
click at [1262, 31] on icon "button" at bounding box center [1256, 24] width 17 height 17
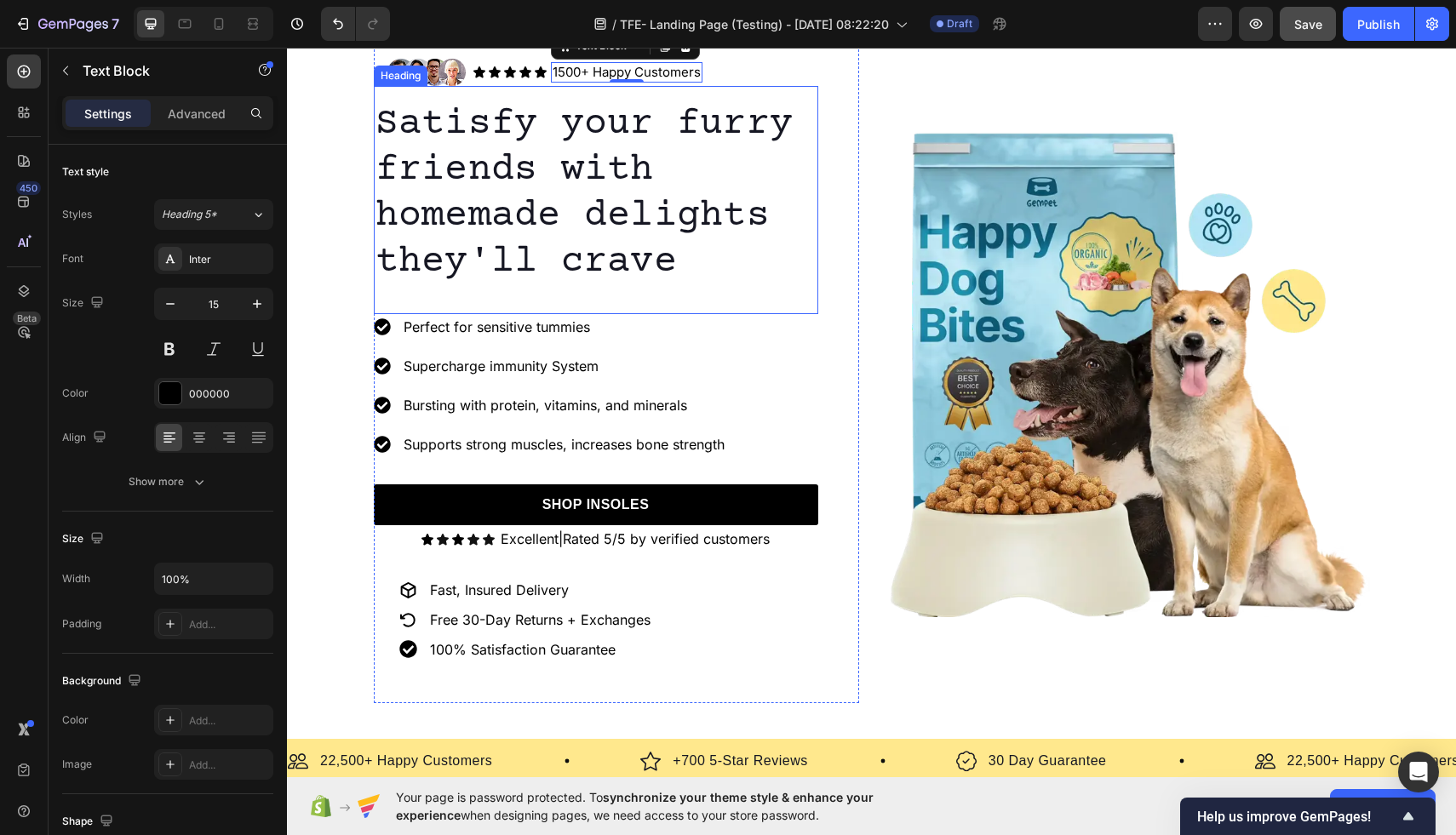
scroll to position [725, 0]
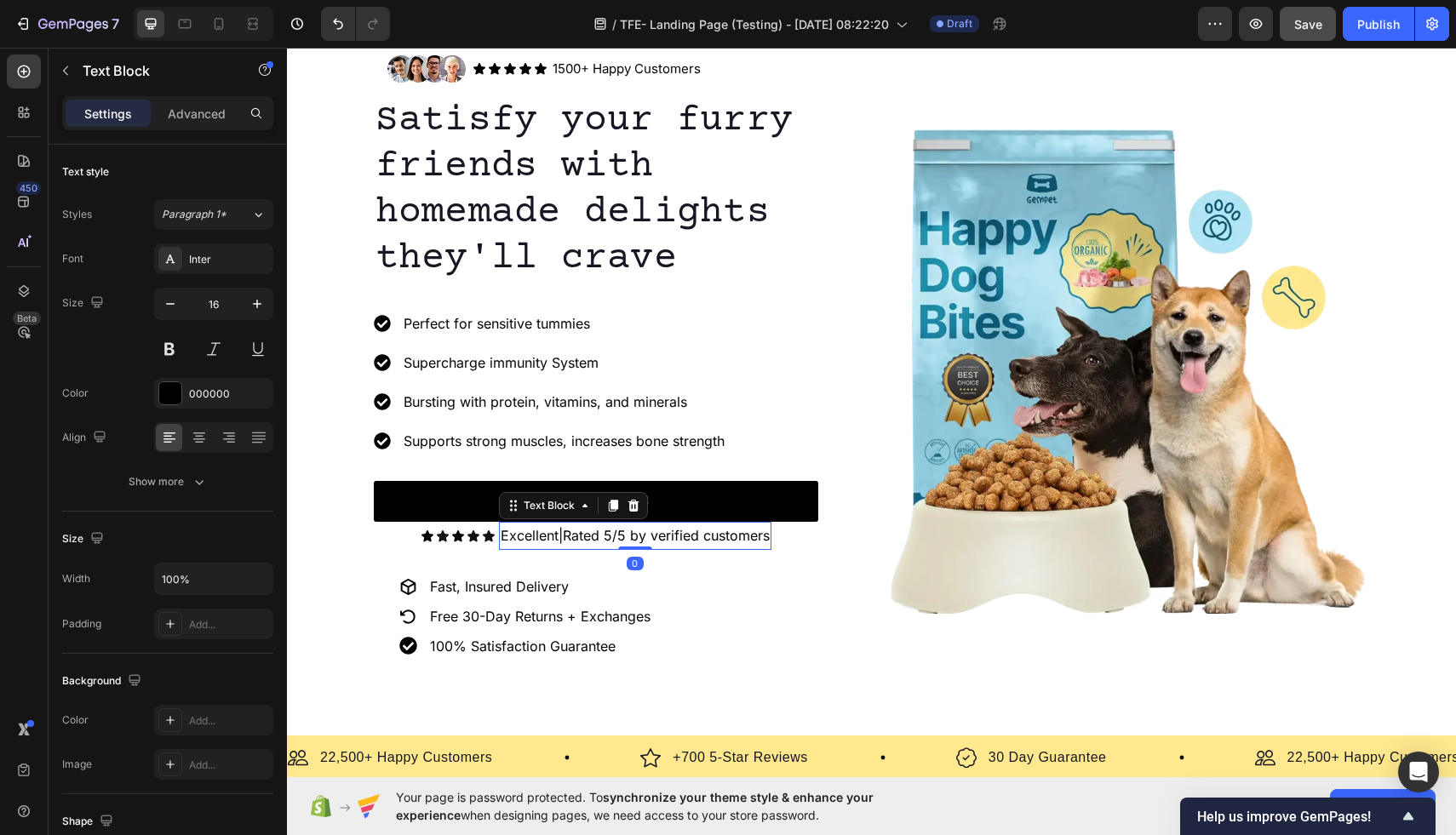
click at [642, 535] on p "Excellent|Rated 5/5 by verified customers" at bounding box center [635, 536] width 269 height 24
click at [629, 538] on p "Excellent|Rated 5/5 by verified customers" at bounding box center [635, 536] width 269 height 24
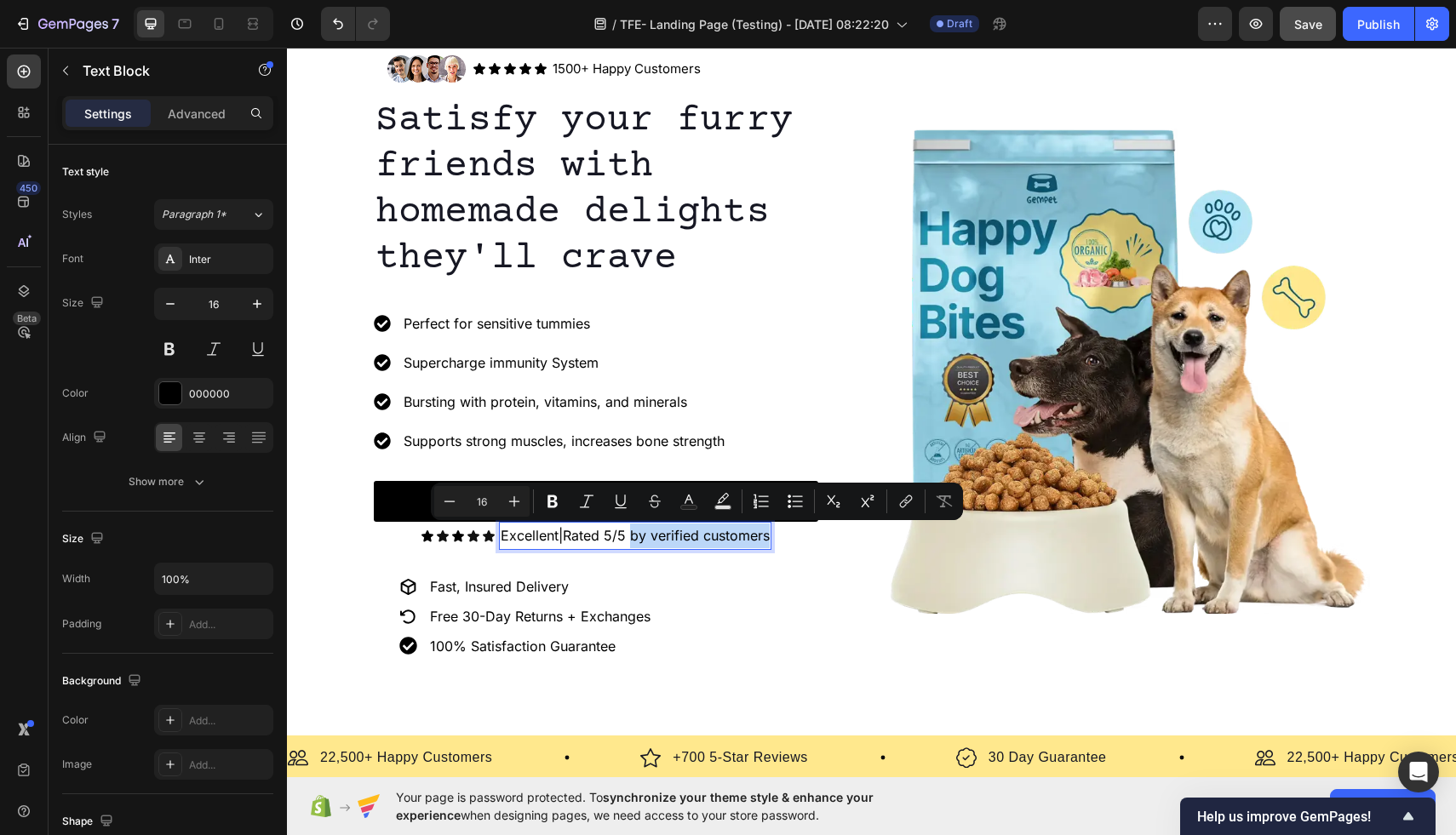
drag, startPoint x: 629, startPoint y: 538, endPoint x: 753, endPoint y: 537, distance: 124.0
click at [753, 537] on p "Excellent|Rated 5/5 by verified customers" at bounding box center [635, 536] width 269 height 24
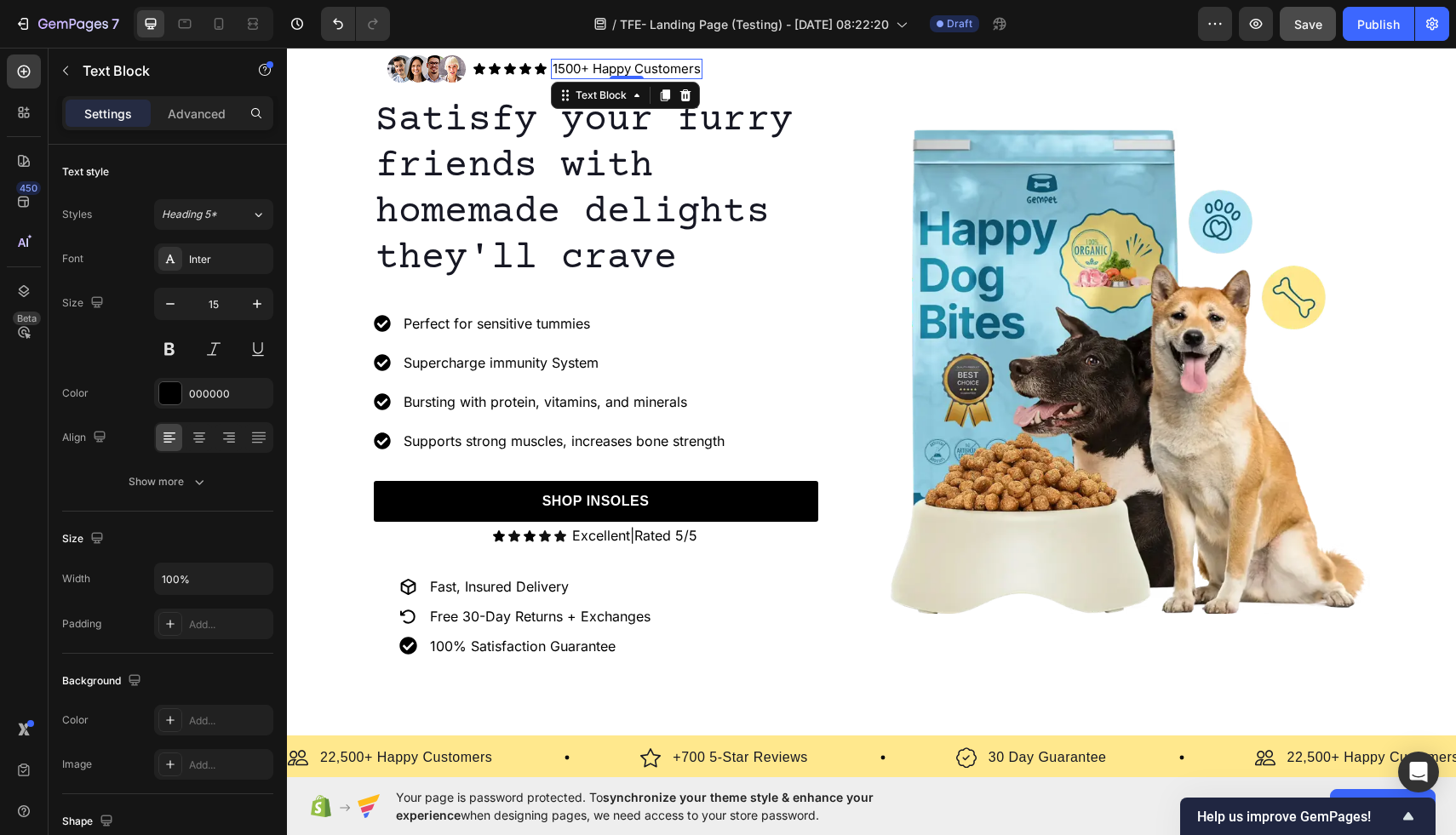
click at [582, 69] on p "1500+ Happy Customers" at bounding box center [627, 69] width 148 height 17
click at [580, 68] on p "1500+ Happy Customers" at bounding box center [627, 69] width 148 height 17
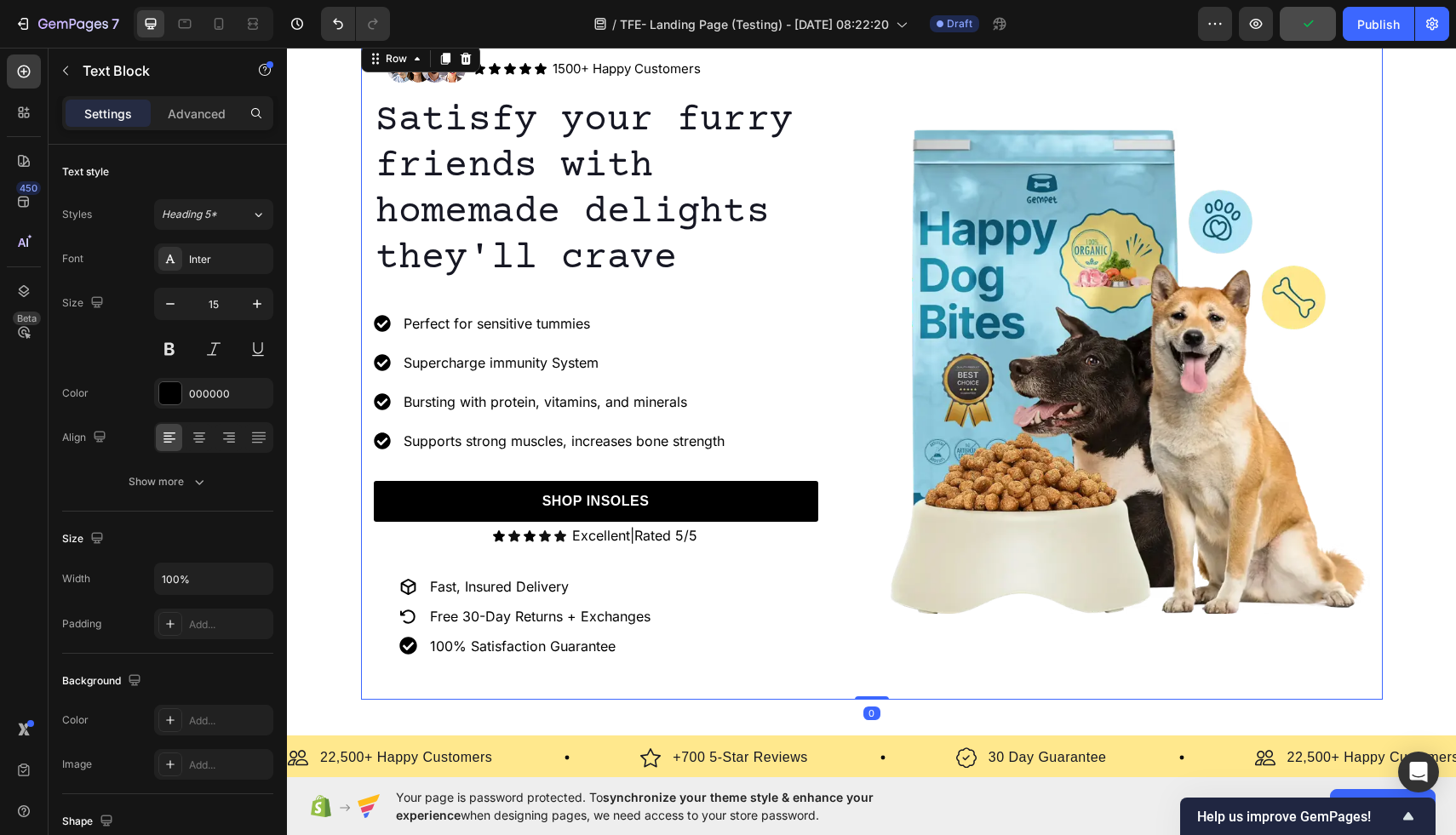
click at [1068, 75] on div "Image" at bounding box center [1127, 371] width 485 height 659
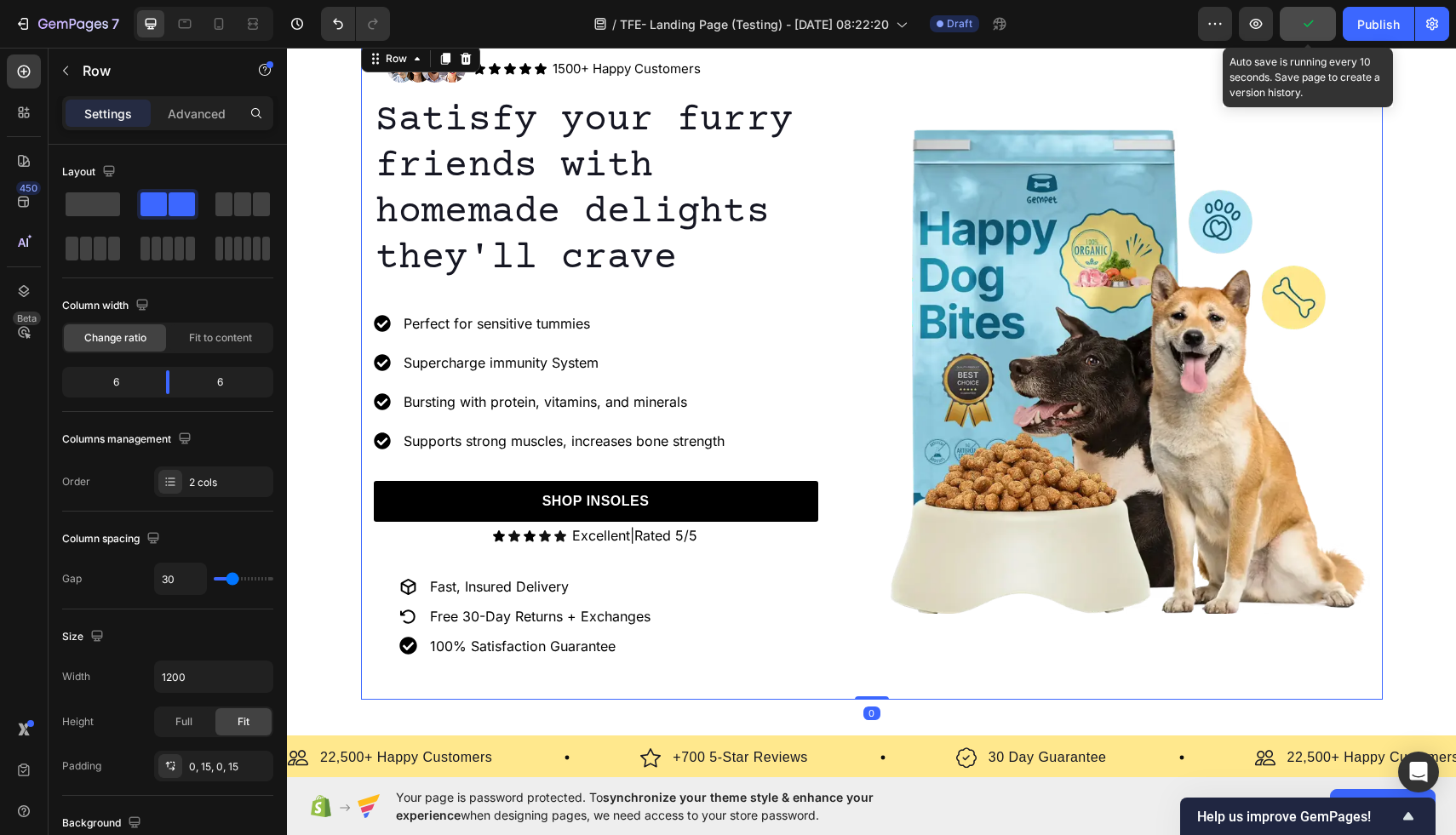
click at [1310, 32] on icon "button" at bounding box center [1309, 24] width 17 height 17
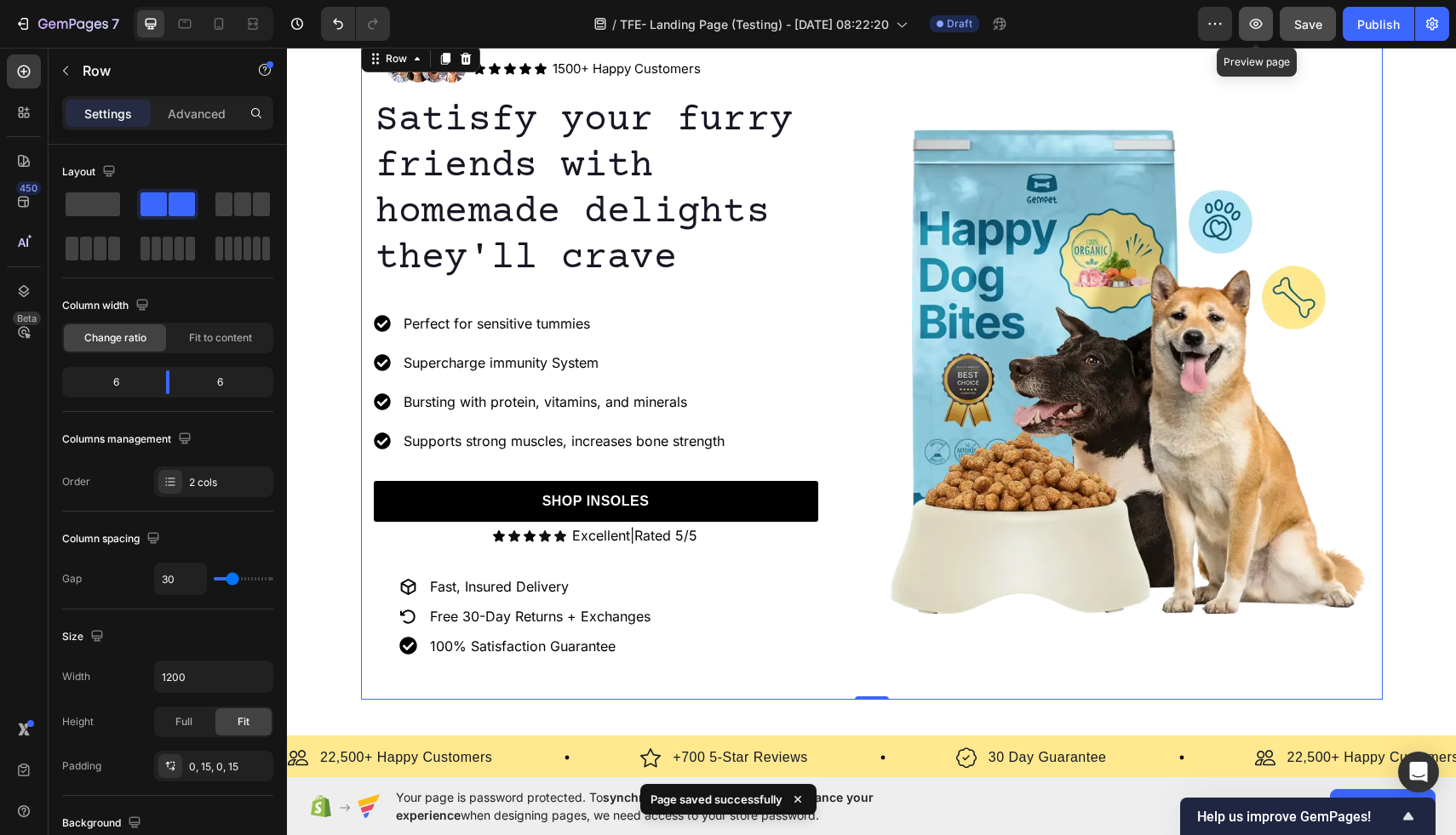
click at [1260, 24] on icon "button" at bounding box center [1256, 24] width 17 height 17
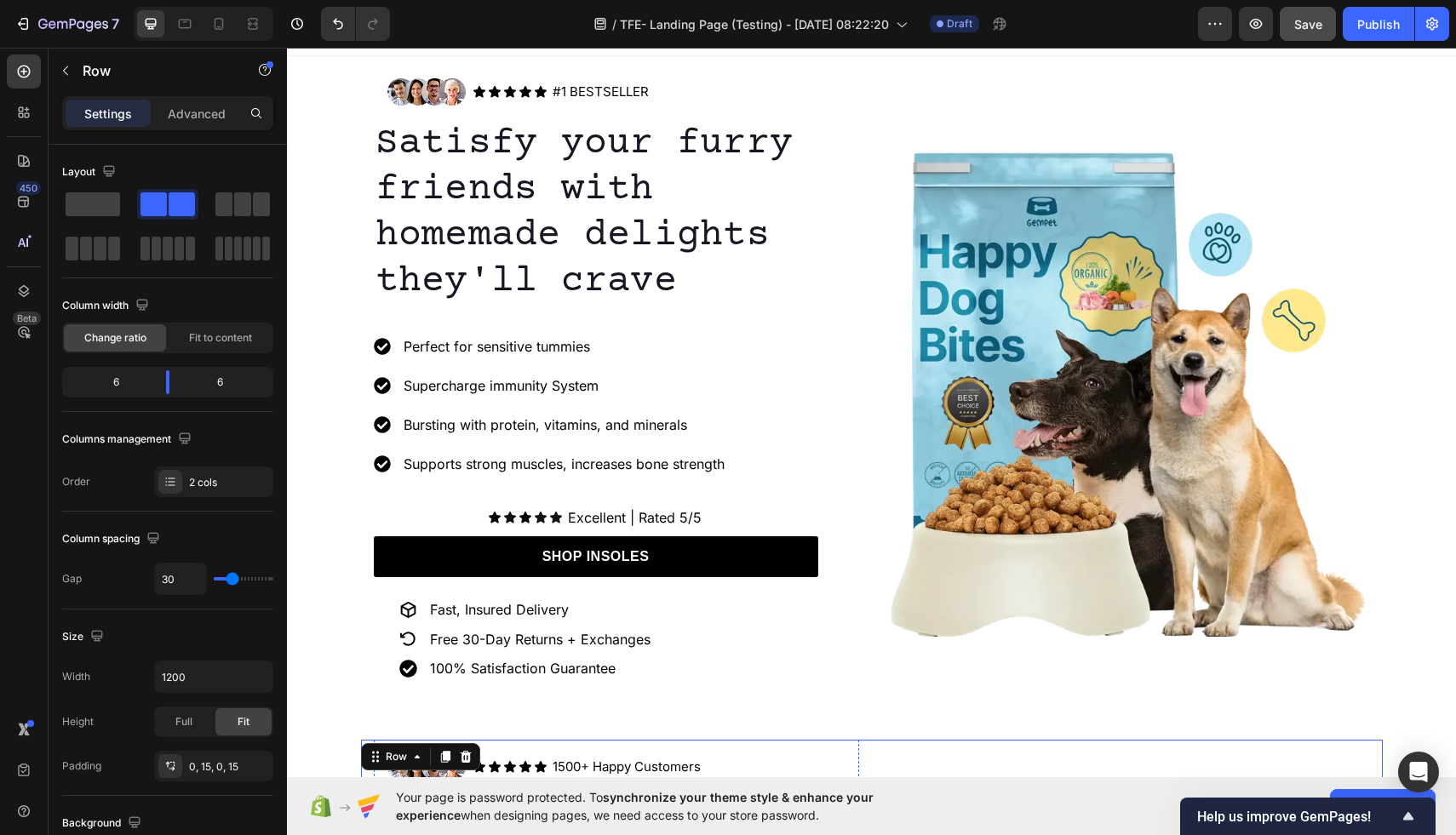
scroll to position [0, 0]
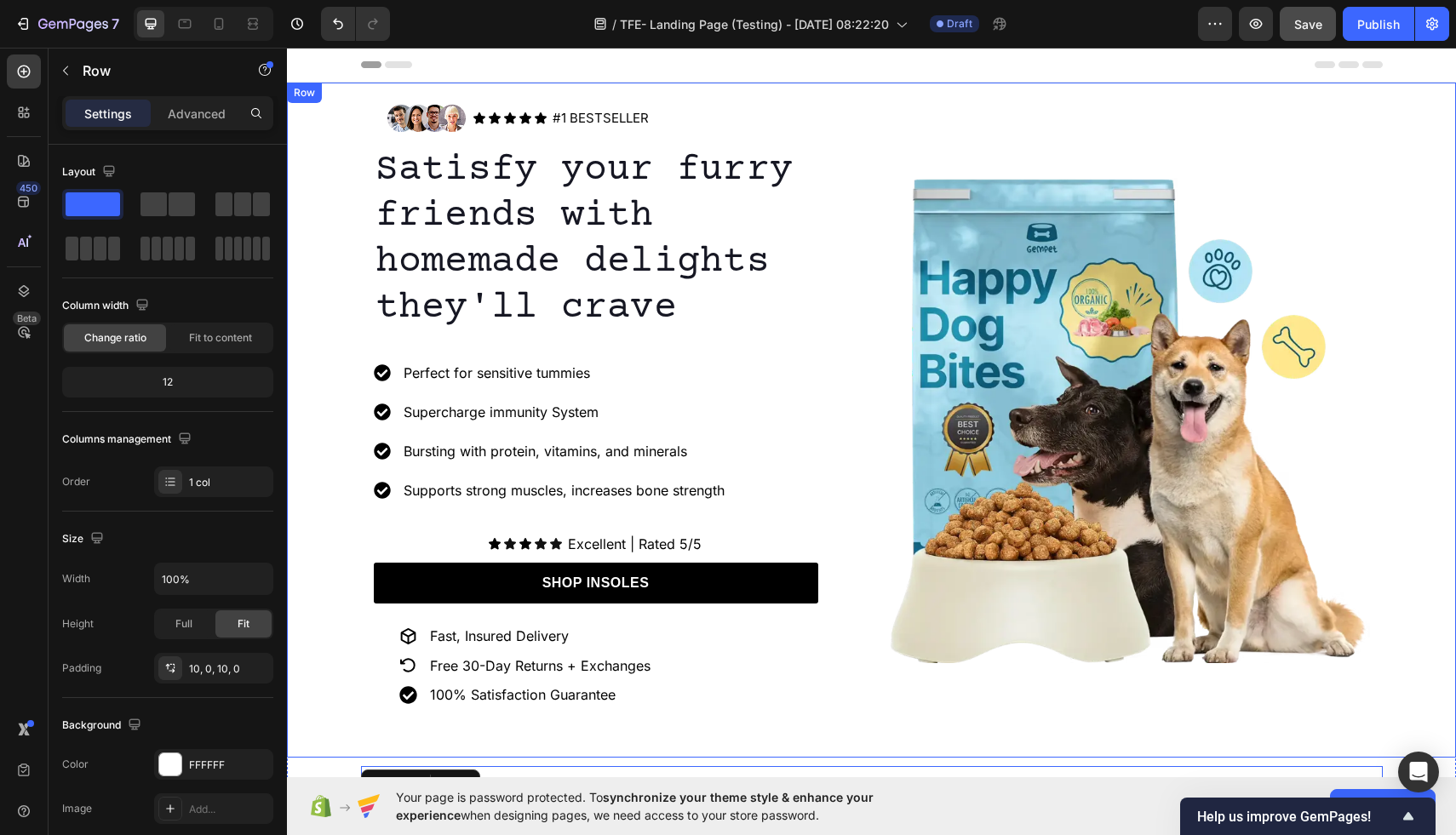
click at [624, 85] on div "Image Icon Icon Icon Icon Icon Icon List #1 BESTSELLER Text Block Row Row Satis…" at bounding box center [871, 419] width 1169 height 675
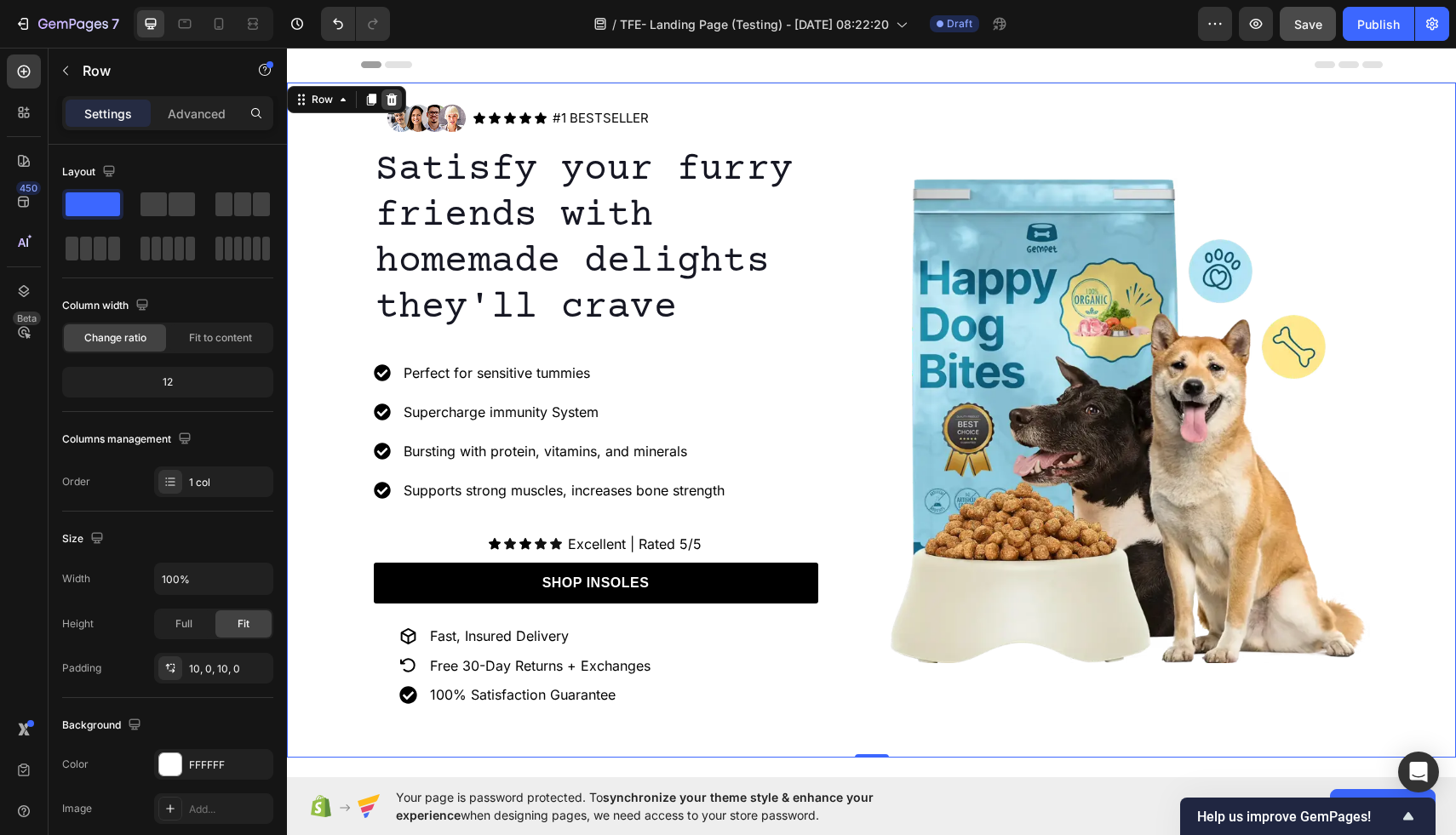
click at [390, 101] on icon at bounding box center [391, 100] width 14 height 14
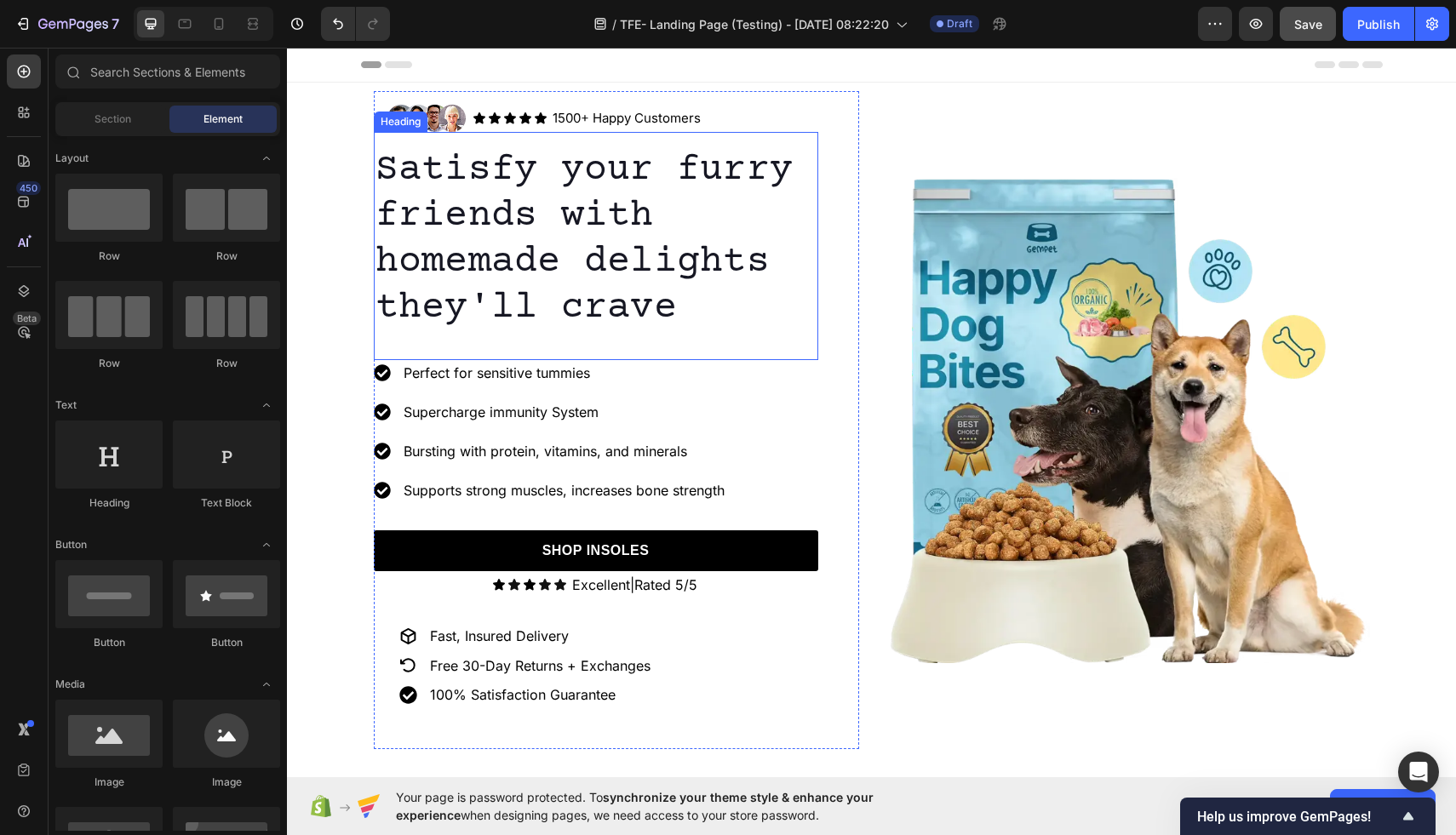
scroll to position [51, 0]
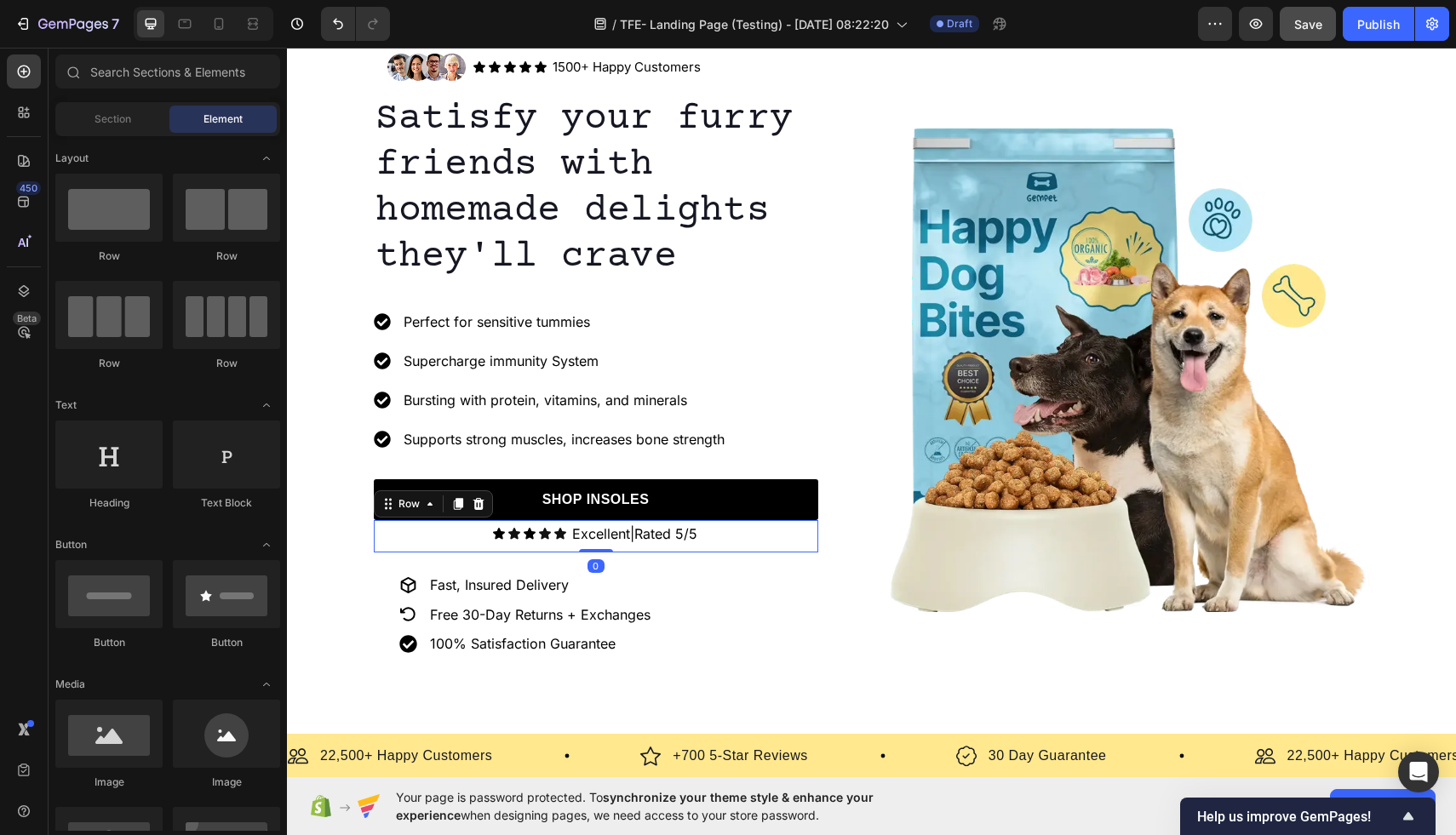
click at [479, 532] on div "Icon Icon Icon Icon Icon Icon List Excellent|Rated 5/5 Text Block Row 0" at bounding box center [596, 536] width 445 height 32
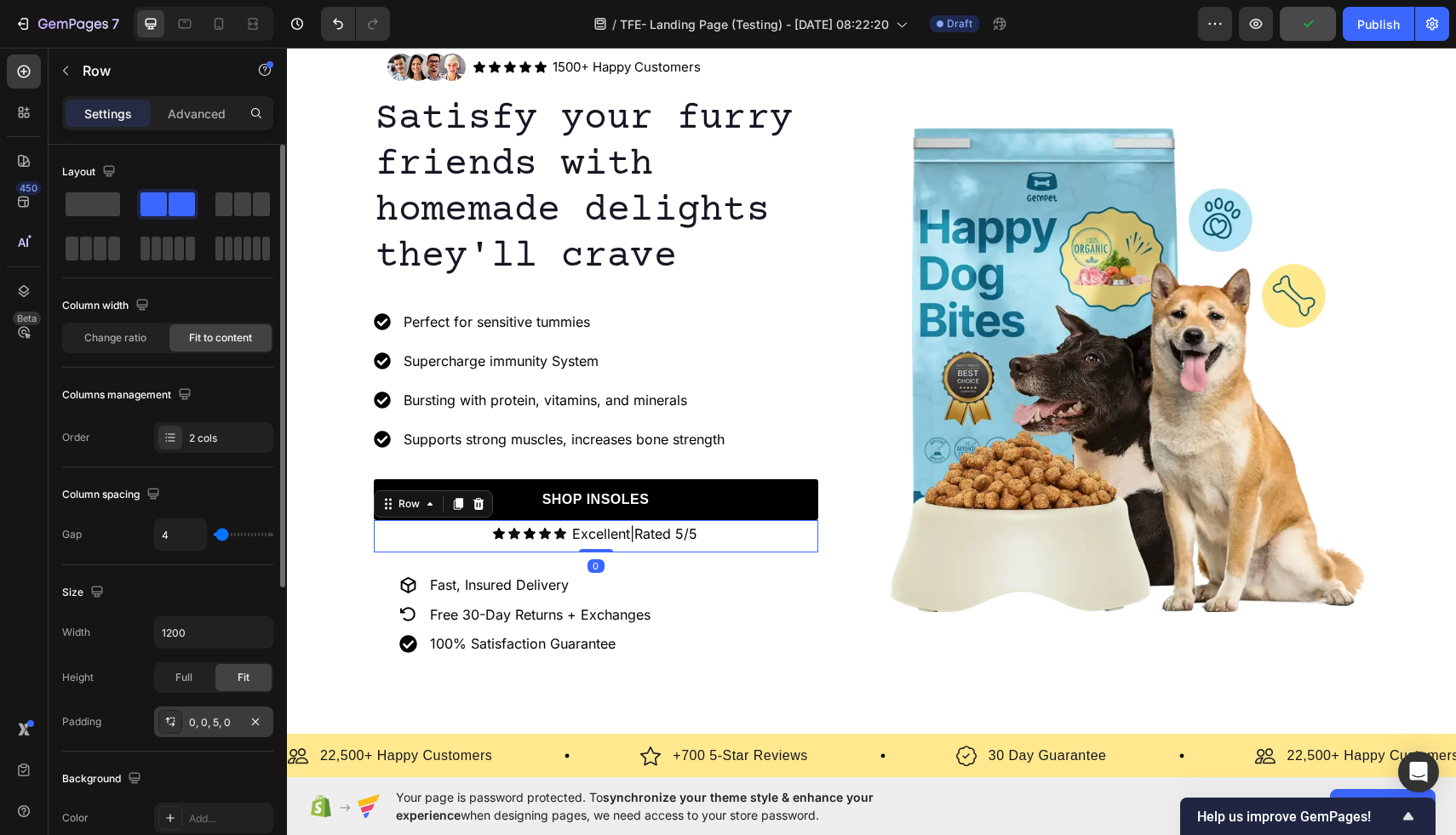
scroll to position [106, 0]
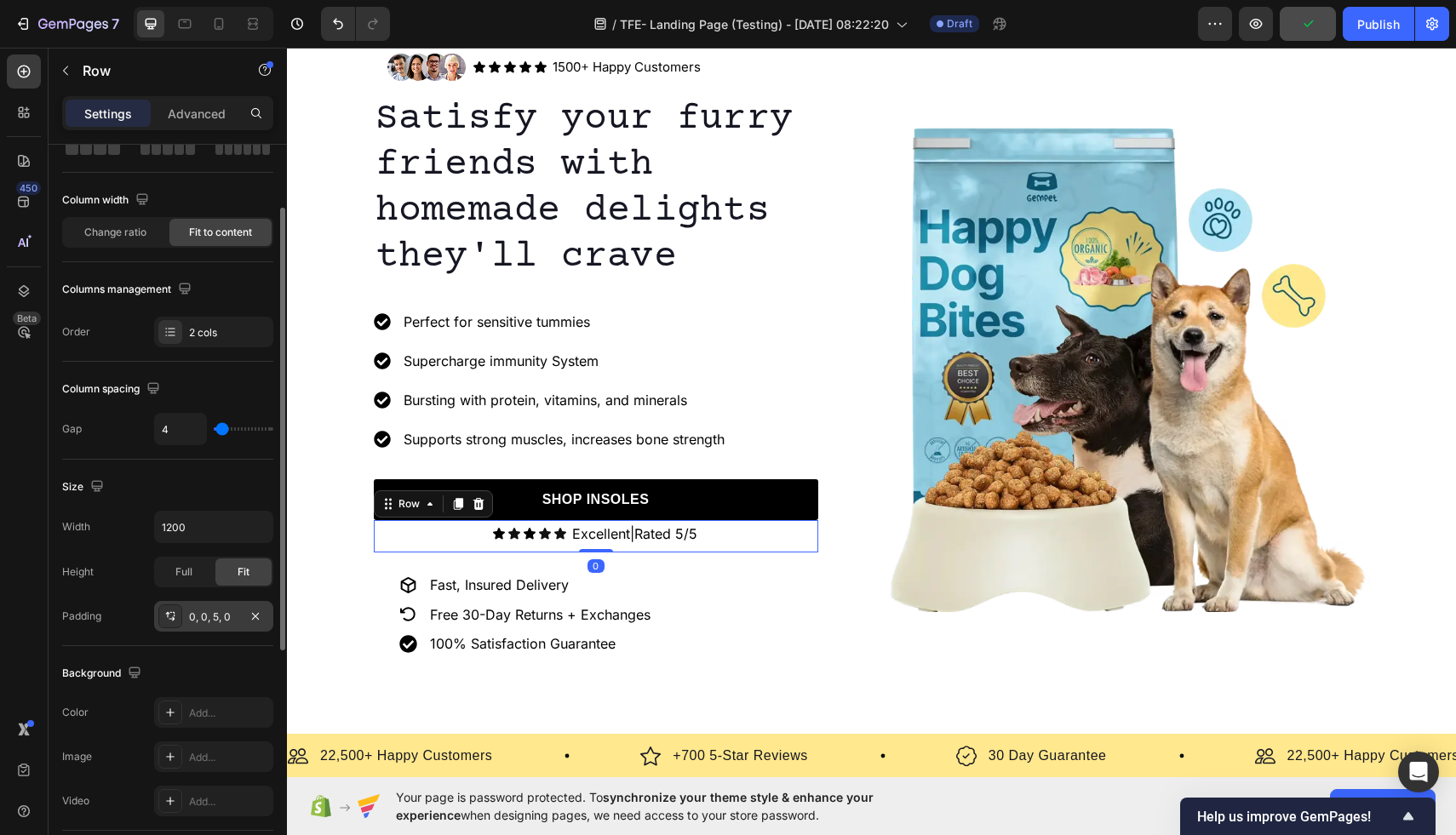
click at [214, 618] on div "0, 0, 5, 0" at bounding box center [213, 617] width 49 height 15
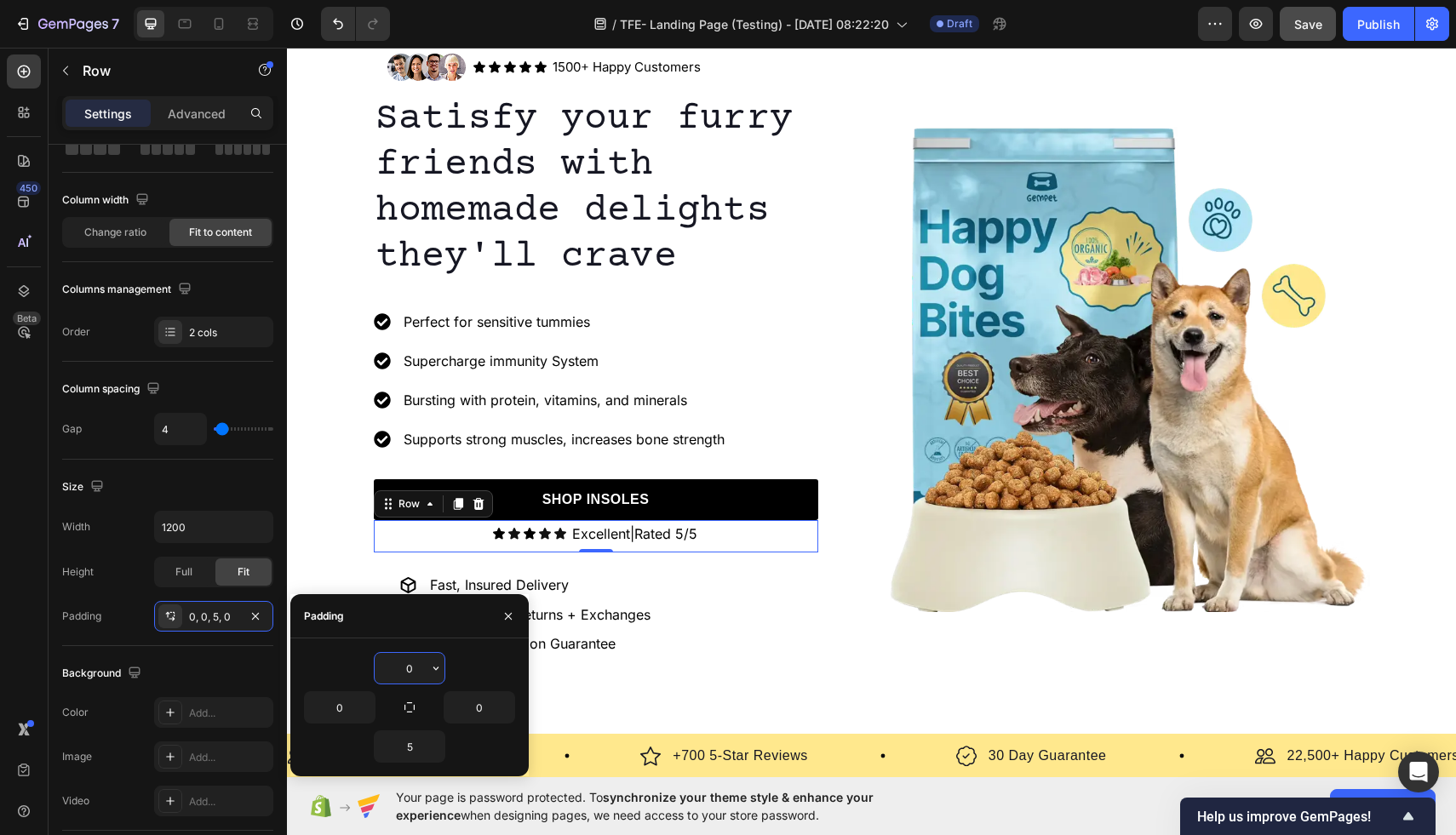
click at [424, 671] on input "0" at bounding box center [410, 668] width 70 height 31
type input "5"
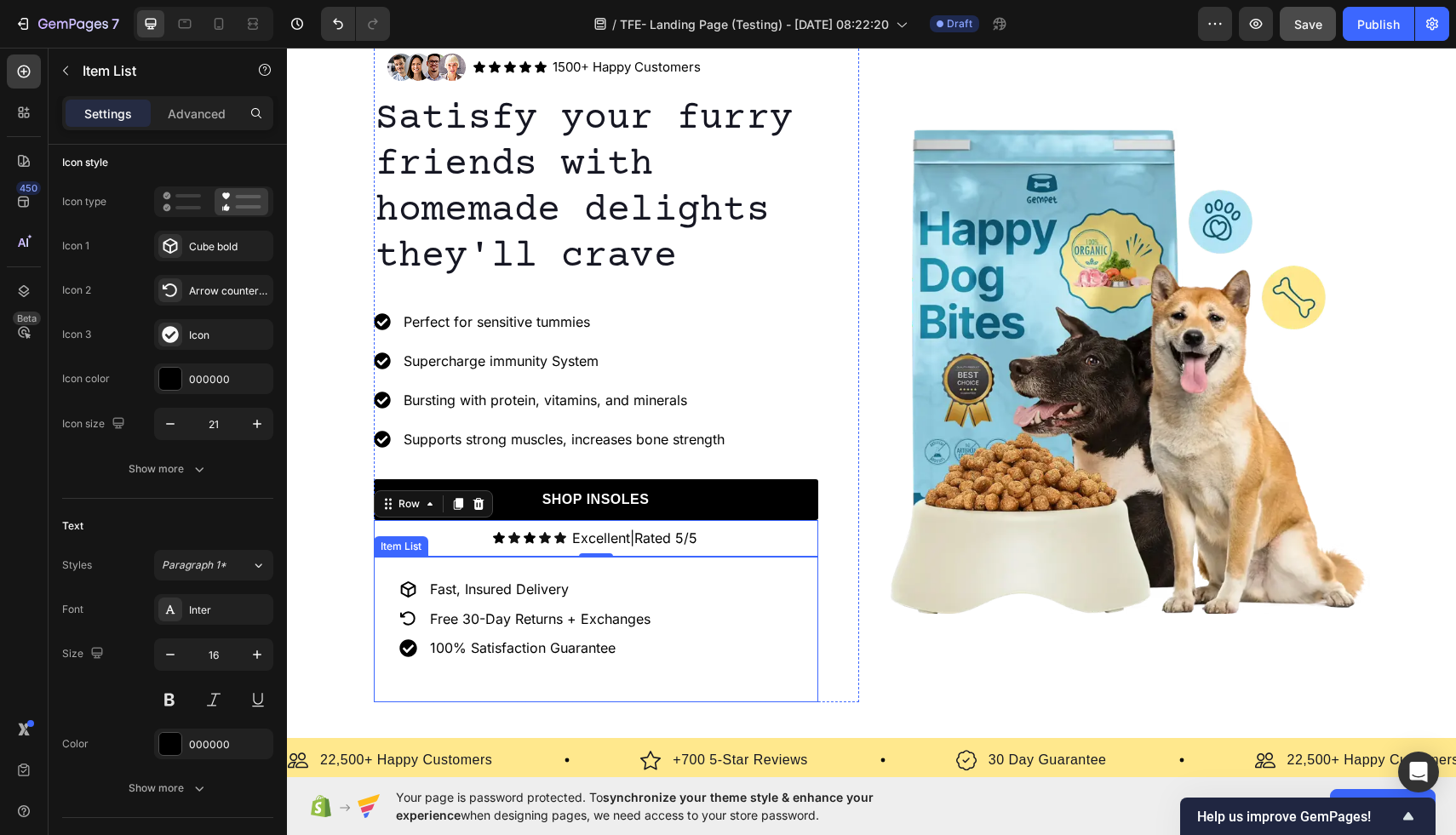
click at [739, 659] on div "Fast, Insured Delivery Free 30-Day Returns + Exchanges 100% Satisfaction Guaran…" at bounding box center [596, 630] width 445 height 145
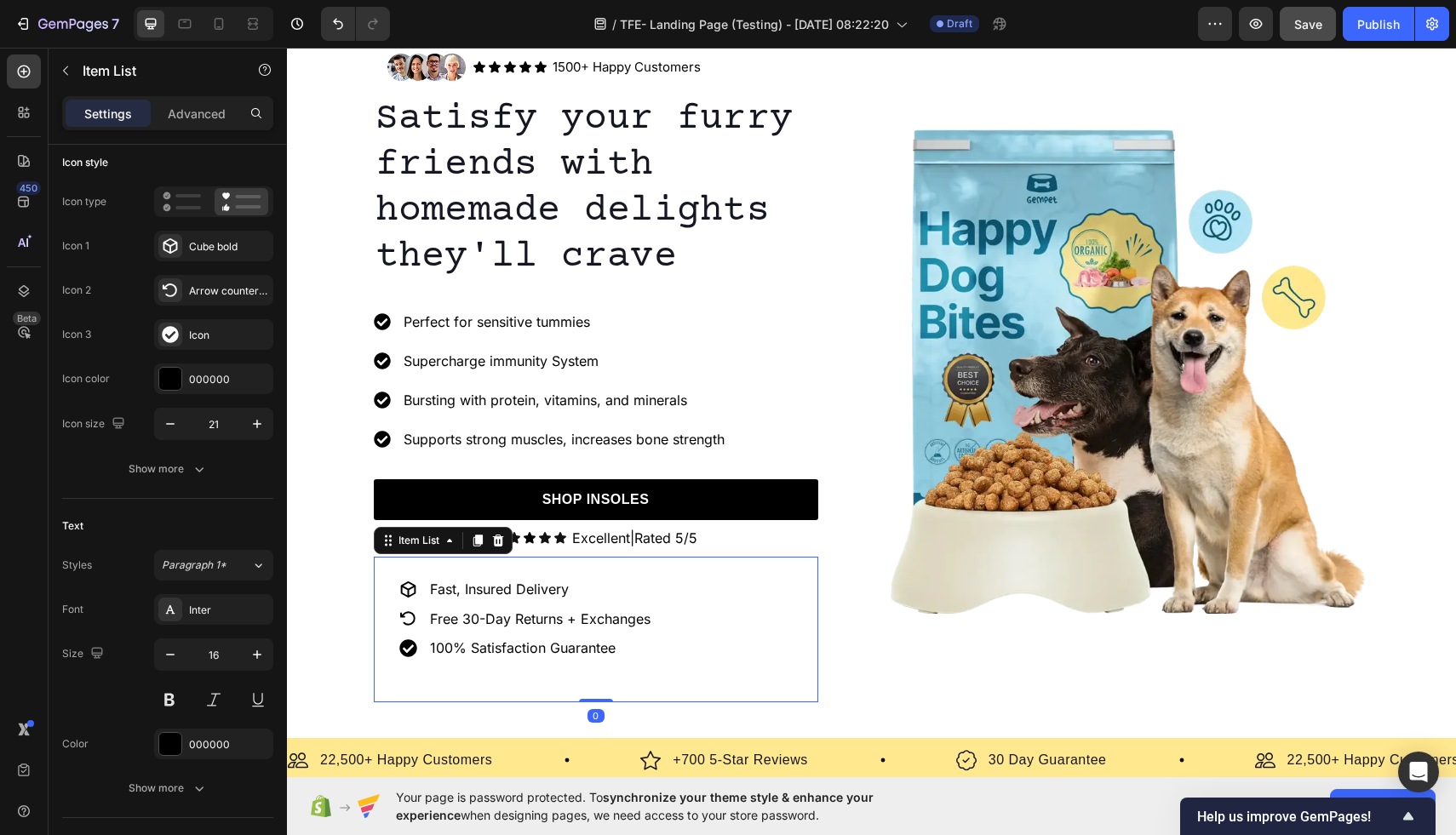
scroll to position [0, 0]
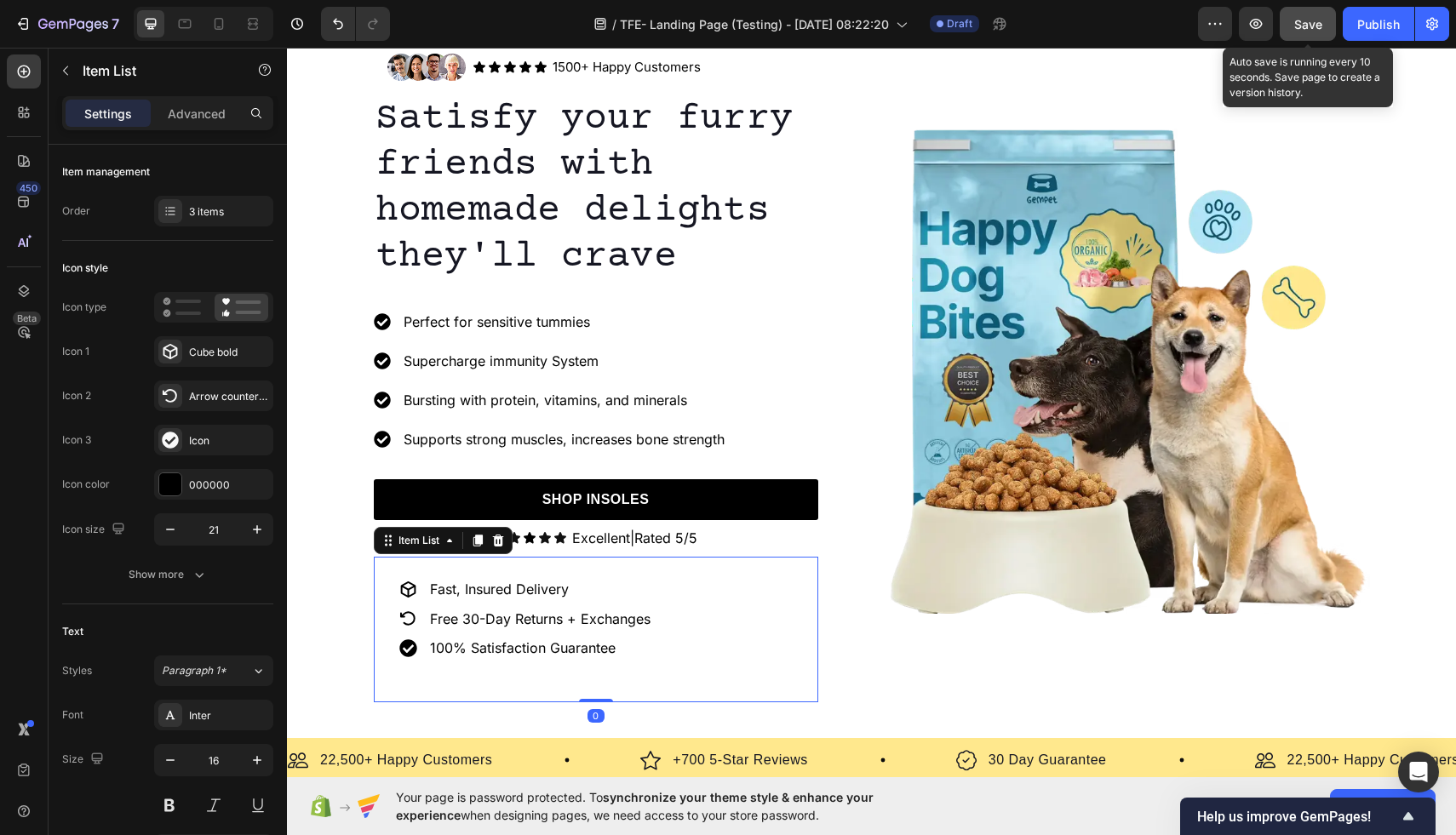
click at [1302, 20] on span "Save" at bounding box center [1308, 24] width 28 height 15
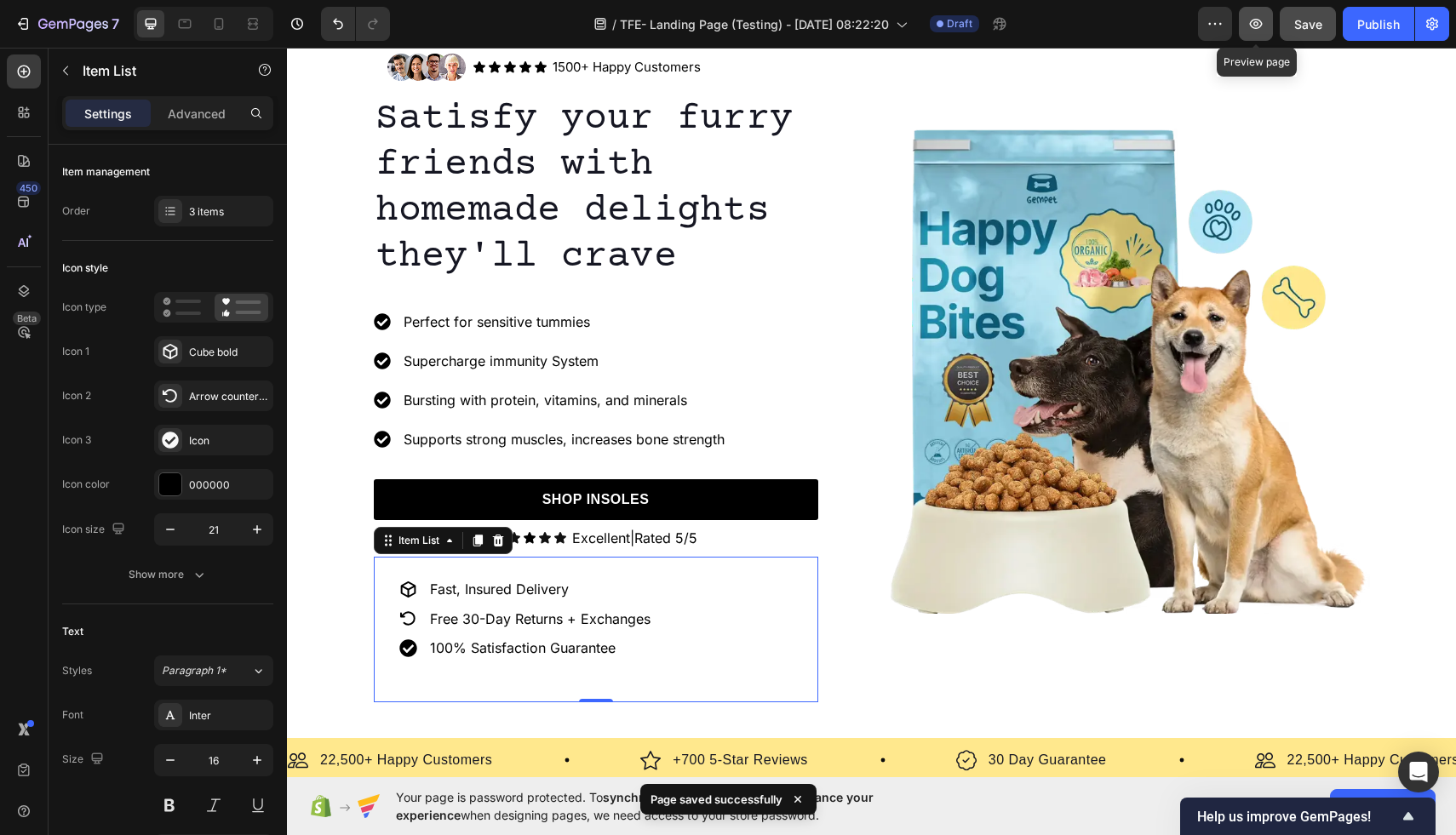
click at [1252, 31] on icon "button" at bounding box center [1256, 24] width 17 height 17
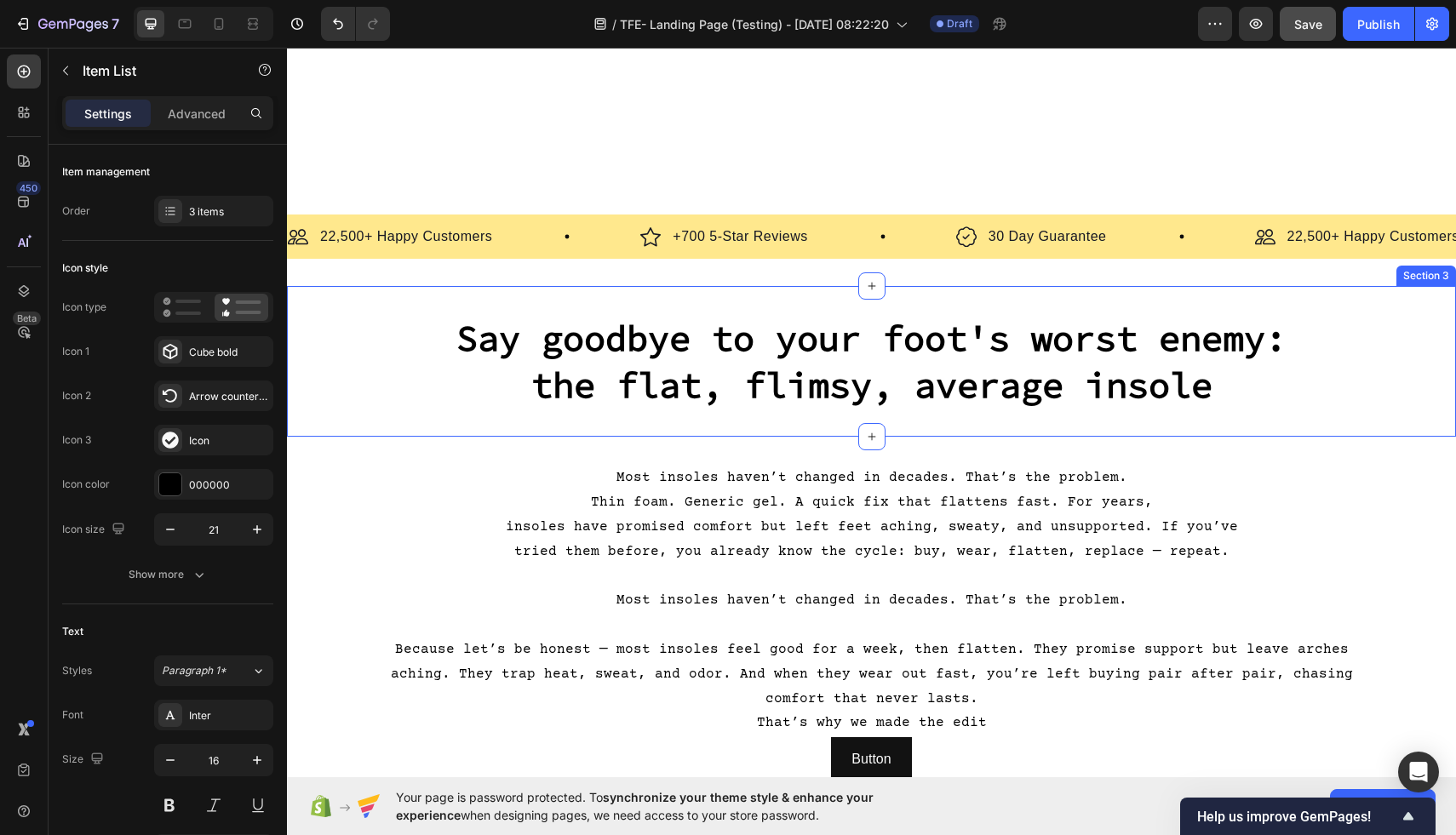
scroll to position [449, 0]
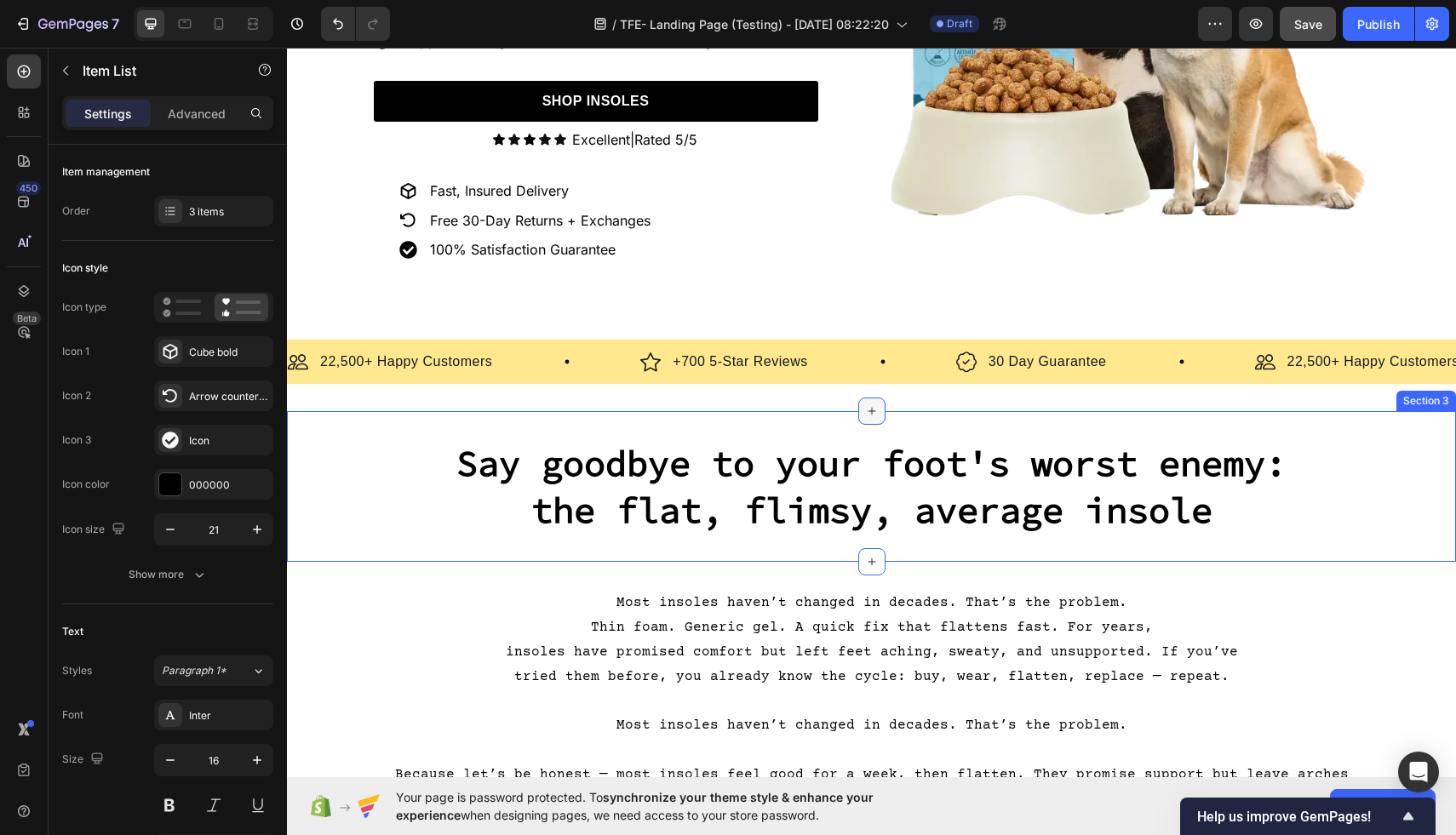
click at [874, 417] on icon at bounding box center [872, 412] width 14 height 14
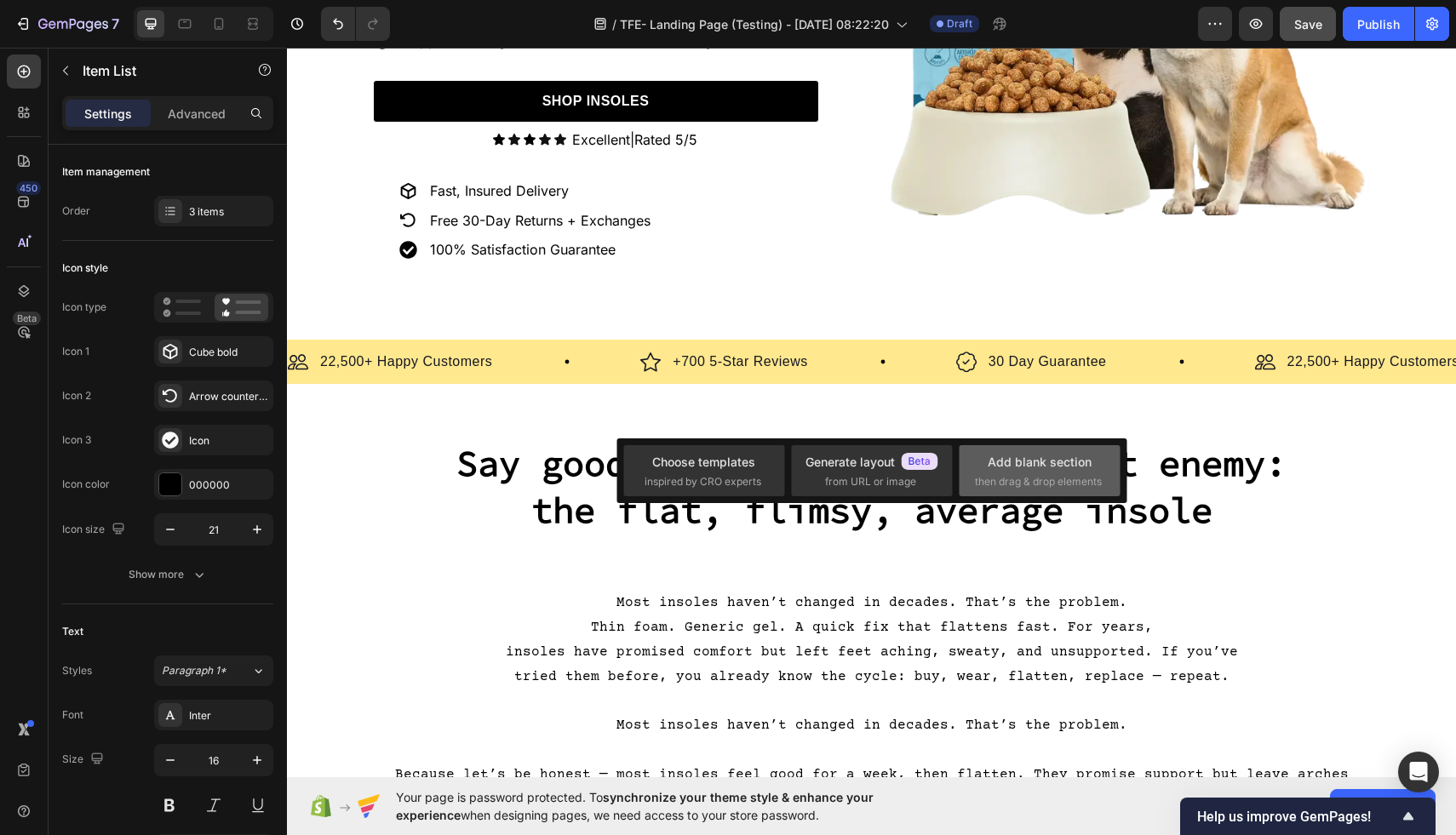
click at [1026, 470] on div "Add blank section then drag & drop elements" at bounding box center [1040, 472] width 130 height 37
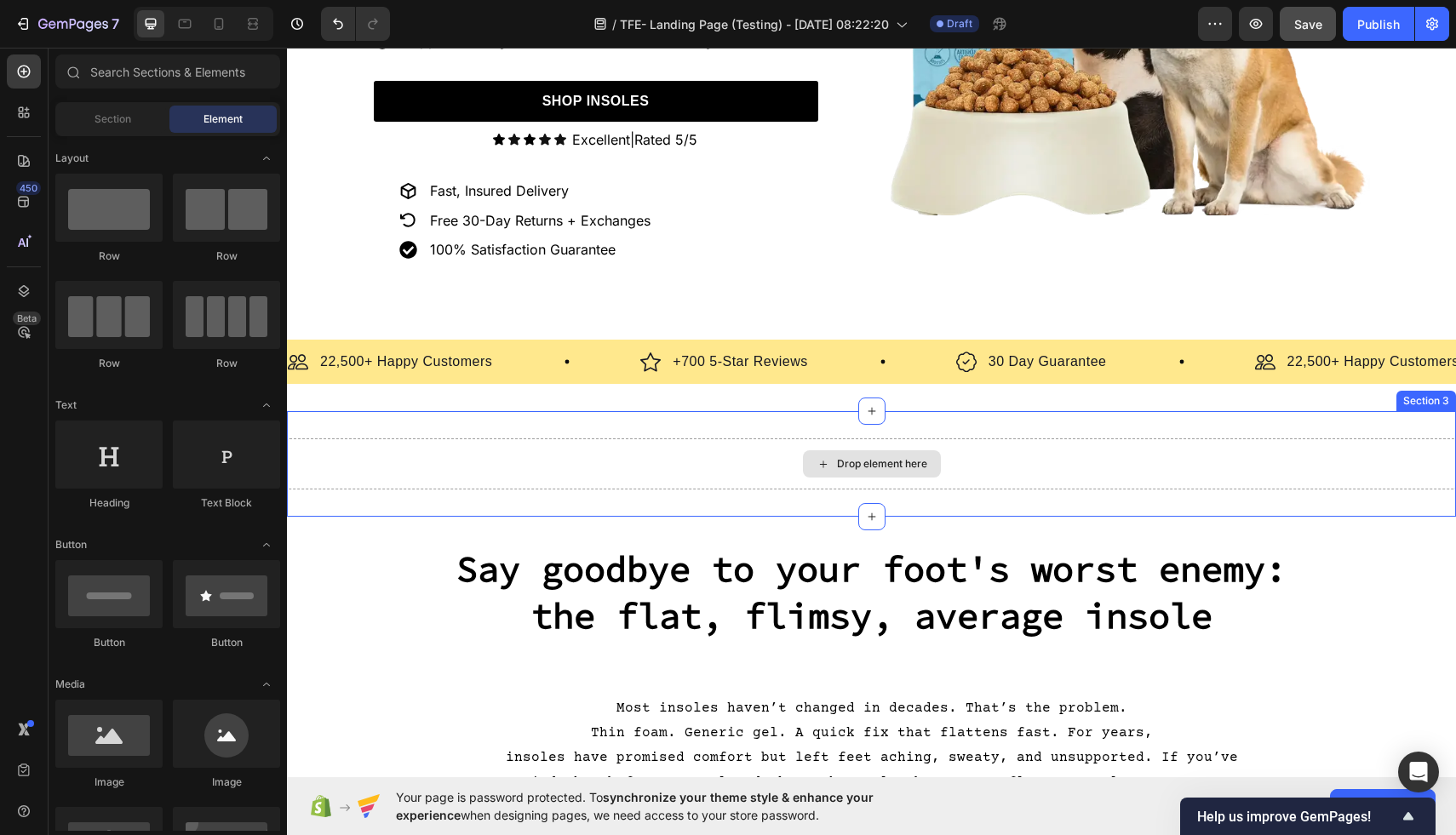
click at [855, 475] on div "Drop element here" at bounding box center [872, 464] width 138 height 27
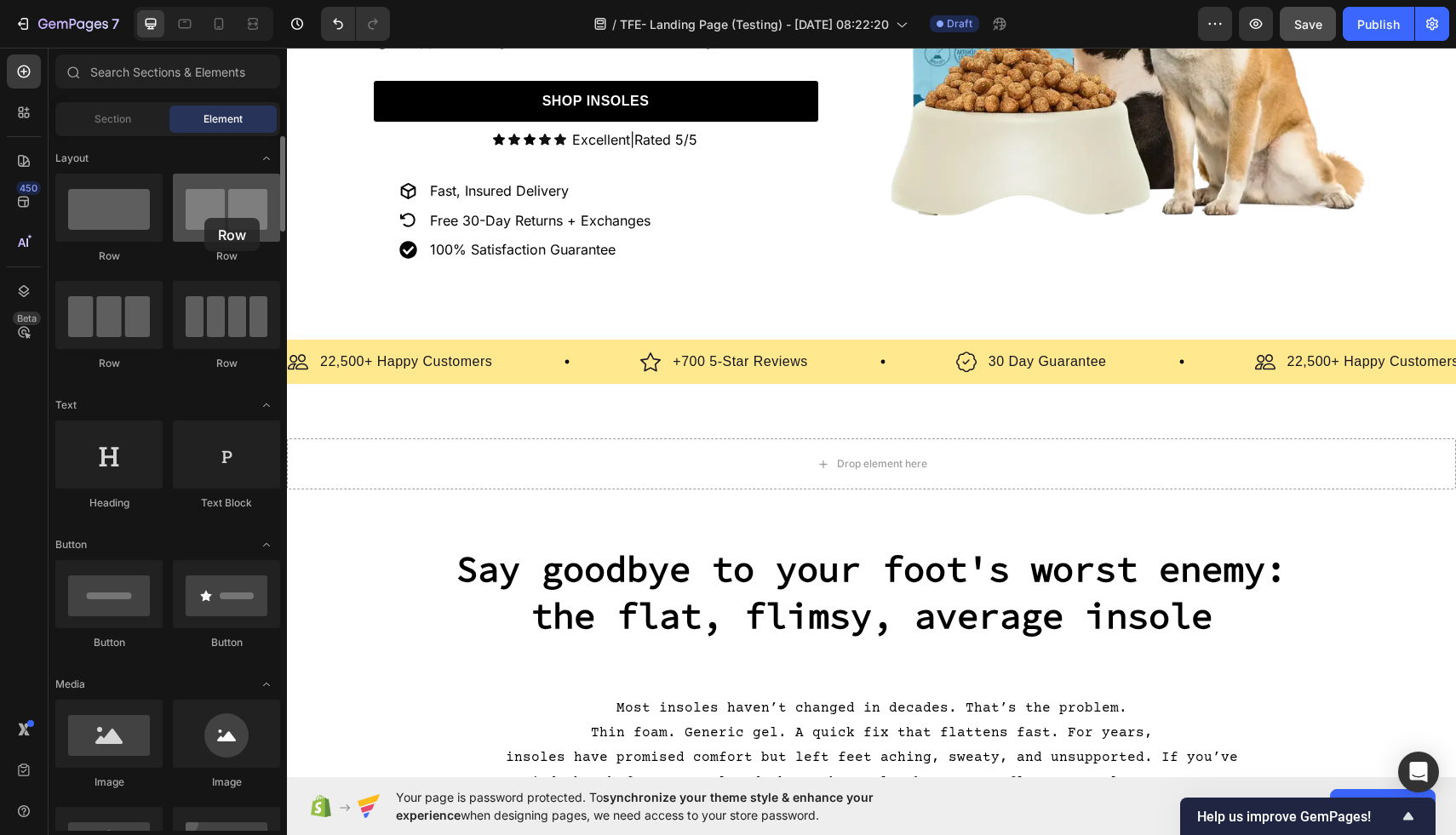
click at [203, 217] on div at bounding box center [226, 207] width 108 height 68
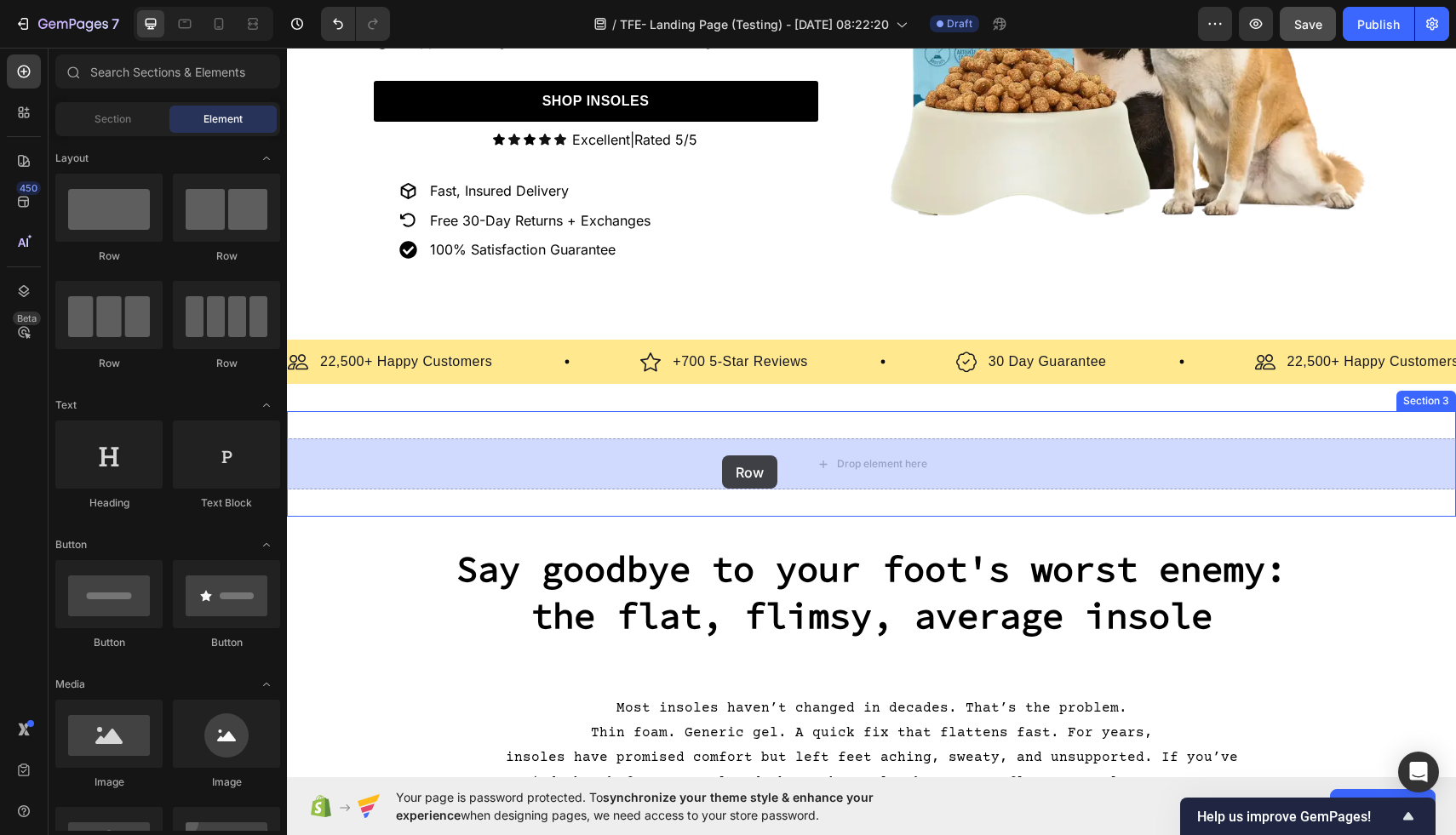
drag, startPoint x: 495, startPoint y: 263, endPoint x: 723, endPoint y: 455, distance: 298.1
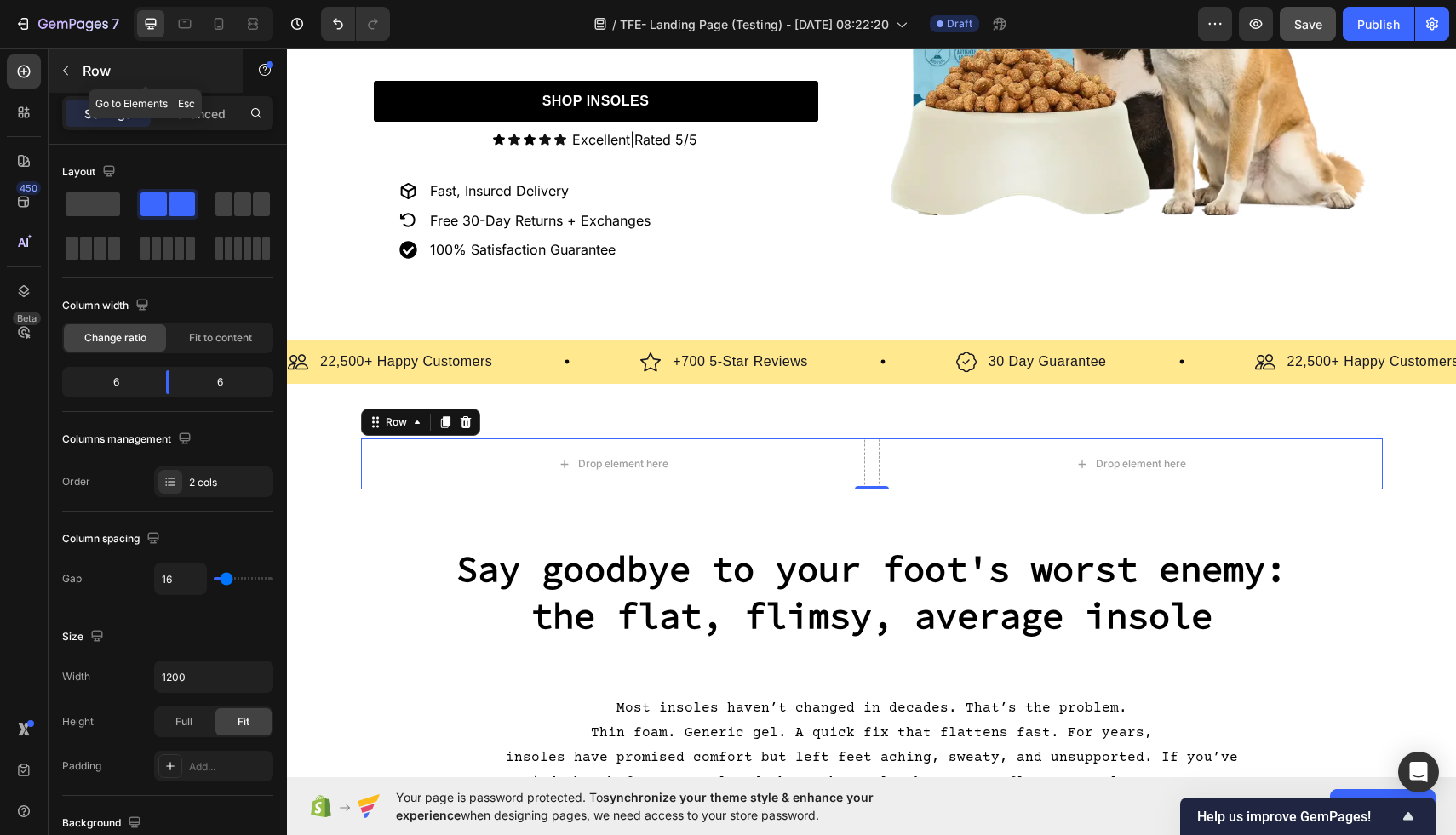
click at [64, 71] on icon "button" at bounding box center [65, 72] width 5 height 10
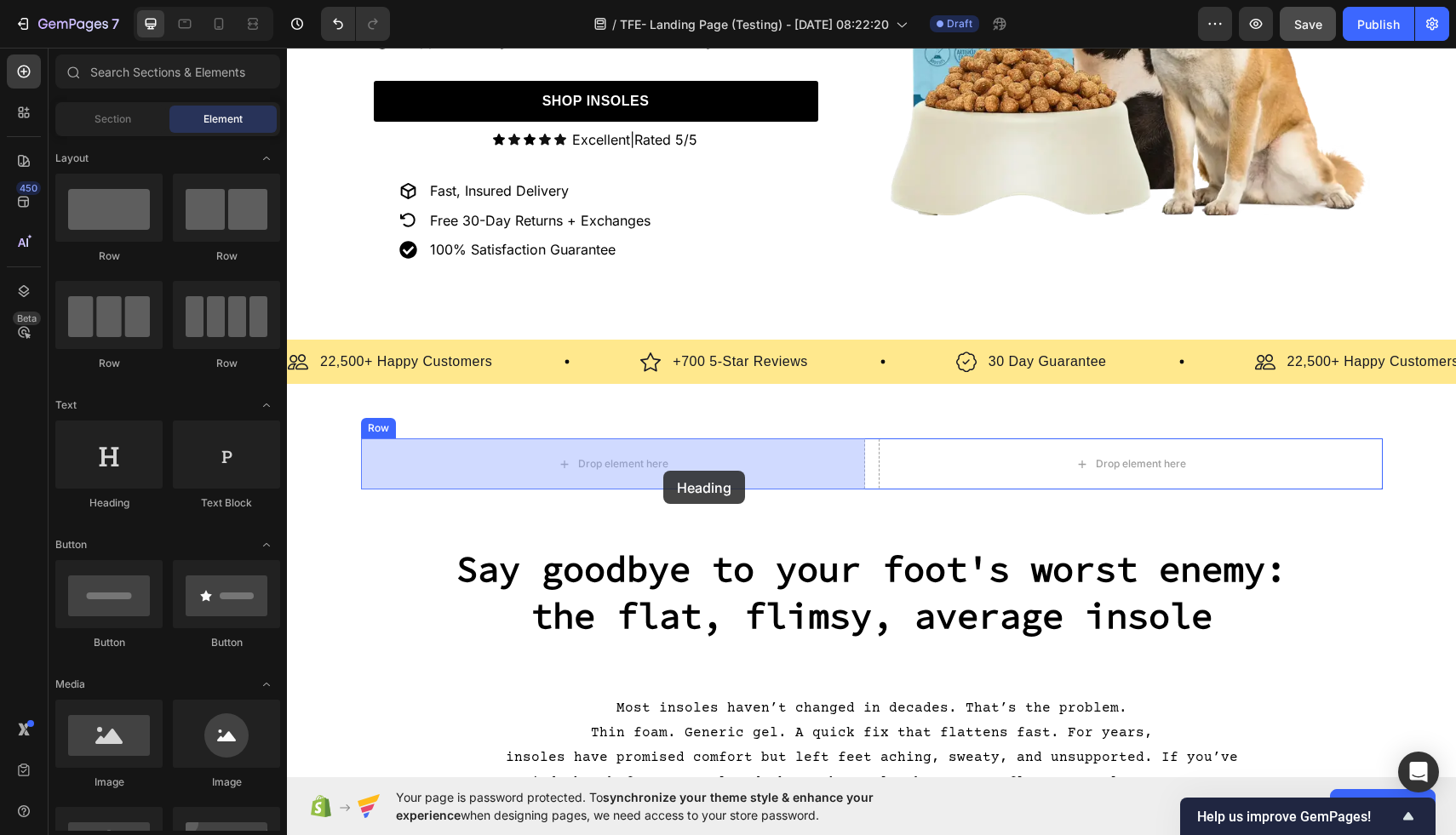
drag, startPoint x: 448, startPoint y: 524, endPoint x: 659, endPoint y: 461, distance: 220.2
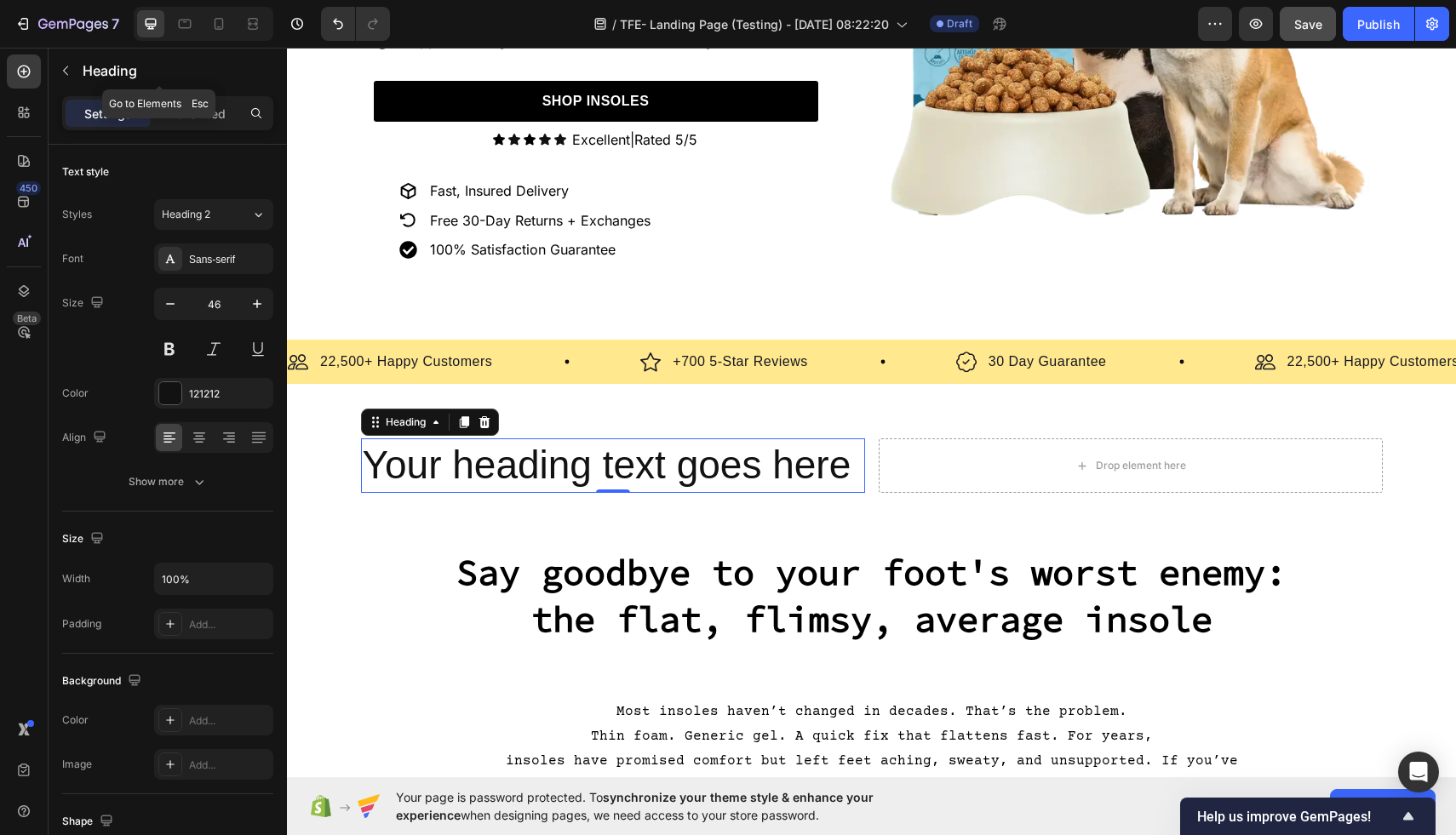
click at [59, 68] on icon "button" at bounding box center [66, 71] width 14 height 14
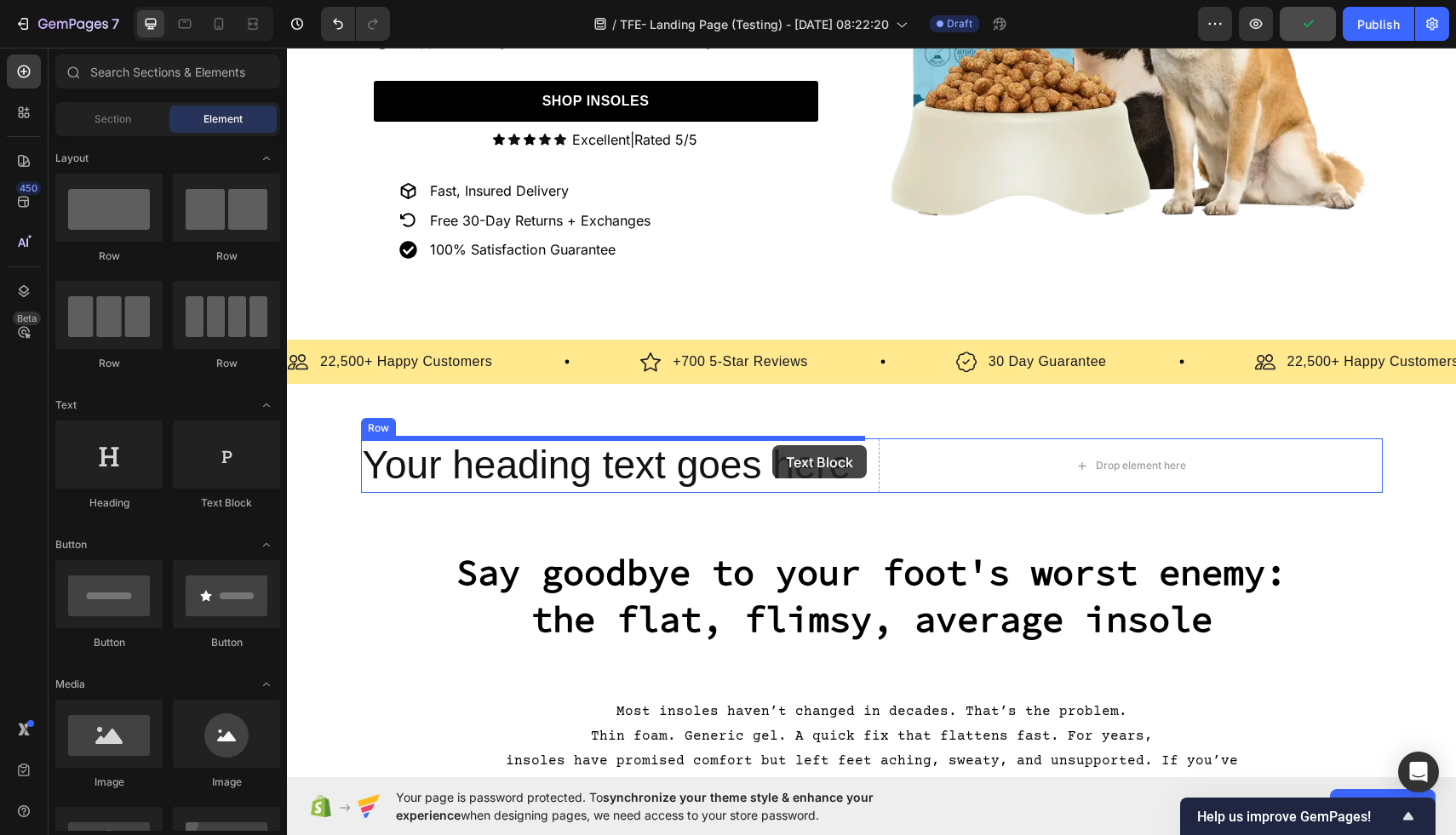
scroll to position [448, 0]
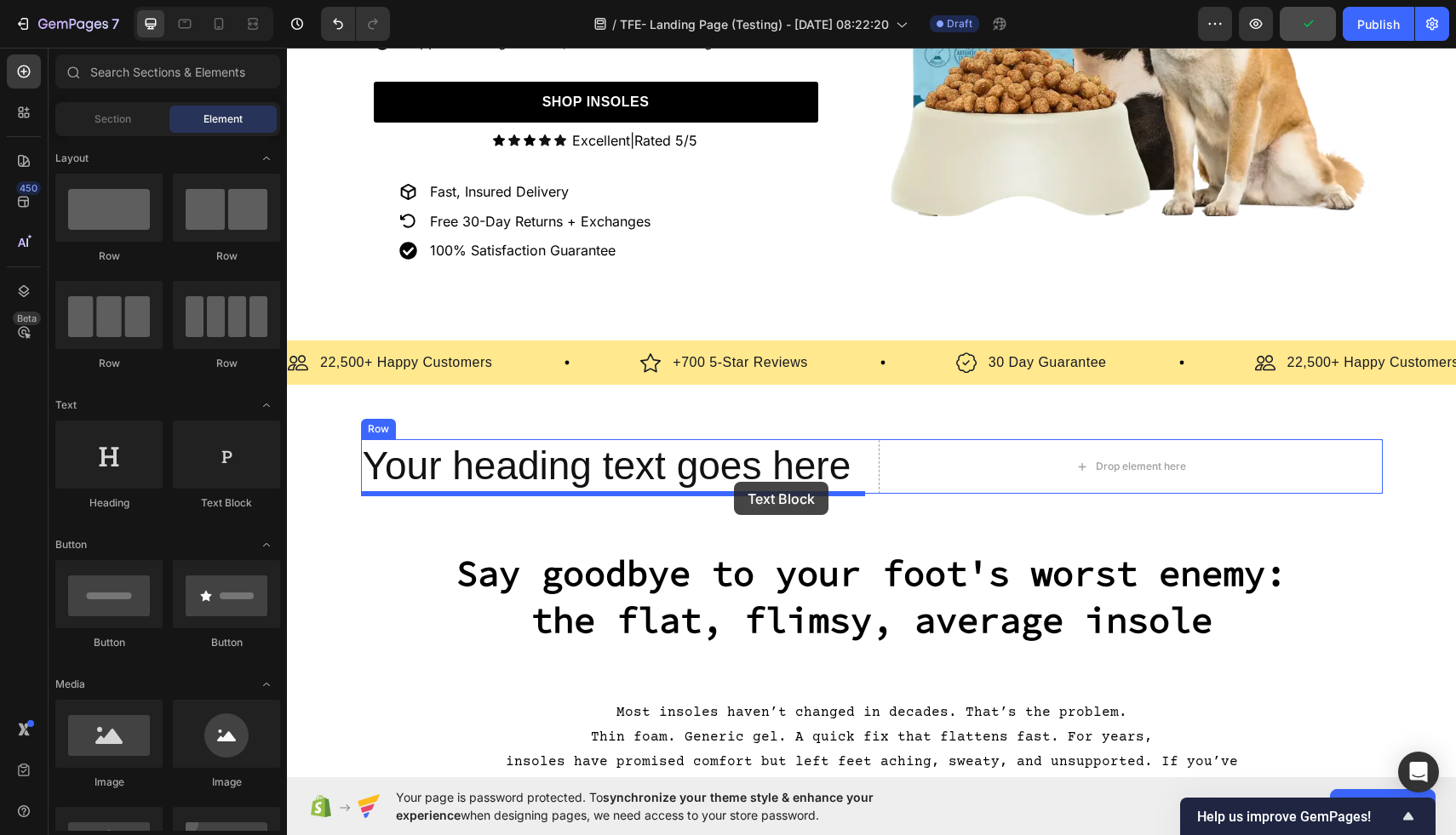
drag, startPoint x: 521, startPoint y: 520, endPoint x: 734, endPoint y: 482, distance: 216.4
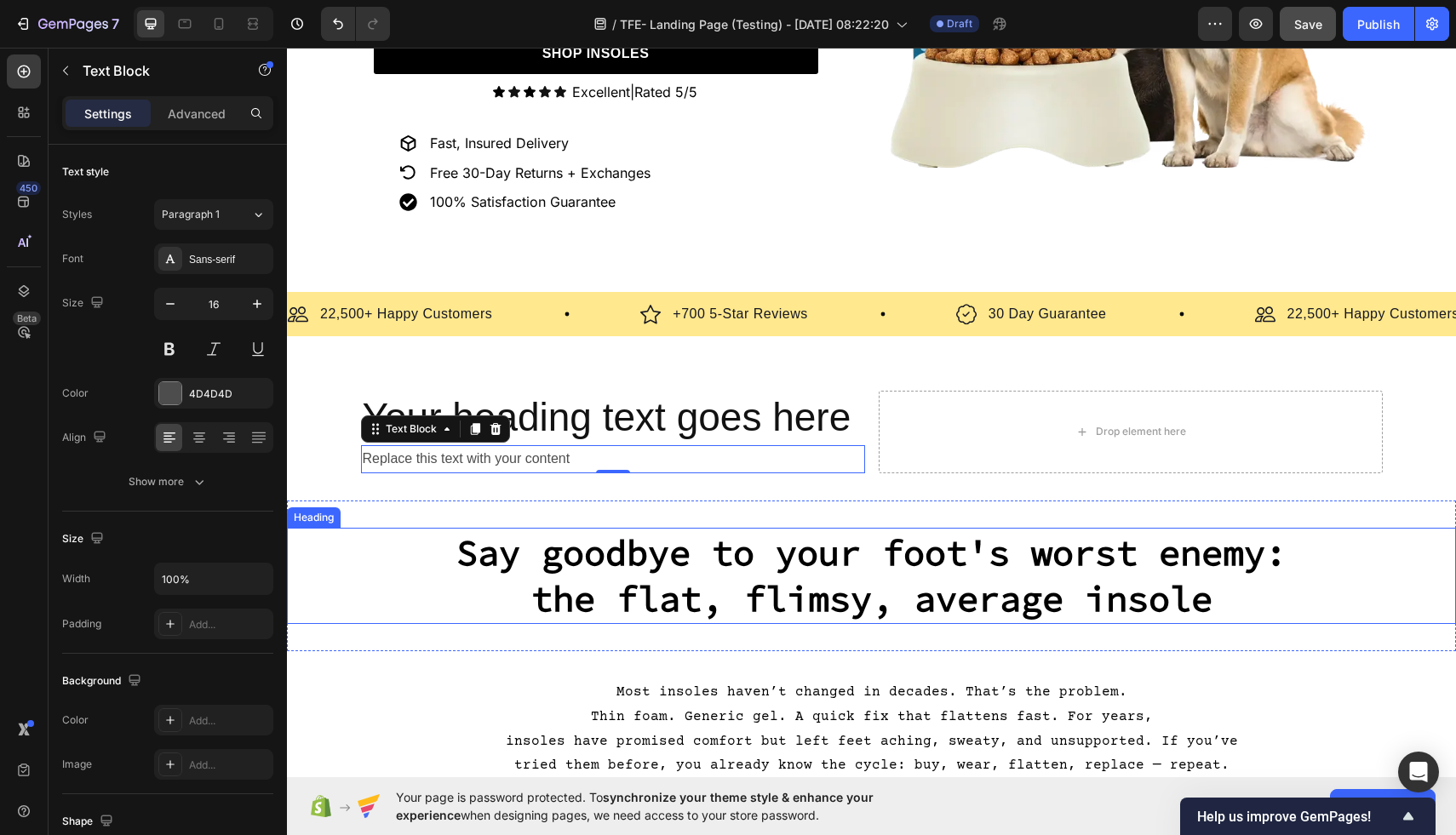
scroll to position [500, 0]
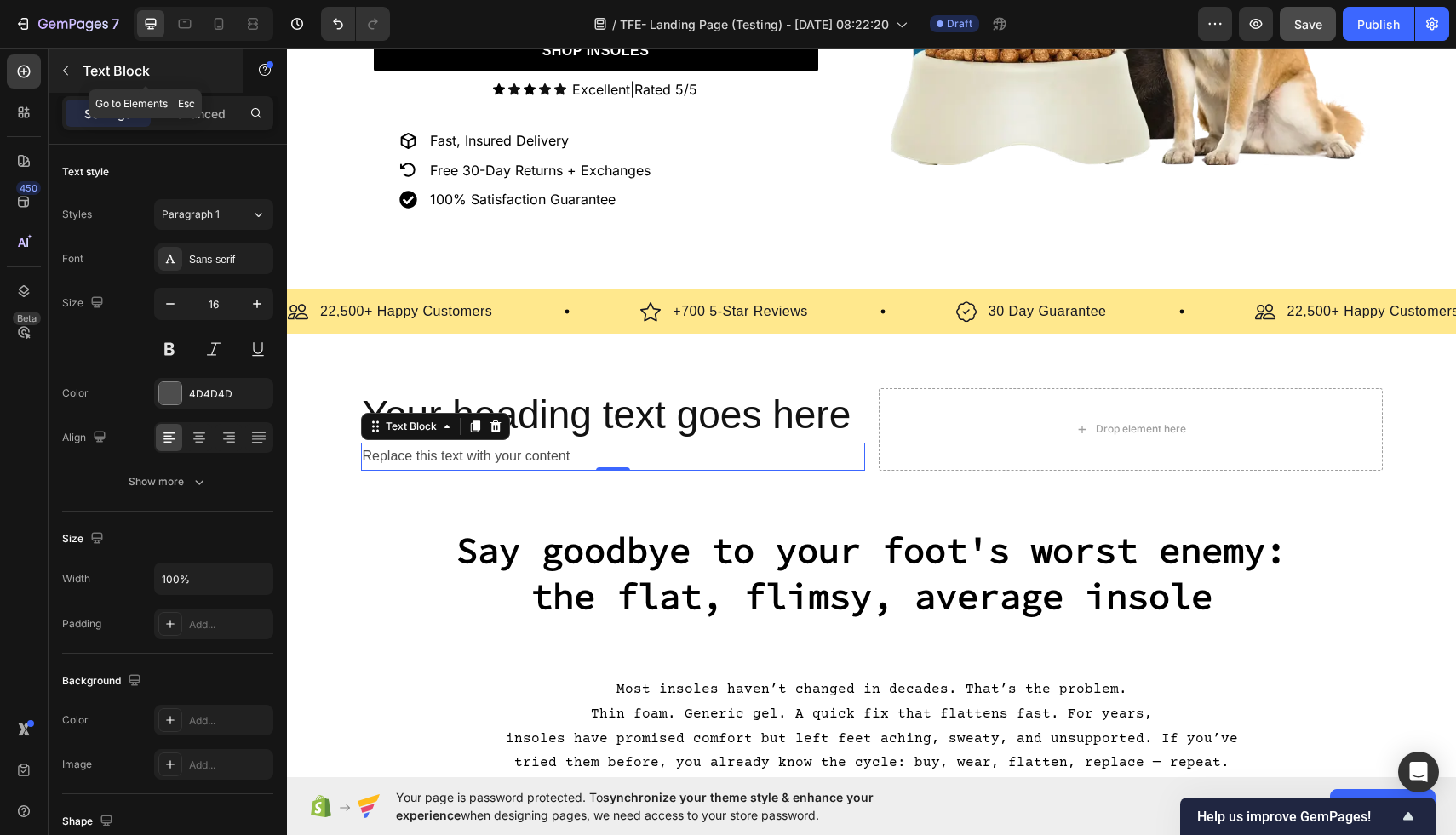
click at [64, 70] on icon "button" at bounding box center [65, 72] width 5 height 10
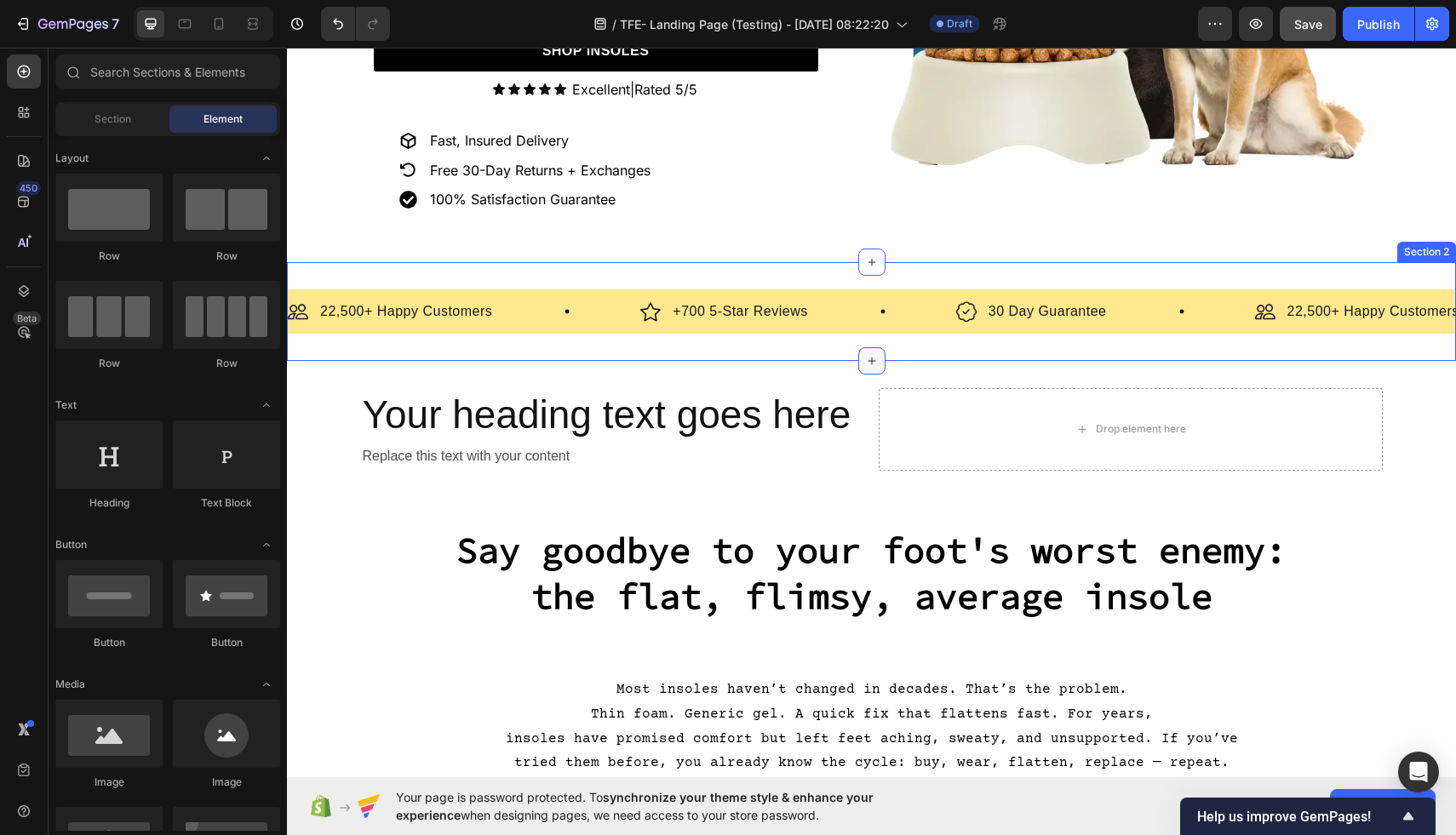
click at [874, 363] on icon at bounding box center [872, 361] width 14 height 14
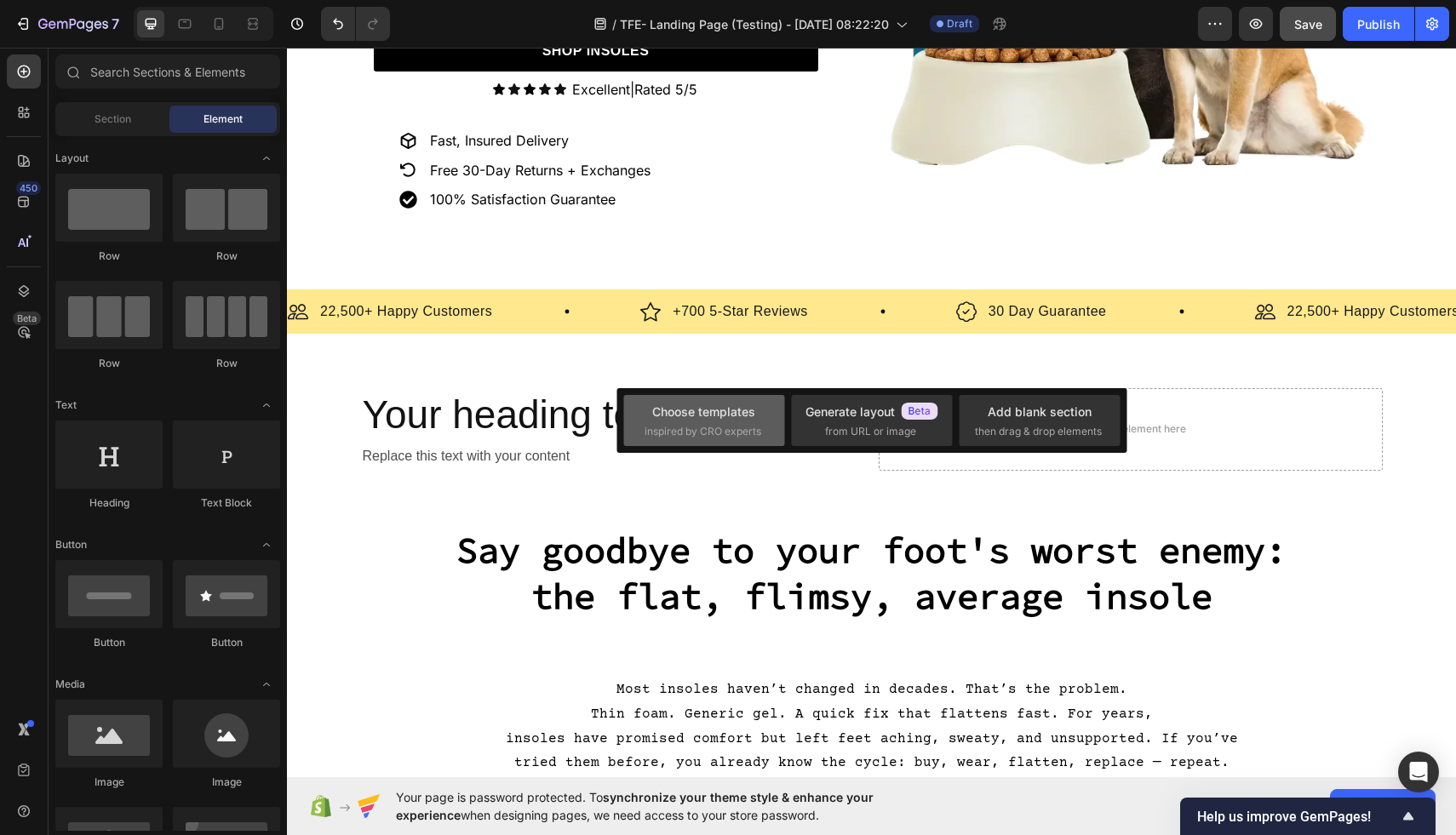
click at [747, 407] on div "Choose templates" at bounding box center [703, 412] width 103 height 17
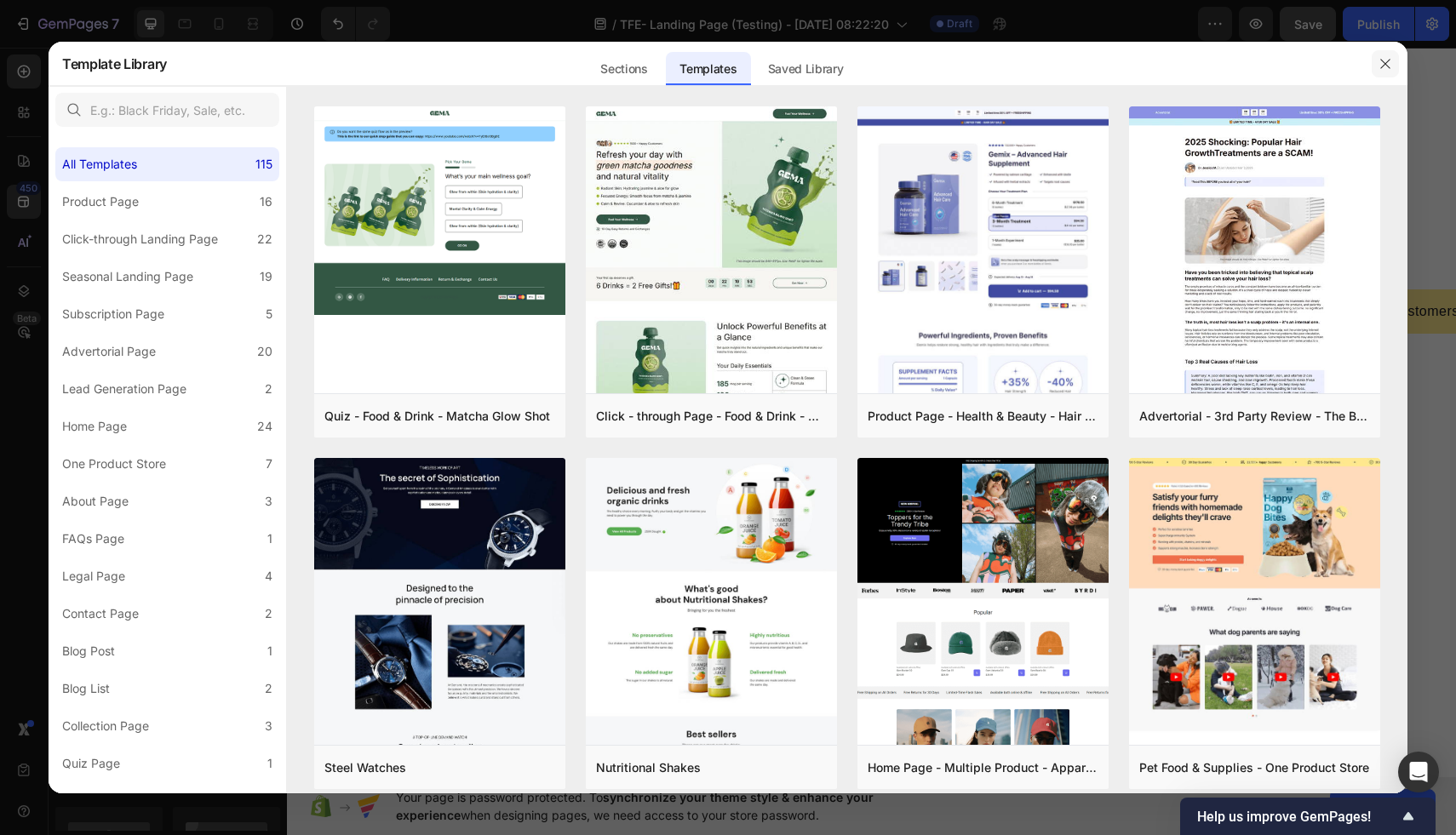
click at [1392, 68] on button "button" at bounding box center [1385, 64] width 27 height 27
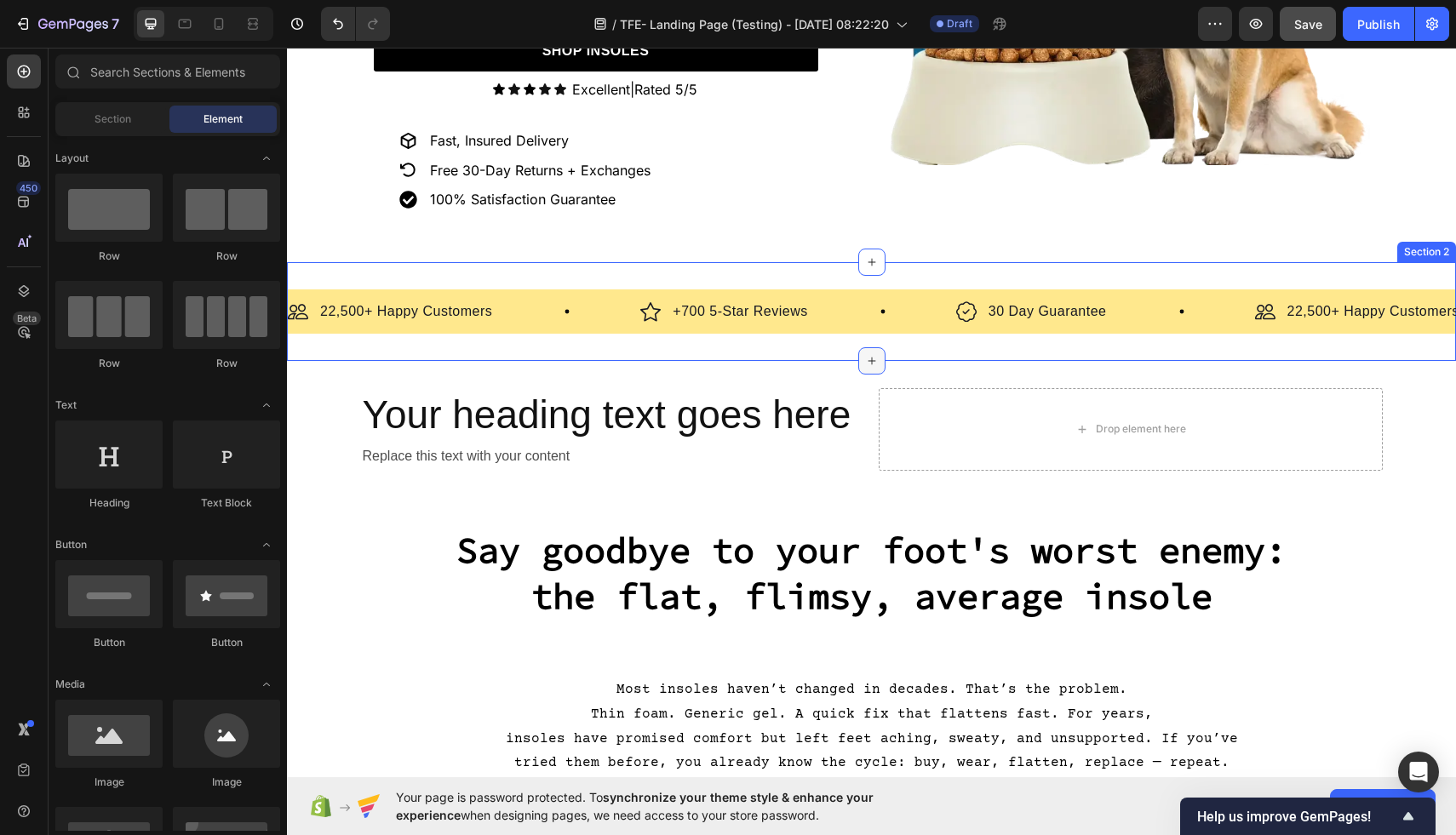
click at [871, 360] on icon at bounding box center [872, 361] width 8 height 8
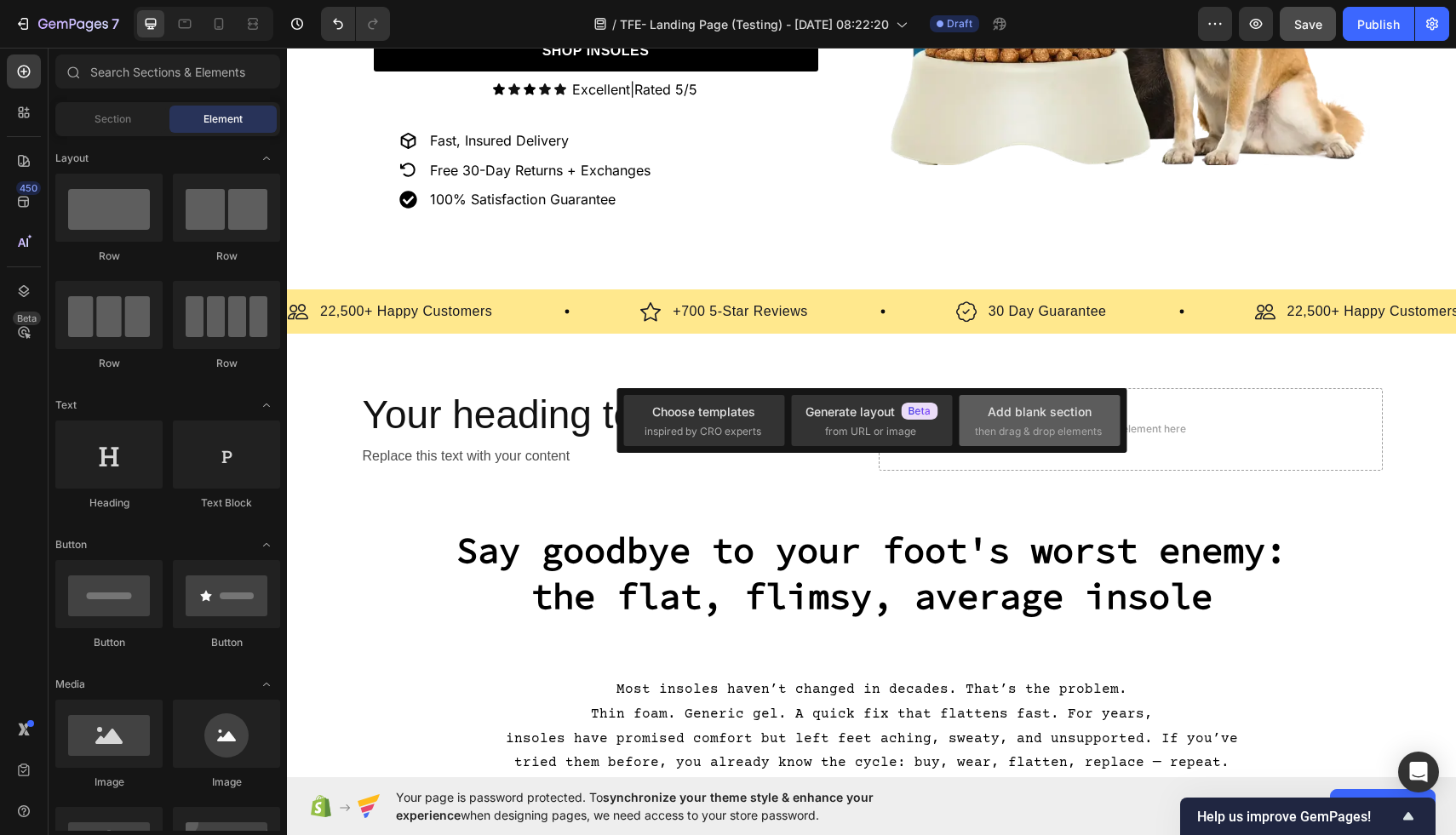
click at [976, 416] on div "Add blank section then drag & drop elements" at bounding box center [1040, 421] width 130 height 37
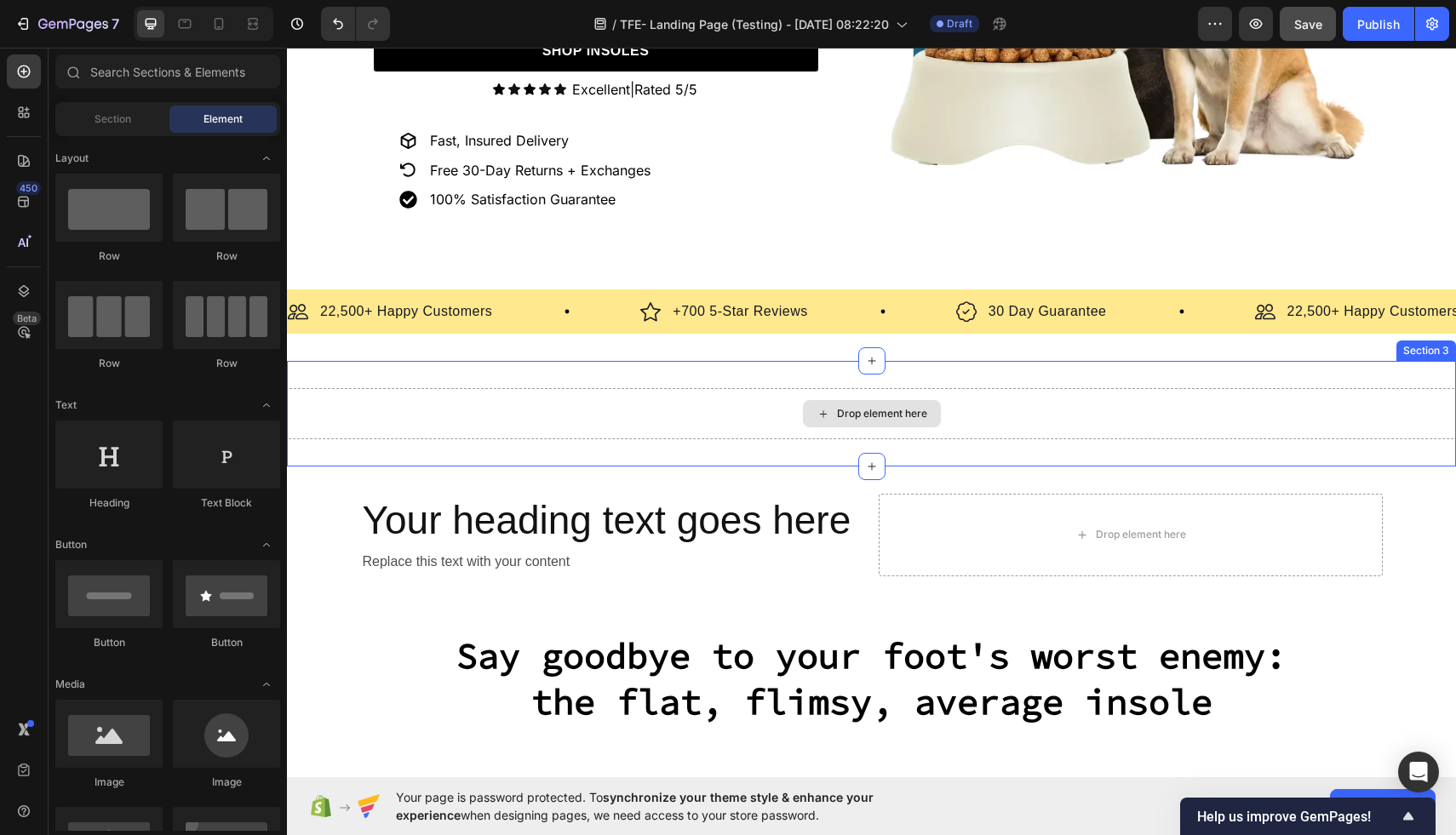
click at [807, 419] on div "Drop element here" at bounding box center [872, 414] width 138 height 27
click at [102, 132] on div "Section" at bounding box center [112, 119] width 108 height 27
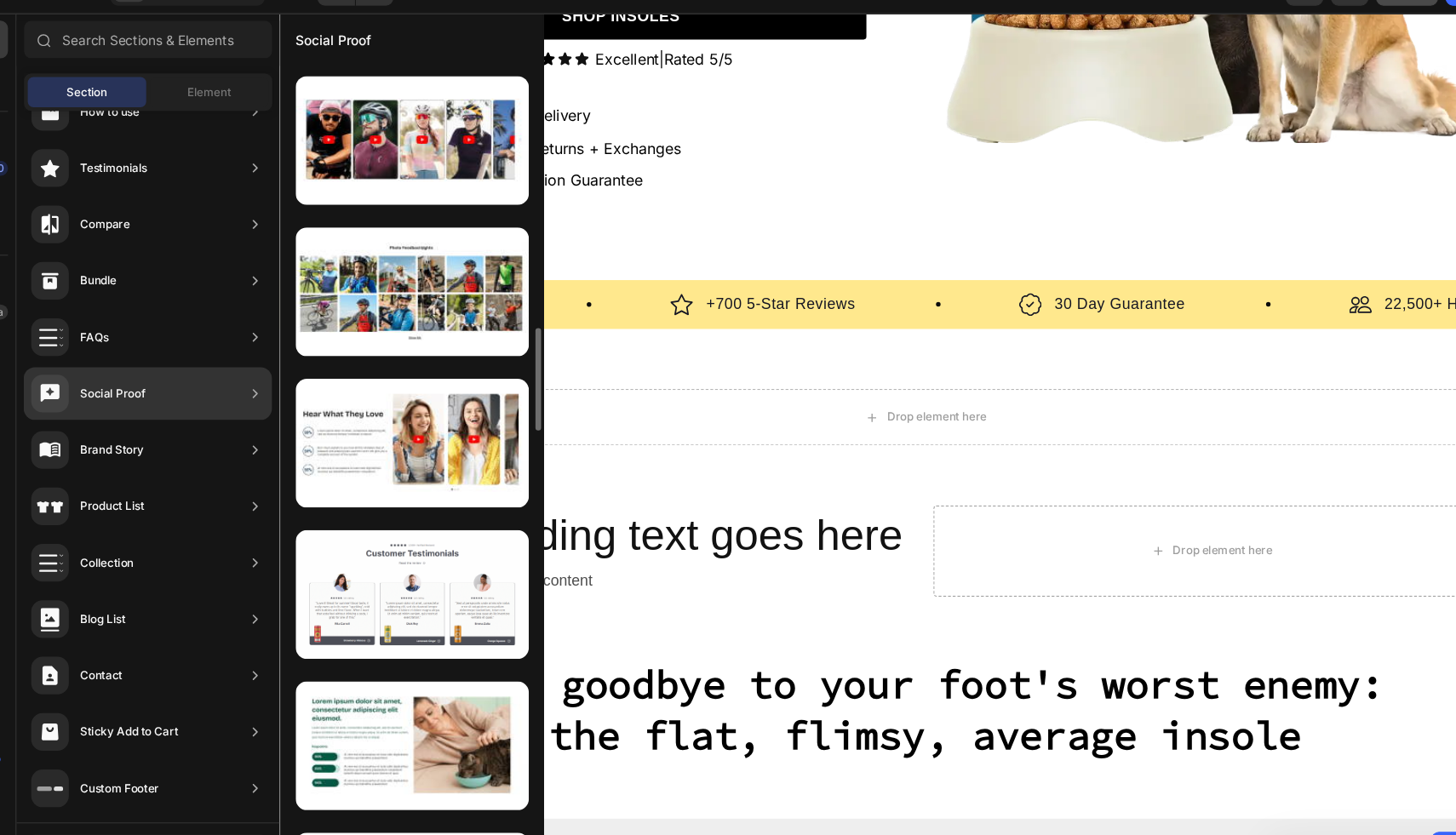
scroll to position [1912, 0]
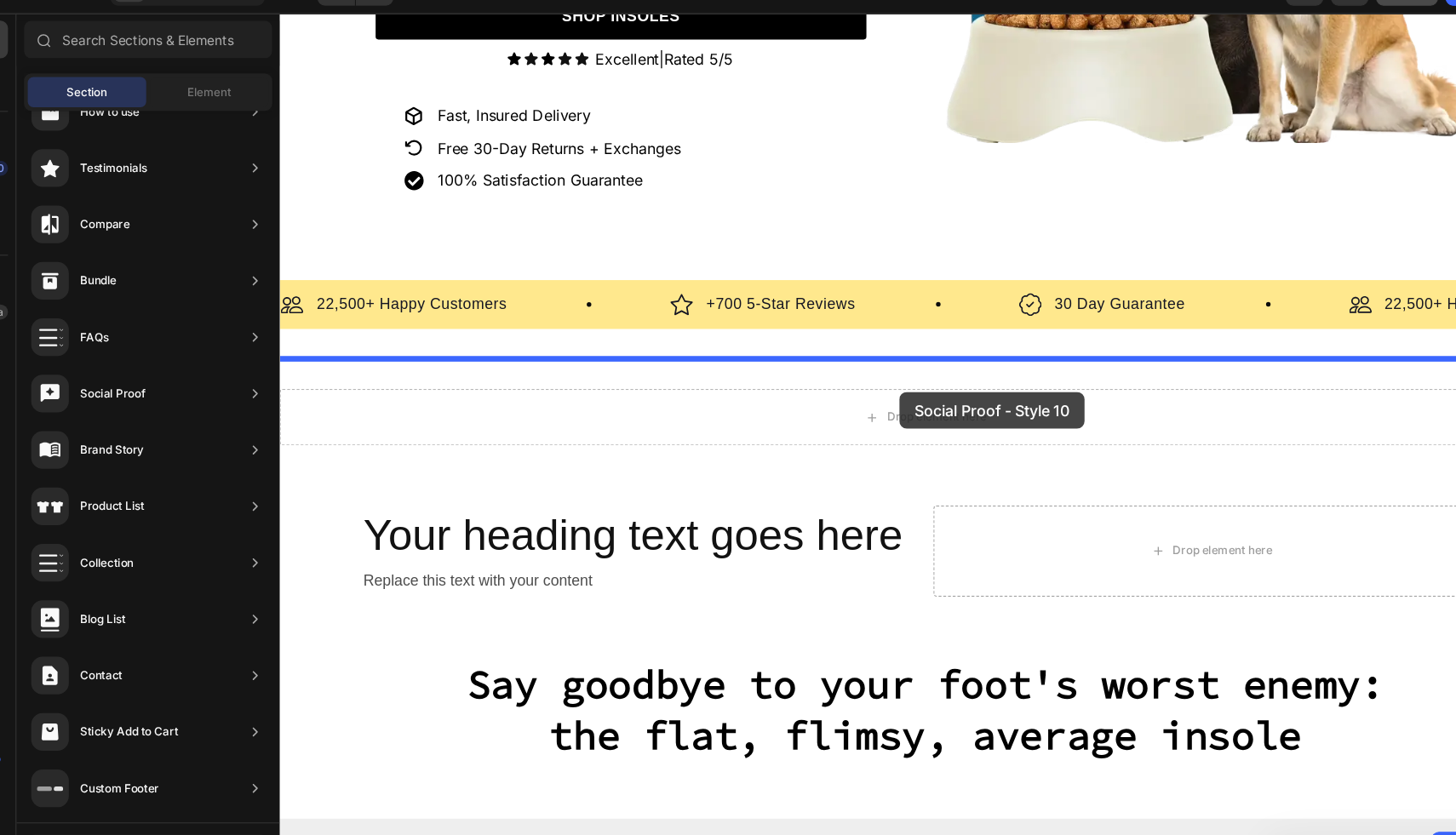
drag, startPoint x: 685, startPoint y: 460, endPoint x: 839, endPoint y: 356, distance: 185.8
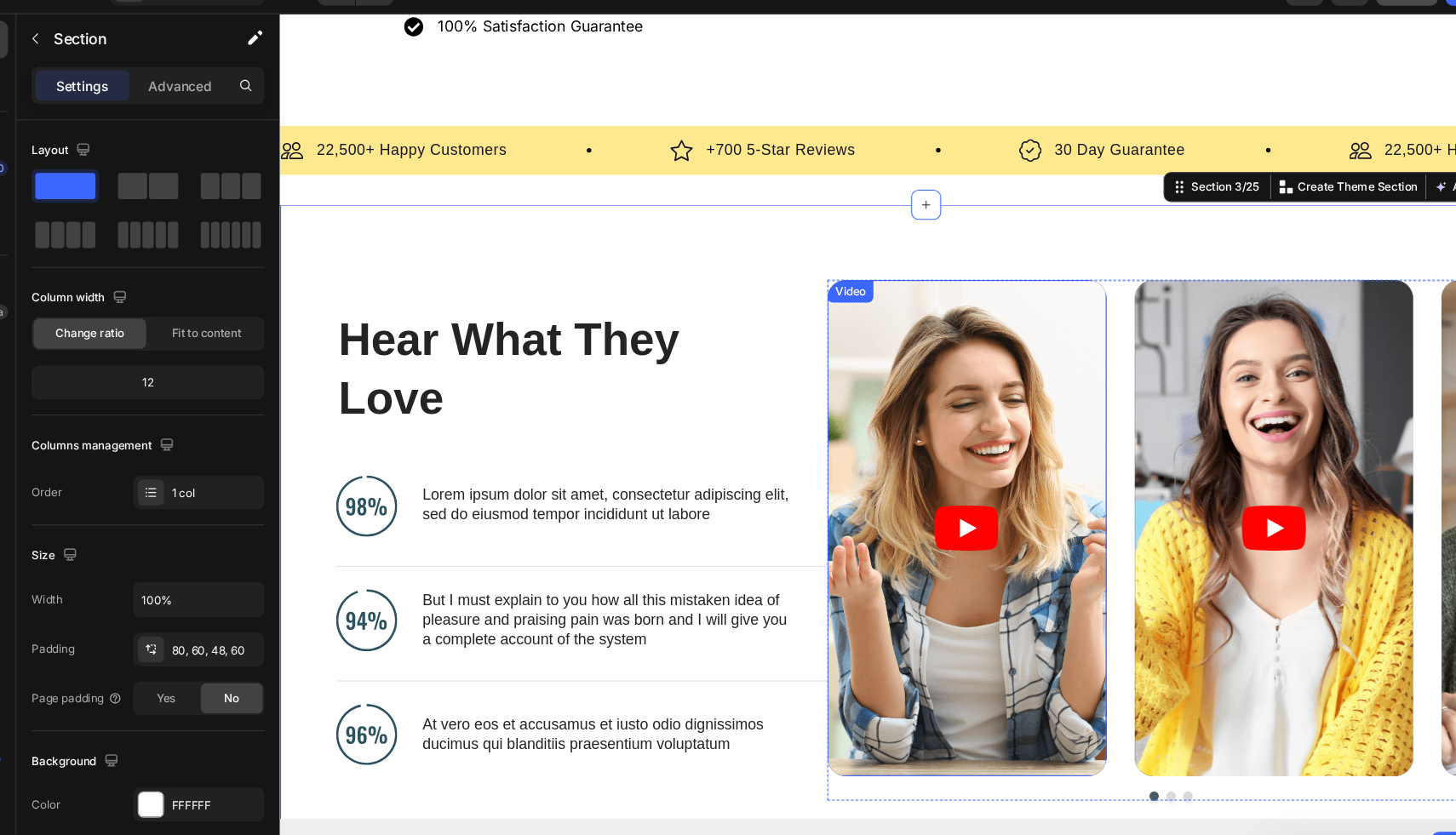
scroll to position [654, 0]
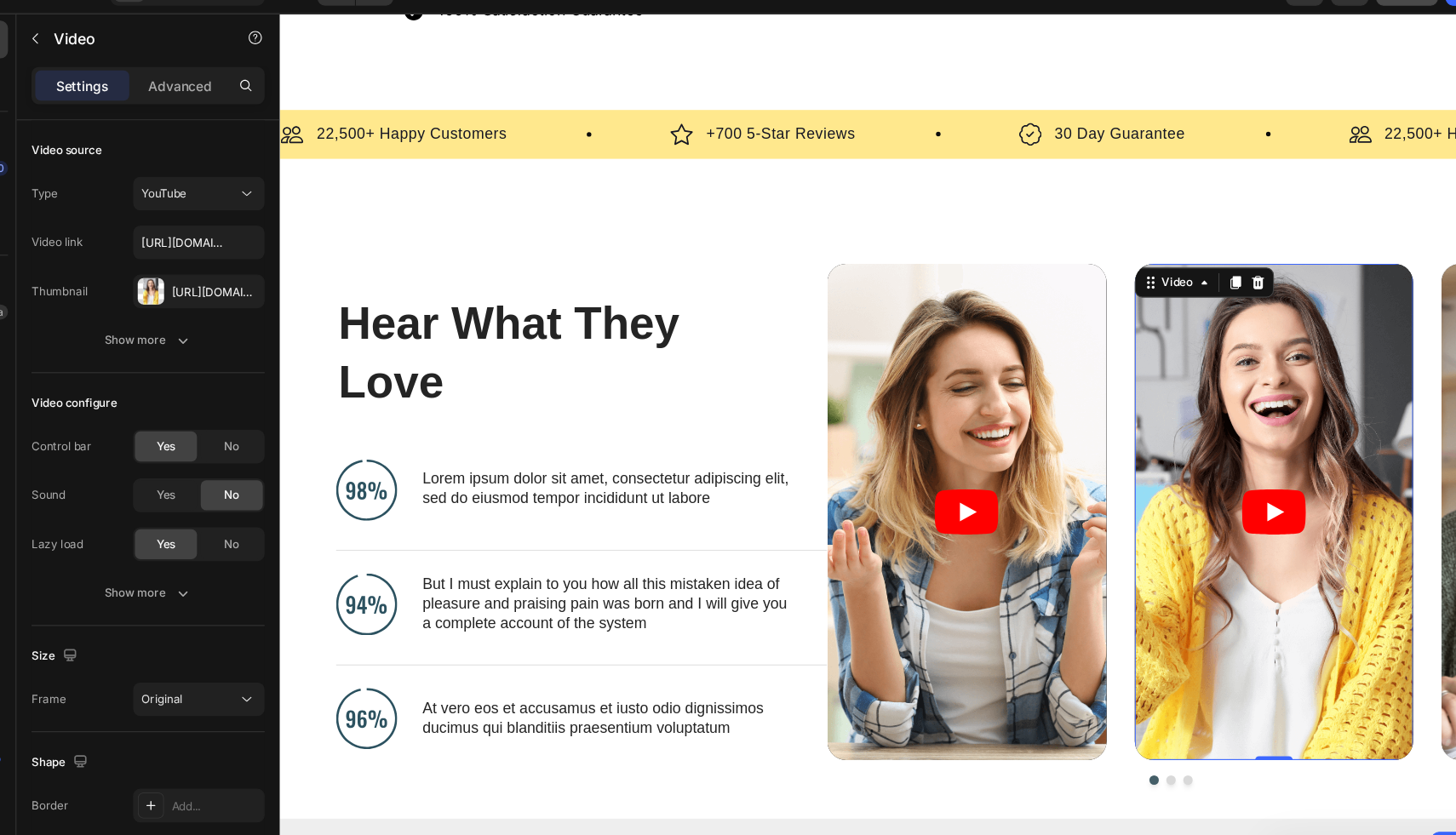
click at [1114, 347] on article at bounding box center [1180, 465] width 253 height 449
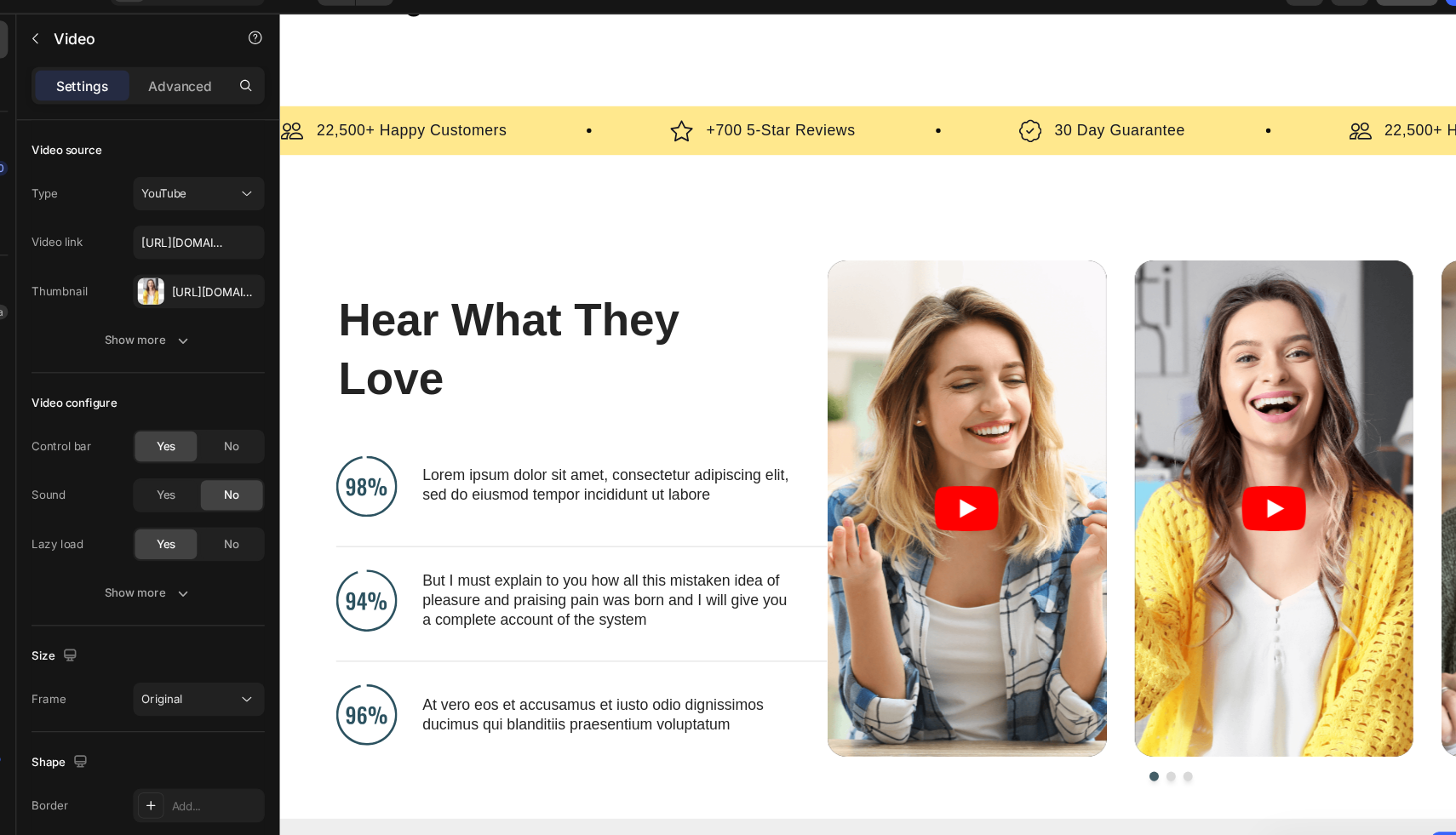
scroll to position [663, 0]
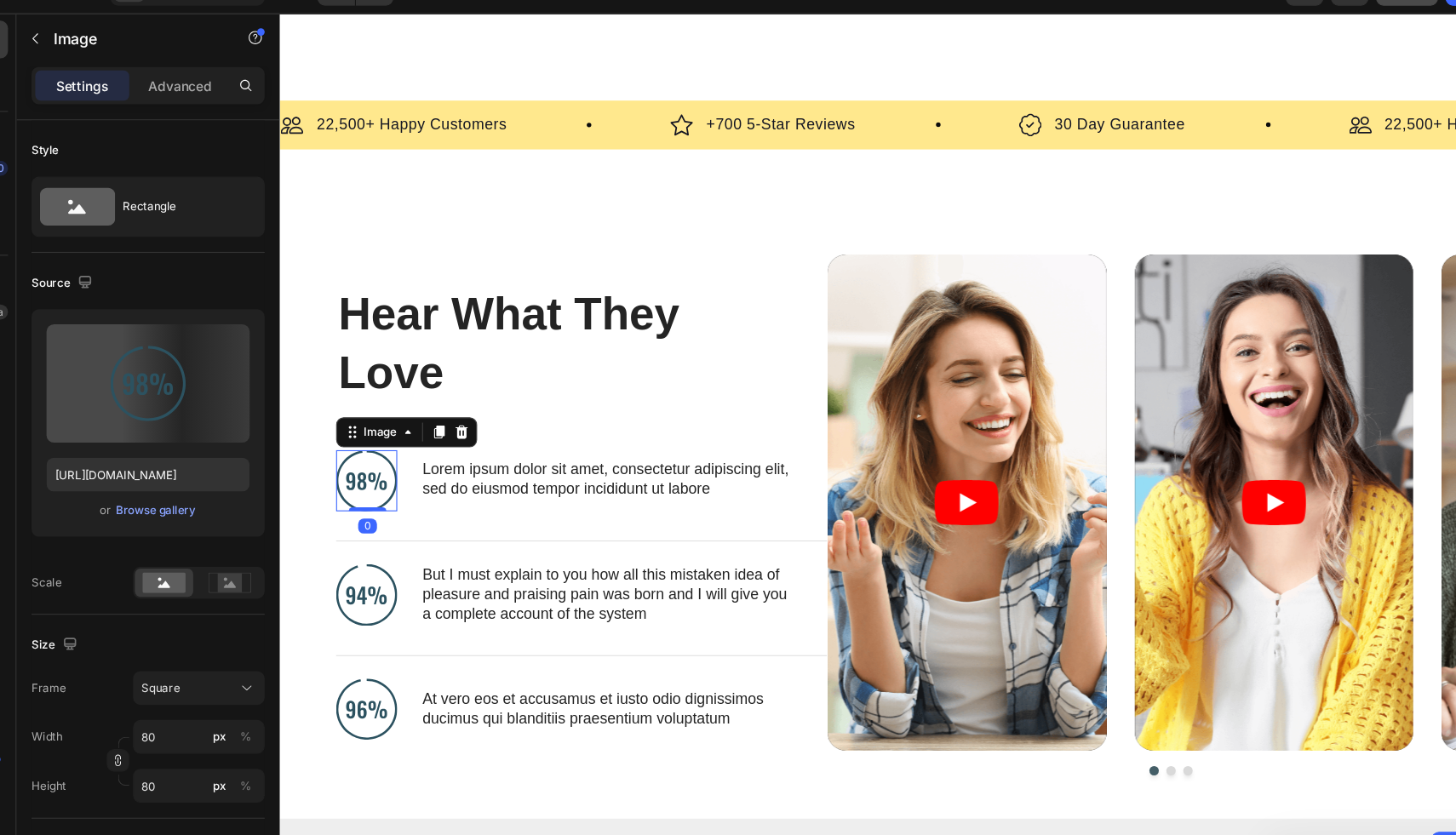
click at [369, 421] on img at bounding box center [357, 436] width 55 height 55
click at [444, 391] on icon at bounding box center [444, 391] width 11 height 12
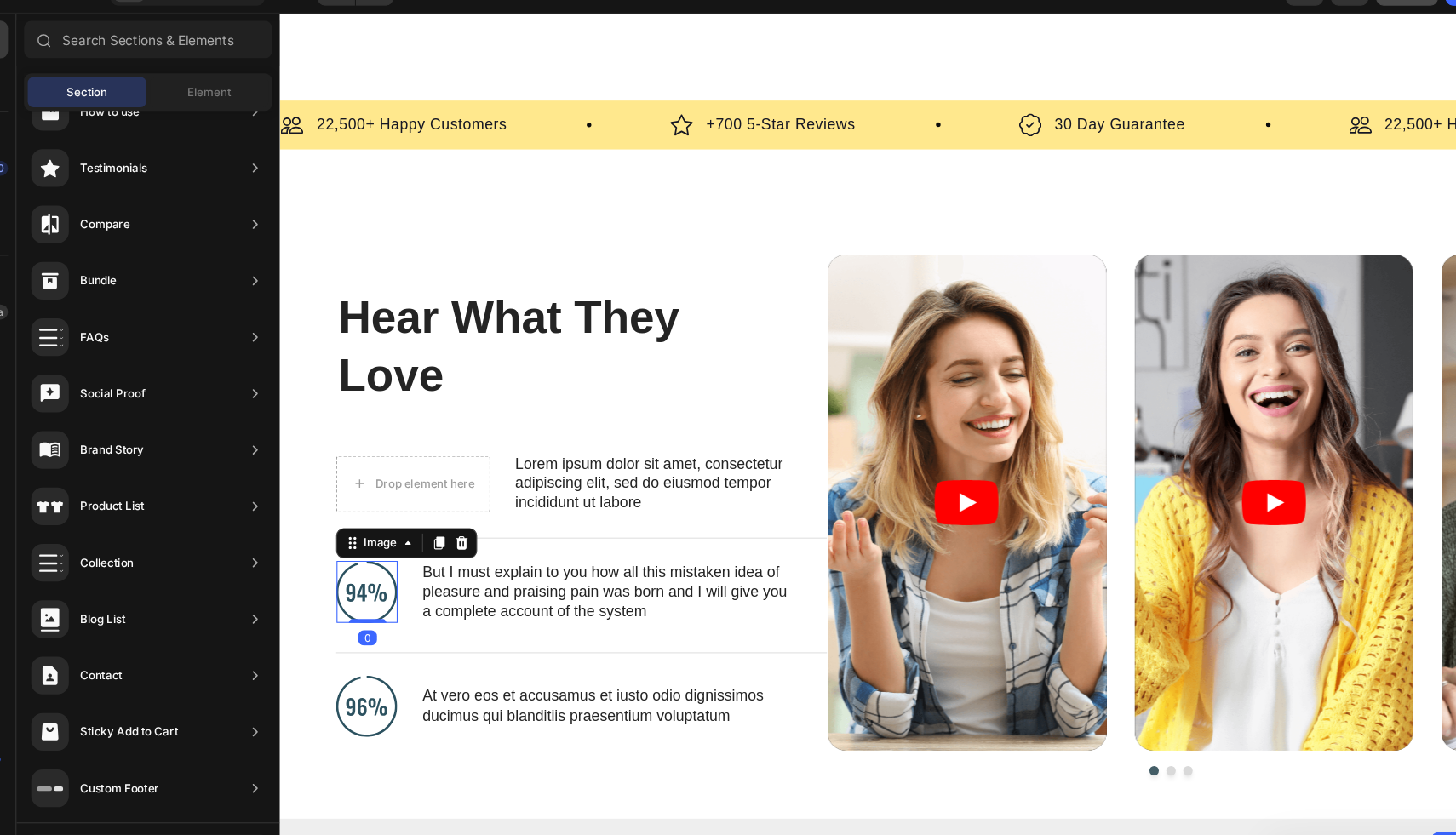
click at [373, 528] on img at bounding box center [357, 537] width 55 height 55
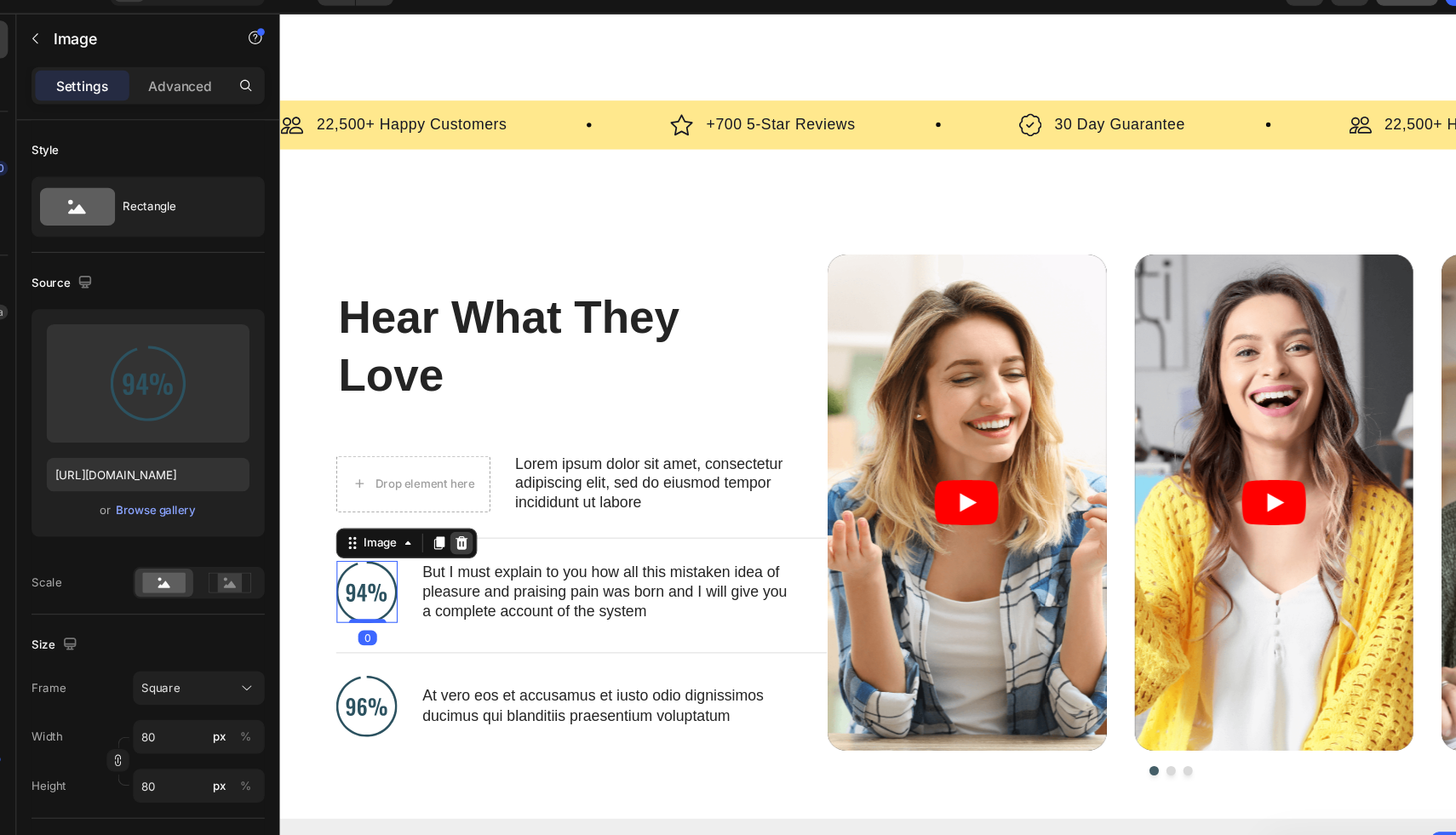
click at [445, 494] on icon at bounding box center [444, 493] width 11 height 12
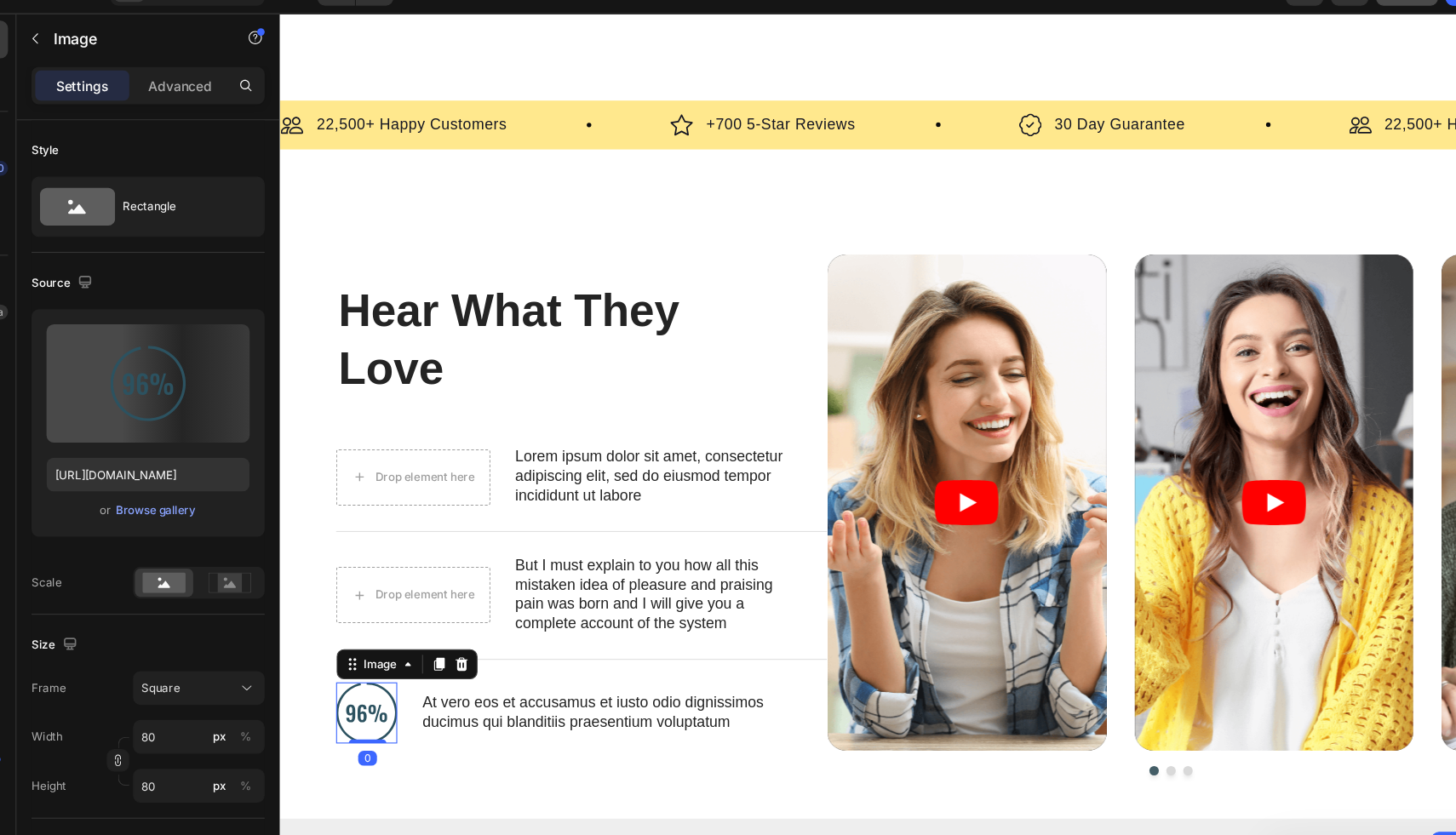
click at [370, 627] on img at bounding box center [357, 646] width 55 height 55
click at [439, 603] on icon at bounding box center [444, 603] width 14 height 14
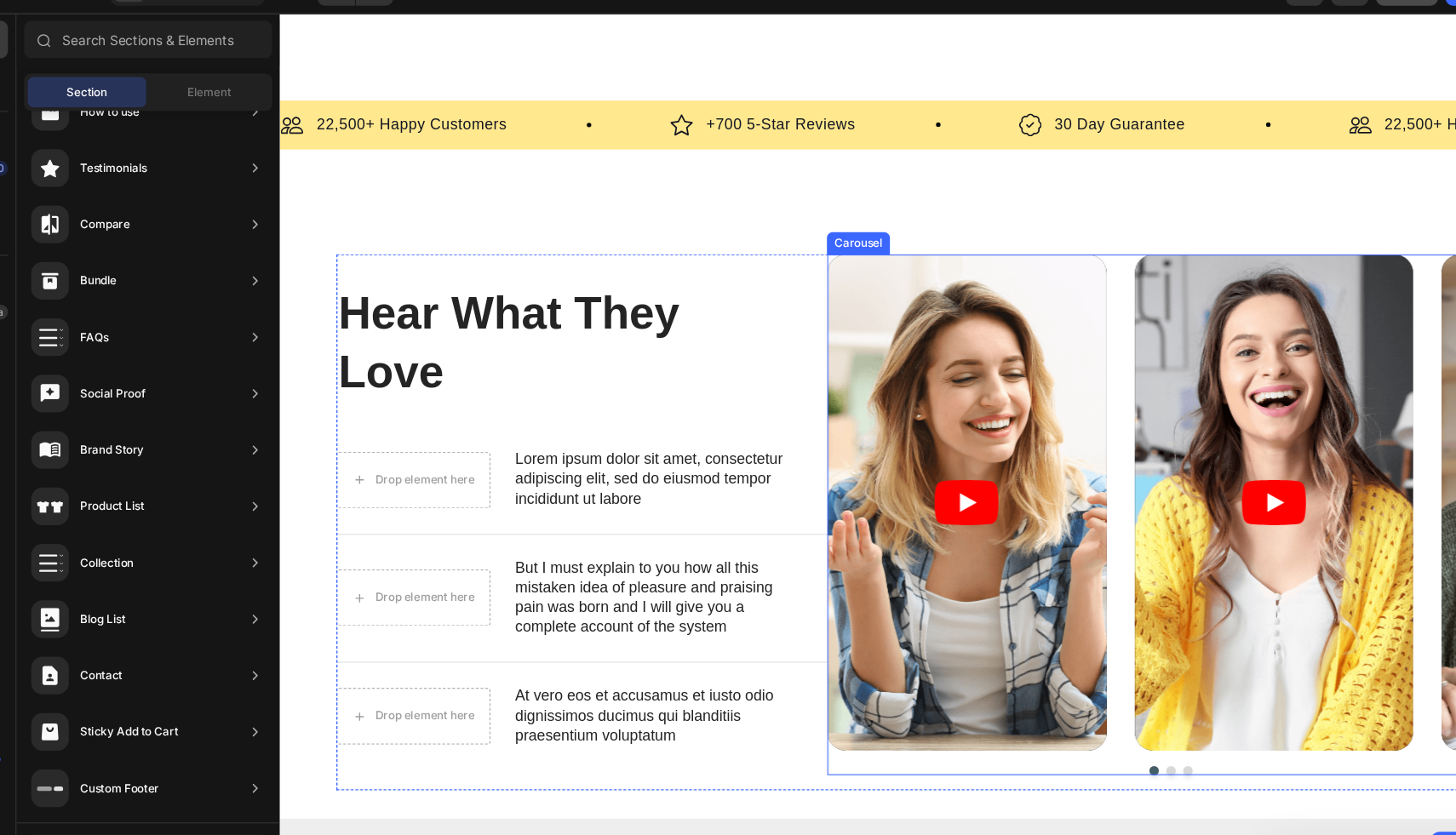
click at [1044, 263] on div "Video Video Video" at bounding box center [1086, 456] width 623 height 449
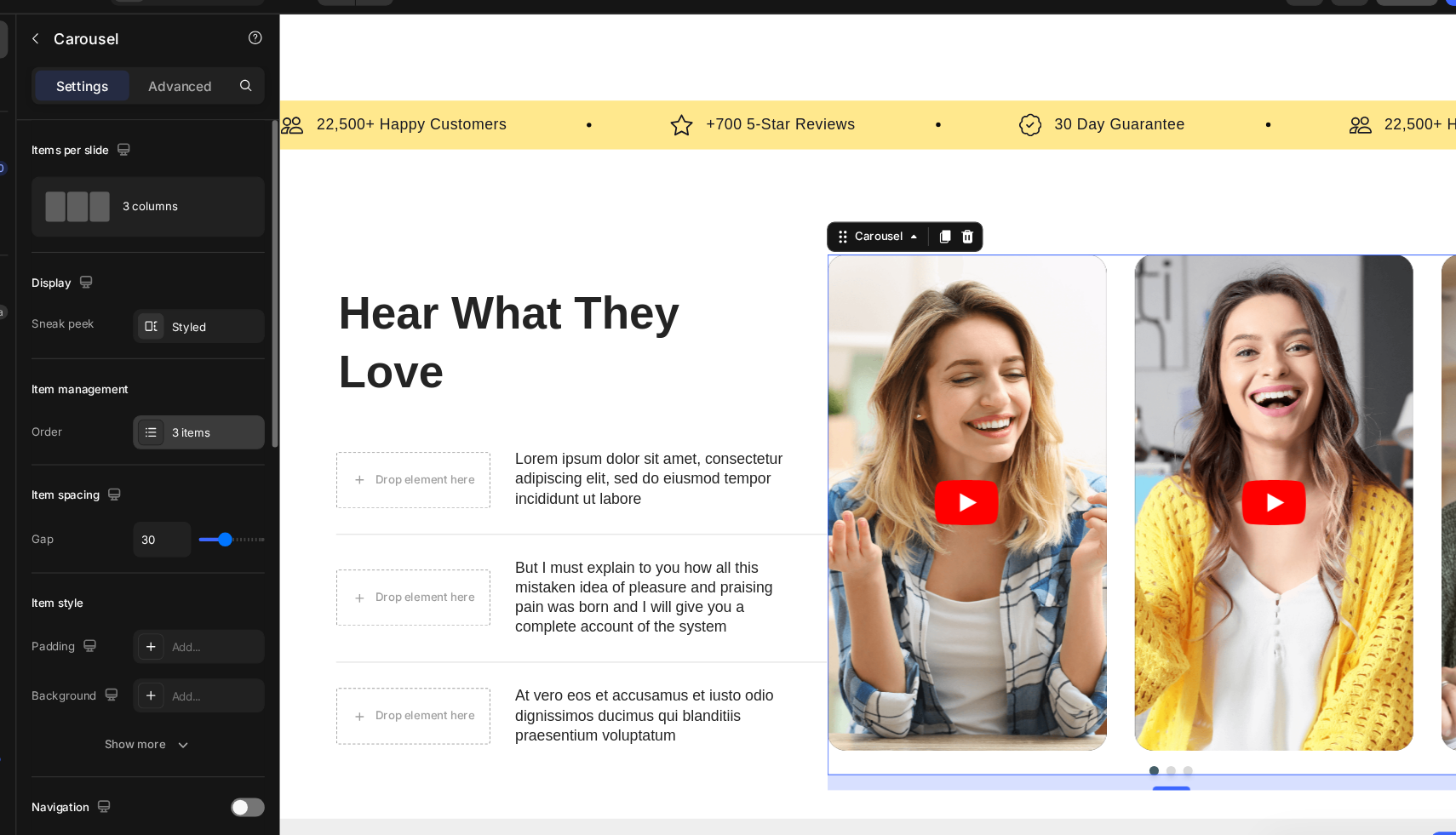
click at [172, 429] on icon at bounding box center [170, 427] width 14 height 14
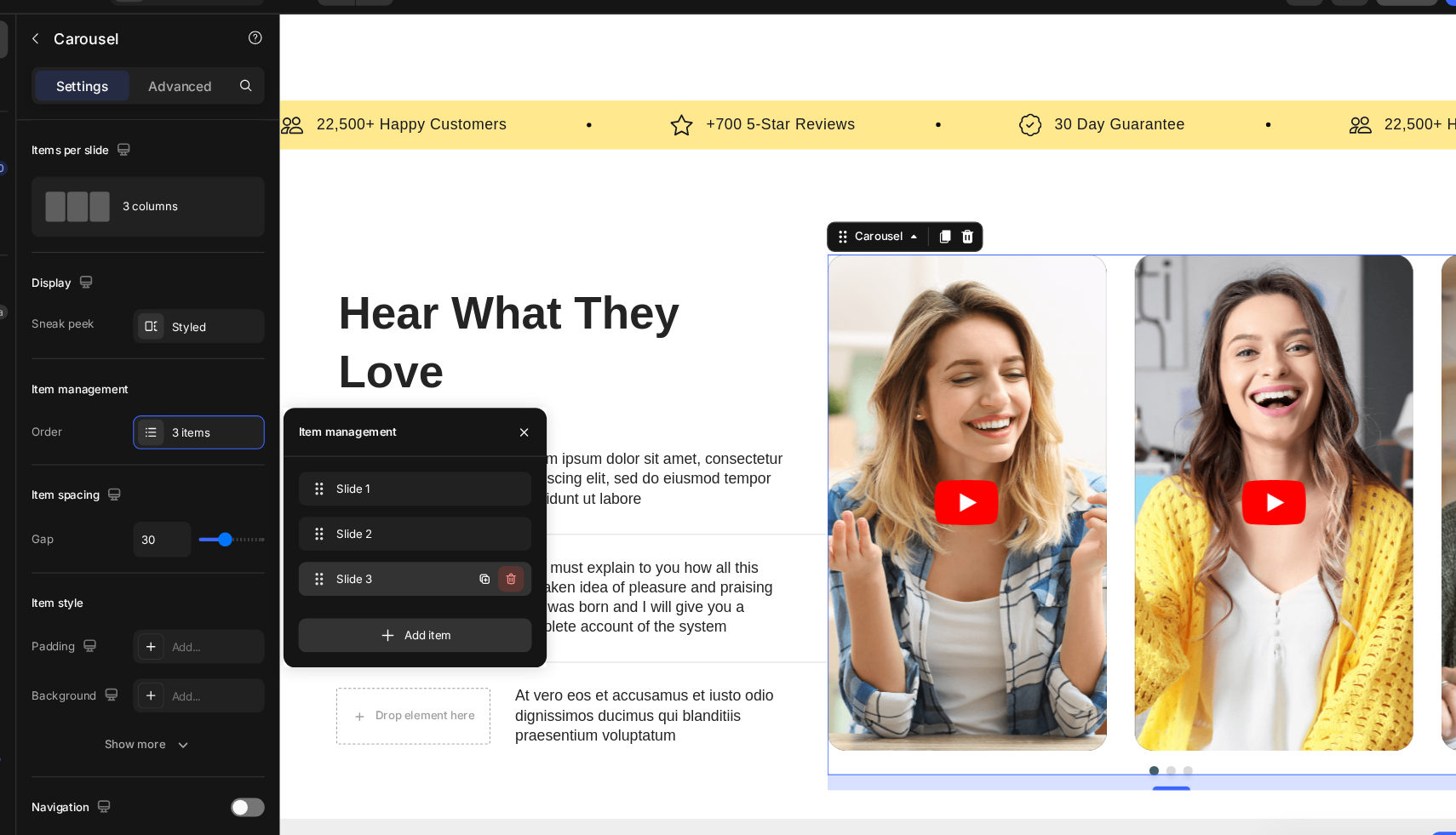
click at [492, 563] on icon "button" at bounding box center [497, 560] width 14 height 14
click at [490, 562] on div "Delete" at bounding box center [484, 561] width 32 height 15
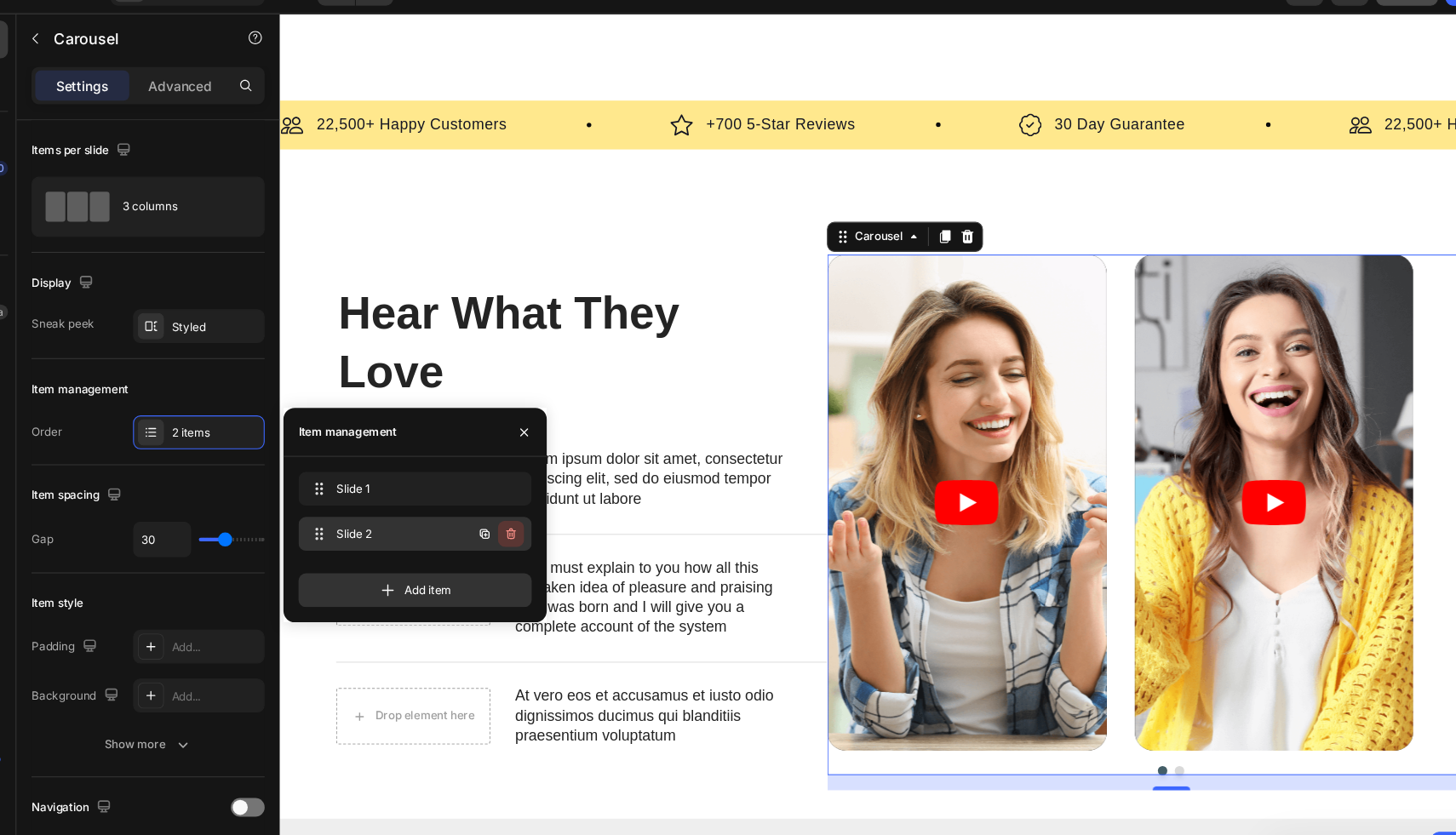
click at [498, 516] on icon "button" at bounding box center [496, 519] width 9 height 11
click at [491, 522] on div "Delete" at bounding box center [484, 519] width 32 height 15
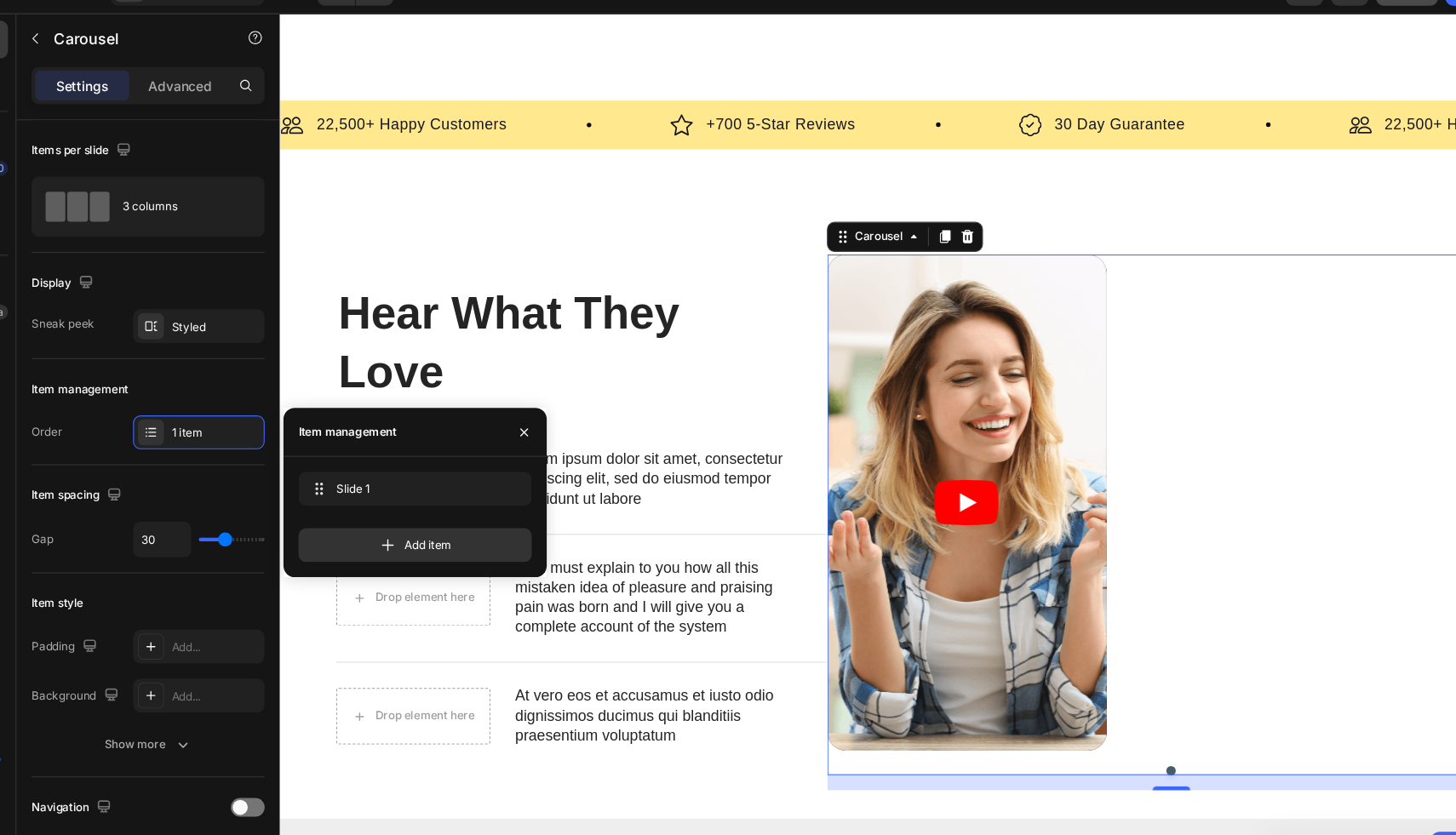
click at [1208, 395] on div "Video" at bounding box center [1086, 456] width 623 height 449
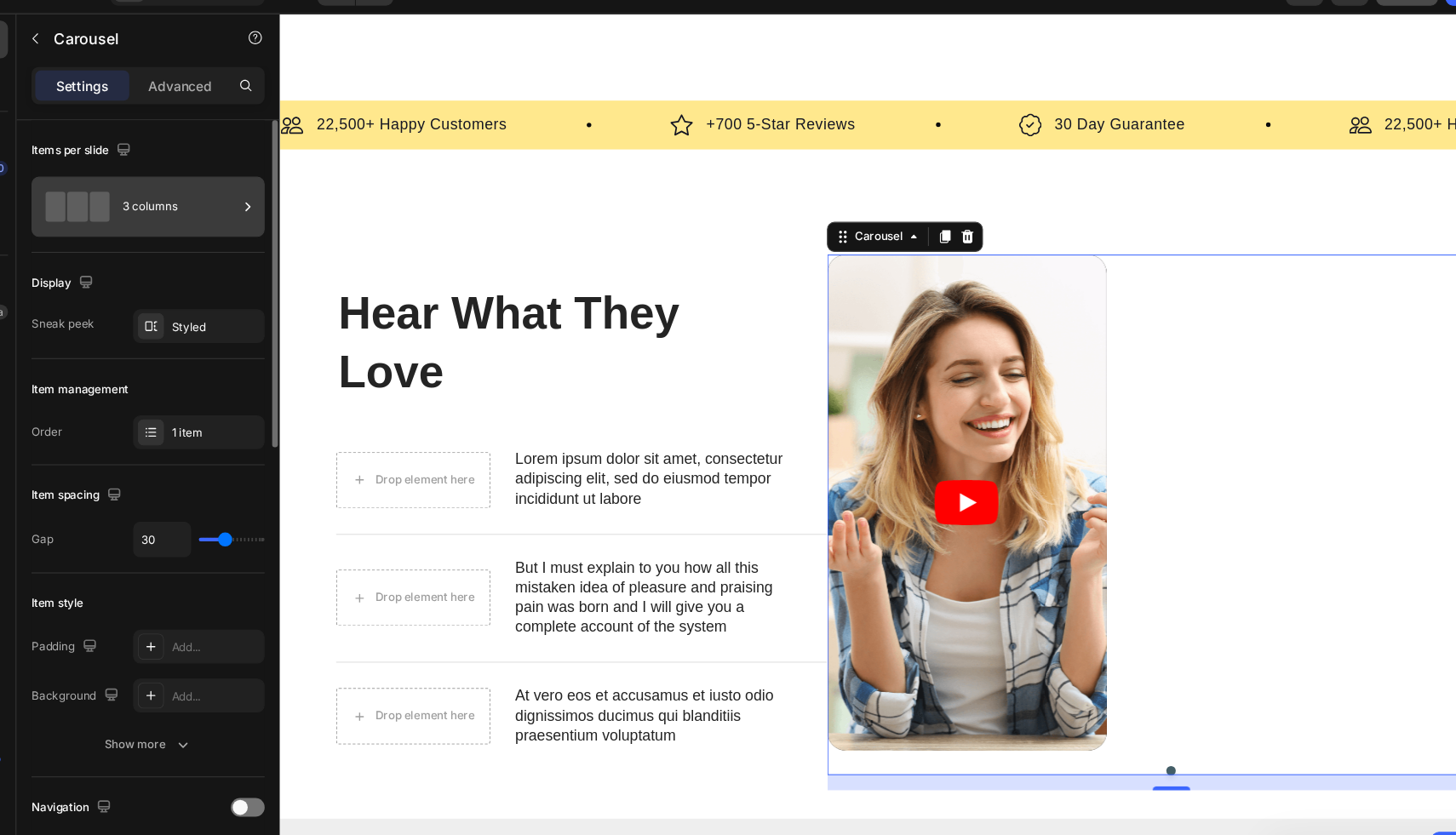
click at [200, 228] on div "3 columns" at bounding box center [196, 223] width 104 height 39
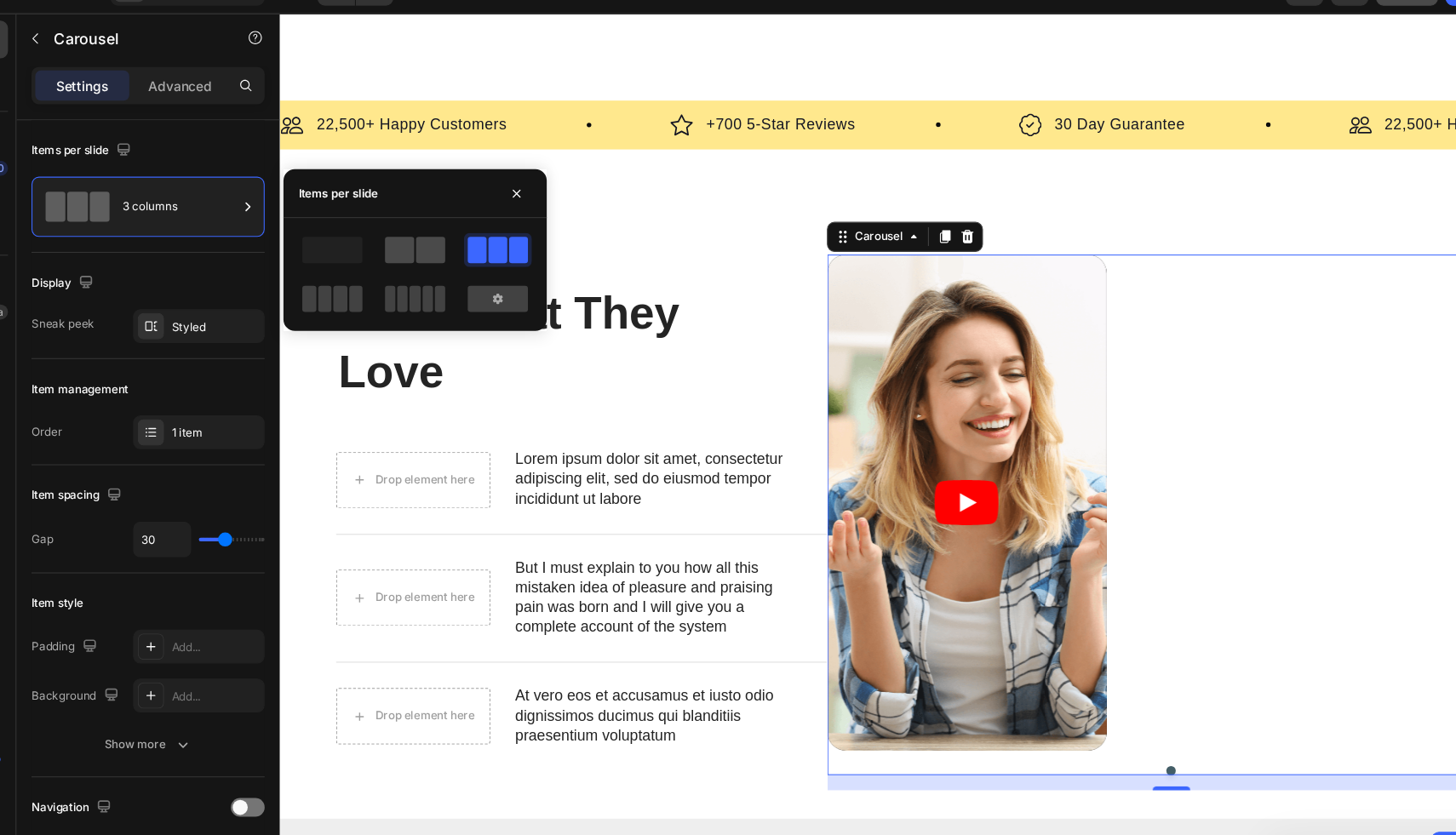
click at [402, 256] on span at bounding box center [395, 262] width 26 height 24
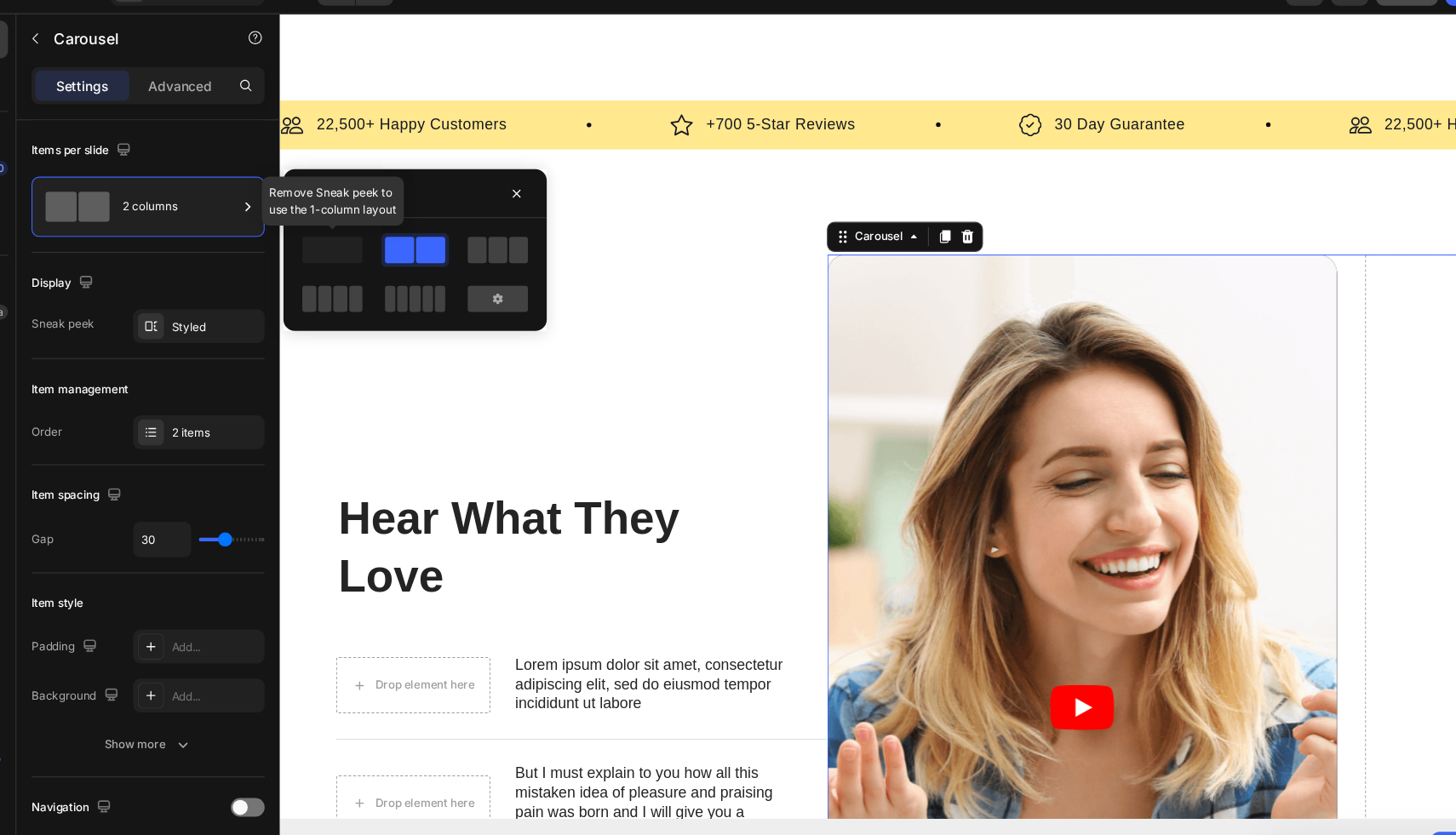
click at [340, 262] on span at bounding box center [334, 262] width 54 height 24
click at [482, 307] on icon at bounding box center [484, 306] width 9 height 10
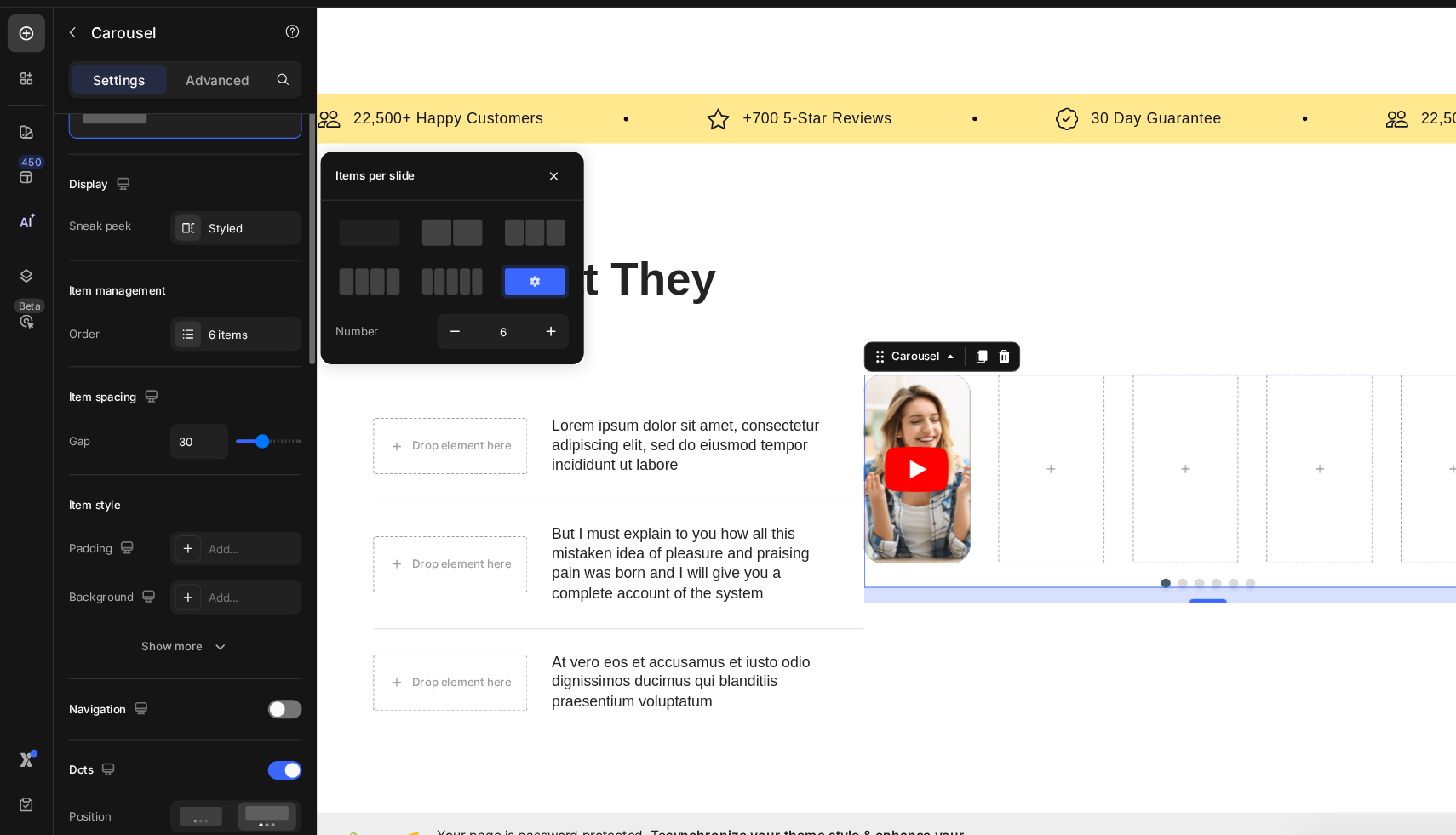
scroll to position [0, 0]
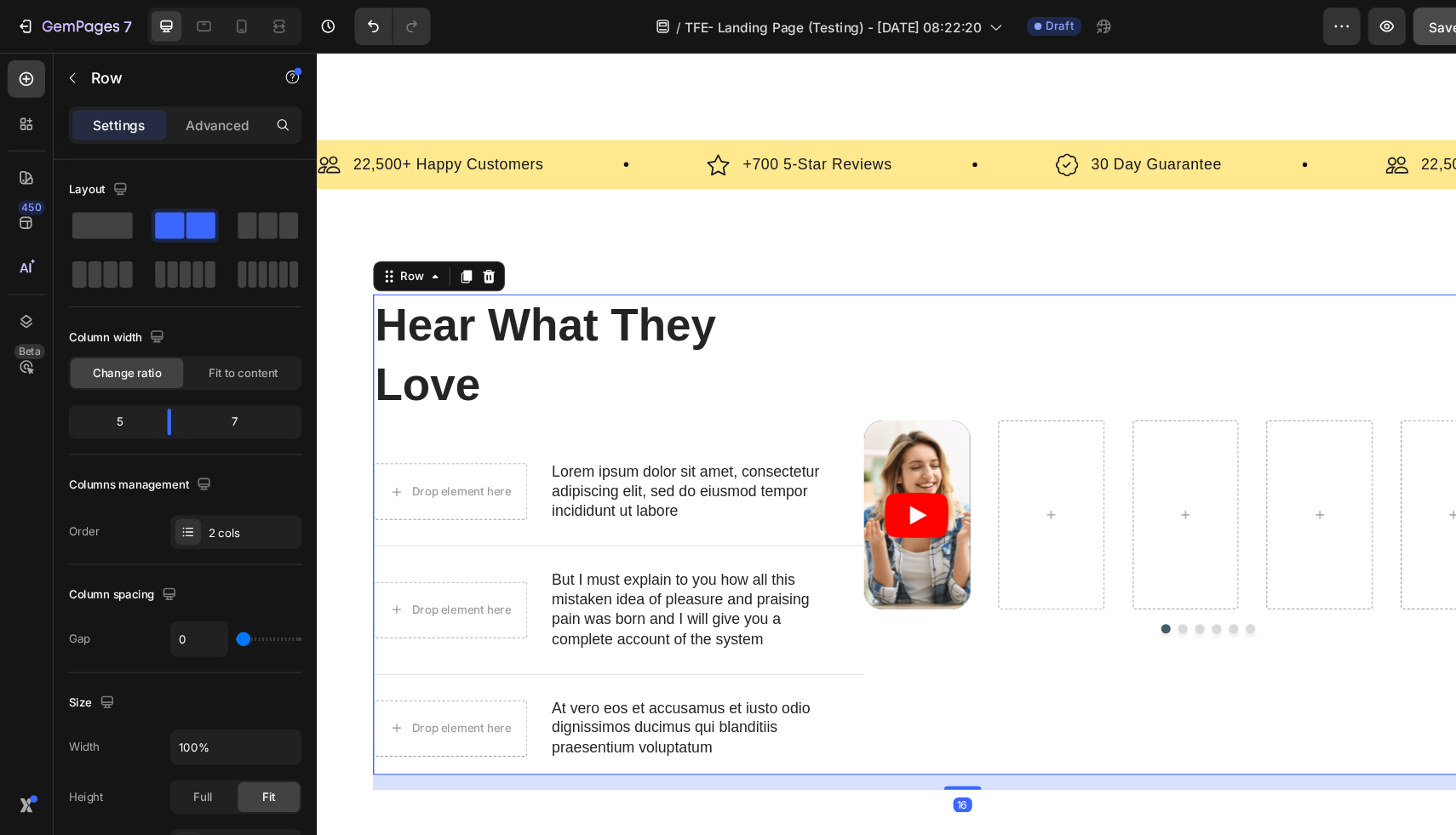
click at [1054, 363] on div "Video Carousel" at bounding box center [1124, 488] width 623 height 435
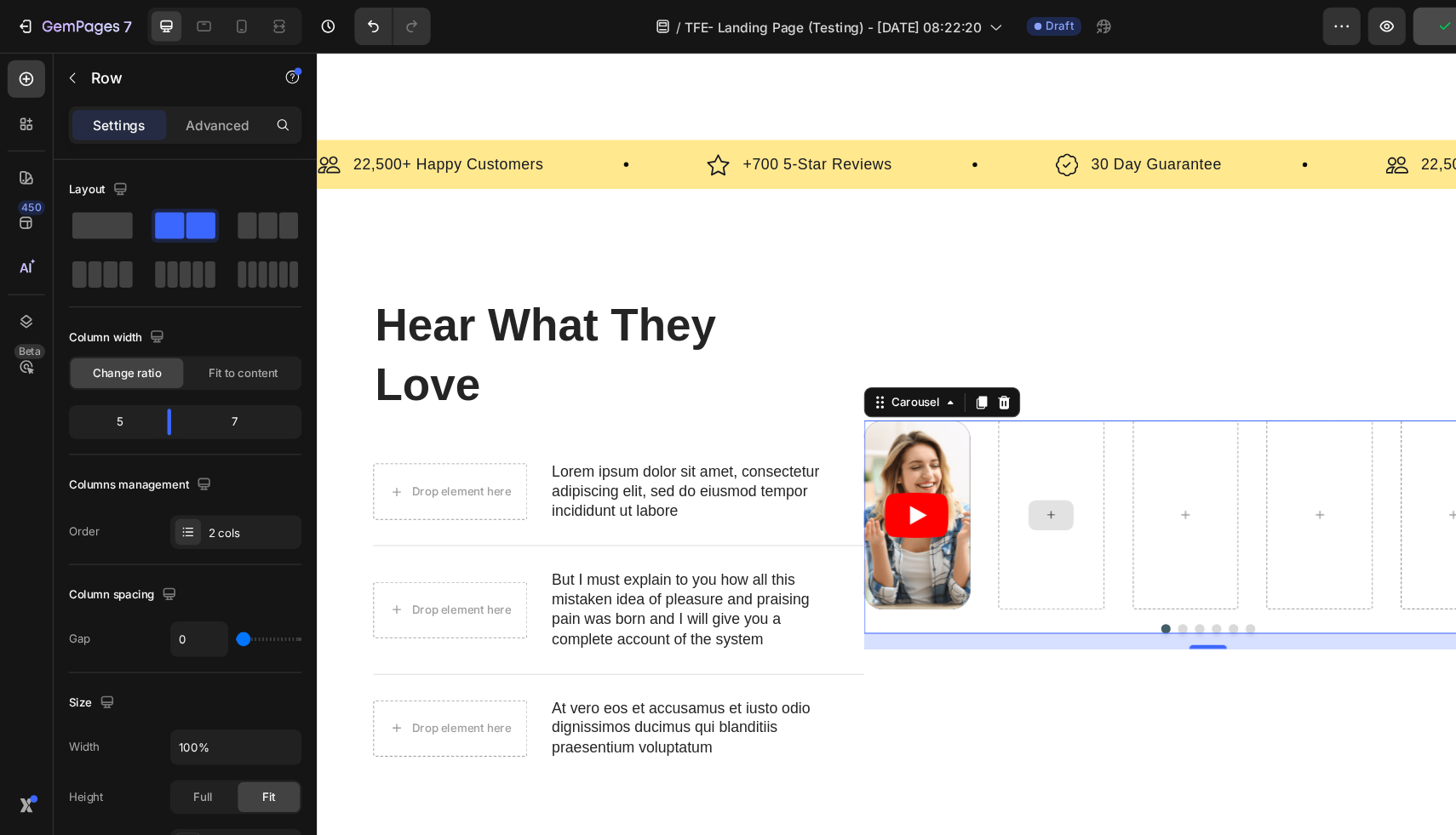
click at [991, 410] on div at bounding box center [981, 470] width 96 height 171
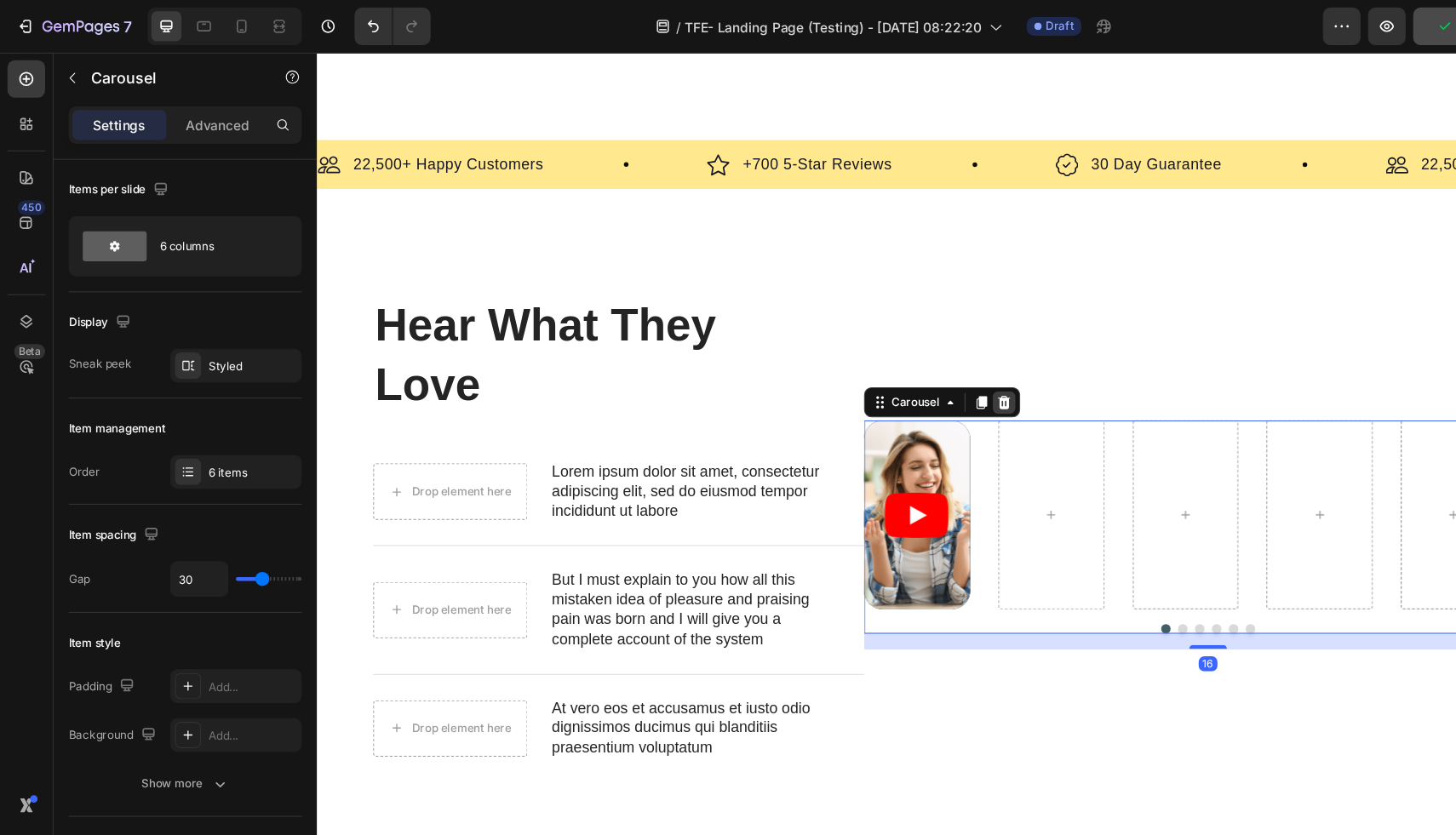
click at [936, 366] on icon at bounding box center [939, 369] width 11 height 12
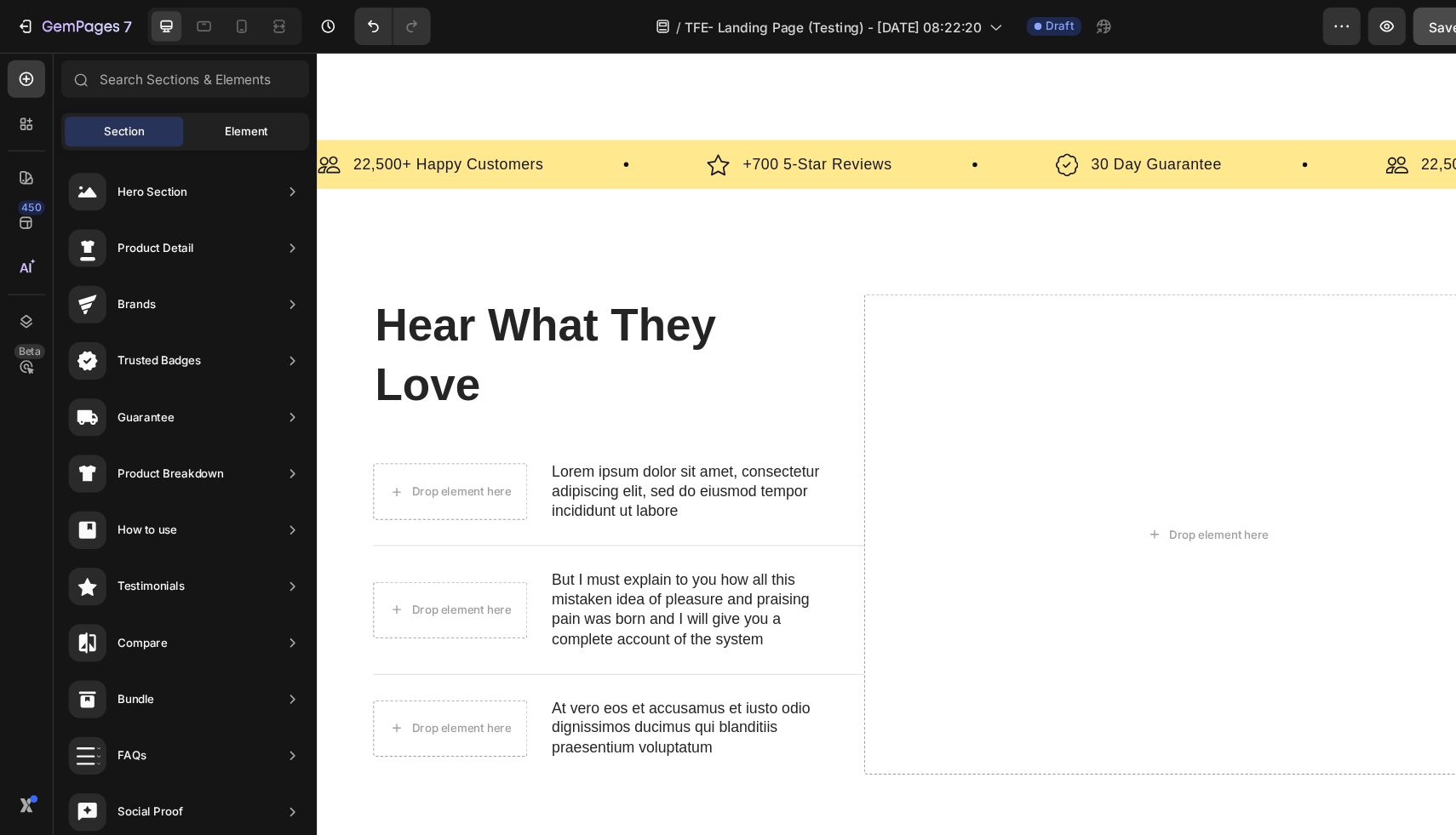
click at [243, 122] on div "Element" at bounding box center [223, 119] width 108 height 27
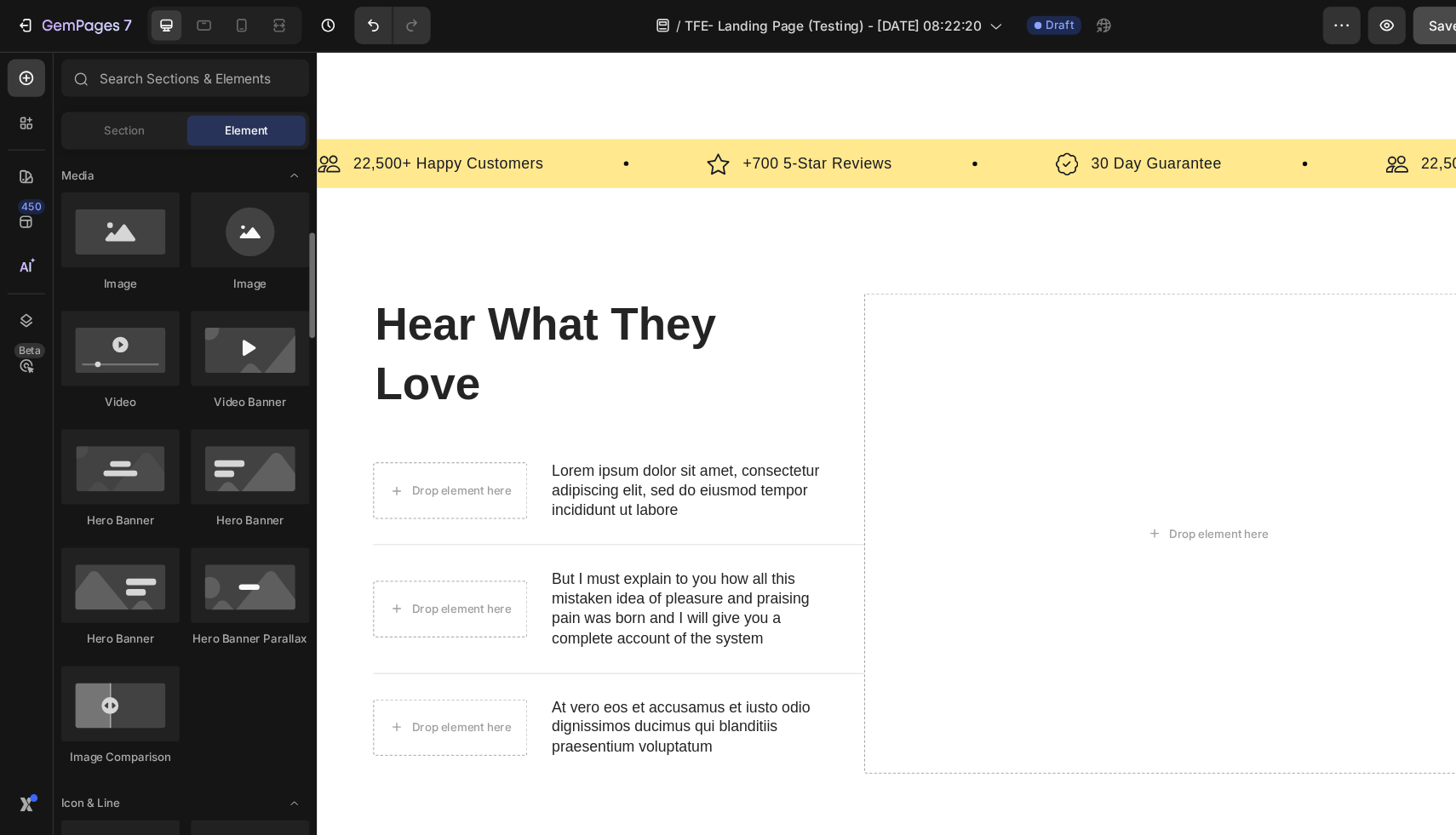
scroll to position [528, 0]
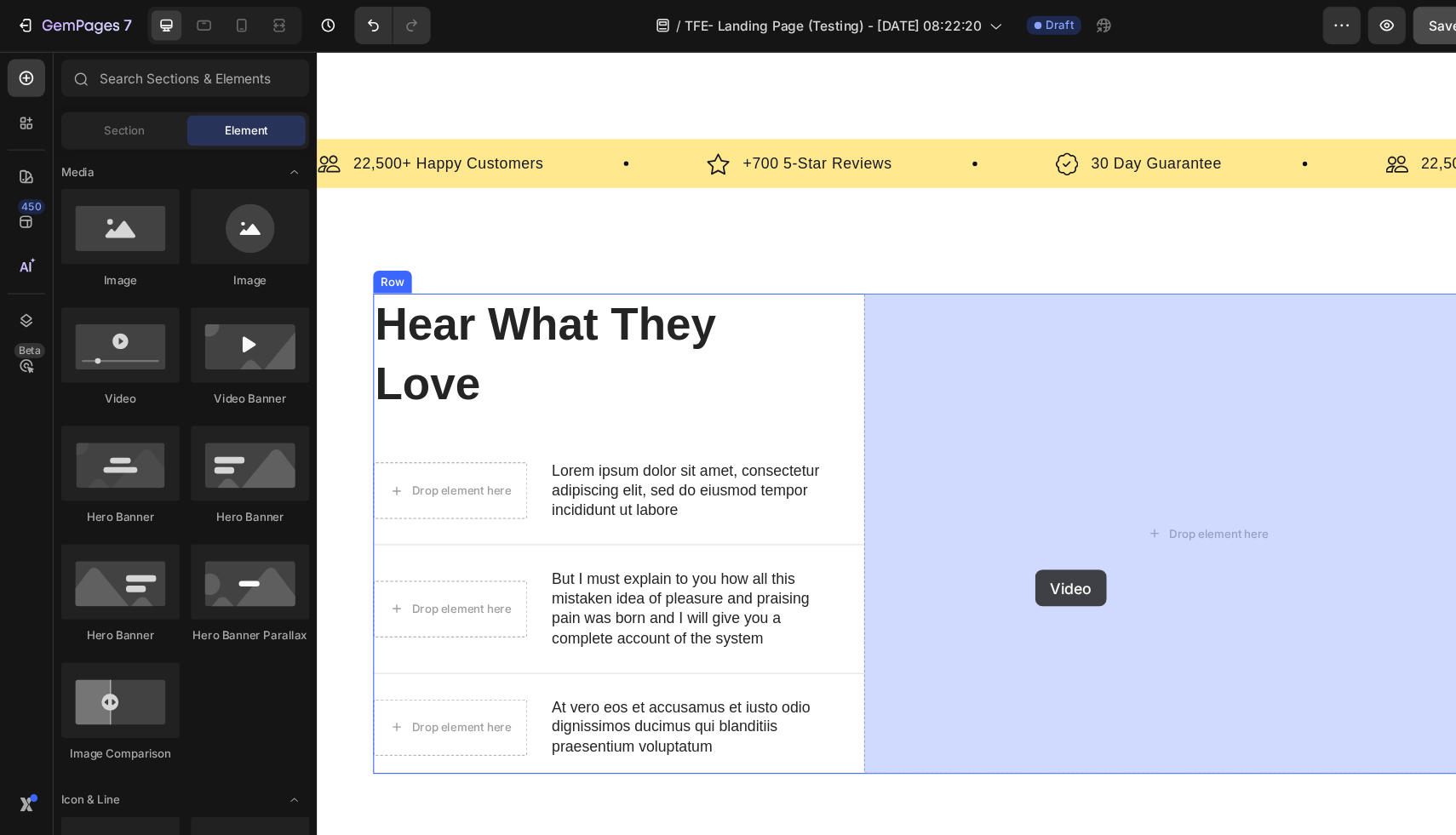
drag, startPoint x: 391, startPoint y: 370, endPoint x: 968, endPoint y: 520, distance: 596.2
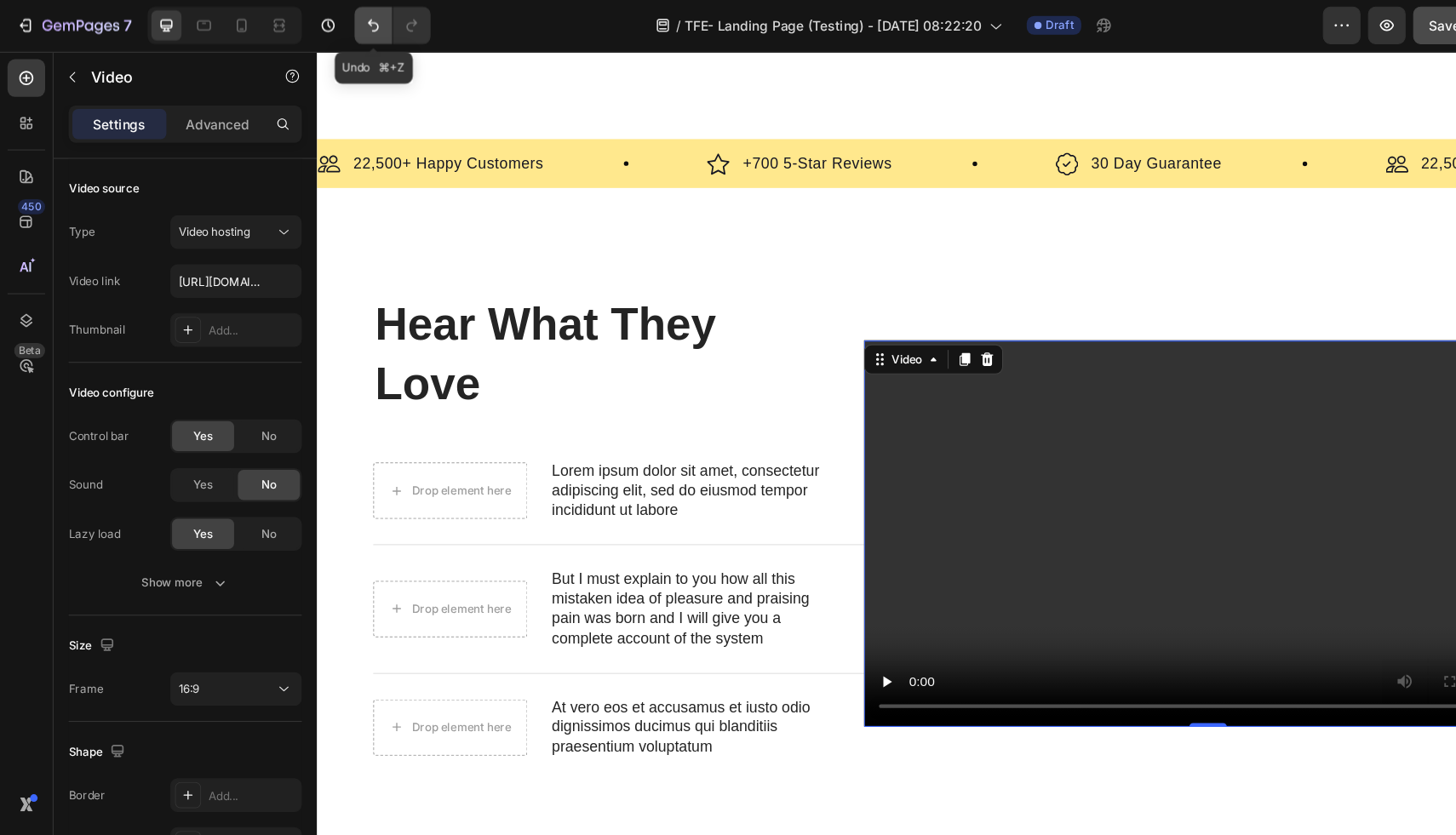
click at [335, 24] on icon "Undo/Redo" at bounding box center [338, 24] width 17 height 17
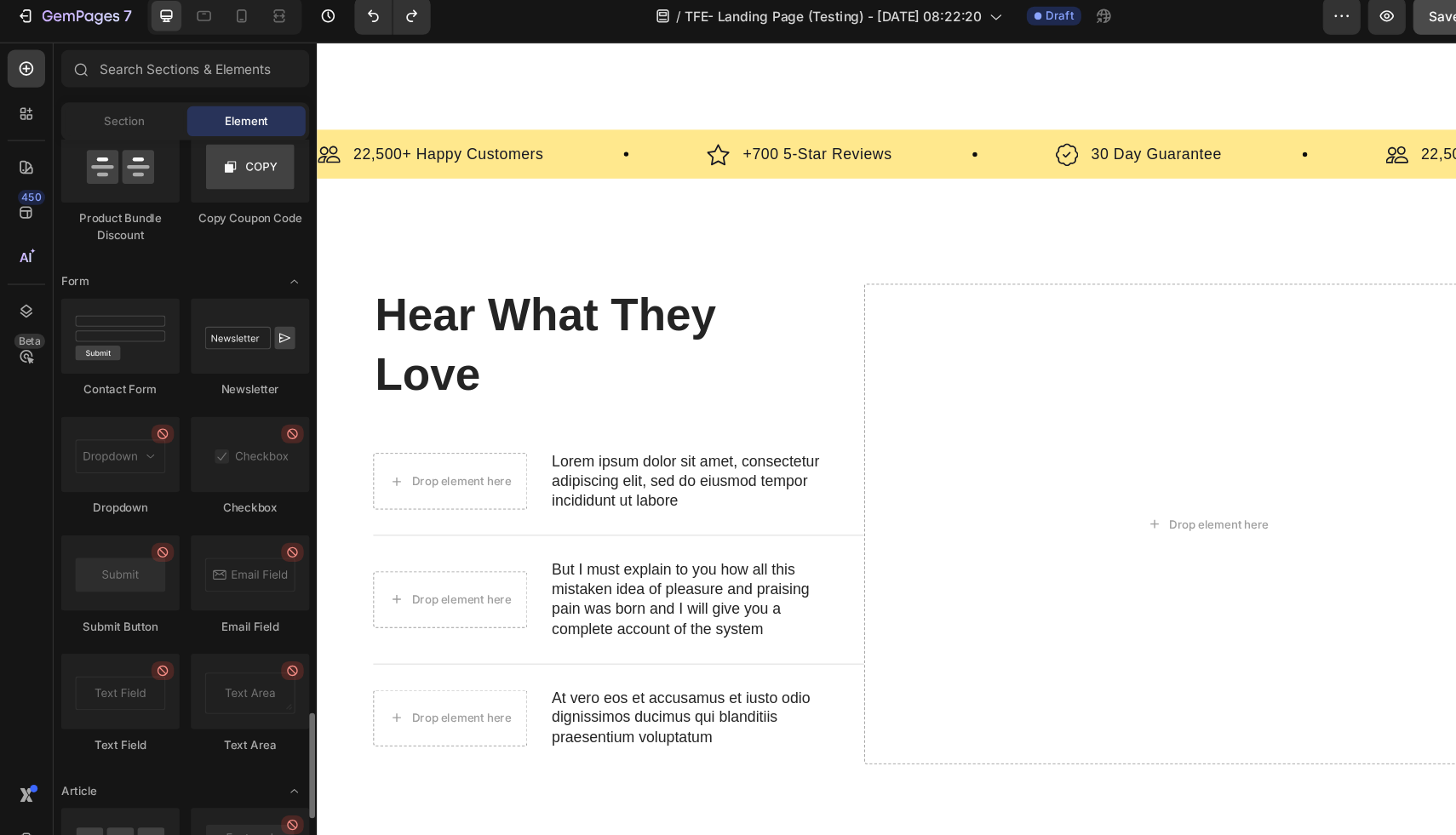
scroll to position [3767, 0]
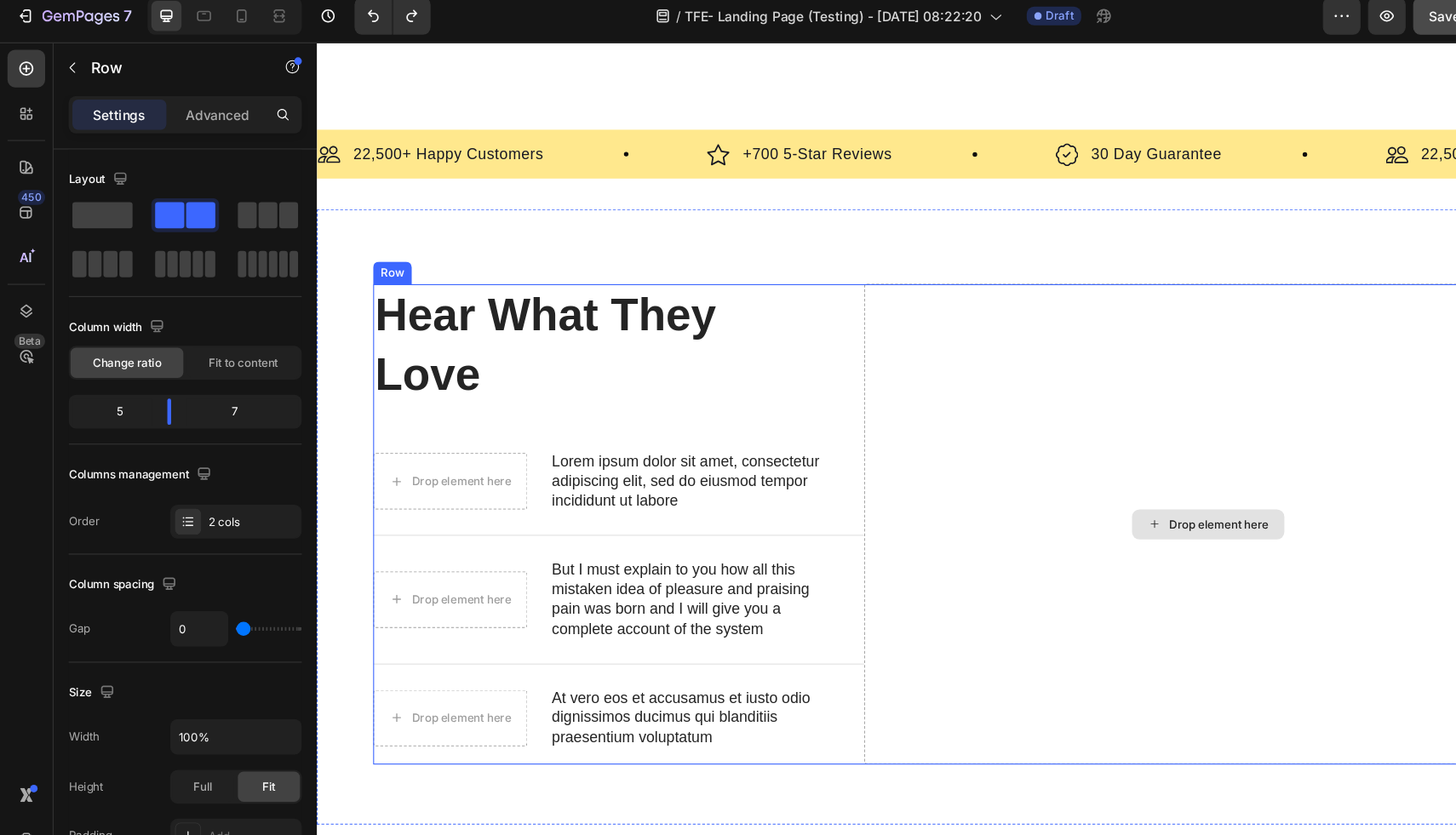
click at [1098, 419] on div "Drop element here" at bounding box center [1124, 478] width 623 height 435
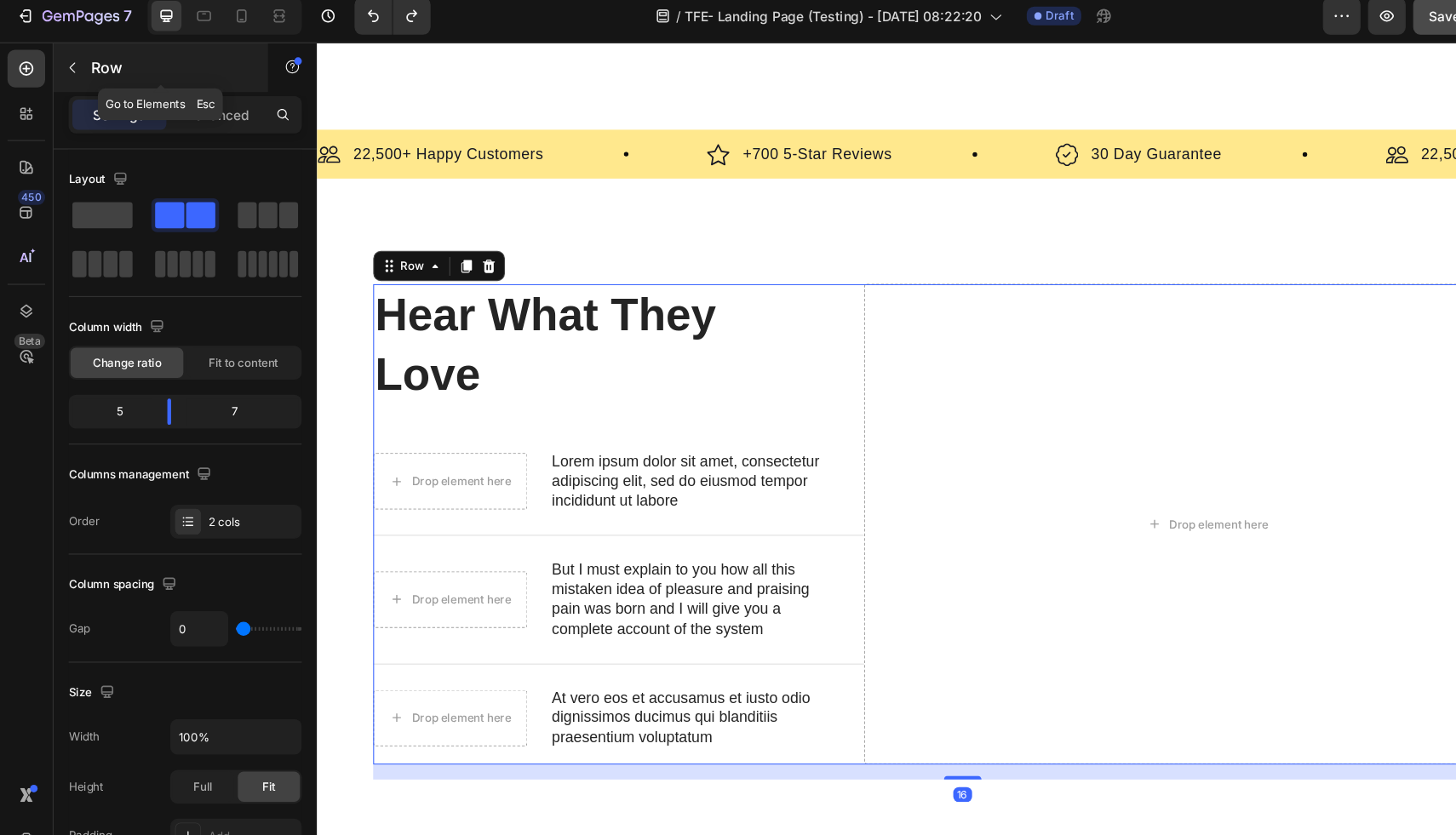
click at [74, 71] on button "button" at bounding box center [66, 71] width 27 height 27
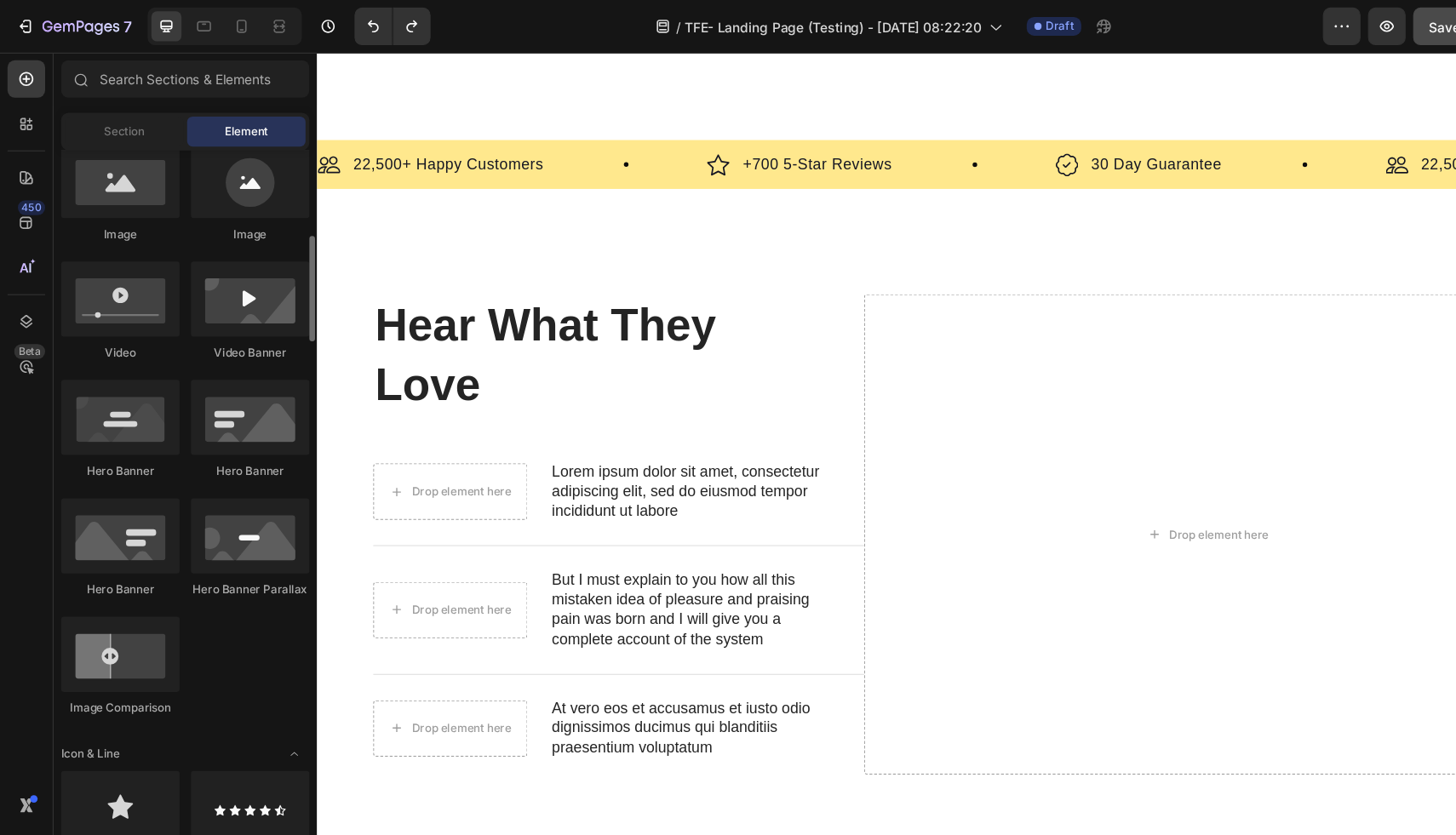
scroll to position [567, 0]
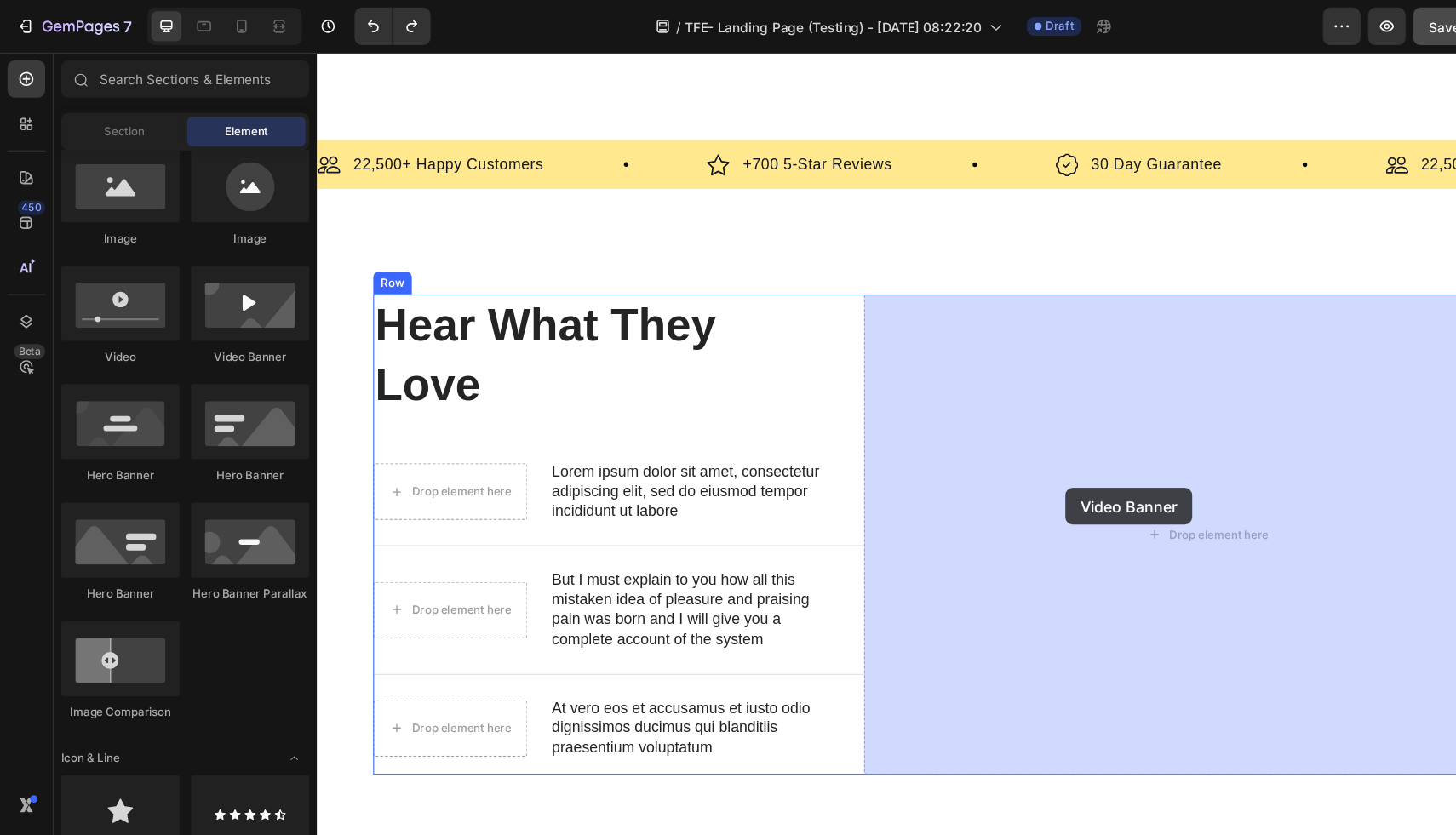
drag, startPoint x: 541, startPoint y: 345, endPoint x: 994, endPoint y: 446, distance: 464.1
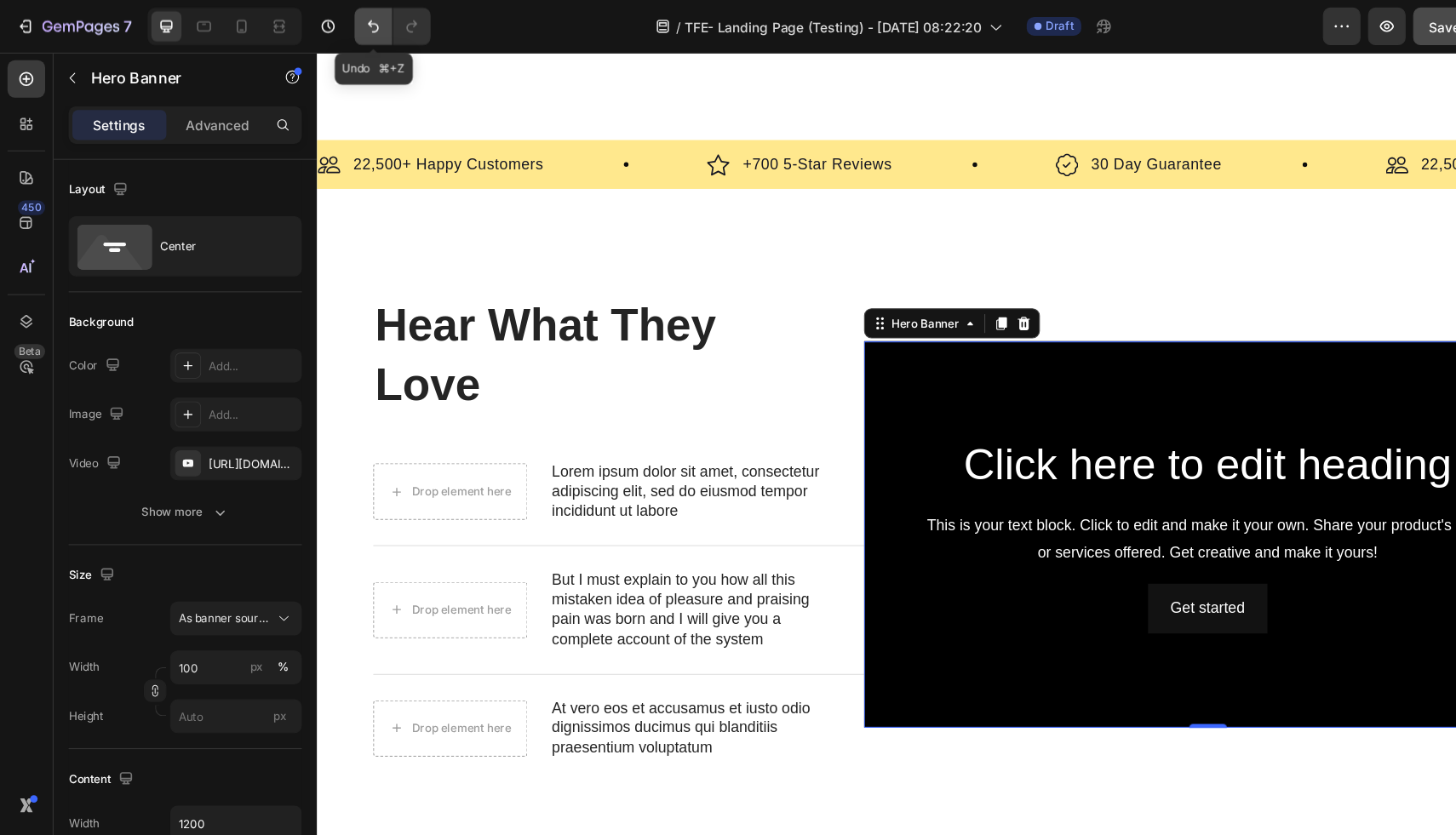
click at [350, 24] on button "Undo/Redo" at bounding box center [337, 23] width 34 height 34
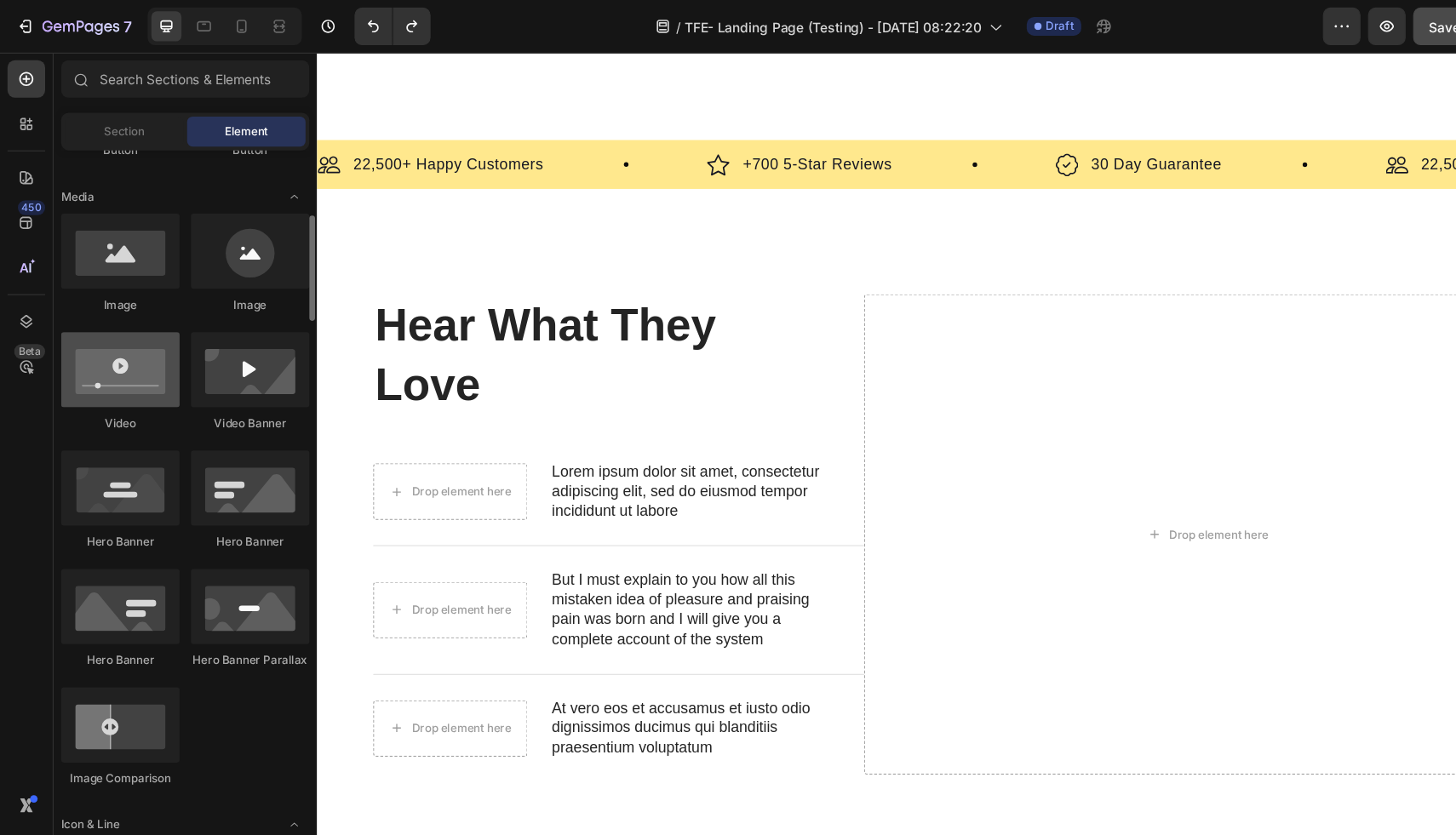
scroll to position [496, 0]
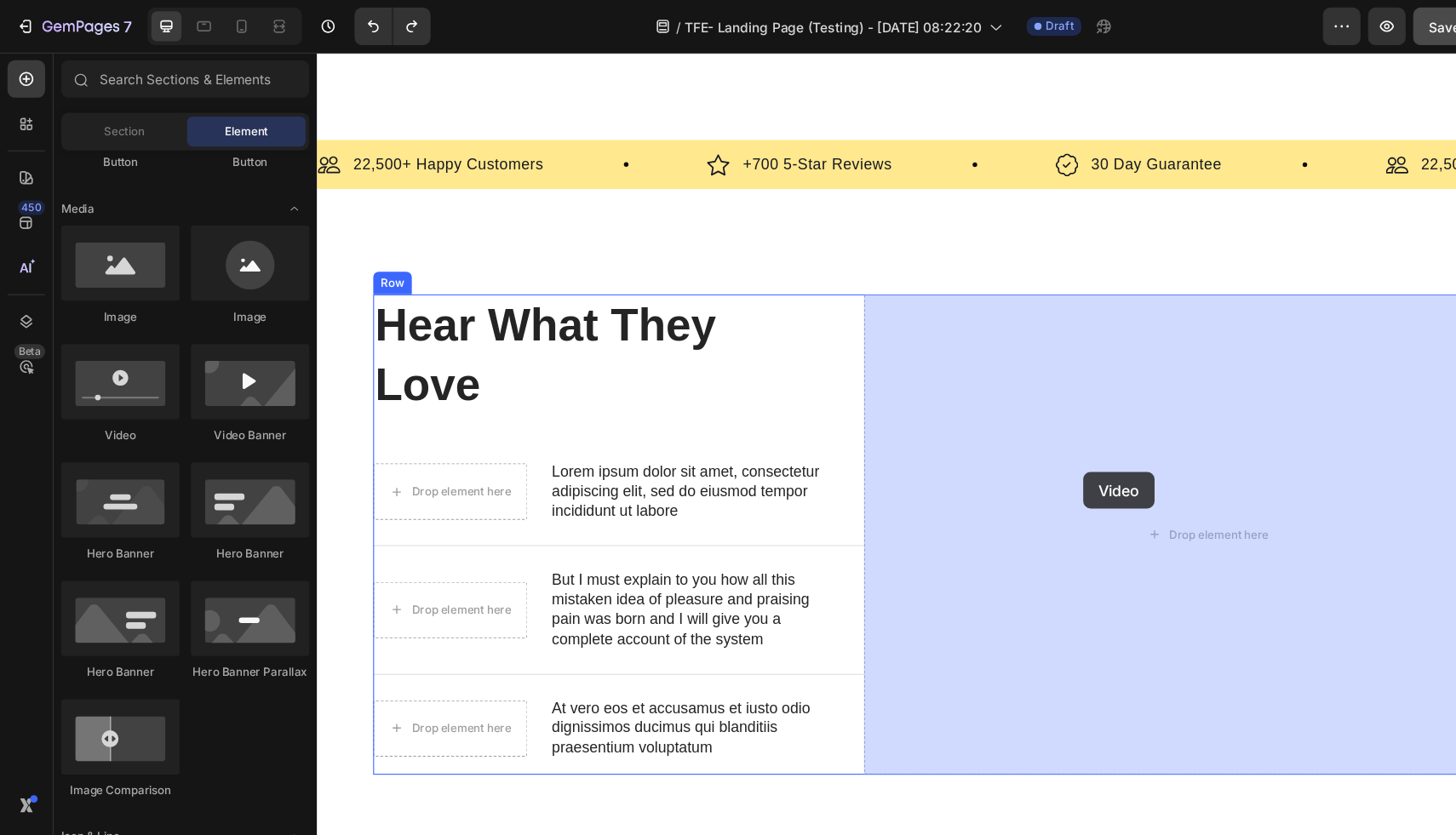
drag, startPoint x: 534, startPoint y: 407, endPoint x: 1011, endPoint y: 451, distance: 479.0
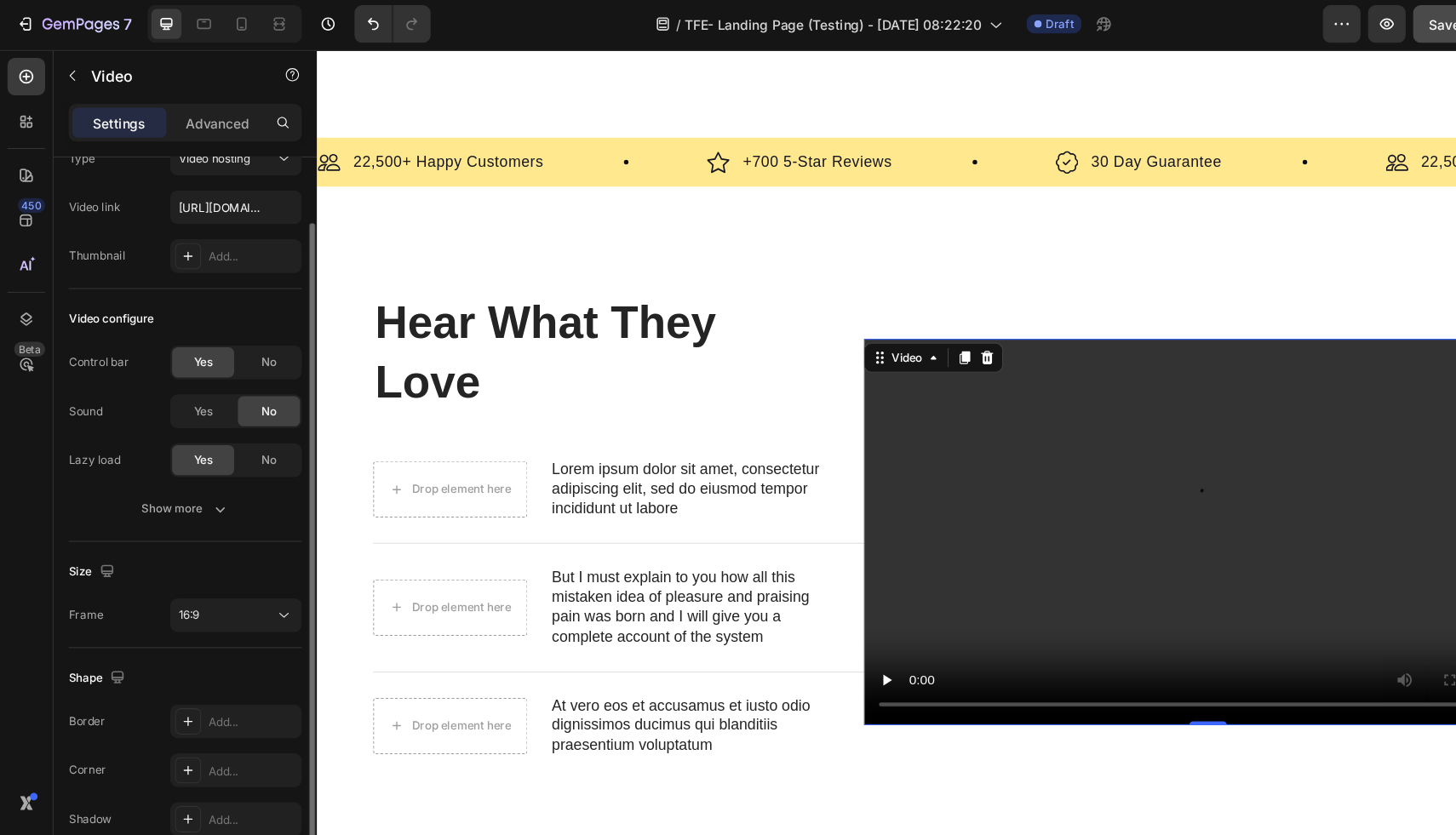
scroll to position [65, 0]
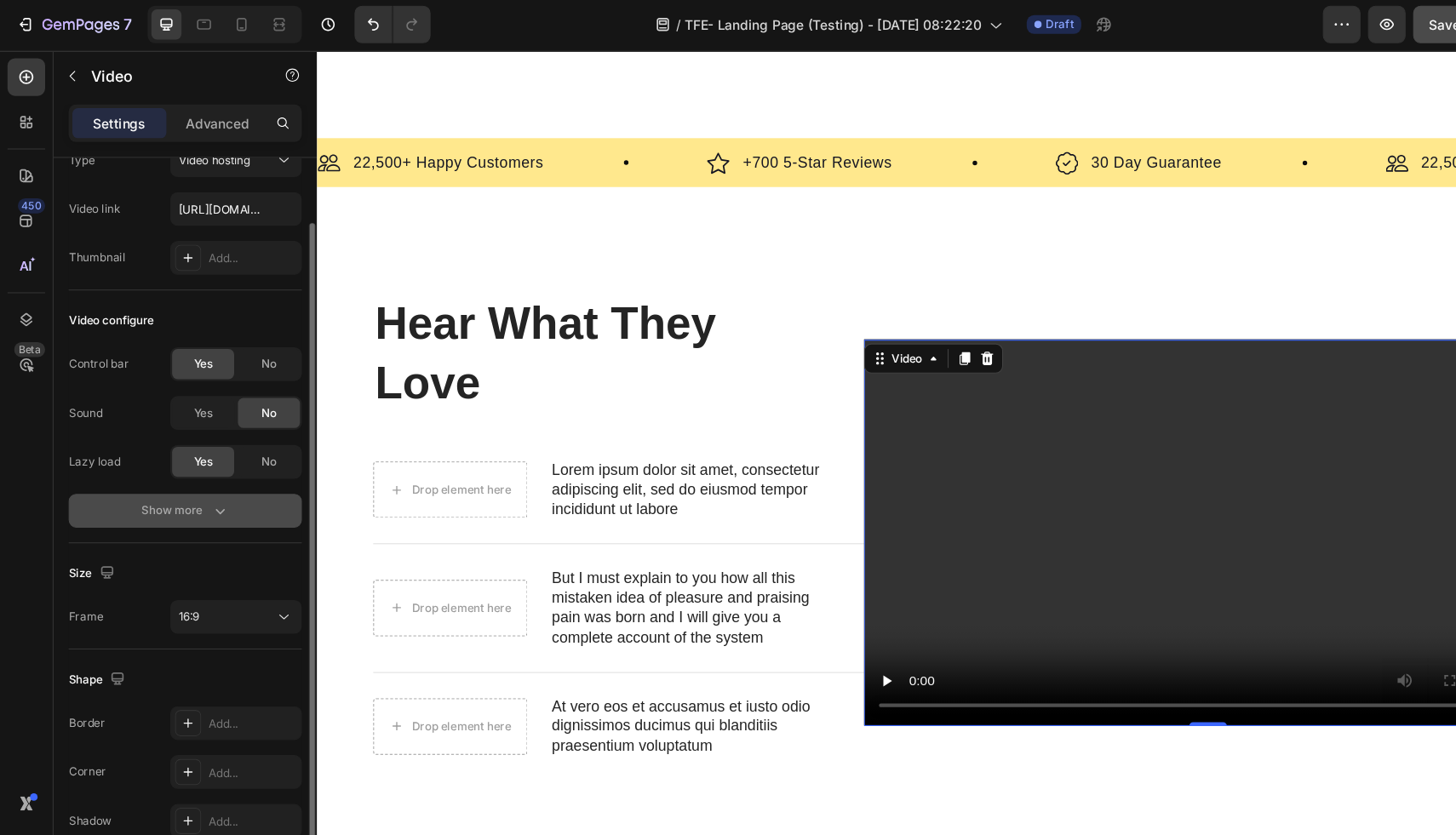
click at [191, 469] on icon "button" at bounding box center [200, 464] width 17 height 17
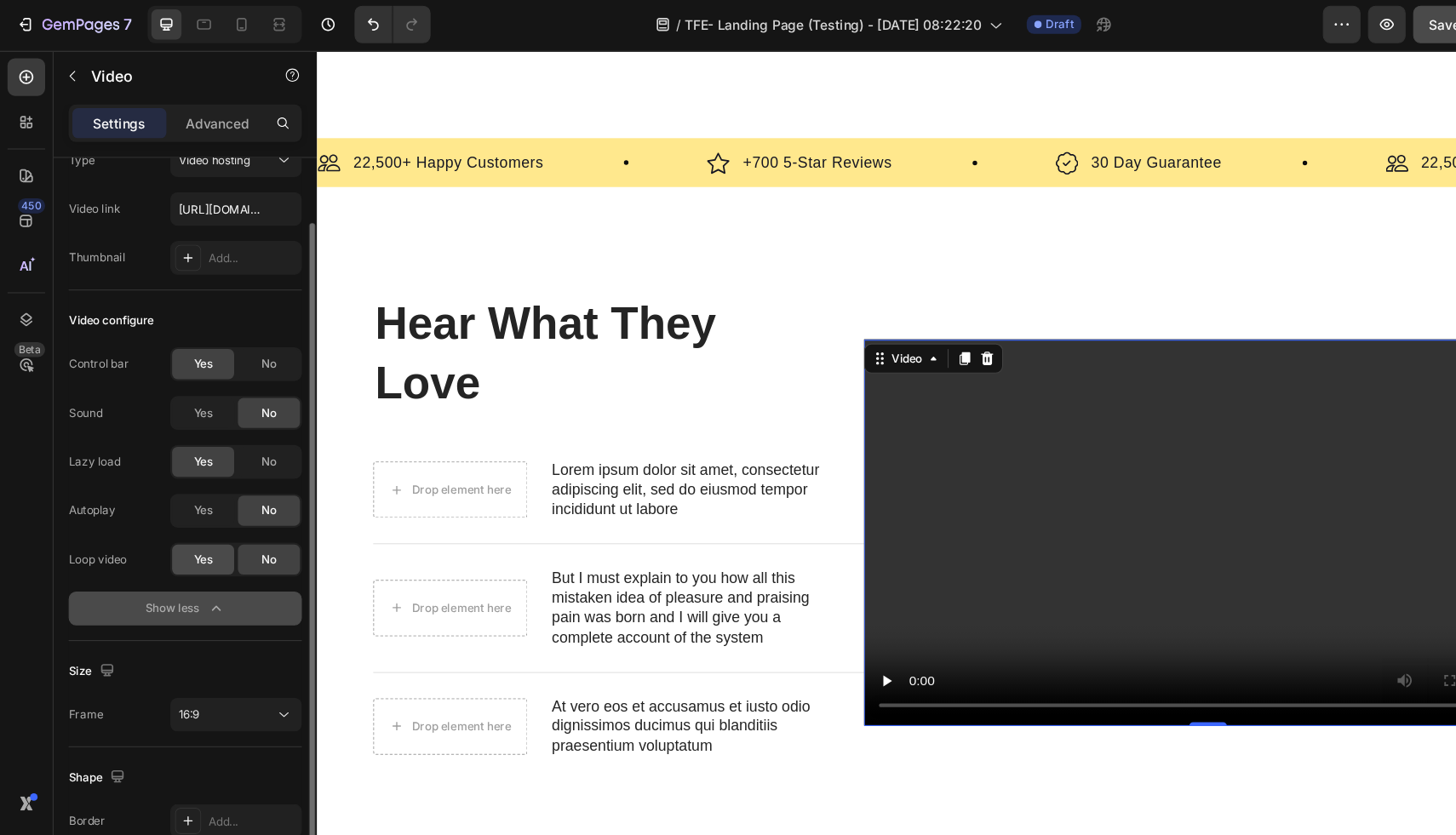
click at [179, 501] on span "Yes" at bounding box center [184, 509] width 17 height 15
click at [190, 471] on div "Yes" at bounding box center [184, 464] width 56 height 27
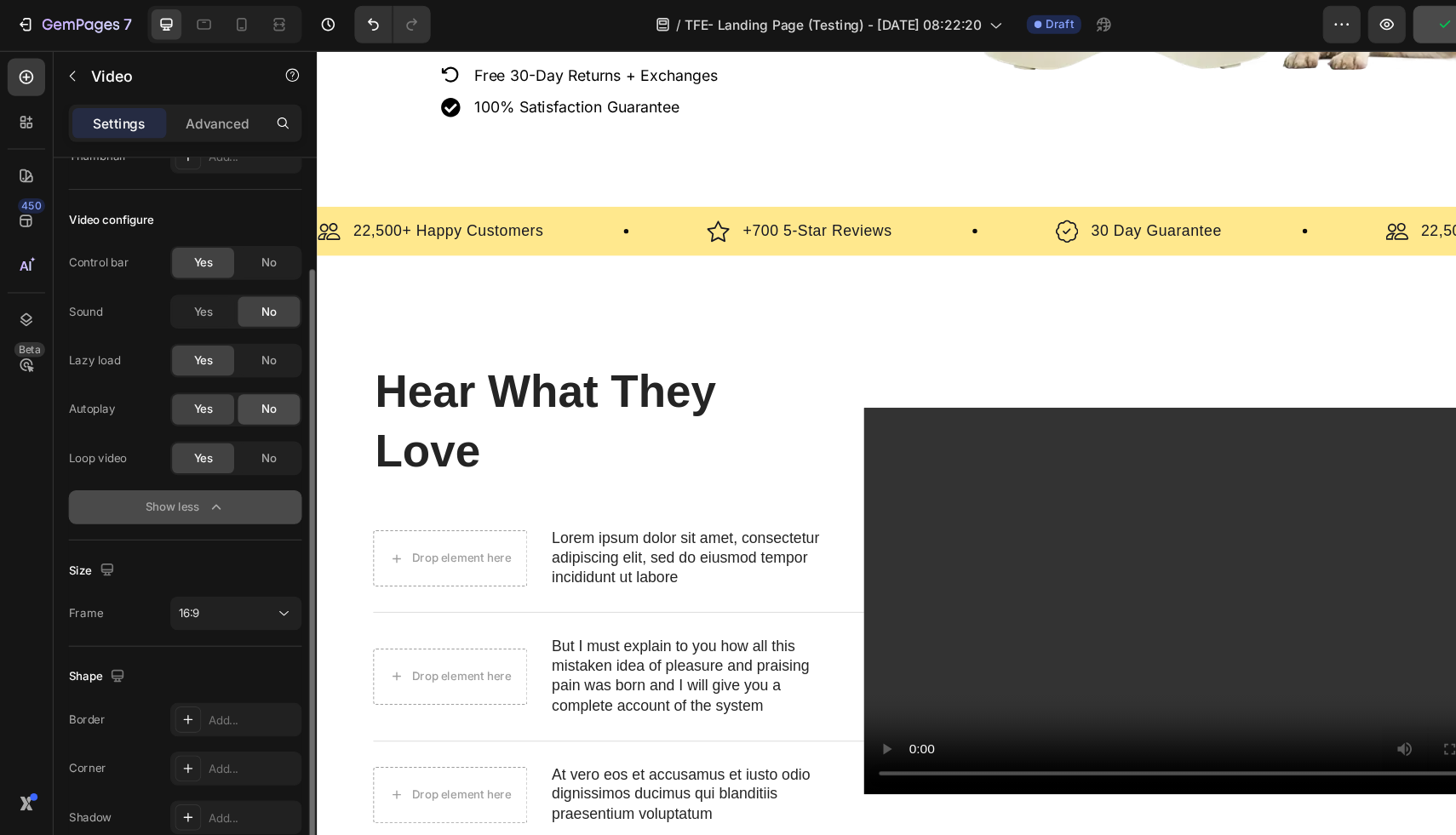
scroll to position [160, 0]
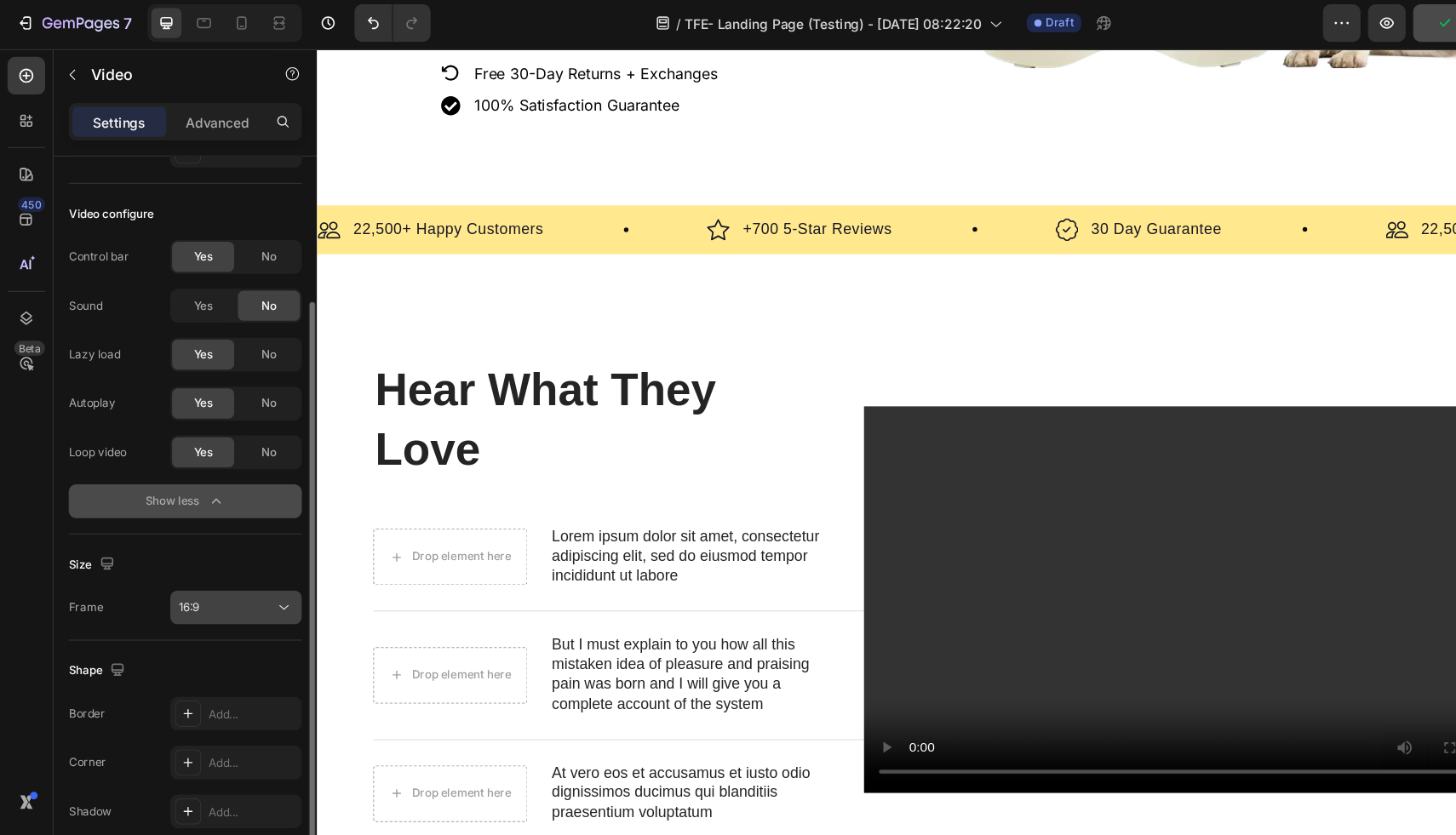
click at [225, 554] on div "16:9" at bounding box center [205, 554] width 87 height 15
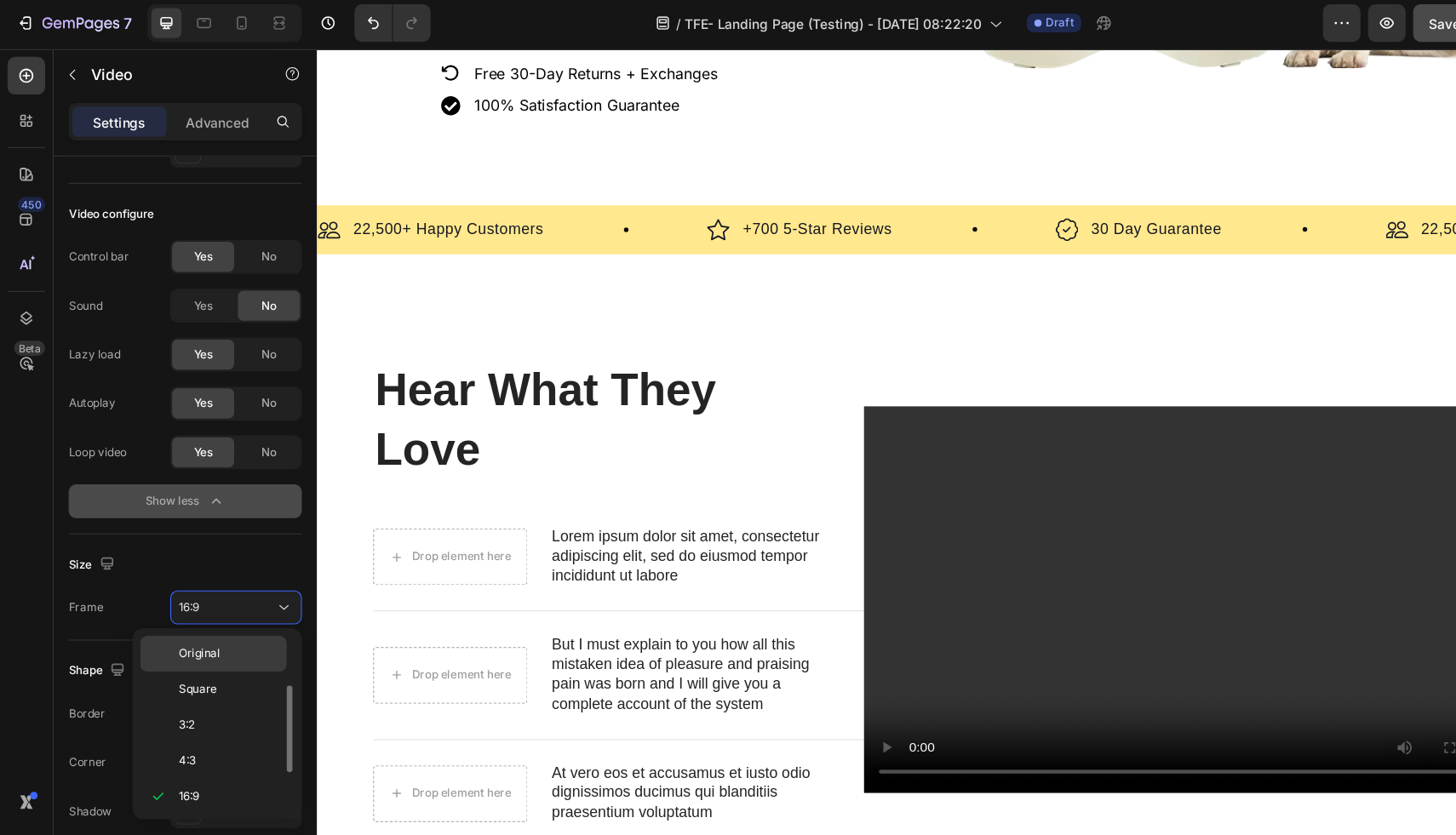
scroll to position [31, 0]
click at [215, 626] on p "3:2" at bounding box center [206, 630] width 90 height 15
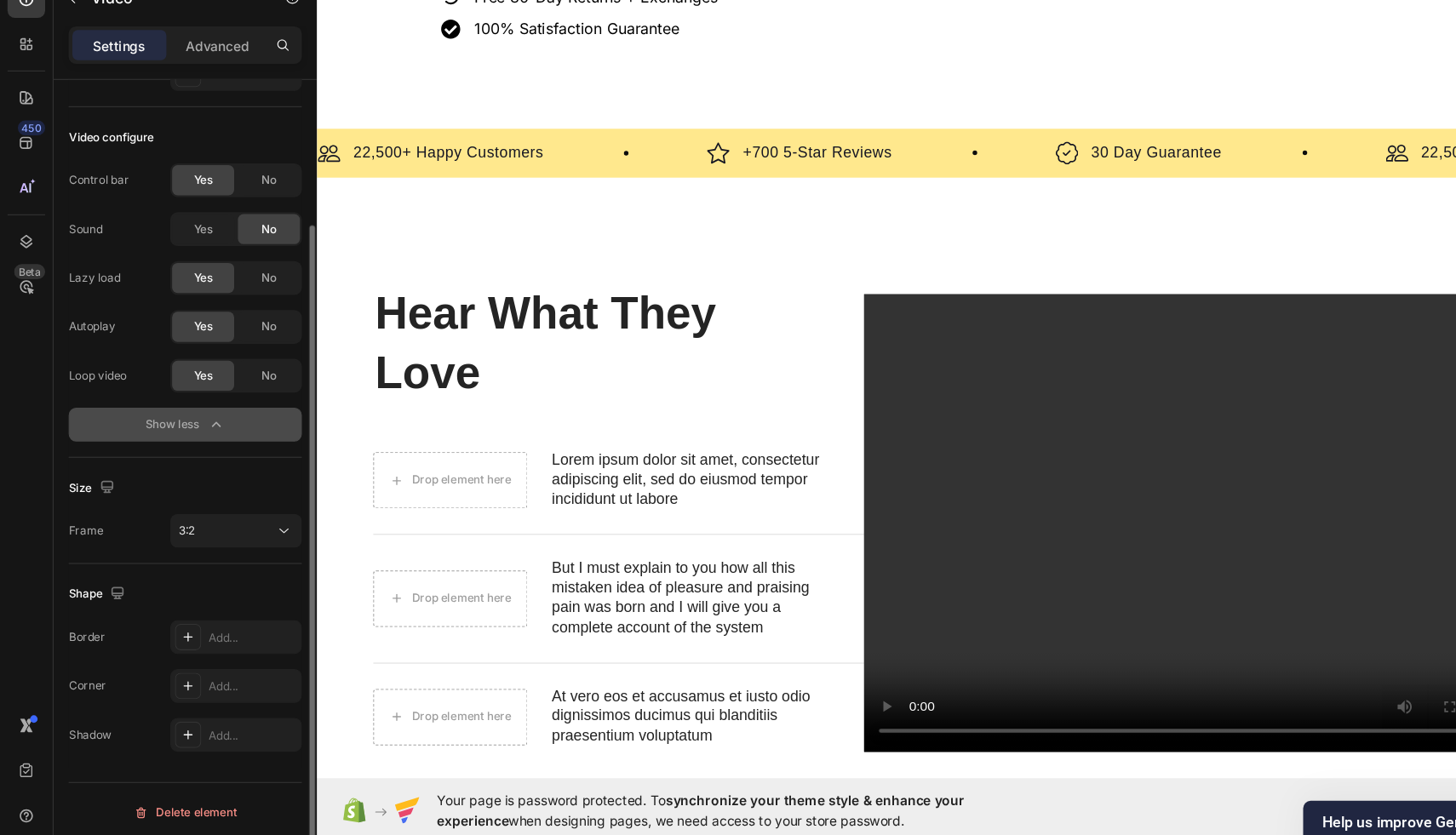
scroll to position [0, 0]
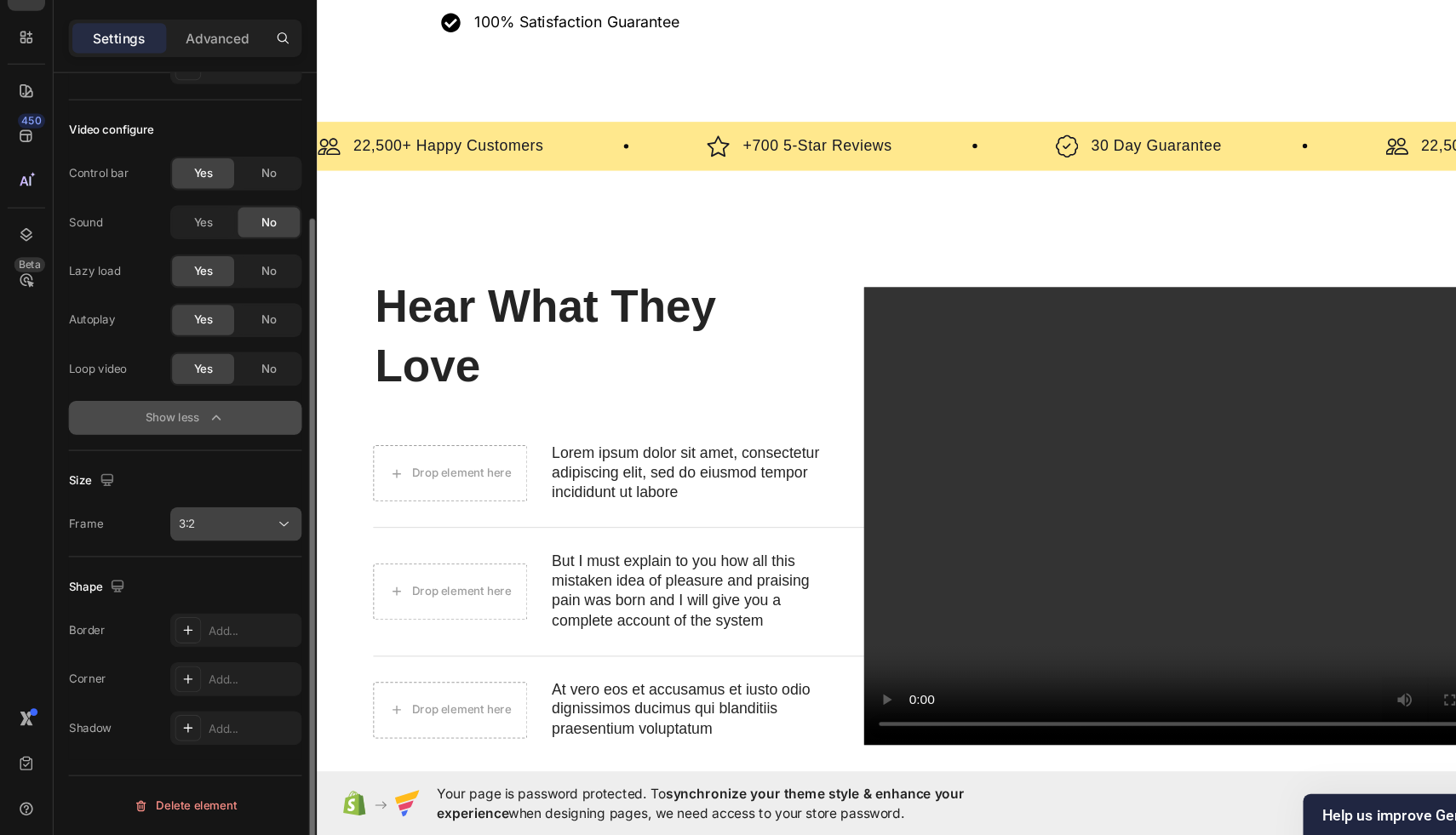
click at [215, 559] on div "3:2" at bounding box center [205, 554] width 87 height 15
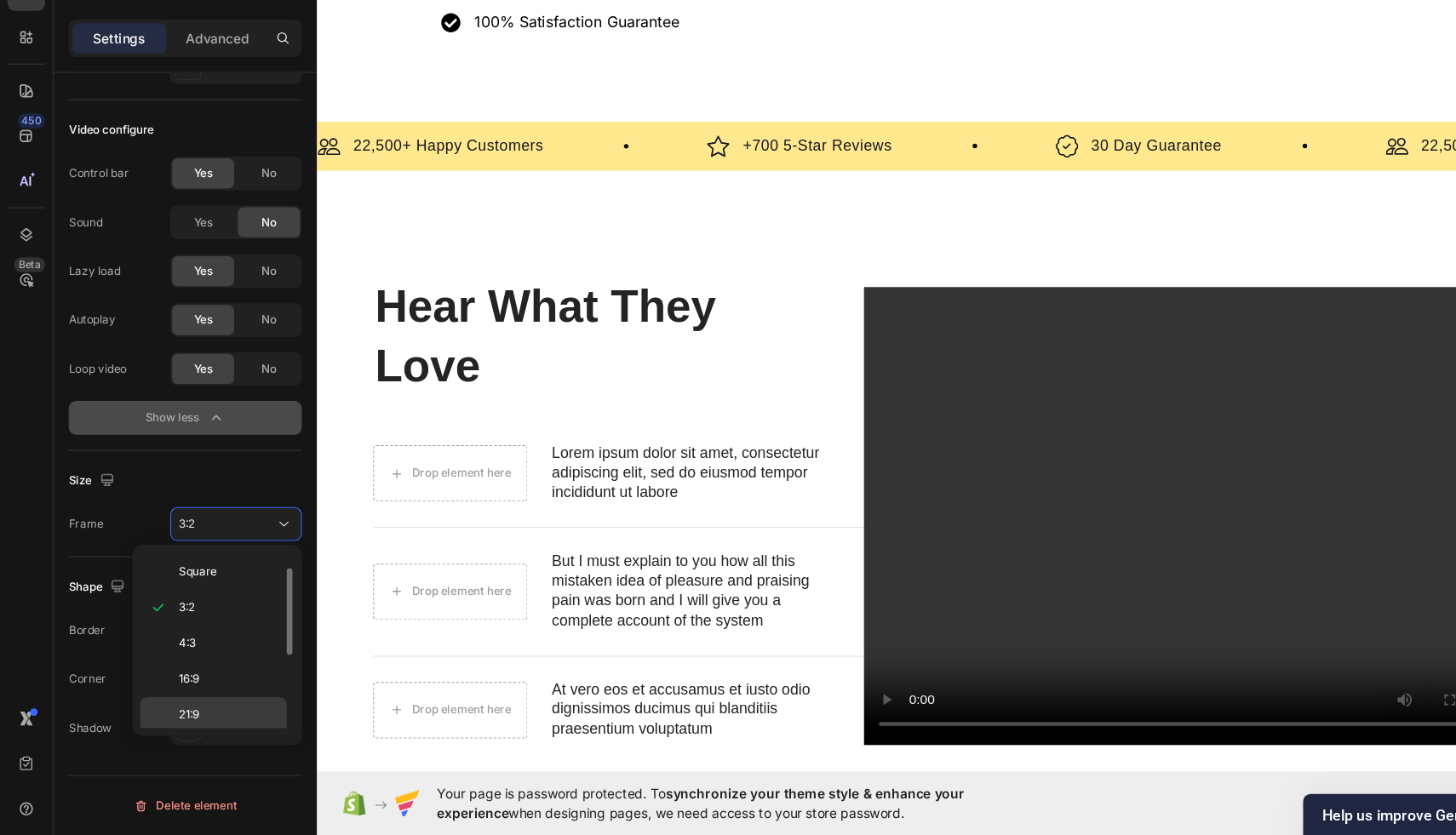
click at [189, 734] on div "21:9" at bounding box center [193, 726] width 133 height 32
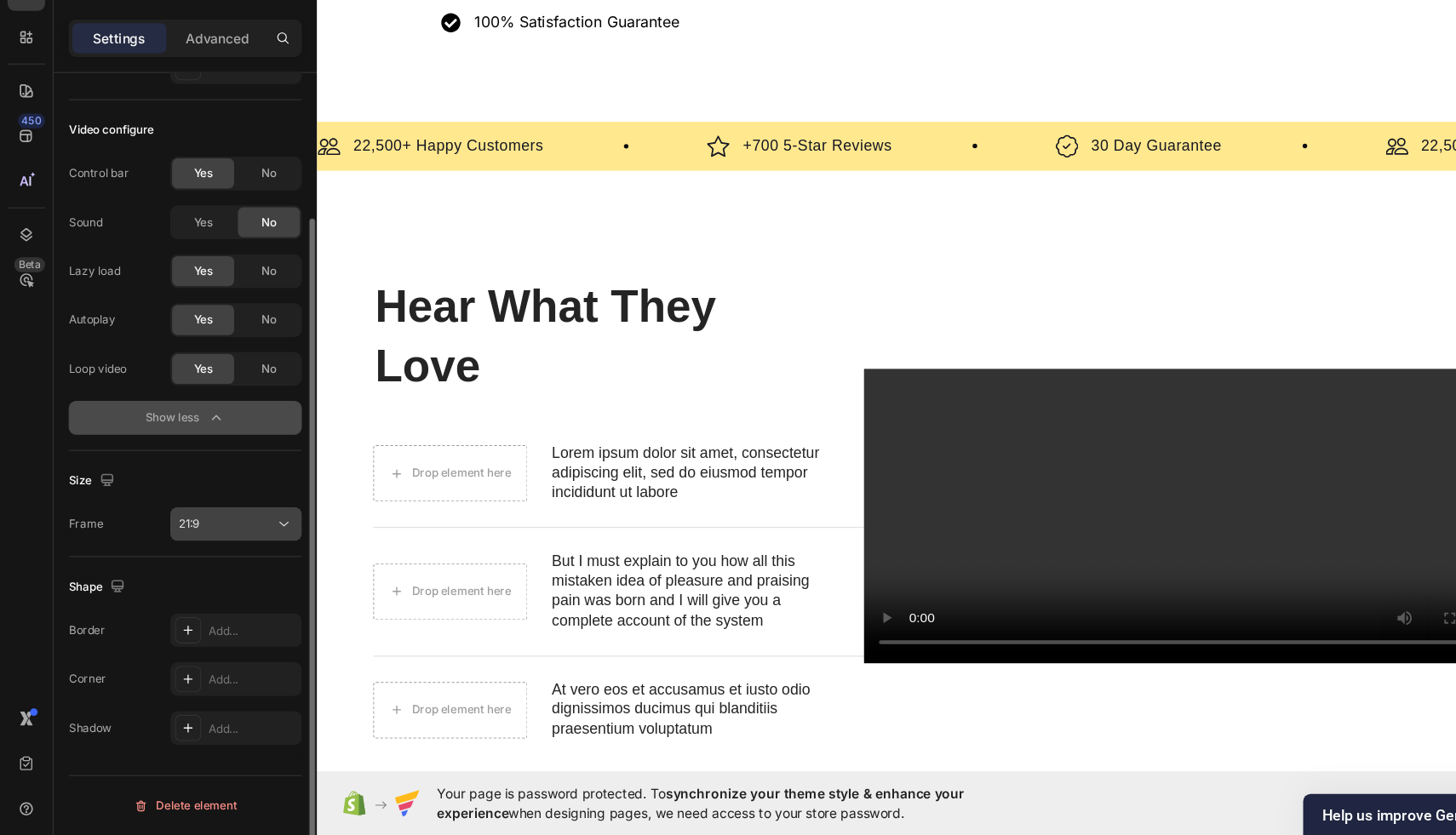
click at [214, 553] on div "21:9" at bounding box center [205, 554] width 87 height 15
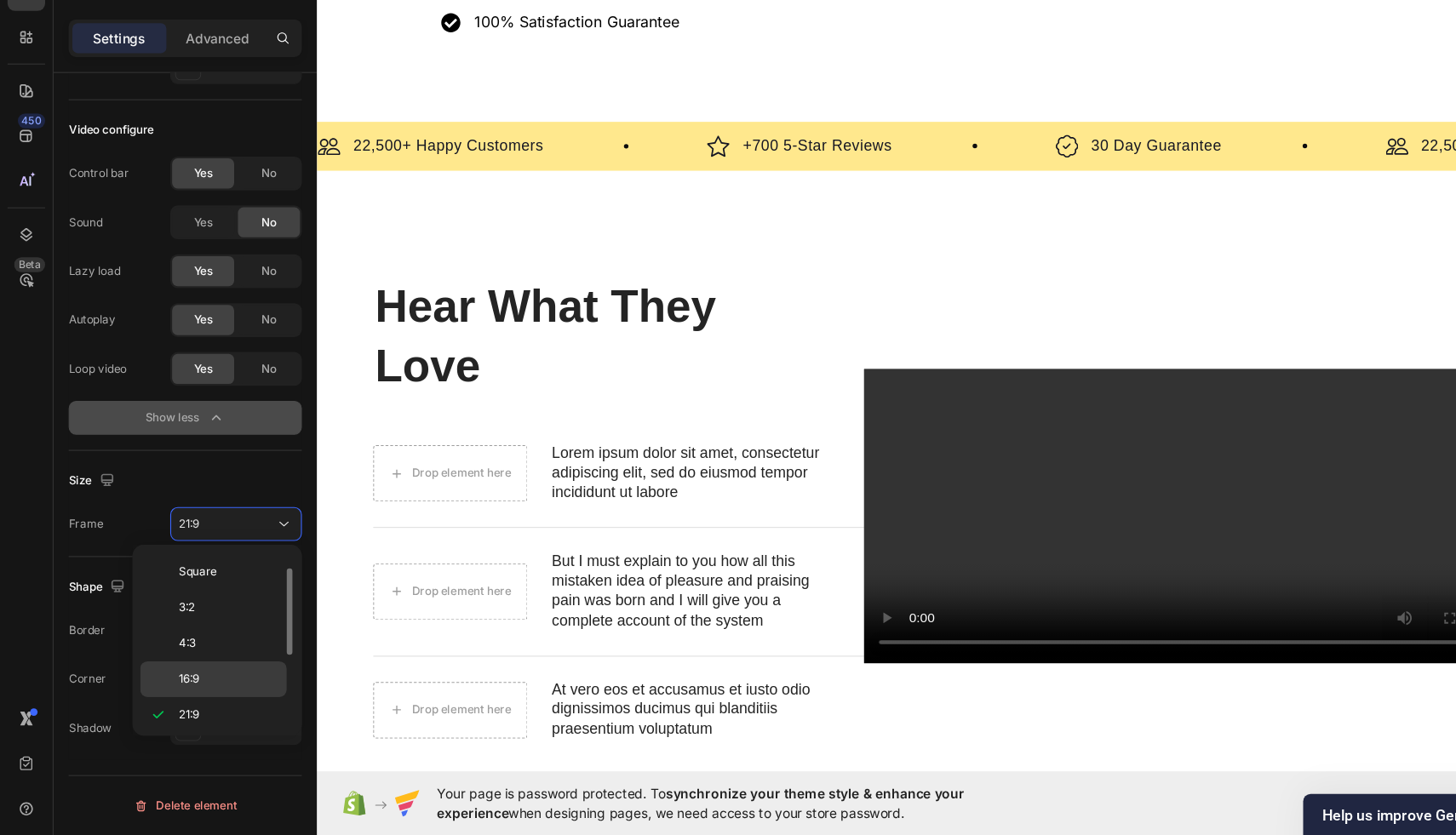
click at [208, 708] on div "16:9" at bounding box center [193, 694] width 133 height 32
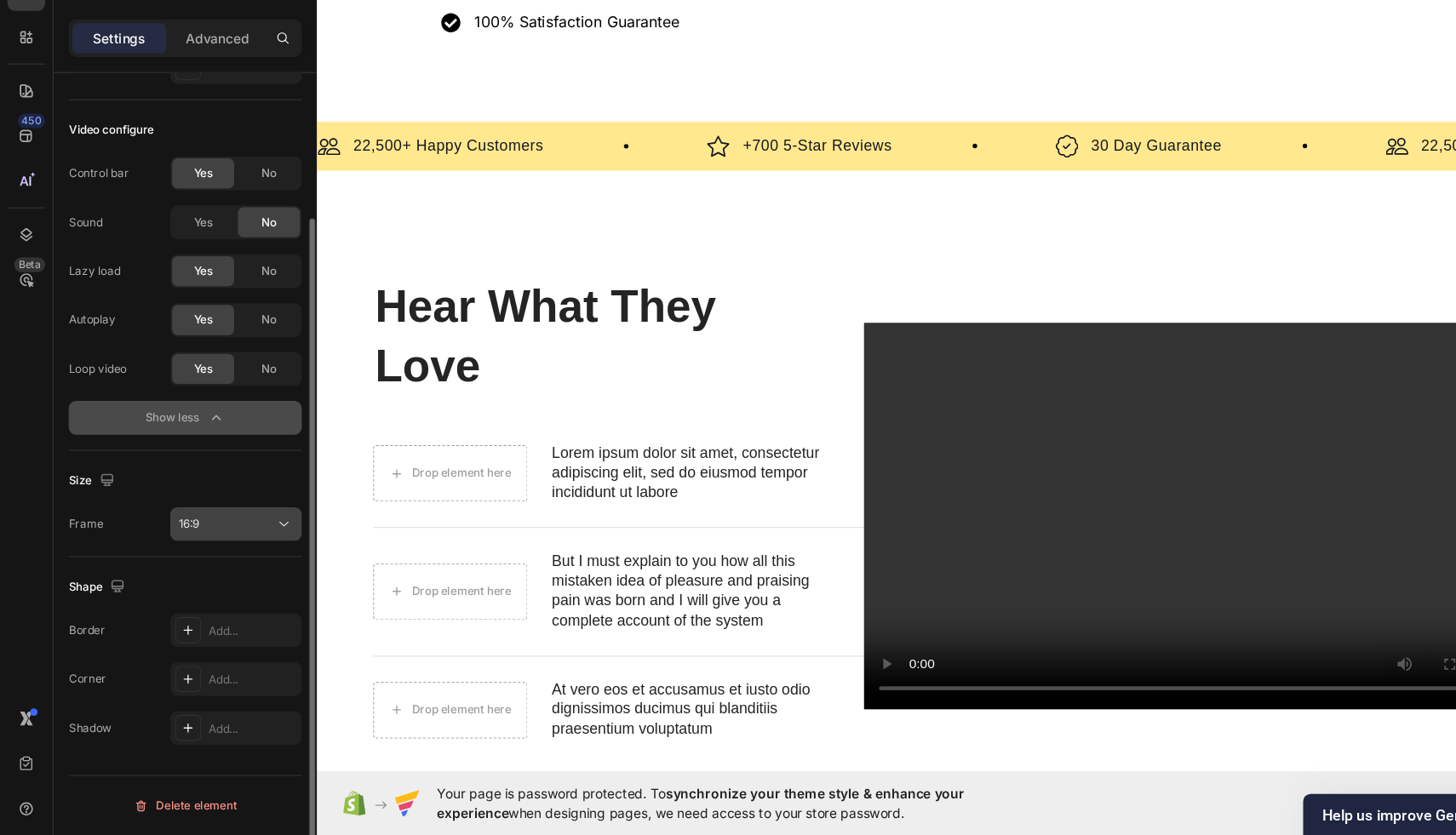
click at [207, 555] on div "16:9" at bounding box center [205, 554] width 87 height 15
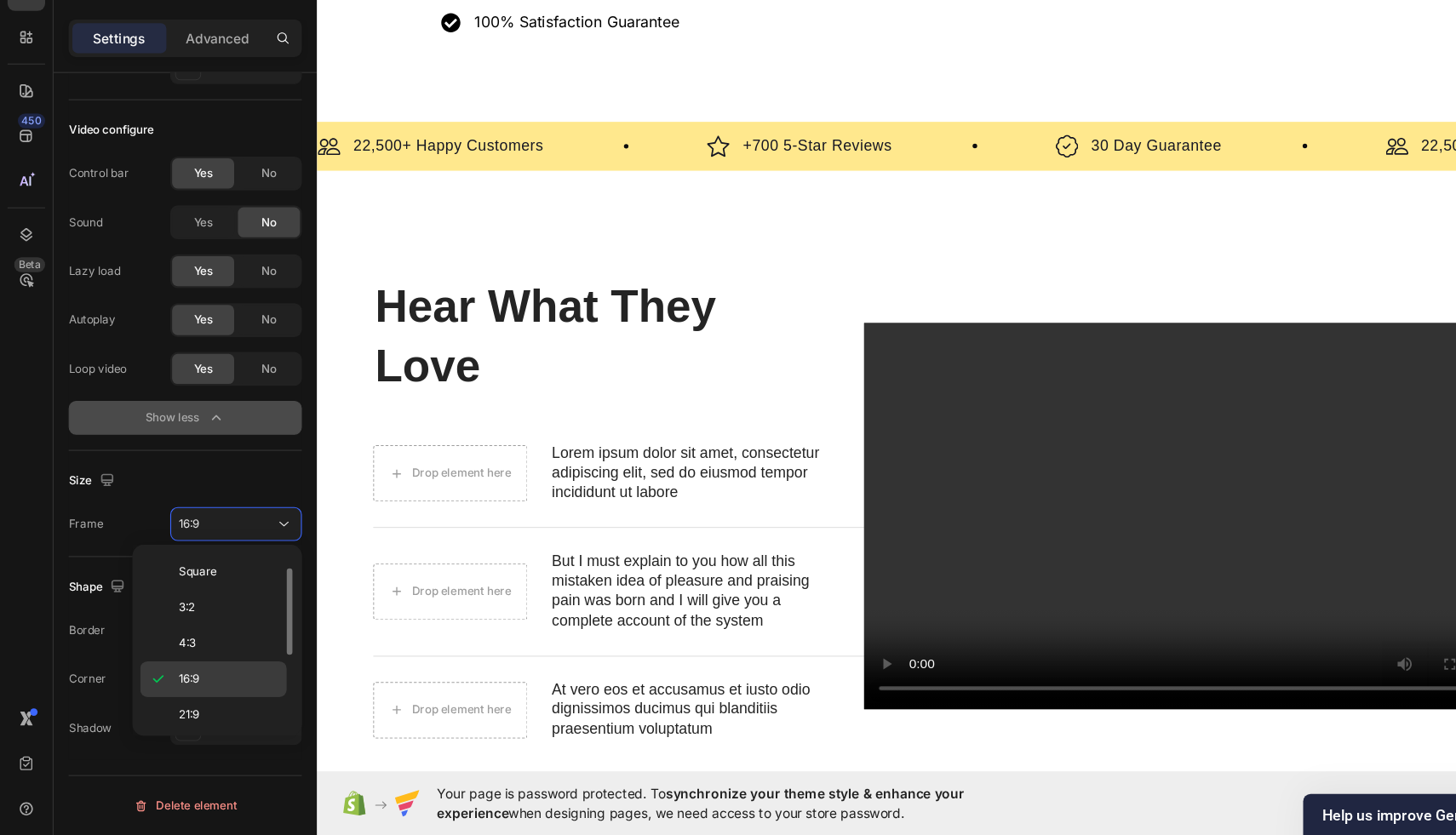
click at [192, 687] on p "16:9" at bounding box center [206, 695] width 90 height 15
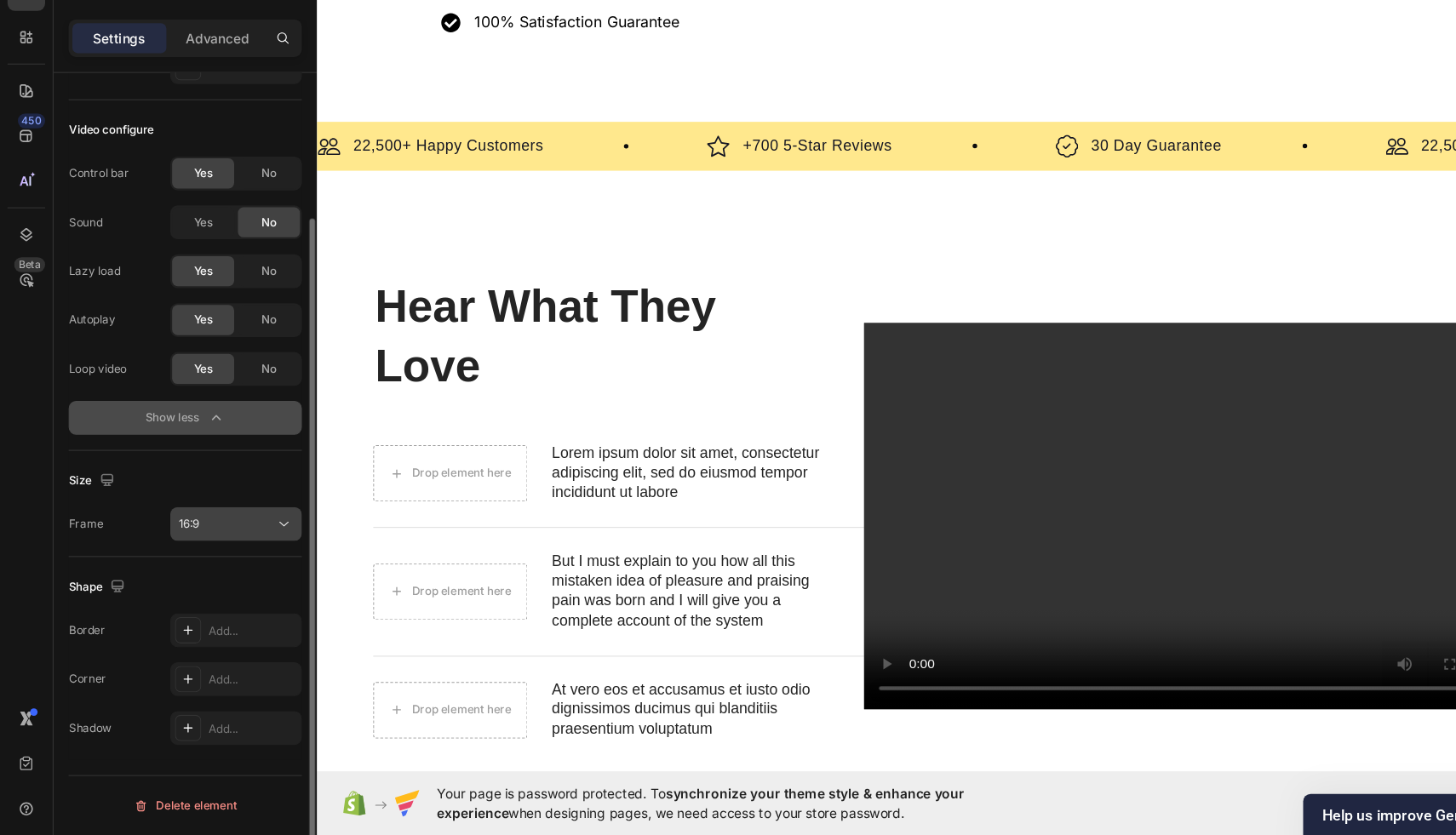
click at [223, 540] on button "16:9" at bounding box center [213, 554] width 119 height 31
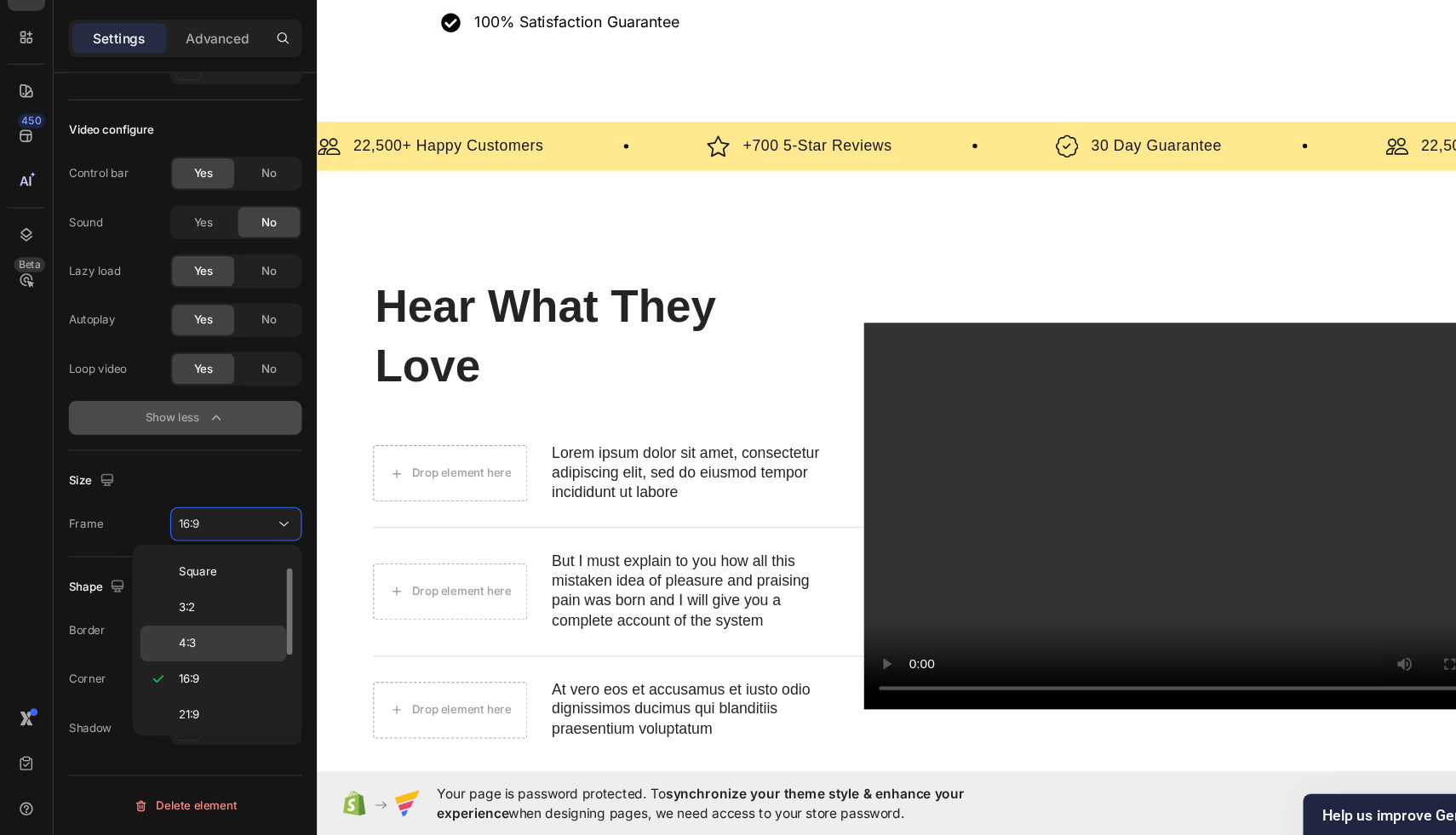
click at [218, 649] on div "4:3" at bounding box center [193, 661] width 133 height 32
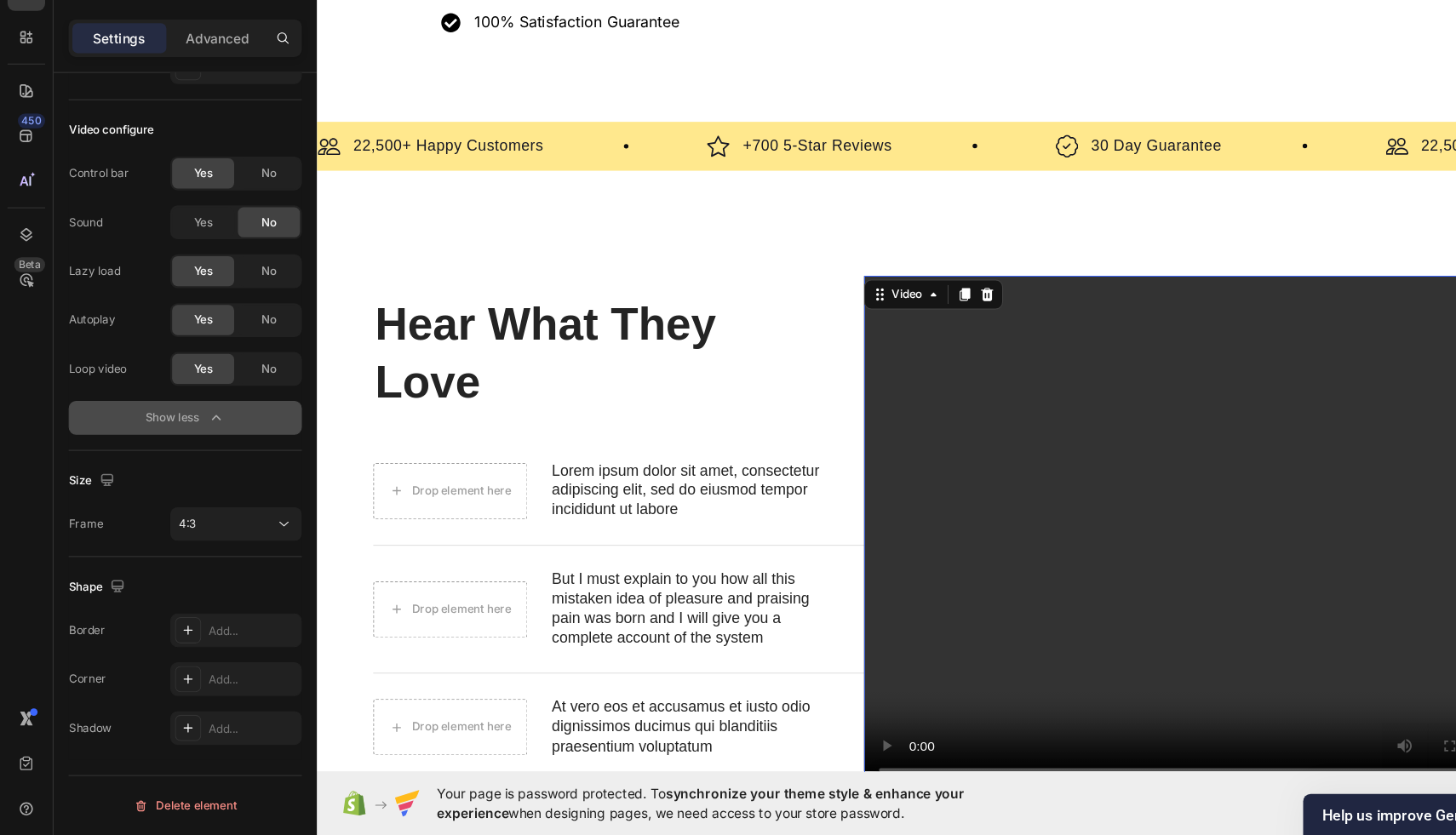
click at [982, 490] on video at bounding box center [1124, 480] width 623 height 467
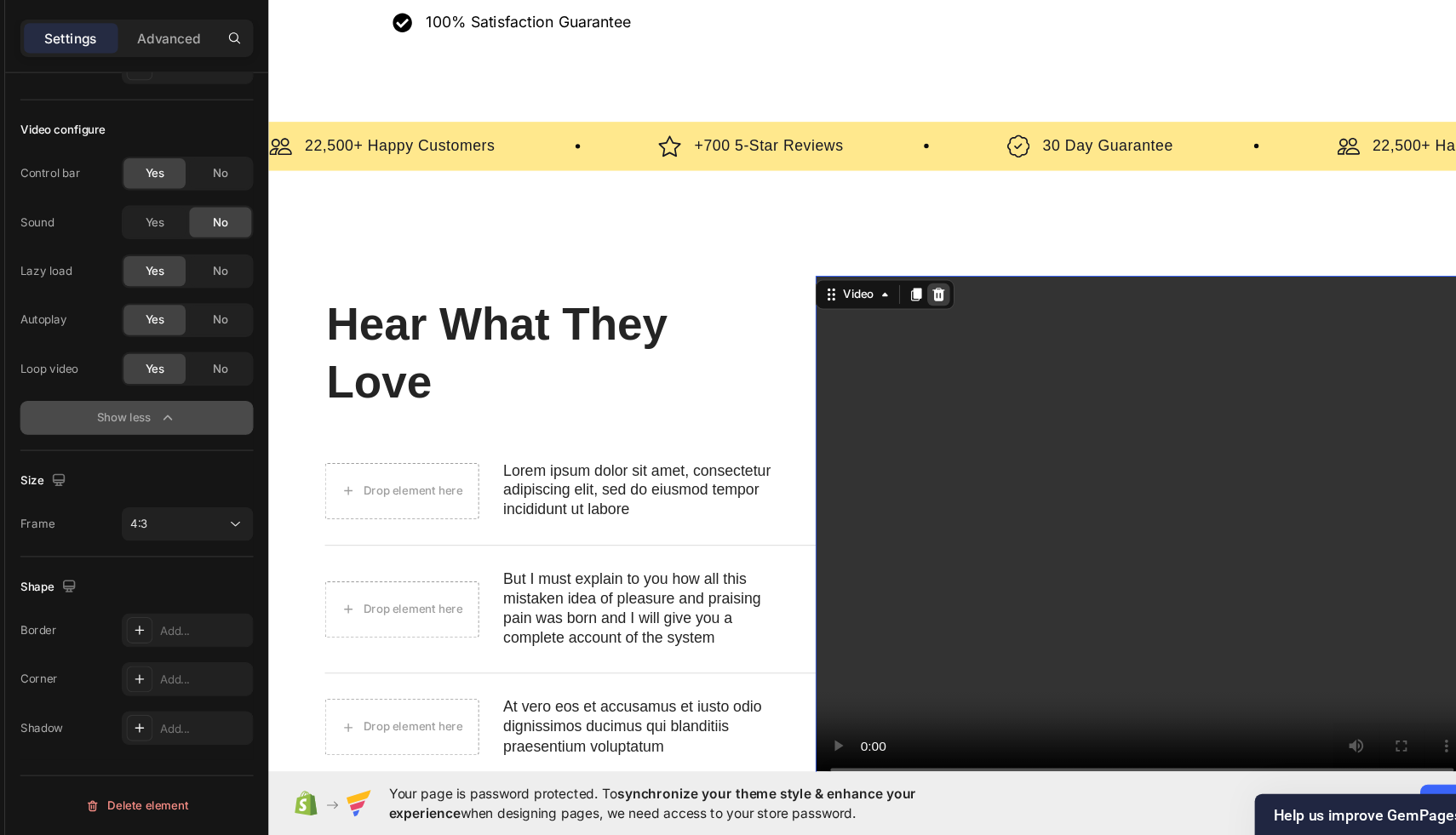
click at [880, 265] on icon at bounding box center [876, 263] width 11 height 12
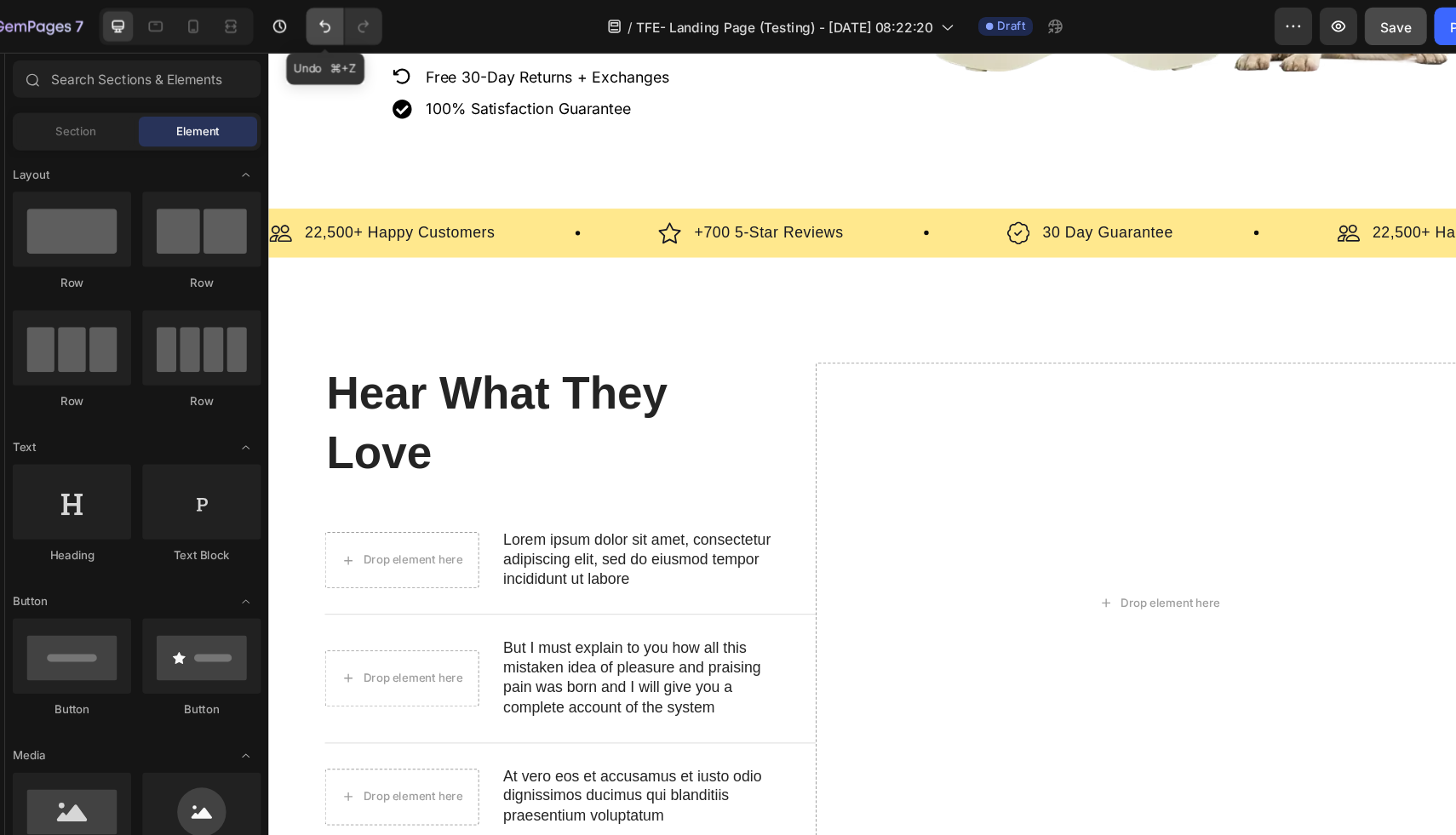
click at [334, 22] on icon "Undo/Redo" at bounding box center [338, 23] width 11 height 11
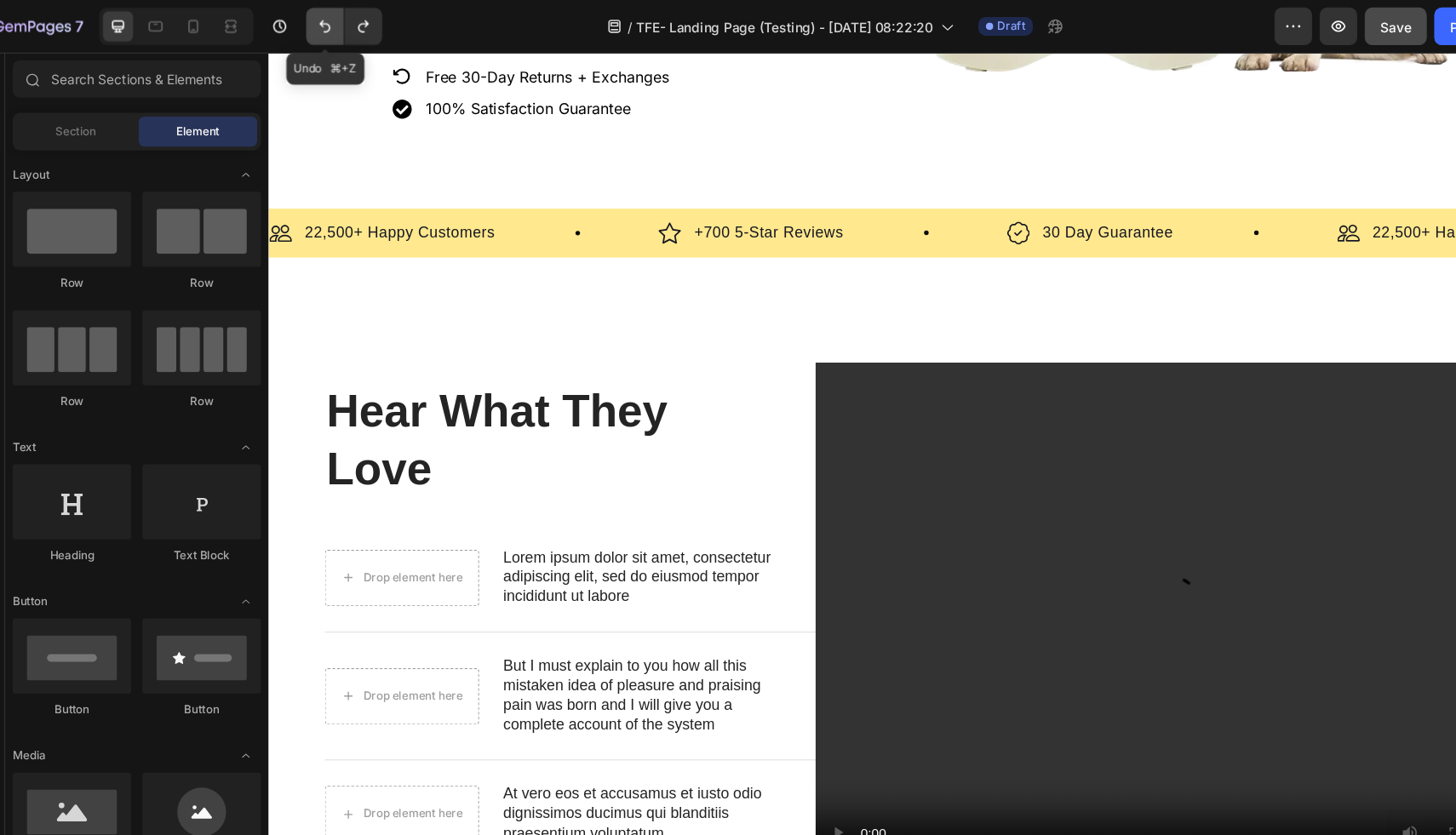
click at [330, 22] on icon "Undo/Redo" at bounding box center [338, 24] width 17 height 17
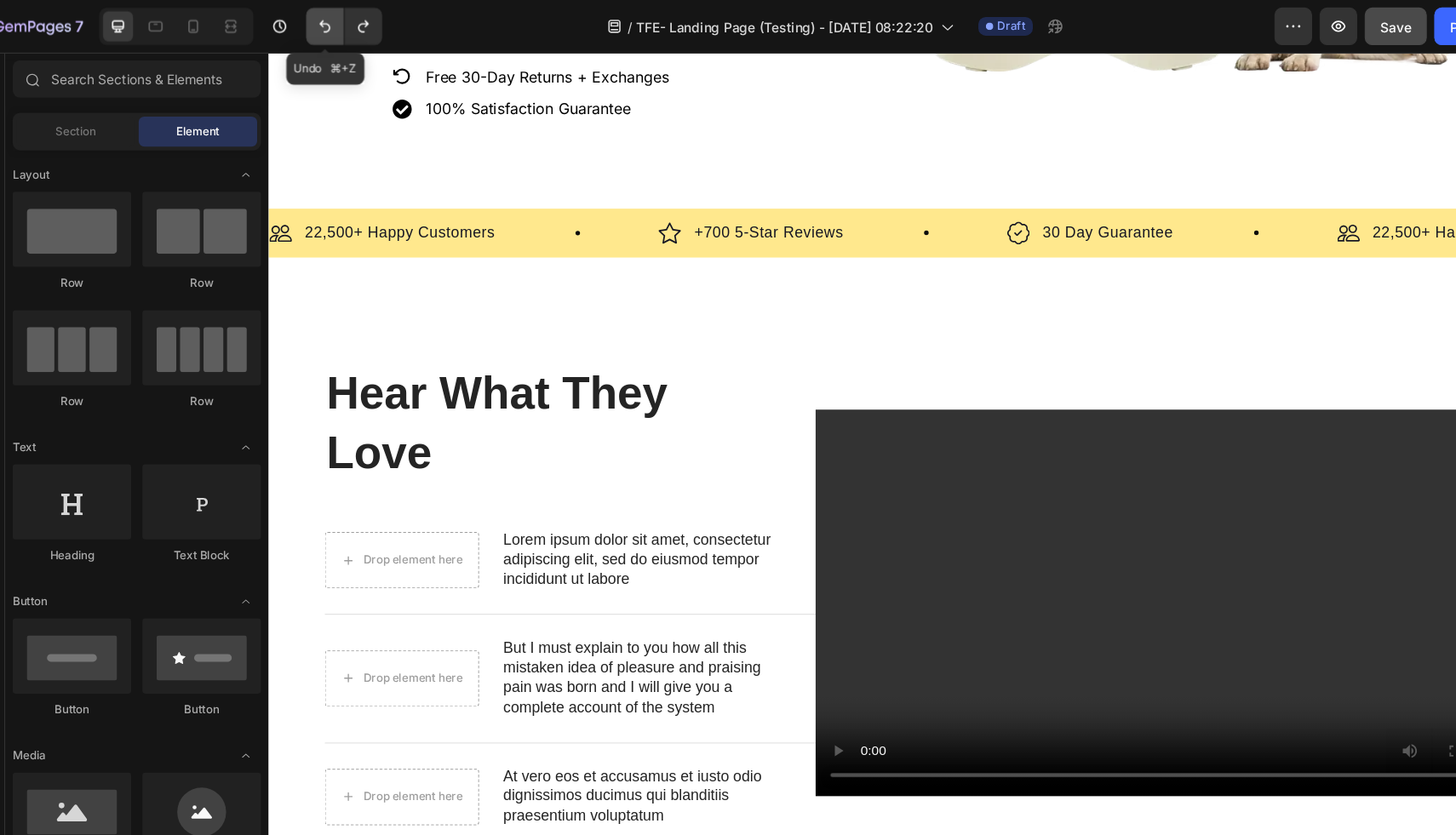
click at [331, 22] on icon "Undo/Redo" at bounding box center [338, 24] width 17 height 17
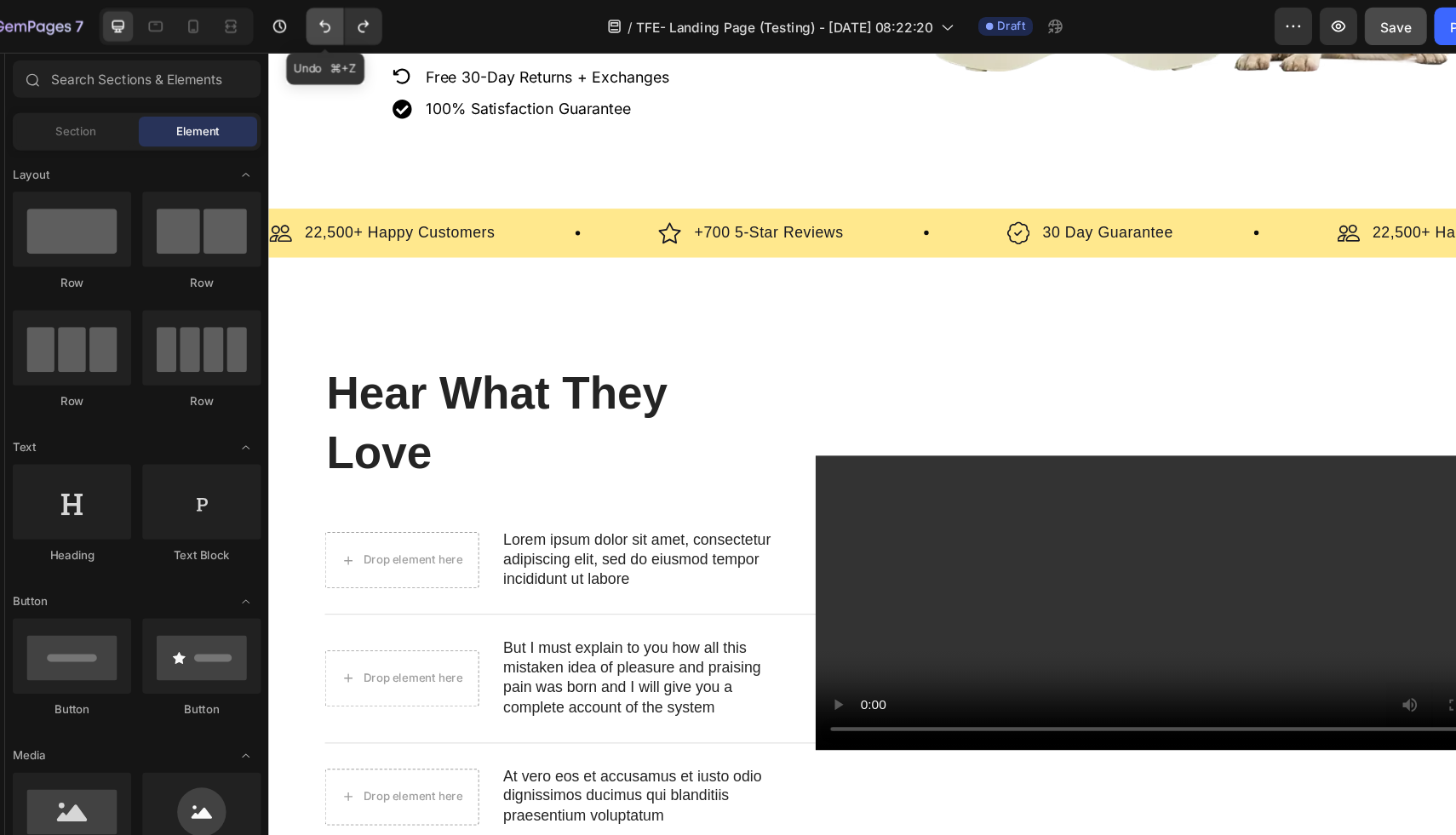
click at [332, 22] on icon "Undo/Redo" at bounding box center [338, 24] width 17 height 17
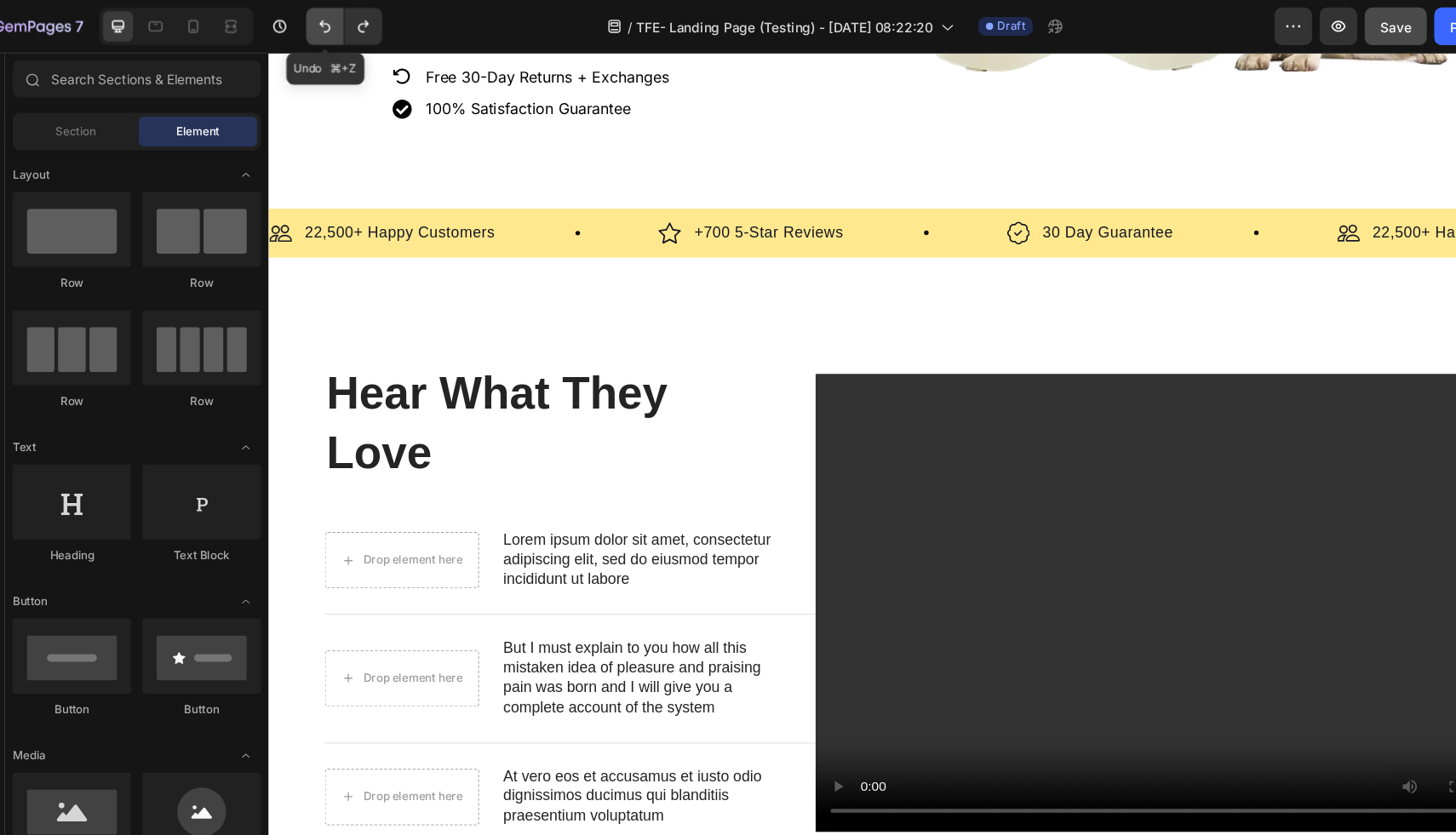
click at [332, 22] on icon "Undo/Redo" at bounding box center [338, 24] width 17 height 17
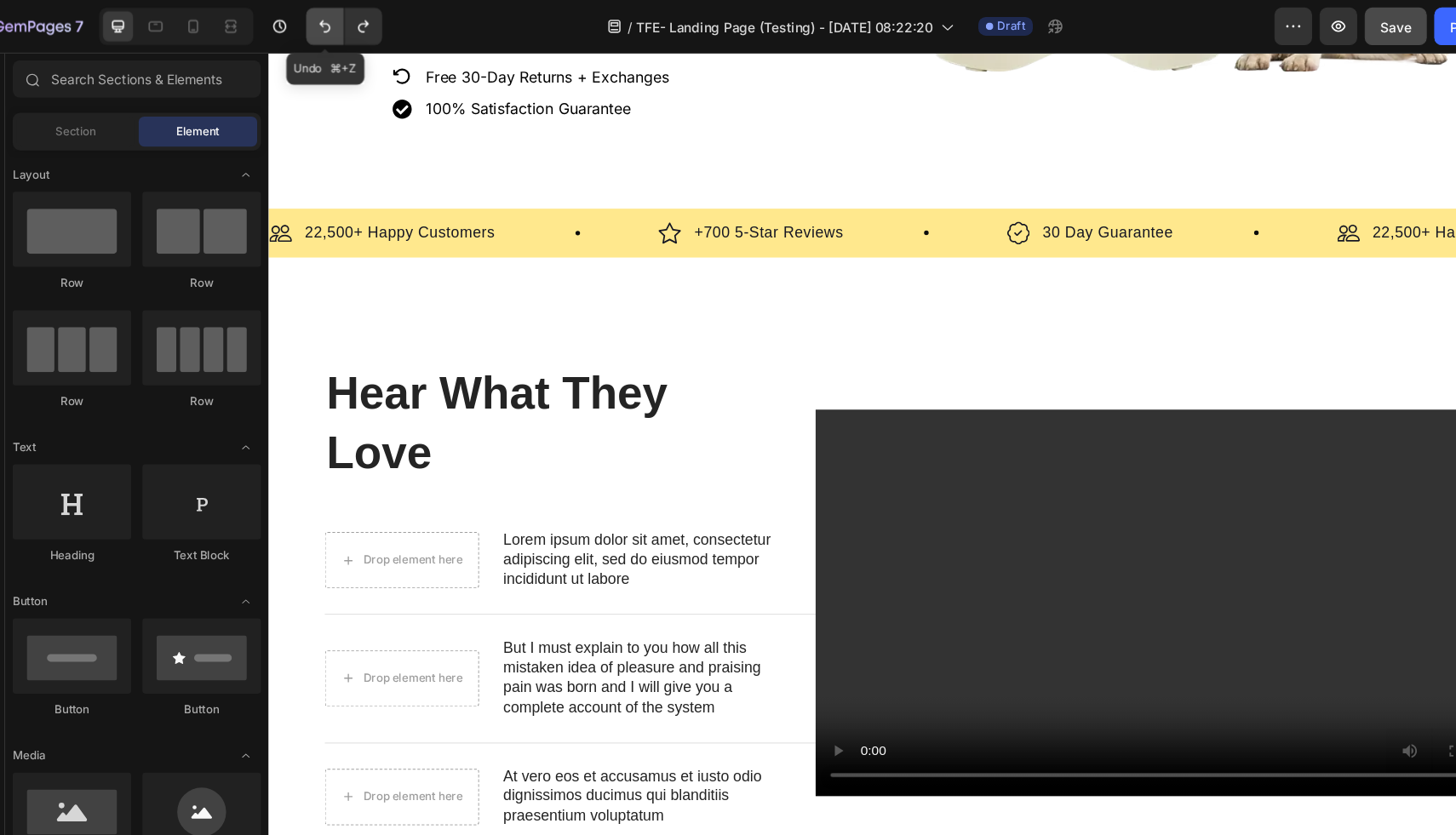
click at [332, 22] on icon "Undo/Redo" at bounding box center [338, 24] width 17 height 17
click at [333, 23] on icon "Undo/Redo" at bounding box center [338, 24] width 17 height 17
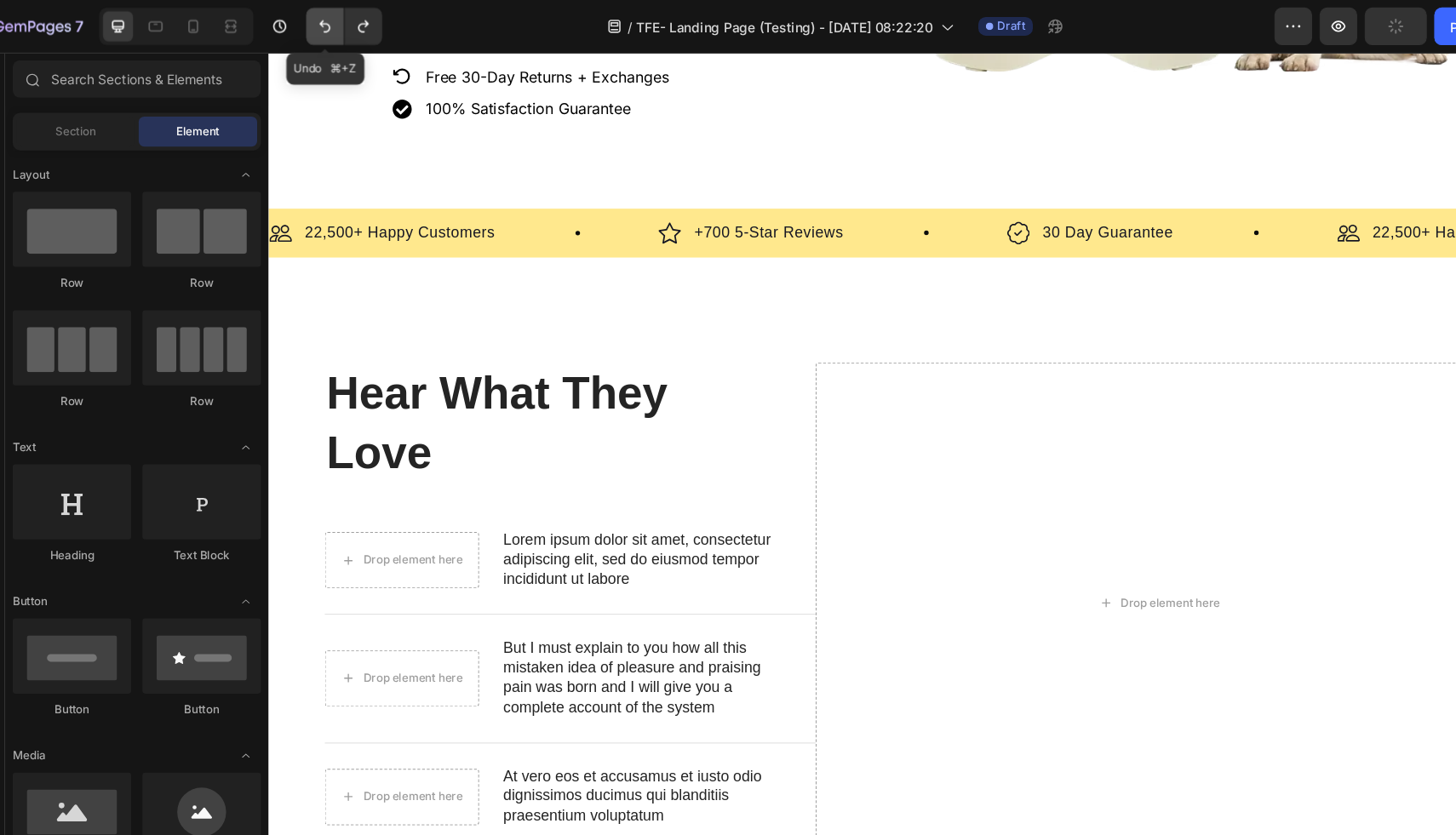
click at [333, 23] on icon "Undo/Redo" at bounding box center [338, 24] width 17 height 17
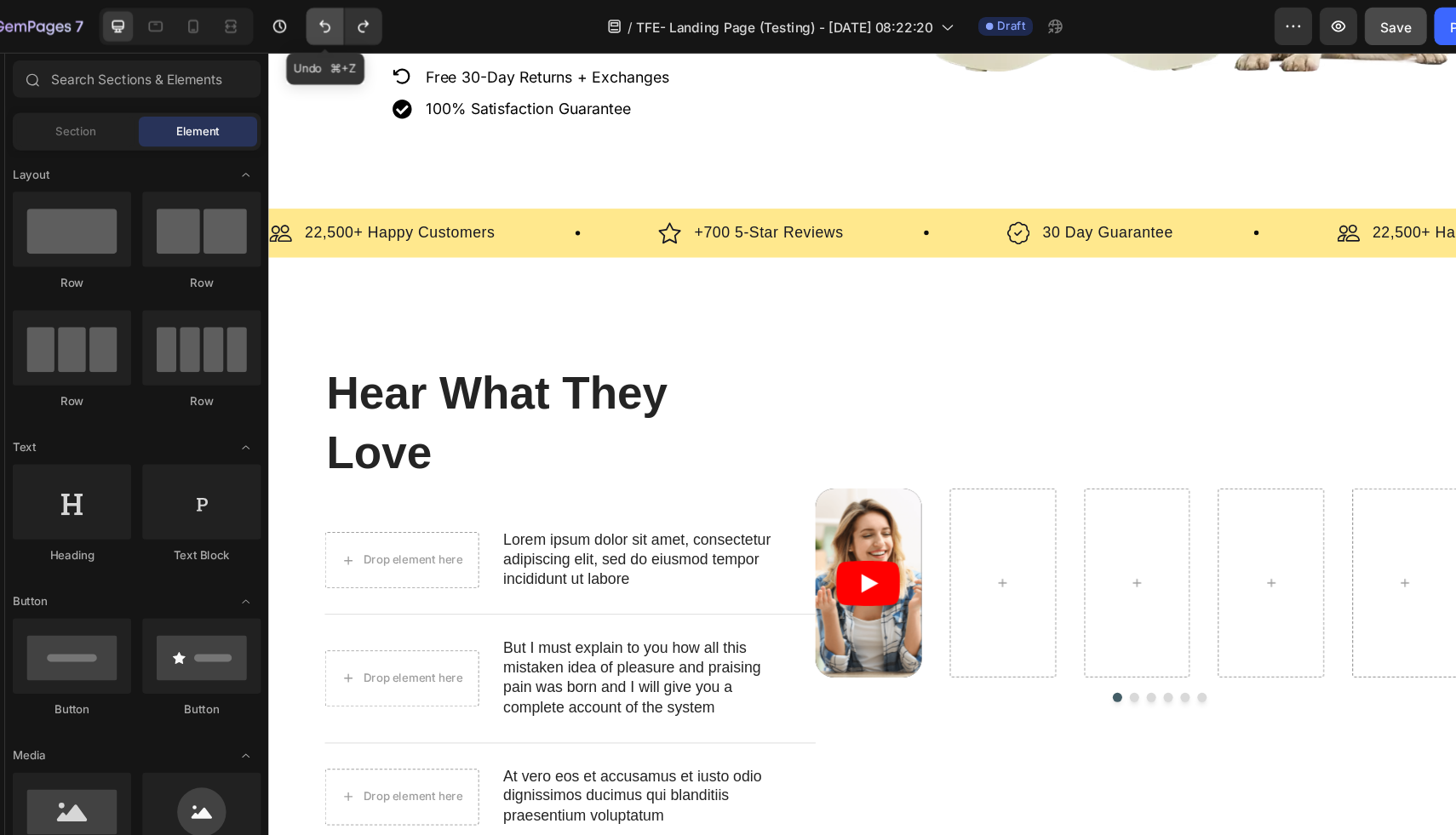
click at [333, 23] on icon "Undo/Redo" at bounding box center [338, 24] width 17 height 17
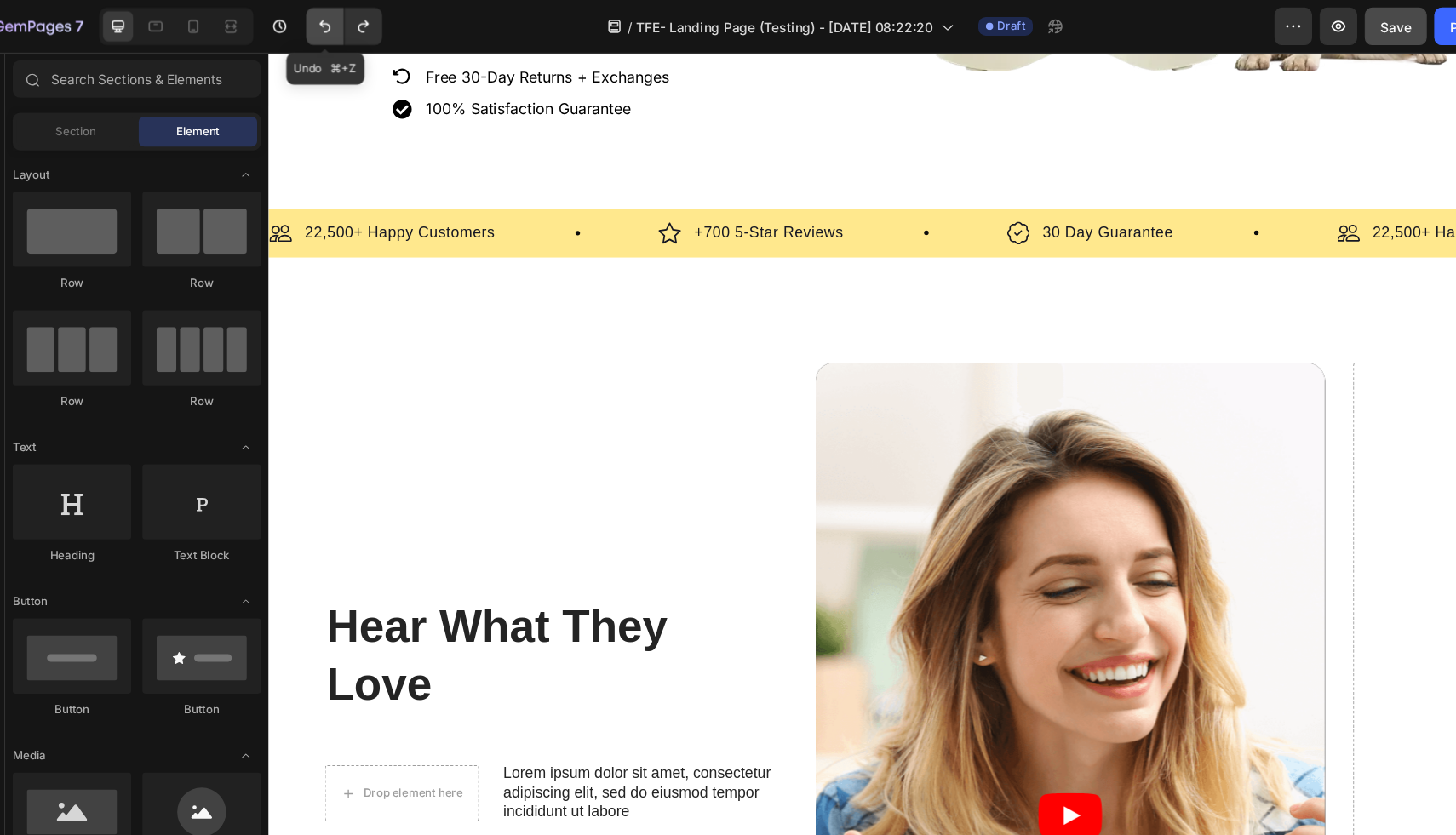
click at [333, 23] on icon "Undo/Redo" at bounding box center [338, 24] width 17 height 17
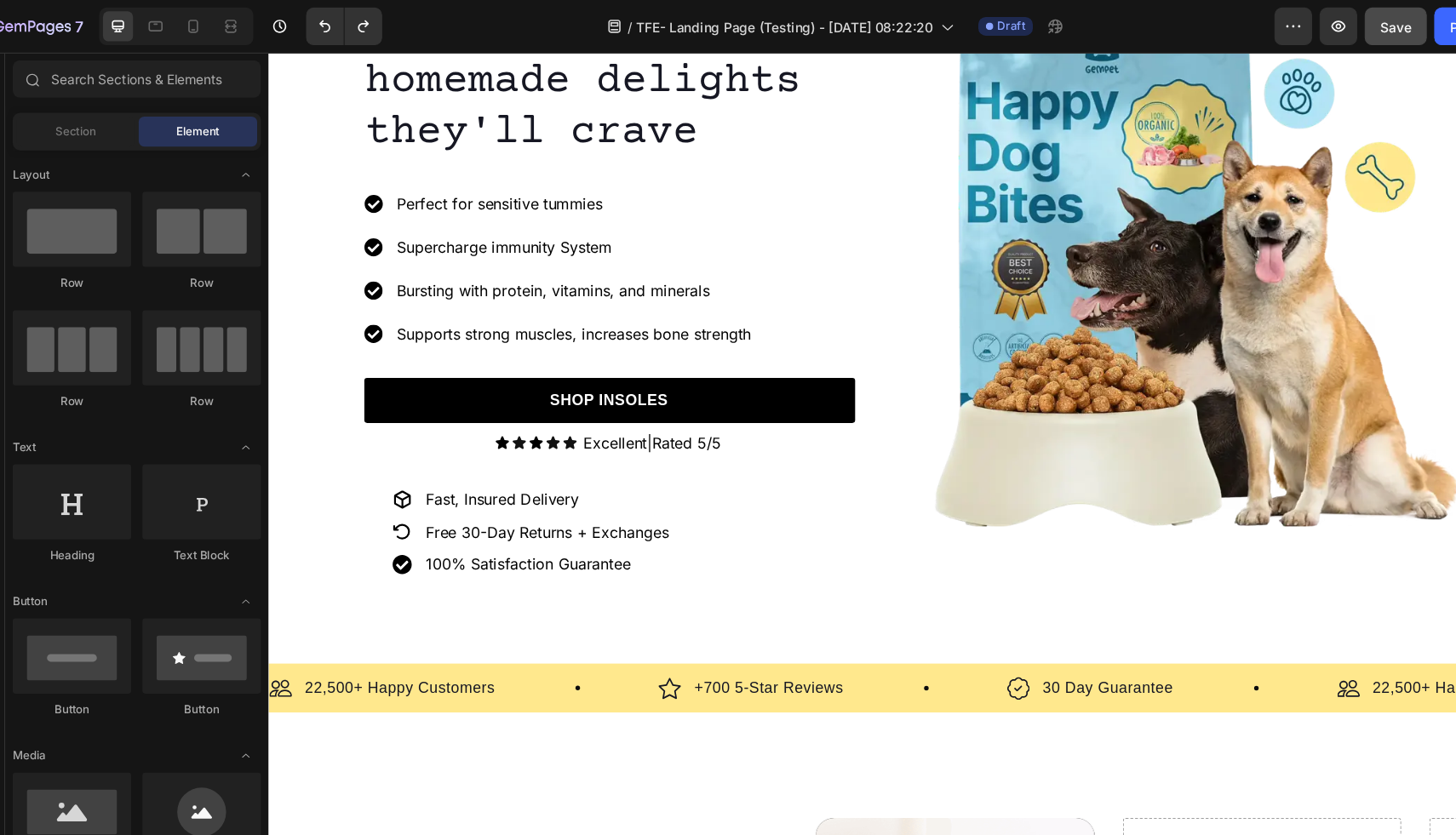
scroll to position [270, 0]
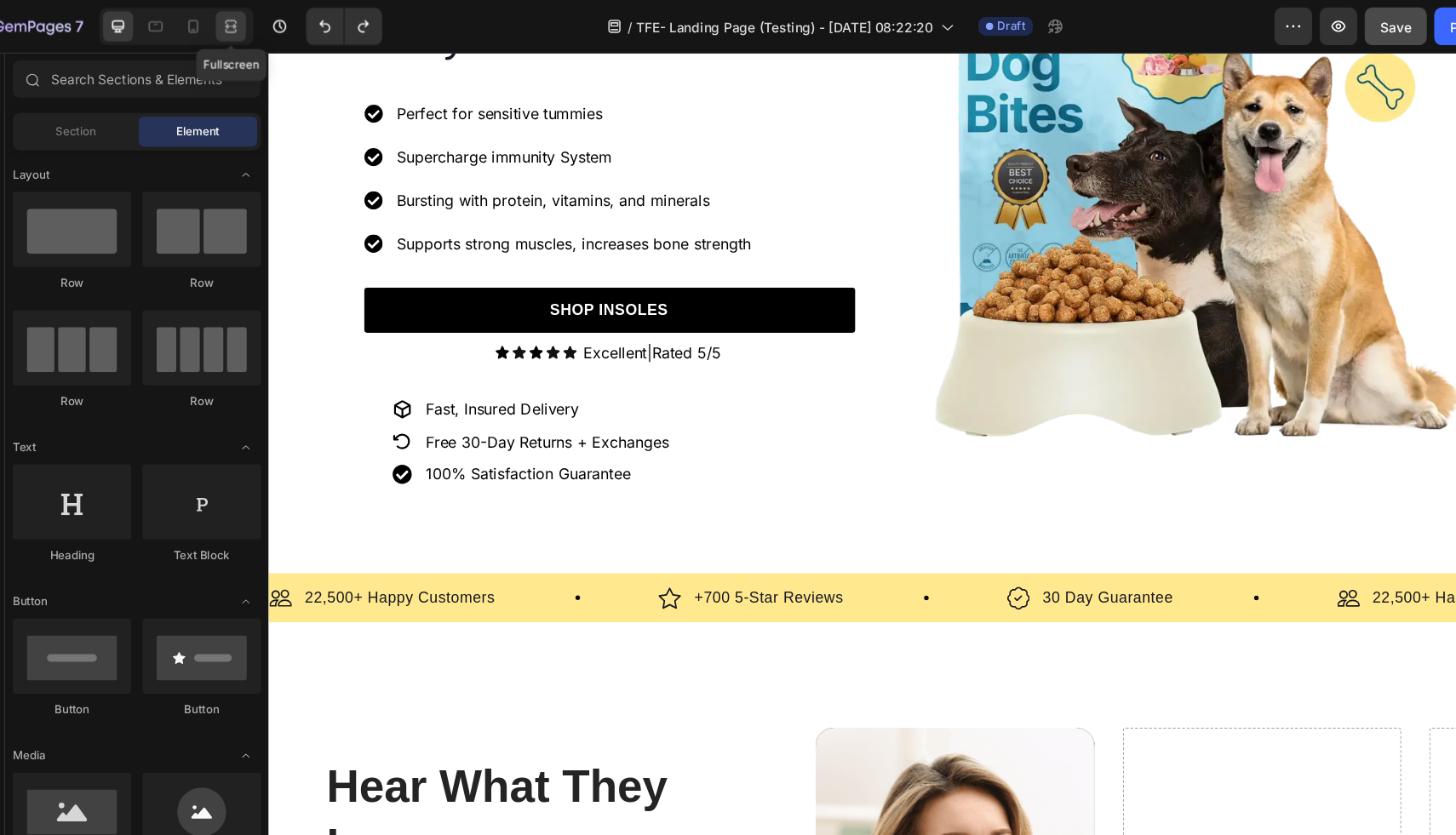
click at [258, 16] on icon at bounding box center [253, 24] width 17 height 17
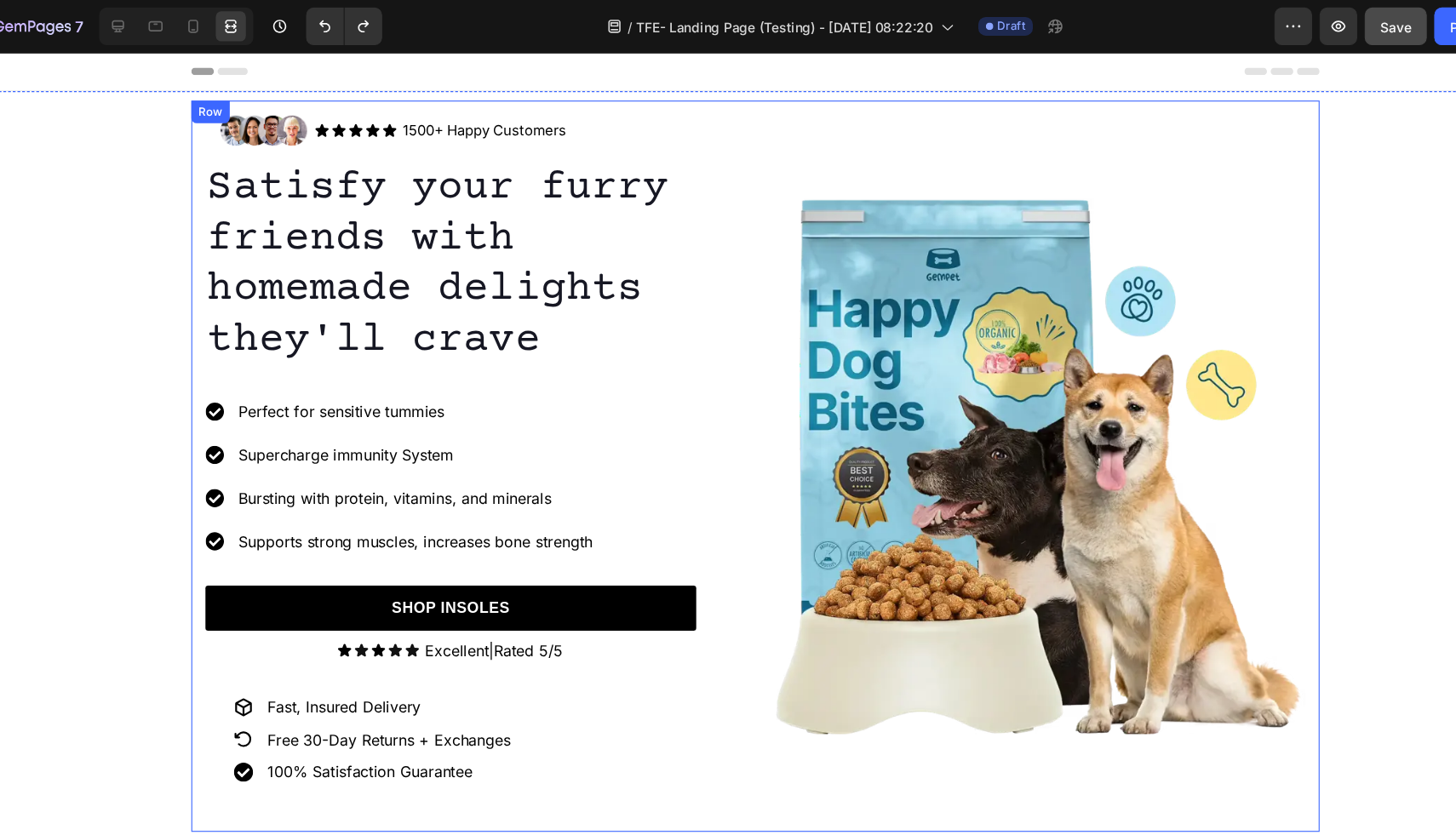
click at [1039, 135] on div "Image" at bounding box center [936, 426] width 485 height 663
click at [1222, 176] on div "Image Icon Icon Icon Icon Icon Icon List 1500+ Happy Customers Text Block Row R…" at bounding box center [680, 426] width 1456 height 663
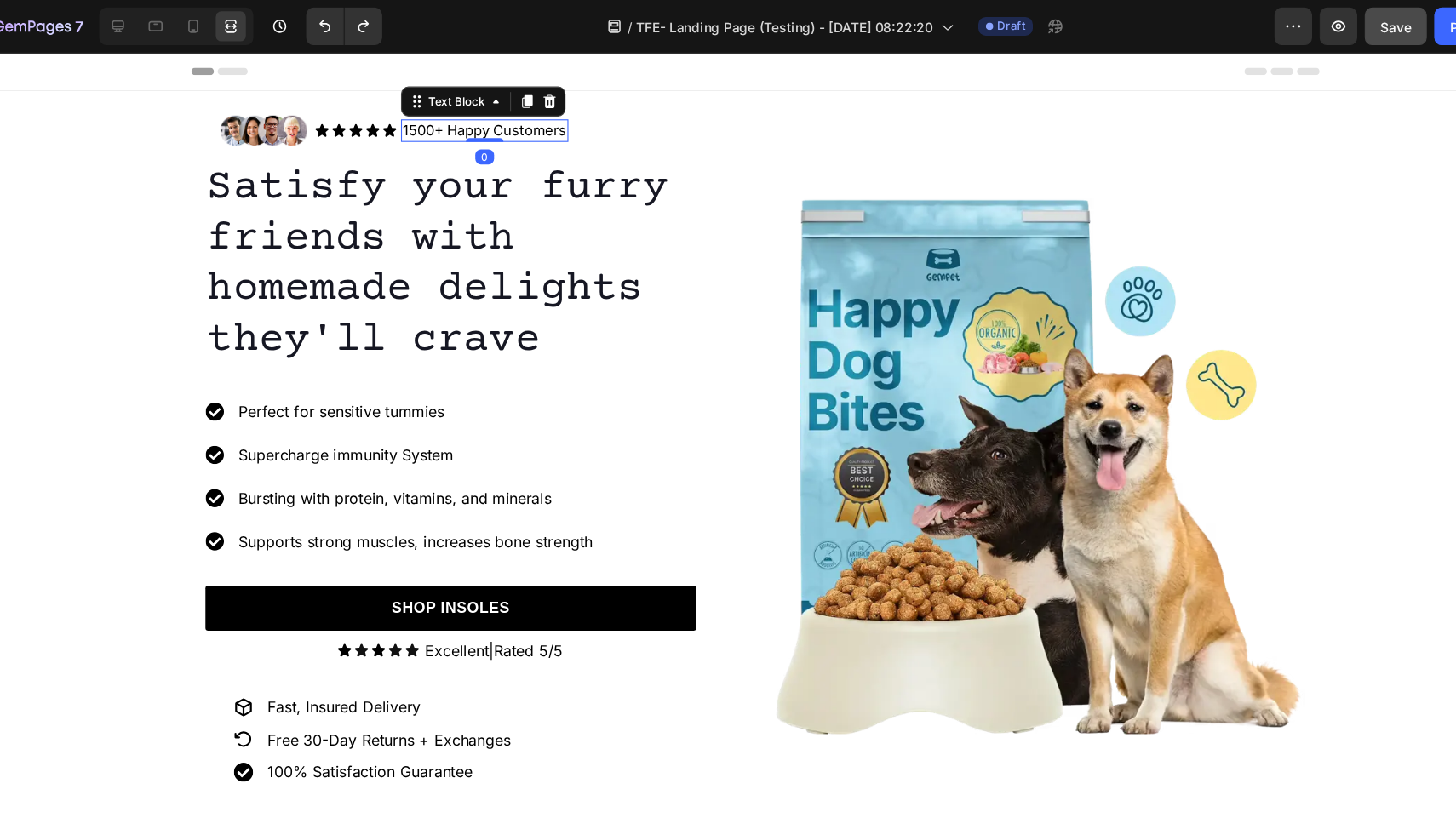
click at [370, 119] on p "1500+ Happy Customers" at bounding box center [435, 123] width 148 height 17
click at [378, 126] on p "1500+ Happy Customers" at bounding box center [435, 123] width 148 height 17
click at [387, 123] on p "1500+ Happy Customers" at bounding box center [435, 123] width 148 height 17
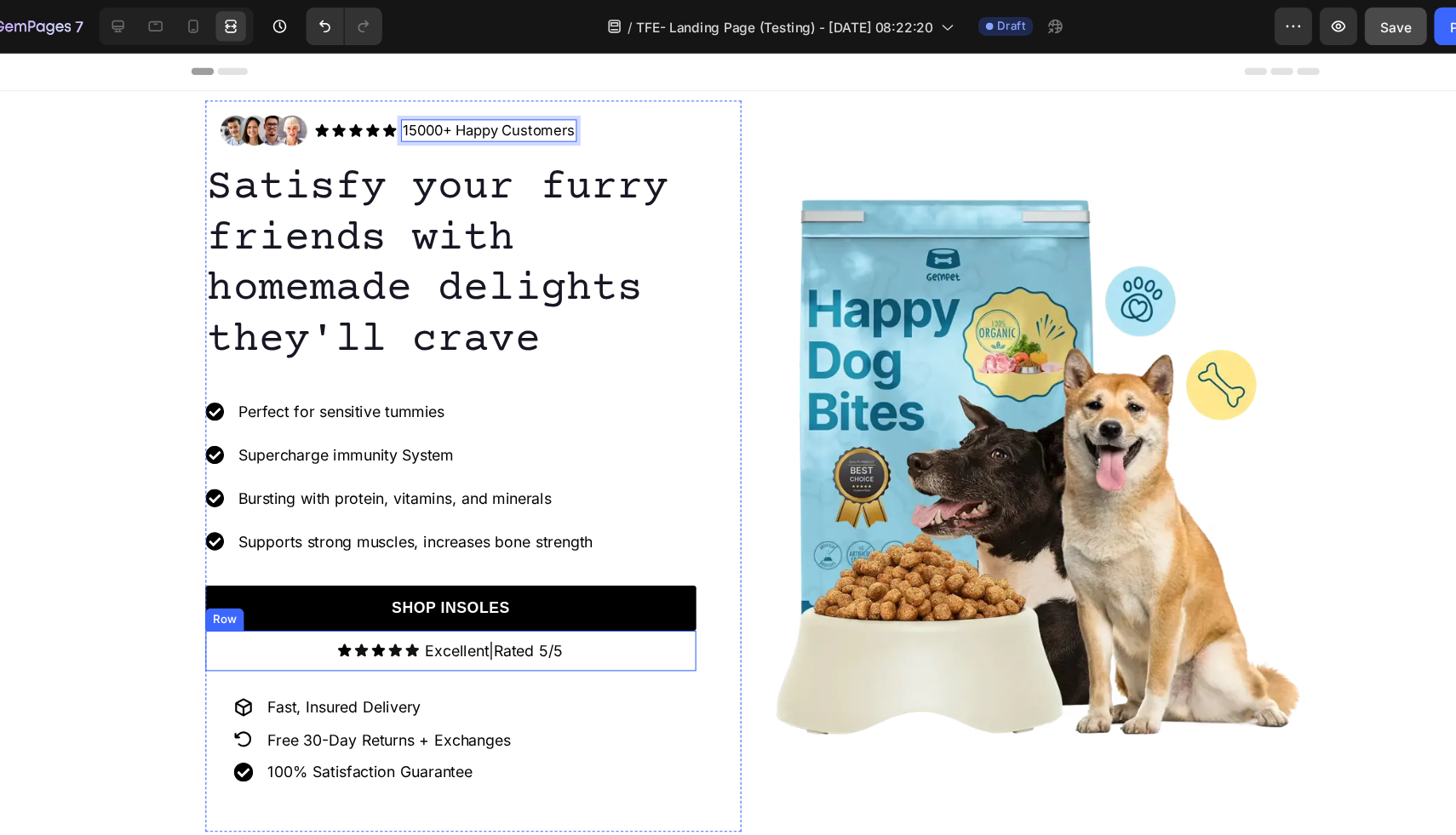
click at [520, 593] on div "Icon Icon Icon Icon Icon Icon List Excellent|Rated 5/5 Text Block Row" at bounding box center [404, 594] width 445 height 37
click at [518, 593] on div "Icon Icon Icon Icon Icon Icon List Excellent|Rated 5/5 Text Block Row 0" at bounding box center [404, 594] width 445 height 37
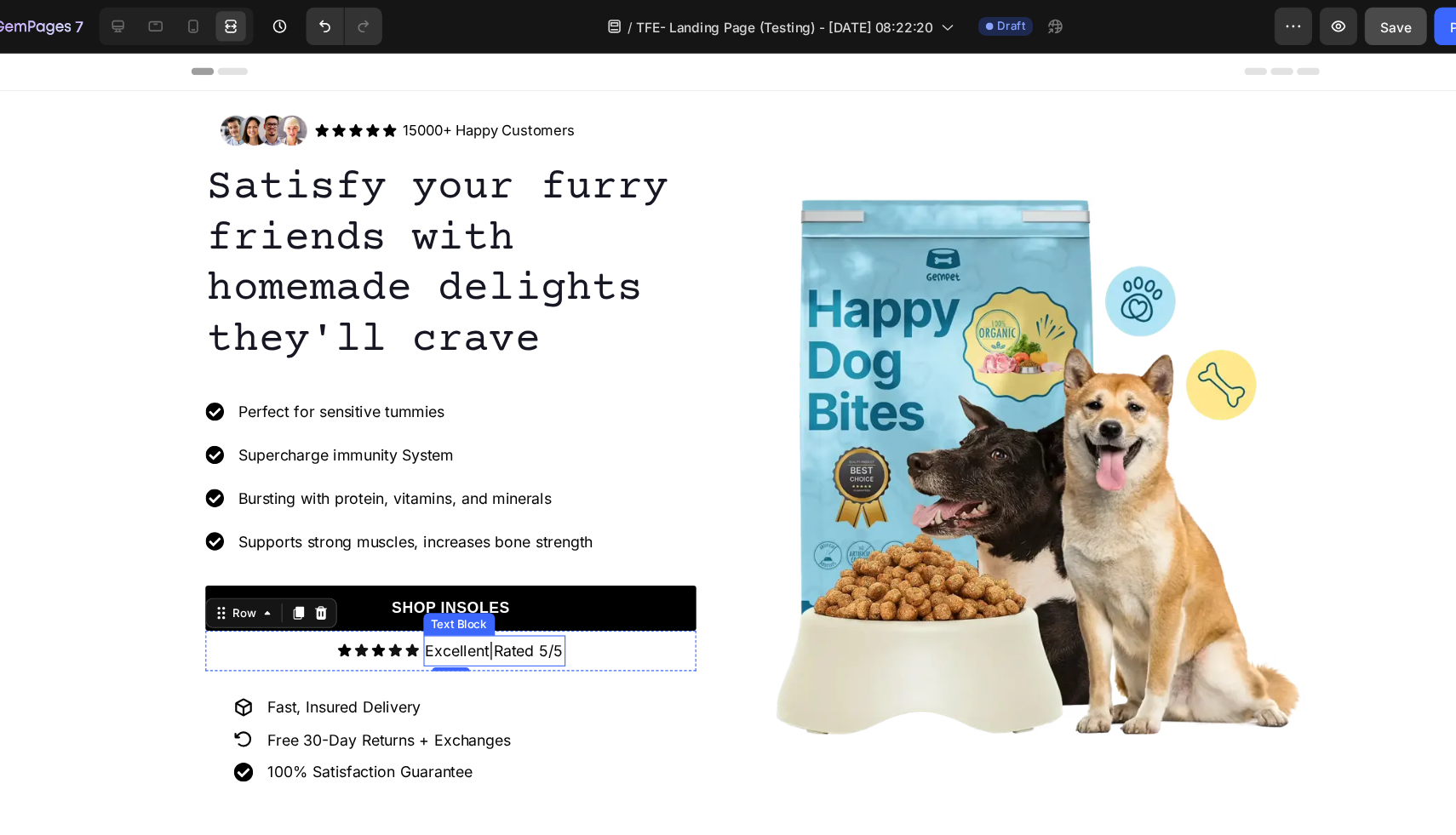
click at [506, 599] on p "Excellent|Rated 5/5" at bounding box center [444, 593] width 125 height 24
click at [505, 599] on p "Excellent|Rated 5/5" at bounding box center [444, 593] width 125 height 24
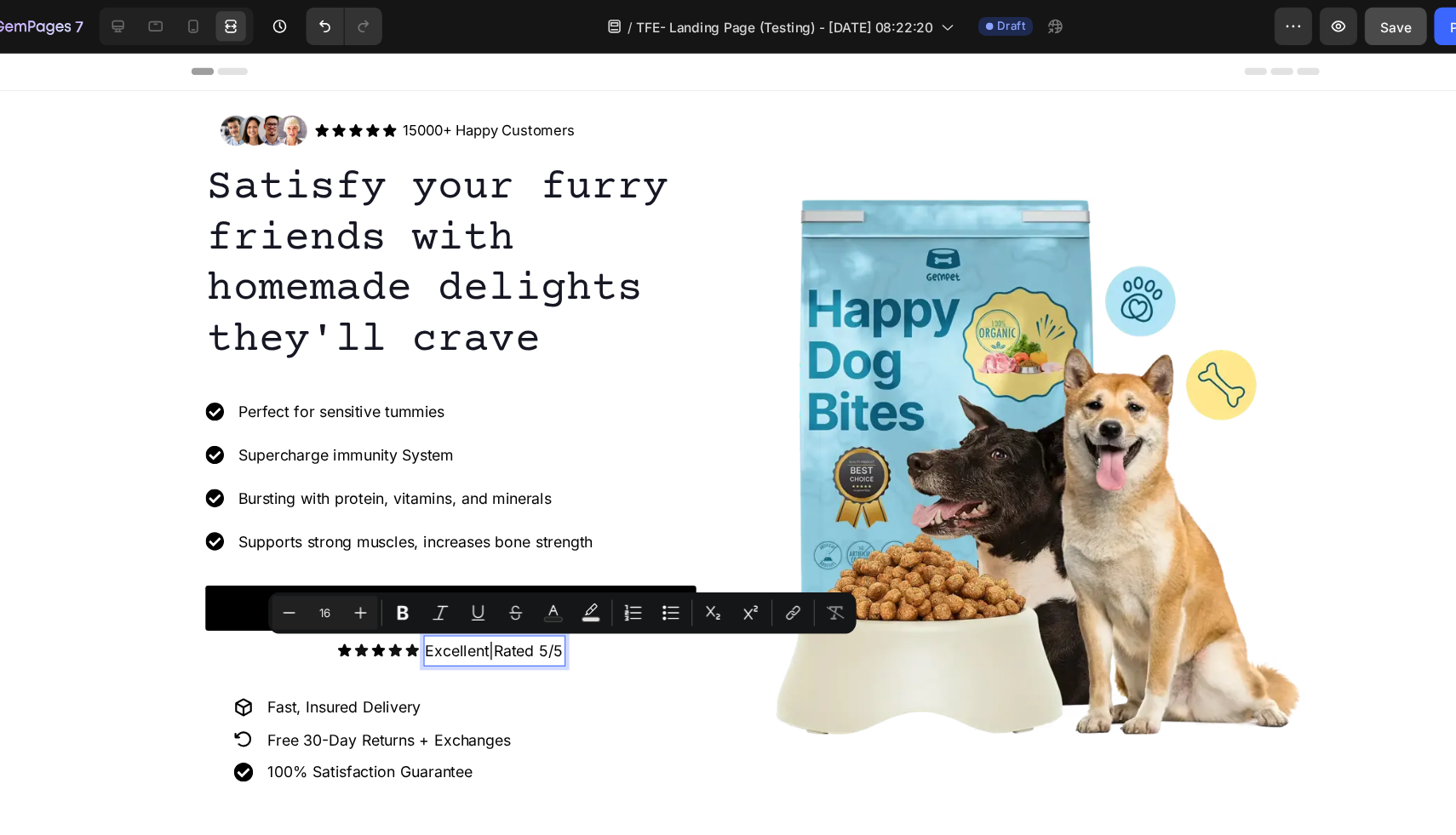
click at [503, 599] on p "Excellent|Rated 5/5" at bounding box center [444, 593] width 125 height 24
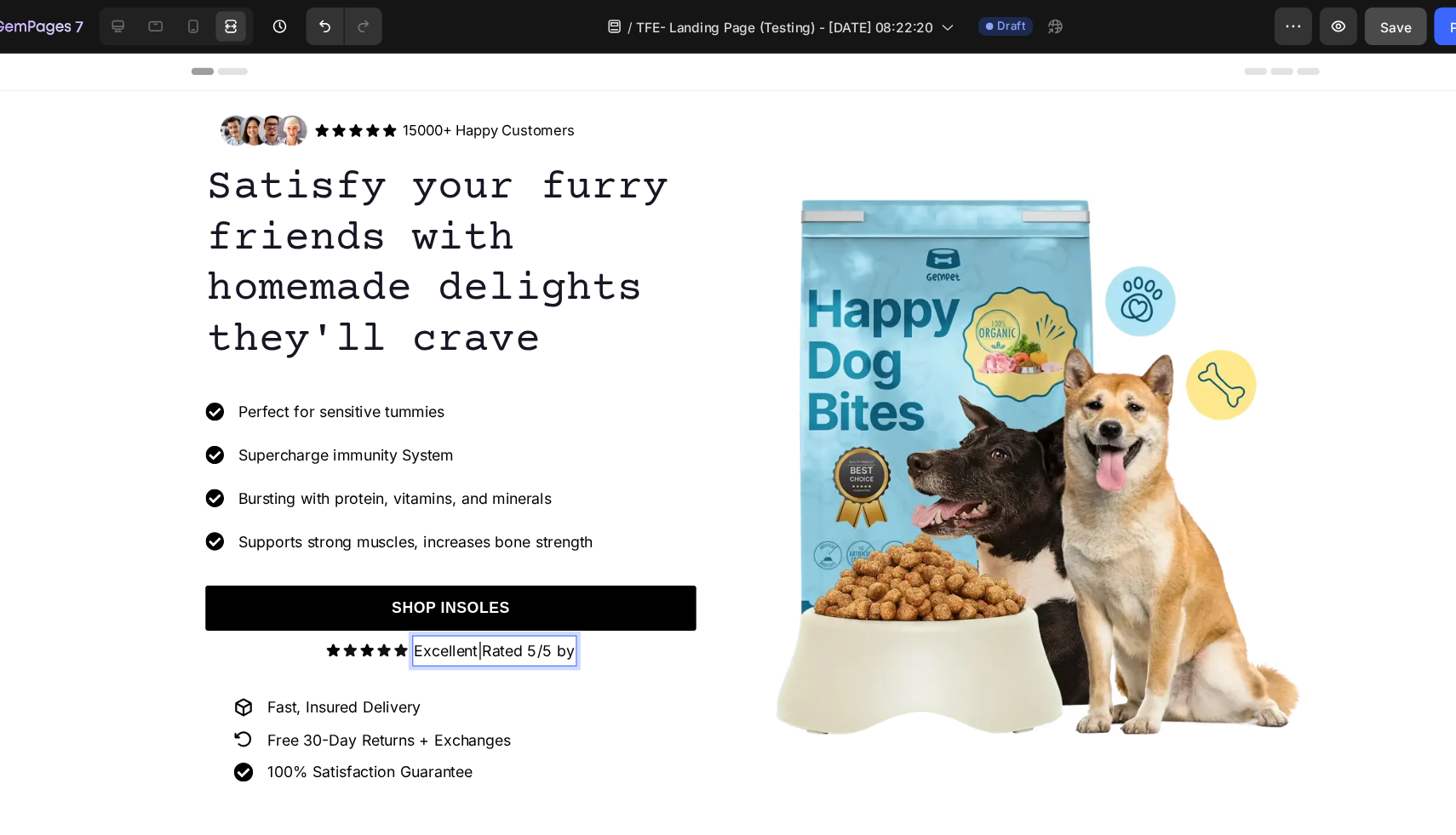
click at [371, 598] on p "Excellent|Rated 5/5 by" at bounding box center [444, 593] width 145 height 24
drag, startPoint x: 370, startPoint y: 598, endPoint x: 515, endPoint y: 597, distance: 145.0
click at [515, 597] on p "Excellent|Rated 5/5 by" at bounding box center [444, 593] width 145 height 24
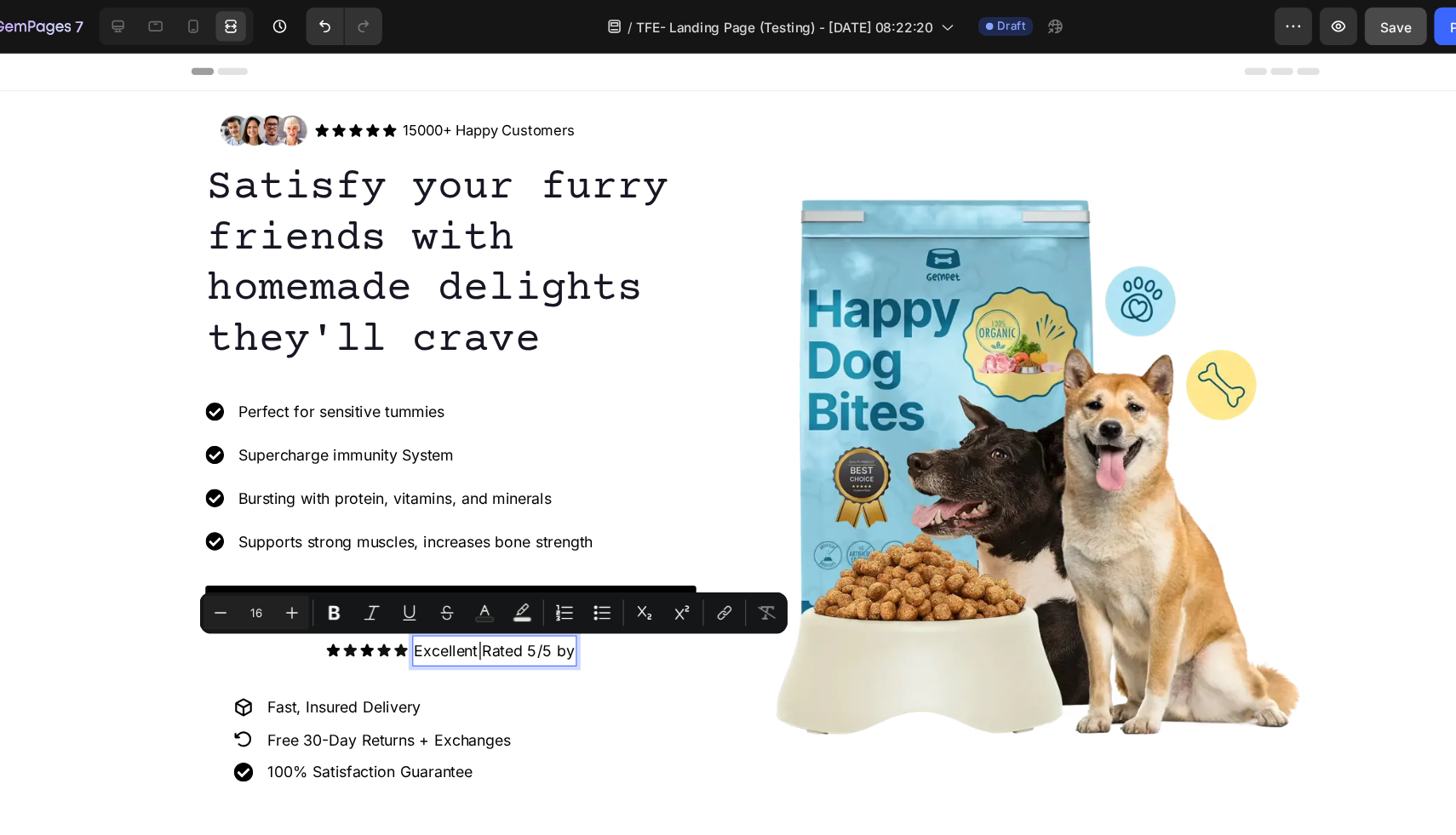
copy p "Excellent|Rated 5/5 by"
click at [515, 603] on p "Excellent|Rated 5/5 by" at bounding box center [444, 593] width 145 height 24
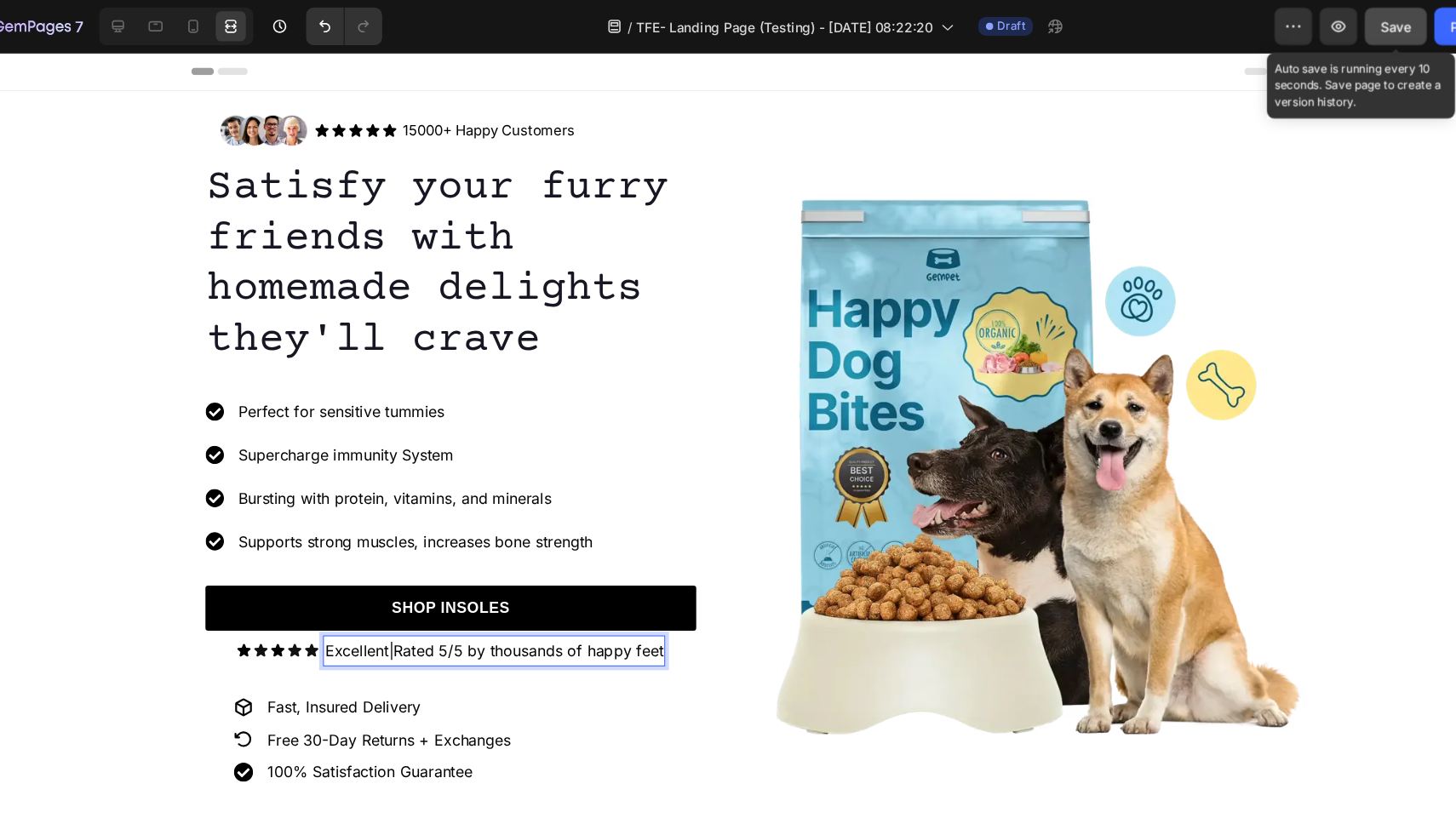
click at [1317, 24] on span "Save" at bounding box center [1308, 24] width 28 height 15
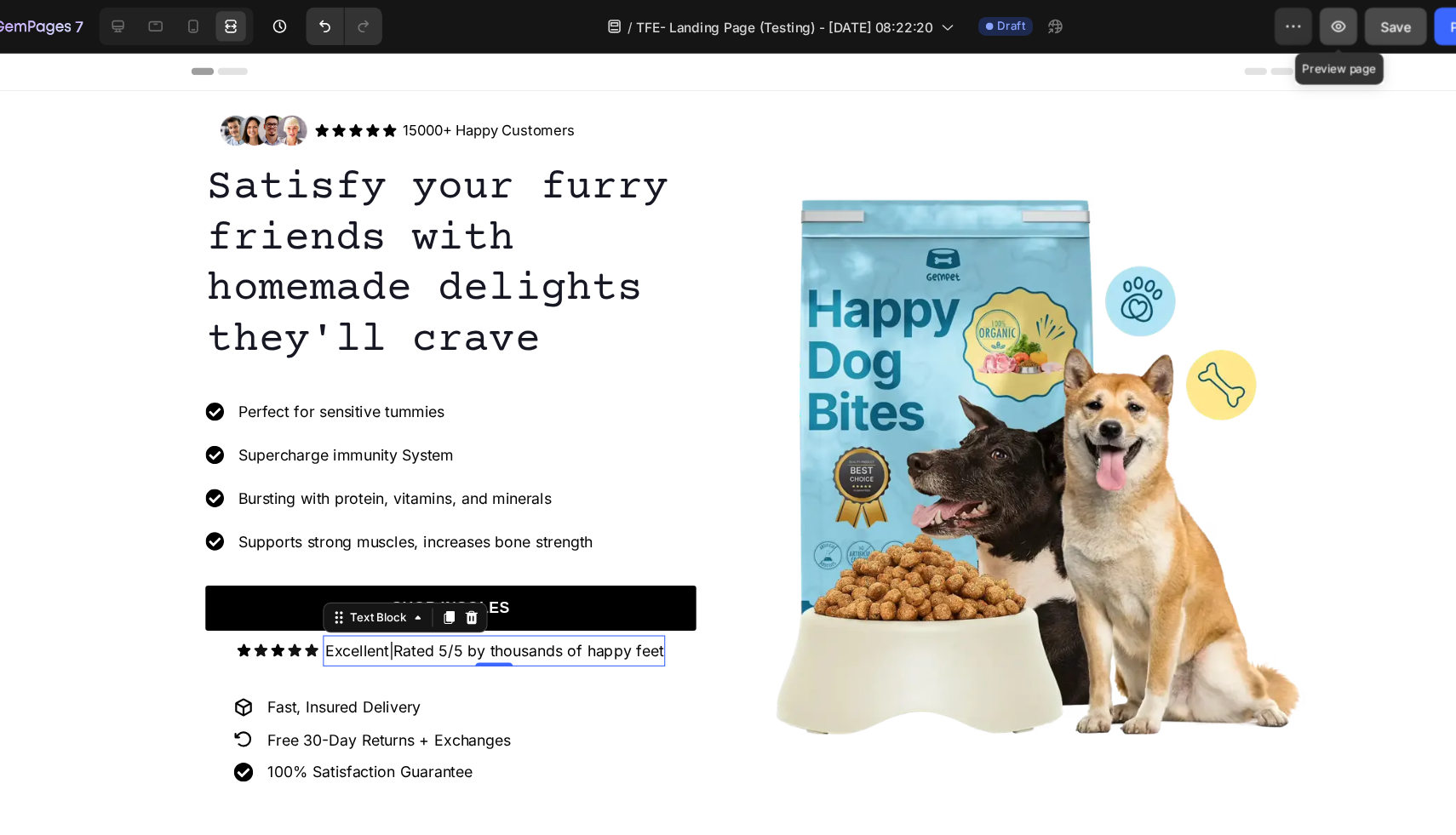
click at [1255, 28] on icon "button" at bounding box center [1256, 24] width 17 height 17
click at [359, 598] on p "Excellent|Rated 5/5 by thousands of happy feet" at bounding box center [444, 593] width 306 height 24
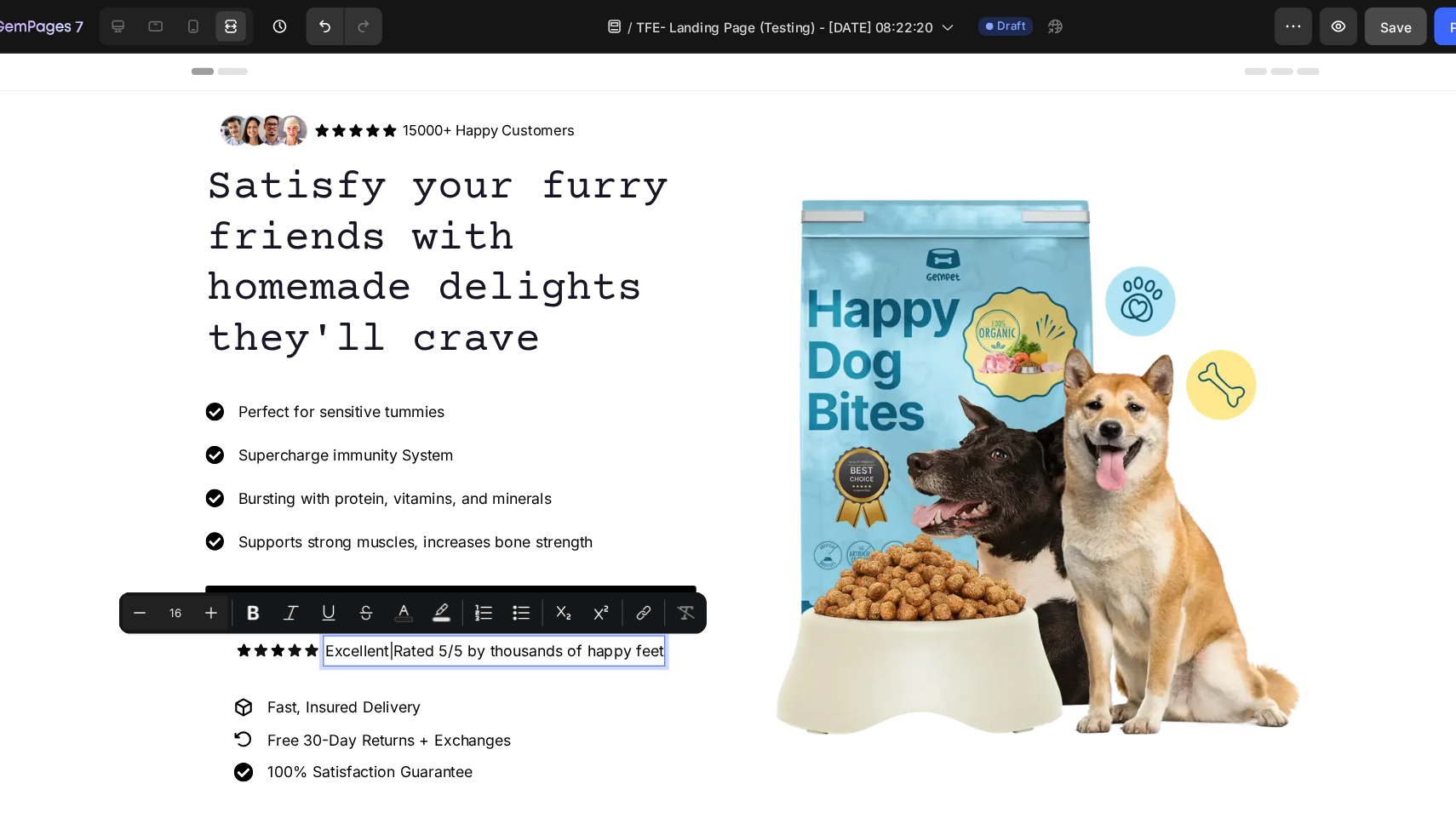
click at [352, 602] on p "Excellent|Rated 5/5 by thousands of happy feet" at bounding box center [444, 593] width 306 height 24
click at [350, 595] on p "Excellent|Rated 5/5 by thousands of happy feet" at bounding box center [444, 593] width 306 height 24
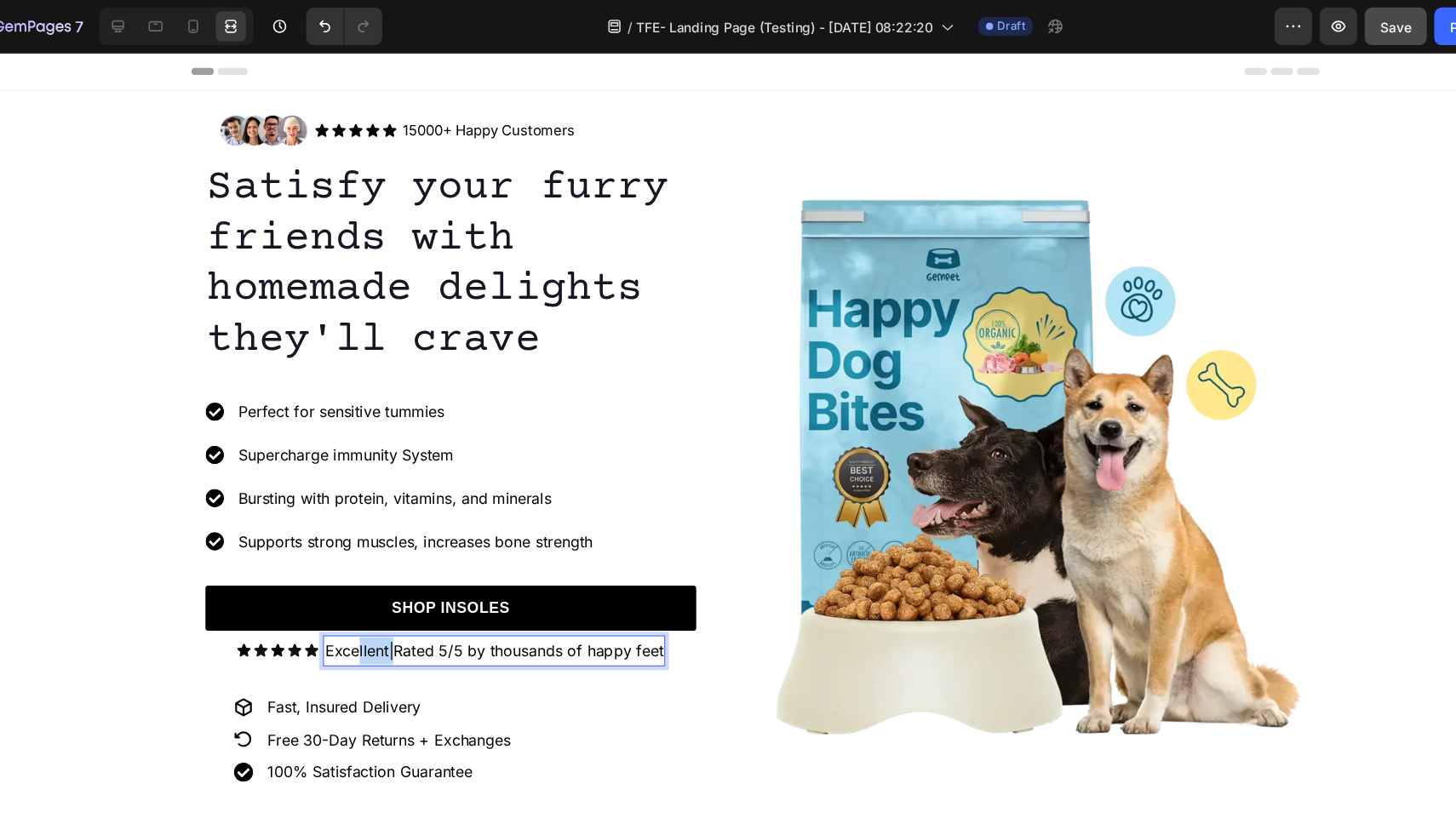
drag, startPoint x: 351, startPoint y: 595, endPoint x: 317, endPoint y: 598, distance: 34.1
click at [317, 598] on p "Excellent|Rated 5/5 by thousands of happy feet" at bounding box center [444, 593] width 306 height 24
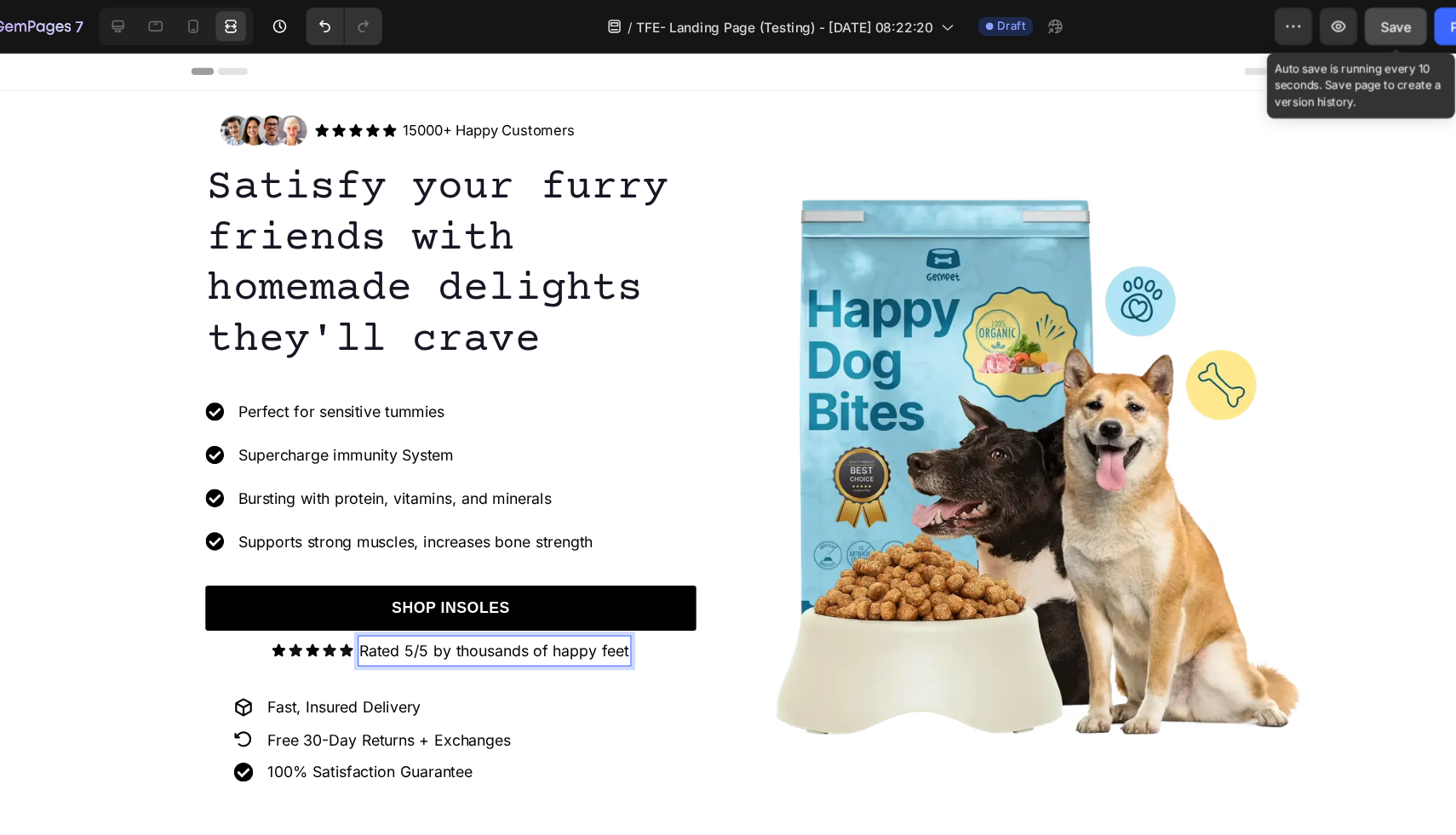
click at [1304, 31] on span "Save" at bounding box center [1308, 24] width 28 height 15
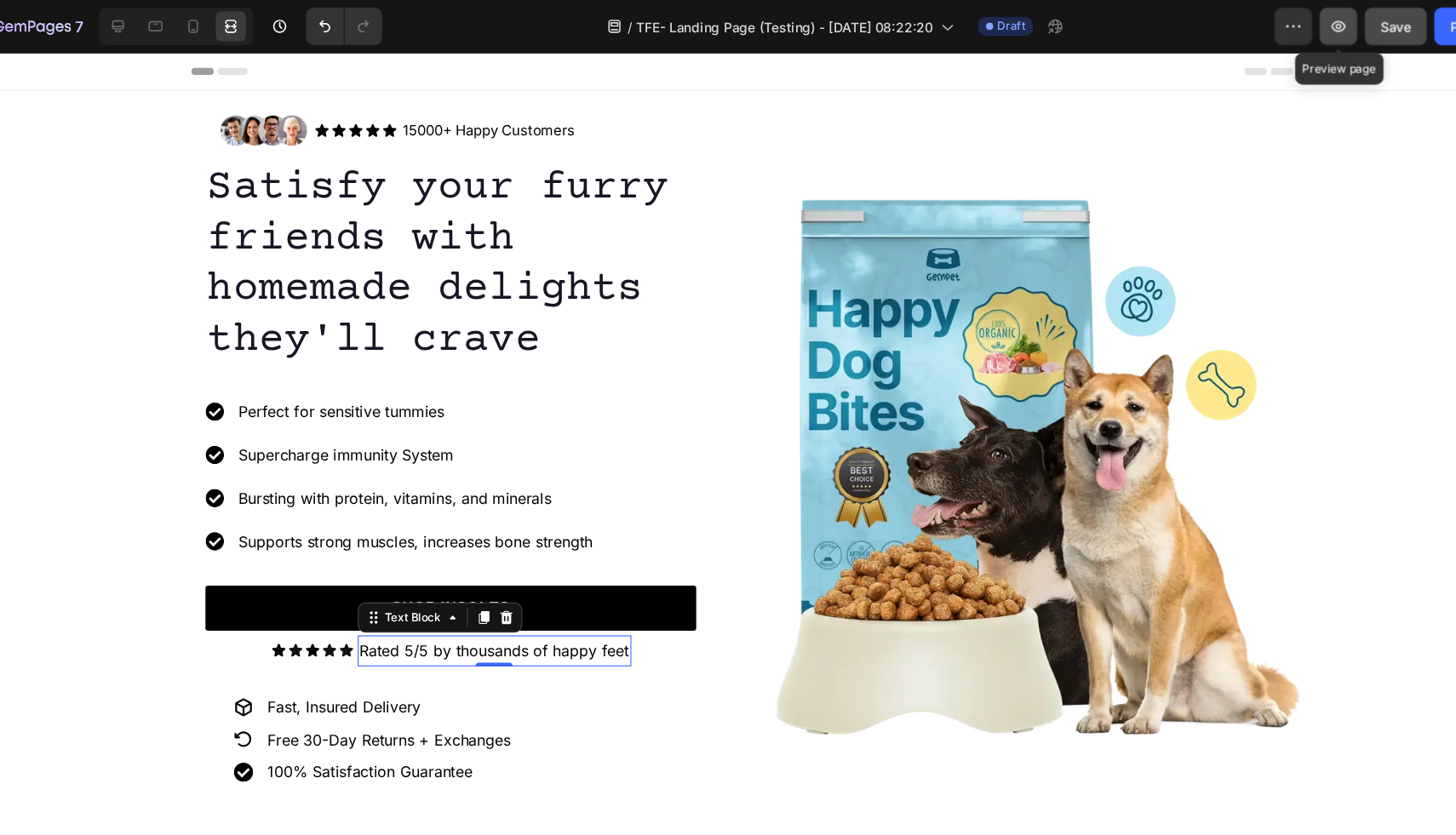
click at [1257, 29] on icon "button" at bounding box center [1256, 24] width 17 height 17
click at [510, 123] on p "15000+ Happy Customers" at bounding box center [439, 123] width 156 height 17
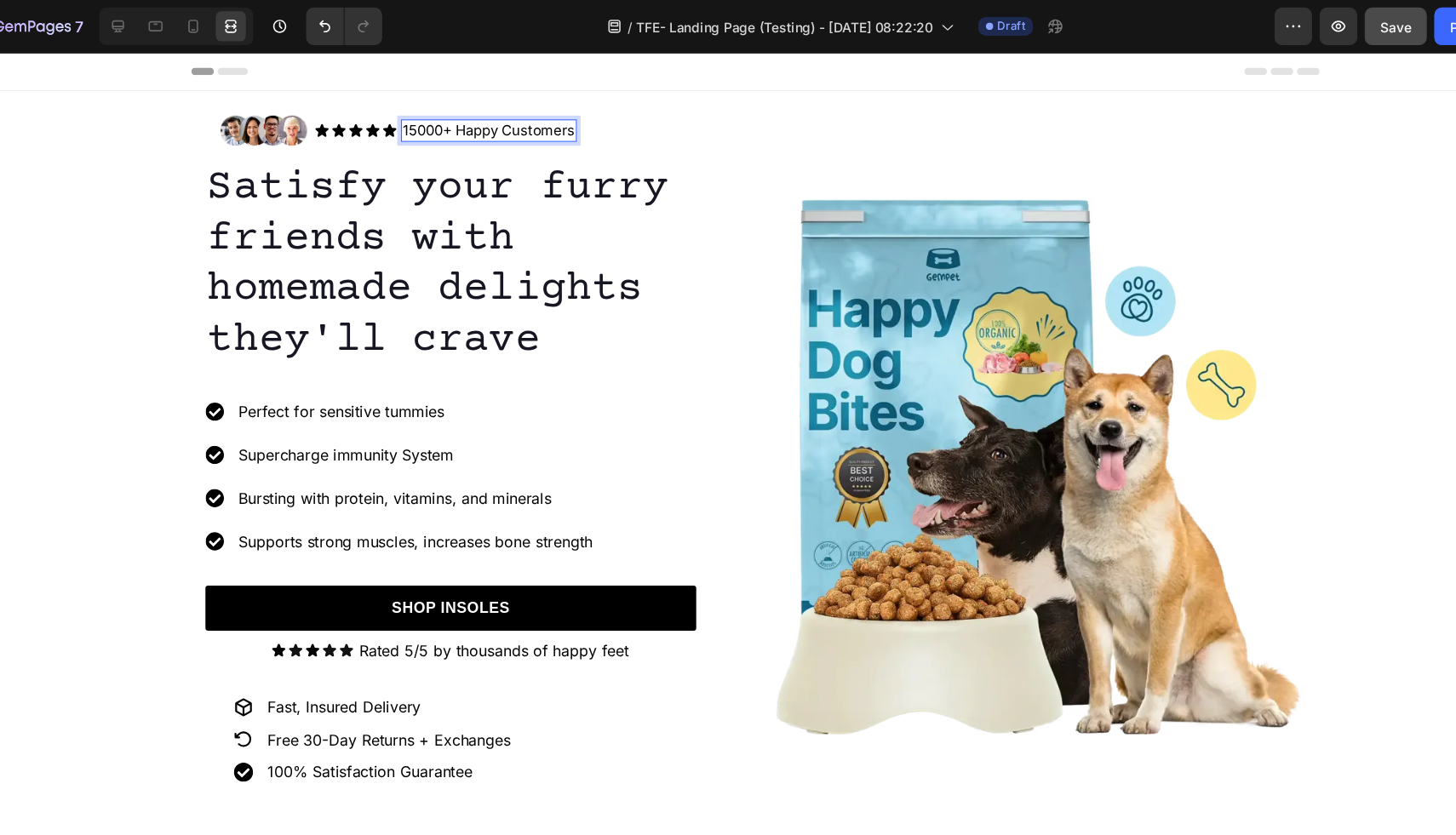
click at [513, 123] on p "15000+ Happy Customers" at bounding box center [439, 123] width 156 height 17
drag, startPoint x: 516, startPoint y: 123, endPoint x: 384, endPoint y: 122, distance: 132.0
click at [384, 122] on p "15000+ Happy Customers" at bounding box center [439, 123] width 156 height 17
click at [337, 126] on div "Icon" at bounding box center [334, 123] width 14 height 14
click at [349, 122] on div "Icon" at bounding box center [349, 123] width 14 height 14
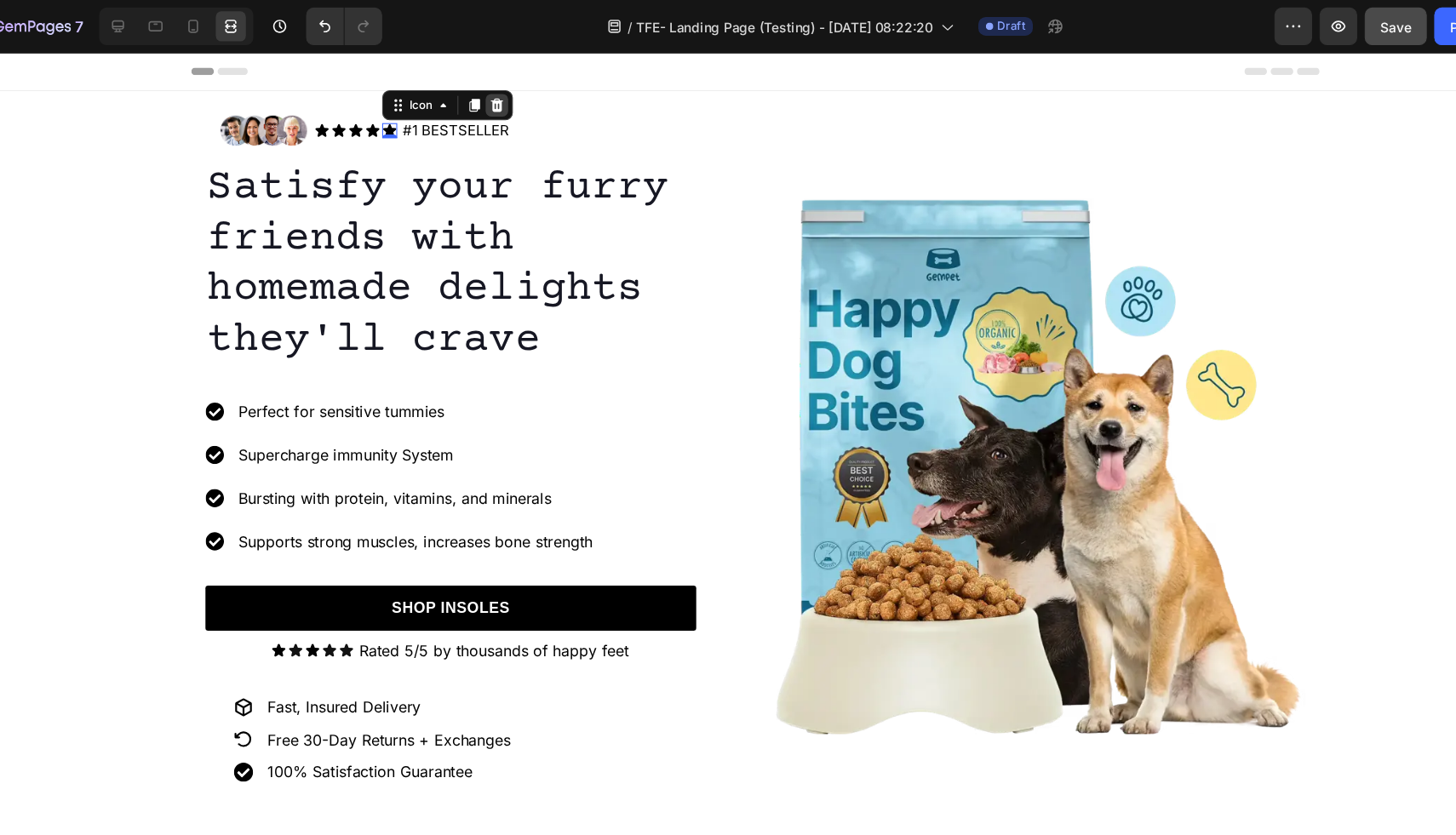
click at [448, 95] on icon at bounding box center [446, 100] width 11 height 12
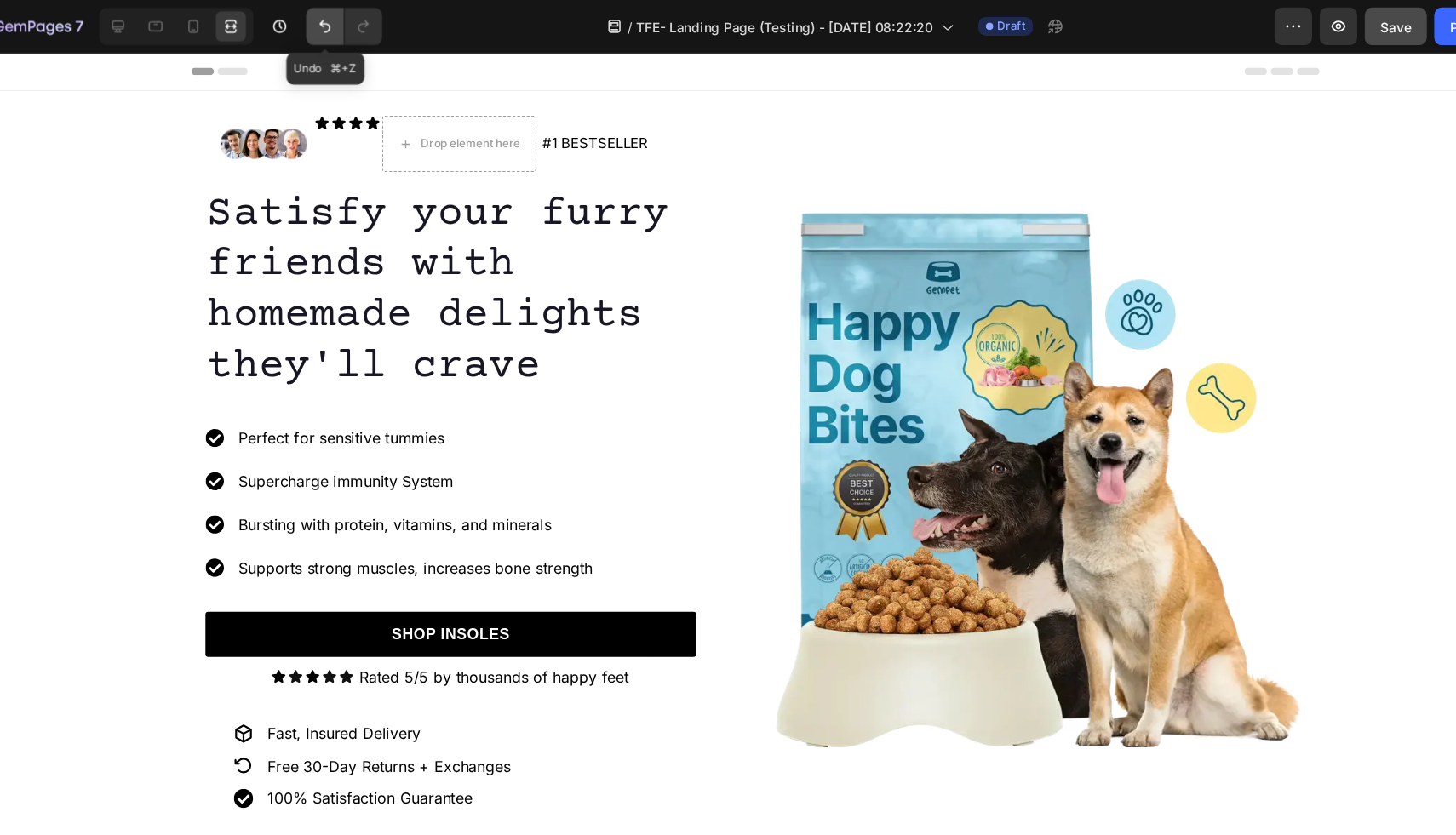
click at [338, 17] on icon "Undo/Redo" at bounding box center [338, 24] width 17 height 17
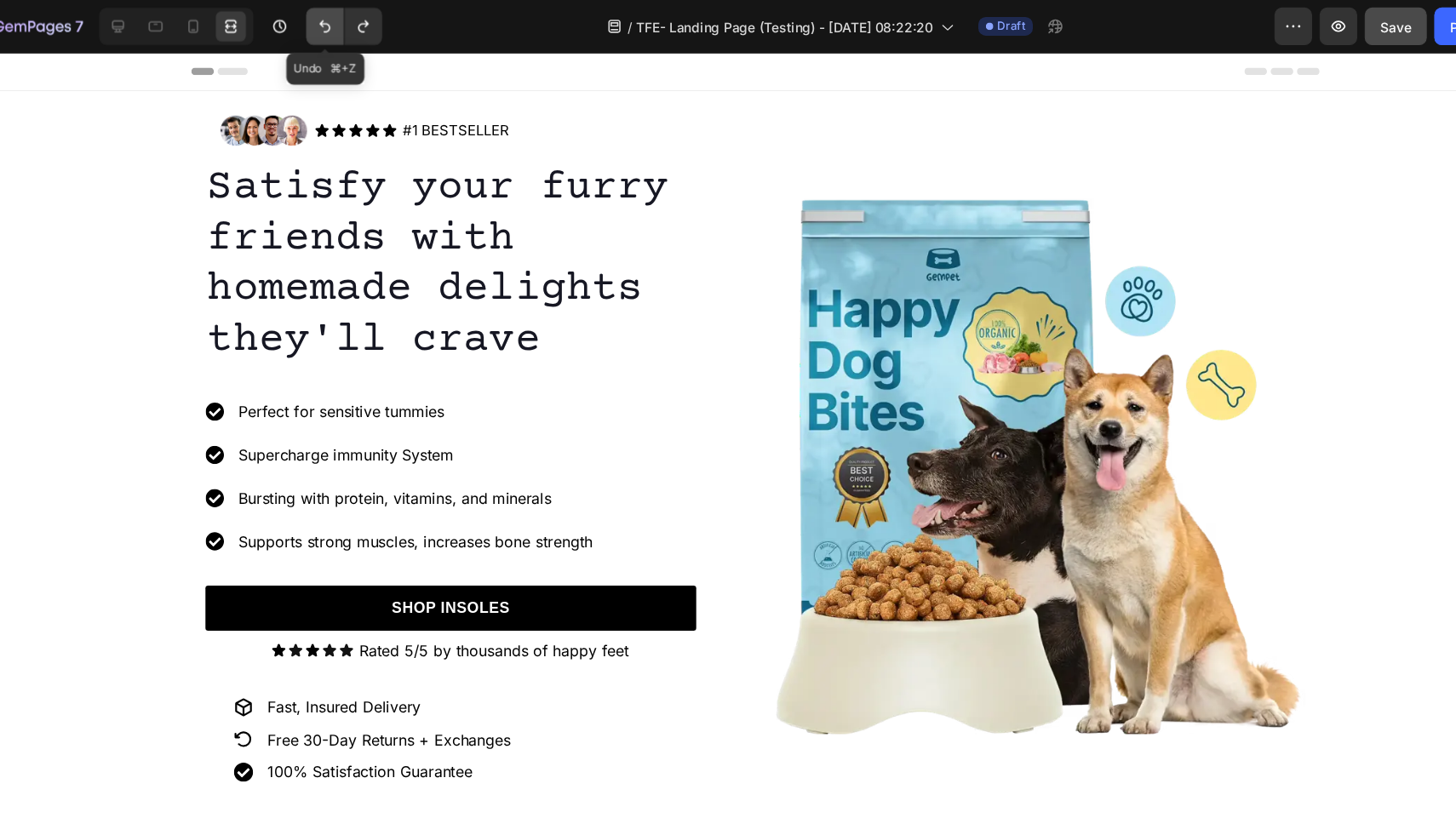
click at [343, 24] on icon "Undo/Redo" at bounding box center [338, 24] width 17 height 17
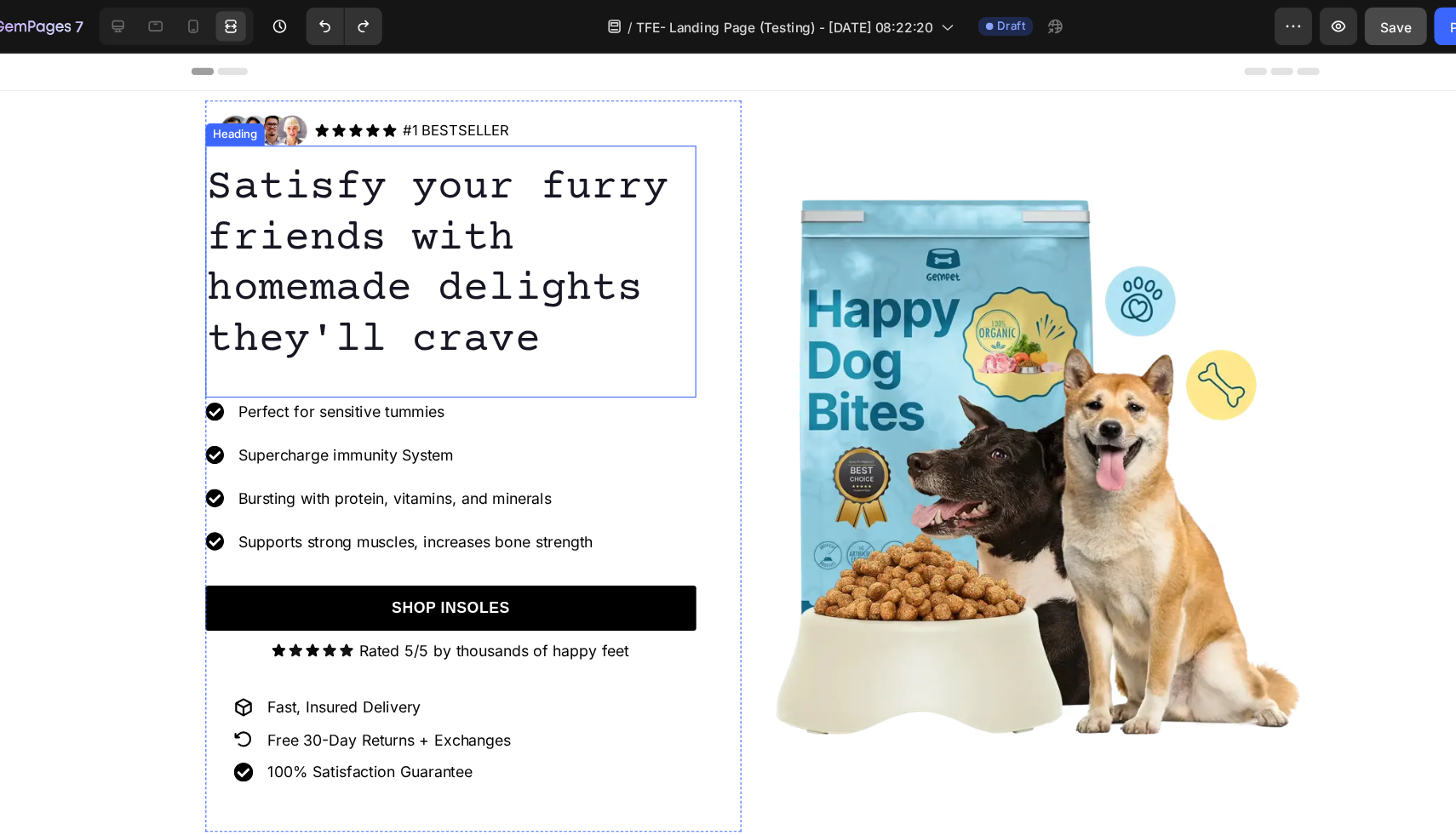
click at [454, 159] on p "Satisfy your furry friends with homemade delights they'll crave" at bounding box center [404, 243] width 441 height 184
click at [336, 24] on icon "Undo/Redo" at bounding box center [338, 23] width 11 height 11
click at [286, 122] on icon at bounding box center [286, 120] width 10 height 12
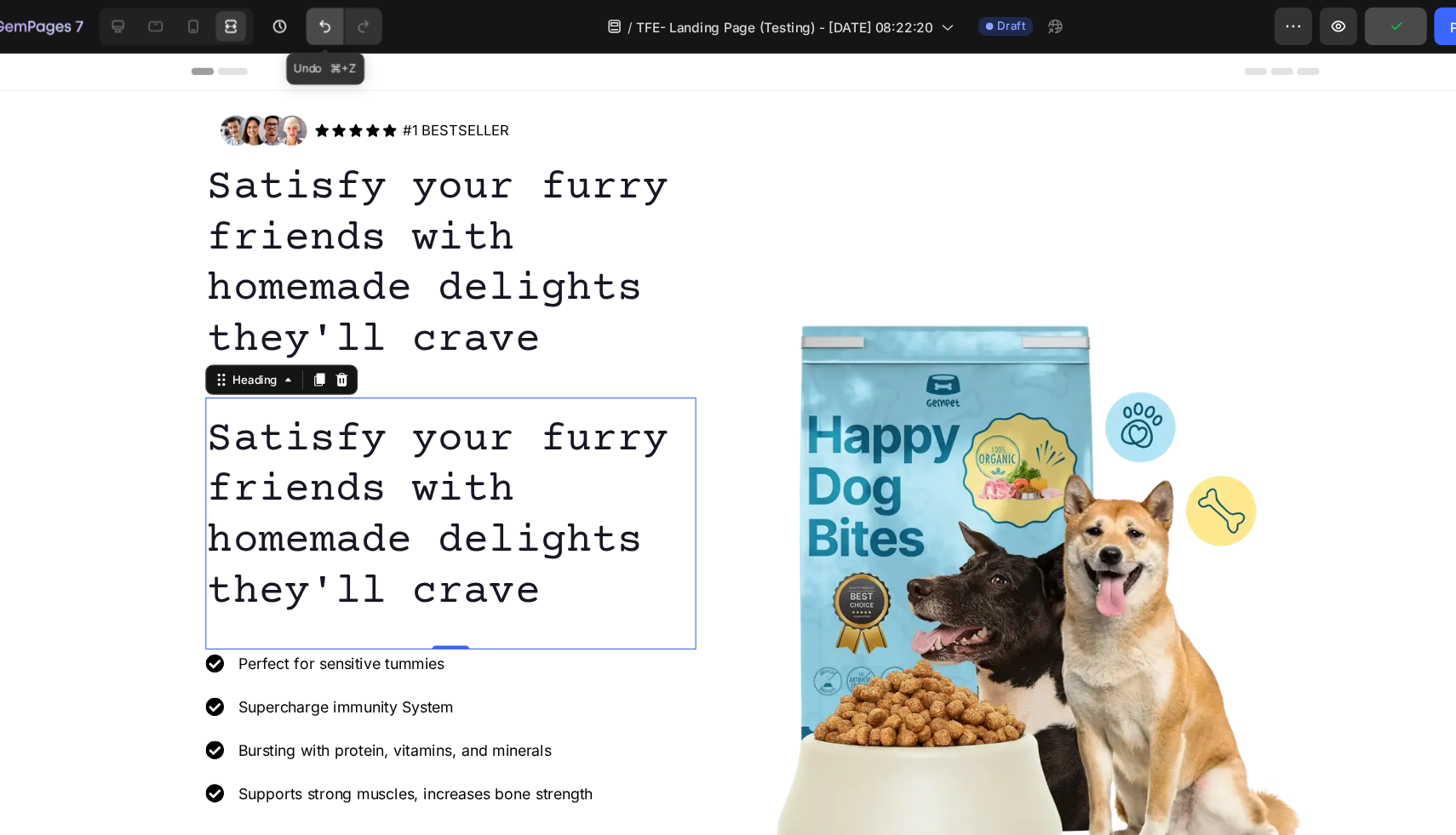
click at [334, 24] on icon "Undo/Redo" at bounding box center [338, 24] width 17 height 17
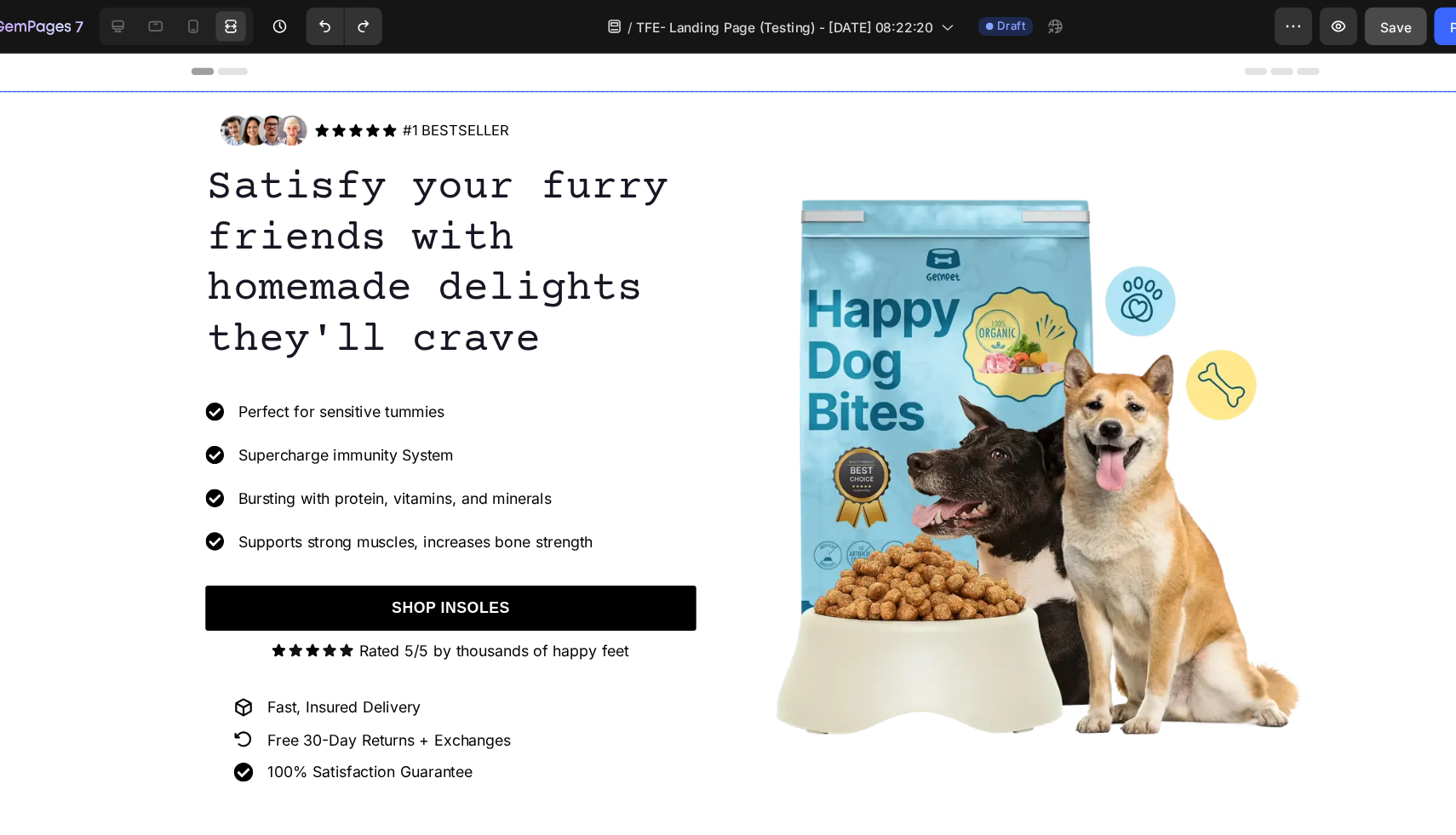
click at [100, 149] on div "Image Icon Icon Icon Icon Icon Icon List #1 BESTSELLER Text Block Row Row Satis…" at bounding box center [680, 426] width 1456 height 663
click at [38, 105] on icon at bounding box center [37, 104] width 10 height 12
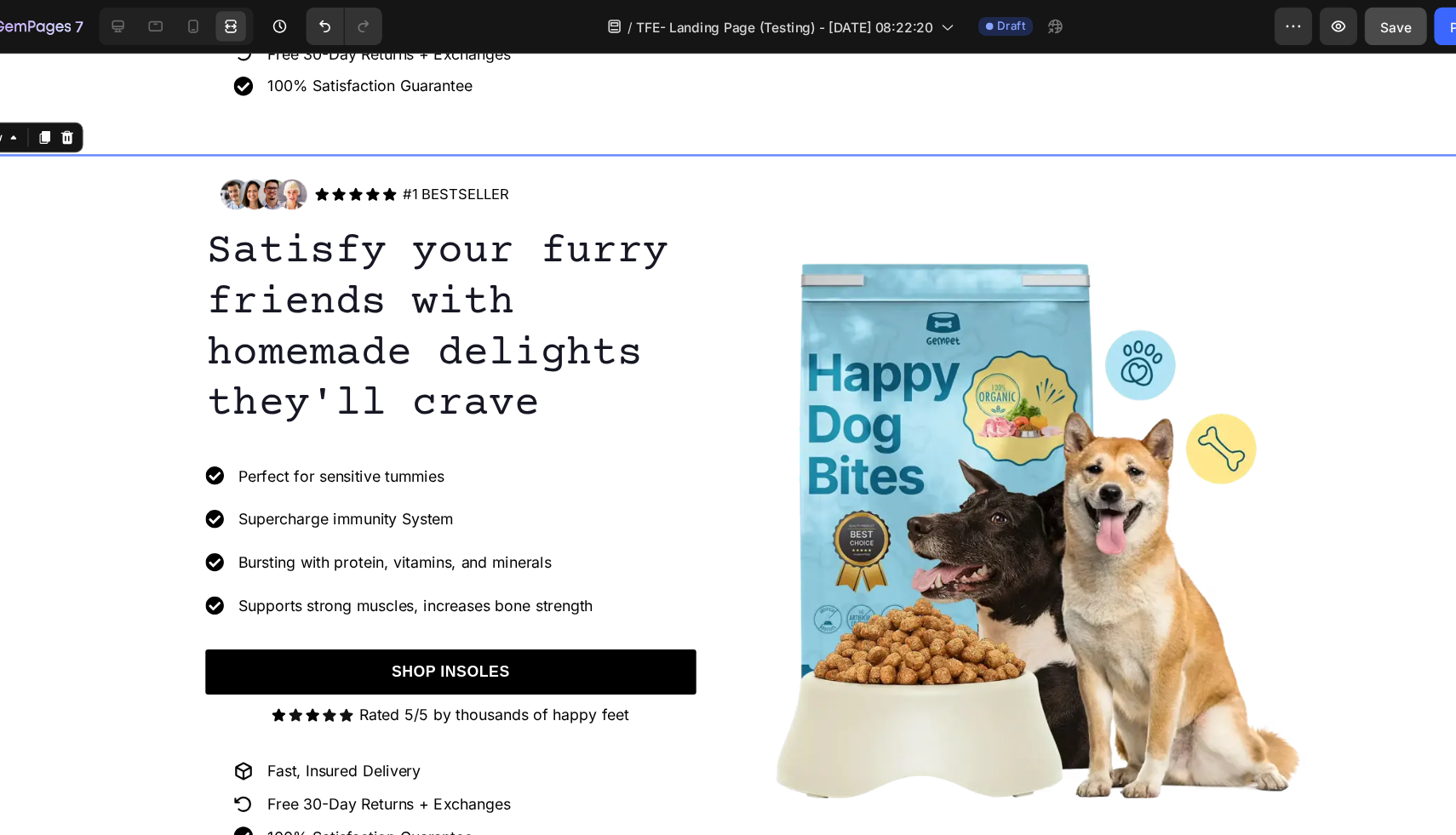
scroll to position [655, 0]
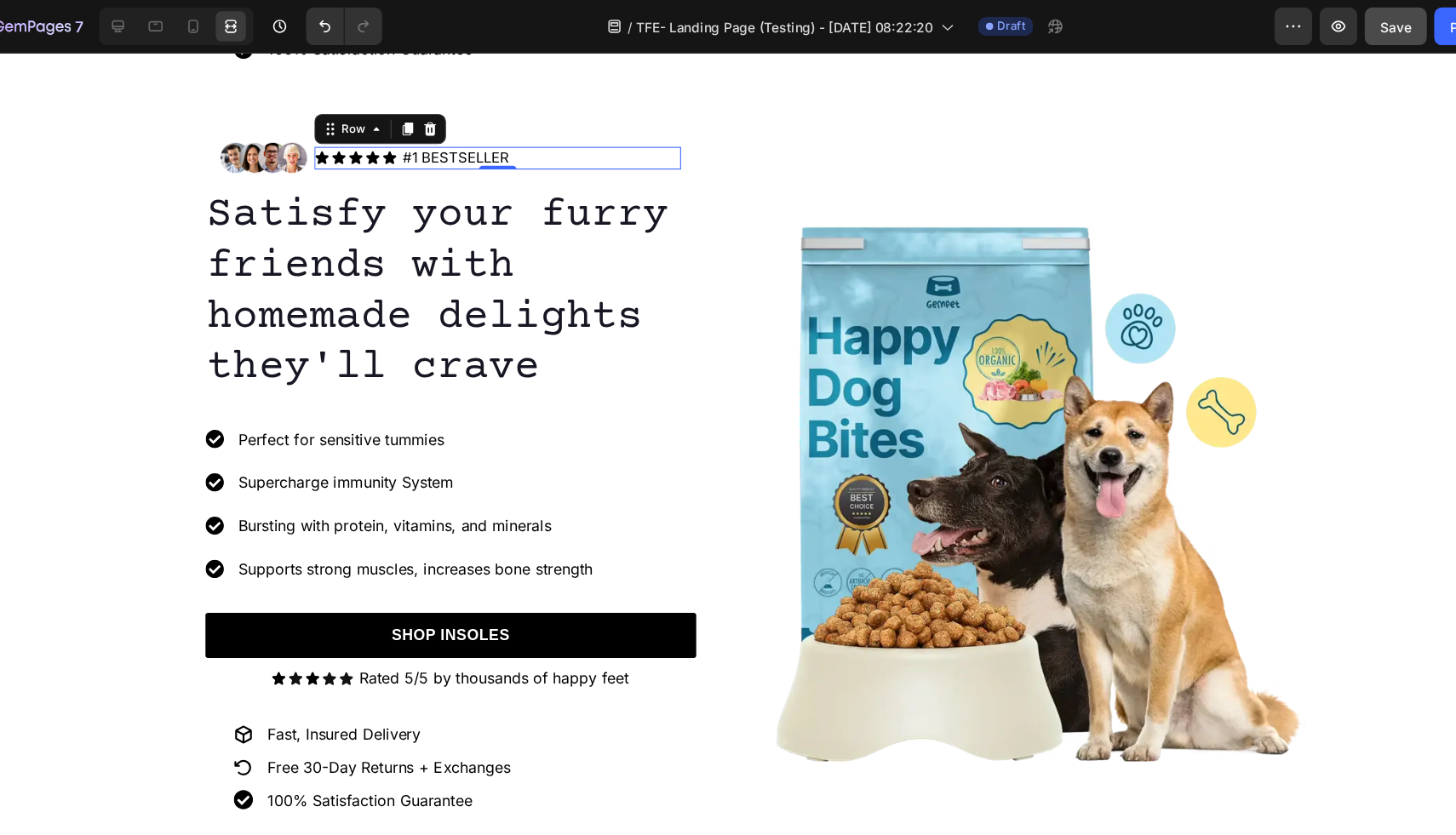
click at [482, 146] on div "Icon Icon Icon Icon Icon Icon List #1 BESTSELLER Text Block Row 0" at bounding box center [447, 147] width 332 height 20
click at [472, 145] on div "Icon Icon Icon Icon Icon Icon List #1 BESTSELLER Text Block Row 0" at bounding box center [447, 147] width 332 height 20
click at [478, 143] on div "Icon Icon Icon Icon Icon Icon List #1 BESTSELLER Text Block Row 0" at bounding box center [447, 147] width 332 height 20
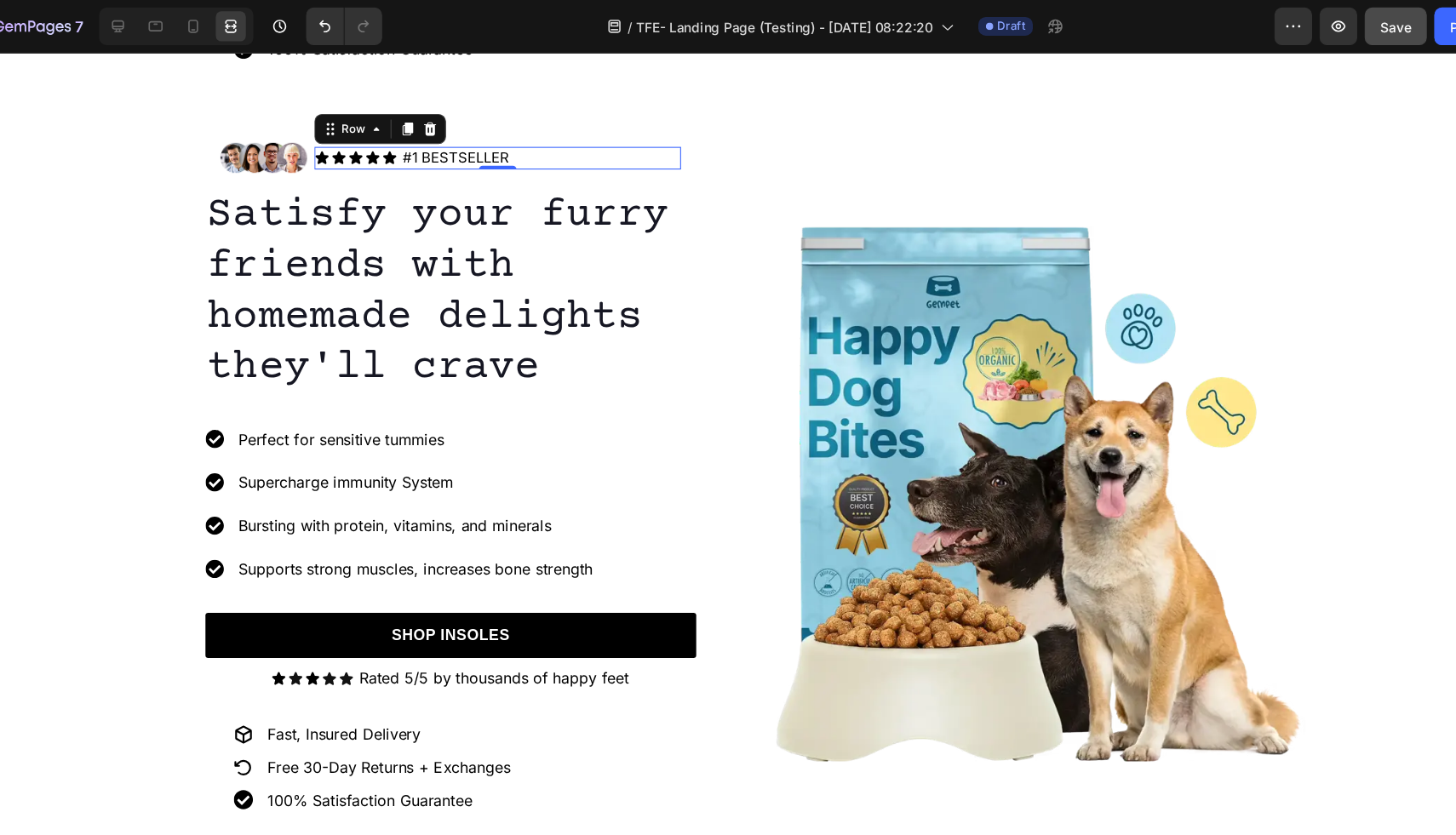
click at [470, 146] on div "Icon Icon Icon Icon Icon Icon List #1 BESTSELLER Text Block Row 0" at bounding box center [447, 147] width 332 height 20
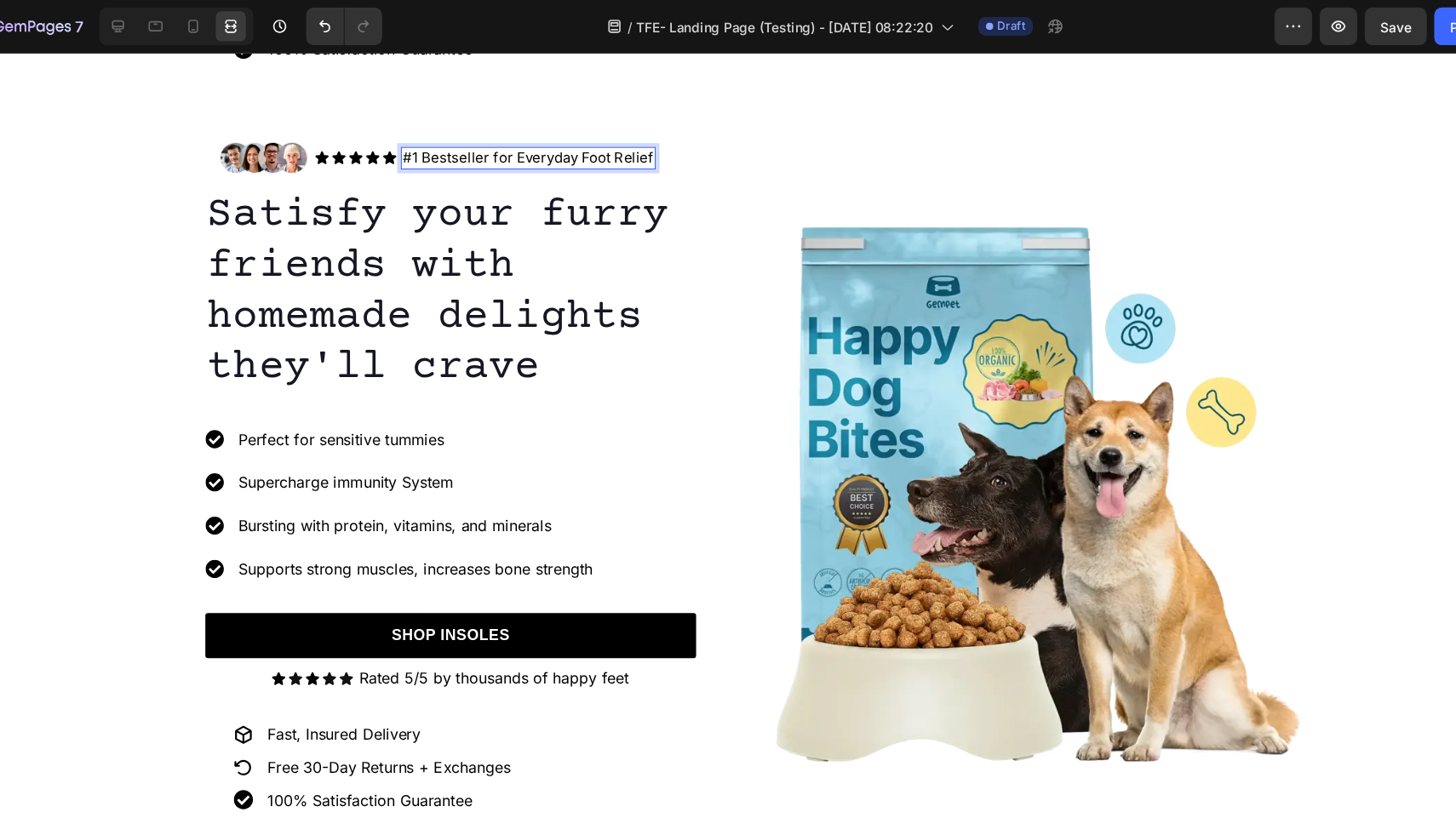
click at [448, 149] on p "#1 Bestseller for Everyday Foot Relief" at bounding box center [475, 147] width 228 height 17
click at [347, 144] on icon at bounding box center [349, 147] width 14 height 14
click at [413, 153] on p "#1 Bestseller For Everyday Foot Relief" at bounding box center [476, 147] width 229 height 17
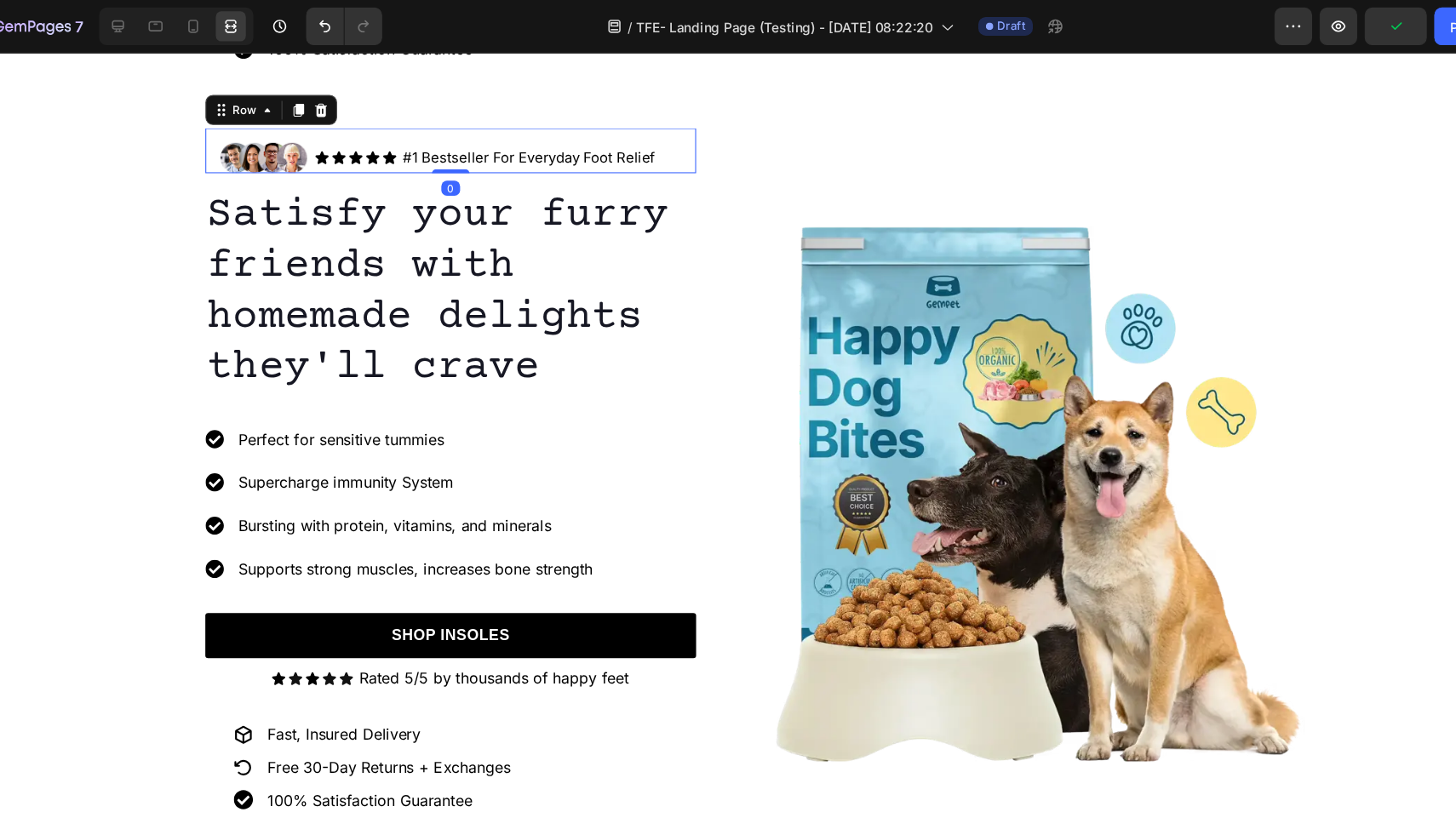
click at [590, 127] on div "Image Icon Icon Icon Icon Icon Icon List #1 Bestseller For Everyday Foot Relief…" at bounding box center [404, 140] width 445 height 41
click at [1255, 24] on icon "button" at bounding box center [1255, 23] width 5 height 5
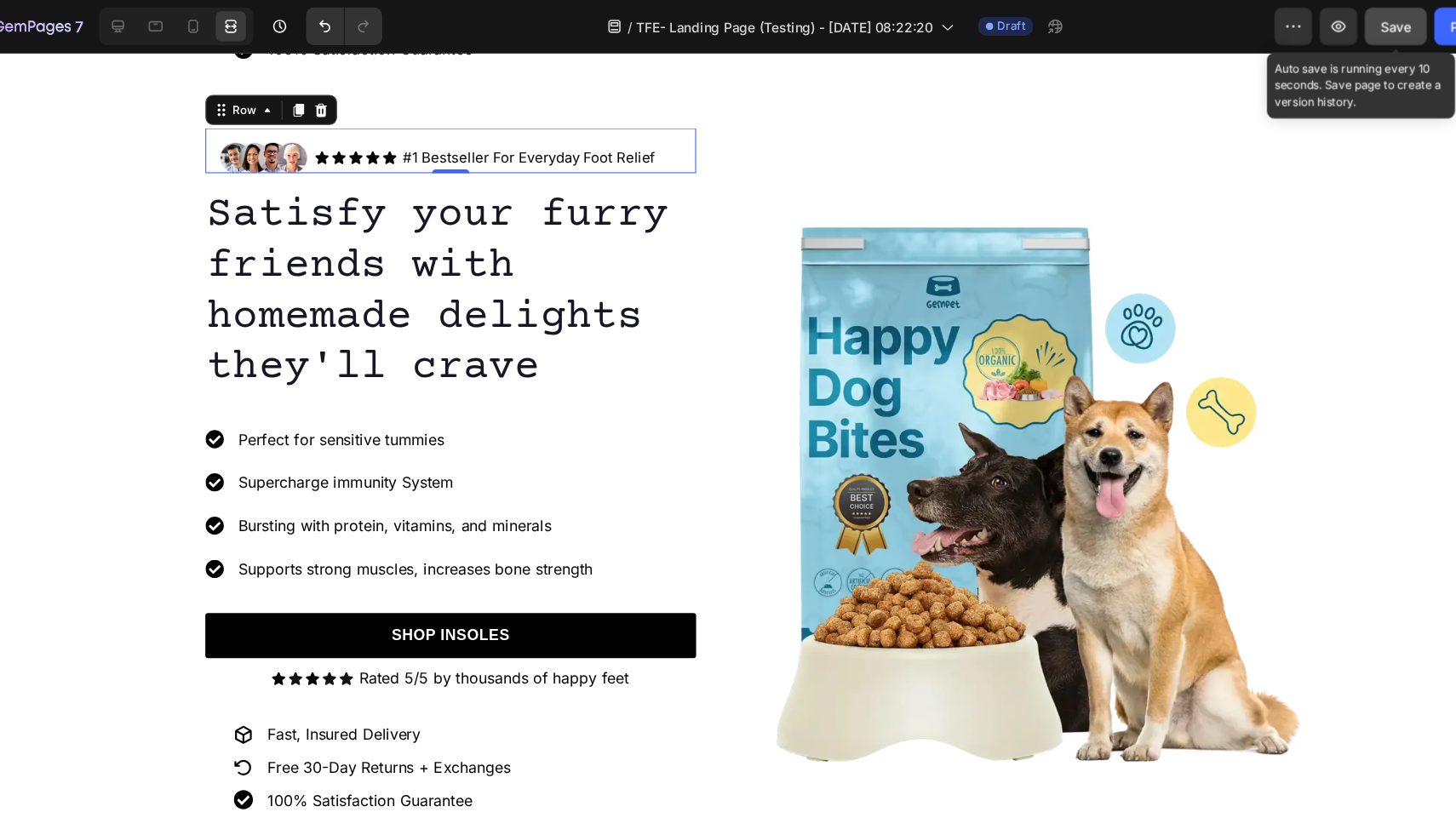
click at [1304, 15] on div "Save" at bounding box center [1308, 24] width 28 height 17
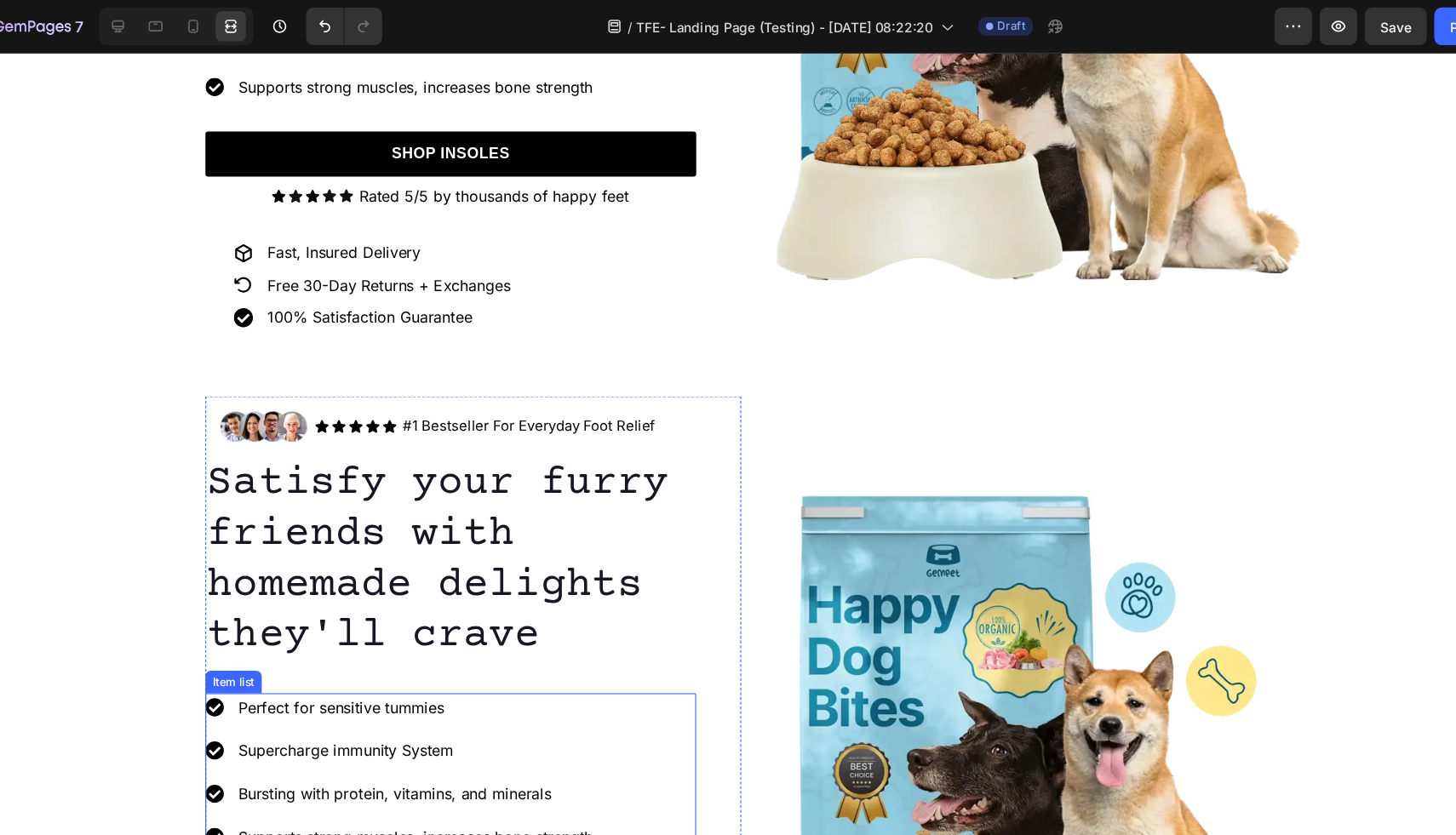
scroll to position [449, 0]
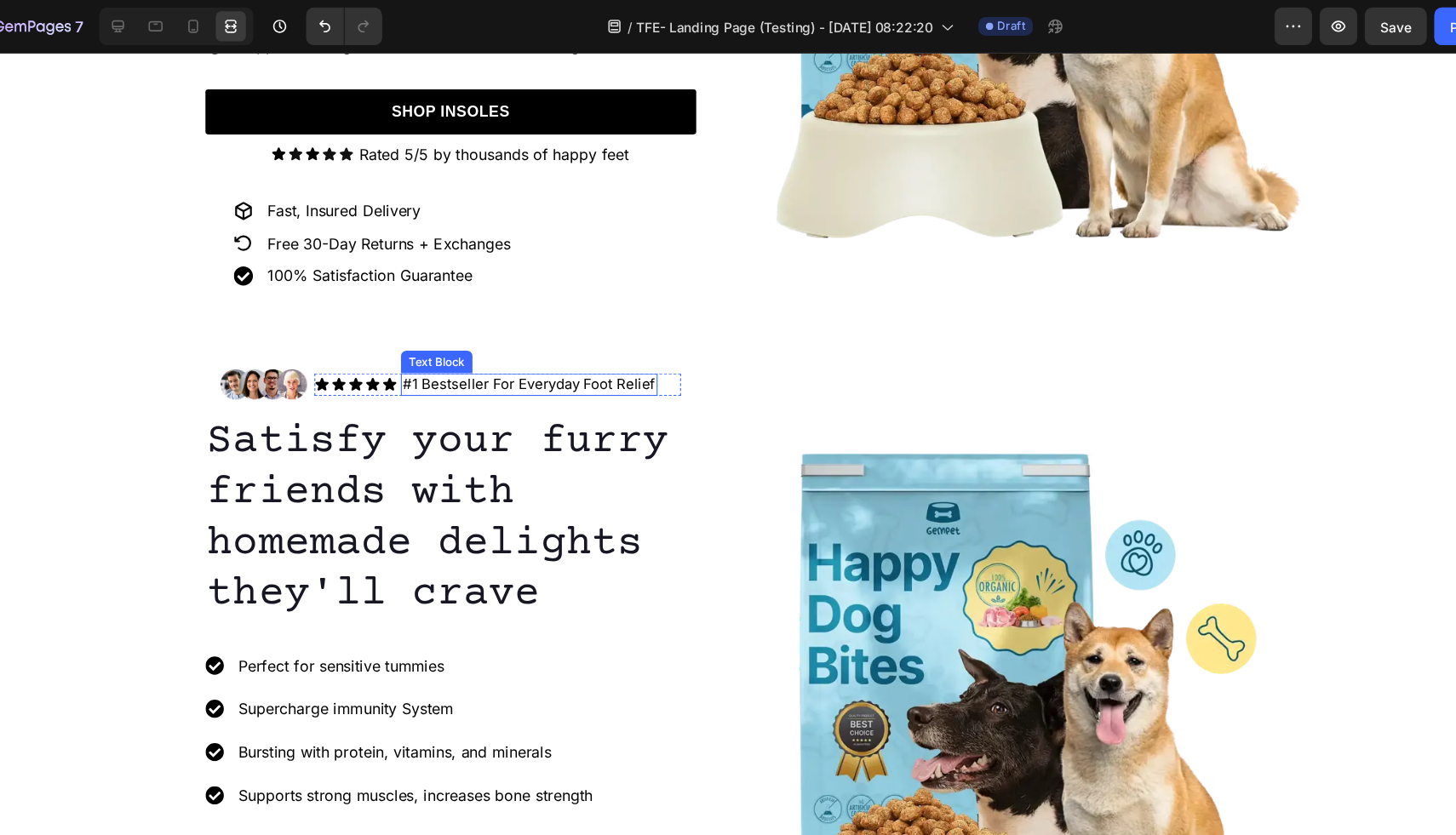
click at [480, 350] on p "#1 Bestseller For Everyday Foot Relief" at bounding box center [476, 353] width 229 height 17
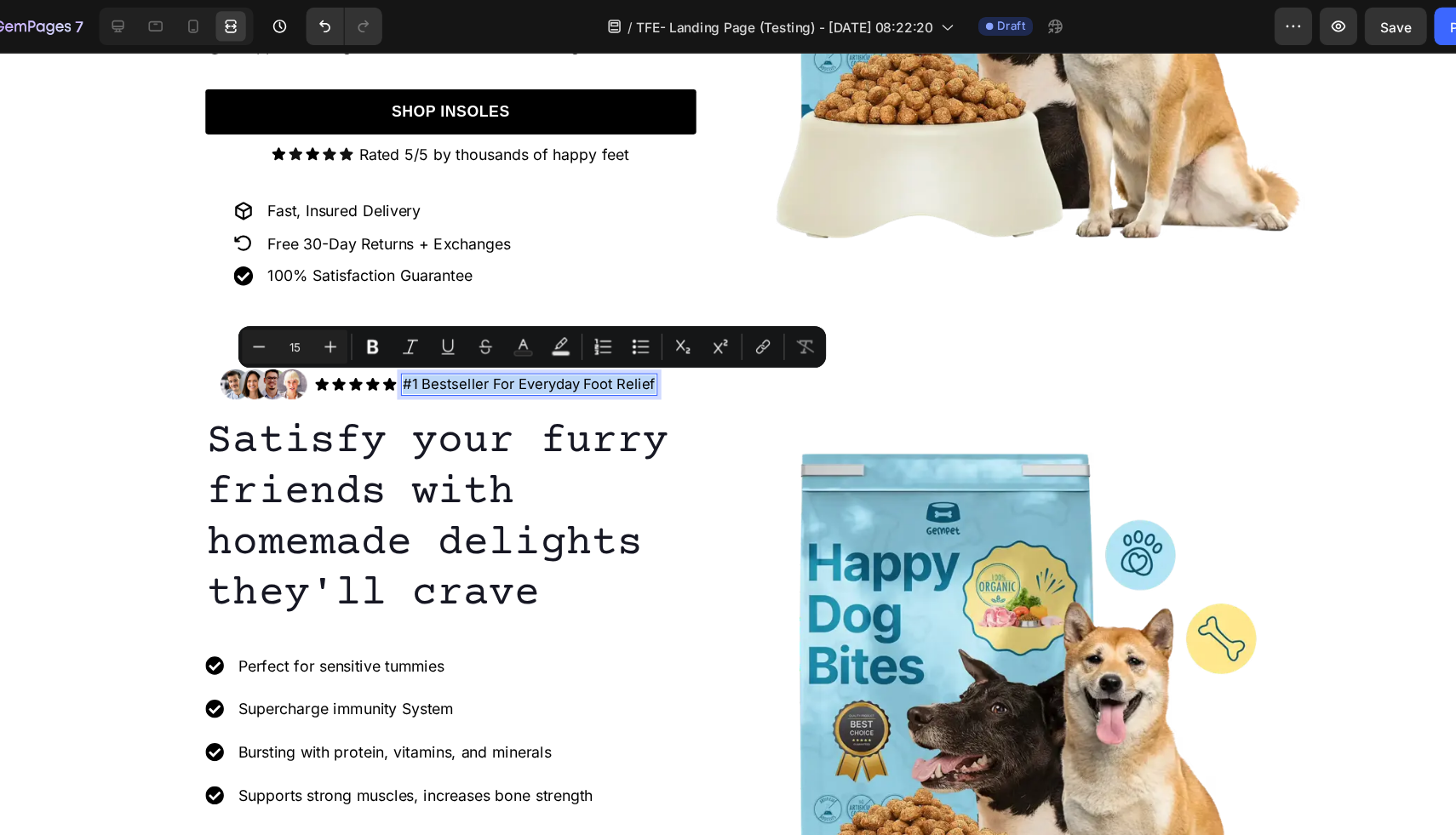
drag, startPoint x: 587, startPoint y: 353, endPoint x: 364, endPoint y: 356, distance: 223.0
click at [364, 356] on p "#1 Bestseller For Everyday Foot Relief" at bounding box center [476, 353] width 229 height 17
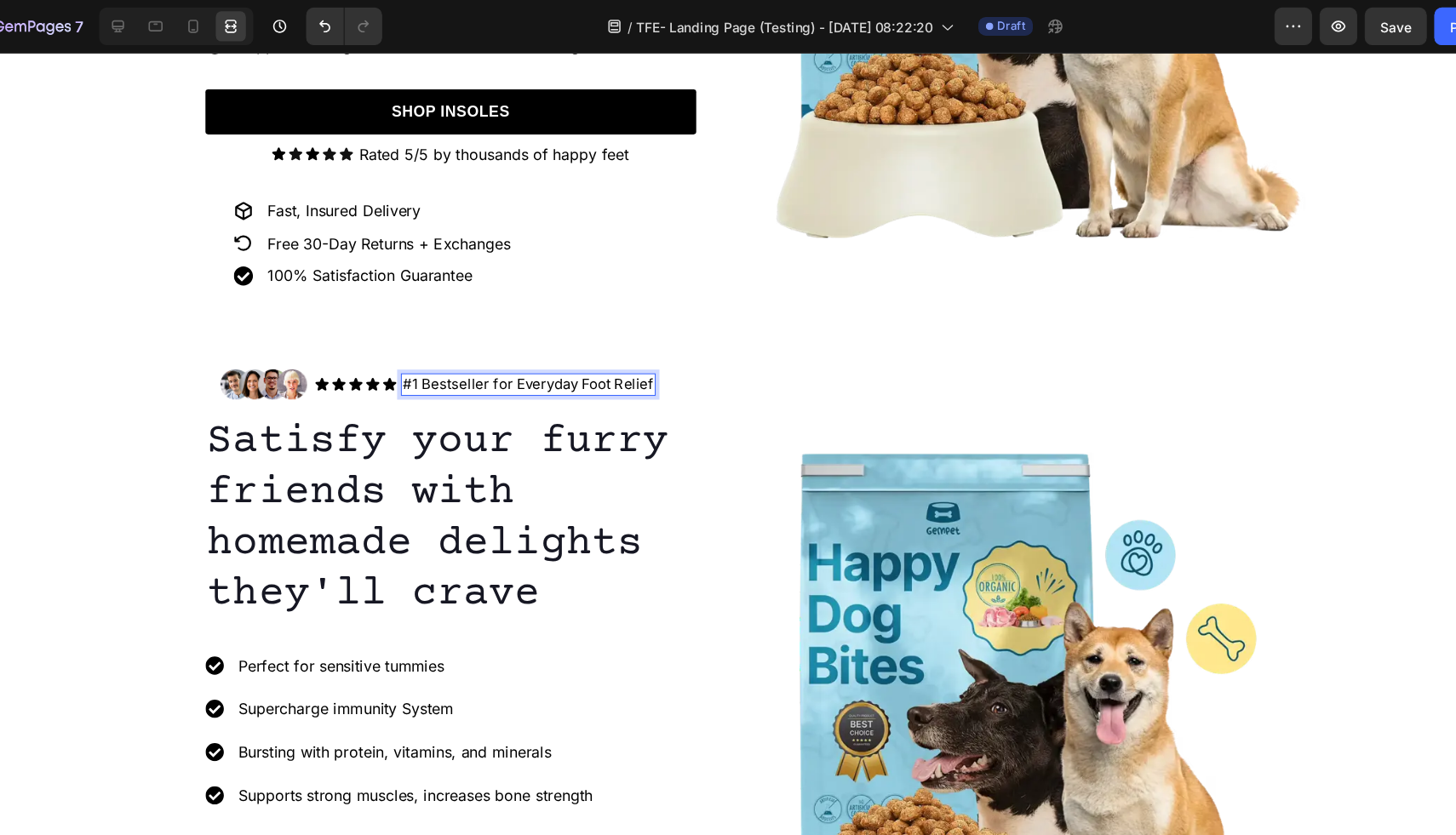
click at [448, 355] on p "#1 Bestseller for Everyday Foot Relief" at bounding box center [475, 353] width 228 height 17
click at [346, 354] on div "Icon" at bounding box center [349, 353] width 14 height 14
click at [437, 327] on div at bounding box center [446, 329] width 20 height 20
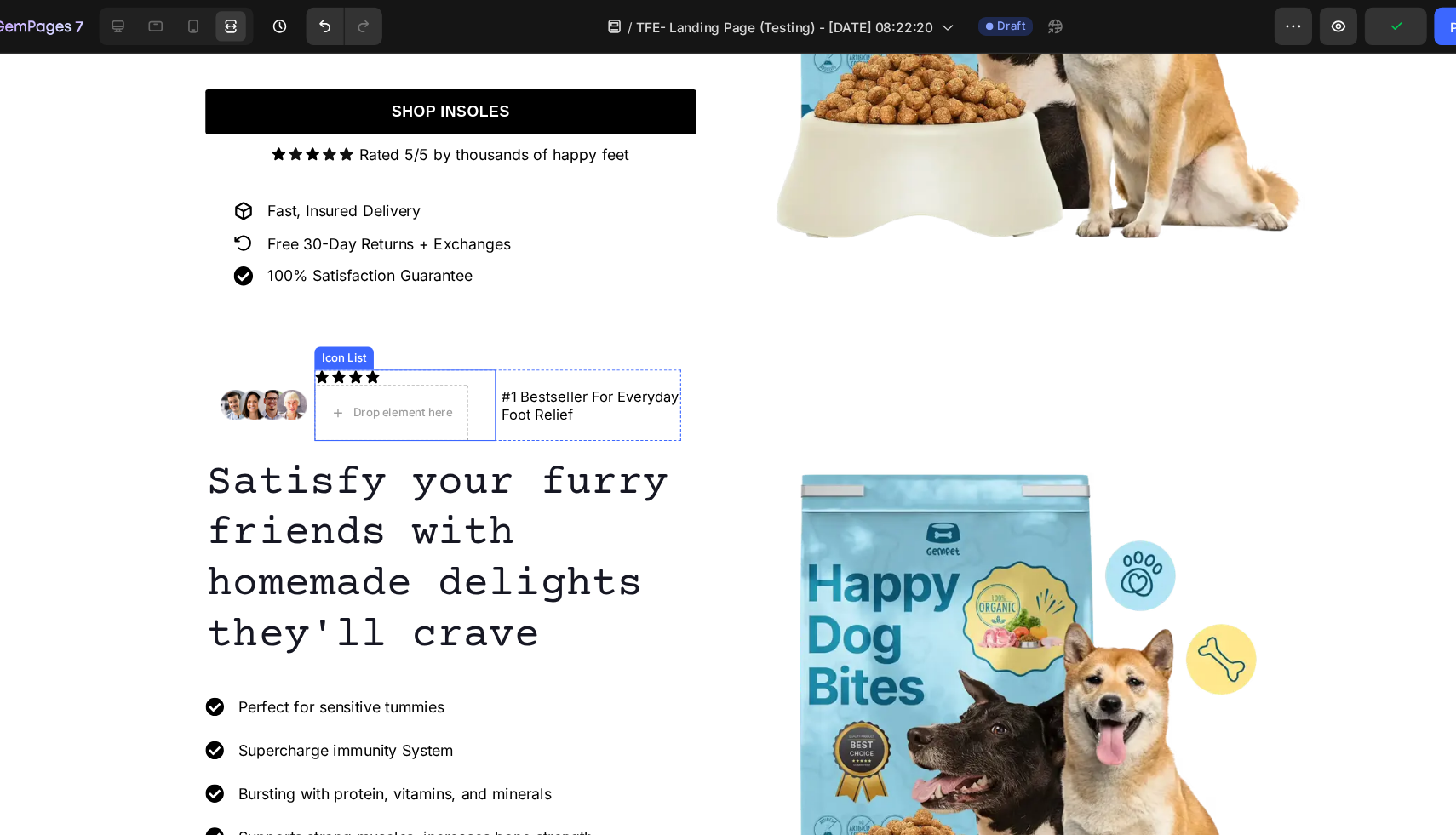
click at [353, 346] on div "Icon Icon Icon Icon Drop element here" at bounding box center [363, 371] width 165 height 65
click at [405, 324] on icon at bounding box center [404, 323] width 11 height 12
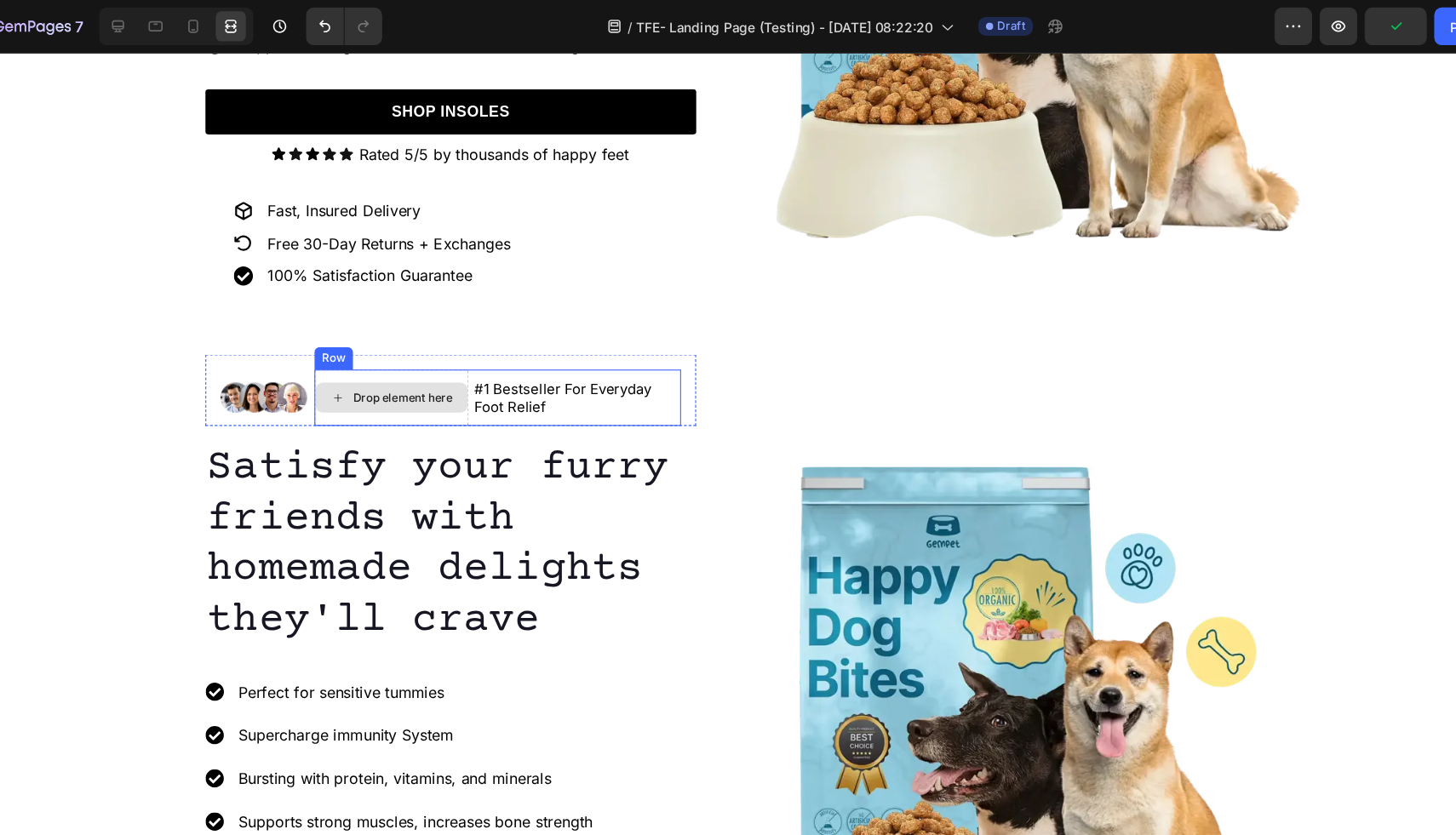
click at [401, 360] on div "Drop element here" at bounding box center [360, 364] width 90 height 14
click at [389, 344] on div "Drop element here" at bounding box center [351, 364] width 139 height 51
click at [387, 327] on icon at bounding box center [386, 323] width 11 height 12
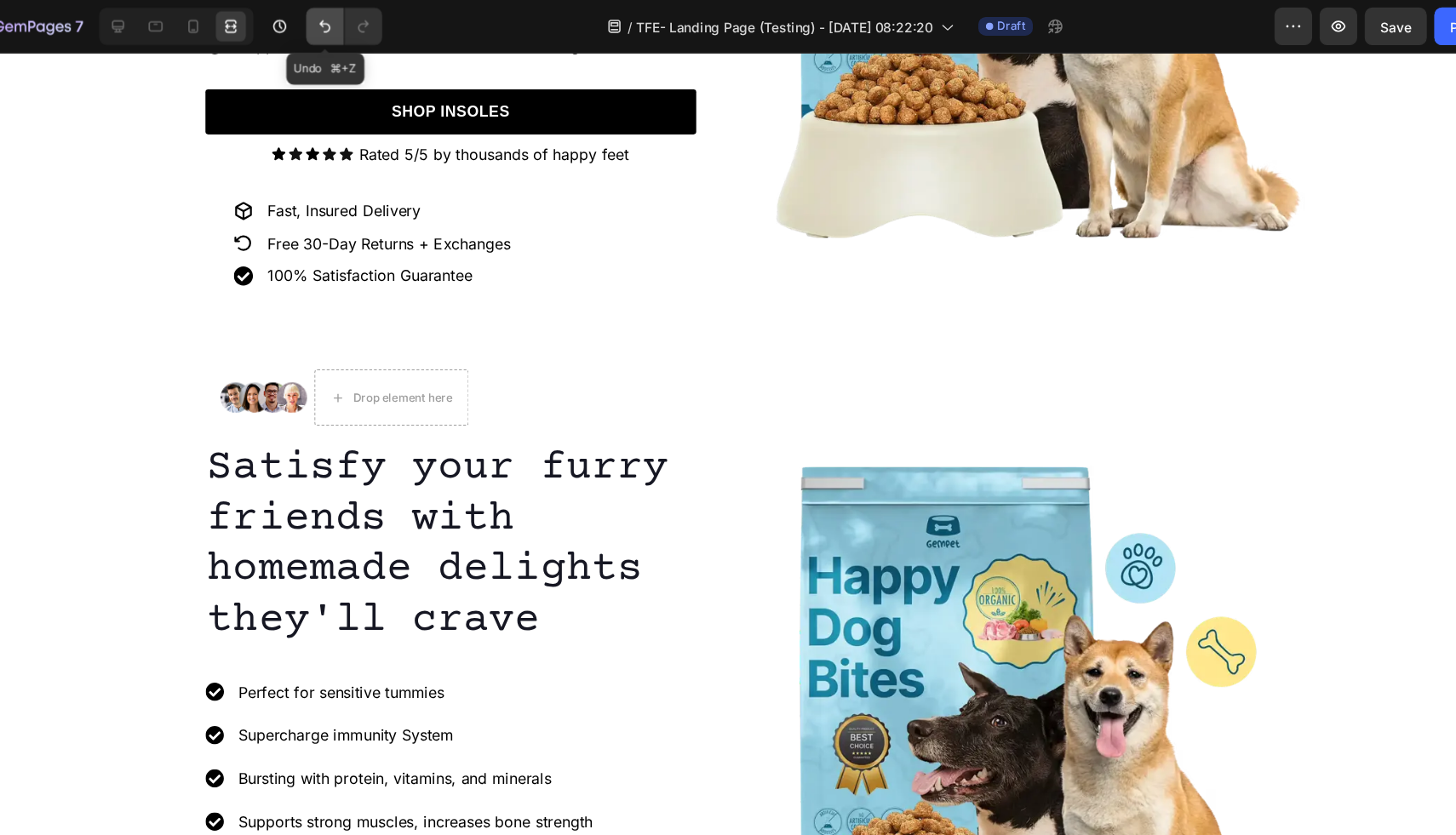
click at [329, 15] on button "Undo/Redo" at bounding box center [337, 23] width 34 height 34
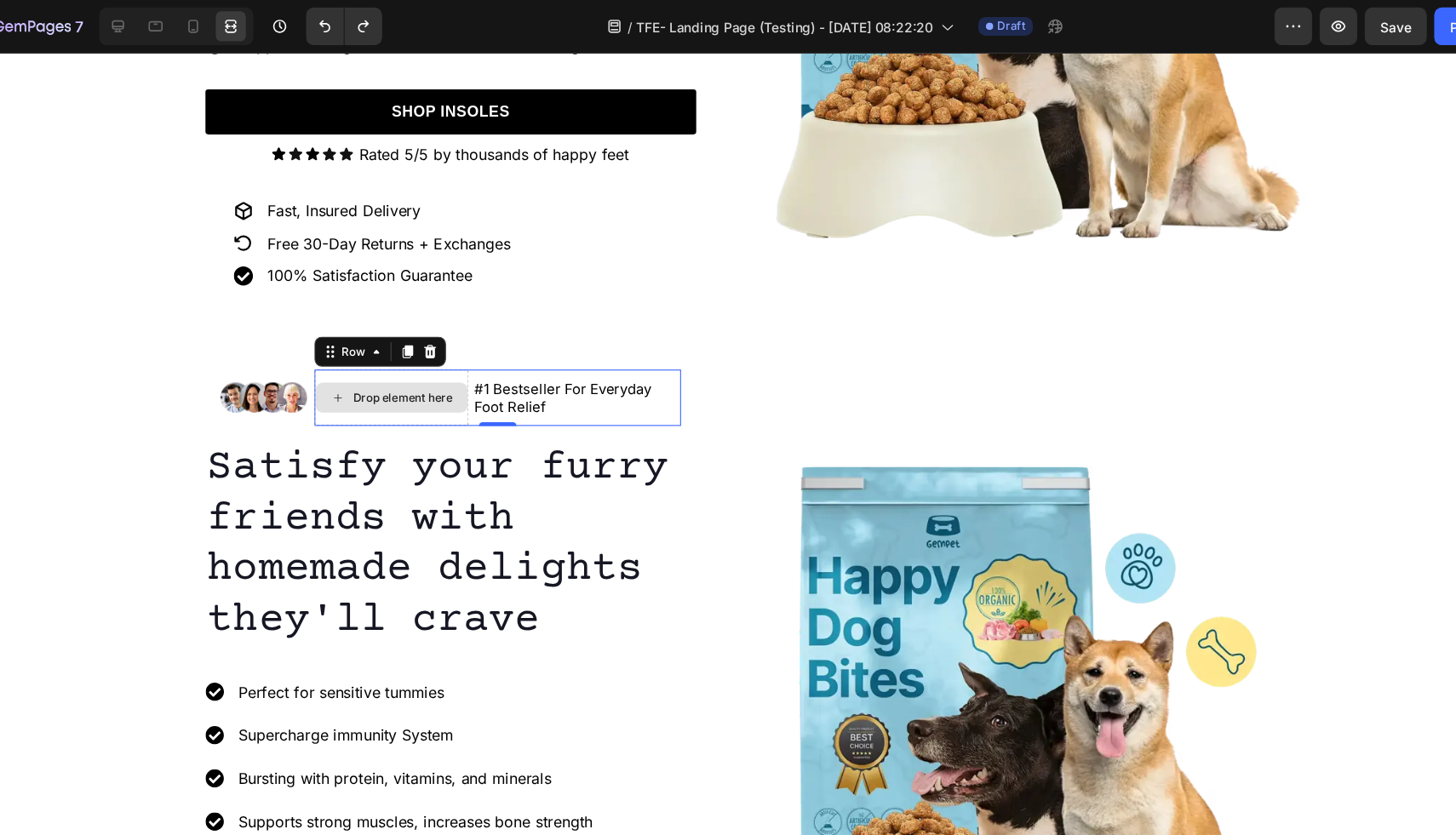
click at [418, 381] on div "Drop element here" at bounding box center [351, 364] width 139 height 51
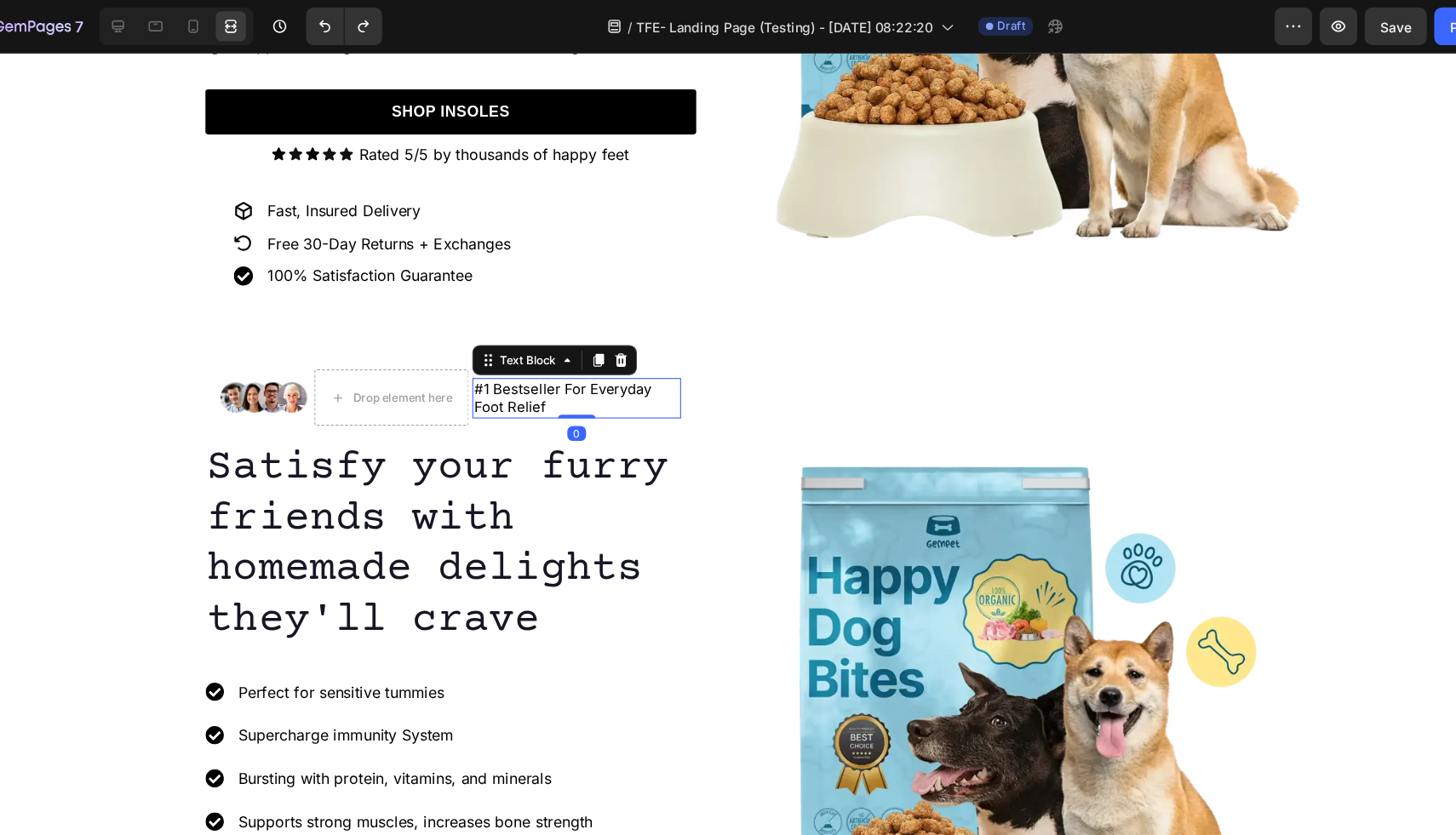
click at [486, 360] on p "#1 Bestseller For Everyday Foot Relief" at bounding box center [519, 365] width 186 height 33
click at [157, 31] on icon at bounding box center [151, 24] width 17 height 17
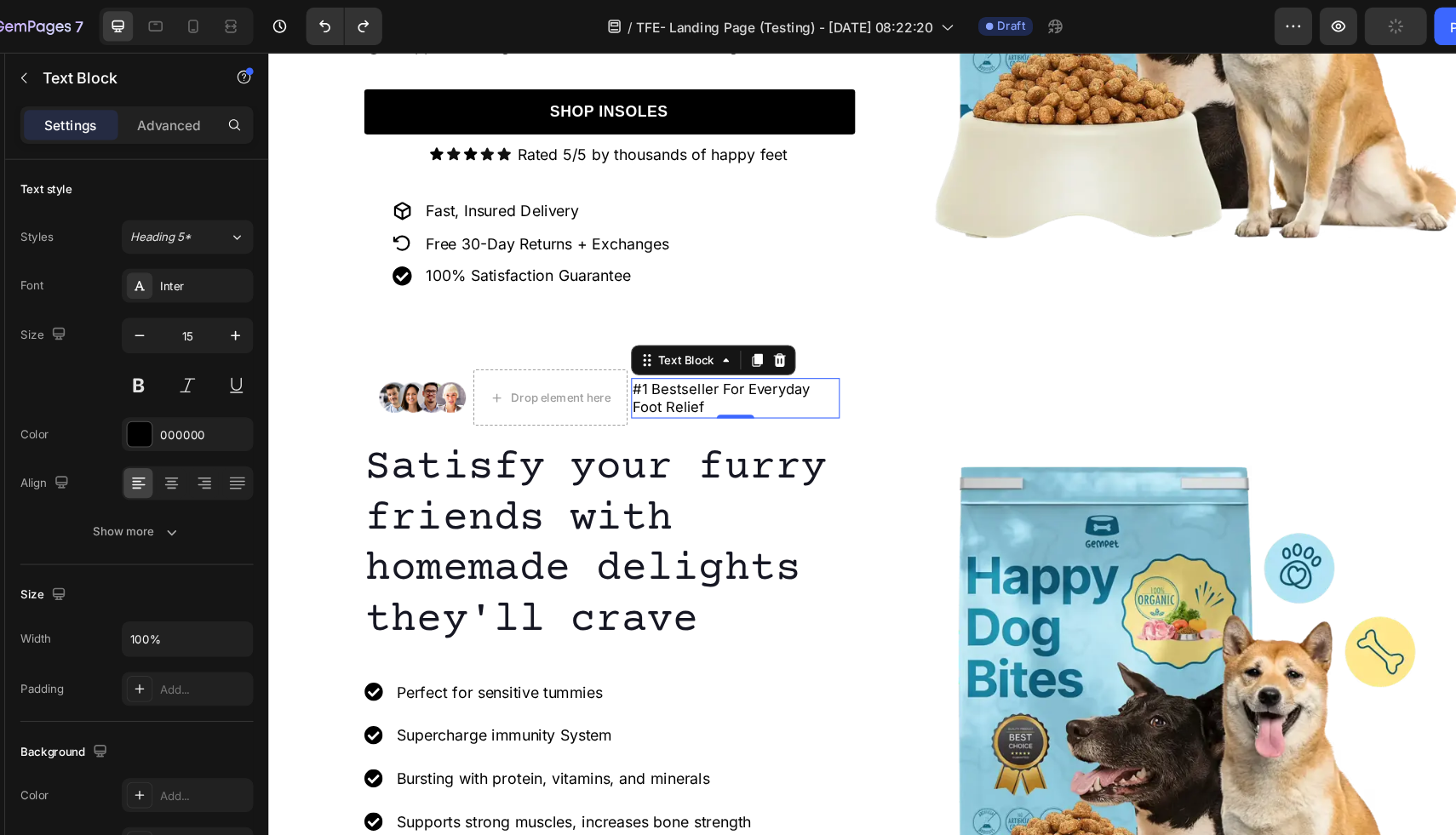
click at [736, 377] on p "#1 Bestseller For Everyday Foot Relief" at bounding box center [692, 365] width 186 height 33
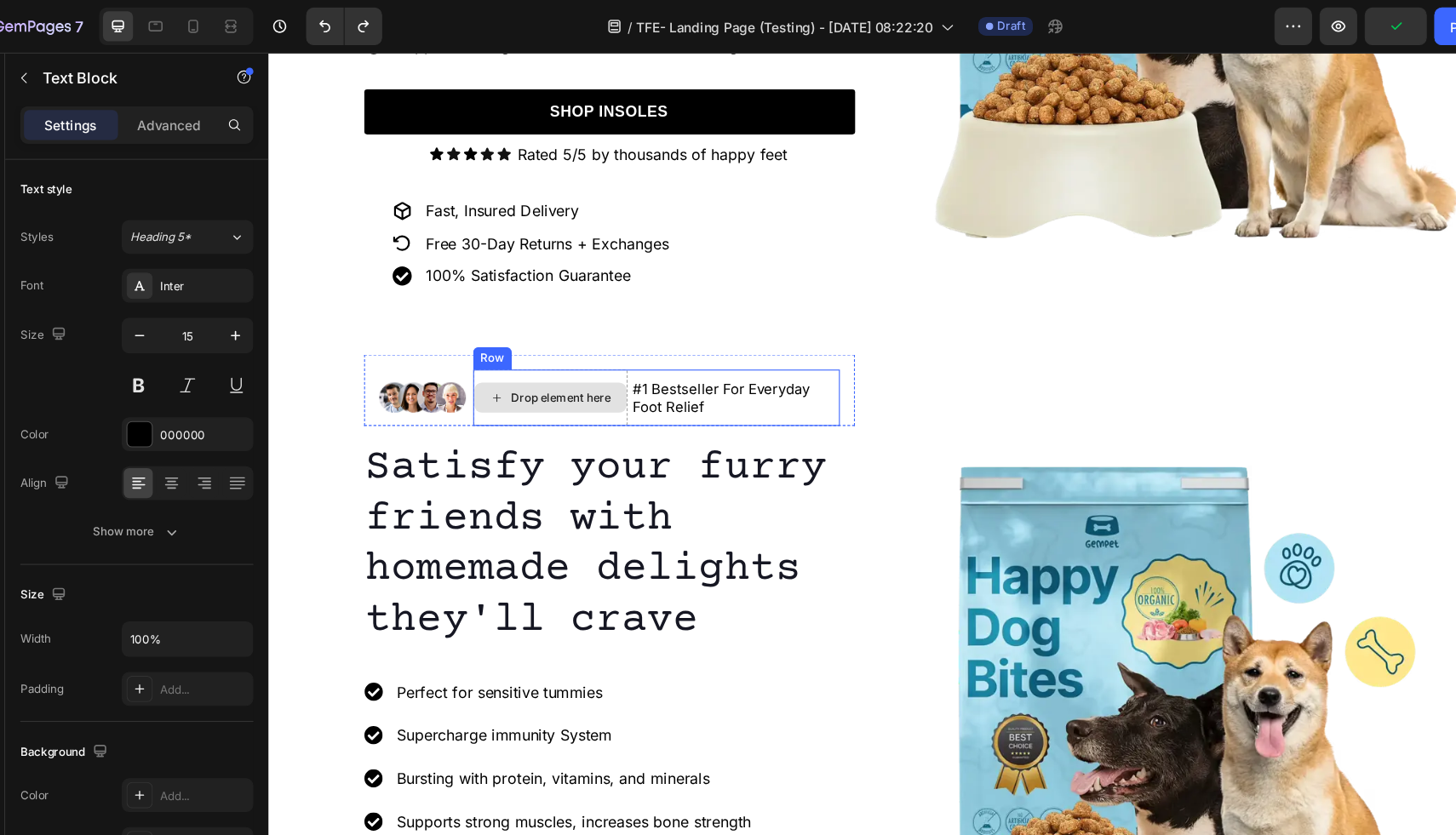
click at [581, 370] on div "Drop element here" at bounding box center [523, 364] width 138 height 27
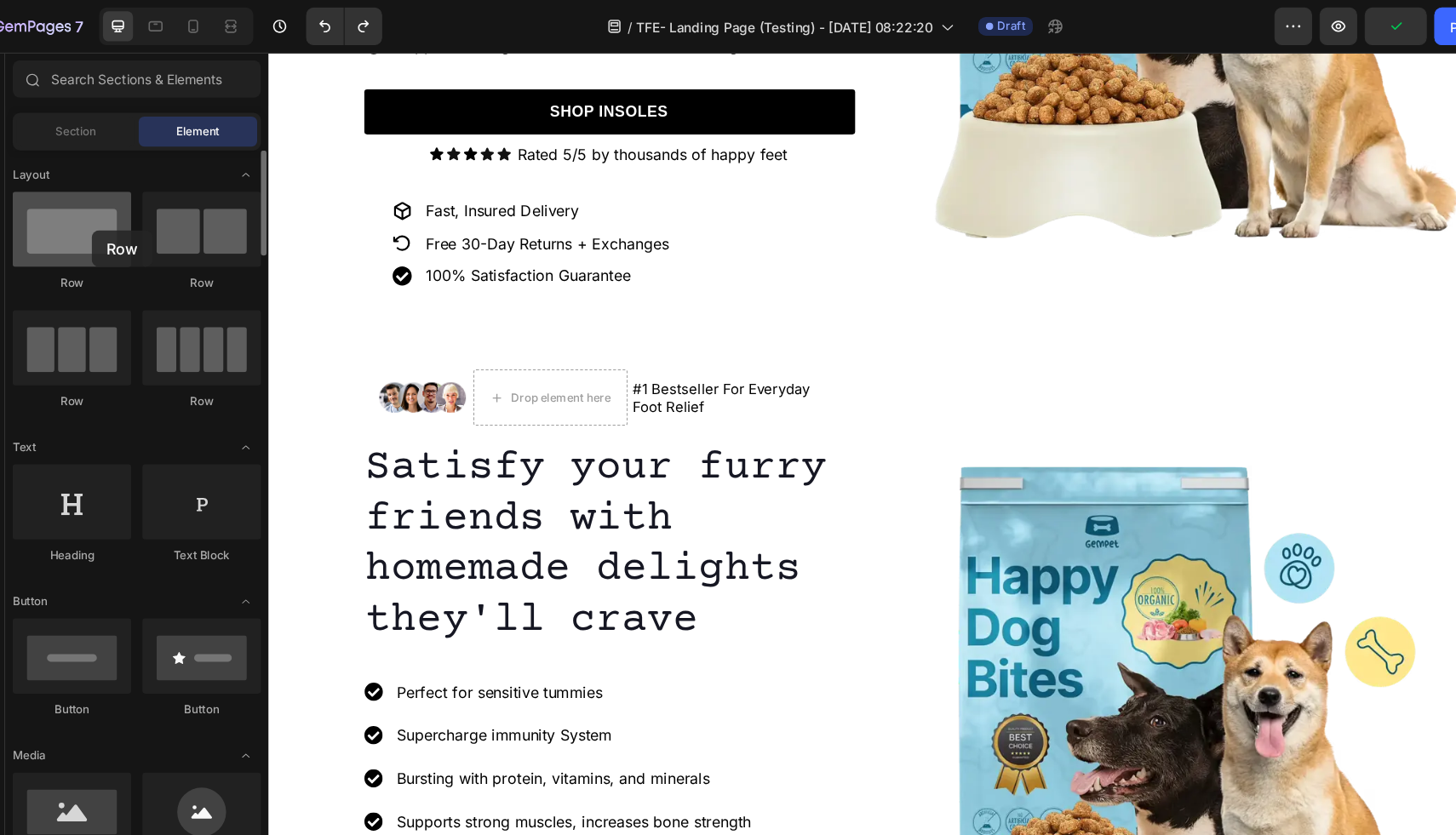
click at [127, 208] on div at bounding box center [108, 207] width 108 height 68
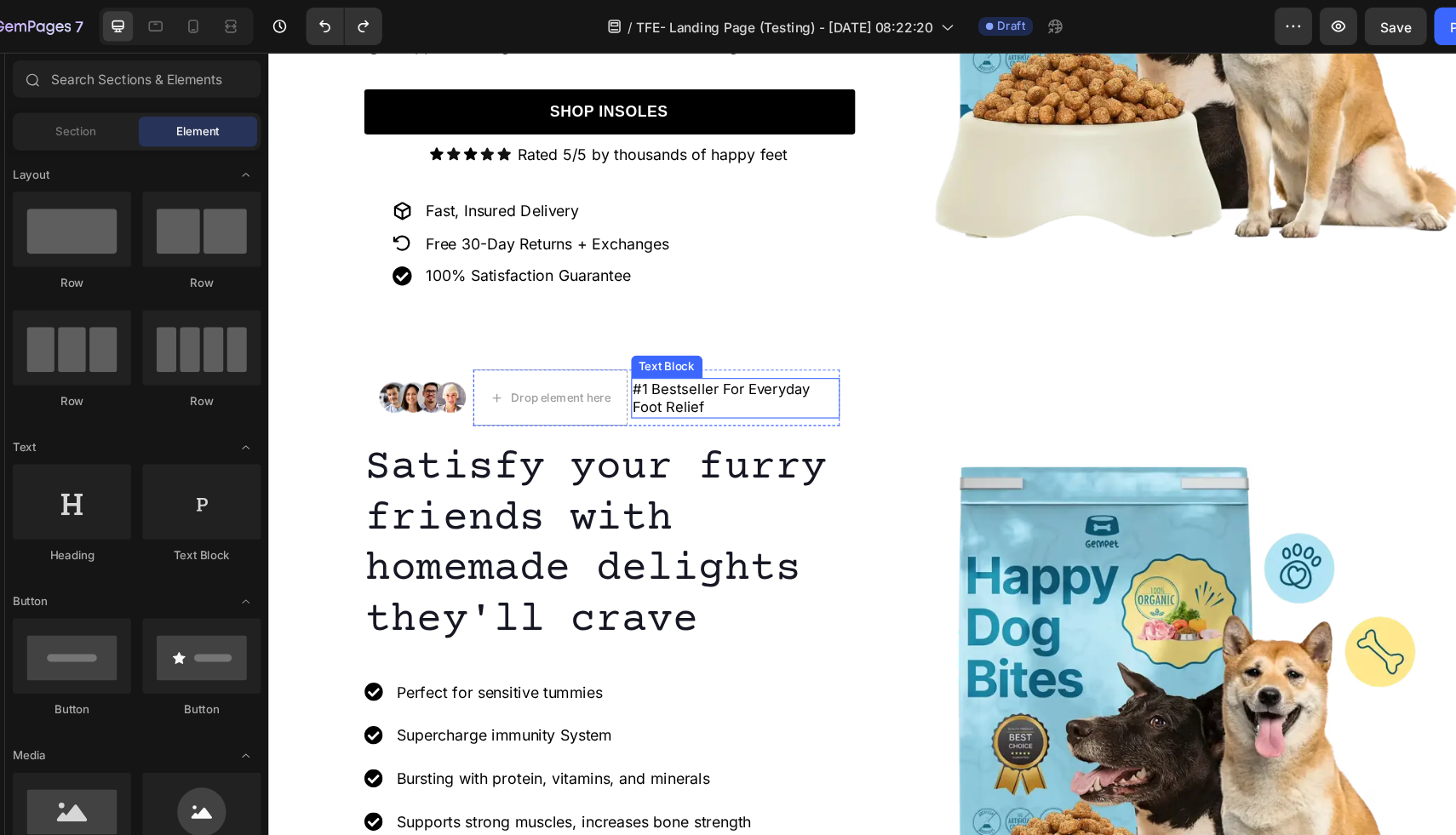
click at [624, 350] on p "#1 Bestseller For Everyday Foot Relief" at bounding box center [692, 365] width 186 height 33
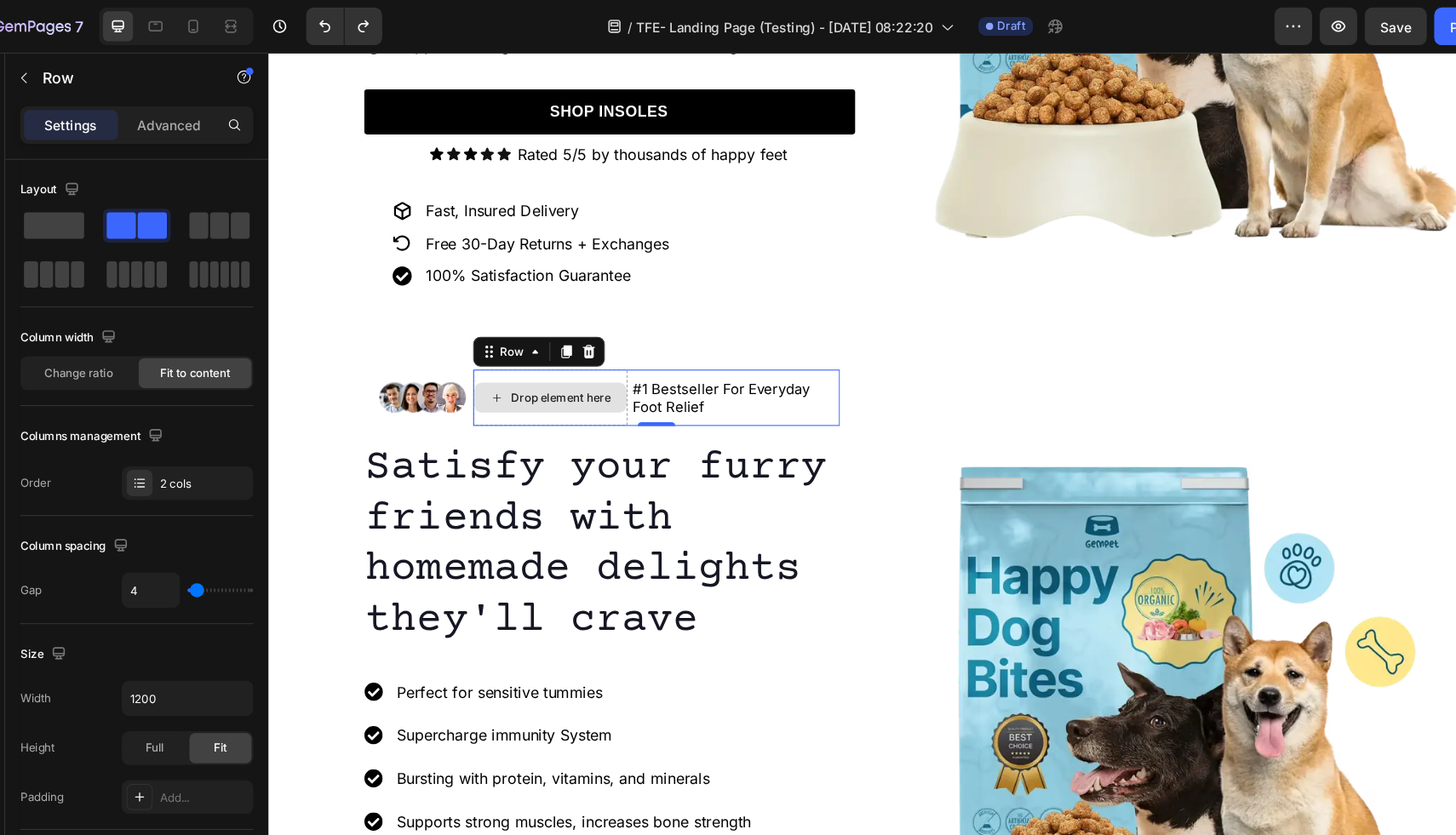
click at [590, 340] on div "Drop element here" at bounding box center [524, 364] width 139 height 51
click at [93, 210] on span at bounding box center [93, 204] width 54 height 24
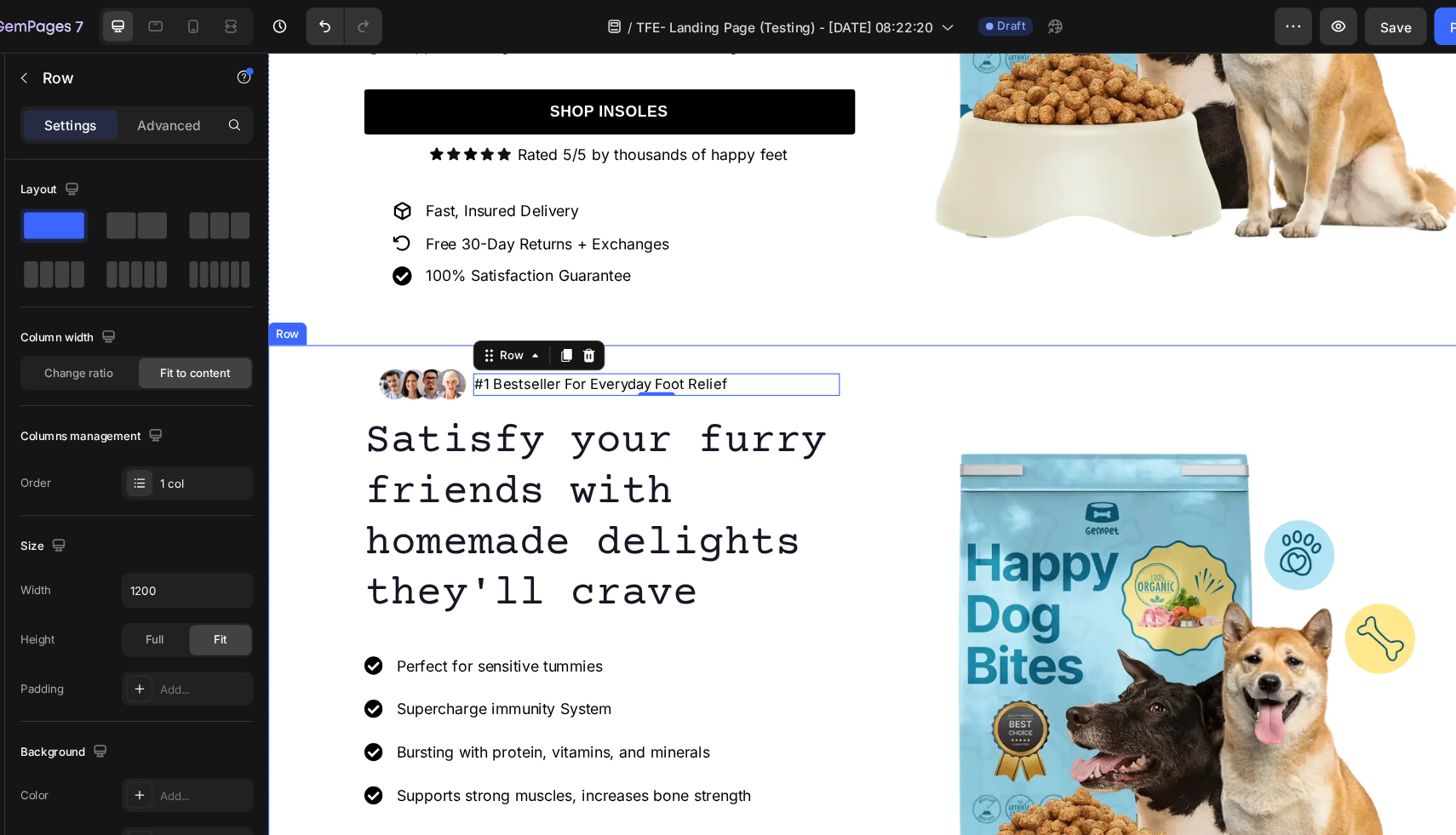
click at [771, 321] on div "Image #1 Bestseller For Everyday Foot Relief Text Block Row 0 Row Satisfy your …" at bounding box center [852, 657] width 1169 height 680
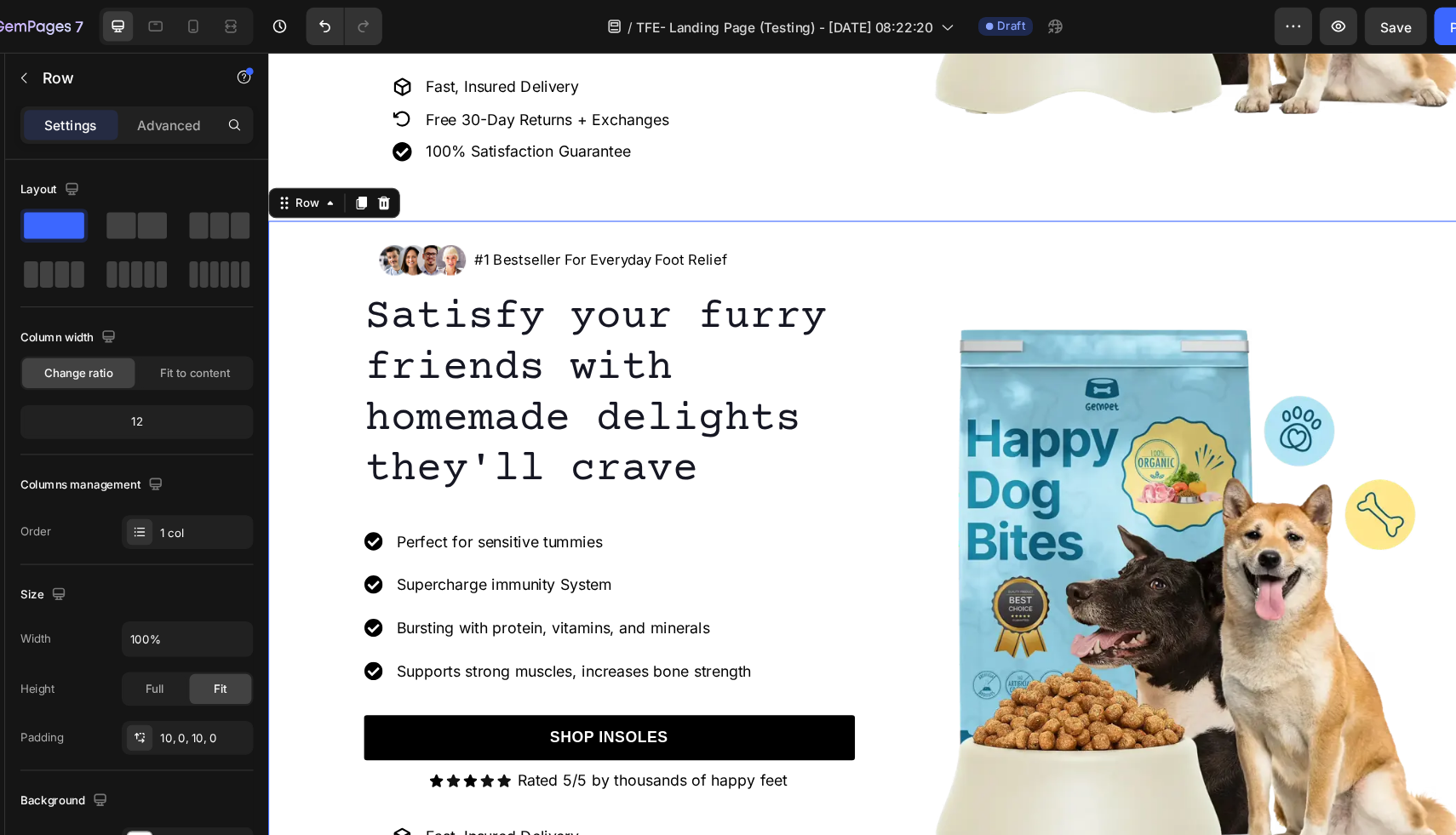
scroll to position [563, 0]
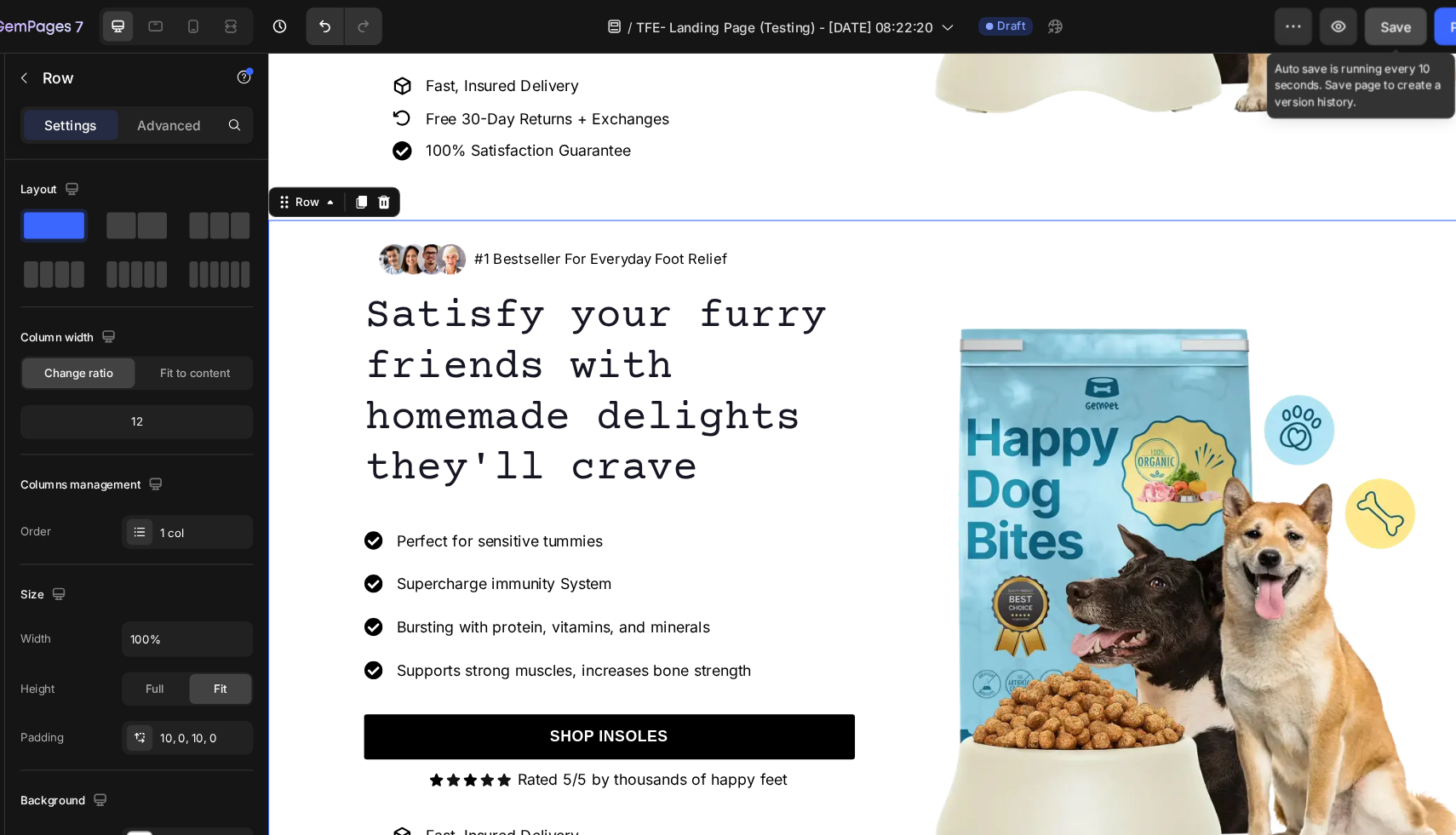
click at [1295, 19] on span "Save" at bounding box center [1308, 24] width 28 height 15
click at [1251, 26] on icon "button" at bounding box center [1256, 24] width 17 height 17
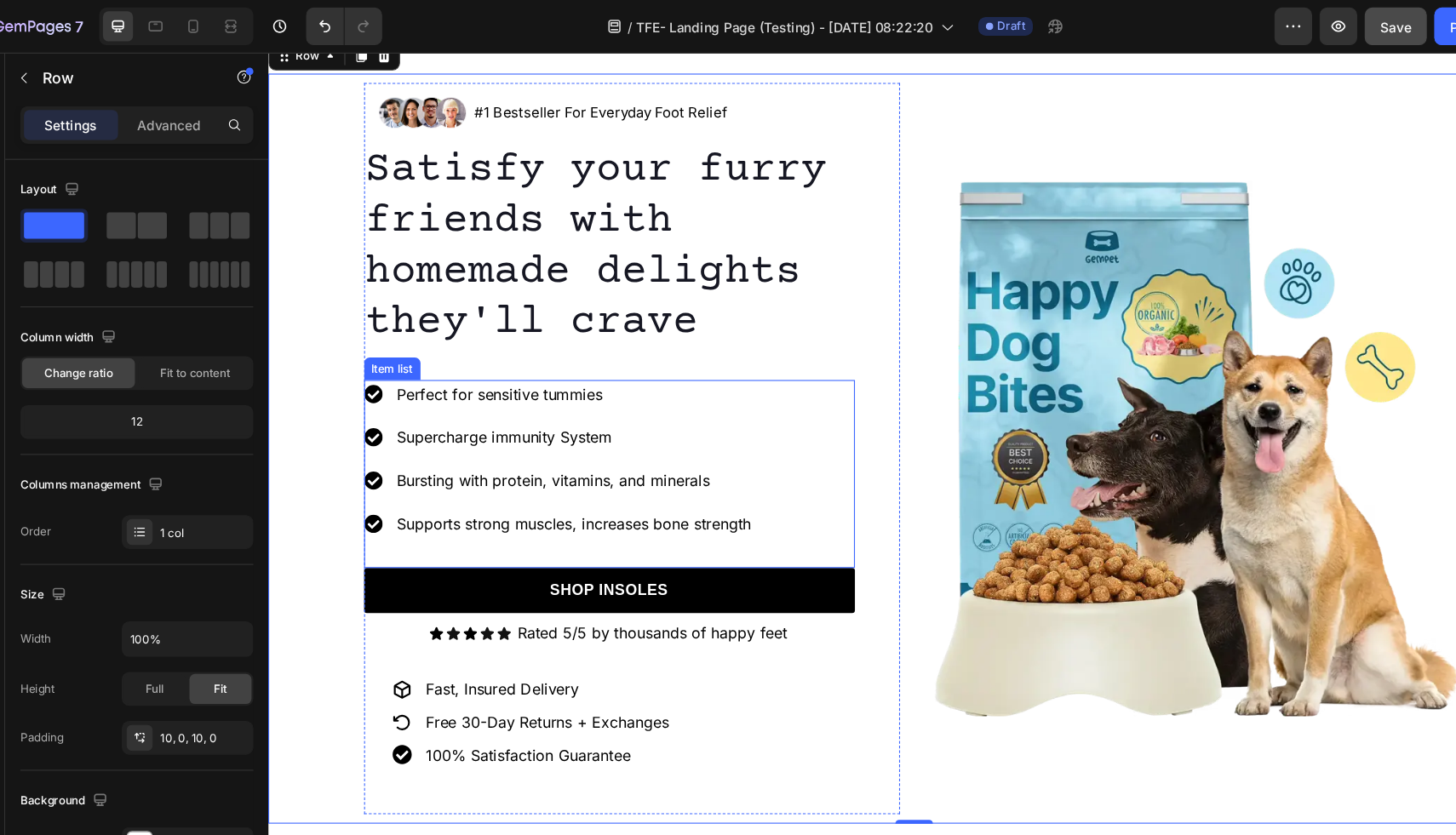
scroll to position [713, 0]
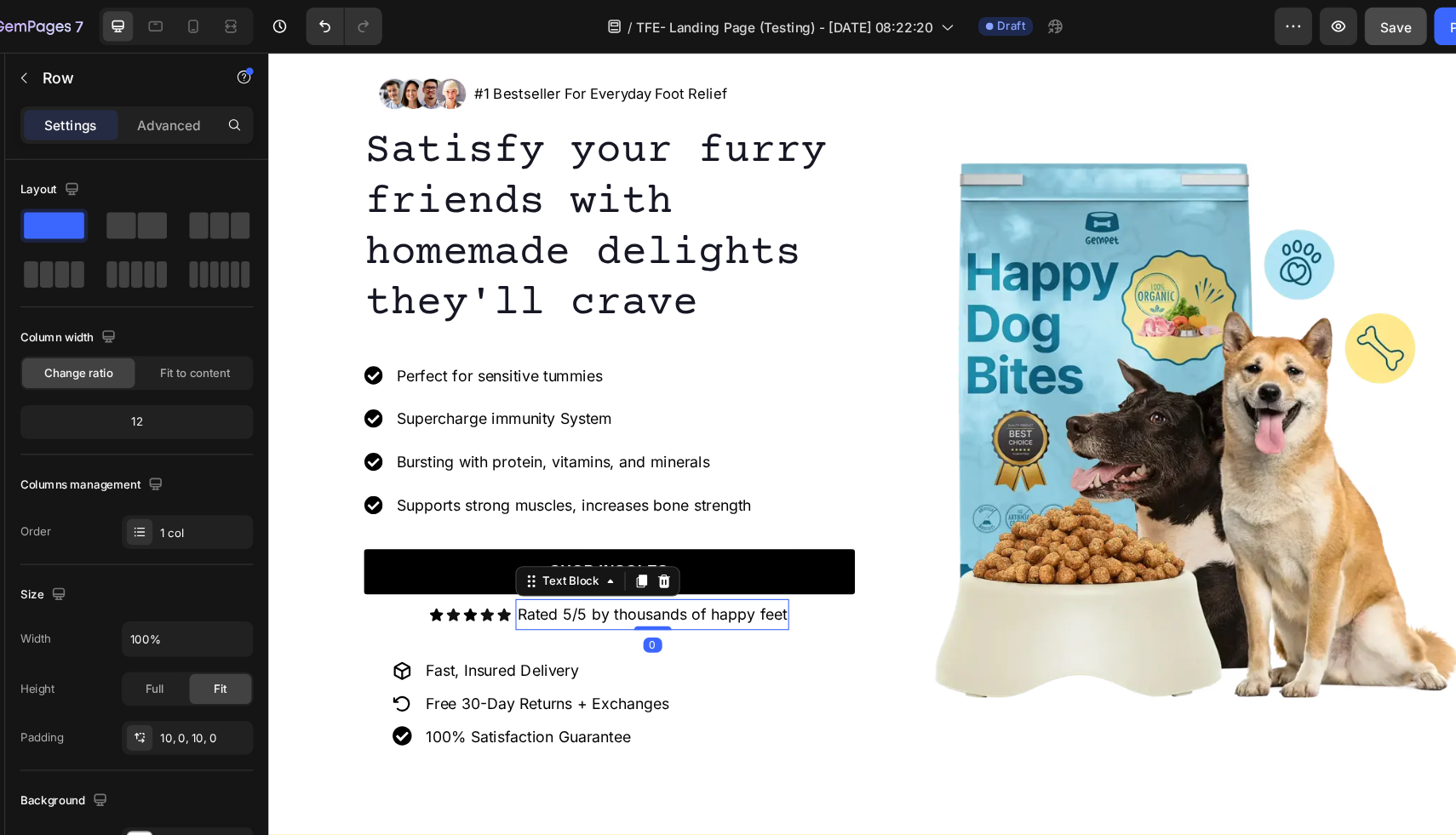
click at [726, 563] on p "Rated 5/5 by thousands of happy feet" at bounding box center [616, 560] width 244 height 24
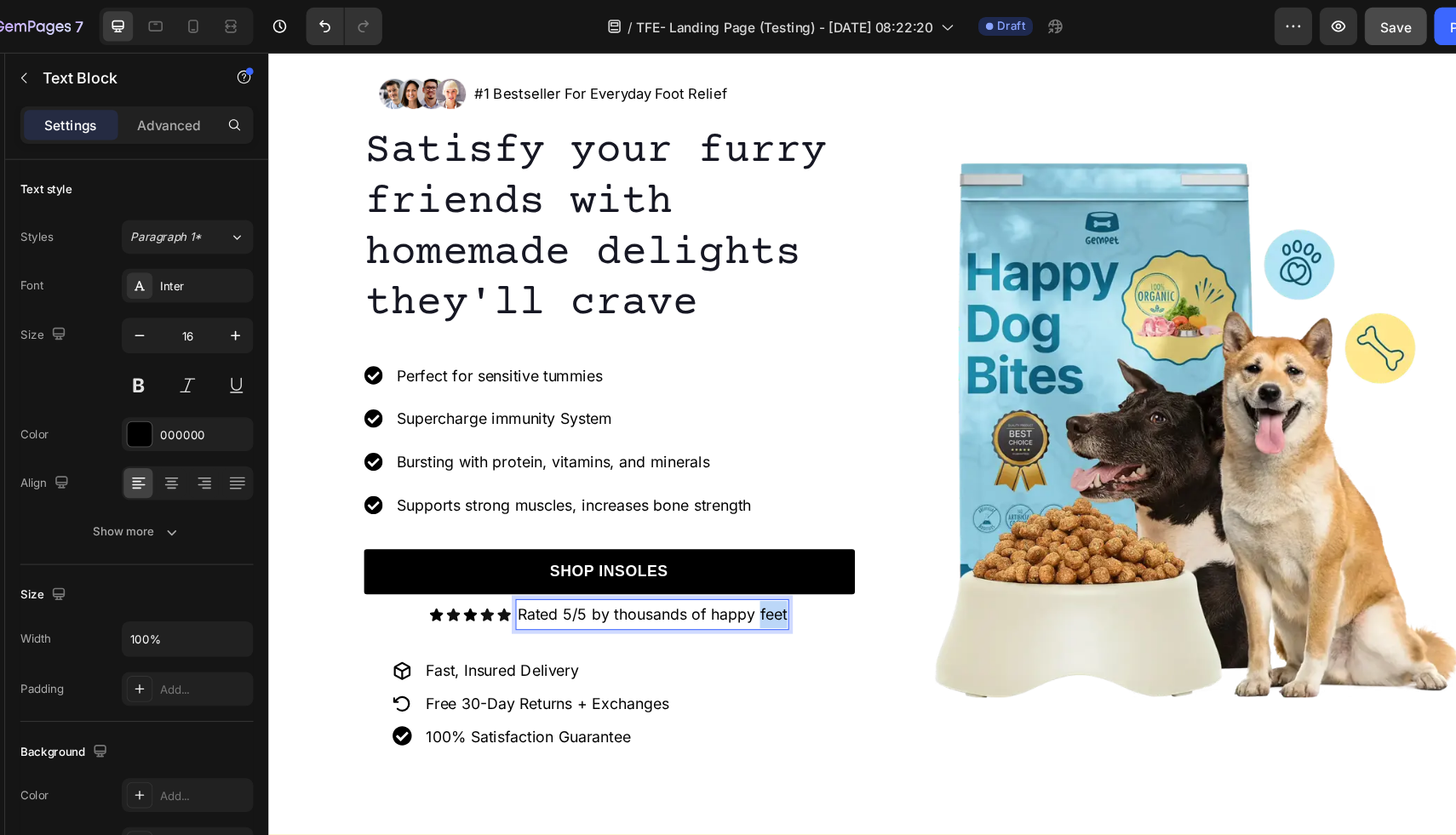
click at [726, 563] on p "Rated 5/5 by thousands of happy feet" at bounding box center [616, 560] width 244 height 24
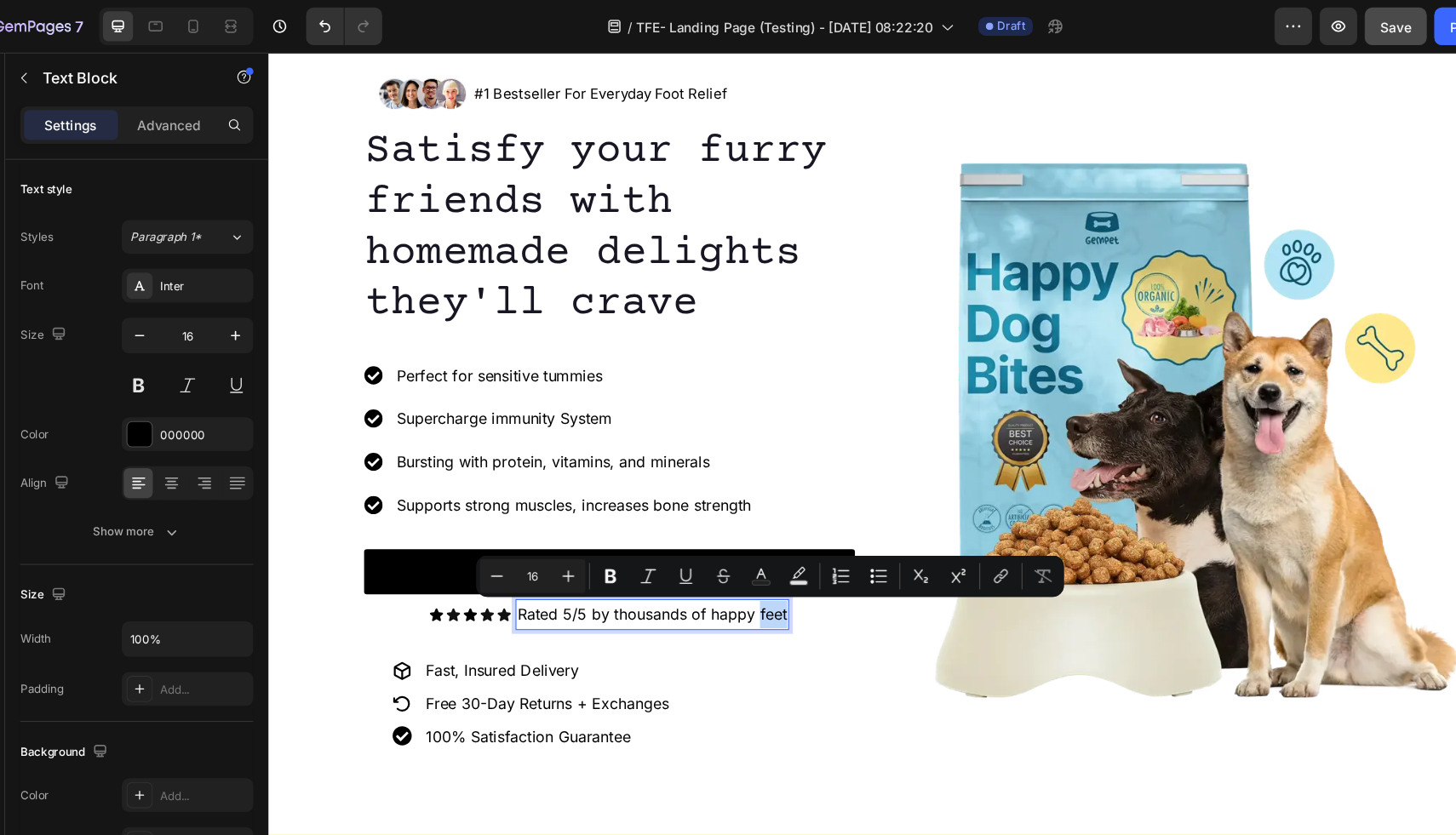
click at [733, 563] on p "Rated 5/5 by thousands of happy feet" at bounding box center [616, 560] width 244 height 24
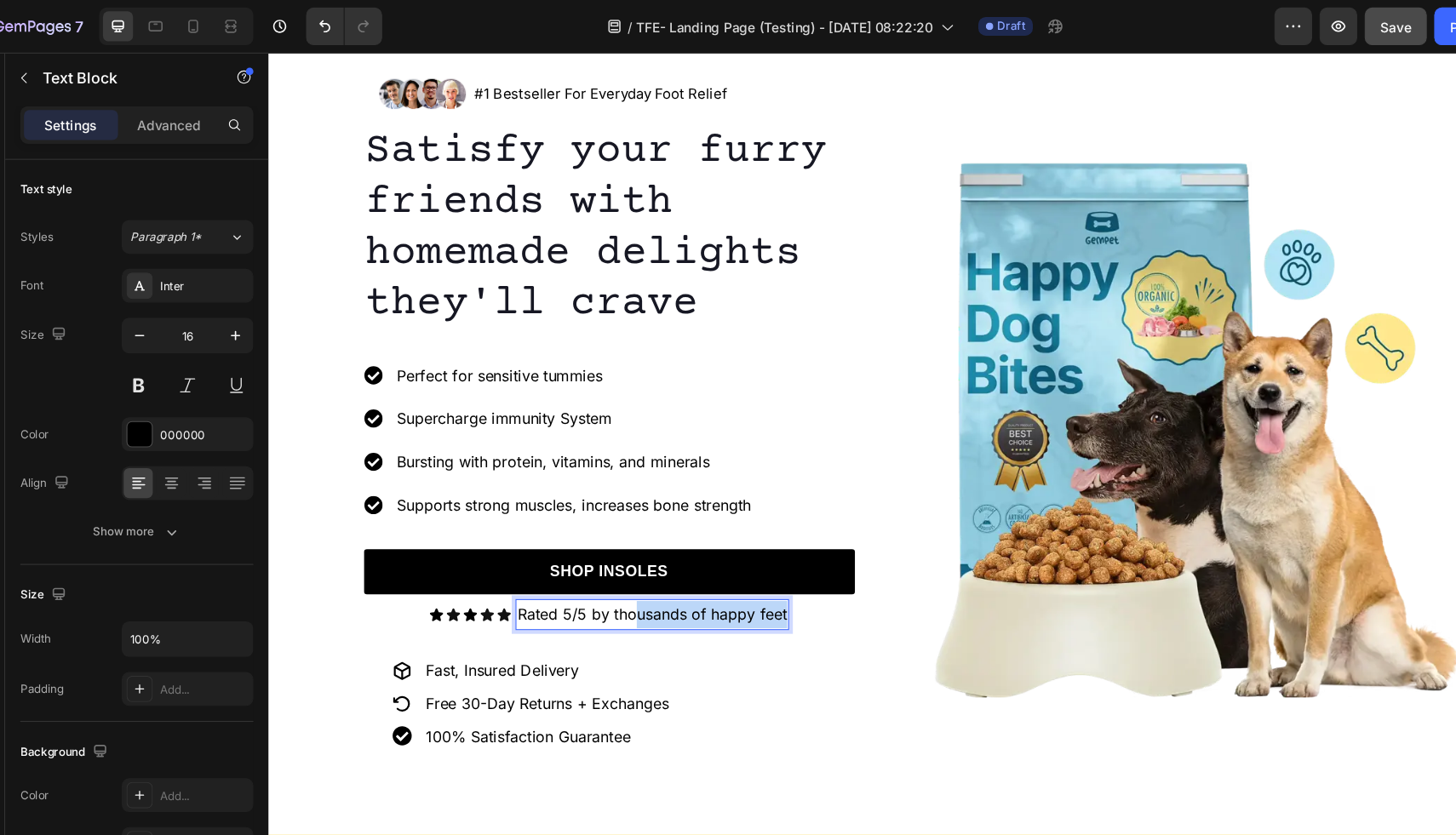
drag, startPoint x: 733, startPoint y: 563, endPoint x: 596, endPoint y: 563, distance: 137.0
click at [596, 563] on p "Rated 5/5 by thousands of happy feet" at bounding box center [616, 560] width 244 height 24
click at [540, 566] on p "Rated 5/5 by by heels, arches & toes everywhere" at bounding box center [616, 560] width 316 height 24
click at [541, 566] on p "Rated 5/5 by by heels, arches & toes everywhere" at bounding box center [616, 560] width 316 height 24
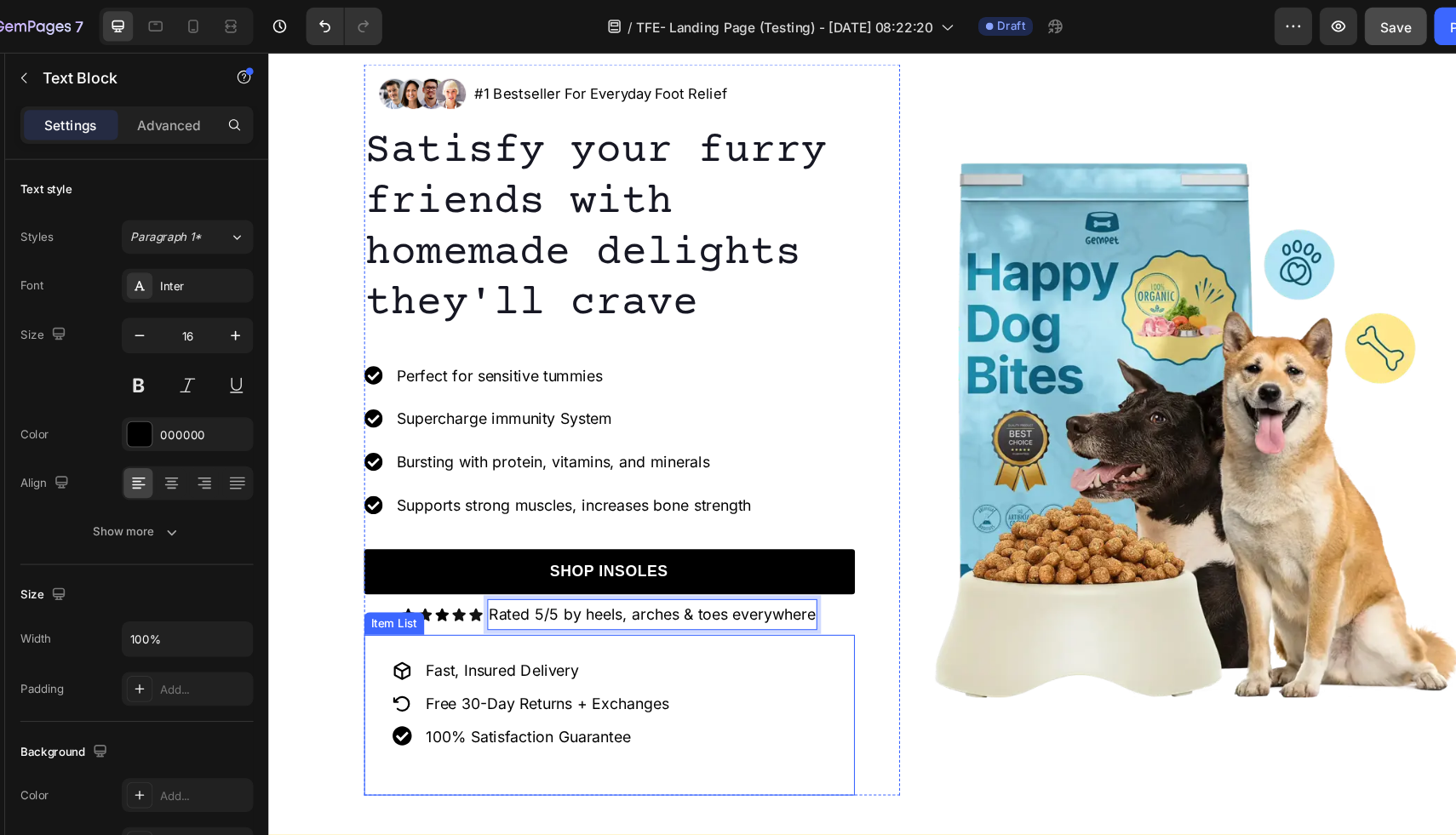
click at [667, 602] on div "Fast, Insured Delivery Free 30-Day Returns + Exchanges 100% Satisfaction Guaran…" at bounding box center [577, 652] width 445 height 145
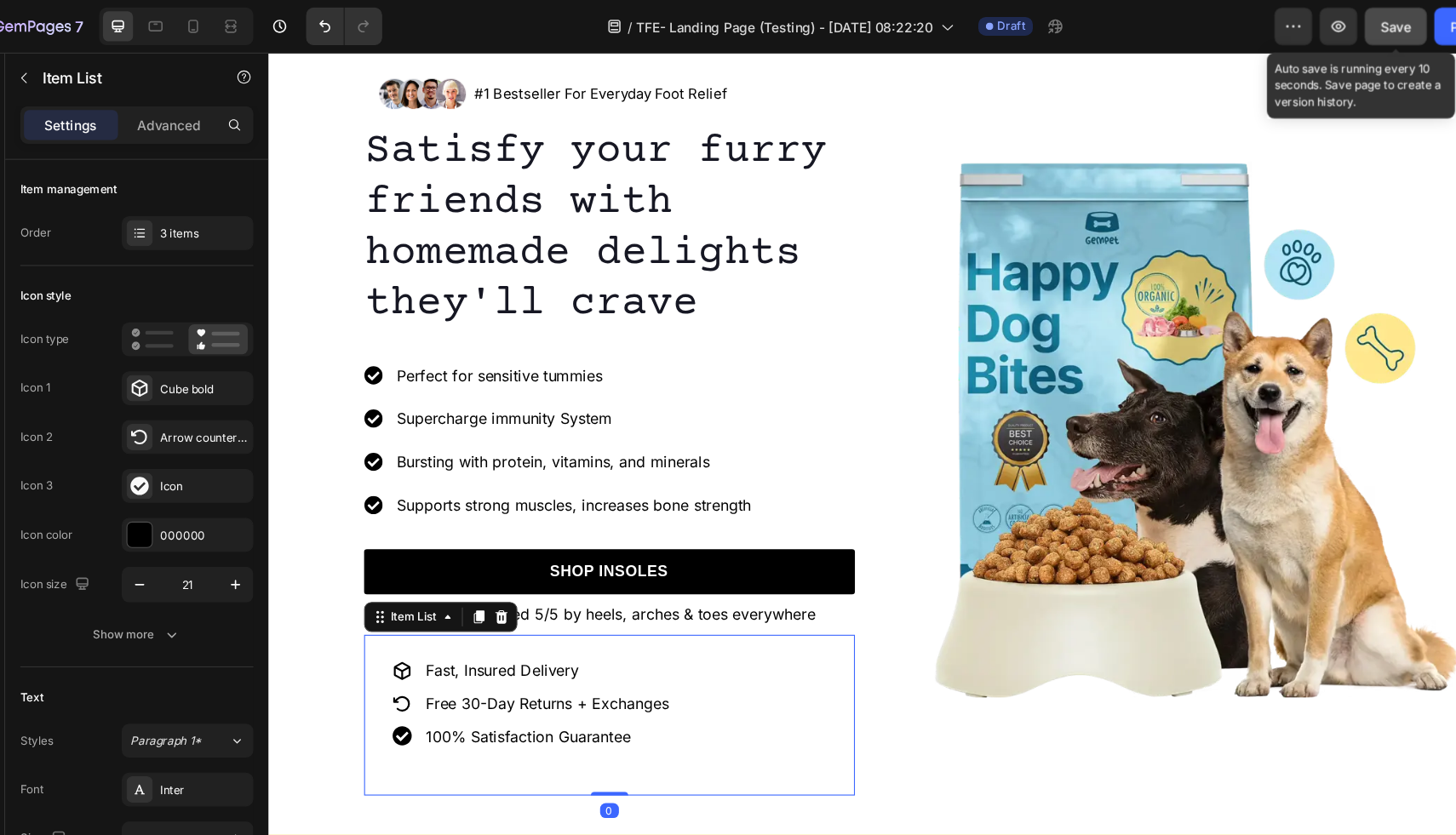
click at [1309, 27] on span "Save" at bounding box center [1308, 24] width 28 height 15
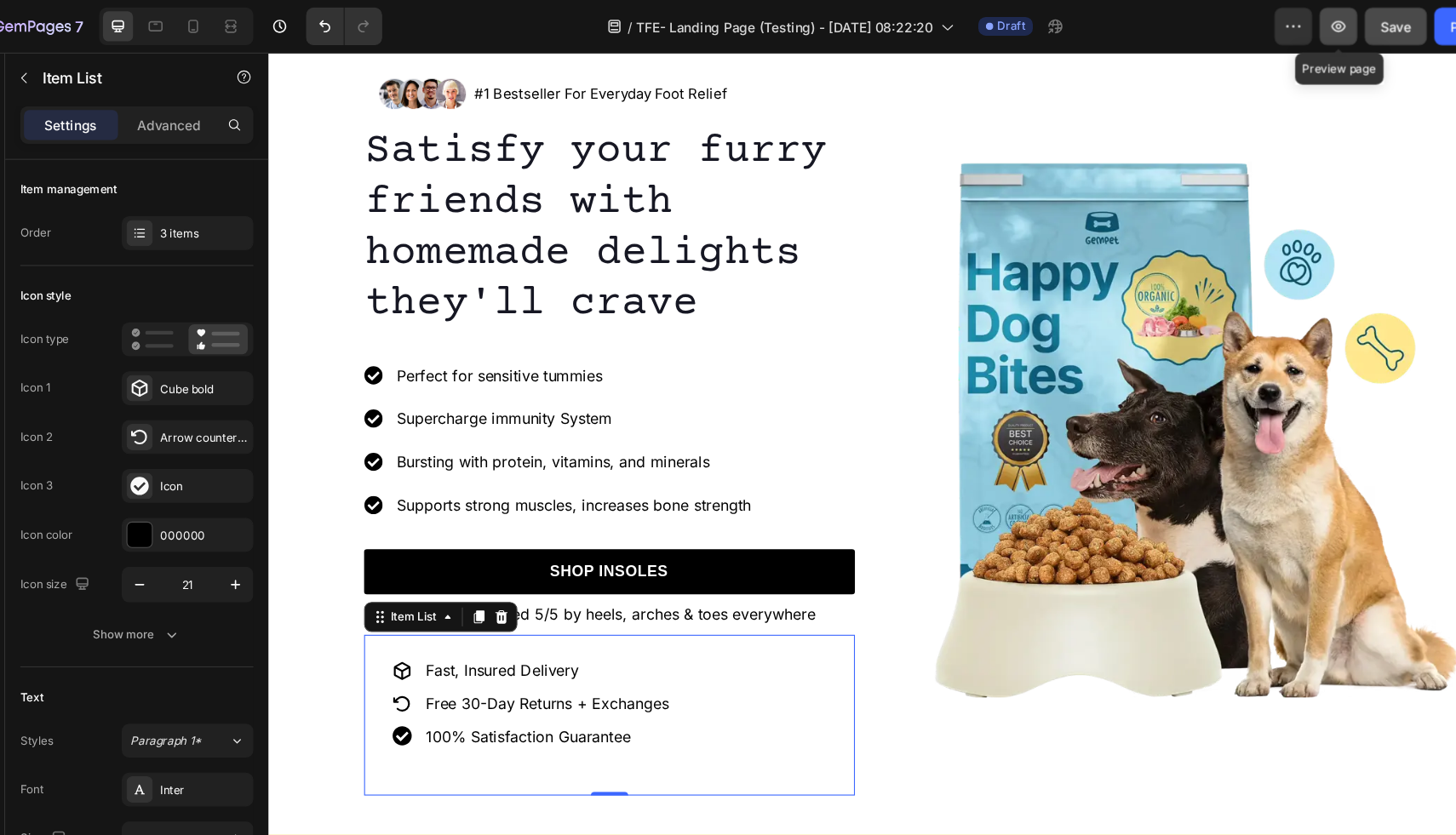
click at [1250, 33] on button "button" at bounding box center [1255, 23] width 34 height 34
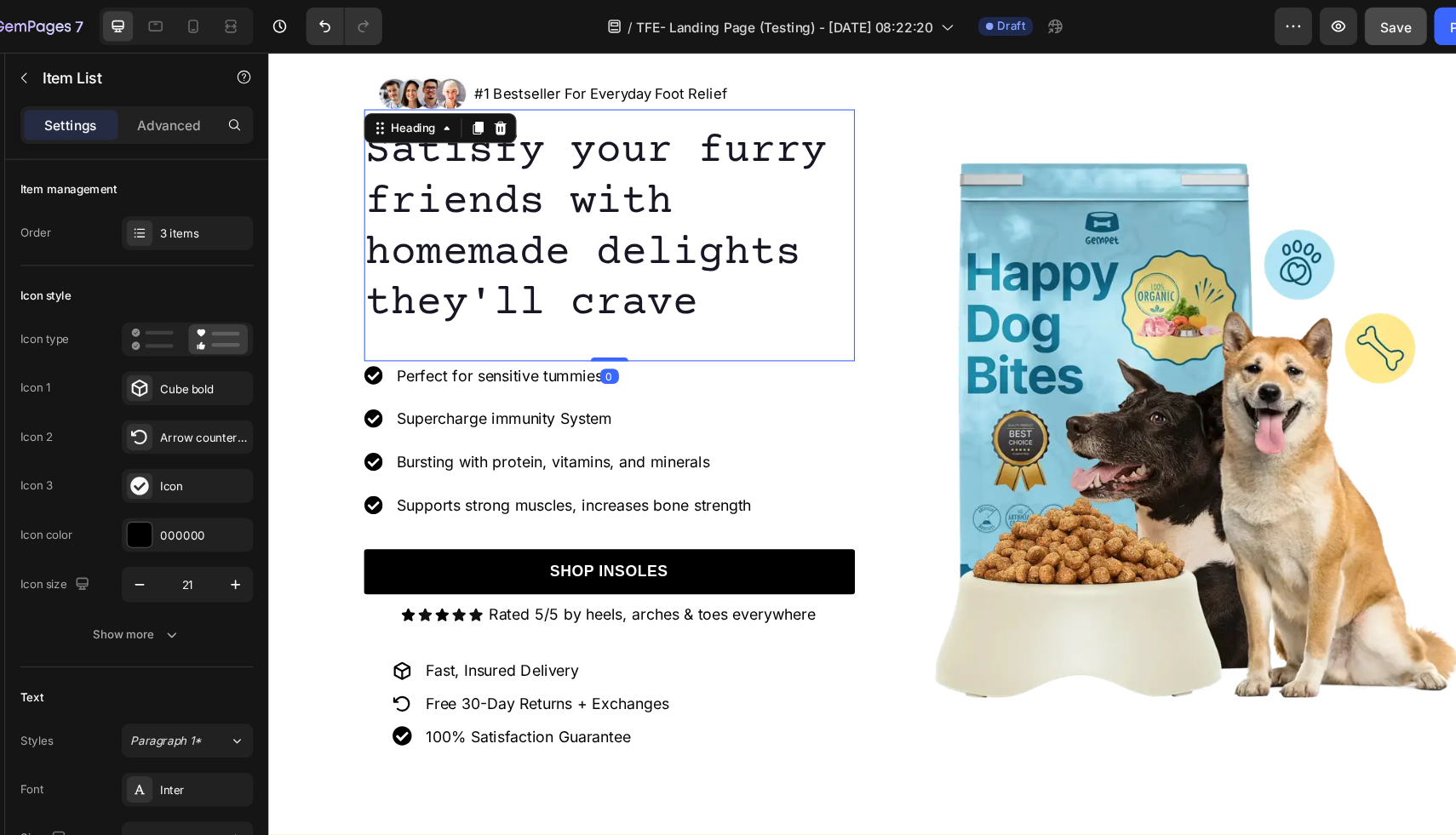
click at [699, 325] on div "Satisfy your furry friends with homemade delights they'll crave Heading 0" at bounding box center [577, 217] width 445 height 229
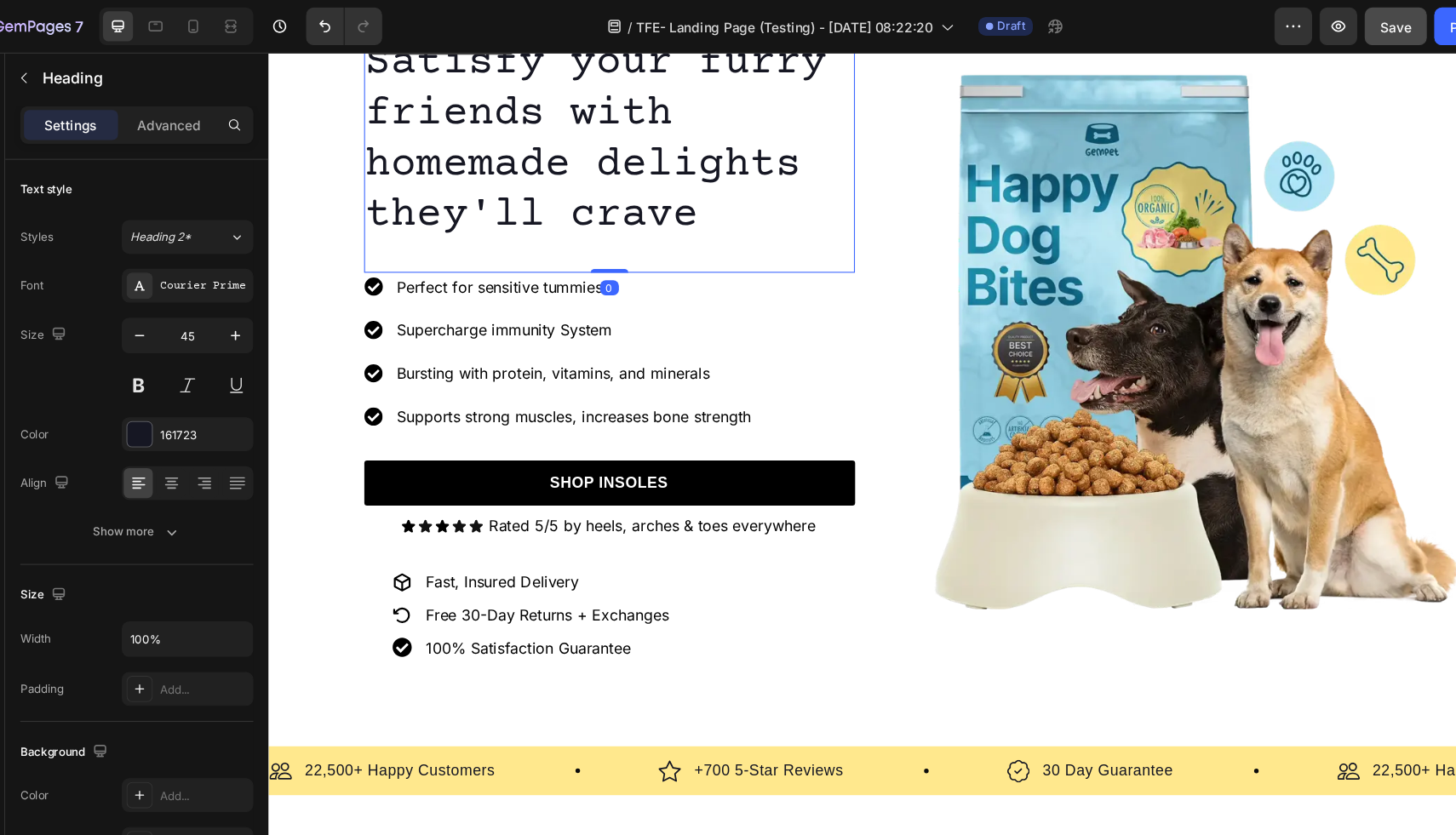
scroll to position [807, 0]
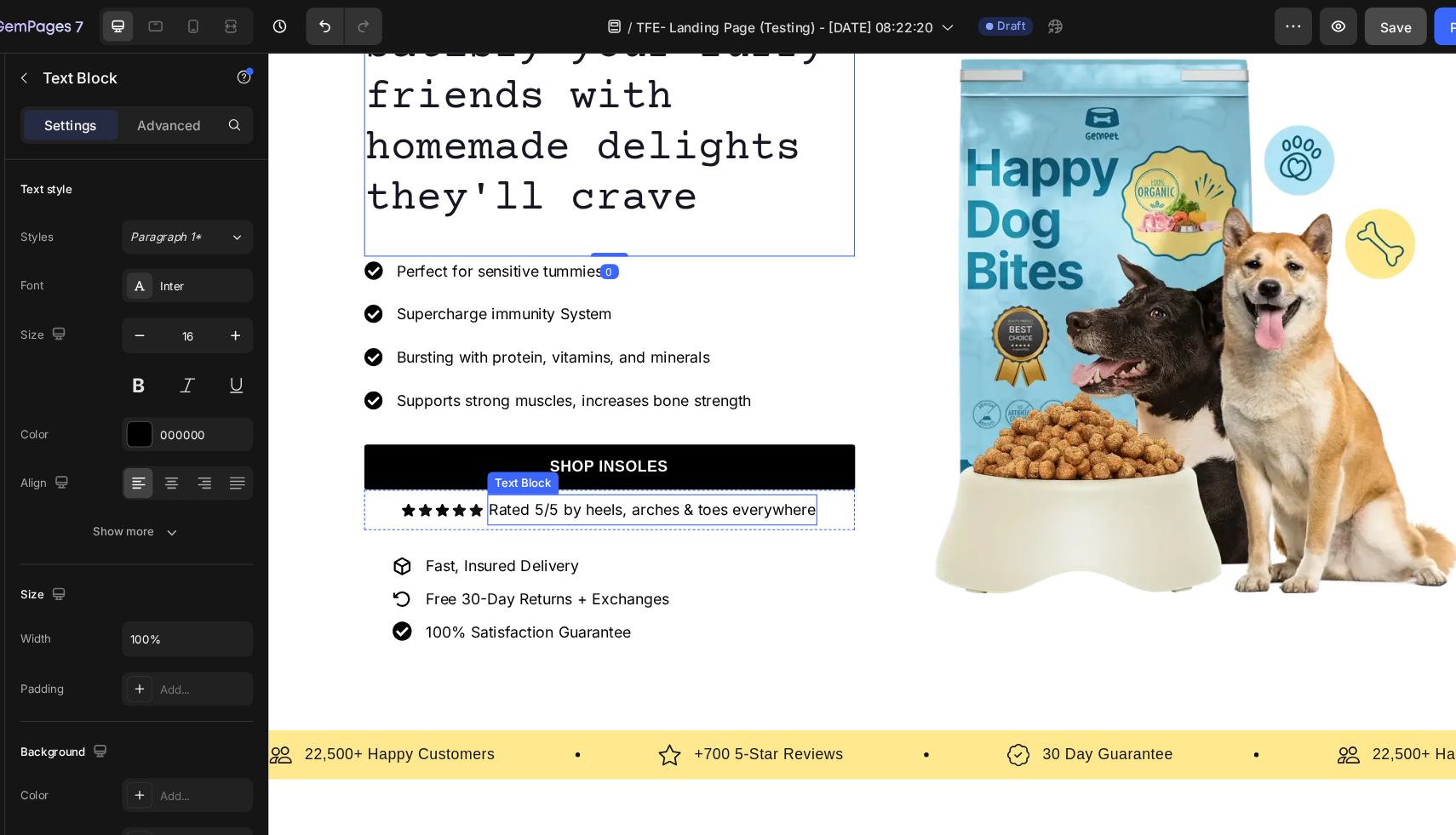
click at [549, 472] on p "Rated 5/5 by heels, arches & toes everywhere" at bounding box center [616, 466] width 295 height 24
click at [553, 466] on p "Rated 5/5 by heels, arches & toes everywhere" at bounding box center [616, 466] width 295 height 24
drag, startPoint x: 553, startPoint y: 466, endPoint x: 680, endPoint y: 466, distance: 127.0
click at [680, 466] on p "Rated 5/5 by heels, arches & toes everywhere" at bounding box center [616, 466] width 295 height 24
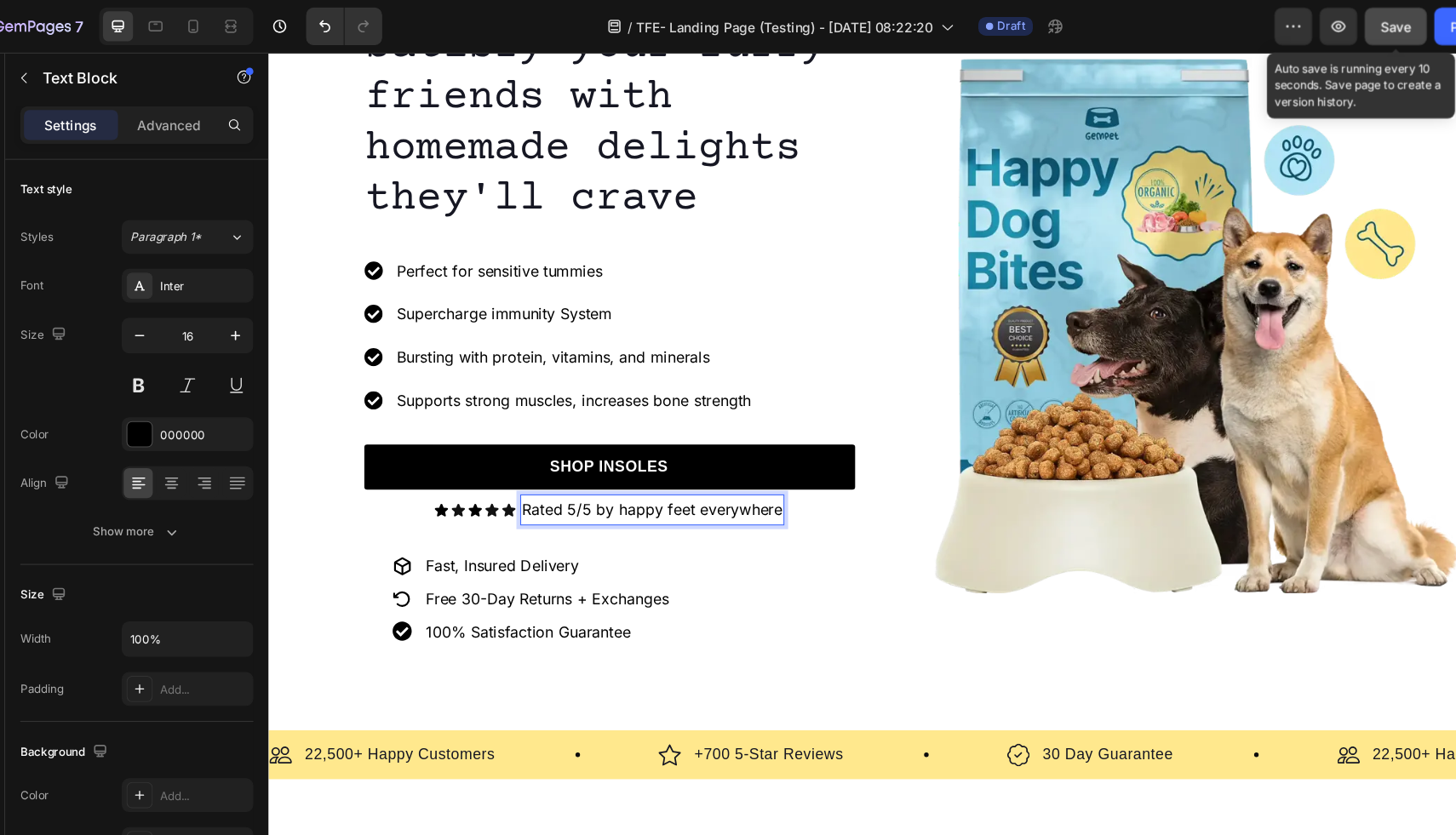
click at [1305, 25] on span "Save" at bounding box center [1308, 24] width 28 height 15
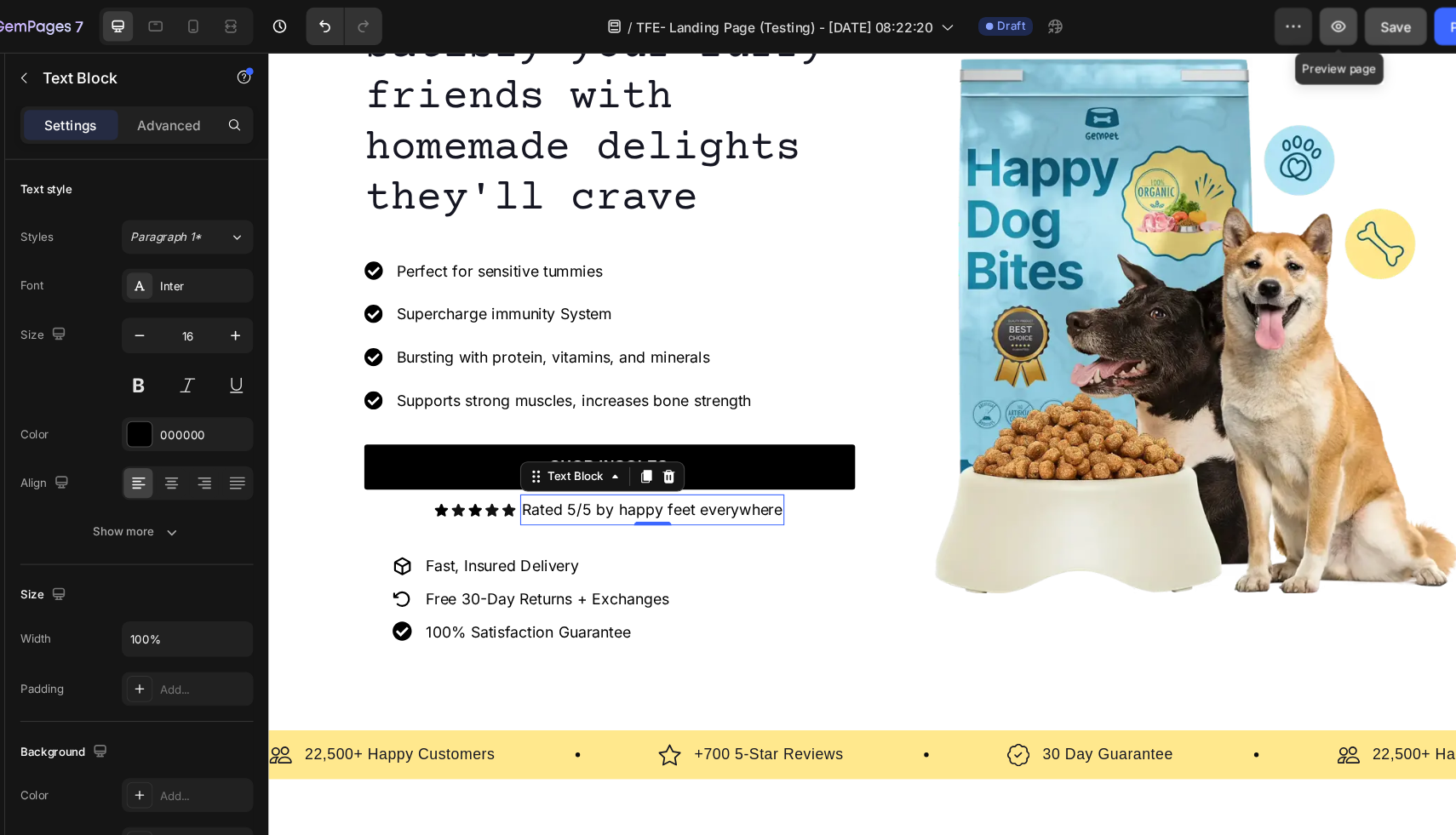
click at [1263, 29] on icon "button" at bounding box center [1256, 24] width 17 height 17
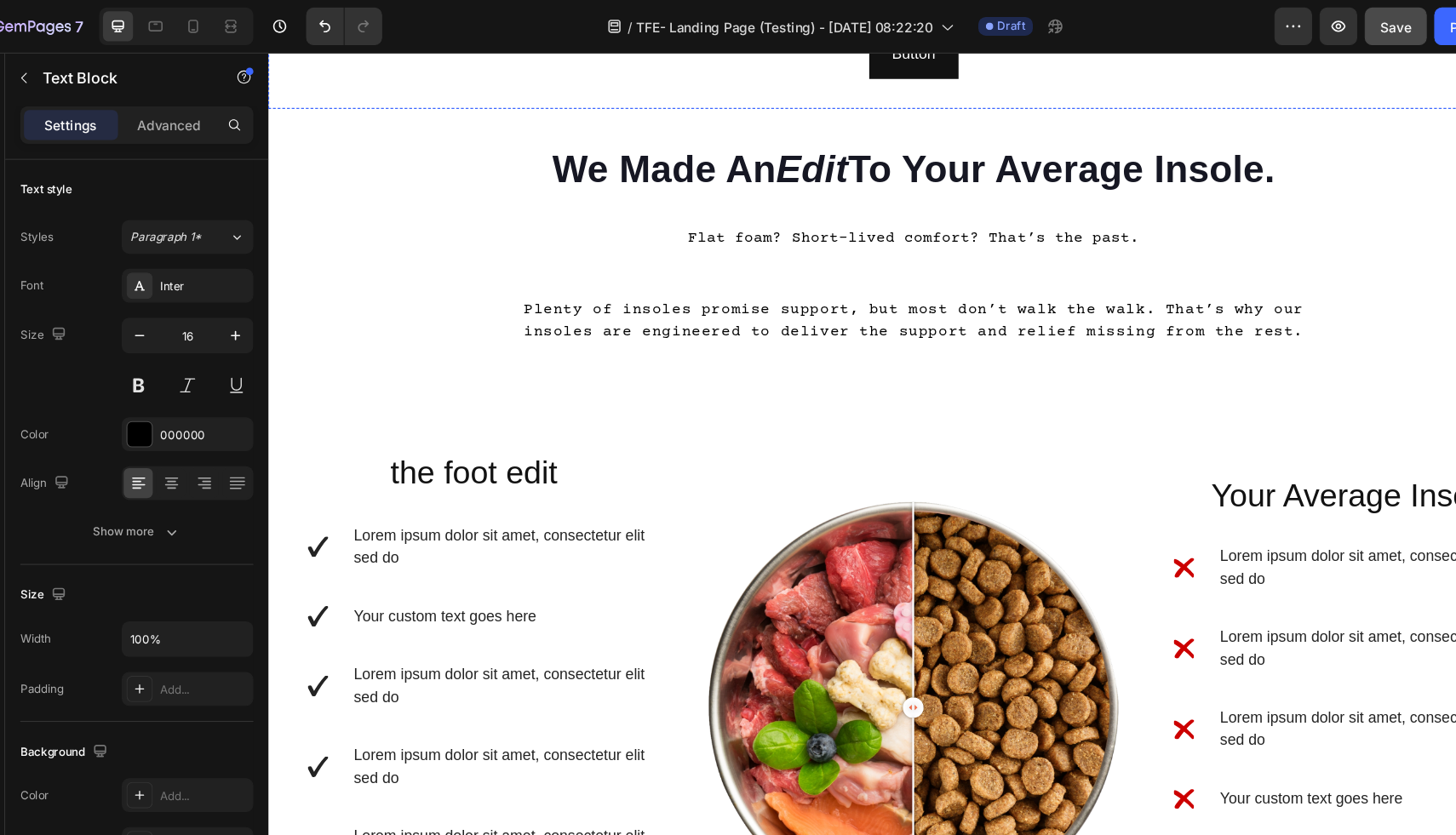
scroll to position [2900, 0]
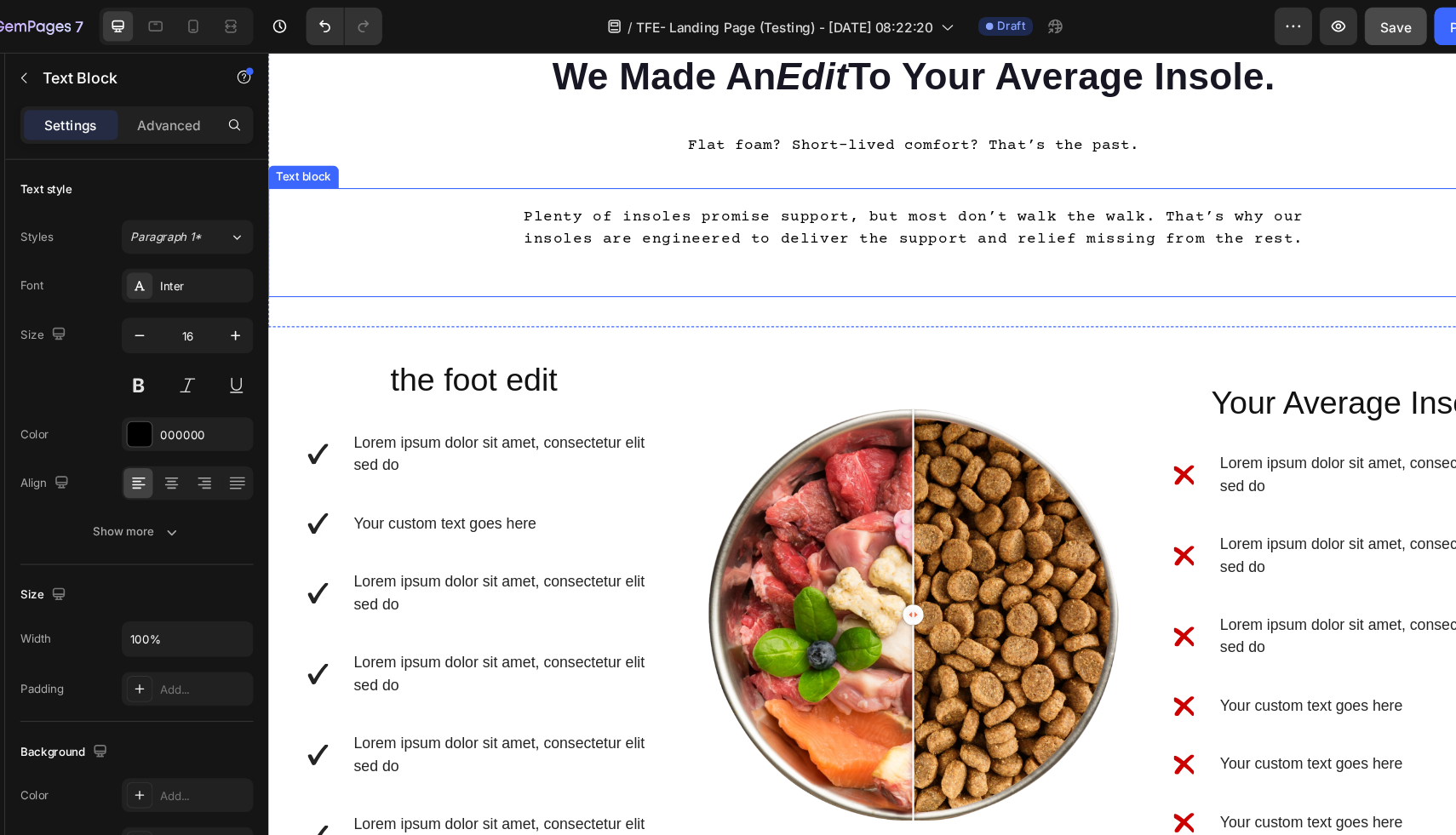
click at [718, 201] on p "Plenty of insoles promise support, but most don’t walk the walk. That’s why our…" at bounding box center [853, 210] width 744 height 41
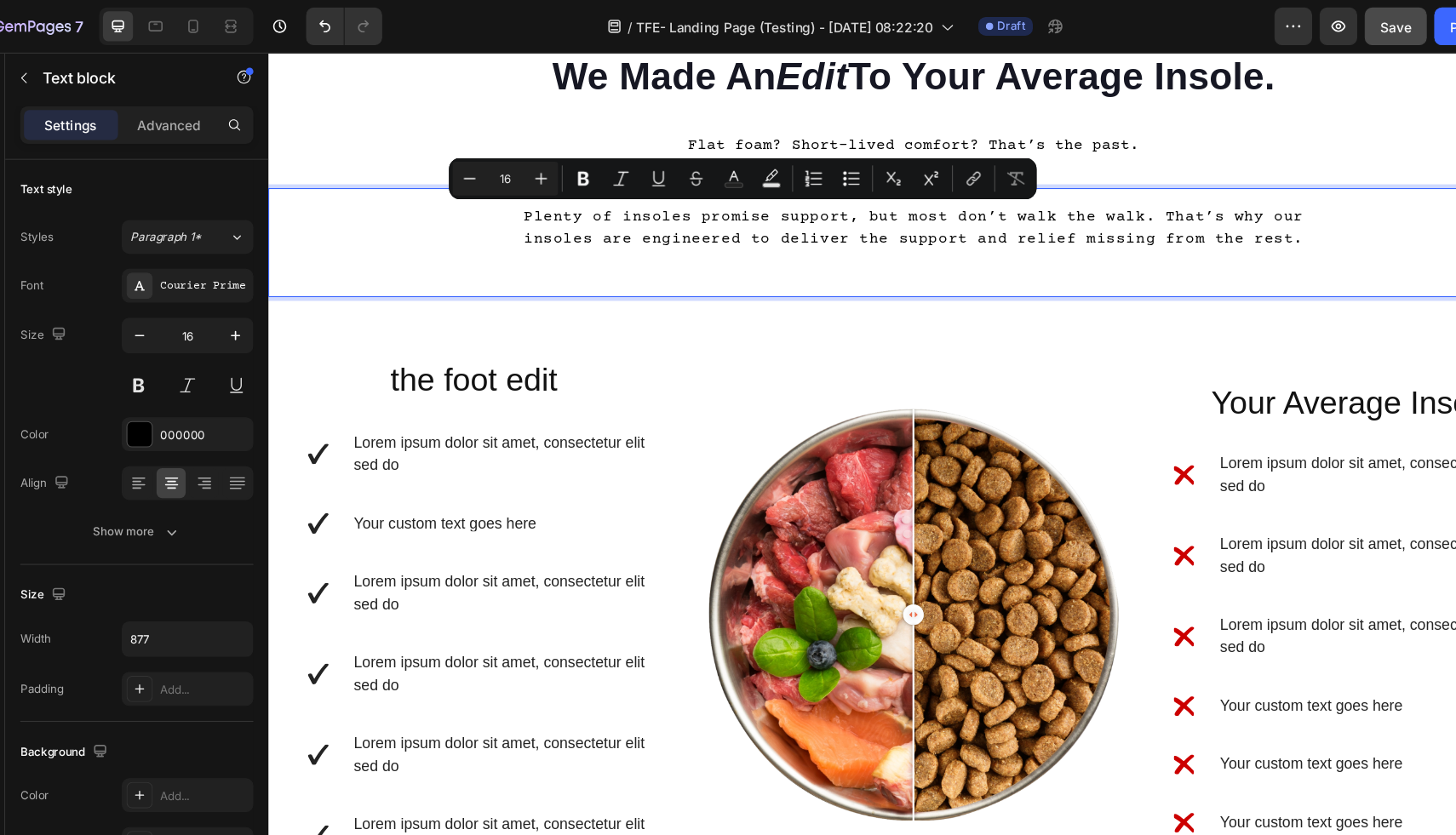
click at [786, 204] on p "Plenty of insoles promise support, but most don’t walk the walk. That’s why our…" at bounding box center [853, 210] width 744 height 41
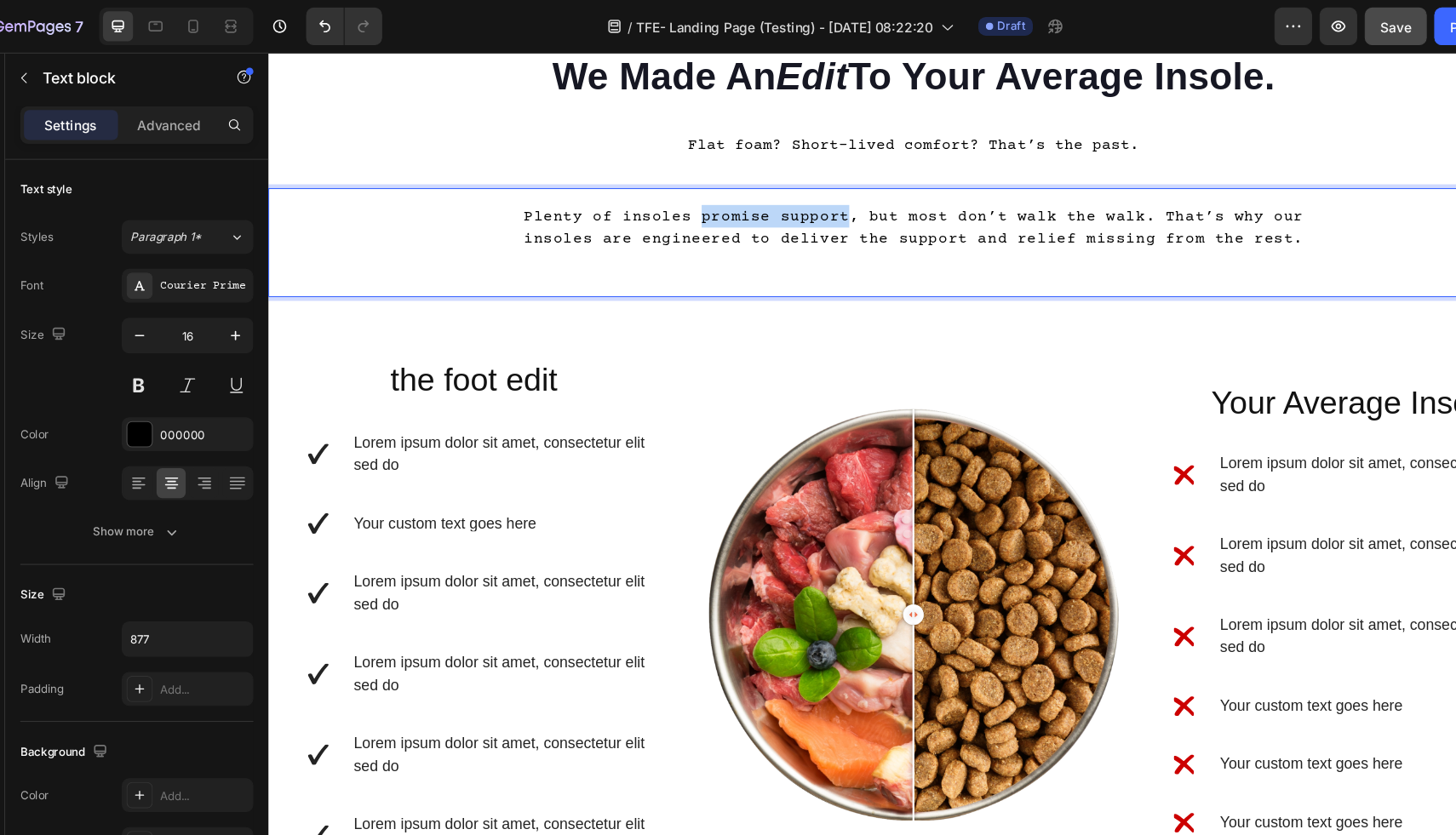
drag, startPoint x: 797, startPoint y: 201, endPoint x: 666, endPoint y: 202, distance: 131.0
click at [666, 202] on p "Plenty of insoles promise support, but most don’t walk the walk. That’s why our…" at bounding box center [853, 210] width 744 height 41
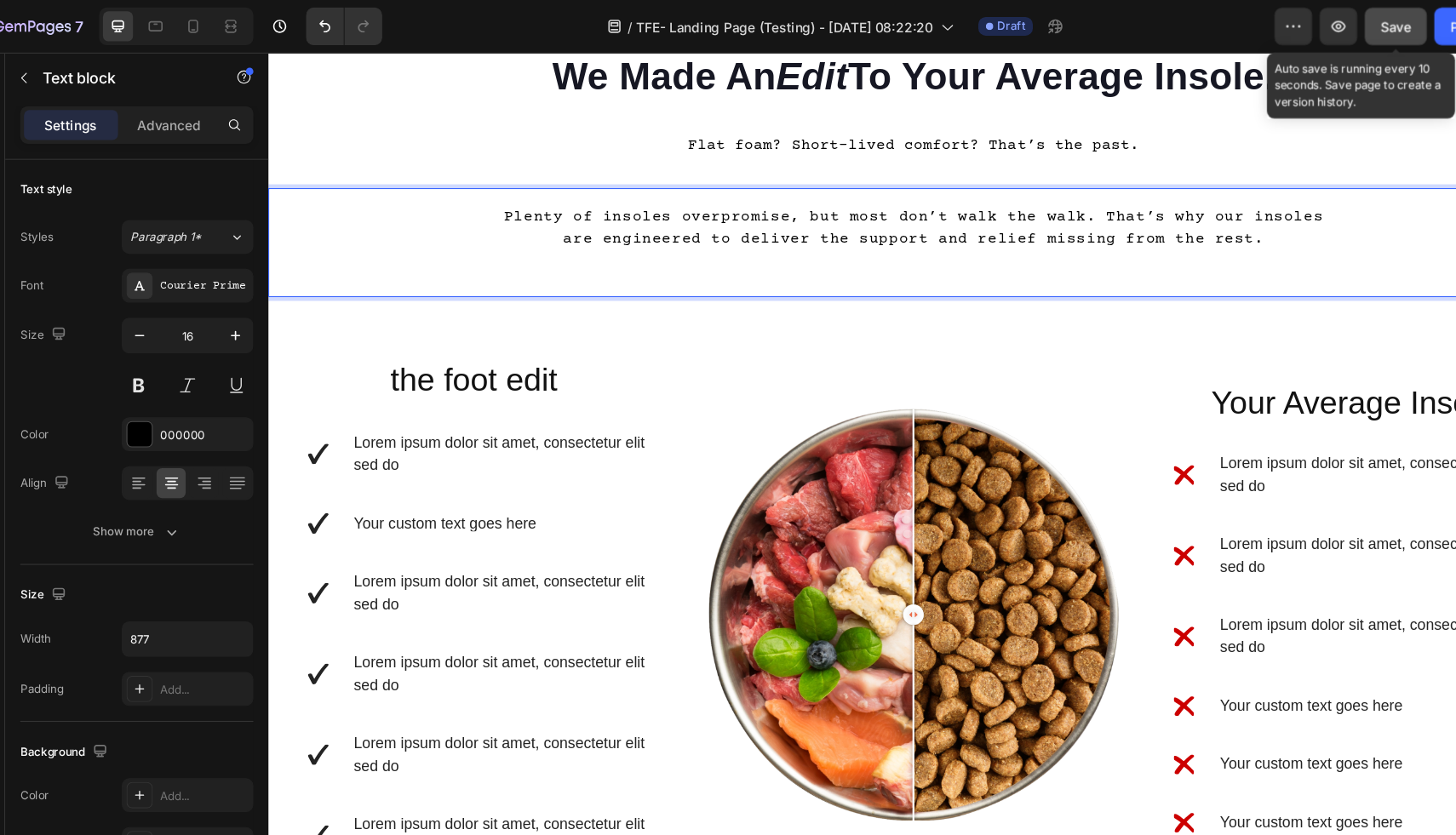
click at [1300, 32] on div "Save" at bounding box center [1308, 24] width 28 height 17
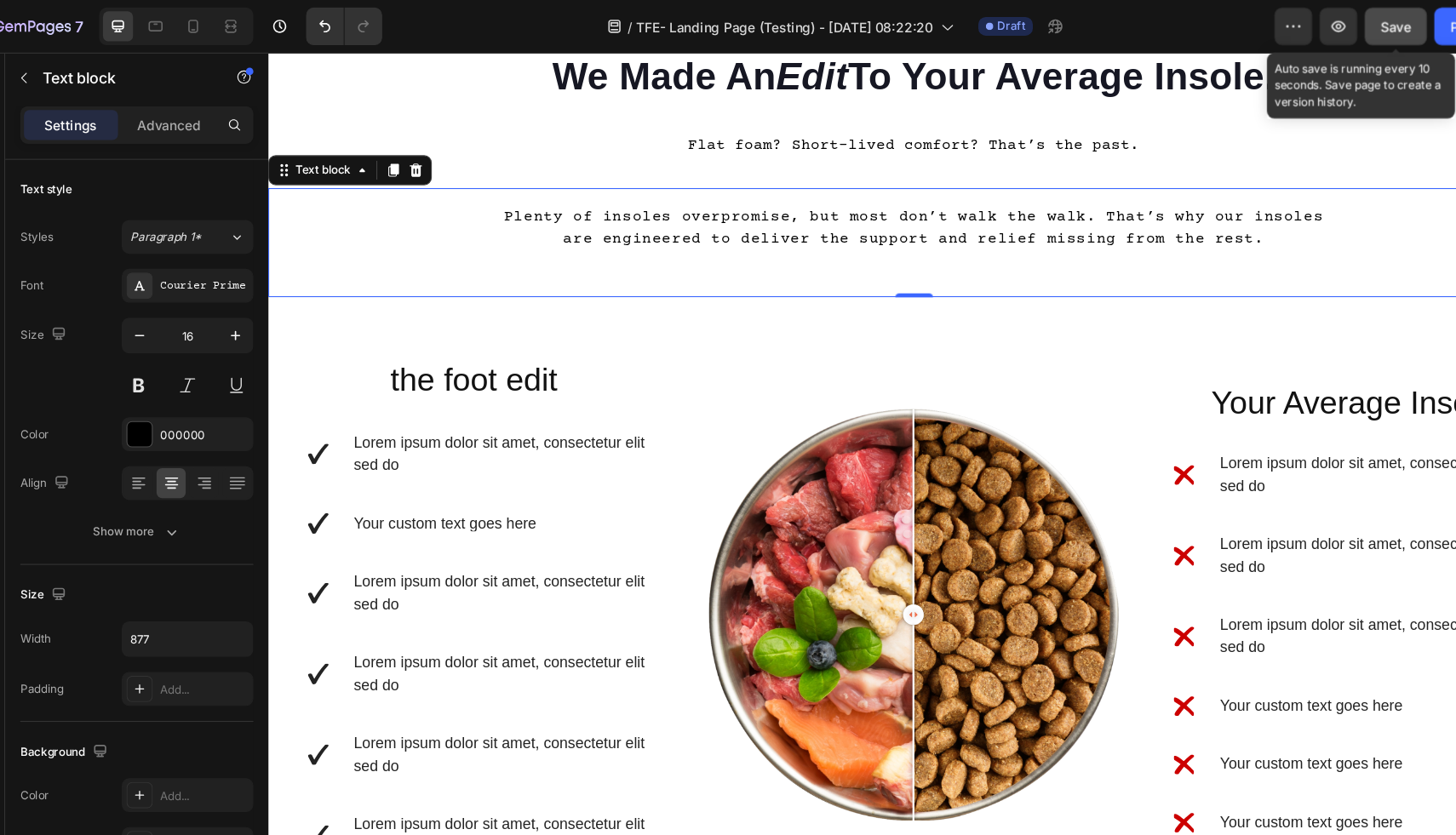
click at [1299, 32] on div "Save" at bounding box center [1308, 24] width 28 height 17
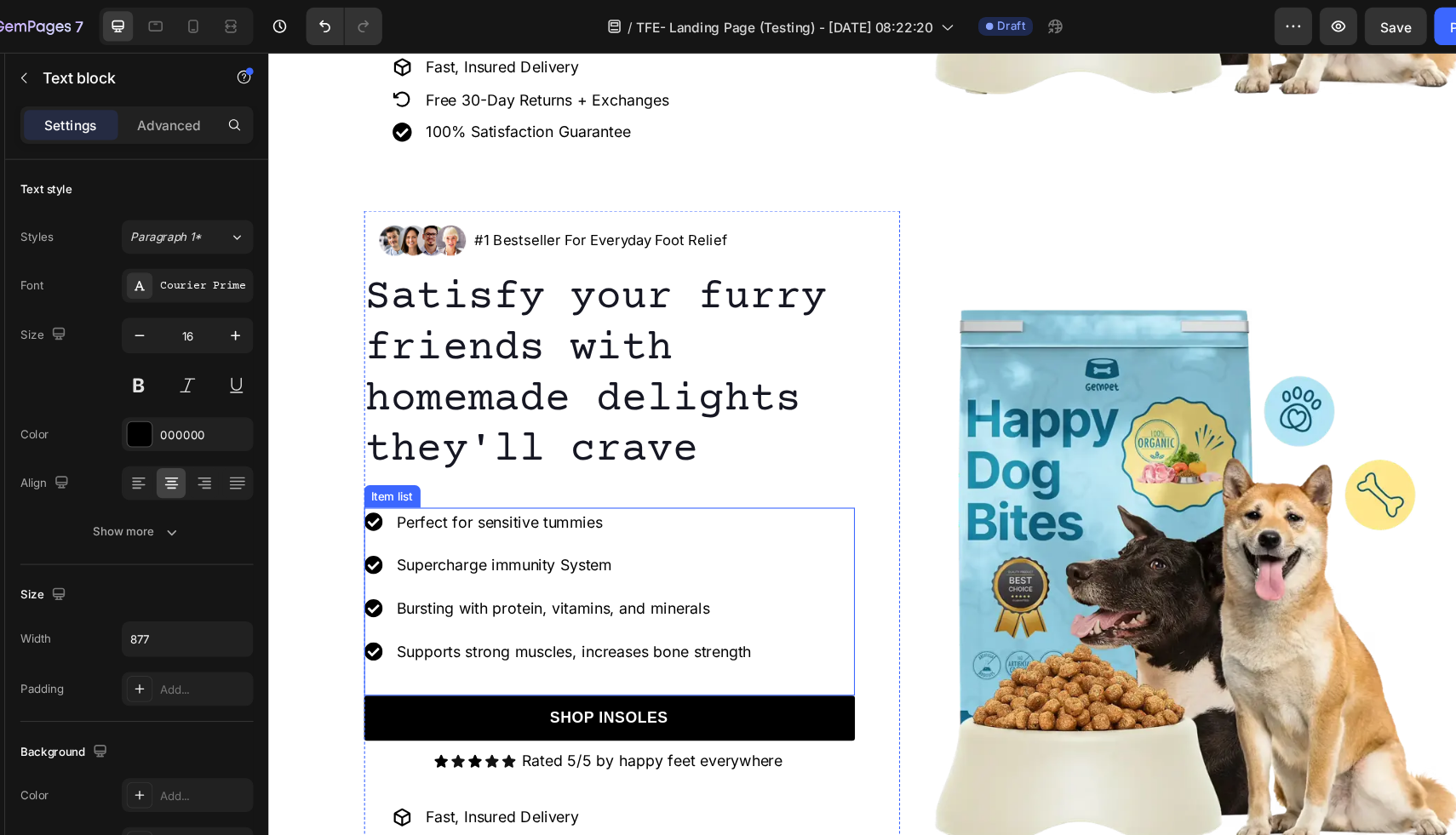
scroll to position [569, 0]
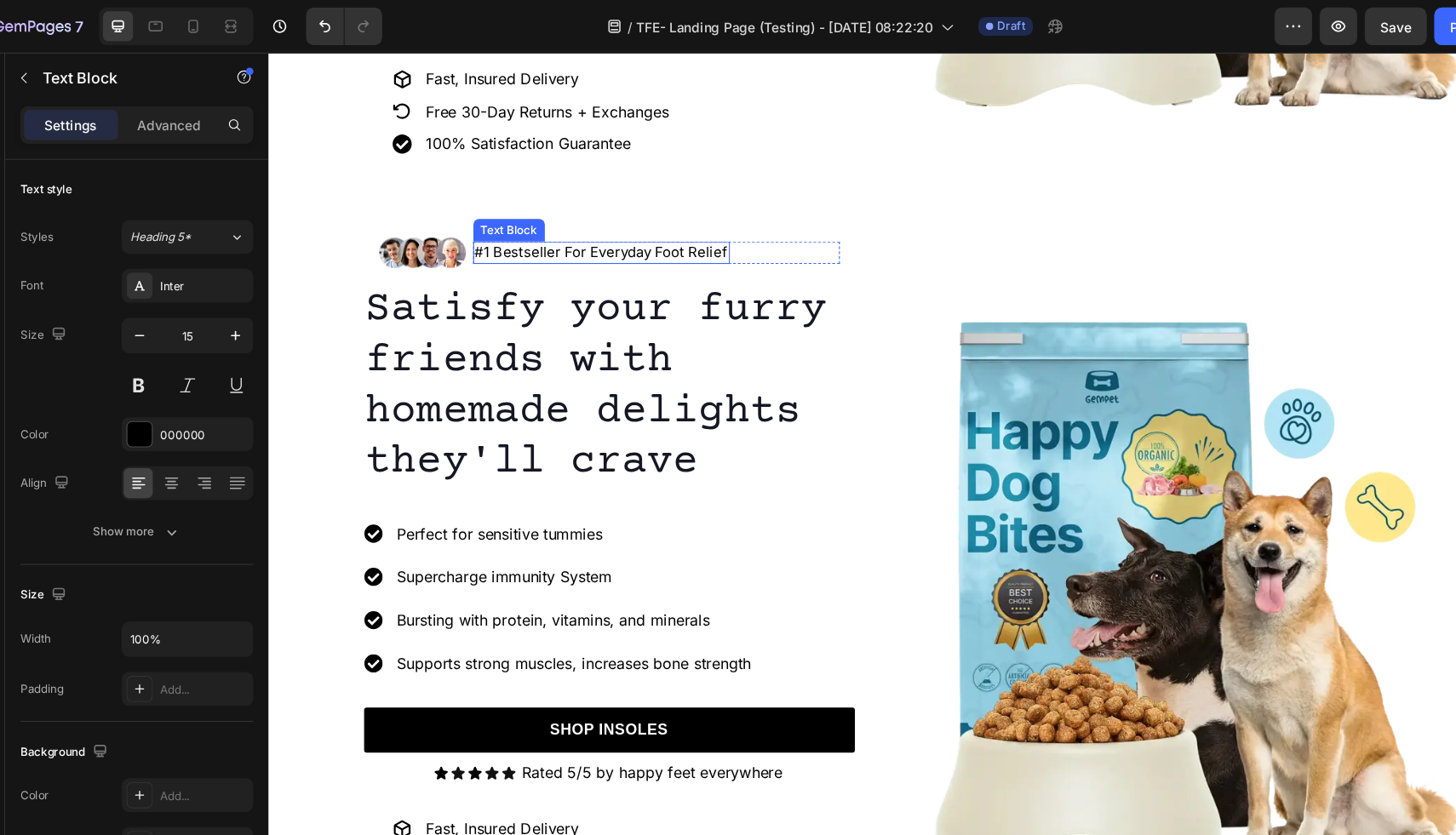
click at [643, 232] on p "#1 Bestseller For Everyday Foot Relief" at bounding box center [570, 233] width 229 height 17
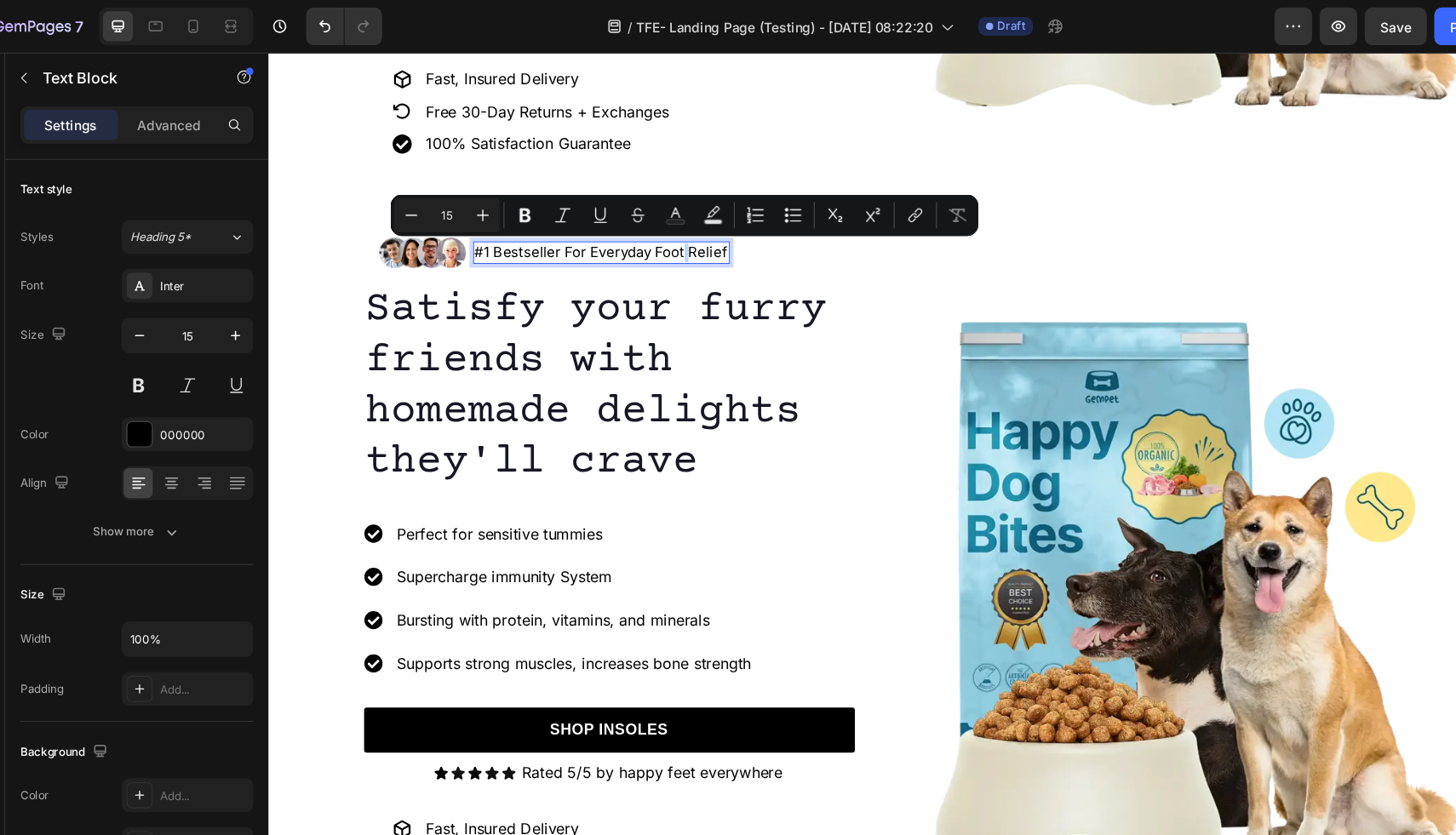
click at [643, 234] on p "#1 Bestseller For Everyday Foot Relief" at bounding box center [570, 233] width 229 height 17
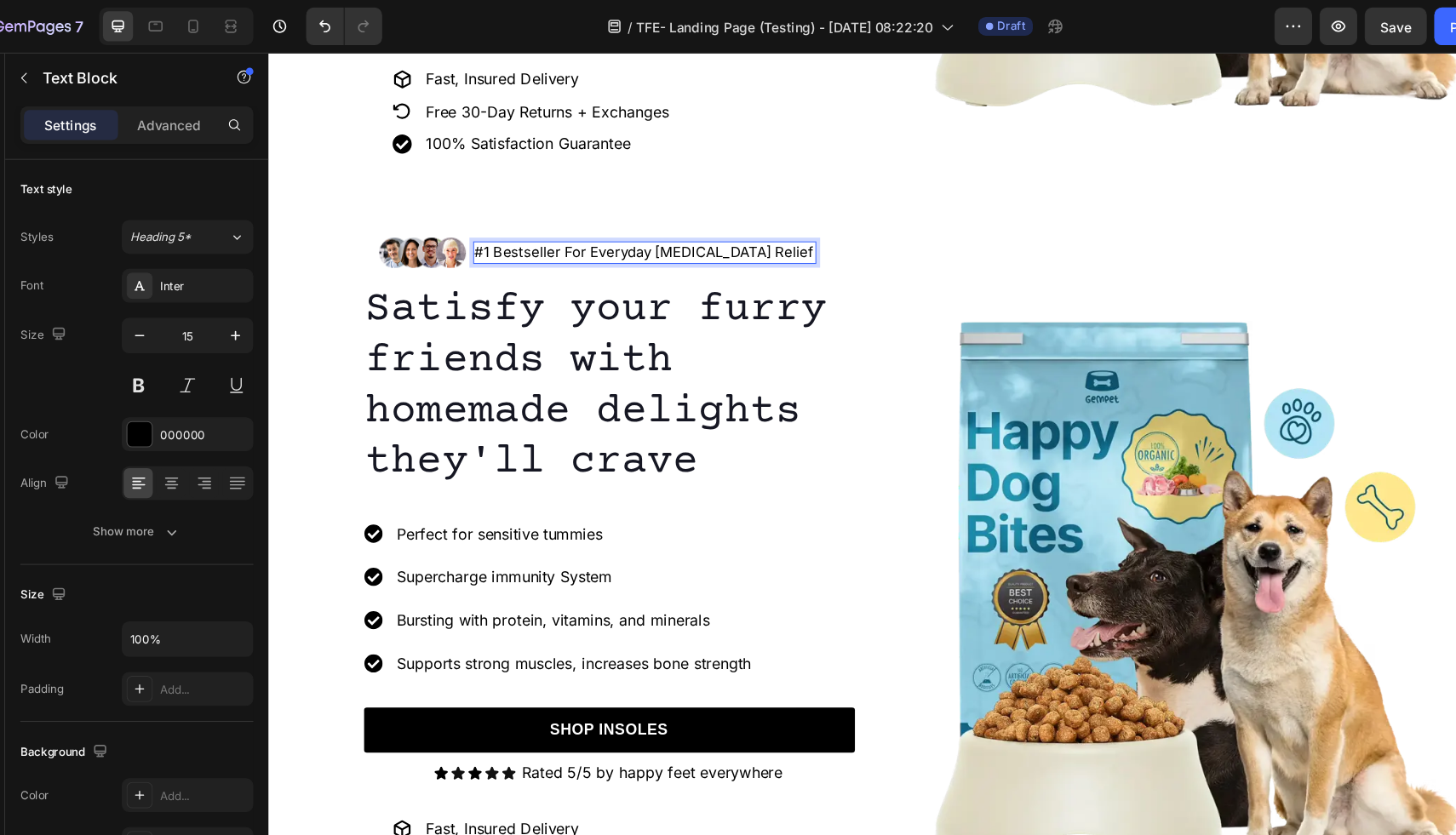
click at [472, 234] on p "#1 Bestseller For Everyday Foot Pain Relief" at bounding box center [608, 233] width 307 height 17
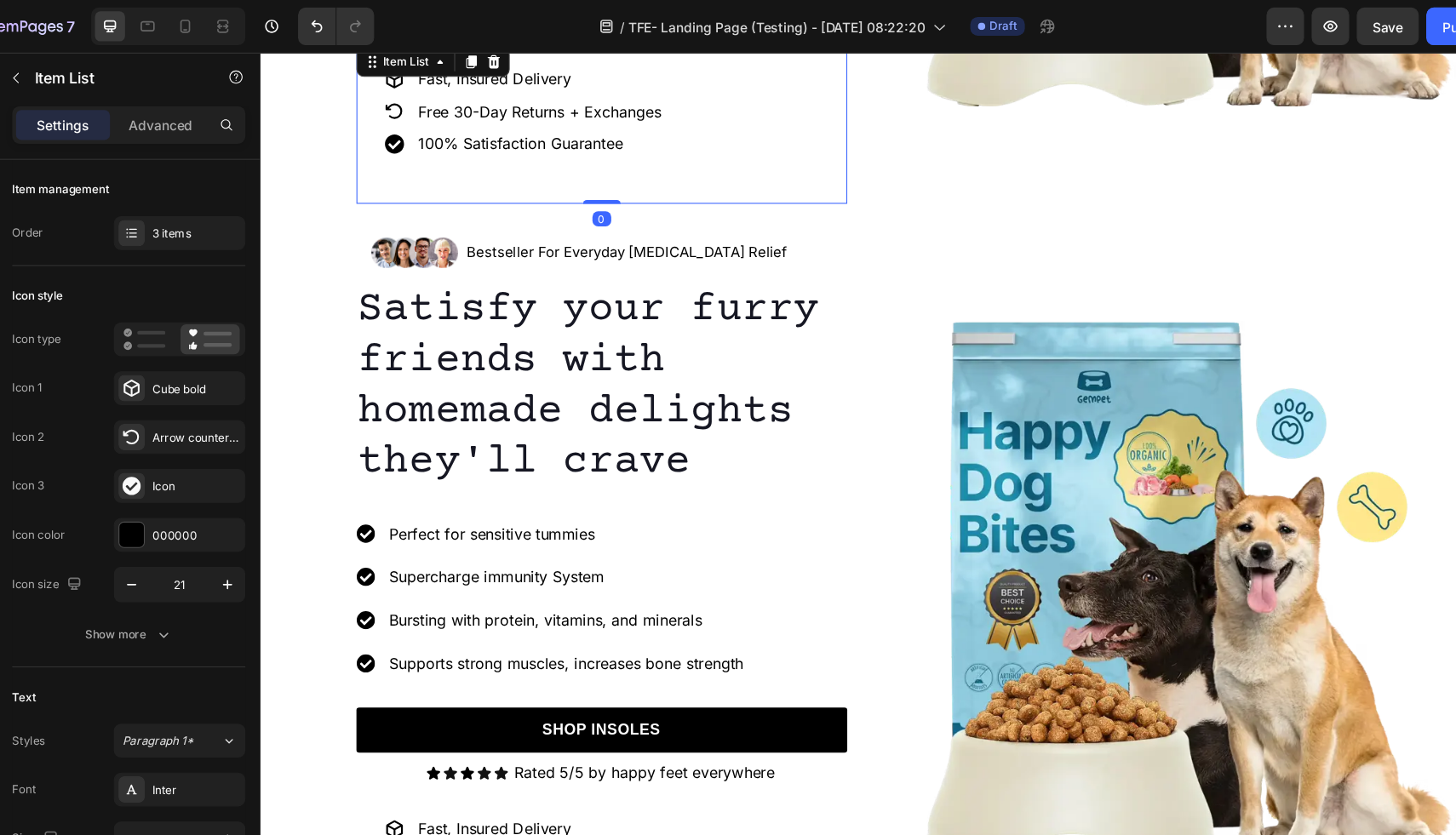
click at [699, 176] on div "Fast, Insured Delivery Free 30-Day Returns + Exchanges 100% Satisfaction Guaran…" at bounding box center [569, 116] width 445 height 145
click at [660, 234] on p "Bestseller For Everyday Foot Pain Relief" at bounding box center [593, 233] width 291 height 17
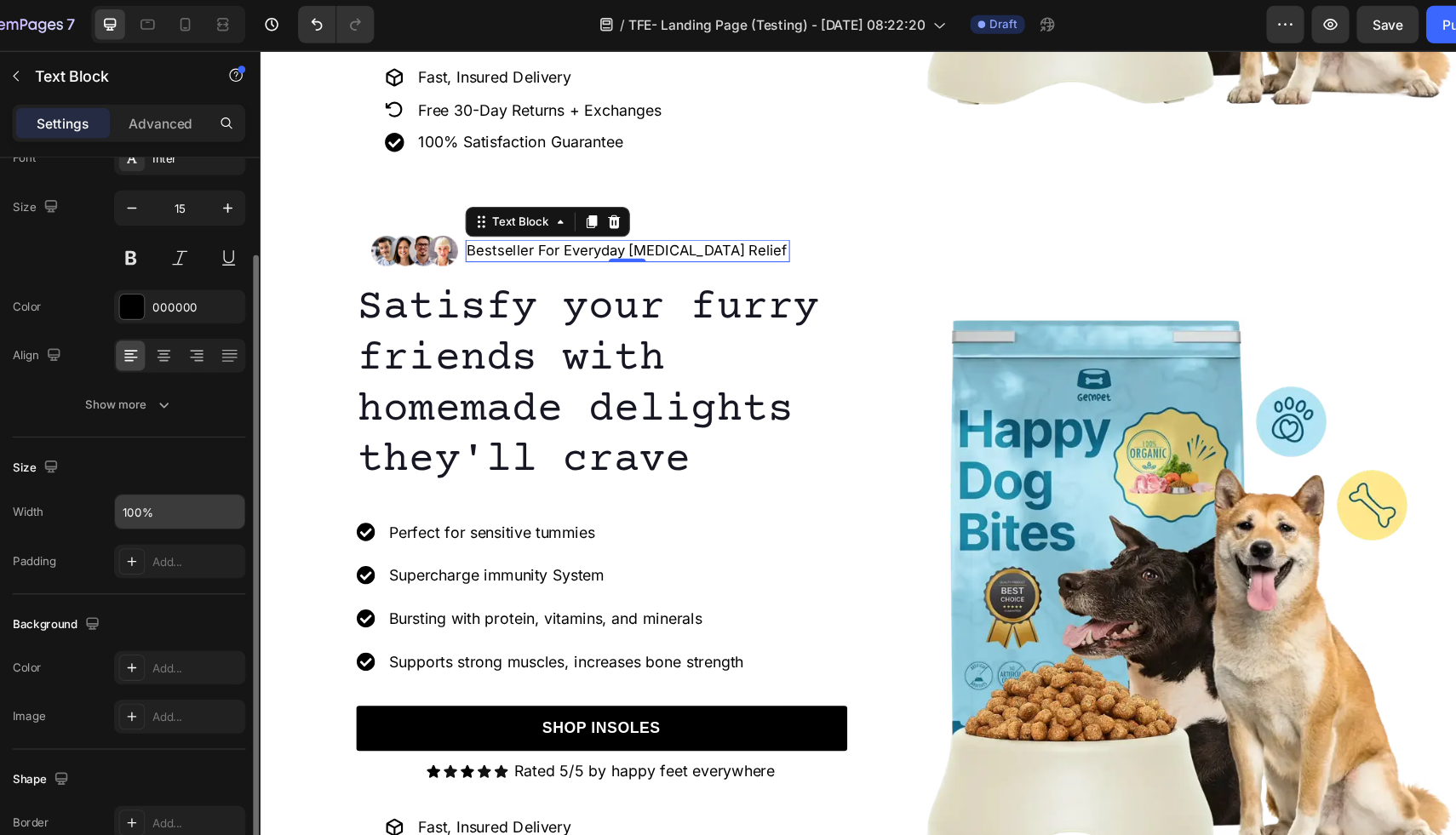
scroll to position [139, 0]
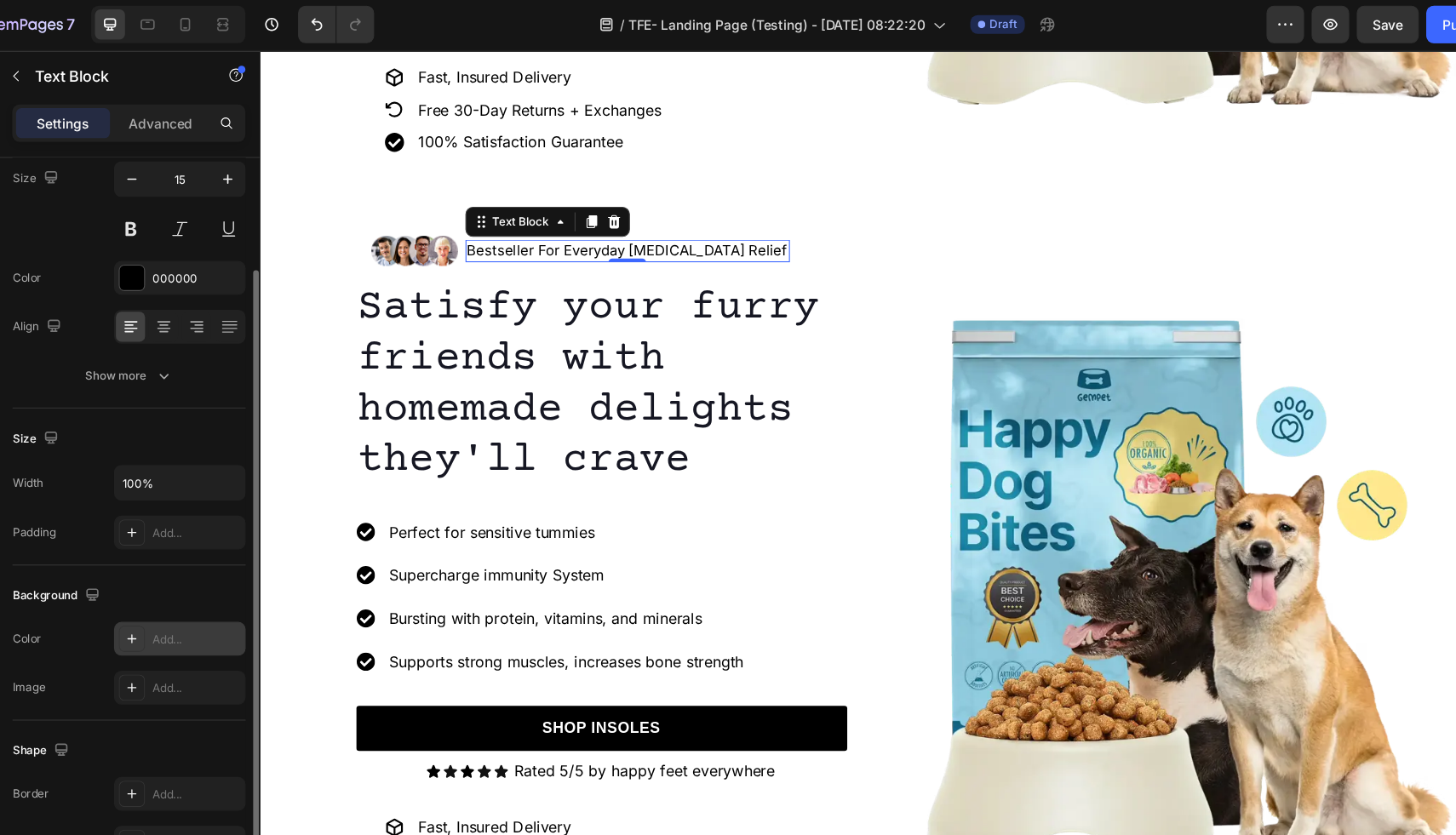
click at [208, 580] on div "Add..." at bounding box center [229, 582] width 80 height 15
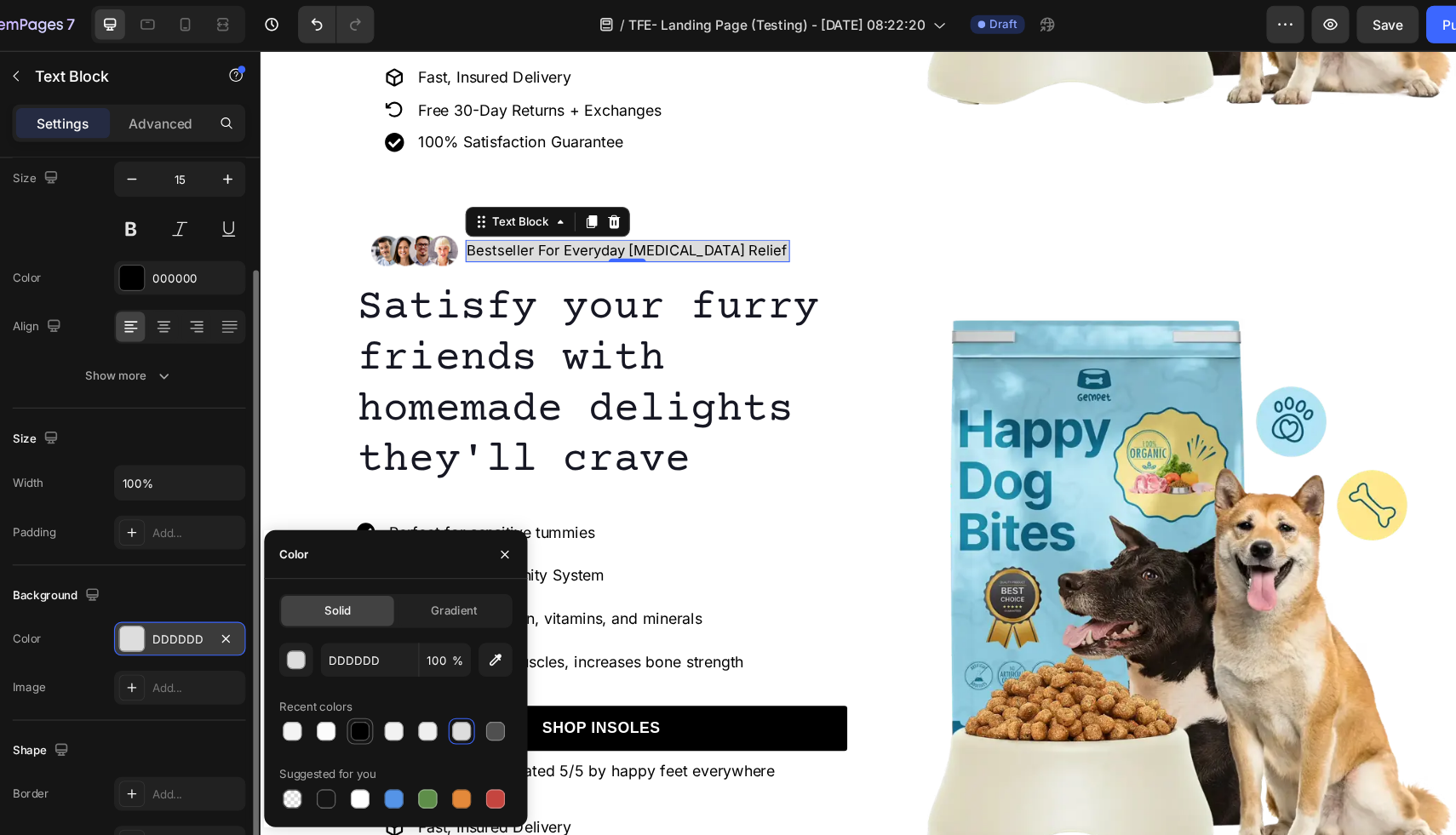
click at [380, 667] on div at bounding box center [378, 665] width 17 height 17
type input "000000"
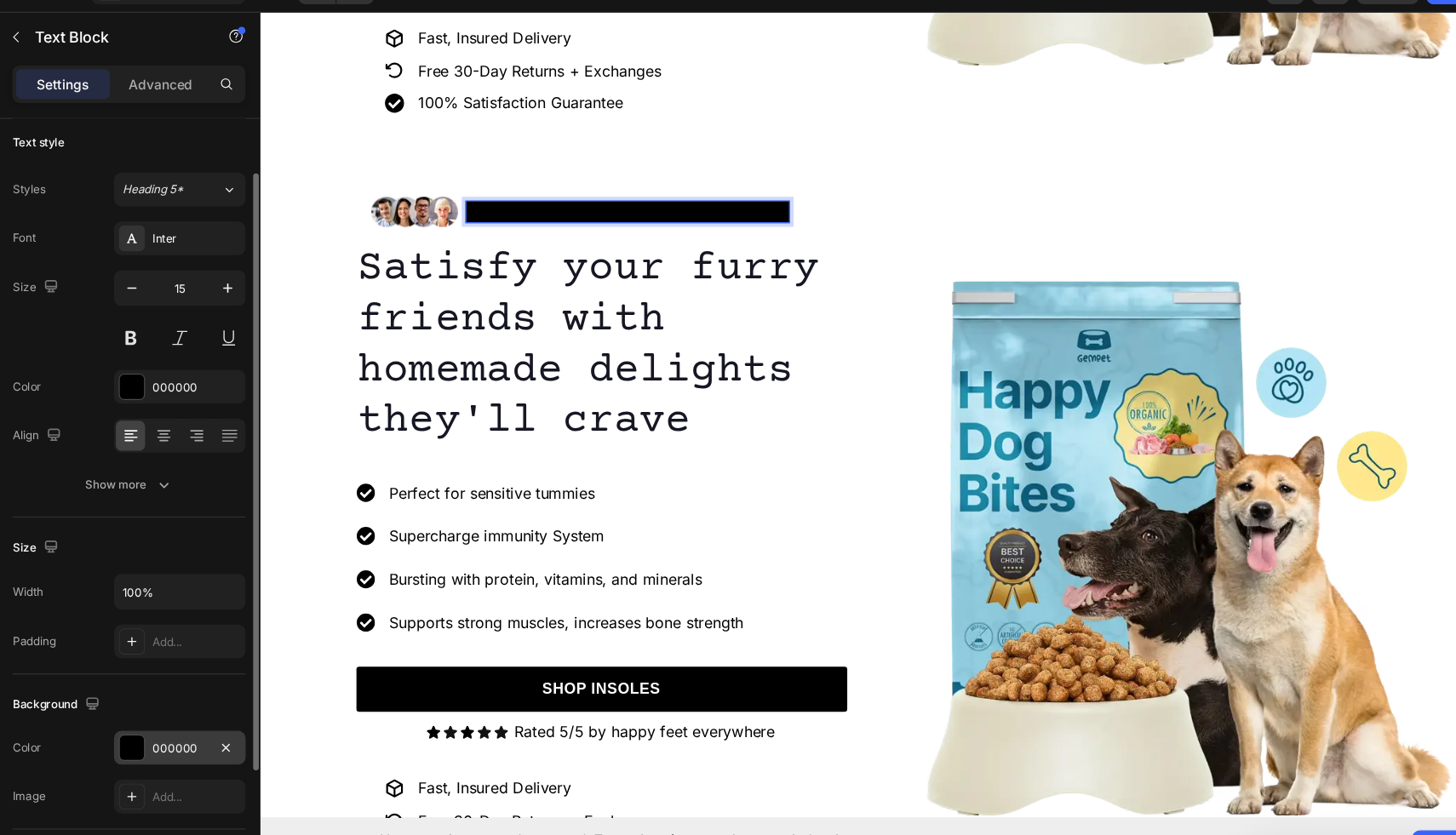
scroll to position [0, 0]
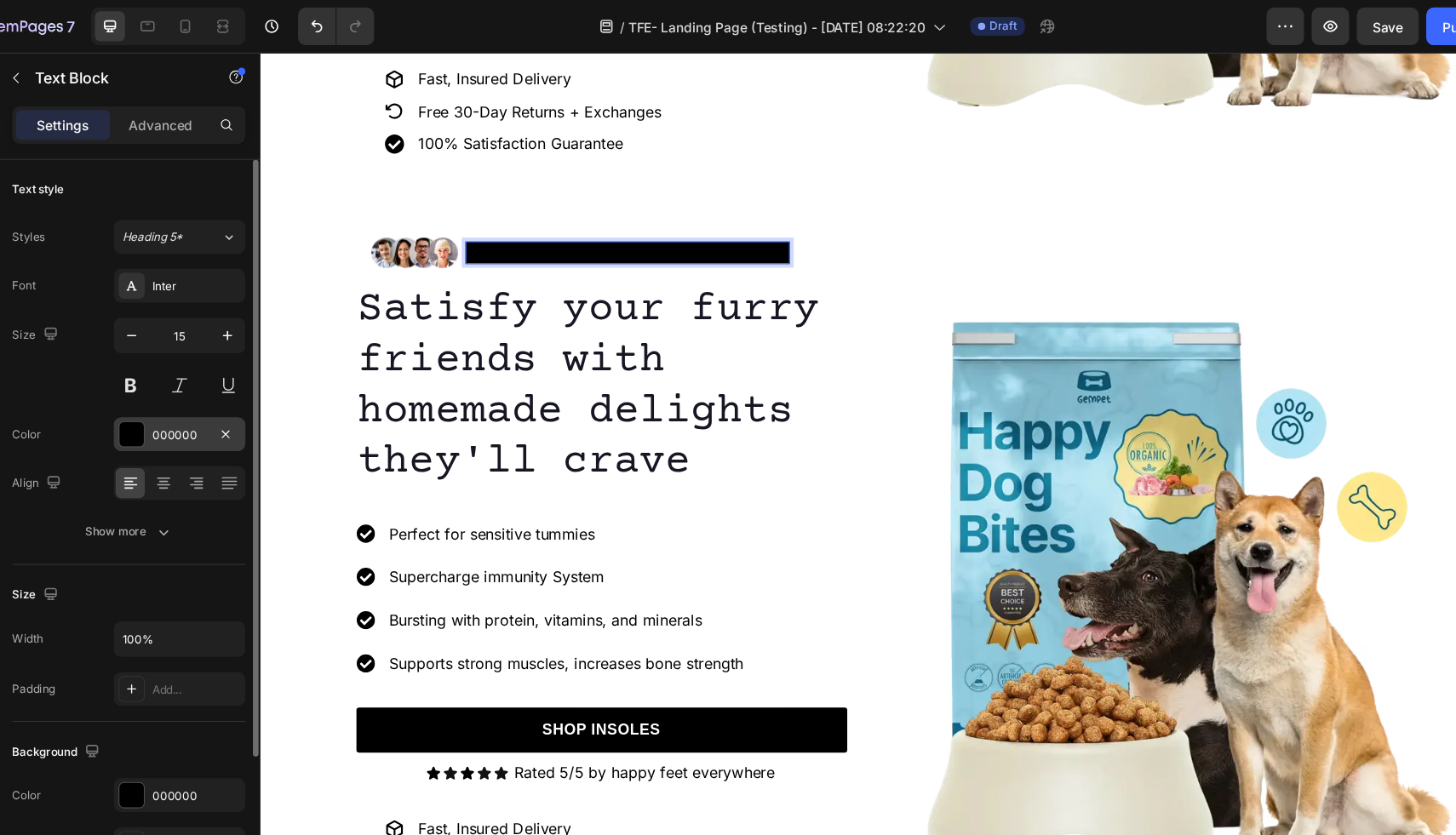
click at [170, 399] on div at bounding box center [170, 393] width 22 height 22
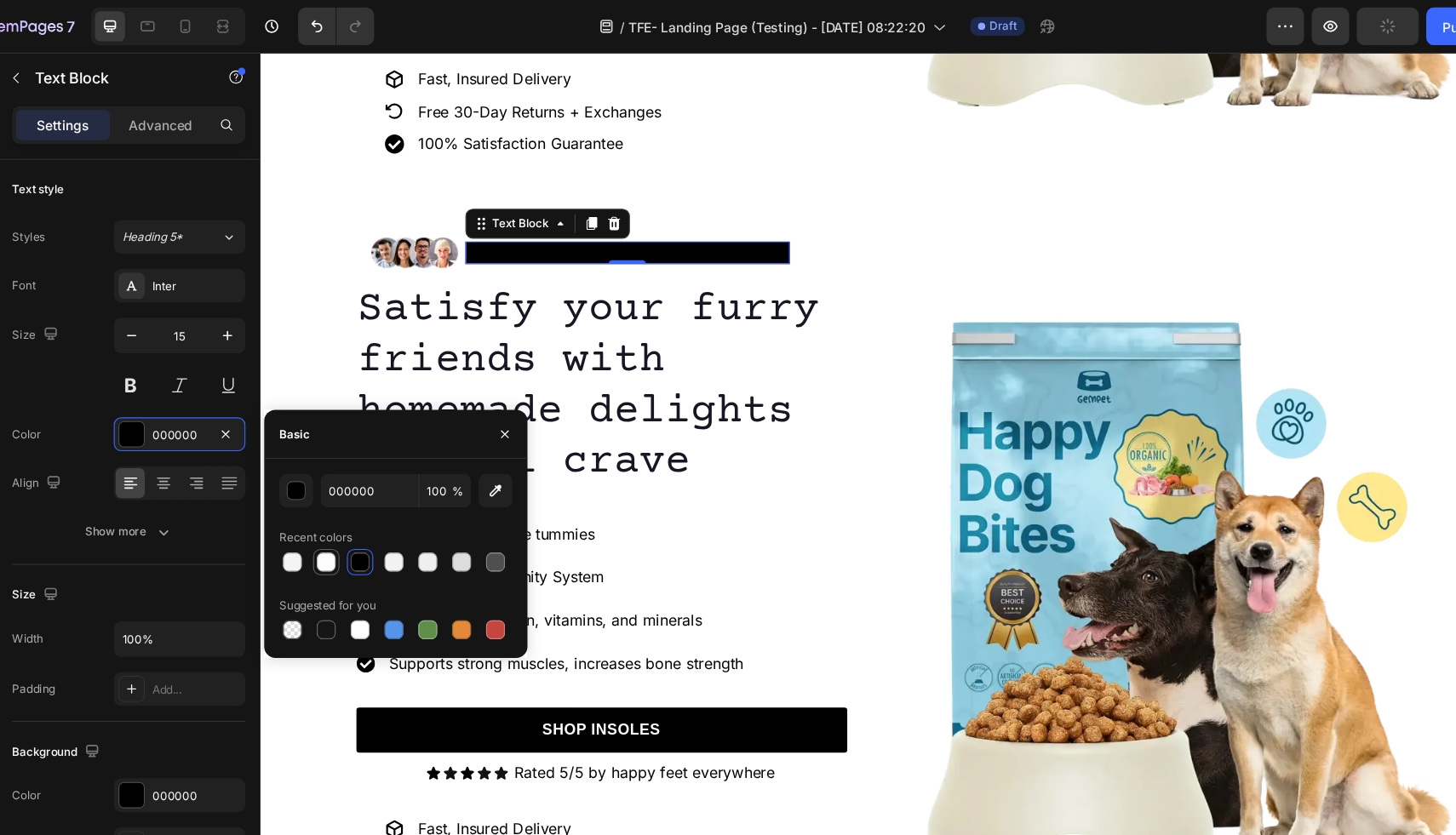
click at [350, 514] on div at bounding box center [347, 510] width 17 height 17
click at [318, 510] on div at bounding box center [316, 510] width 17 height 17
click at [374, 569] on div at bounding box center [378, 571] width 17 height 17
type input "FFFFFF"
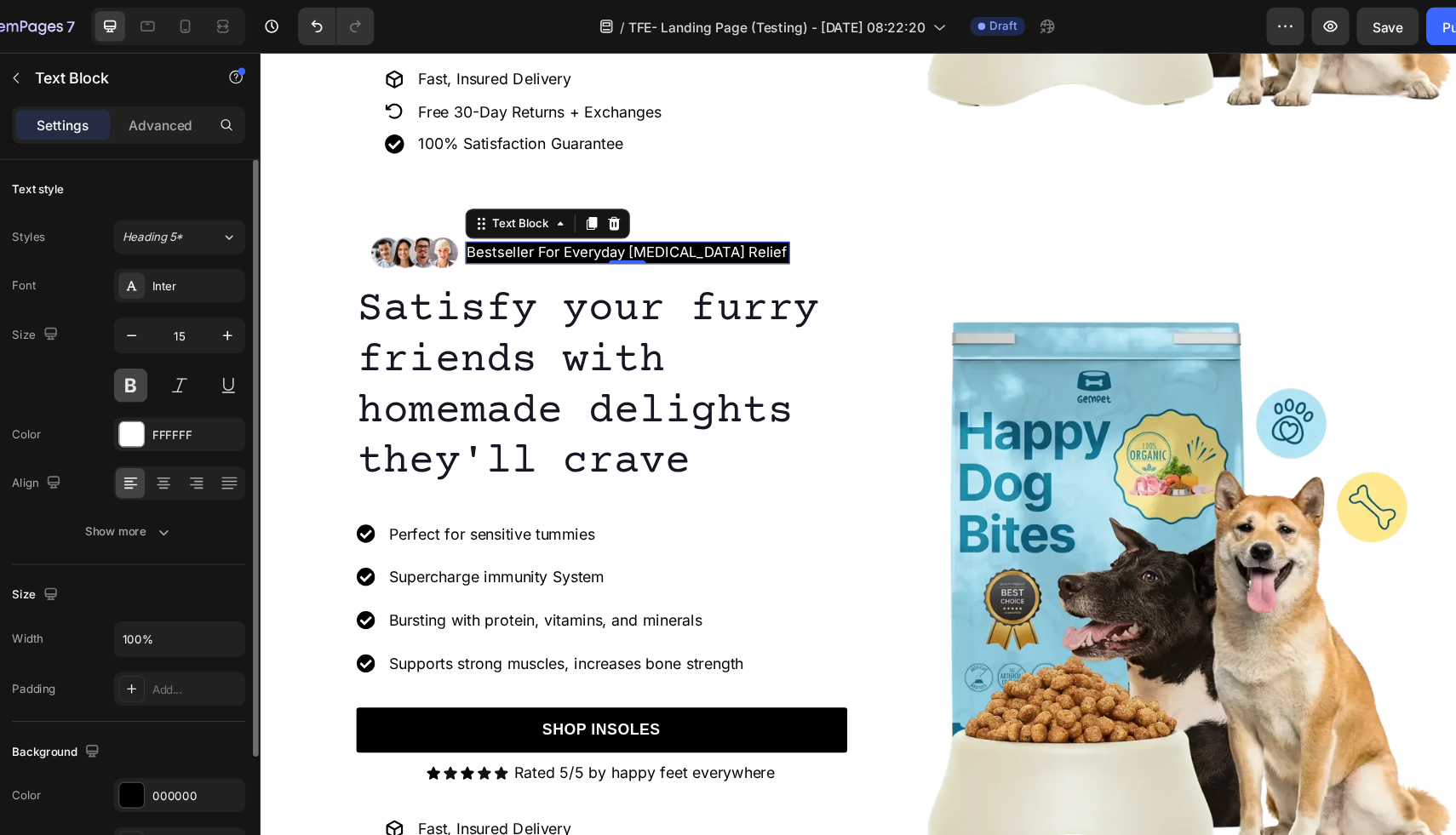
click at [170, 342] on button at bounding box center [170, 350] width 31 height 31
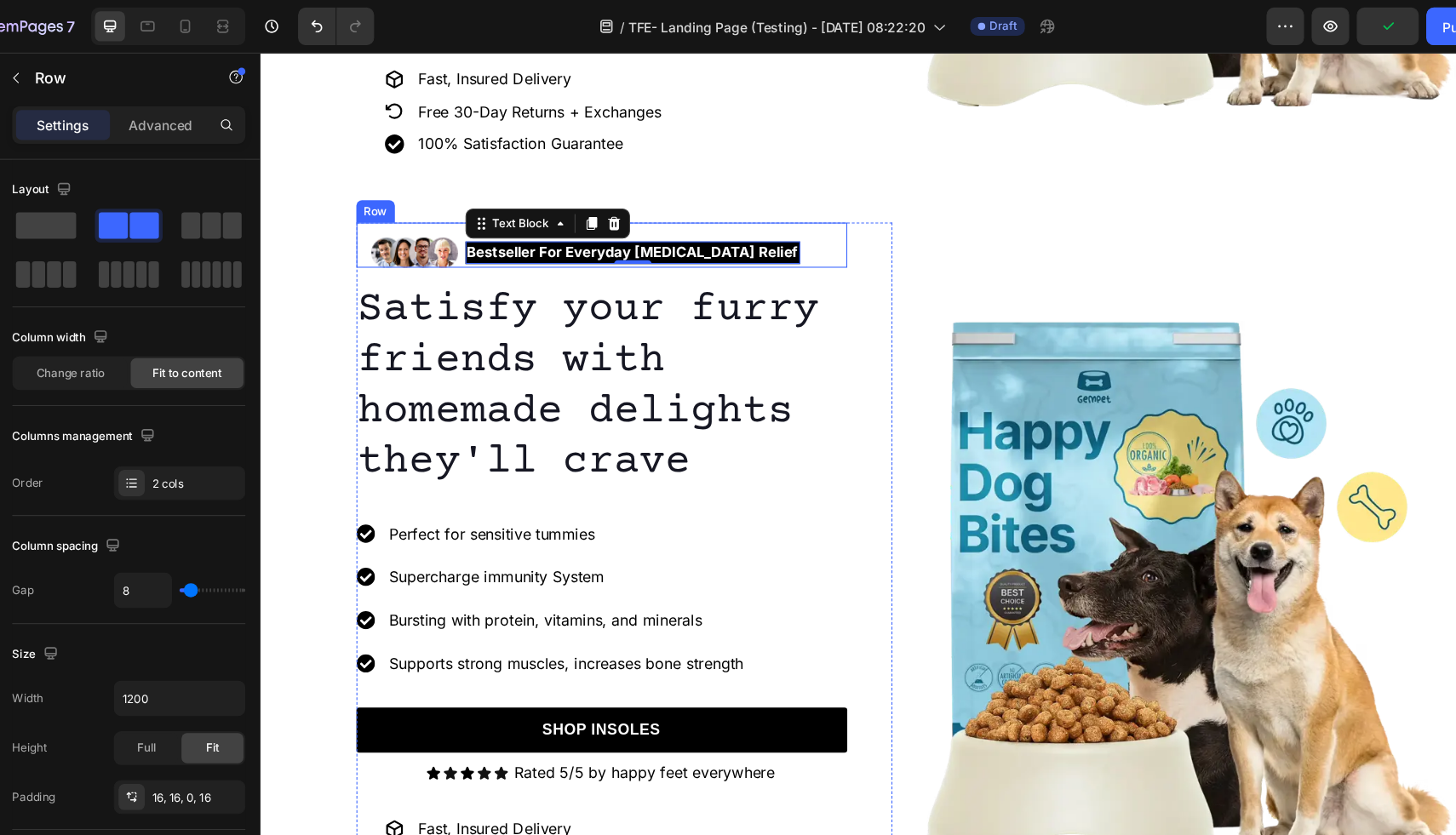
click at [764, 213] on div "Image Bestseller For Everyday Foot Pain Relief Text Block 0 Row Row" at bounding box center [569, 227] width 445 height 41
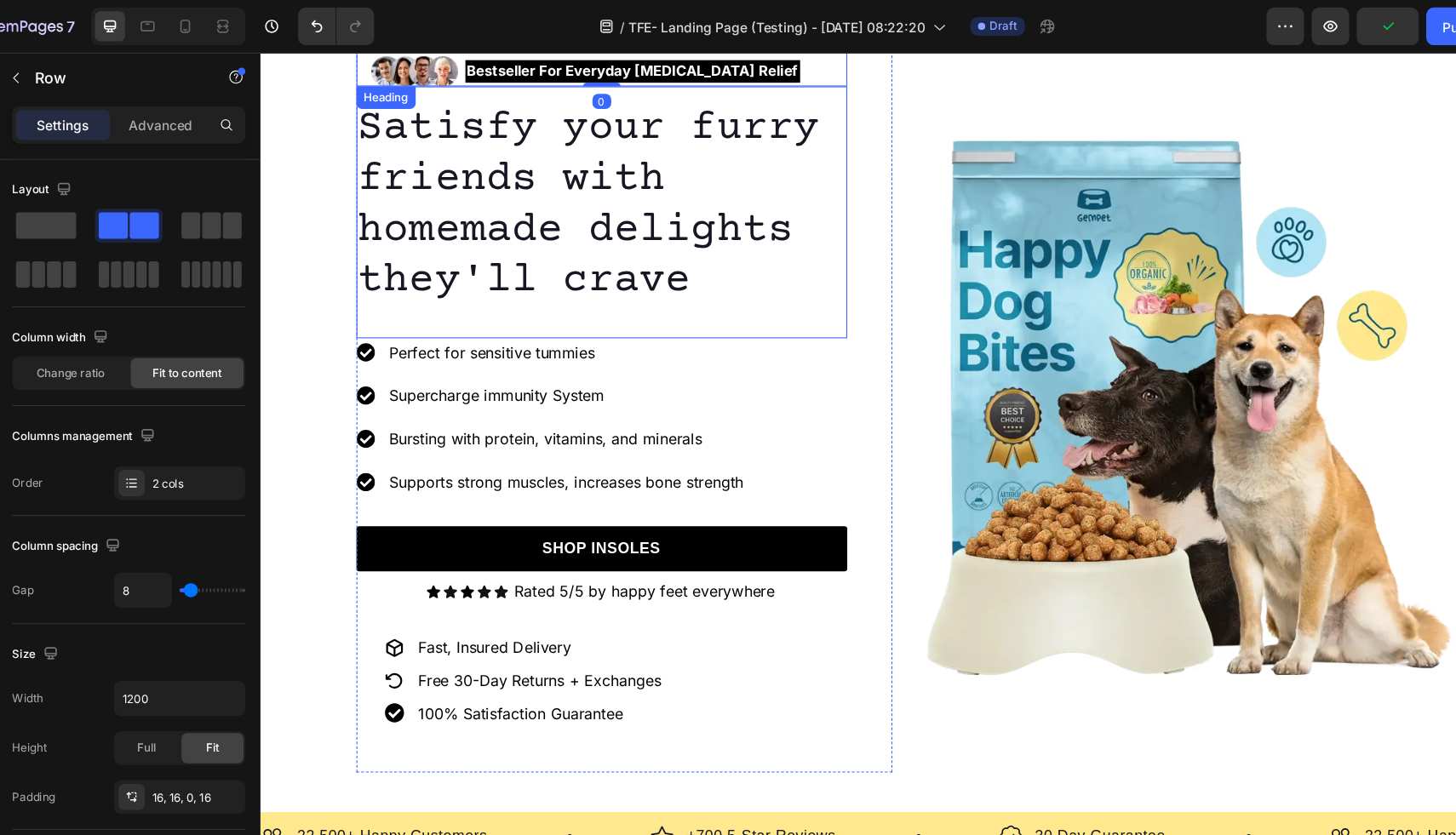
scroll to position [753, 0]
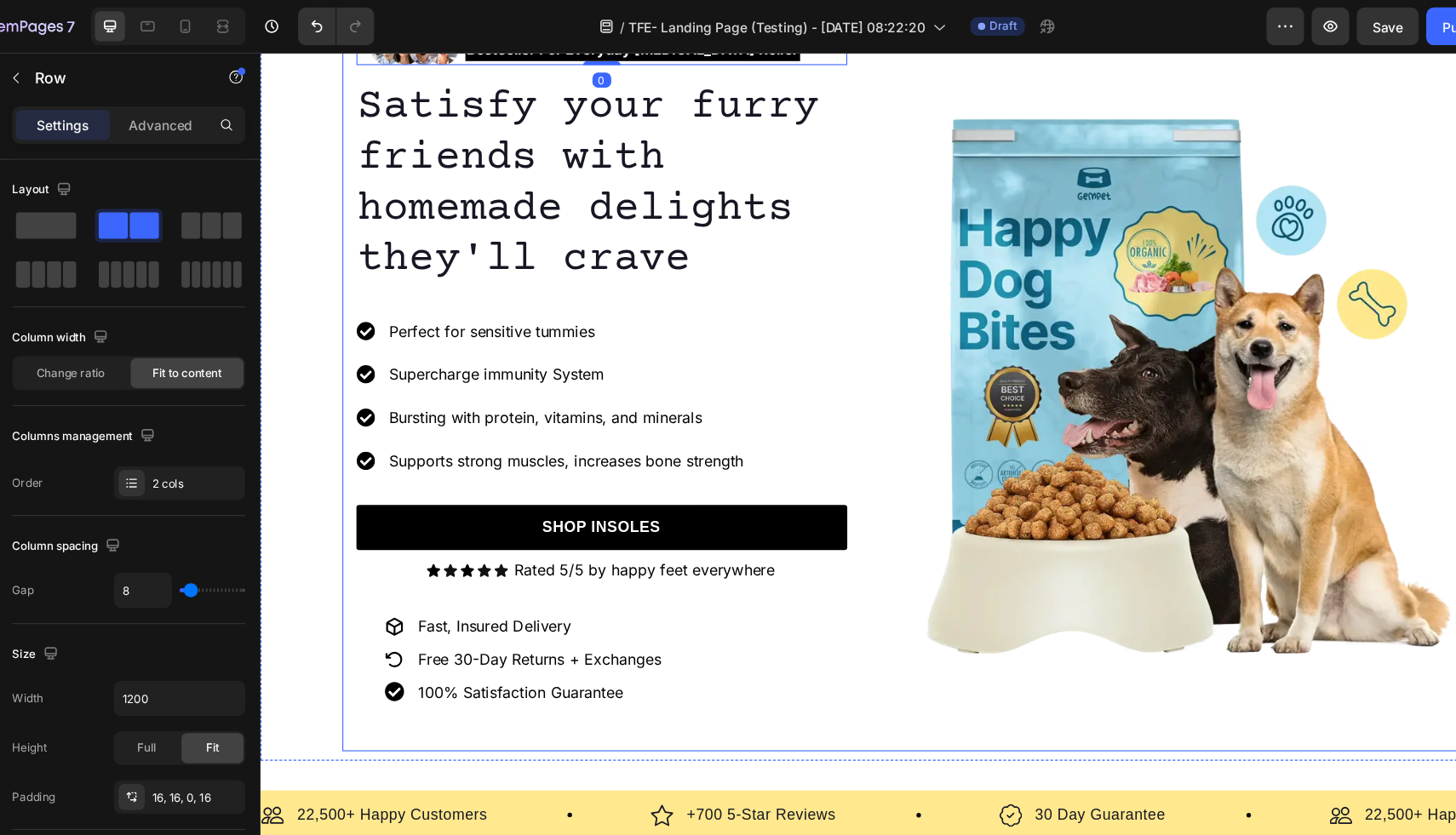
click at [835, 256] on div "Image Bestseller For Everyday Foot Pain Relief Text Block Row Row 0 Satisfy you…" at bounding box center [845, 354] width 1022 height 663
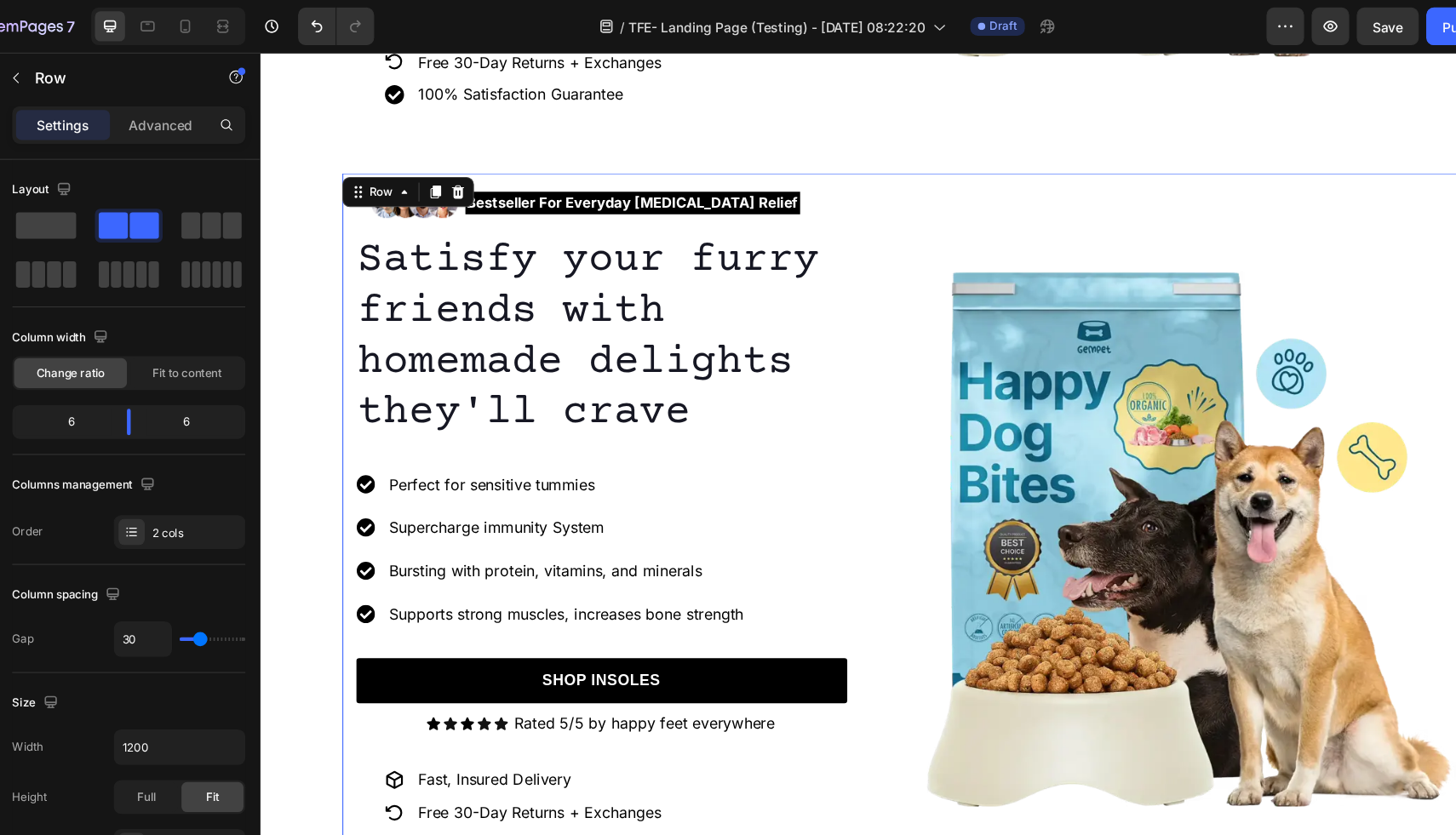
scroll to position [590, 0]
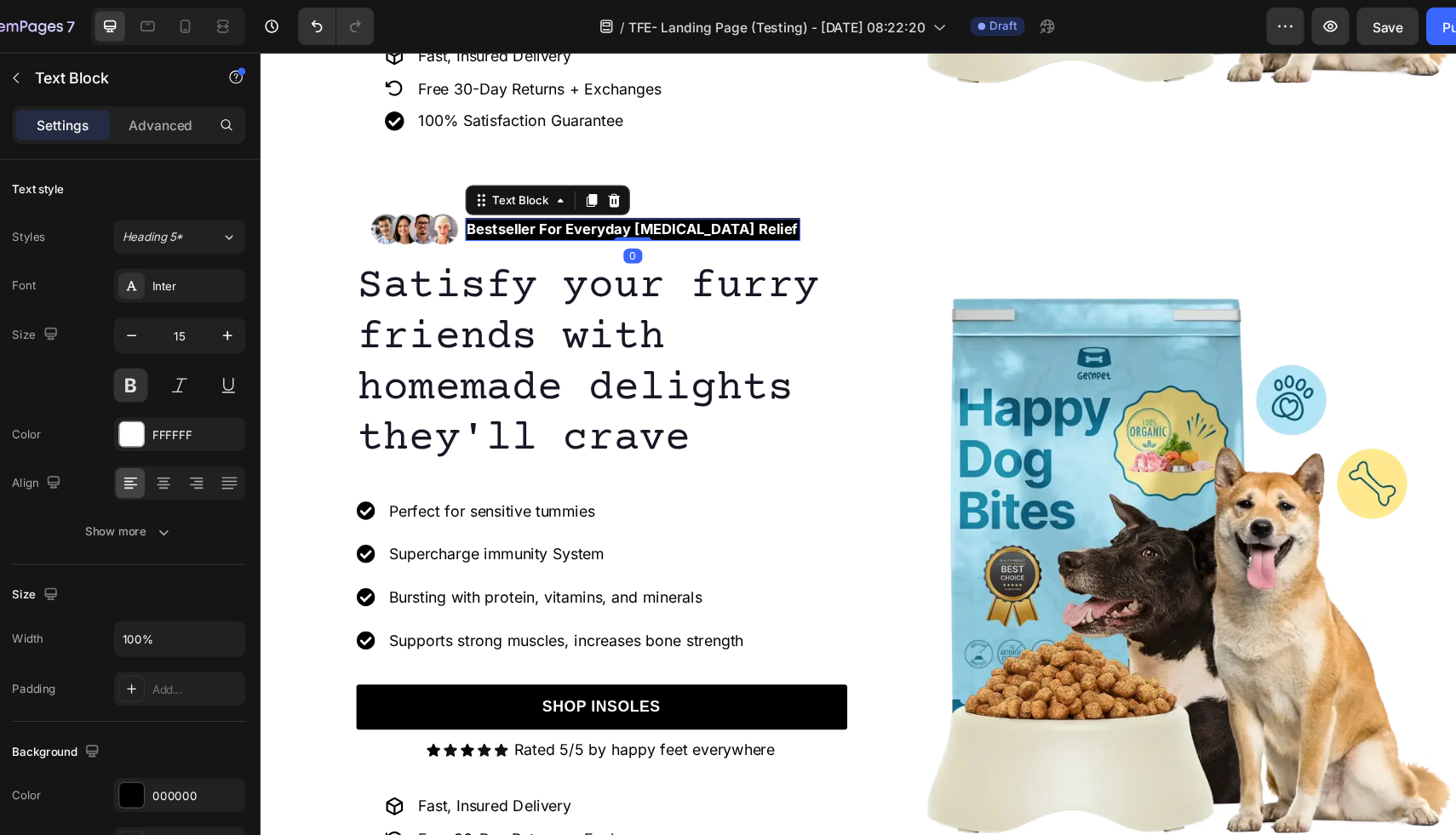
click at [664, 215] on p "Bestseller For Everyday Foot Pain Relief" at bounding box center [597, 212] width 299 height 17
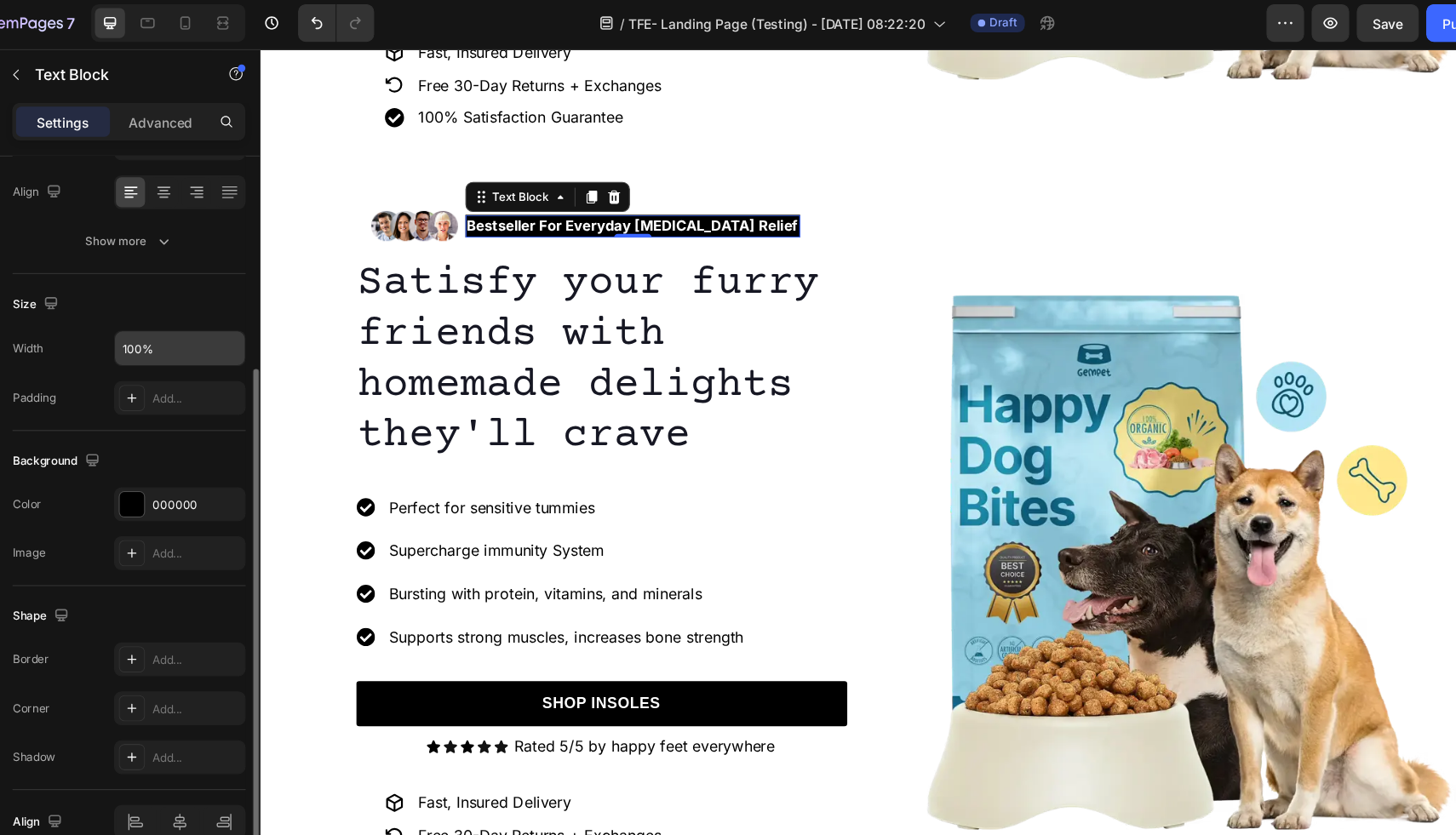
scroll to position [270, 0]
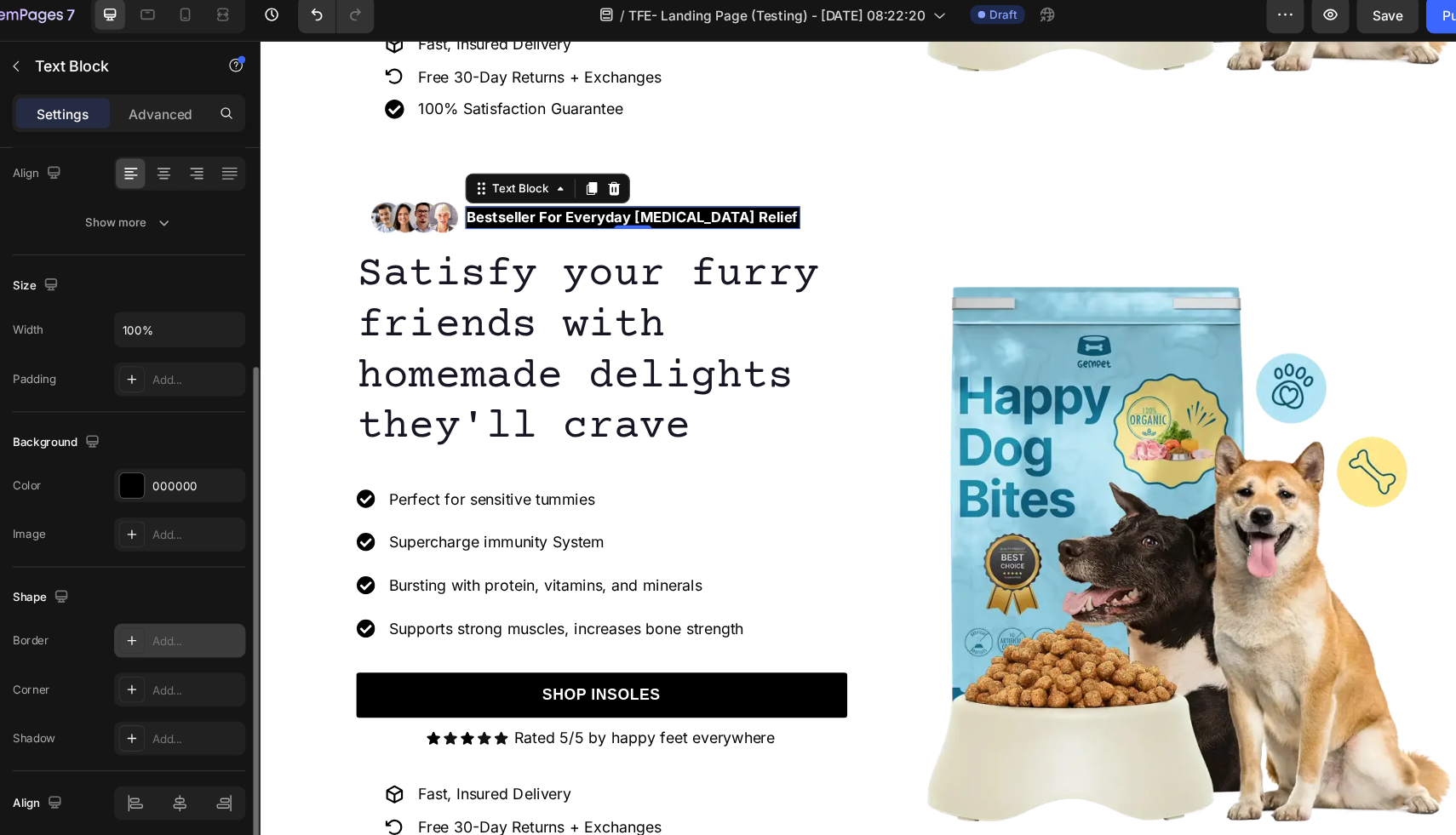
click at [207, 594] on div "Add..." at bounding box center [229, 592] width 80 height 15
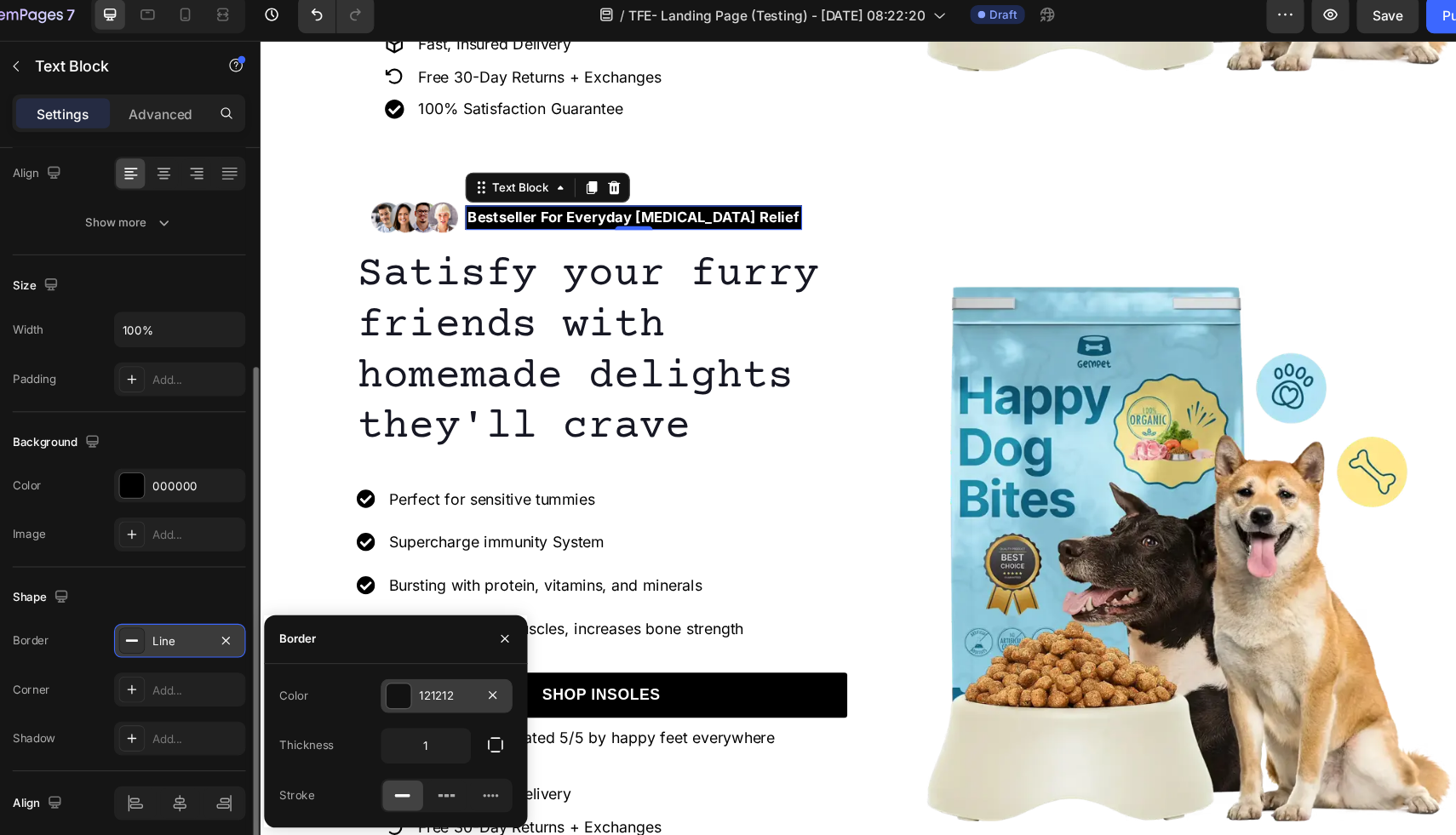
click at [418, 644] on div at bounding box center [412, 641] width 22 height 22
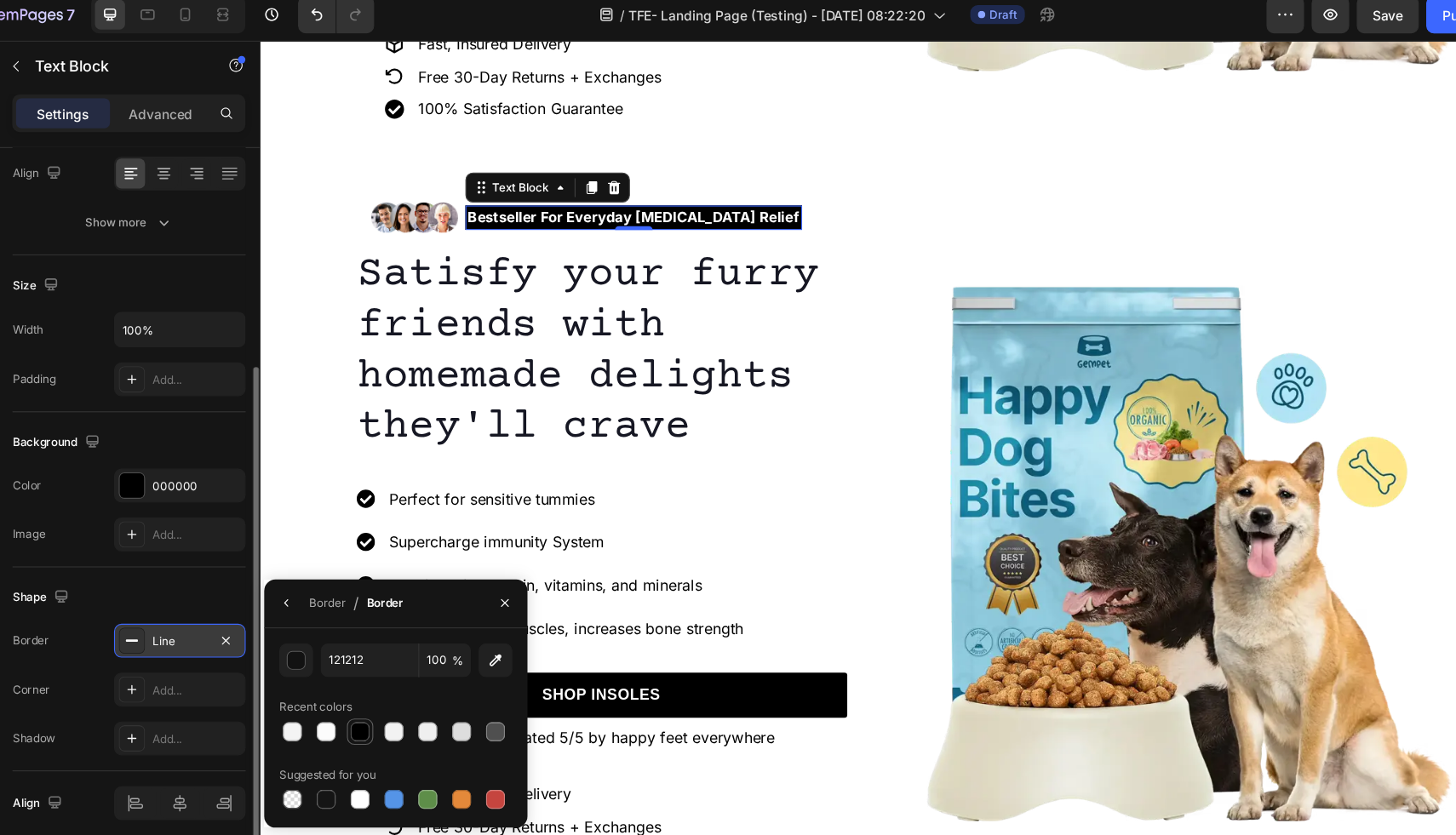
click at [376, 675] on div at bounding box center [378, 674] width 17 height 17
type input "000000"
click at [212, 589] on div "Line" at bounding box center [213, 592] width 49 height 15
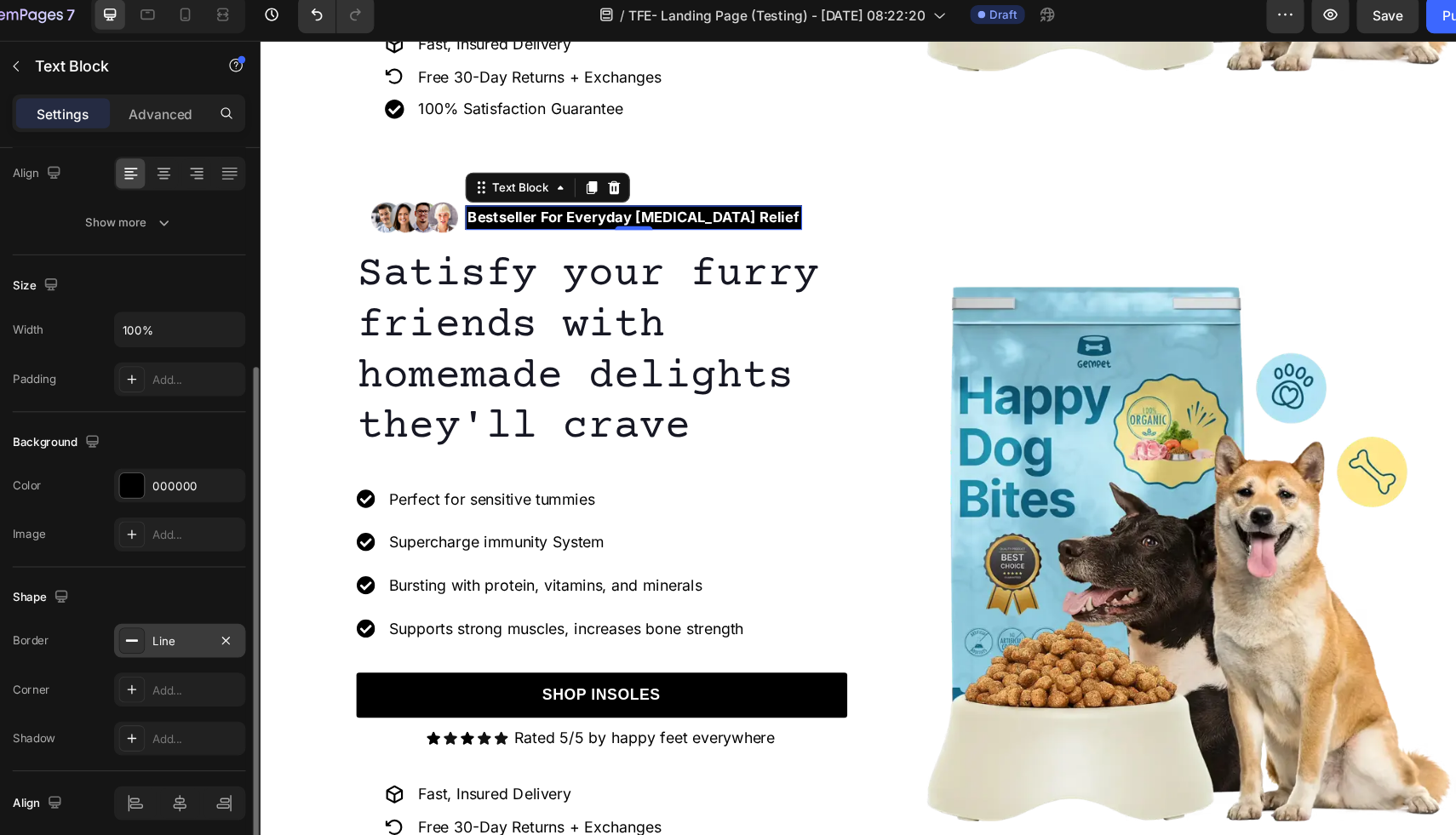
click at [212, 589] on div "Line" at bounding box center [213, 592] width 49 height 15
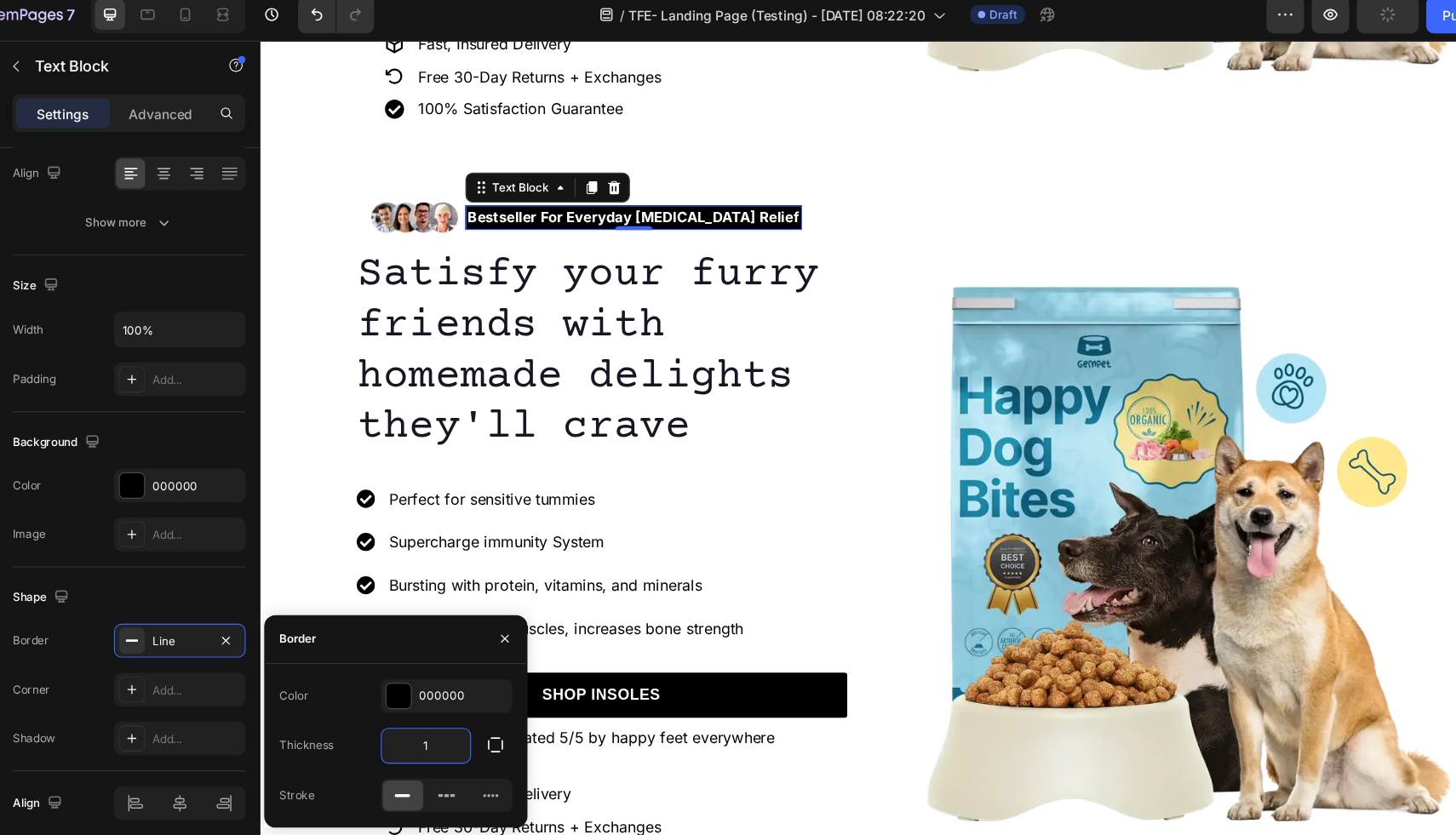
click at [457, 688] on input "1" at bounding box center [437, 687] width 80 height 31
type input "3"
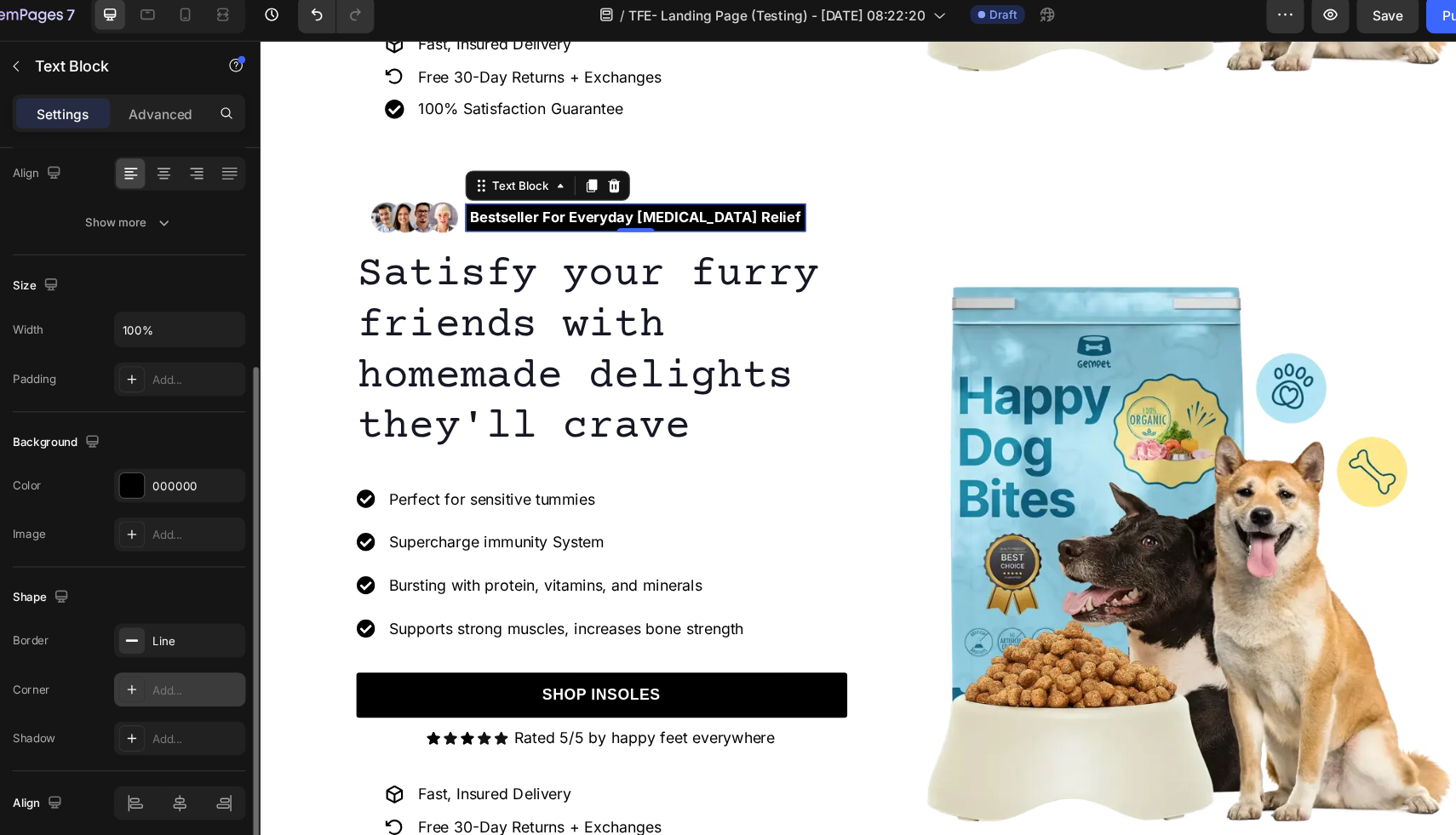
click at [214, 637] on div "Add..." at bounding box center [229, 636] width 80 height 15
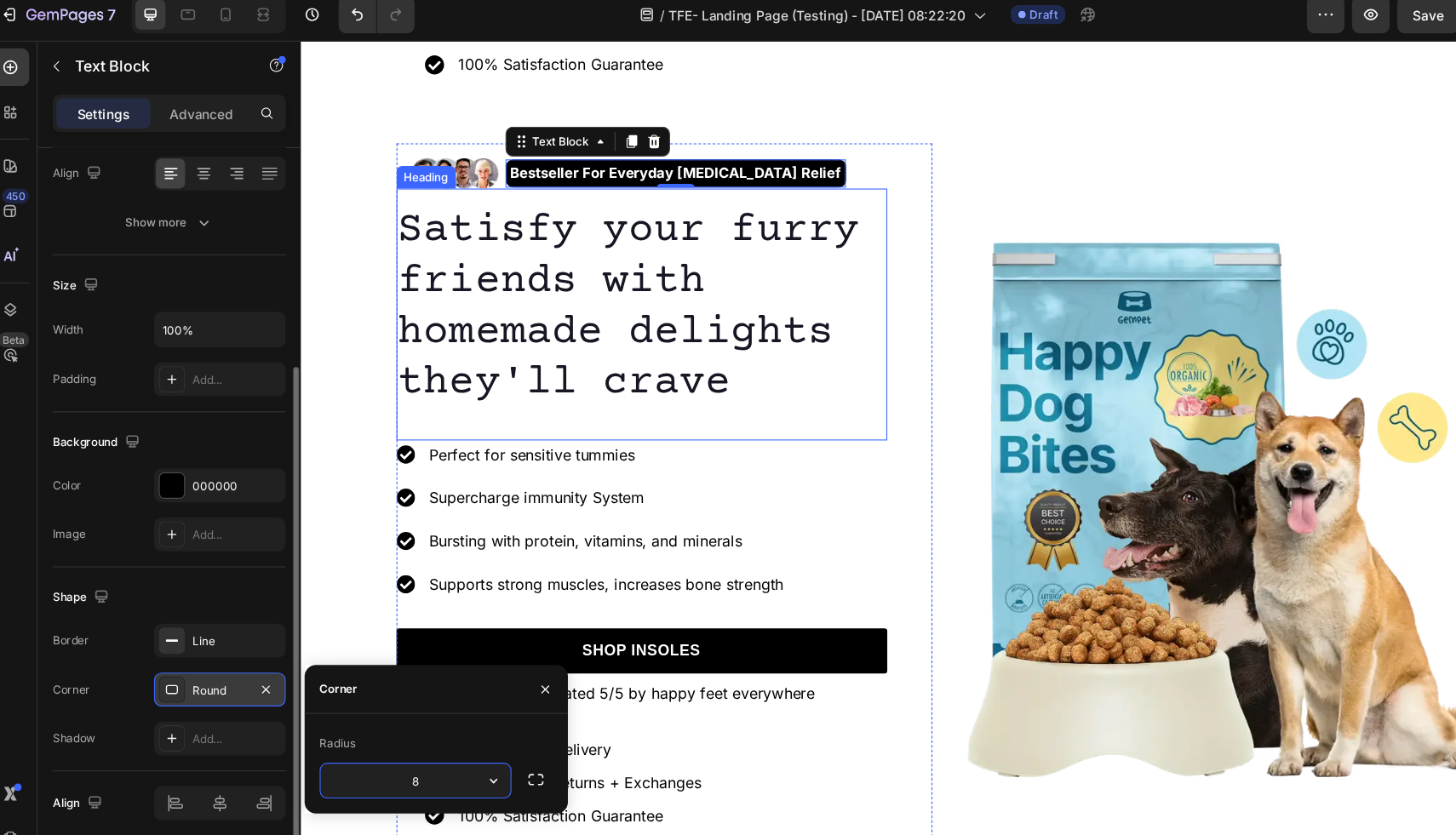
scroll to position [592, 0]
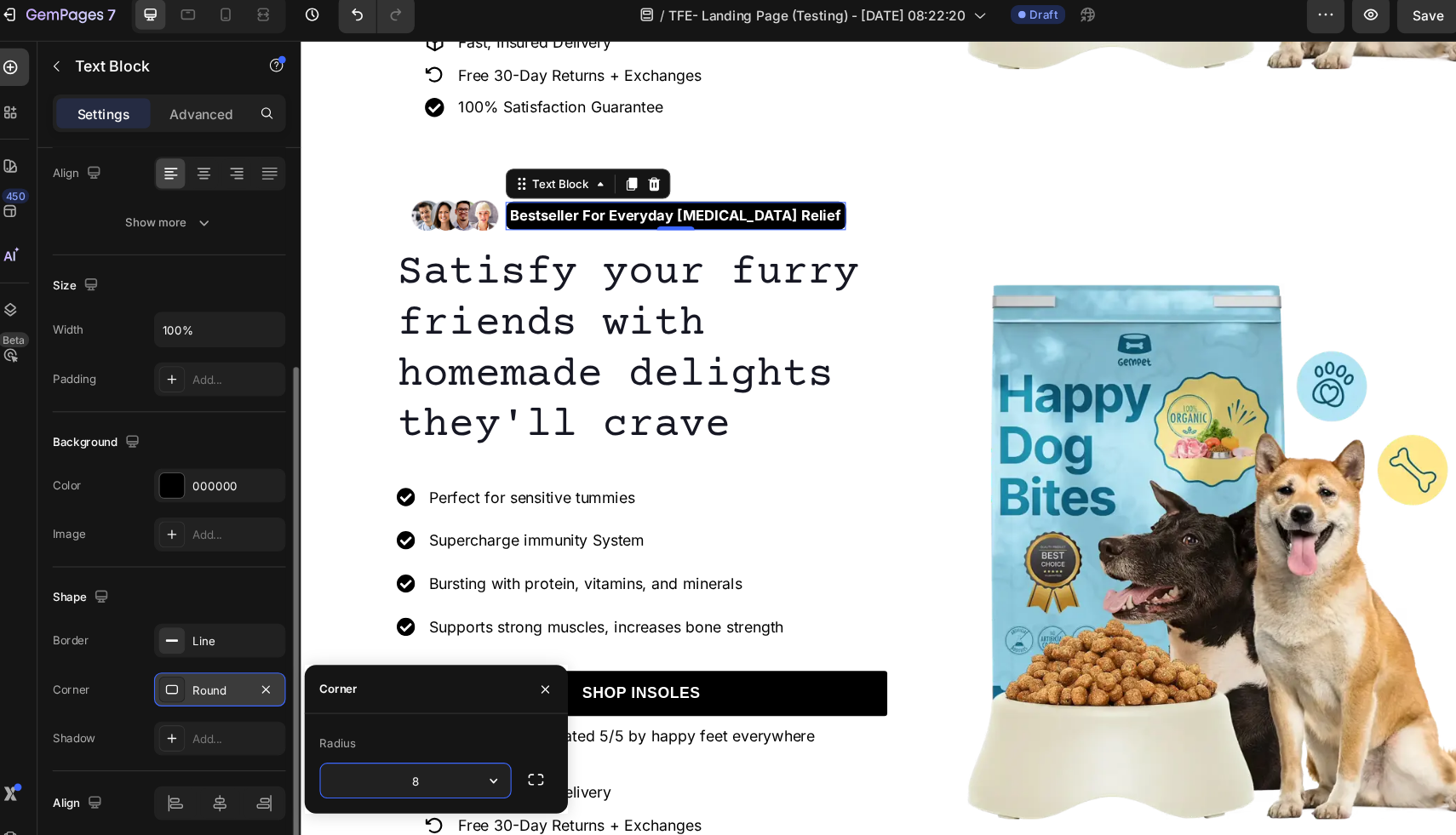
click at [214, 640] on div "Round" at bounding box center [213, 636] width 49 height 15
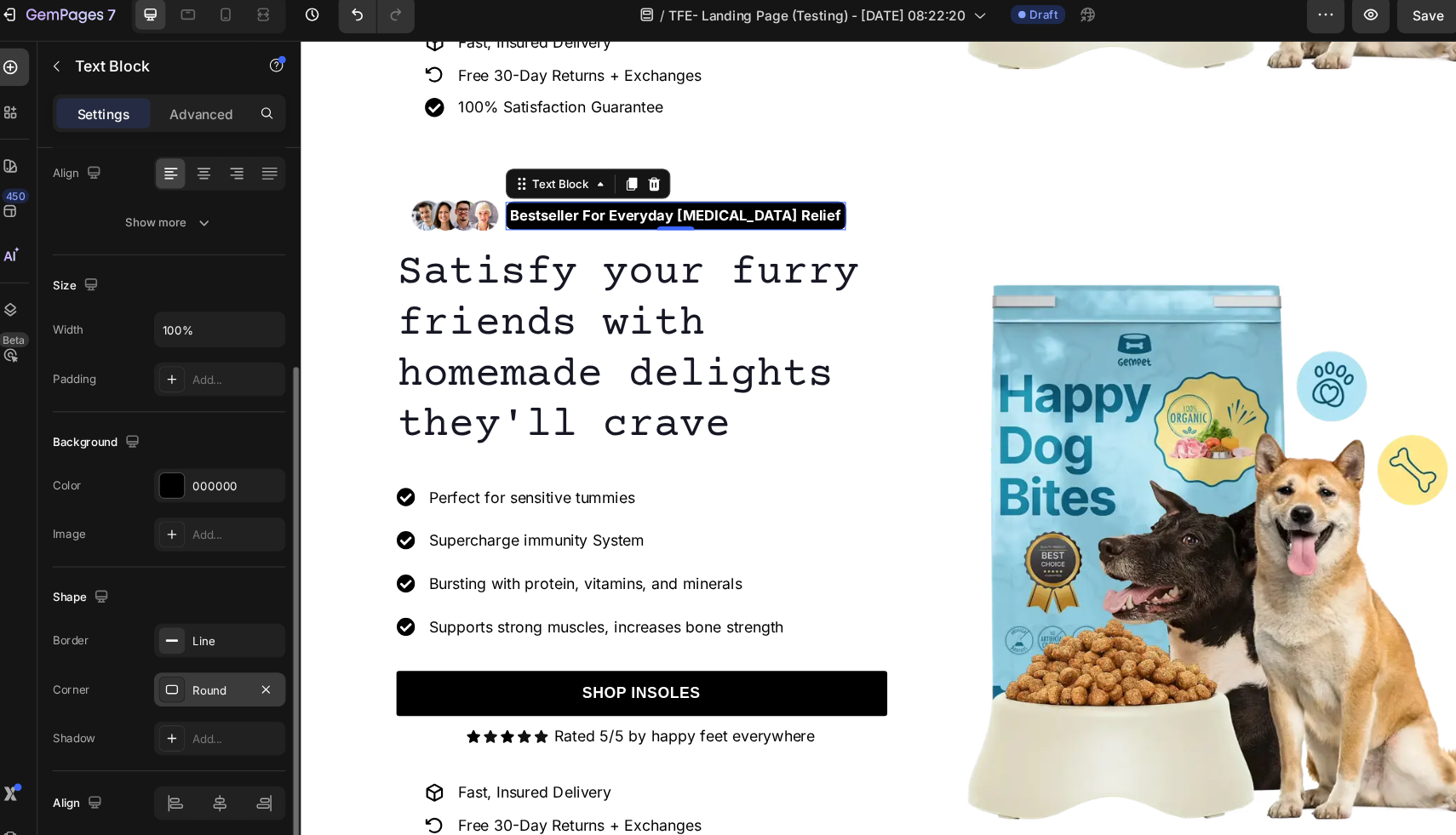
click at [214, 640] on div "Round" at bounding box center [213, 636] width 49 height 15
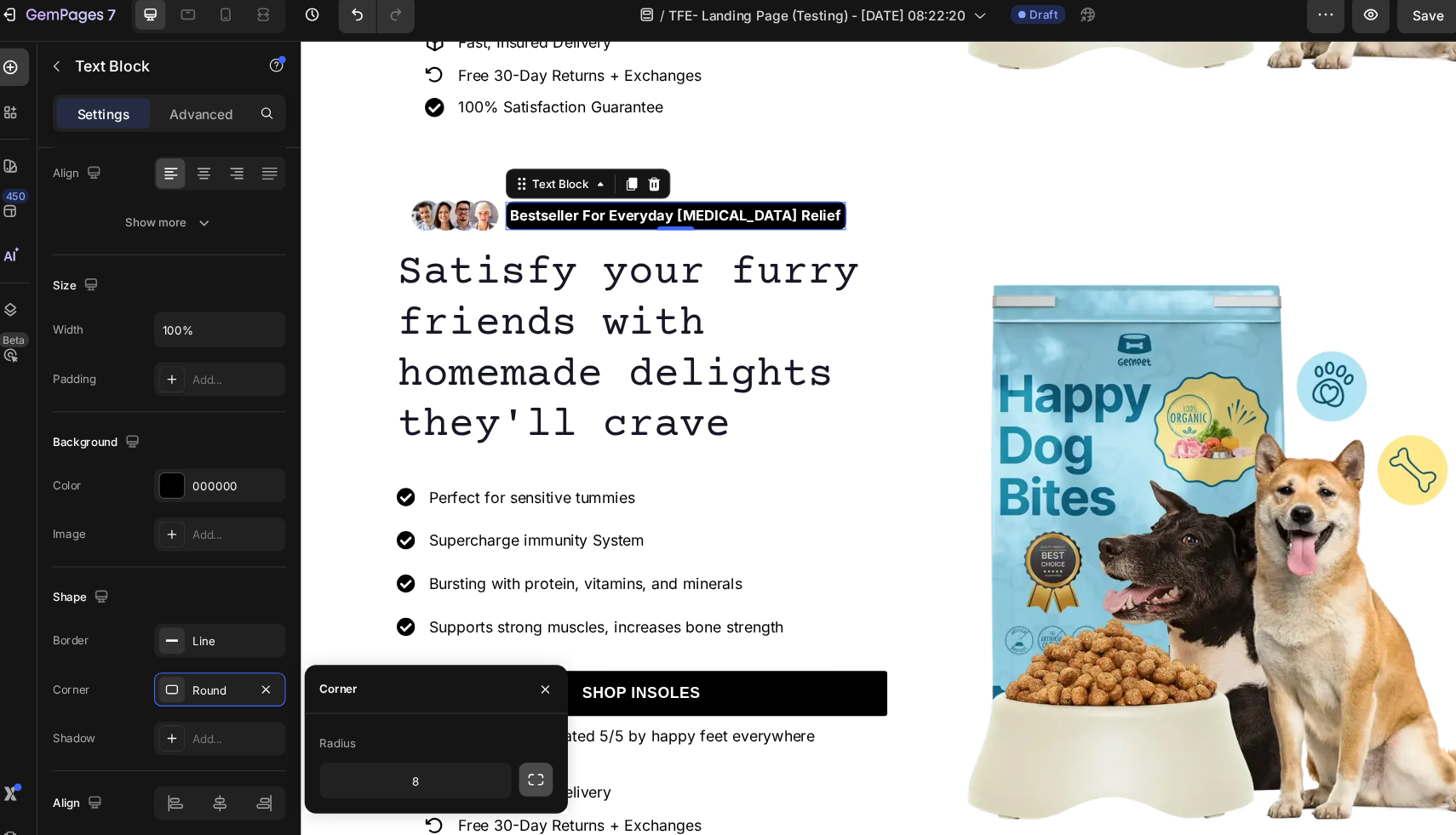
click at [503, 718] on icon "button" at bounding box center [500, 717] width 17 height 17
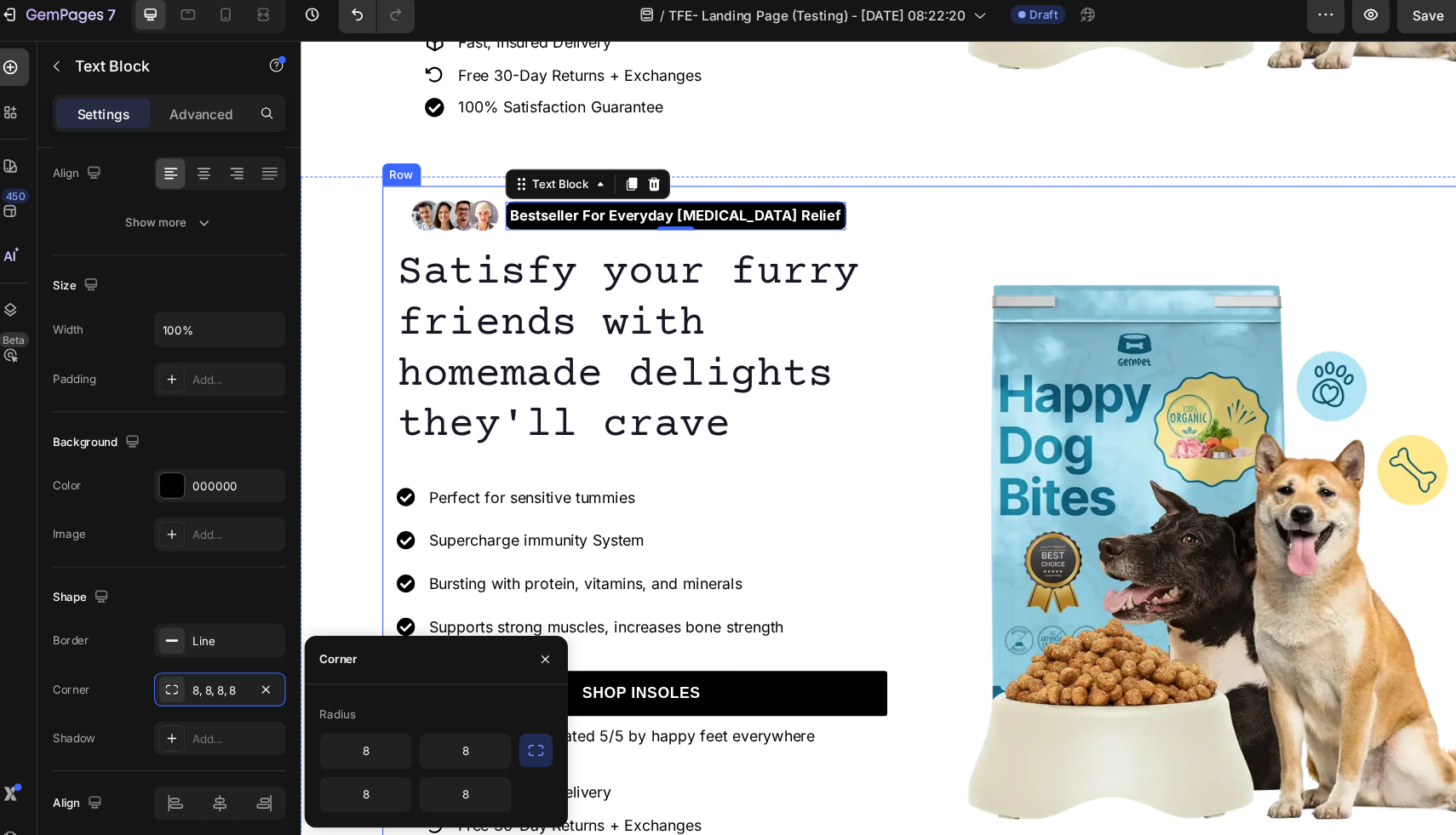
click at [948, 207] on div "Image" at bounding box center [1141, 504] width 485 height 663
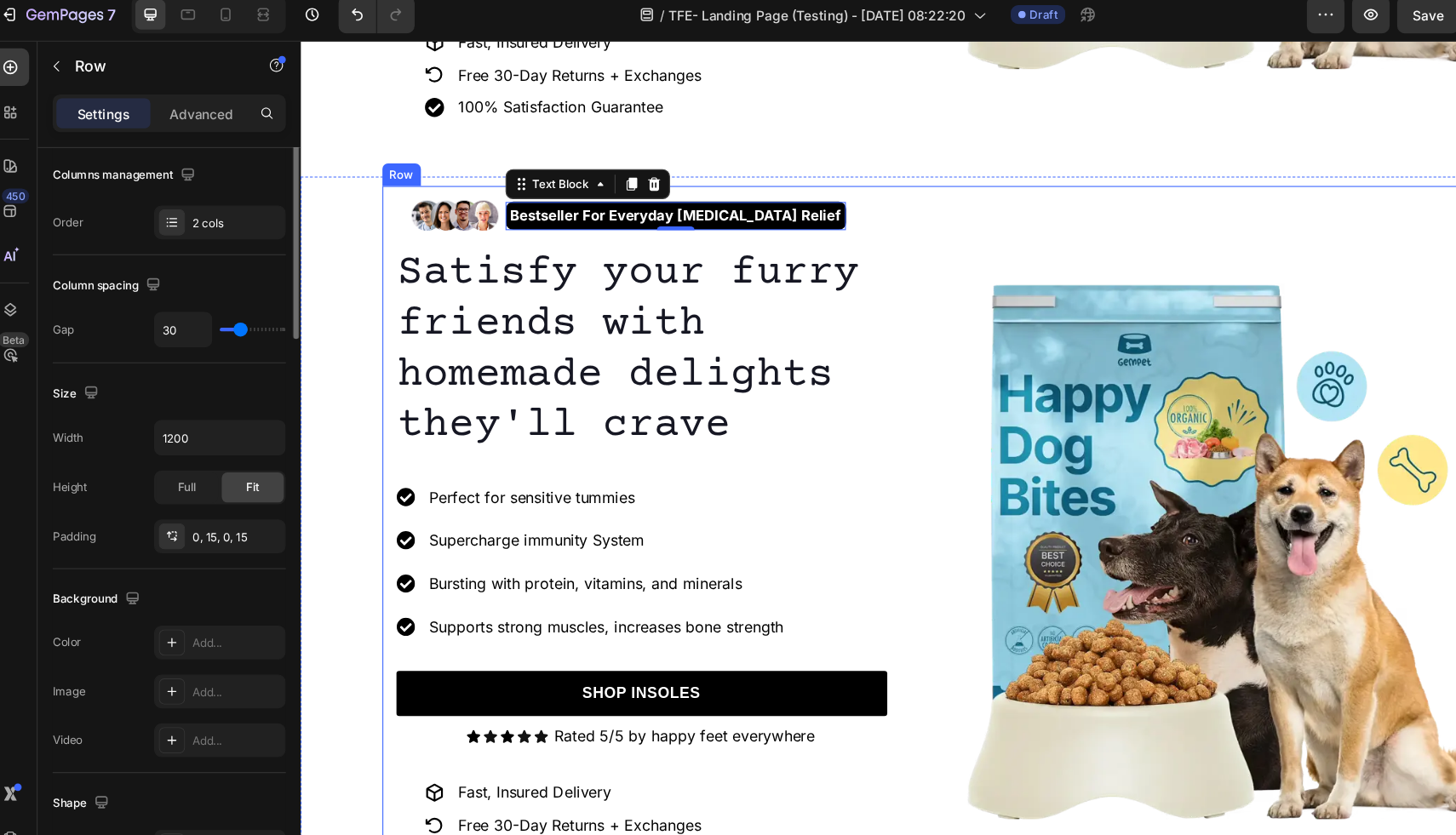
scroll to position [0, 0]
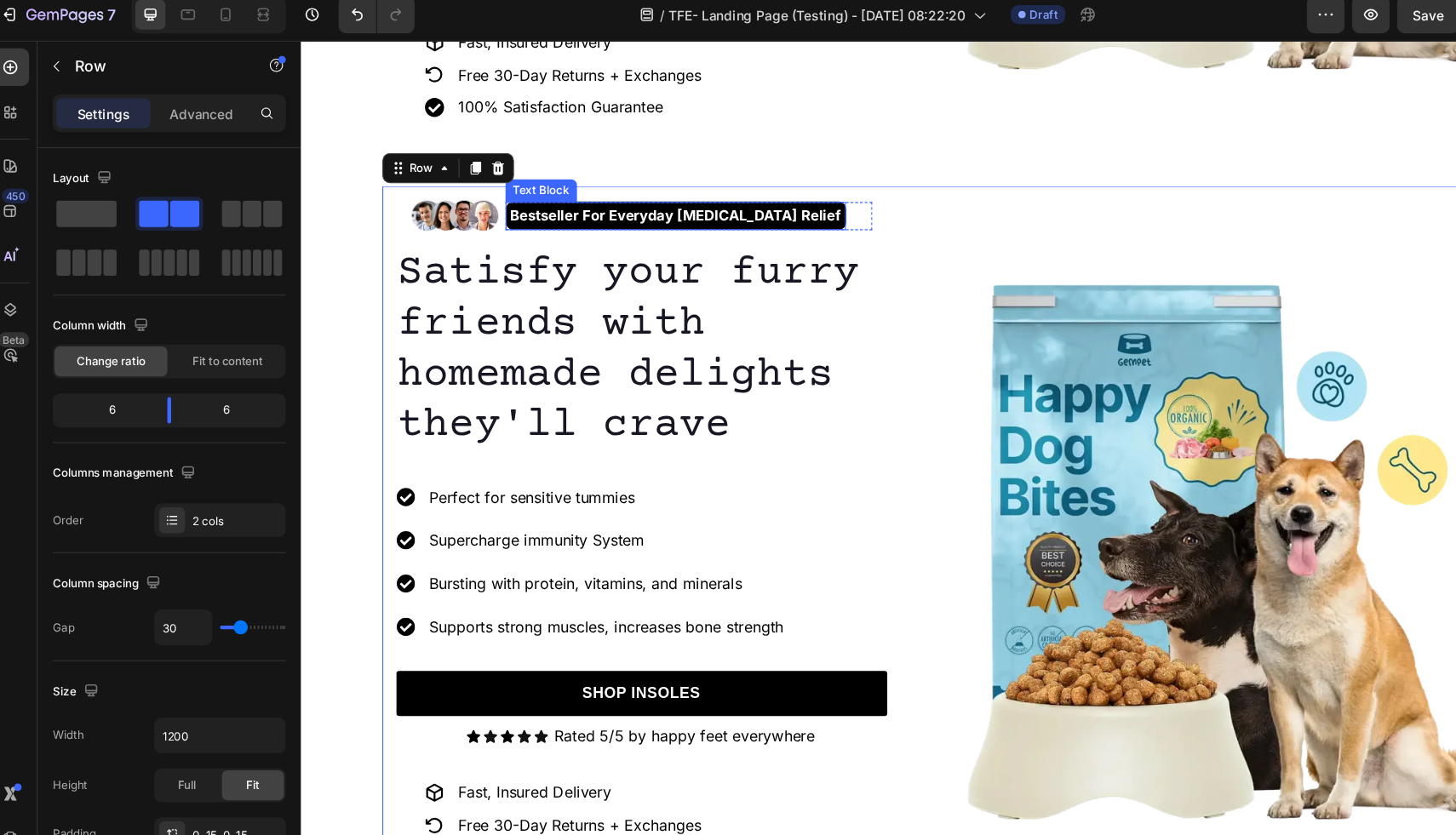
click at [699, 201] on p "Bestseller For Everyday Foot Pain Relief" at bounding box center [639, 200] width 299 height 17
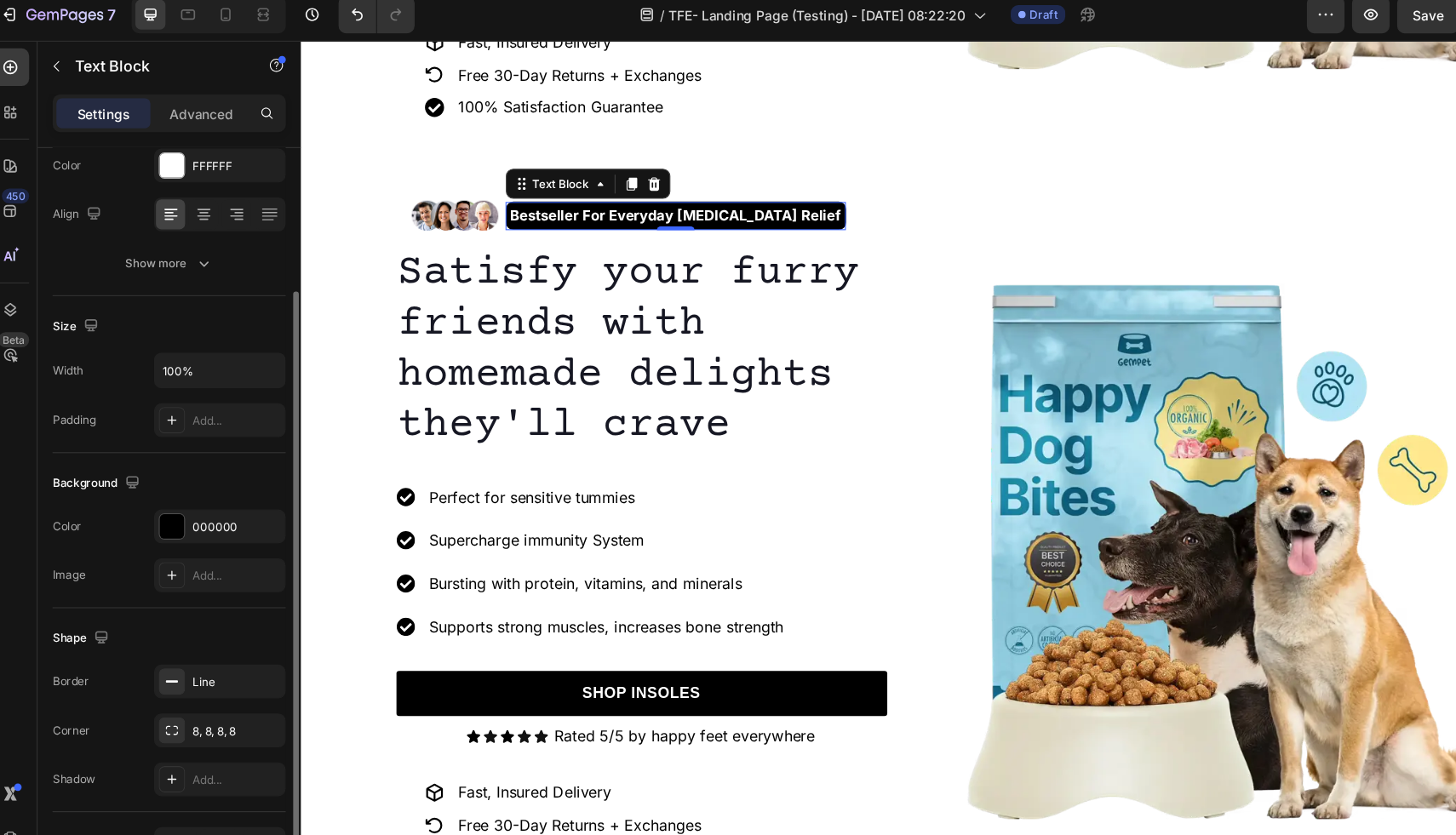
scroll to position [242, 0]
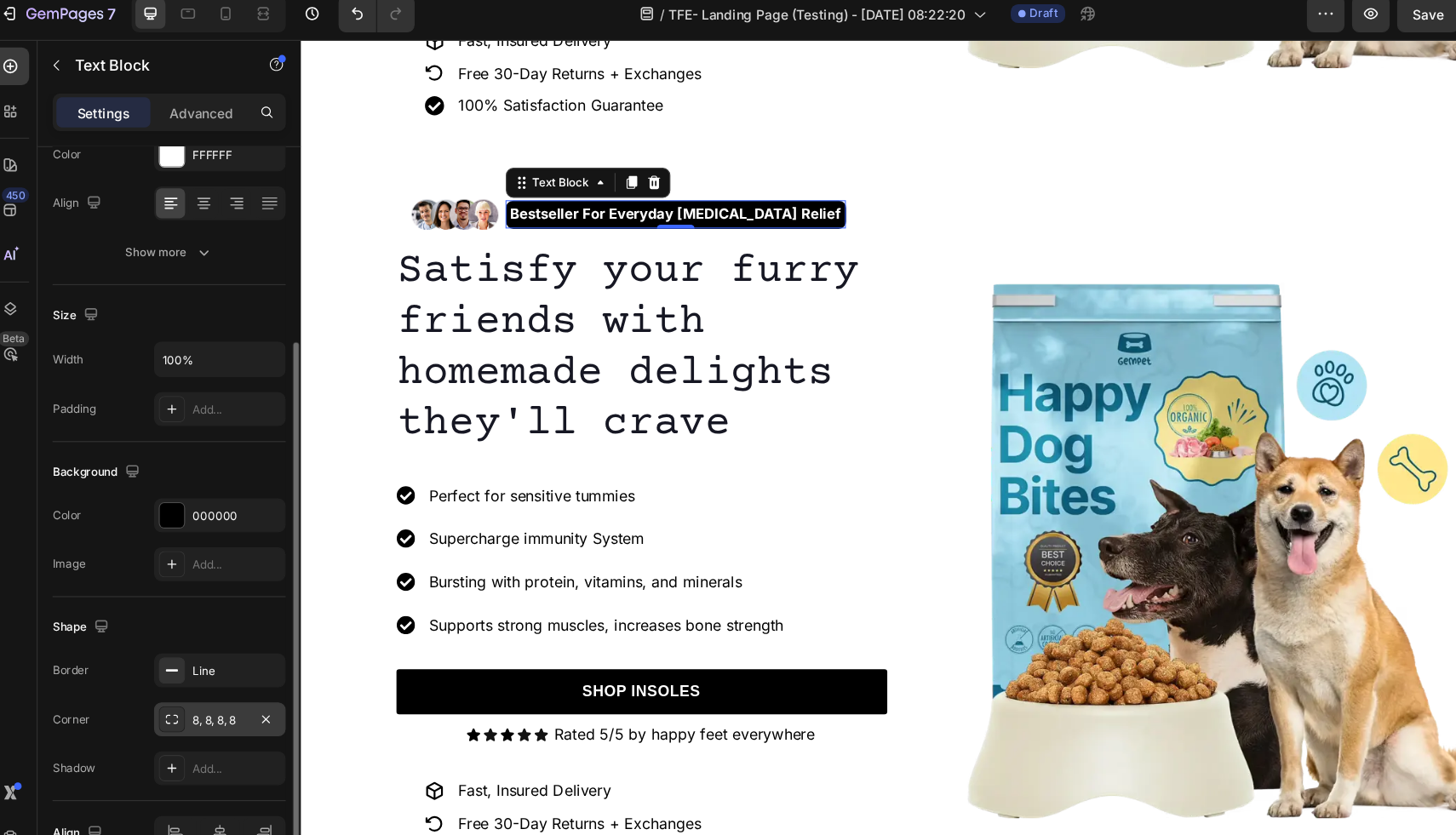
click at [180, 667] on div at bounding box center [170, 664] width 24 height 24
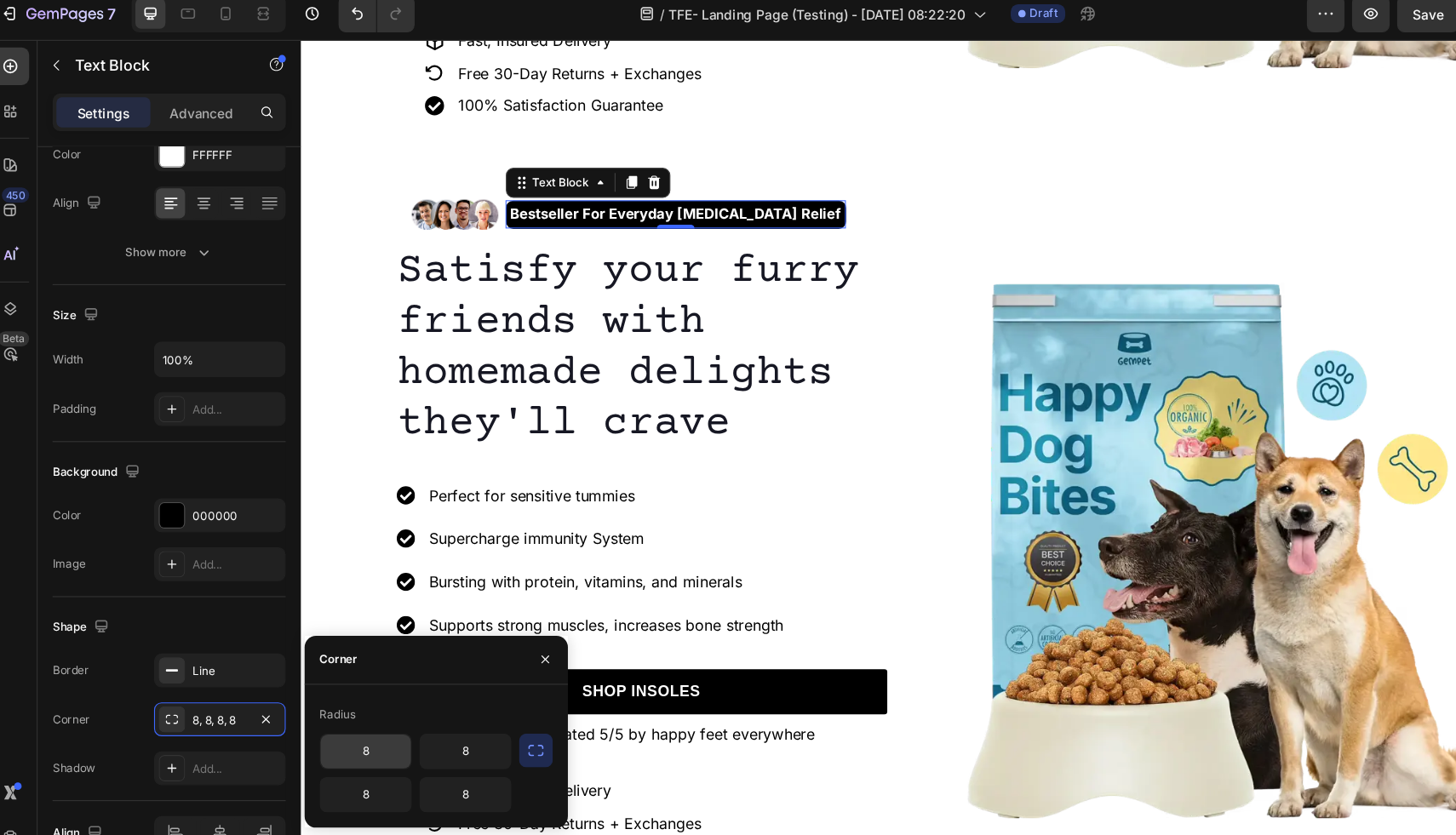
click at [360, 699] on input "8" at bounding box center [346, 693] width 81 height 31
type input "10"
click at [361, 735] on input "8" at bounding box center [346, 731] width 81 height 31
type input "10"
click at [438, 699] on input "8" at bounding box center [436, 693] width 81 height 31
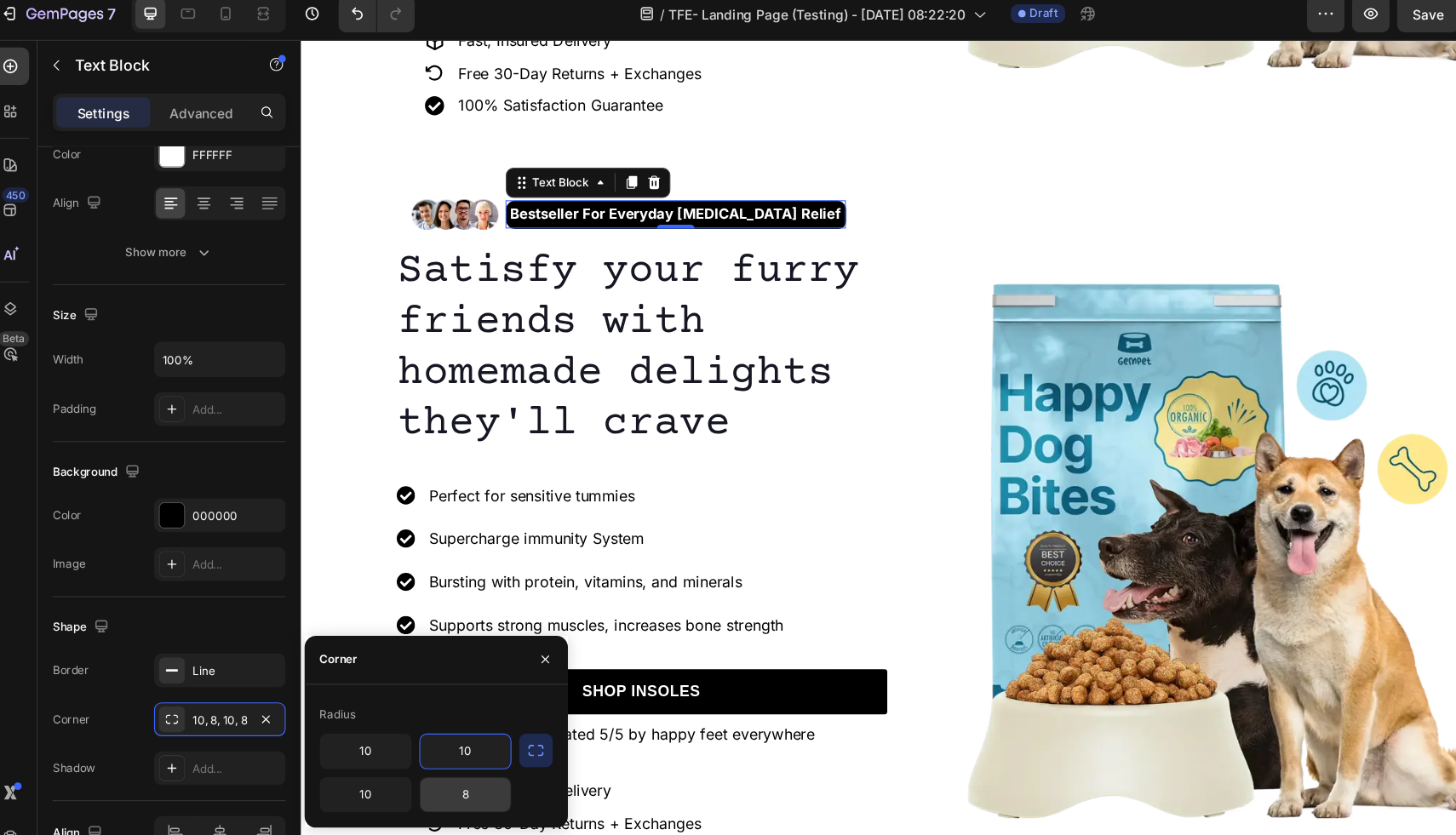
type input "10"
click at [455, 741] on input "8" at bounding box center [436, 731] width 81 height 31
type input "10"
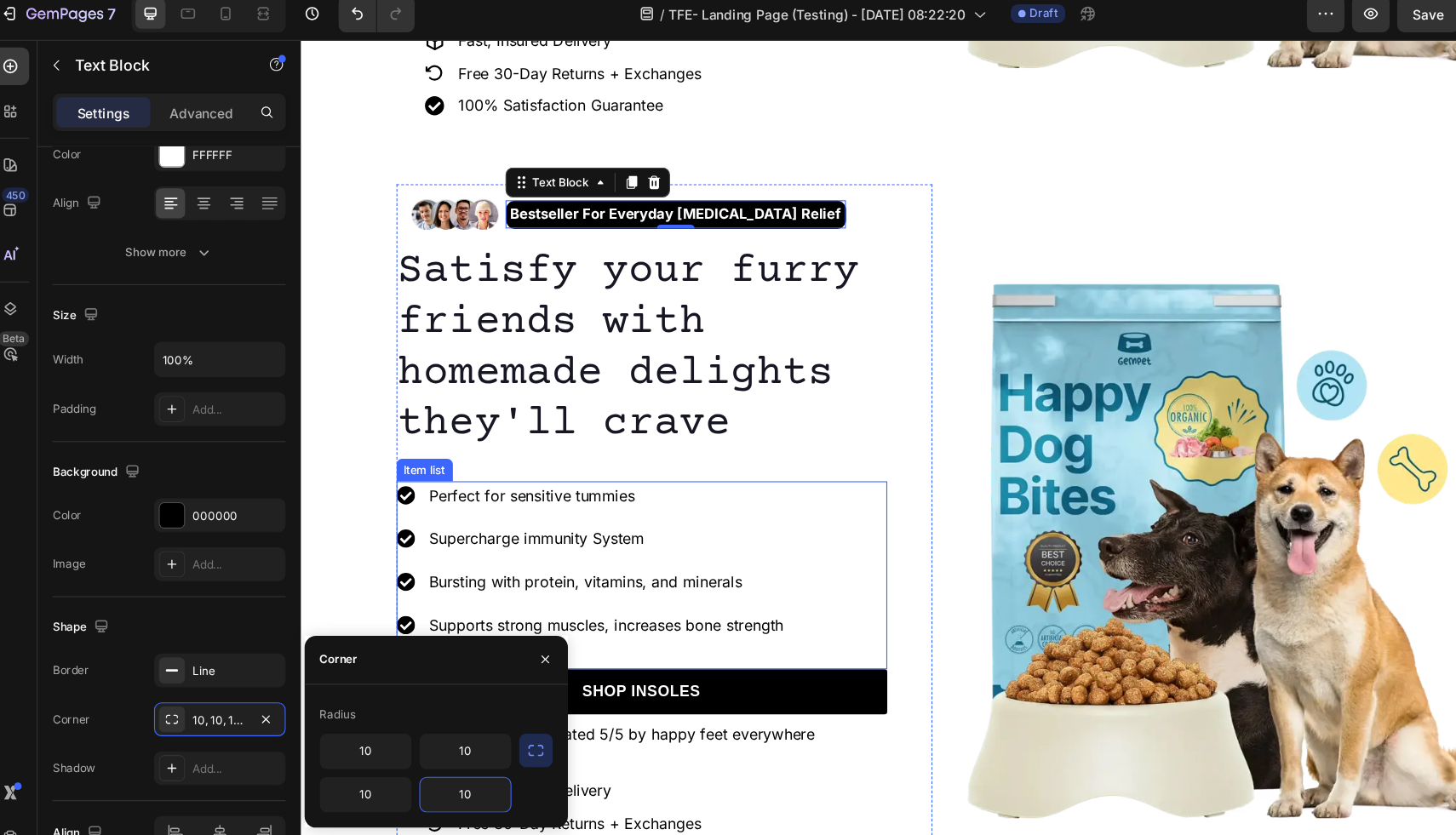
click at [808, 527] on div "Perfect for sensitive tummies Supercharge immunity System Bursting with protein…" at bounding box center [609, 525] width 445 height 170
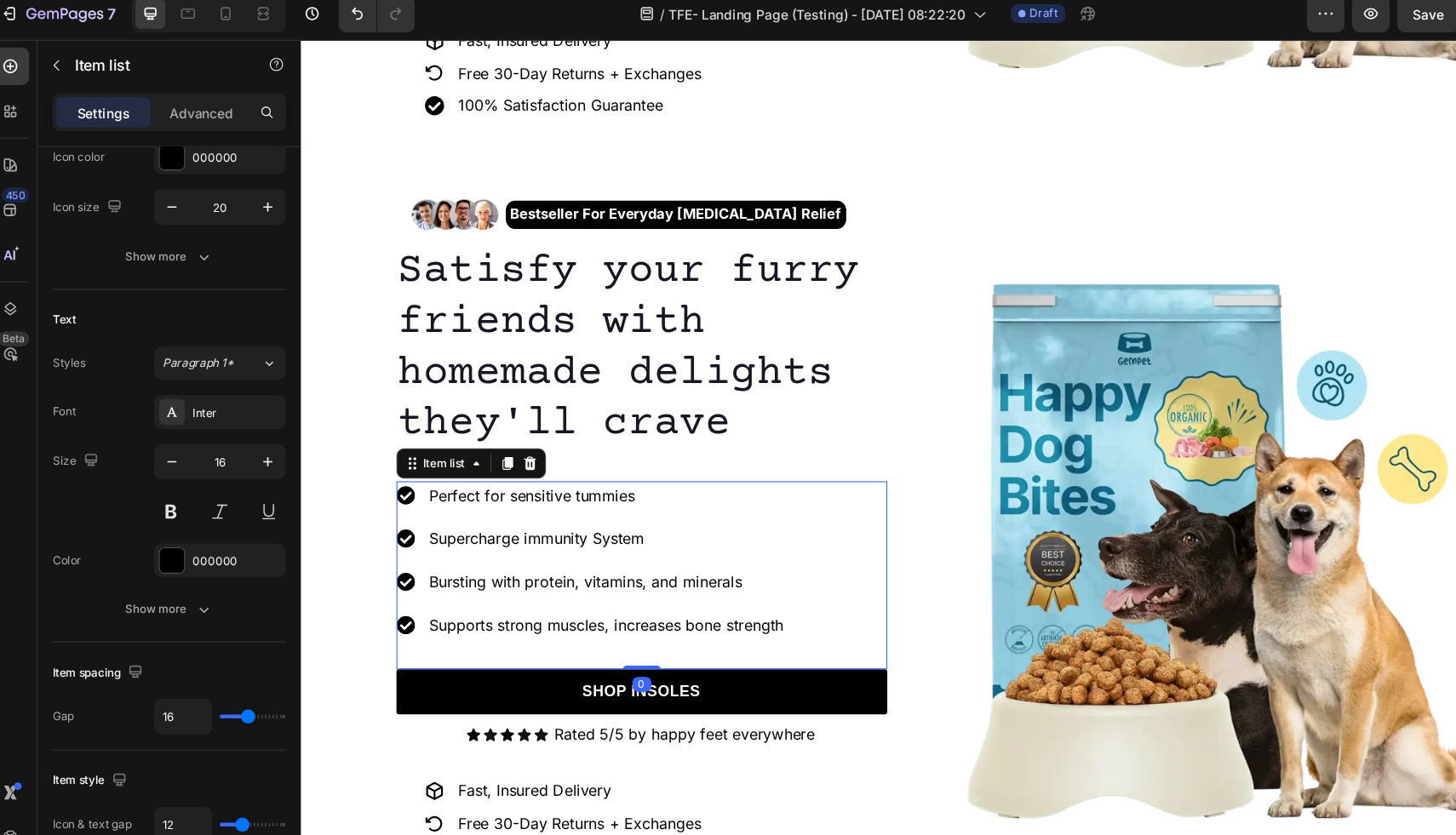
scroll to position [0, 0]
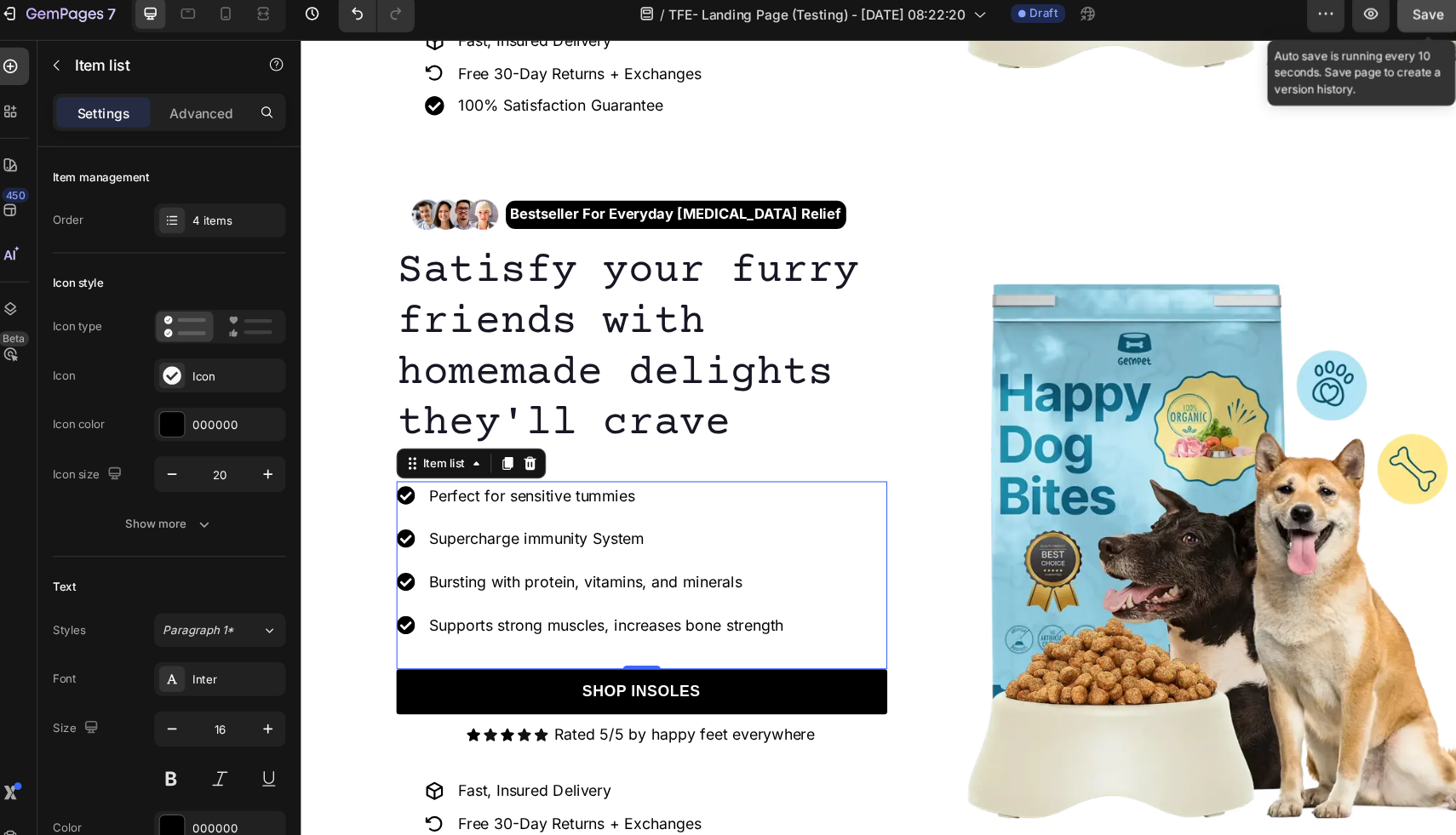
click at [1292, 26] on button "Save" at bounding box center [1308, 23] width 56 height 34
click at [1298, 28] on span "Save" at bounding box center [1308, 24] width 28 height 15
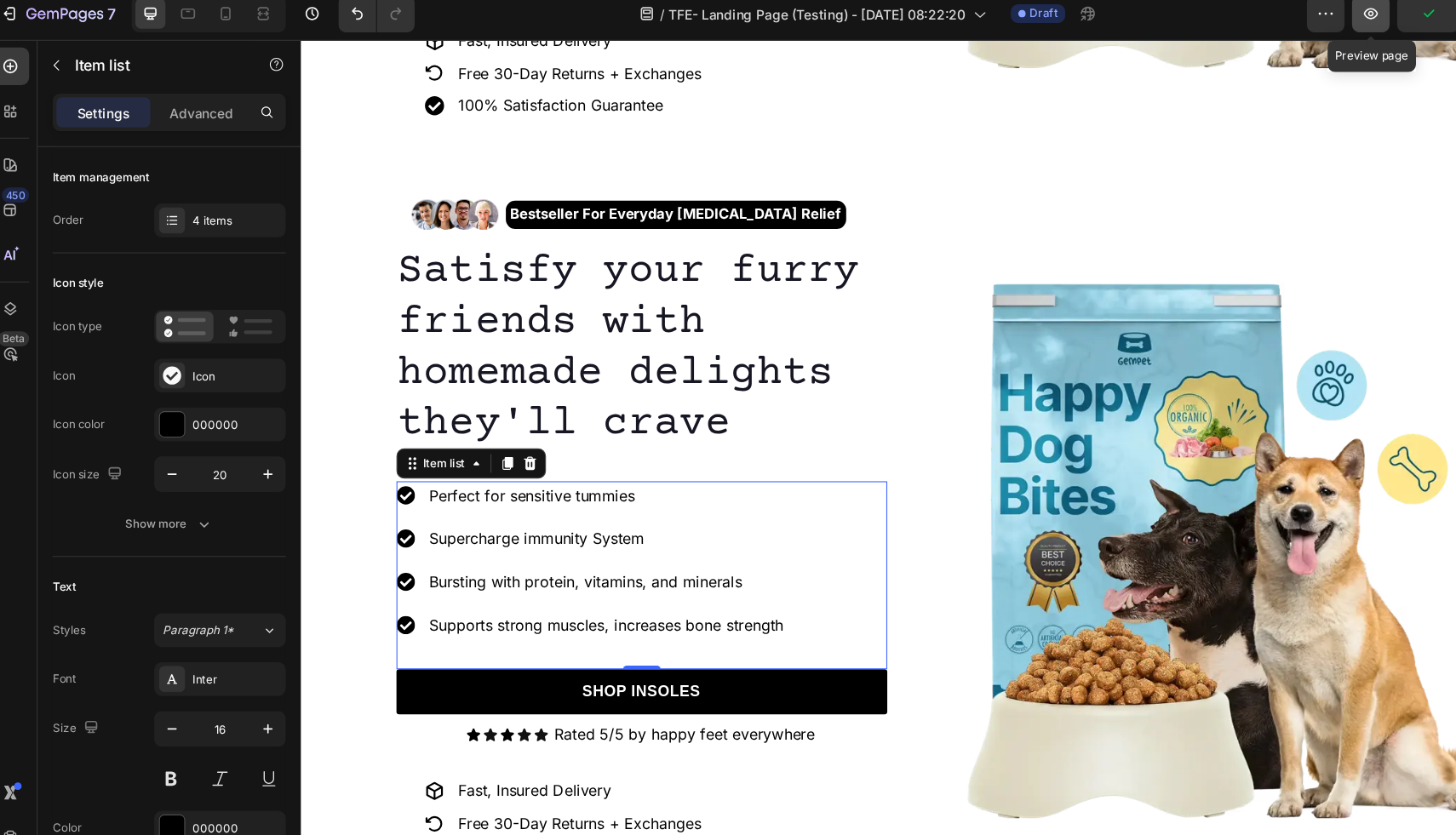
click at [1256, 27] on icon "button" at bounding box center [1256, 24] width 17 height 17
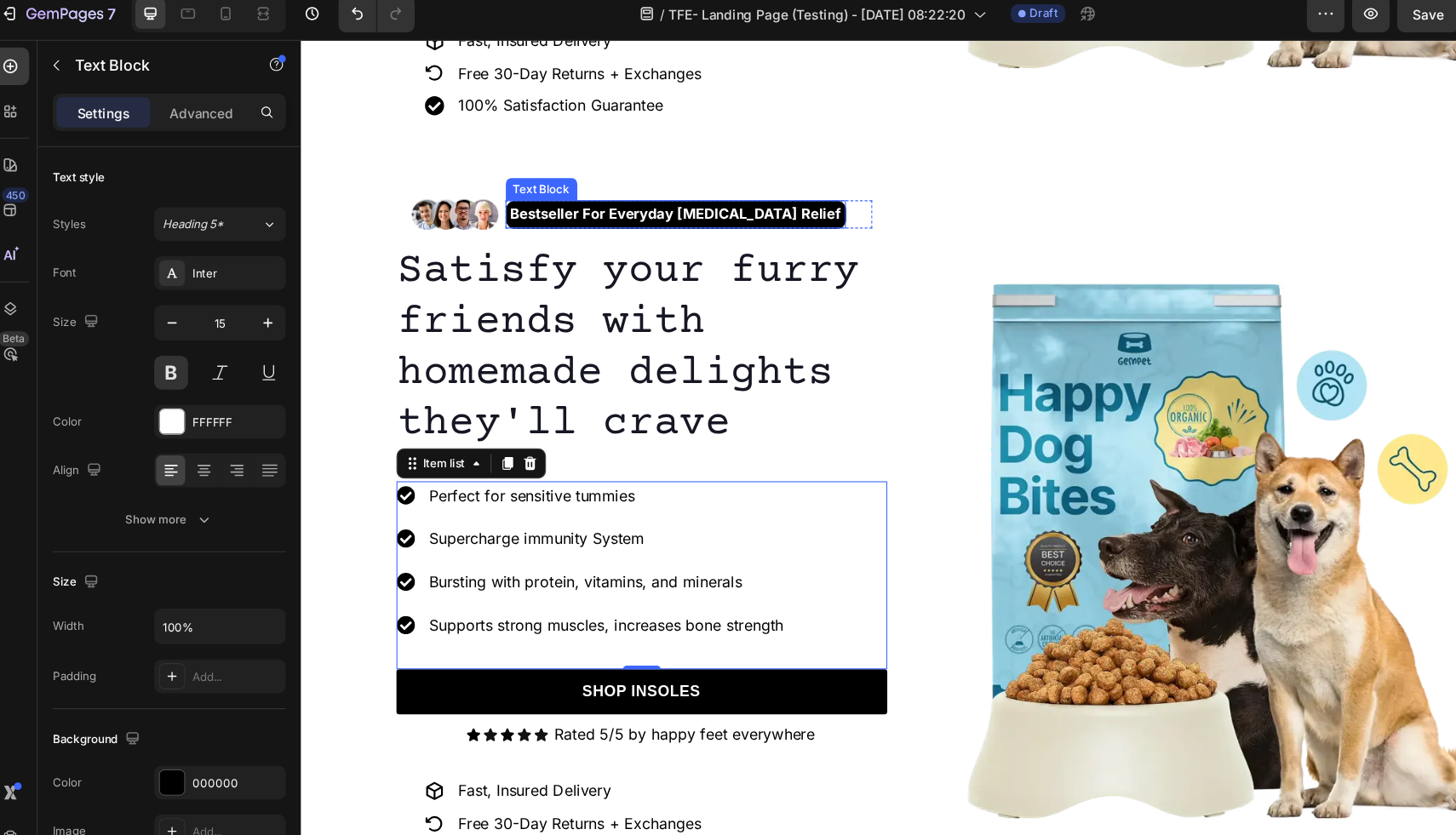
click at [722, 189] on p "Bestseller For Everyday Foot Pain Relief" at bounding box center [639, 198] width 299 height 17
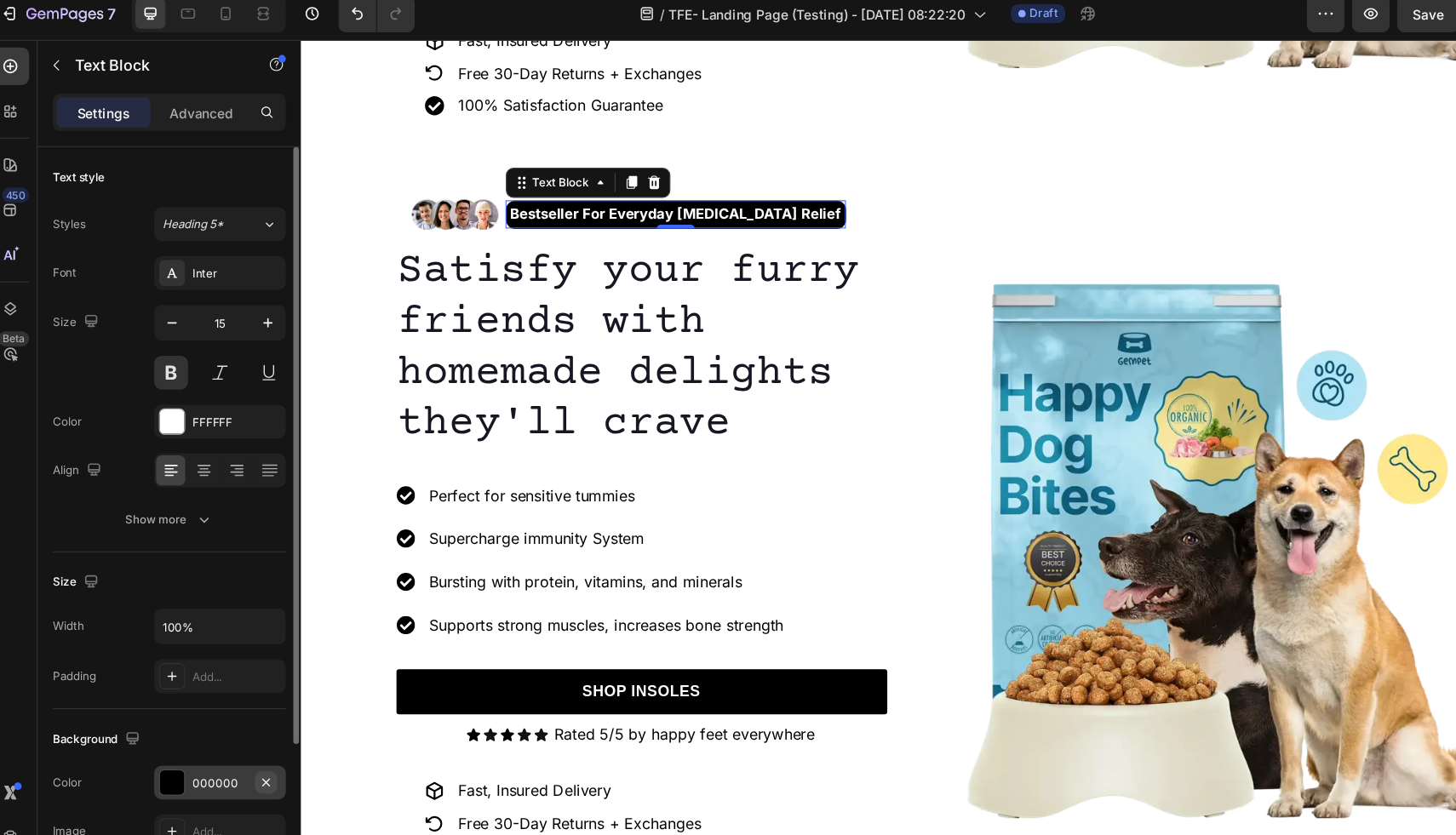
click at [258, 721] on icon "button" at bounding box center [256, 721] width 14 height 14
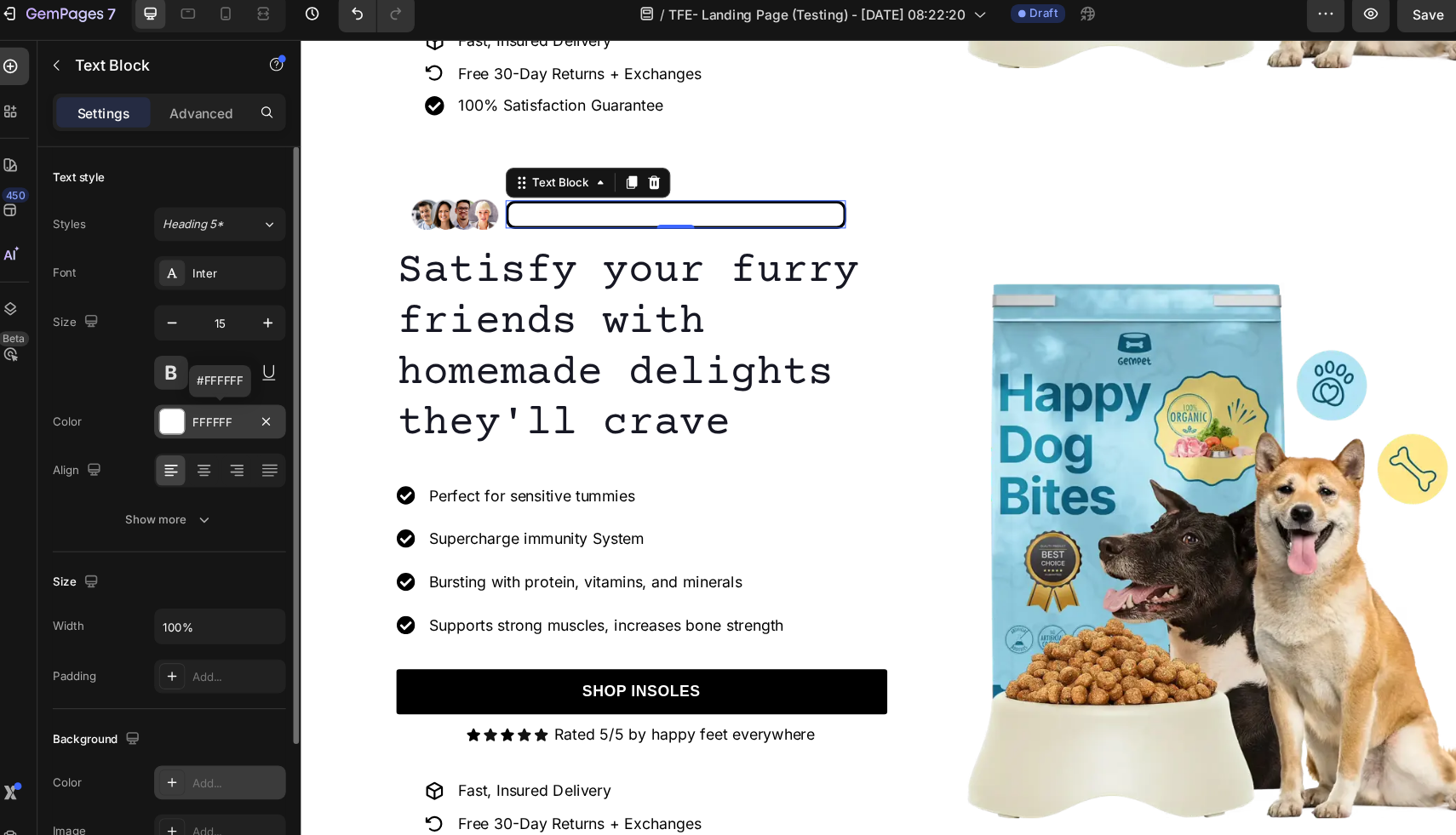
click at [171, 393] on div at bounding box center [170, 393] width 22 height 22
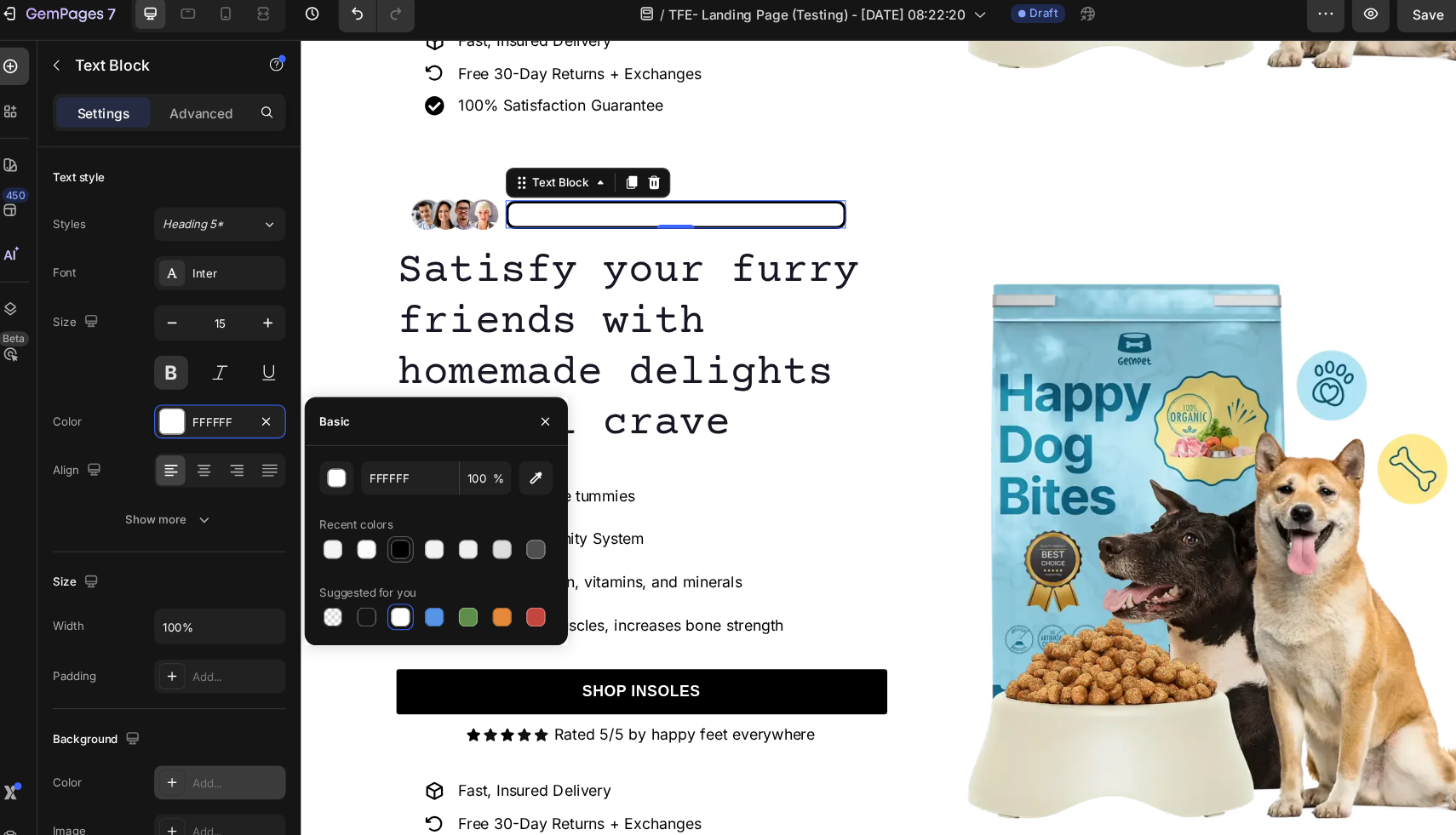
click at [376, 510] on div at bounding box center [378, 510] width 17 height 17
click at [349, 572] on div at bounding box center [347, 571] width 17 height 17
type input "151515"
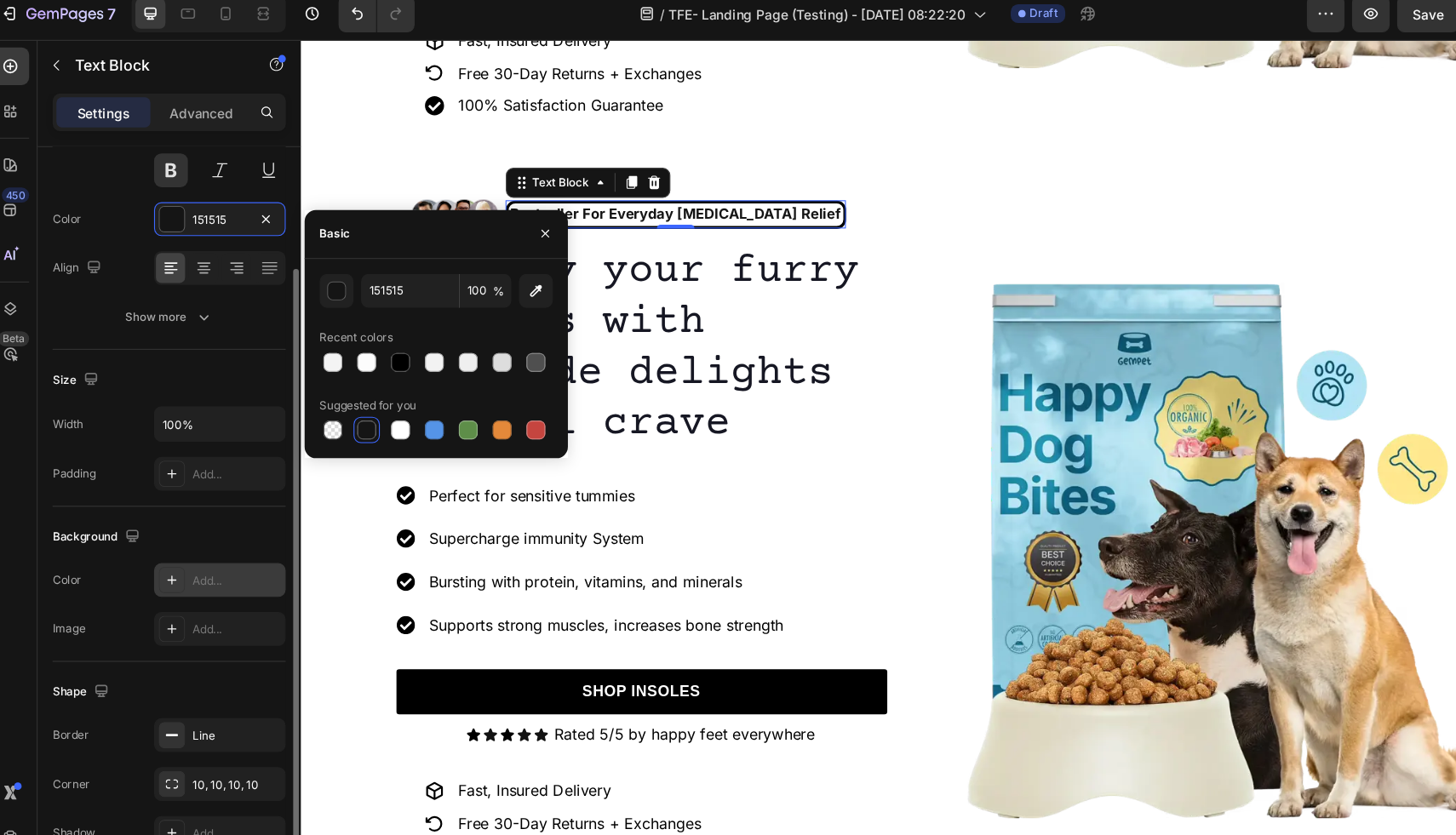
scroll to position [190, 0]
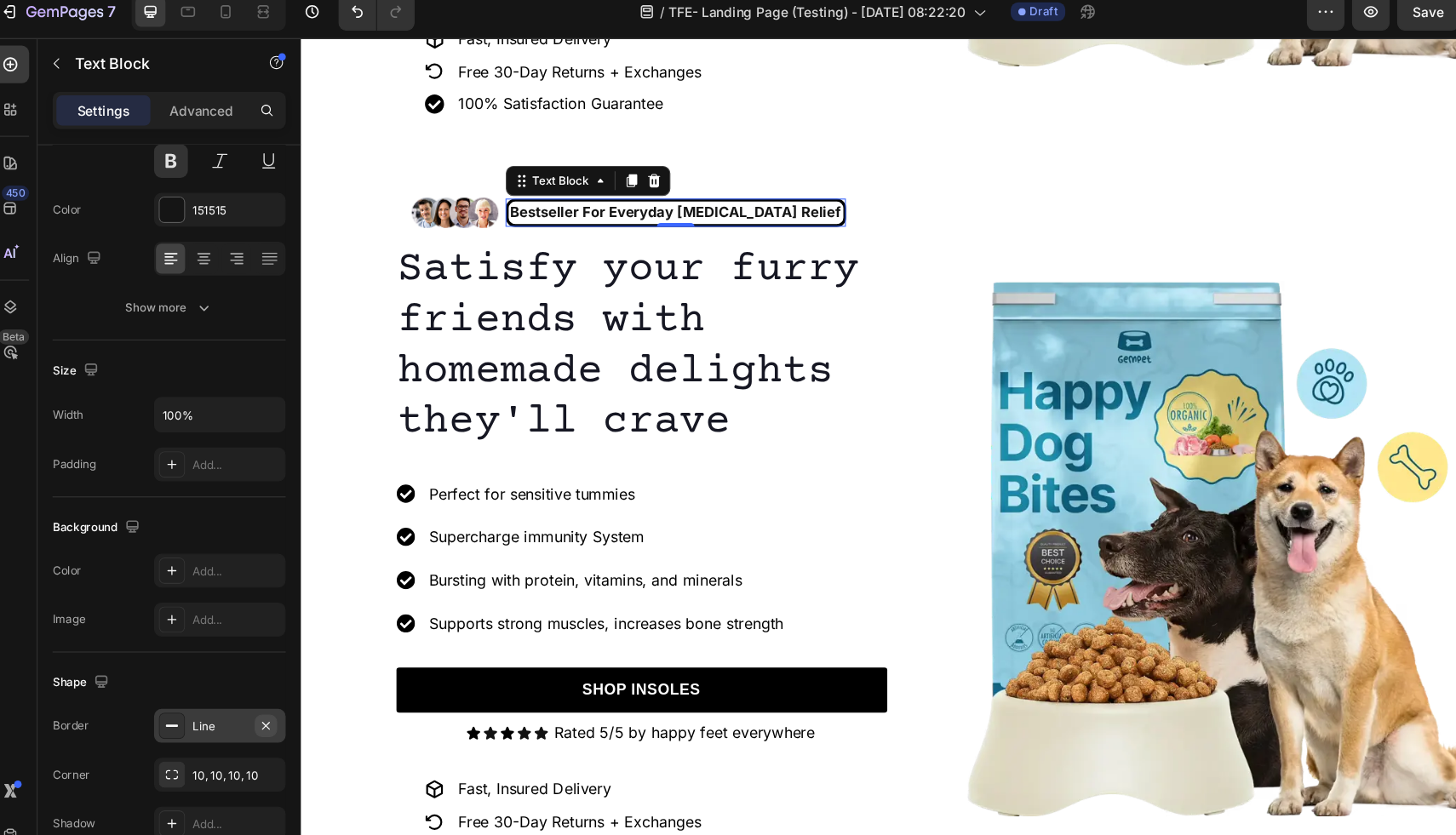
click at [258, 675] on icon "button" at bounding box center [256, 671] width 14 height 14
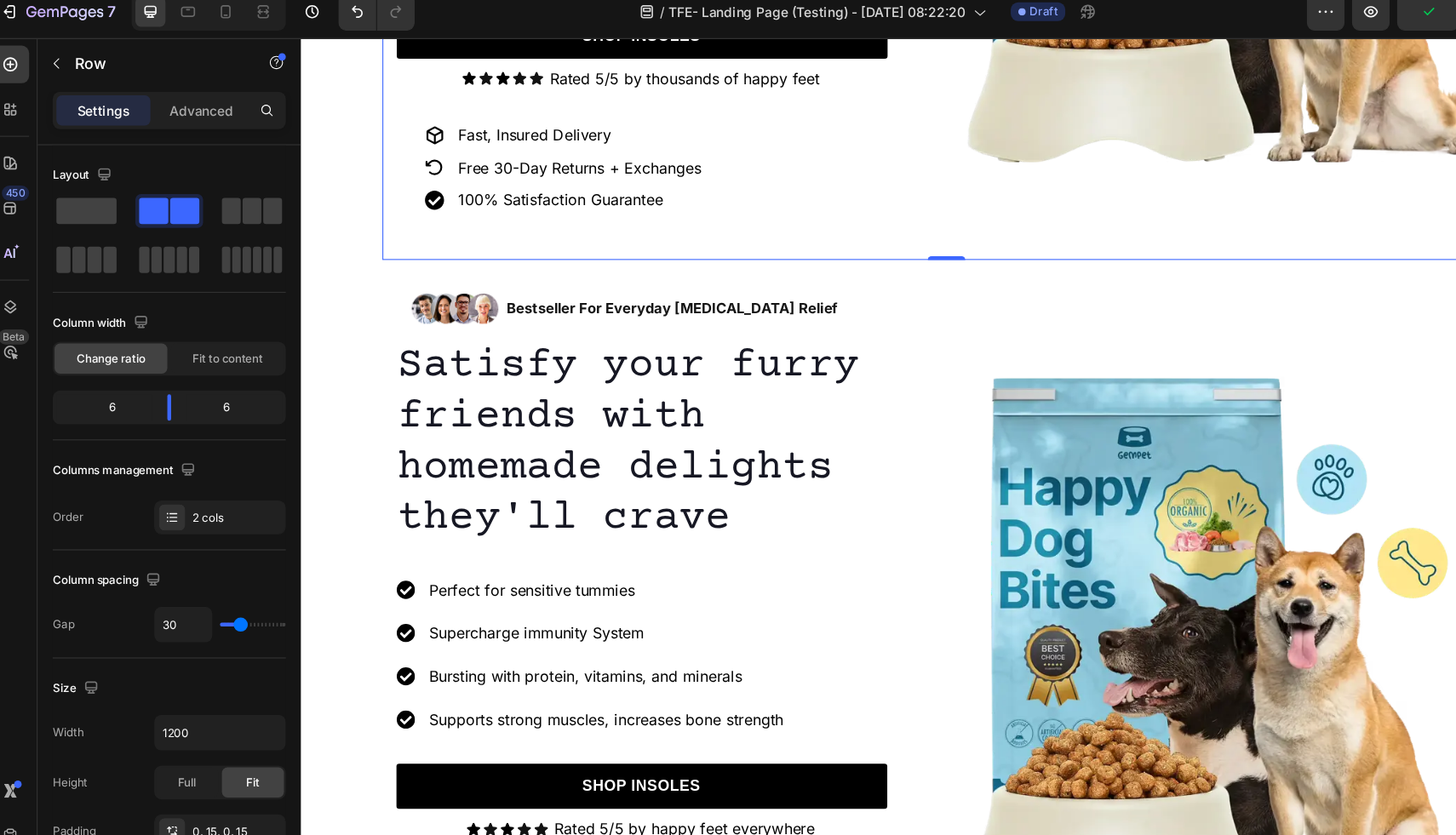
scroll to position [497, 0]
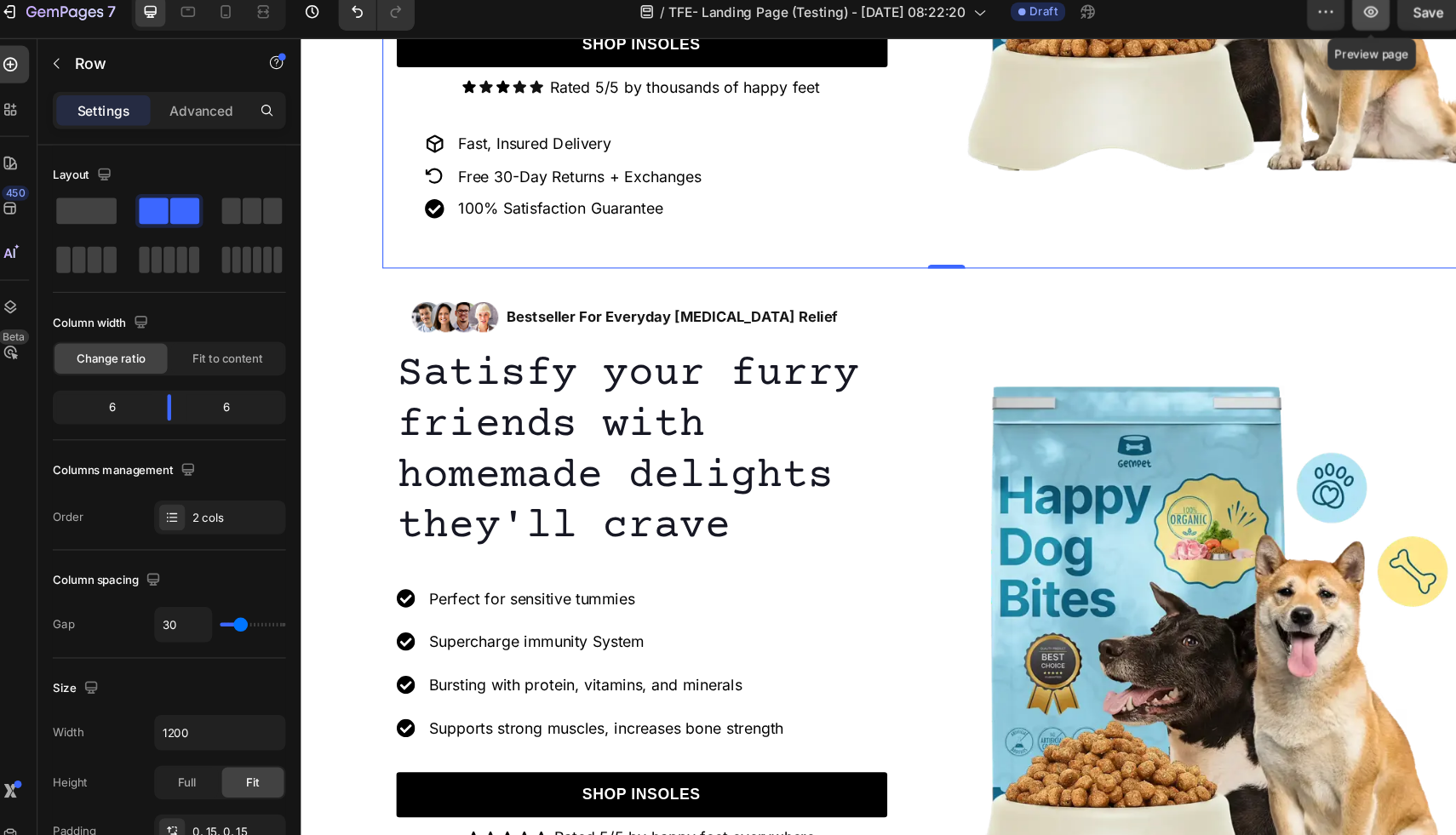
click at [1256, 22] on icon "button" at bounding box center [1255, 23] width 5 height 5
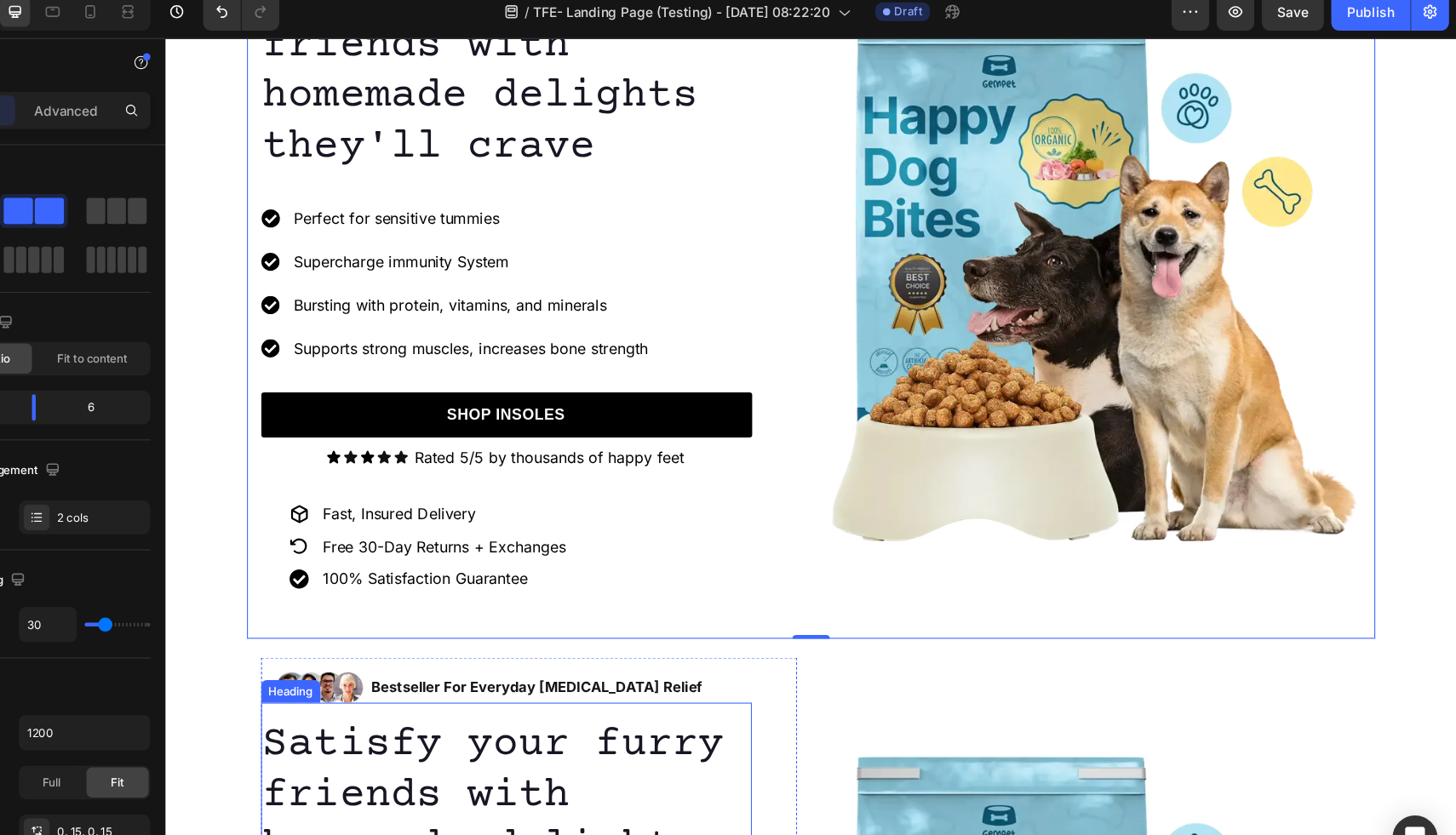
scroll to position [0, 0]
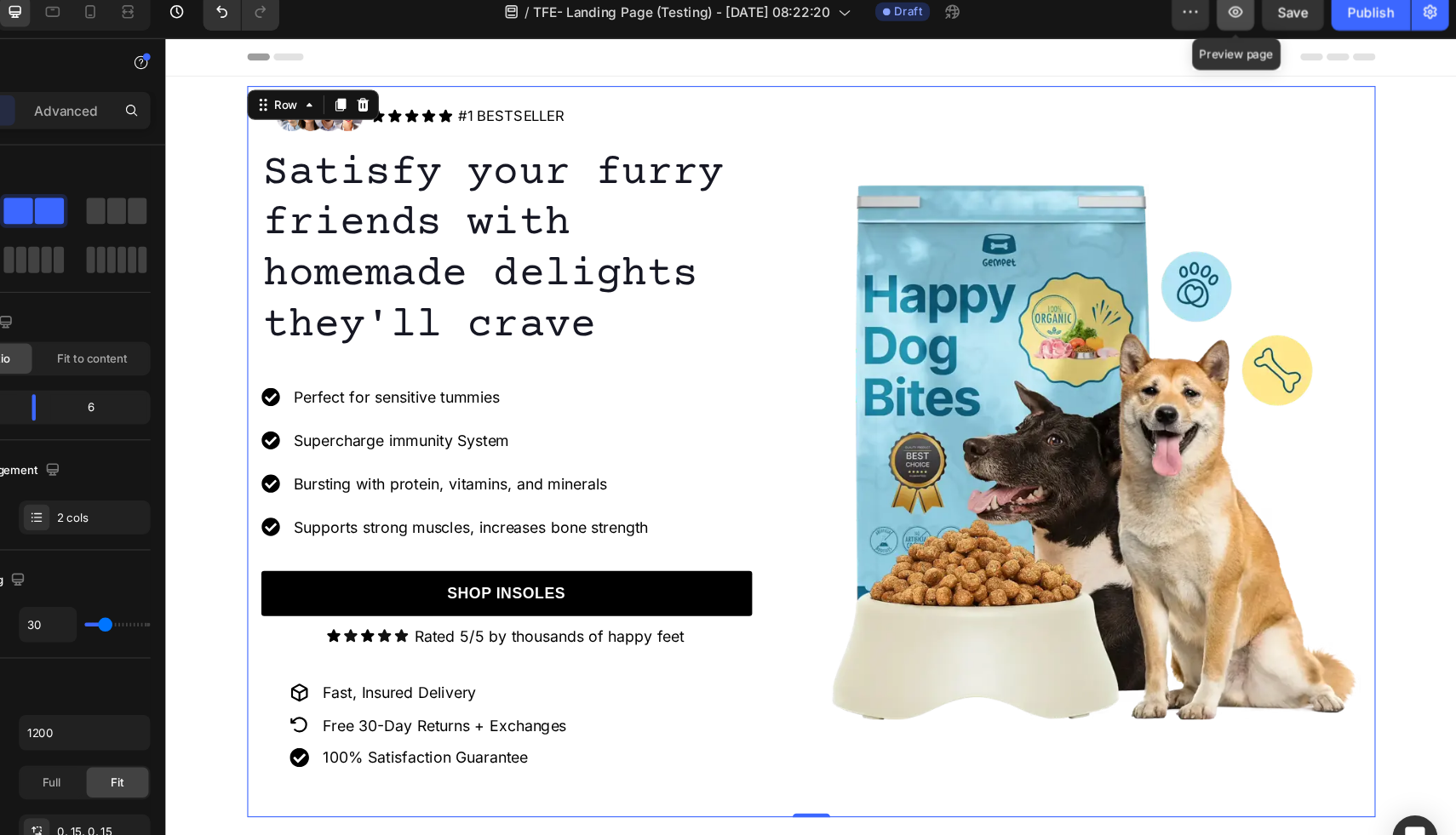
click at [1262, 33] on button "button" at bounding box center [1255, 23] width 34 height 34
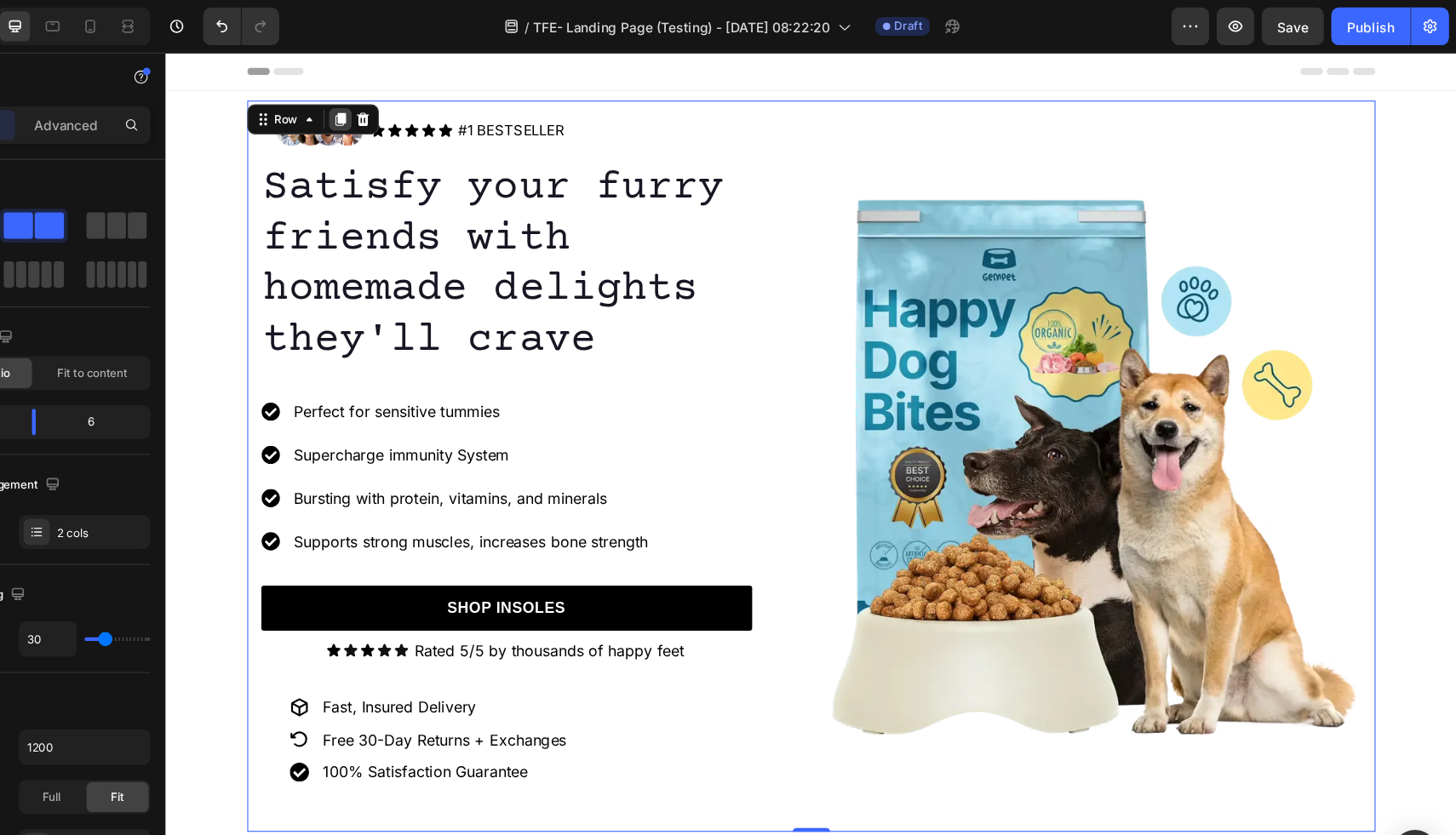
click at [323, 111] on icon at bounding box center [324, 112] width 10 height 12
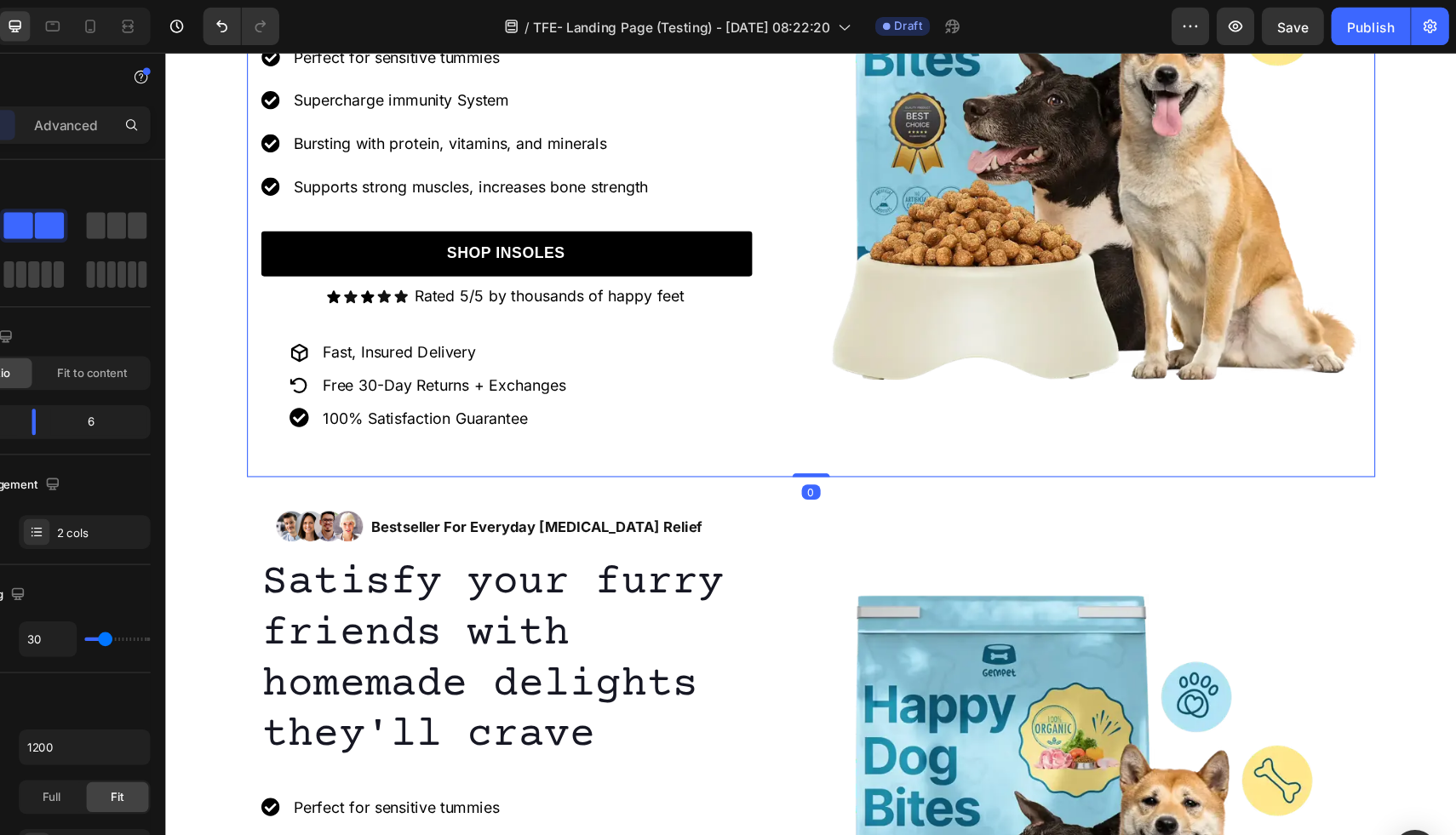
scroll to position [1049, 0]
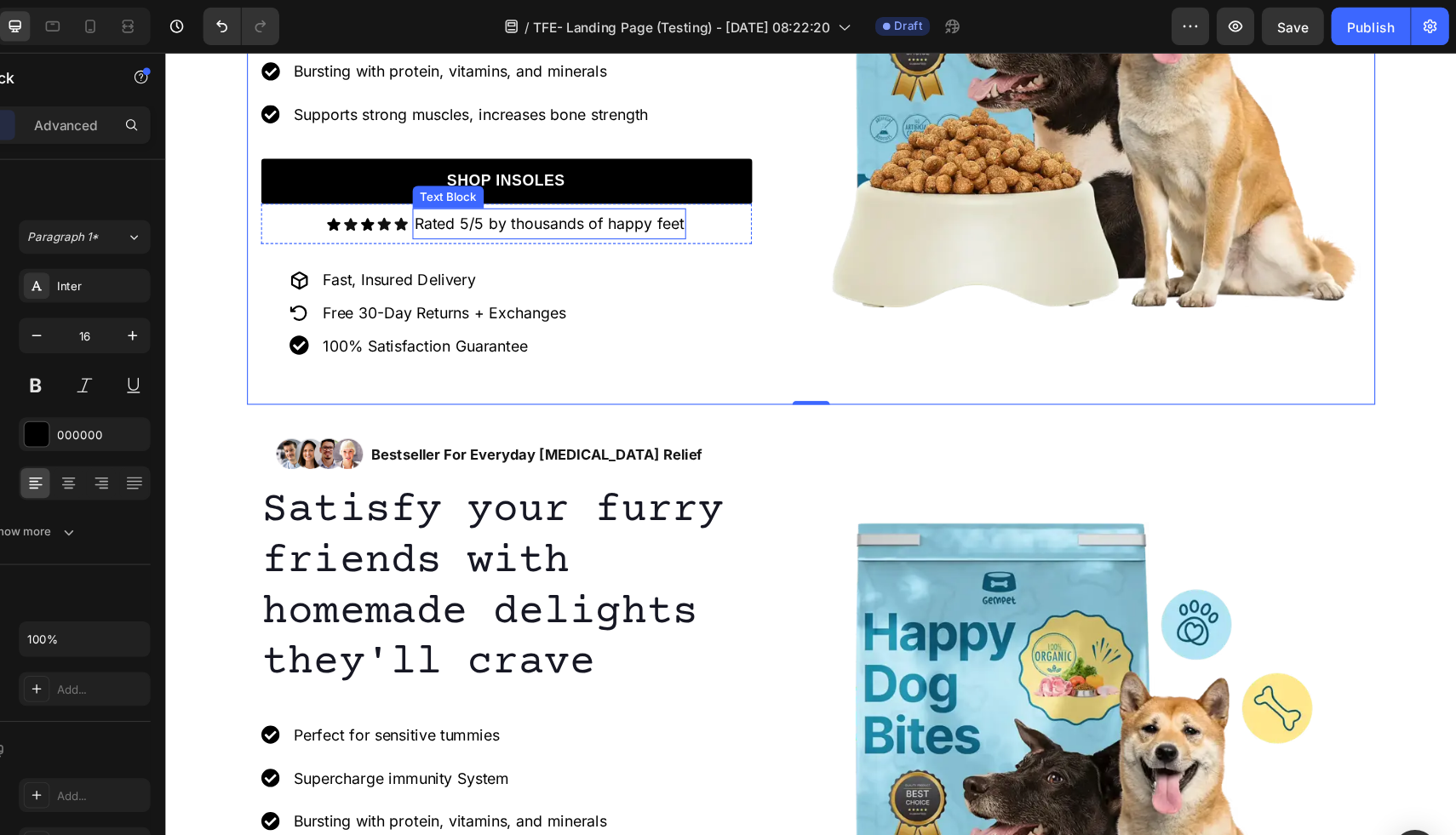
click at [399, 208] on p "Rated 5/5 by thousands of happy feet" at bounding box center [513, 206] width 244 height 24
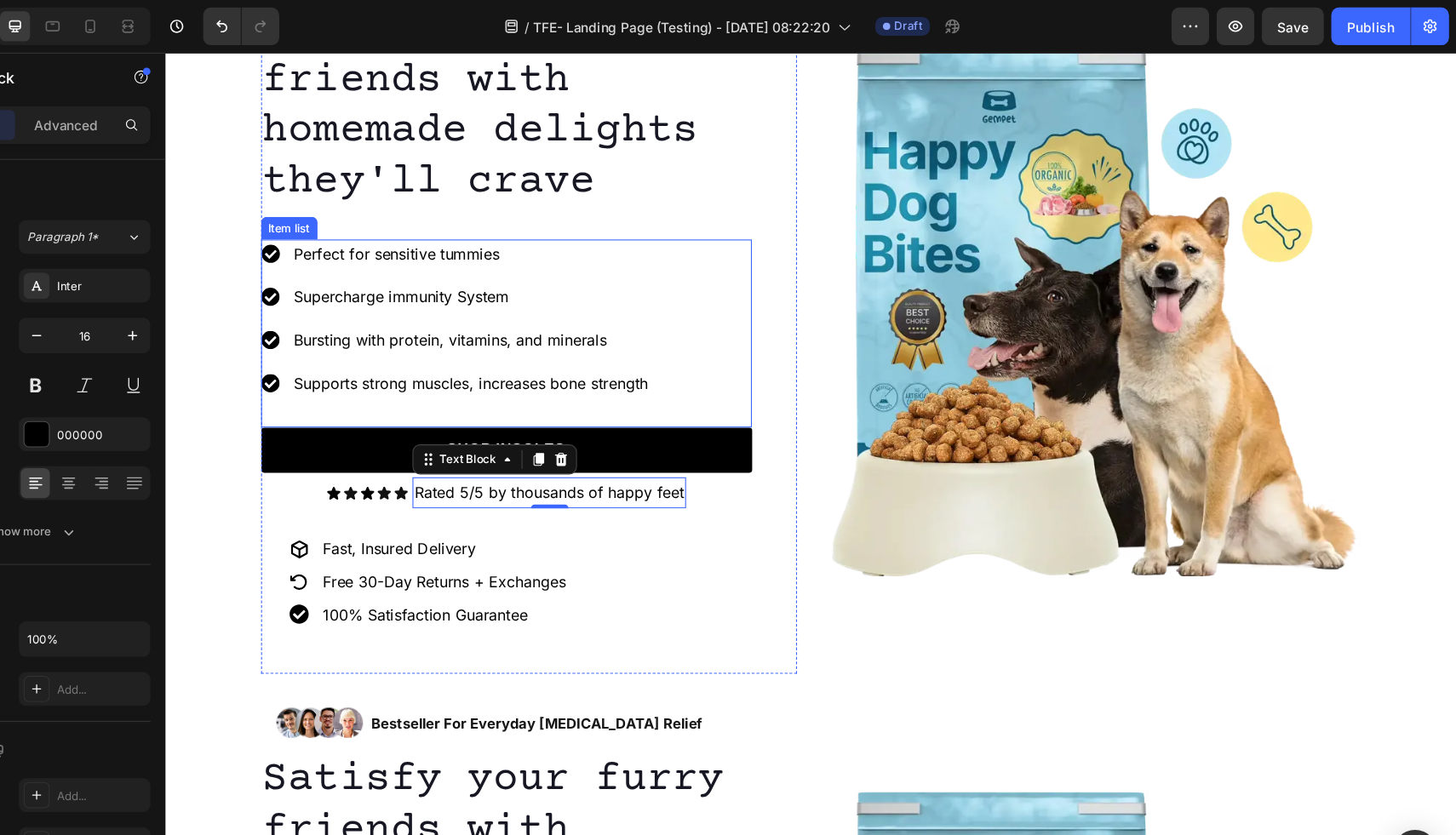
scroll to position [824, 0]
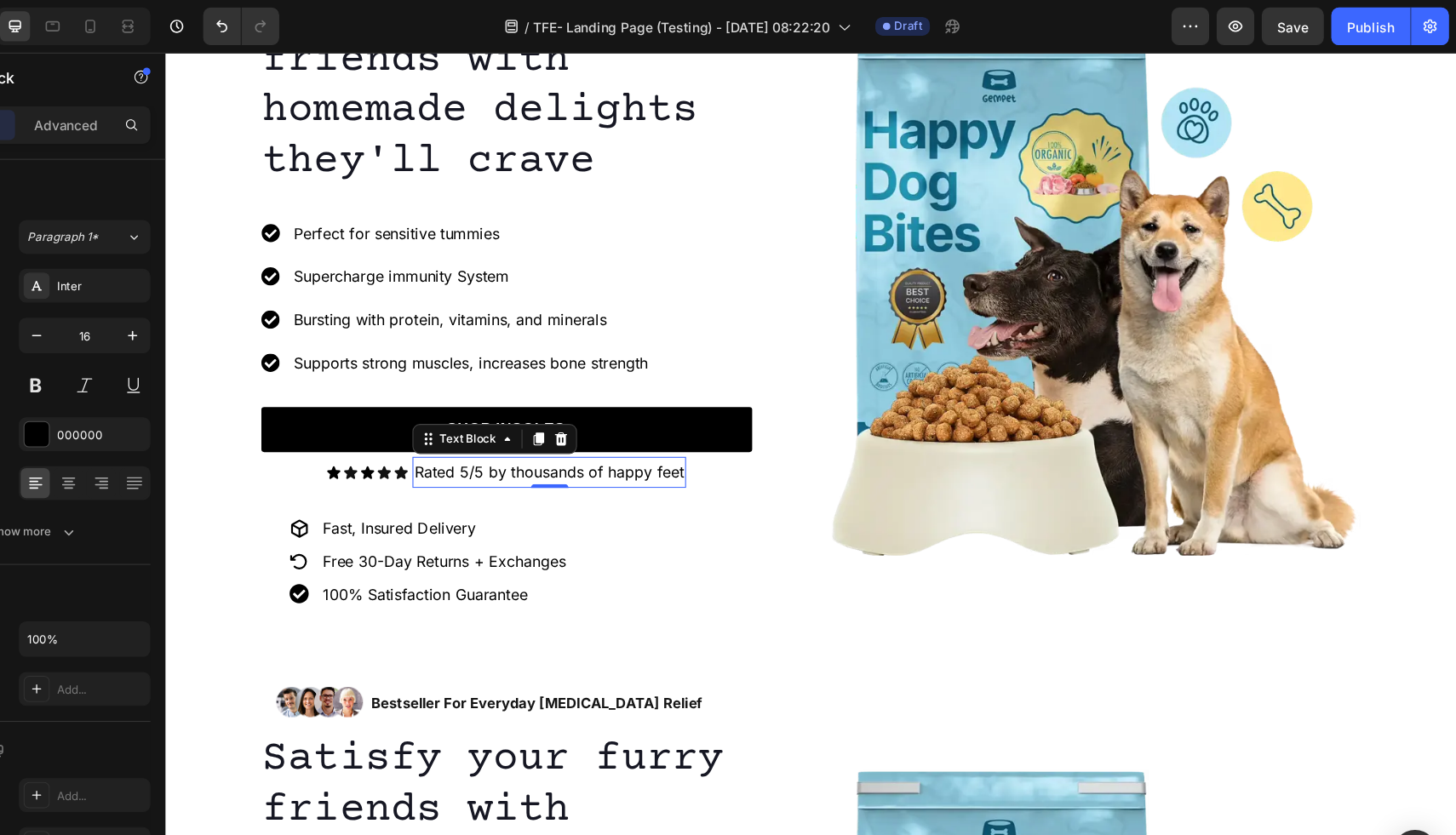
click at [393, 433] on p "Rated 5/5 by thousands of happy feet" at bounding box center [513, 431] width 244 height 24
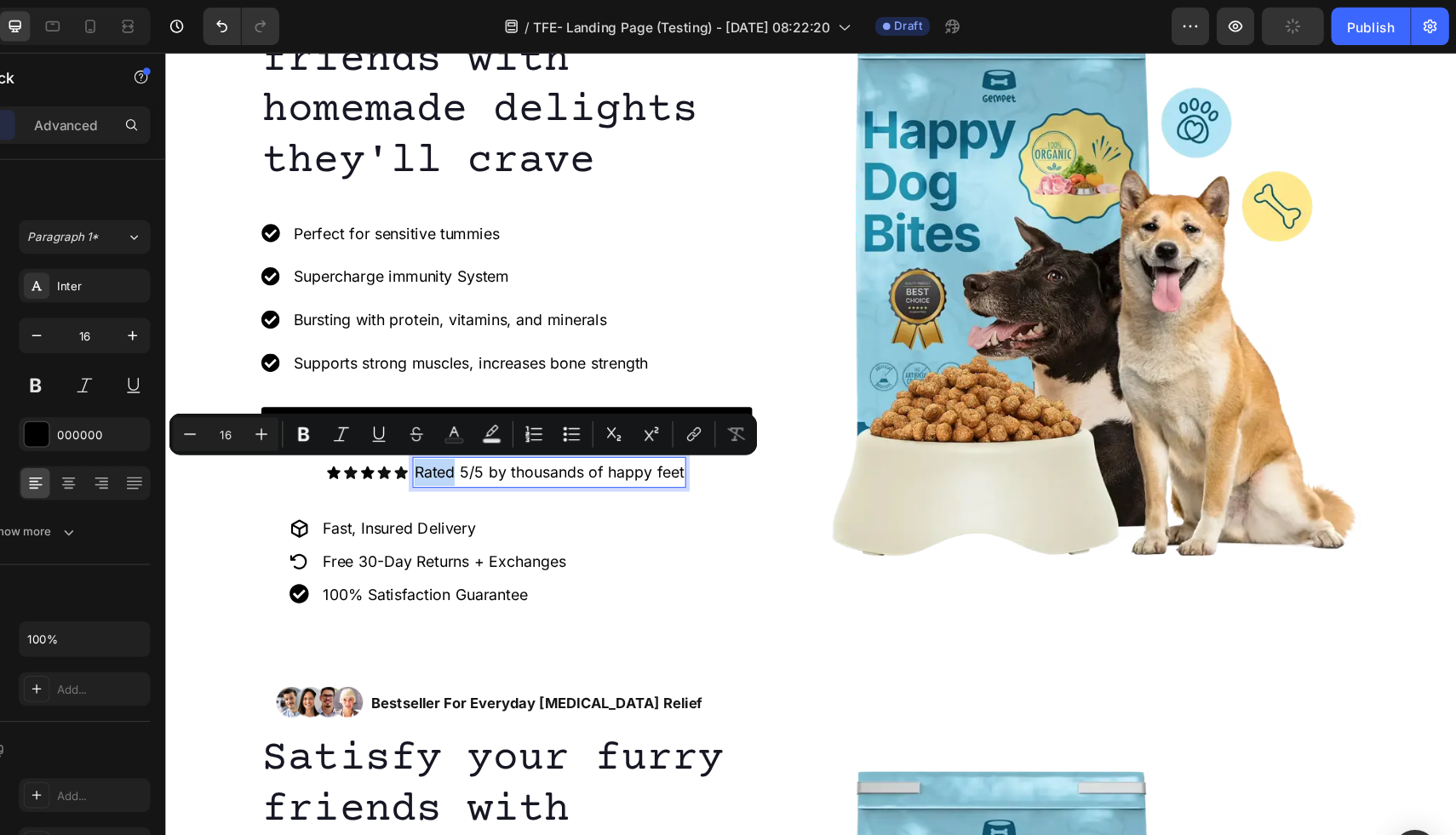
click at [392, 435] on p "Rated 5/5 by thousands of happy feet" at bounding box center [513, 431] width 244 height 24
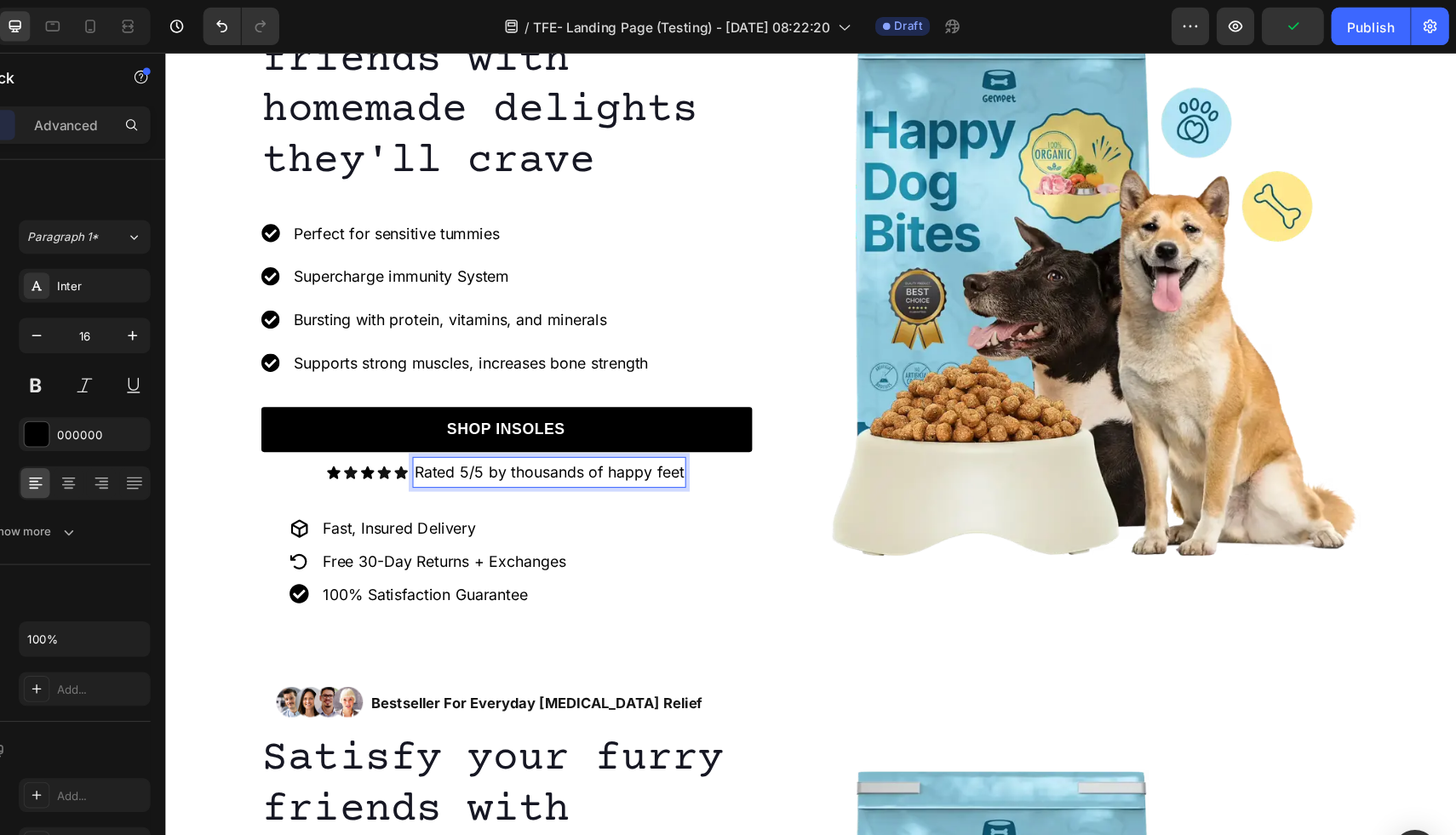
drag, startPoint x: 392, startPoint y: 435, endPoint x: 637, endPoint y: 437, distance: 245.0
click at [637, 437] on div "Rated 5/5 by thousands of happy feet" at bounding box center [513, 432] width 248 height 28
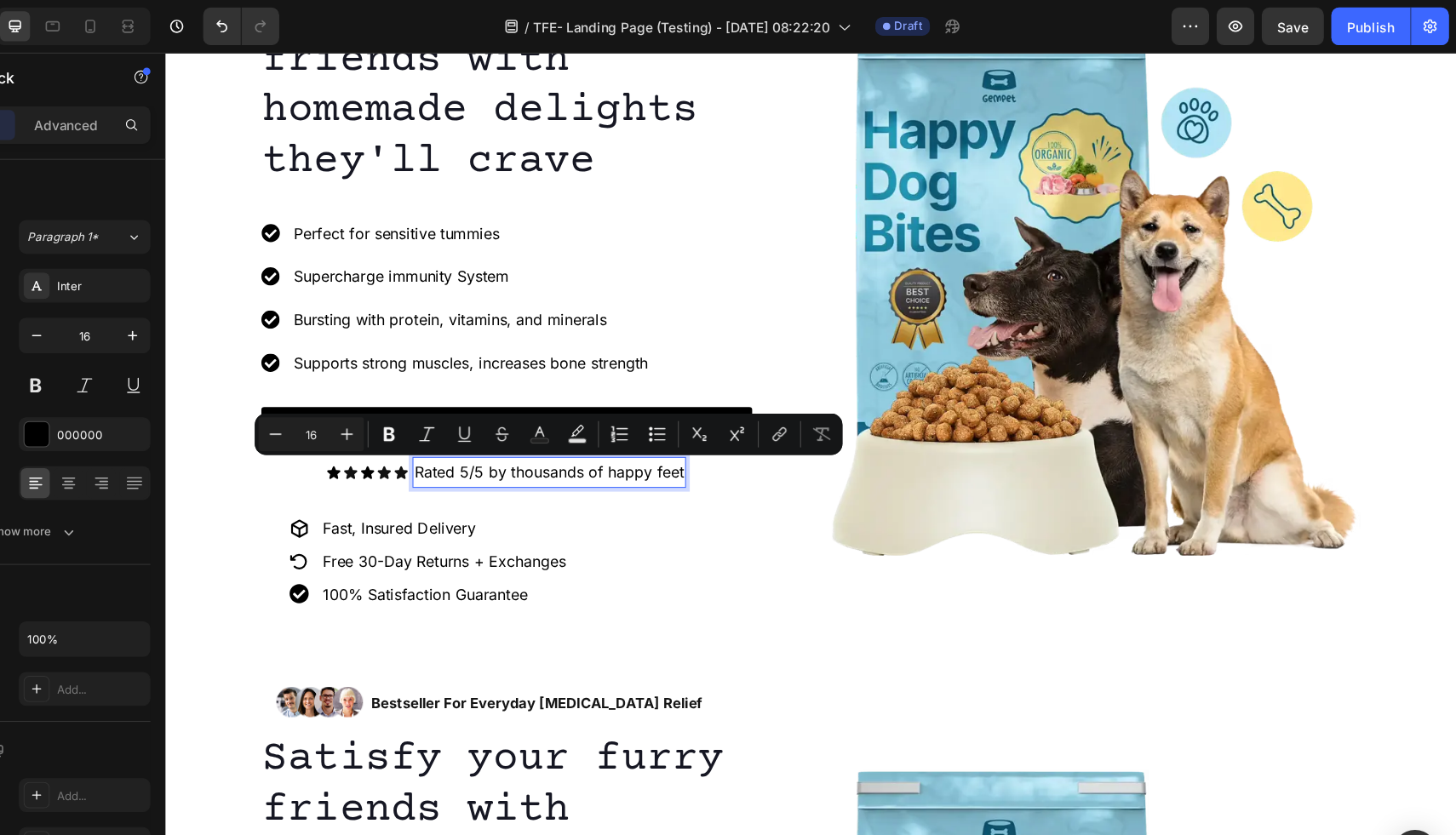
copy p "Rated 5/5 by thousands of happy feet"
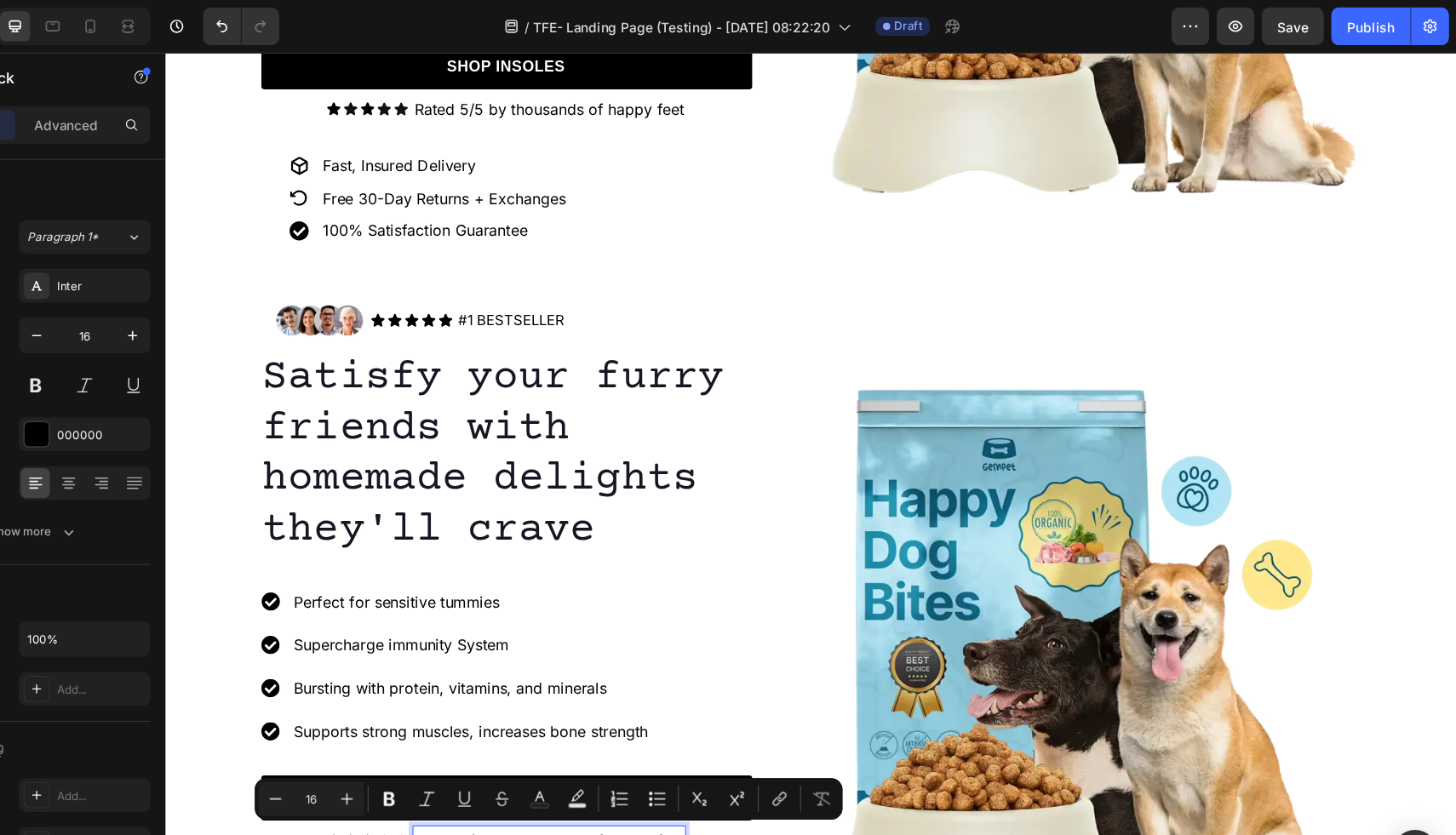
scroll to position [525, 0]
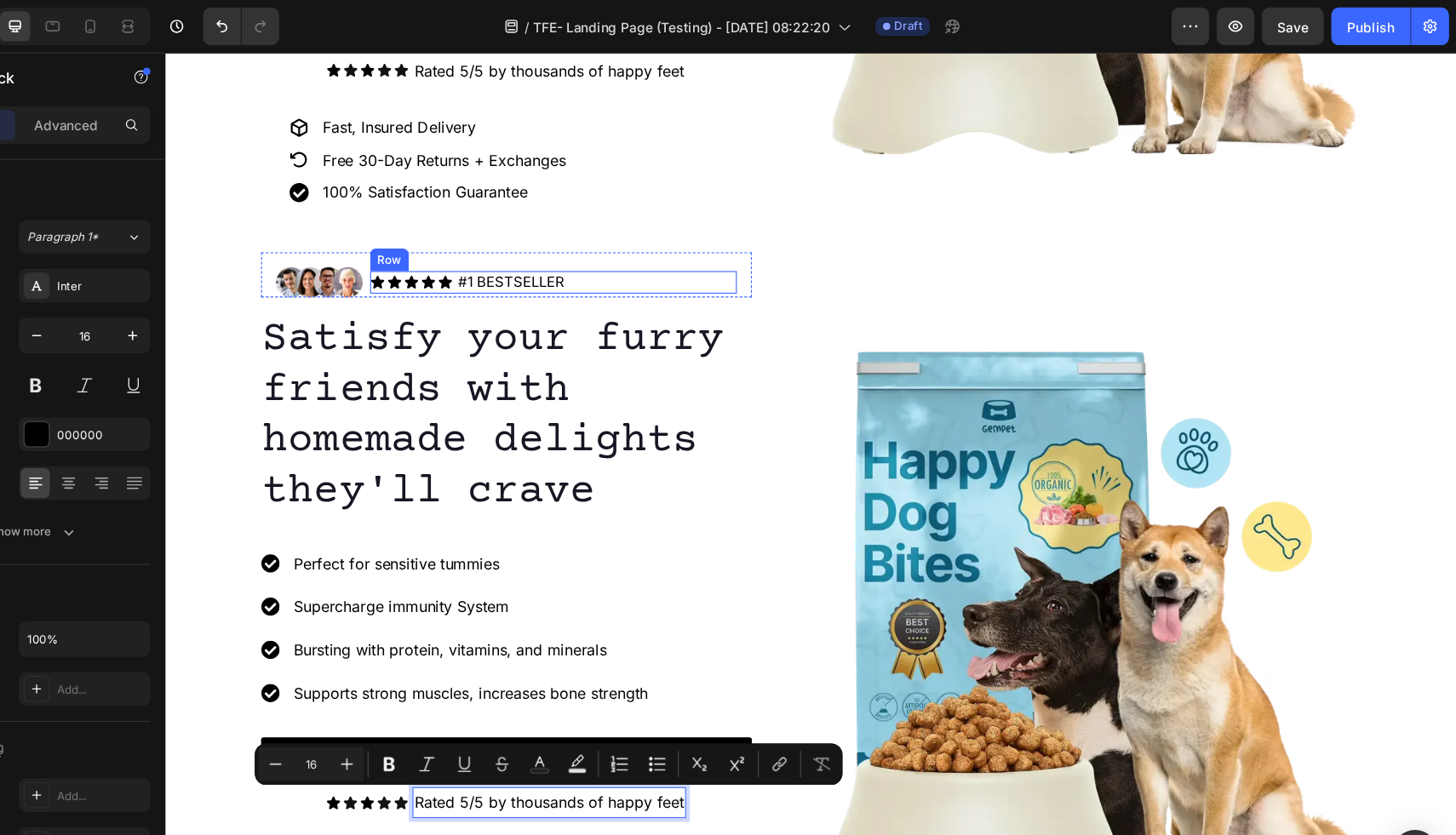
click at [527, 261] on div "Icon Icon Icon Icon Icon Icon List #1 BESTSELLER Text Block Row" at bounding box center [516, 260] width 332 height 20
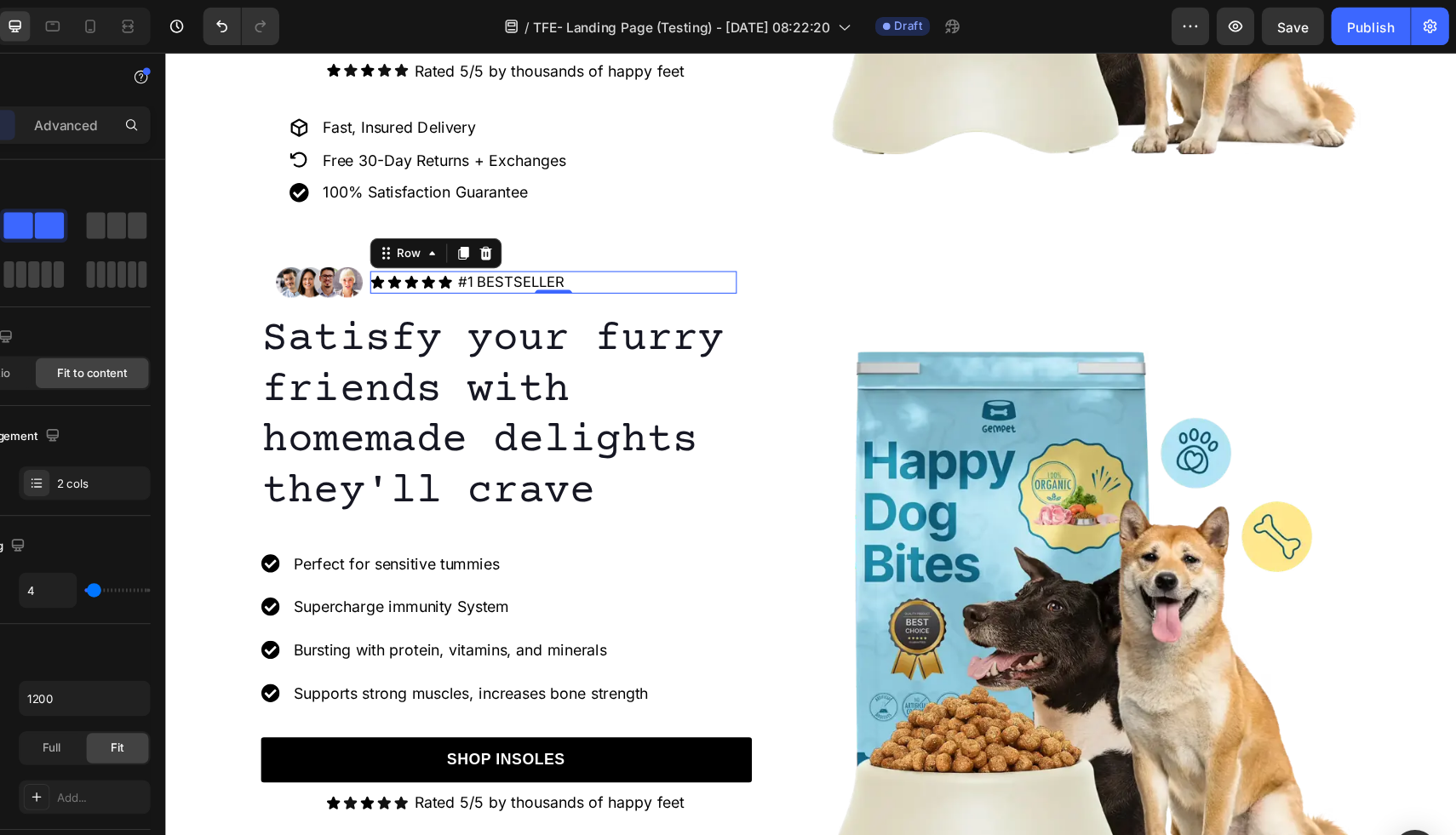
click at [527, 261] on div "Icon Icon Icon Icon Icon Icon List #1 BESTSELLER Text Block Row 0" at bounding box center [516, 260] width 332 height 20
click at [533, 258] on div "Icon Icon Icon Icon Icon Icon List #1 BESTSELLER Text Block Row 0" at bounding box center [516, 260] width 332 height 20
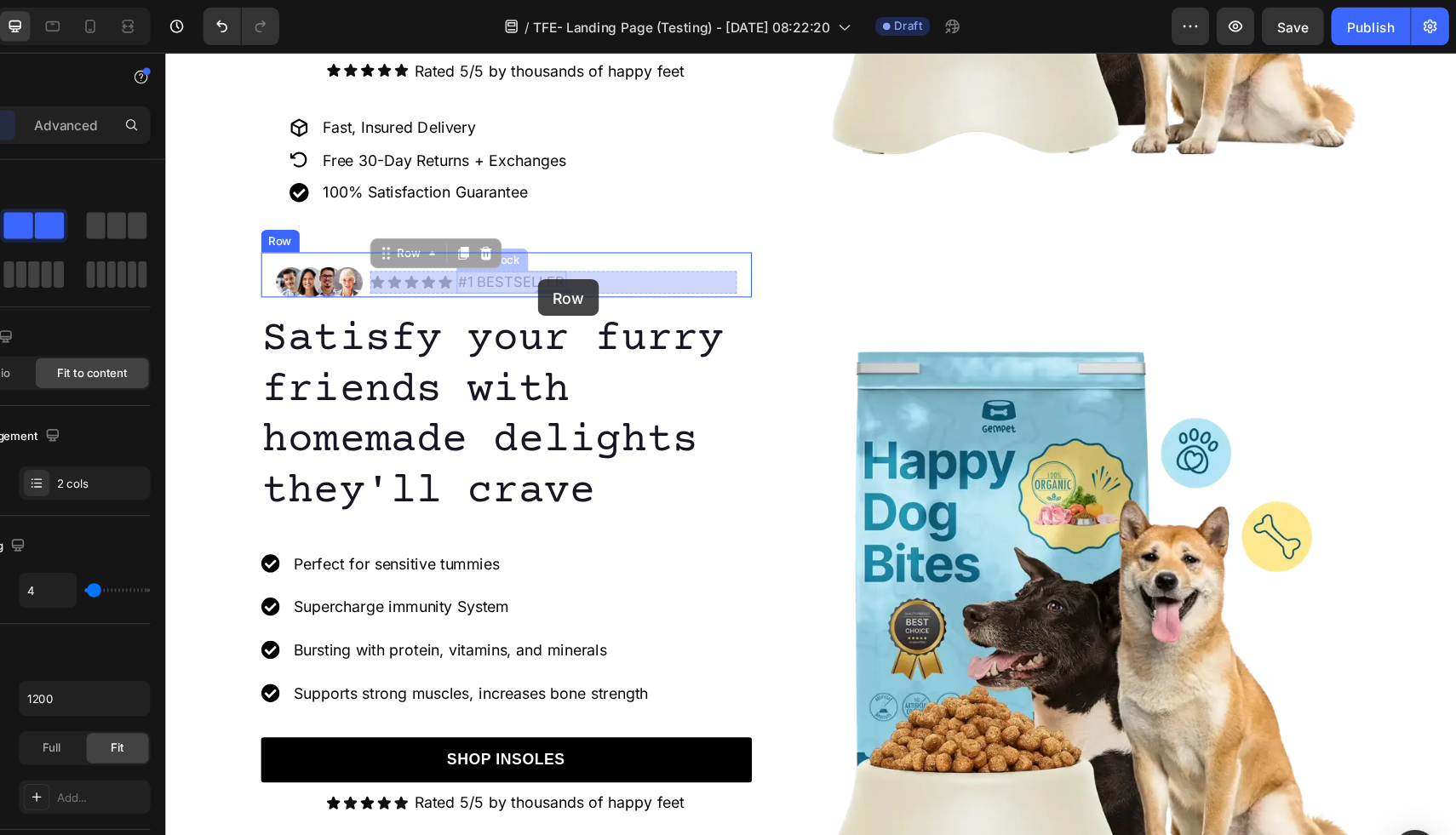
drag, startPoint x: 528, startPoint y: 257, endPoint x: 503, endPoint y: 258, distance: 25.0
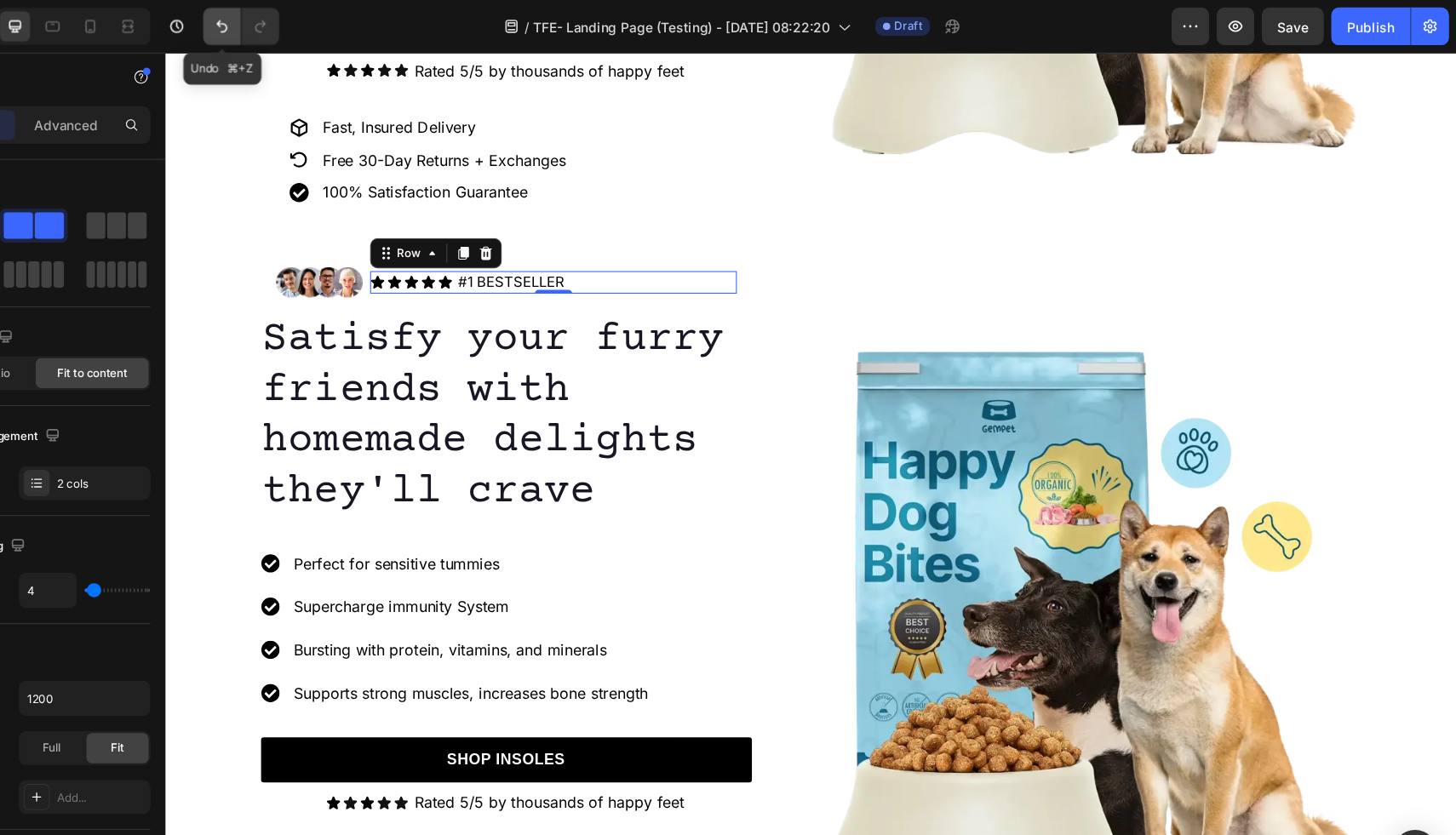
click at [334, 18] on icon "Undo/Redo" at bounding box center [338, 24] width 17 height 17
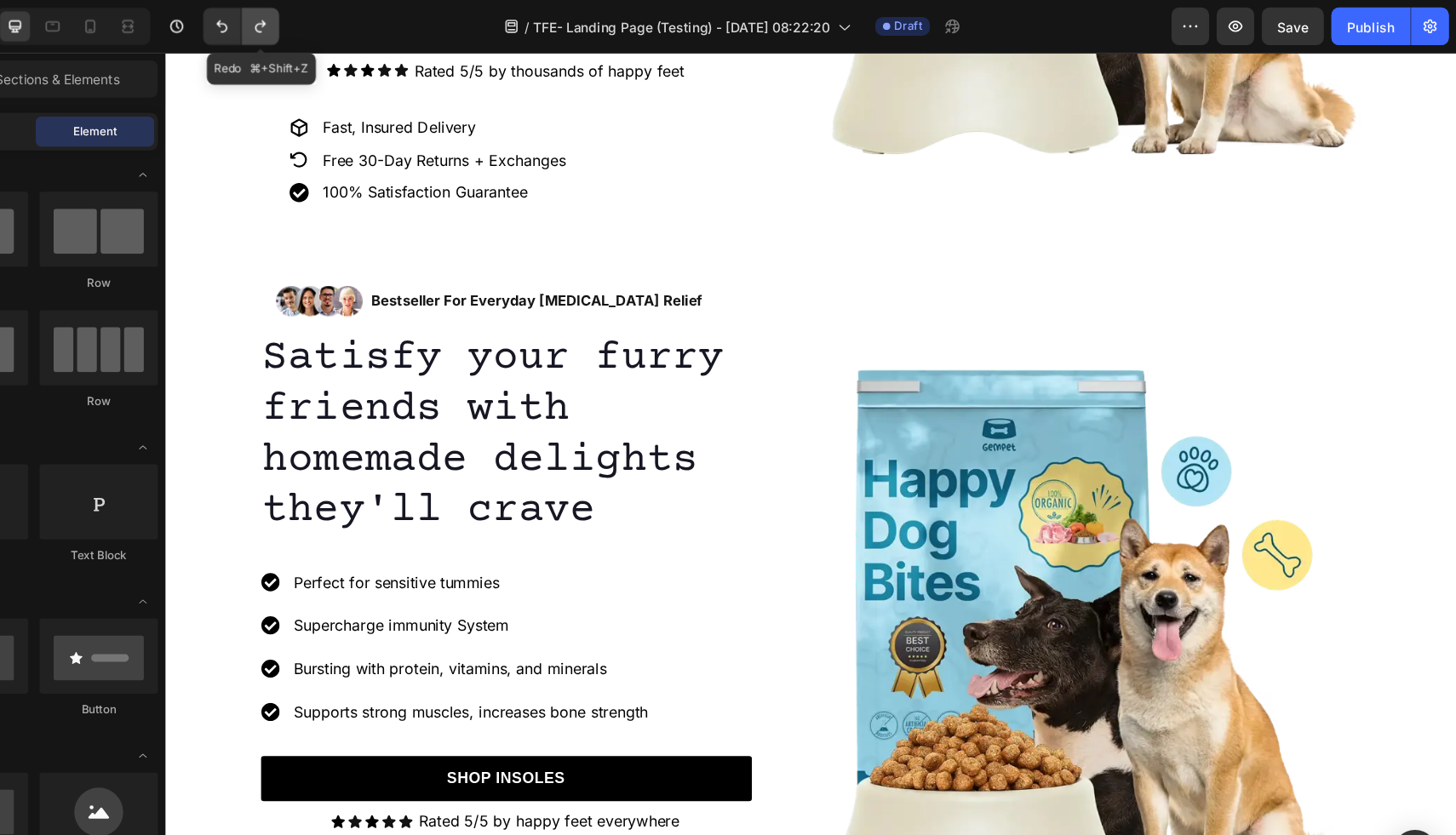
click at [383, 20] on button "Undo/Redo" at bounding box center [372, 23] width 34 height 34
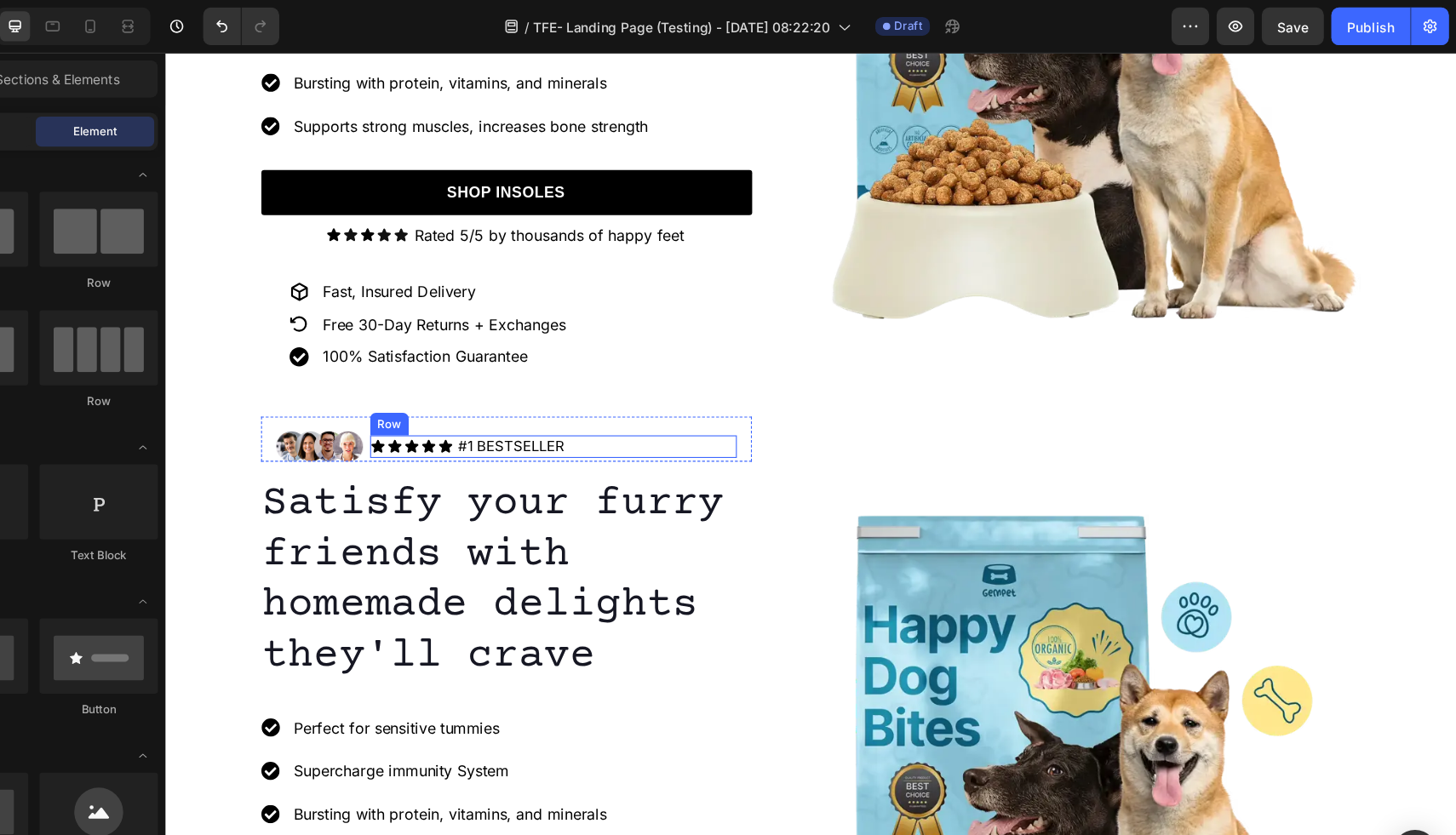
scroll to position [398, 0]
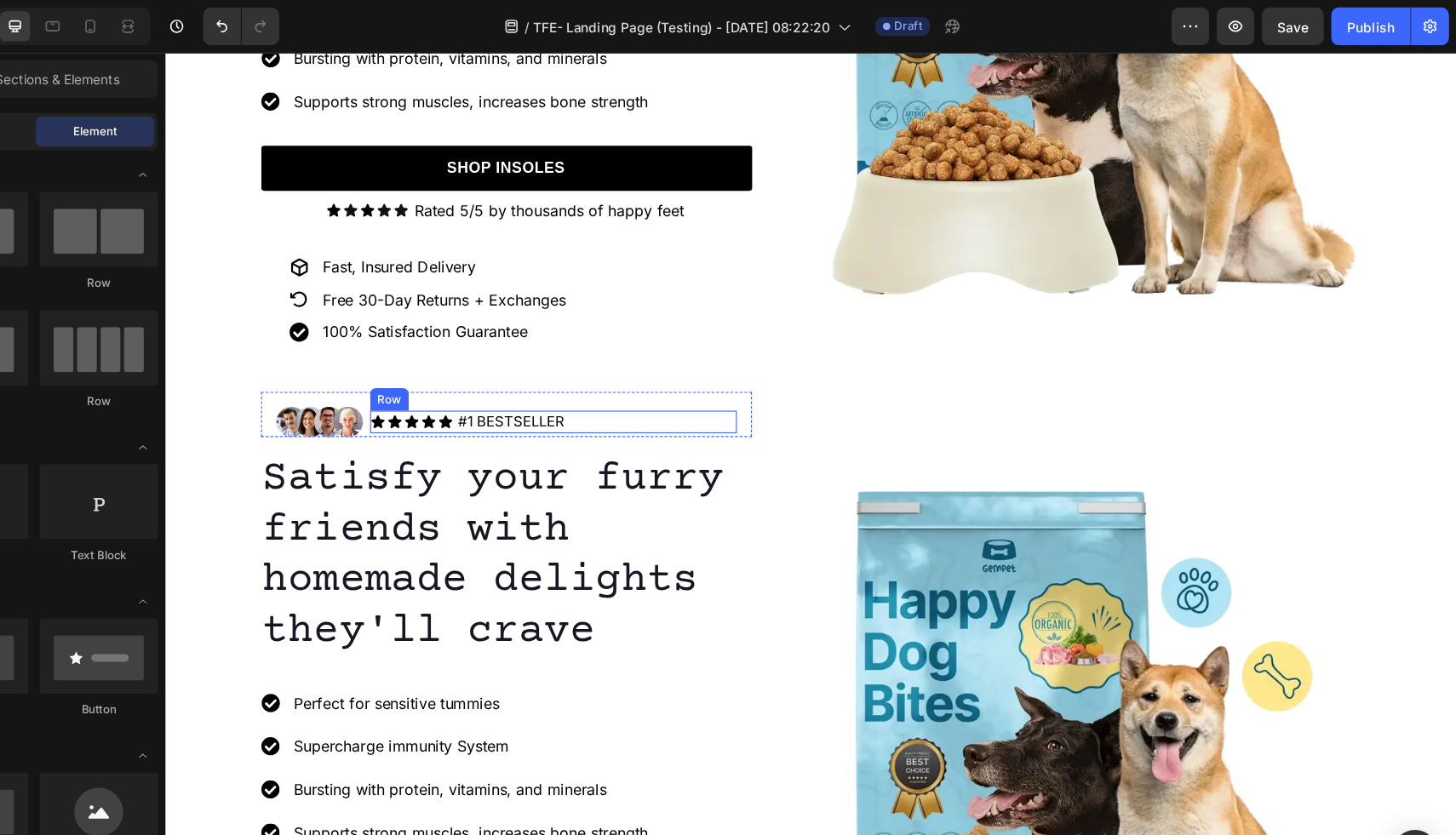
click at [532, 383] on div "Icon Icon Icon Icon Icon Icon List #1 BESTSELLER Text Block Row" at bounding box center [516, 387] width 332 height 20
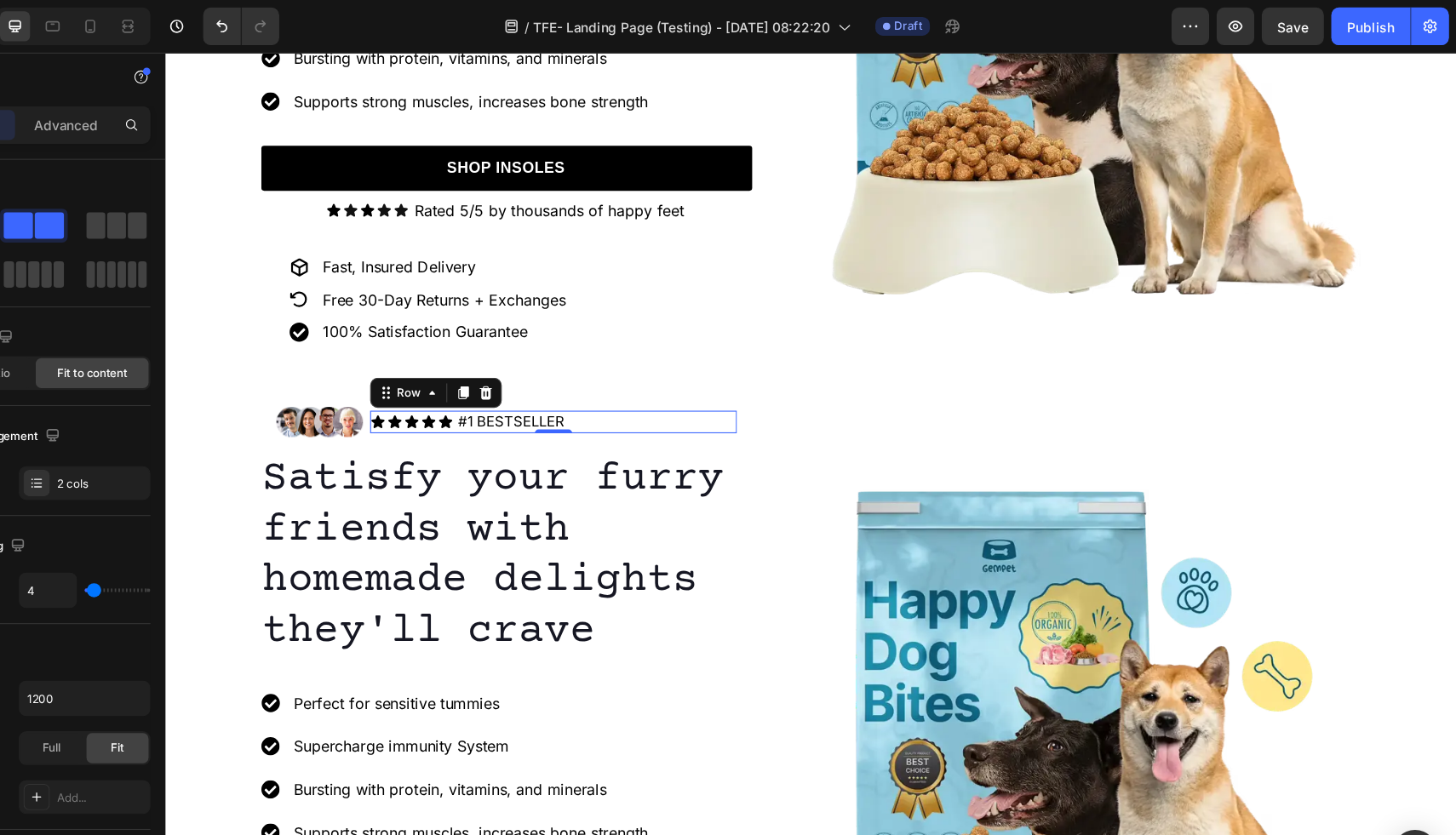
click at [532, 383] on div "Icon Icon Icon Icon Icon Icon List #1 BESTSELLER Text Block Row 0" at bounding box center [516, 387] width 332 height 20
click at [532, 386] on div "Icon Icon Icon Icon Icon Icon List #1 BESTSELLER Text Block Row 0" at bounding box center [516, 387] width 332 height 20
click at [517, 385] on p "#1 BESTSELLER" at bounding box center [479, 387] width 96 height 17
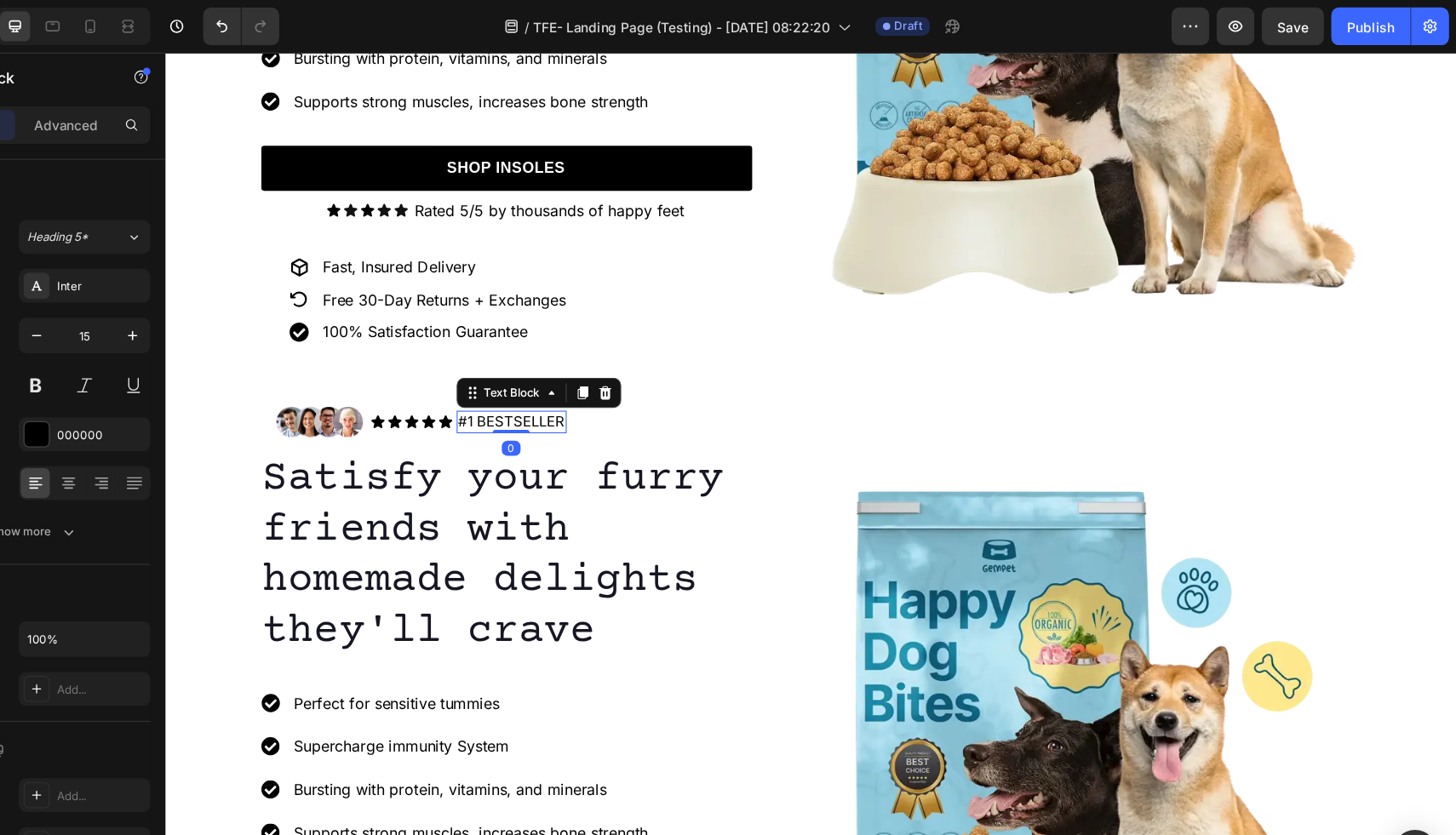
click at [517, 385] on p "#1 BESTSELLER" at bounding box center [479, 387] width 96 height 17
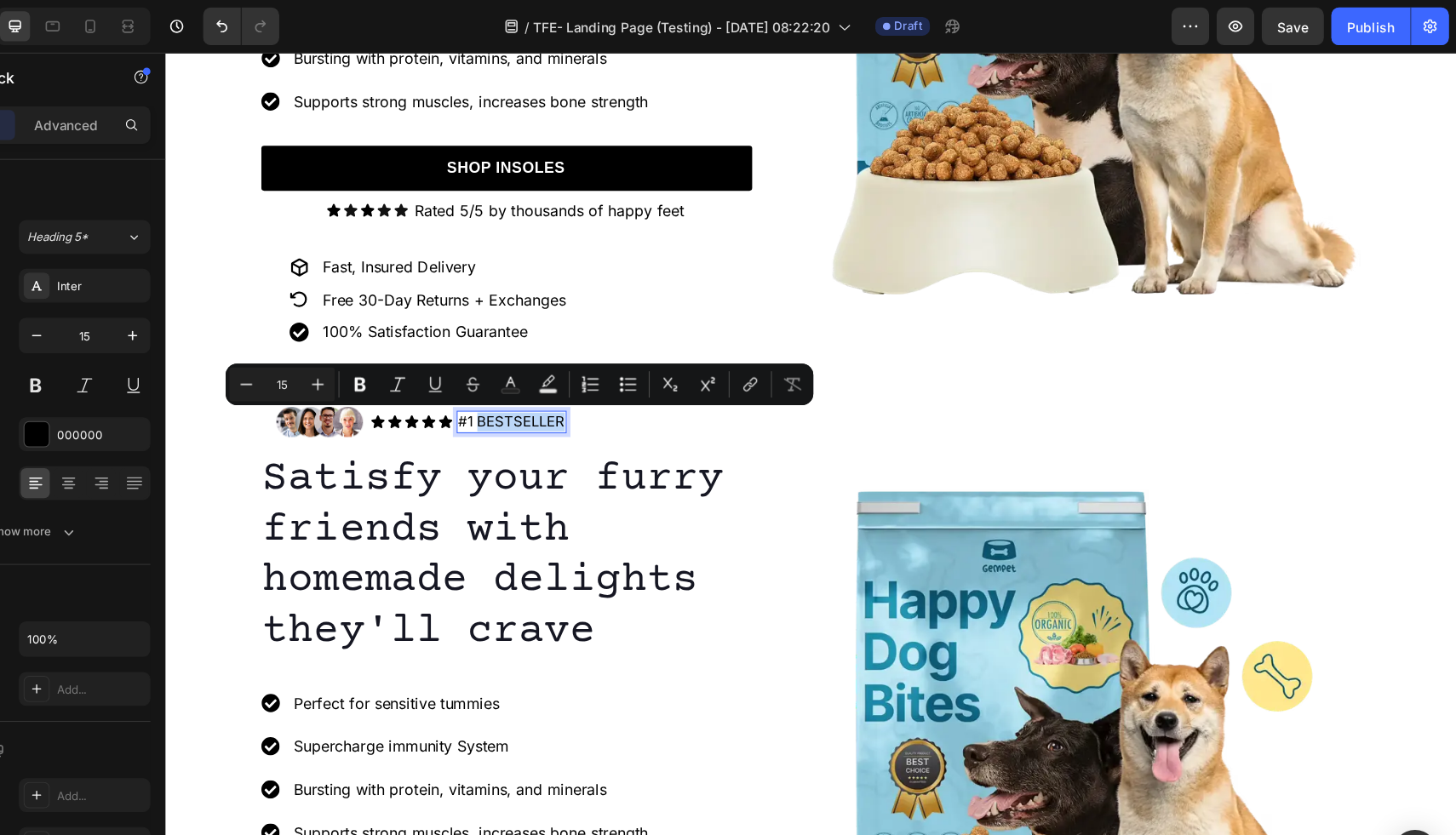
click at [519, 385] on p "#1 BESTSELLER" at bounding box center [479, 387] width 96 height 17
click at [524, 389] on p "#1 BESTSELLER" at bounding box center [479, 387] width 96 height 17
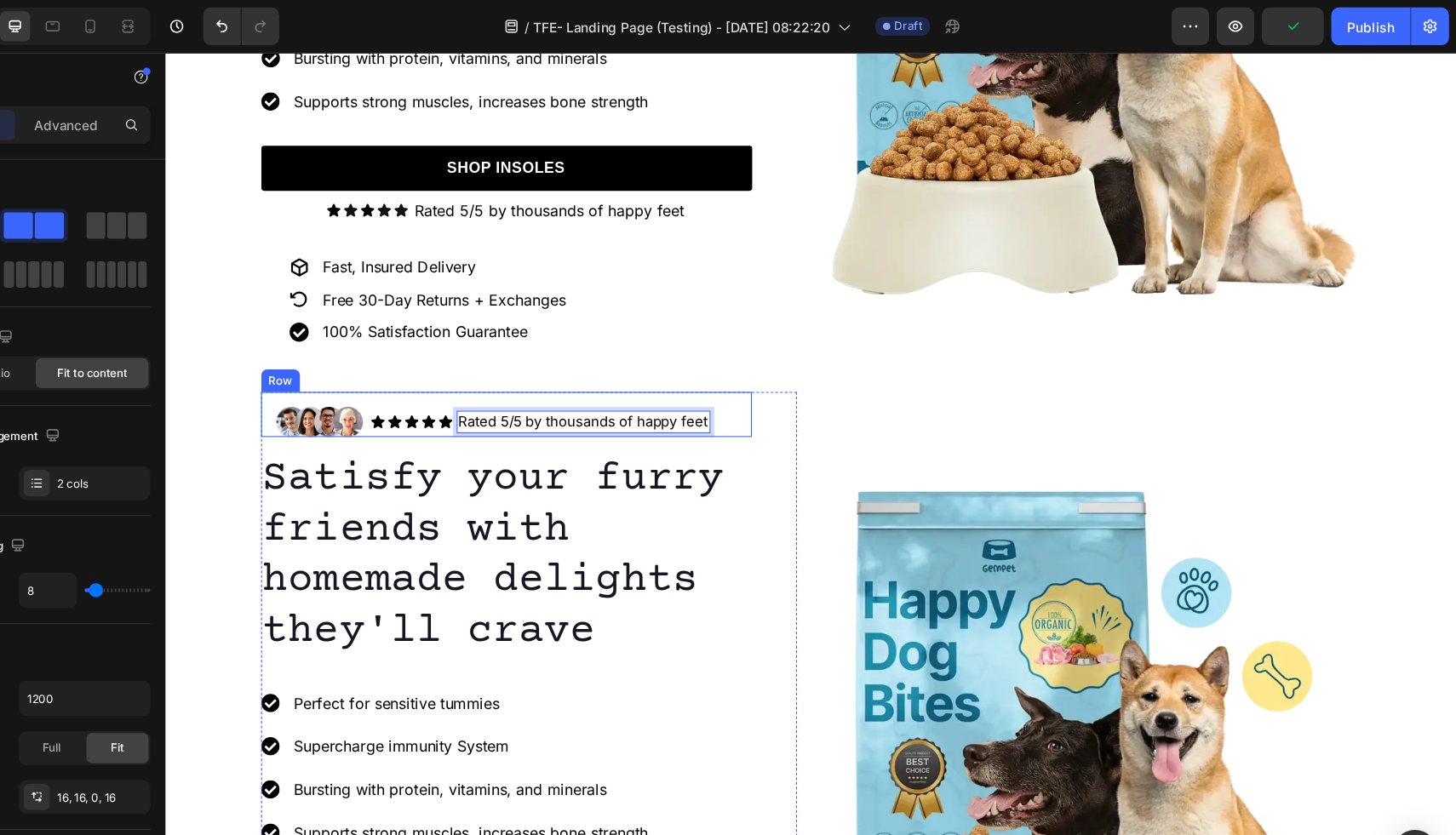
click at [690, 396] on div "Image Icon Icon Icon Icon Icon Icon List Rated 5/5 by thousands of happy feet T…" at bounding box center [474, 380] width 445 height 41
click at [518, 385] on p "Rated 5/5 by thousands of happy feet" at bounding box center [544, 387] width 227 height 17
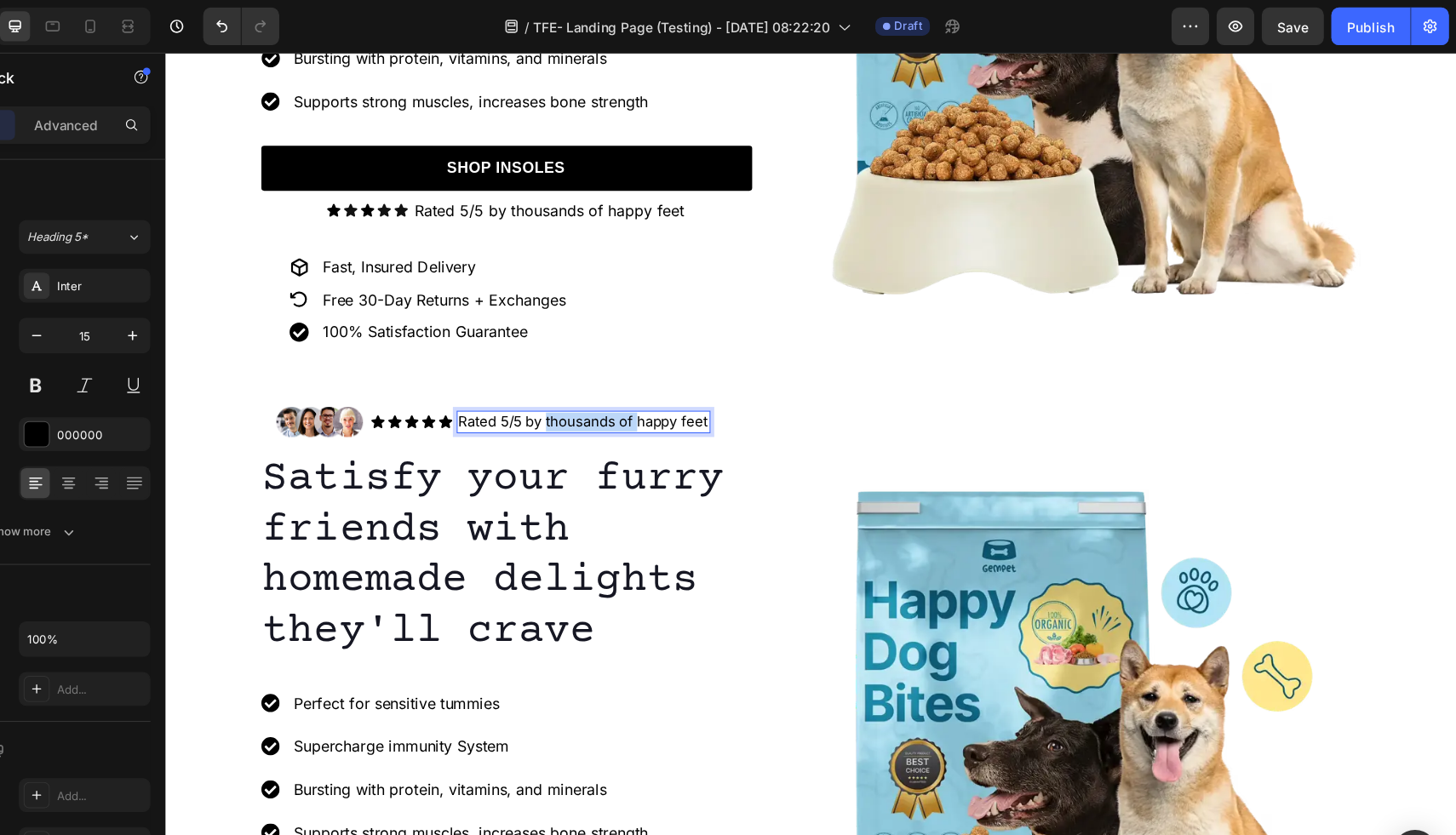
drag, startPoint x: 511, startPoint y: 387, endPoint x: 594, endPoint y: 387, distance: 83.0
click at [594, 387] on p "Rated 5/5 by thousands of happy feet" at bounding box center [544, 387] width 227 height 17
click at [574, 390] on p "Rated 5/5 by happy feet" at bounding box center [503, 387] width 144 height 17
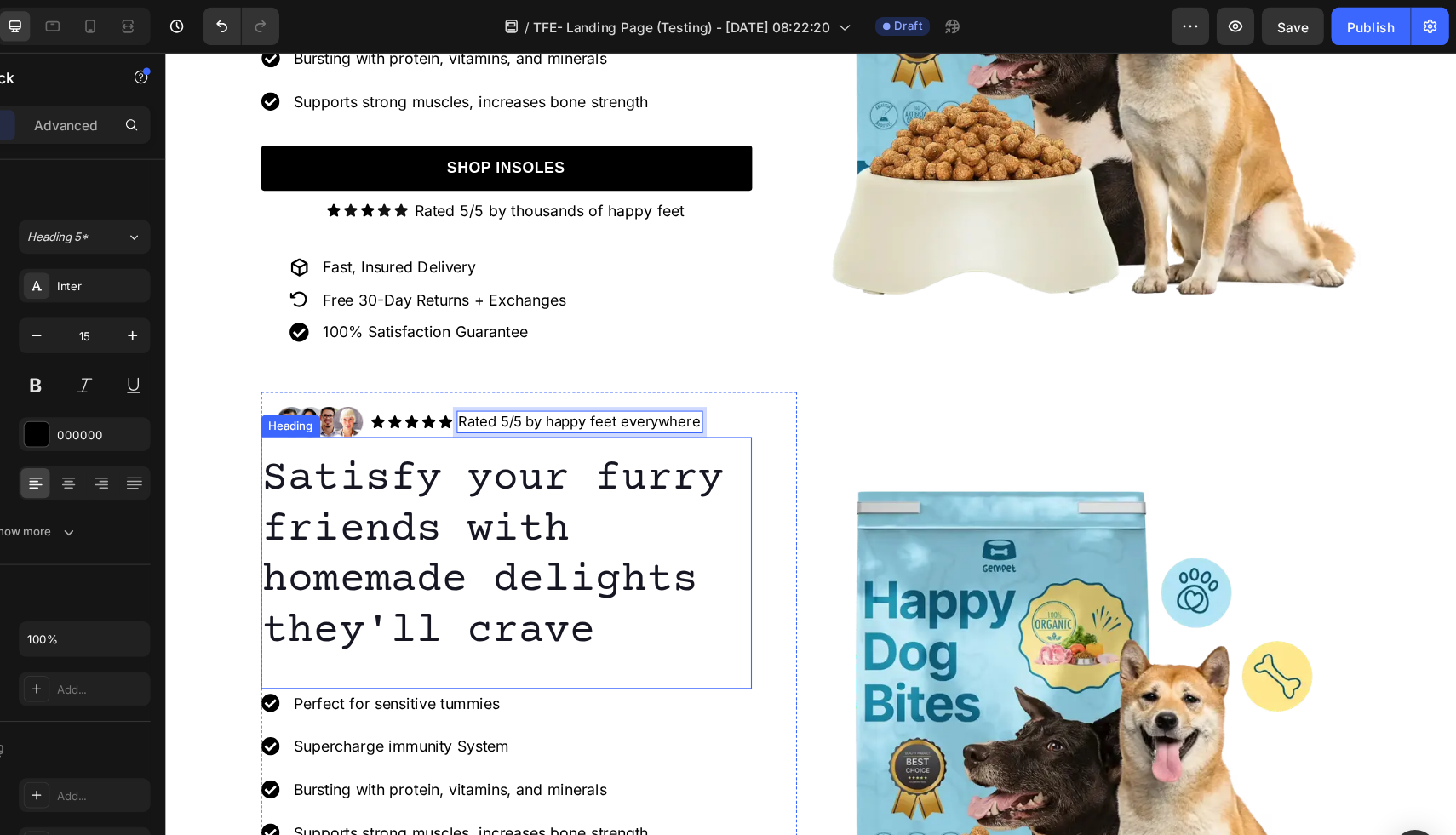
click at [666, 562] on p "Satisfy your furry friends with homemade delights they'll crave" at bounding box center [474, 508] width 441 height 184
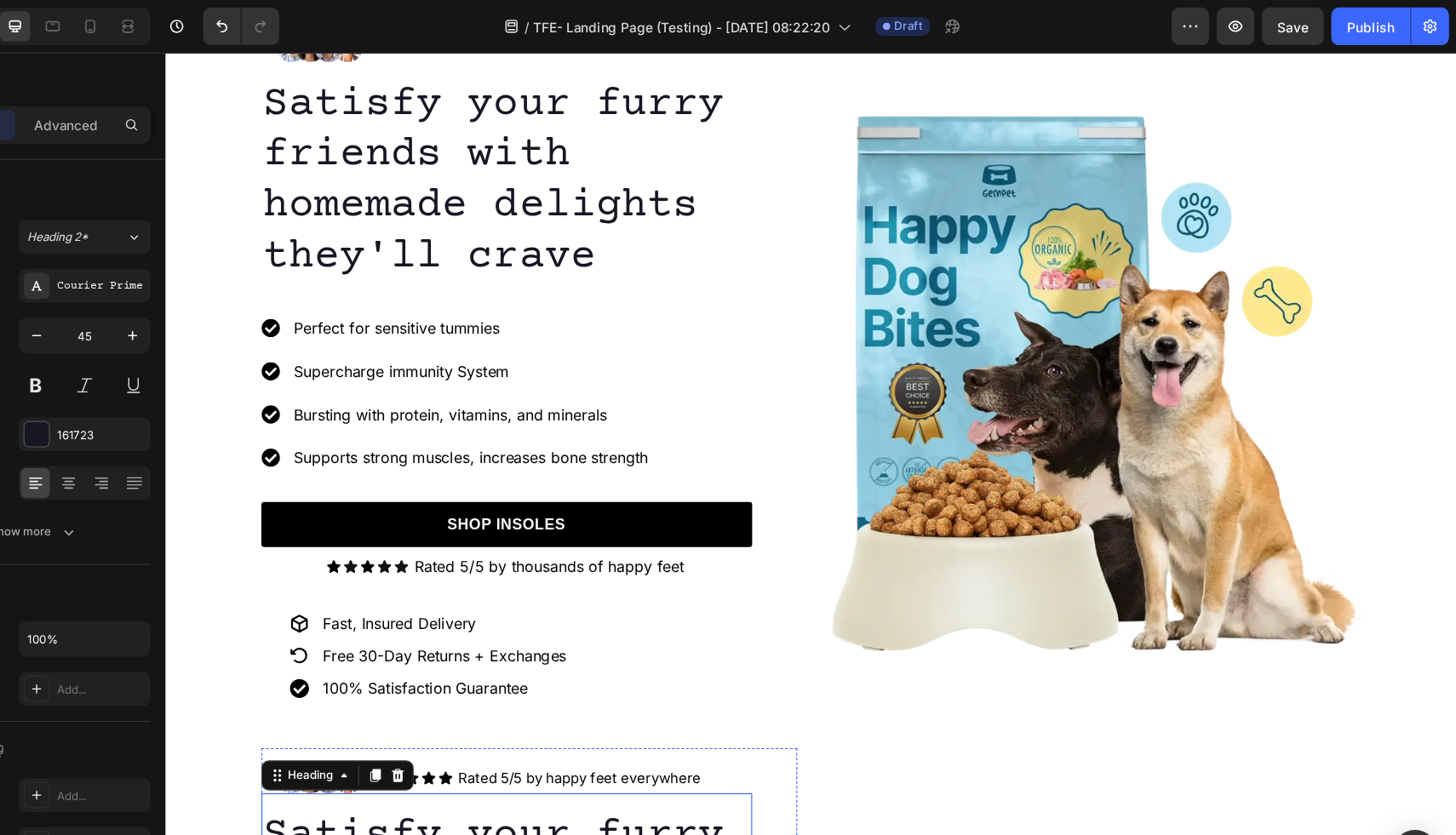
scroll to position [0, 0]
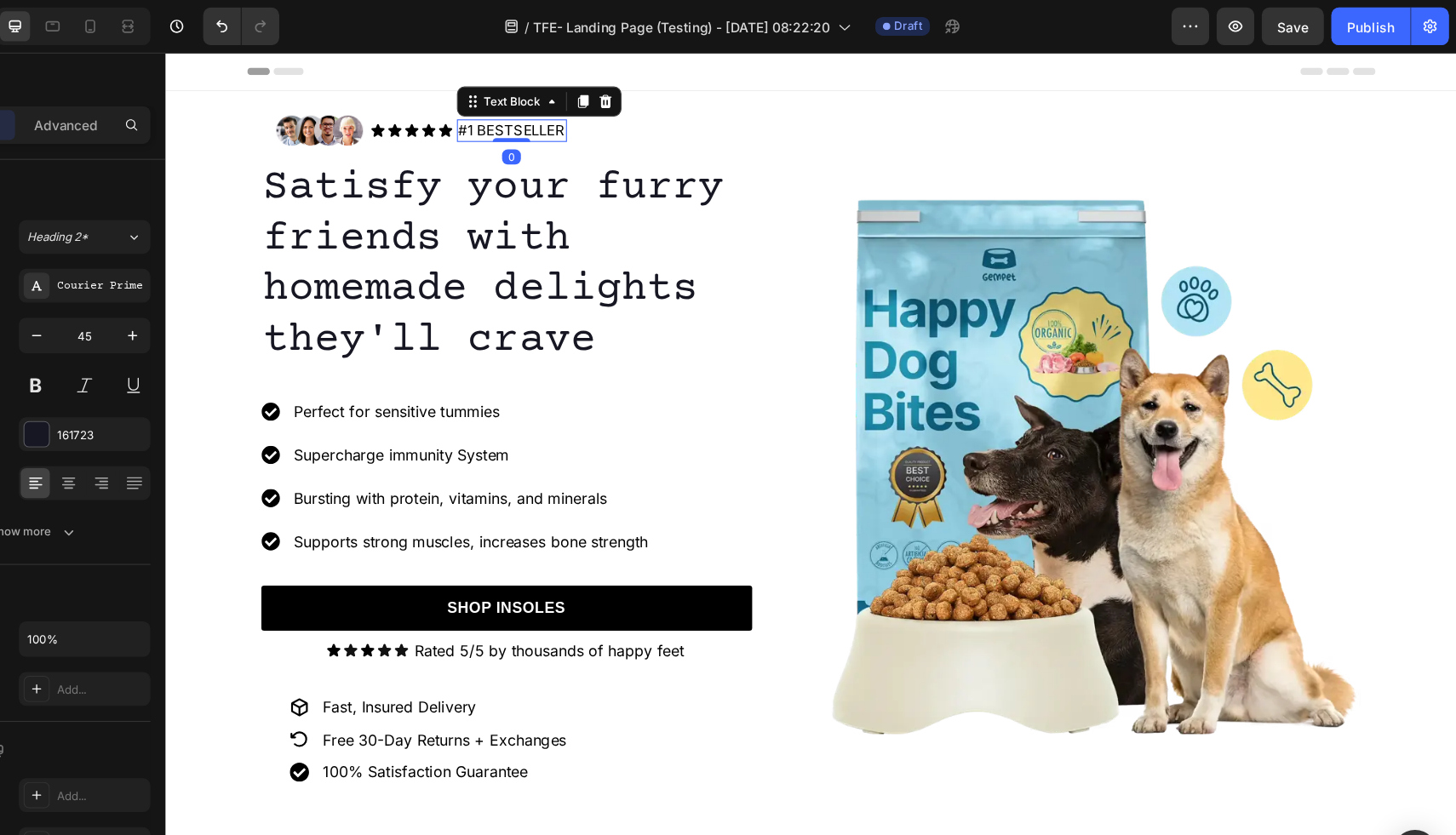
click at [449, 126] on p "#1 BESTSELLER" at bounding box center [479, 123] width 96 height 17
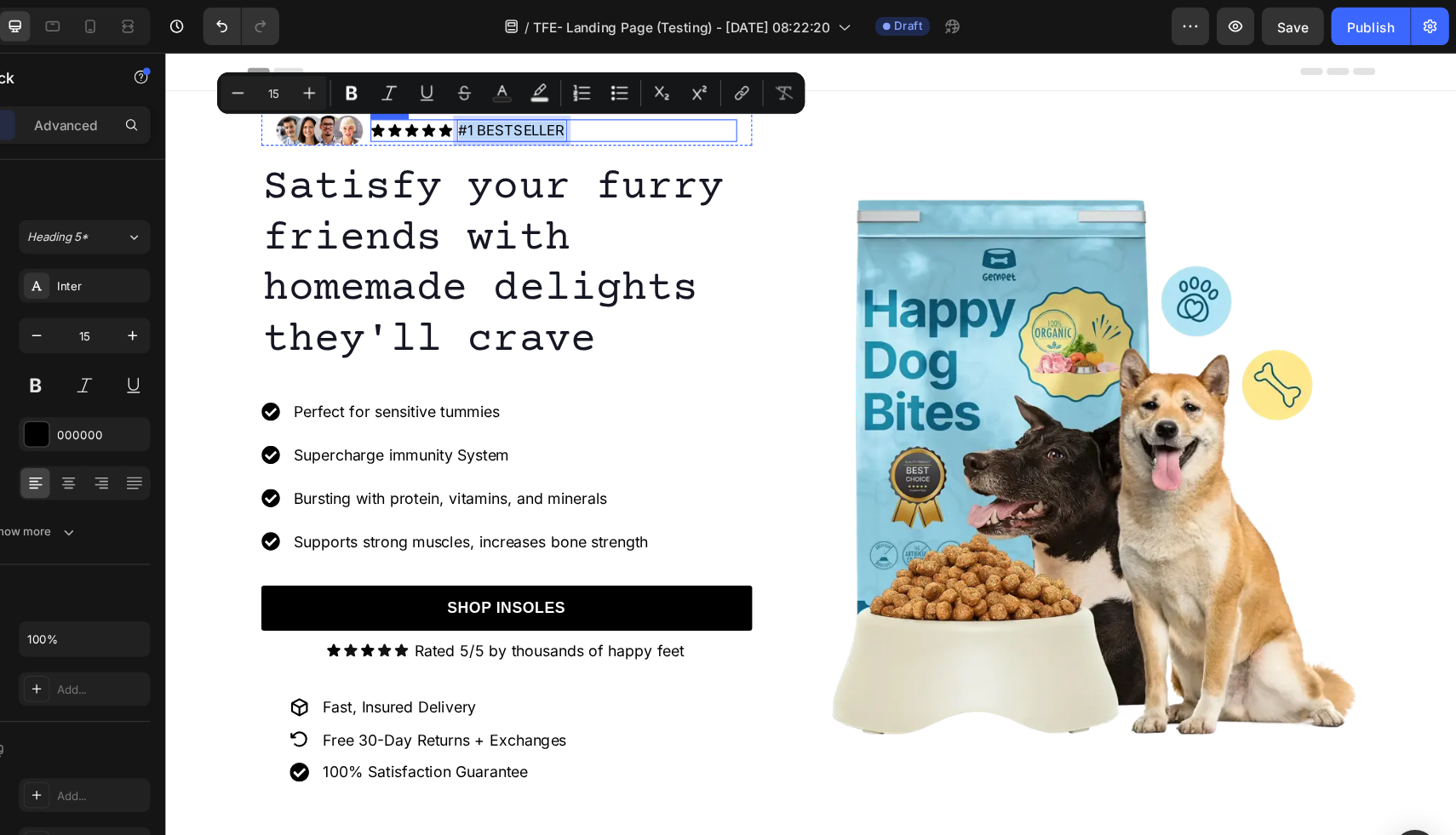
drag, startPoint x: 431, startPoint y: 124, endPoint x: 542, endPoint y: 127, distance: 111.0
click at [542, 127] on div "Icon Icon Icon Icon Icon Icon List #1 BESTSELLER Text Block 0 Row" at bounding box center [516, 122] width 332 height 20
copy p "#1 BESTSELLER"
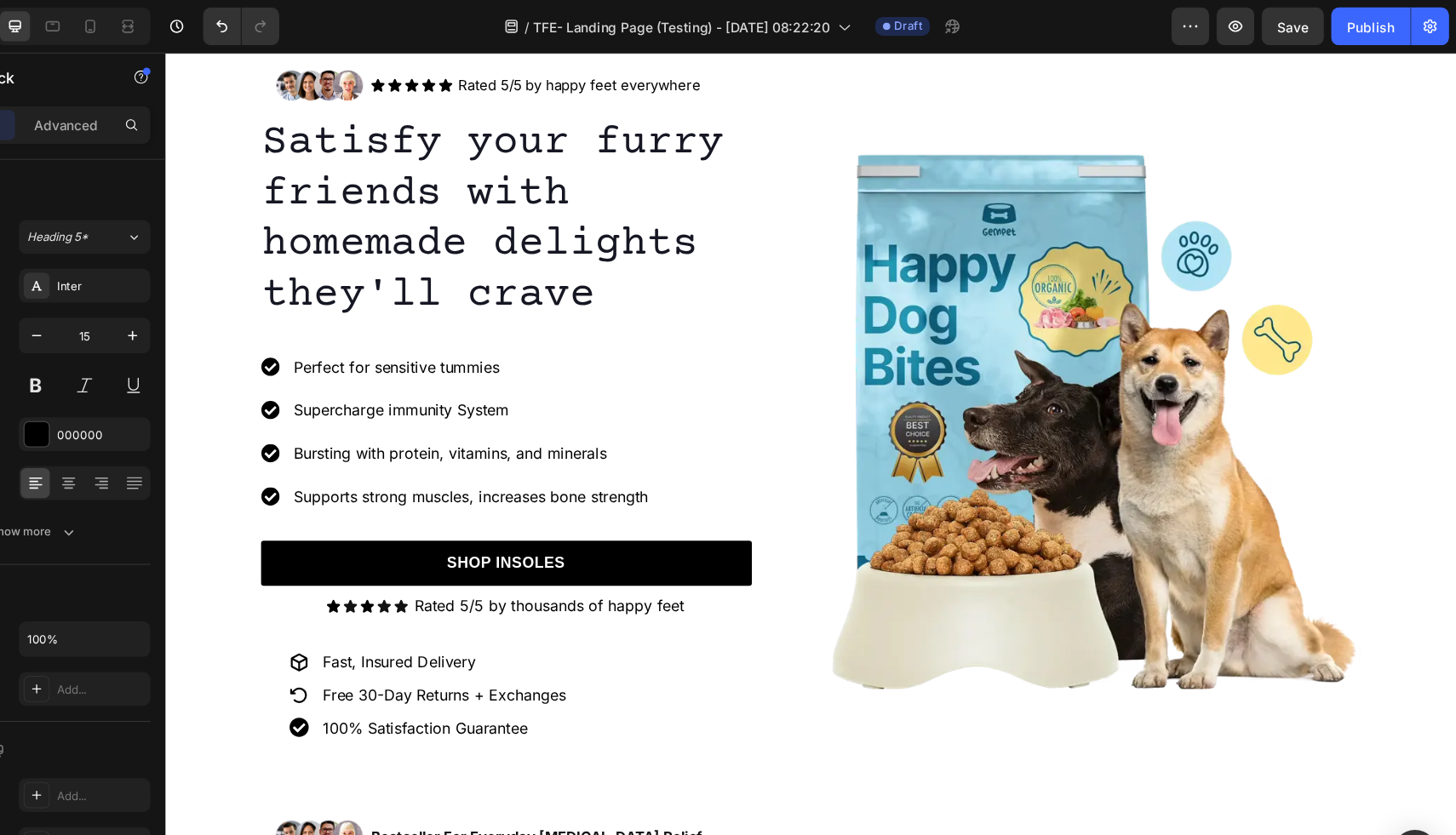
scroll to position [904, 0]
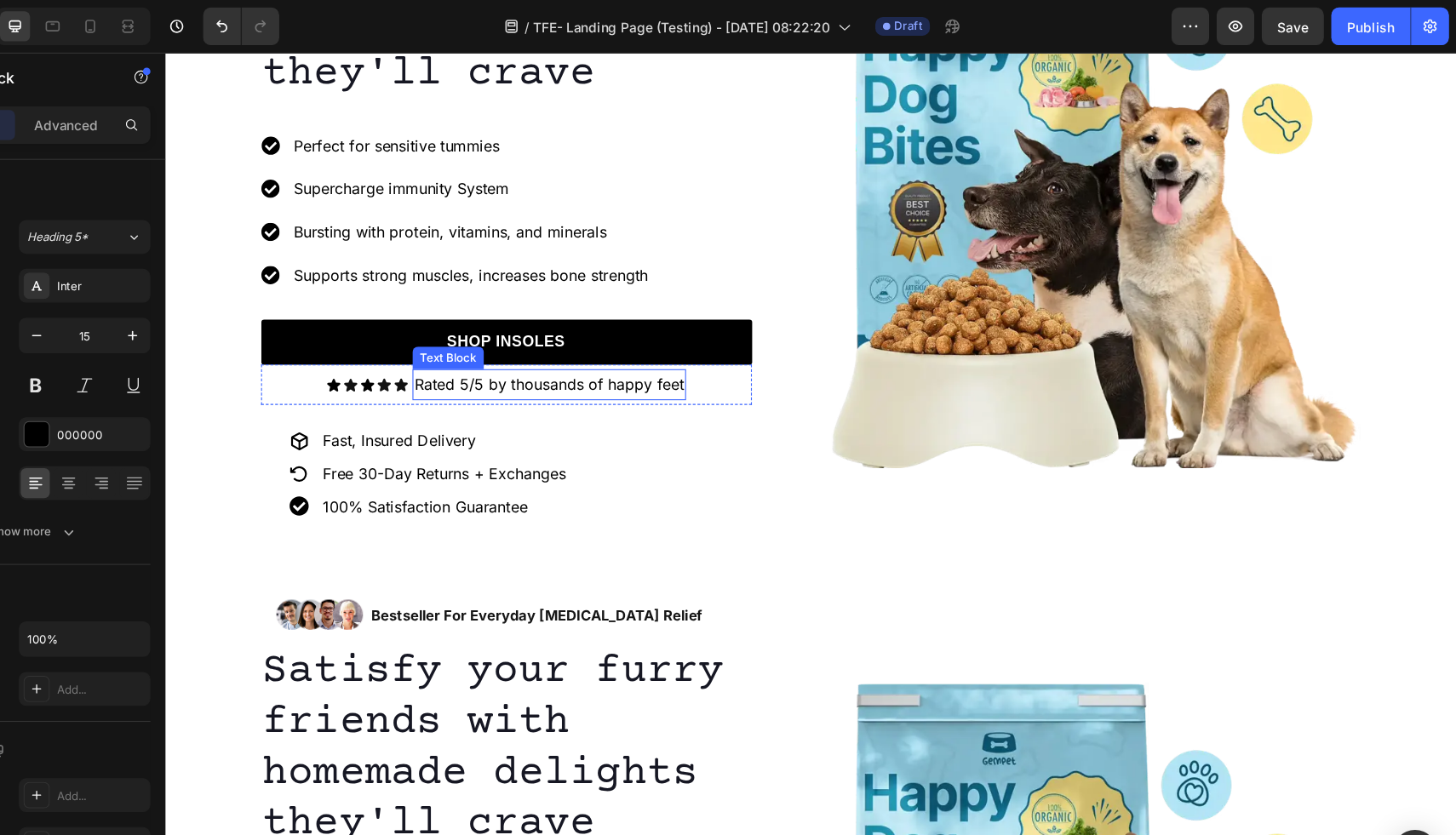
click at [564, 355] on p "Rated 5/5 by thousands of happy feet" at bounding box center [513, 353] width 244 height 24
drag, startPoint x: 632, startPoint y: 350, endPoint x: 405, endPoint y: 351, distance: 227.0
click at [405, 351] on p "Rated 5/5 by thousands of happy feet" at bounding box center [513, 353] width 244 height 24
click at [440, 356] on div "Icon Icon Icon Icon Icon" at bounding box center [419, 354] width 75 height 14
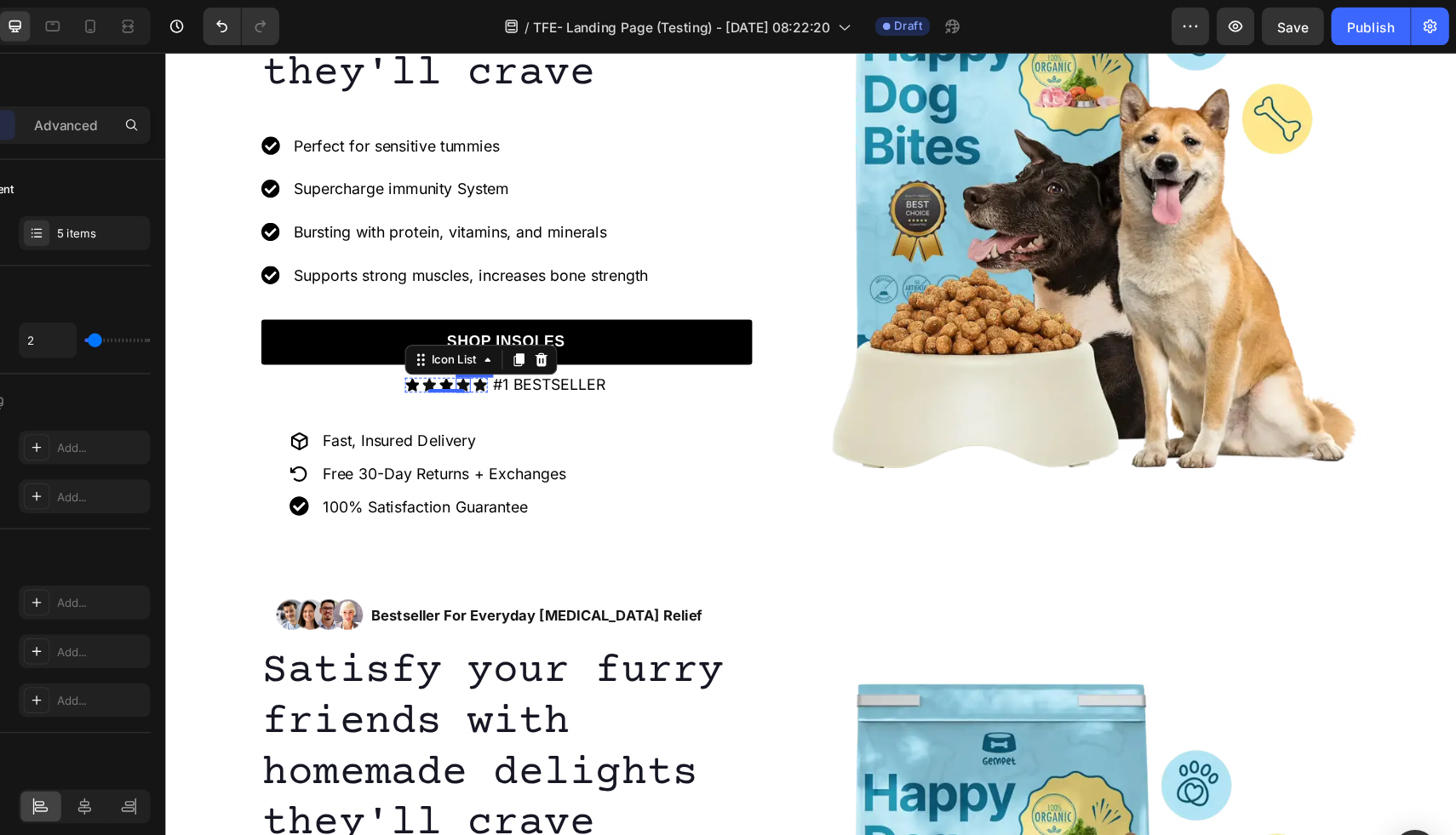
click at [434, 354] on div "Icon" at bounding box center [435, 354] width 14 height 14
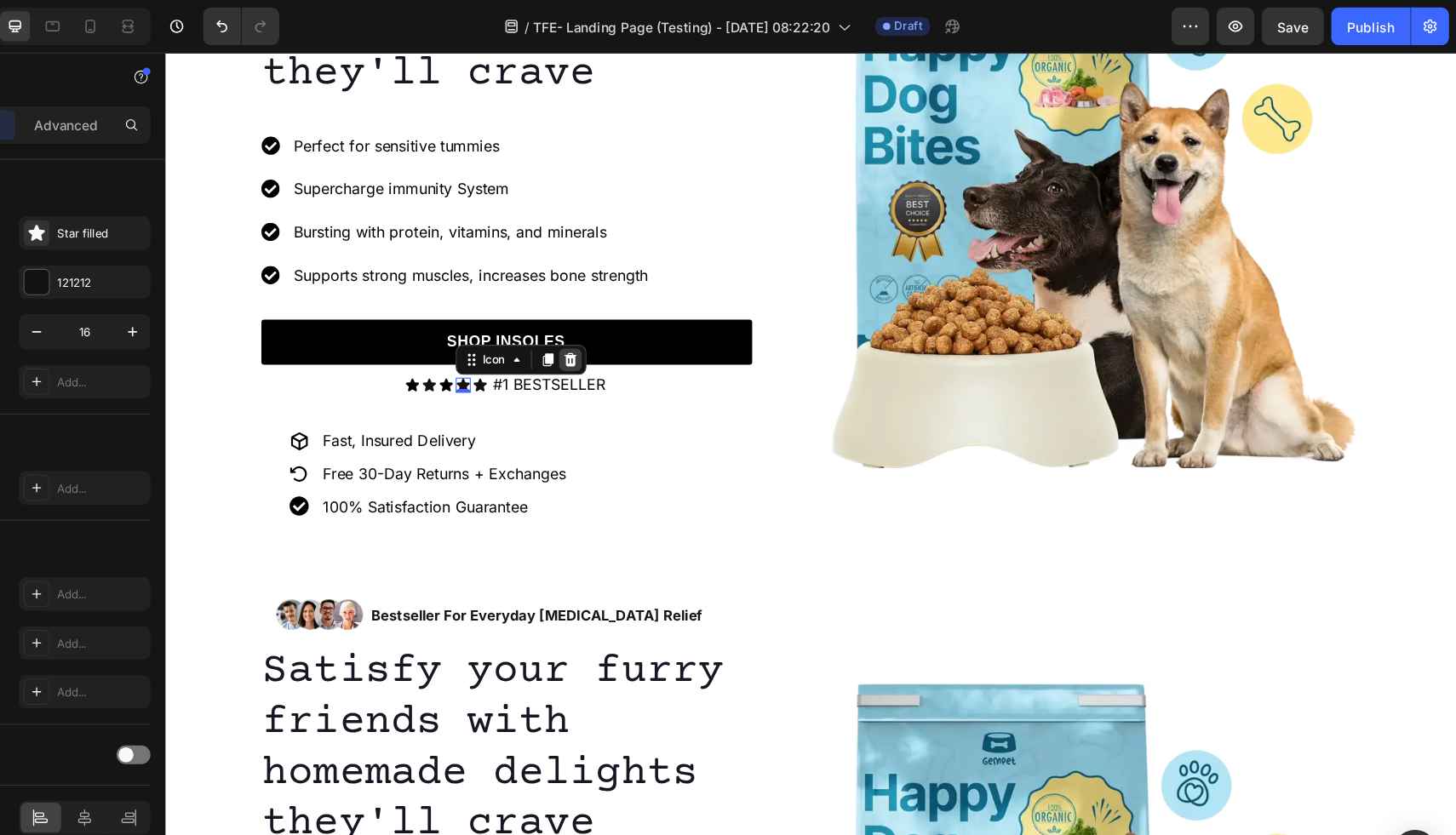
click at [532, 329] on icon at bounding box center [531, 329] width 11 height 12
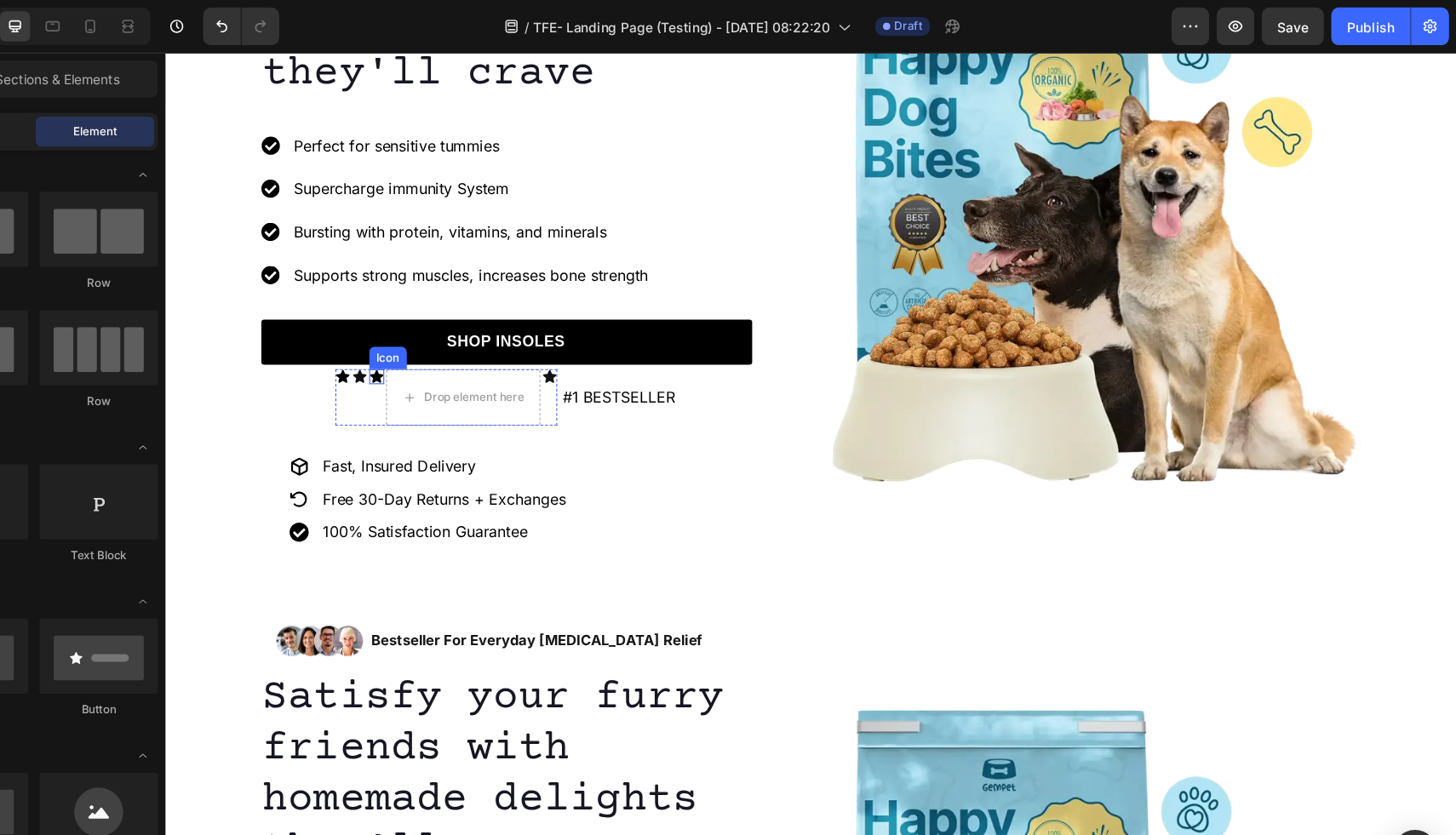
click at [354, 346] on div "Icon" at bounding box center [356, 346] width 14 height 14
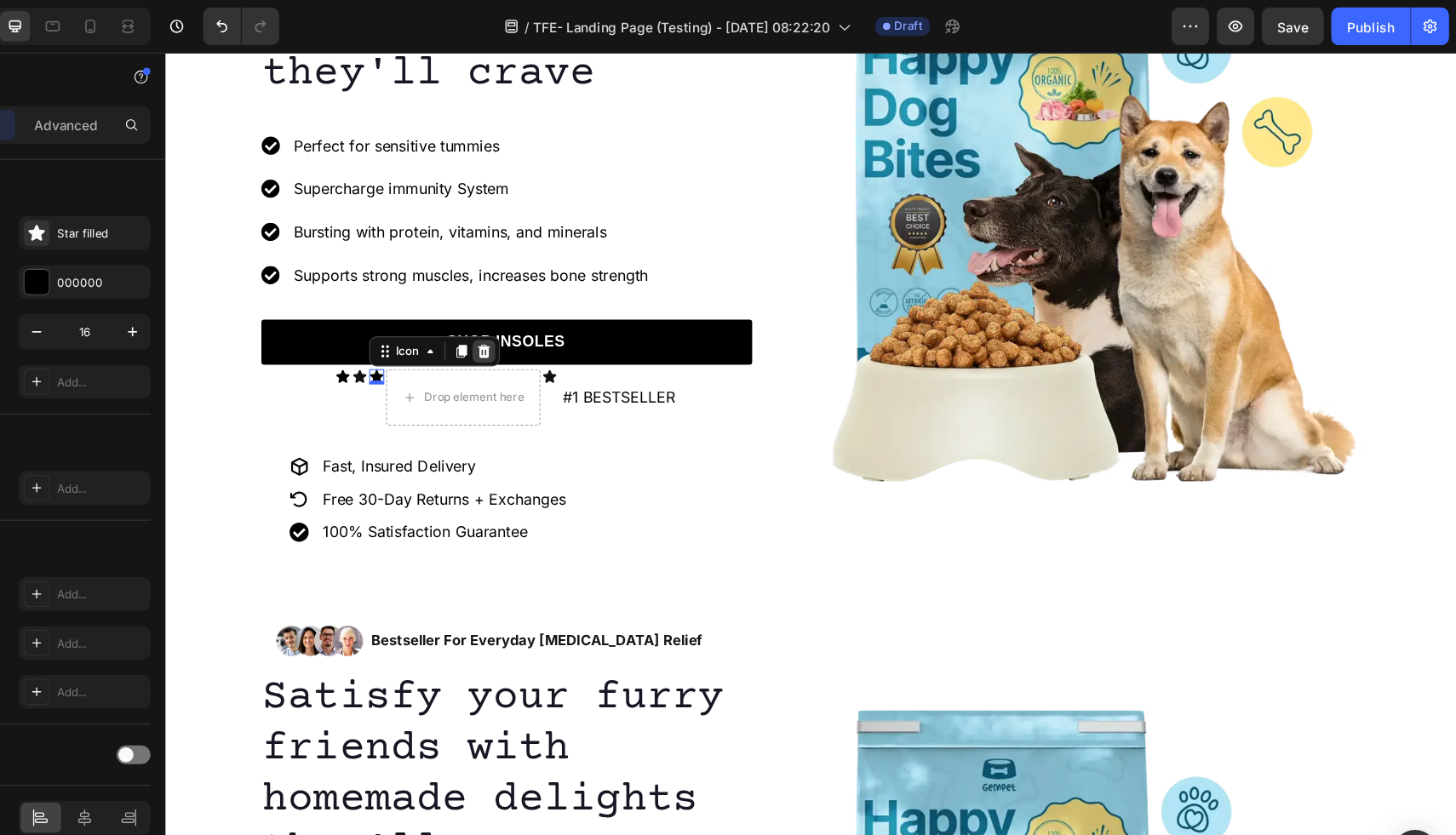
click at [451, 323] on icon at bounding box center [452, 323] width 11 height 12
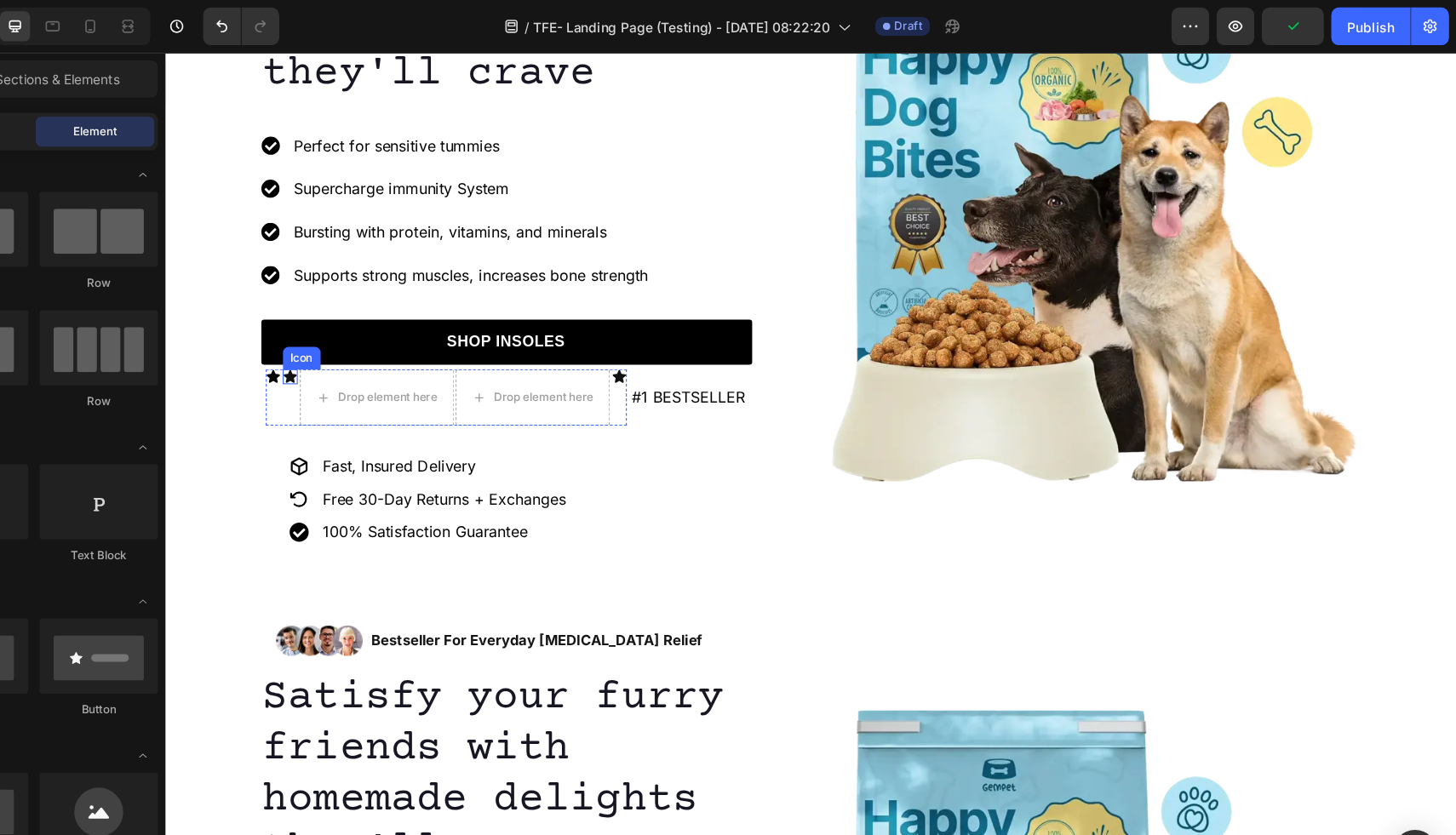
click at [277, 346] on div "Icon" at bounding box center [278, 346] width 14 height 14
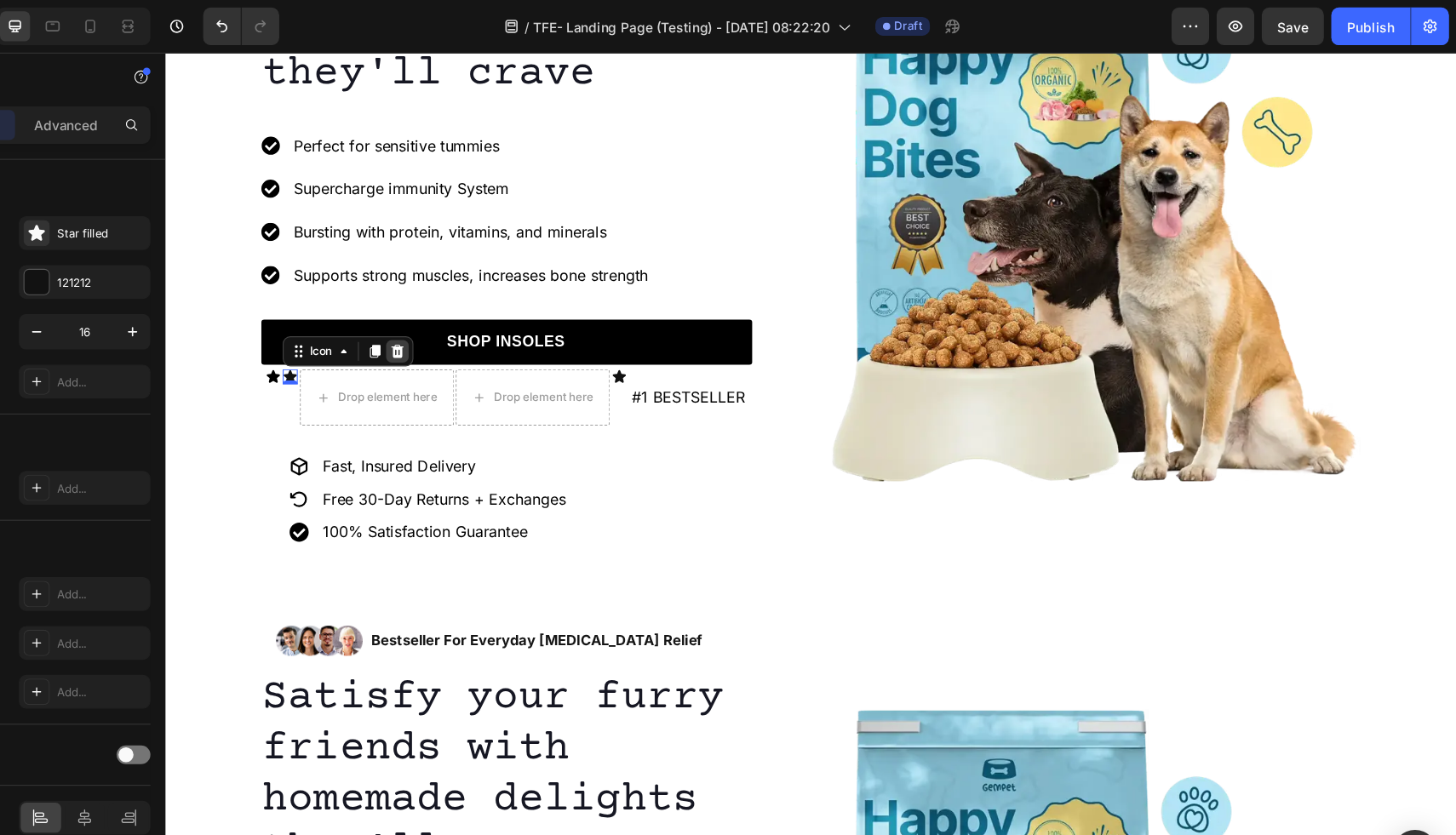
click at [374, 326] on icon at bounding box center [375, 323] width 11 height 12
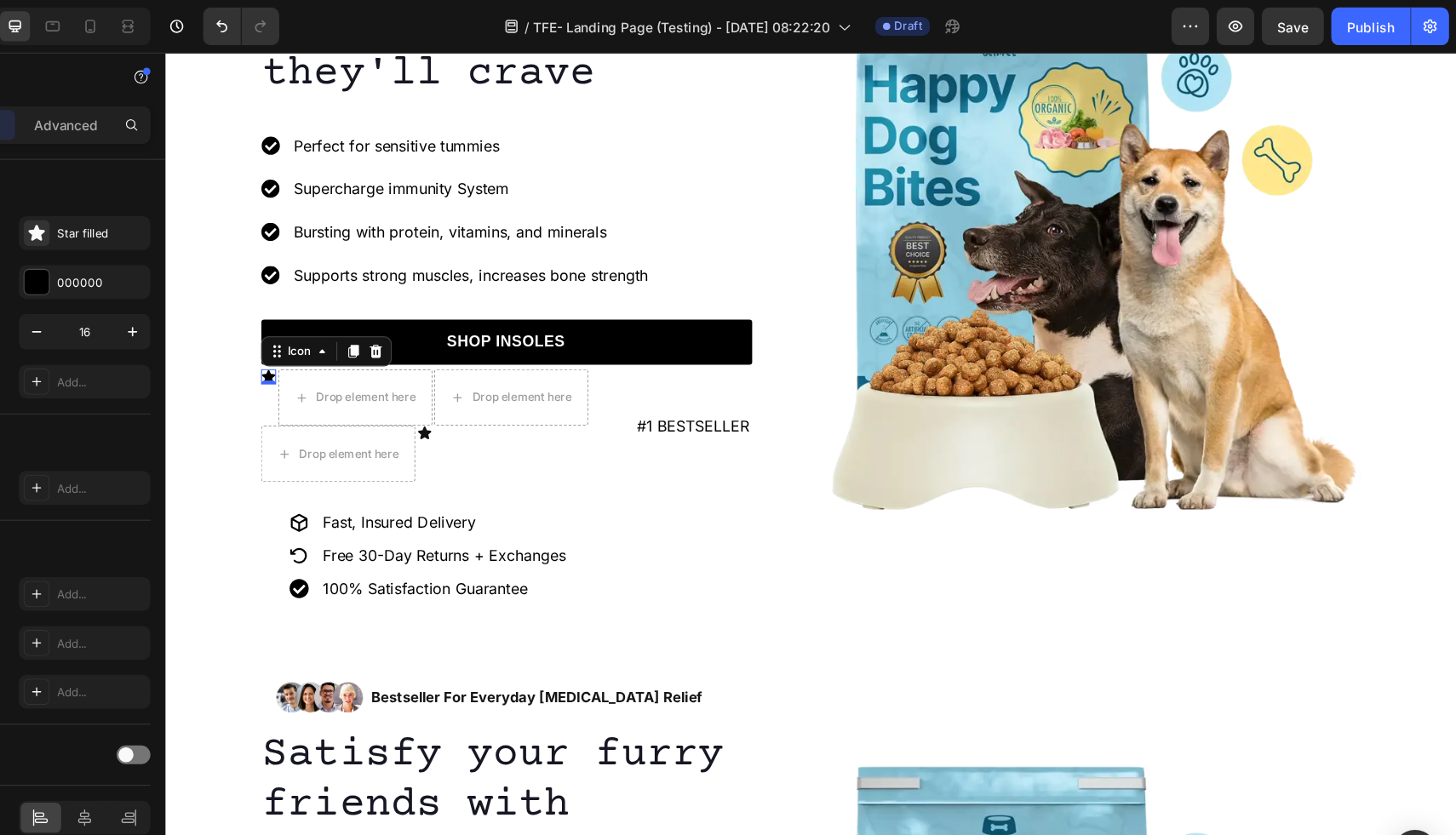
click at [258, 347] on div "Icon 0" at bounding box center [259, 346] width 14 height 14
click at [356, 321] on icon at bounding box center [356, 323] width 14 height 14
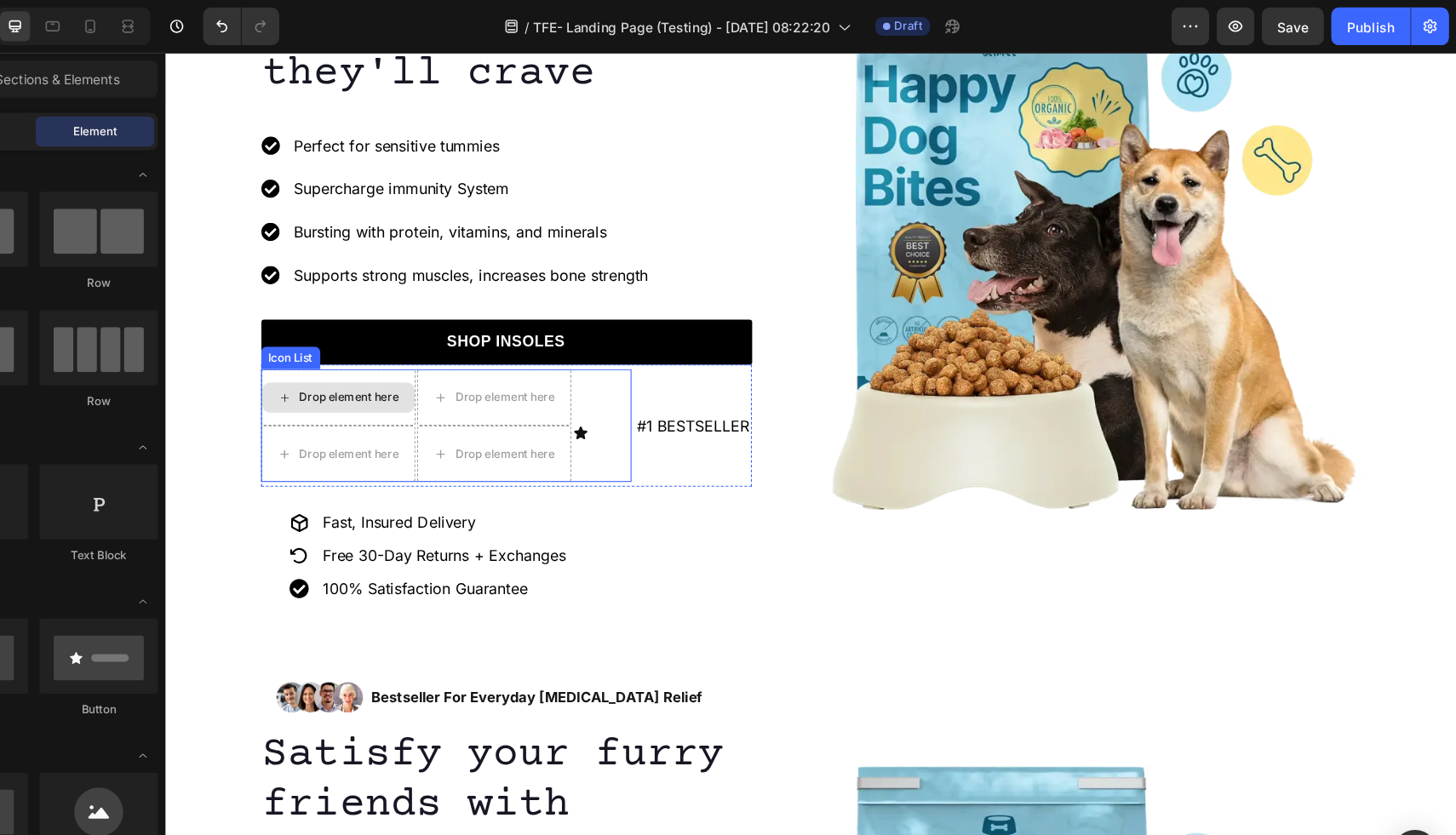
click at [342, 342] on div "Drop element here" at bounding box center [322, 364] width 139 height 51
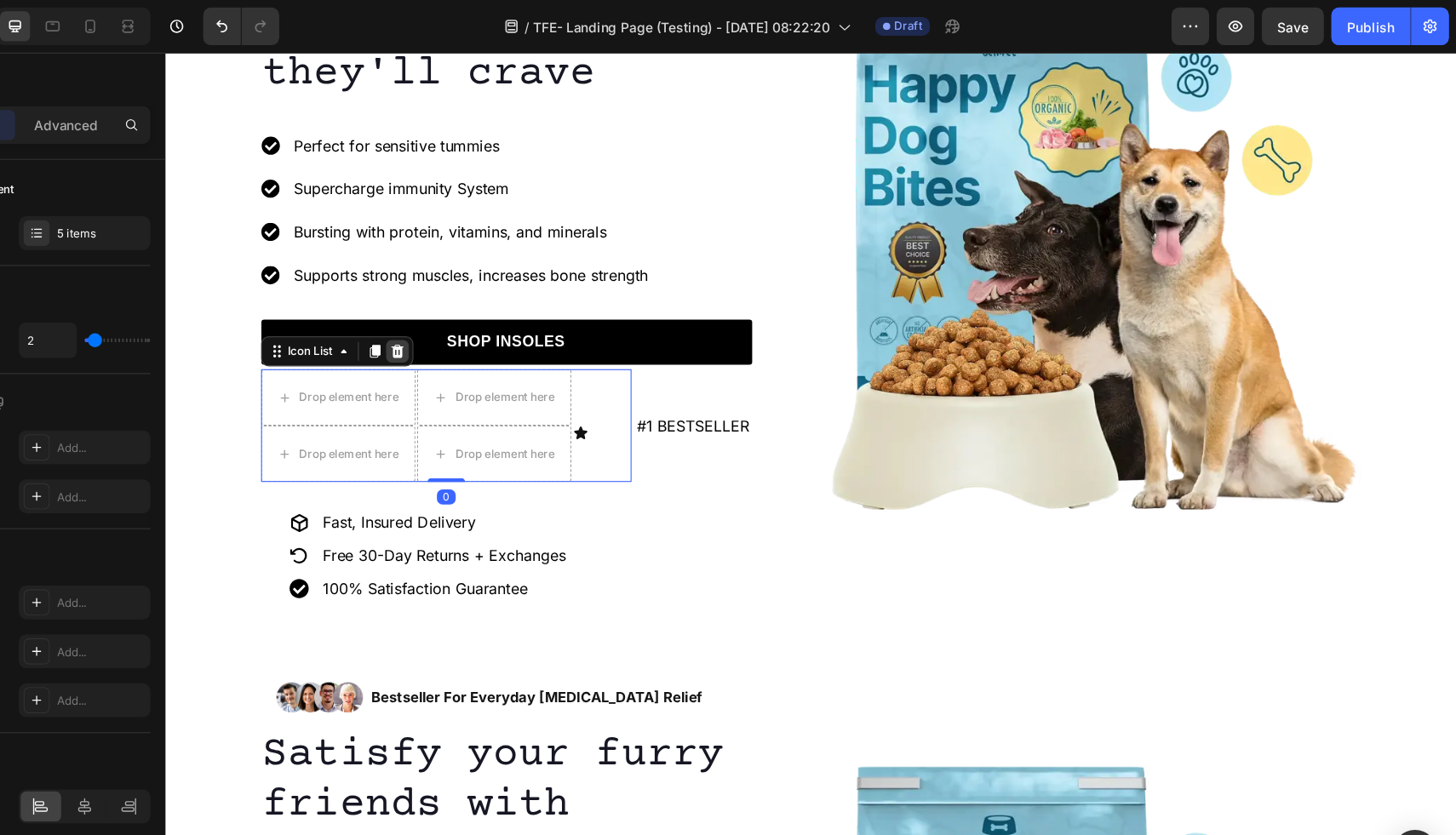
click at [377, 323] on icon at bounding box center [376, 323] width 14 height 14
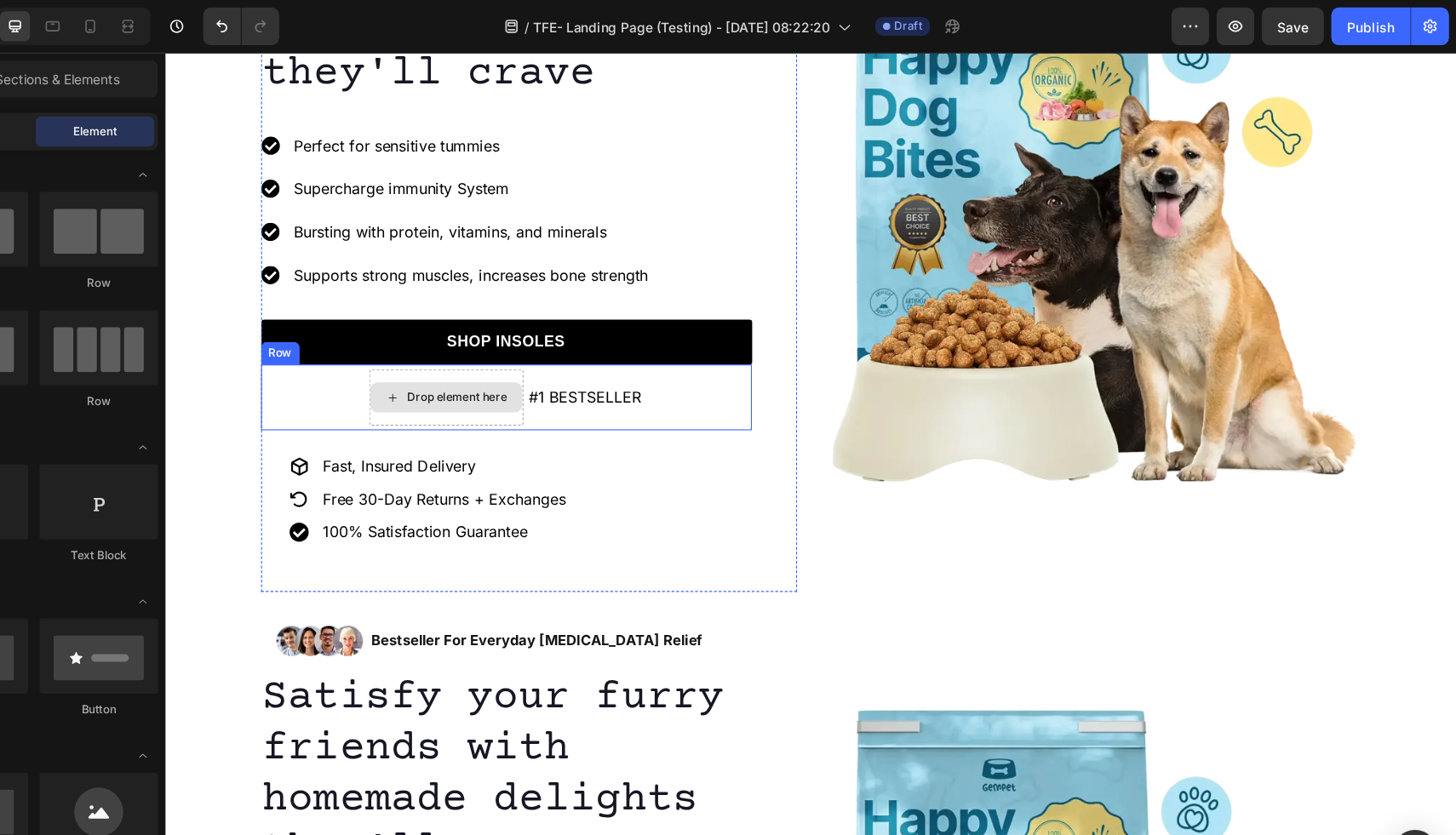
click at [393, 355] on div "Drop element here" at bounding box center [419, 364] width 138 height 27
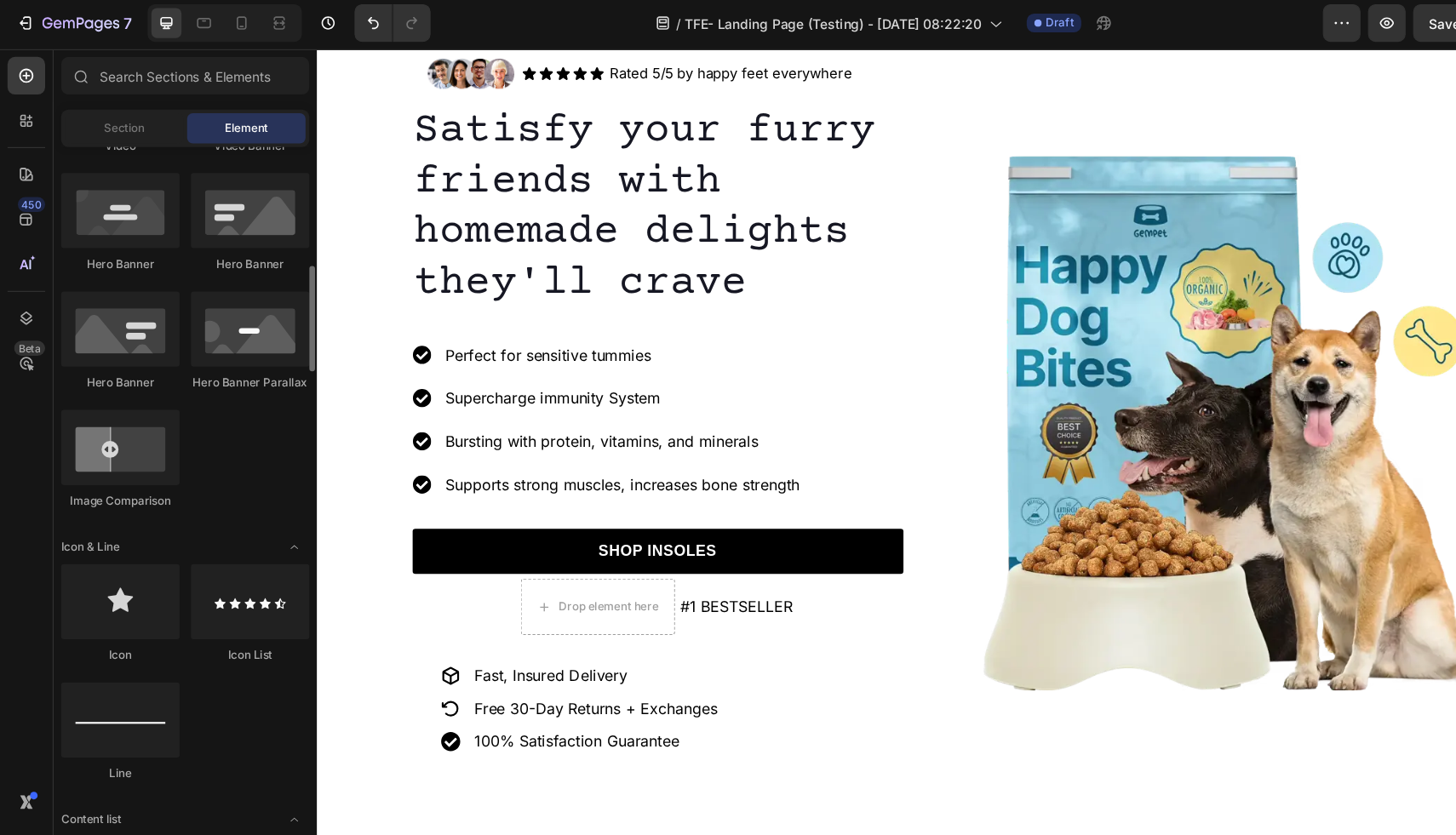
scroll to position [761, 0]
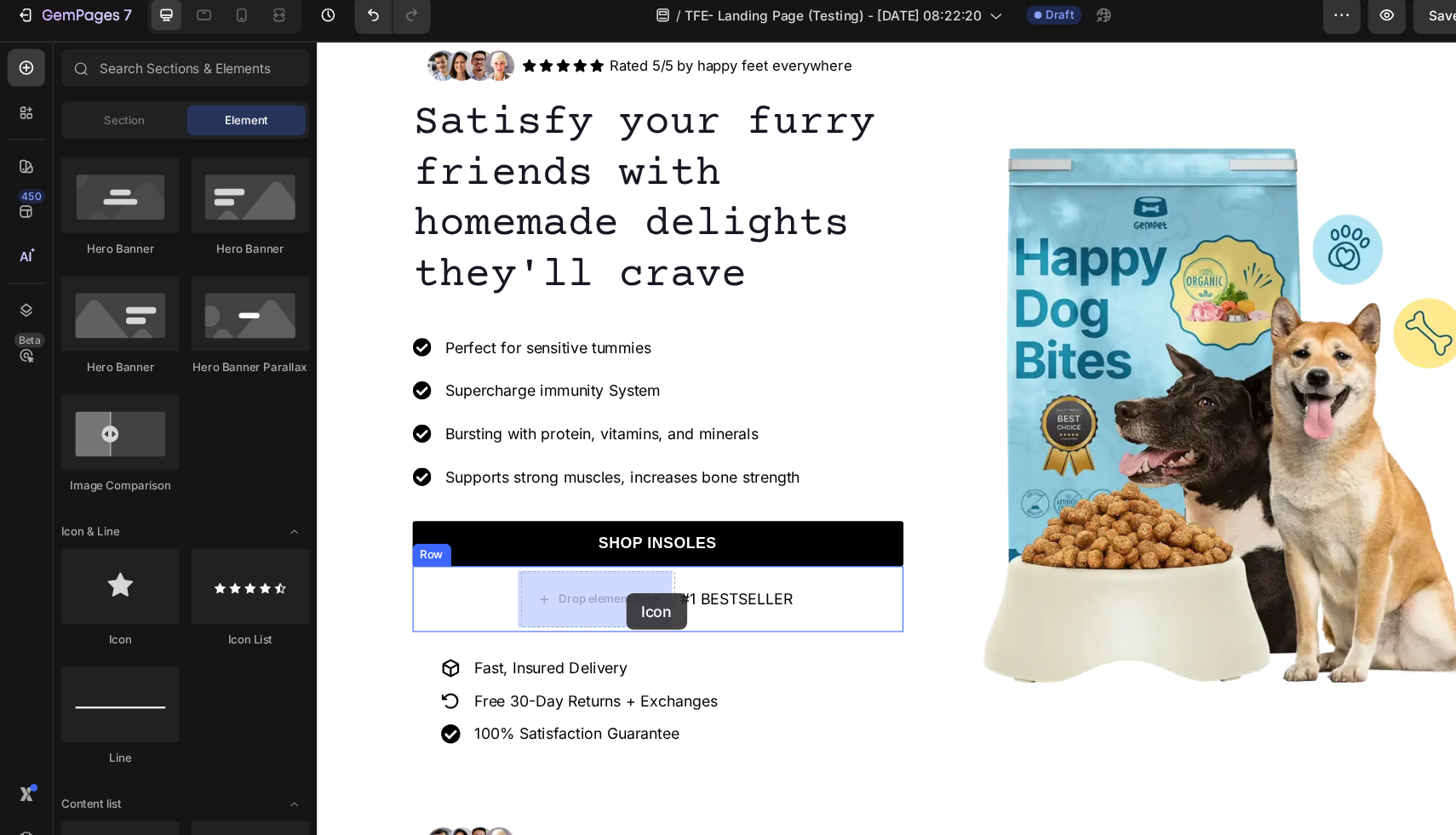
drag, startPoint x: 426, startPoint y: 605, endPoint x: 597, endPoint y: 541, distance: 182.6
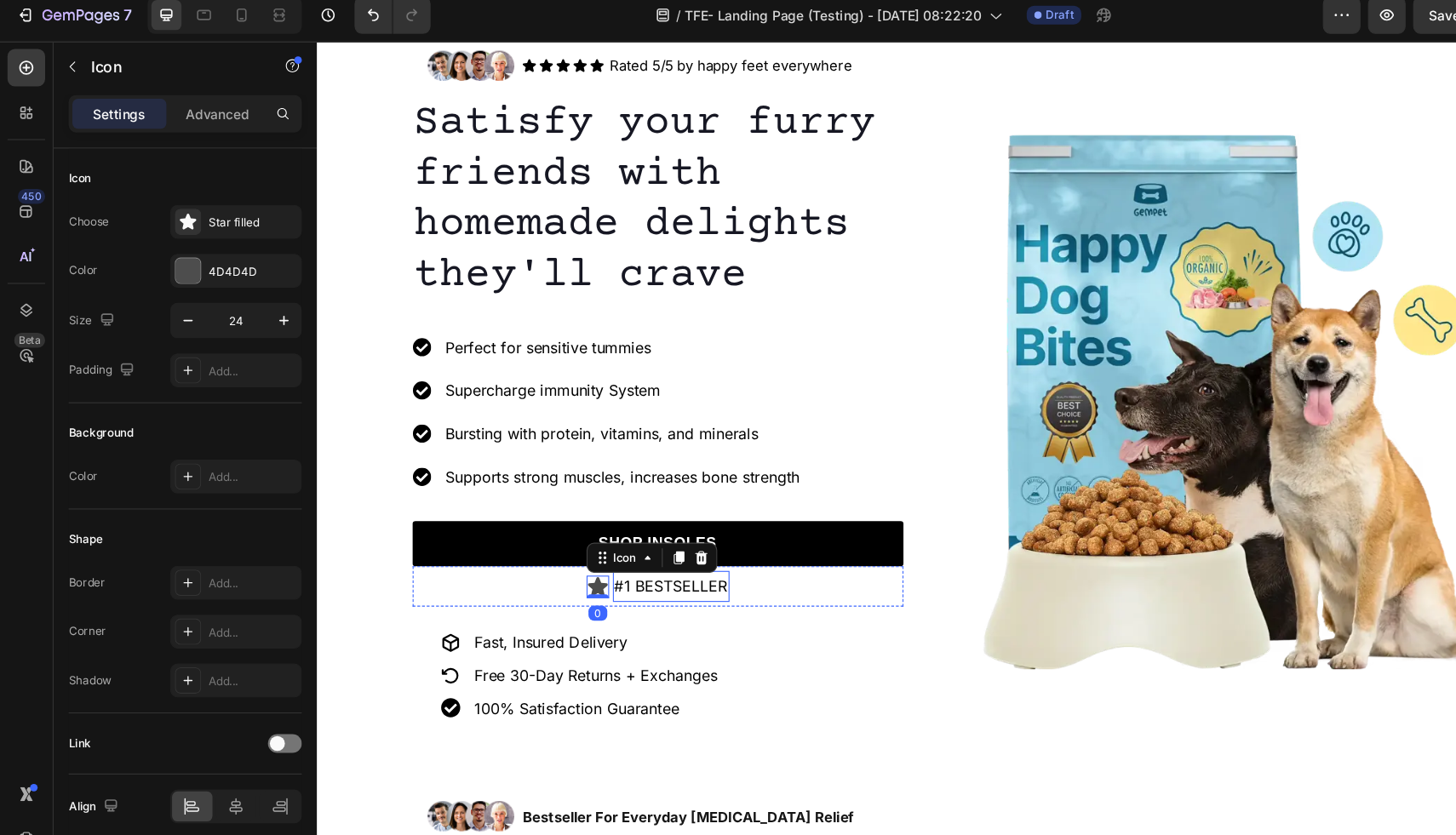
click at [645, 546] on div "#1 BESTSELLER Text Block" at bounding box center [637, 534] width 106 height 28
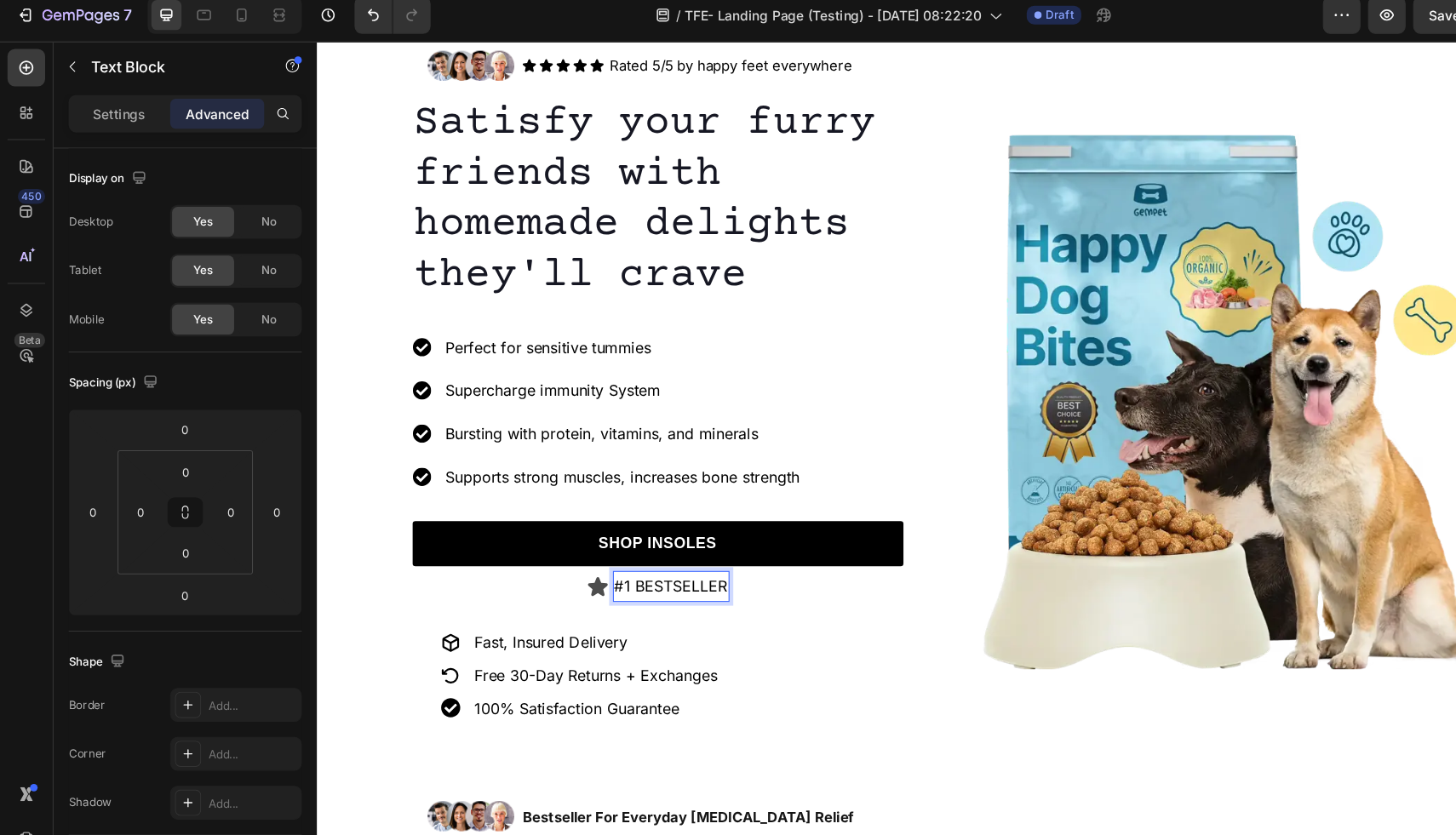
click at [687, 536] on p "#1 BESTSELLER" at bounding box center [637, 534] width 102 height 24
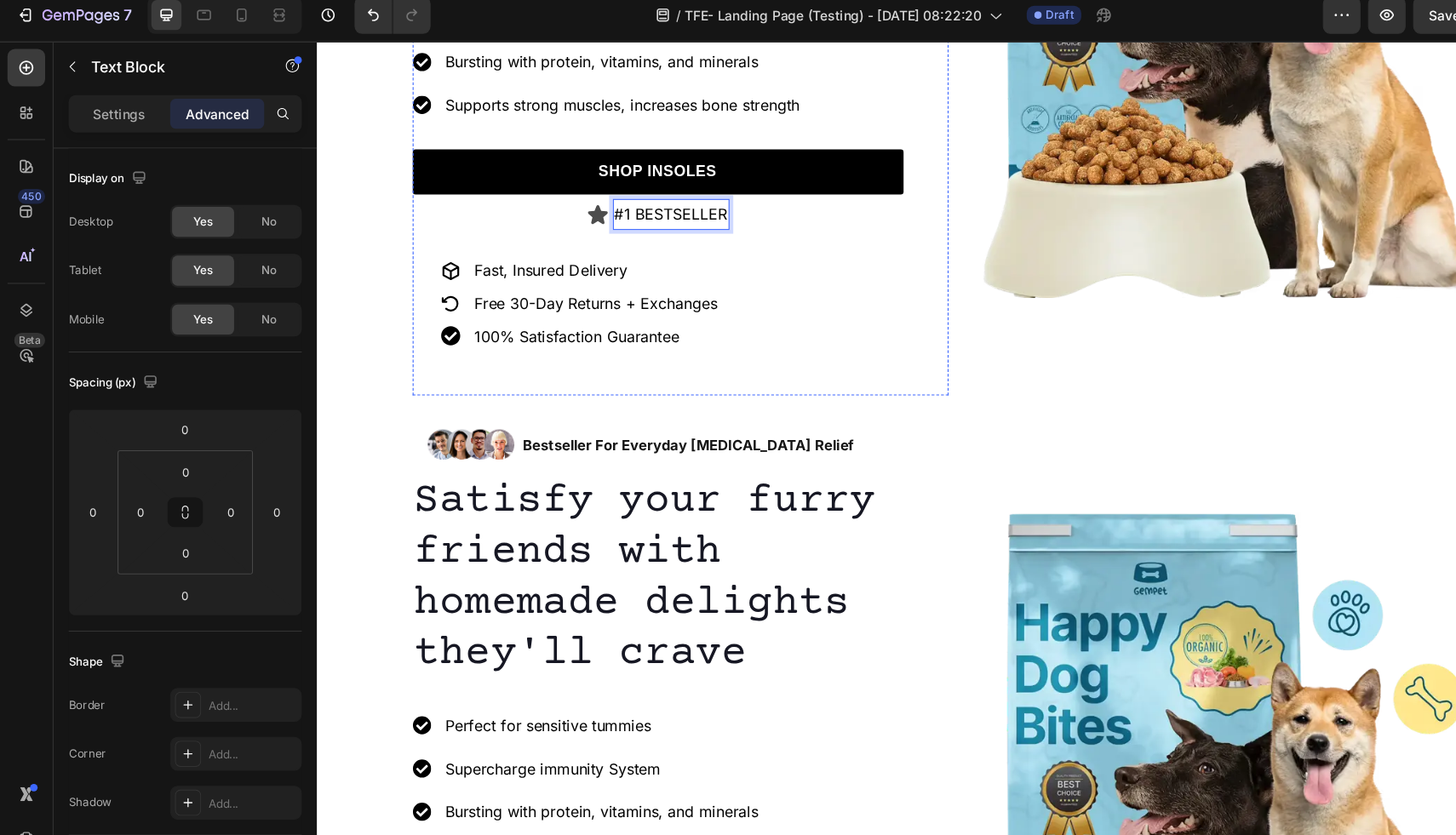
scroll to position [1114, 0]
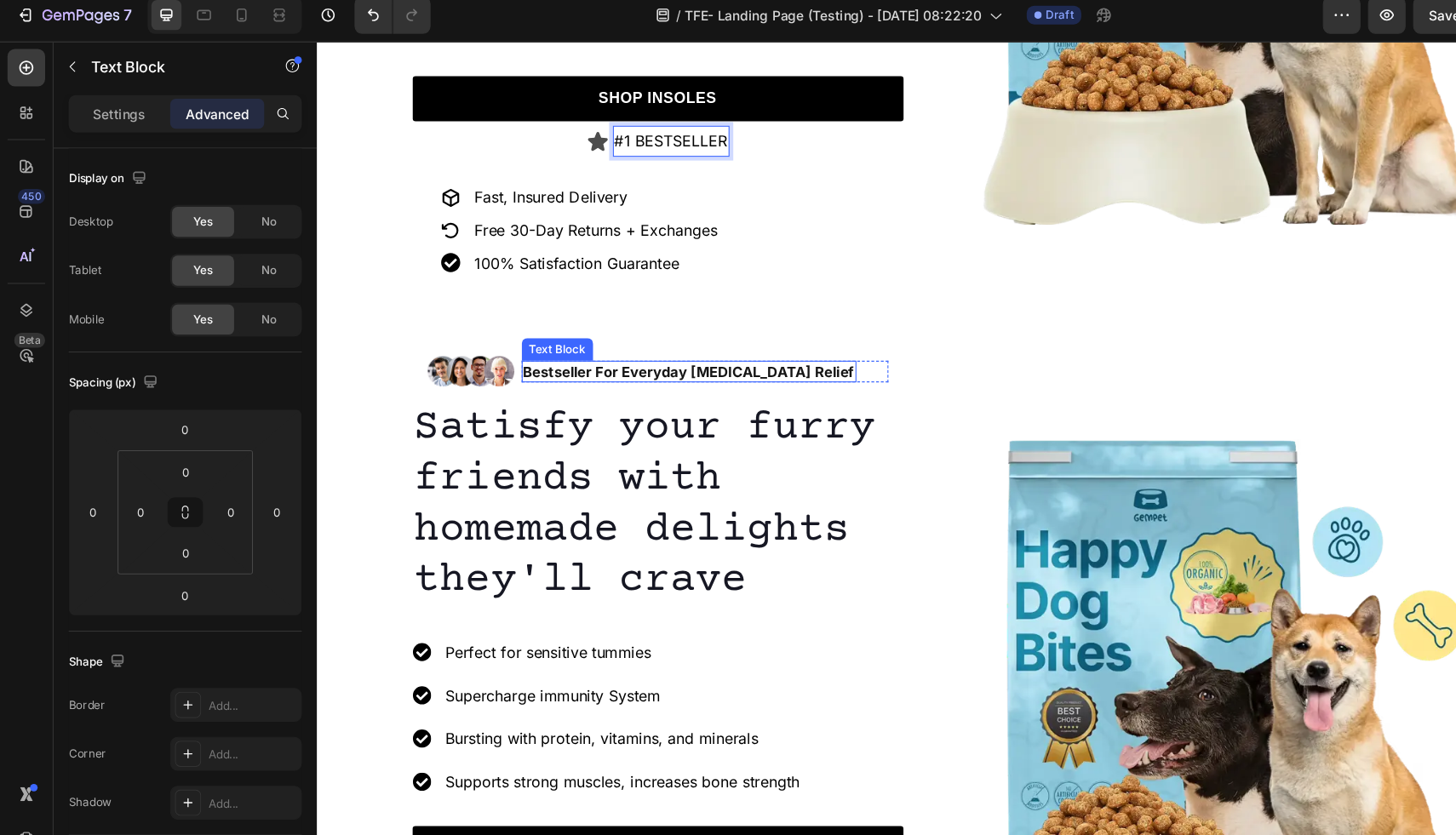
click at [573, 341] on p "Bestseller For Everyday Foot Pain Relief" at bounding box center [653, 341] width 299 height 17
click at [573, 339] on p "Bestseller For Everyday Foot Pain Relief" at bounding box center [653, 341] width 299 height 17
drag, startPoint x: 573, startPoint y: 339, endPoint x: 744, endPoint y: 338, distance: 171.0
click at [744, 338] on p "Bestseller For Everyday Foot Pain Relief" at bounding box center [653, 341] width 299 height 17
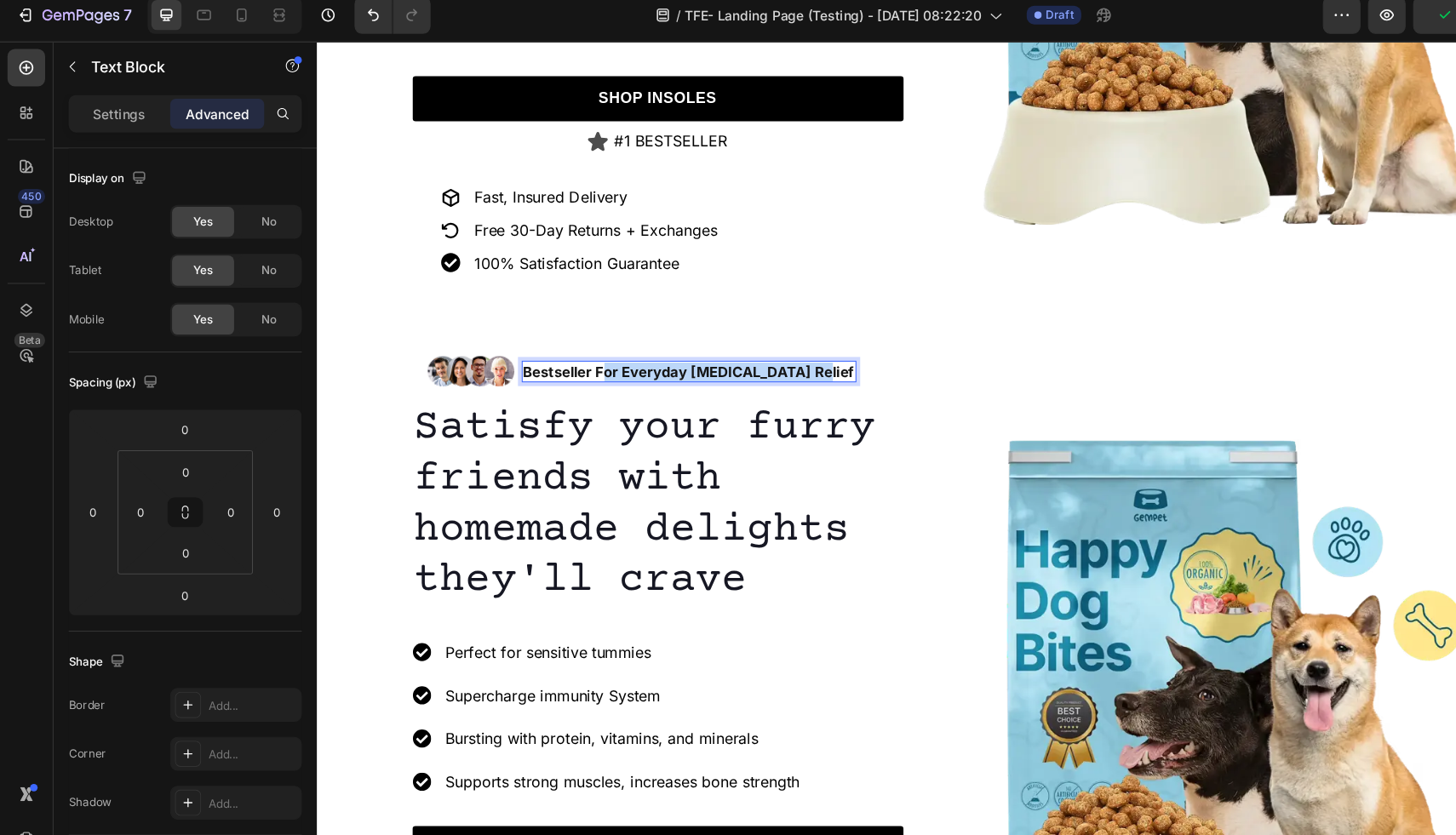
drag, startPoint x: 752, startPoint y: 342, endPoint x: 573, endPoint y: 342, distance: 179.0
click at [573, 342] on p "Bestseller For Everyday Foot Pain Relief" at bounding box center [653, 341] width 299 height 17
copy p "For Everyday Foot Pain Relief"
click at [682, 130] on p "#1 BESTSELLER" at bounding box center [637, 131] width 102 height 24
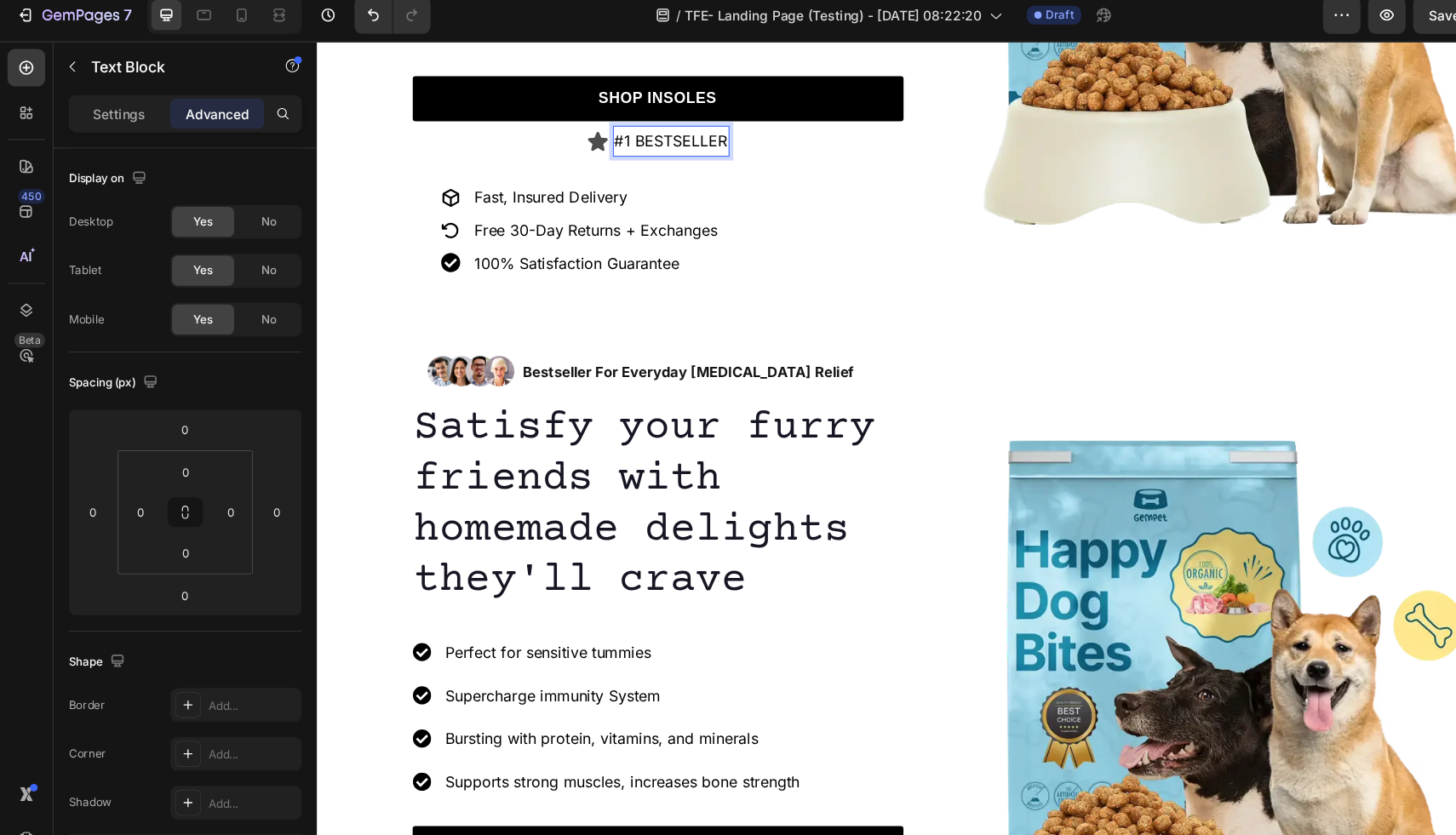
click at [685, 130] on p "#1 BESTSELLER" at bounding box center [637, 131] width 102 height 24
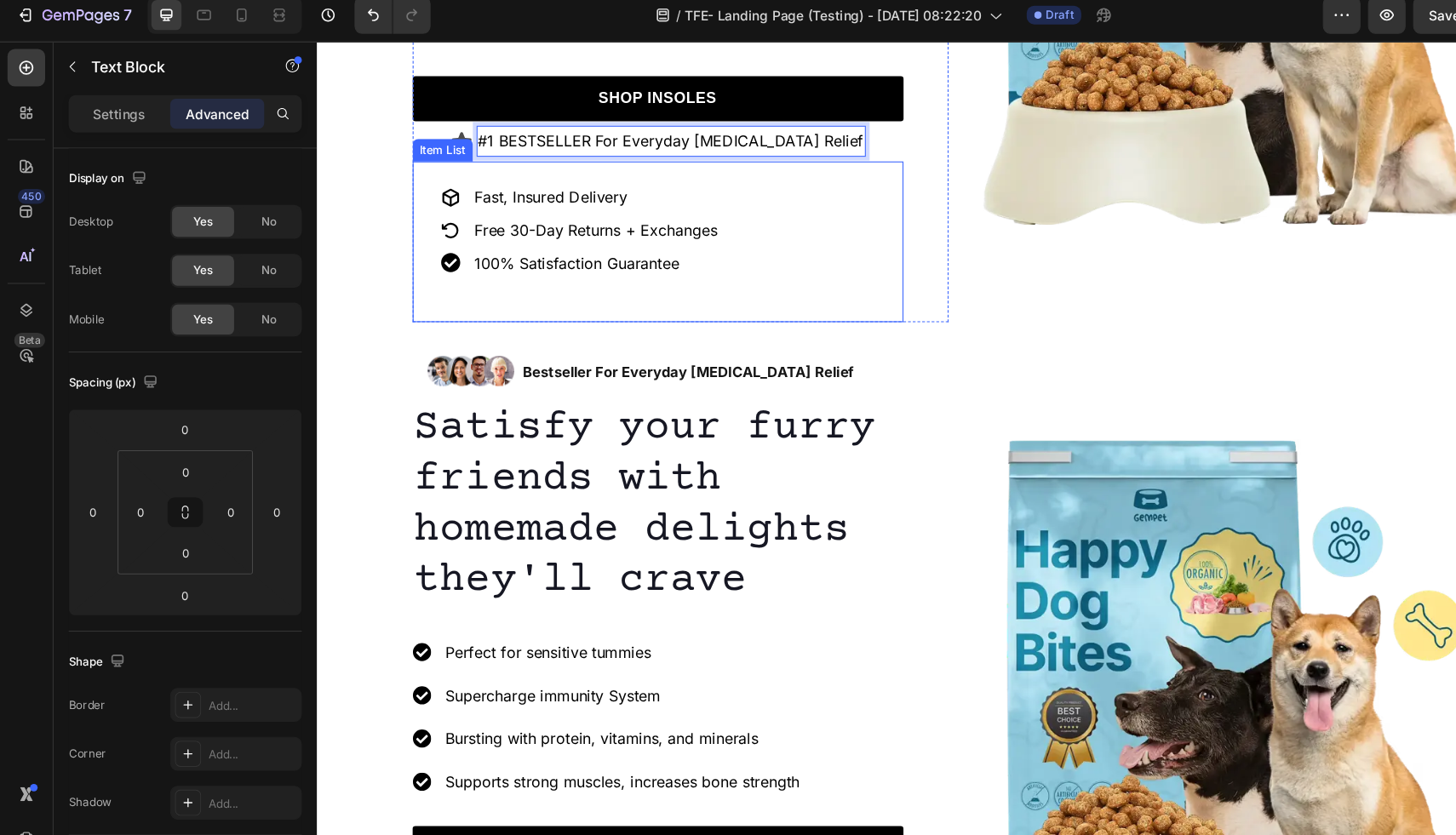
click at [687, 239] on div "Fast, Insured Delivery Free 30-Day Returns + Exchanges 100% Satisfaction Guaran…" at bounding box center [626, 223] width 445 height 145
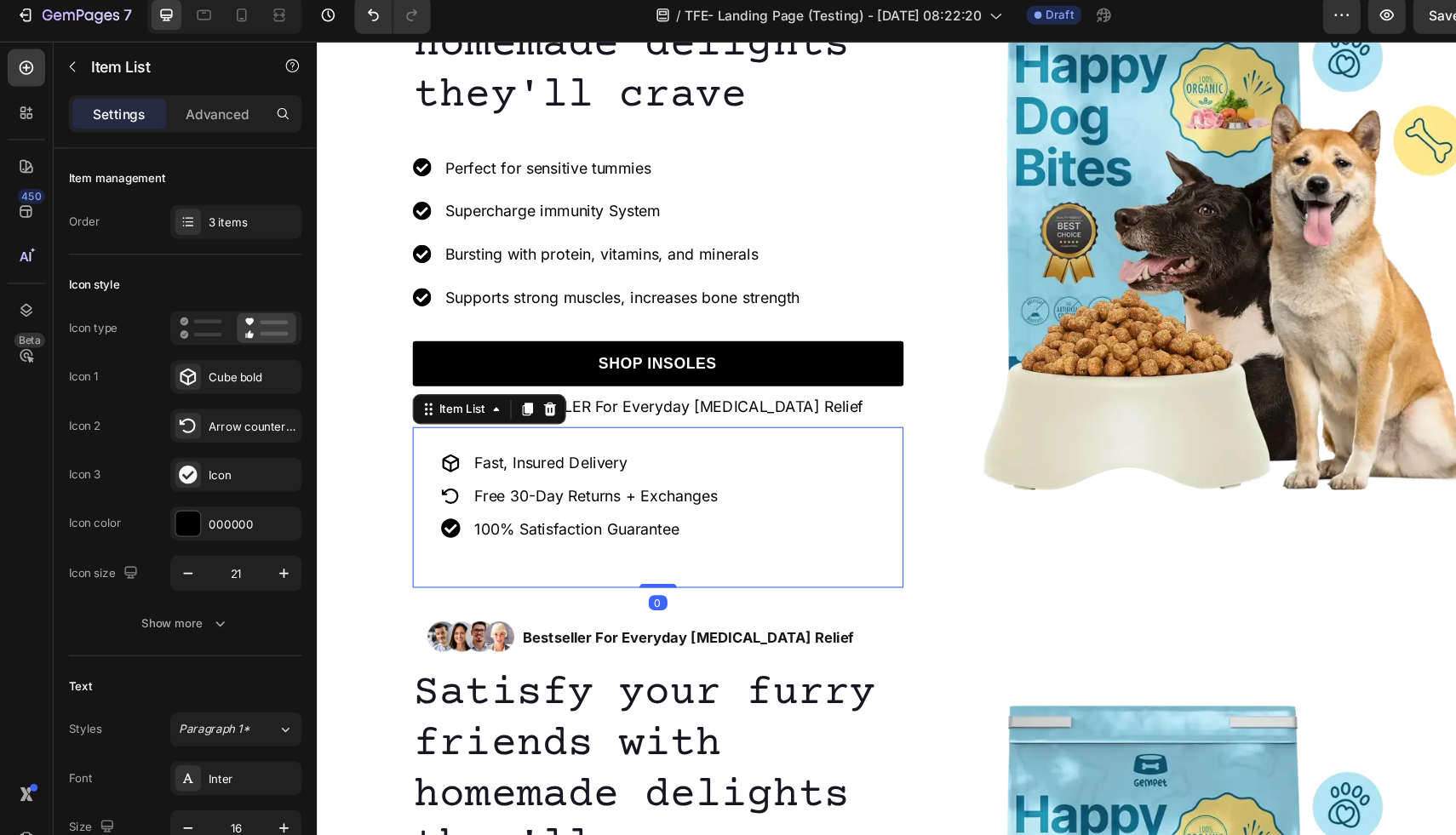
scroll to position [868, 0]
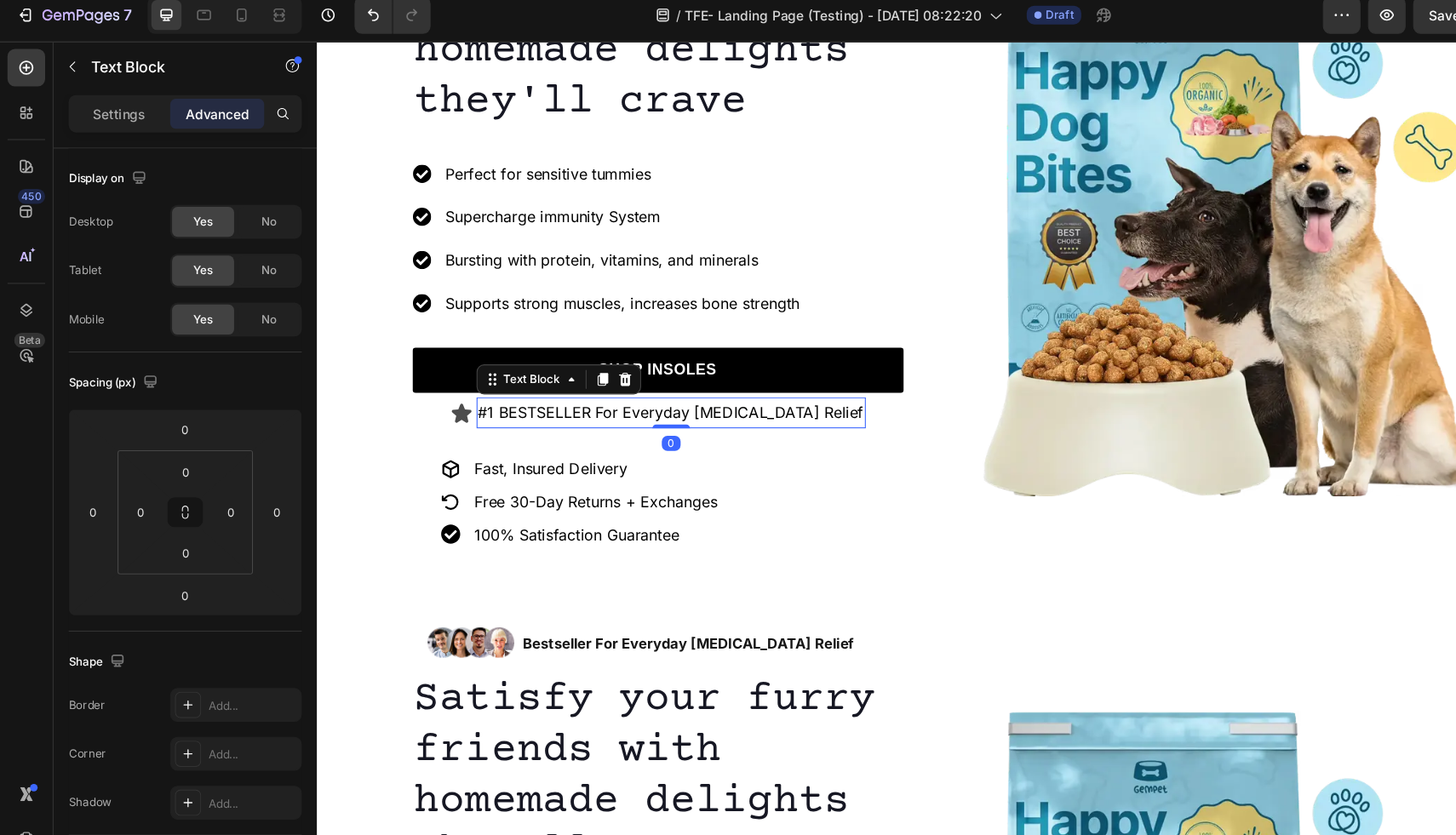
click at [604, 383] on p "#1 BESTSELLER For Everyday Foot Pain Relief" at bounding box center [637, 377] width 349 height 24
click at [585, 377] on p "#1 BESTSELLER For Everyday Foot Pain Relief" at bounding box center [637, 377] width 349 height 24
drag, startPoint x: 585, startPoint y: 377, endPoint x: 523, endPoint y: 377, distance: 62.0
click at [523, 377] on p "#1 BESTSELLER For Everyday Foot Pain Relief" at bounding box center [637, 377] width 349 height 24
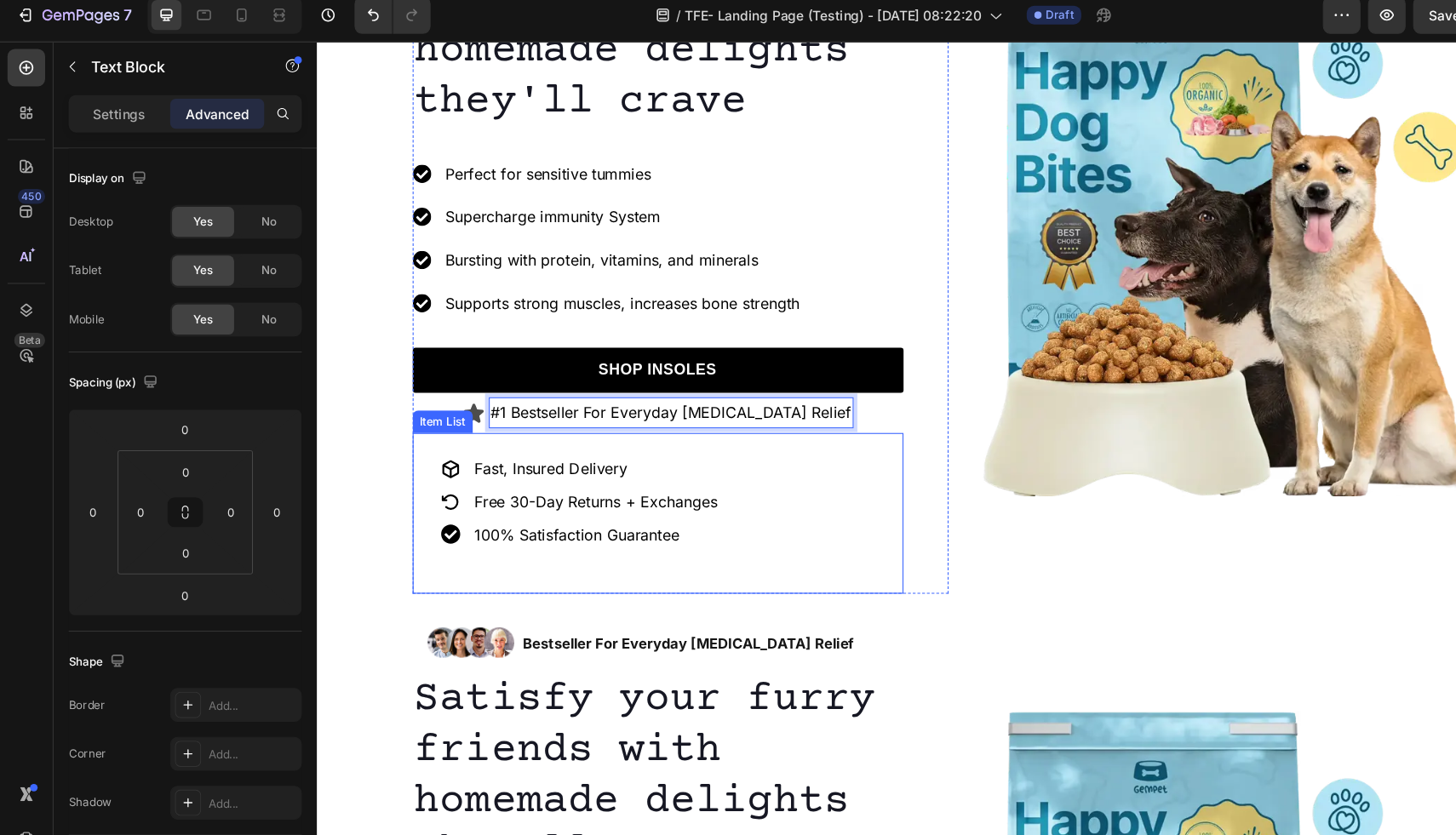
click at [717, 462] on div "Fast, Insured Delivery Free 30-Day Returns + Exchanges 100% Satisfaction Guaran…" at bounding box center [626, 469] width 445 height 145
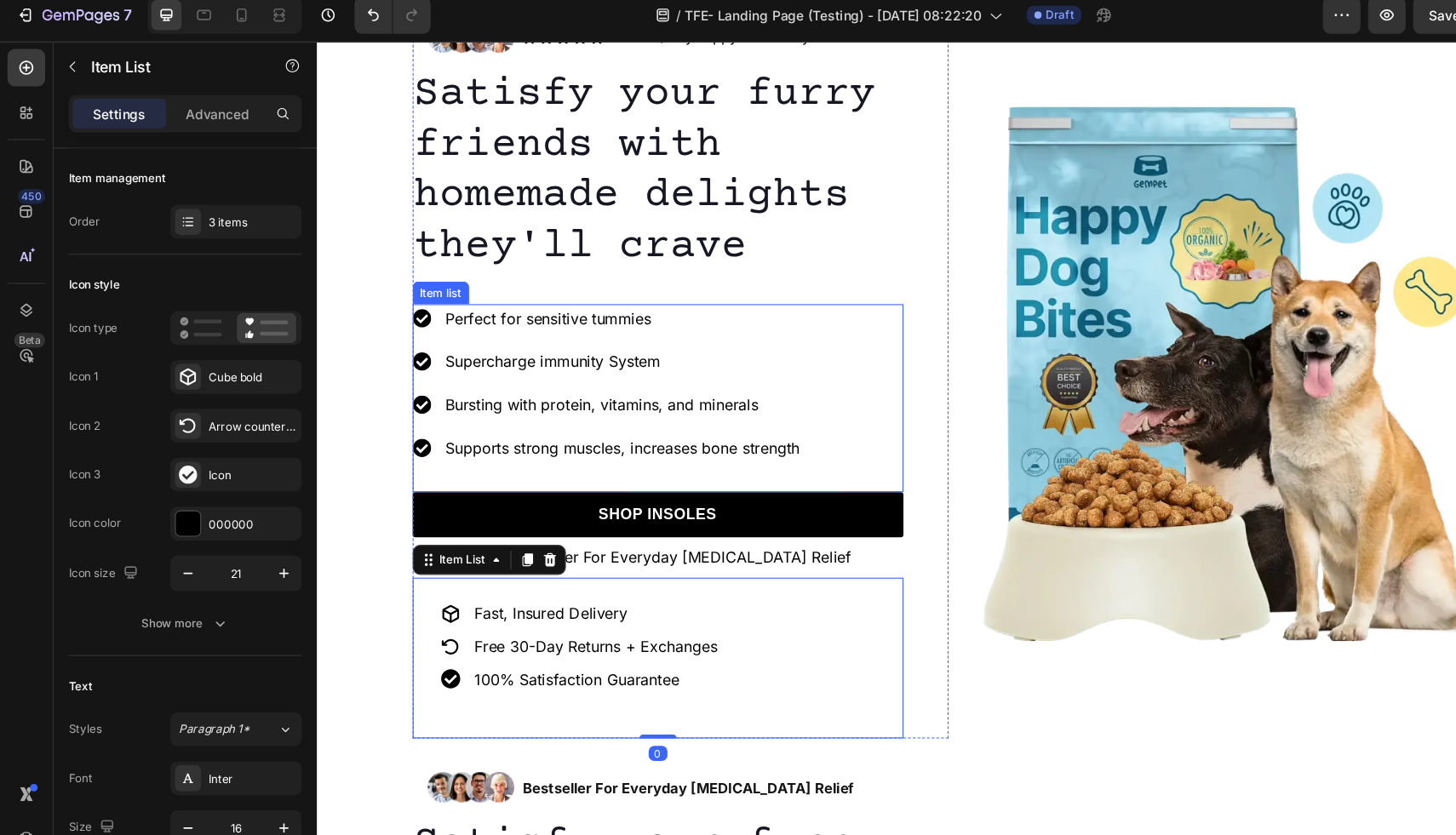
scroll to position [727, 0]
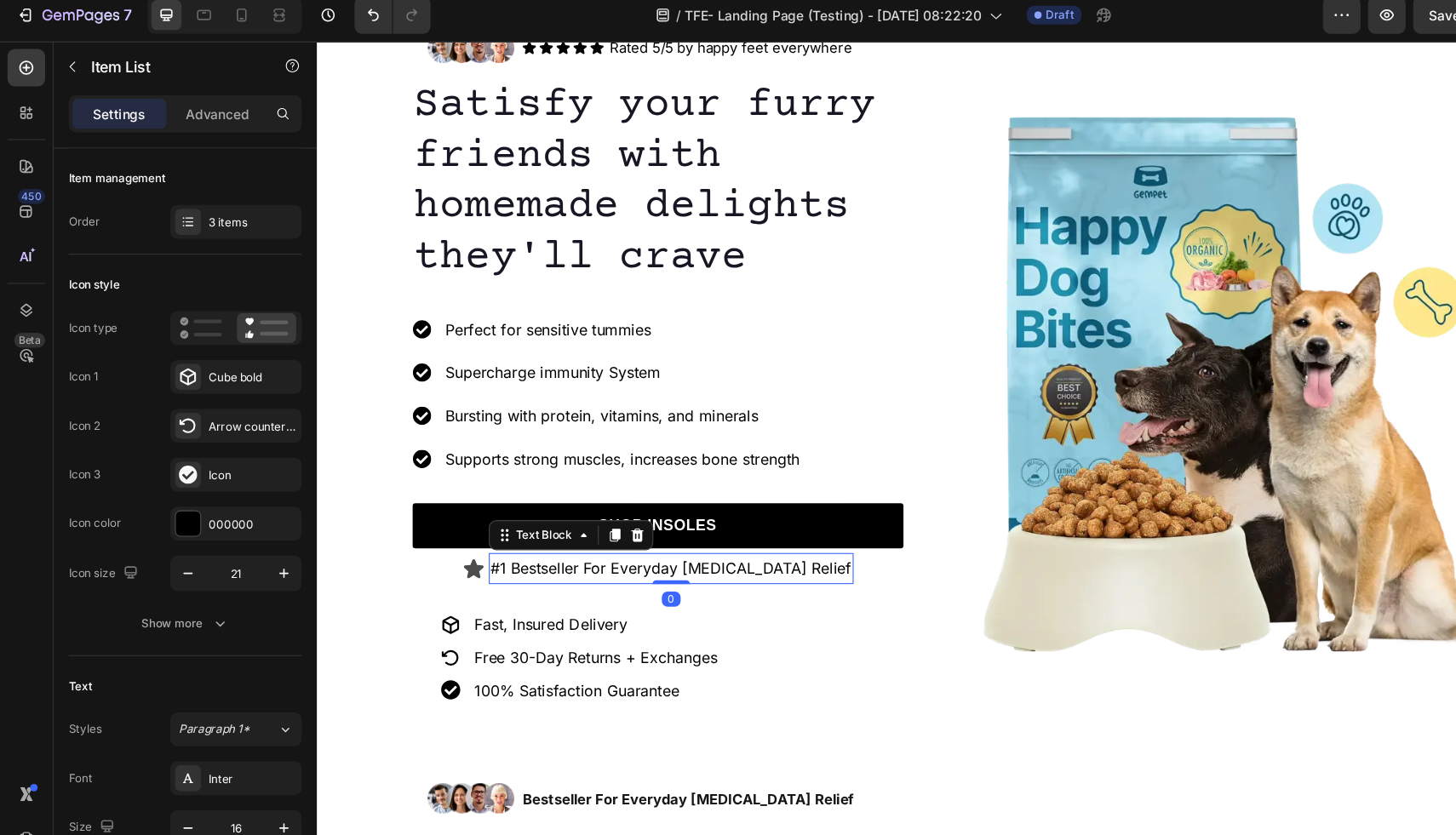
click at [626, 516] on p "#1 Bestseller For Everyday Foot Pain Relief" at bounding box center [638, 517] width 327 height 24
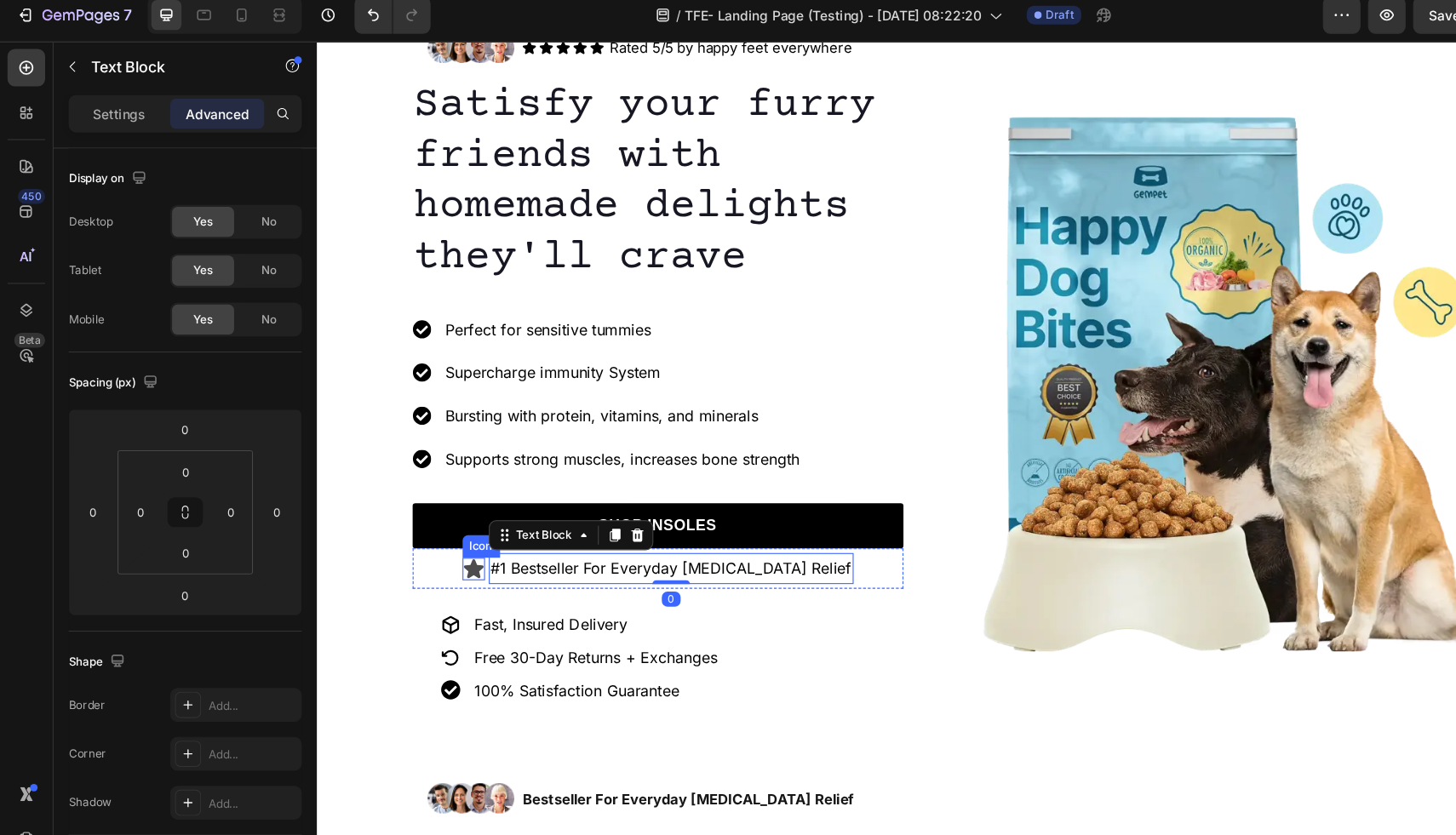
click at [468, 519] on icon at bounding box center [458, 518] width 17 height 17
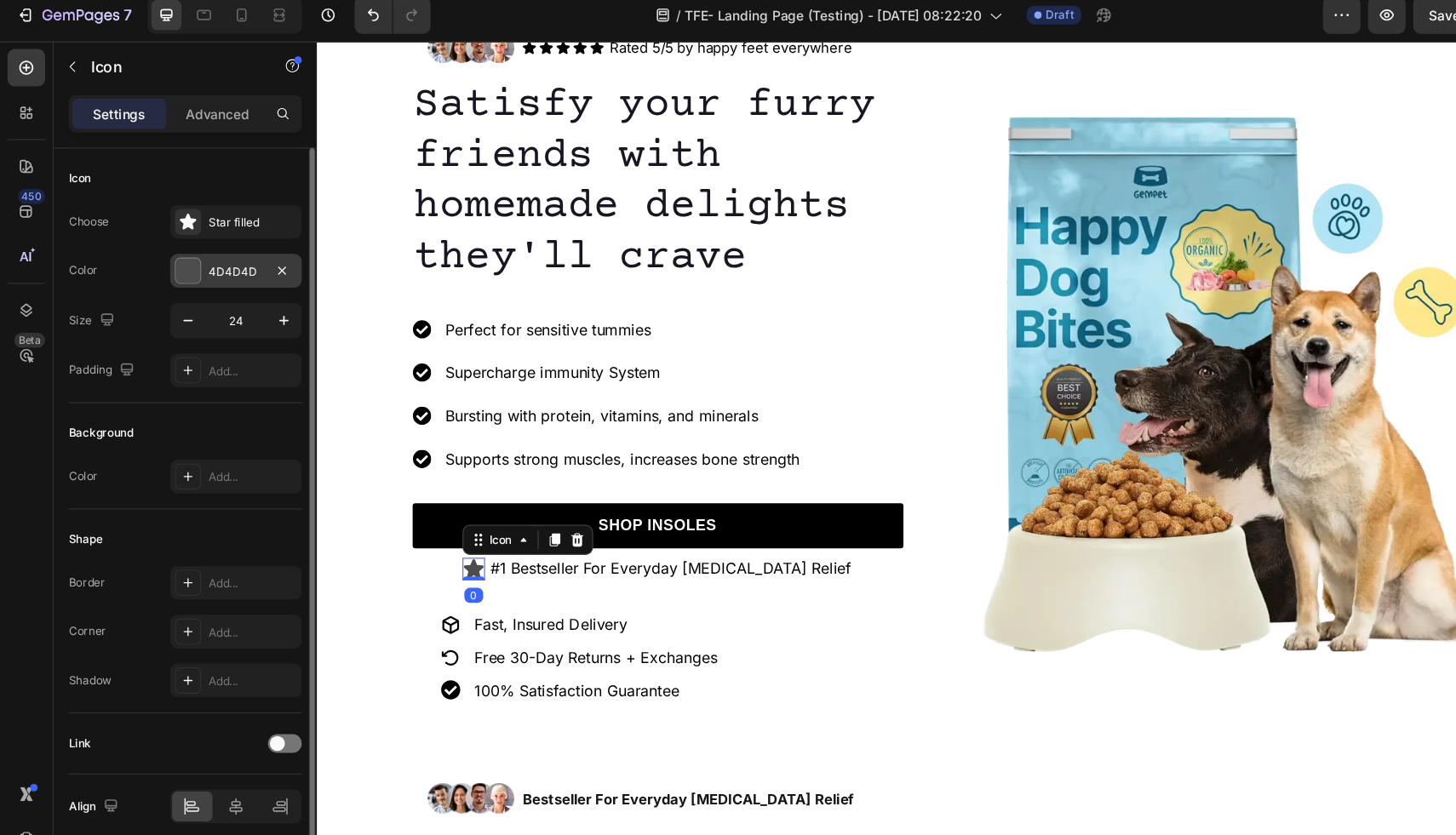
click at [174, 248] on div at bounding box center [170, 255] width 22 height 22
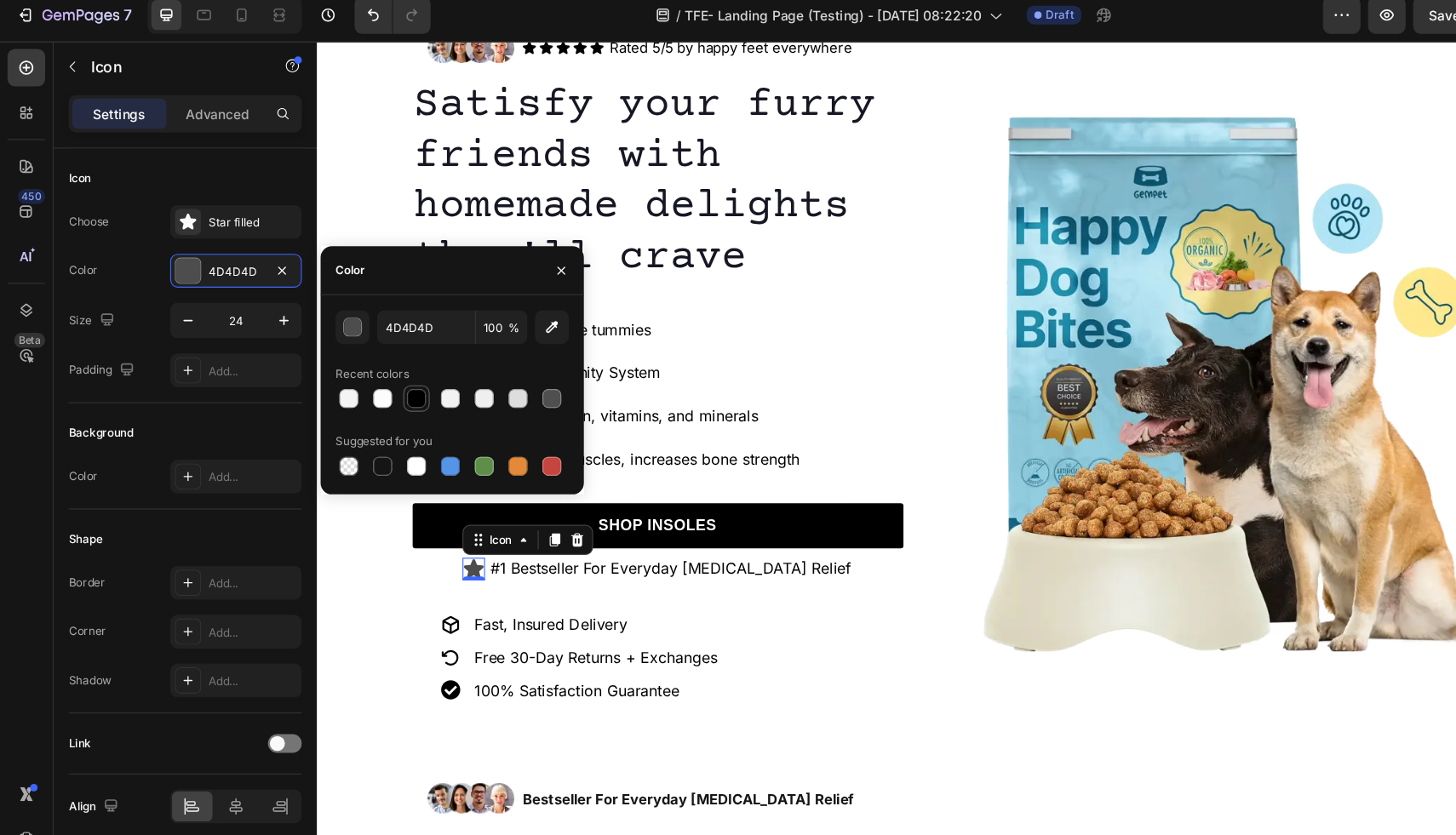
click at [371, 371] on div at bounding box center [378, 372] width 17 height 17
type input "000000"
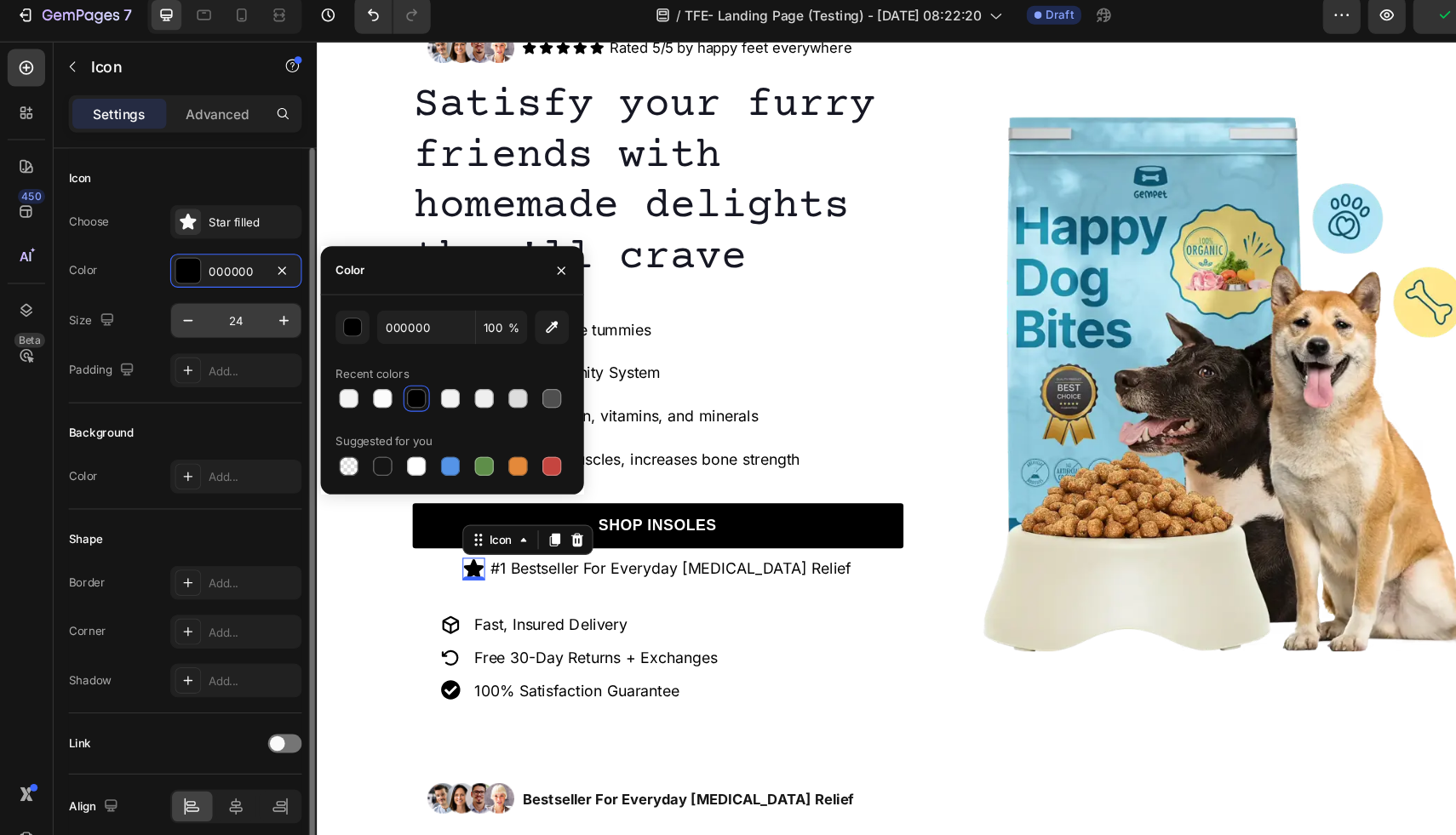
click at [216, 302] on input "24" at bounding box center [214, 301] width 56 height 31
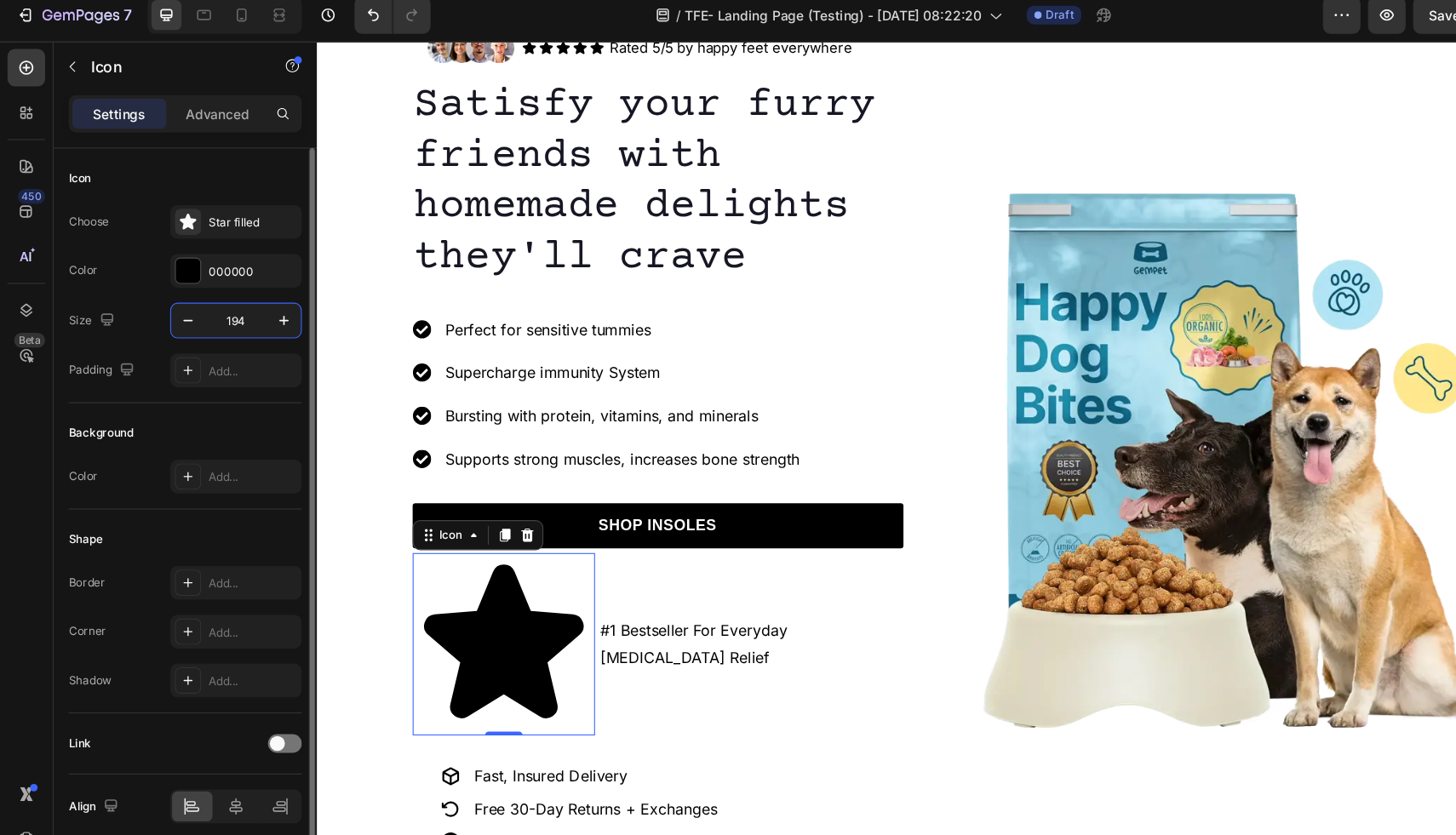
type input "19"
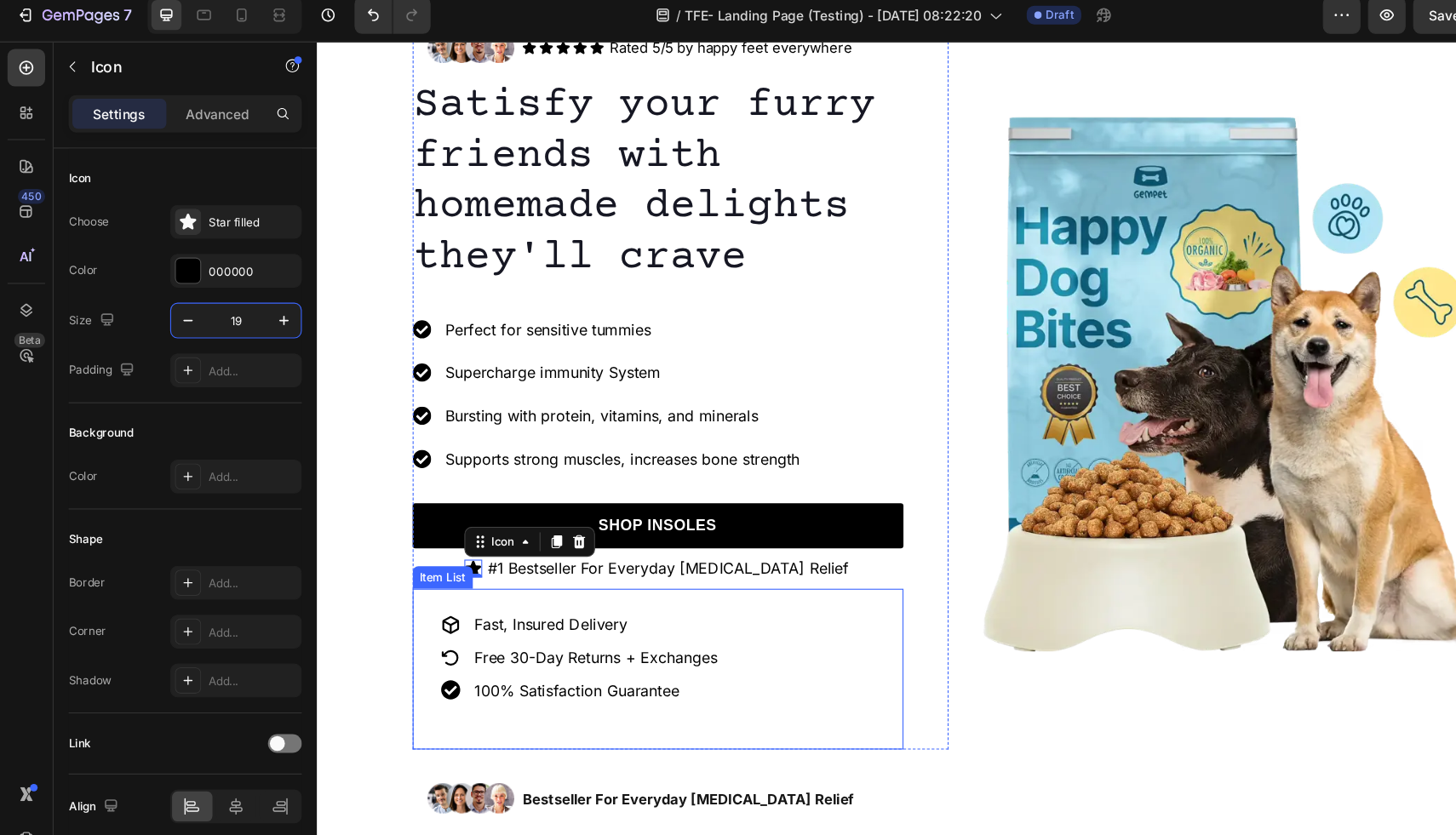
click at [661, 574] on p "Fast, Insured Delivery" at bounding box center [571, 569] width 221 height 17
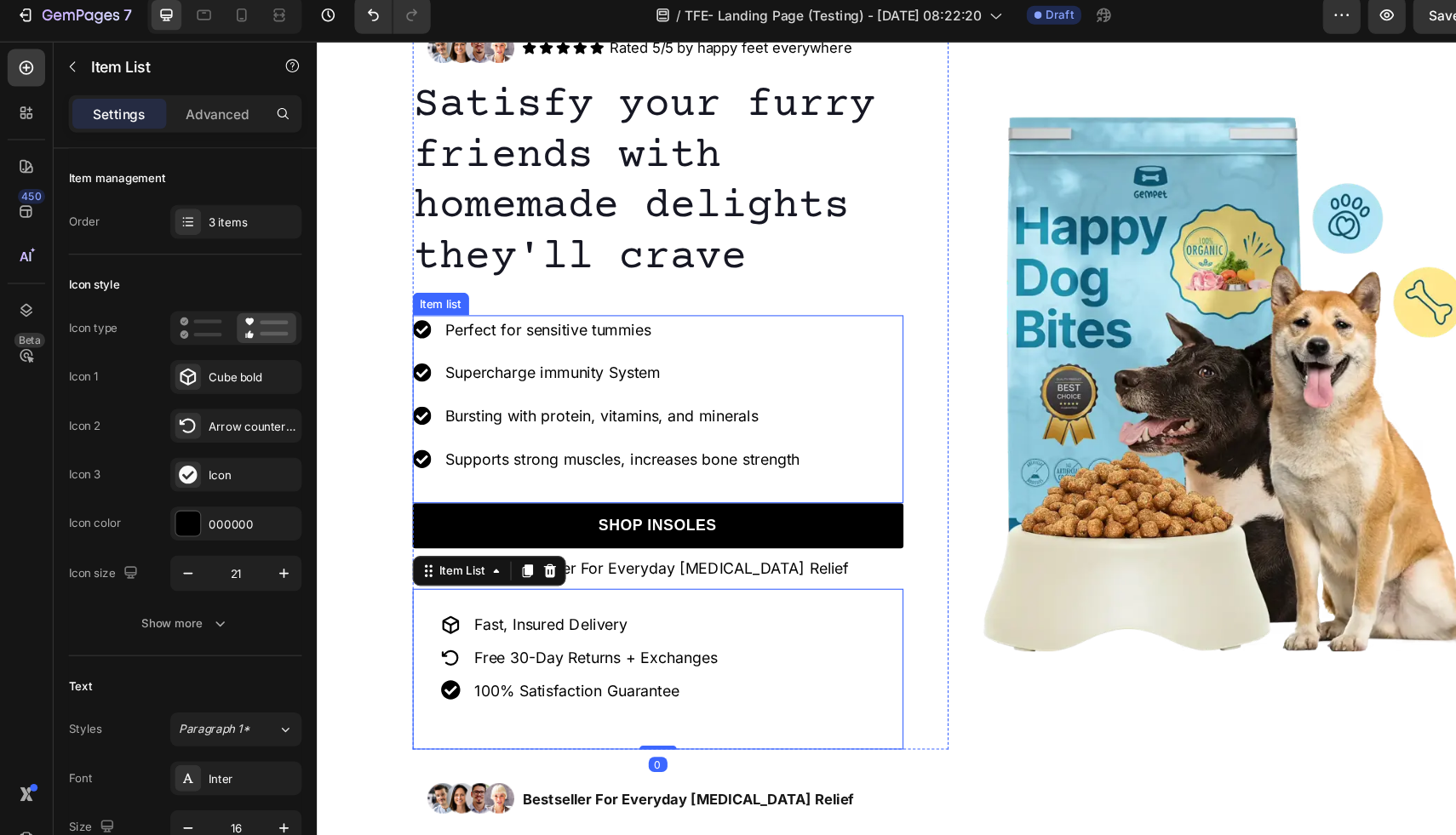
click at [771, 414] on div "Perfect for sensitive tummies Supercharge immunity System Bursting with protein…" at bounding box center [626, 374] width 445 height 170
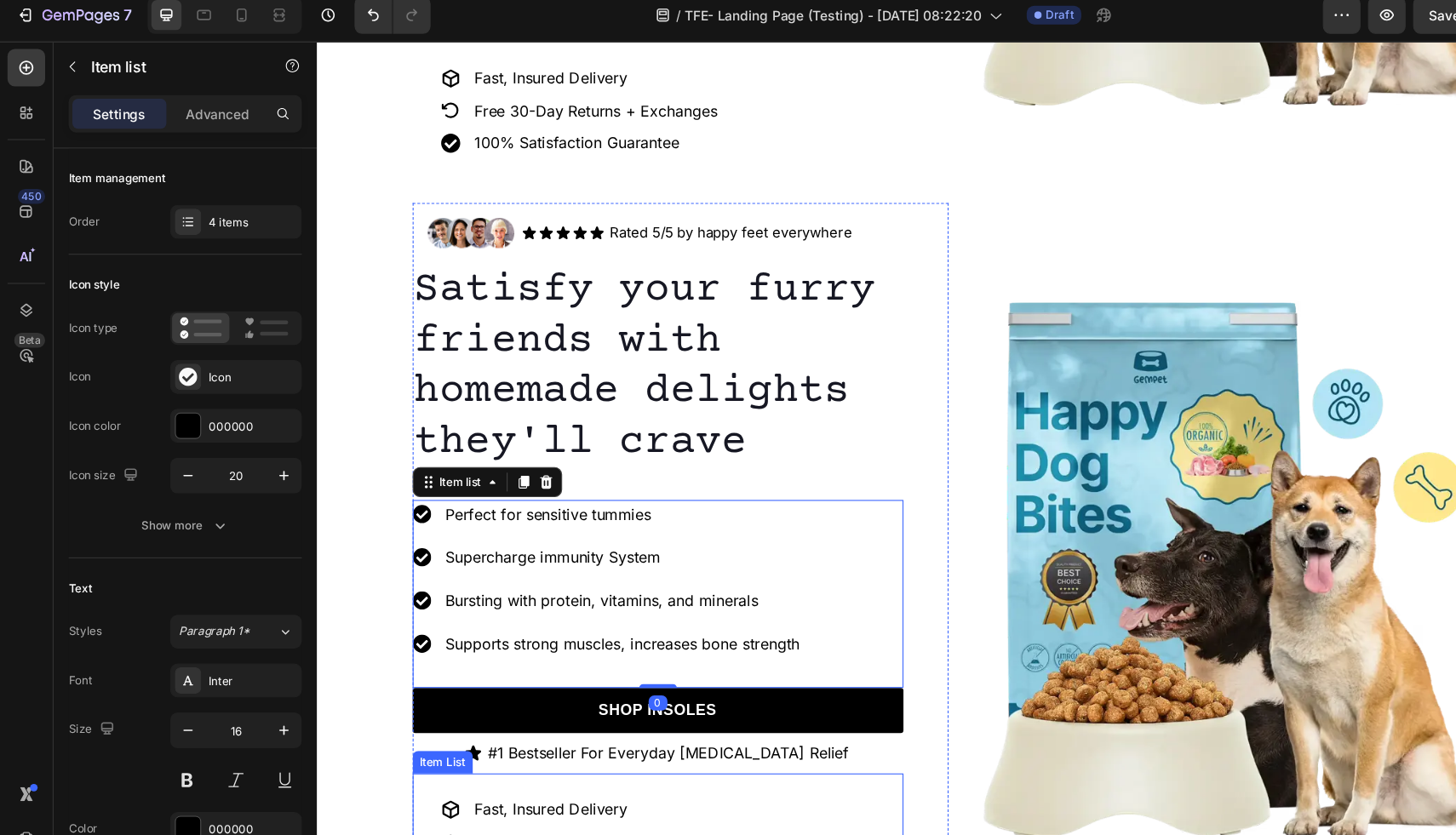
scroll to position [549, 0]
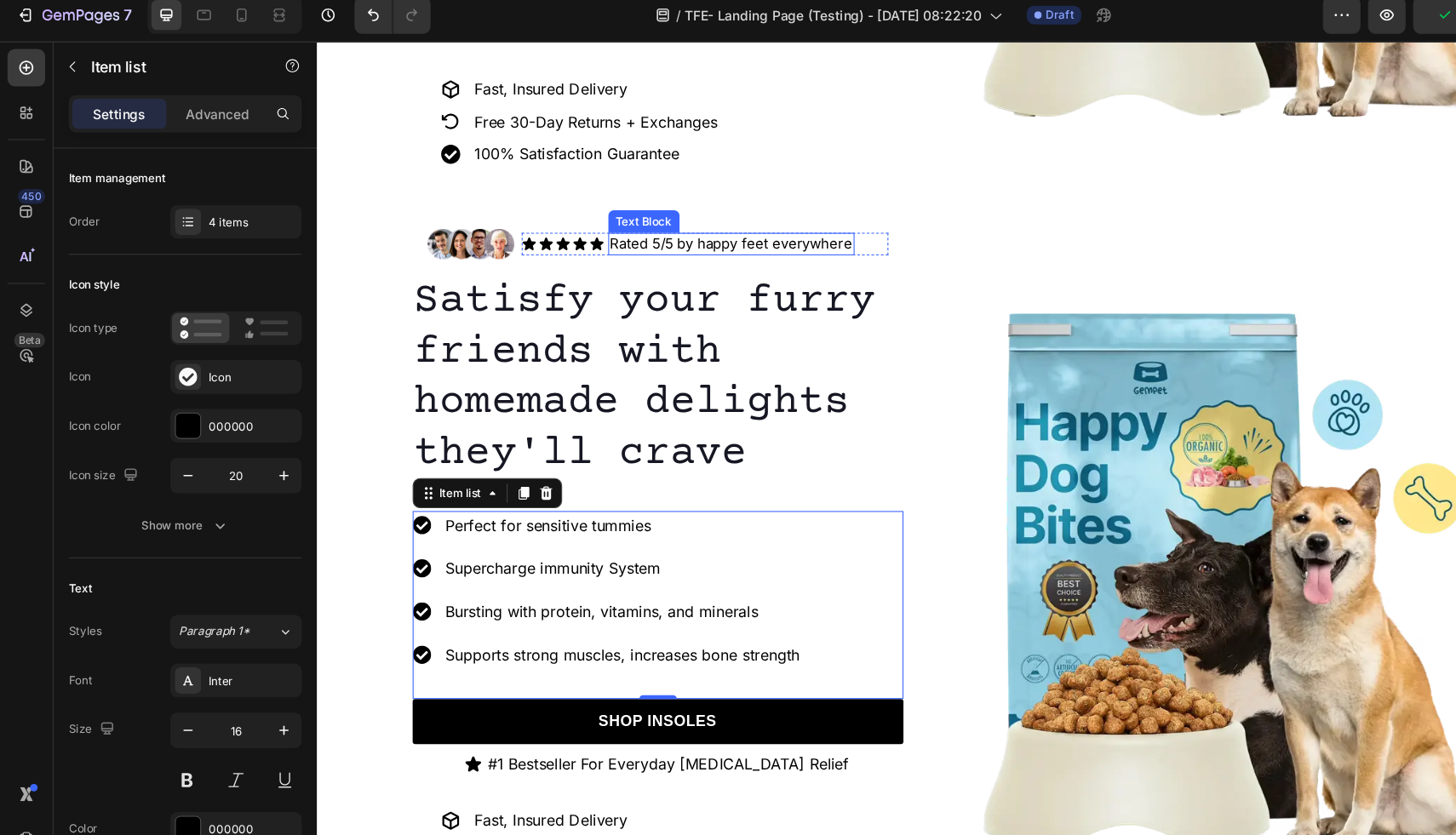
click at [686, 224] on p "Rated 5/5 by happy feet everywhere" at bounding box center [692, 225] width 220 height 17
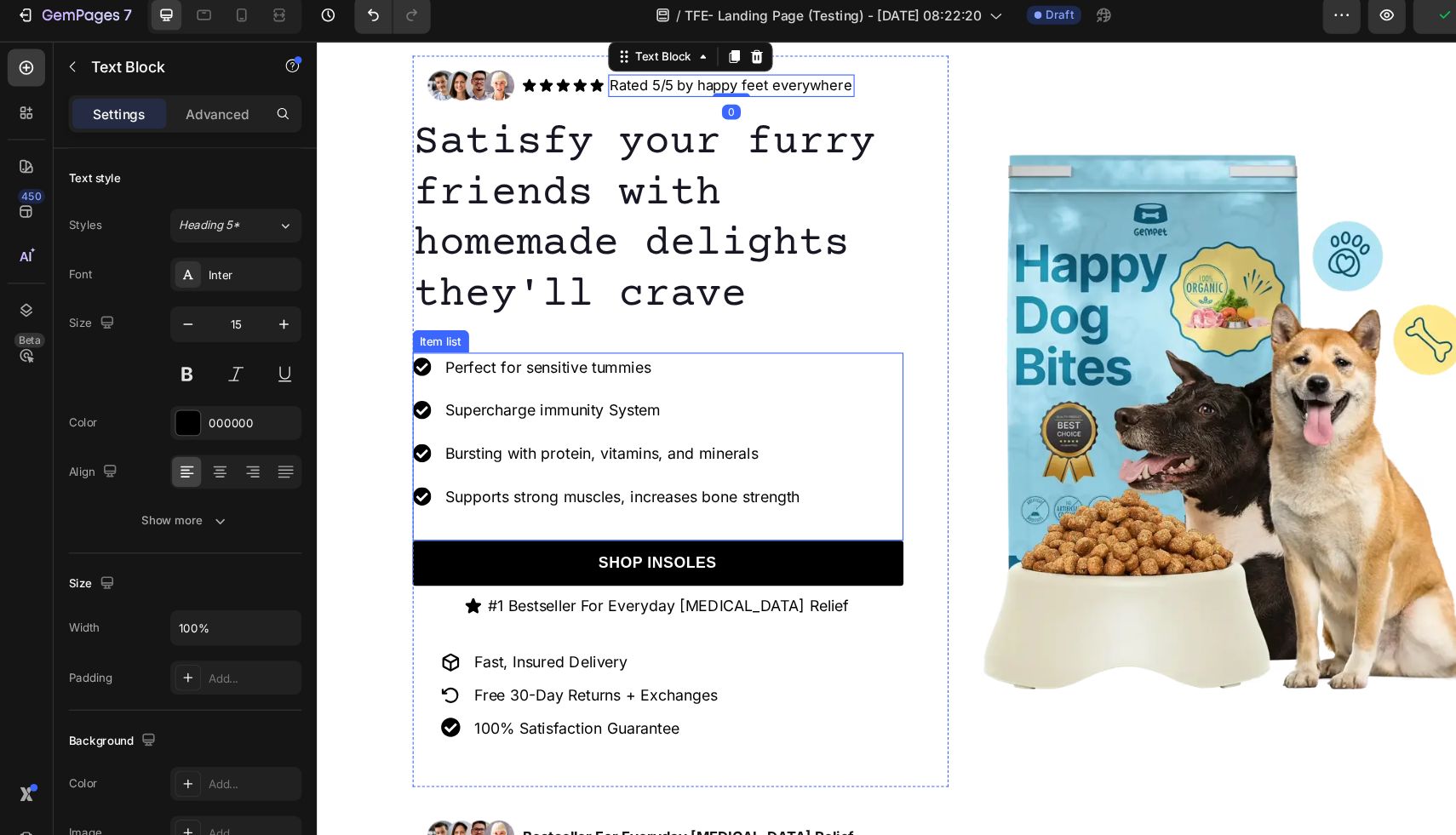
scroll to position [720, 0]
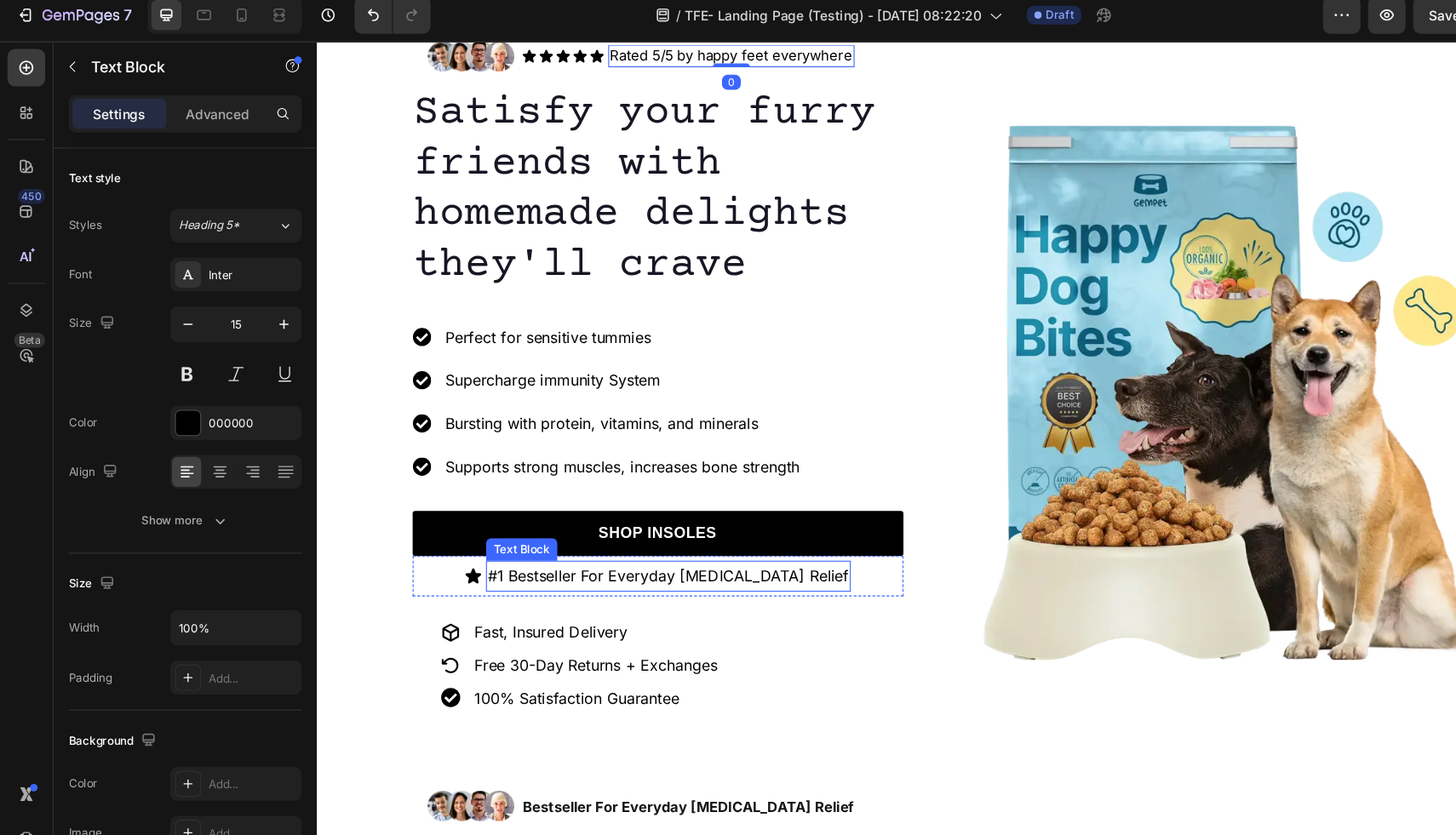
click at [608, 528] on p "#1 Bestseller For Everyday Foot Pain Relief" at bounding box center [635, 525] width 327 height 24
click at [773, 526] on p "#1 Bestseller For Everyday Foot Pain Relief" at bounding box center [635, 525] width 327 height 24
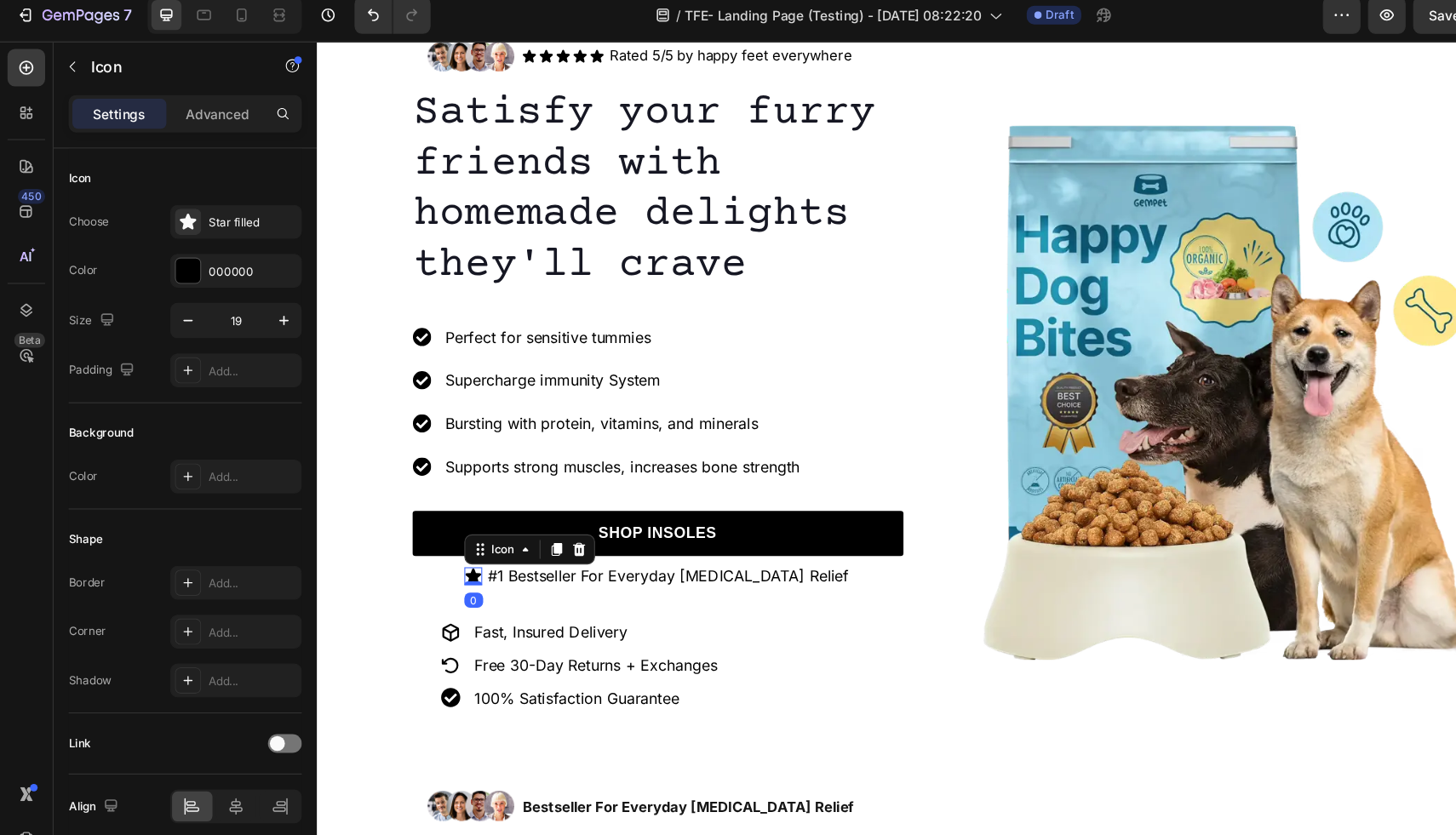
click at [466, 528] on icon at bounding box center [458, 525] width 15 height 14
click at [172, 208] on icon at bounding box center [170, 210] width 15 height 15
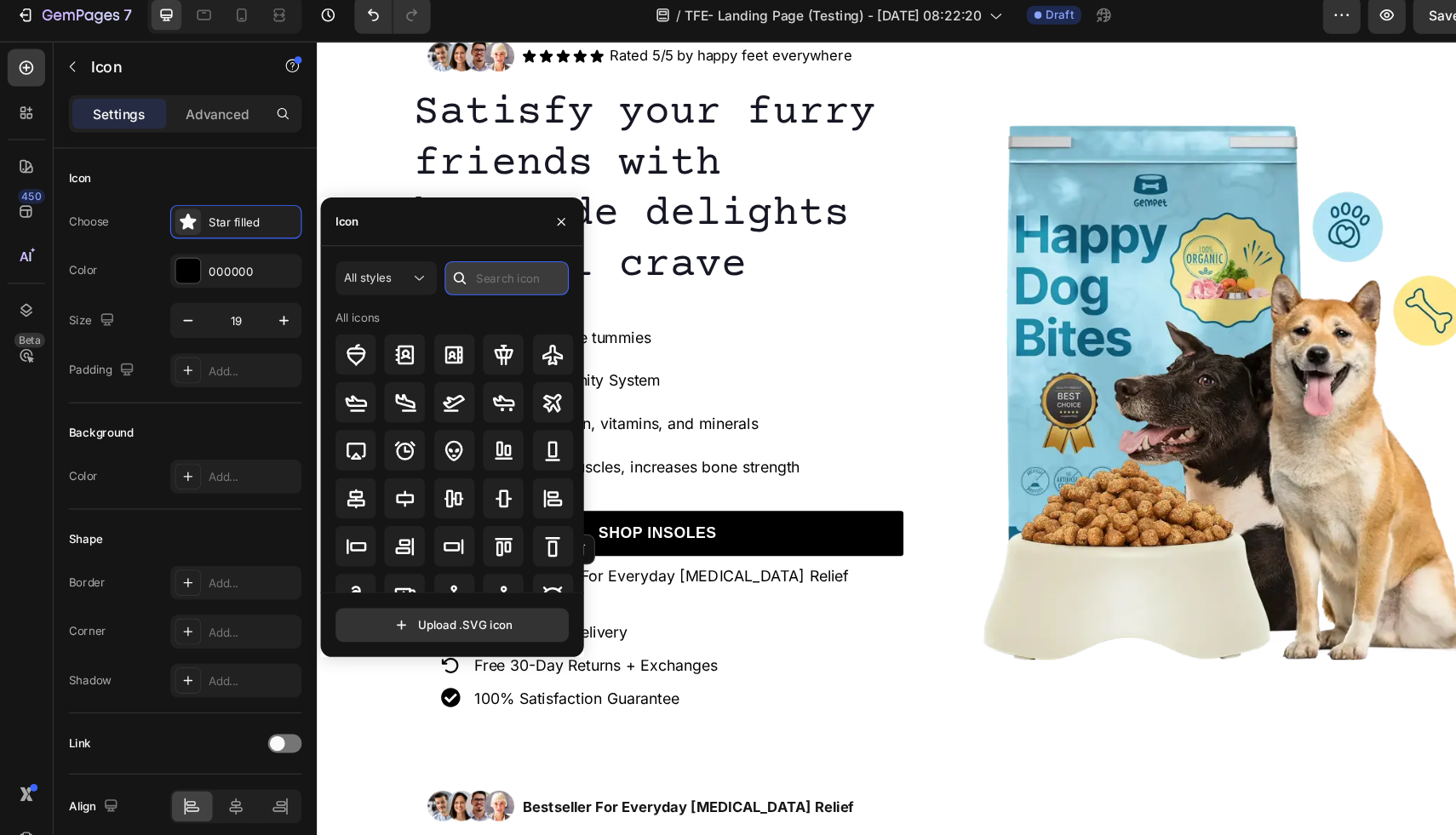
click at [469, 268] on input "text" at bounding box center [459, 263] width 112 height 31
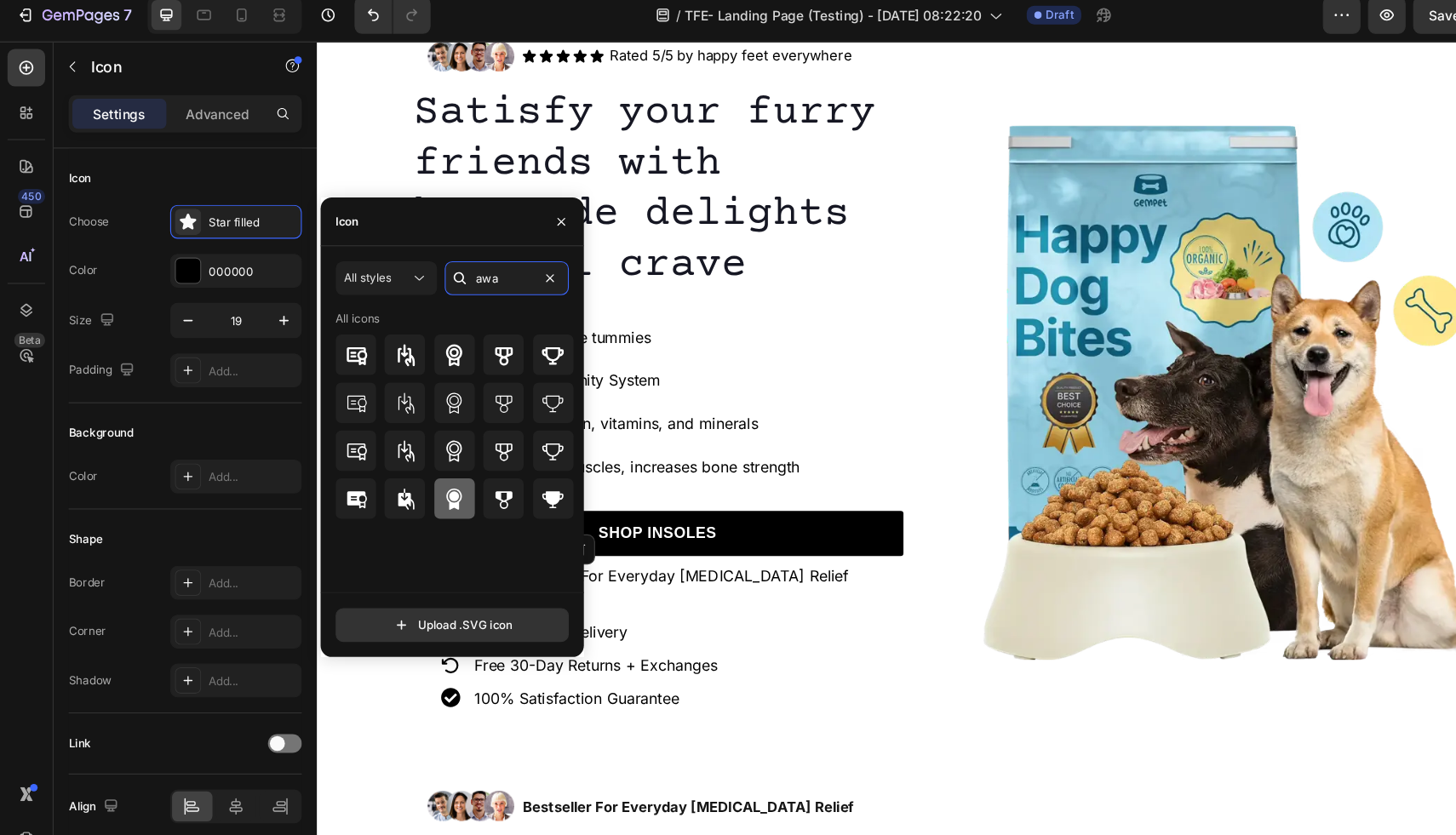
type input "awa"
click at [419, 461] on icon at bounding box center [411, 462] width 20 height 20
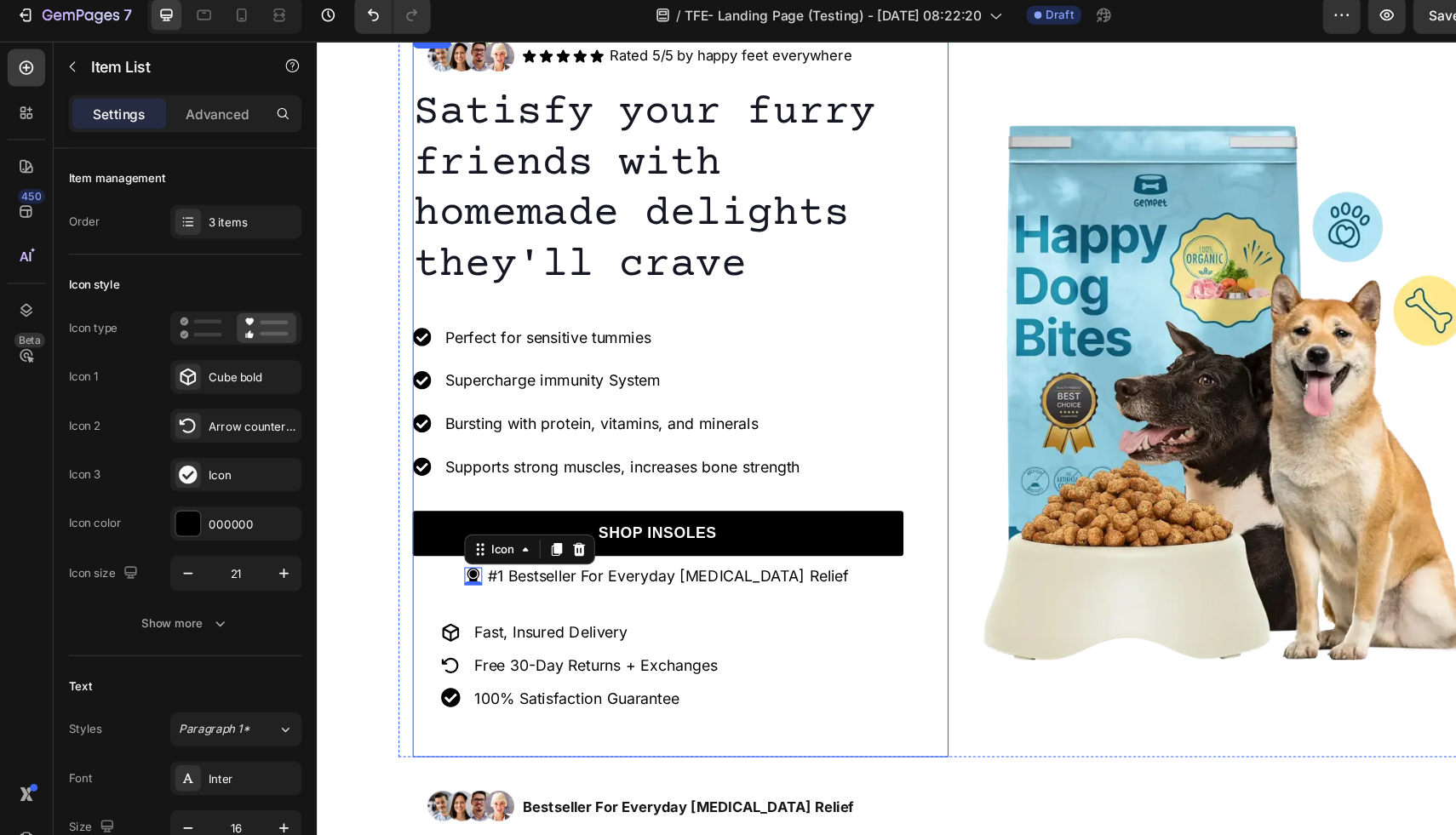
click at [832, 569] on div "Fast, Insured Delivery Free 30-Day Returns + Exchanges 100% Satisfaction Guaran…" at bounding box center [626, 617] width 445 height 145
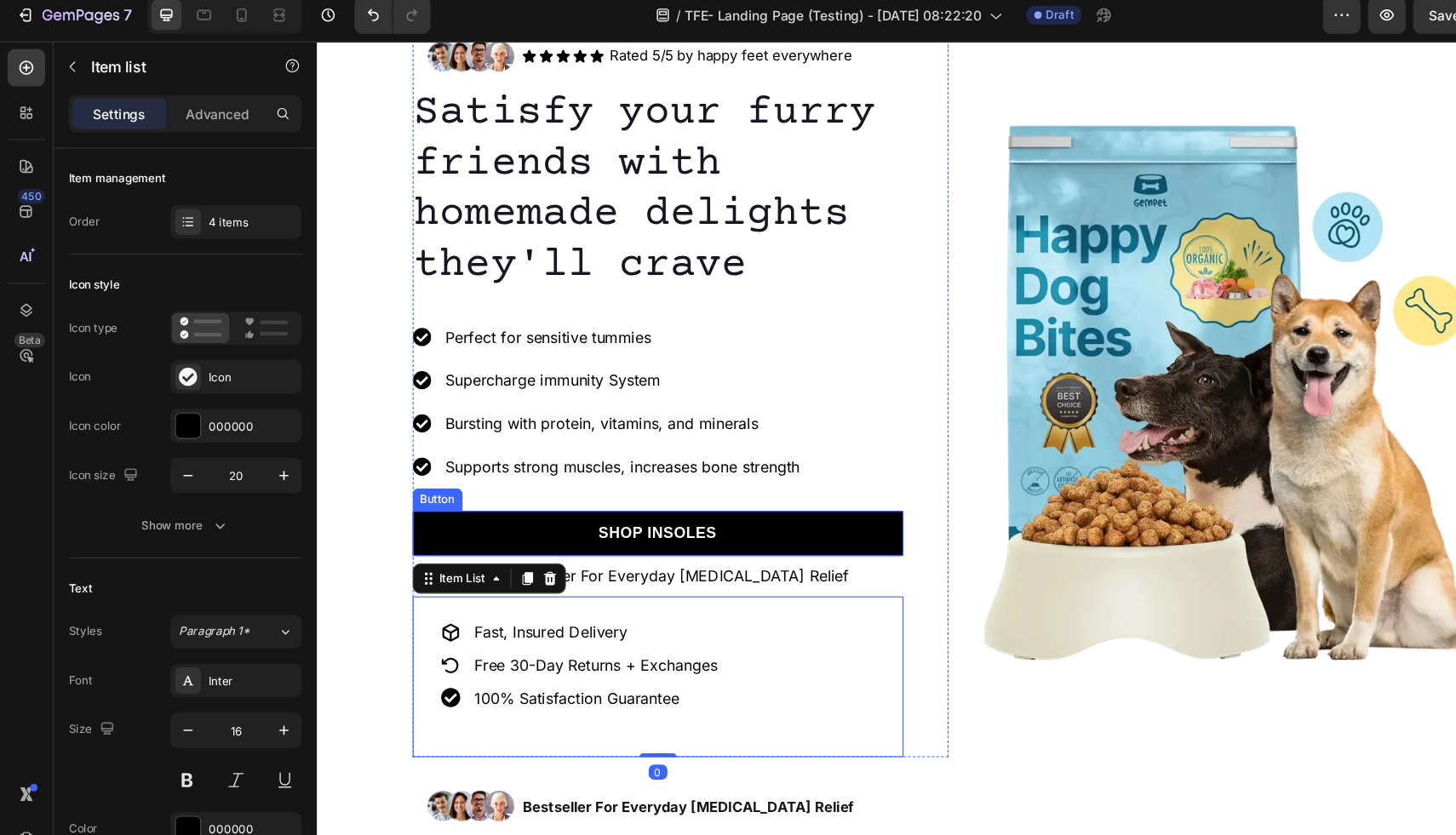
click at [835, 402] on div "Perfect for sensitive tummies Supercharge immunity System Bursting with protein…" at bounding box center [626, 382] width 445 height 170
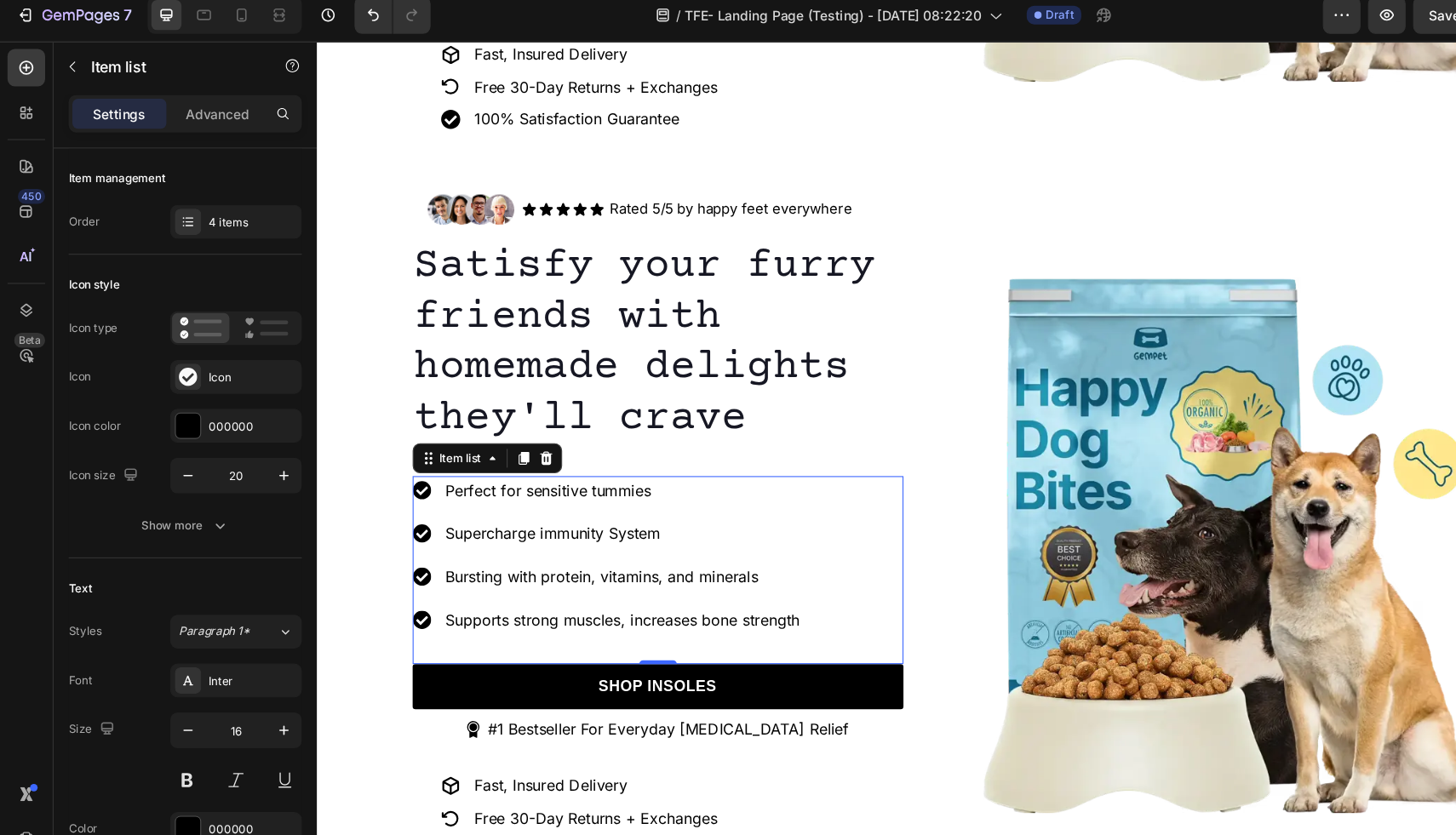
scroll to position [580, 0]
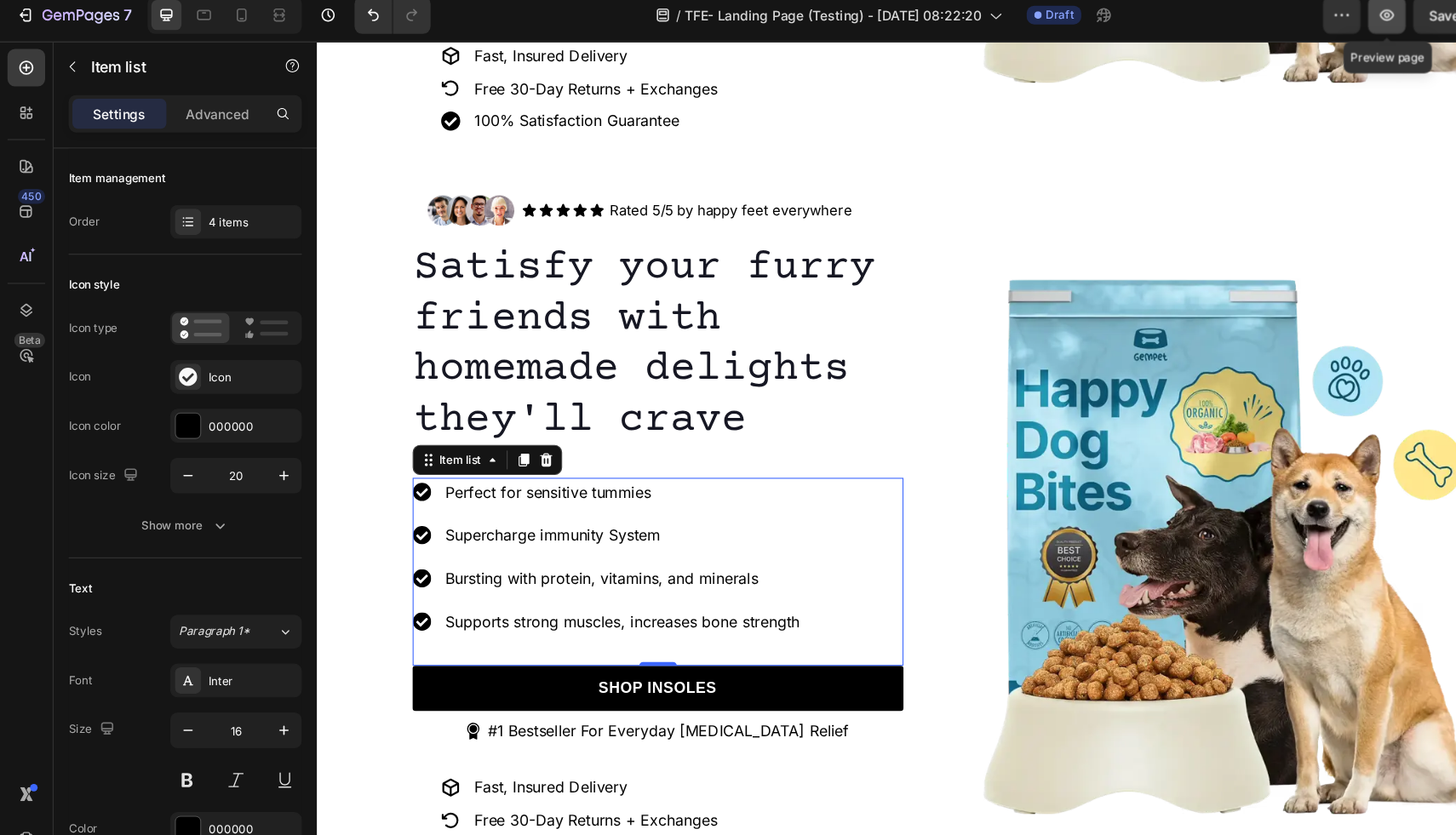
click at [1254, 22] on icon "button" at bounding box center [1256, 24] width 17 height 17
click at [1300, 30] on span "Save" at bounding box center [1308, 24] width 28 height 15
click at [1260, 29] on icon "button" at bounding box center [1256, 24] width 17 height 17
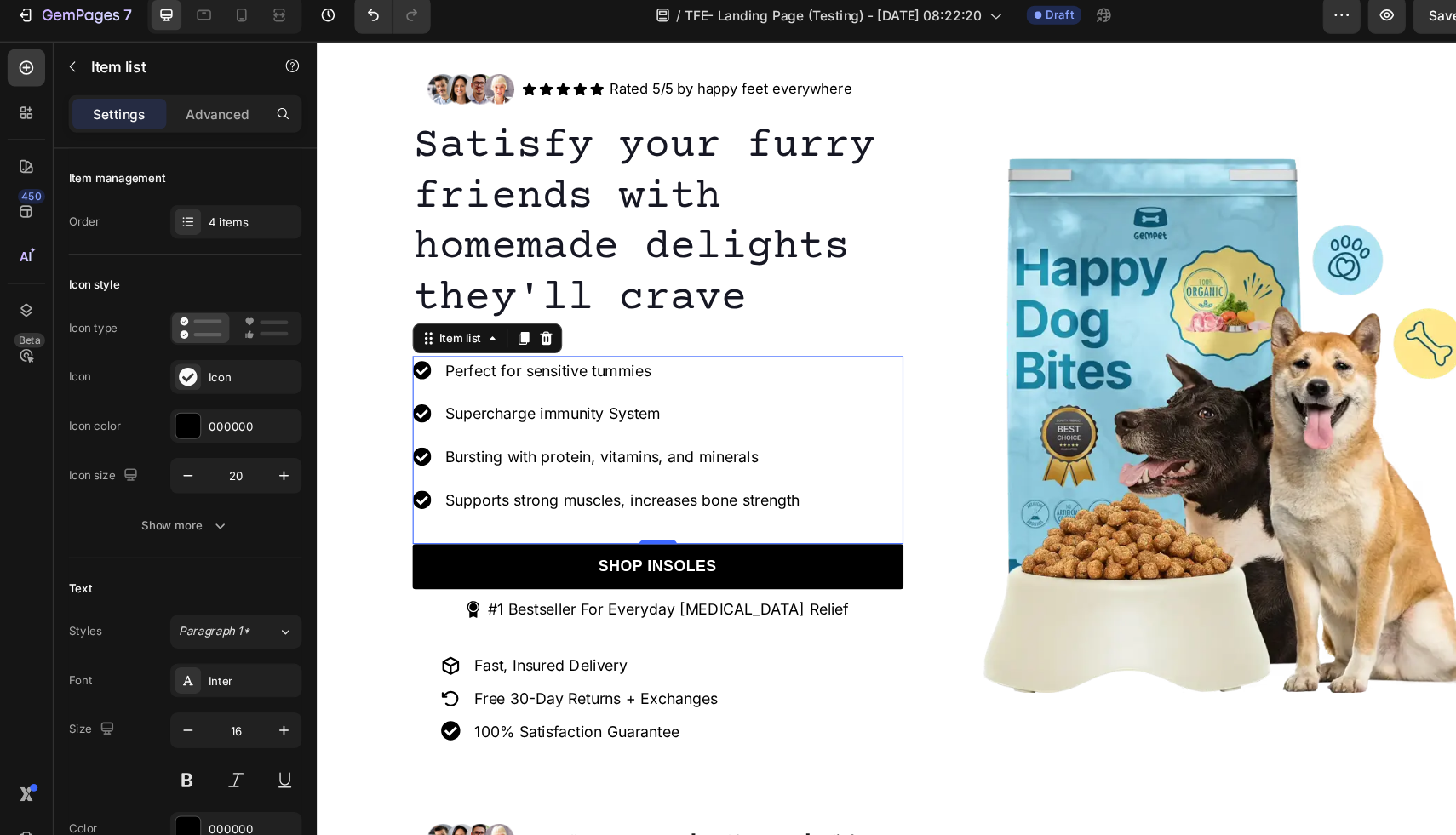
scroll to position [689, 0]
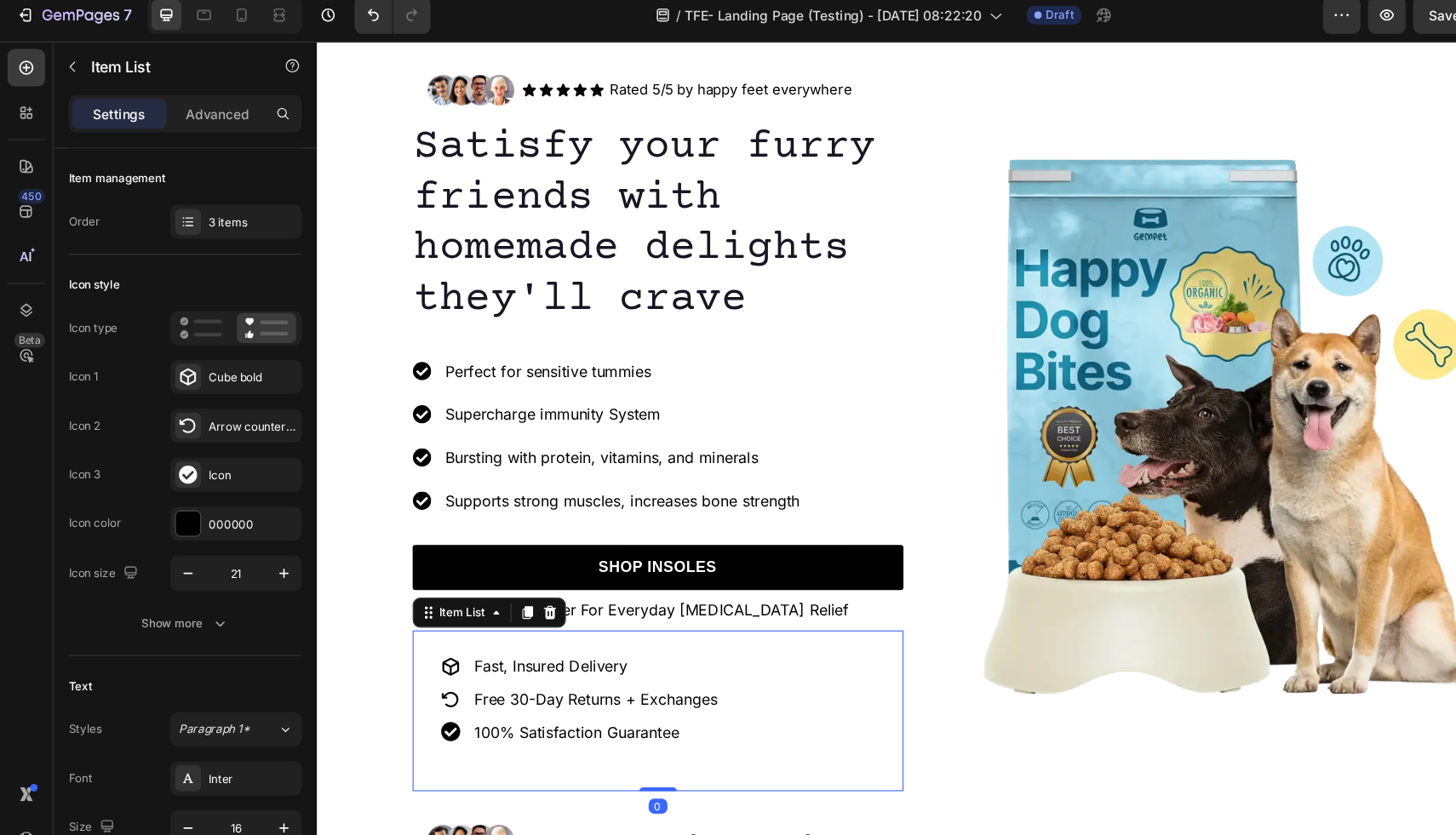
click at [437, 609] on icon at bounding box center [438, 607] width 15 height 16
click at [434, 607] on icon at bounding box center [438, 607] width 17 height 17
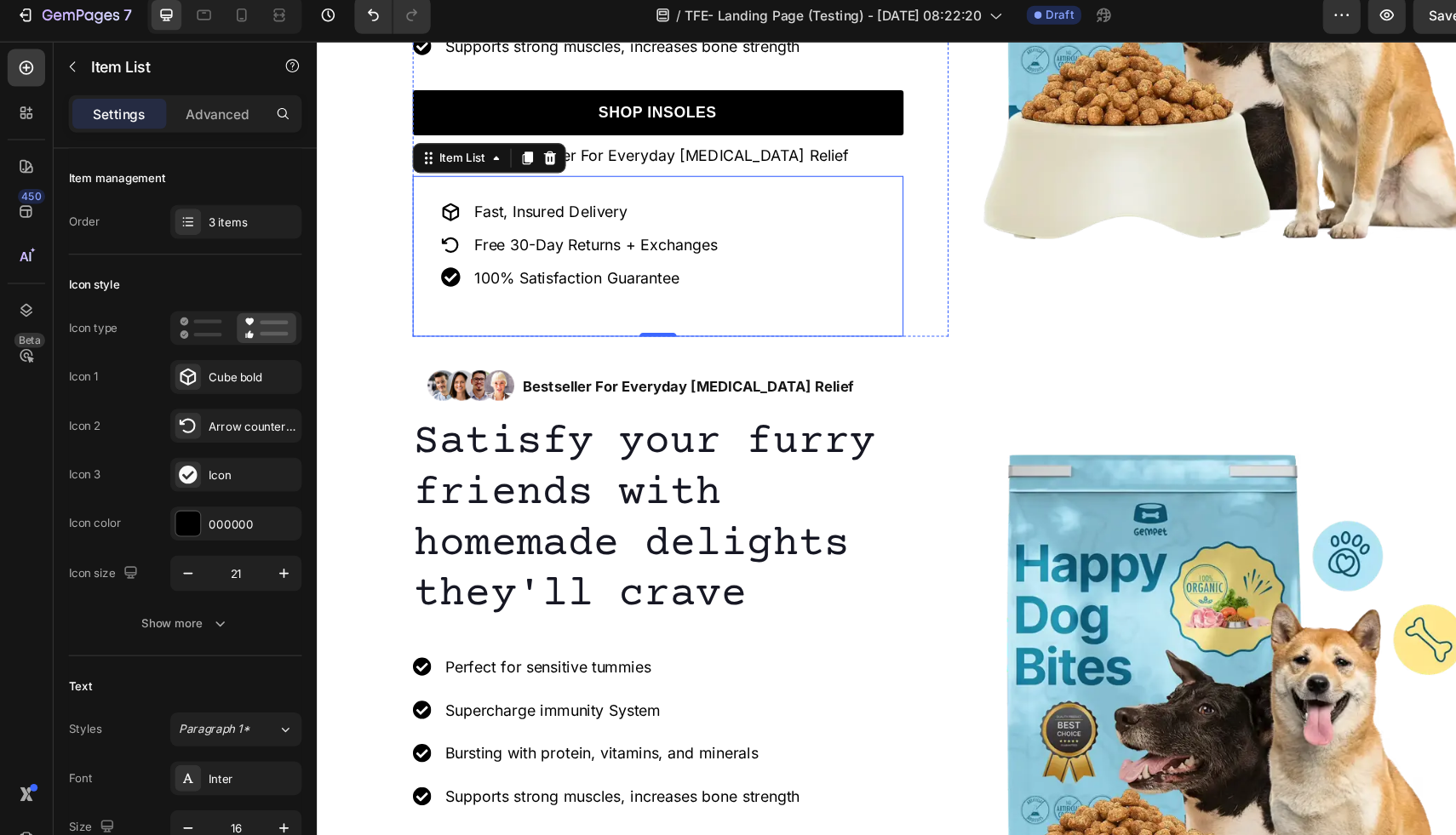
scroll to position [1393, 0]
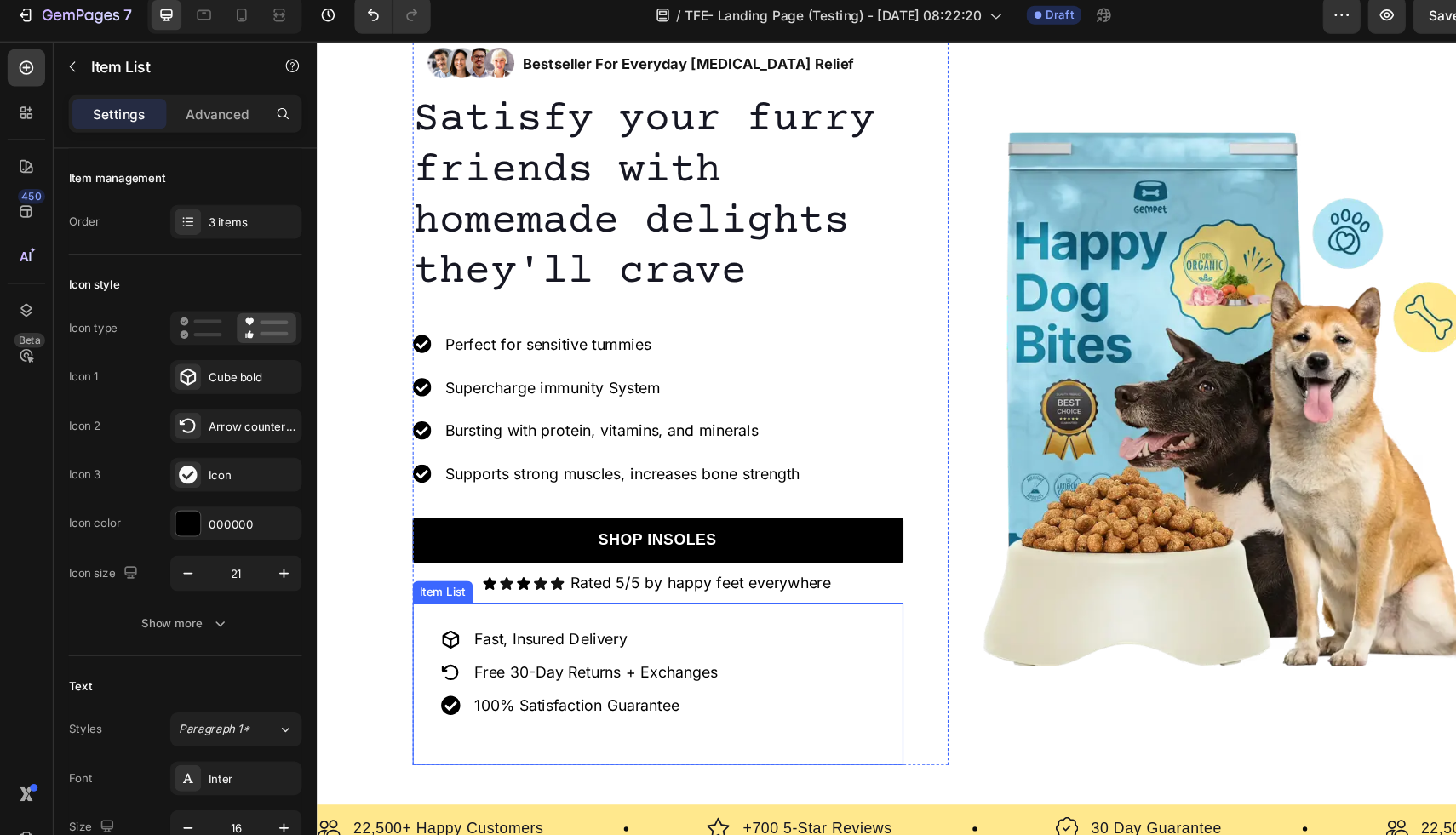
click at [435, 584] on icon at bounding box center [438, 583] width 17 height 17
click at [164, 342] on div at bounding box center [170, 352] width 24 height 24
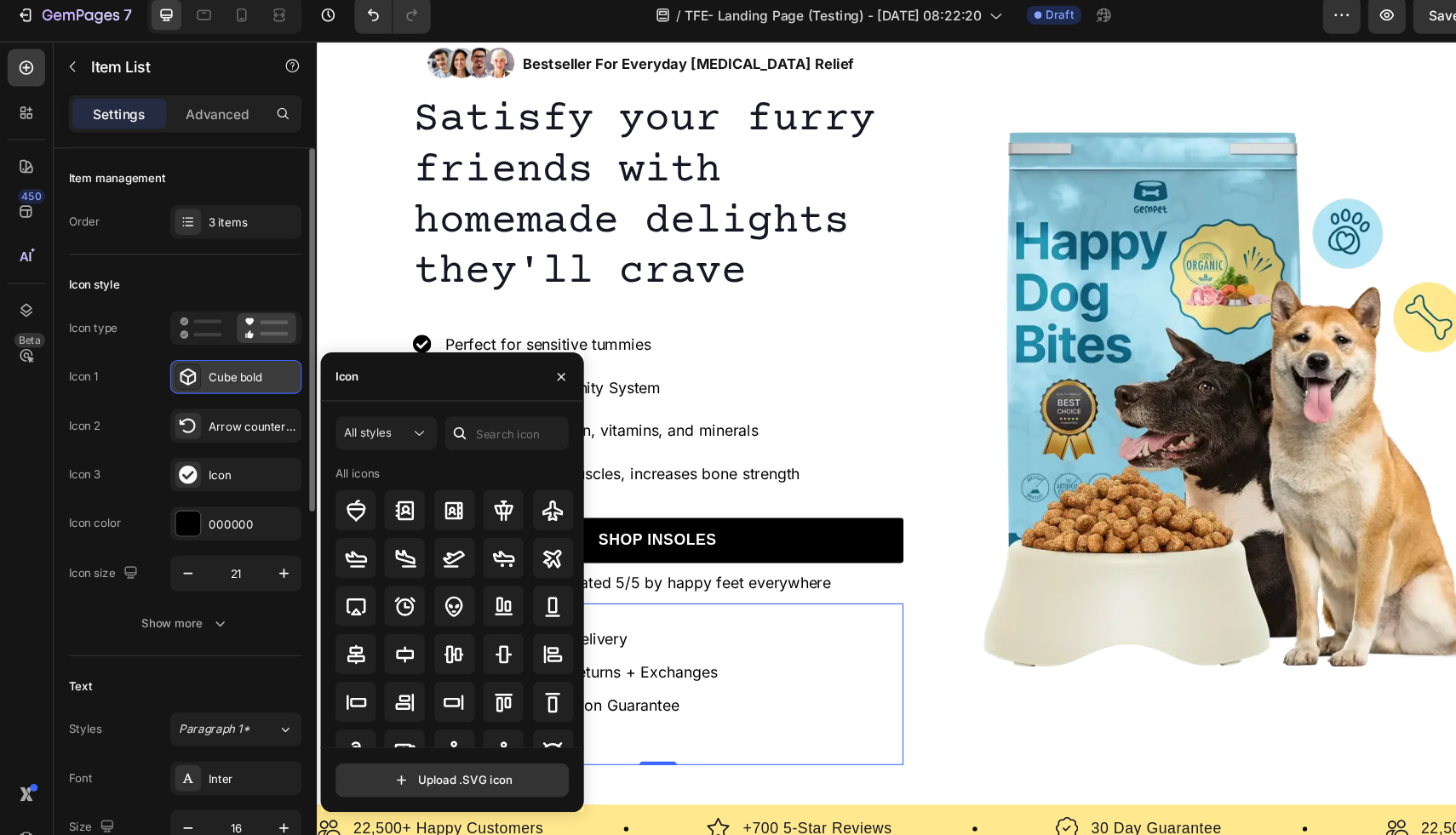
click at [164, 342] on div at bounding box center [170, 352] width 24 height 24
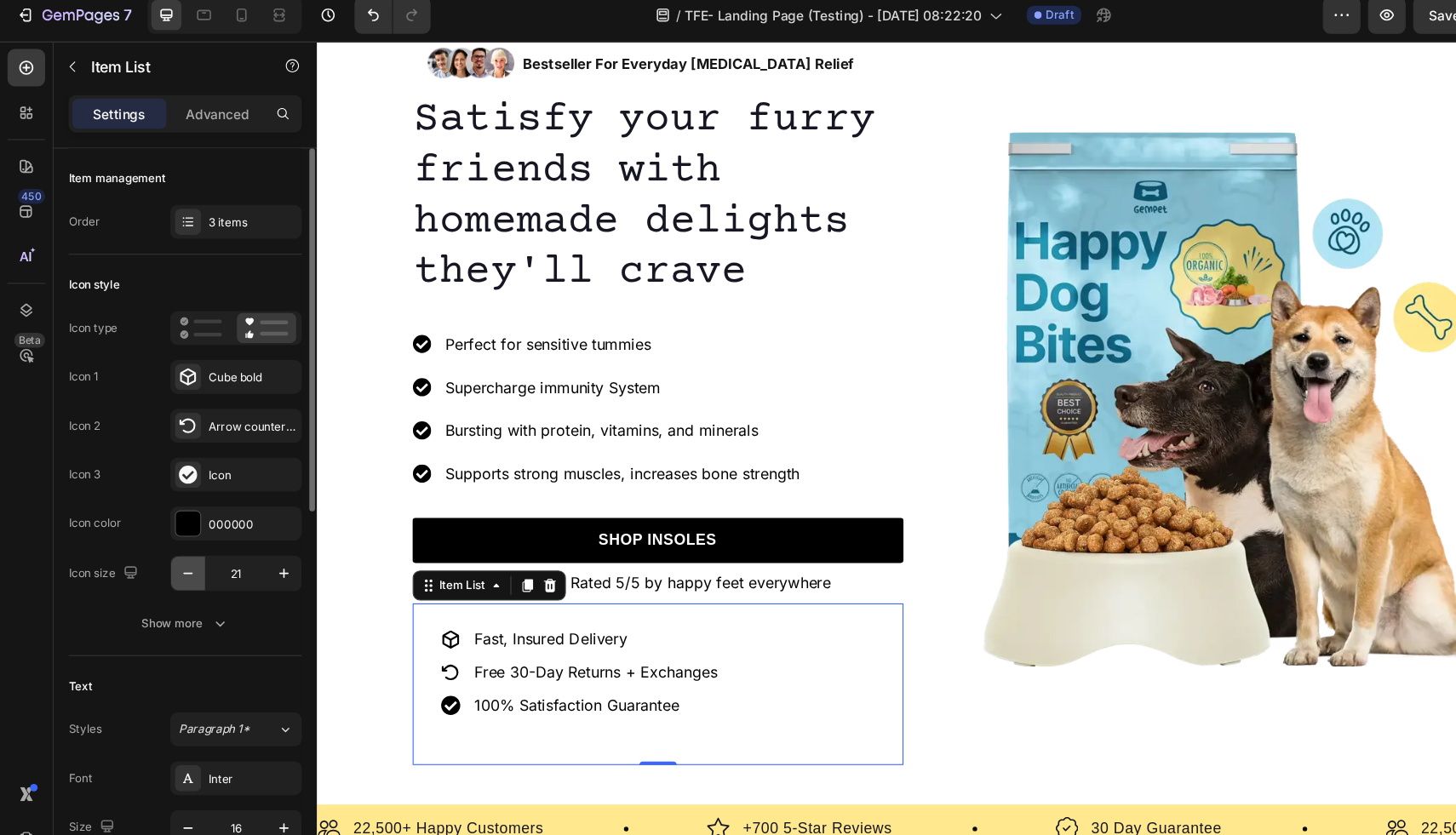
click at [178, 529] on icon "button" at bounding box center [170, 530] width 17 height 17
click at [178, 528] on icon "button" at bounding box center [170, 530] width 17 height 17
click at [248, 531] on button "button" at bounding box center [258, 530] width 31 height 31
type input "19"
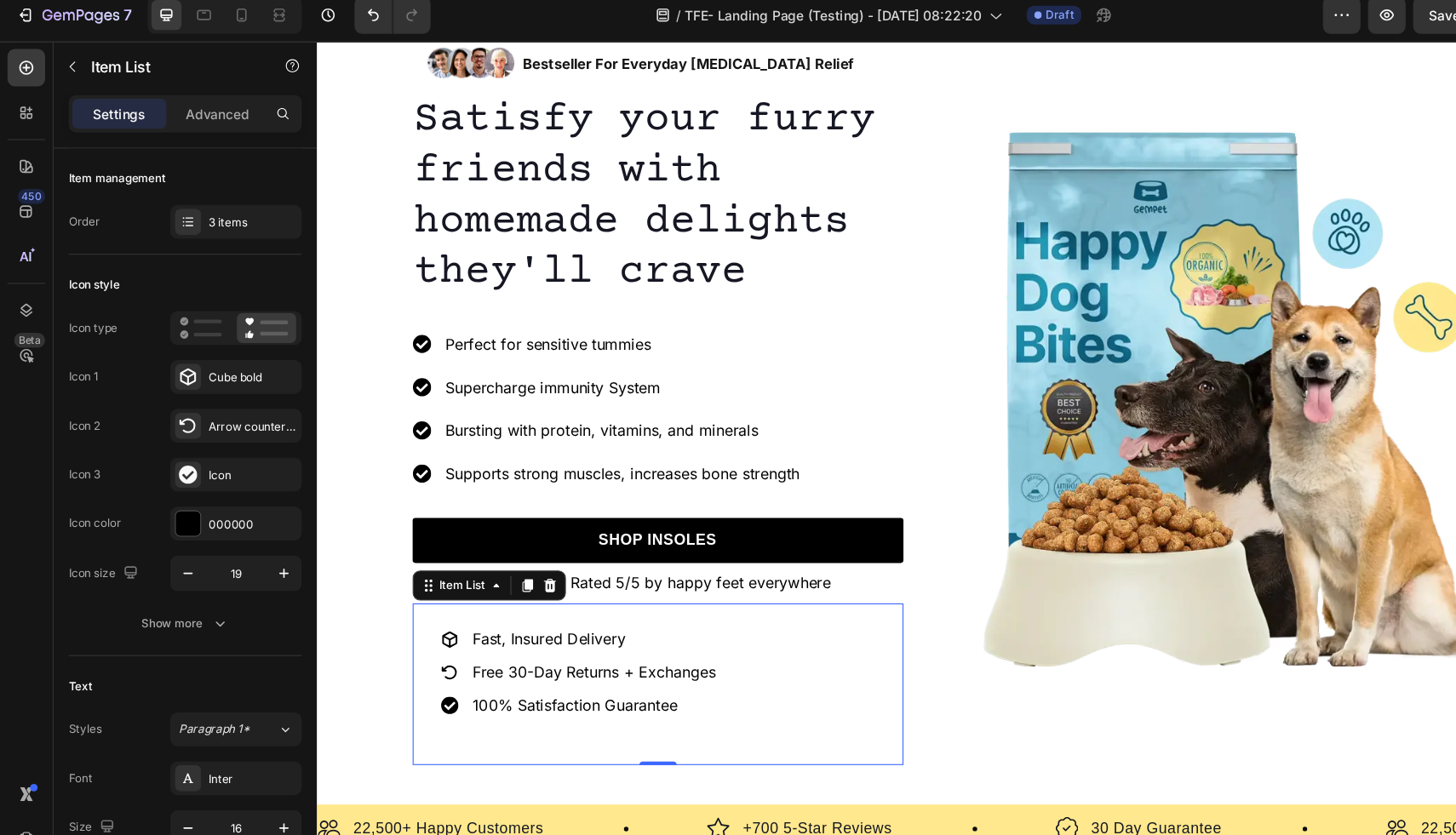
click at [757, 571] on div "Fast, Insured Delivery Free 30-Day Returns + Exchanges 100% Satisfaction Guaran…" at bounding box center [626, 623] width 445 height 145
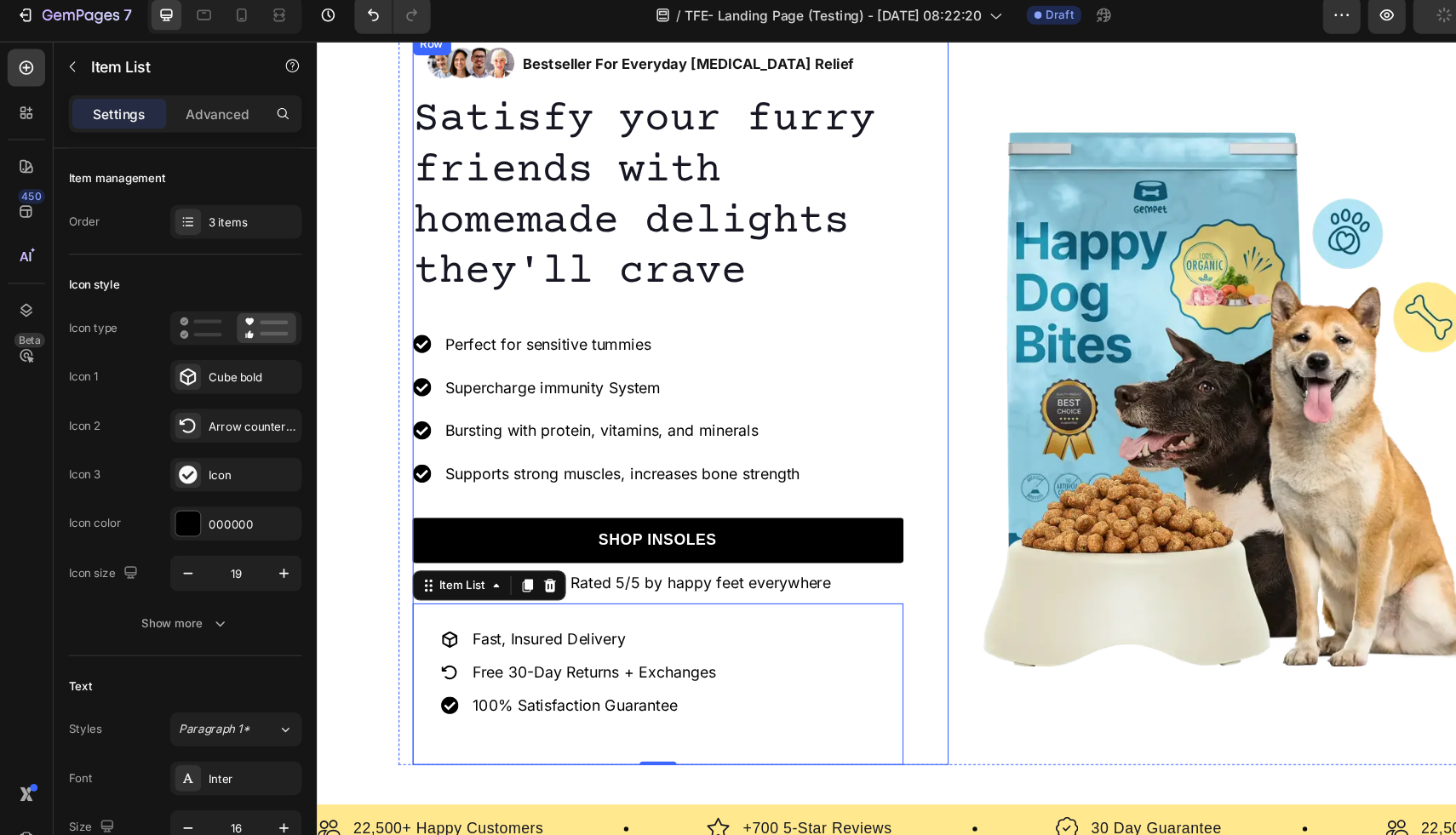
click at [877, 551] on div "Image Bestseller For Everyday Foot Pain Relief Text Block Row Row Satisfy your …" at bounding box center [646, 364] width 485 height 663
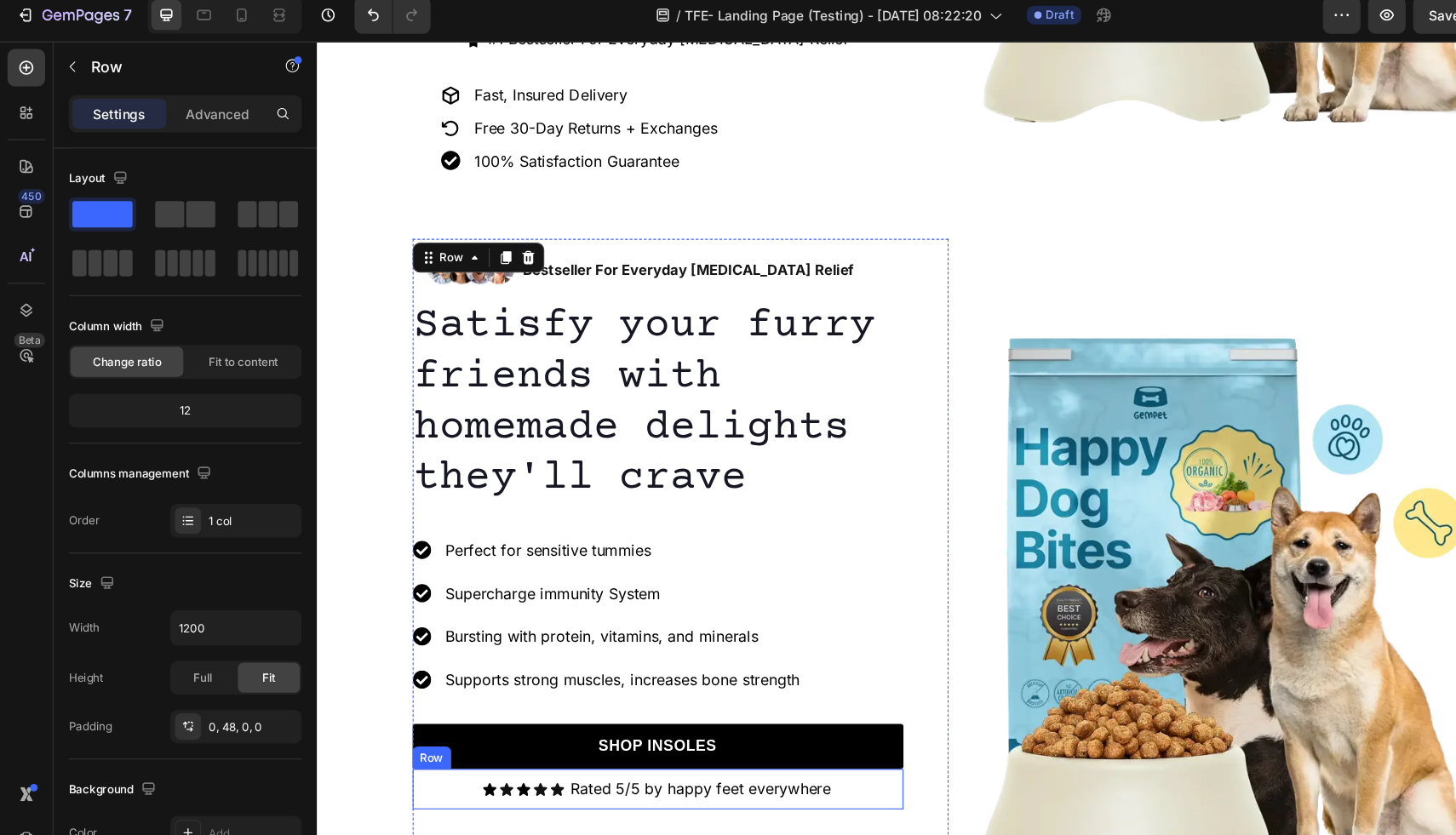
scroll to position [1191, 0]
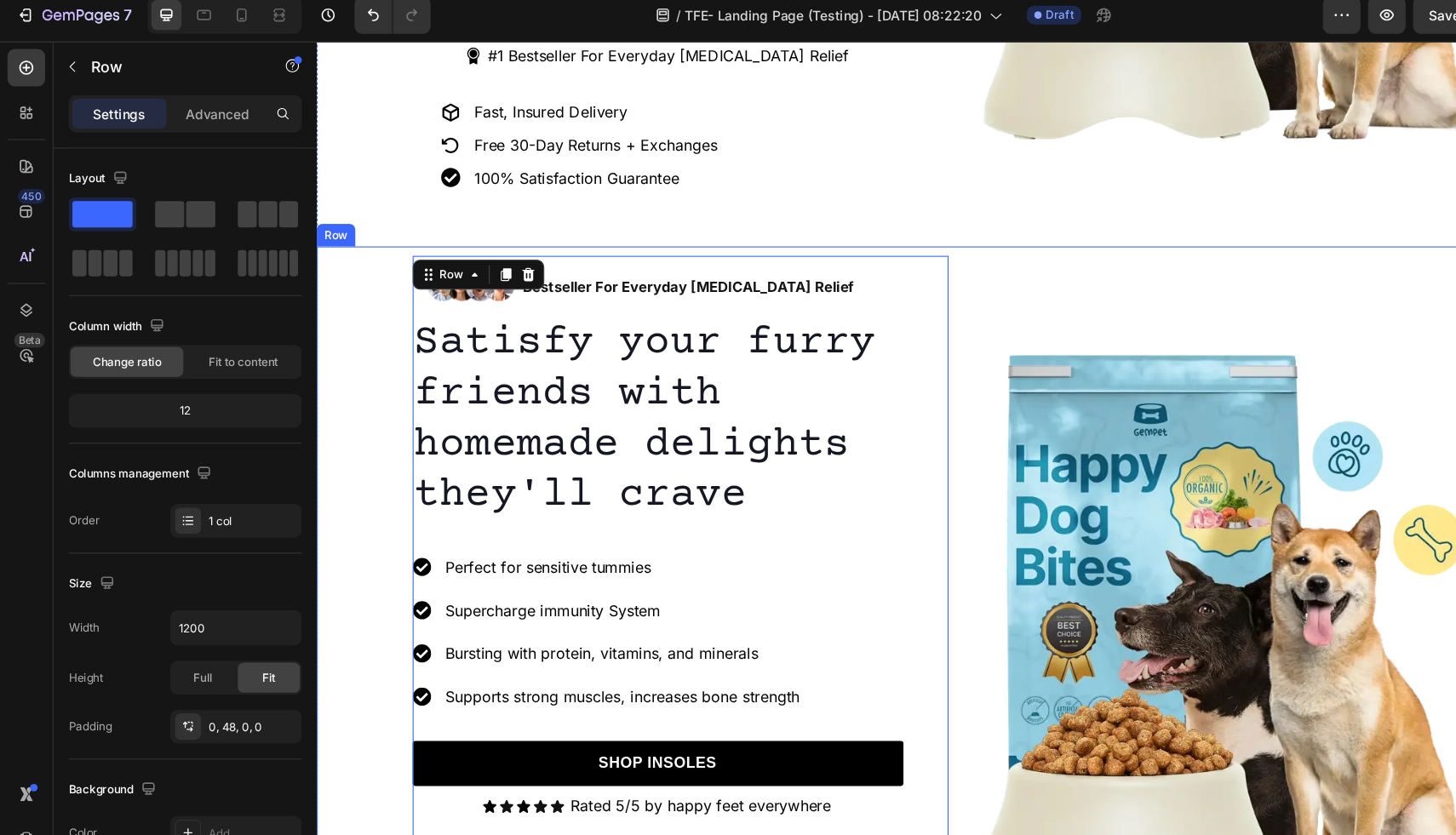
click at [359, 328] on div "Image Bestseller For Everyday Foot Pain Relief Text Block Row Row Satisfy your …" at bounding box center [901, 567] width 1169 height 663
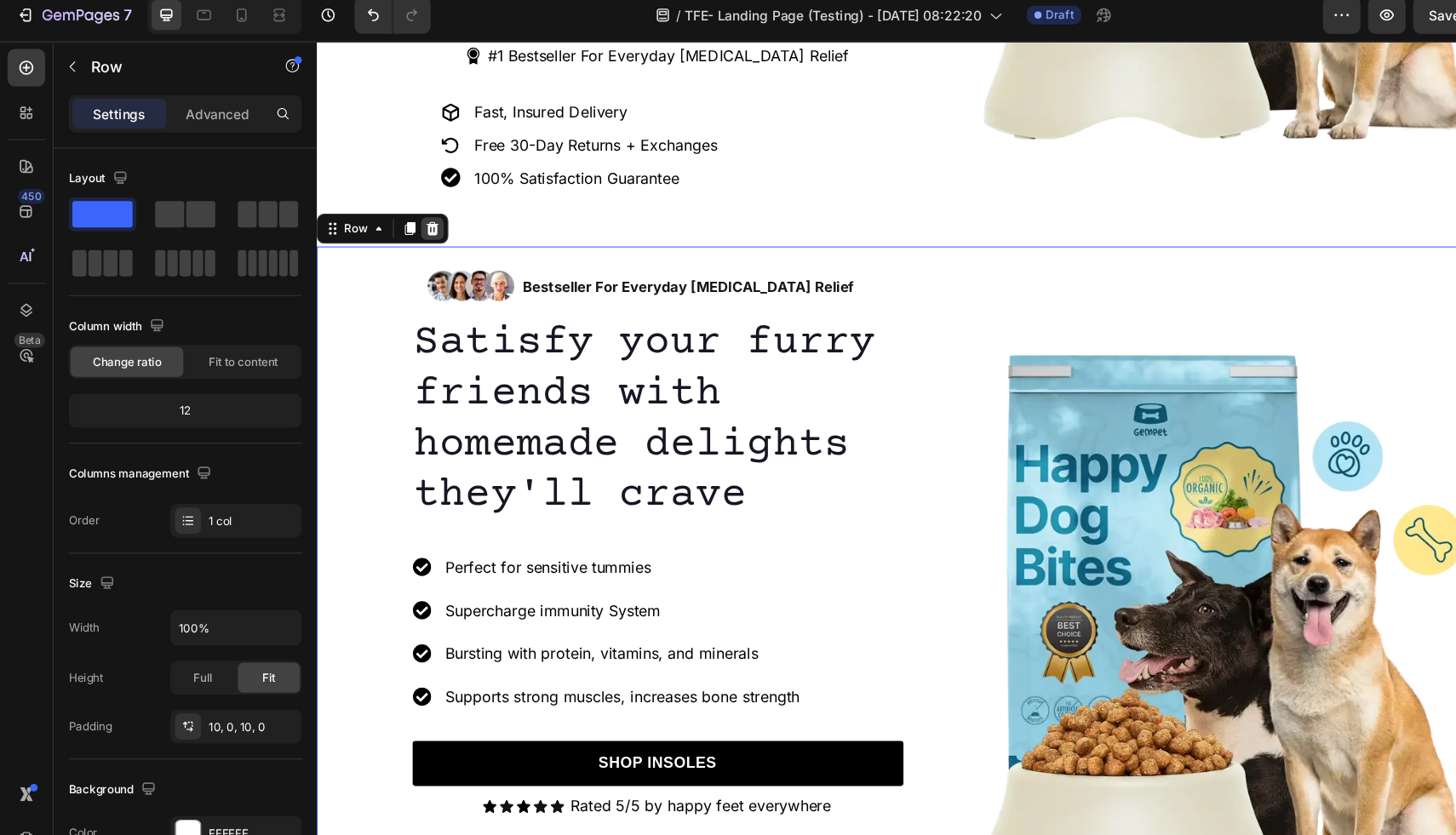
click at [425, 209] on icon at bounding box center [421, 210] width 14 height 14
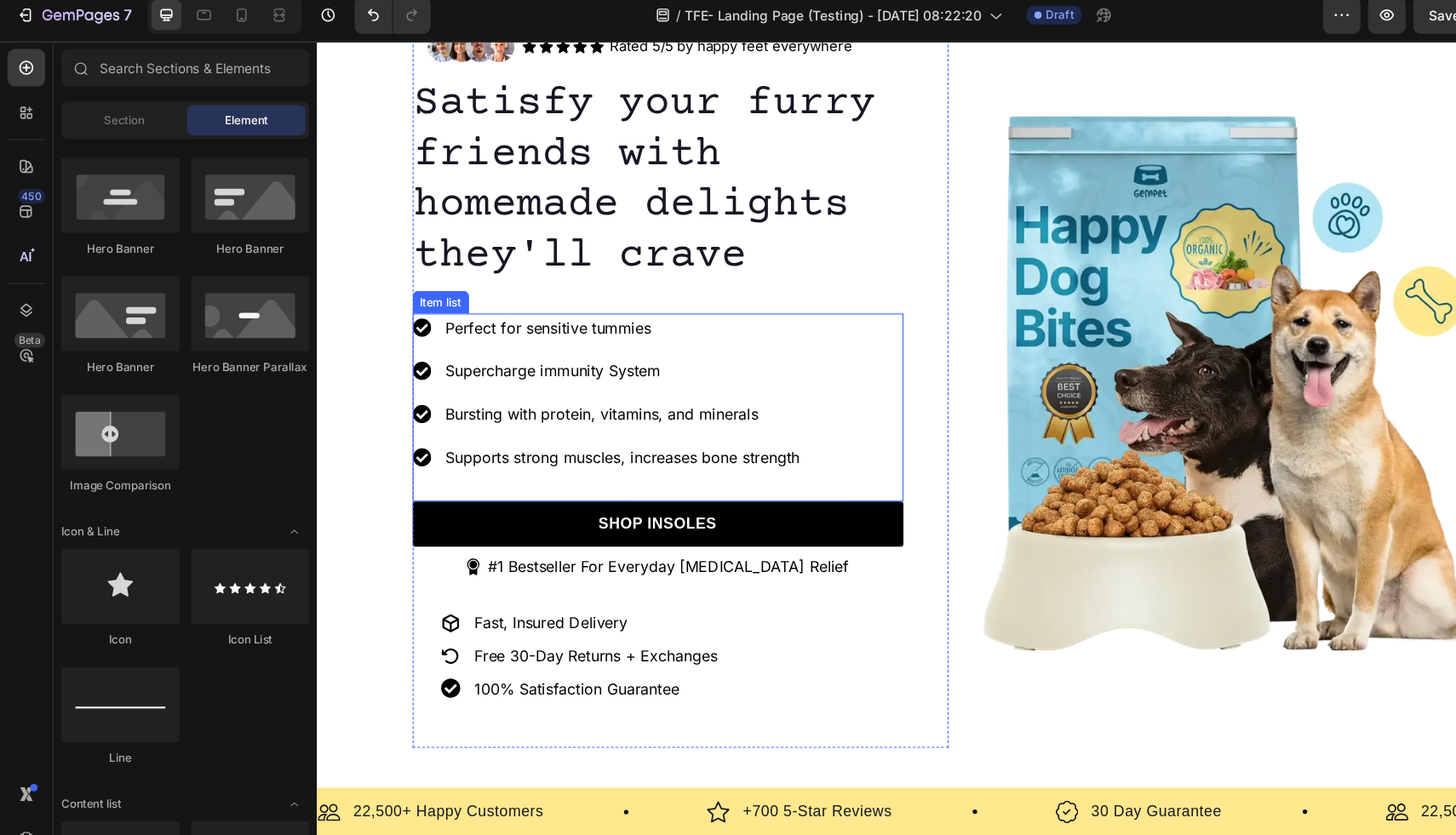
scroll to position [725, 0]
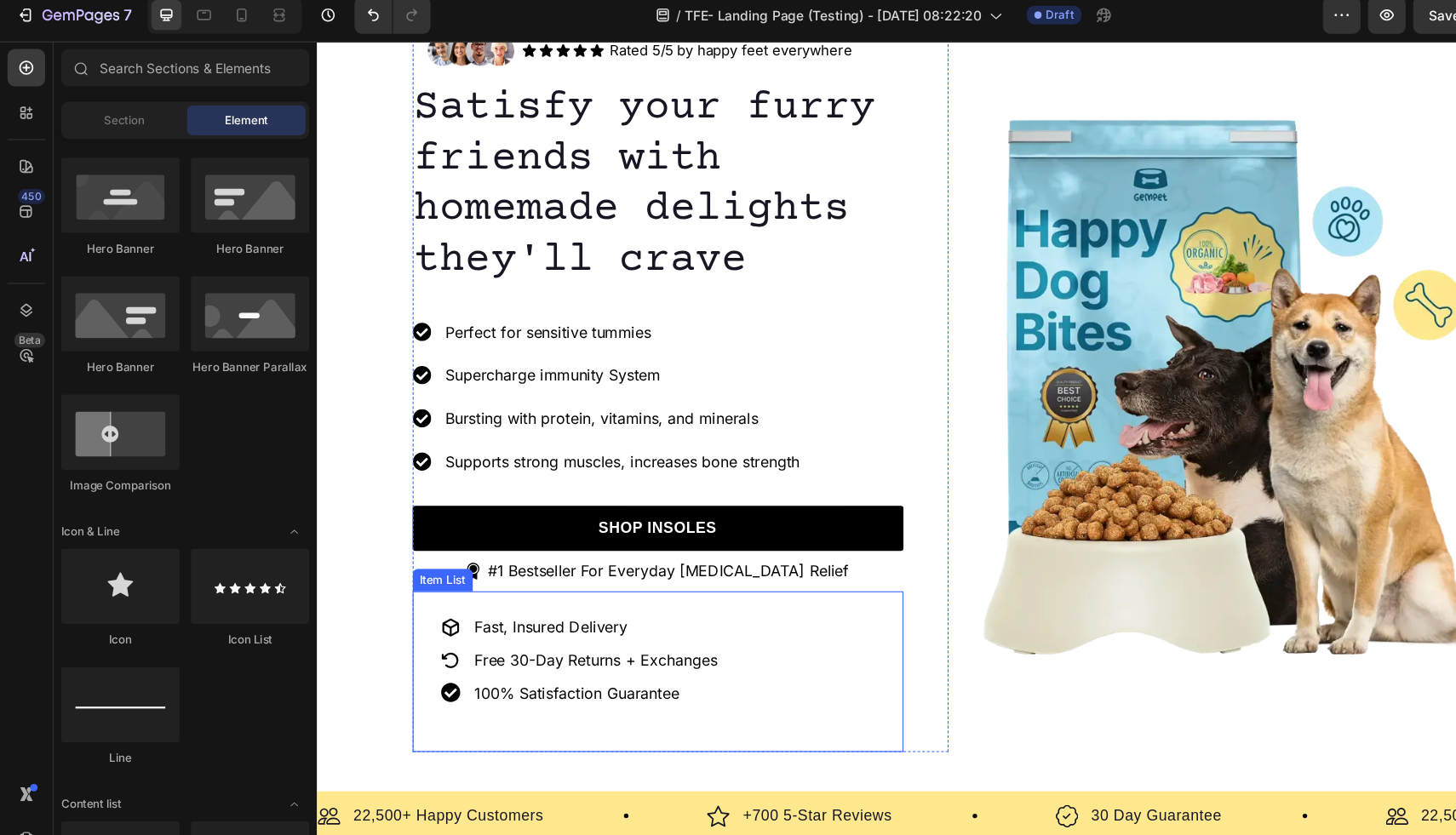
click at [434, 572] on icon at bounding box center [438, 572] width 17 height 17
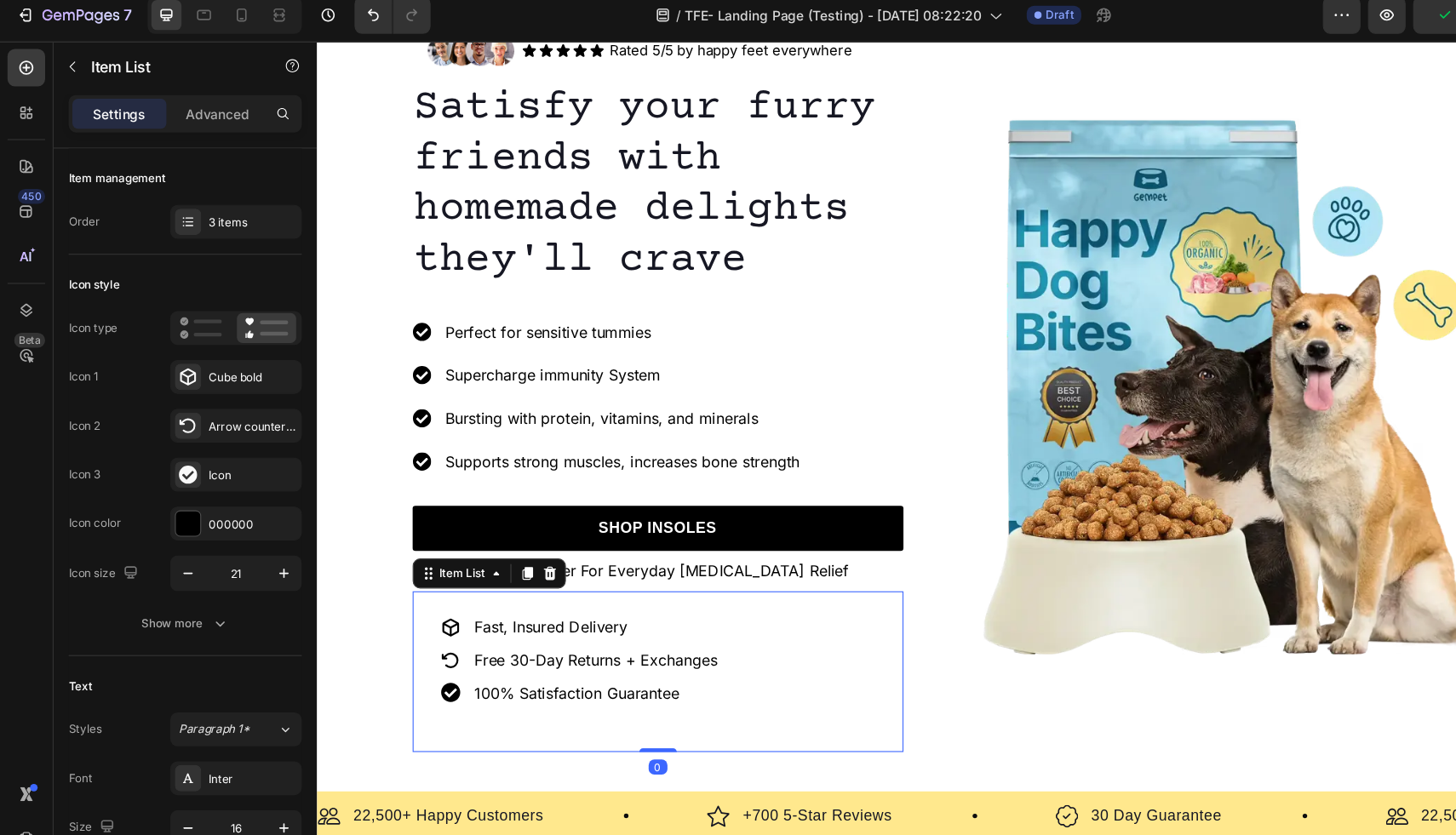
click at [438, 571] on icon at bounding box center [438, 572] width 15 height 16
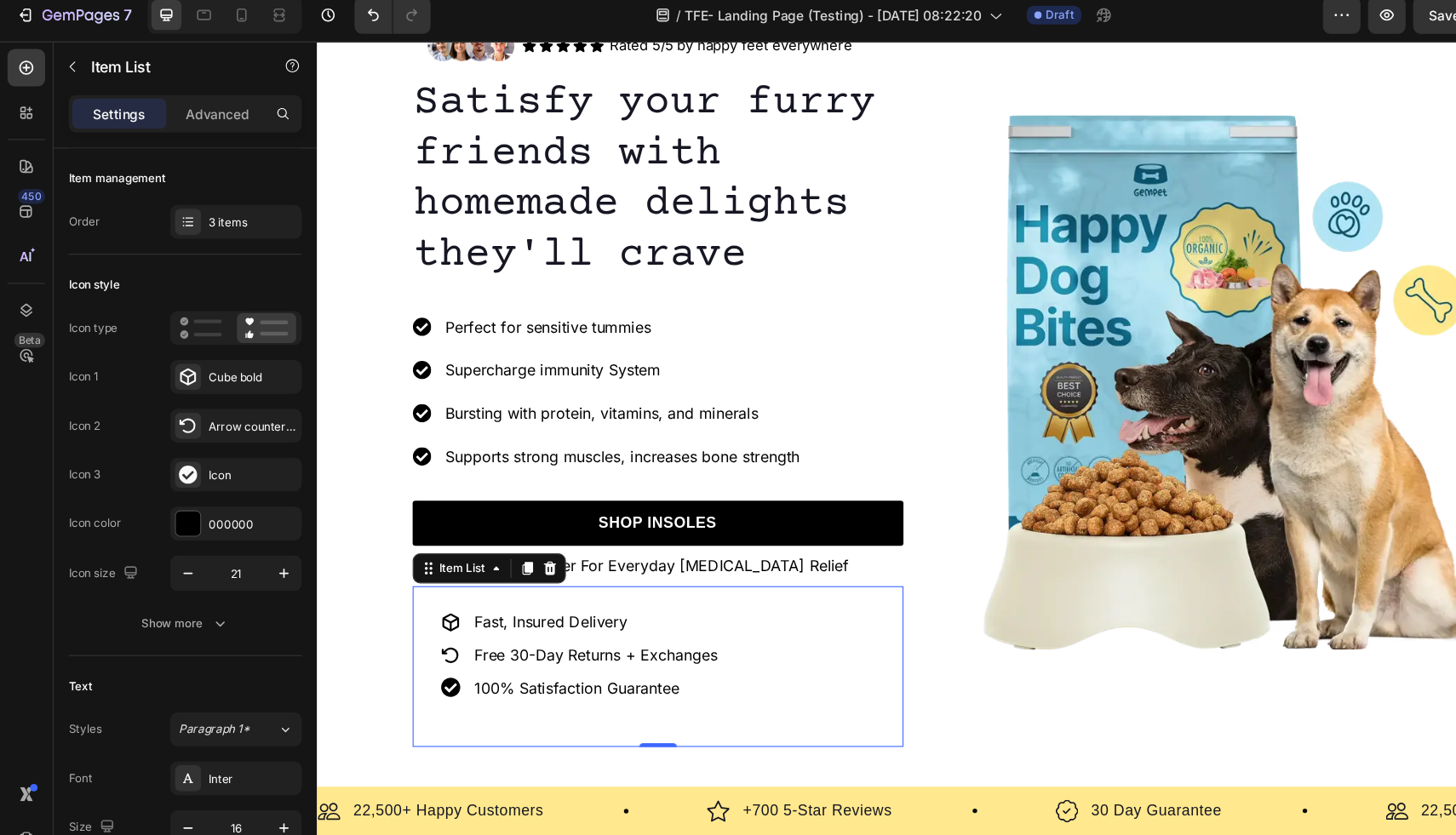
scroll to position [789, 0]
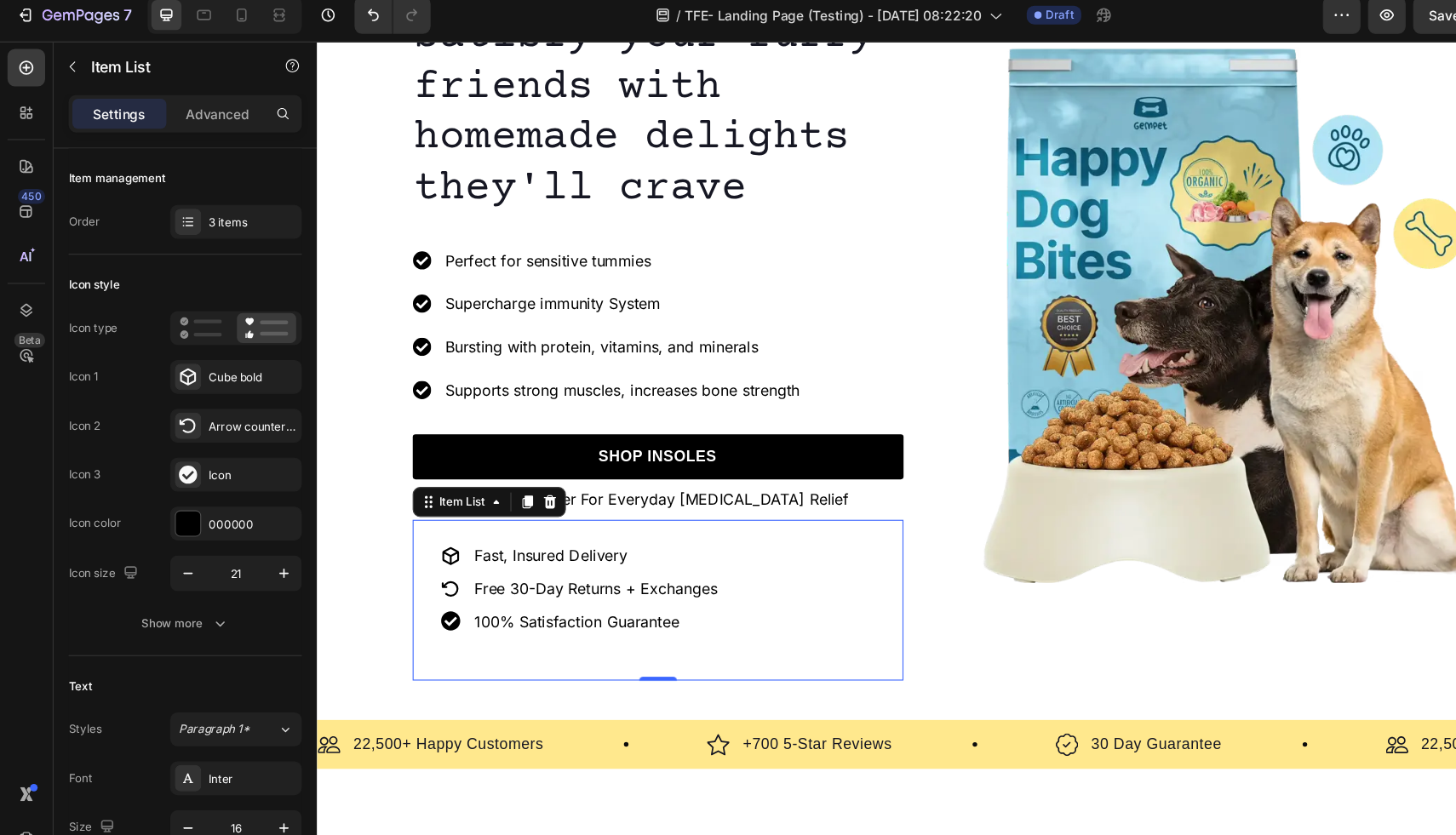
click at [476, 487] on div "Fast, Insured Delivery Free 30-Day Returns + Exchanges 100% Satisfaction Guaran…" at bounding box center [626, 547] width 445 height 145
click at [169, 532] on icon "button" at bounding box center [170, 530] width 17 height 17
click at [170, 532] on icon "button" at bounding box center [170, 530] width 17 height 17
type input "19"
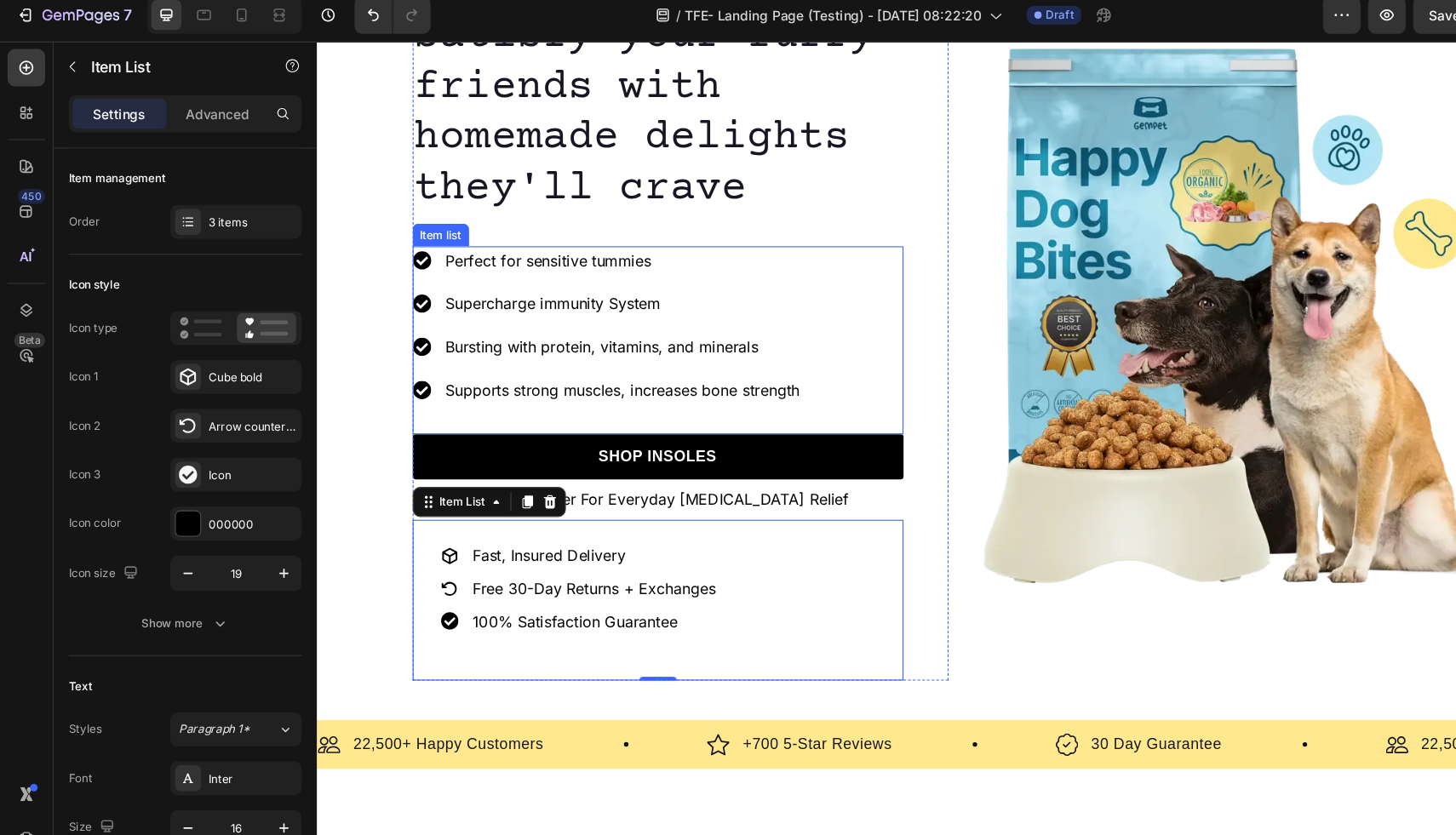
click at [619, 262] on div "Perfect for sensitive tummies Supercharge immunity System Bursting with protein…" at bounding box center [580, 298] width 354 height 143
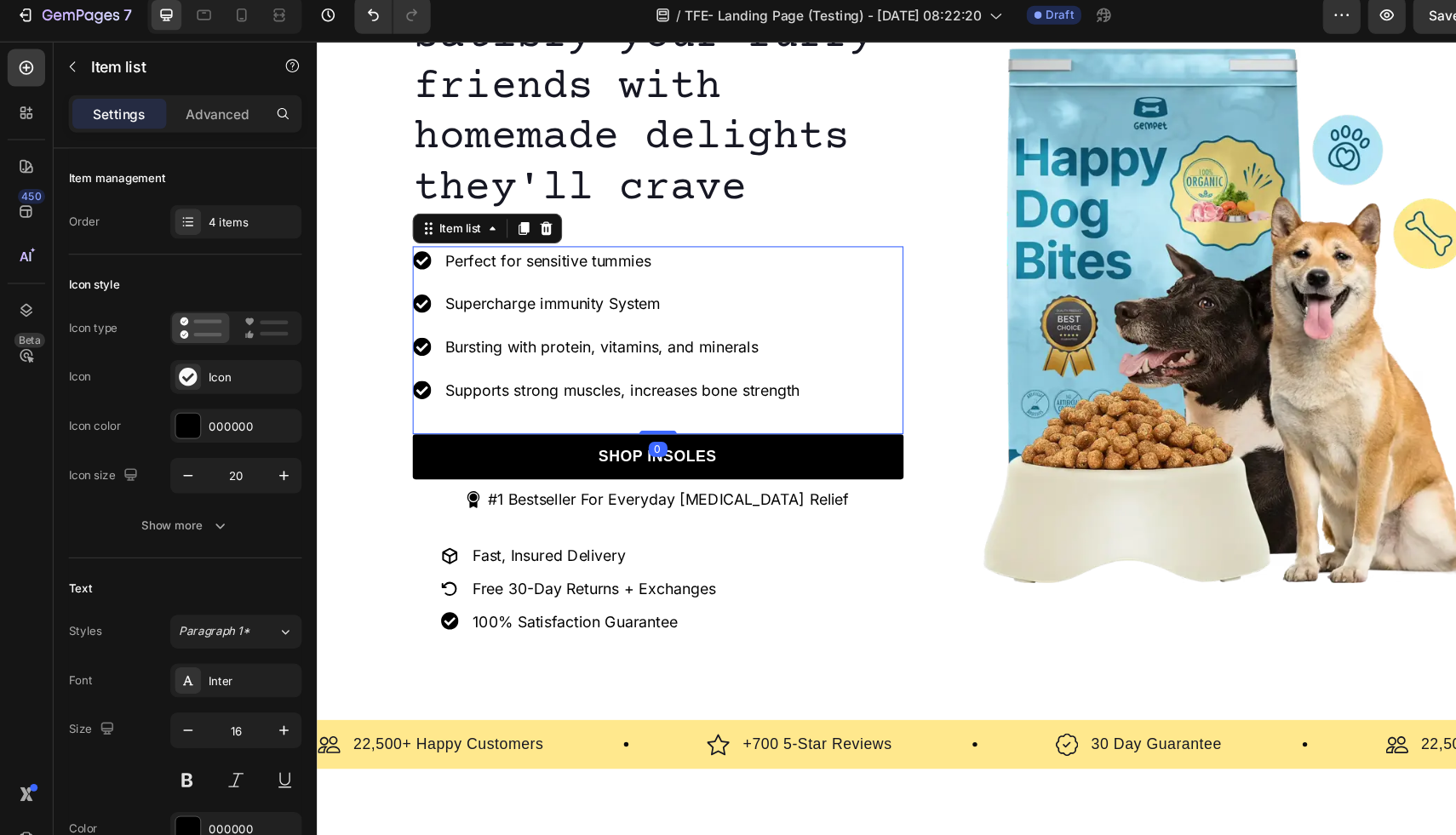
click at [413, 352] on icon at bounding box center [412, 356] width 16 height 16
click at [405, 298] on div "Perfect for sensitive tummies Supercharge immunity System Bursting with protein…" at bounding box center [580, 298] width 354 height 143
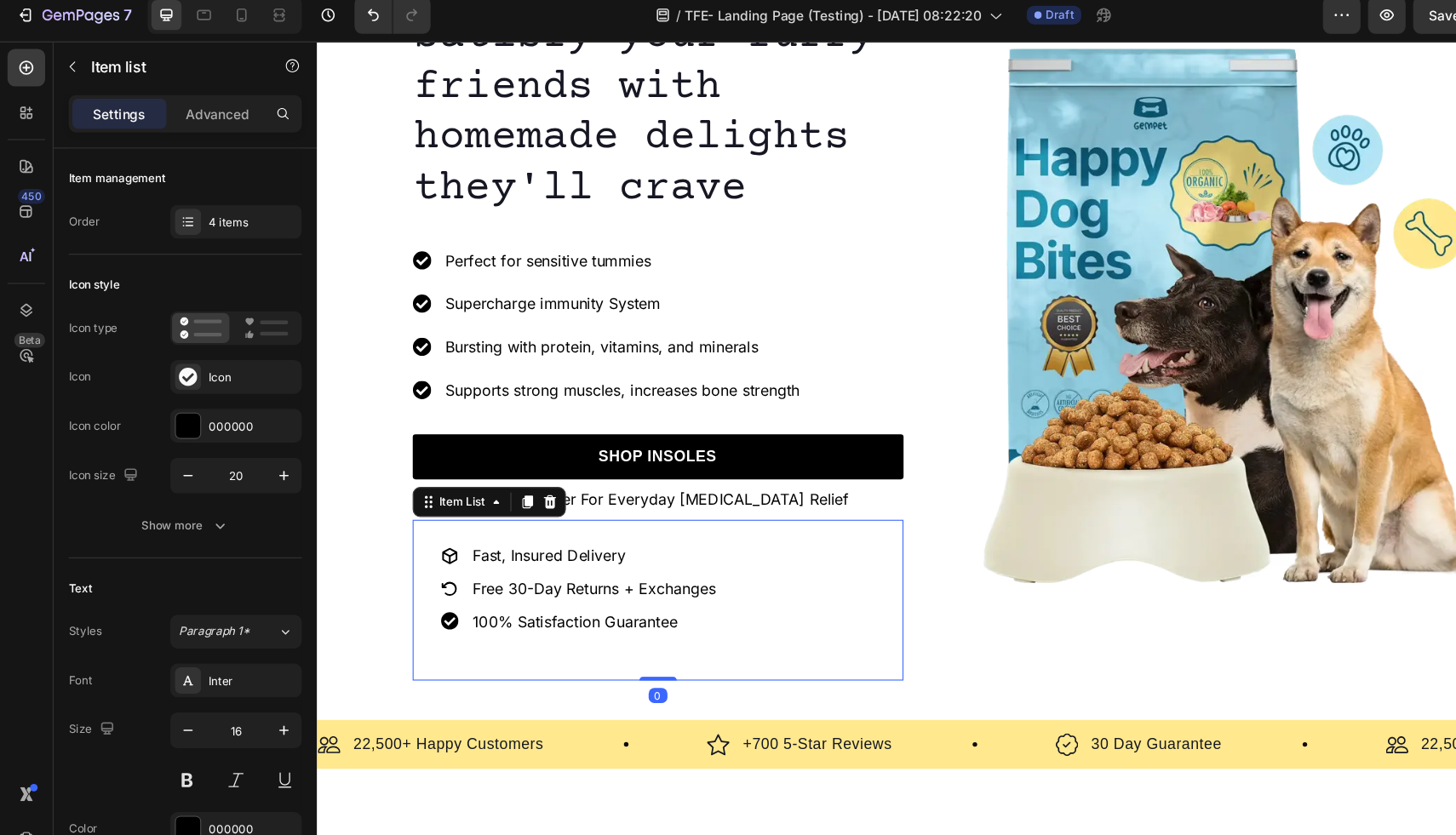
click at [430, 508] on icon at bounding box center [437, 507] width 14 height 15
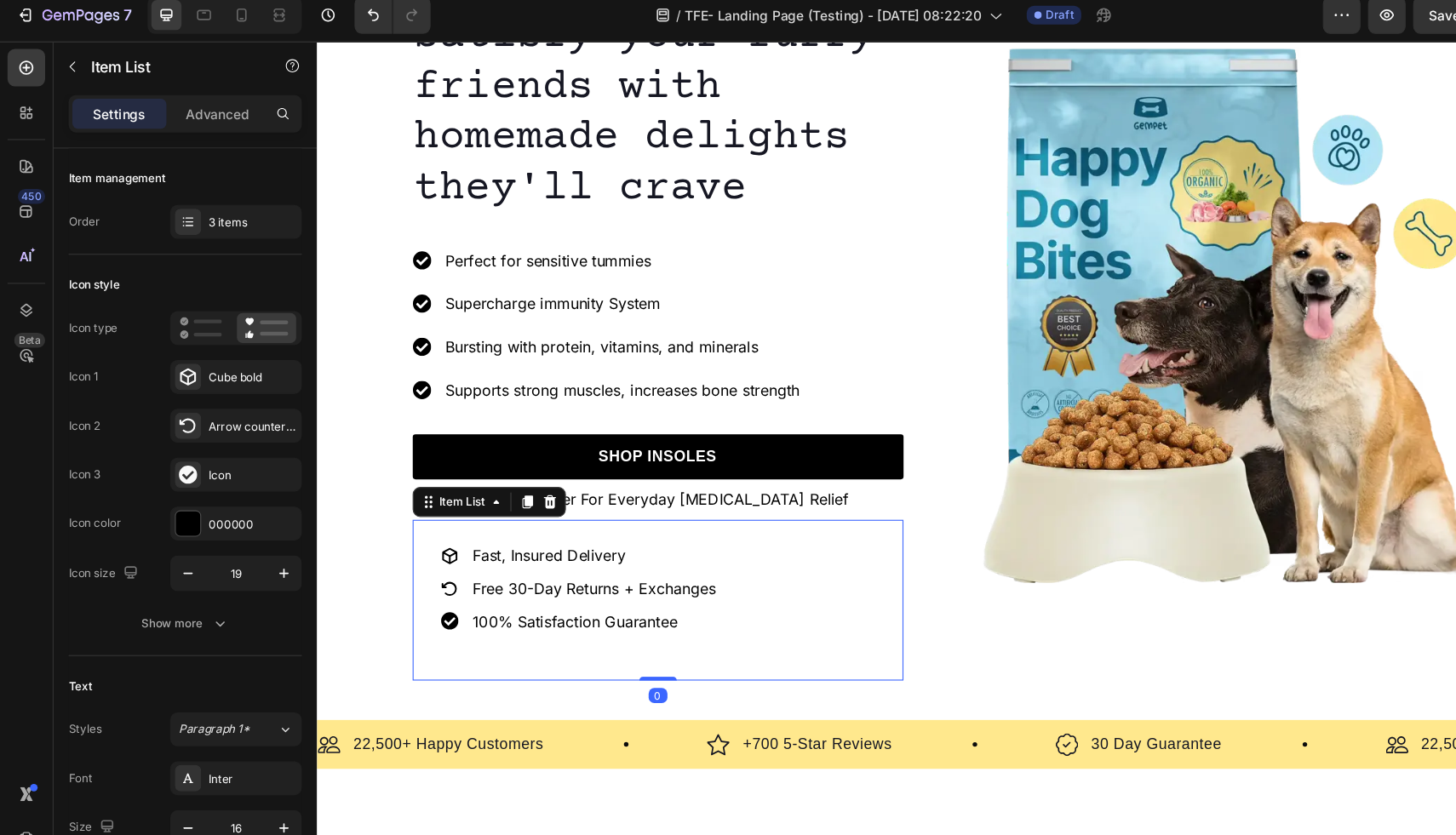
click at [437, 506] on icon at bounding box center [437, 507] width 14 height 15
click at [438, 560] on icon at bounding box center [437, 567] width 15 height 15
click at [253, 534] on icon "button" at bounding box center [258, 530] width 17 height 17
type input "20"
click at [497, 594] on div "Fast, Insured Delivery Free 30-Day Returns + Exchanges 100% Satisfaction Guaran…" at bounding box center [626, 547] width 445 height 145
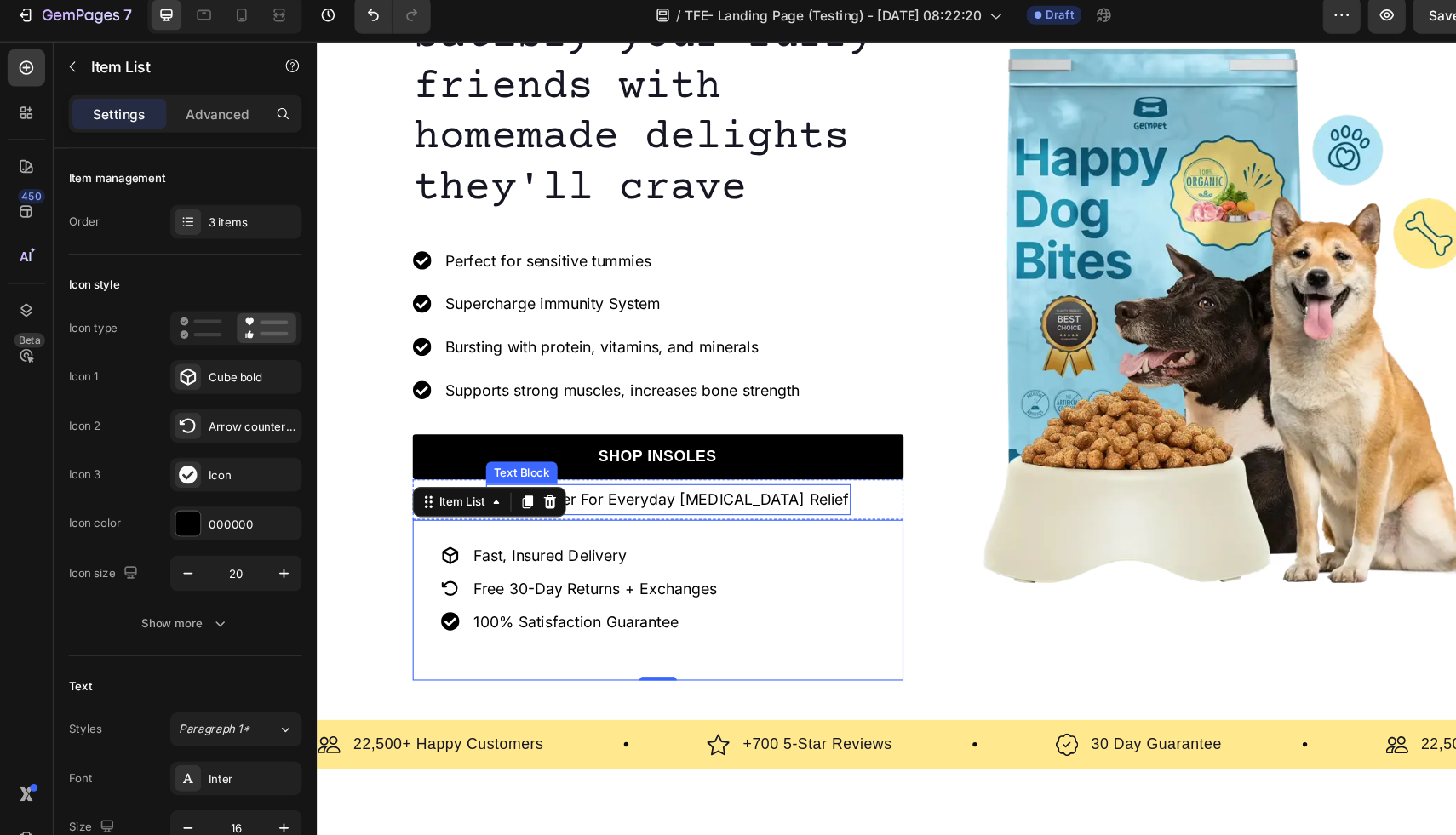
click at [611, 460] on p "#1 Bestseller For Everyday Foot Pain Relief" at bounding box center [635, 455] width 327 height 24
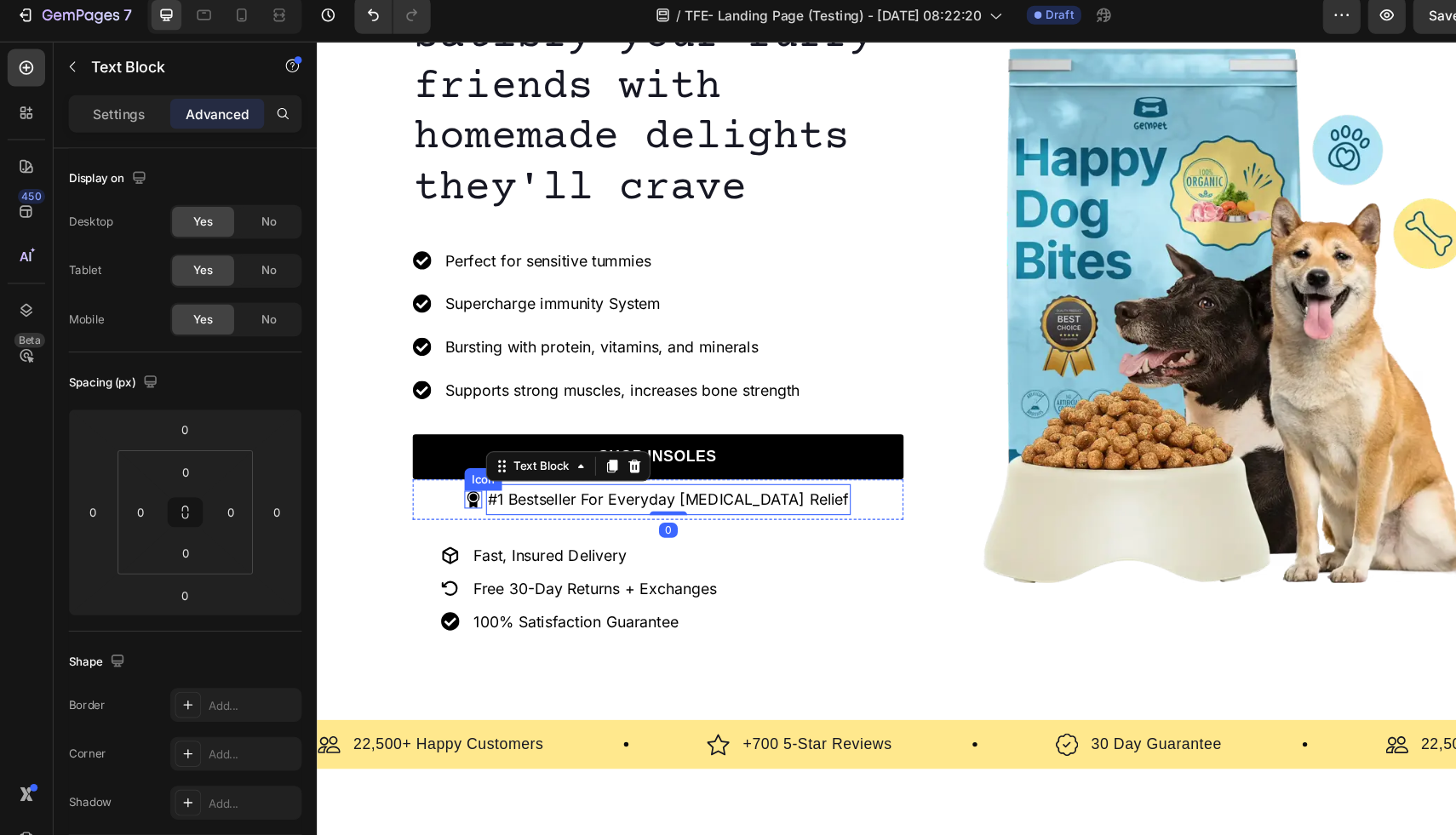
click at [464, 454] on icon at bounding box center [458, 456] width 11 height 15
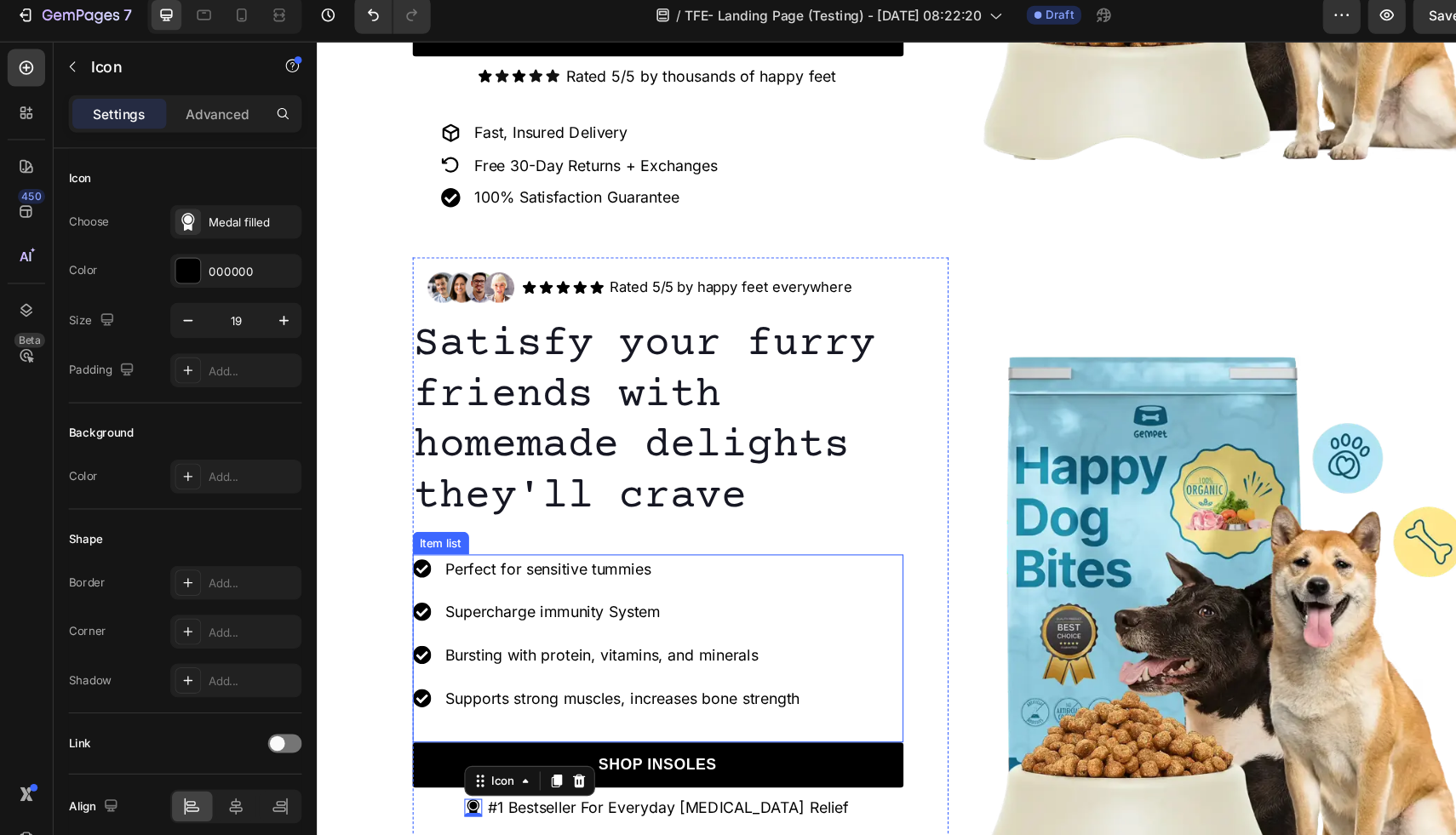
scroll to position [481, 0]
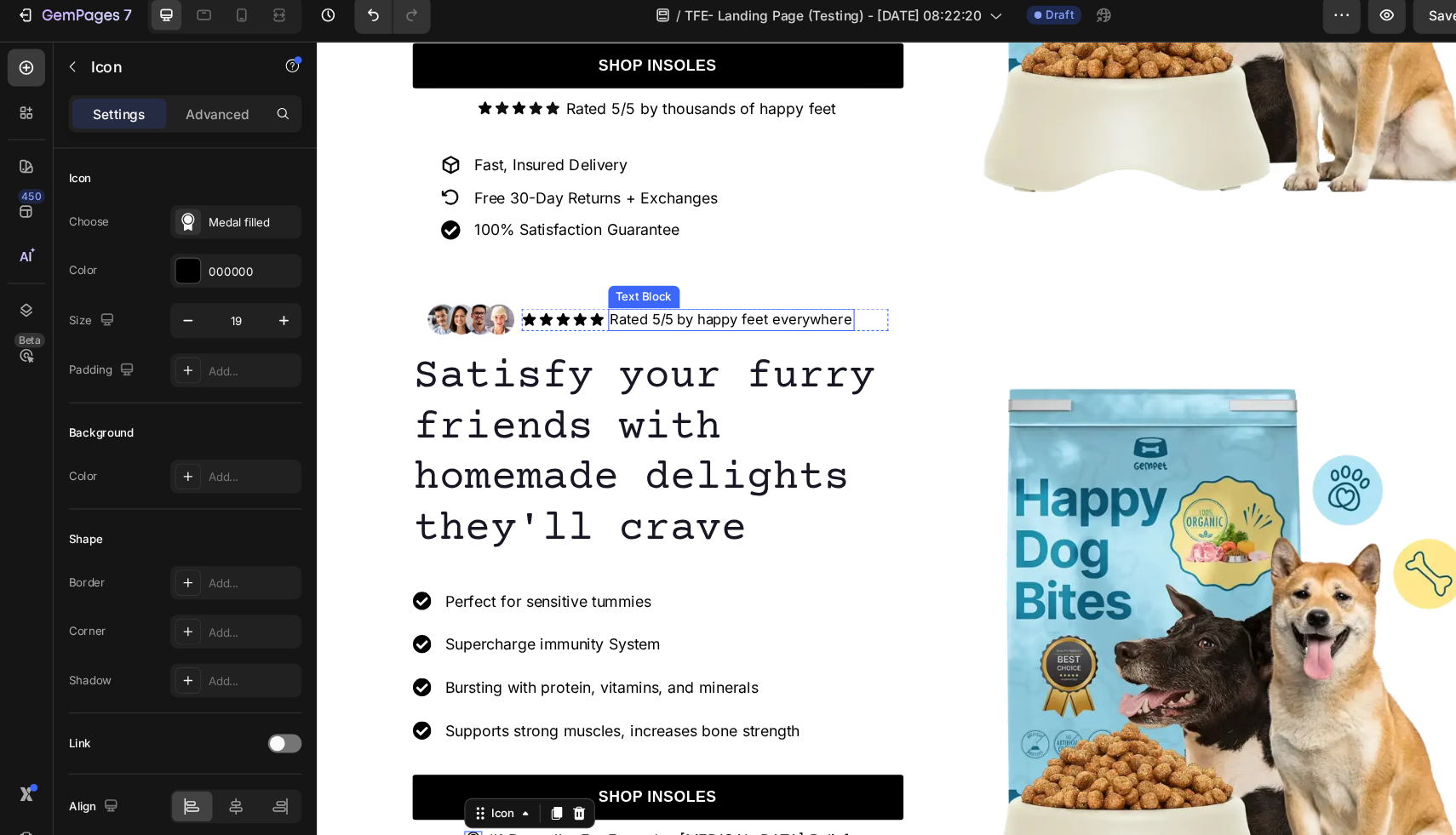
click at [763, 290] on p "Rated 5/5 by happy feet everywhere" at bounding box center [692, 294] width 220 height 17
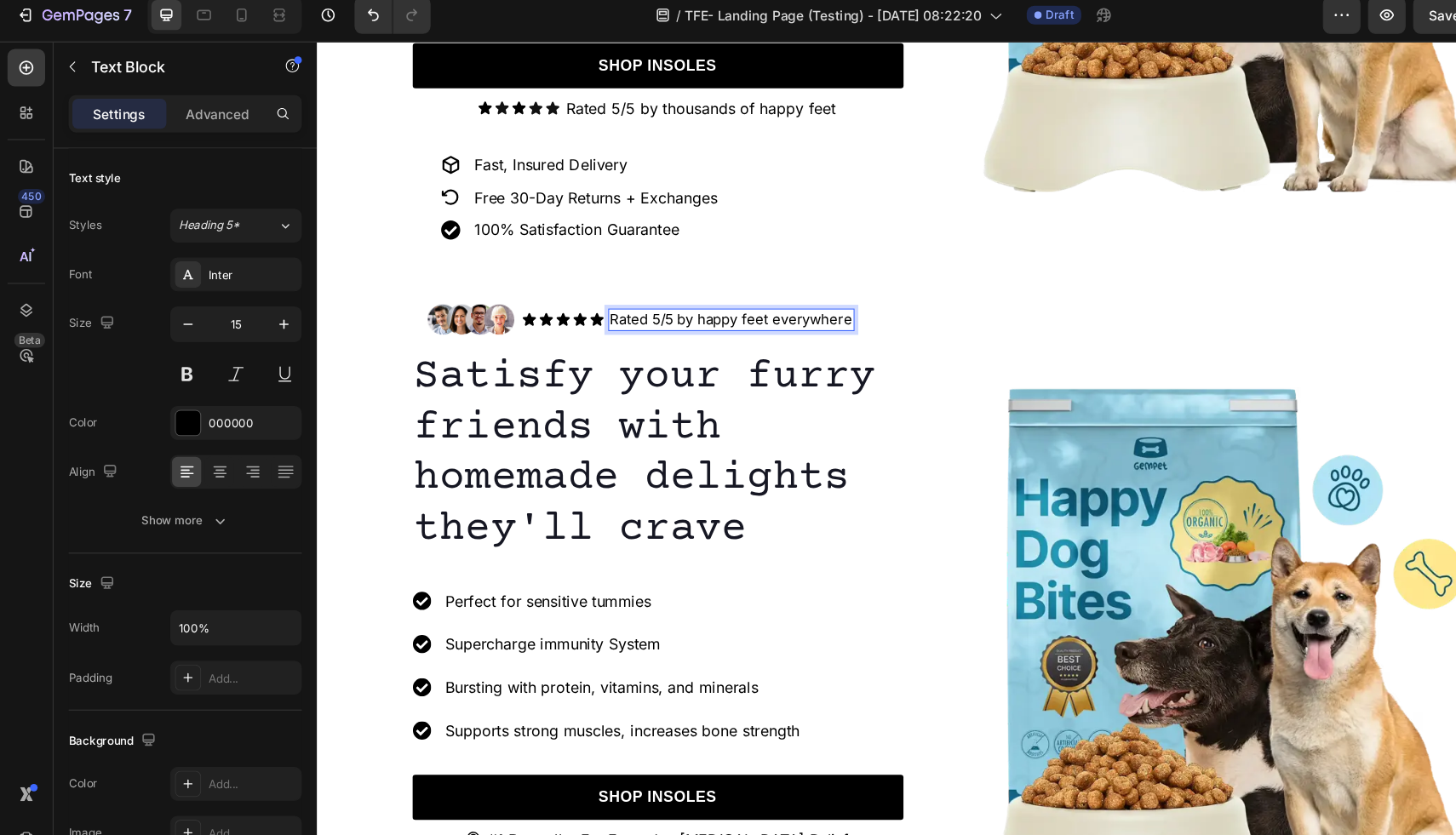
click at [736, 293] on p "Rated 5/5 by happy feet everywhere" at bounding box center [692, 294] width 220 height 17
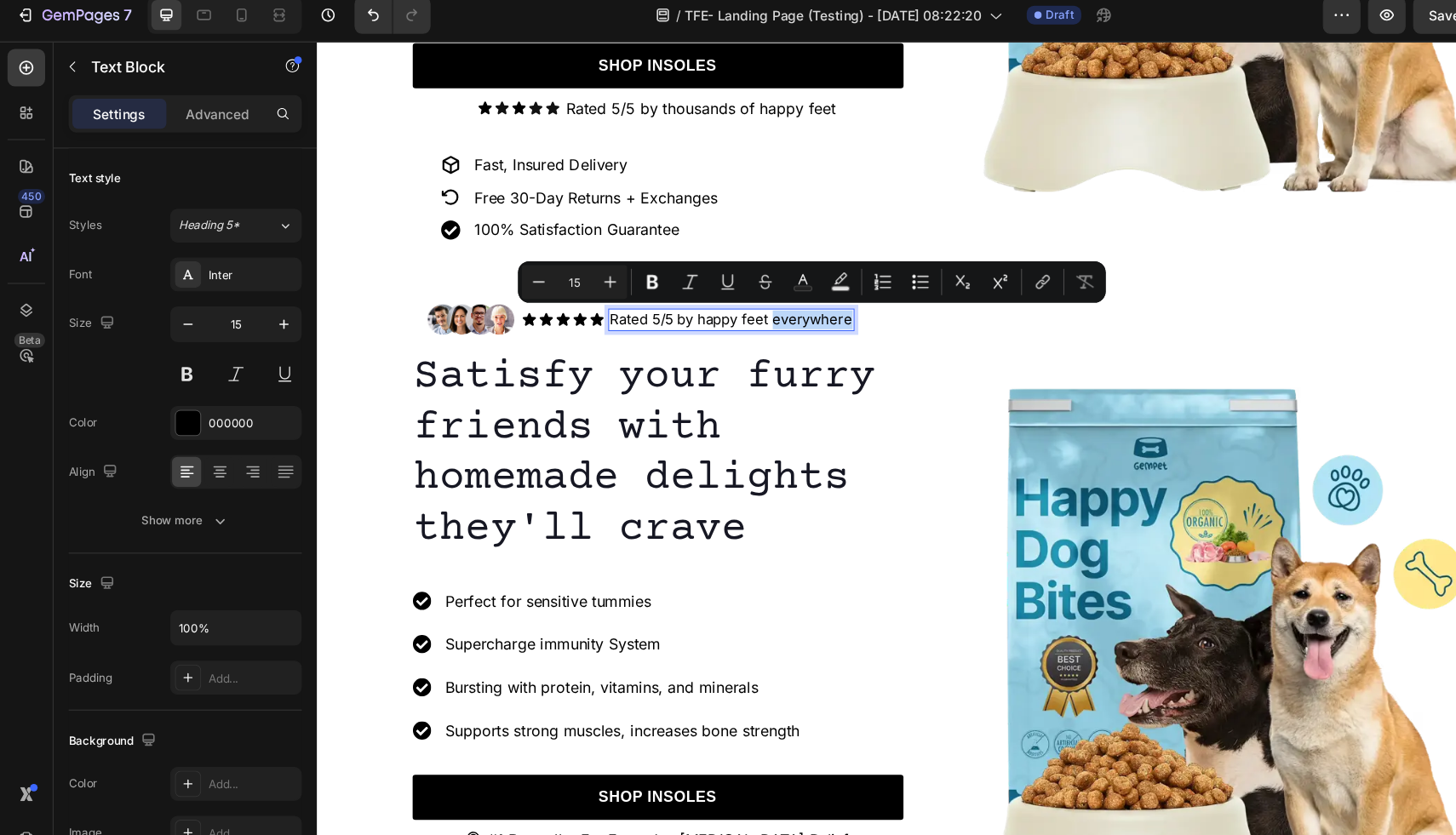
drag, startPoint x: 730, startPoint y: 294, endPoint x: 797, endPoint y: 294, distance: 67.0
click at [797, 294] on p "Rated 5/5 by happy feet everywhere" at bounding box center [692, 294] width 220 height 17
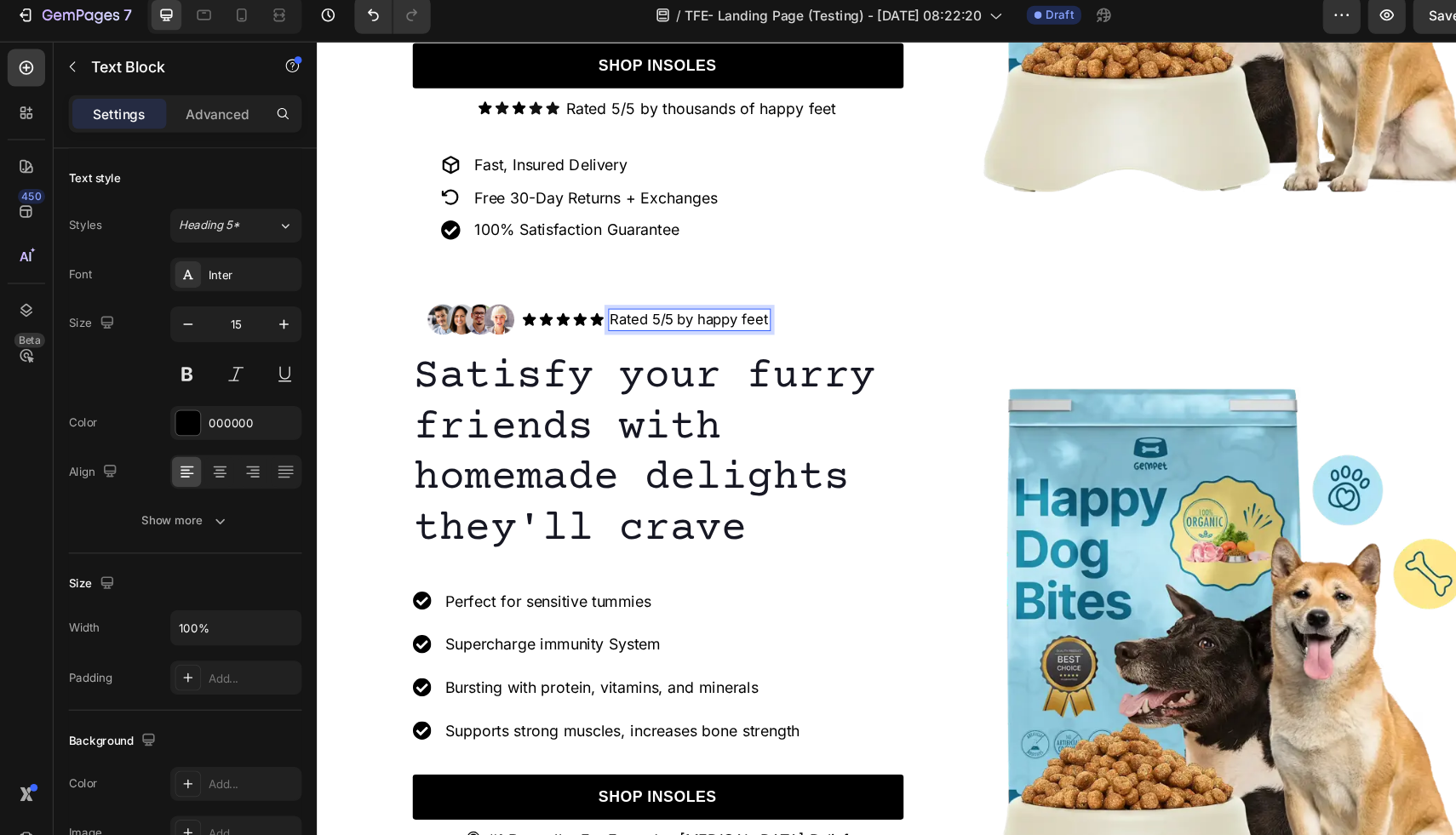
click at [664, 295] on p "Rated 5/5 by happy feet" at bounding box center [654, 294] width 144 height 17
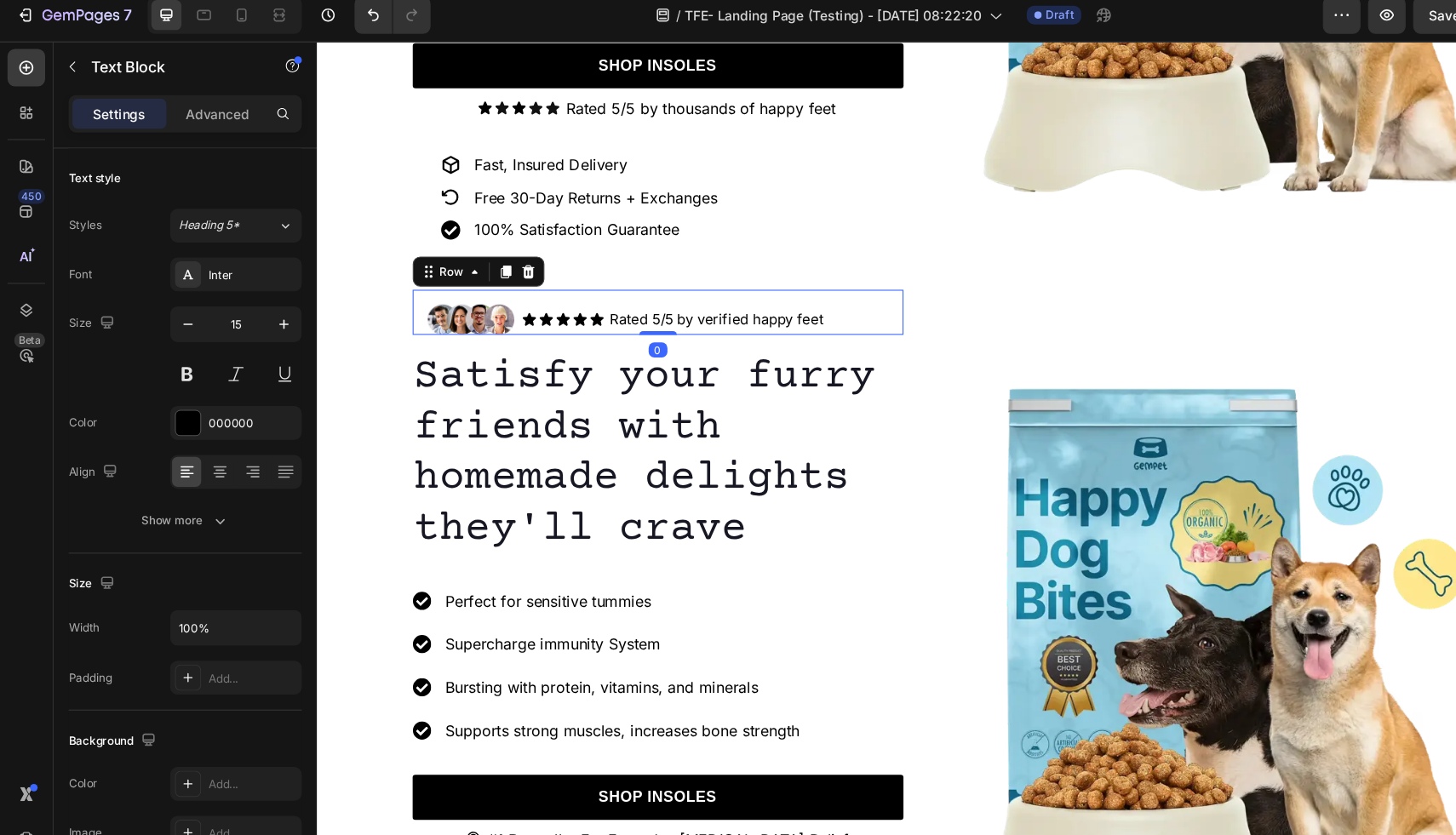
click at [842, 286] on div "Image Icon Icon Icon Icon Icon Icon List Rated 5/5 by verified happy feet Text …" at bounding box center [626, 286] width 445 height 41
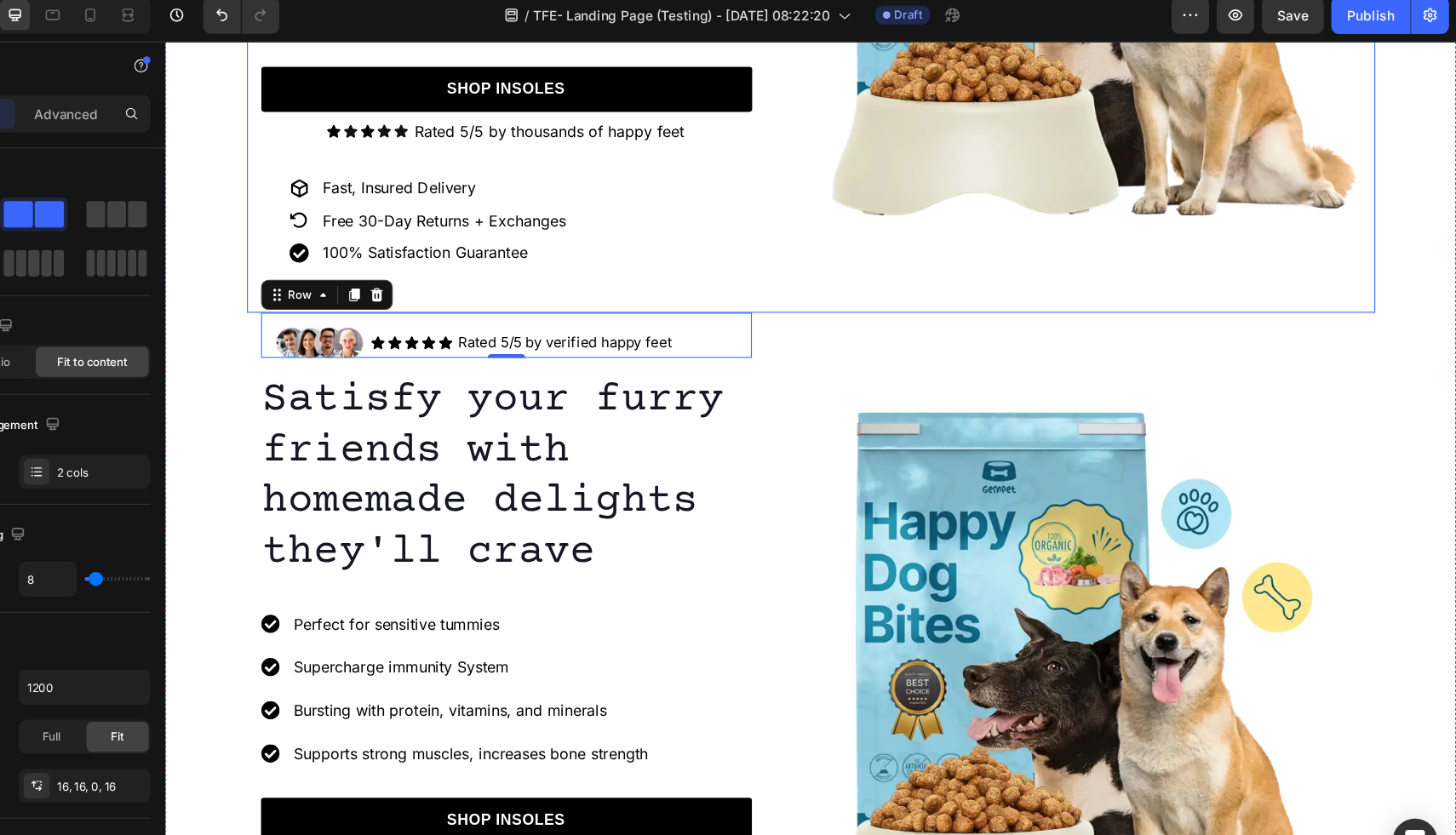
scroll to position [454, 0]
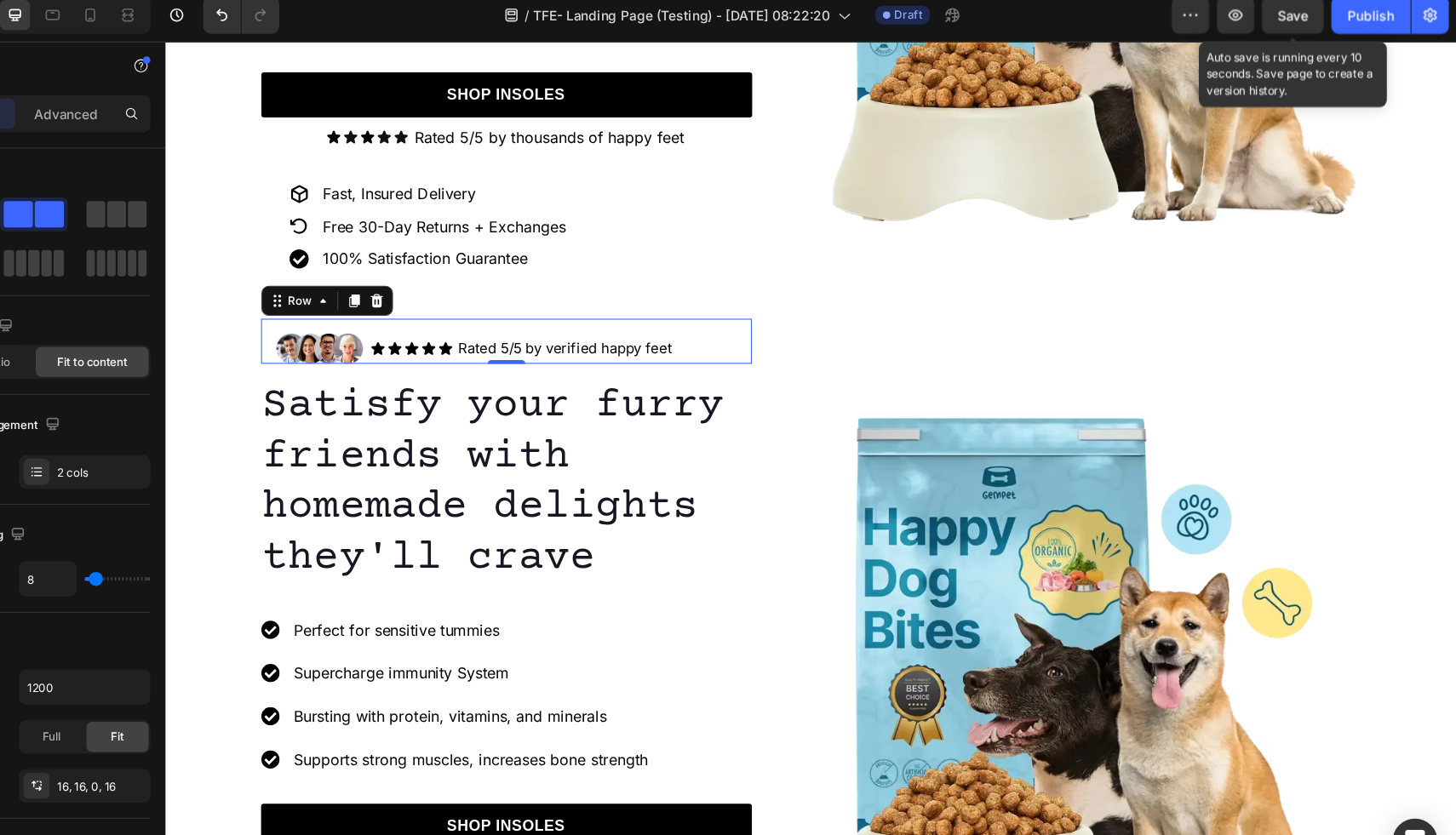
click at [1310, 24] on span "Save" at bounding box center [1308, 24] width 28 height 15
click at [1257, 24] on icon "button" at bounding box center [1256, 24] width 17 height 17
click at [1261, 17] on icon "button" at bounding box center [1256, 24] width 17 height 17
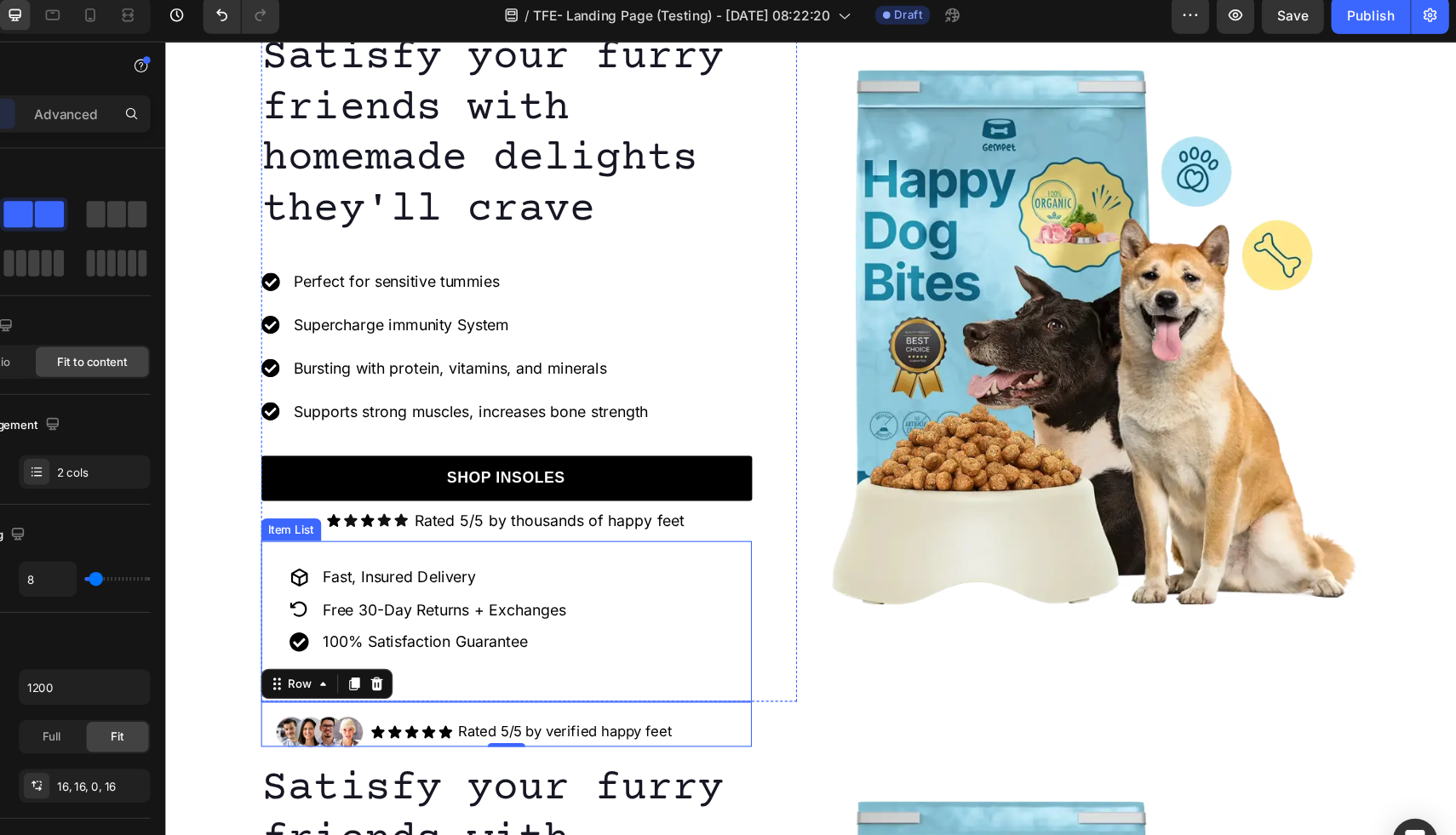
scroll to position [0, 0]
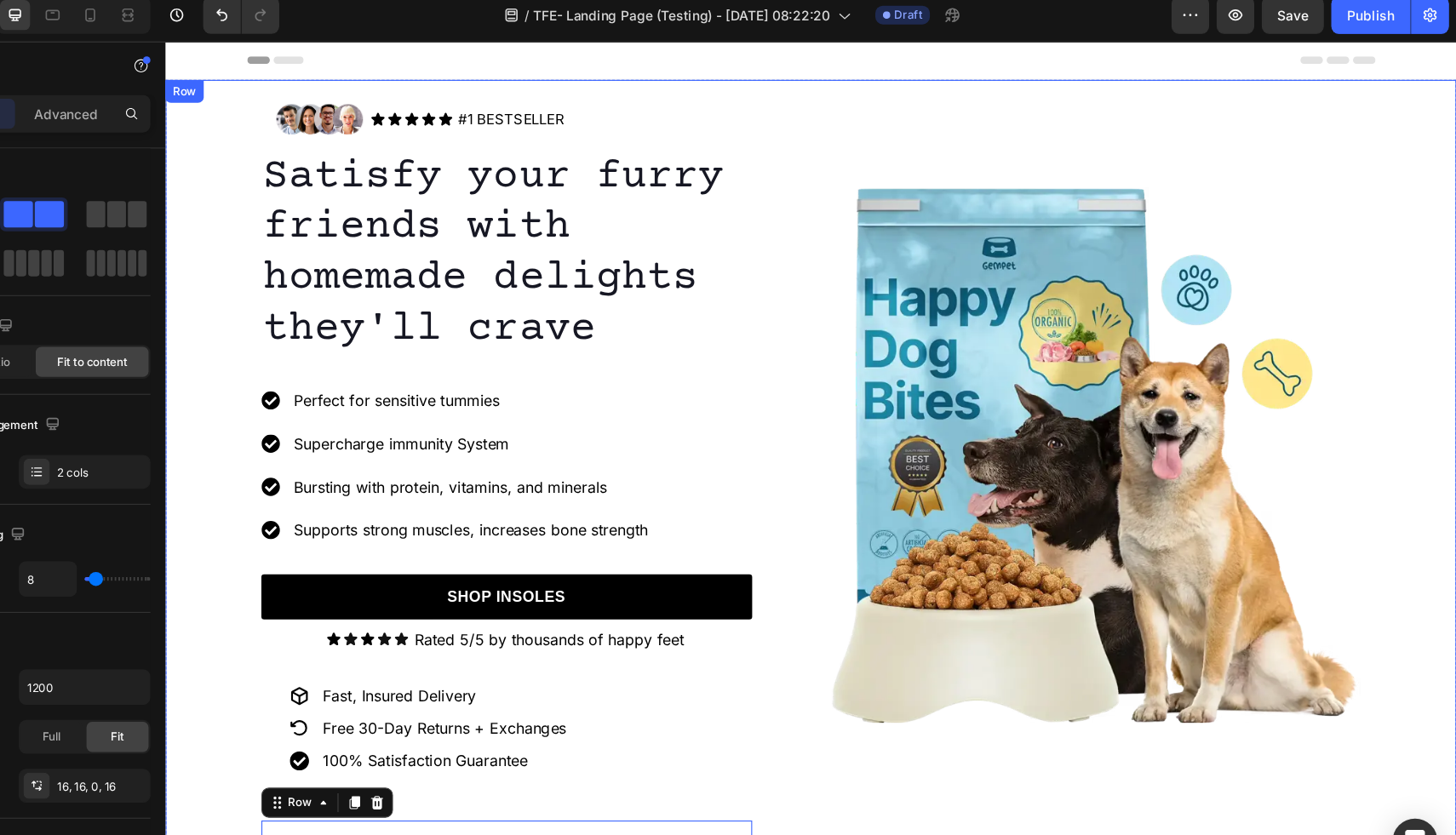
click at [220, 118] on div "Image Icon Icon Icon Icon Icon Icon List #1 BESTSELLER Text Block Row Row Satis…" at bounding box center [750, 747] width 1169 height 1325
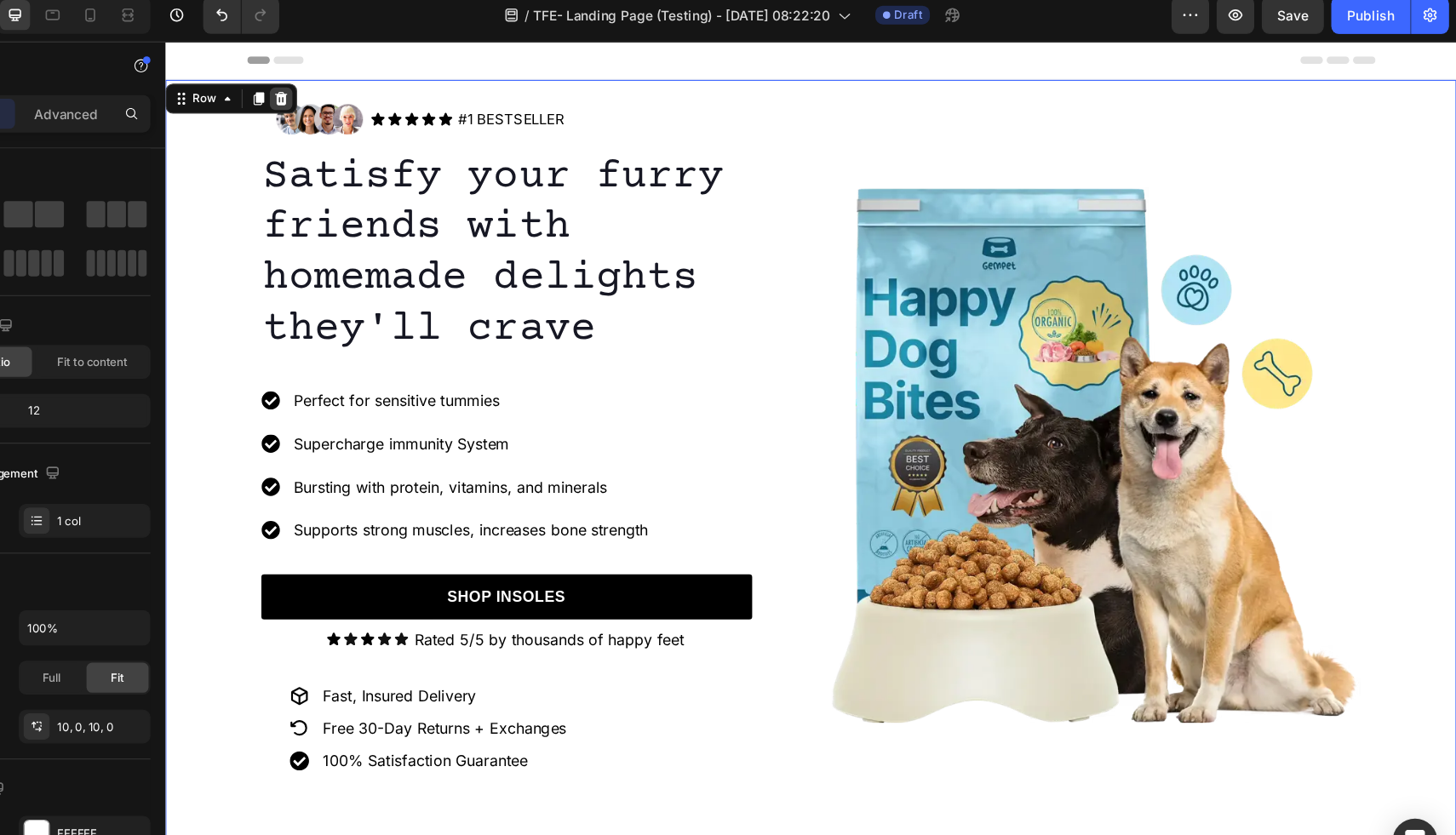
click at [271, 95] on icon at bounding box center [270, 93] width 14 height 14
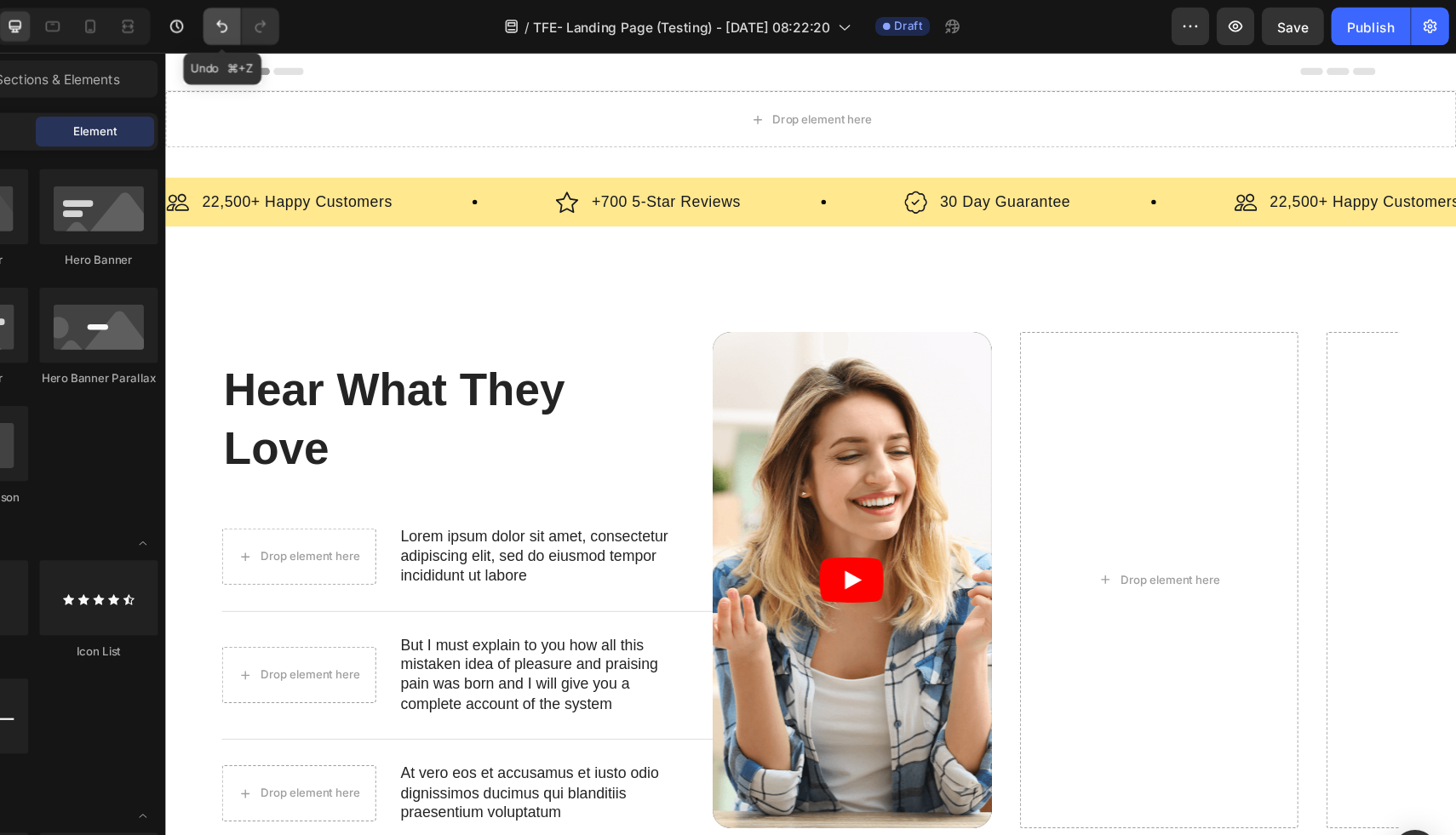
click at [333, 27] on icon "Undo/Redo" at bounding box center [338, 24] width 17 height 17
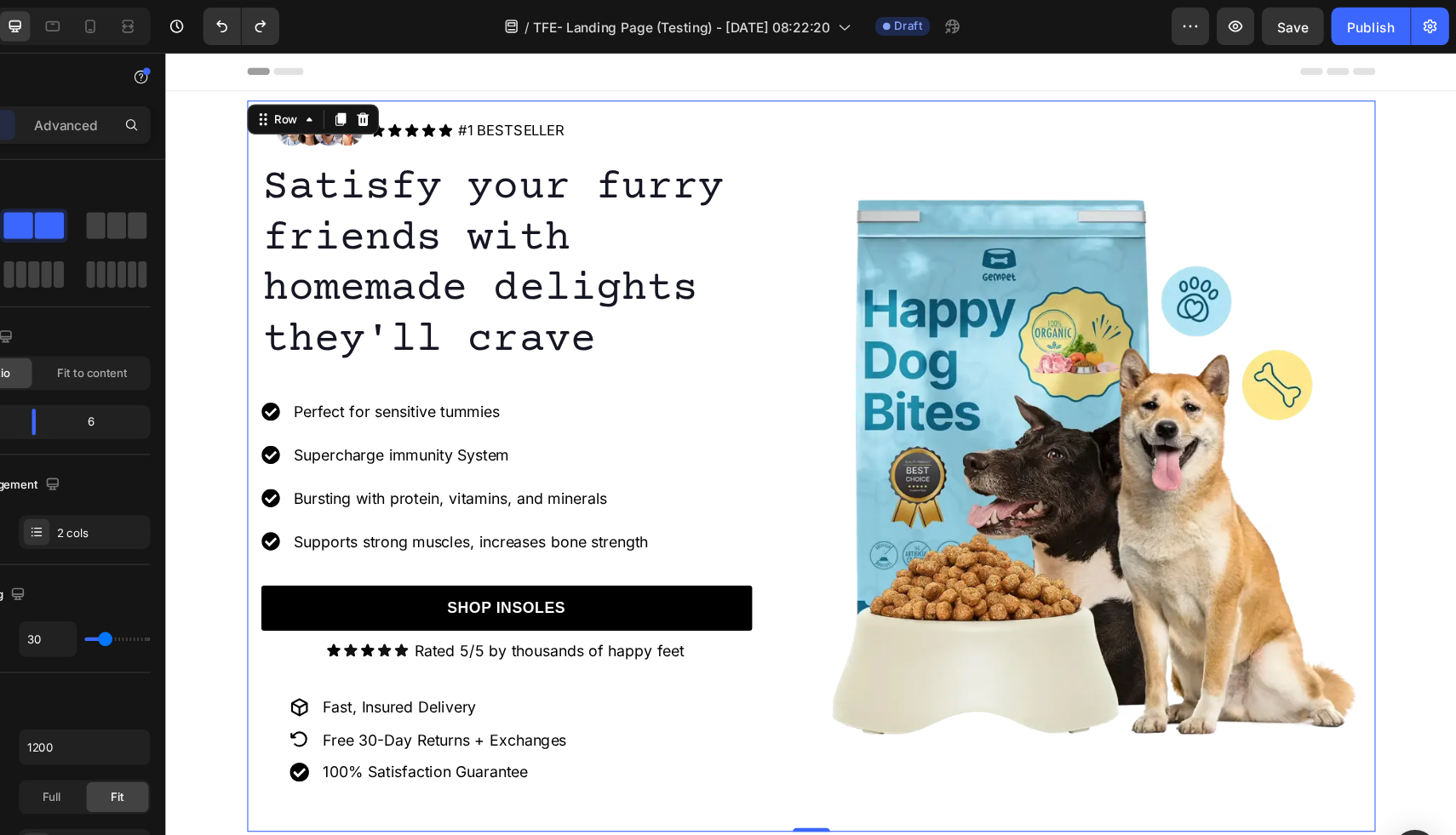
click at [250, 133] on div "Image Icon Icon Icon Icon Icon Icon List #1 BESTSELLER Text Block Row Row Satis…" at bounding box center [750, 426] width 1022 height 663
click at [343, 110] on icon at bounding box center [343, 112] width 11 height 12
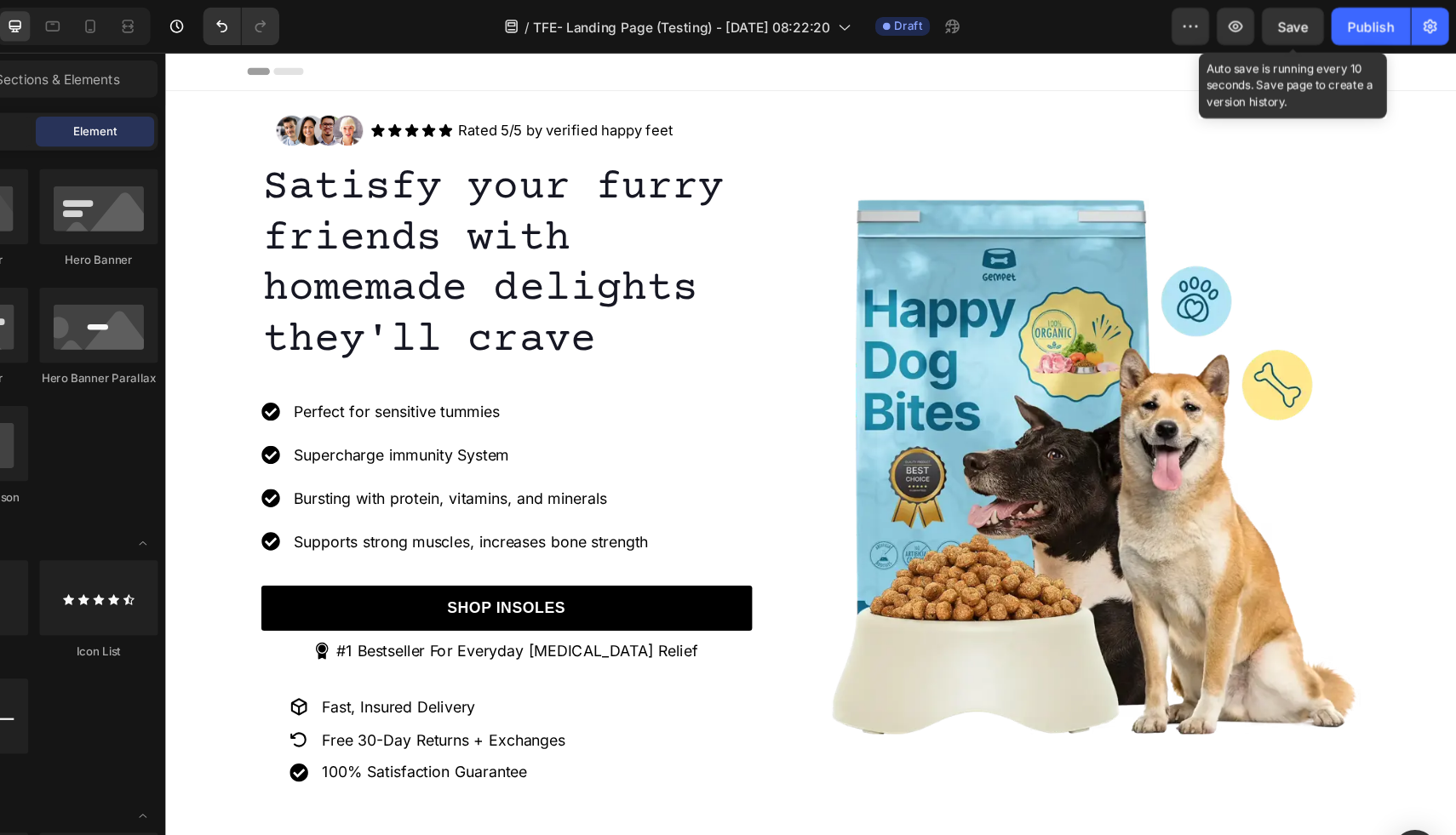
click at [1308, 29] on span "Save" at bounding box center [1308, 24] width 28 height 15
click at [1315, 28] on span "Save" at bounding box center [1308, 24] width 28 height 15
click at [1304, 22] on span "Save" at bounding box center [1308, 24] width 28 height 15
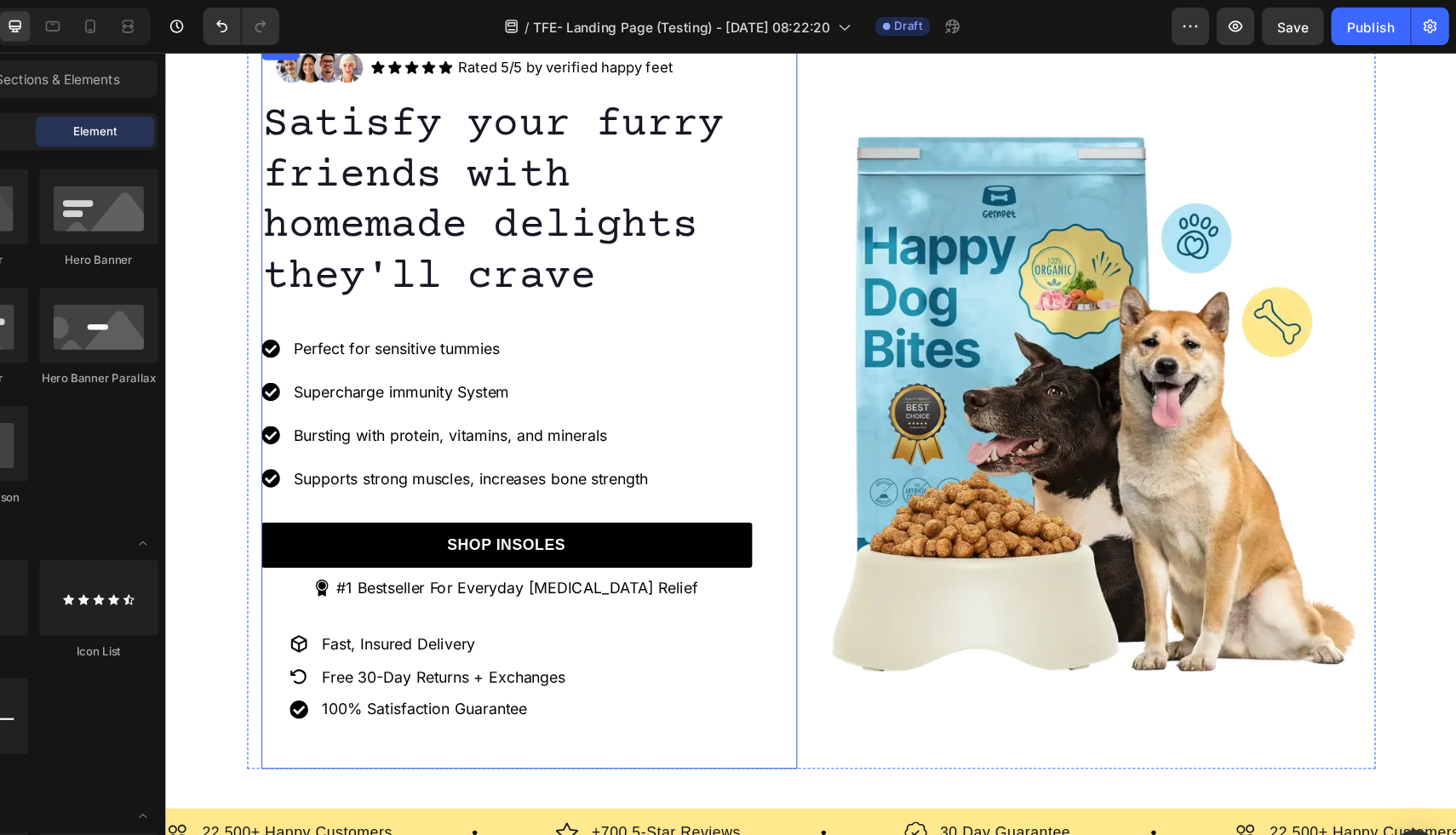
scroll to position [59, 0]
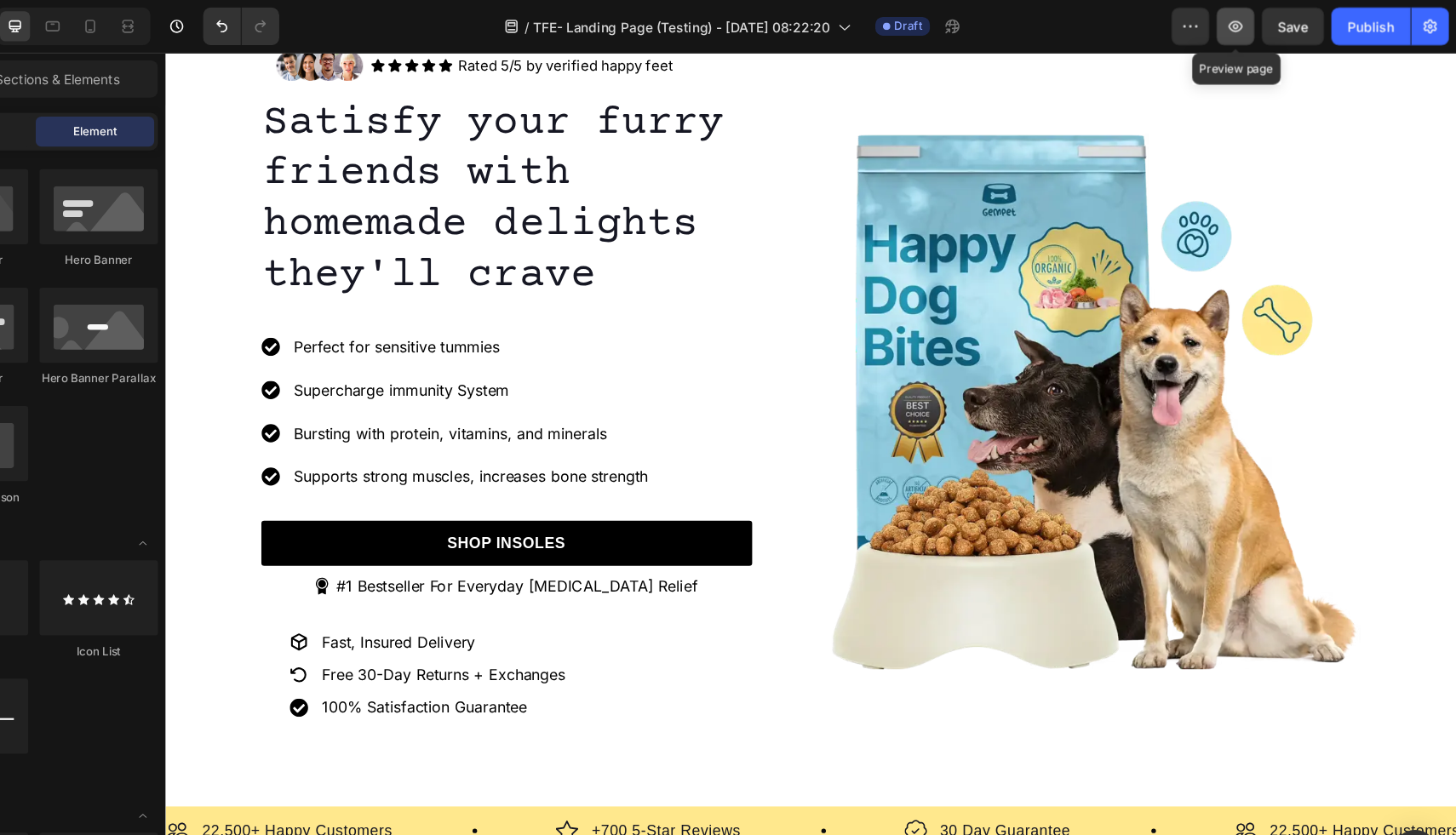
click at [1252, 18] on icon "button" at bounding box center [1256, 24] width 17 height 17
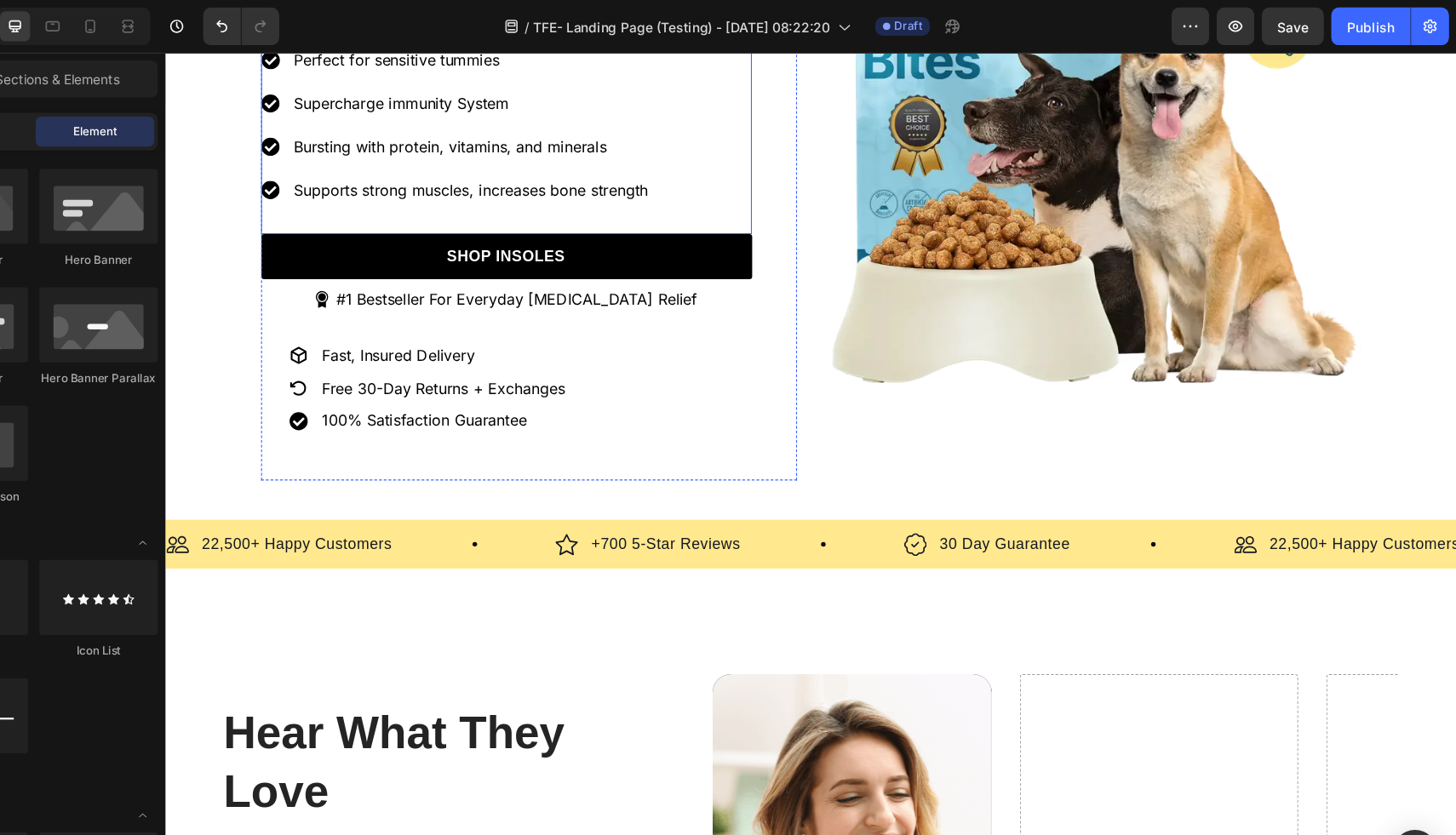
scroll to position [261, 0]
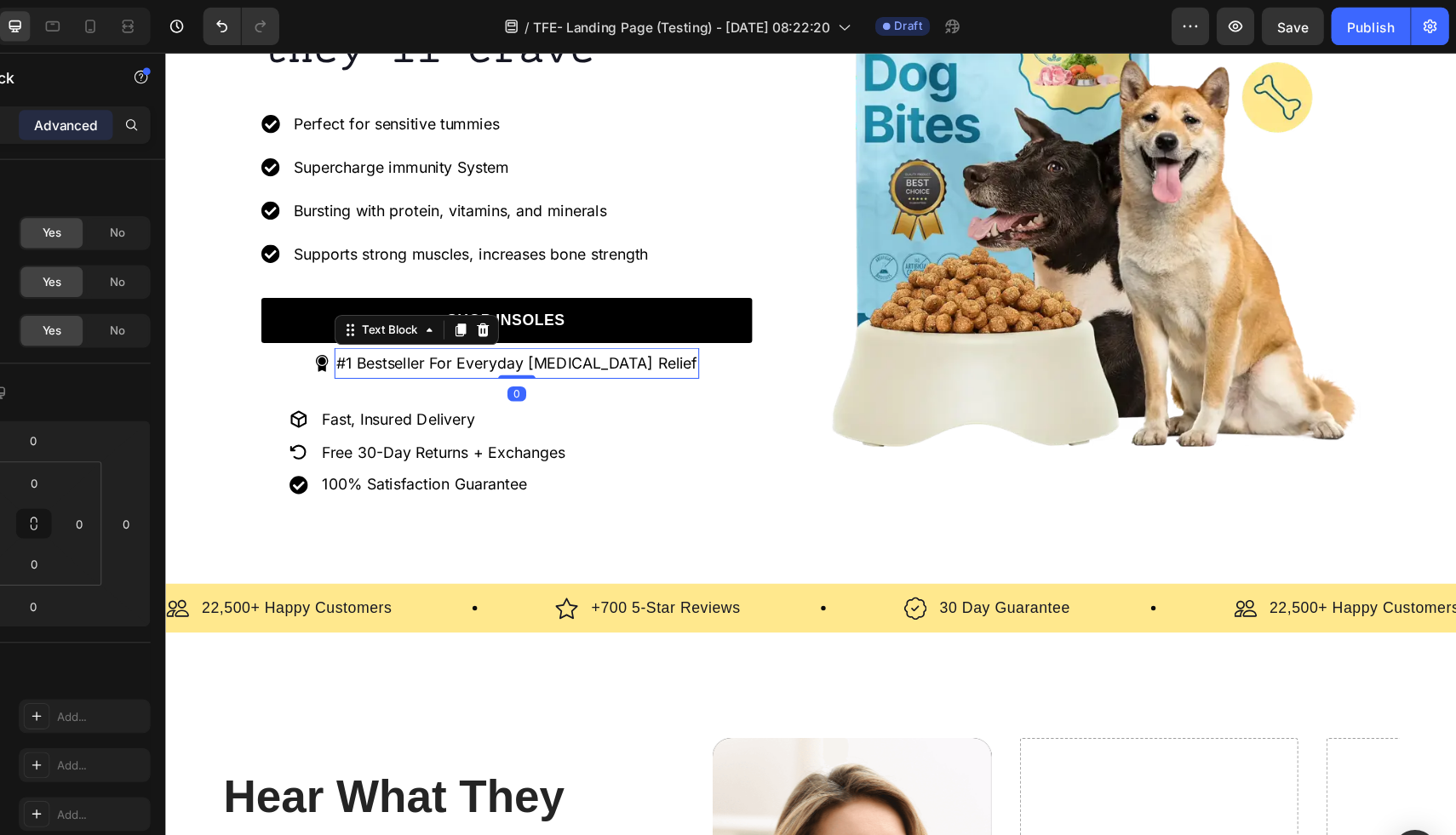
click at [356, 332] on p "#1 Bestseller For Everyday Foot Pain Relief" at bounding box center [484, 332] width 327 height 24
click at [358, 332] on p "#1 Bestseller For Everyday Foot Pain Relief" at bounding box center [484, 332] width 327 height 24
click at [363, 335] on p "#1 Bestseller For Everyday Foot Pain Relief" at bounding box center [484, 332] width 327 height 24
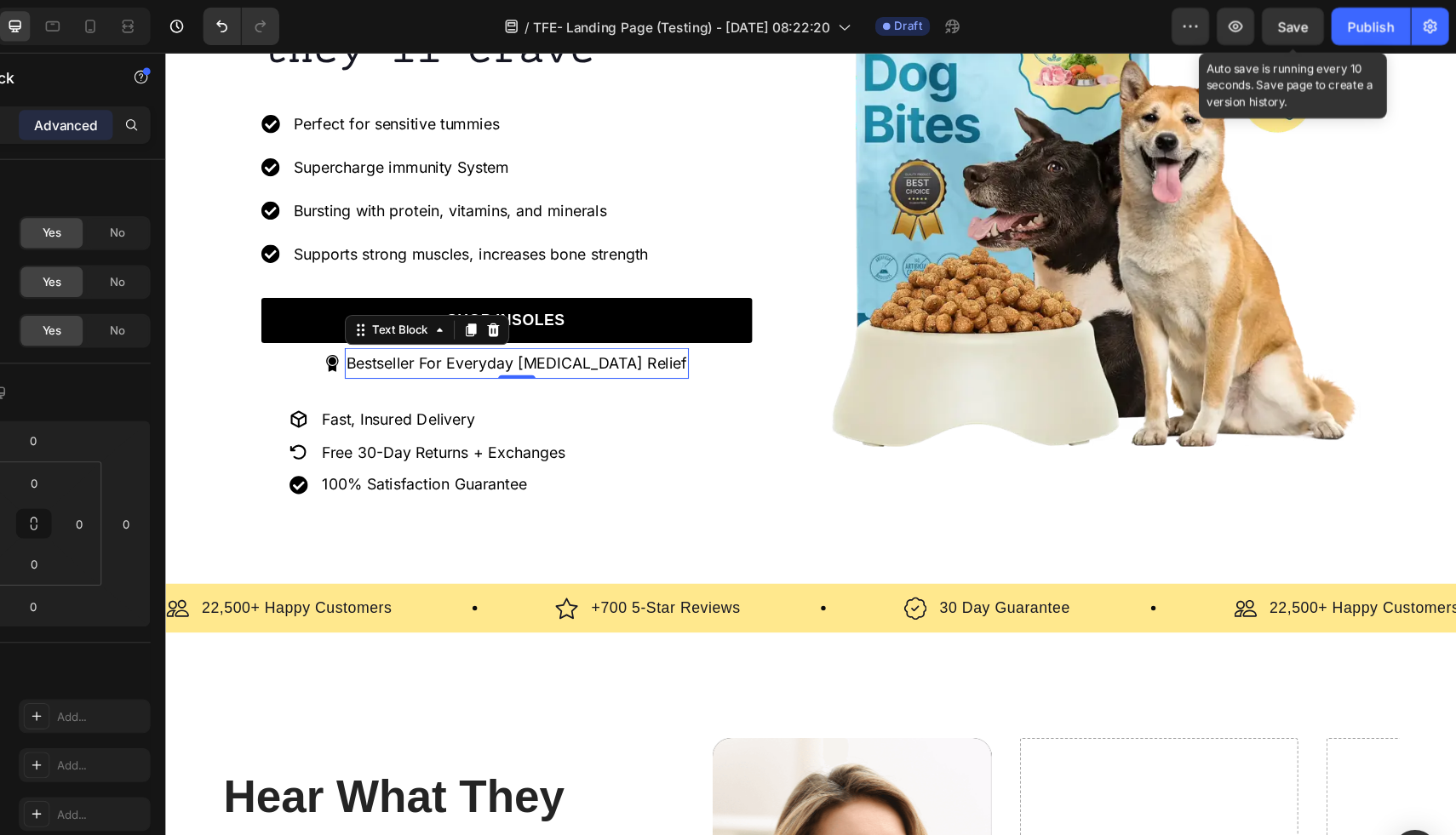
click at [1312, 19] on span "Save" at bounding box center [1308, 24] width 28 height 15
